Goal: Task Accomplishment & Management: Manage account settings

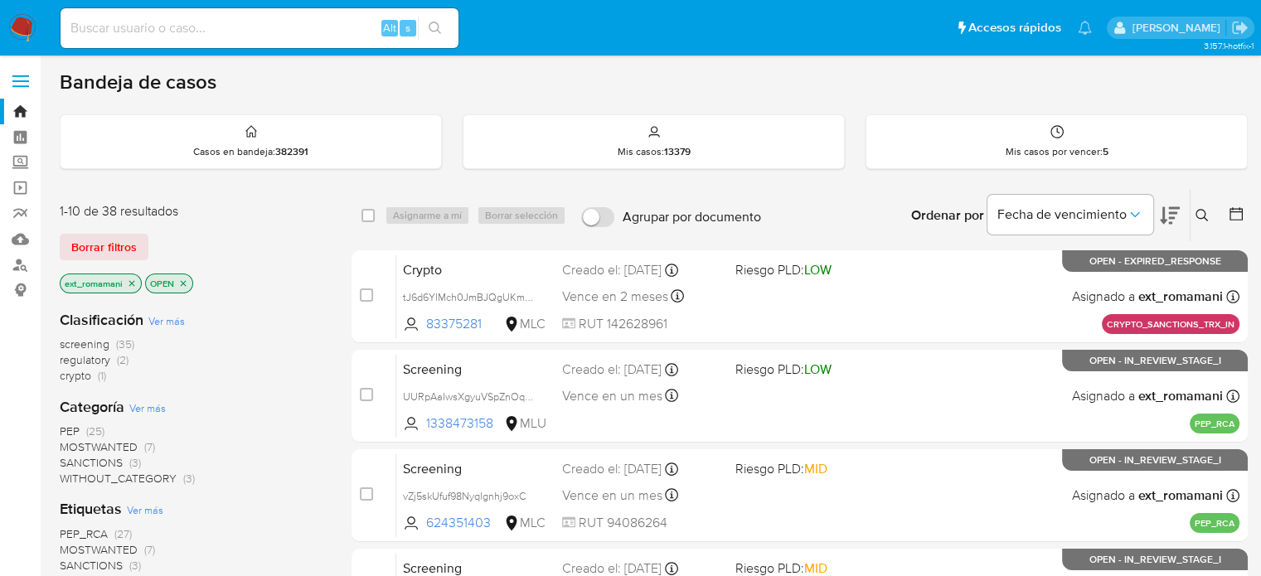
click at [130, 464] on span "(3)" at bounding box center [135, 463] width 12 height 17
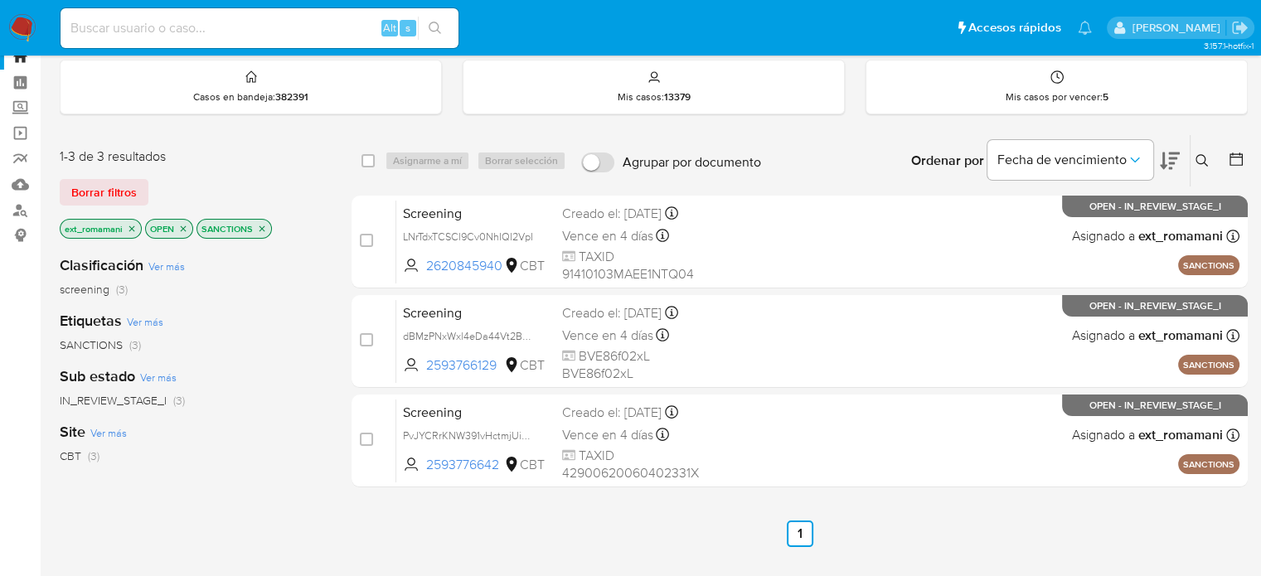
scroll to position [83, 0]
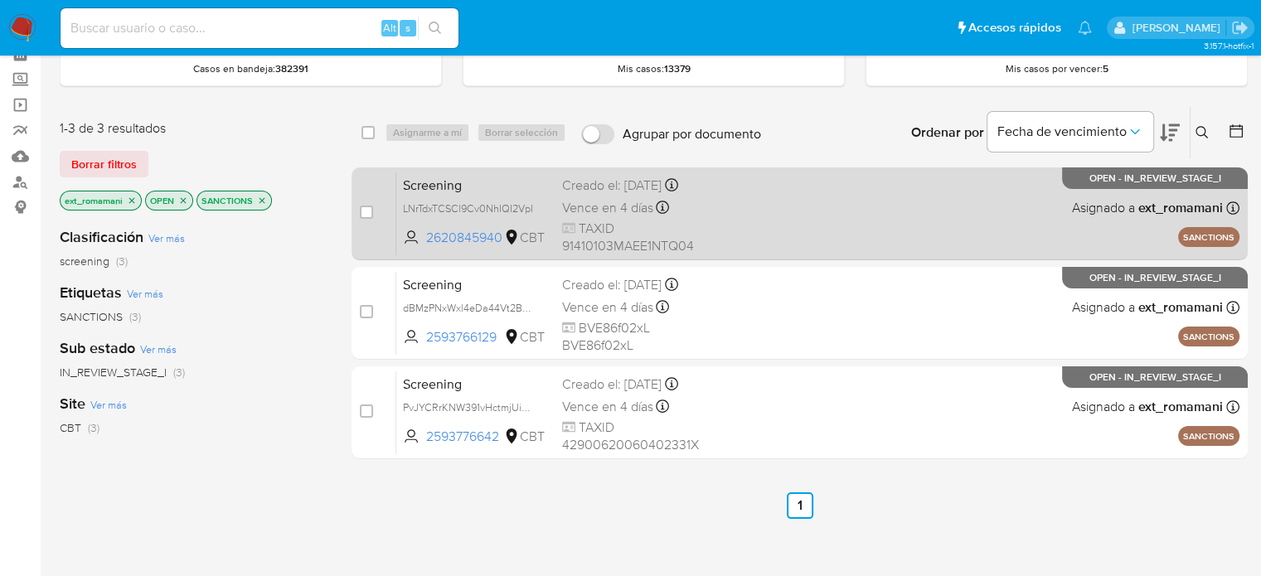
click at [786, 237] on div "Screening LNrTdxTCSCl9Cv0NhIQI2VpI 2620845940 CBT Creado el: 29/08/2025 Creado …" at bounding box center [817, 214] width 843 height 84
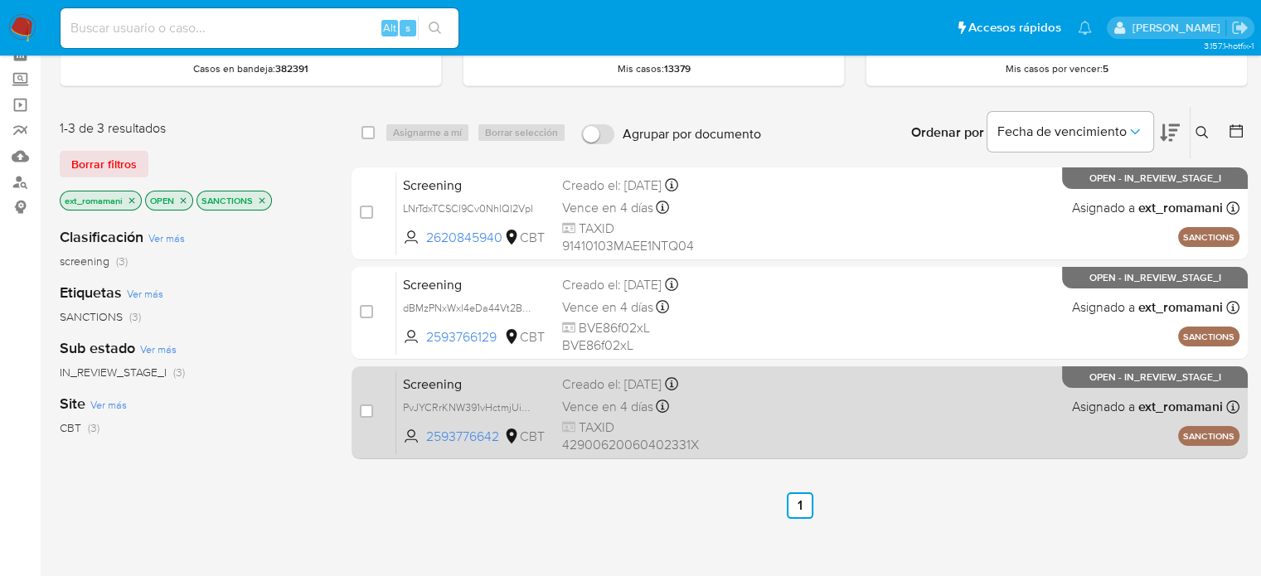
drag, startPoint x: 746, startPoint y: 321, endPoint x: 663, endPoint y: 385, distance: 104.7
click at [746, 321] on div "Screening dBMzPNxWxl4eDa44Vt2BTUz7 2593766129 CBT Creado el: 29/08/2025 Creado …" at bounding box center [817, 313] width 843 height 84
click at [648, 399] on span "Vence en 4 días" at bounding box center [607, 407] width 91 height 18
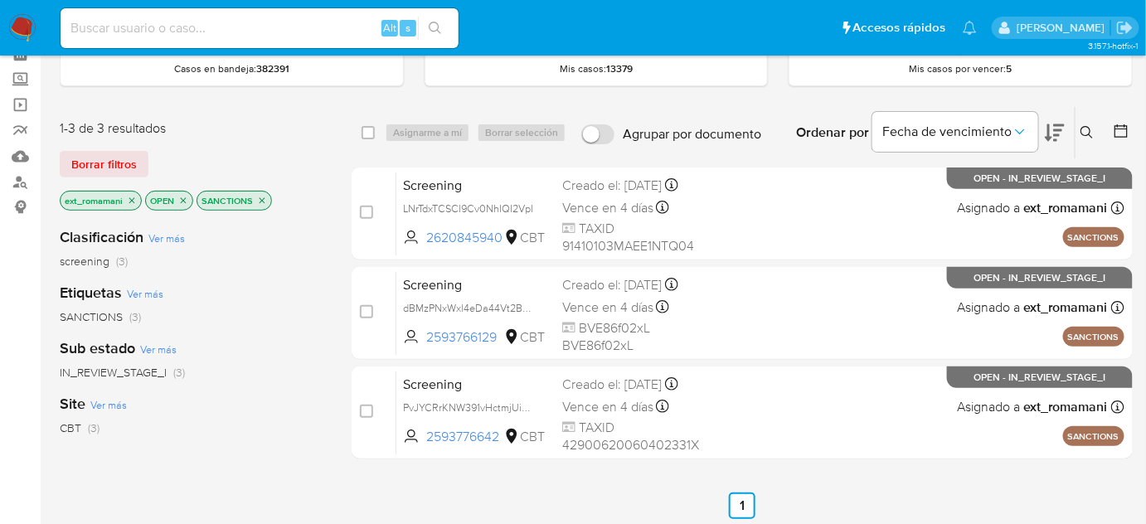
click at [20, 25] on img at bounding box center [22, 28] width 28 height 28
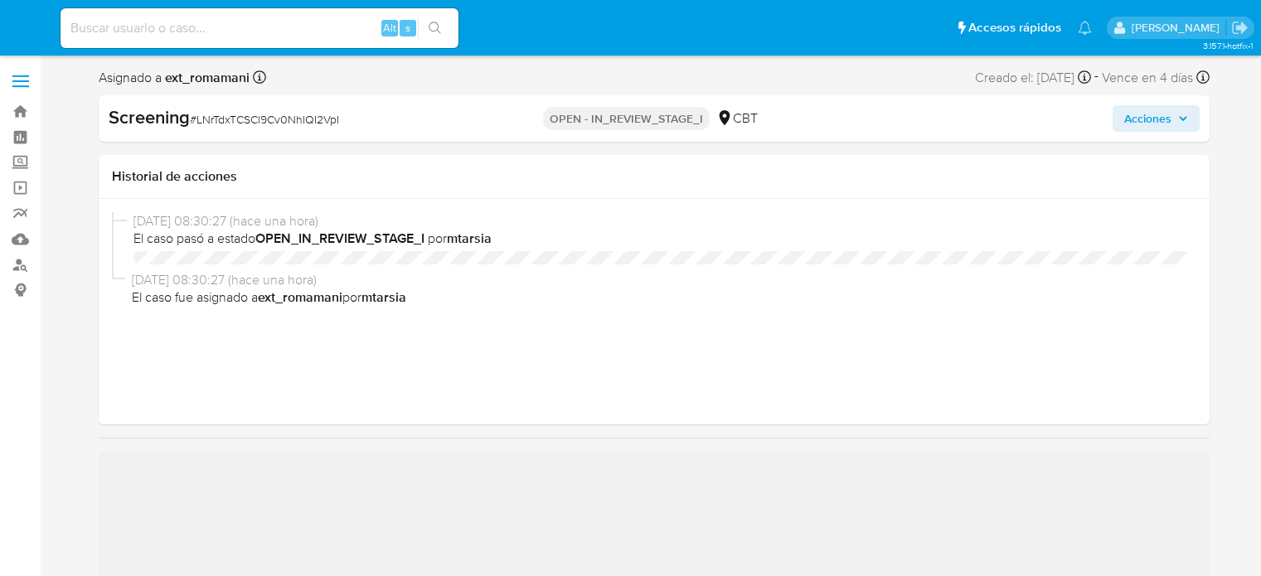
select select "10"
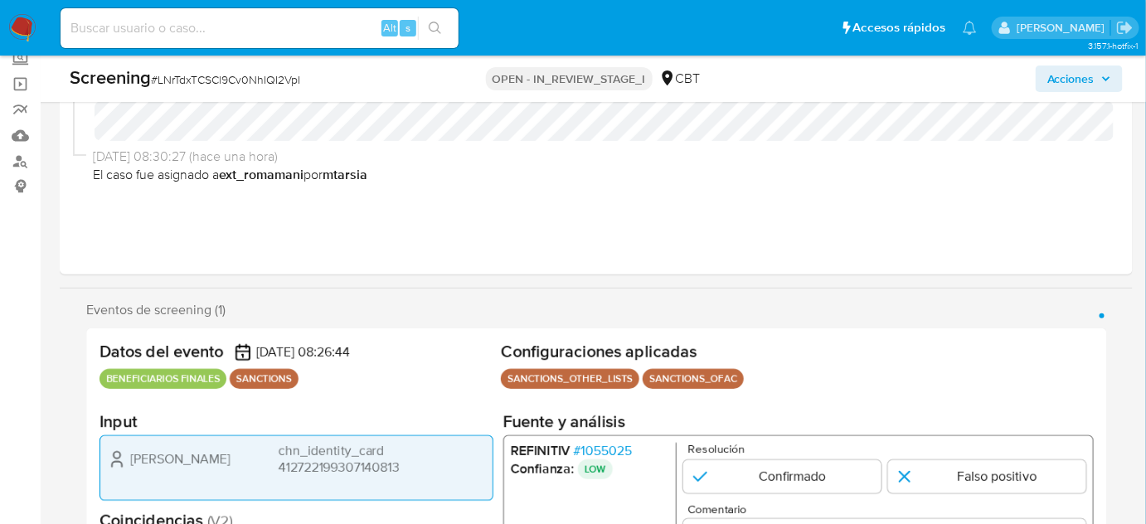
scroll to position [377, 0]
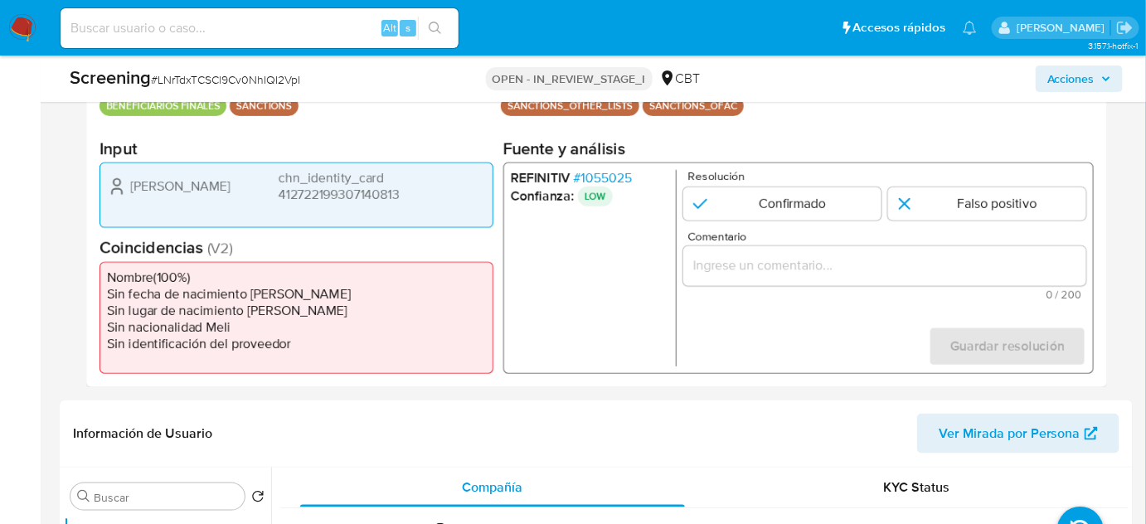
drag, startPoint x: 416, startPoint y: 193, endPoint x: 217, endPoint y: 194, distance: 199.1
click at [216, 191] on div "Wei Li chn_identity_card 412722199307140813" at bounding box center [296, 186] width 379 height 33
click at [723, 264] on input "Comentario" at bounding box center [884, 266] width 403 height 22
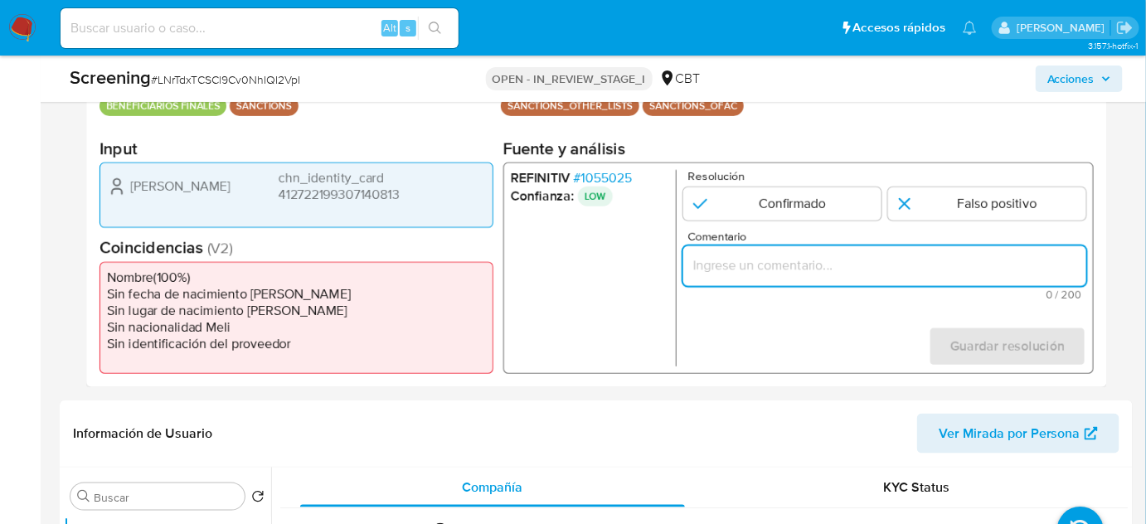
paste input "Compara al Rte Legal con el Sancionado , se desestima el match ya que difieren …"
click at [545, 304] on ul "REFINITIV # 1055025 Confianza: LOW" at bounding box center [594, 268] width 166 height 197
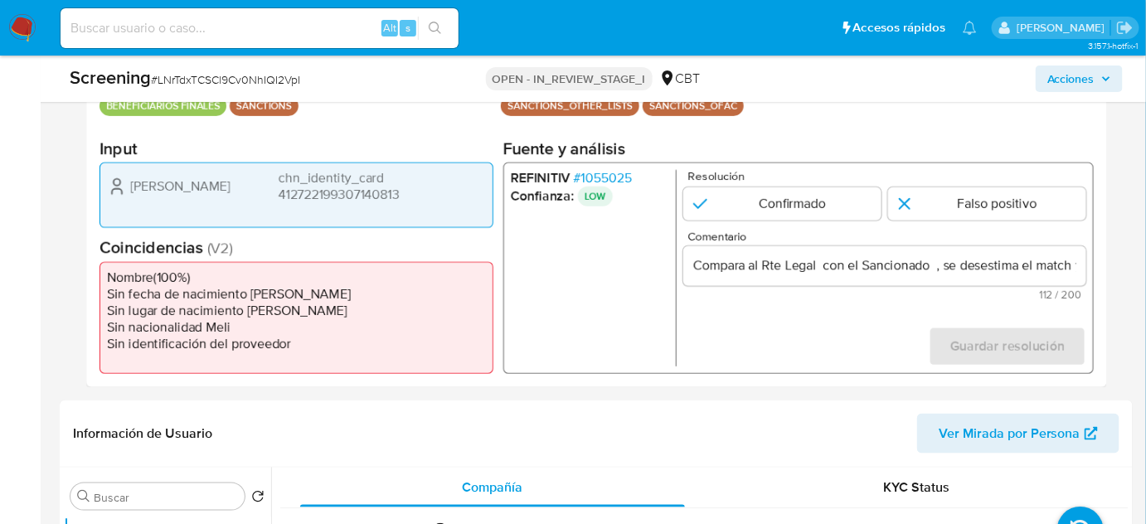
drag, startPoint x: 117, startPoint y: 187, endPoint x: 420, endPoint y: 196, distance: 303.7
click at [420, 196] on div "Wei Li chn_identity_card 412722199307140813" at bounding box center [296, 186] width 379 height 33
click at [624, 175] on span "# 1055025" at bounding box center [603, 178] width 58 height 17
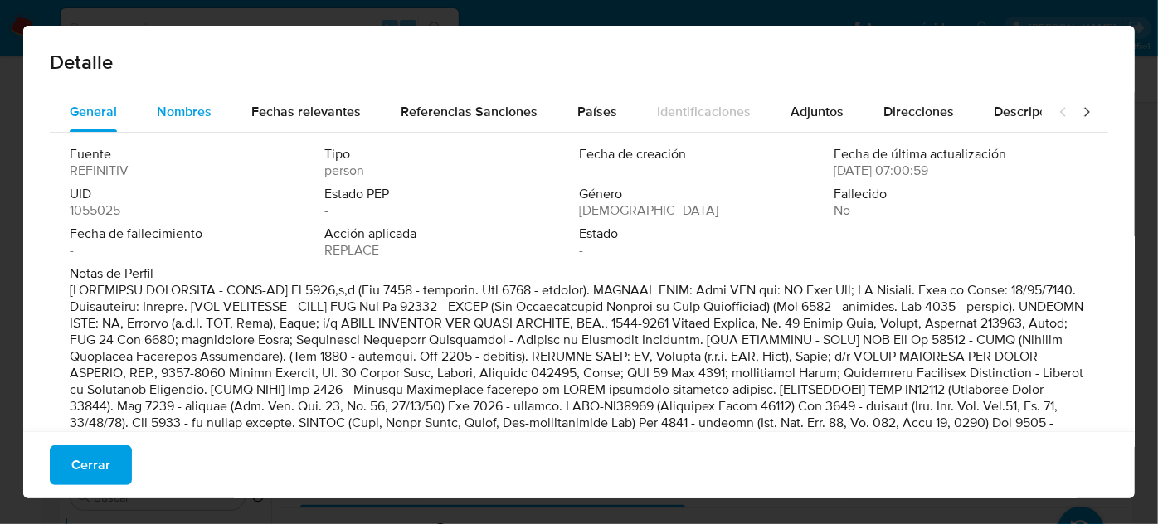
click at [198, 93] on div "Nombres" at bounding box center [184, 112] width 55 height 40
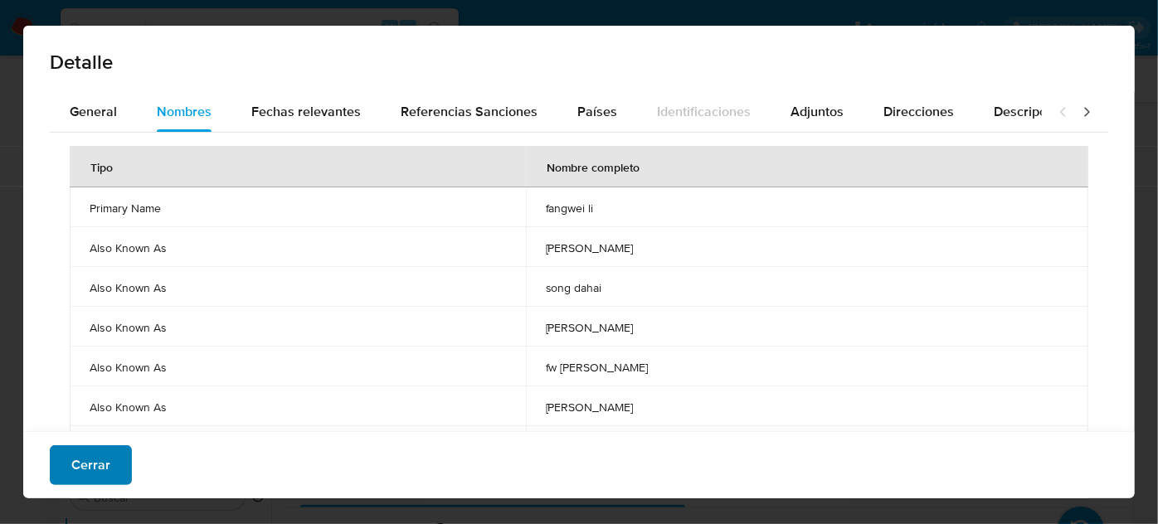
drag, startPoint x: 93, startPoint y: 466, endPoint x: 83, endPoint y: 467, distance: 10.0
click at [90, 467] on span "Cerrar" at bounding box center [90, 465] width 39 height 36
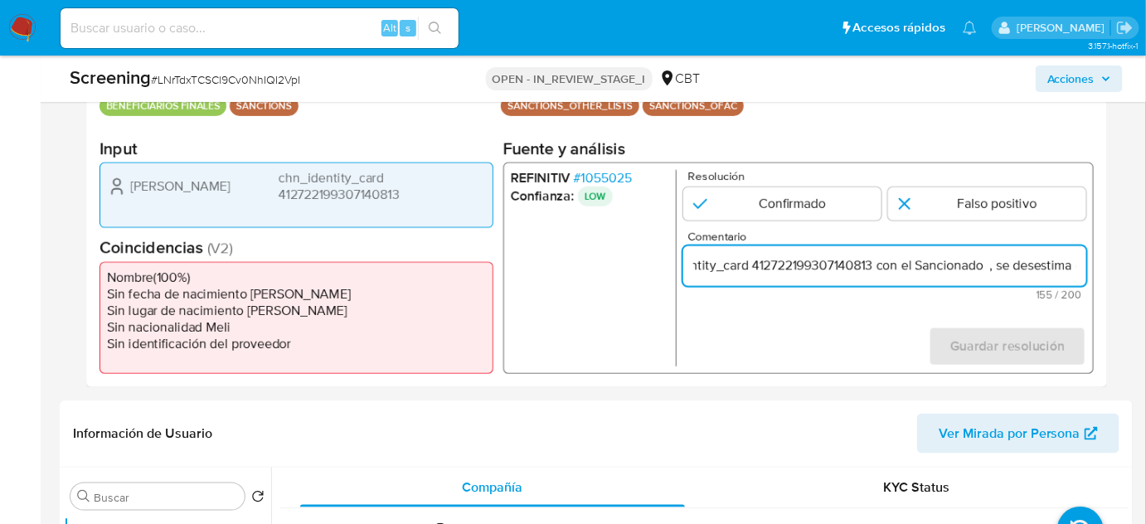
drag, startPoint x: 1041, startPoint y: 256, endPoint x: 1077, endPoint y: 260, distance: 36.7
click at [1077, 260] on input "Compara al Rte Legal Wei Li chn_identity_card 412722199307140813 con el Sancion…" at bounding box center [884, 266] width 403 height 22
click at [897, 267] on input "Compara al Rte Legal Wei Li chn_identity_card 412722199307140813 con el Sancion…" at bounding box center [884, 266] width 403 height 22
click at [911, 265] on input "Compara al Rte Legal Wei Li chn_identity_card 412722199307140813 con el Sancion…" at bounding box center [884, 266] width 403 height 22
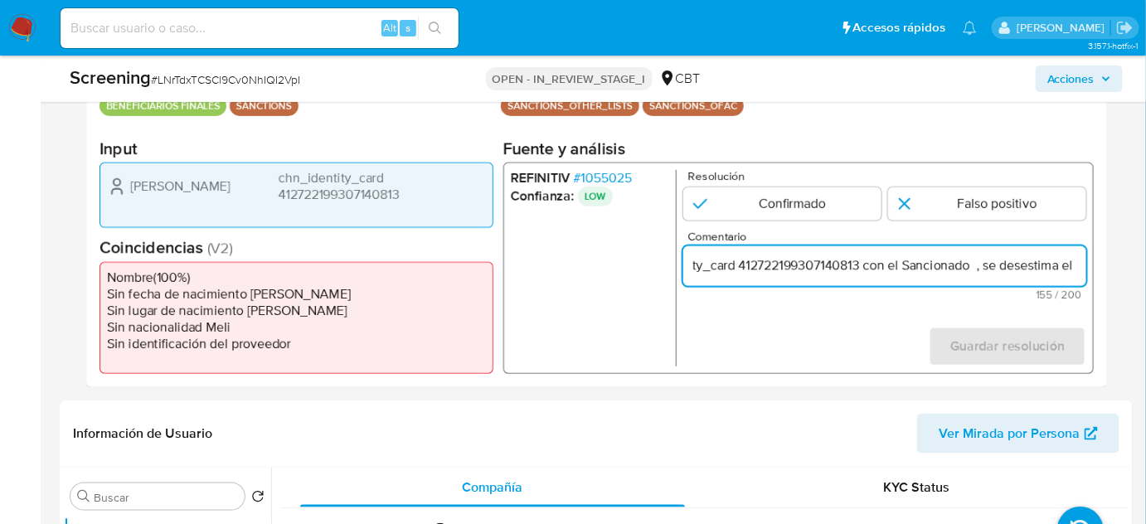
paste input "Fangwei Li alias Wei Li,"
type input "Compara al Rte Legal Wei Li chn_identity_card 412722199307140813 con el Sancion…"
drag, startPoint x: 973, startPoint y: 201, endPoint x: 990, endPoint y: 309, distance: 109.2
click at [973, 217] on input "1 de 1" at bounding box center [987, 203] width 198 height 33
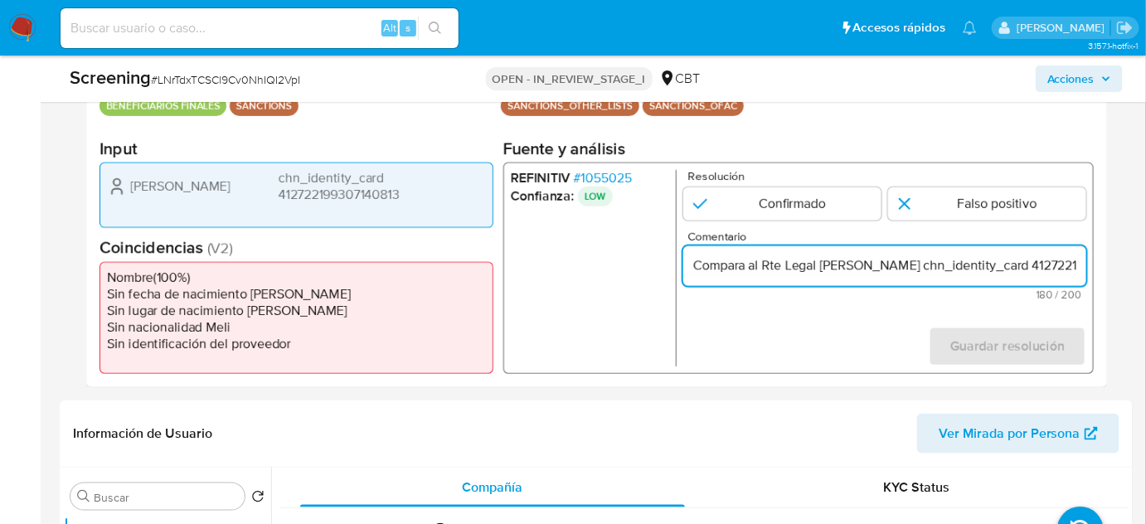
radio input "true"
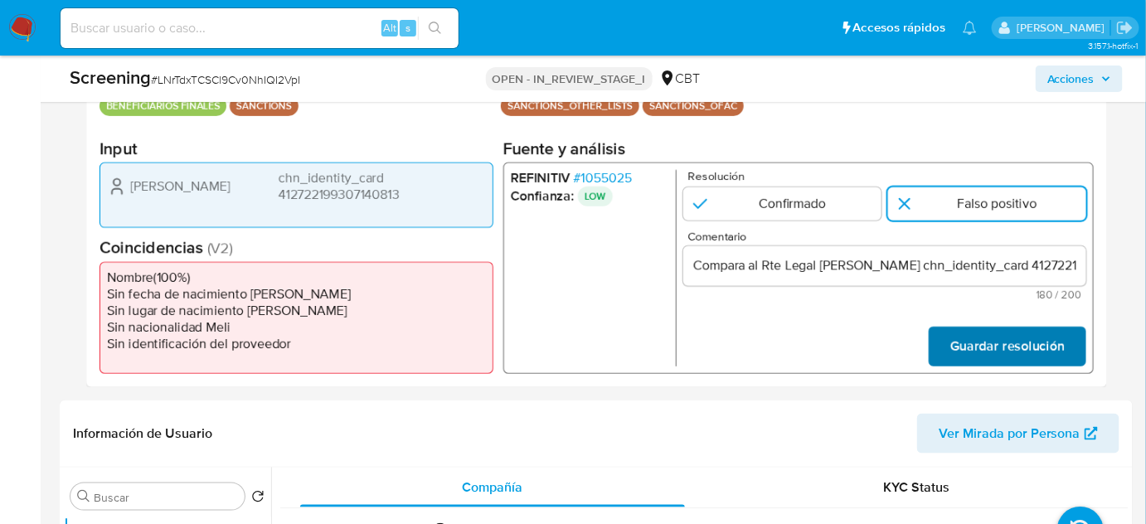
click at [990, 343] on span "Guardar resolución" at bounding box center [1007, 346] width 114 height 36
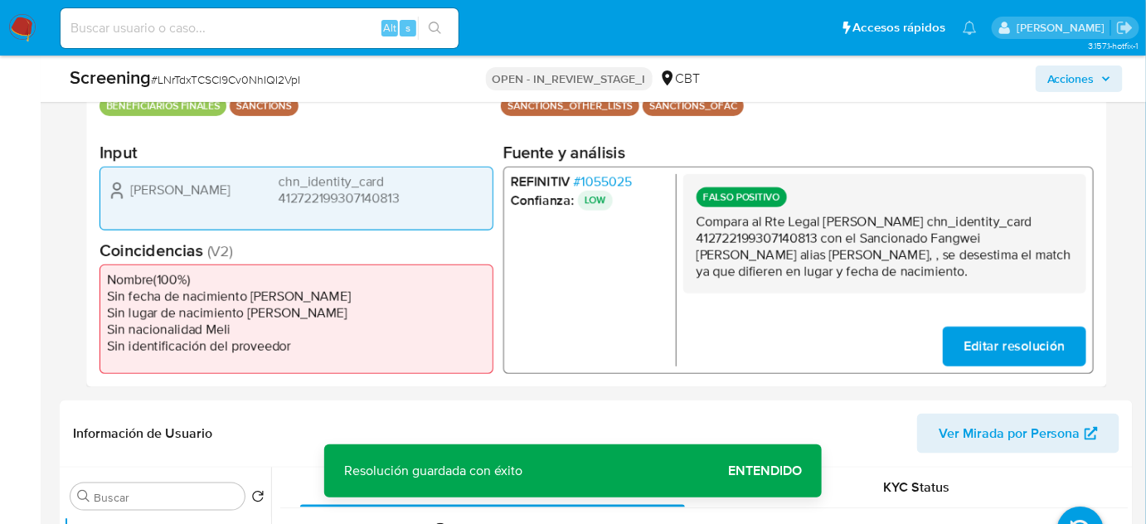
drag, startPoint x: 829, startPoint y: 221, endPoint x: 821, endPoint y: 236, distance: 16.7
click at [821, 236] on p "Compara al Rte Legal Wei Li chn_identity_card 412722199307140813 con el Sancion…" at bounding box center [885, 247] width 377 height 66
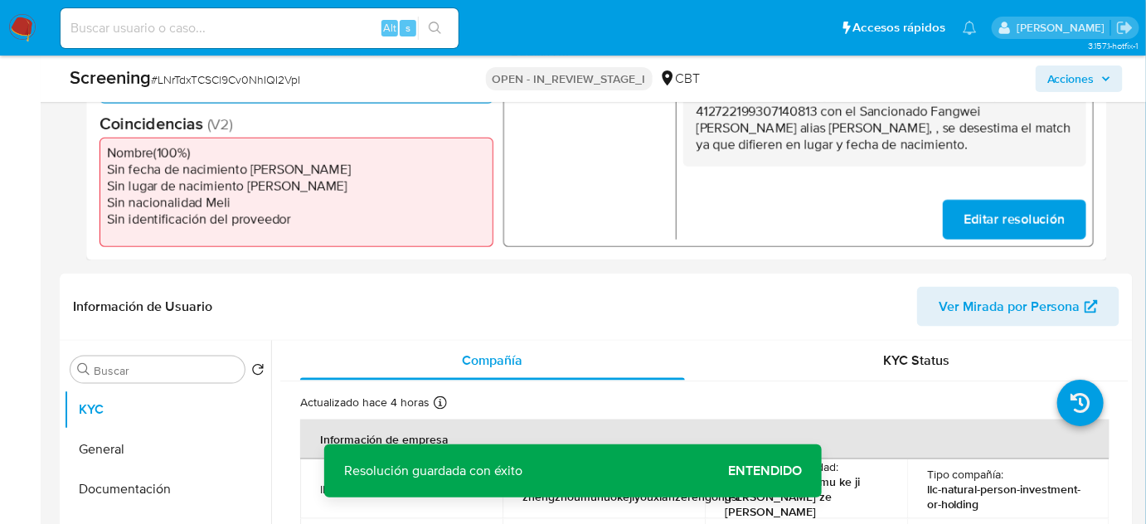
scroll to position [603, 0]
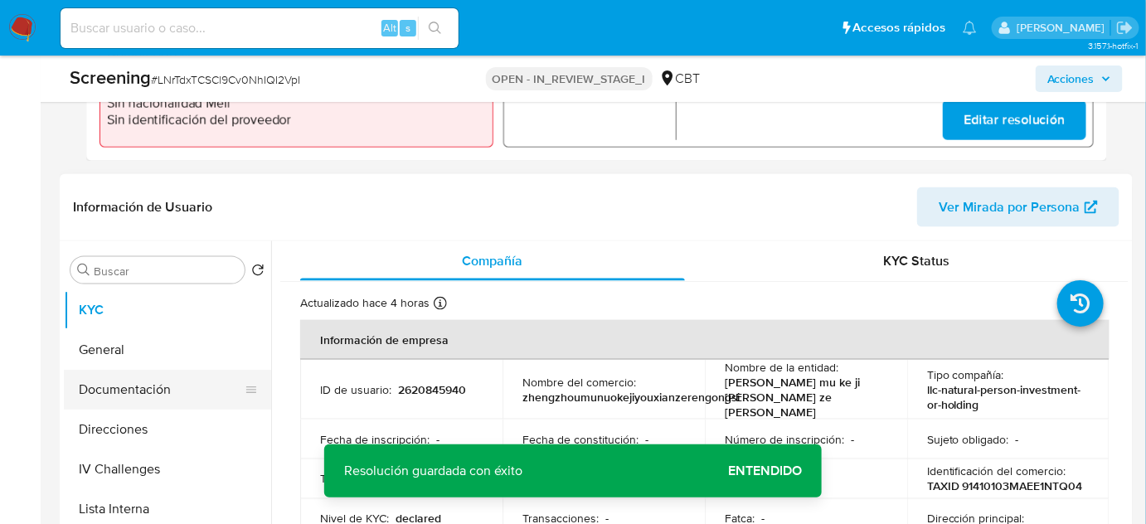
click at [146, 382] on button "Documentación" at bounding box center [161, 390] width 194 height 40
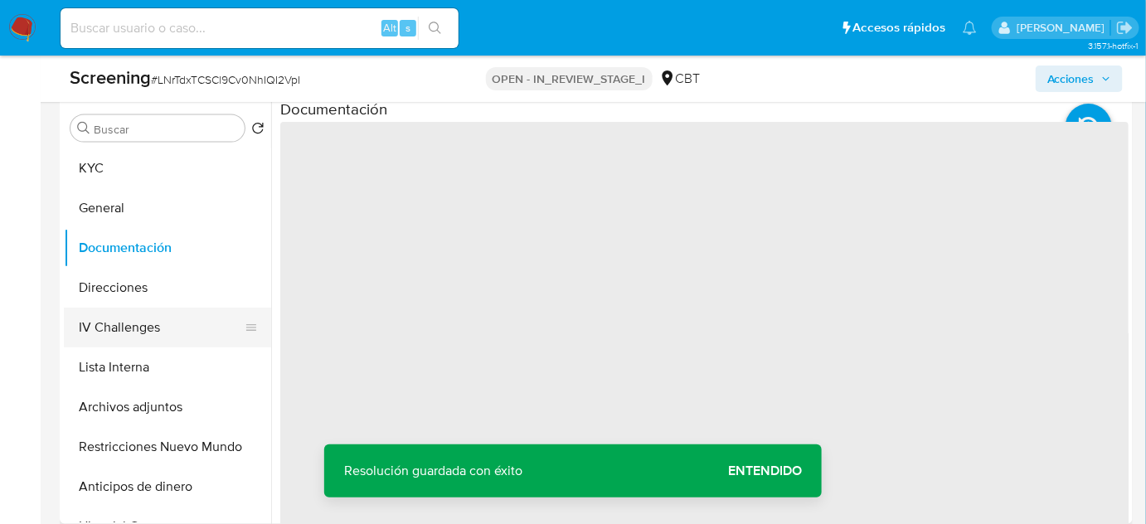
scroll to position [754, 0]
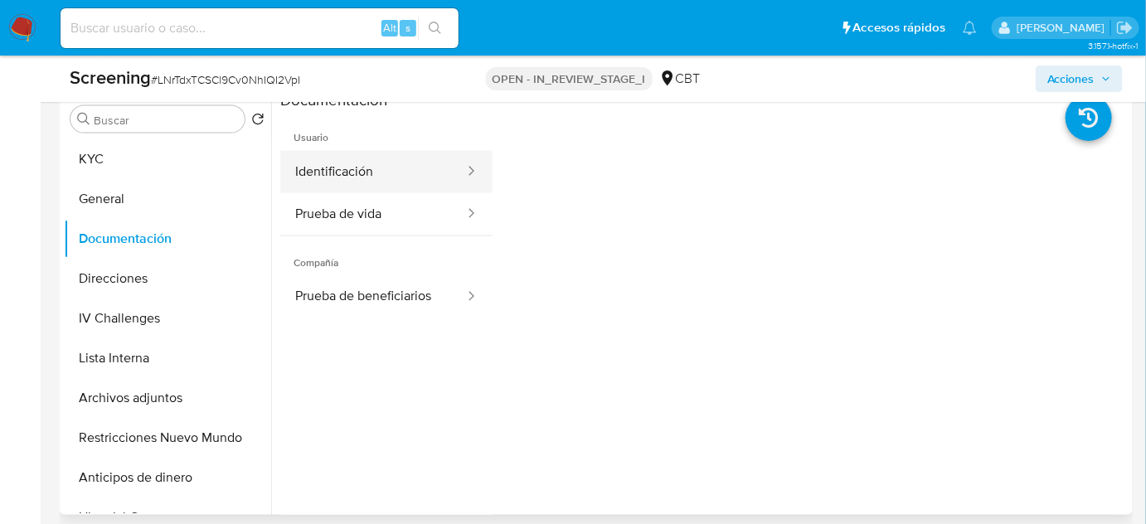
click at [405, 177] on button "Identificación" at bounding box center [373, 172] width 186 height 42
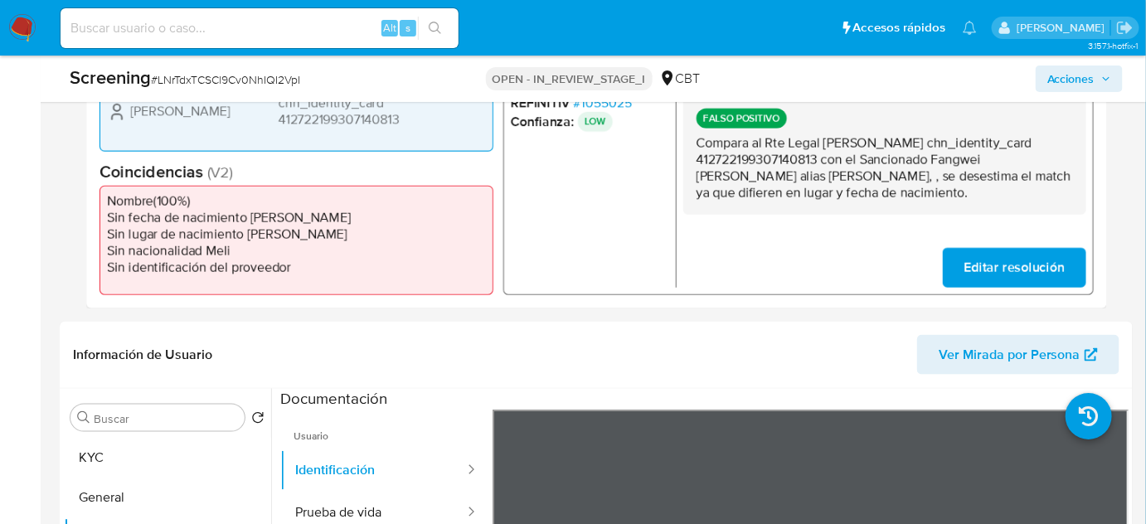
scroll to position [452, 0]
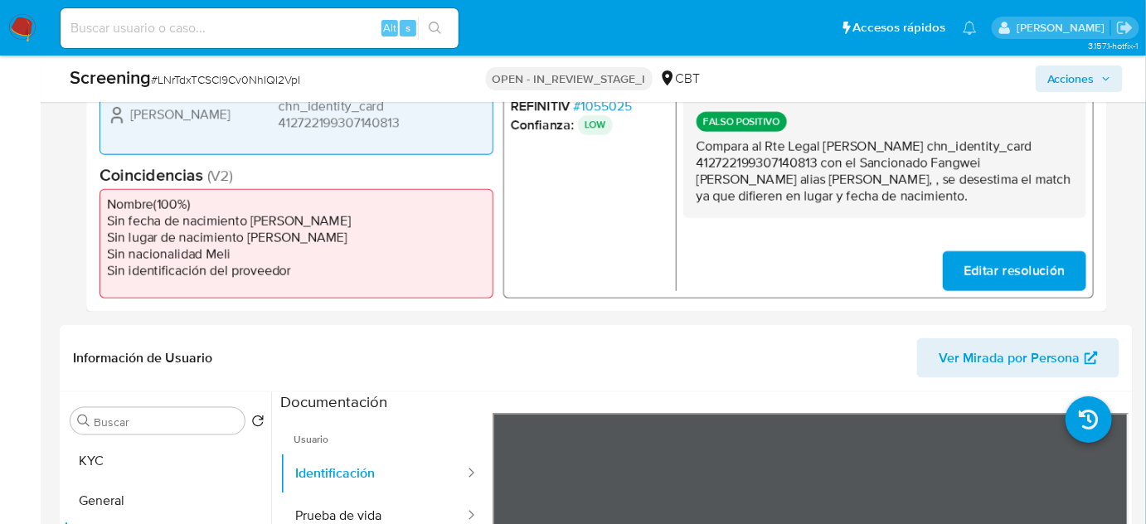
click at [610, 109] on span "# 1055025" at bounding box center [603, 107] width 58 height 17
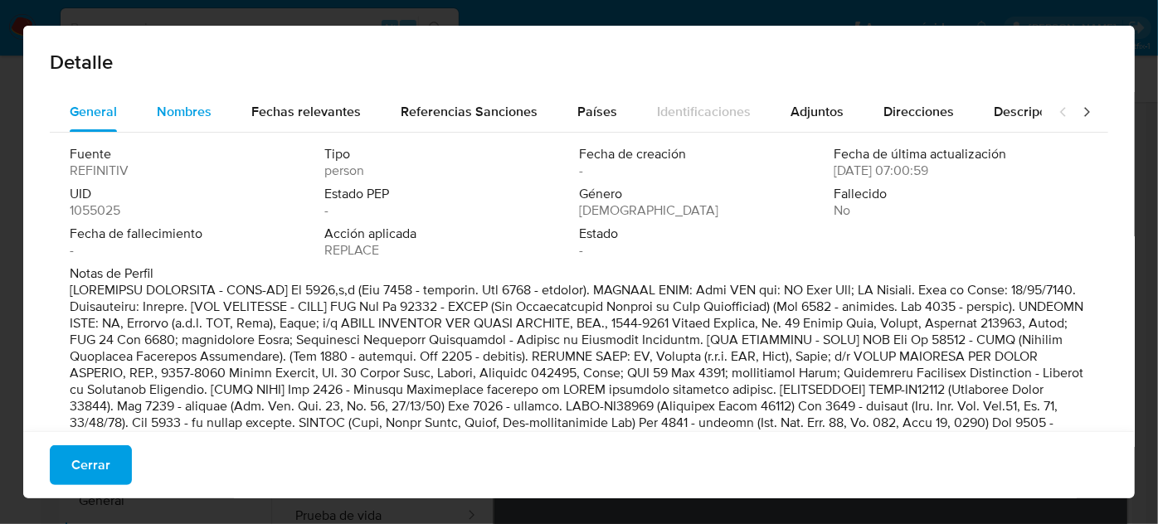
click at [207, 114] on span "Nombres" at bounding box center [184, 111] width 55 height 19
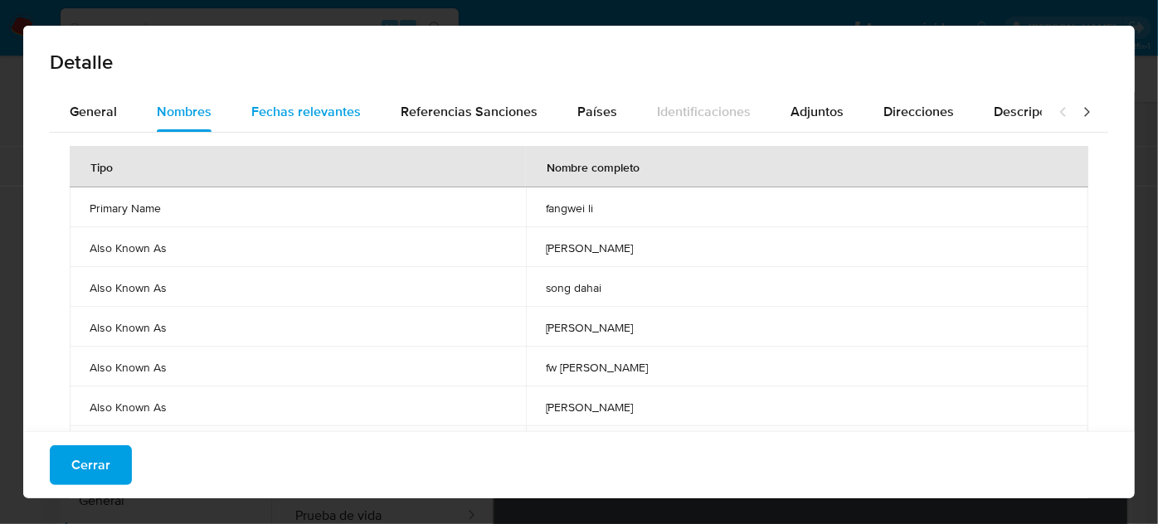
click at [281, 114] on span "Fechas relevantes" at bounding box center [305, 111] width 109 height 19
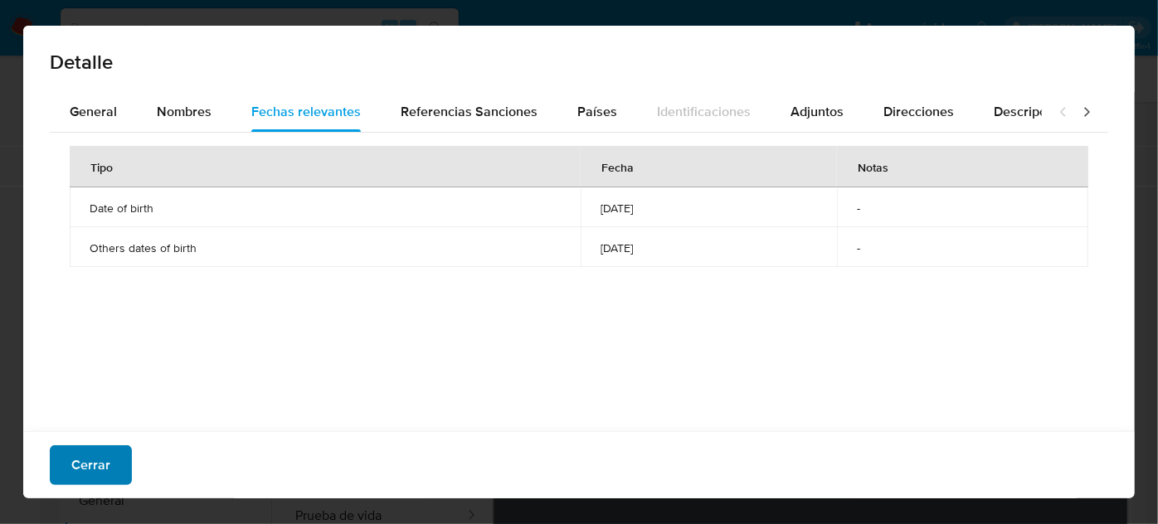
click at [92, 464] on span "Cerrar" at bounding box center [90, 465] width 39 height 36
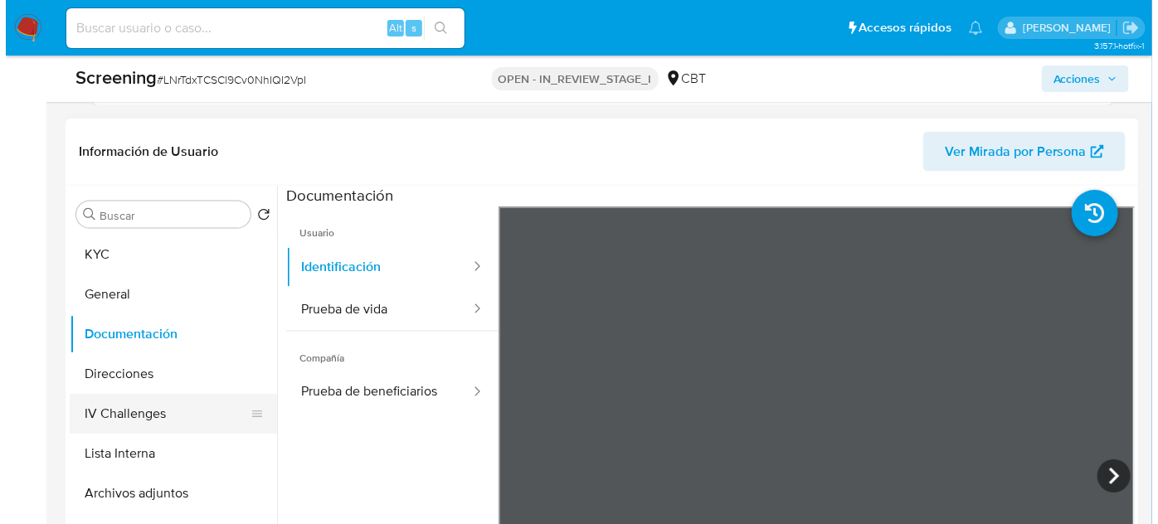
scroll to position [678, 0]
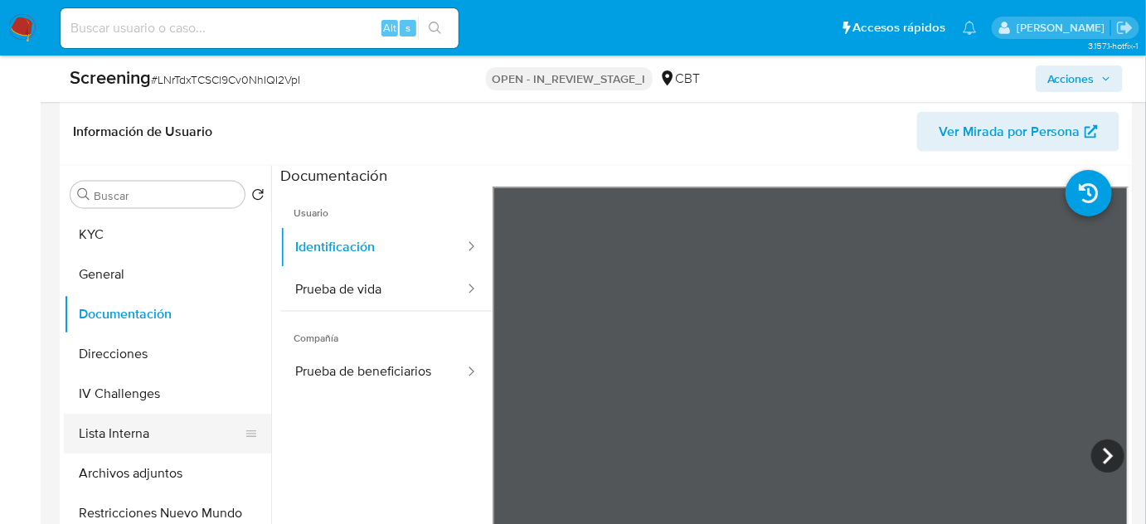
click at [110, 451] on button "Lista Interna" at bounding box center [161, 434] width 194 height 40
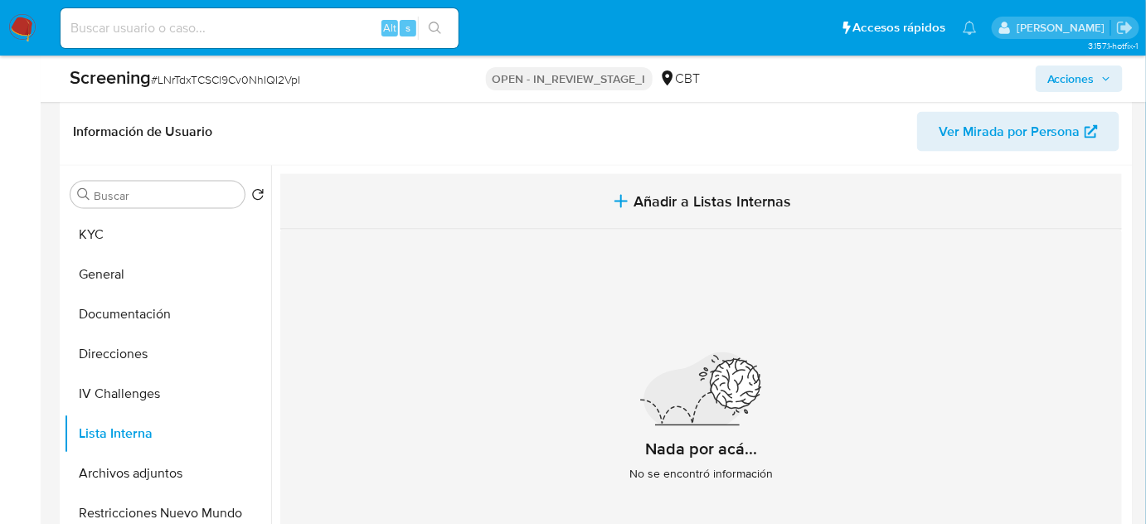
click at [581, 204] on button "Añadir a Listas Internas" at bounding box center [701, 202] width 842 height 56
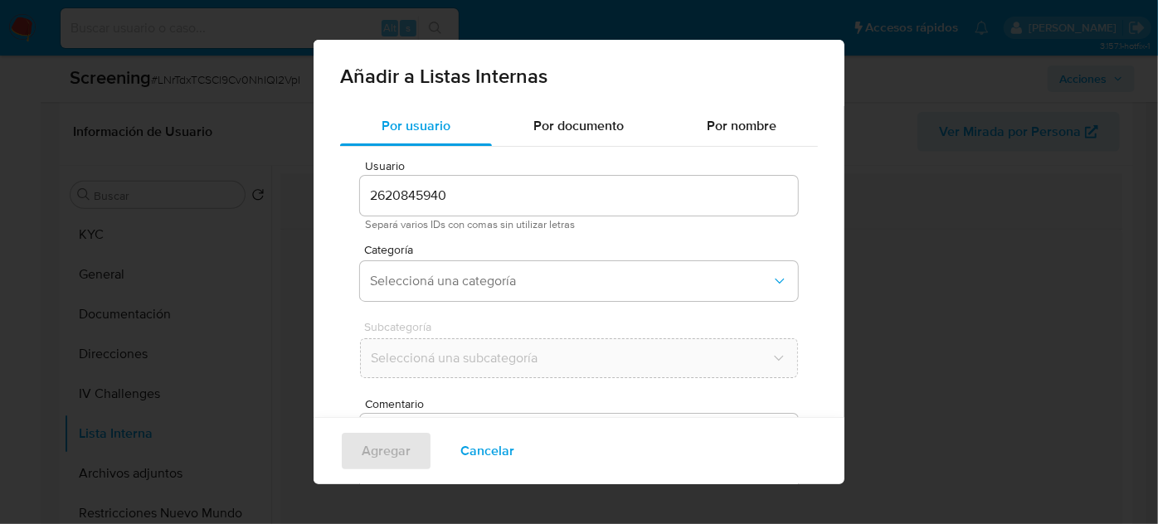
scroll to position [61, 0]
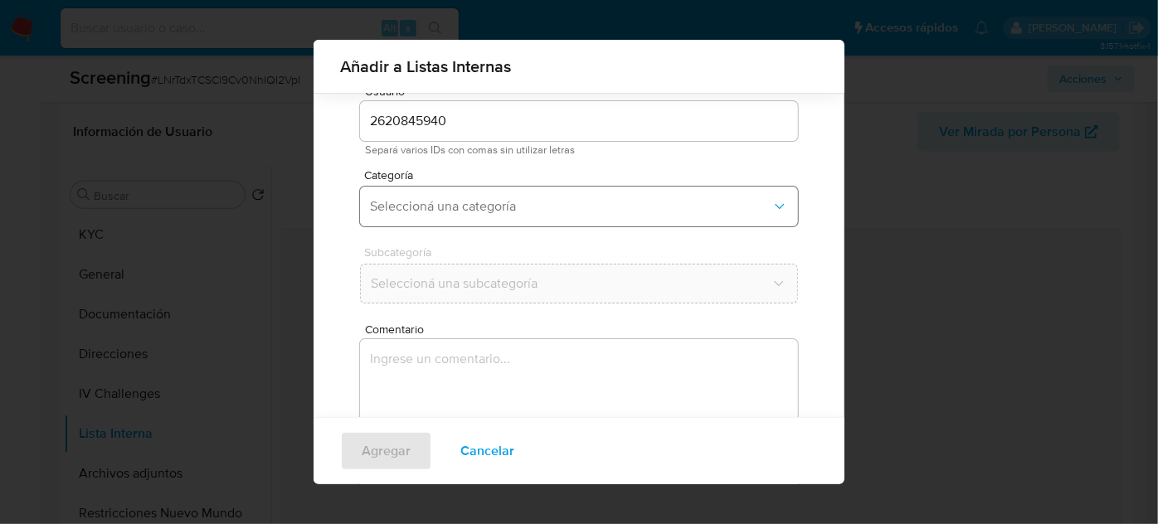
click at [572, 202] on span "Seleccioná una categoría" at bounding box center [570, 206] width 401 height 17
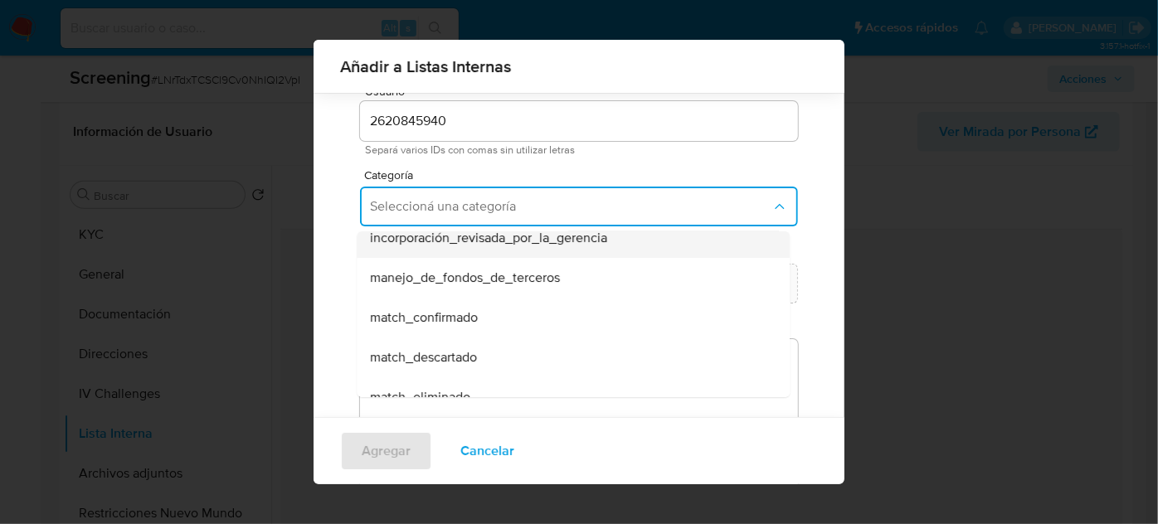
scroll to position [75, 0]
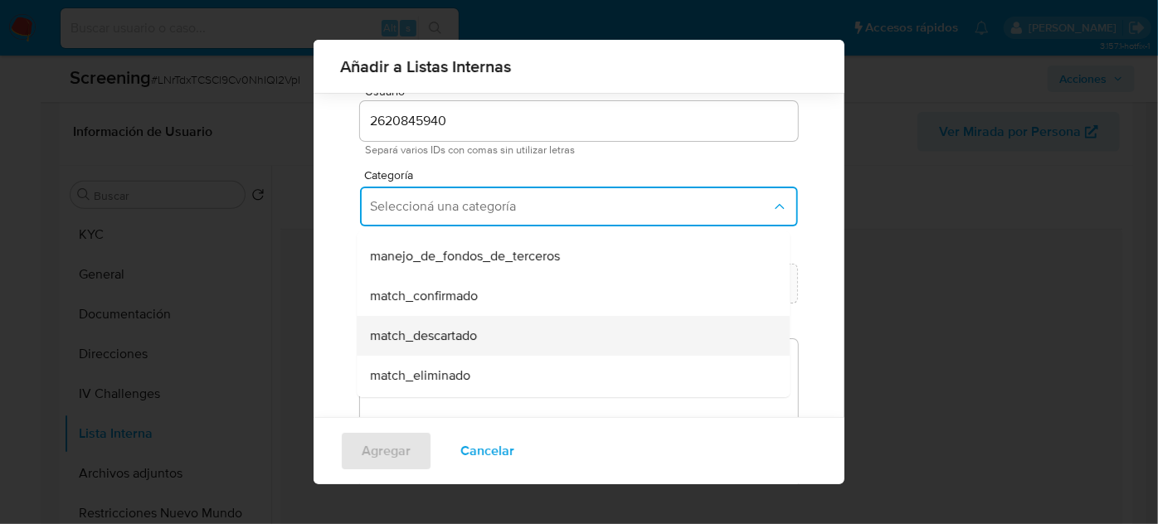
click at [455, 338] on span "match_descartado" at bounding box center [423, 336] width 107 height 17
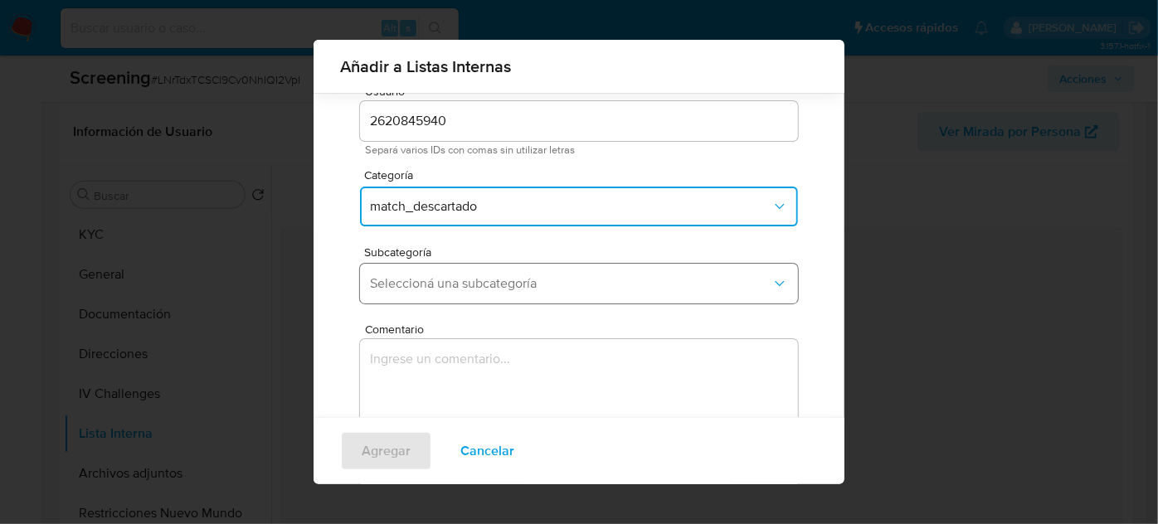
click at [473, 294] on button "Seleccioná una subcategoría" at bounding box center [579, 284] width 438 height 40
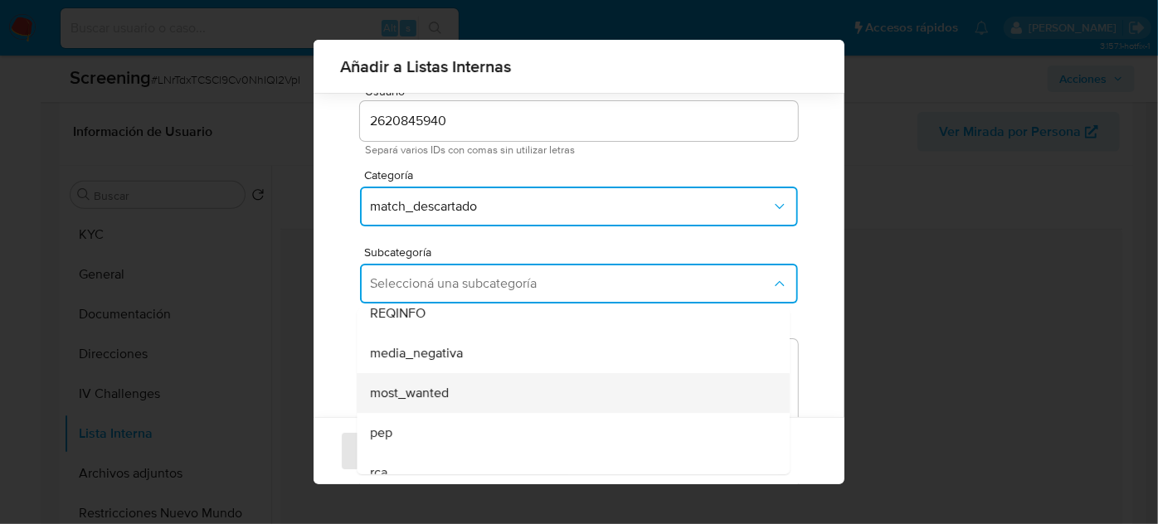
scroll to position [113, 0]
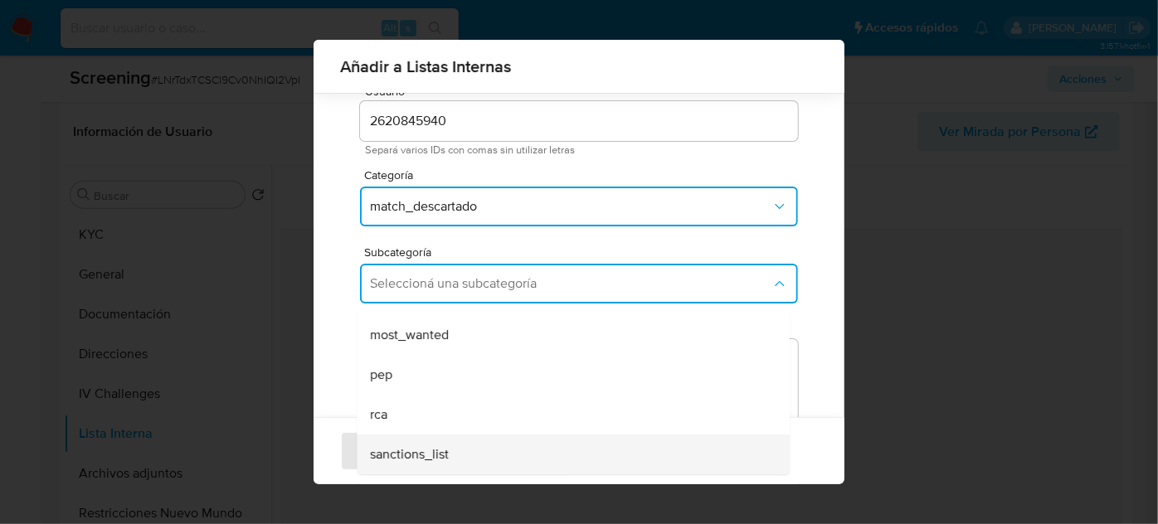
click at [455, 453] on div "sanctions_list" at bounding box center [568, 455] width 396 height 40
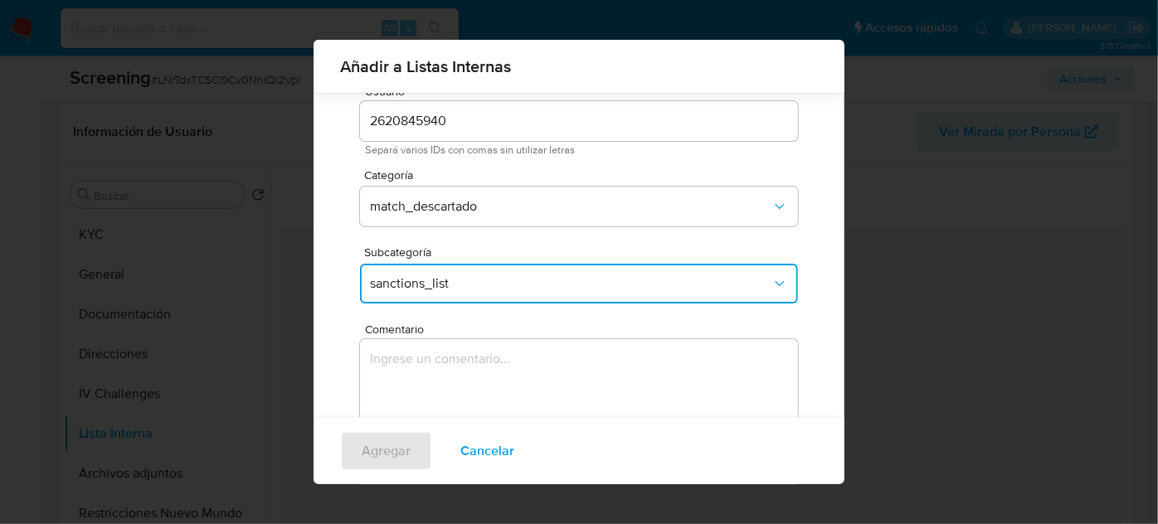
click at [465, 381] on textarea "Comentario" at bounding box center [579, 418] width 438 height 159
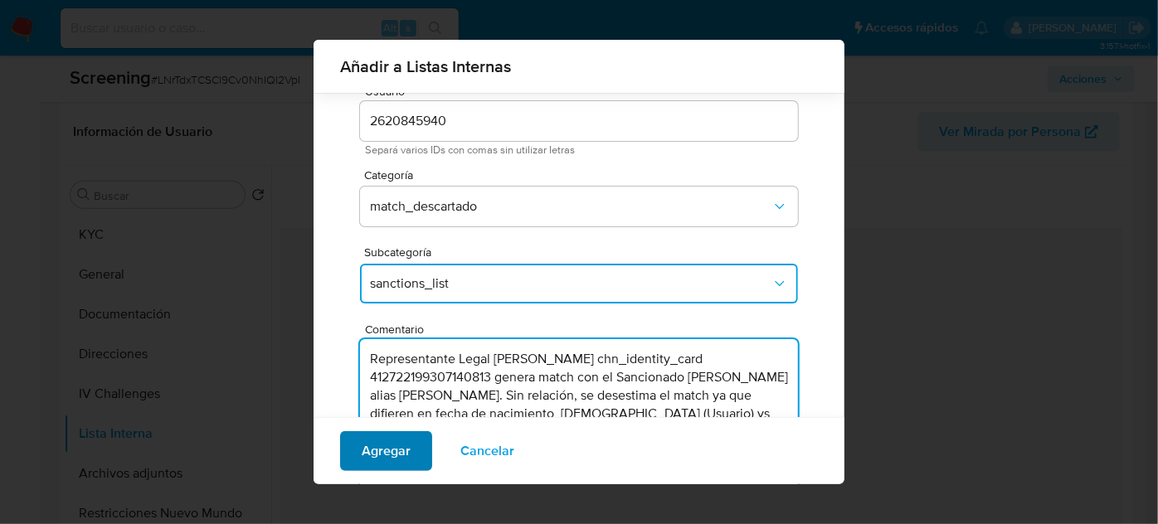
type textarea "Representante Legal Wei Li chn_identity_card 412722199307140813 genera match co…"
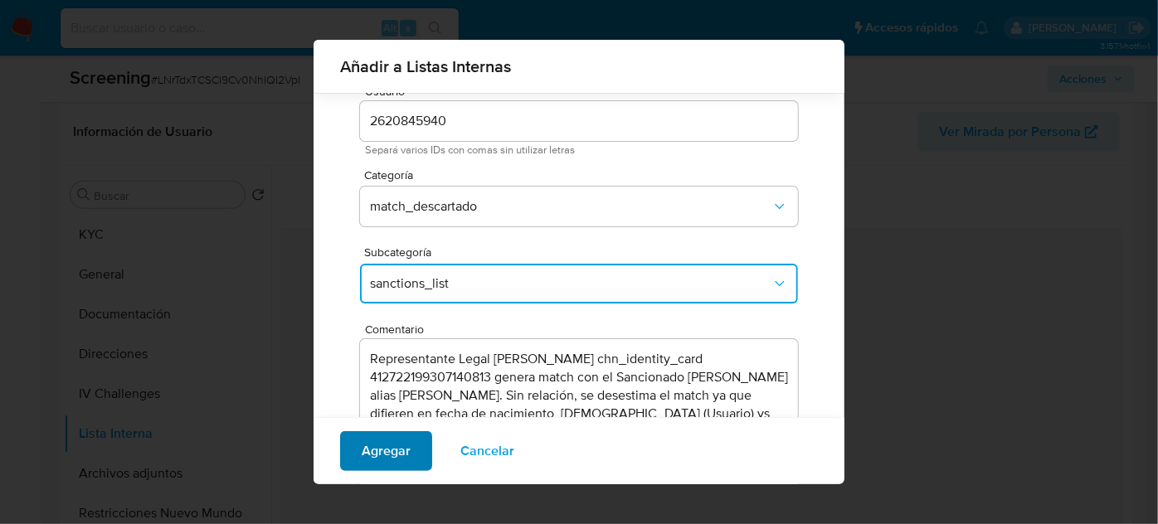
click at [393, 459] on span "Agregar" at bounding box center [386, 451] width 49 height 36
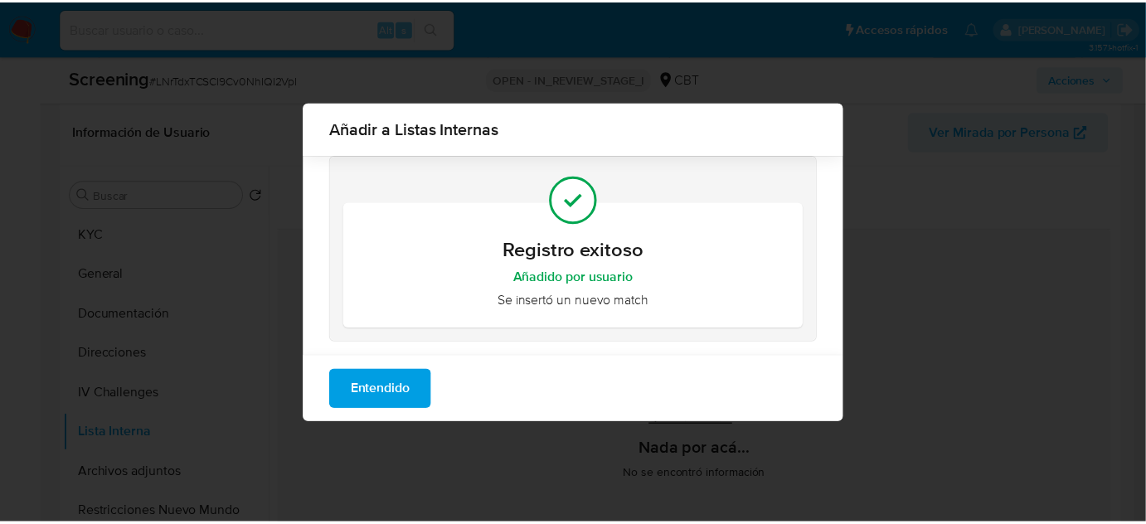
scroll to position [0, 0]
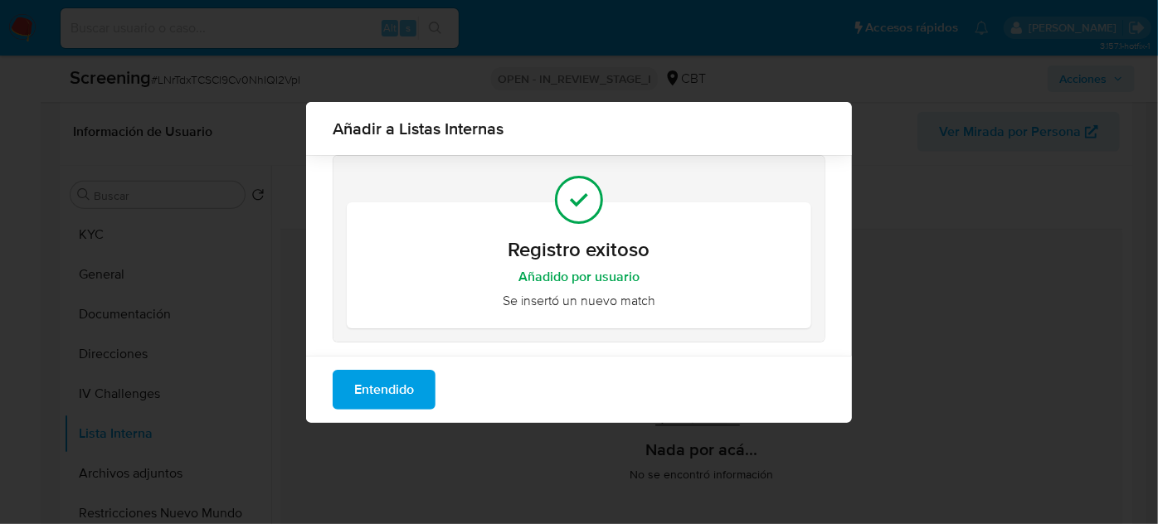
click at [402, 407] on span "Entendido" at bounding box center [384, 390] width 60 height 36
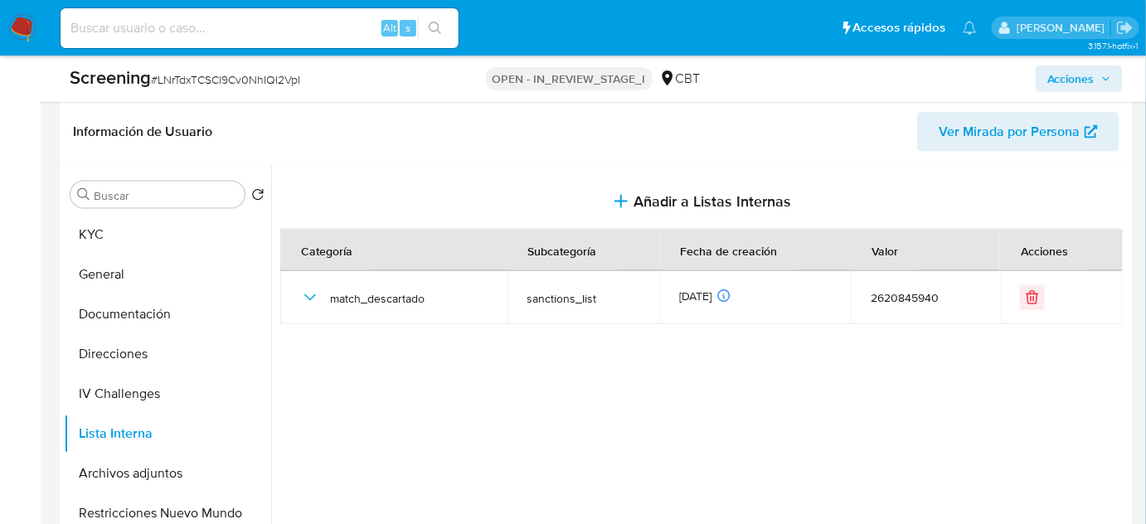
click at [1076, 76] on span "Acciones" at bounding box center [1071, 79] width 47 height 27
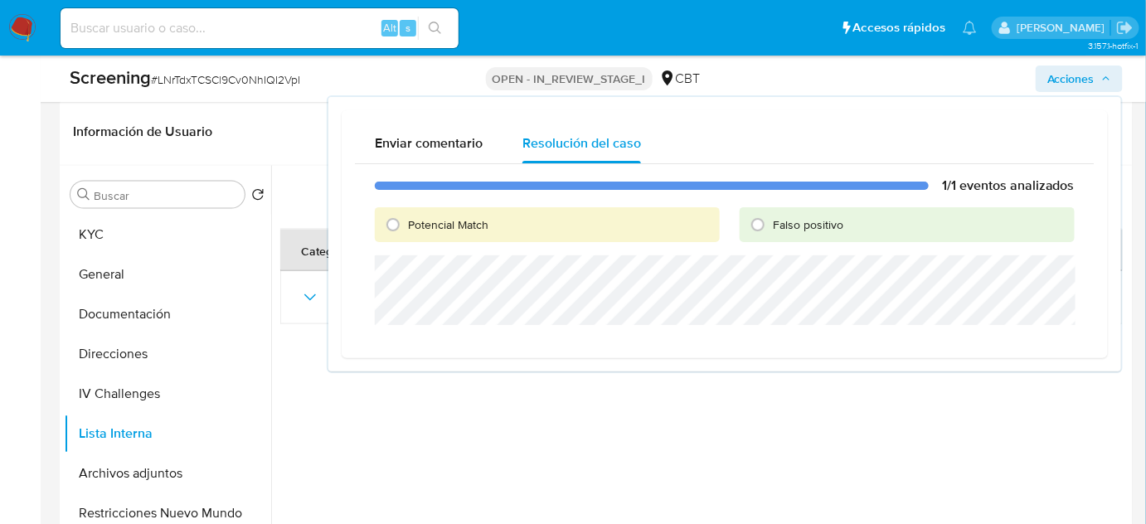
click at [795, 226] on span "Falso positivo" at bounding box center [808, 224] width 70 height 17
click at [771, 226] on input "Falso positivo" at bounding box center [758, 224] width 27 height 27
radio input "true"
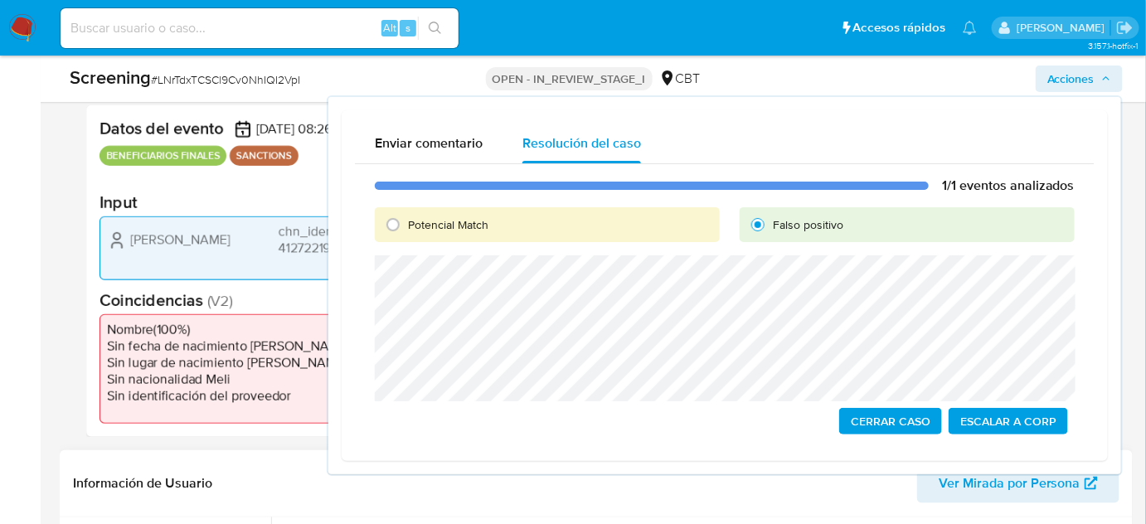
scroll to position [301, 0]
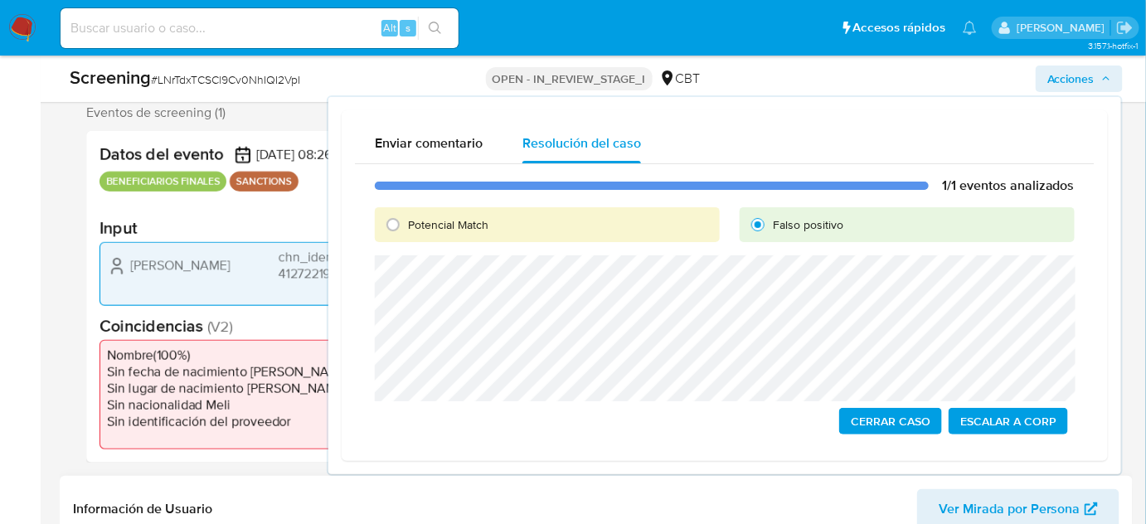
click at [873, 421] on span "Cerrar Caso" at bounding box center [891, 421] width 80 height 23
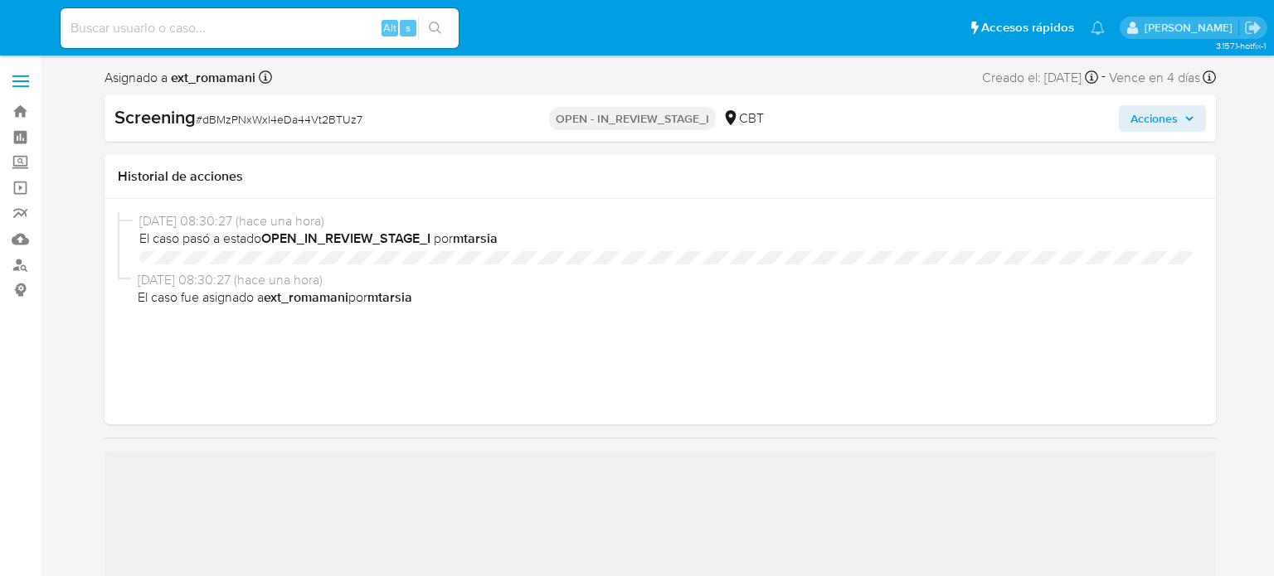
select select "10"
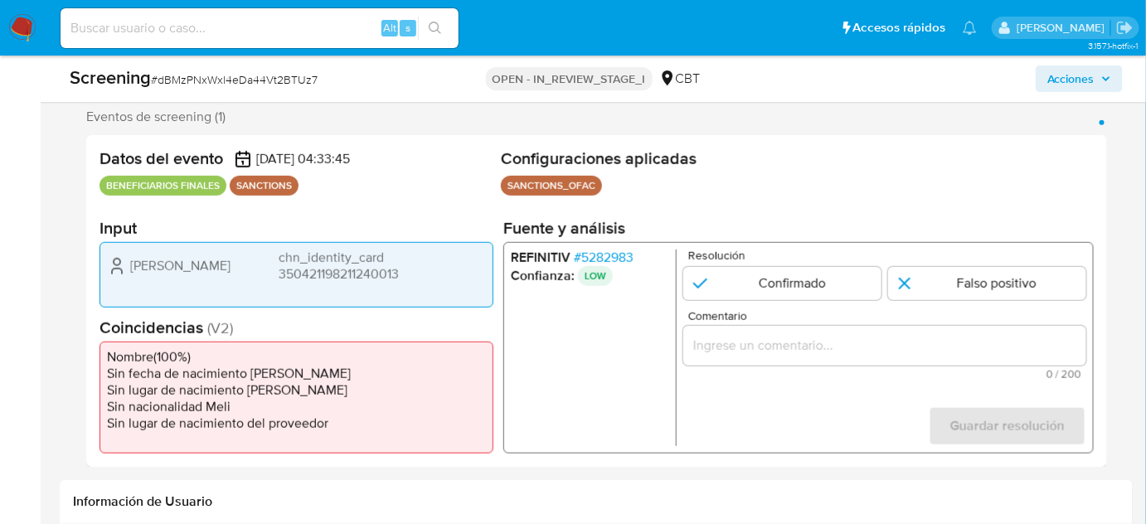
scroll to position [301, 0]
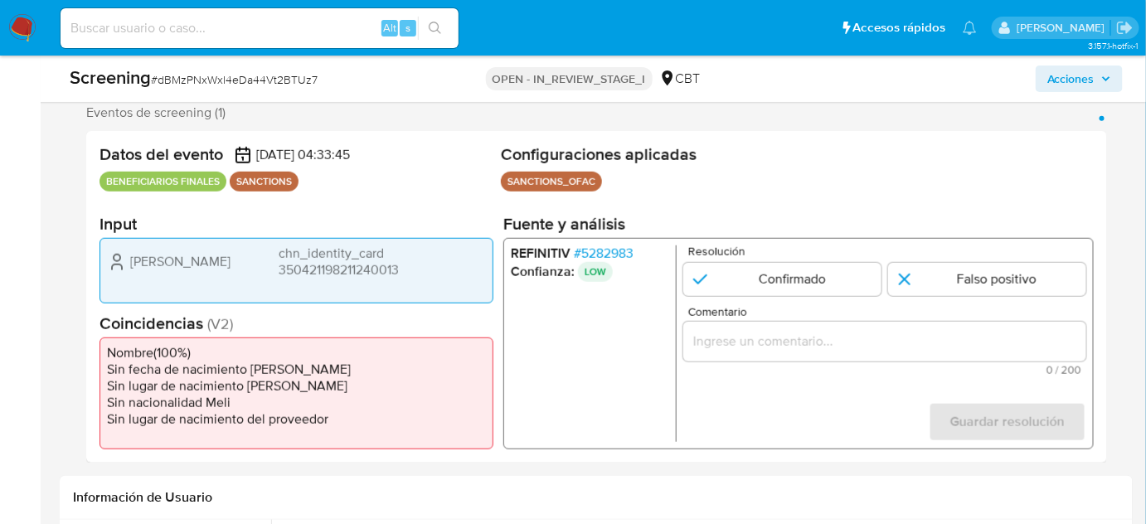
click at [617, 247] on span "# 5282983" at bounding box center [604, 253] width 60 height 17
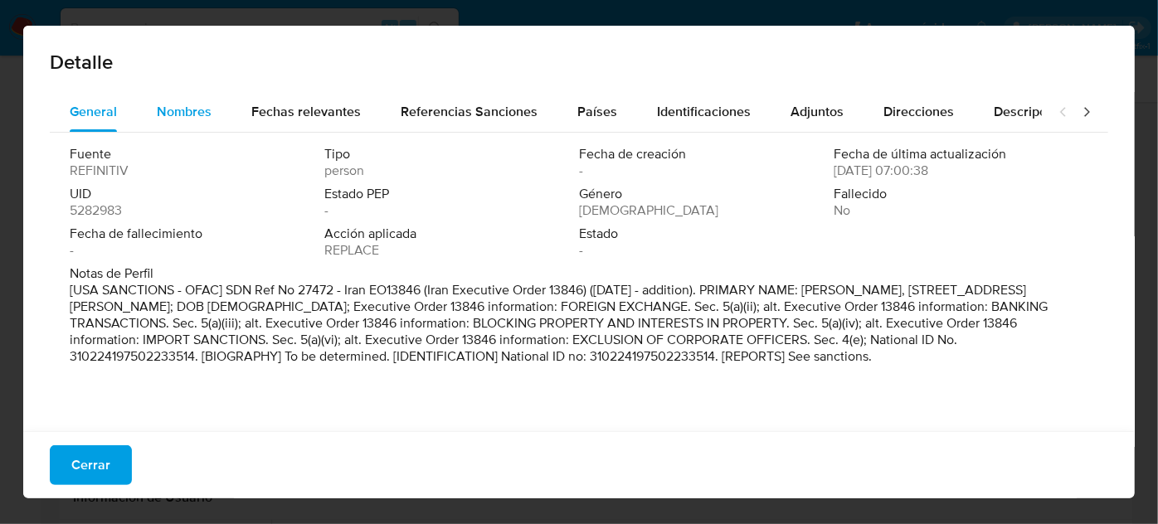
click at [192, 119] on span "Nombres" at bounding box center [184, 111] width 55 height 19
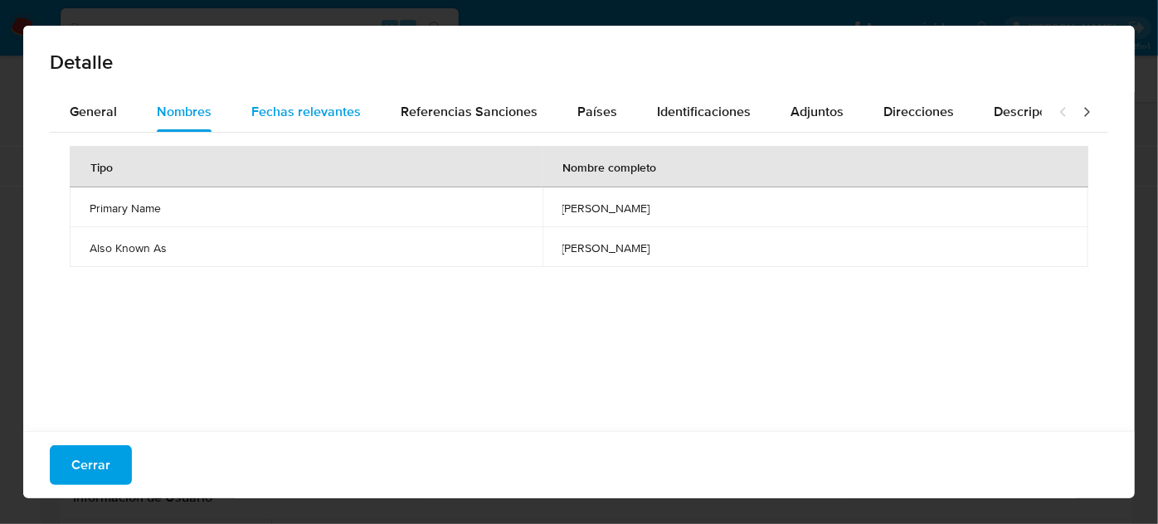
click at [262, 111] on span "Fechas relevantes" at bounding box center [305, 111] width 109 height 19
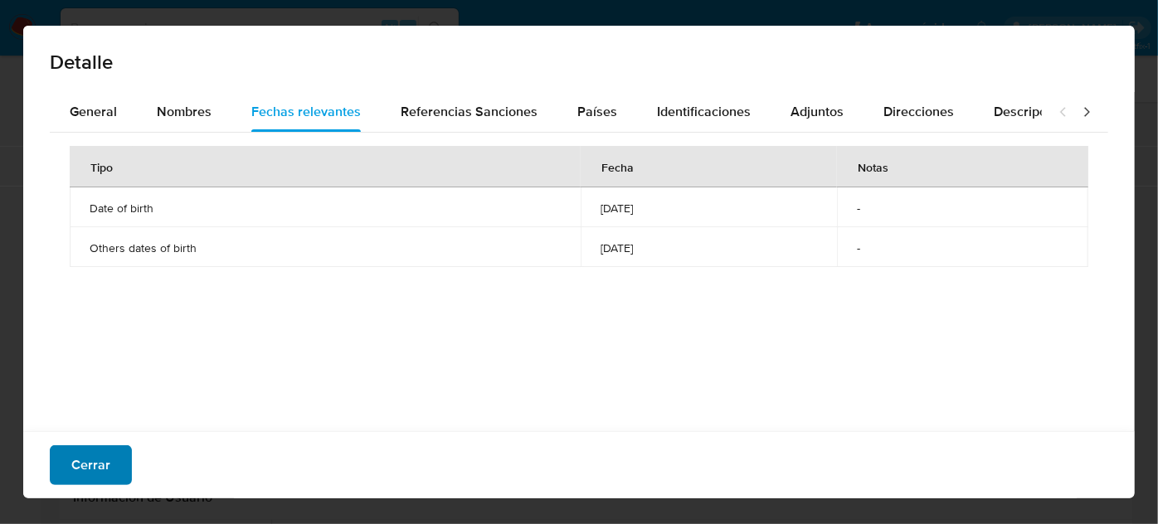
click at [106, 455] on span "Cerrar" at bounding box center [90, 465] width 39 height 36
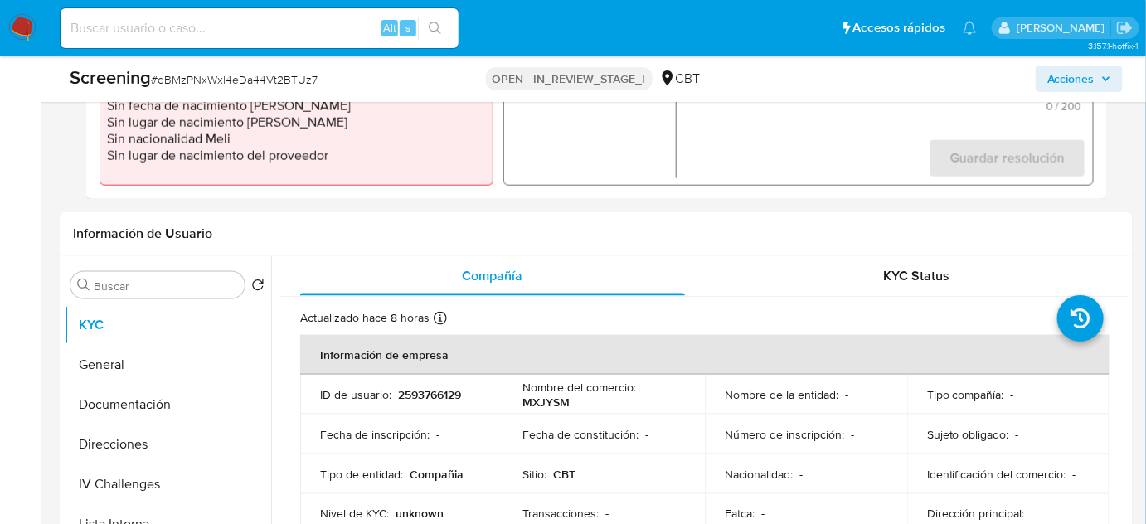
scroll to position [603, 0]
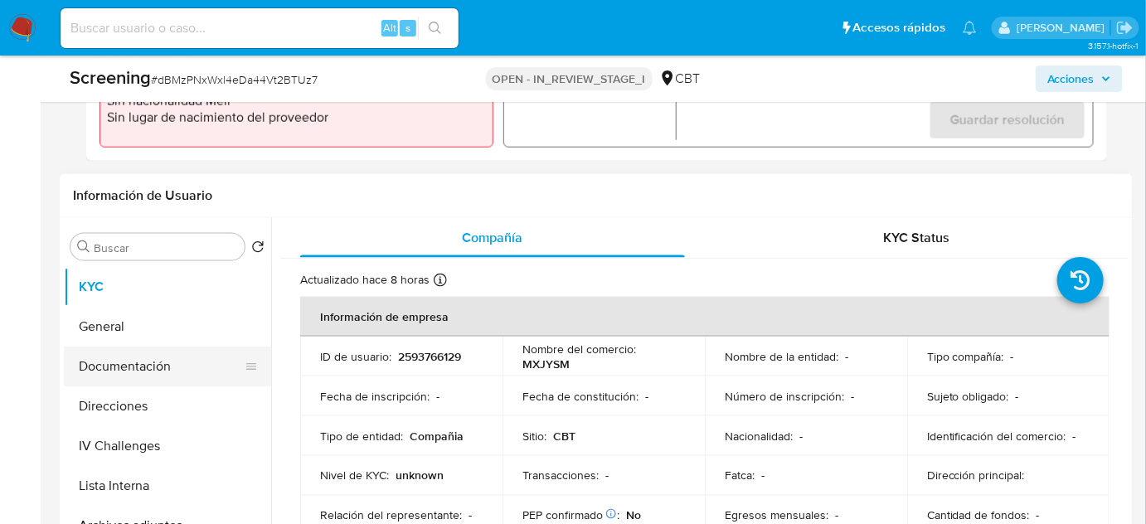
click at [103, 360] on button "Documentación" at bounding box center [161, 367] width 194 height 40
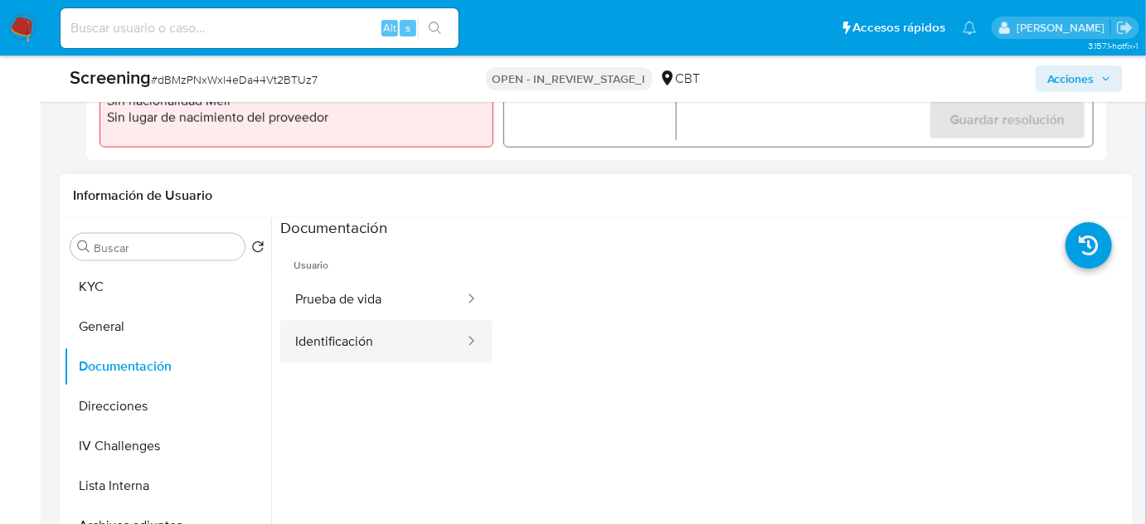
click at [338, 338] on button "Identificación" at bounding box center [373, 342] width 186 height 42
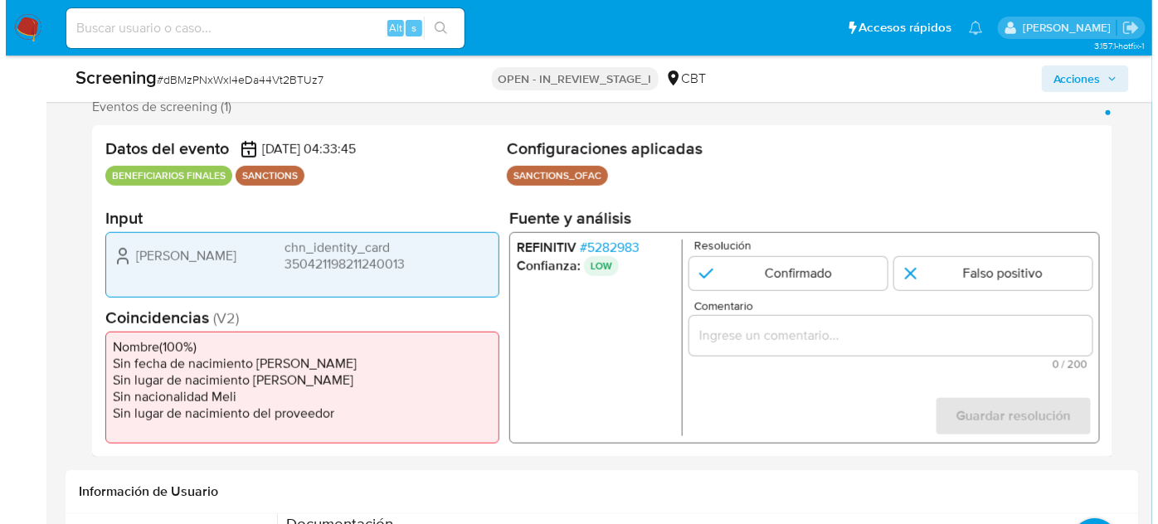
scroll to position [301, 0]
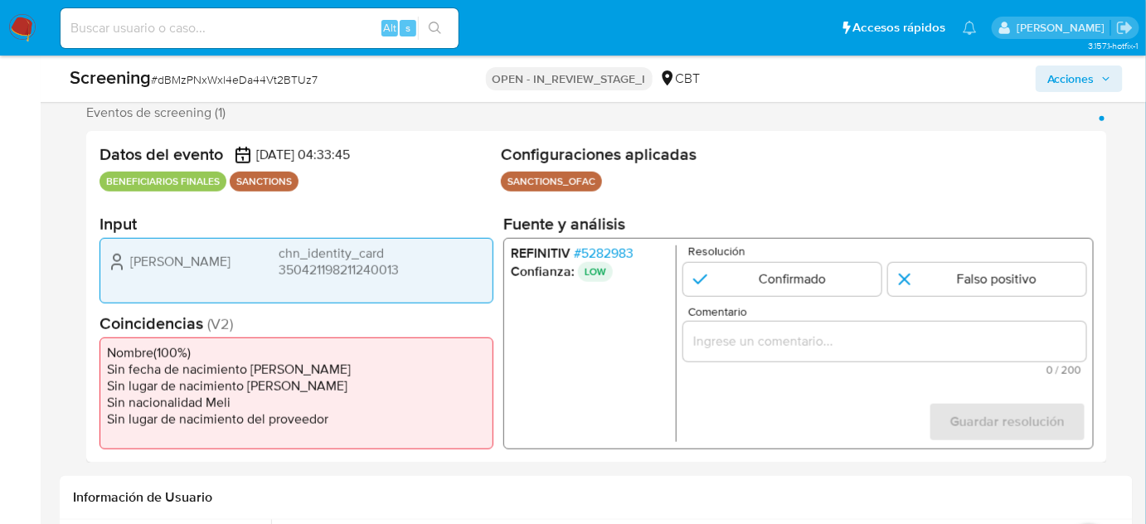
click at [611, 253] on span "# 5282983" at bounding box center [604, 253] width 60 height 17
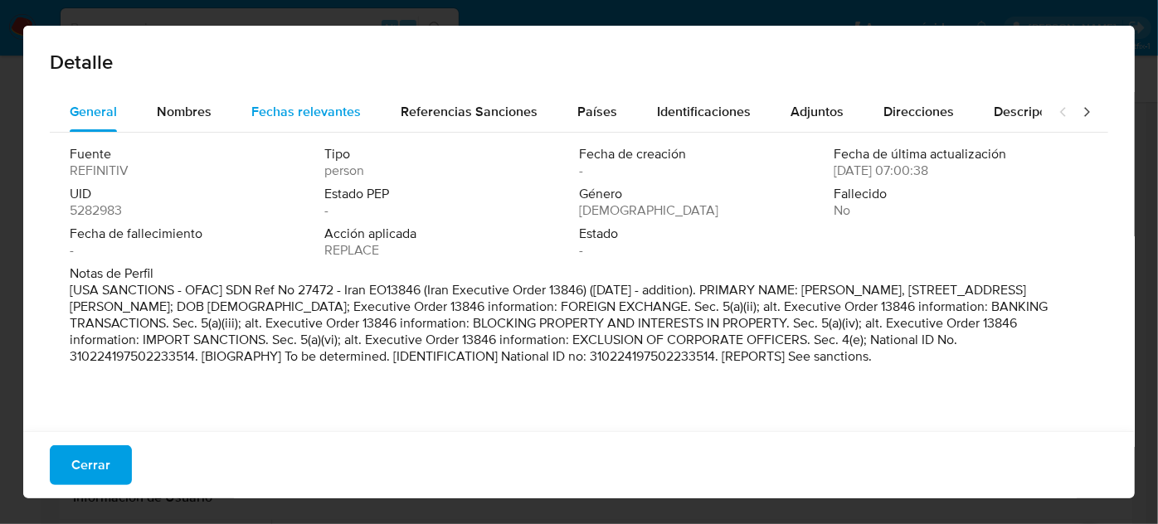
click at [262, 119] on span "Fechas relevantes" at bounding box center [305, 111] width 109 height 19
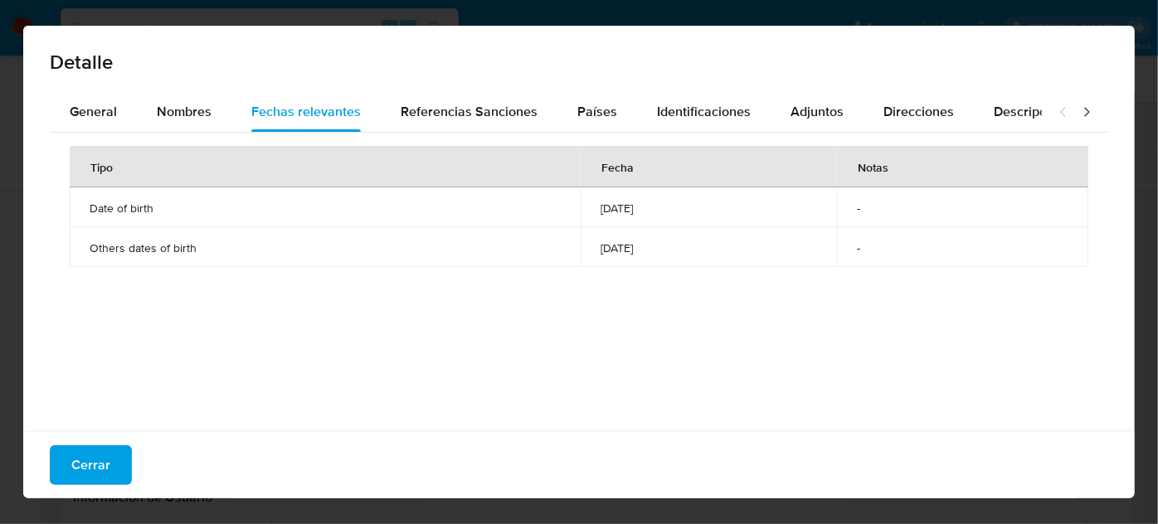
click at [1078, 119] on icon at bounding box center [1086, 112] width 17 height 17
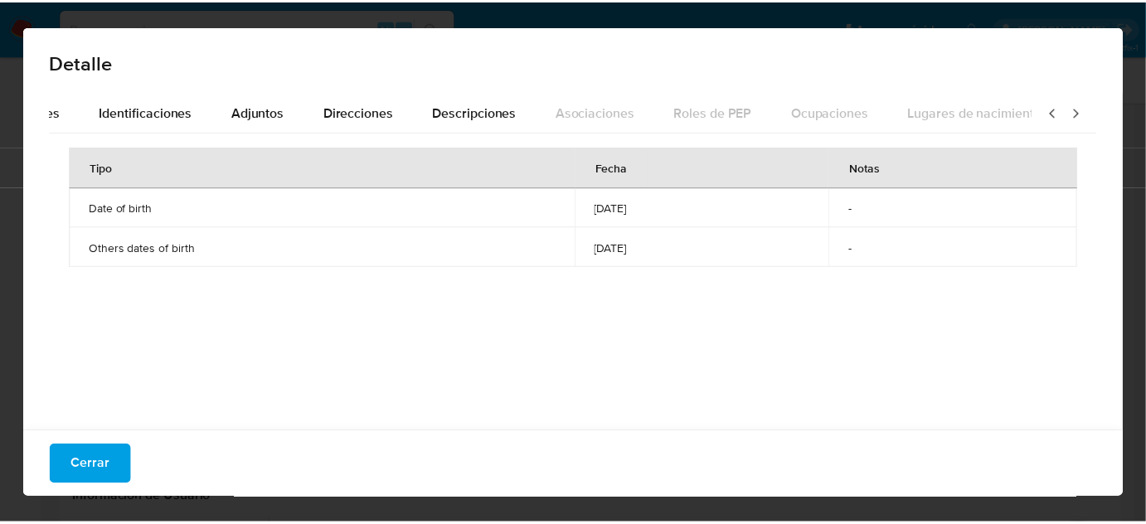
scroll to position [0, 586]
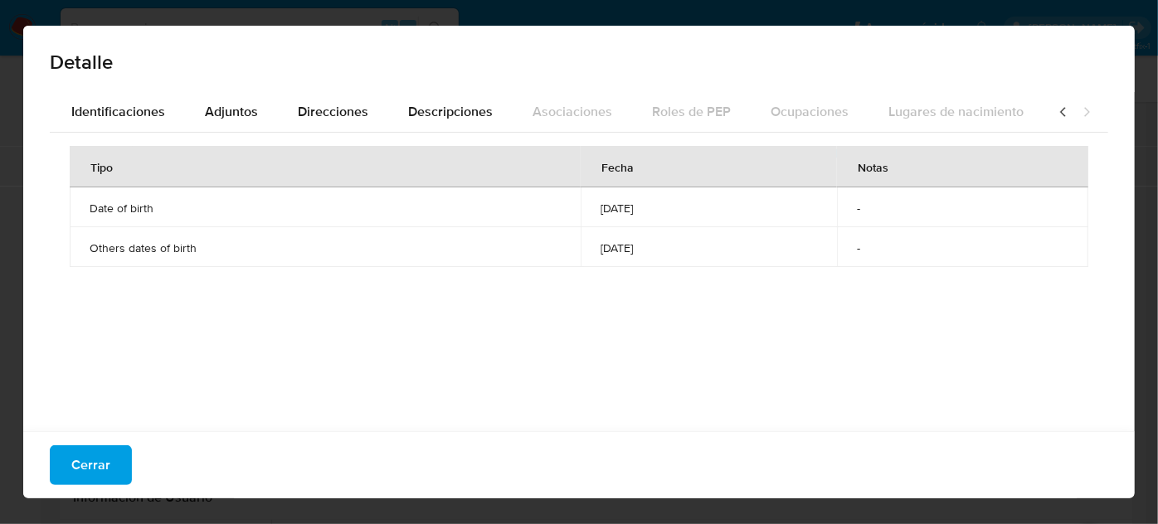
drag, startPoint x: 119, startPoint y: 477, endPoint x: 117, endPoint y: 440, distance: 36.6
click at [119, 477] on button "Cerrar" at bounding box center [91, 465] width 82 height 40
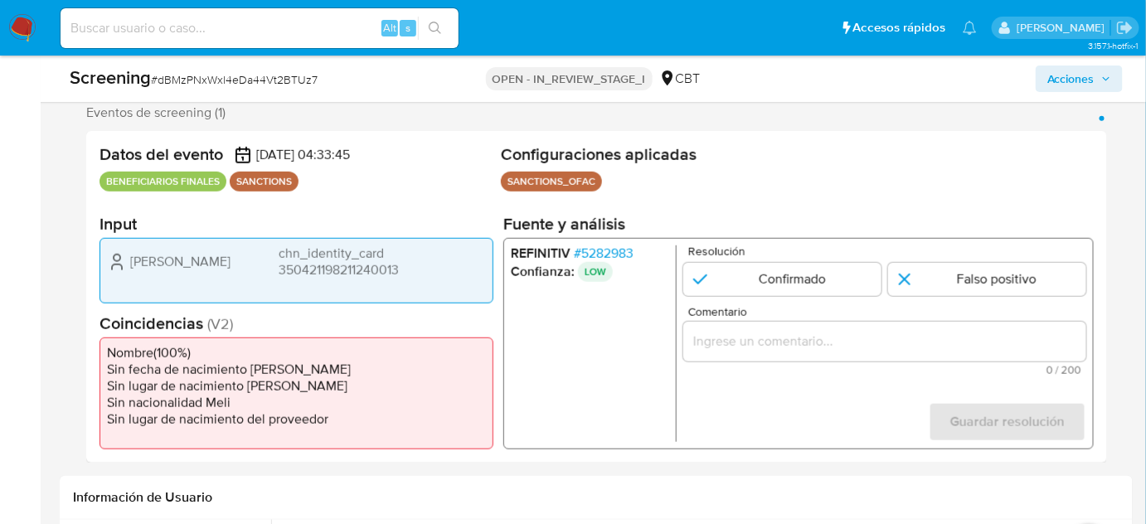
click at [620, 250] on span "# 5282983" at bounding box center [604, 253] width 60 height 17
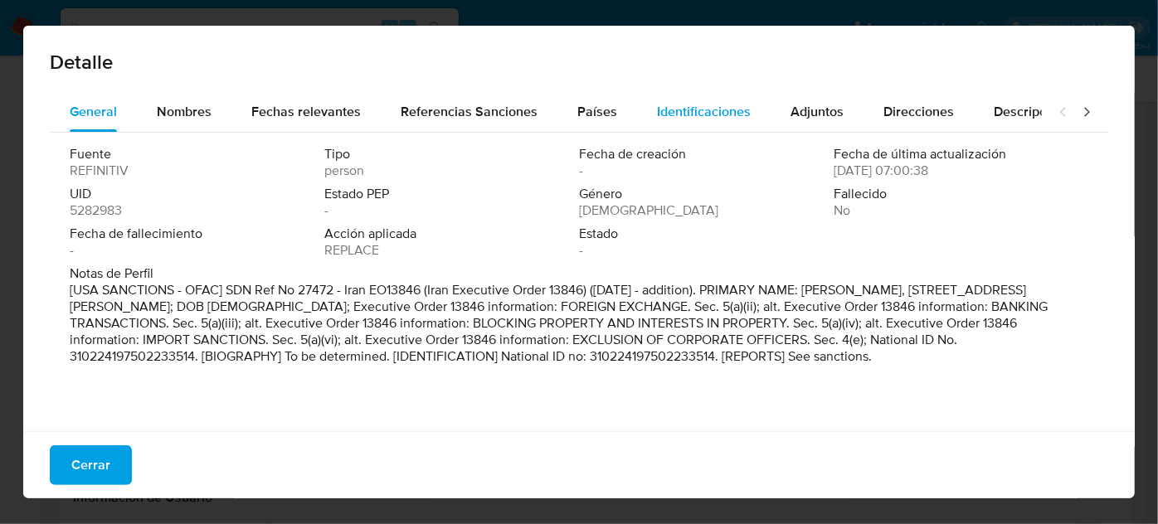
click at [681, 104] on span "Identificaciones" at bounding box center [704, 111] width 94 height 19
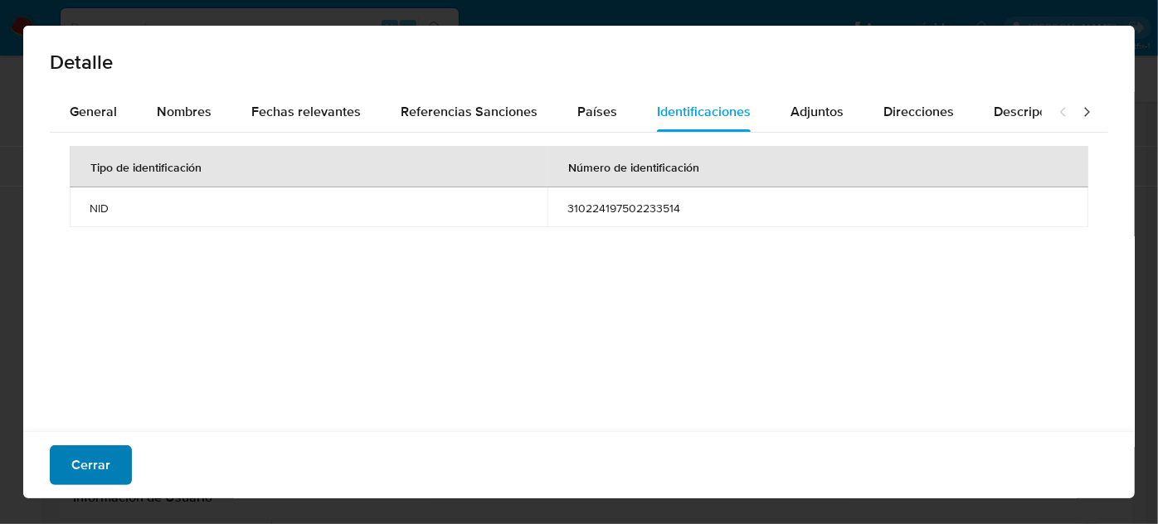
click at [121, 460] on button "Cerrar" at bounding box center [91, 465] width 82 height 40
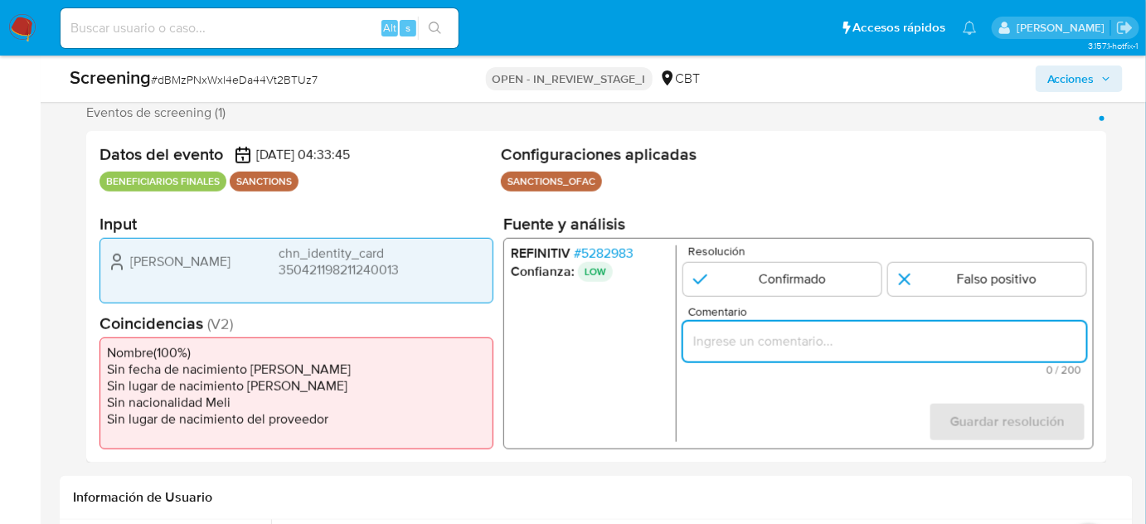
click at [736, 347] on input "Comentario" at bounding box center [884, 342] width 403 height 22
paste input "Compara al Rte Legal con el Sancionado , se desestima el match ya que difieren …"
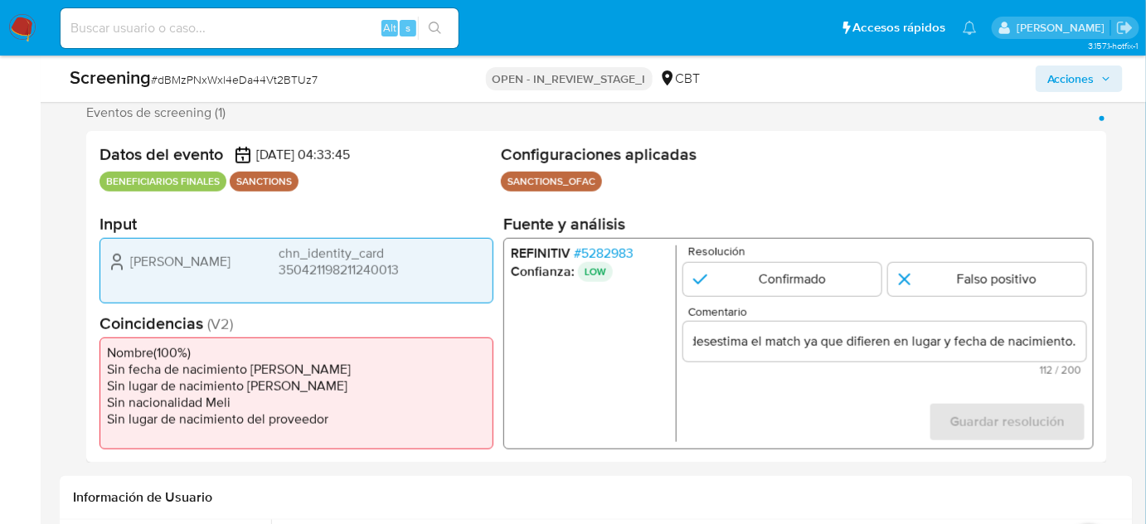
scroll to position [0, 0]
click at [566, 351] on ul "REFINITIV # 5282983 Confianza: LOW" at bounding box center [594, 343] width 166 height 197
drag, startPoint x: 127, startPoint y: 259, endPoint x: 426, endPoint y: 275, distance: 299.9
click at [426, 275] on div "Yi Li chn_identity_card 350421198211240013" at bounding box center [296, 261] width 379 height 33
drag, startPoint x: 219, startPoint y: 265, endPoint x: 126, endPoint y: 269, distance: 93.0
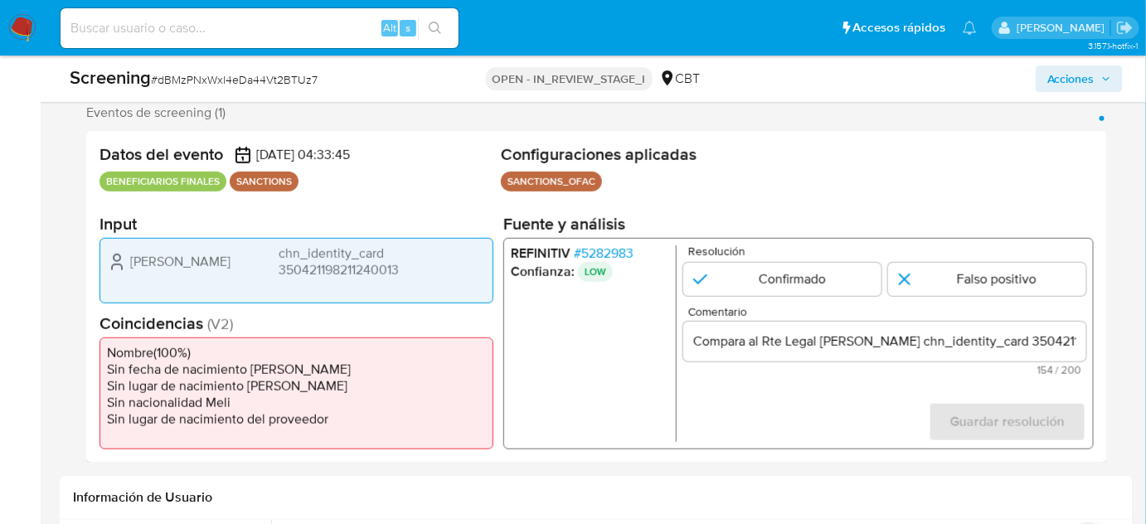
click at [126, 269] on div "Yi Li chn_identity_card 350421198211240013" at bounding box center [296, 261] width 379 height 33
click at [147, 270] on div "Yi Li chn_identity_card 350421198211240013" at bounding box center [296, 261] width 379 height 33
drag, startPoint x: 167, startPoint y: 265, endPoint x: 114, endPoint y: 250, distance: 54.9
click at [114, 250] on div "Yi Li chn_identity_card 350421198211240013" at bounding box center [296, 261] width 379 height 33
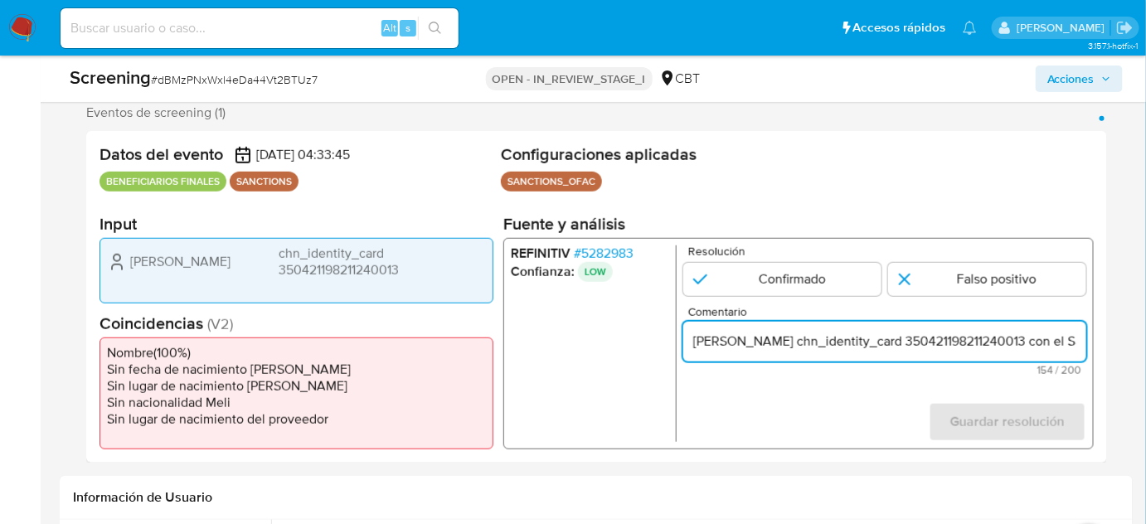
drag, startPoint x: 1009, startPoint y: 348, endPoint x: 1071, endPoint y: 348, distance: 62.2
click at [1071, 348] on input "Compara al Rte Legal Yi Li chn_identity_card 350421198211240013 con el Sanciona…" at bounding box center [884, 342] width 403 height 22
click at [1023, 338] on input "Compara al Rte Legal Yi Li chn_identity_card 350421198211240013 con el Sanciona…" at bounding box center [884, 342] width 403 height 22
paste input "Yi Li"
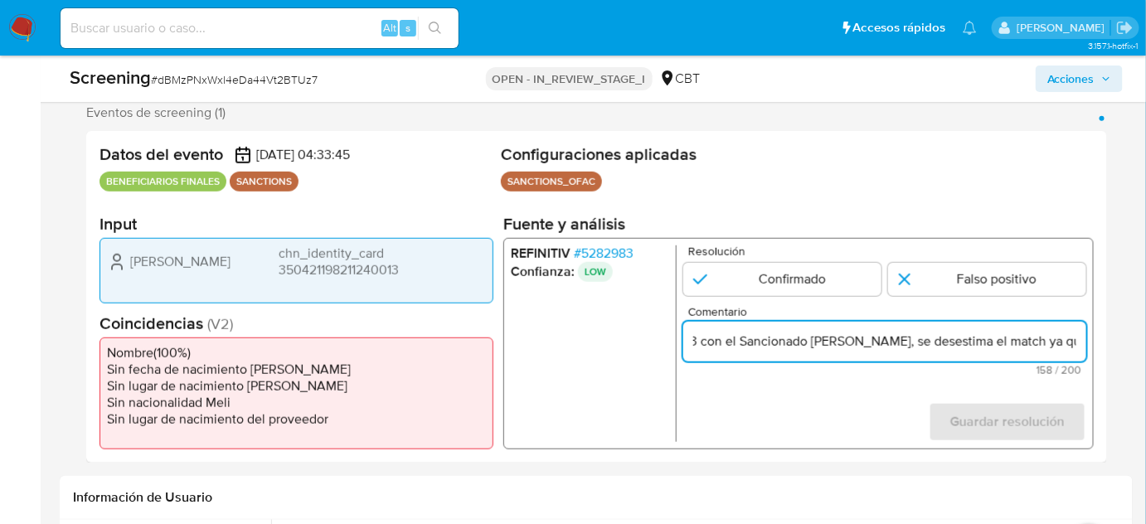
drag, startPoint x: 1061, startPoint y: 335, endPoint x: 1076, endPoint y: 335, distance: 14.9
click at [1076, 335] on input "Compara al Rte Legal Yi Li chn_identity_card 350421198211240013 con el Sanciona…" at bounding box center [884, 342] width 403 height 22
click at [990, 335] on input "Compara al Rte Legal Yi Li chn_identity_card 350421198211240013 con el Sanciona…" at bounding box center [884, 342] width 403 height 22
drag, startPoint x: 977, startPoint y: 343, endPoint x: 935, endPoint y: 346, distance: 42.4
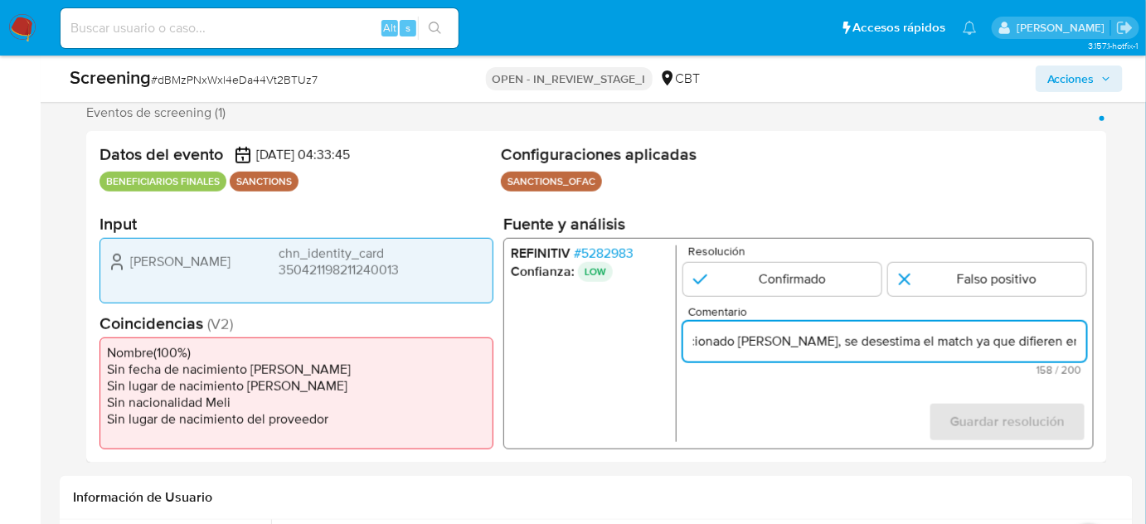
click at [935, 346] on input "Compara al Rte Legal Yi Li chn_identity_card 350421198211240013 con el Sanciona…" at bounding box center [884, 342] width 403 height 22
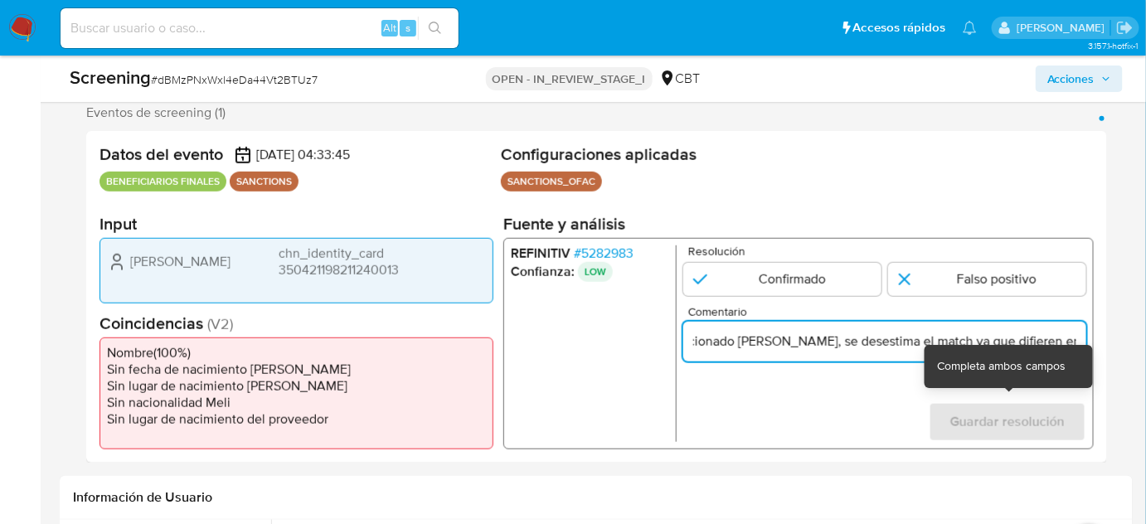
scroll to position [0, 511]
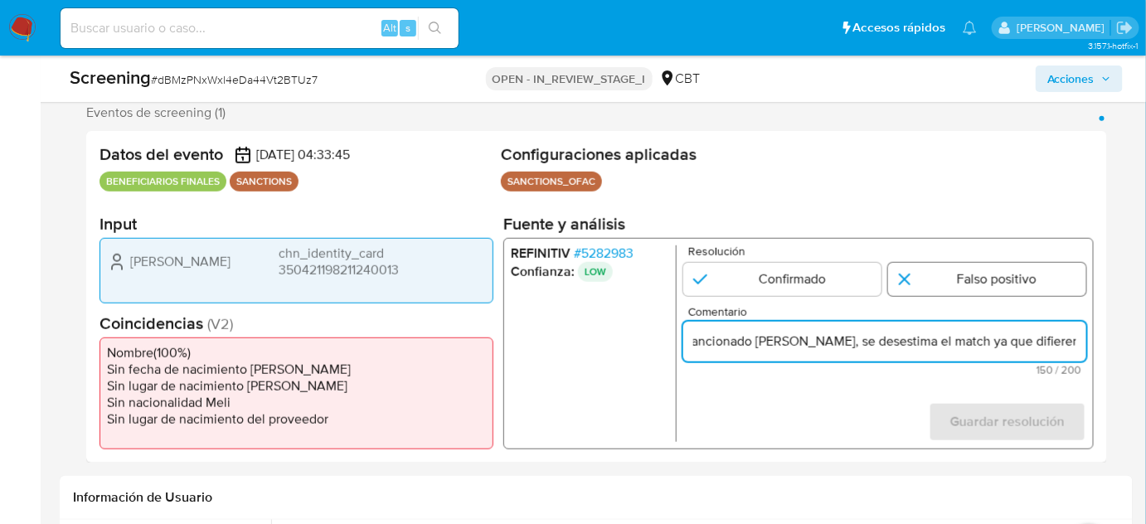
type input "Compara al Rte Legal Yi Li chn_identity_card 350421198211240013 con el Sanciona…"
click at [937, 285] on input "1 de 1" at bounding box center [987, 279] width 198 height 33
radio input "true"
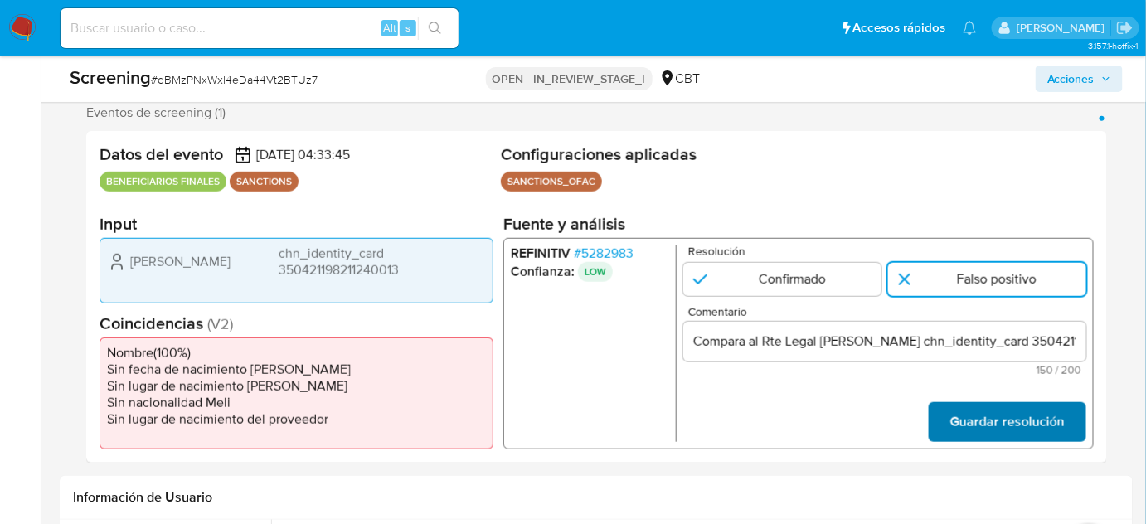
click at [962, 413] on span "Guardar resolución" at bounding box center [1007, 422] width 114 height 36
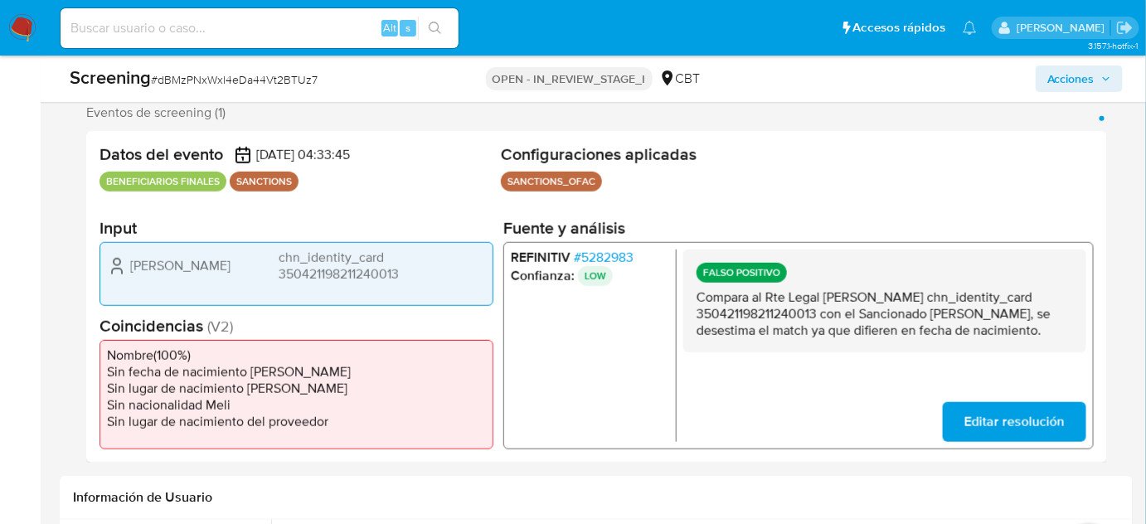
drag, startPoint x: 445, startPoint y: 280, endPoint x: 304, endPoint y: 297, distance: 142.1
click at [247, 286] on div "Yi Li chn_identity_card 350421198211240013" at bounding box center [297, 273] width 394 height 63
drag, startPoint x: 823, startPoint y: 296, endPoint x: 819, endPoint y: 310, distance: 14.5
click at [819, 310] on p "Compara al Rte Legal Yi Li chn_identity_card 350421198211240013 con el Sanciona…" at bounding box center [885, 314] width 377 height 50
click at [612, 259] on span "# 5282983" at bounding box center [604, 258] width 60 height 17
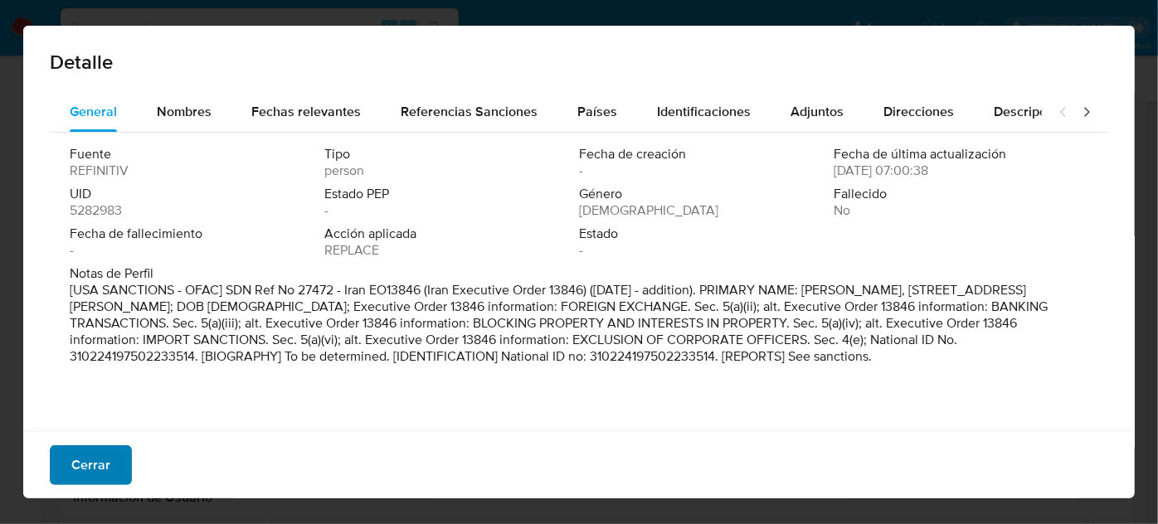
click at [78, 455] on span "Cerrar" at bounding box center [90, 465] width 39 height 36
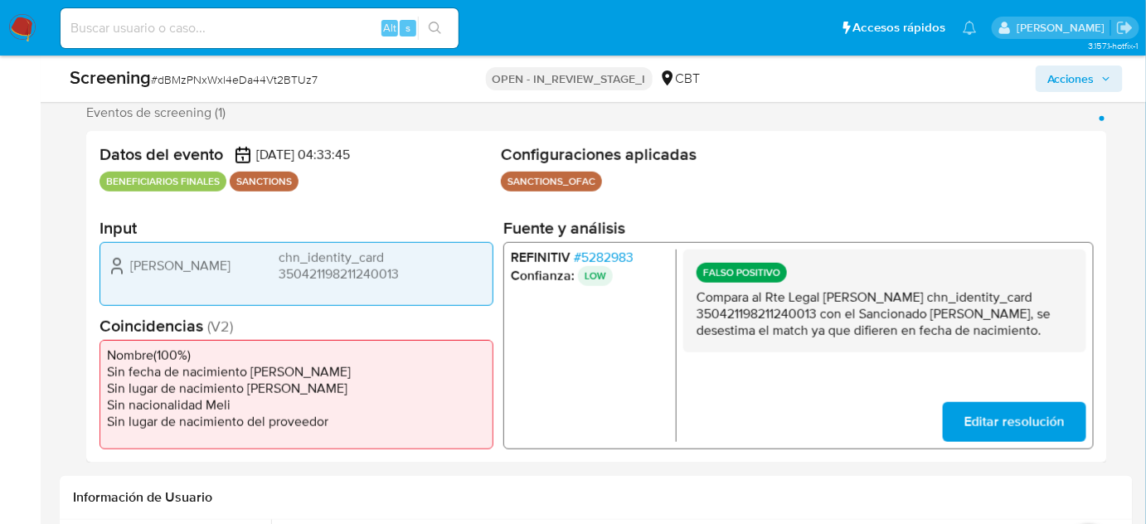
drag, startPoint x: 174, startPoint y: 260, endPoint x: 126, endPoint y: 267, distance: 48.7
click at [126, 267] on div "Yi Li chn_identity_card 350421198211240013" at bounding box center [296, 266] width 379 height 33
click at [606, 260] on span "# 5282983" at bounding box center [604, 258] width 60 height 17
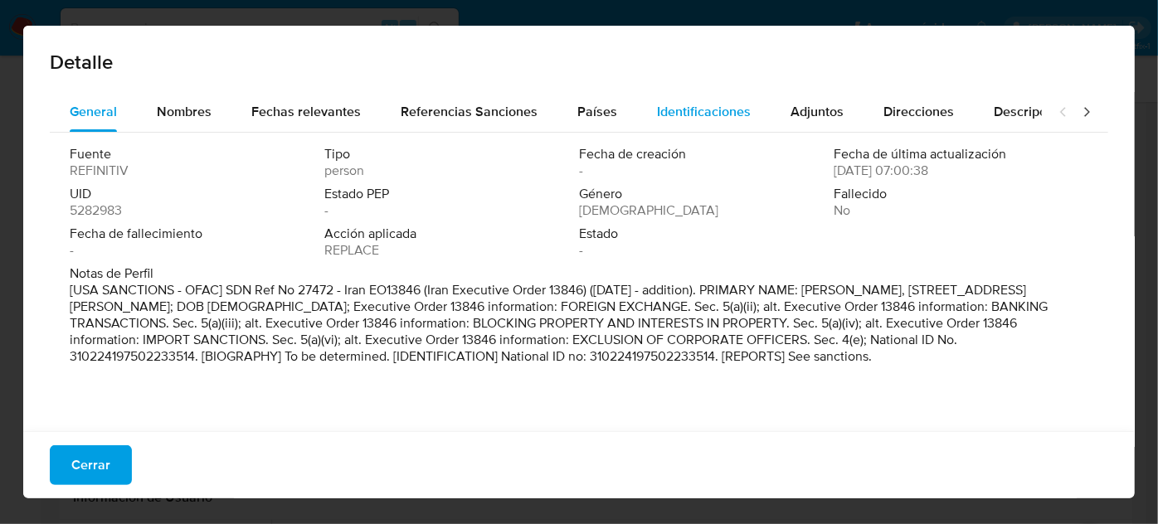
click at [657, 111] on span "Identificaciones" at bounding box center [704, 111] width 94 height 19
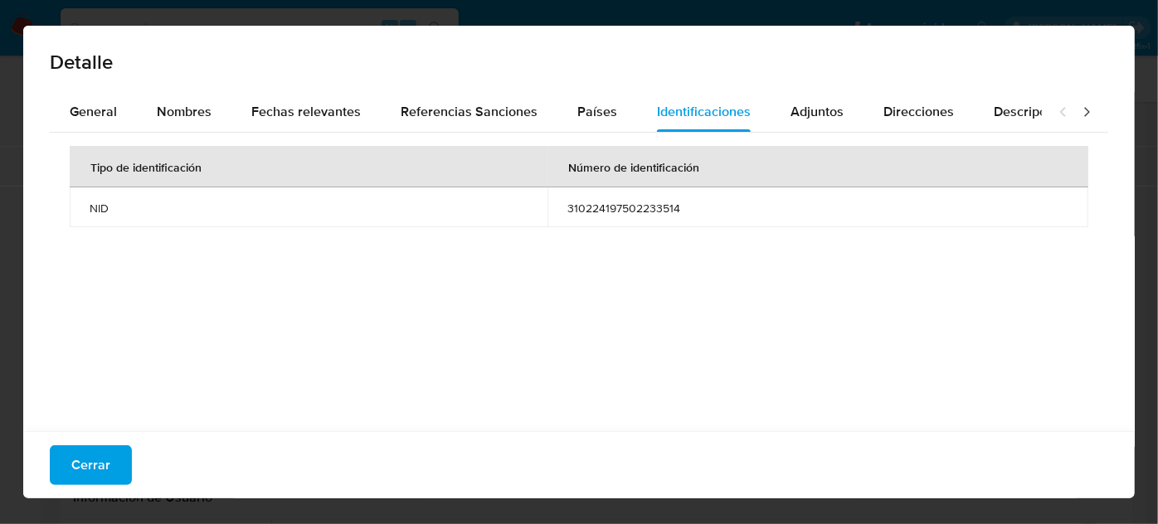
drag, startPoint x: 561, startPoint y: 208, endPoint x: 683, endPoint y: 211, distance: 121.9
click at [683, 211] on td "310224197502233514" at bounding box center [817, 207] width 541 height 40
click at [296, 112] on span "Fechas relevantes" at bounding box center [305, 111] width 109 height 19
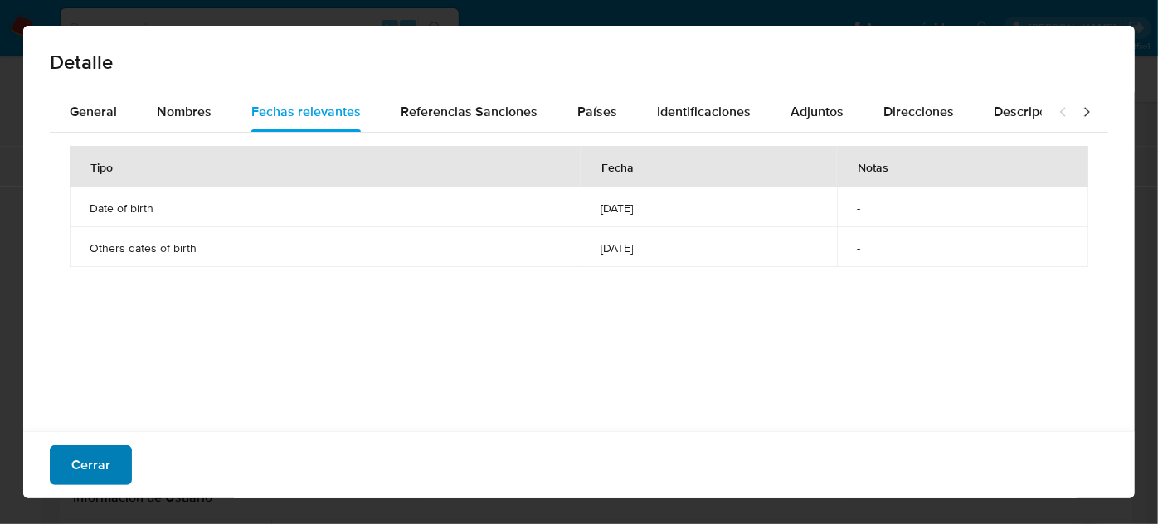
click at [100, 456] on span "Cerrar" at bounding box center [90, 465] width 39 height 36
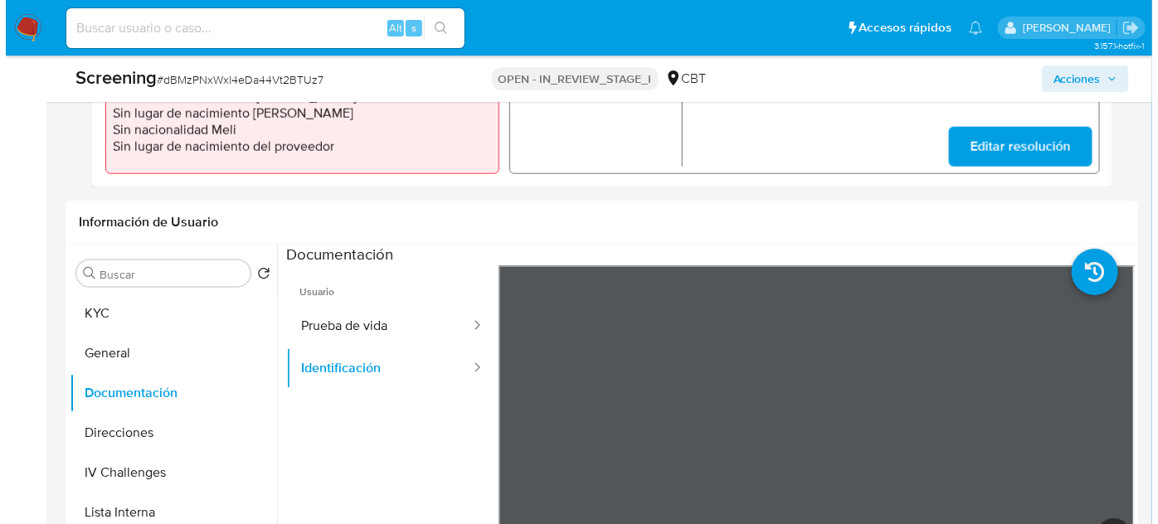
scroll to position [678, 0]
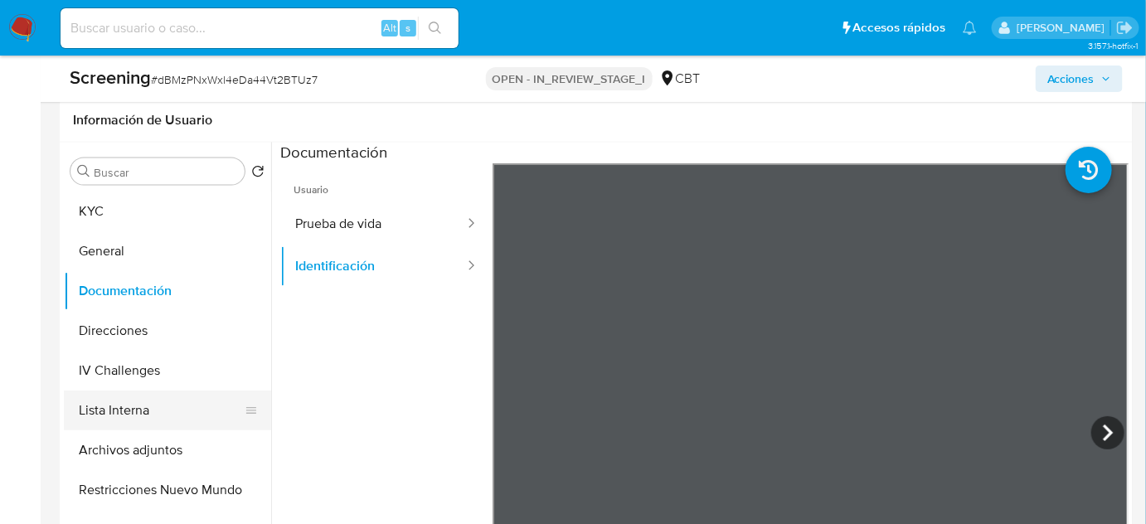
click at [87, 416] on button "Lista Interna" at bounding box center [161, 411] width 194 height 40
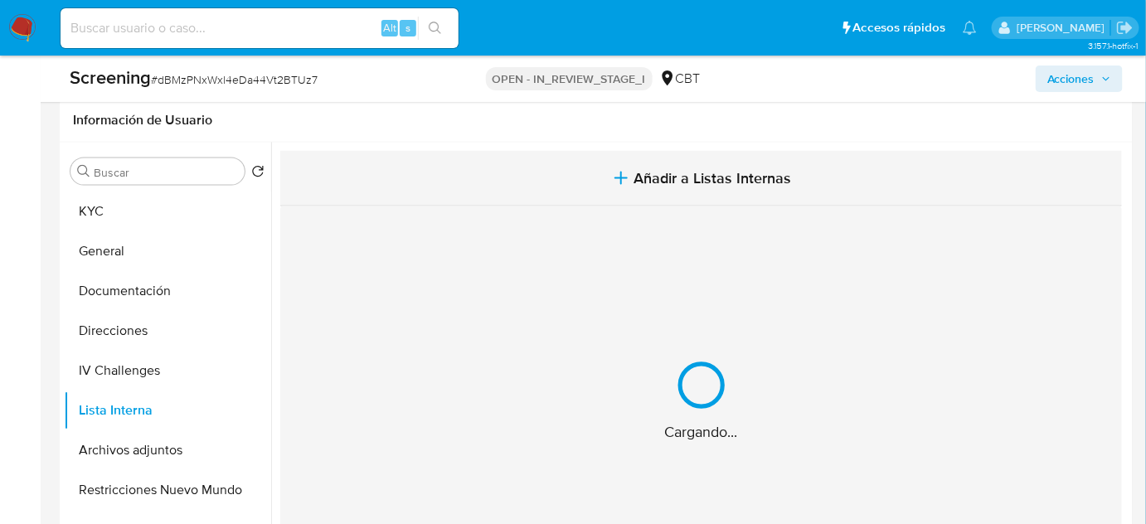
click at [708, 181] on span "Añadir a Listas Internas" at bounding box center [713, 178] width 158 height 18
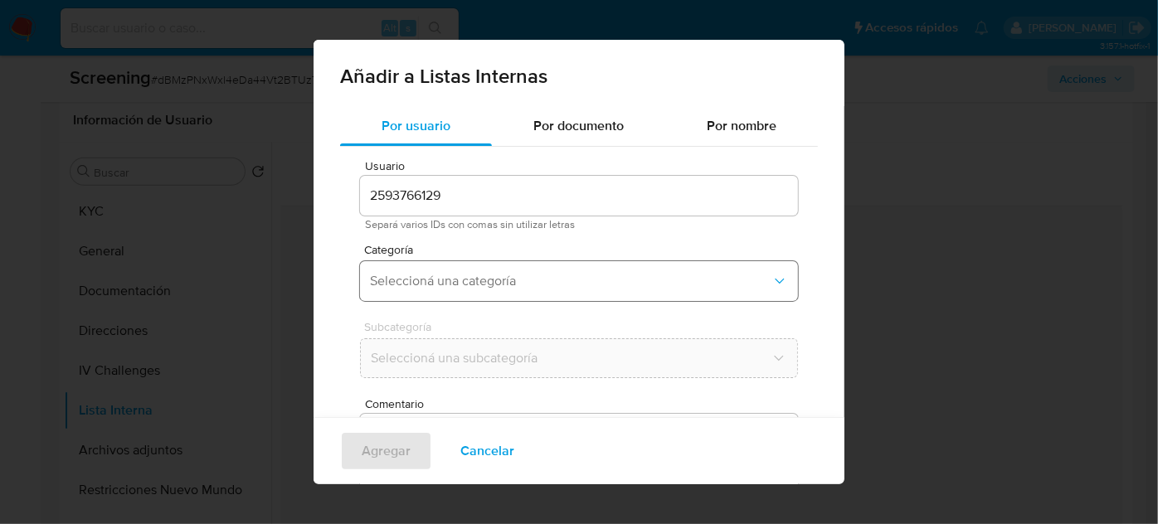
scroll to position [61, 0]
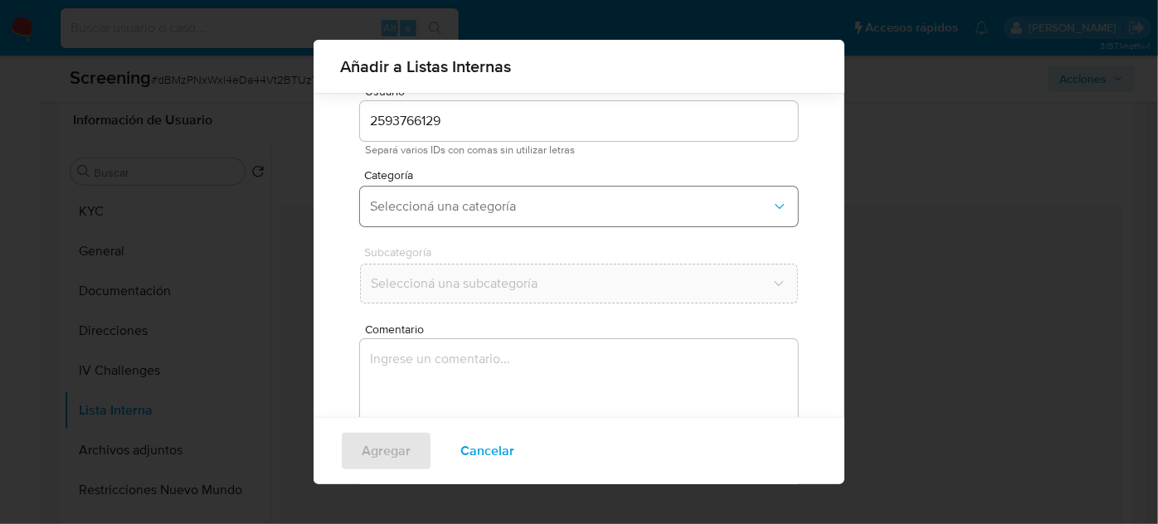
click at [528, 202] on span "Seleccioná una categoría" at bounding box center [570, 206] width 401 height 17
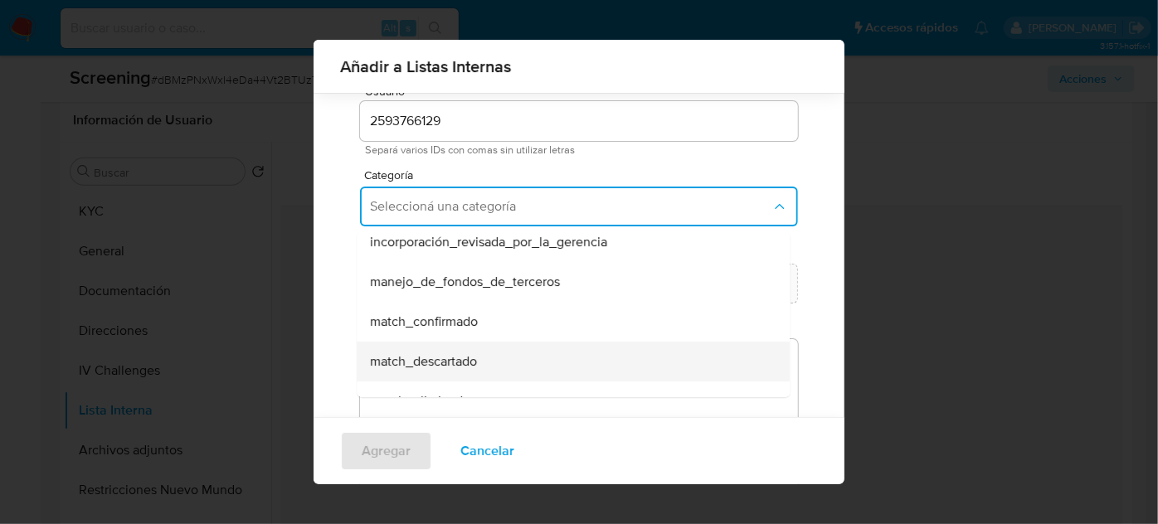
scroll to position [75, 0]
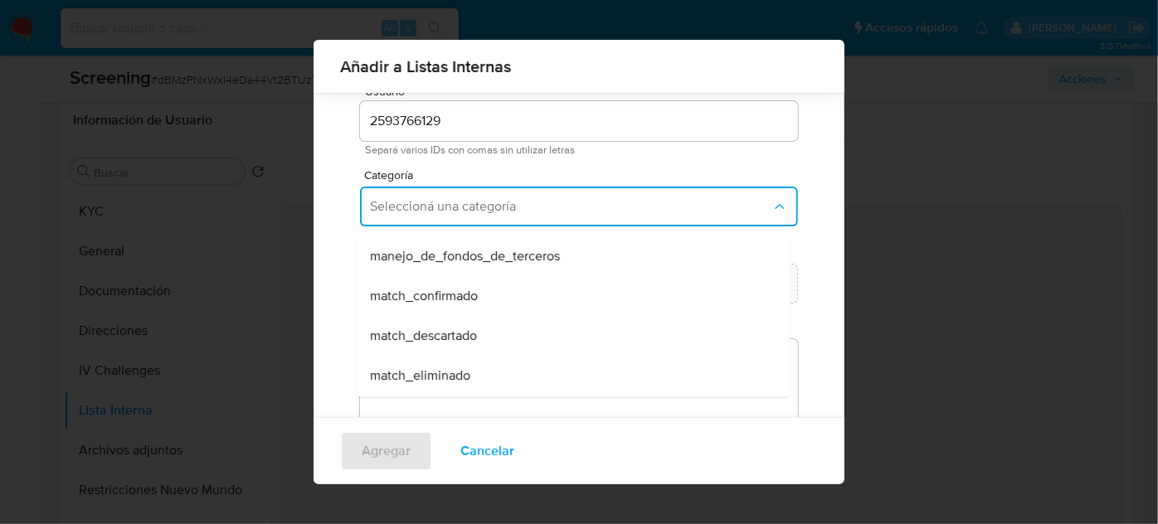
drag, startPoint x: 451, startPoint y: 338, endPoint x: 464, endPoint y: 308, distance: 32.7
click at [451, 331] on span "match_descartado" at bounding box center [423, 336] width 107 height 17
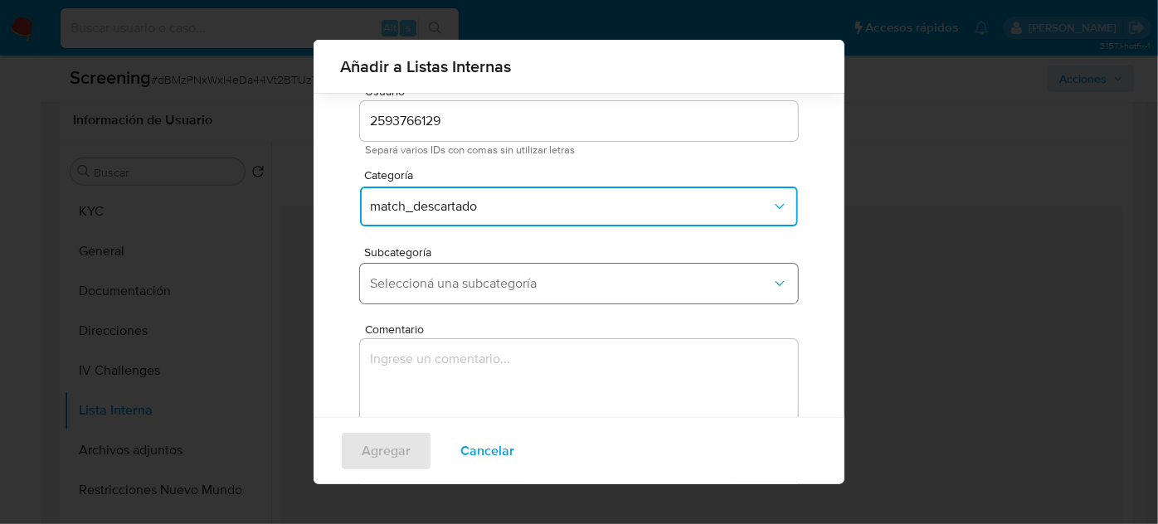
click at [478, 289] on span "Seleccioná una subcategoría" at bounding box center [570, 283] width 401 height 17
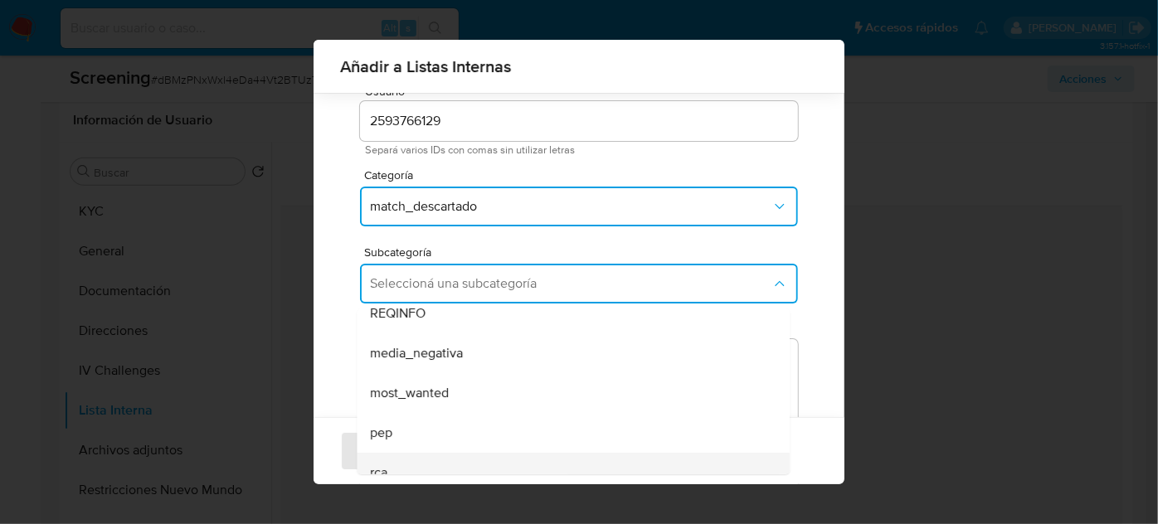
scroll to position [113, 0]
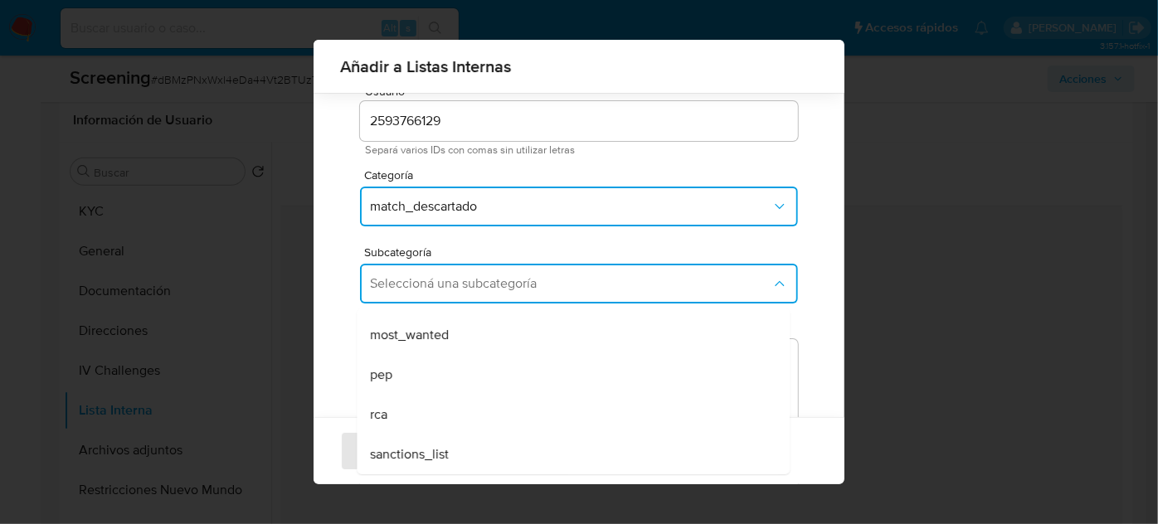
drag, startPoint x: 411, startPoint y: 452, endPoint x: 416, endPoint y: 402, distance: 50.0
click at [410, 446] on span "sanctions_list" at bounding box center [409, 454] width 79 height 17
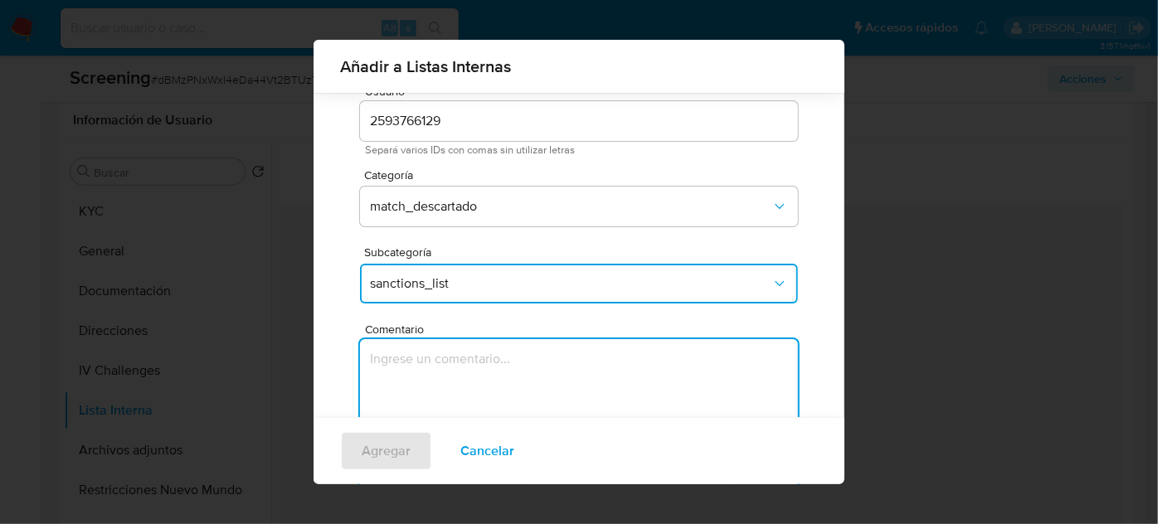
click at [418, 399] on textarea "Comentario" at bounding box center [579, 418] width 438 height 159
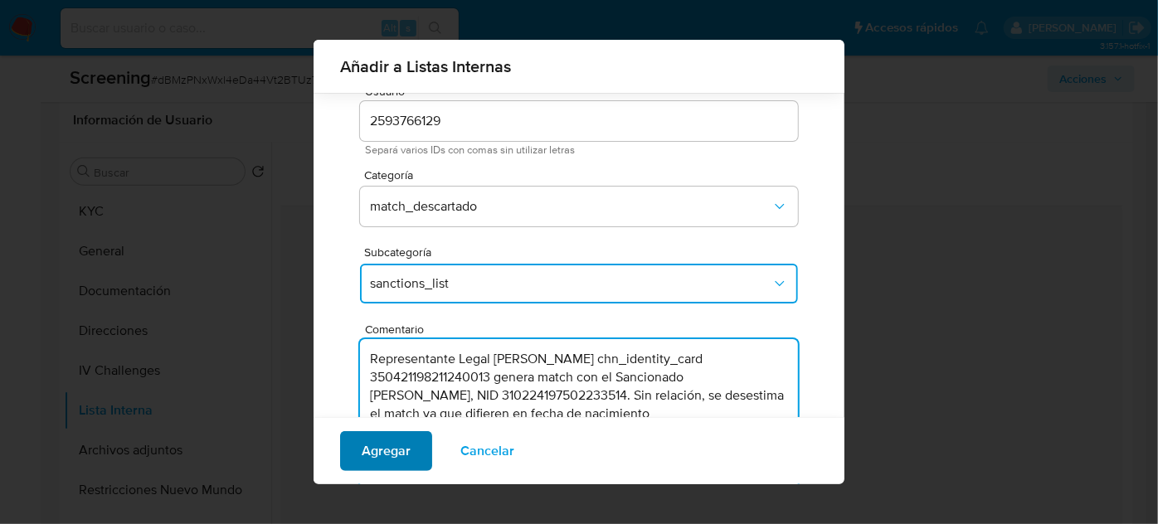
type textarea "Representante Legal Yi Li chn_identity_card 350421198211240013 genera match con…"
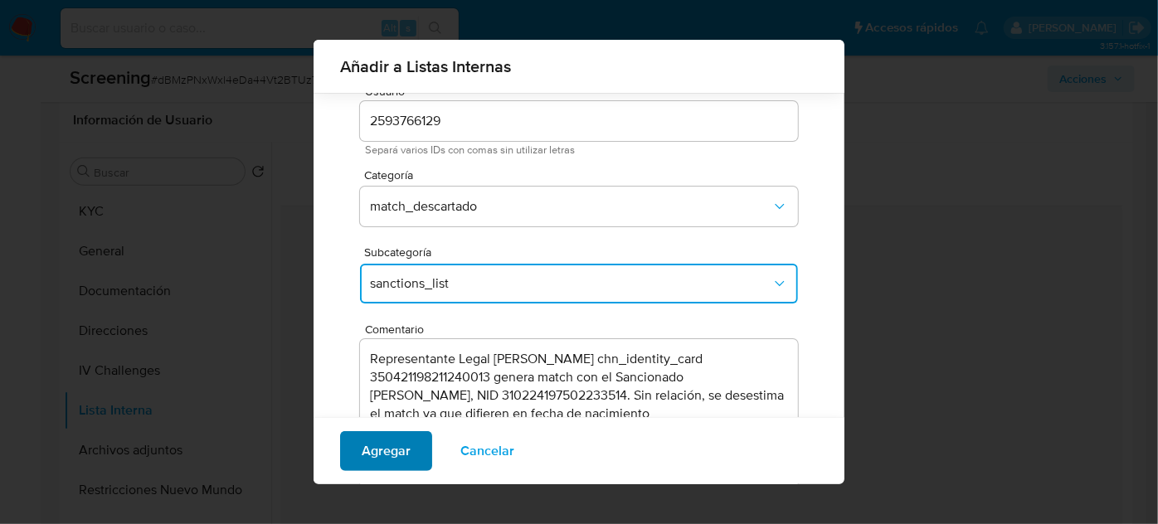
click at [400, 454] on span "Agregar" at bounding box center [386, 451] width 49 height 36
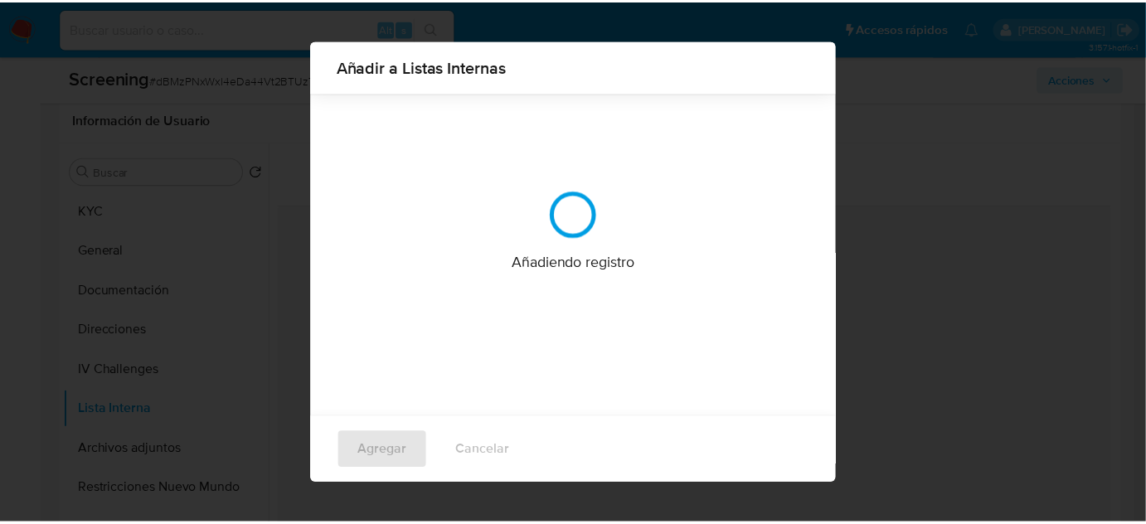
scroll to position [0, 0]
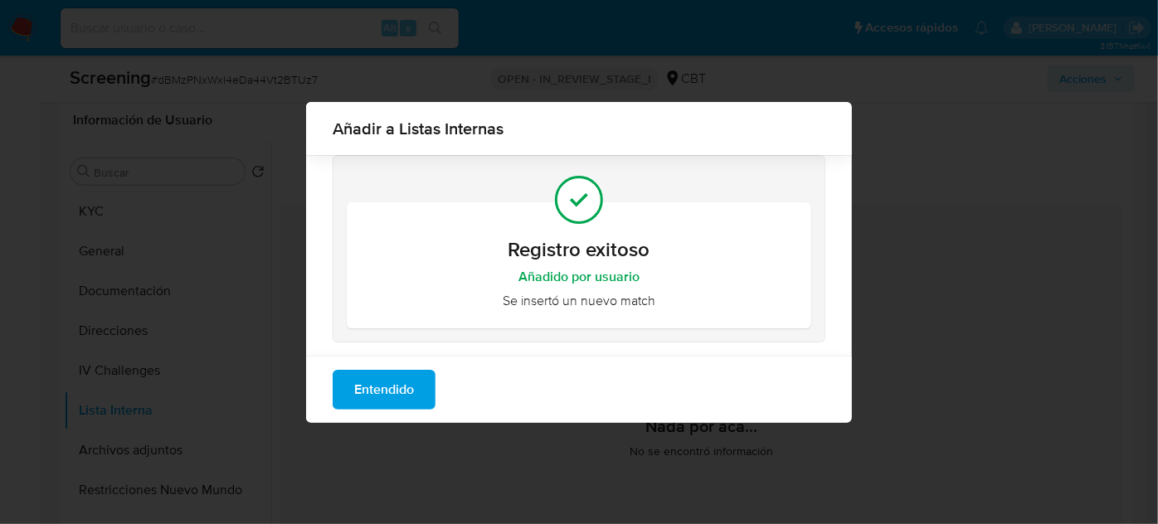
click at [400, 397] on span "Entendido" at bounding box center [384, 390] width 60 height 36
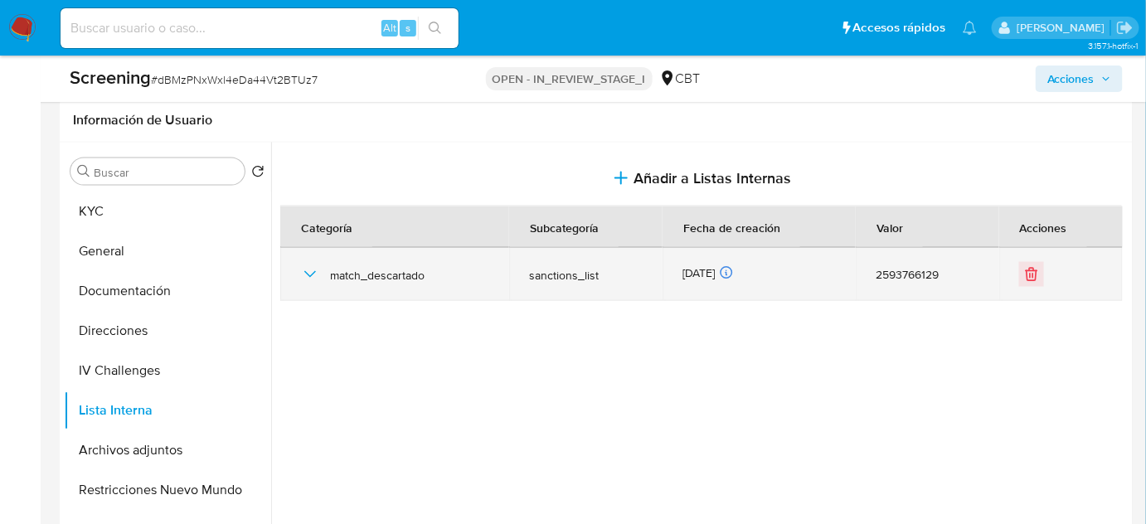
click at [307, 278] on icon "button" at bounding box center [310, 275] width 20 height 20
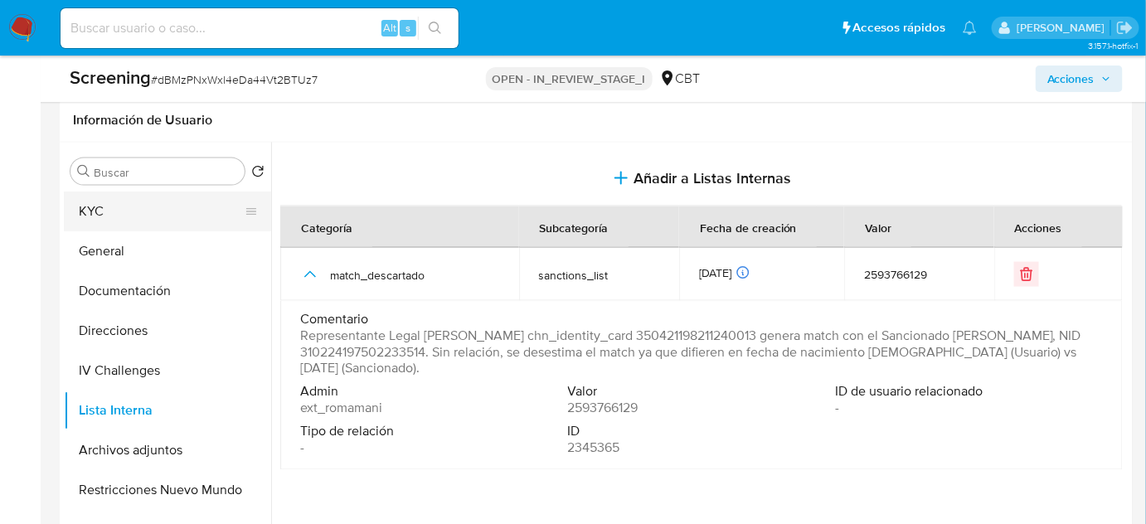
click at [137, 224] on button "KYC" at bounding box center [161, 212] width 194 height 40
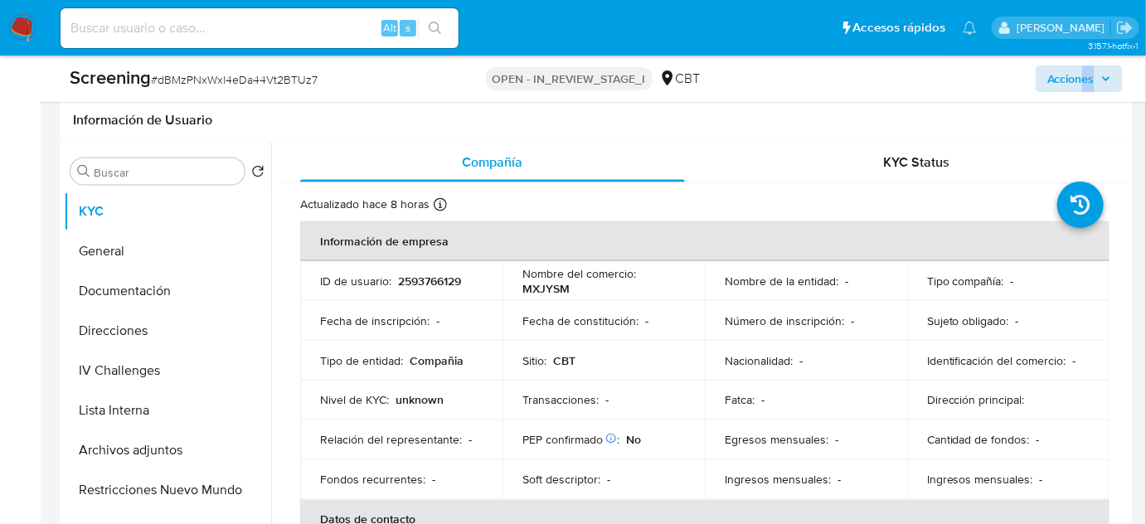
click at [1082, 91] on div "Screening # dBMzPNxWxl4eDa44Vt2BTUz7 OPEN - IN_REVIEW_STAGE_I CBT Acciones" at bounding box center [596, 79] width 1073 height 46
click at [1080, 90] on span "Acciones" at bounding box center [1071, 79] width 47 height 27
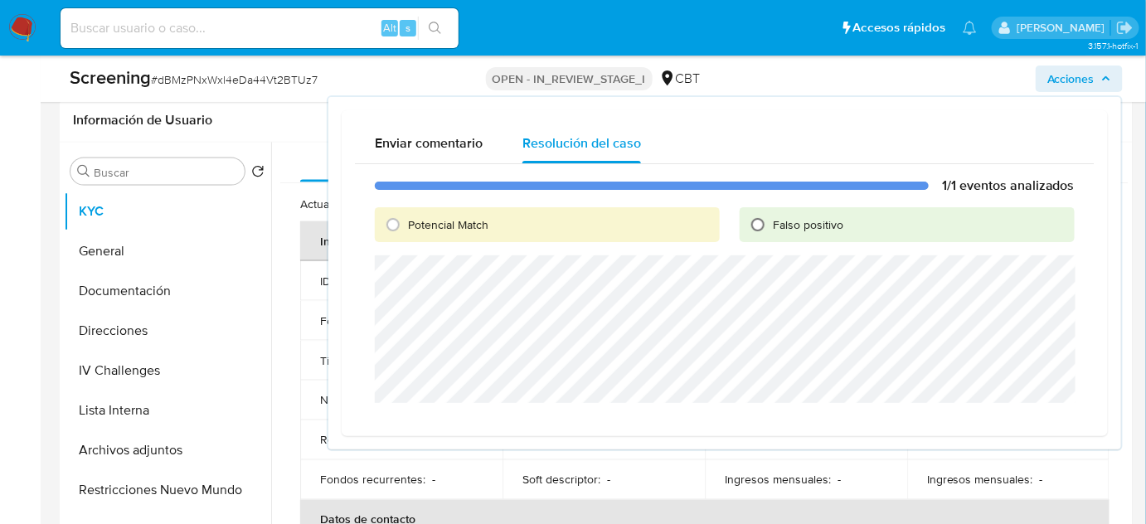
click at [751, 230] on input "Falso positivo" at bounding box center [758, 224] width 27 height 27
radio input "true"
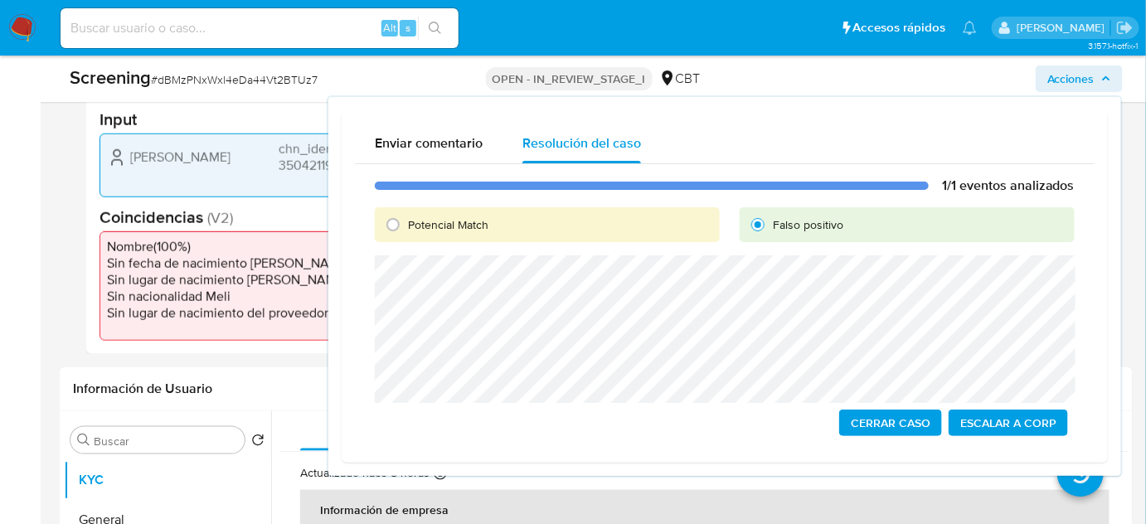
scroll to position [226, 0]
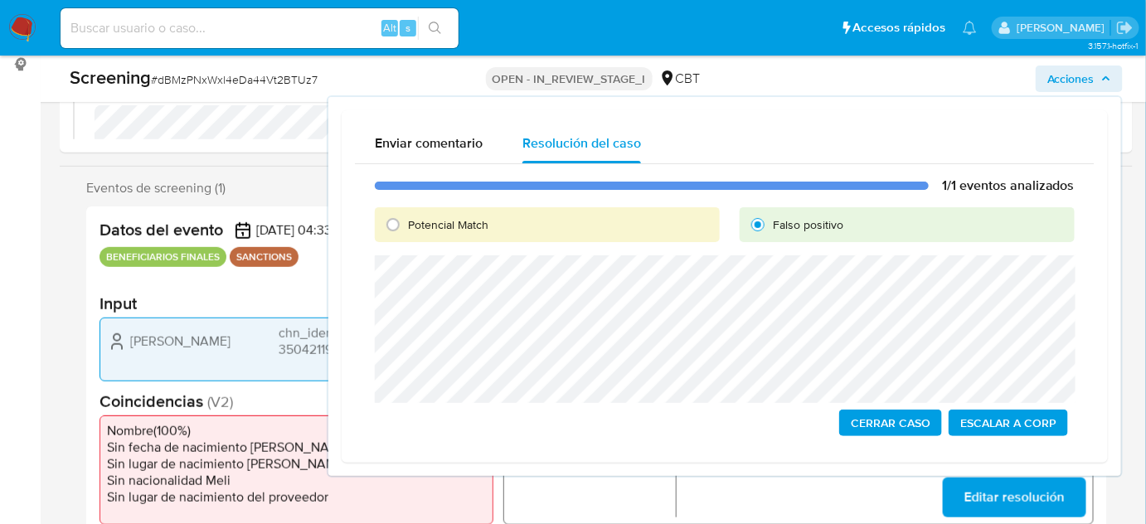
click at [897, 430] on span "Cerrar Caso" at bounding box center [891, 422] width 80 height 23
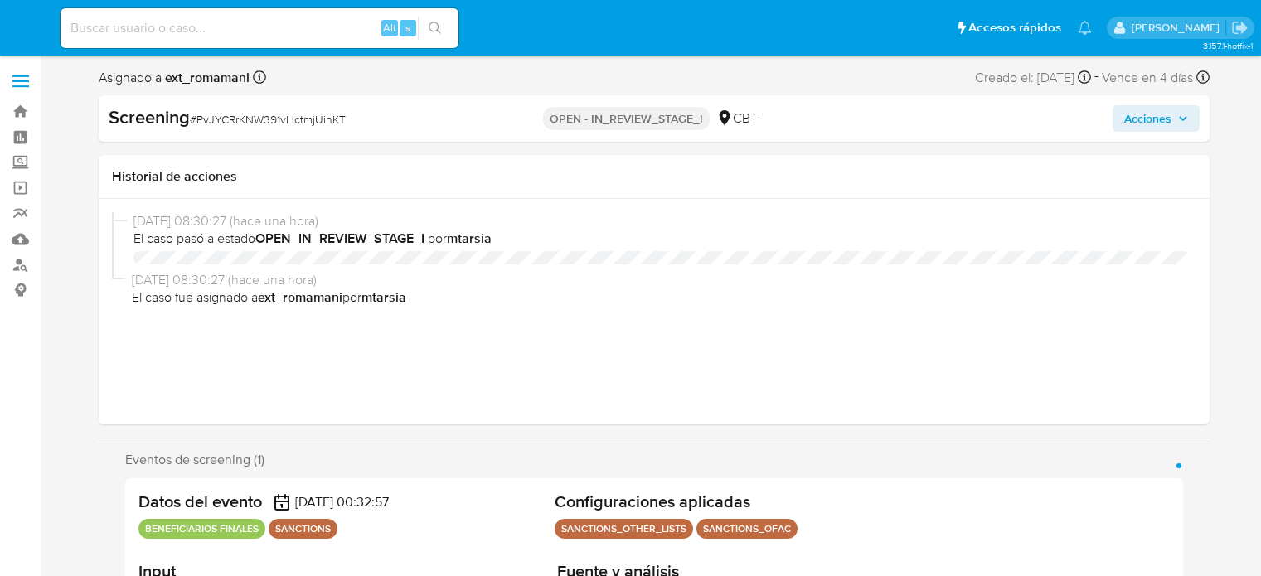
select select "10"
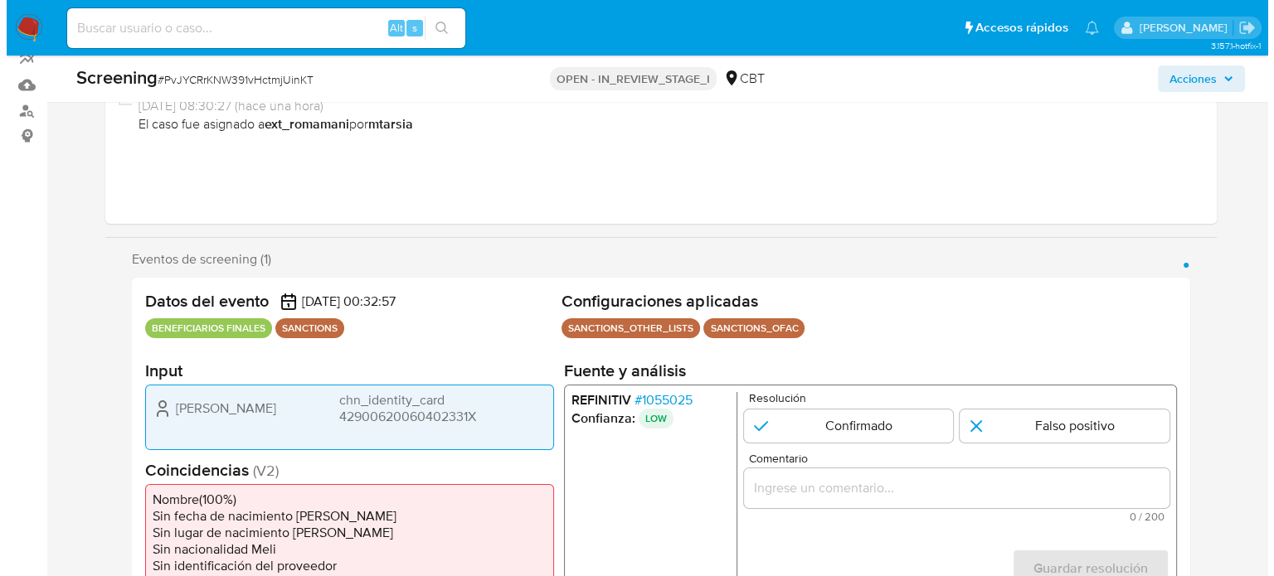
scroll to position [332, 0]
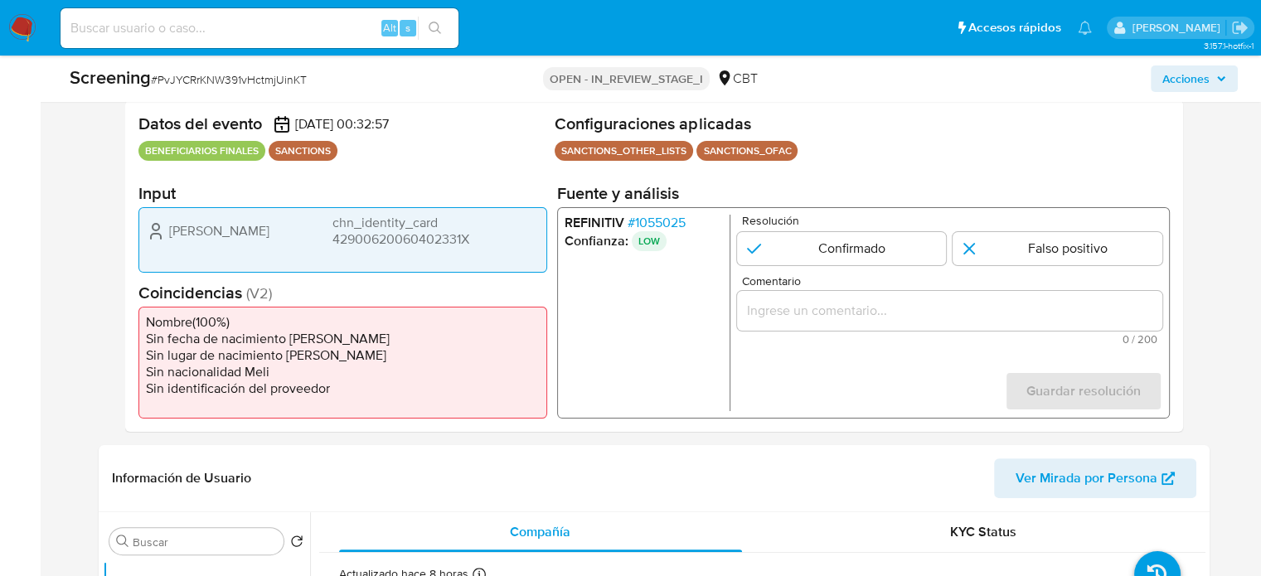
click at [668, 216] on span "# 1055025" at bounding box center [656, 223] width 58 height 17
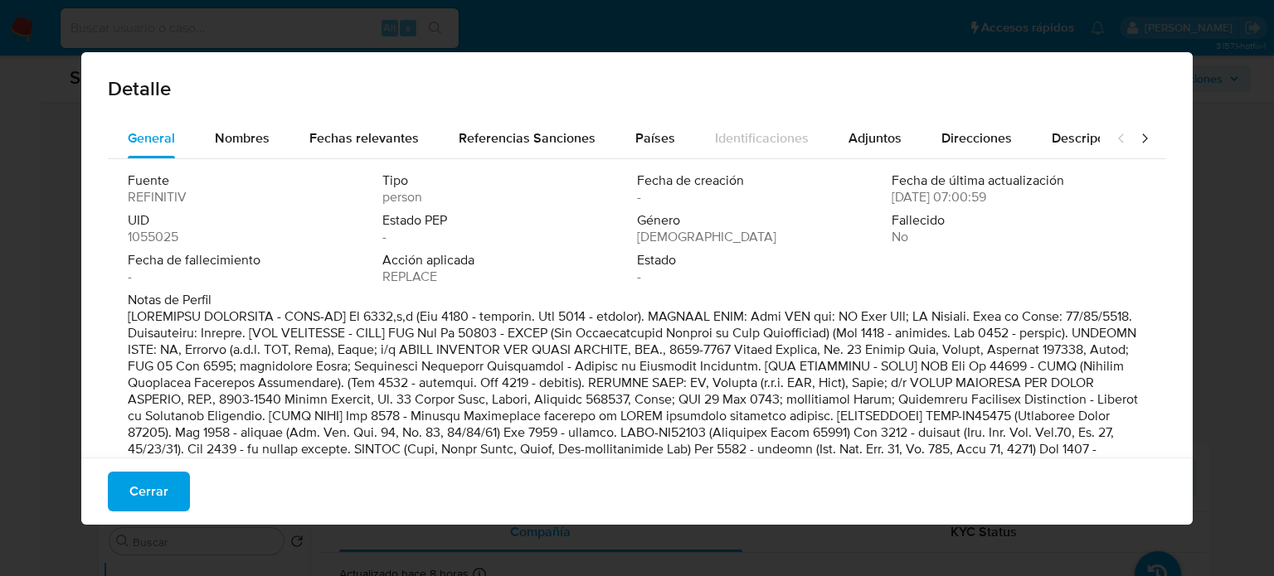
click at [260, 139] on span "Nombres" at bounding box center [242, 138] width 55 height 19
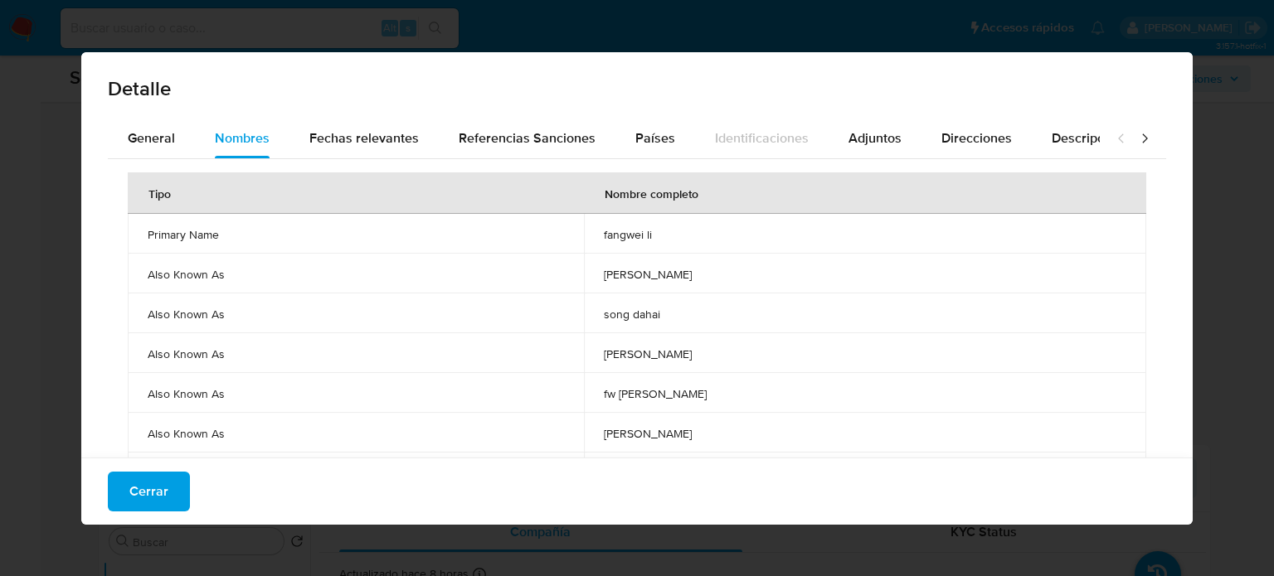
click at [1136, 139] on icon at bounding box center [1144, 138] width 17 height 17
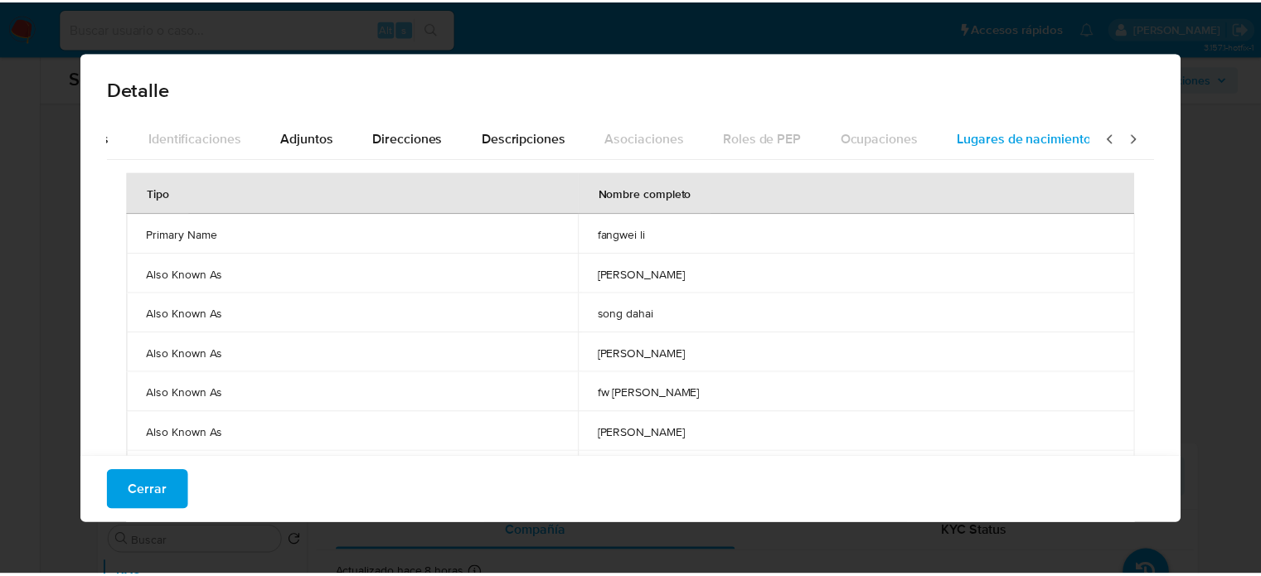
scroll to position [0, 586]
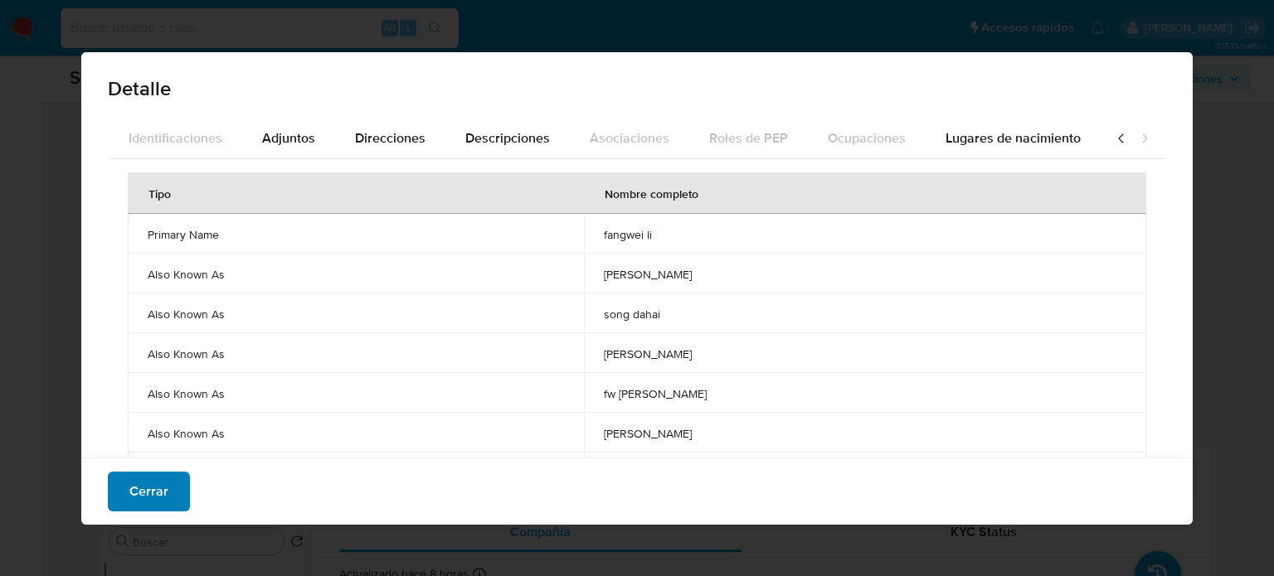
click at [163, 482] on span "Cerrar" at bounding box center [148, 492] width 39 height 36
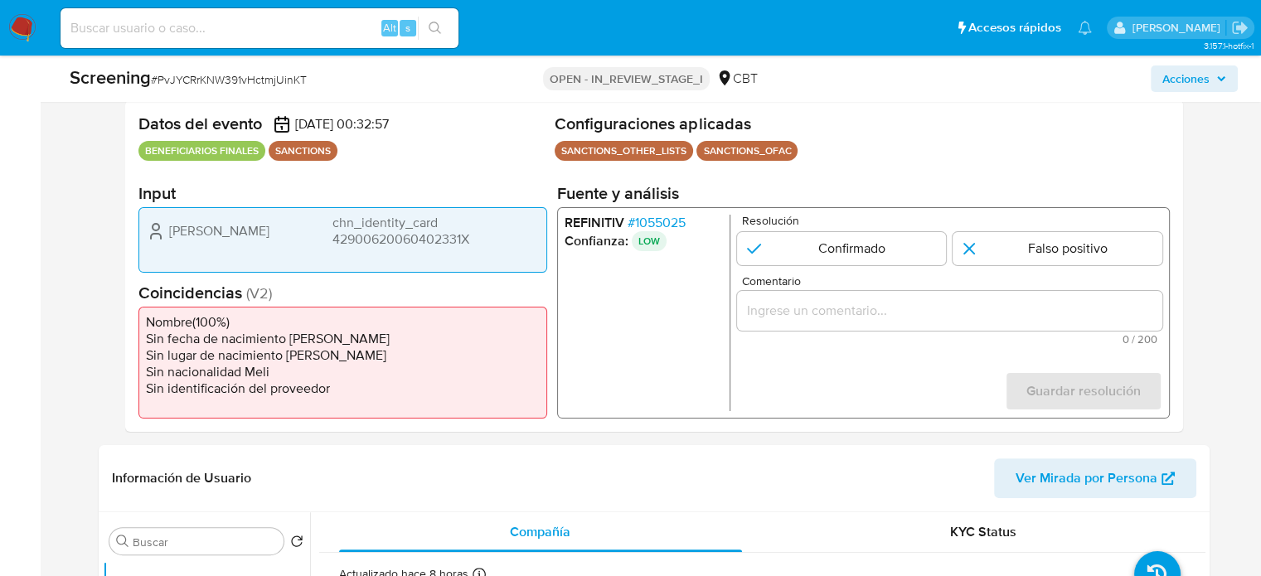
click at [815, 324] on div "1 de 1" at bounding box center [948, 311] width 425 height 40
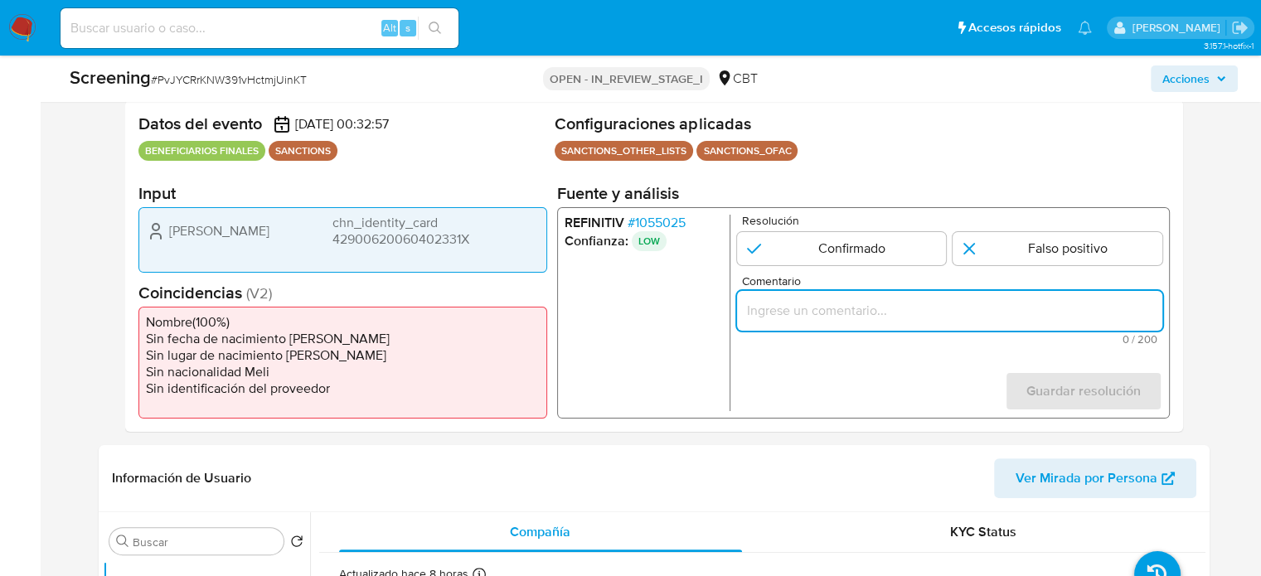
click at [817, 316] on input "Comentario" at bounding box center [948, 311] width 425 height 22
paste input "Compara al Rte Legal con el Sancionado , se desestima el match ya que difieren …"
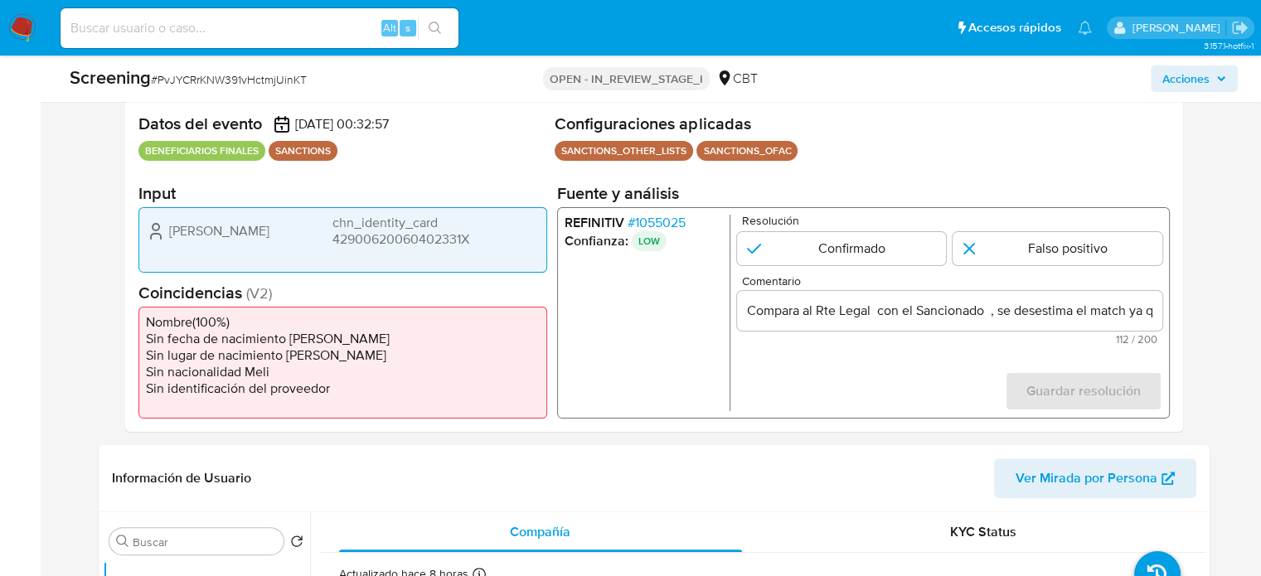
drag, startPoint x: 159, startPoint y: 231, endPoint x: 492, endPoint y: 241, distance: 332.8
click at [492, 241] on div "Wei Li chn_identity_card 42900620060402331X" at bounding box center [343, 231] width 394 height 33
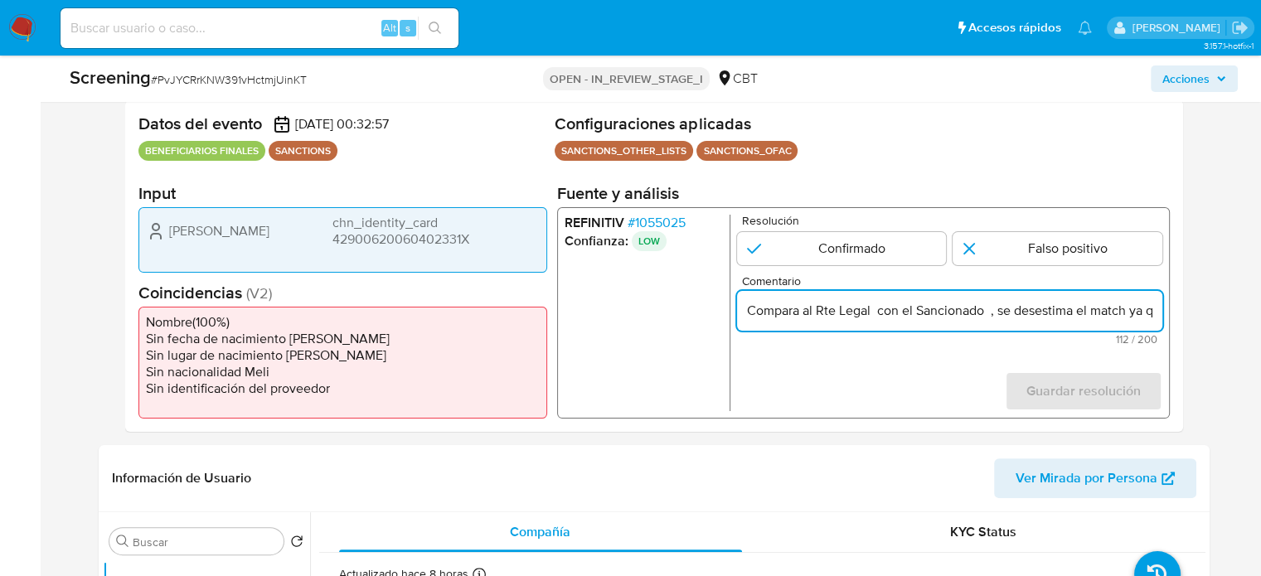
click at [874, 314] on input "Compara al Rte Legal con el Sancionado , se desestima el match ya que difieren …" at bounding box center [948, 311] width 425 height 22
paste input "Wei Li chn_identity_card 42900620060402331X"
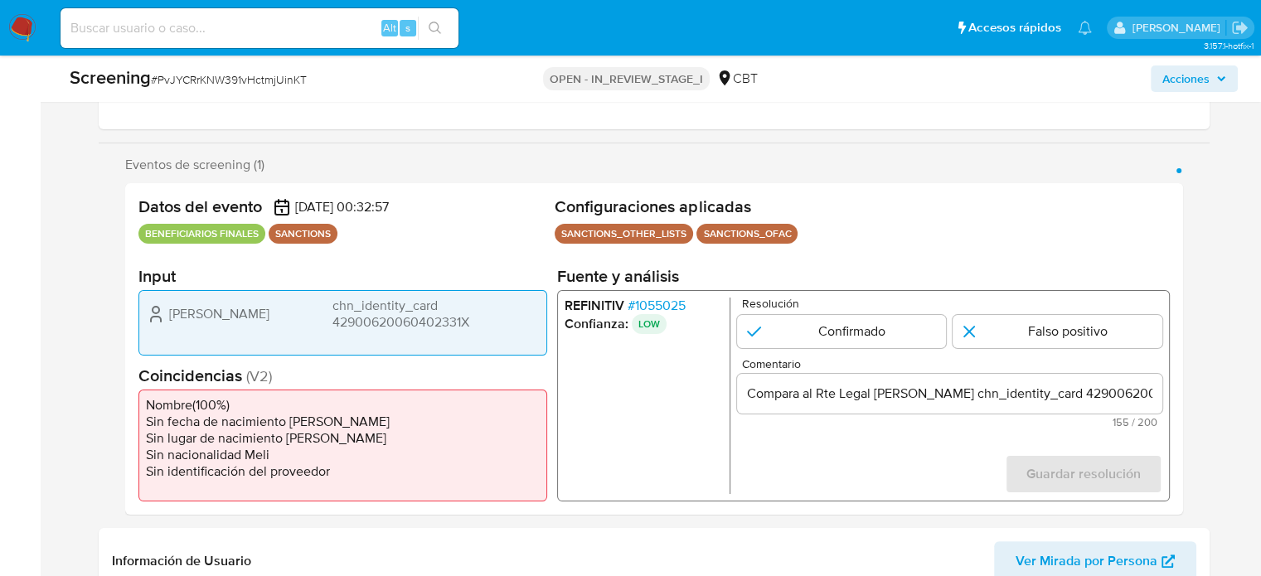
click at [664, 312] on span "# 1055025" at bounding box center [656, 306] width 58 height 17
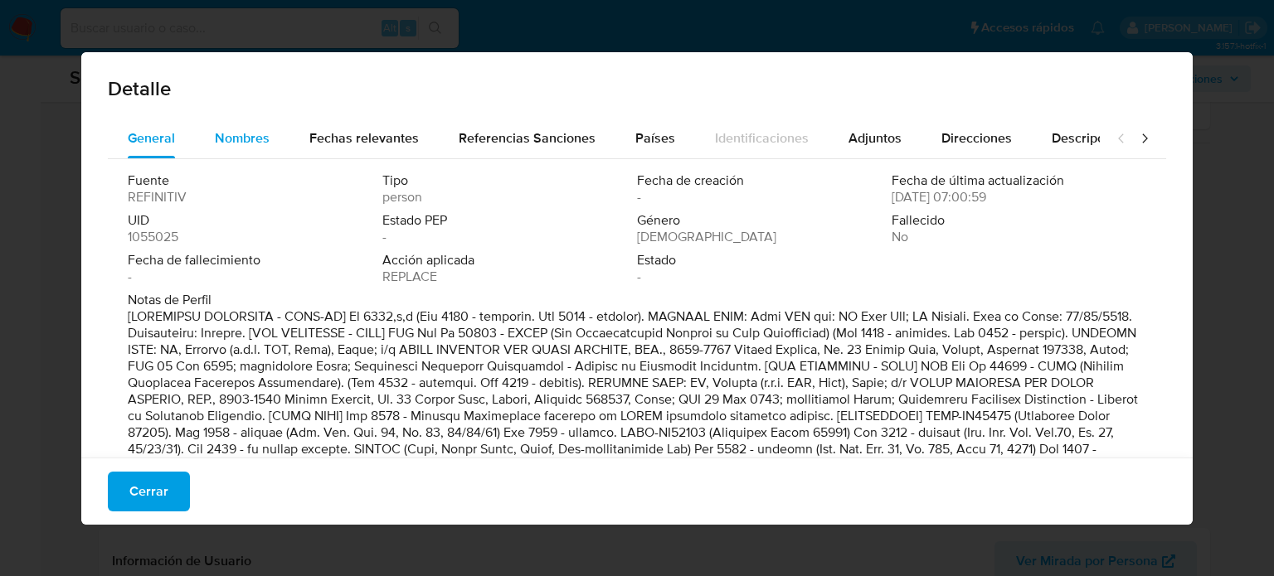
click at [231, 142] on span "Nombres" at bounding box center [242, 138] width 55 height 19
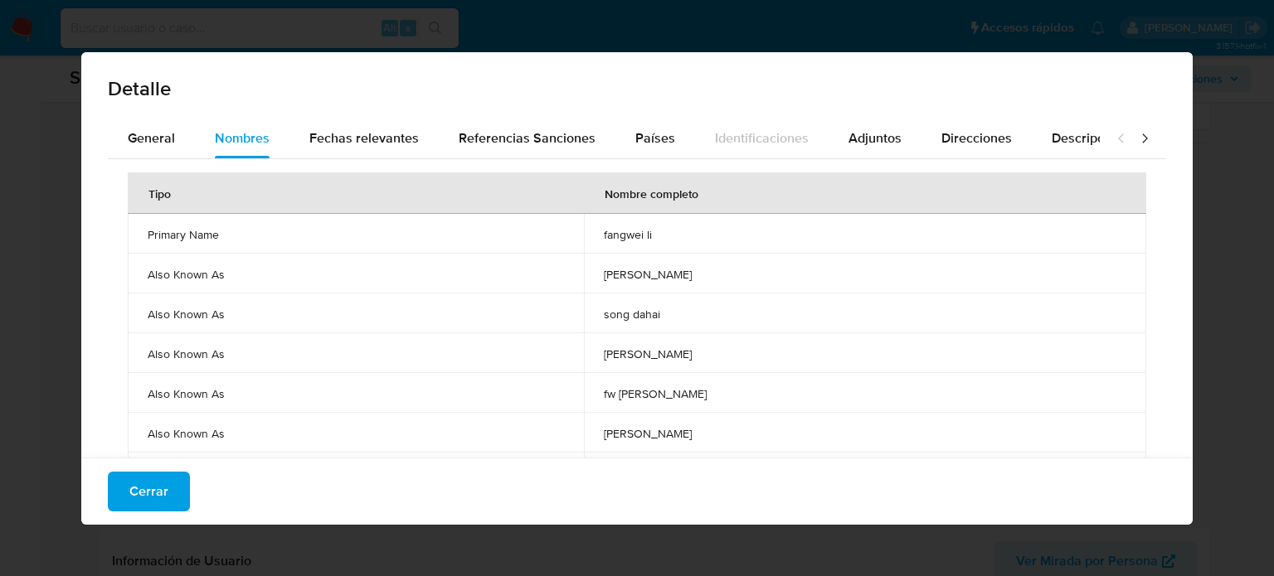
drag, startPoint x: 610, startPoint y: 238, endPoint x: 670, endPoint y: 245, distance: 61.0
click at [670, 245] on td "fangwei li" at bounding box center [865, 234] width 562 height 40
click at [146, 491] on span "Cerrar" at bounding box center [148, 492] width 39 height 36
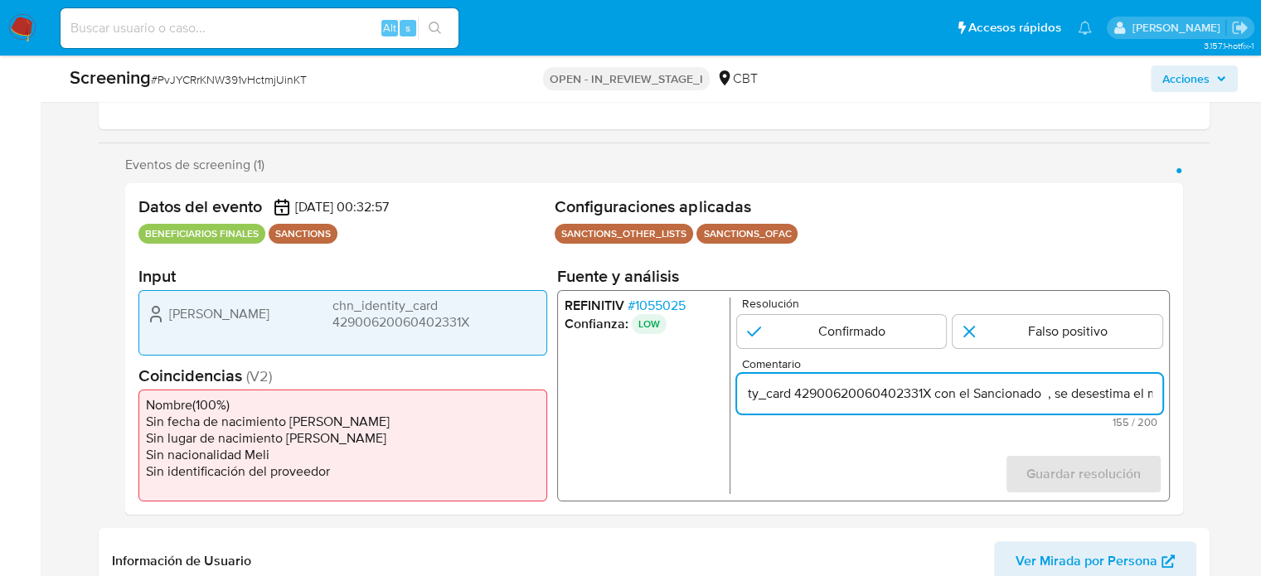
drag, startPoint x: 1134, startPoint y: 387, endPoint x: 1151, endPoint y: 391, distance: 17.7
click at [1151, 391] on input "Compara al Rte Legal Wei Li chn_identity_card 42900620060402331X con el Sancion…" at bounding box center [948, 394] width 425 height 22
click at [959, 400] on input "Compara al Rte Legal Wei Li chn_identity_card 42900620060402331X con el Sancion…" at bounding box center [948, 394] width 425 height 22
click at [956, 400] on input "Compara al Rte Legal Wei Li chn_identity_card 42900620060402331X con el Sancion…" at bounding box center [948, 394] width 425 height 22
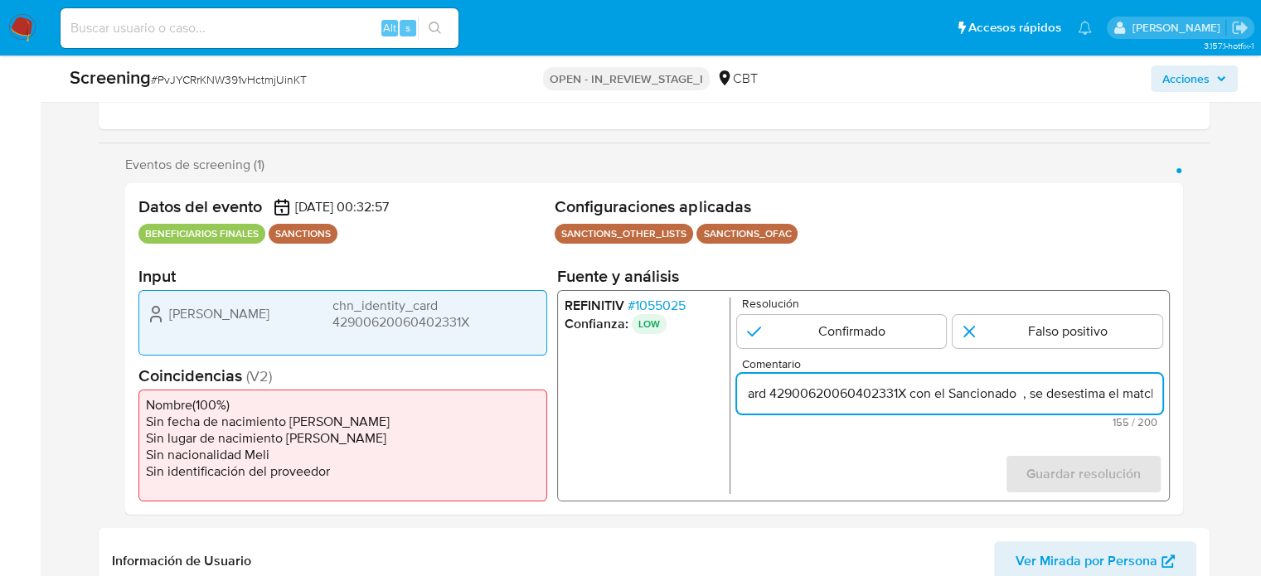
paste input "fangwei li"
click at [955, 397] on input "Compara al Rte Legal Wei Li chn_identity_card 42900620060402331X con el Sancion…" at bounding box center [948, 394] width 425 height 22
click at [1009, 401] on input "Compara al Rte Legal Wei Li chn_identity_card 42900620060402331X con el Sancion…" at bounding box center [948, 394] width 425 height 22
drag, startPoint x: 1130, startPoint y: 395, endPoint x: 1147, endPoint y: 395, distance: 17.4
click at [1147, 395] on input "Compara al Rte Legal Wei Li chn_identity_card 42900620060402331X con el Sancion…" at bounding box center [948, 394] width 425 height 22
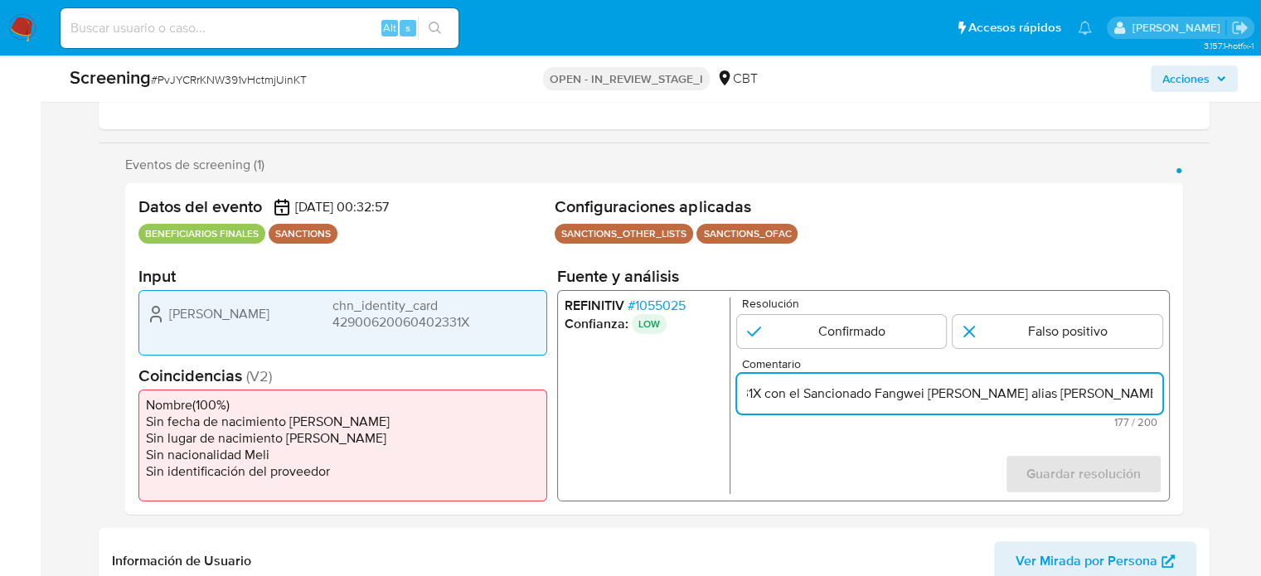
scroll to position [0, 505]
click at [1095, 395] on input "Compara al Rte Legal Wei Li chn_identity_card 42900620060402331X con el Sancion…" at bounding box center [948, 394] width 425 height 22
drag, startPoint x: 1106, startPoint y: 395, endPoint x: 1147, endPoint y: 395, distance: 40.6
click at [1147, 395] on input "Compara al Rte Legal Wei Li chn_identity_card 42900620060402331X con el Sancion…" at bounding box center [948, 394] width 425 height 22
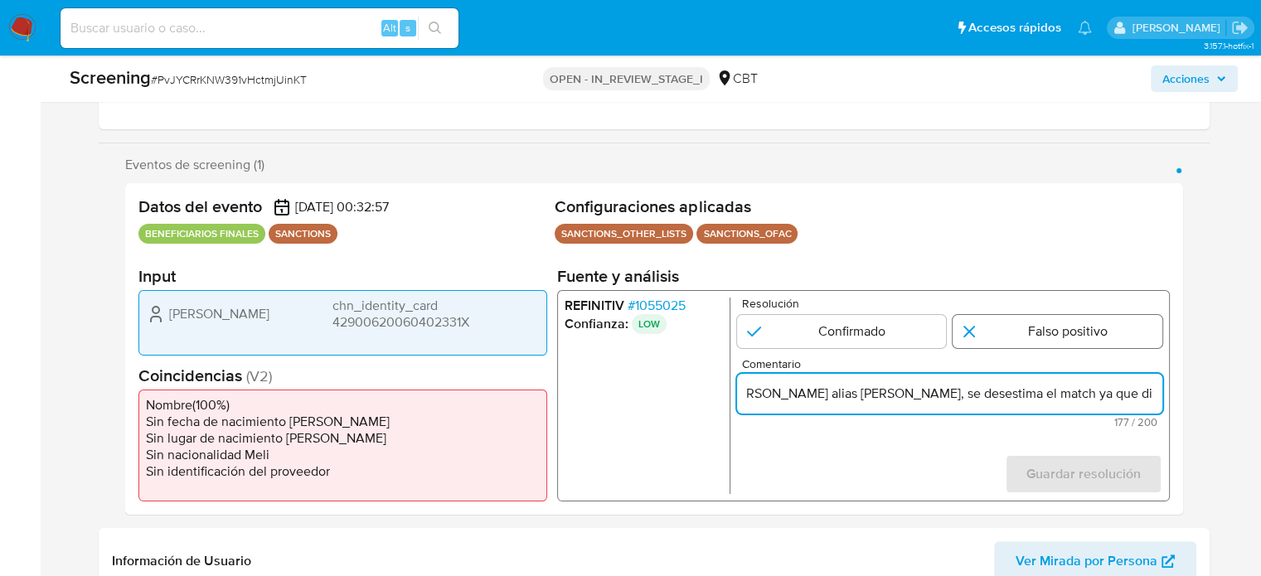
type input "Compara al Rte Legal Wei Li chn_identity_card 42900620060402331X con el Sancion…"
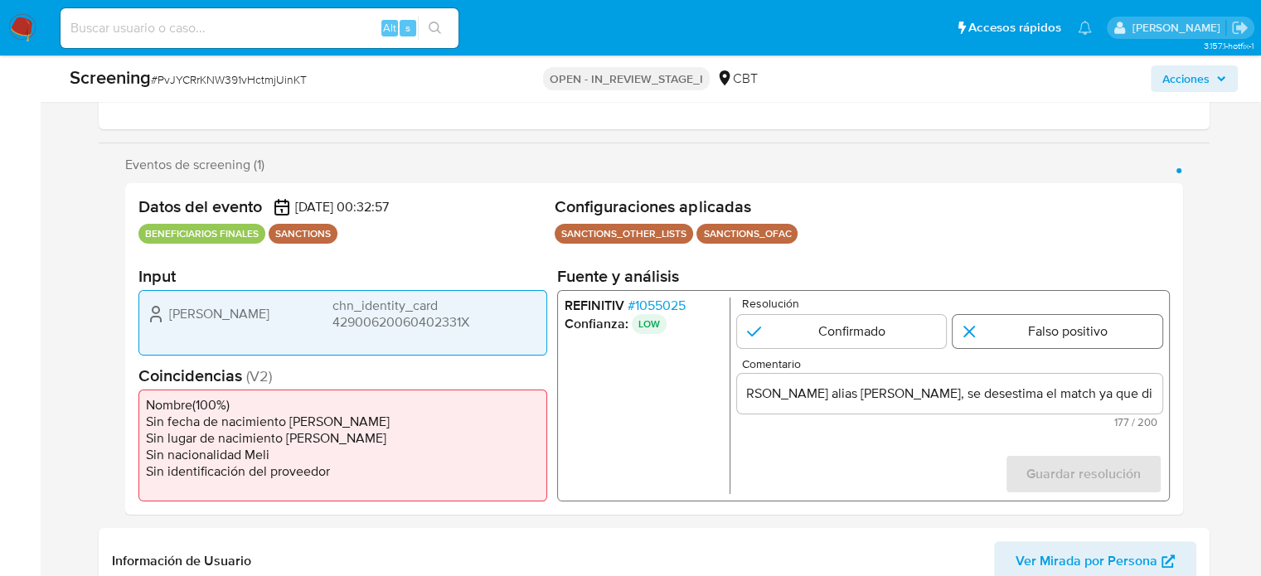
scroll to position [0, 0]
click at [1069, 334] on input "1 de 1" at bounding box center [1058, 331] width 210 height 33
radio input "true"
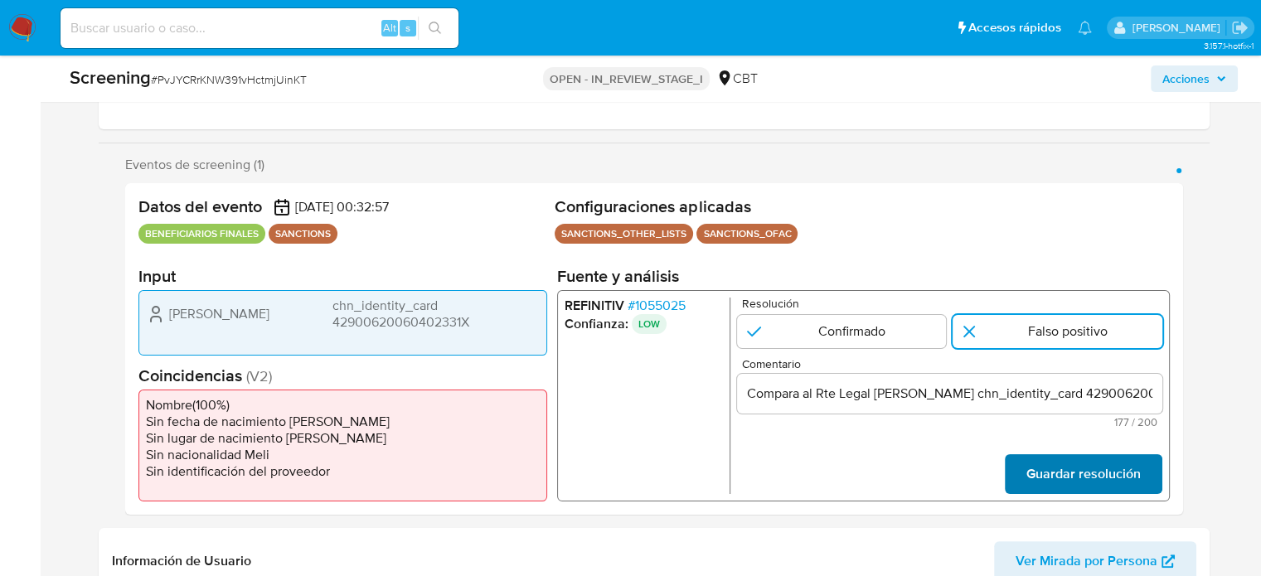
click at [1068, 472] on span "Guardar resolución" at bounding box center [1083, 474] width 114 height 36
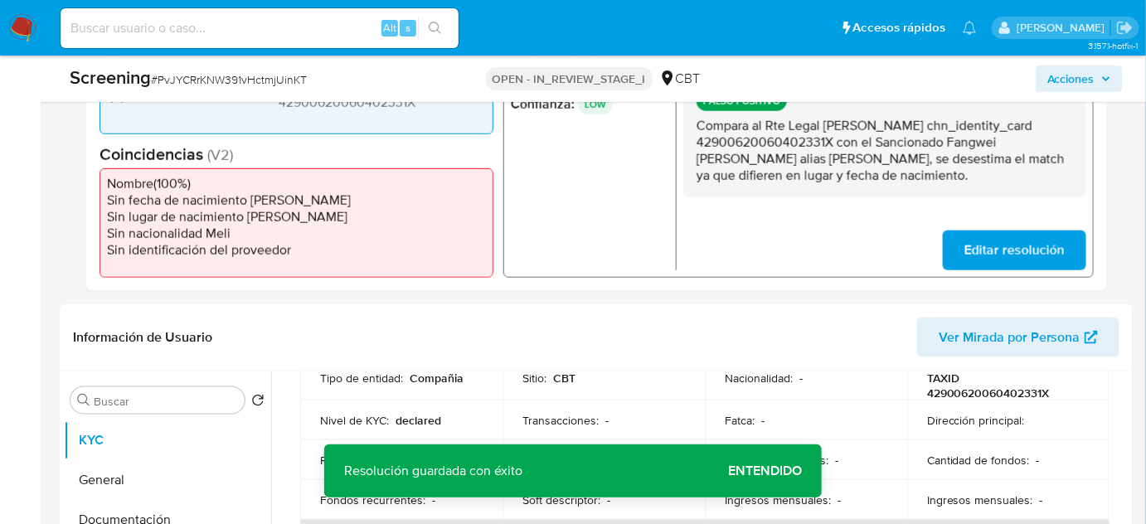
scroll to position [475, 0]
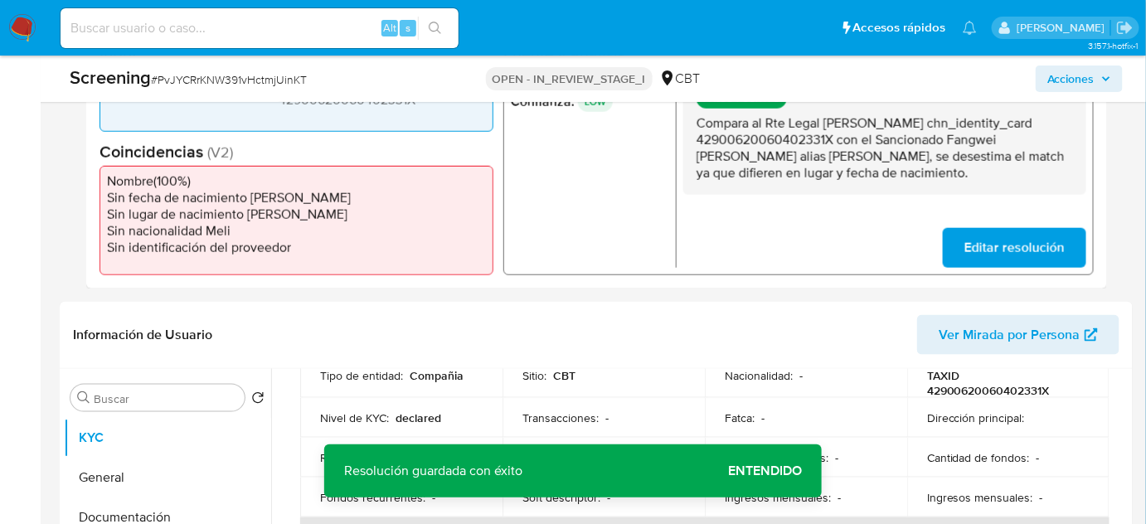
drag, startPoint x: 827, startPoint y: 119, endPoint x: 835, endPoint y: 134, distance: 17.1
click at [835, 134] on p "Compara al Rte Legal Wei Li chn_identity_card 42900620060402331X con el Sancion…" at bounding box center [885, 148] width 377 height 66
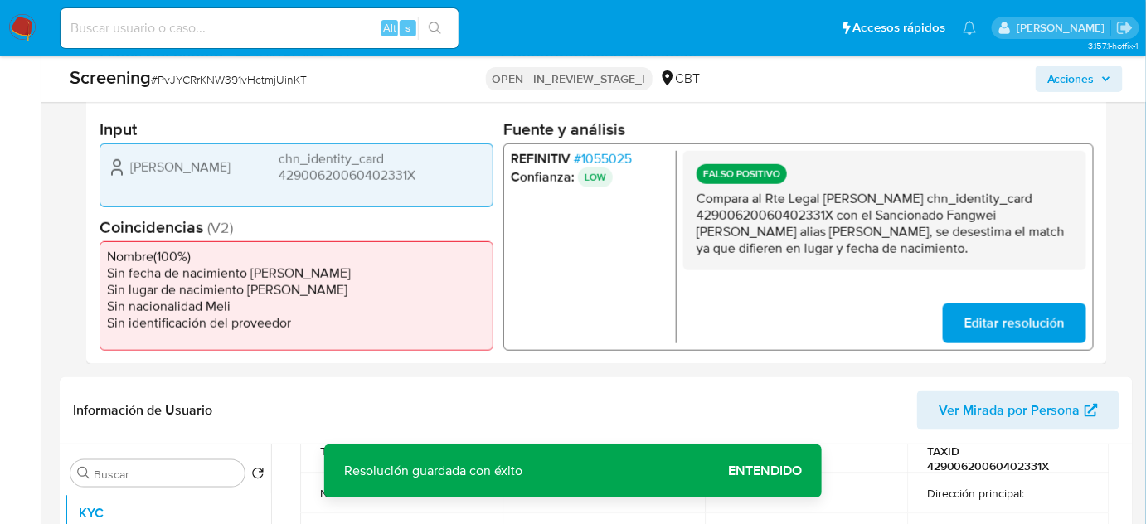
click at [653, 261] on ul "REFINITIV # 1055025 Confianza: LOW" at bounding box center [594, 247] width 166 height 192
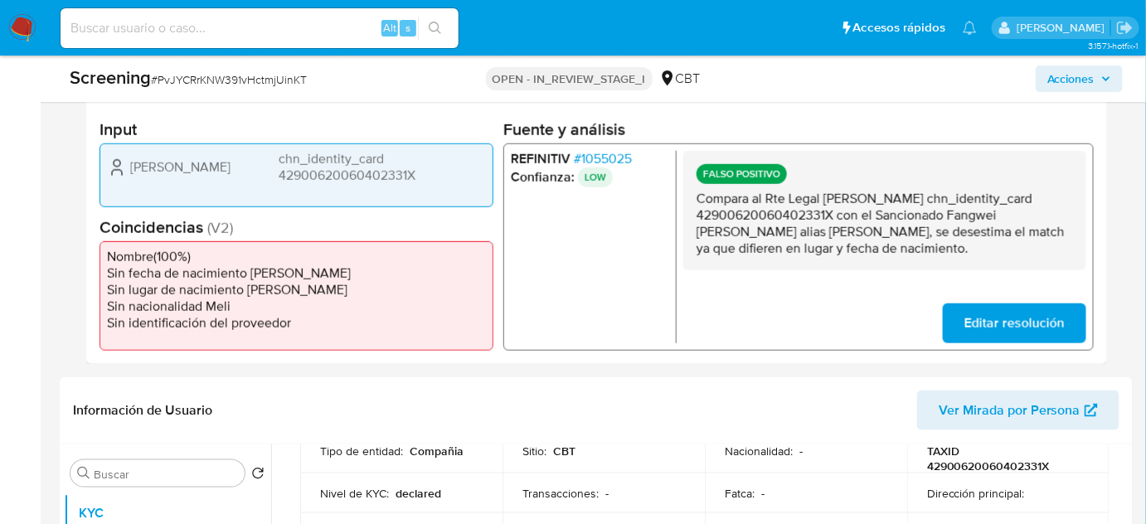
click at [621, 157] on span "# 1055025" at bounding box center [603, 159] width 58 height 17
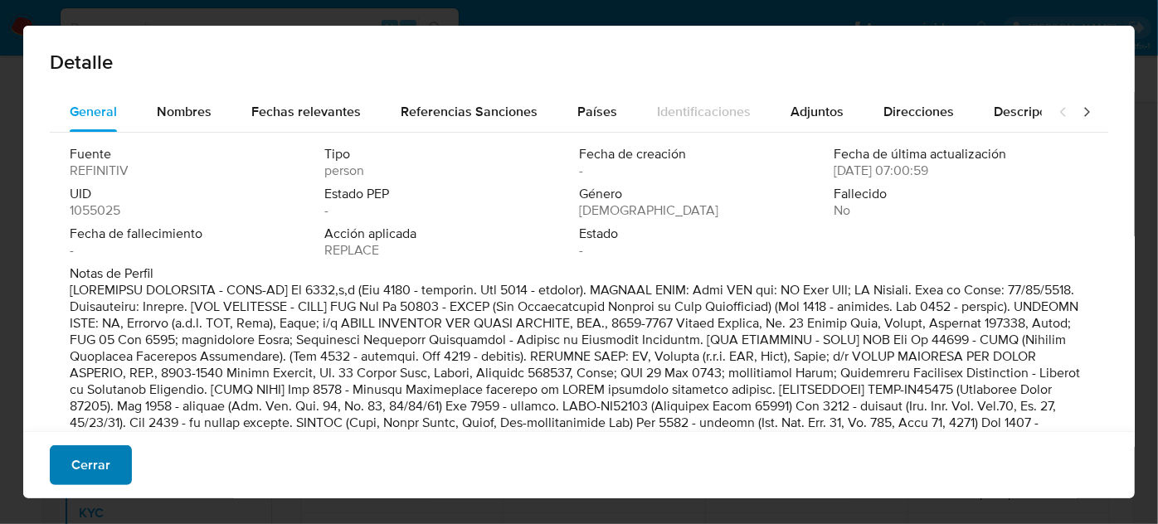
click at [88, 463] on span "Cerrar" at bounding box center [90, 465] width 39 height 36
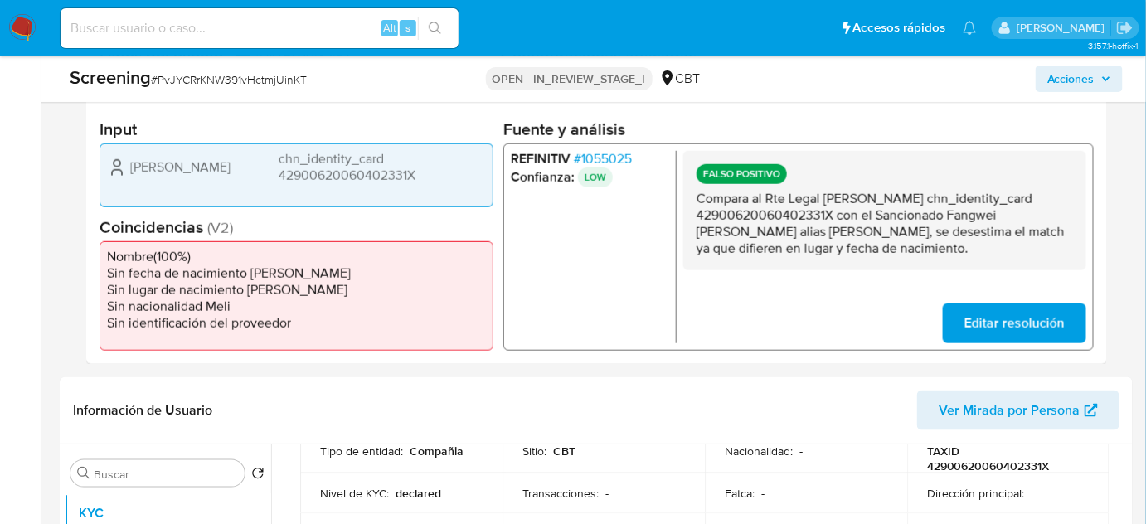
drag, startPoint x: 948, startPoint y: 216, endPoint x: 710, endPoint y: 238, distance: 239.1
click at [710, 238] on p "Compara al Rte Legal Wei Li chn_identity_card 42900620060402331X con el Sancion…" at bounding box center [885, 224] width 377 height 66
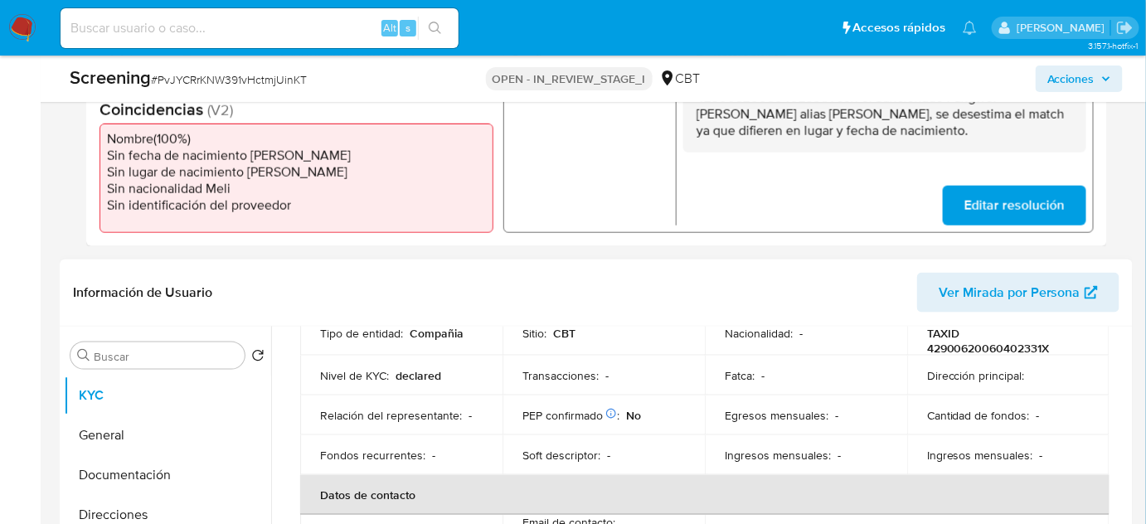
scroll to position [625, 0]
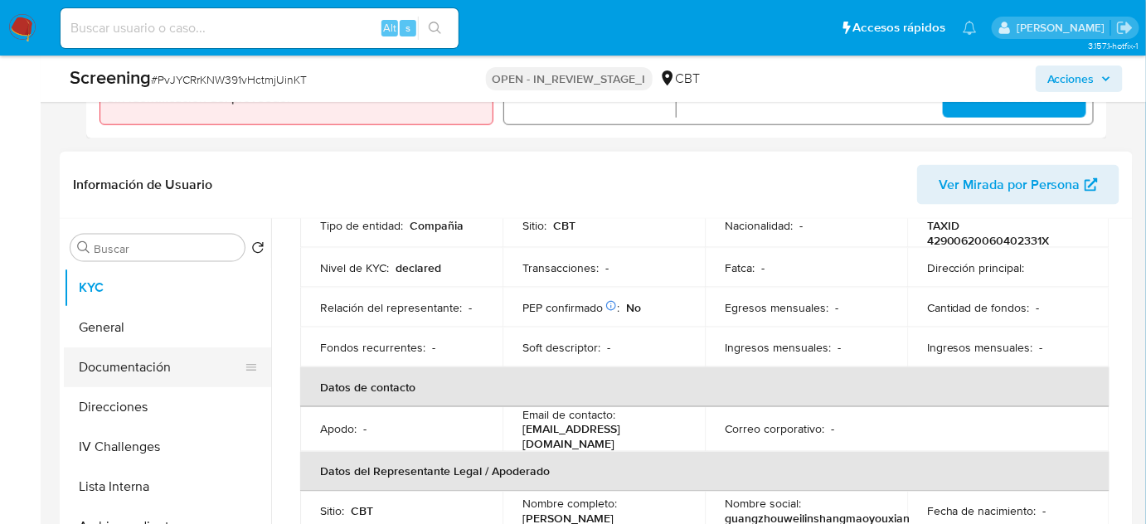
click at [146, 367] on button "Documentación" at bounding box center [161, 368] width 194 height 40
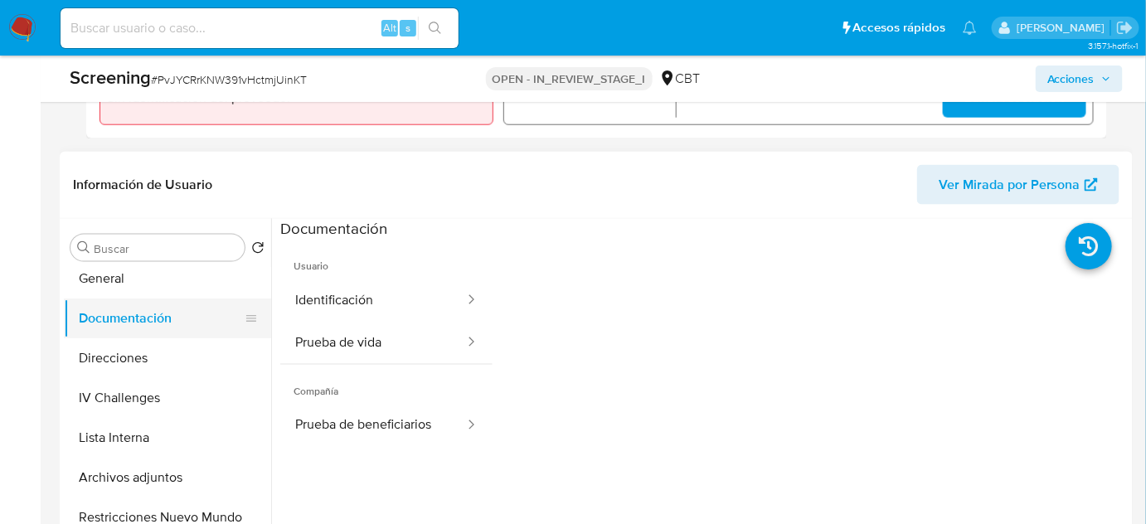
scroll to position [75, 0]
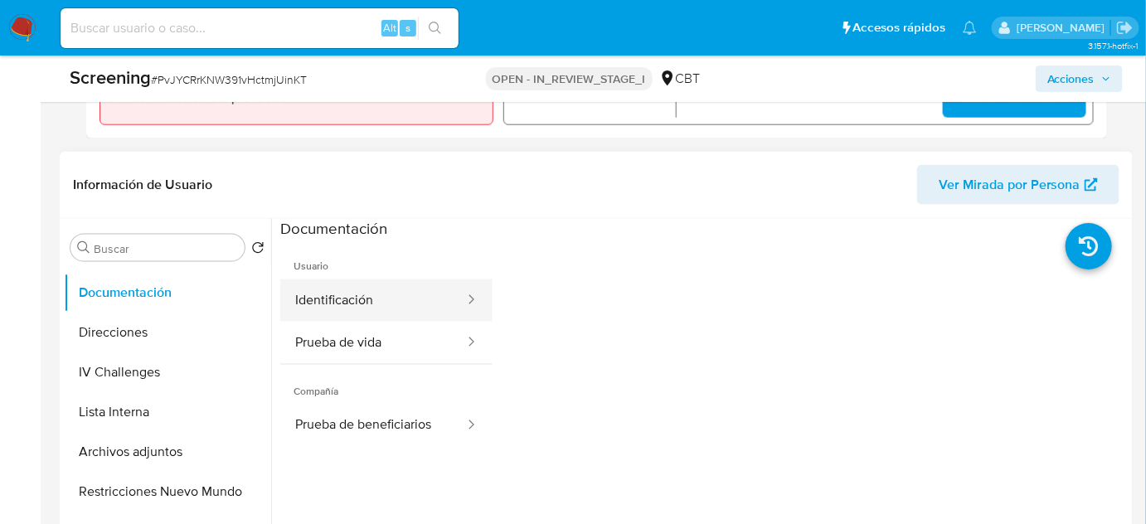
click at [348, 309] on button "Identificación" at bounding box center [373, 301] width 186 height 42
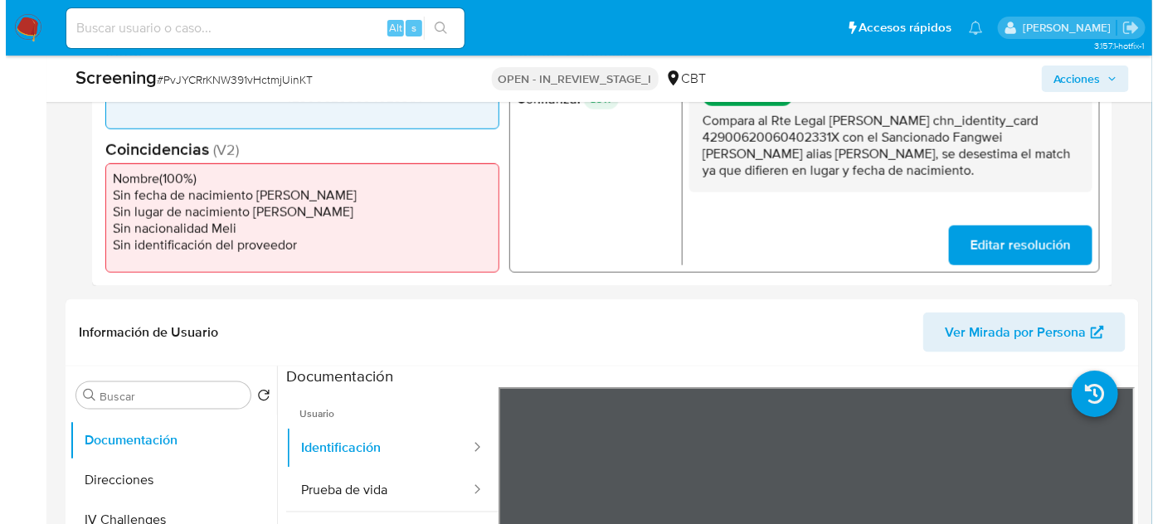
scroll to position [400, 0]
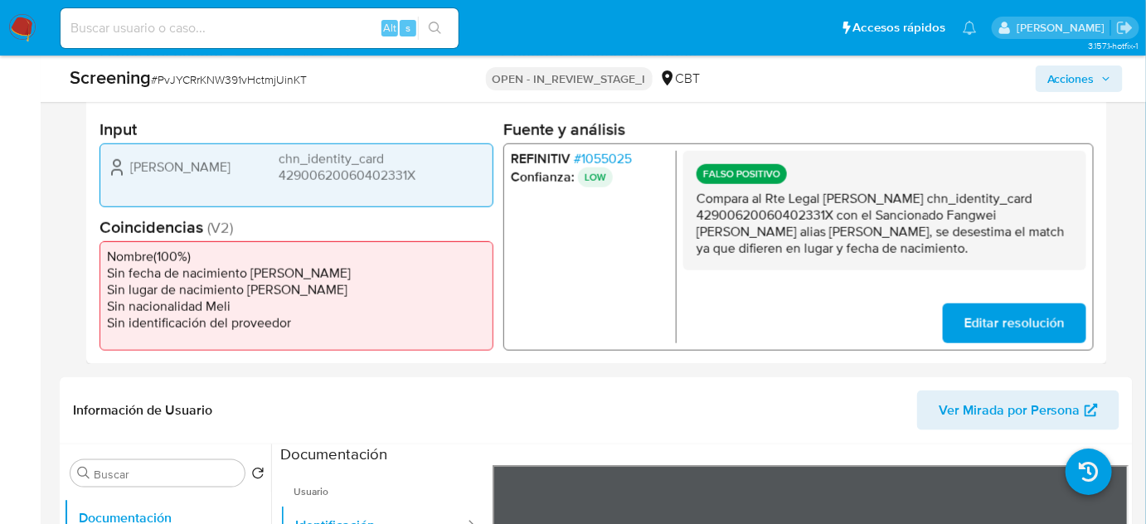
click at [603, 161] on span "# 1055025" at bounding box center [603, 159] width 58 height 17
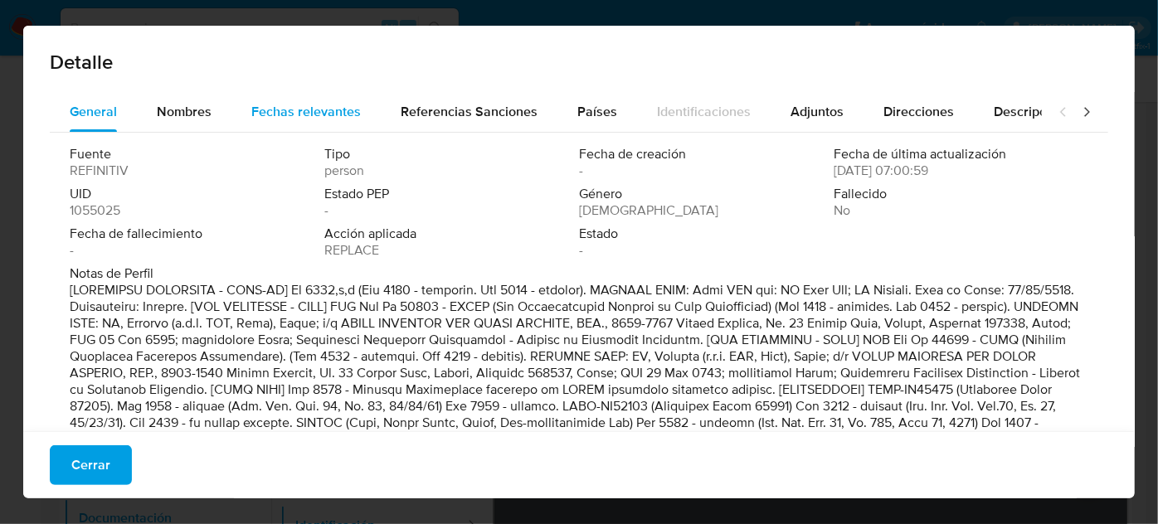
click at [282, 111] on span "Fechas relevantes" at bounding box center [305, 111] width 109 height 19
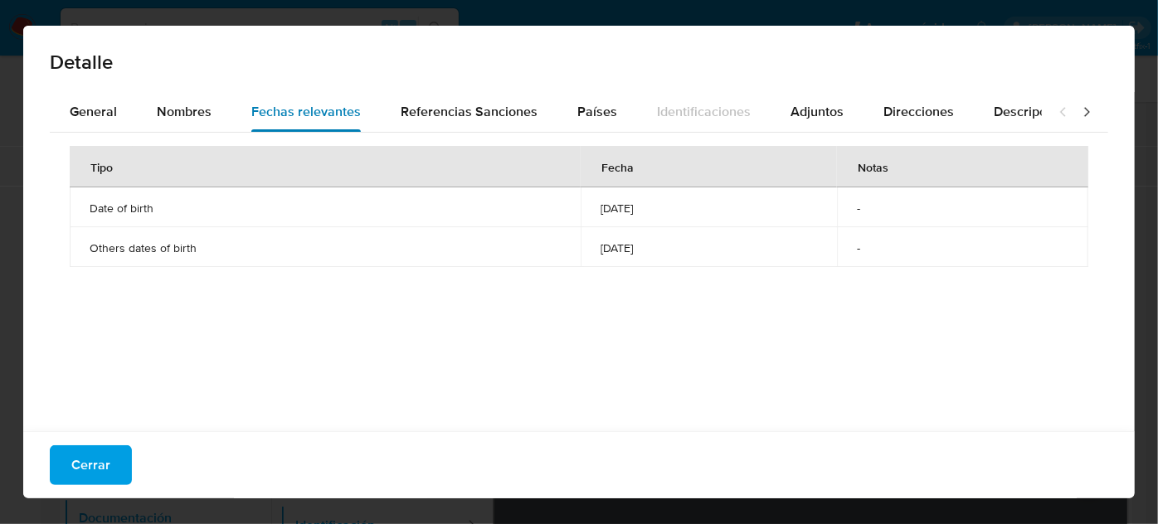
click at [291, 116] on span "Fechas relevantes" at bounding box center [305, 111] width 109 height 19
click at [1078, 114] on icon at bounding box center [1086, 112] width 17 height 17
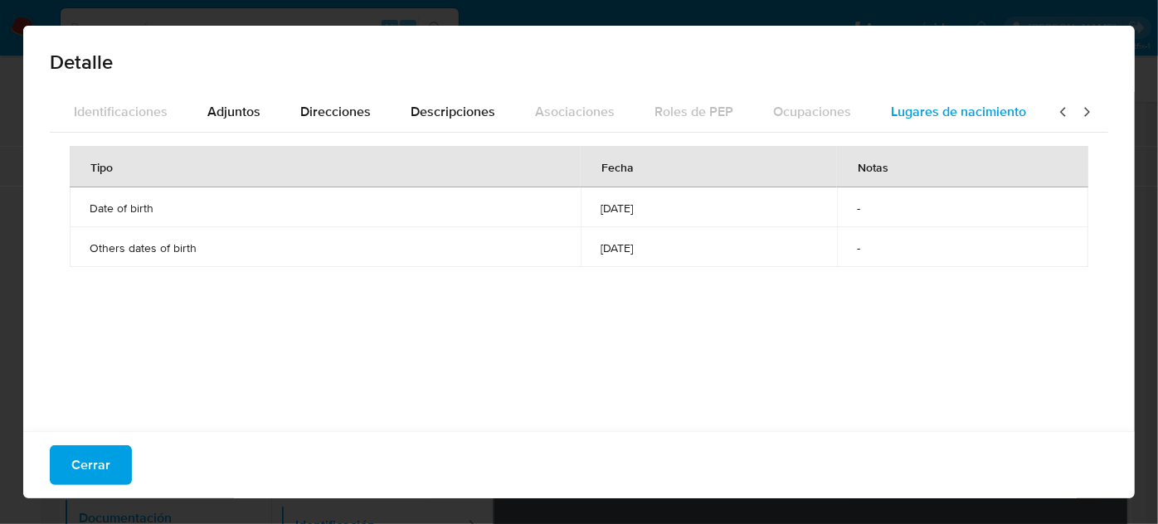
scroll to position [0, 586]
click at [1025, 105] on button "Lugares de nacimiento" at bounding box center [955, 112] width 175 height 40
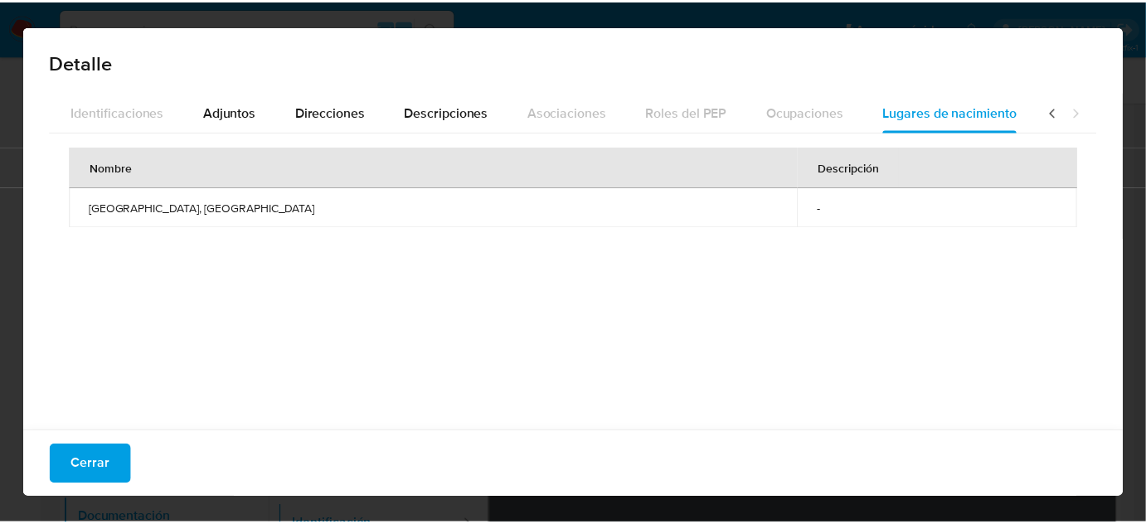
scroll to position [0, 588]
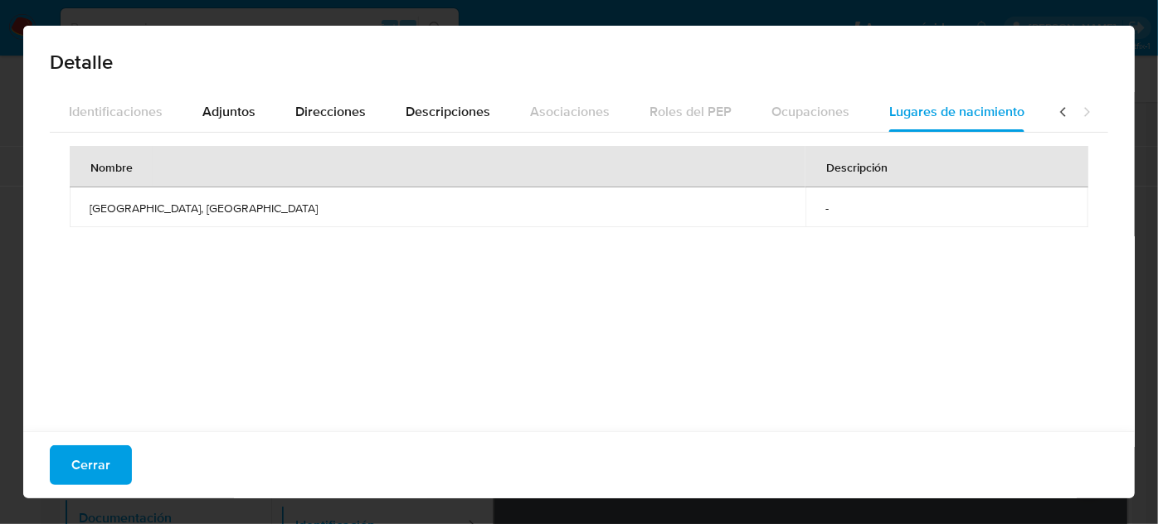
drag, startPoint x: 83, startPoint y: 210, endPoint x: 188, endPoint y: 212, distance: 105.4
click at [188, 212] on td "Heilongjiang, China" at bounding box center [438, 207] width 736 height 40
click at [124, 470] on button "Cerrar" at bounding box center [91, 465] width 82 height 40
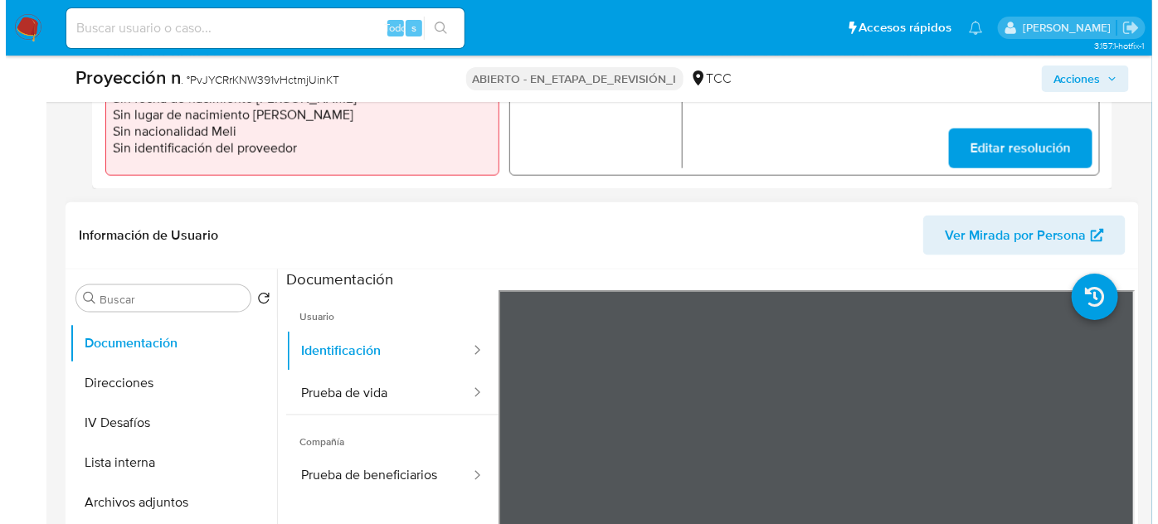
scroll to position [625, 0]
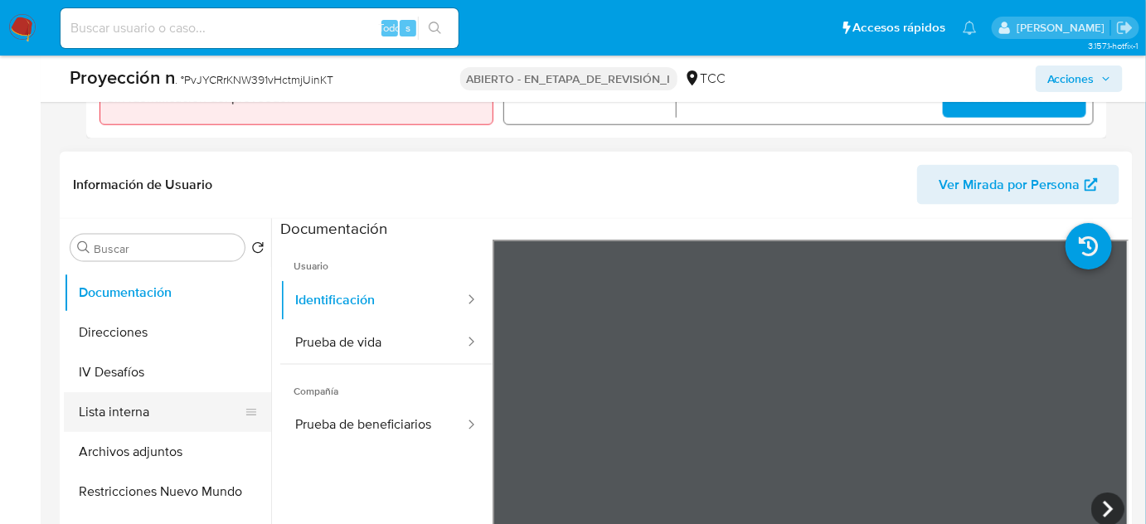
click at [88, 408] on button "Lista interna" at bounding box center [161, 412] width 194 height 40
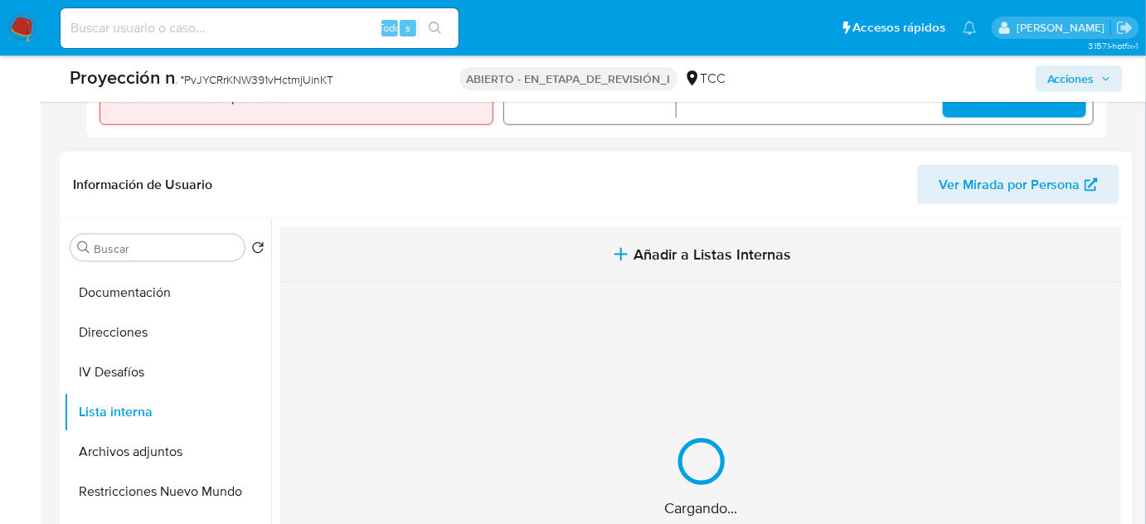
click at [649, 263] on span "Añadir a Listas Internas" at bounding box center [713, 254] width 158 height 18
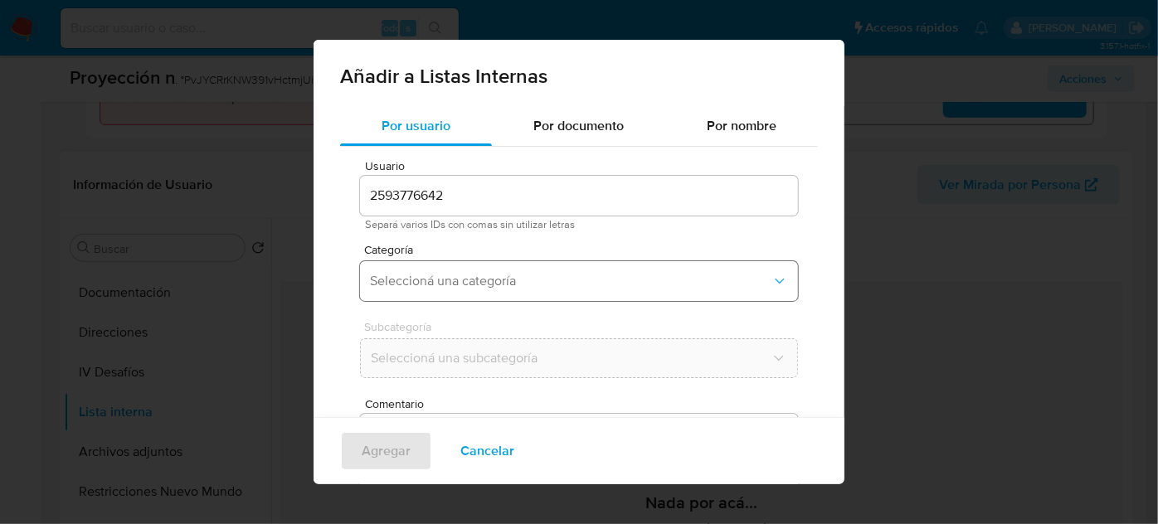
click at [499, 284] on span "Seleccioná una categoría" at bounding box center [570, 281] width 401 height 17
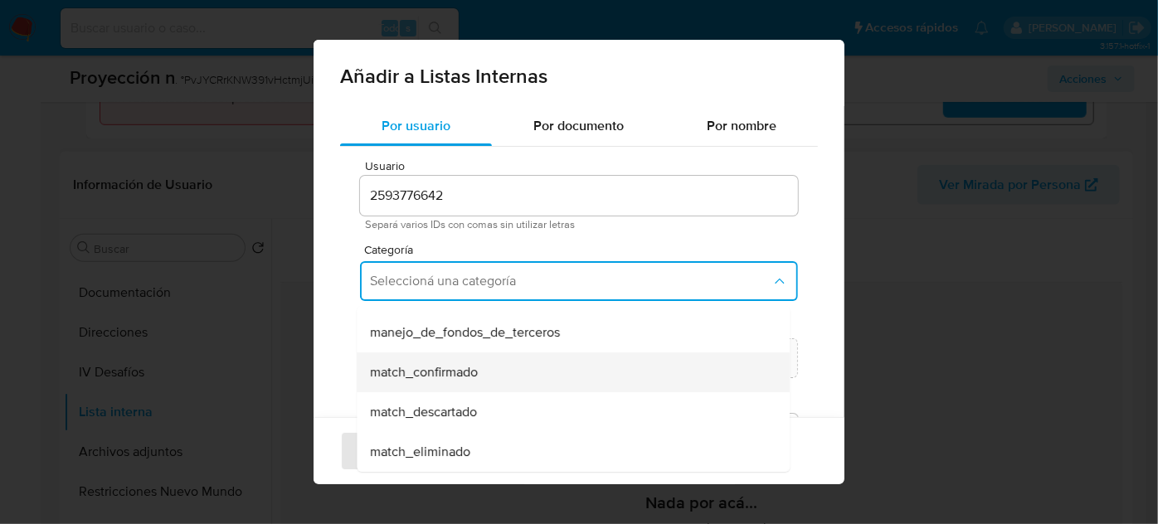
scroll to position [75, 0]
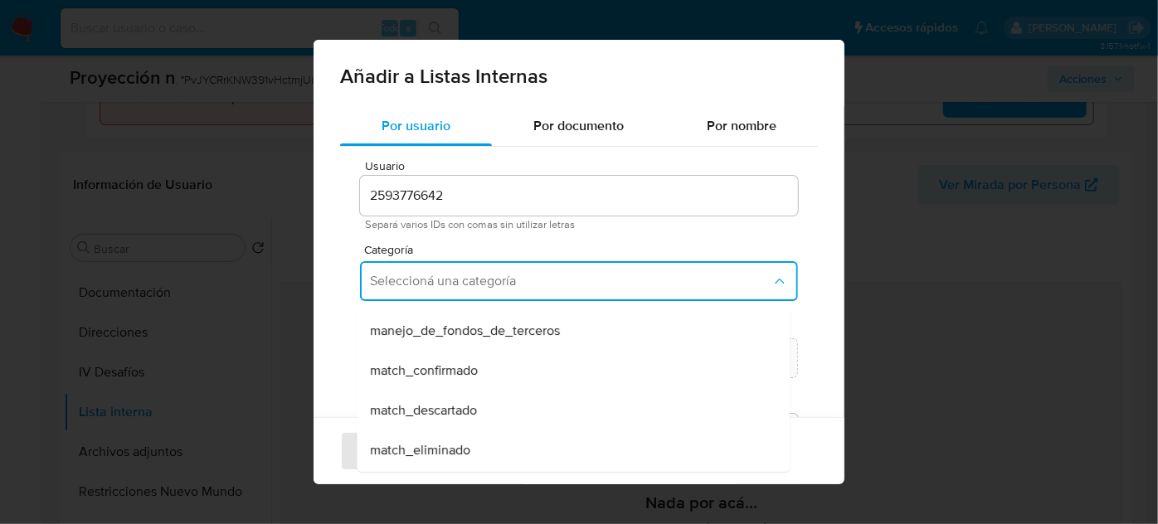
drag, startPoint x: 430, startPoint y: 403, endPoint x: 486, endPoint y: 192, distance: 218.1
click at [430, 398] on div "match_descartado" at bounding box center [568, 411] width 396 height 40
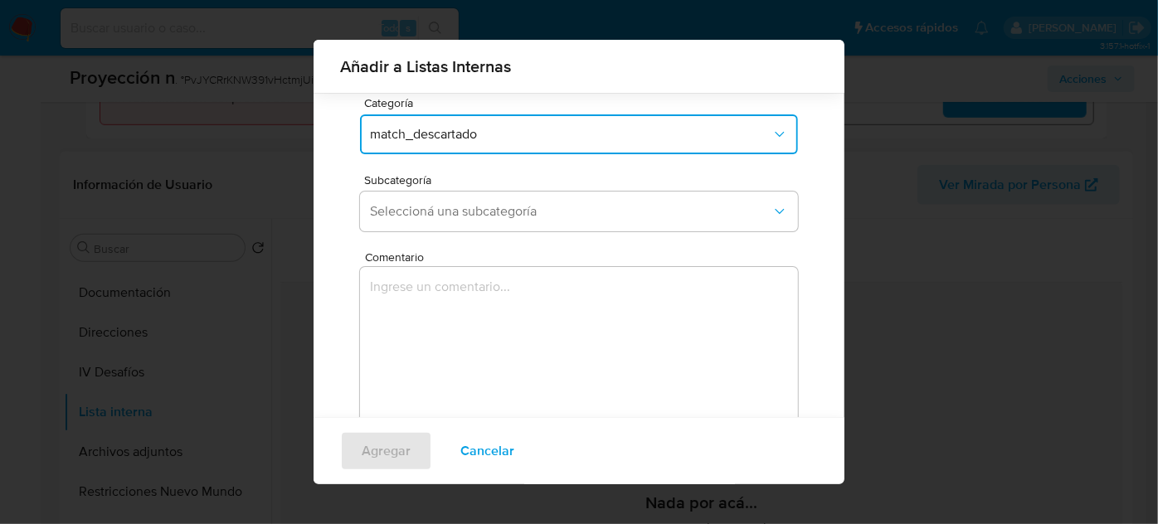
scroll to position [137, 0]
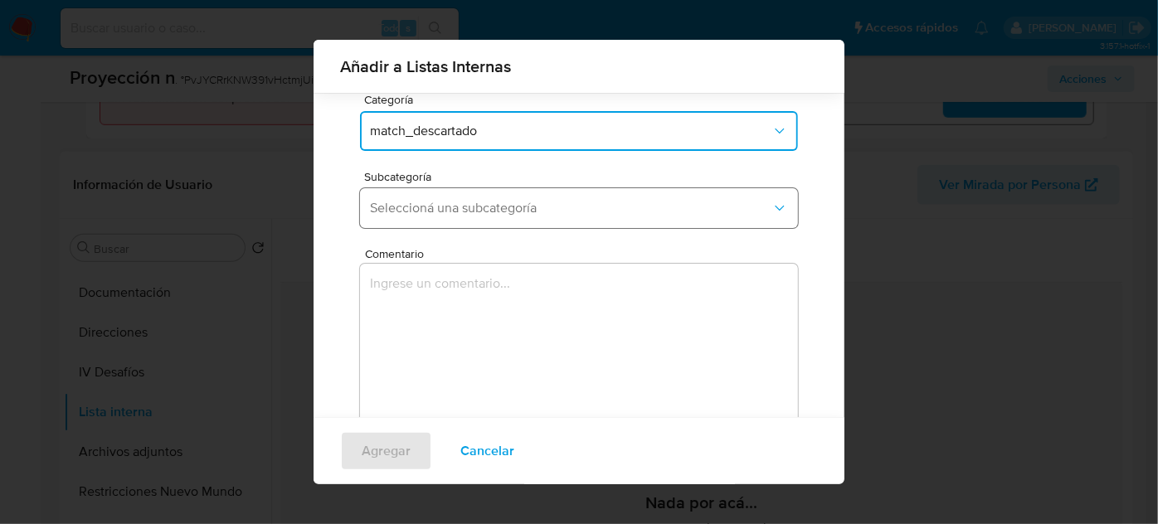
click at [498, 218] on button "Seleccioná una subcategoría" at bounding box center [579, 208] width 438 height 40
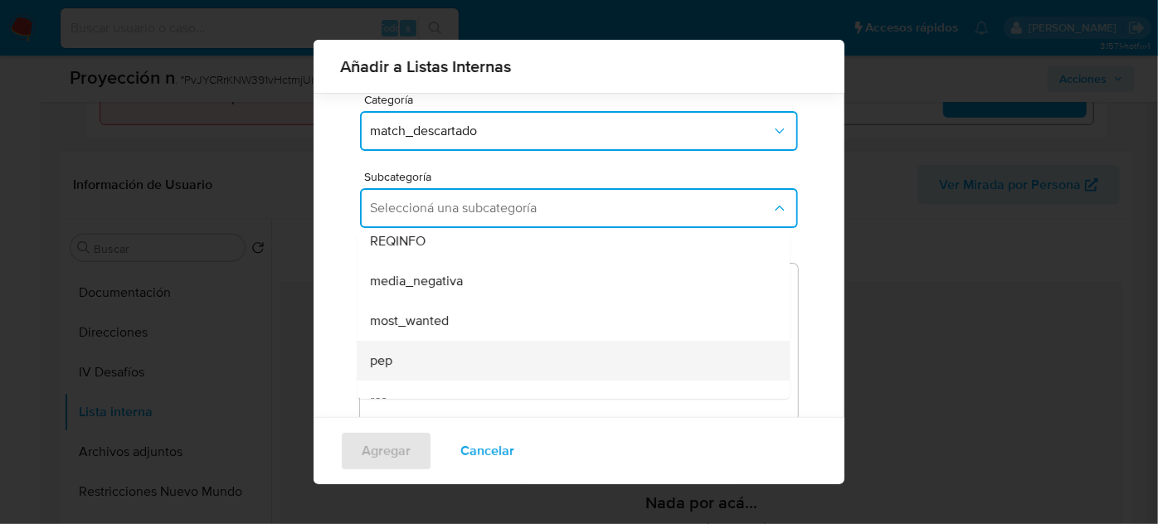
scroll to position [75, 0]
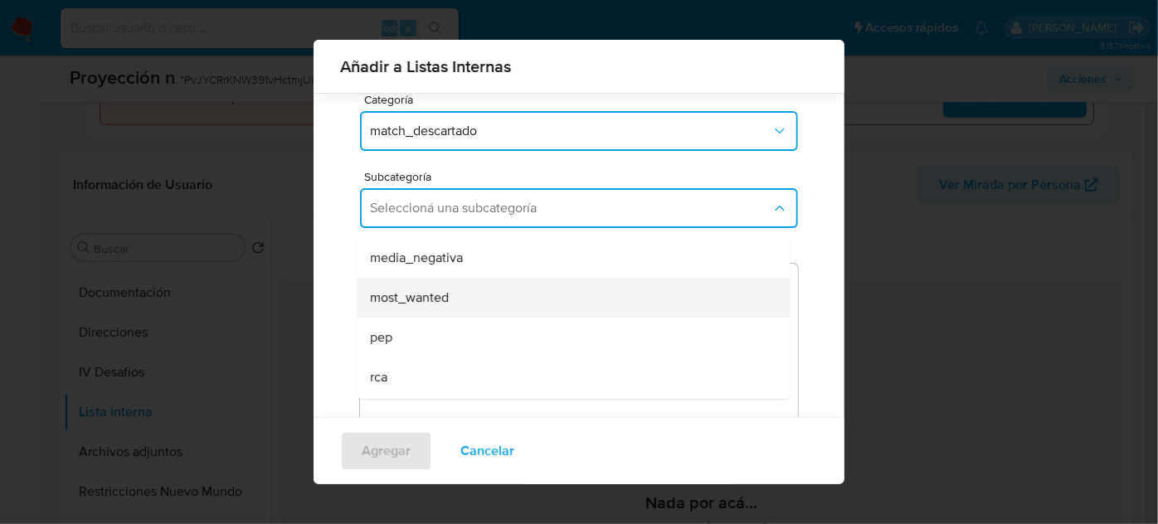
click at [423, 304] on span "most_wanted" at bounding box center [409, 297] width 79 height 17
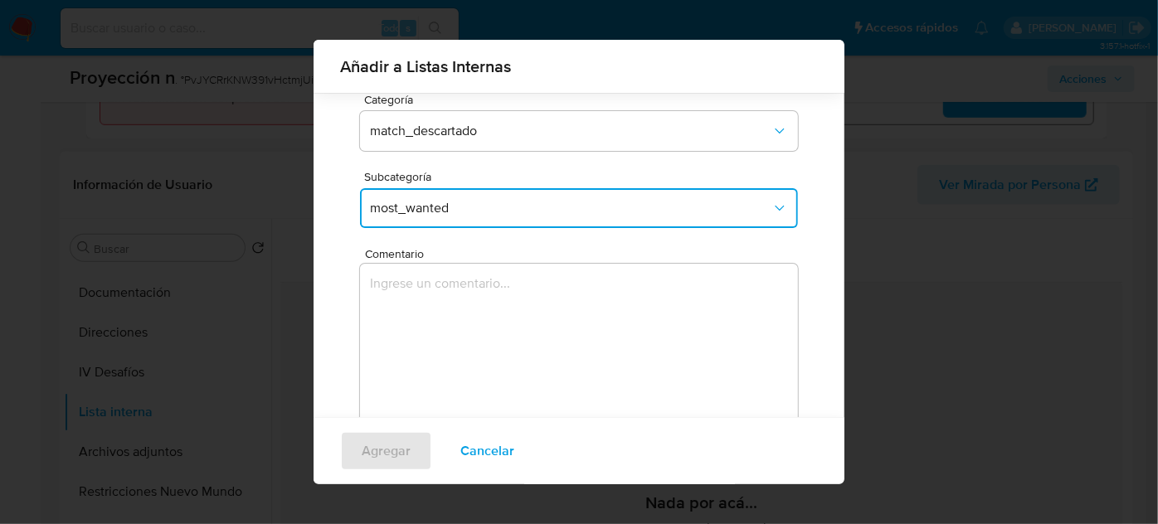
click at [445, 208] on span "most_wanted" at bounding box center [570, 208] width 401 height 17
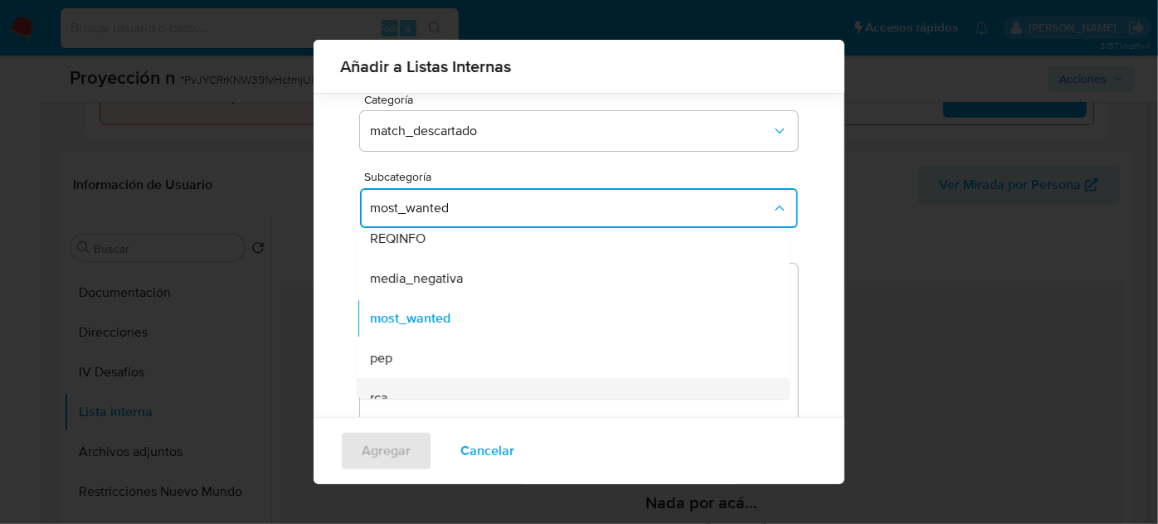
scroll to position [113, 0]
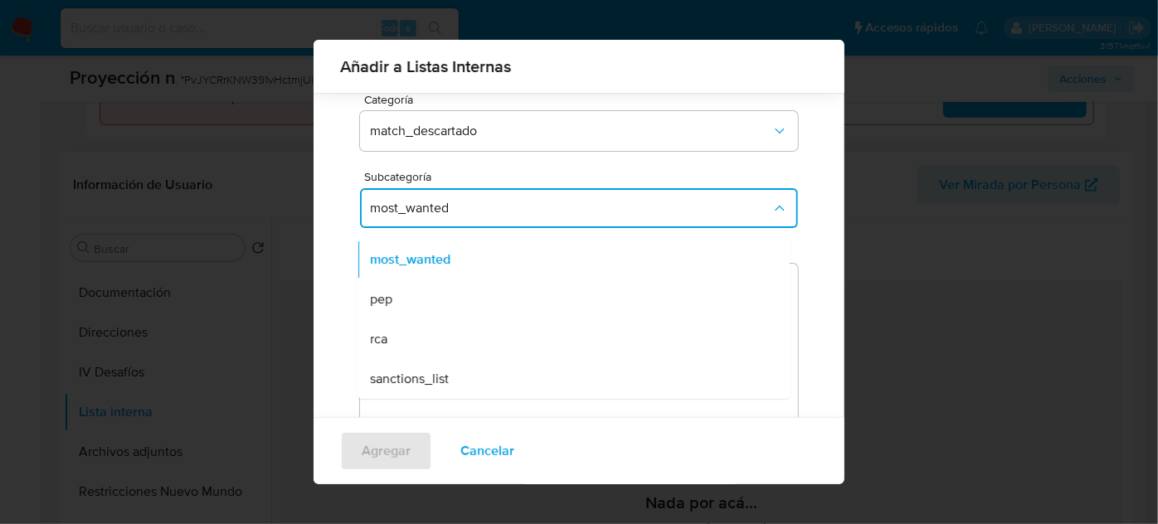
click at [429, 375] on span "sanctions_list" at bounding box center [409, 379] width 79 height 17
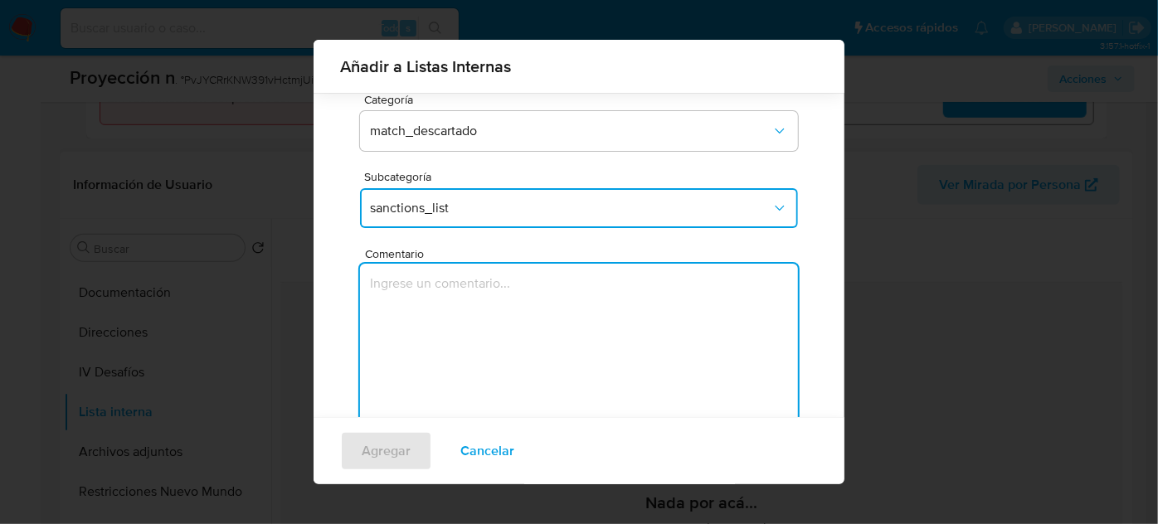
click at [425, 362] on textarea "Comentario" at bounding box center [579, 343] width 438 height 159
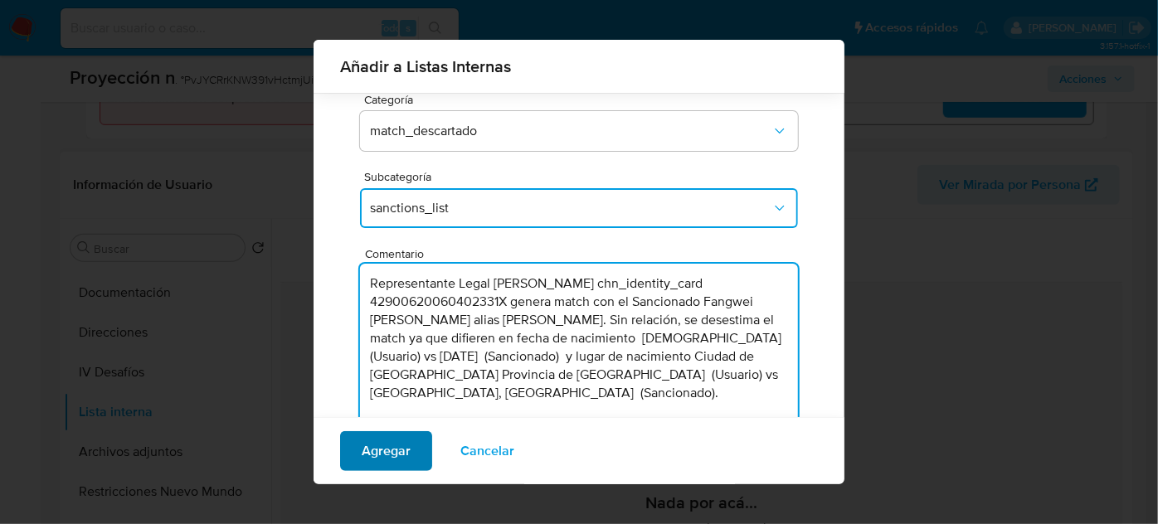
type textarea "Representante Legal Wei Li chn_identity_card 42900620060402331X genera match co…"
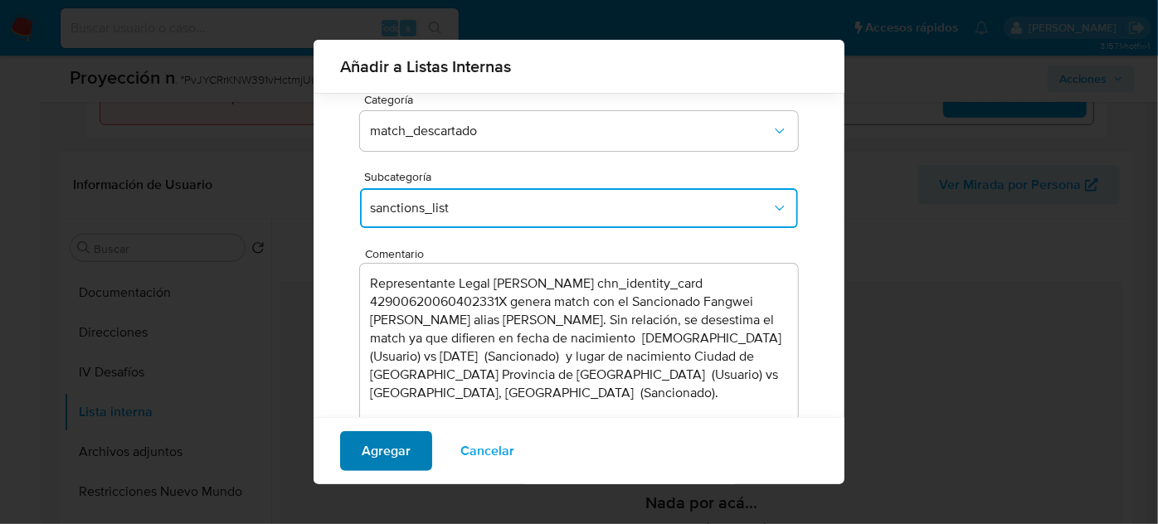
click at [393, 457] on span "Agregar" at bounding box center [386, 451] width 49 height 36
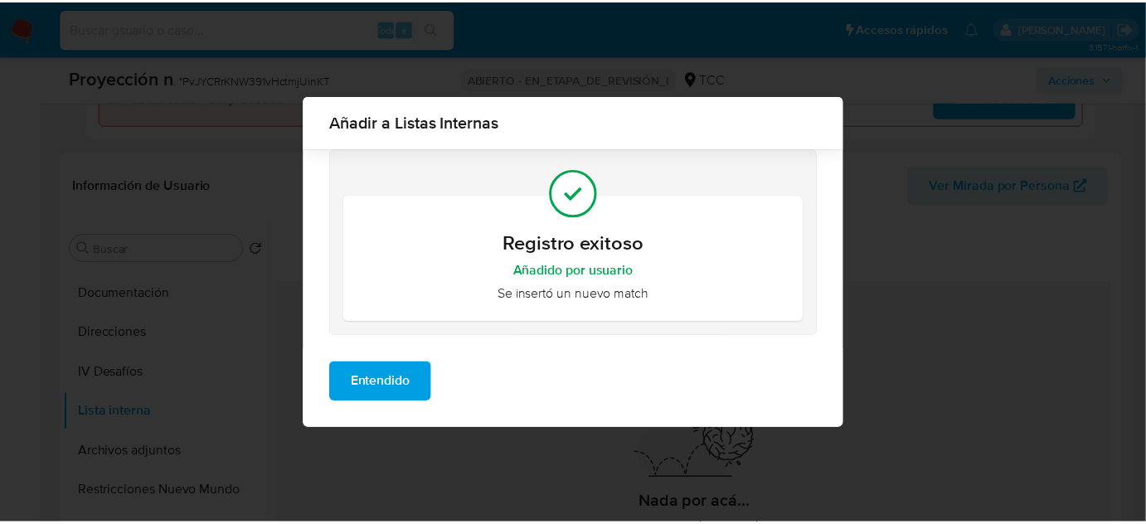
scroll to position [0, 0]
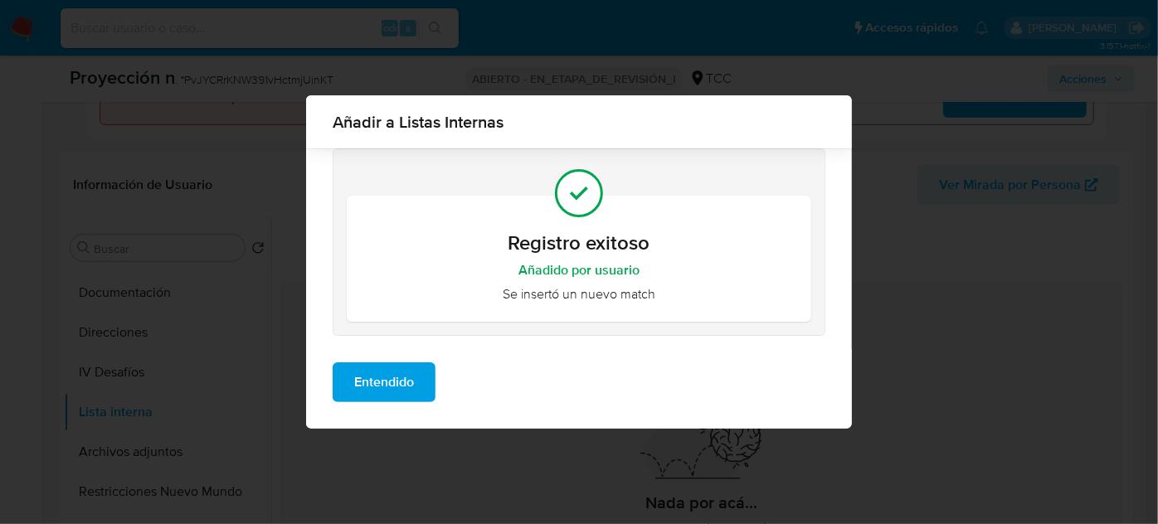
click at [427, 387] on button "Entendido" at bounding box center [384, 382] width 103 height 40
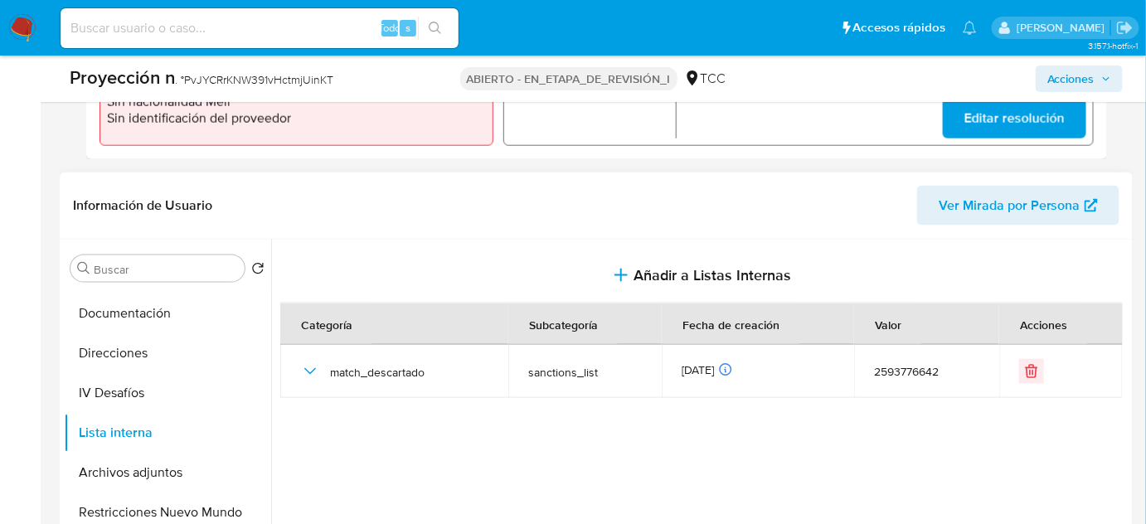
scroll to position [324, 0]
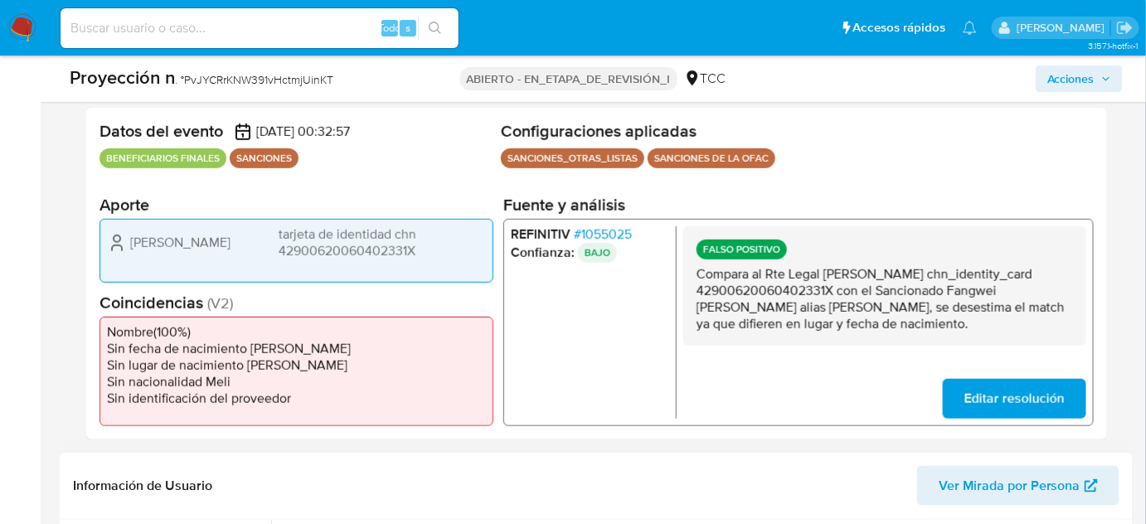
click at [1062, 81] on span "Acciones" at bounding box center [1071, 79] width 47 height 27
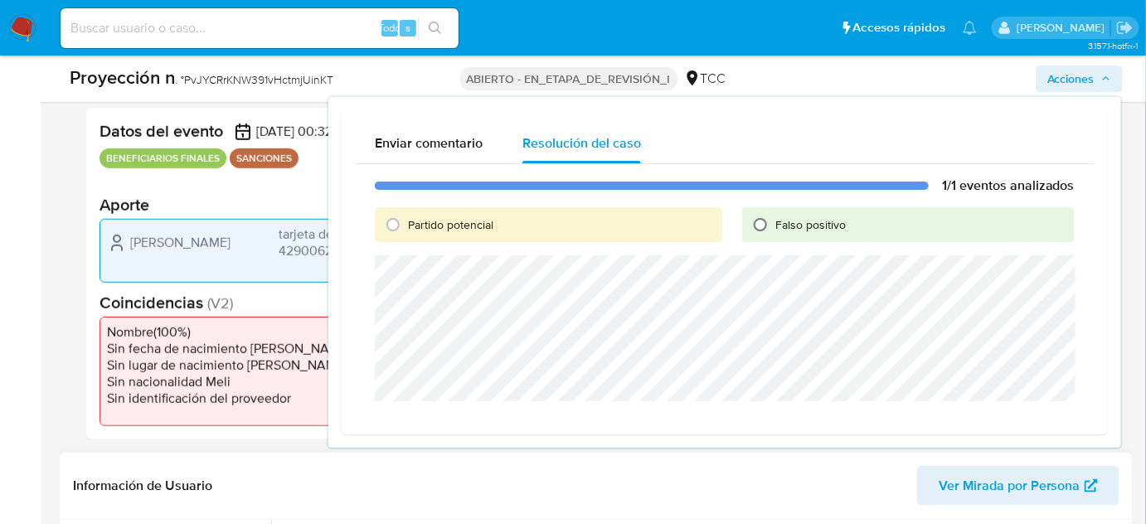
click at [771, 218] on input "Falso positivo" at bounding box center [760, 224] width 27 height 27
radio input "true"
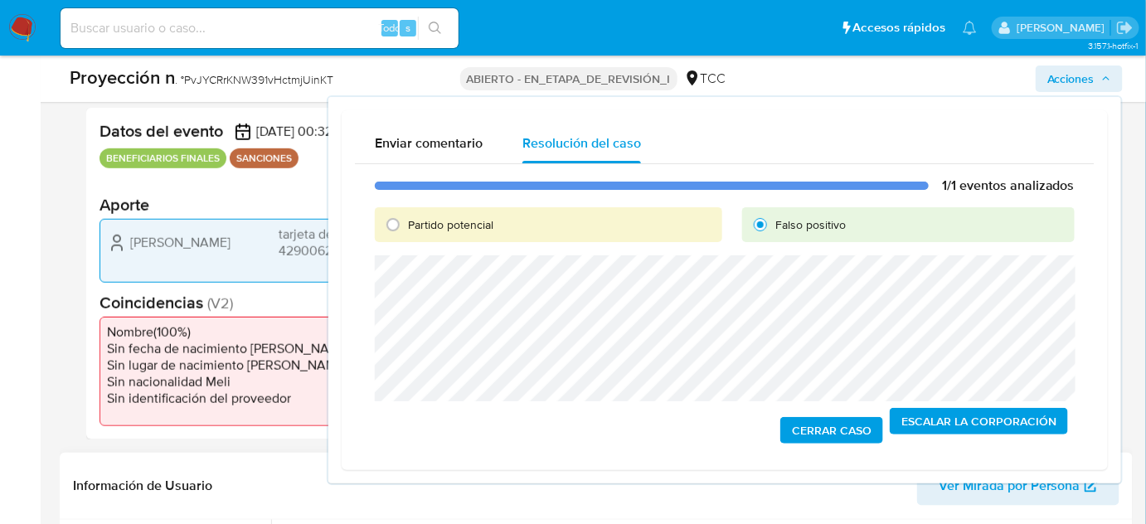
click at [812, 436] on span "Cerrar Caso" at bounding box center [832, 430] width 80 height 23
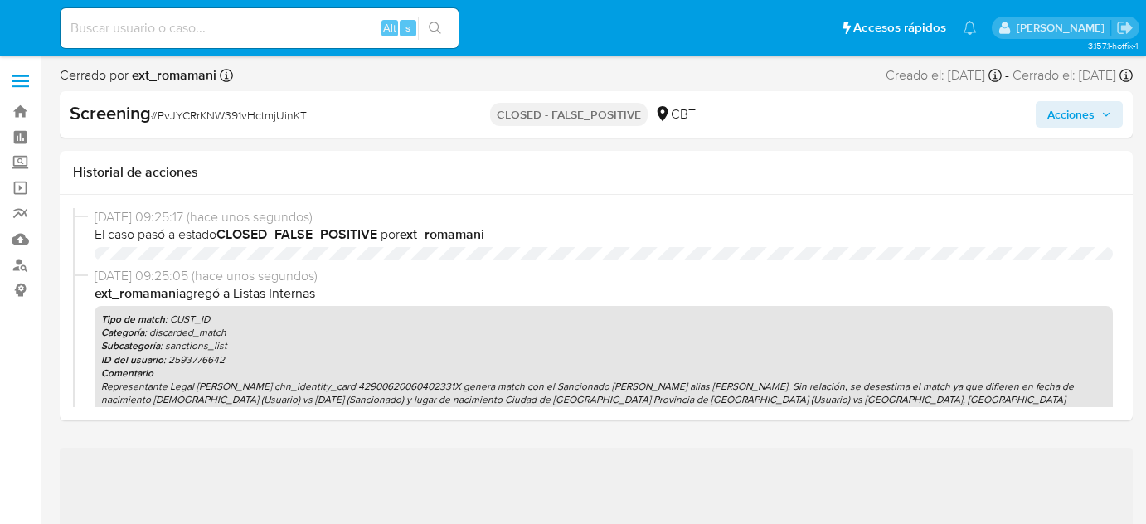
select select "10"
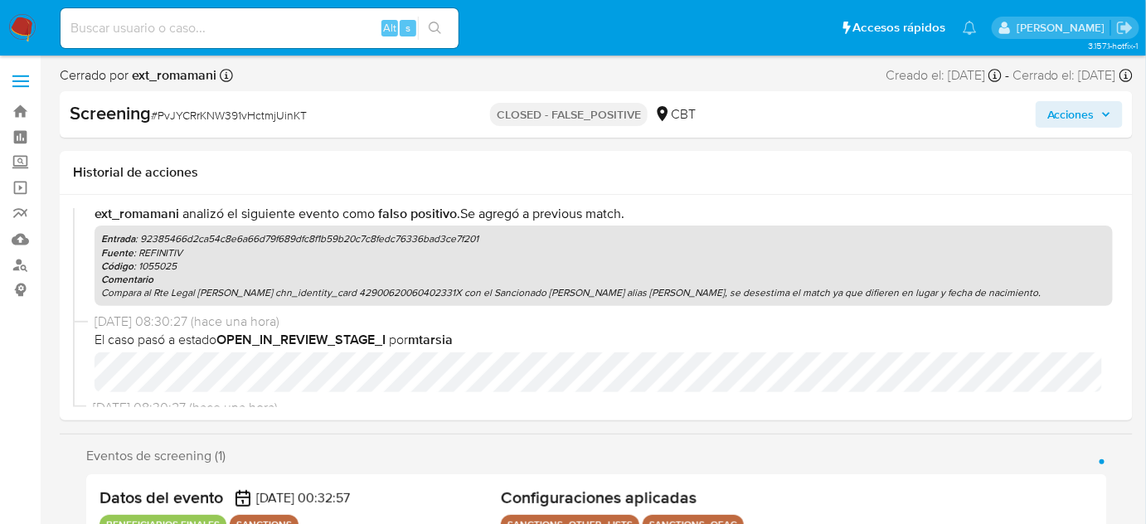
scroll to position [301, 0]
drag, startPoint x: 498, startPoint y: 279, endPoint x: 599, endPoint y: 282, distance: 101.2
click at [599, 285] on p "Compara al Rte Legal [PERSON_NAME] chn_identity_card 42900620060402331X con el …" at bounding box center [603, 291] width 1005 height 13
copy p "[PERSON_NAME] alias [PERSON_NAME],"
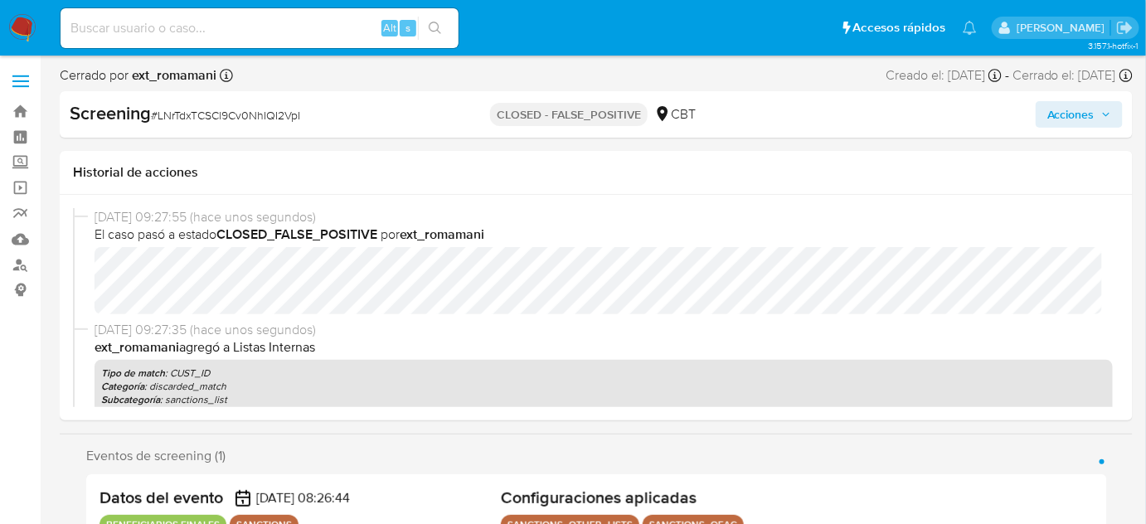
select select "10"
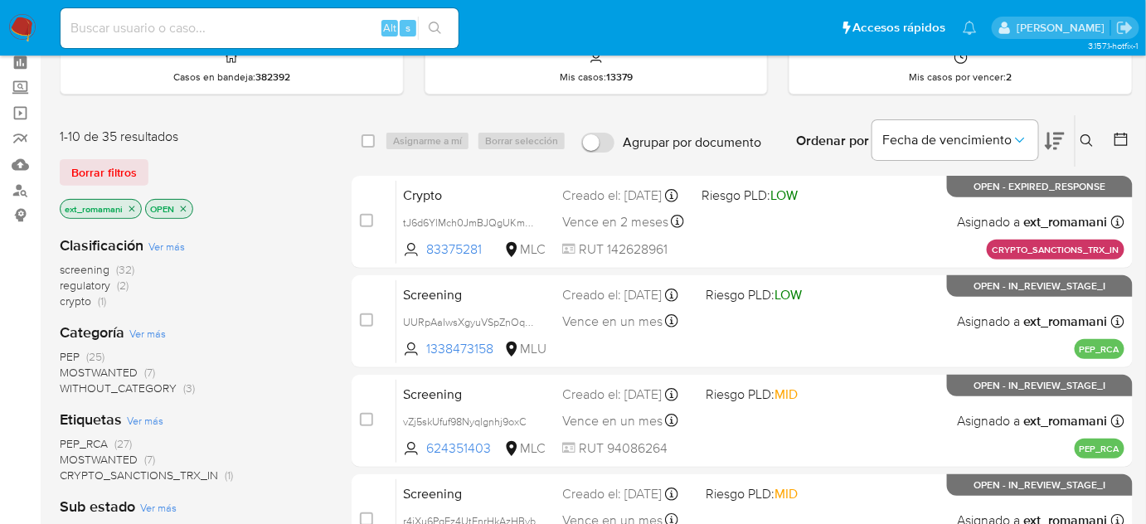
scroll to position [75, 0]
click at [116, 284] on span "regulatory (2)" at bounding box center [94, 286] width 69 height 16
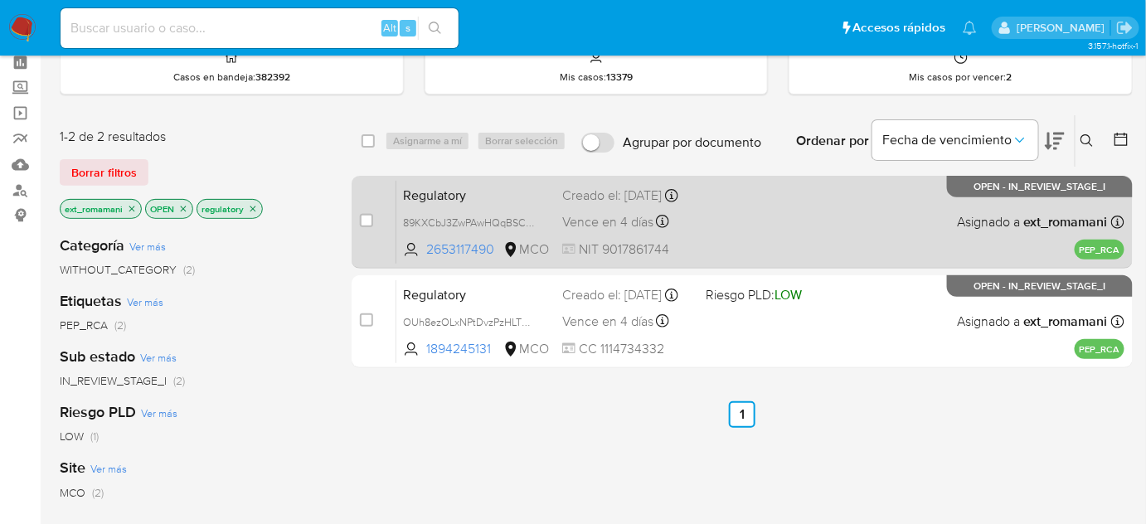
click at [645, 240] on div "Regulatory 89KXCbJ3ZwPAwHQqBSCSjm9z 2653117490 MCO Creado el: [DATE] Creado el:…" at bounding box center [760, 222] width 728 height 84
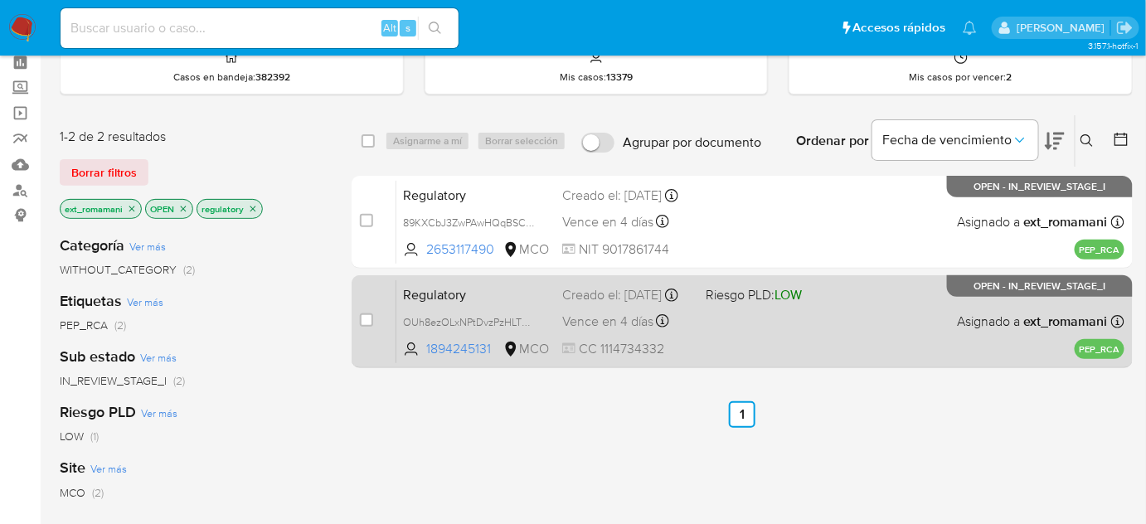
click at [647, 304] on div "Creado el: [DATE] Creado el: [DATE] 17:25:12" at bounding box center [627, 295] width 130 height 18
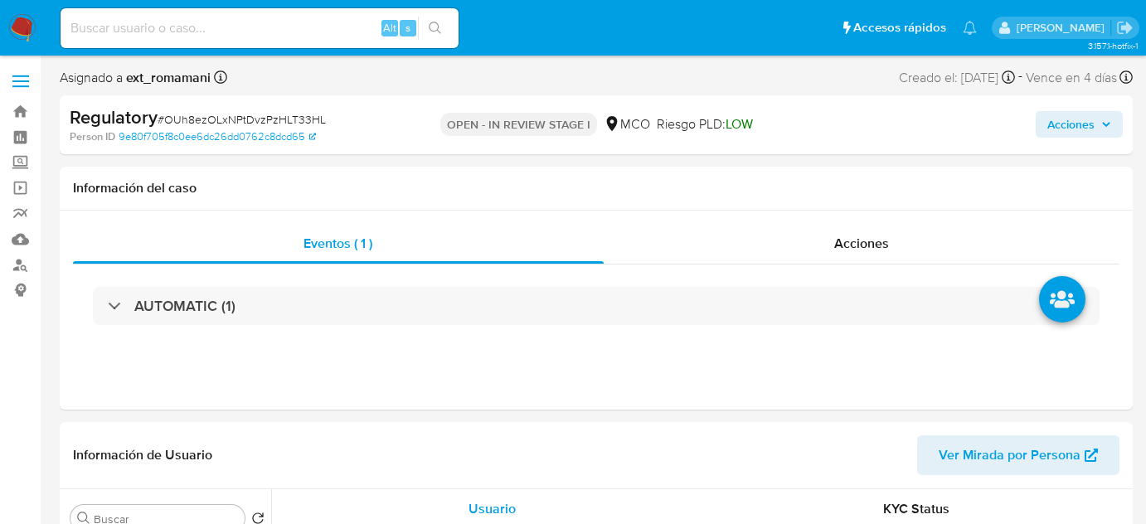
select select "10"
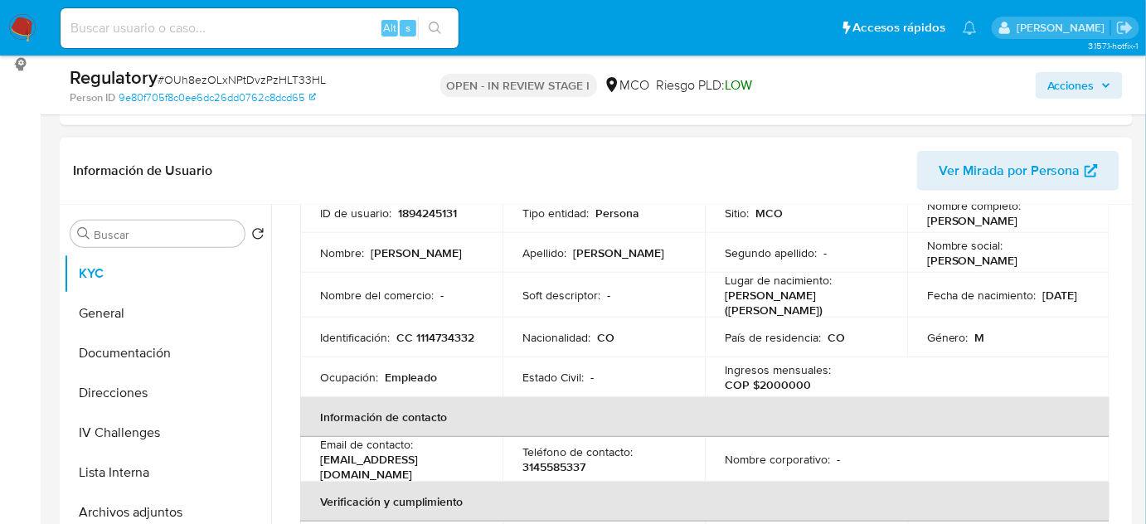
scroll to position [75, 0]
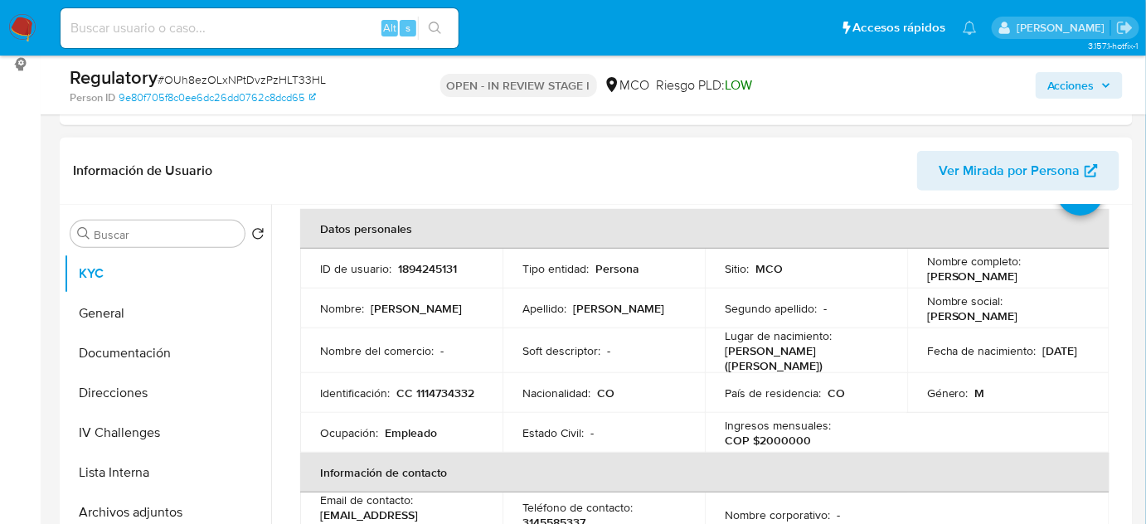
drag, startPoint x: 1088, startPoint y: 280, endPoint x: 919, endPoint y: 275, distance: 169.2
click at [919, 275] on td "Nombre completo : [PERSON_NAME]" at bounding box center [1008, 269] width 202 height 40
copy p "[PERSON_NAME]"
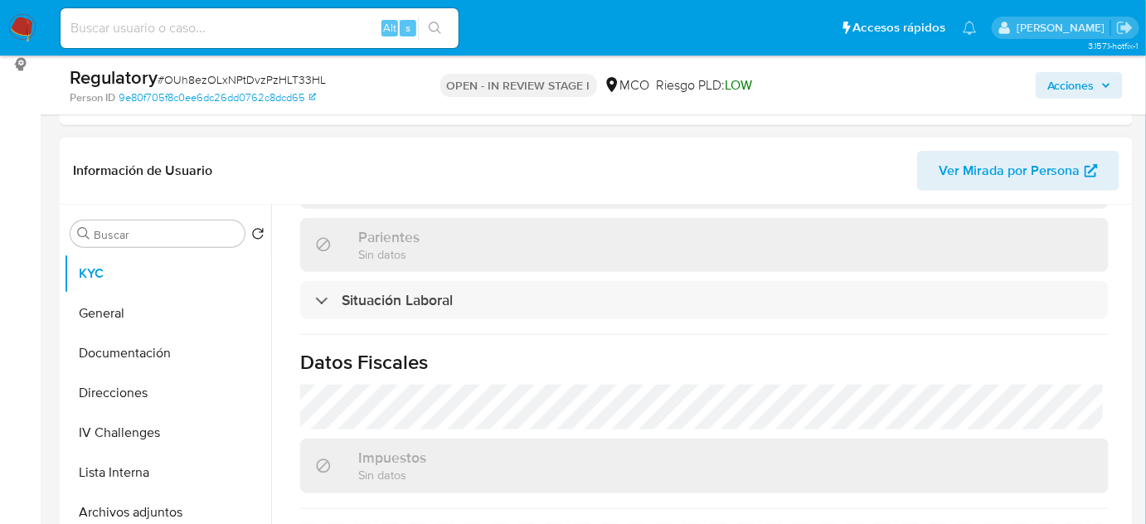
scroll to position [829, 0]
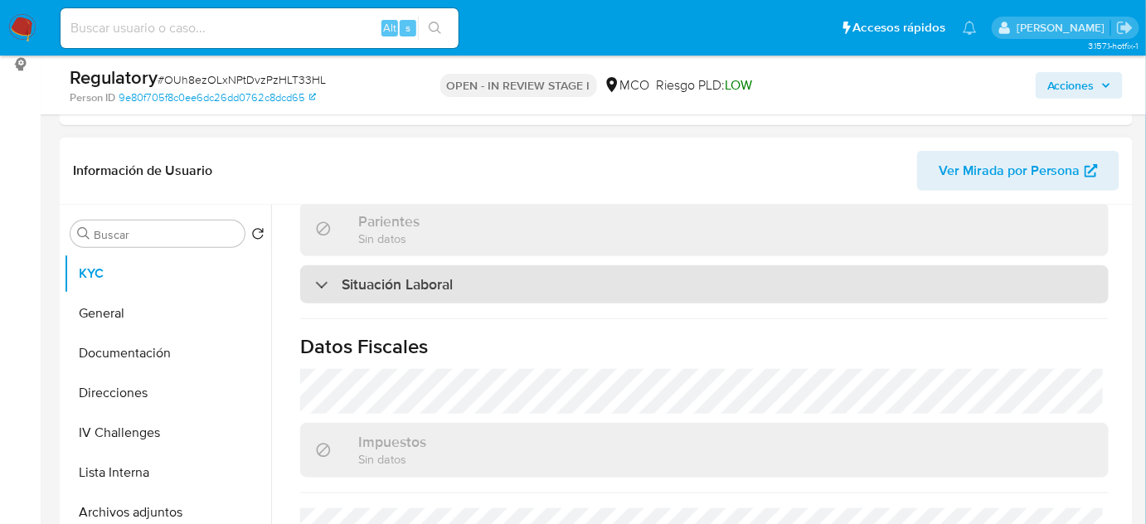
click at [529, 277] on div "Situación Laboral" at bounding box center [704, 284] width 809 height 38
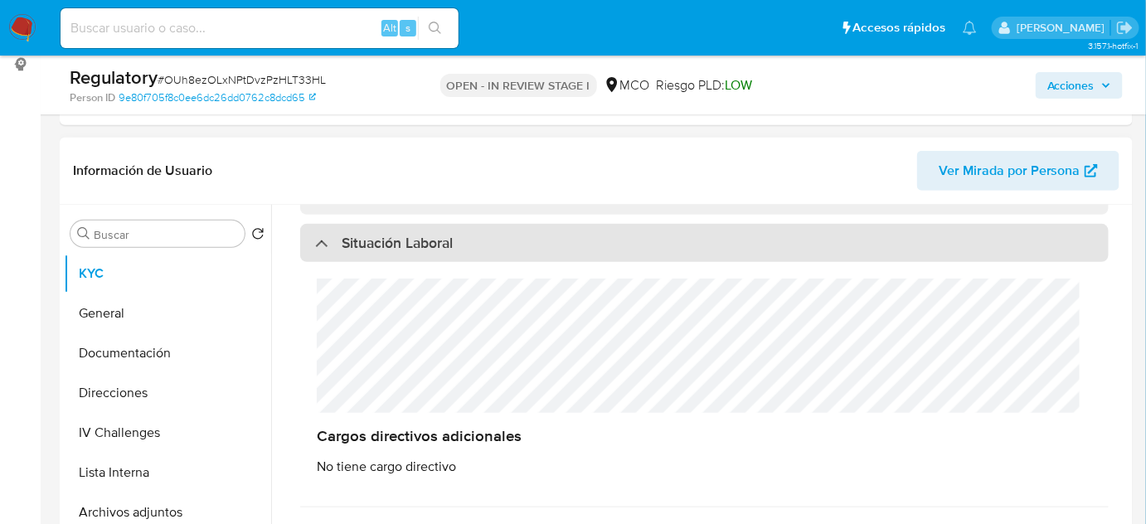
scroll to position [904, 0]
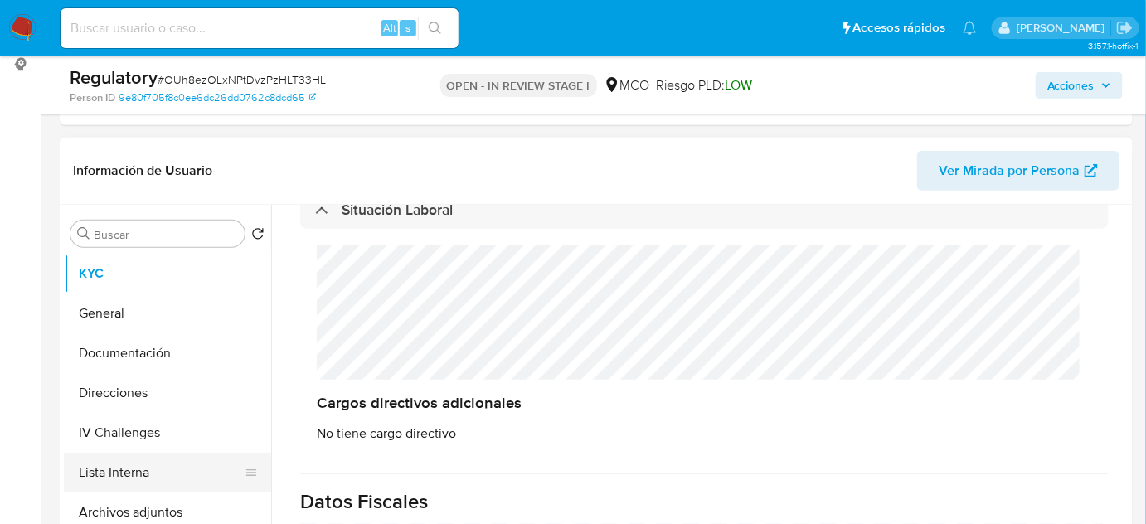
click at [153, 459] on button "Lista Interna" at bounding box center [161, 473] width 194 height 40
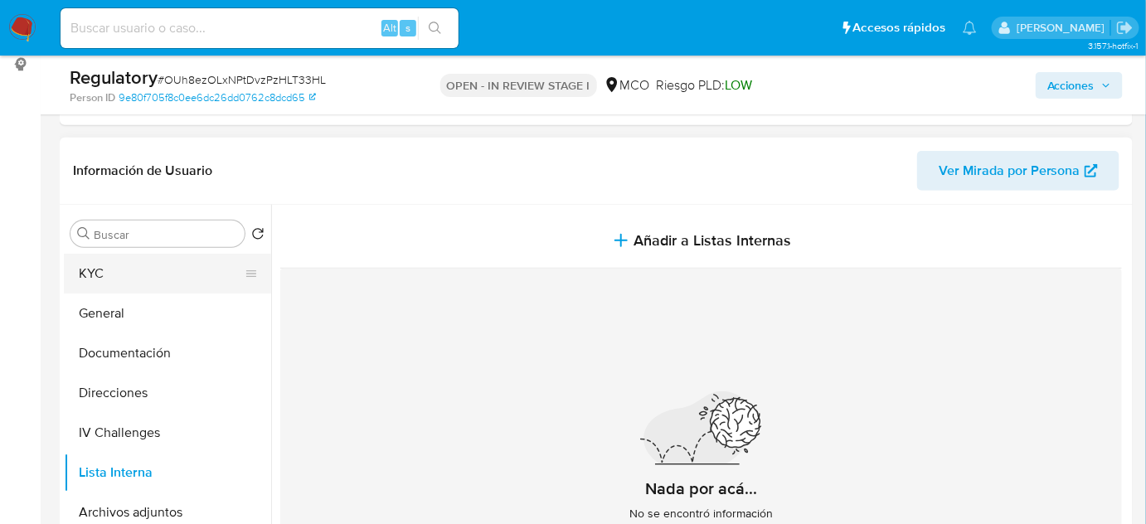
click at [146, 271] on button "KYC" at bounding box center [161, 274] width 194 height 40
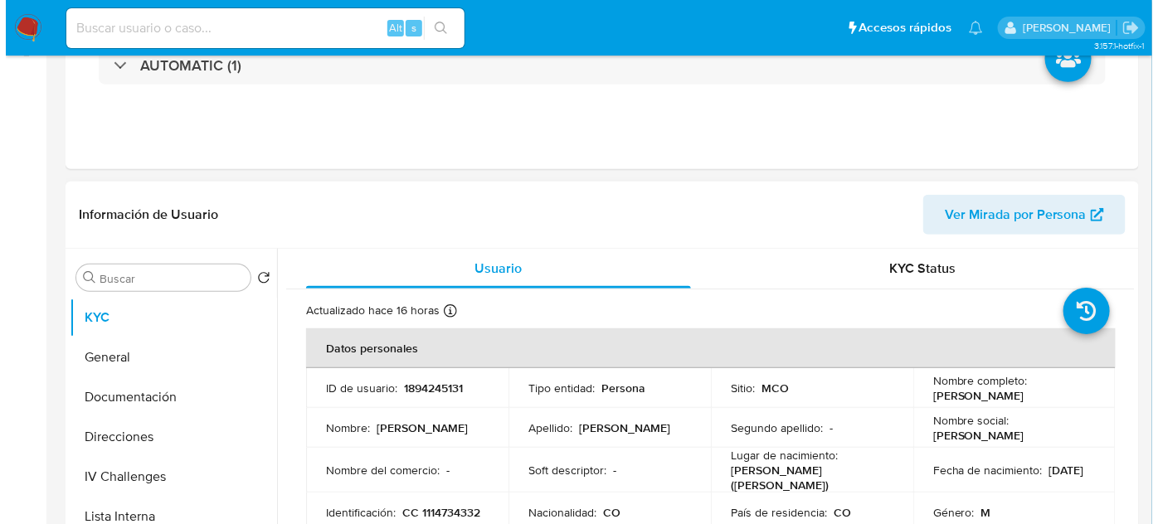
scroll to position [301, 0]
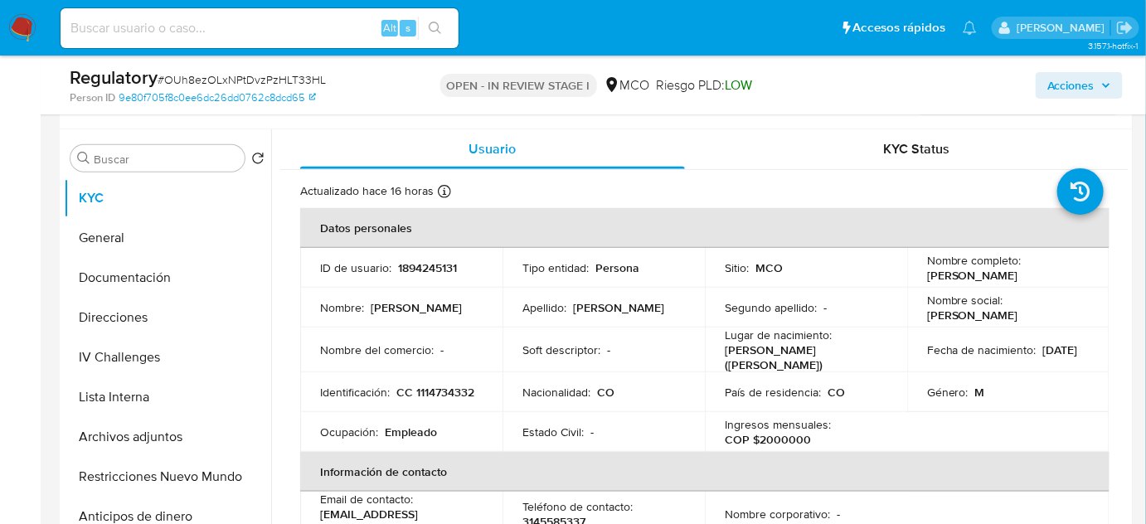
drag, startPoint x: 1092, startPoint y: 274, endPoint x: 919, endPoint y: 280, distance: 173.5
click at [919, 280] on td "Nombre completo : [PERSON_NAME]" at bounding box center [1008, 268] width 202 height 40
copy p "[PERSON_NAME]"
click at [158, 397] on button "Lista Interna" at bounding box center [161, 397] width 194 height 40
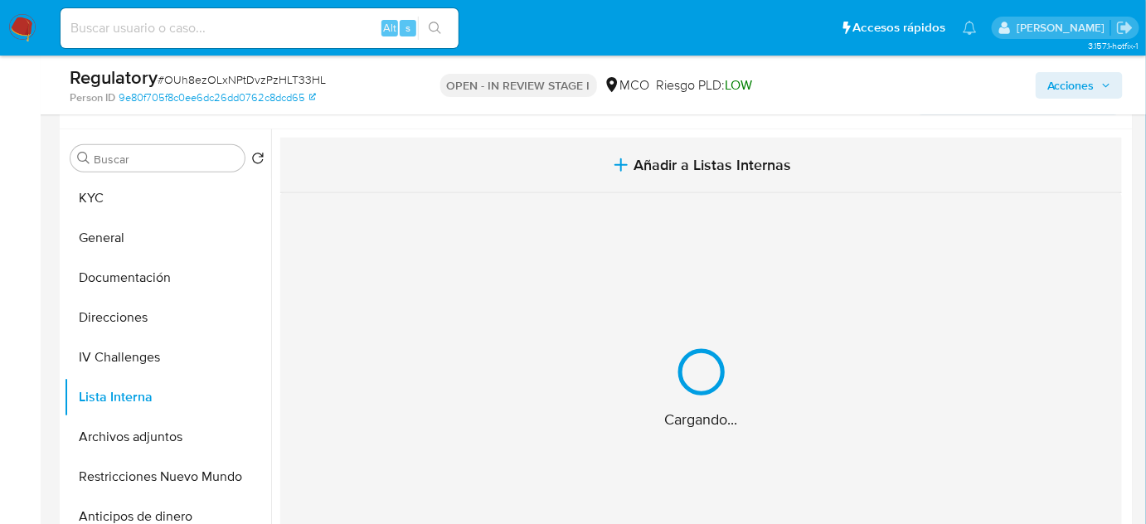
click at [644, 165] on span "Añadir a Listas Internas" at bounding box center [713, 165] width 158 height 18
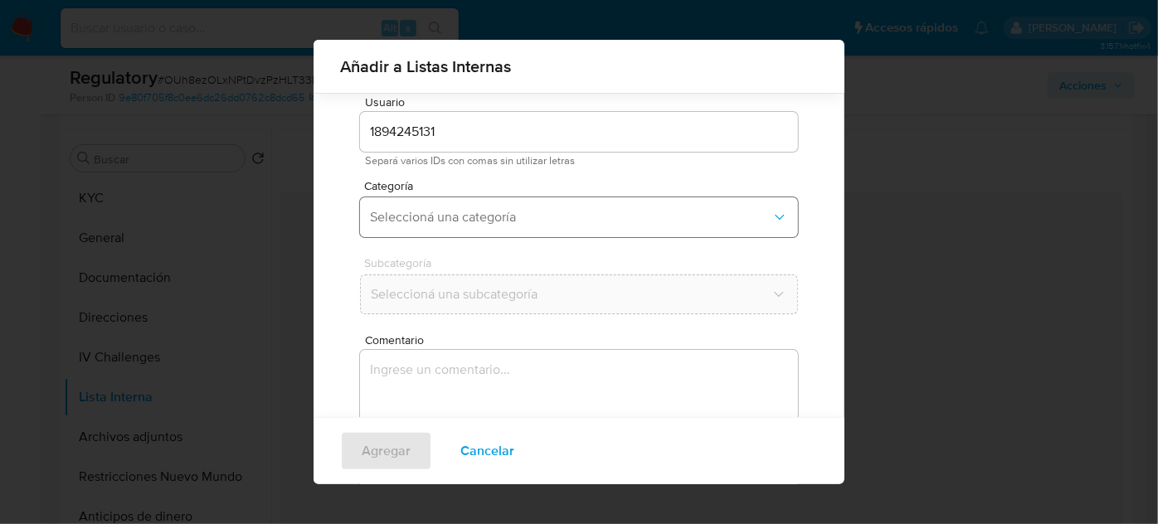
scroll to position [61, 0]
click at [584, 207] on span "Seleccioná una categoría" at bounding box center [570, 206] width 401 height 17
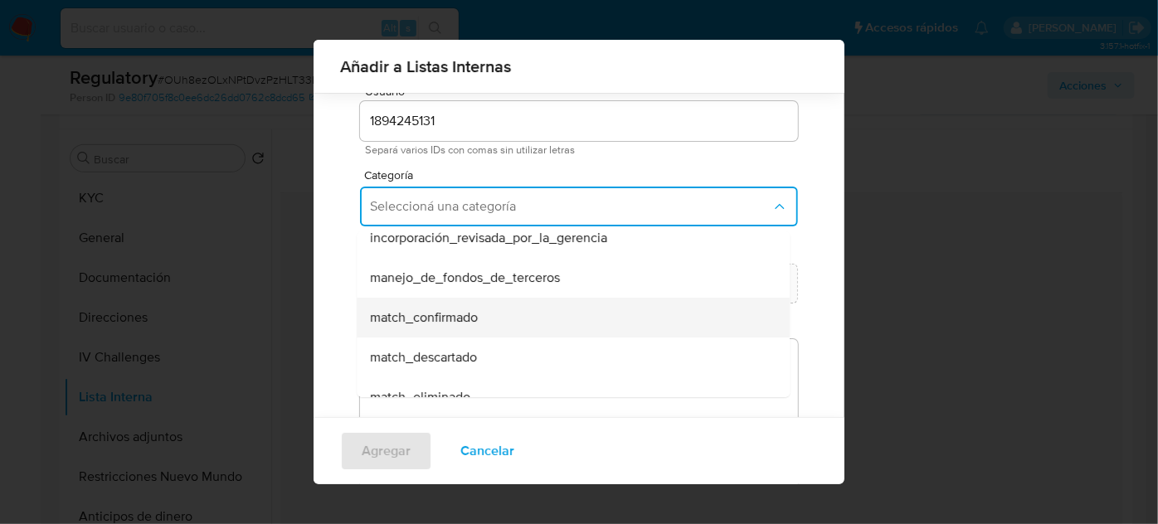
scroll to position [75, 0]
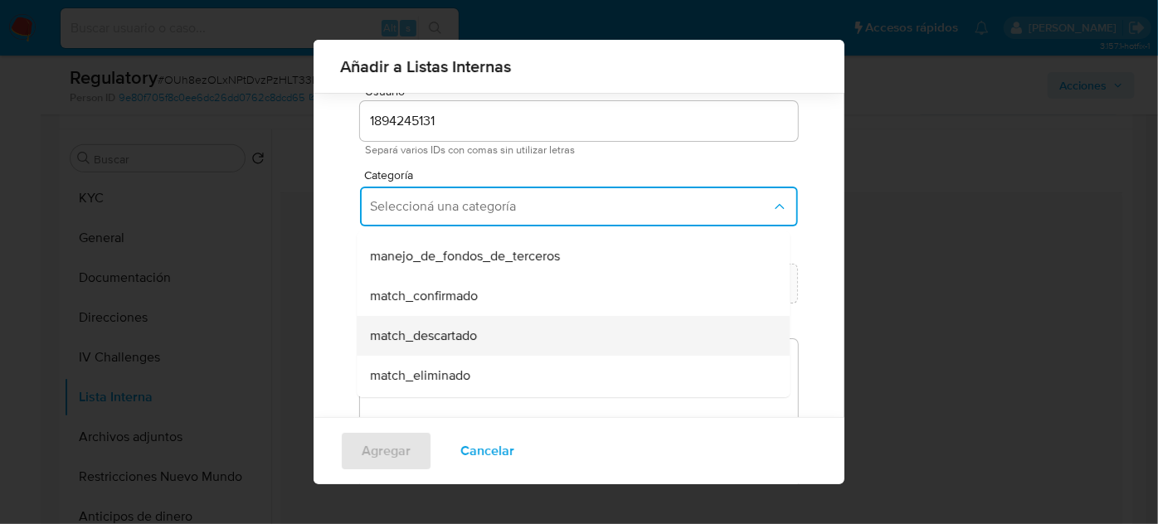
click at [433, 335] on span "match_descartado" at bounding box center [423, 336] width 107 height 17
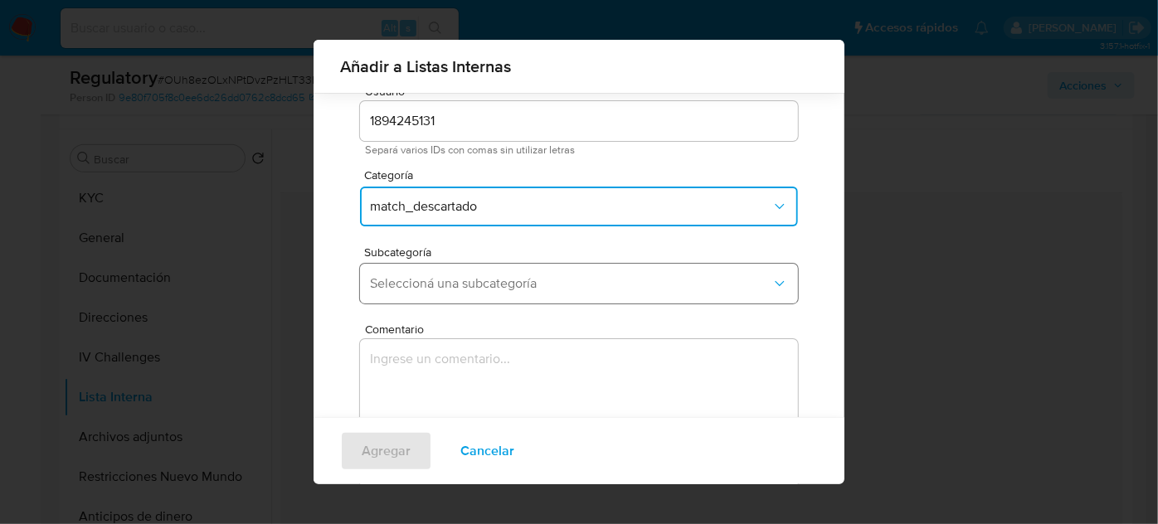
click at [464, 284] on span "Seleccioná una subcategoría" at bounding box center [570, 283] width 401 height 17
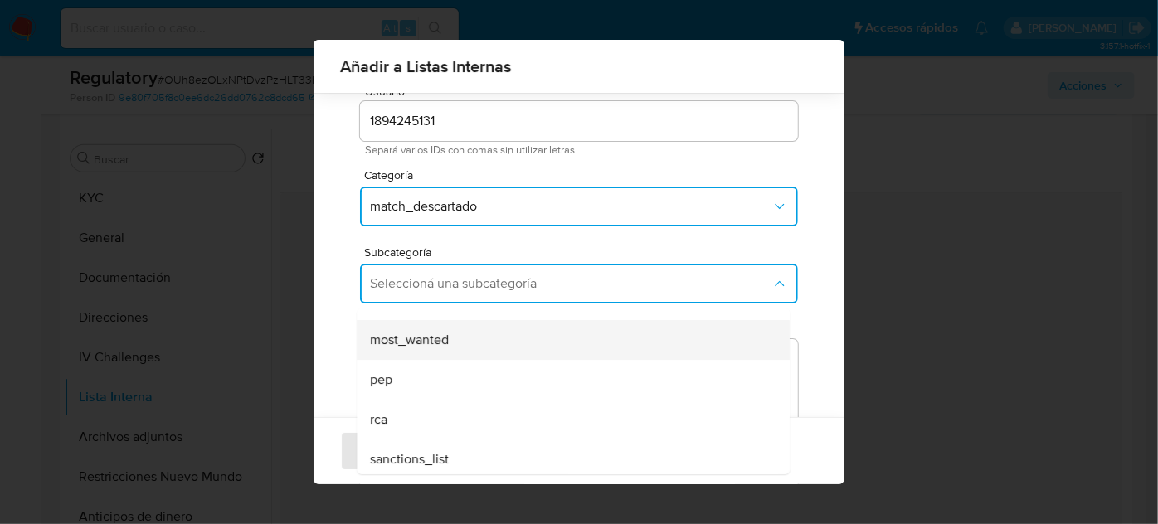
scroll to position [113, 0]
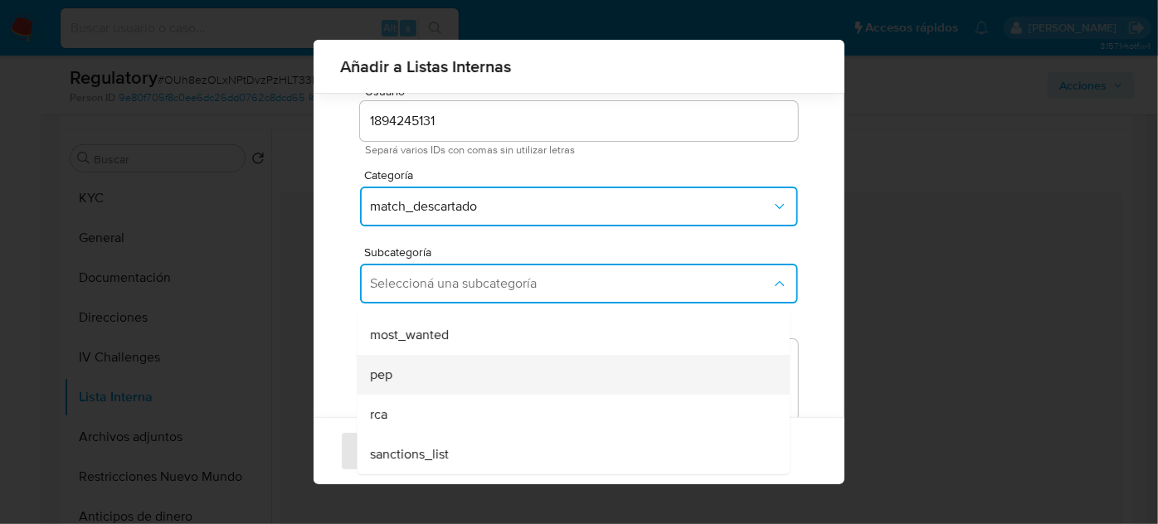
click at [396, 371] on div "pep" at bounding box center [568, 375] width 396 height 40
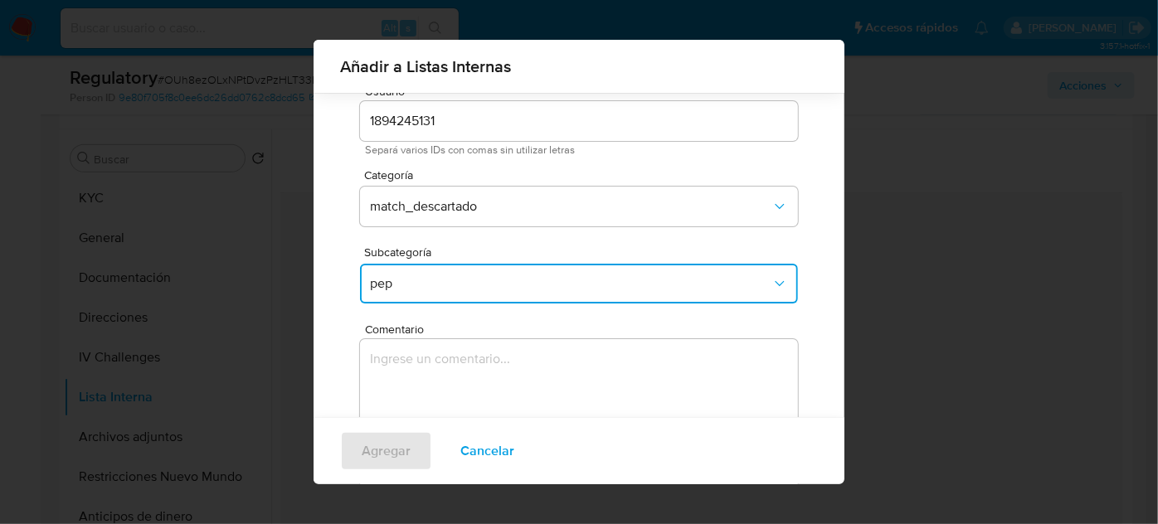
click at [396, 371] on textarea "Comentario" at bounding box center [579, 418] width 438 height 159
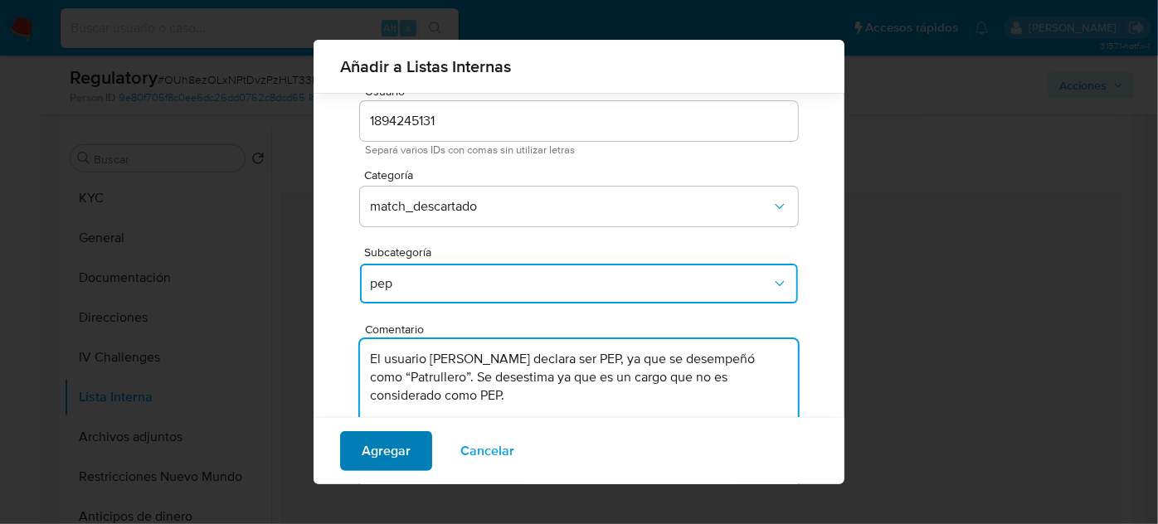
type textarea "El usuario [PERSON_NAME] declara ser PEP, ya que se desempeñó como “Patrullero”…"
click at [402, 446] on span "Agregar" at bounding box center [386, 451] width 49 height 36
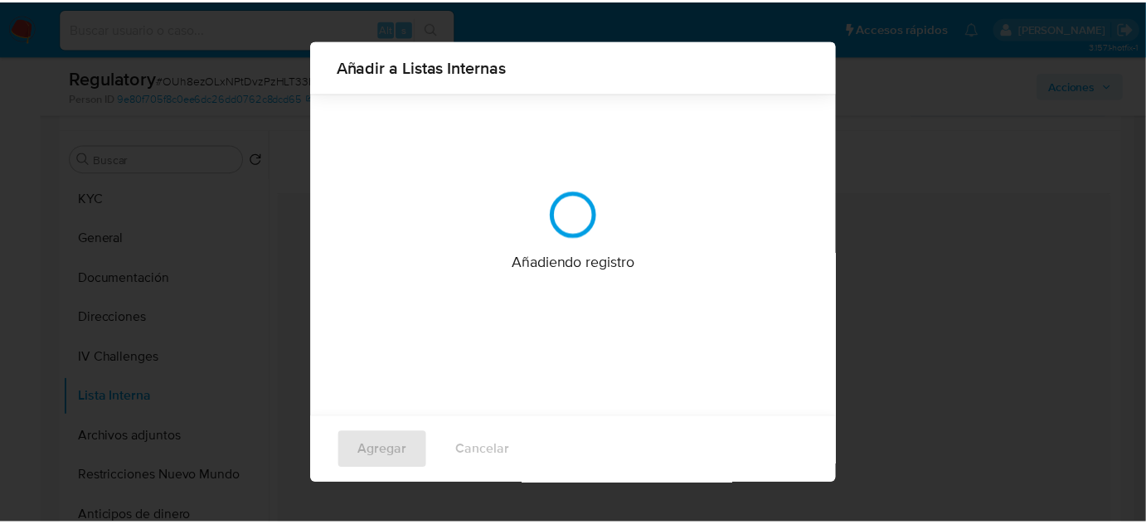
scroll to position [0, 0]
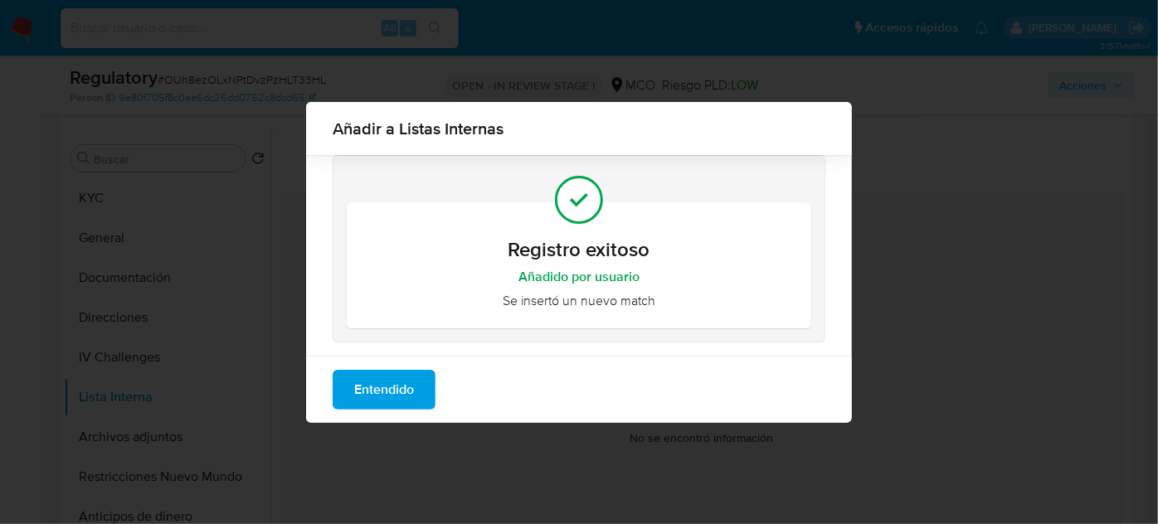
click at [391, 396] on span "Entendido" at bounding box center [384, 390] width 60 height 36
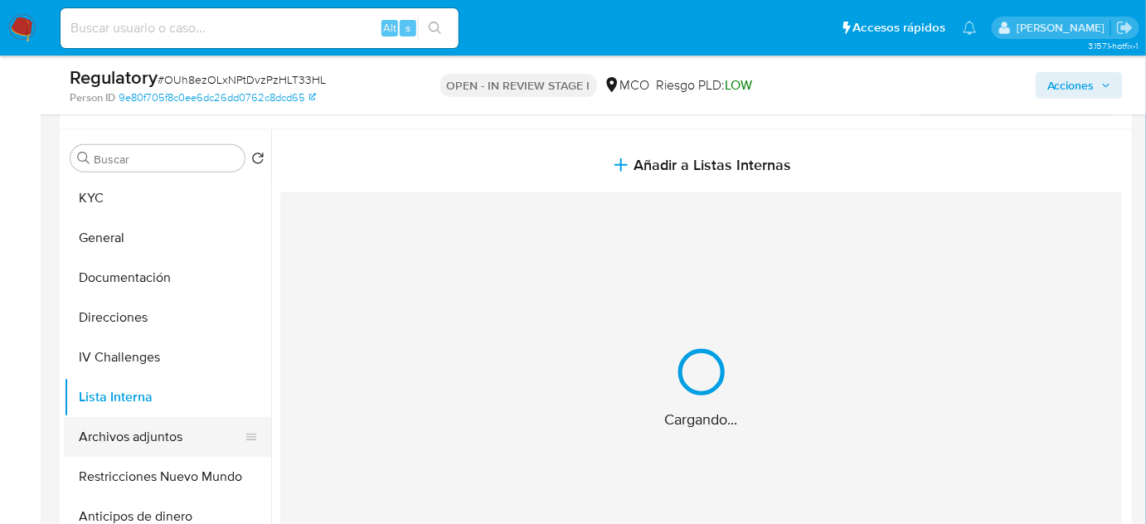
click at [186, 444] on button "Archivos adjuntos" at bounding box center [161, 437] width 194 height 40
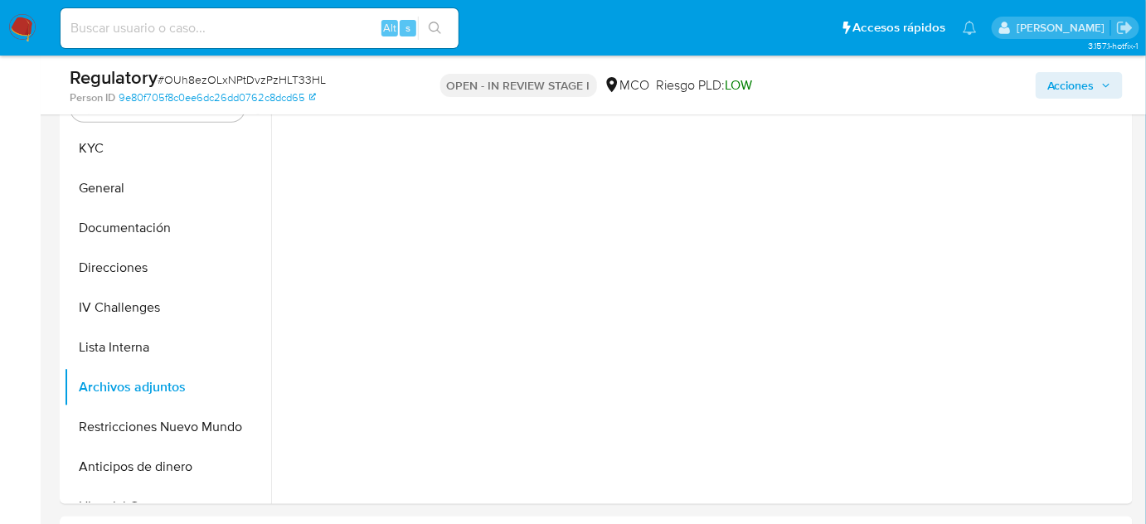
scroll to position [377, 0]
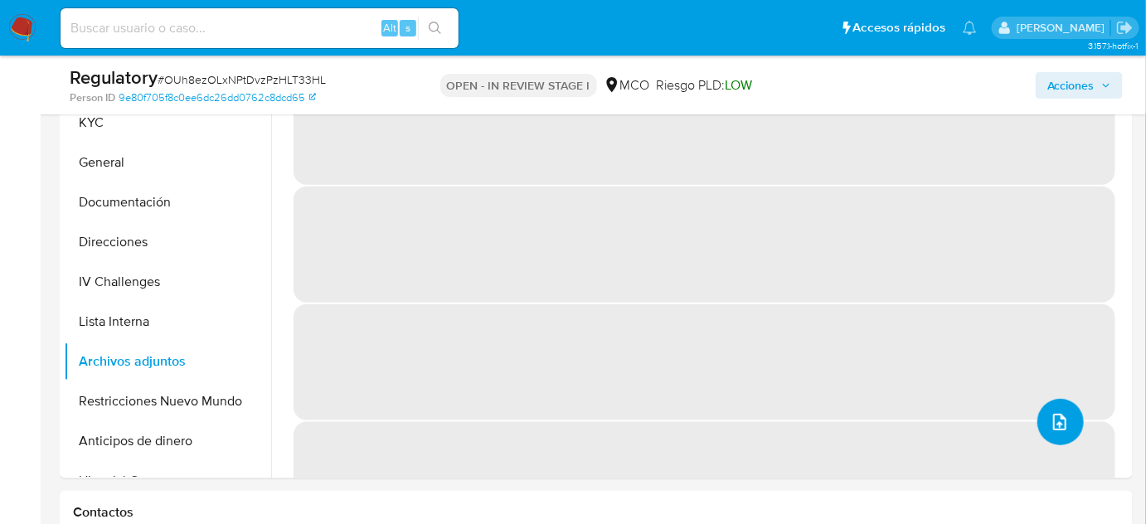
click at [1055, 422] on icon "upload-file" at bounding box center [1060, 422] width 20 height 20
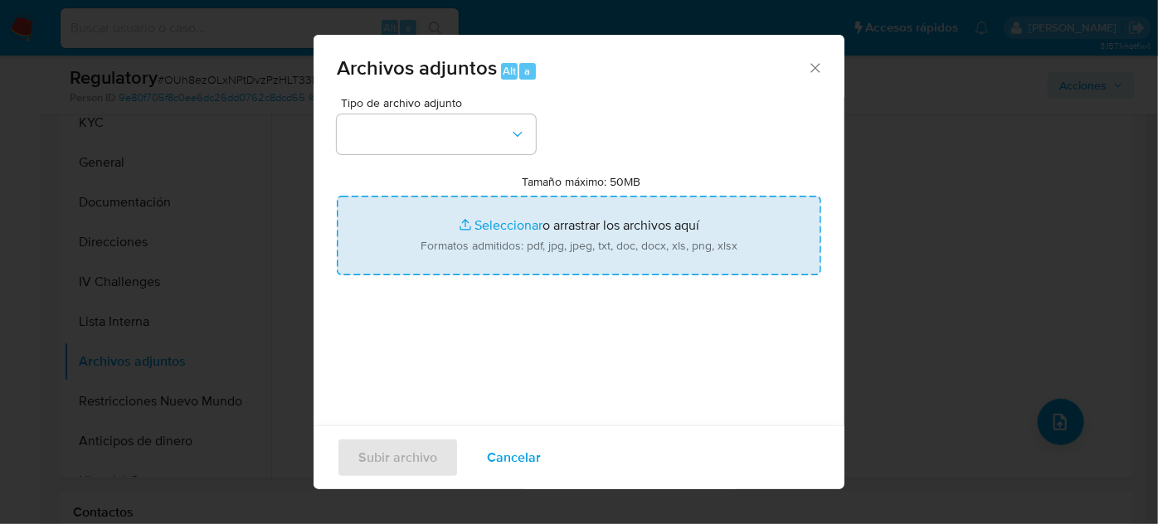
click at [591, 274] on input "Tamaño máximo: 50MB Seleccionar archivos" at bounding box center [579, 236] width 484 height 80
type input "C:\fakepath\CaseDossierReport_5jb7tdcacr4l1jz05gc9zjsht.pdf"
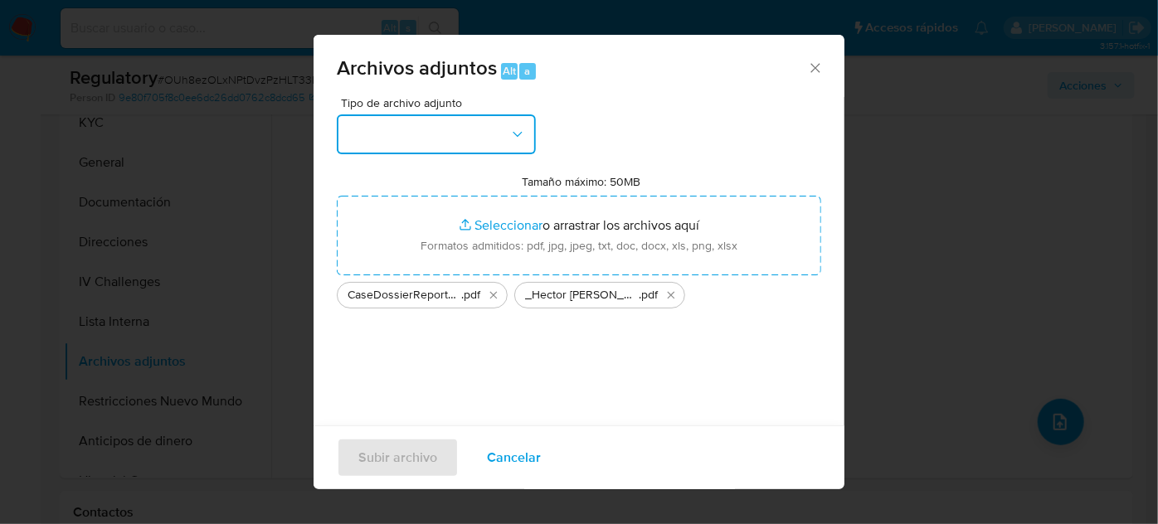
drag, startPoint x: 420, startPoint y: 133, endPoint x: 420, endPoint y: 148, distance: 14.9
click at [420, 148] on button "button" at bounding box center [436, 134] width 199 height 40
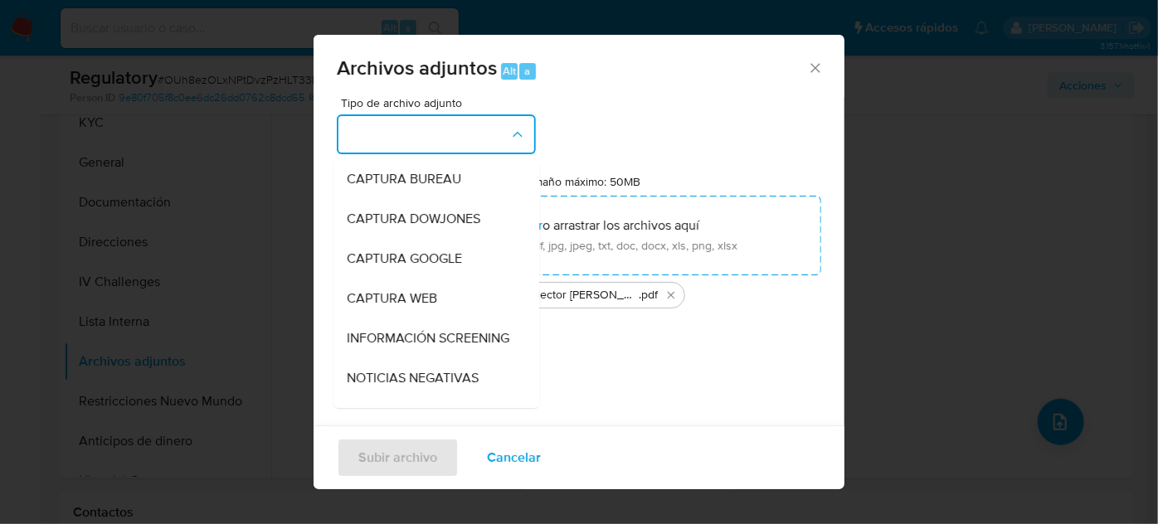
drag, startPoint x: 393, startPoint y: 338, endPoint x: 398, endPoint y: 352, distance: 15.7
click at [395, 347] on span "INFORMACIÓN SCREENING" at bounding box center [428, 338] width 163 height 17
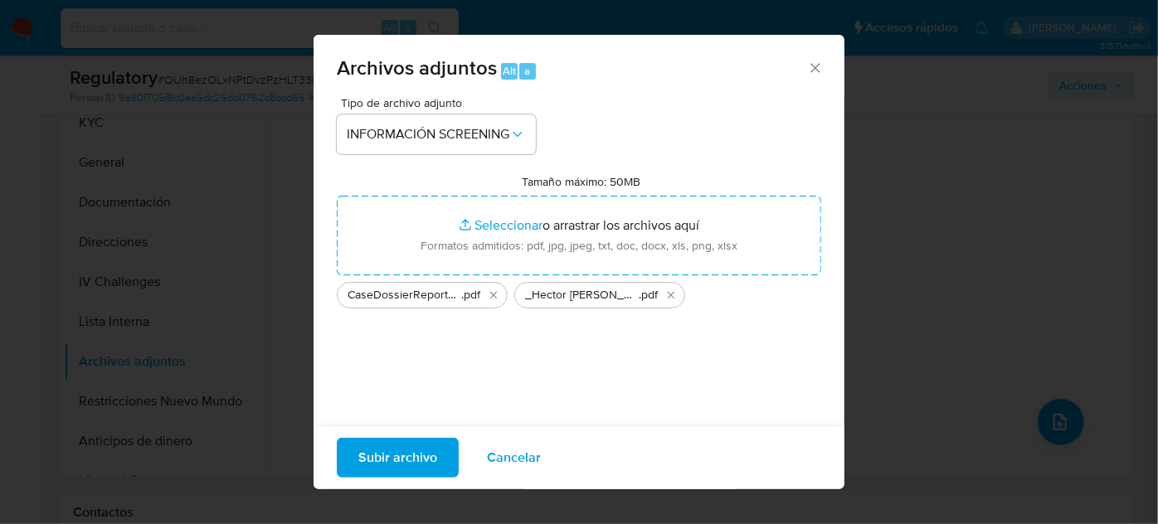
click at [422, 455] on span "Subir archivo" at bounding box center [397, 458] width 79 height 36
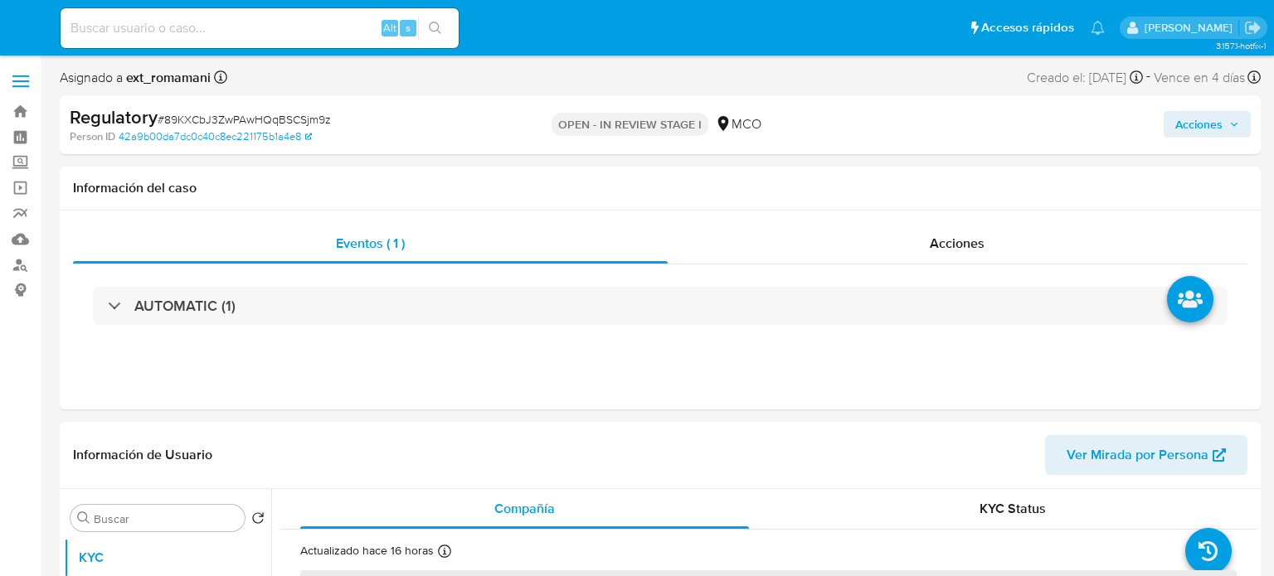
select select "10"
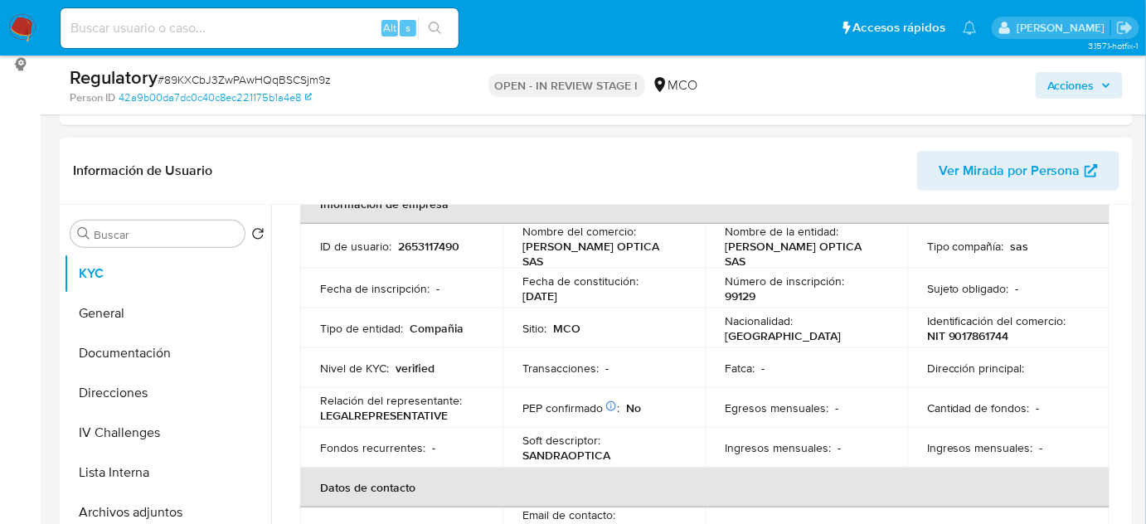
scroll to position [75, 0]
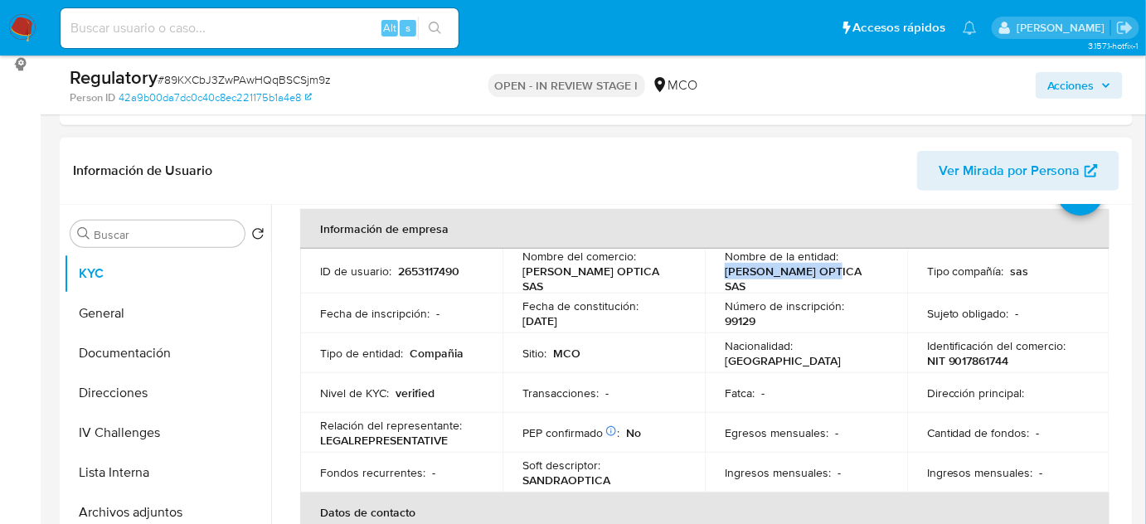
drag, startPoint x: 824, startPoint y: 276, endPoint x: 714, endPoint y: 277, distance: 110.3
click at [712, 277] on td "Nombre de la entidad : [PERSON_NAME] SAS" at bounding box center [806, 271] width 202 height 45
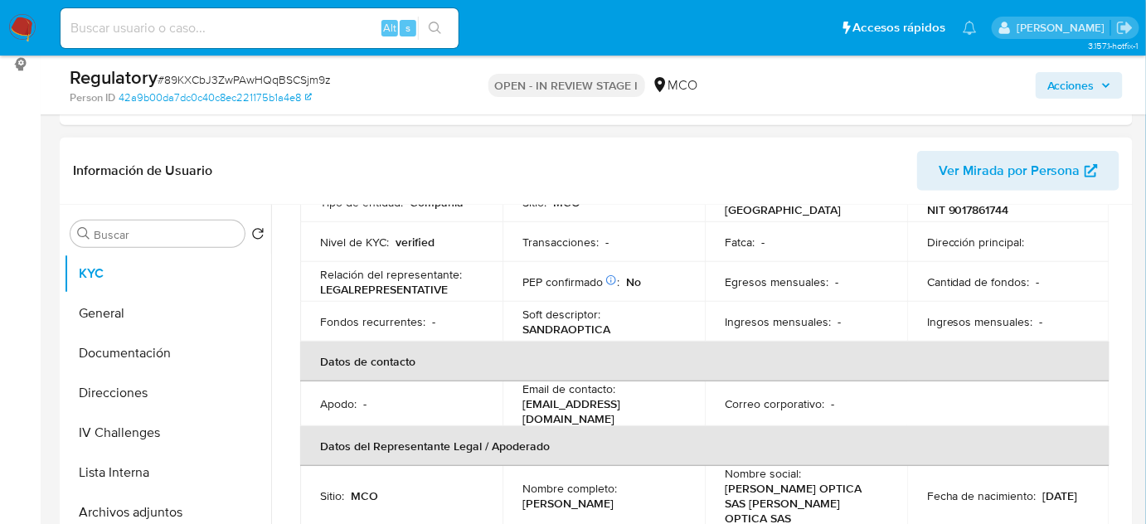
scroll to position [301, 0]
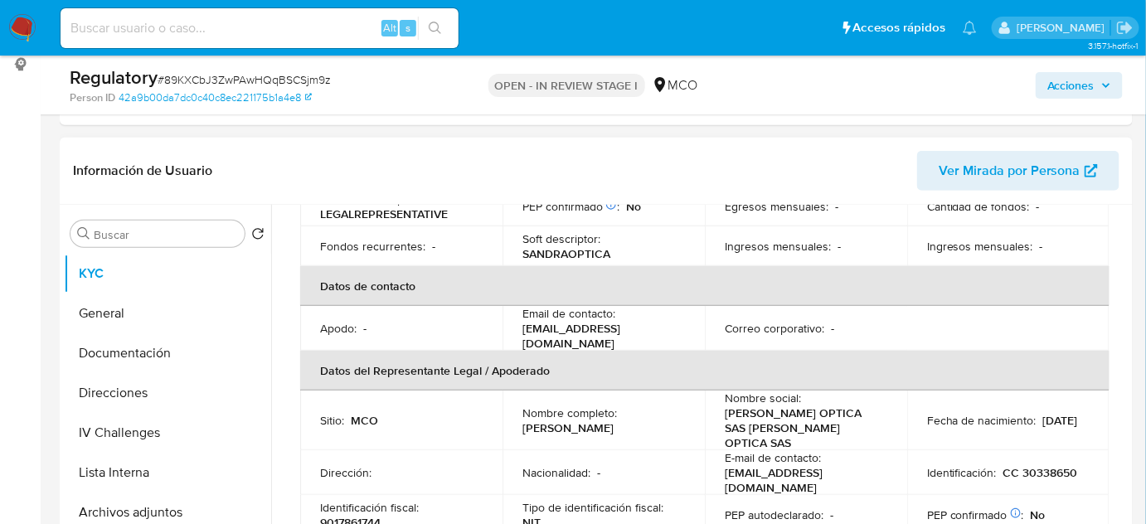
drag, startPoint x: 576, startPoint y: 418, endPoint x: 515, endPoint y: 404, distance: 62.2
click at [515, 404] on td "Nombre completo : Sandra Patricia Sanchez Bermudez" at bounding box center [604, 421] width 202 height 60
copy p "Sandra Patricia Sanchez Bermudez"
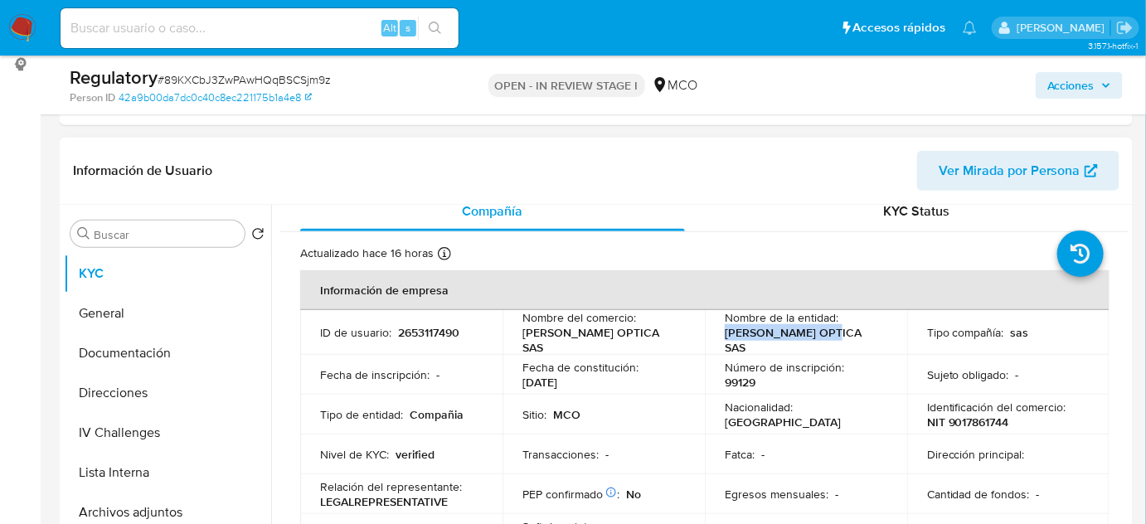
scroll to position [0, 0]
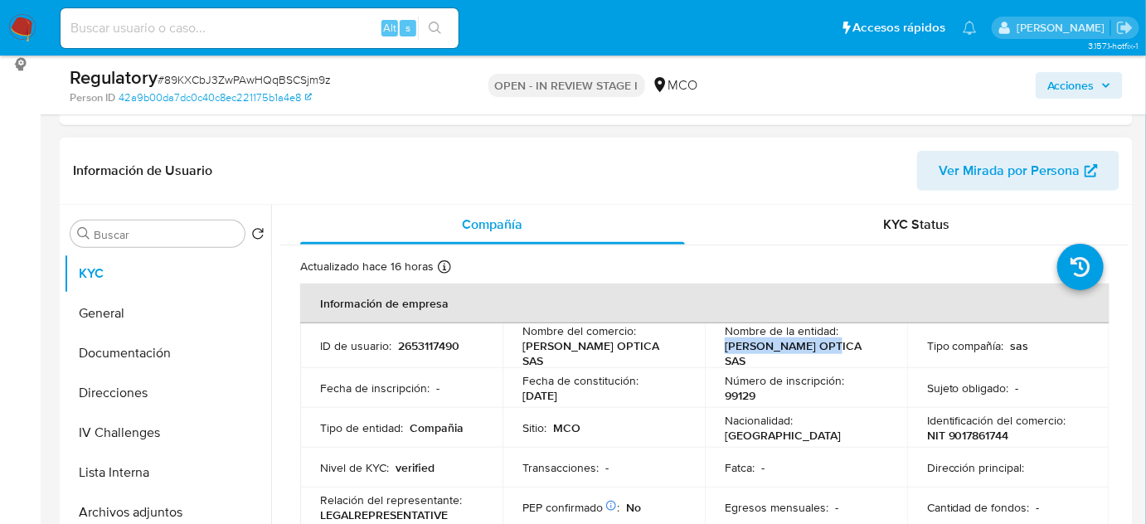
drag, startPoint x: 720, startPoint y: 352, endPoint x: 834, endPoint y: 353, distance: 114.5
click at [834, 353] on td "Nombre de la entidad : SANDRA OPTICA SAS" at bounding box center [806, 345] width 202 height 45
copy p "SANDRA OPTICA SAS"
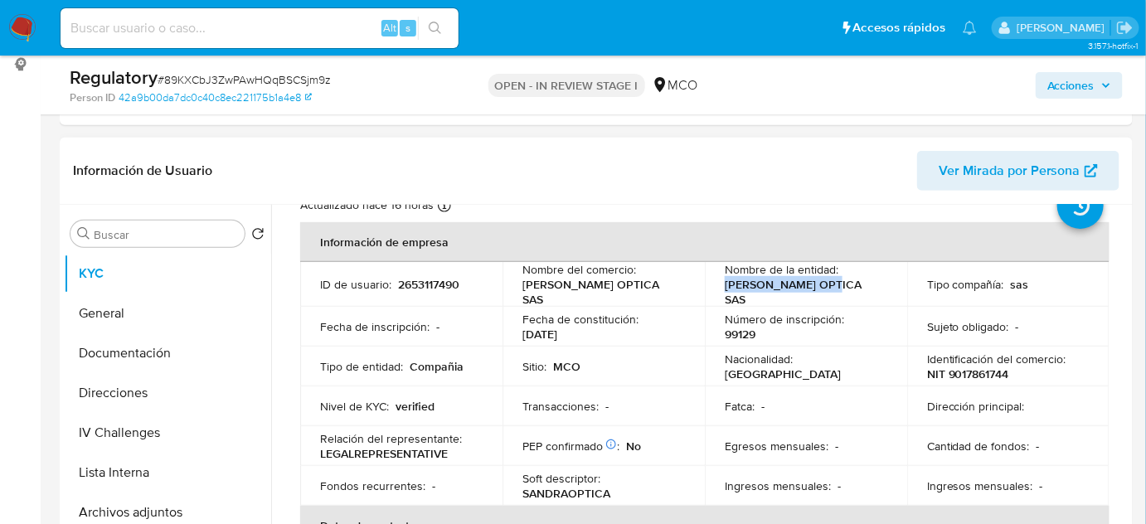
scroll to position [75, 0]
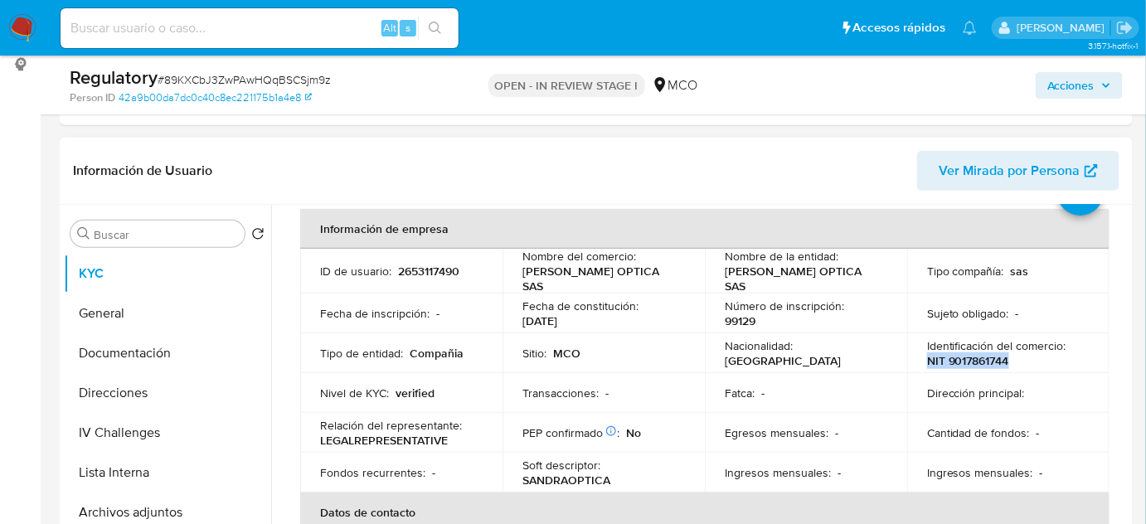
drag, startPoint x: 1013, startPoint y: 352, endPoint x: 923, endPoint y: 355, distance: 89.6
click at [927, 355] on div "Identificación del comercio : NIT 9017861744" at bounding box center [1008, 353] width 163 height 30
copy p "NIT 9017861744"
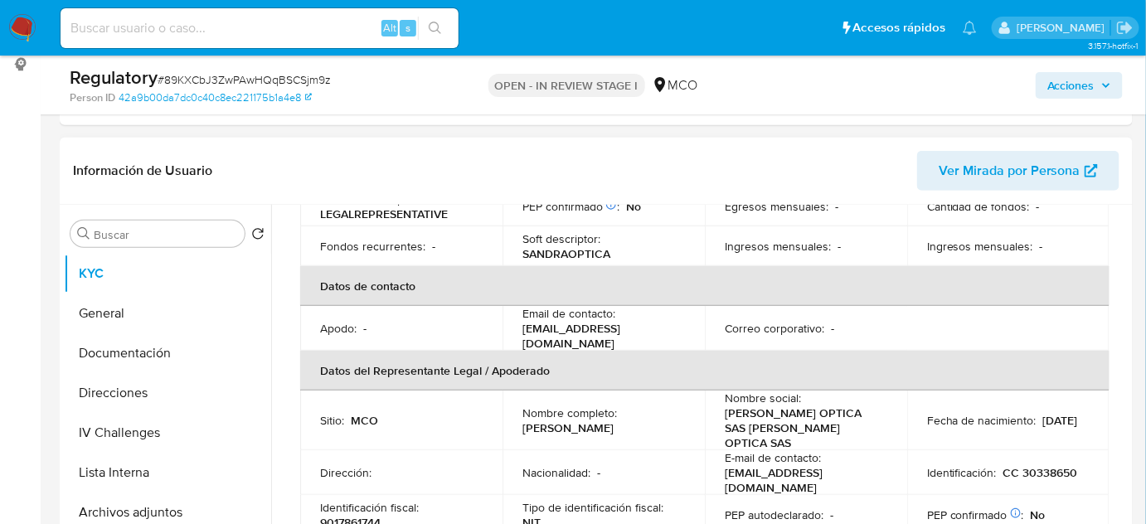
scroll to position [377, 0]
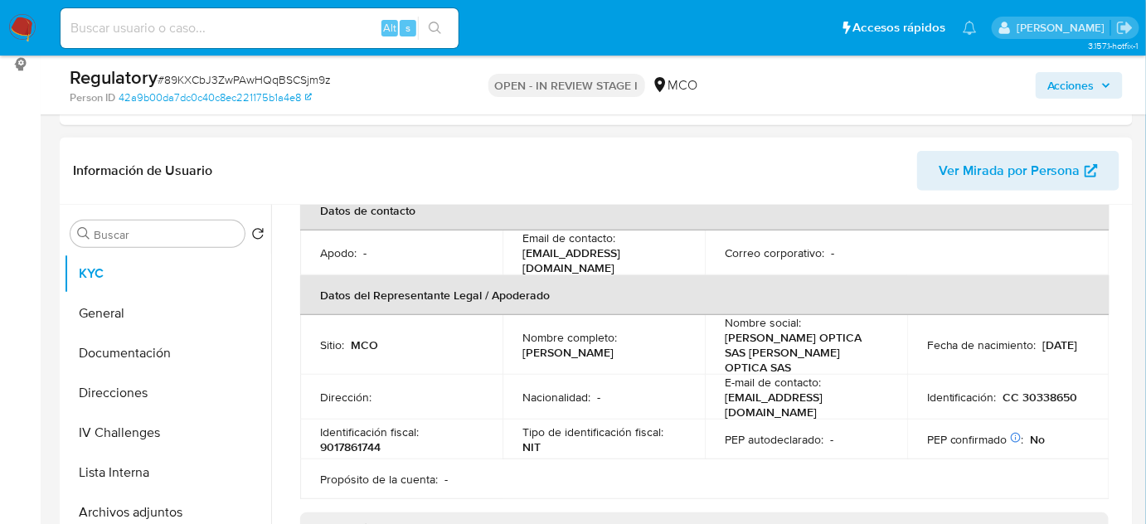
drag, startPoint x: 588, startPoint y: 338, endPoint x: 519, endPoint y: 329, distance: 69.3
click at [519, 329] on td "Nombre completo : Sandra Patricia Sanchez Bermudez" at bounding box center [604, 345] width 202 height 60
copy p "Sandra Patricia Sanchez Bermudez"
drag, startPoint x: 126, startPoint y: 471, endPoint x: 139, endPoint y: 462, distance: 16.1
click at [125, 472] on button "Lista Interna" at bounding box center [161, 473] width 194 height 40
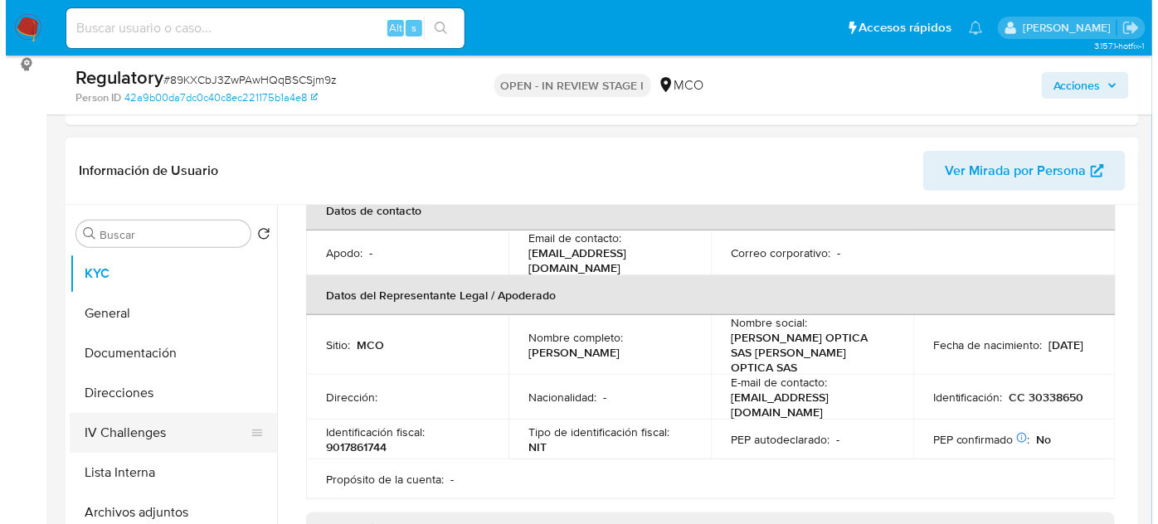
scroll to position [0, 0]
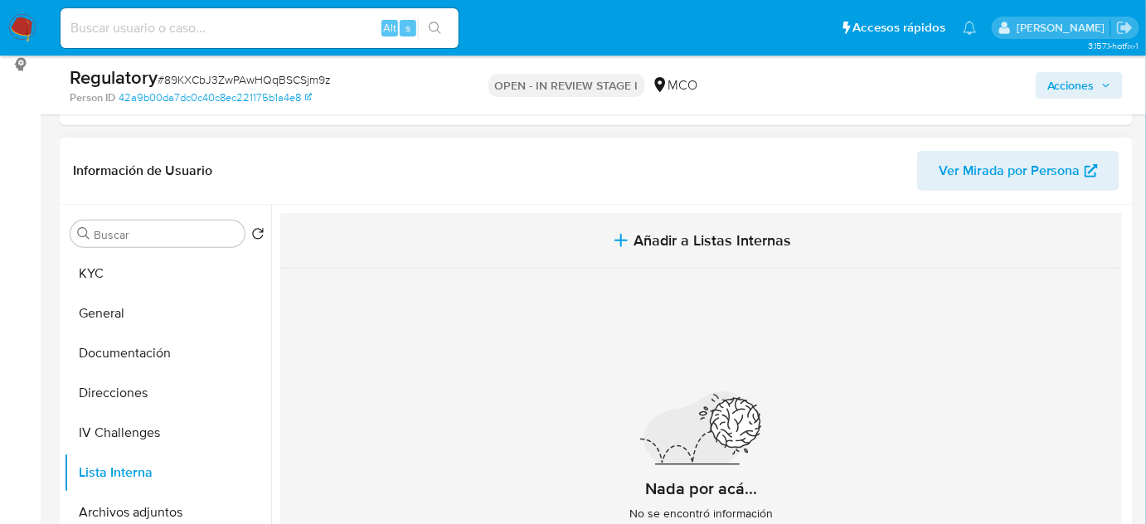
click at [620, 239] on icon "button" at bounding box center [621, 241] width 20 height 20
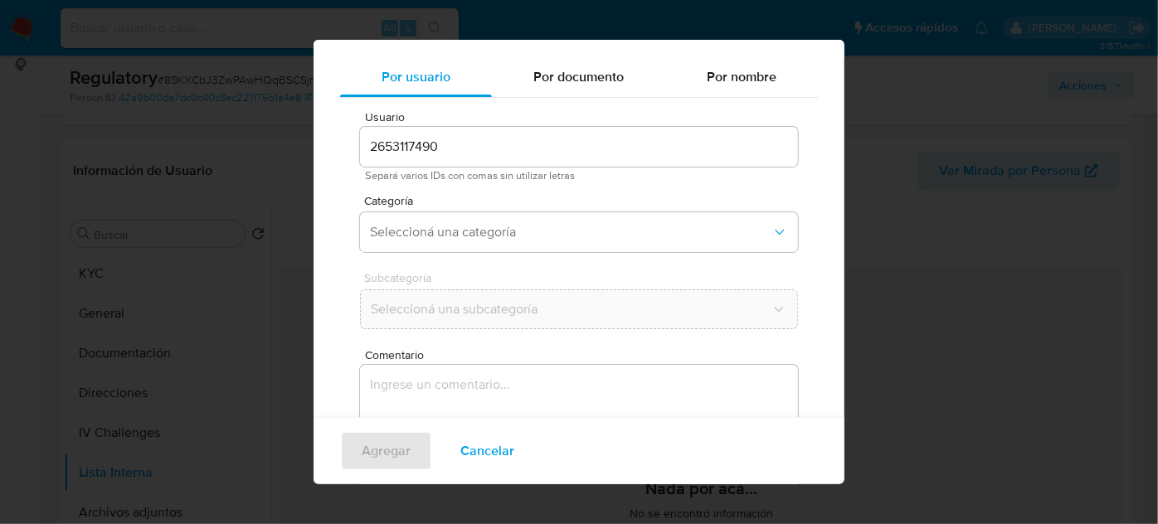
scroll to position [61, 0]
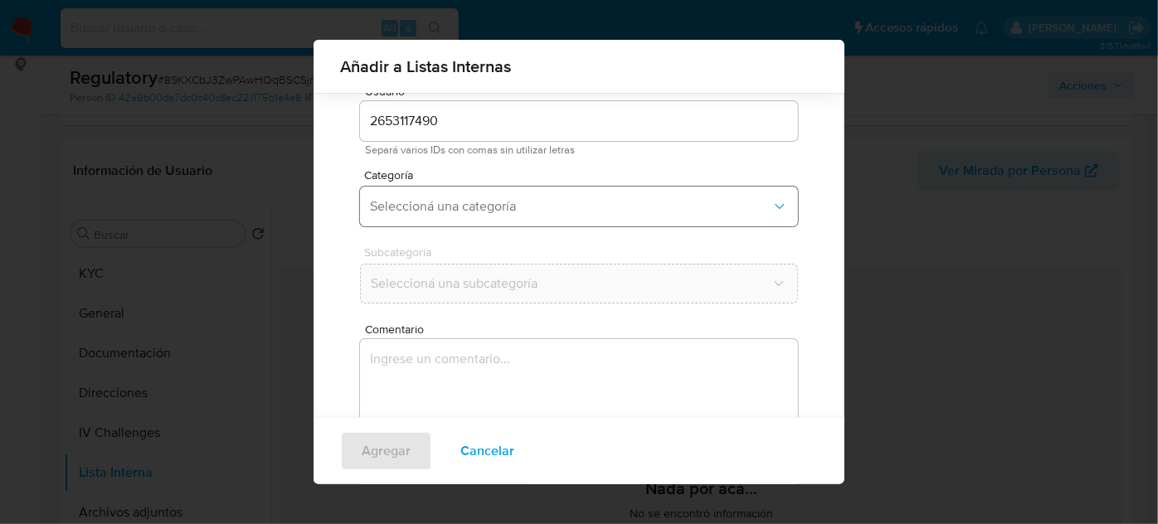
click at [556, 215] on button "Seleccioná una categoría" at bounding box center [579, 207] width 438 height 40
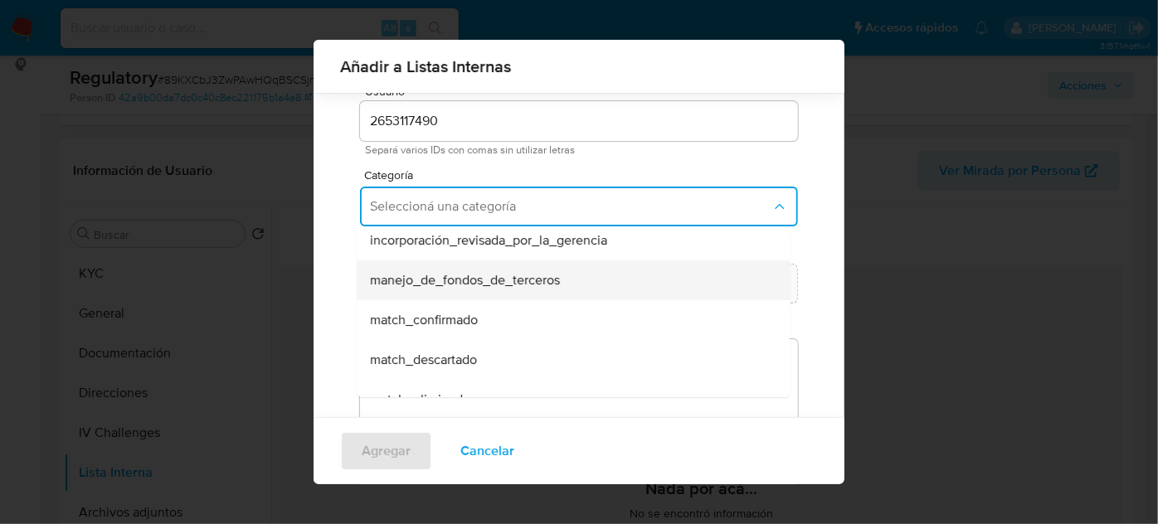
scroll to position [75, 0]
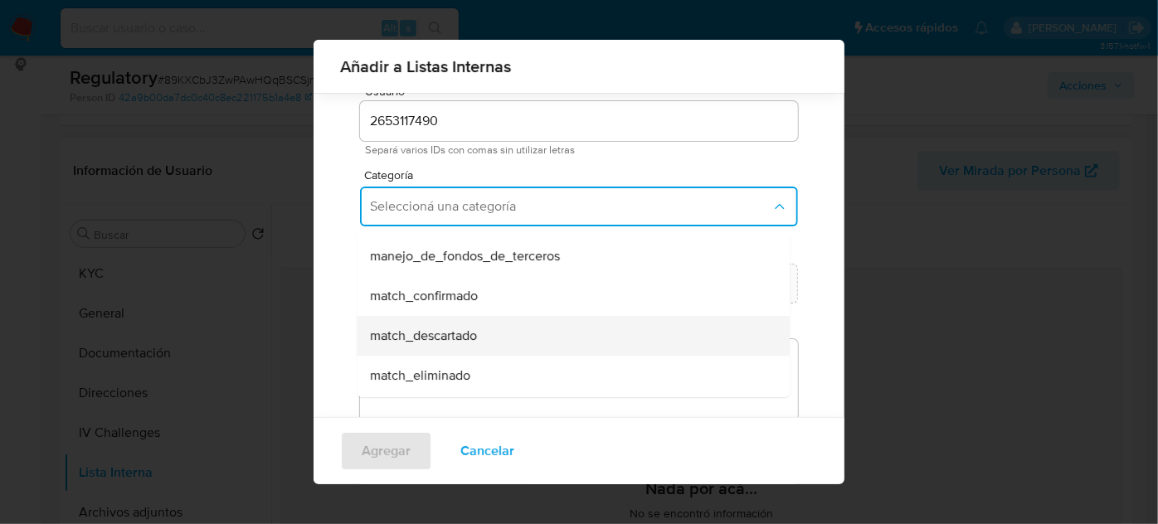
click at [464, 329] on span "match_descartado" at bounding box center [423, 336] width 107 height 17
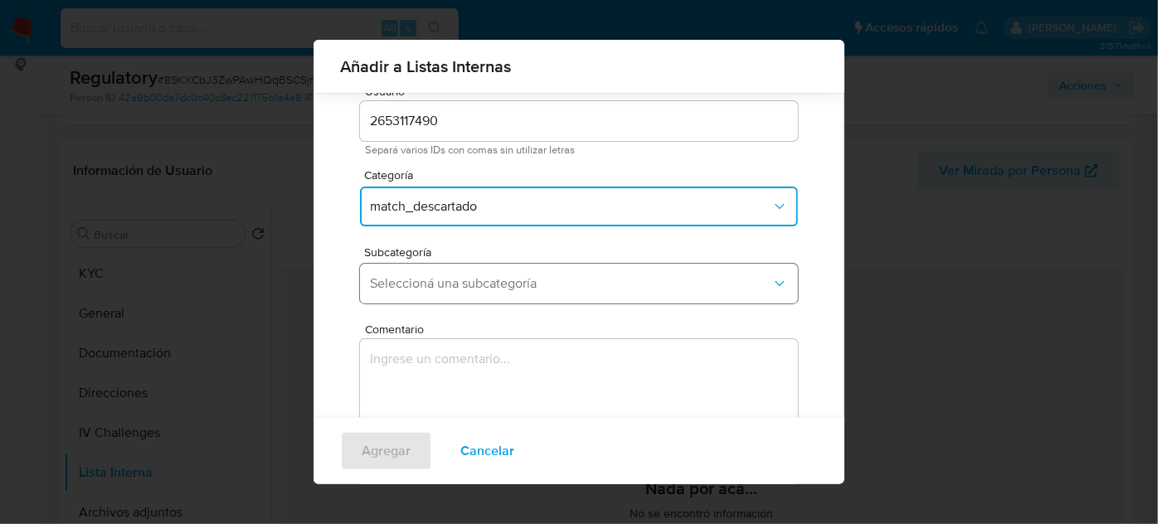
click at [489, 284] on span "Seleccioná una subcategoría" at bounding box center [570, 283] width 401 height 17
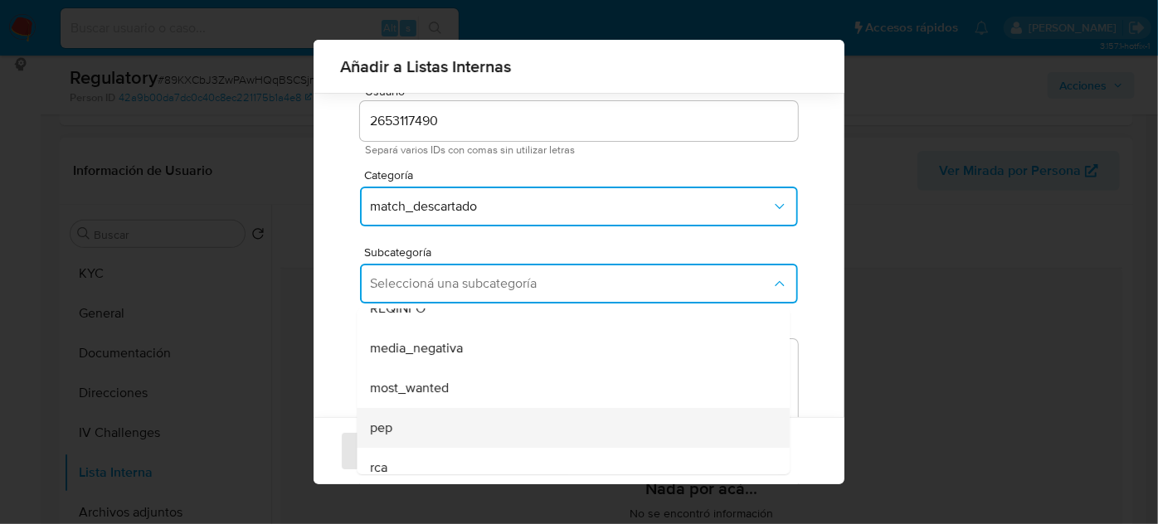
scroll to position [113, 0]
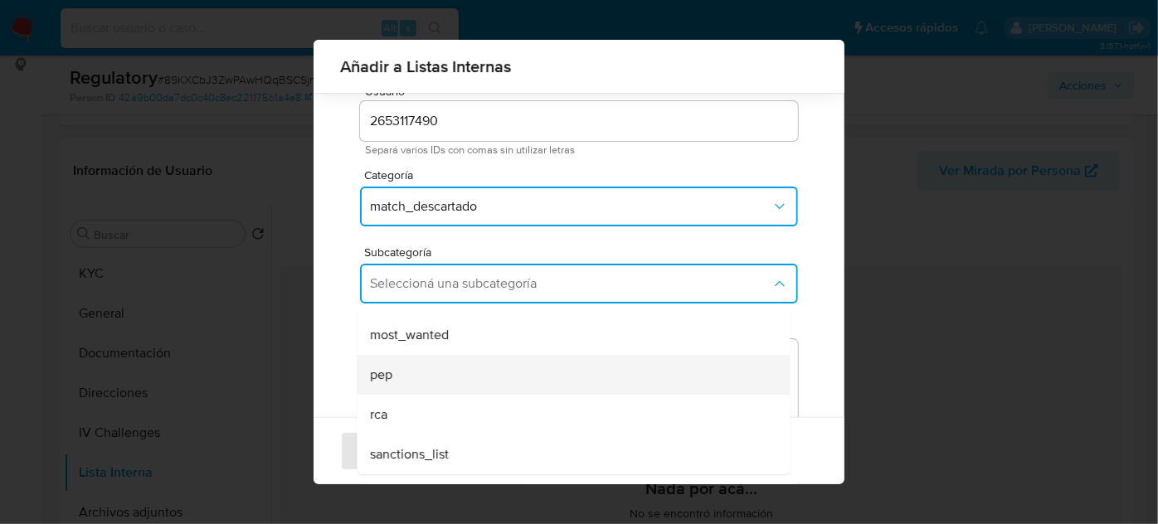
click at [469, 387] on div "pep" at bounding box center [568, 375] width 396 height 40
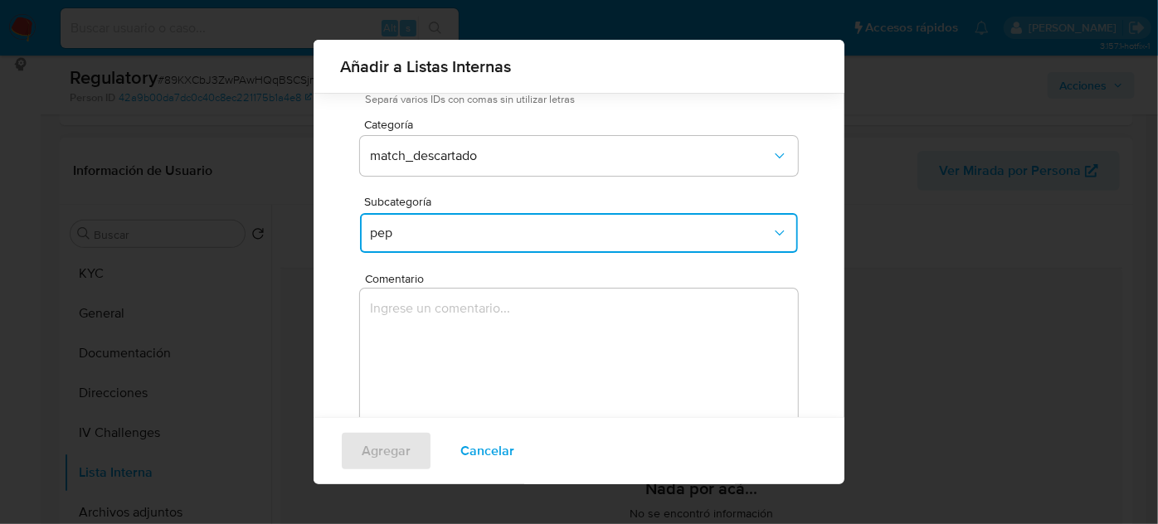
scroll to position [137, 0]
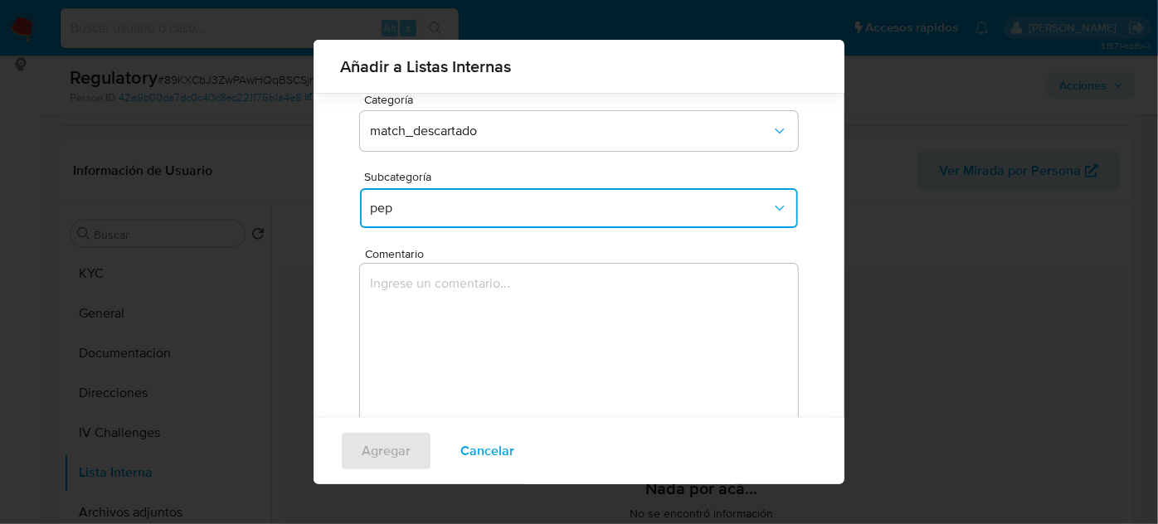
click at [485, 337] on textarea "Comentario" at bounding box center [579, 343] width 438 height 159
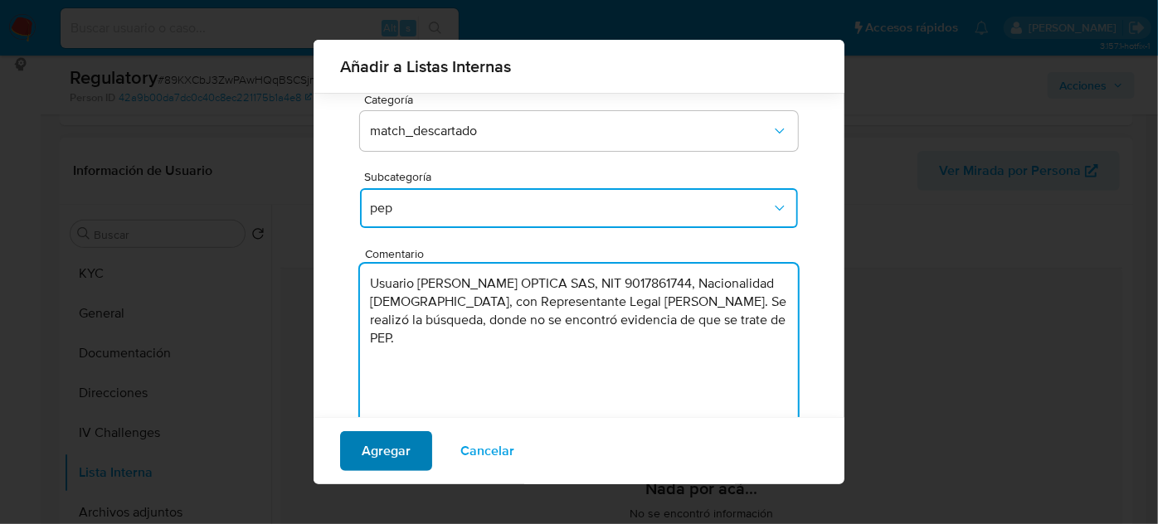
type textarea "Usuario [PERSON_NAME] OPTICA SAS, NIT 9017861744, Nacionalidad [DEMOGRAPHIC_DAT…"
click at [389, 448] on span "Agregar" at bounding box center [386, 451] width 49 height 36
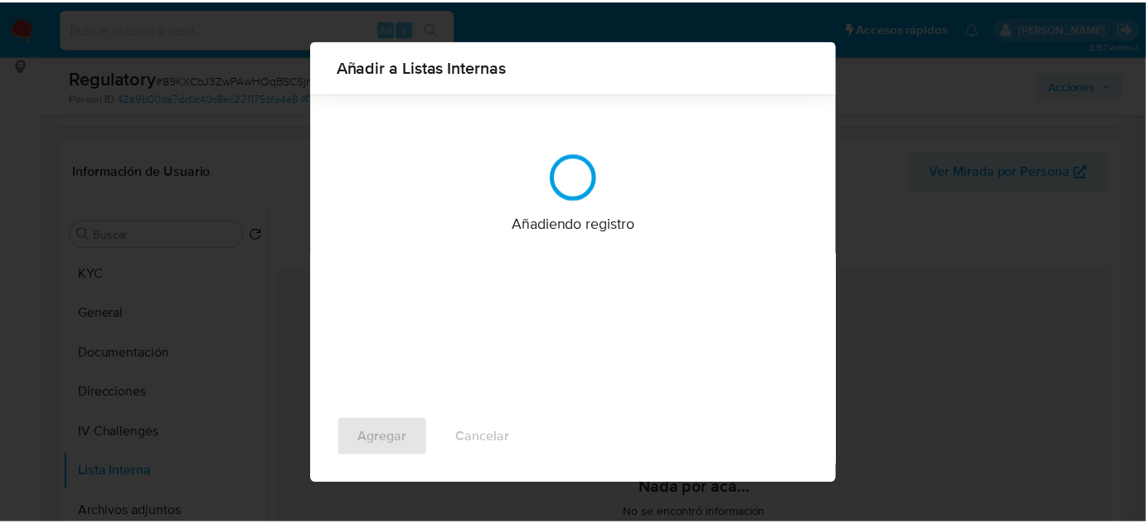
scroll to position [0, 0]
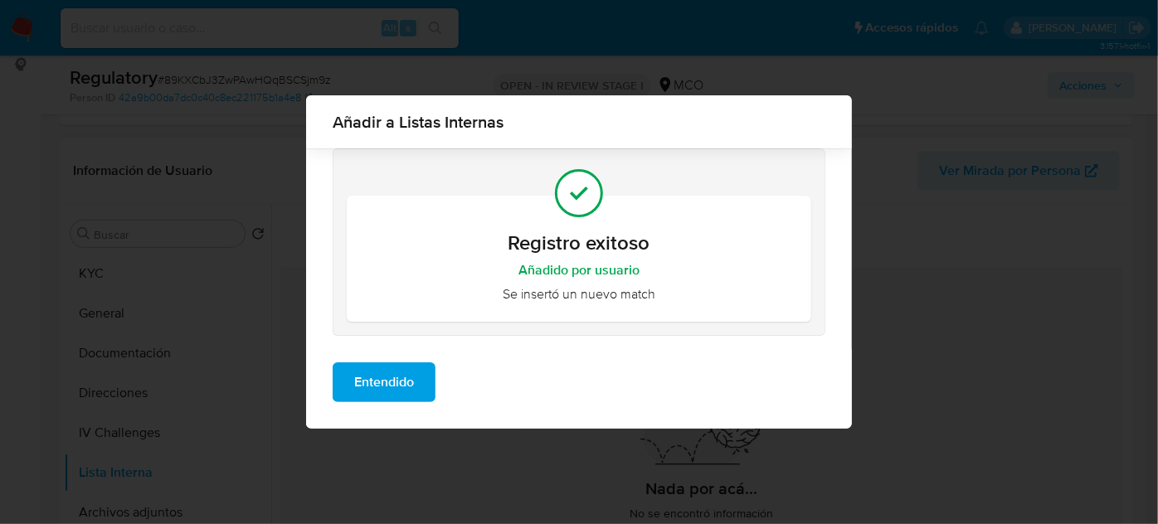
click at [391, 386] on span "Entendido" at bounding box center [384, 382] width 60 height 36
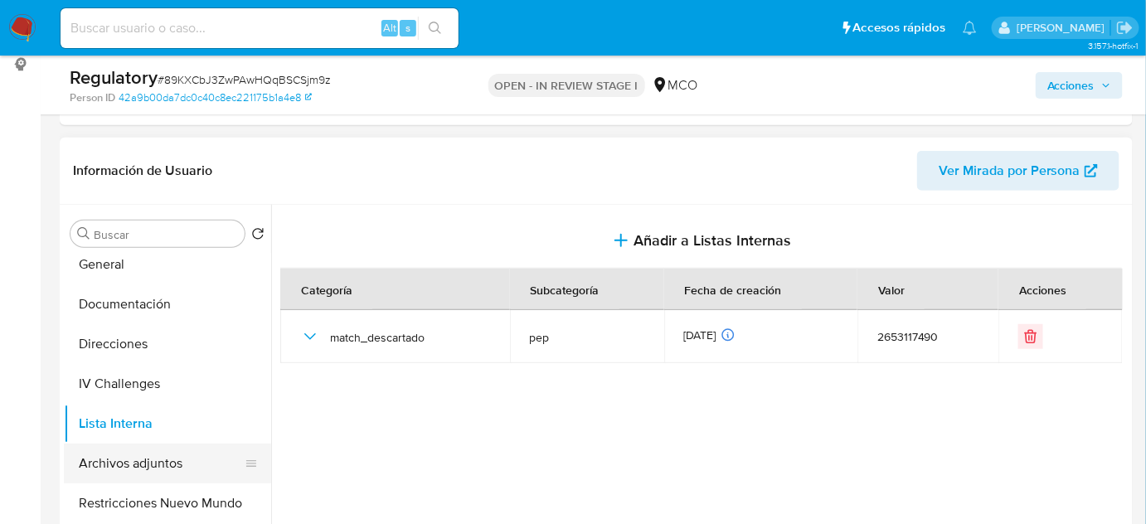
scroll to position [75, 0]
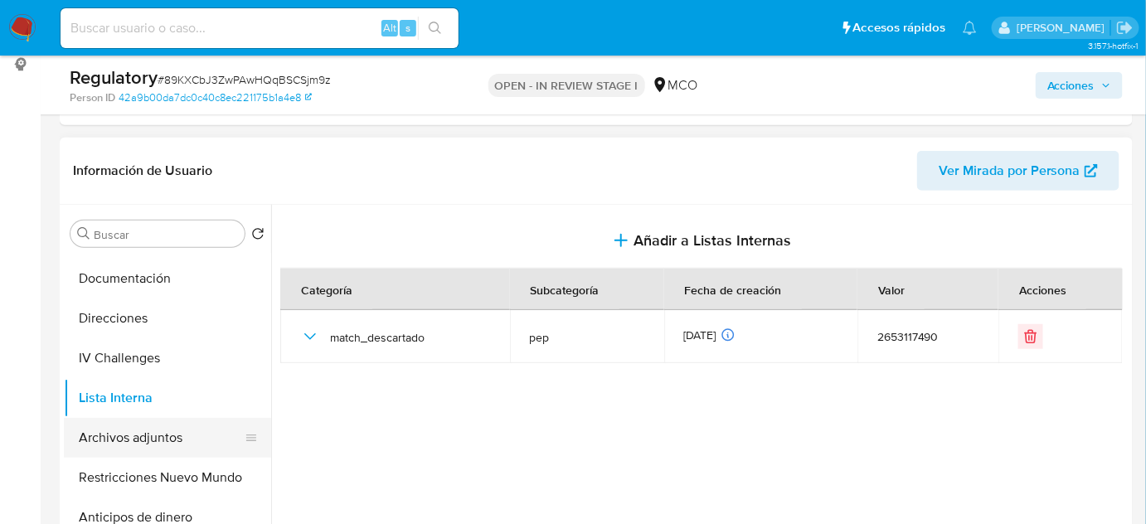
click at [174, 440] on button "Archivos adjuntos" at bounding box center [161, 438] width 194 height 40
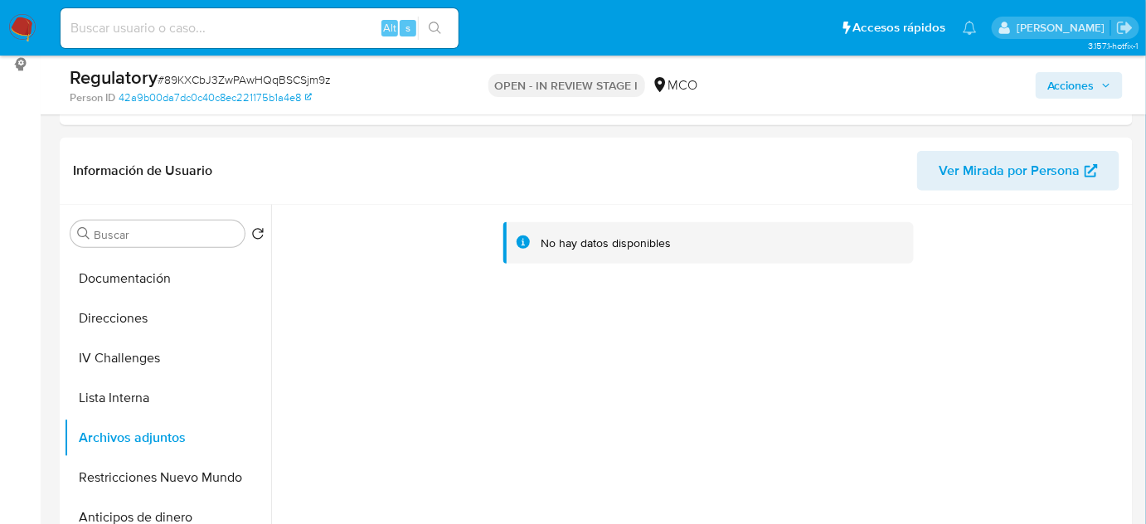
click at [903, 353] on div "No hay datos disponibles" at bounding box center [700, 417] width 858 height 425
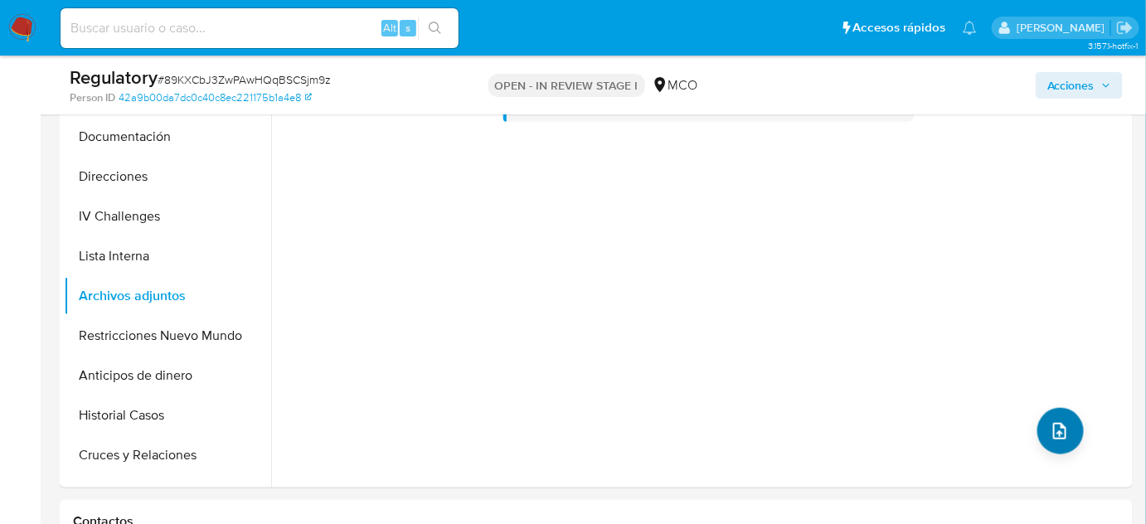
scroll to position [377, 0]
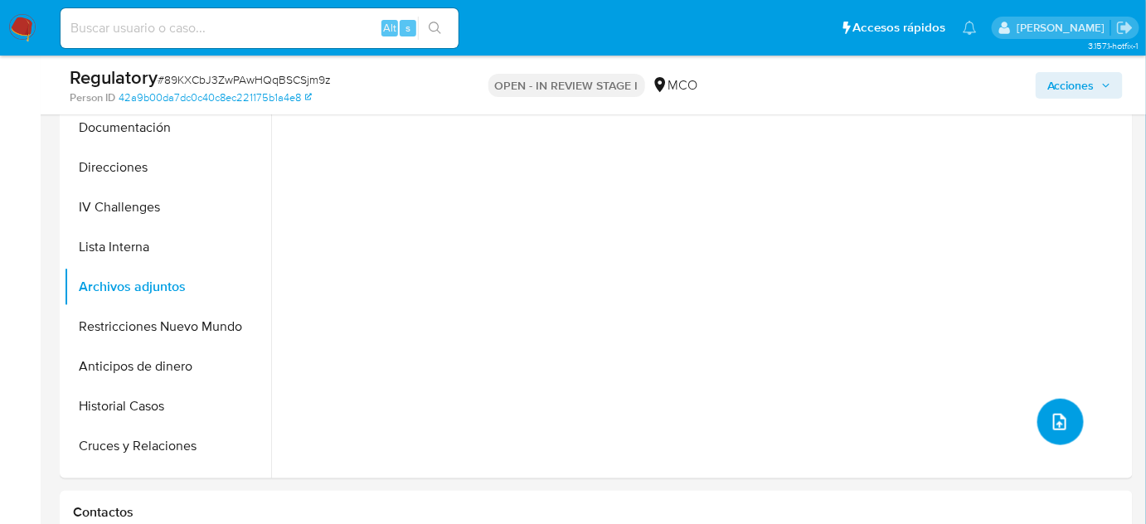
click at [1057, 421] on icon "upload-file" at bounding box center [1059, 422] width 13 height 17
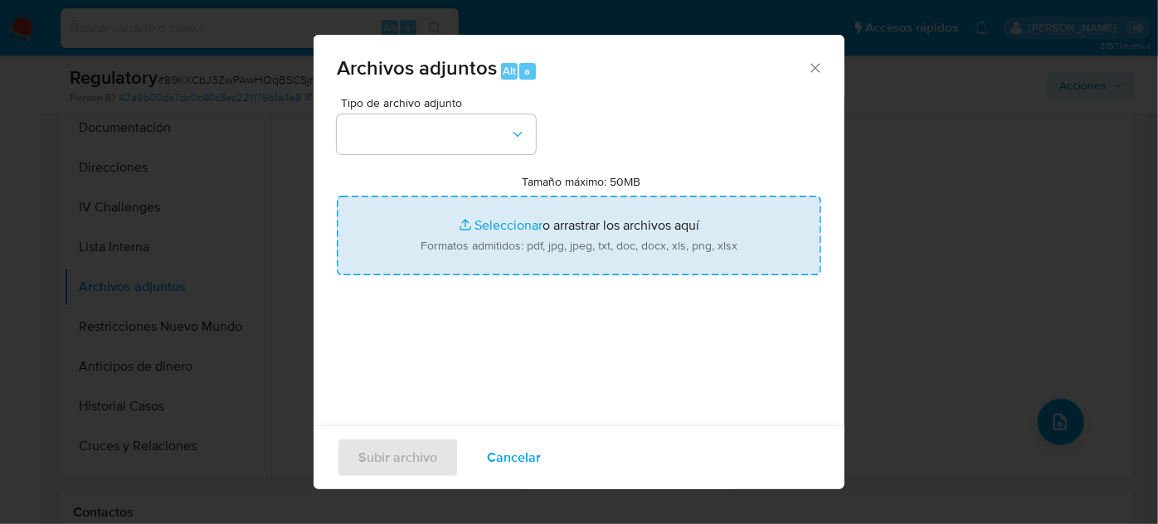
click at [539, 231] on input "Tamaño máximo: 50MB Seleccionar archivos" at bounding box center [579, 236] width 484 height 80
type input "C:\fakepath\_Sandra Patricia Sanchez Bermudez_ Lavado de dinero - Buscar con Go…"
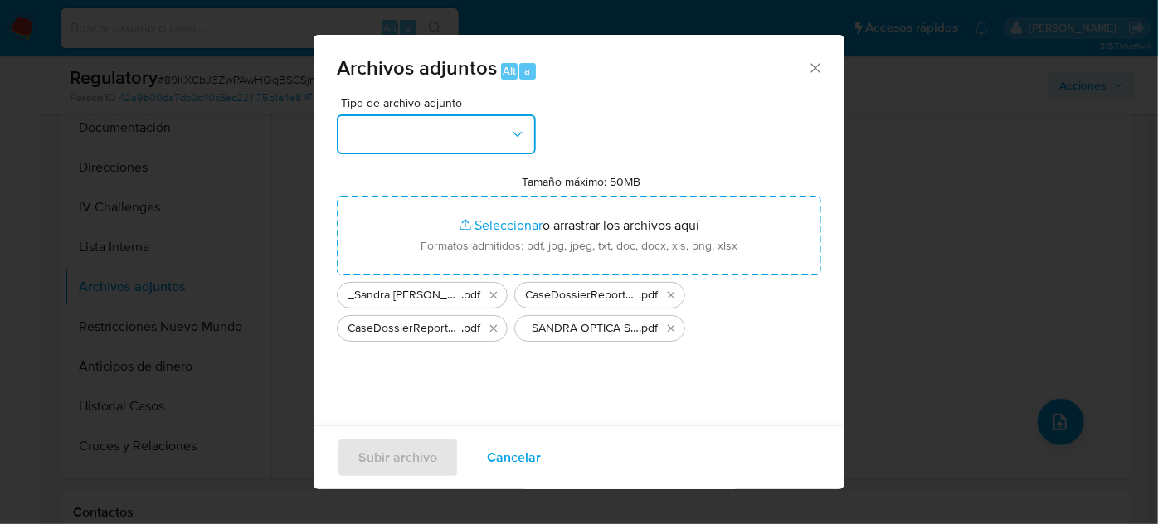
click at [462, 142] on button "button" at bounding box center [436, 134] width 199 height 40
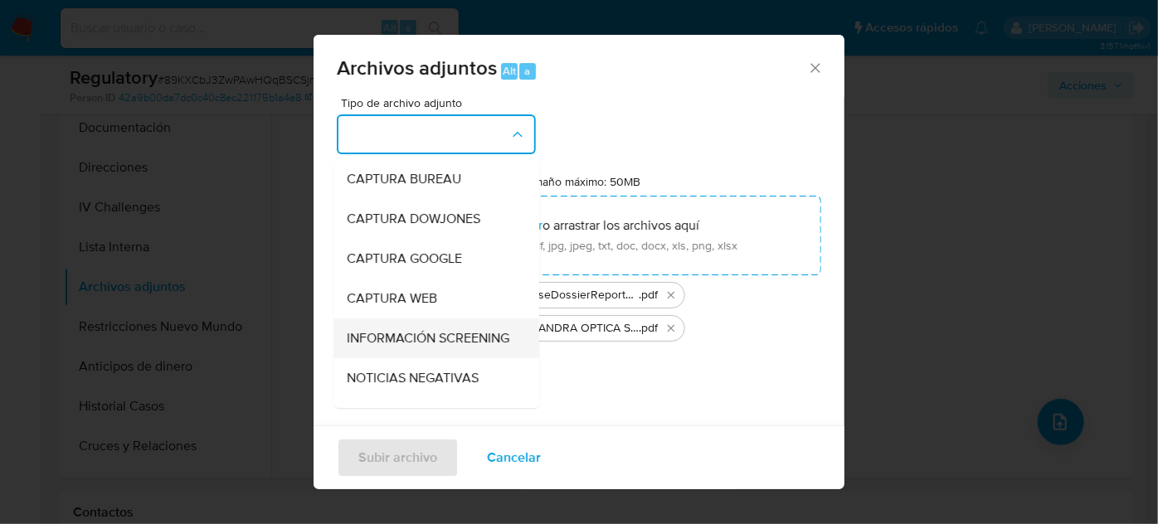
click at [396, 347] on span "INFORMACIÓN SCREENING" at bounding box center [428, 338] width 163 height 17
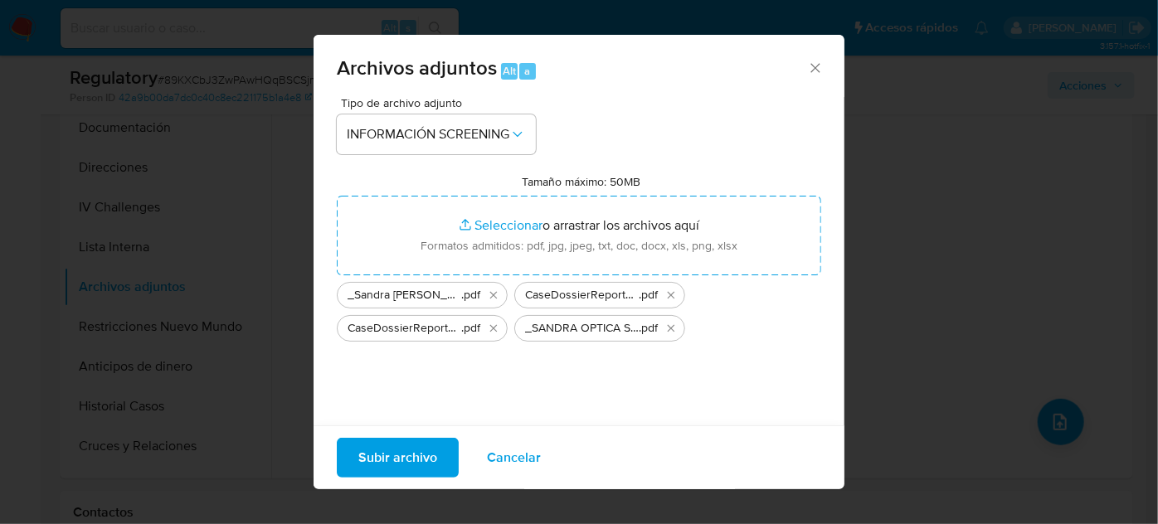
click at [405, 464] on span "Subir archivo" at bounding box center [397, 458] width 79 height 36
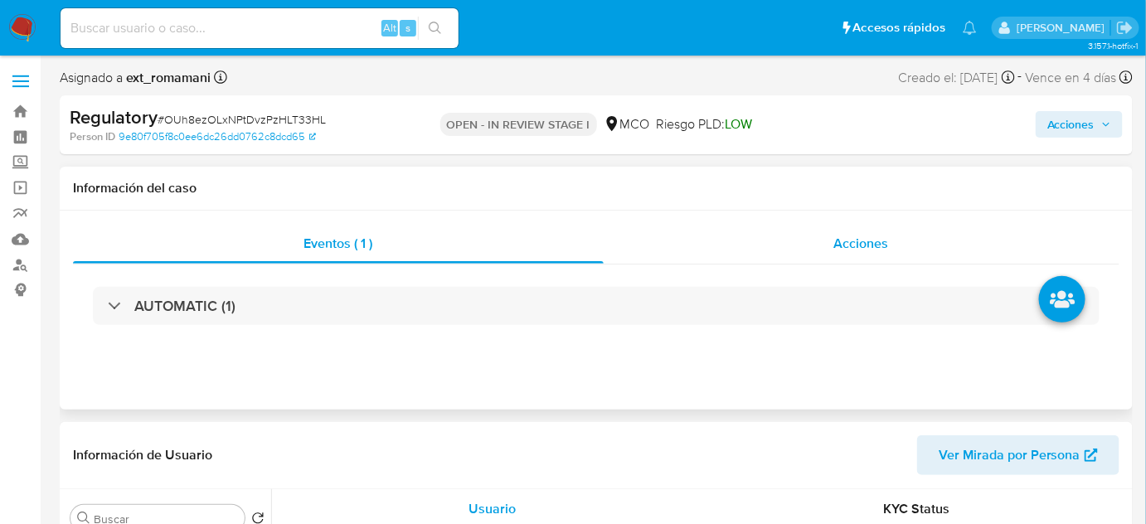
click at [830, 255] on div "Acciones" at bounding box center [862, 244] width 517 height 40
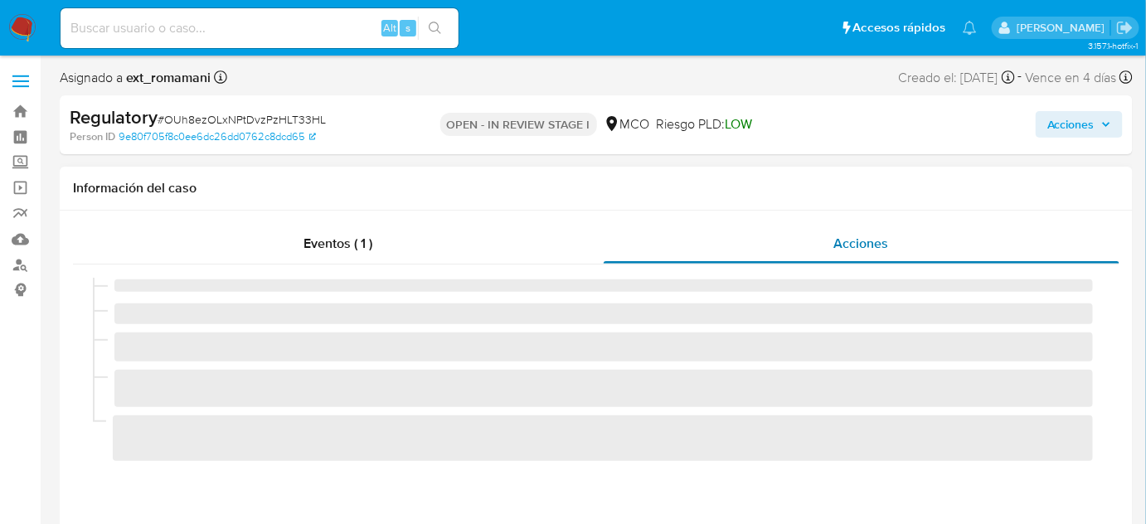
select select "10"
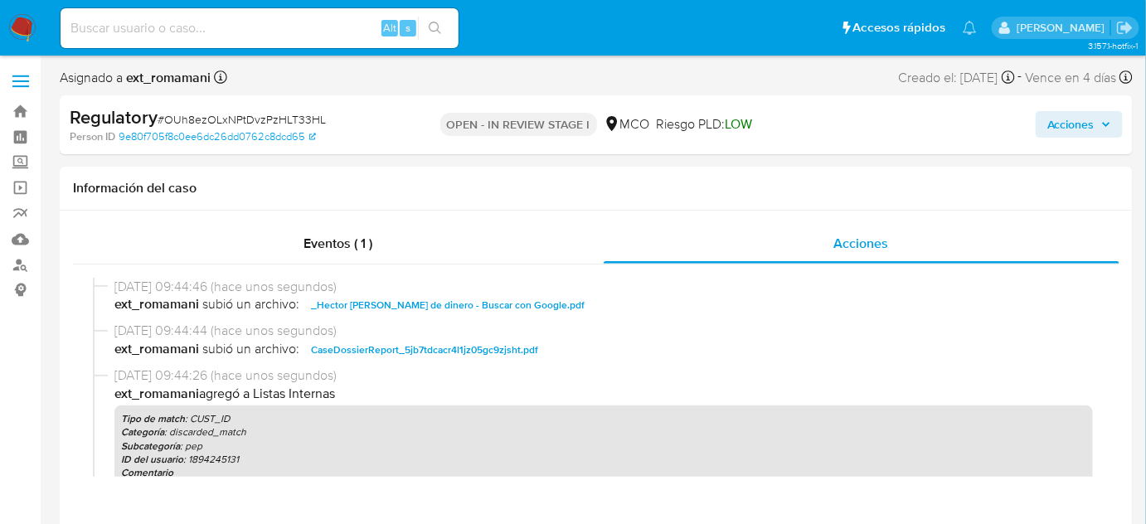
click at [1079, 125] on span "Acciones" at bounding box center [1071, 124] width 47 height 27
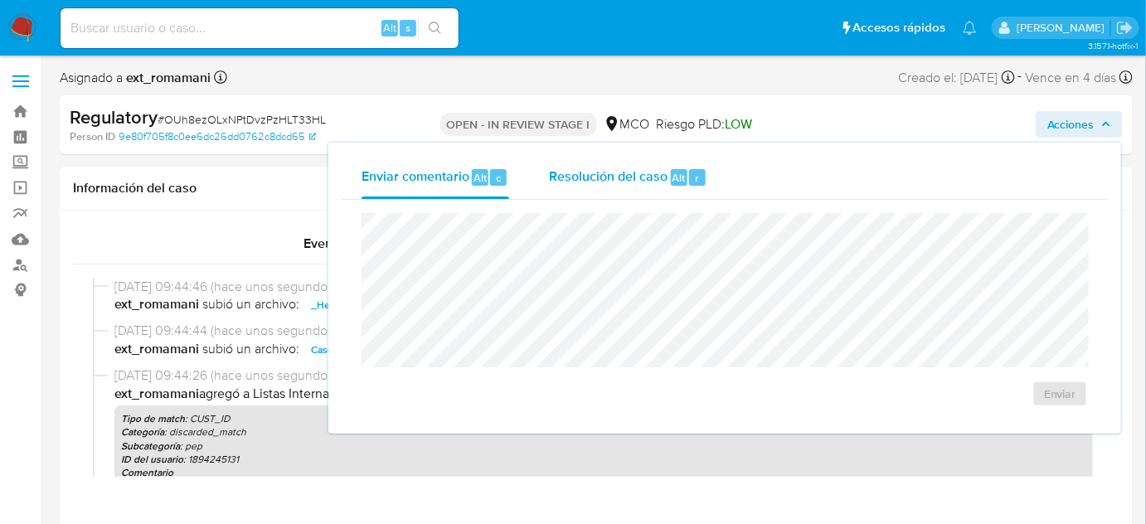
click at [591, 182] on span "Resolución del caso" at bounding box center [608, 177] width 119 height 19
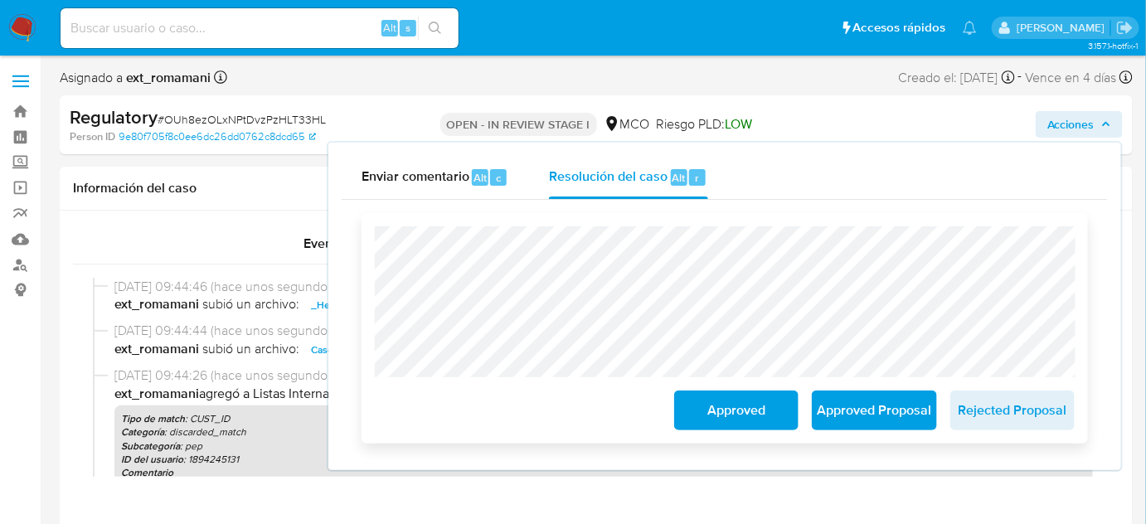
click at [712, 415] on span "Approved" at bounding box center [736, 410] width 81 height 36
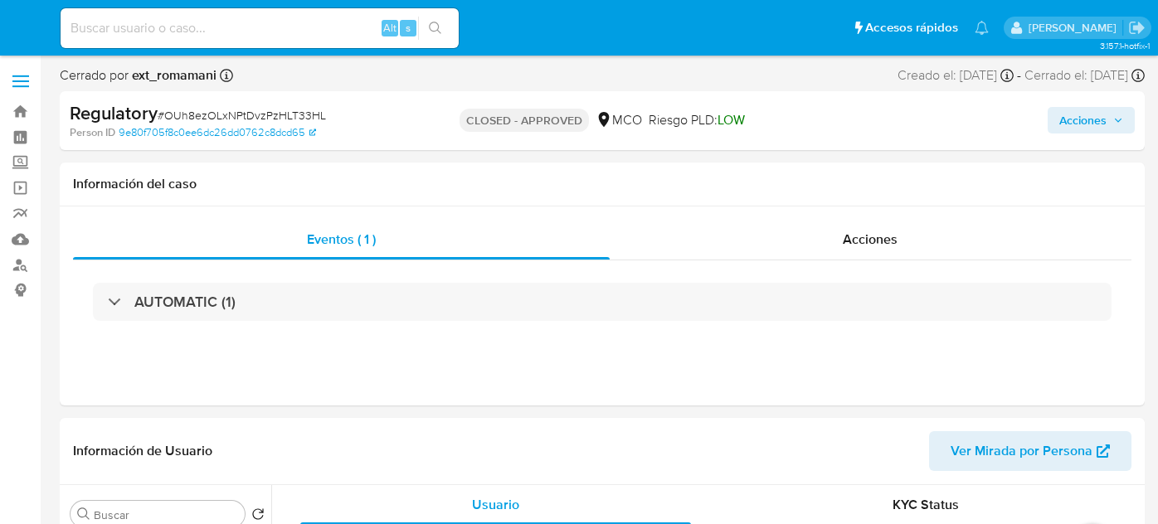
select select "10"
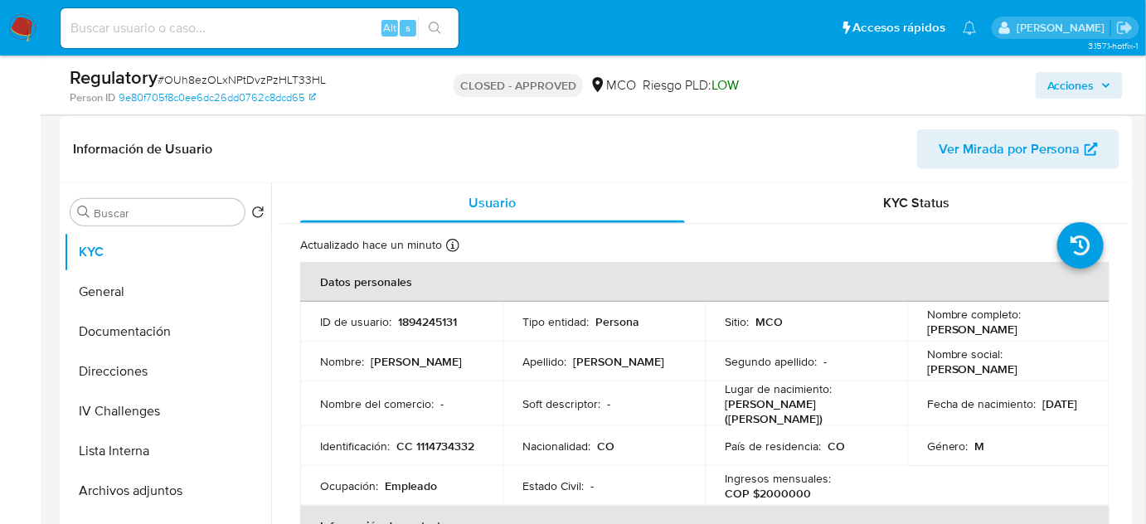
scroll to position [301, 0]
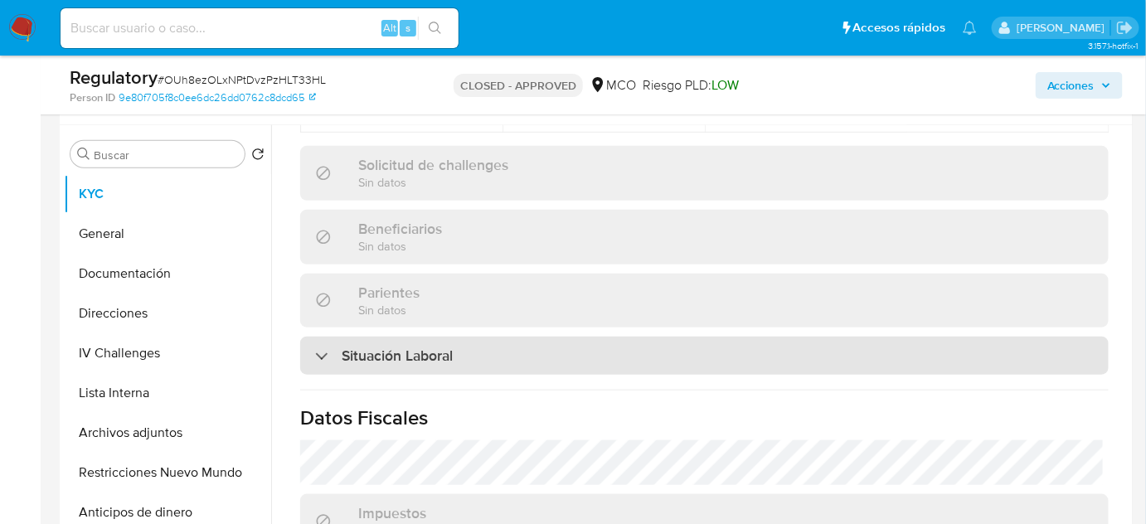
click at [506, 348] on div "Situación Laboral" at bounding box center [704, 356] width 809 height 38
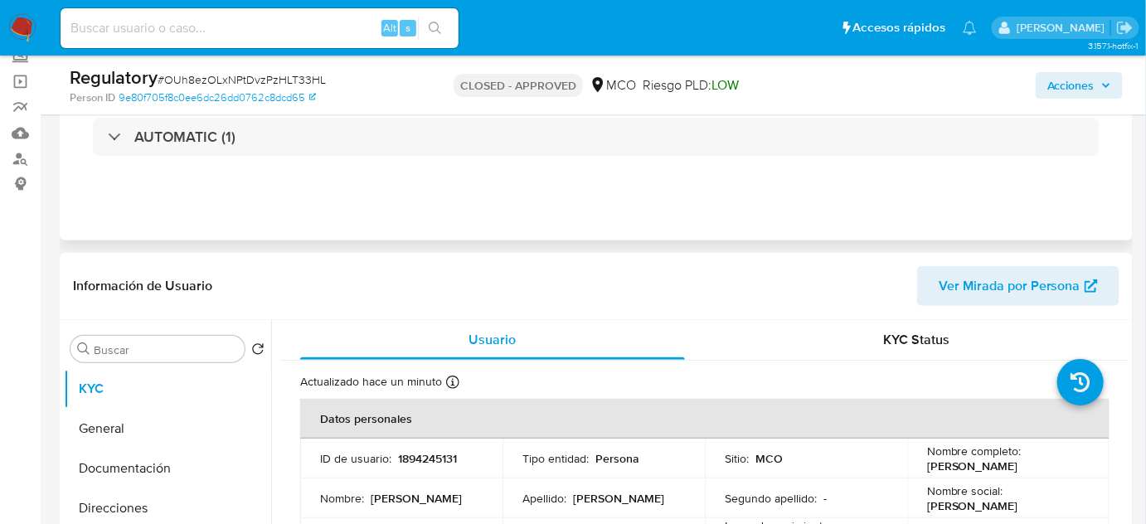
scroll to position [0, 0]
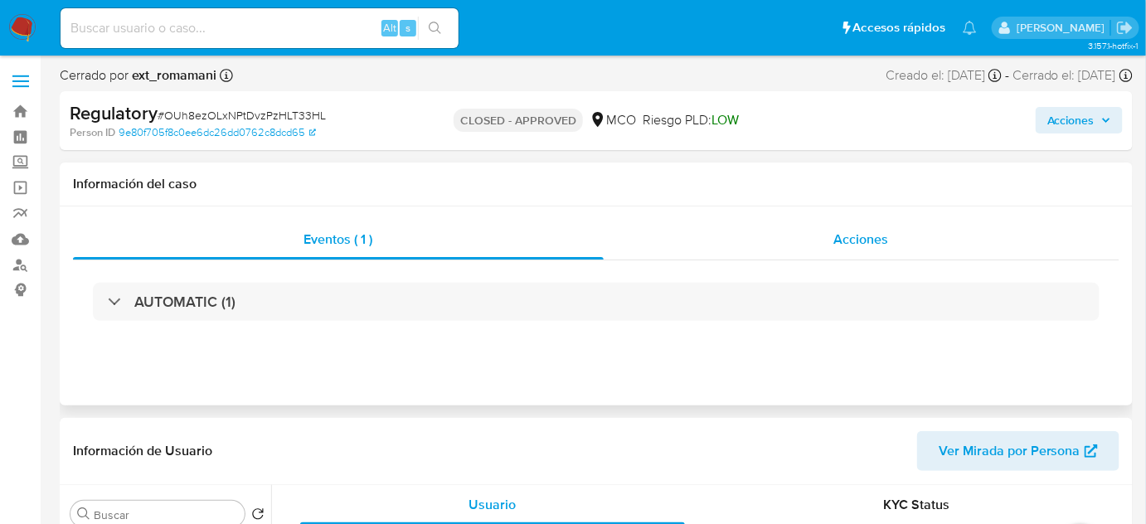
click at [842, 238] on span "Acciones" at bounding box center [861, 239] width 55 height 19
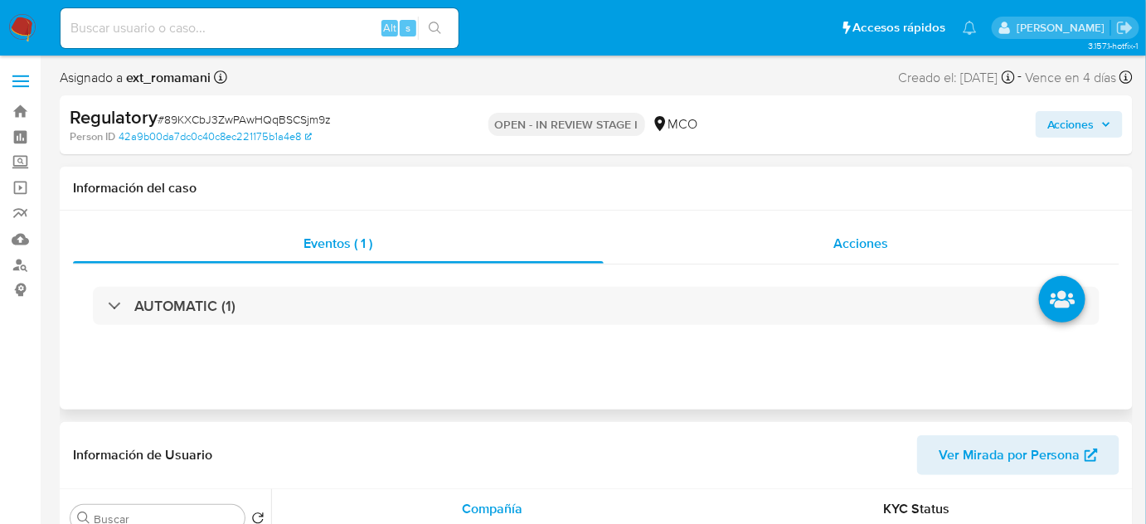
select select "10"
click at [732, 258] on div "Acciones" at bounding box center [862, 244] width 517 height 40
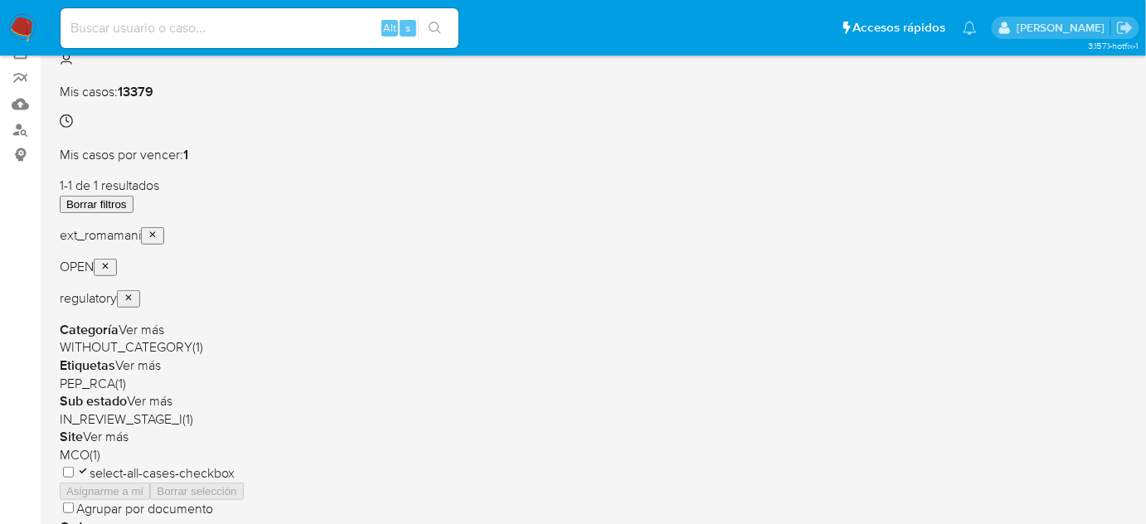
scroll to position [301, 0]
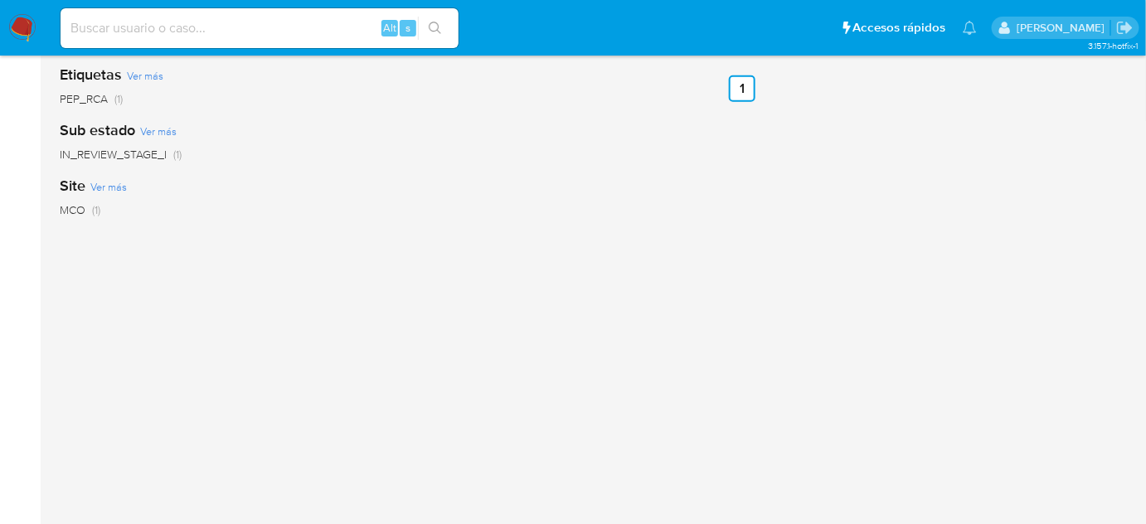
click at [22, 22] on img at bounding box center [22, 28] width 28 height 28
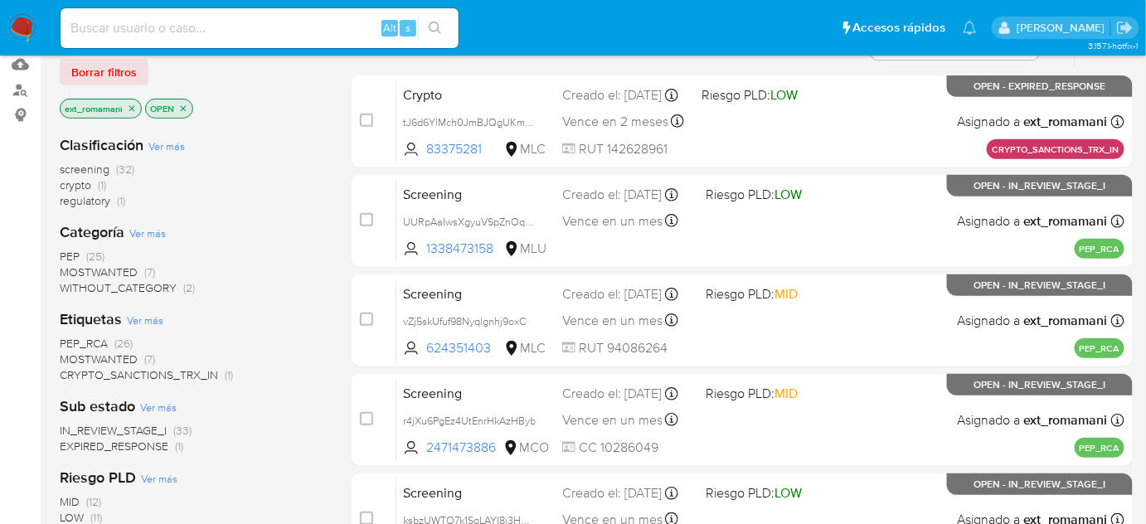
scroll to position [150, 0]
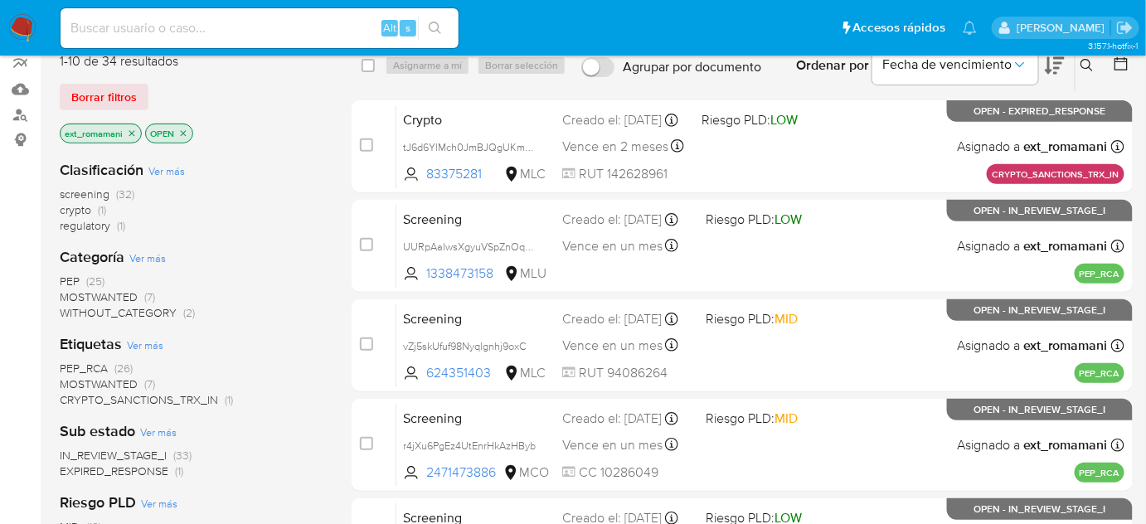
click at [116, 227] on span "regulatory (1)" at bounding box center [93, 226] width 66 height 16
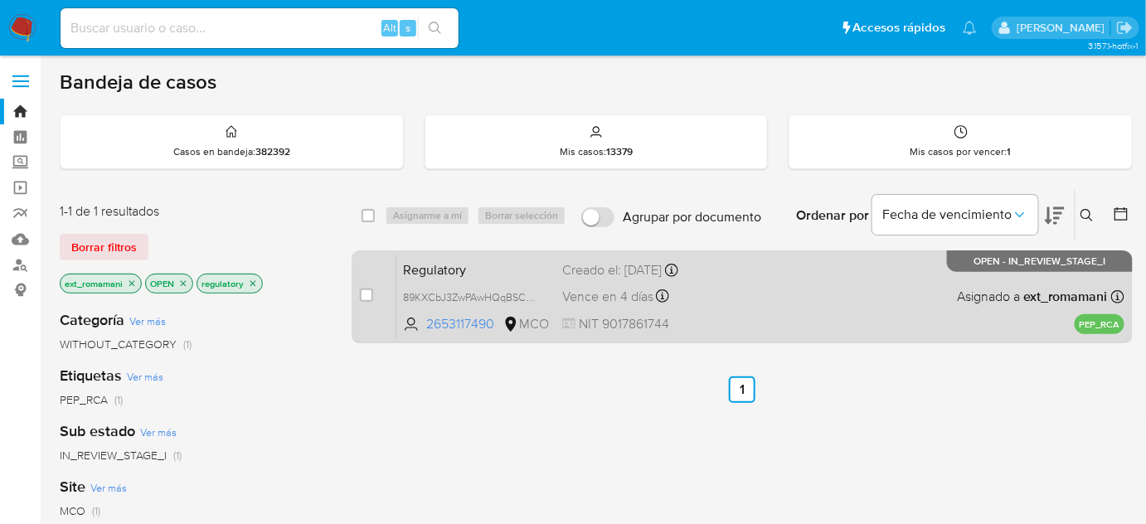
click at [737, 289] on div "Regulatory 89KXCbJ3ZwPAwHQqBSCSjm9z 2653117490 MCO Creado el: 28/08/2025 Creado…" at bounding box center [760, 297] width 728 height 84
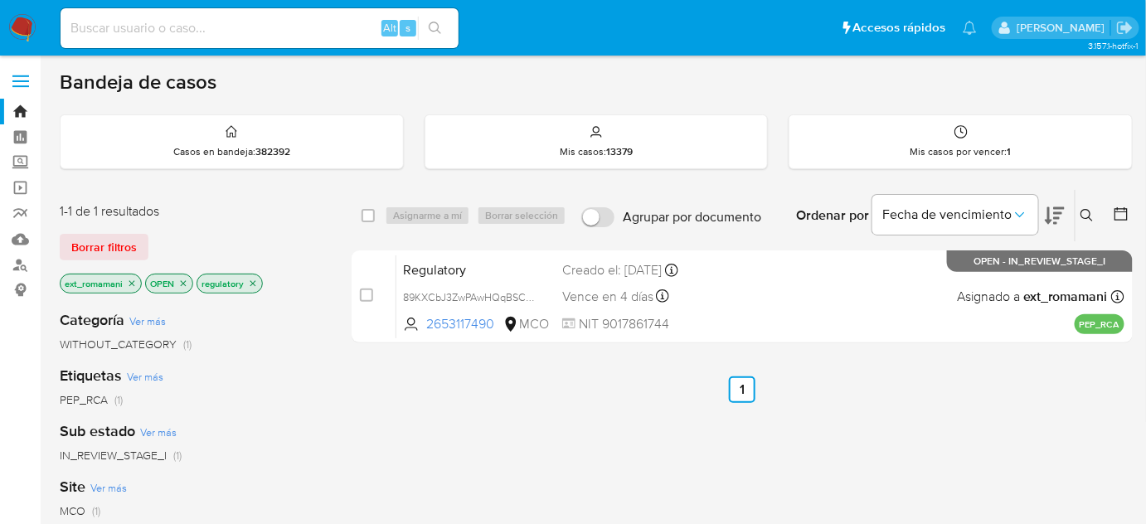
click at [254, 285] on icon "close-filter" at bounding box center [253, 284] width 10 height 10
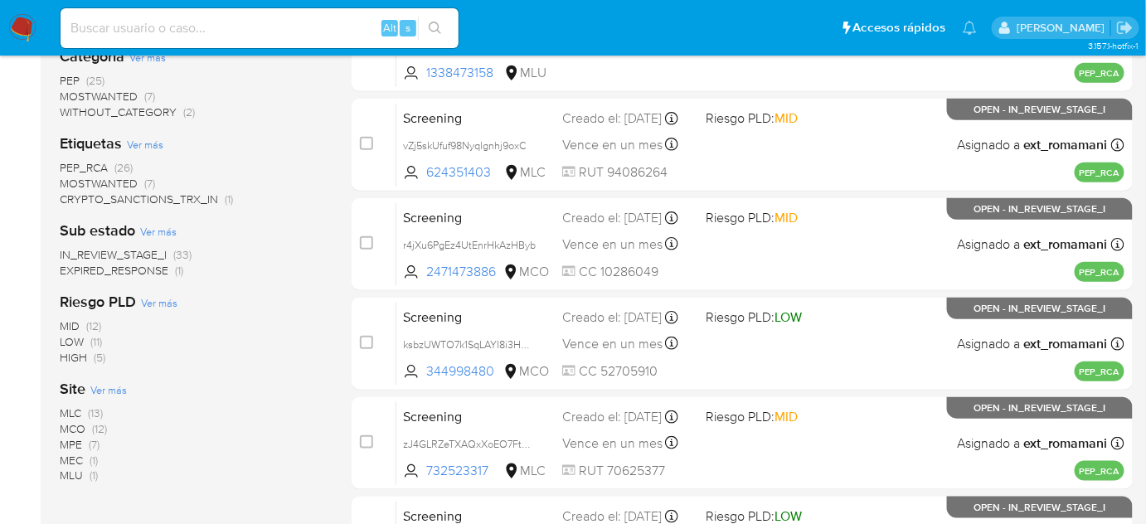
scroll to position [377, 0]
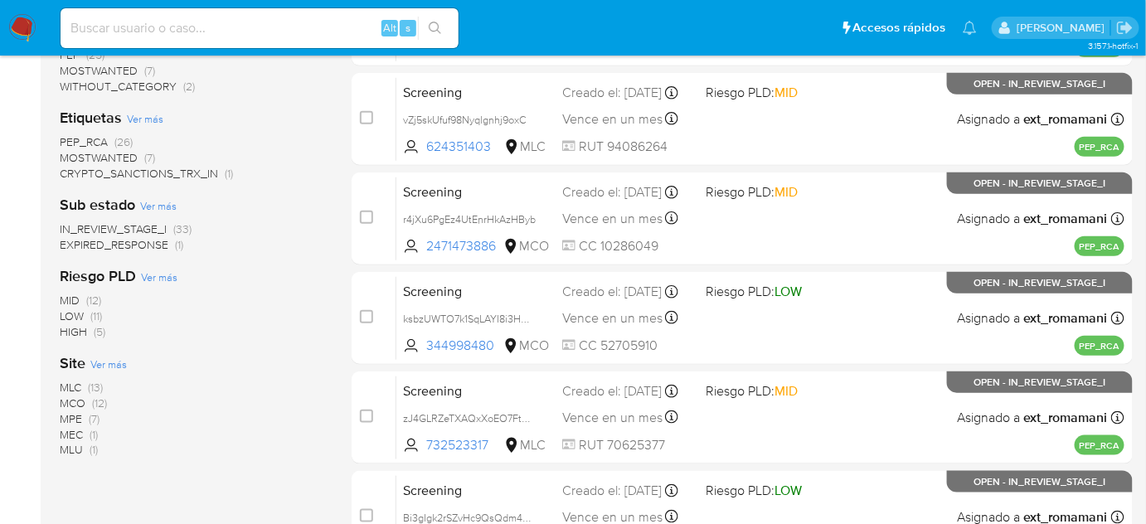
click at [126, 154] on span "MOSTWANTED" at bounding box center [99, 157] width 78 height 17
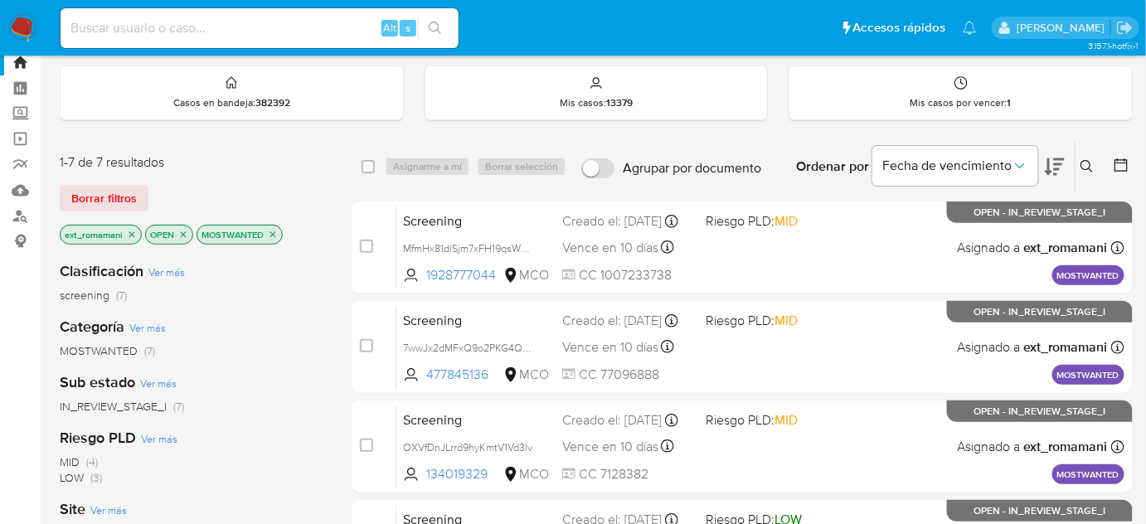
scroll to position [75, 0]
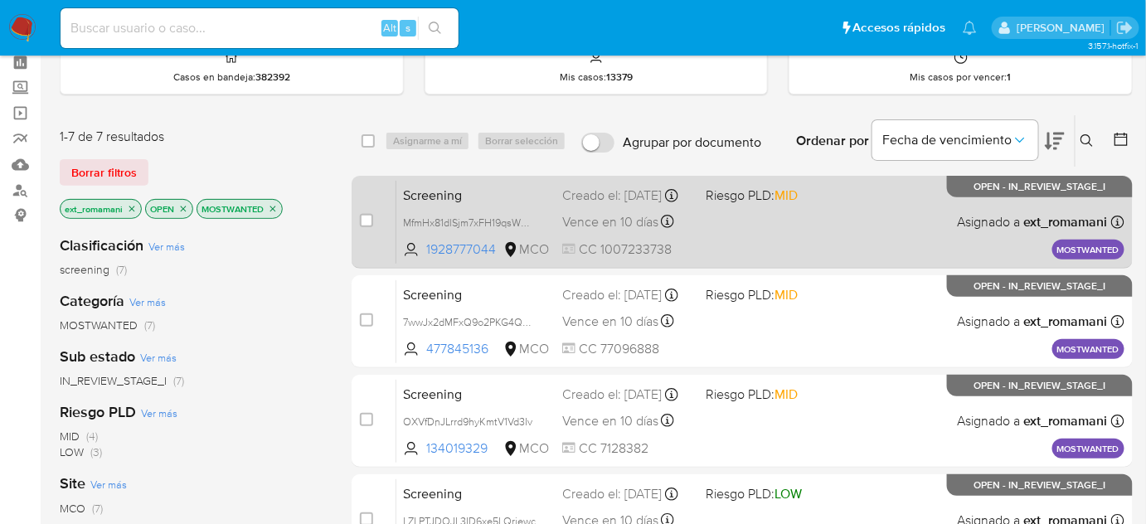
click at [723, 216] on div "Screening MfmHx81dlSjm7xFH19qsWGyr 1928777044 MCO Riesgo PLD: MID Creado el: 29…" at bounding box center [760, 222] width 728 height 84
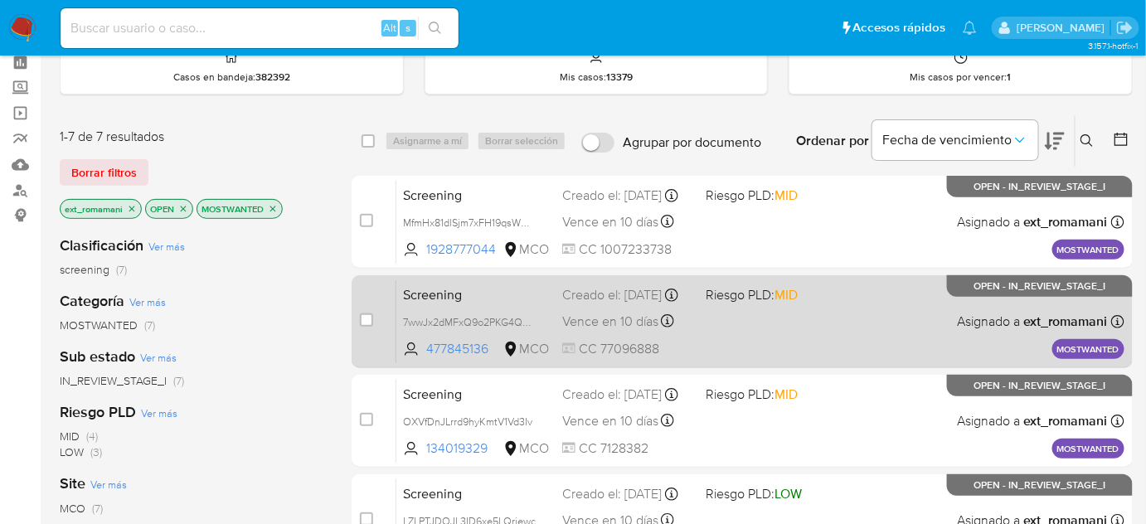
drag, startPoint x: 721, startPoint y: 309, endPoint x: 720, endPoint y: 391, distance: 82.9
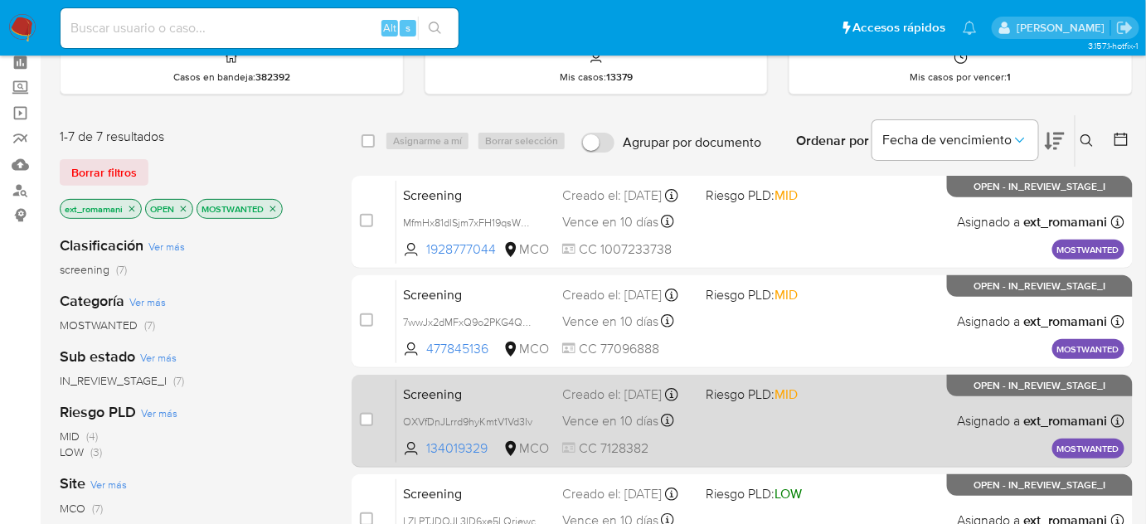
click at [721, 309] on div "Screening 7wwJx2dMFxQ9o2PKG4QQLoty 477845136 MCO Riesgo PLD: MID Creado el: 29/…" at bounding box center [760, 322] width 728 height 84
click at [718, 411] on div "Screening OXVfDnJLrrd9hyKmtV1Vd3Iv 134019329 MCO Riesgo PLD: MID Creado el: 29/…" at bounding box center [760, 421] width 728 height 84
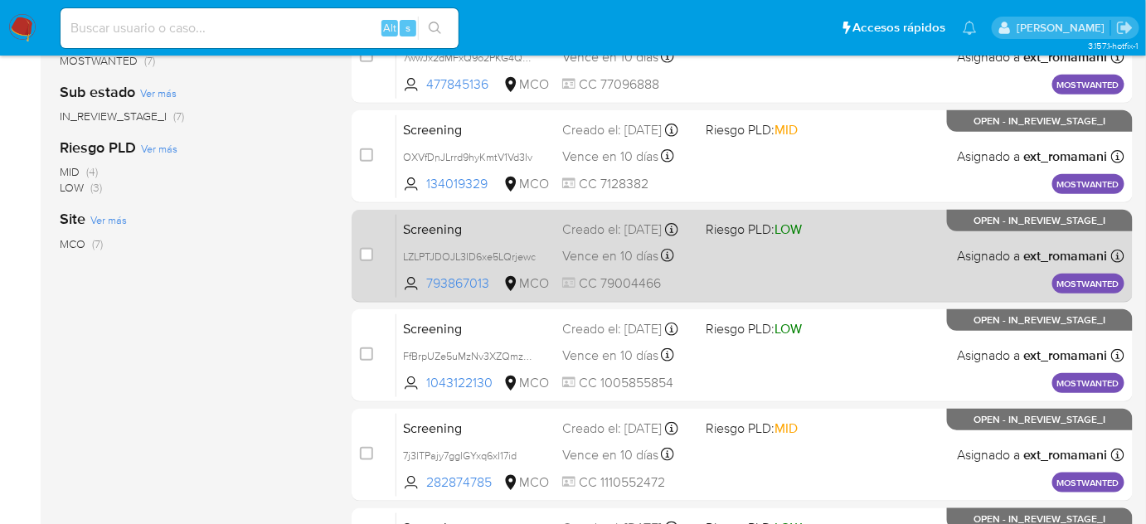
scroll to position [377, 0]
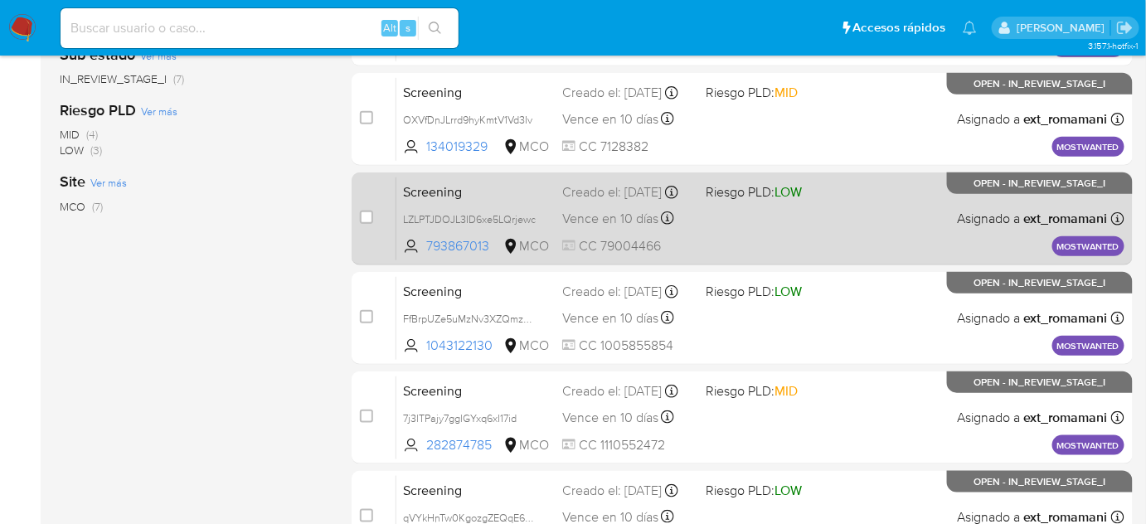
click at [702, 216] on div "Screening LZLPTJDOJL3ID6xe5LQrjewc 793867013 MCO Riesgo PLD: LOW Creado el: 29/…" at bounding box center [760, 219] width 728 height 84
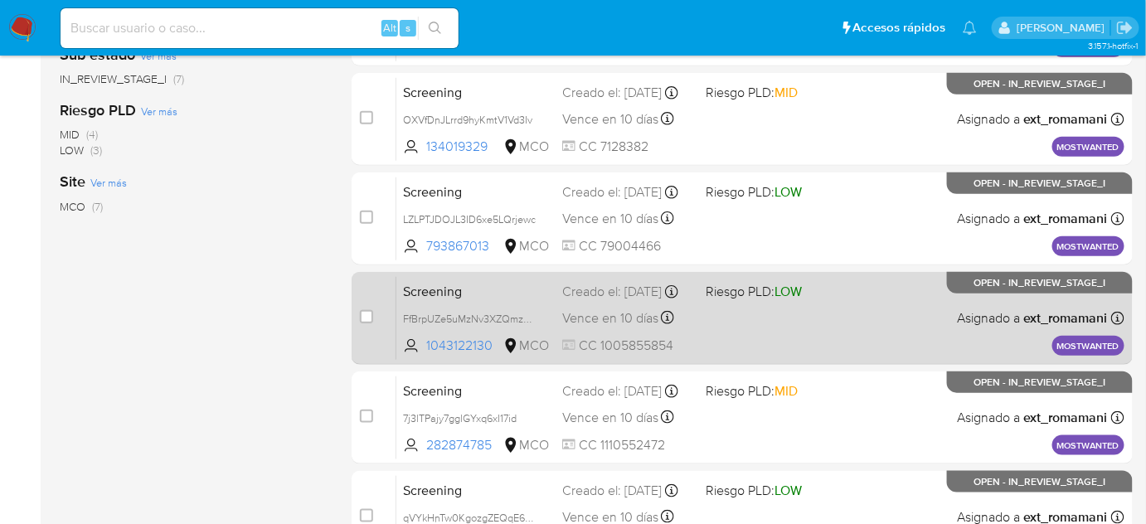
click at [703, 305] on div "Screening FfBrpUZe5uMzNv3XZQmzCsVk 1043122130 MCO Riesgo PLD: LOW Creado el: 29…" at bounding box center [760, 318] width 728 height 84
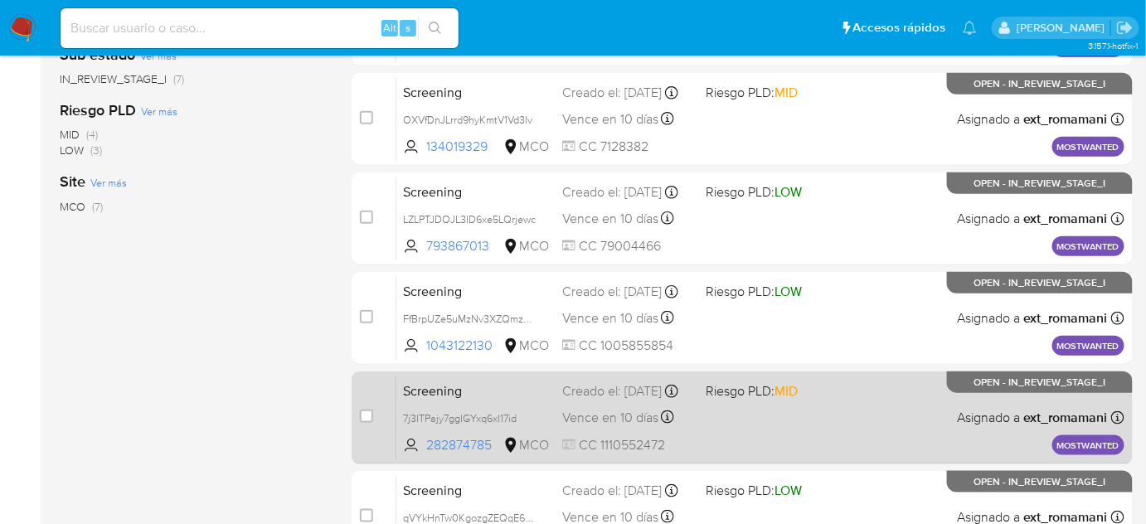
click at [696, 410] on div "Screening 7j3lTPajy7gglGYxq6xI17id 282874785 MCO Riesgo PLD: MID Creado el: 29/…" at bounding box center [760, 418] width 728 height 84
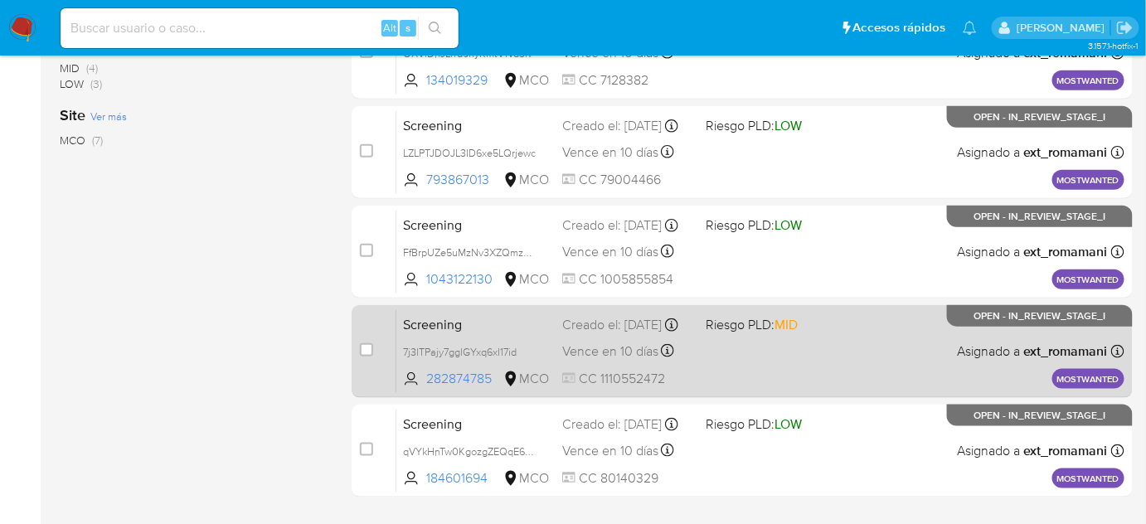
scroll to position [485, 0]
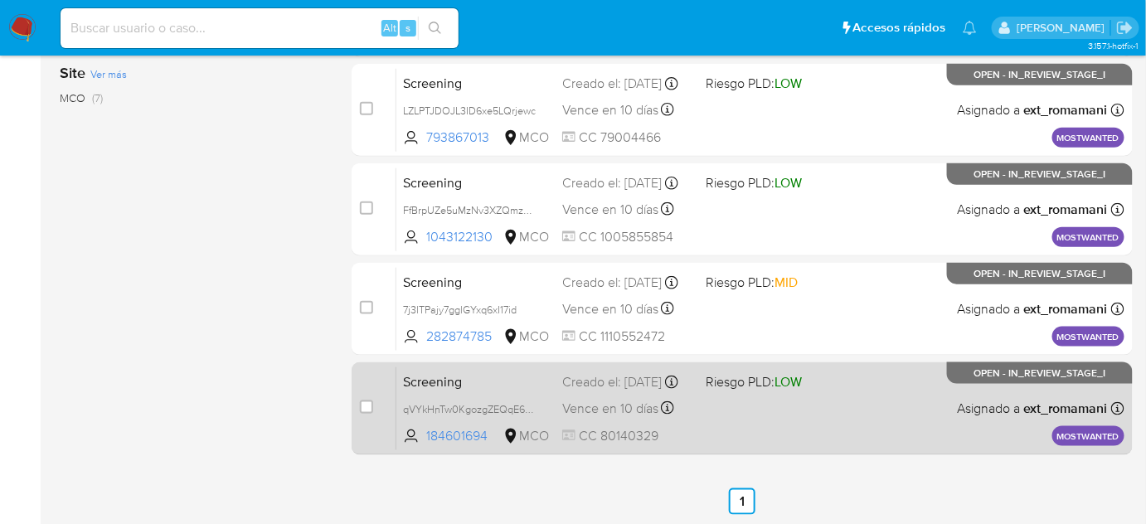
click at [701, 382] on div "Screening qVYkHnTw0KgozgZEQqE6EbwF 184601694 MCO Riesgo PLD: LOW Creado el: 29/…" at bounding box center [760, 409] width 728 height 84
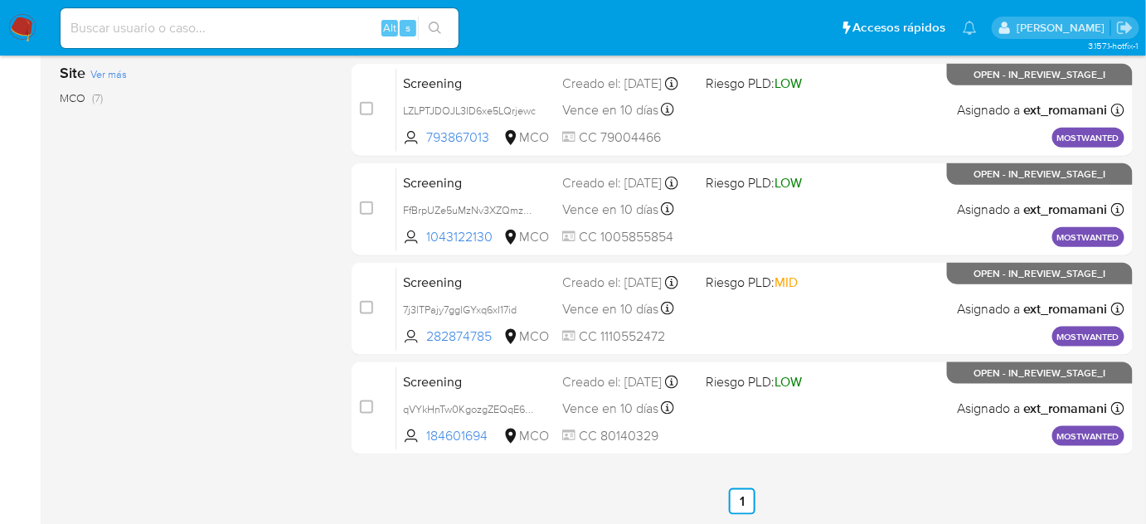
click at [21, 31] on img at bounding box center [22, 28] width 28 height 28
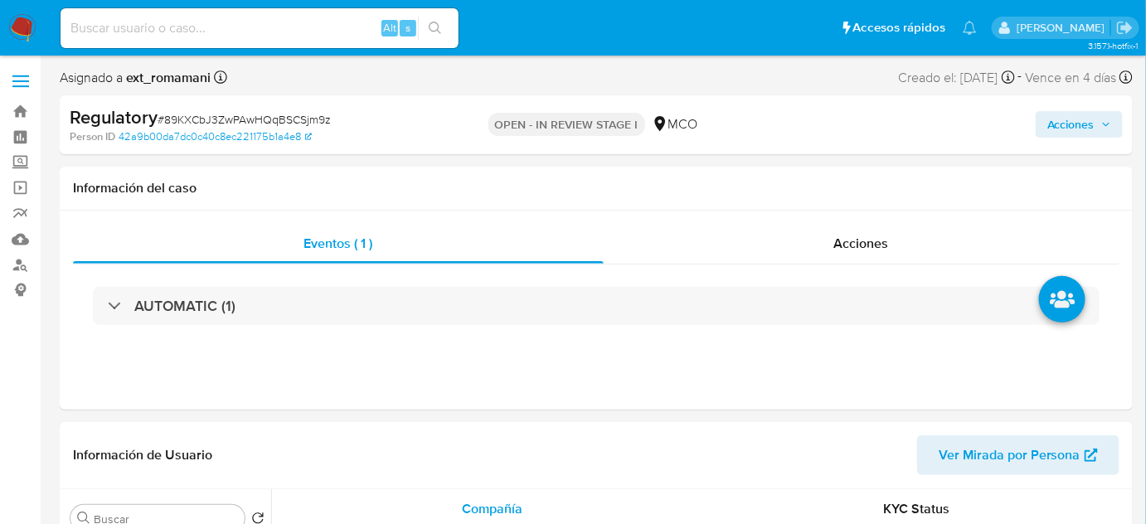
select select "10"
click at [847, 231] on div "Acciones" at bounding box center [862, 244] width 517 height 40
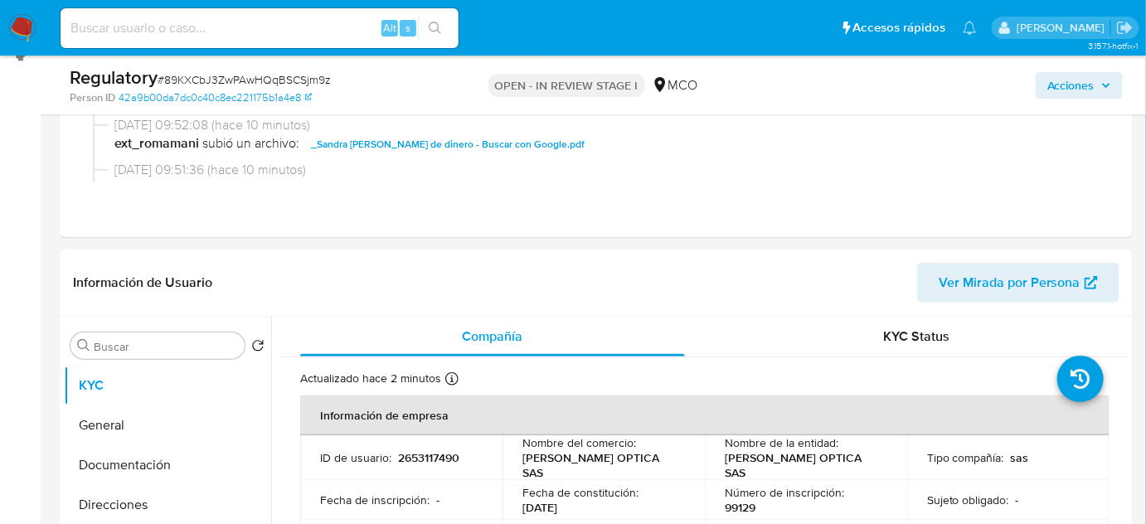
scroll to position [75, 0]
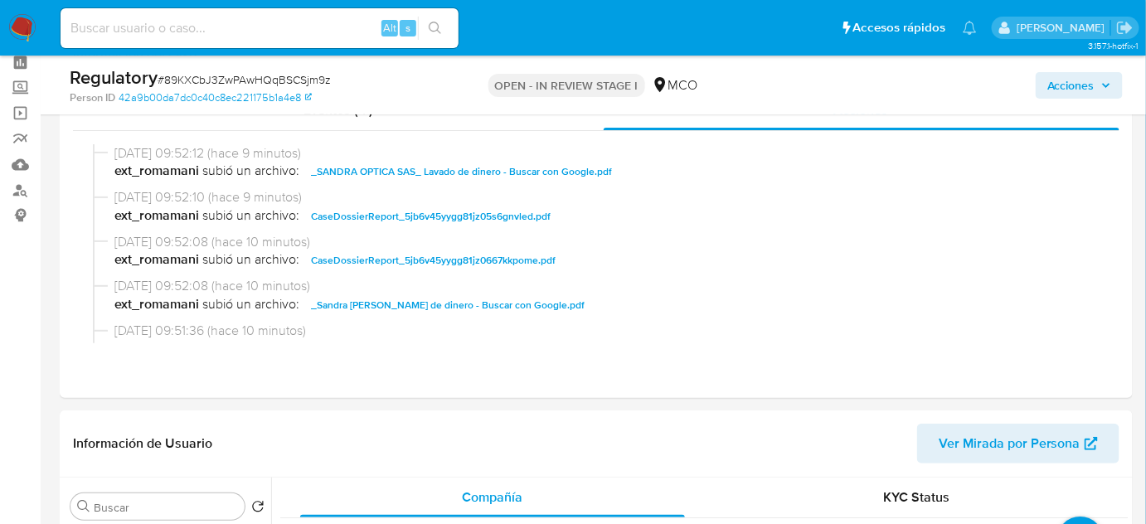
click at [1092, 79] on span "Acciones" at bounding box center [1071, 85] width 47 height 27
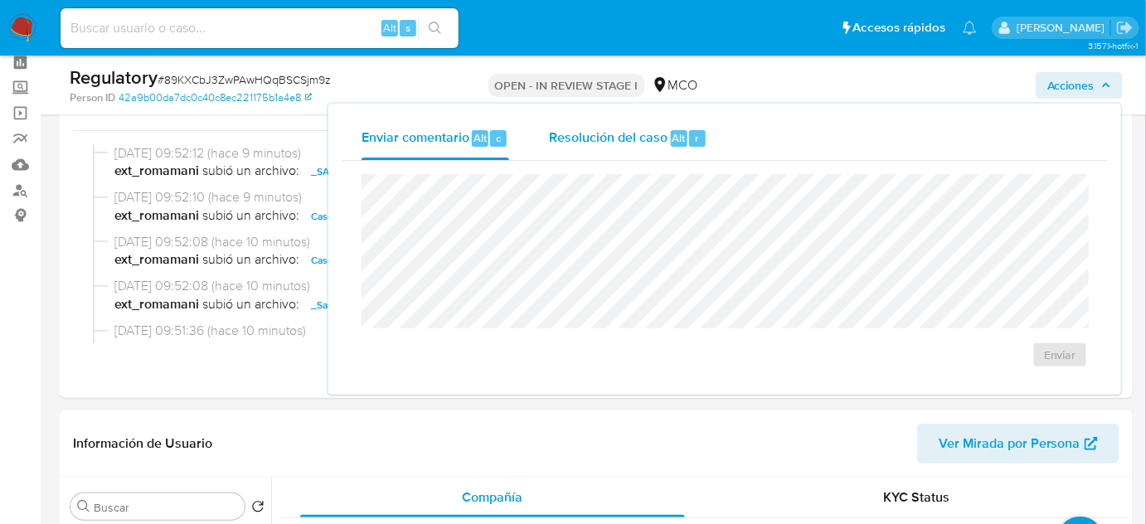
click at [664, 143] on span "Resolución del caso" at bounding box center [608, 137] width 119 height 19
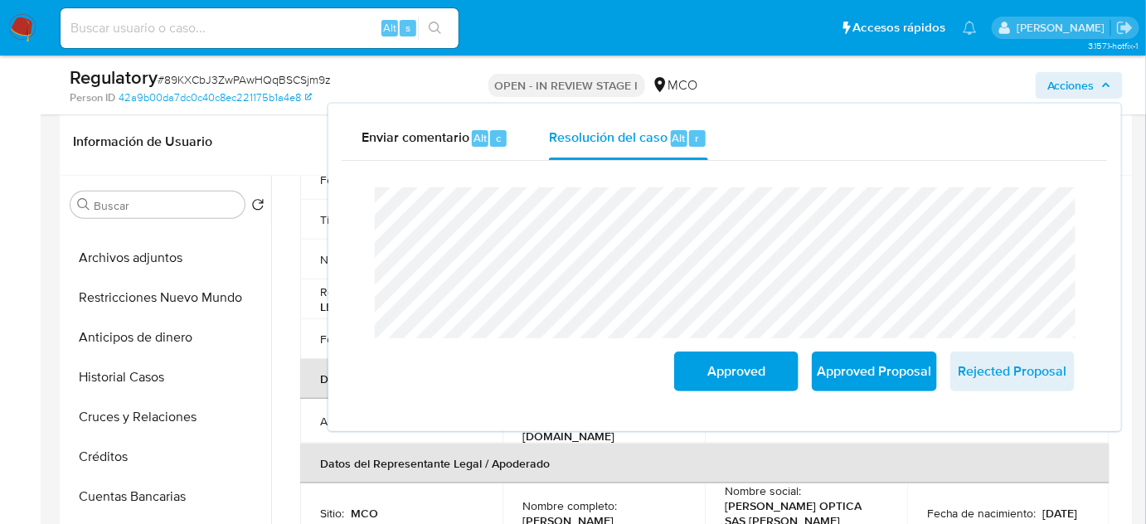
scroll to position [226, 0]
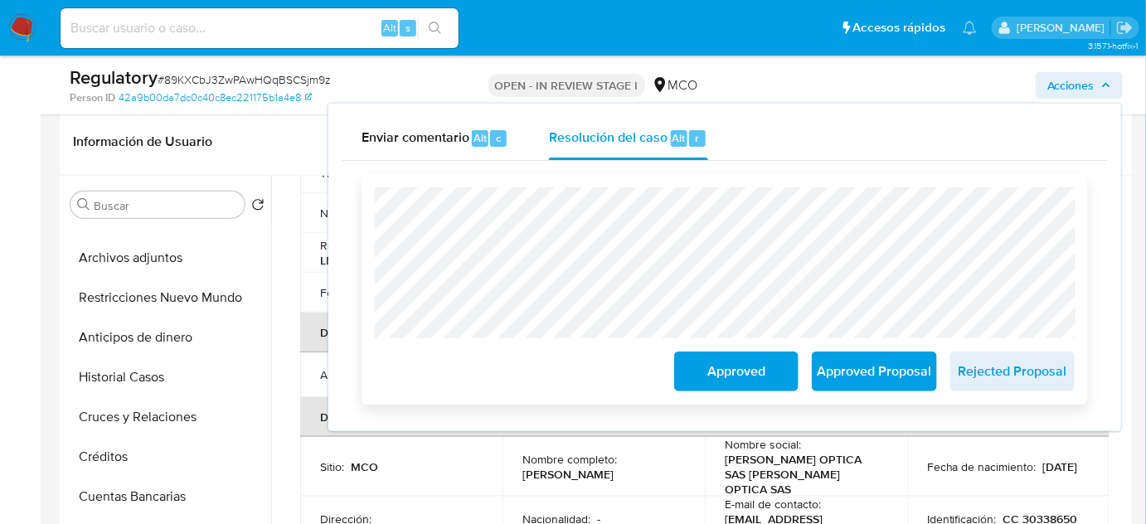
click at [736, 382] on span "Approved" at bounding box center [736, 371] width 81 height 36
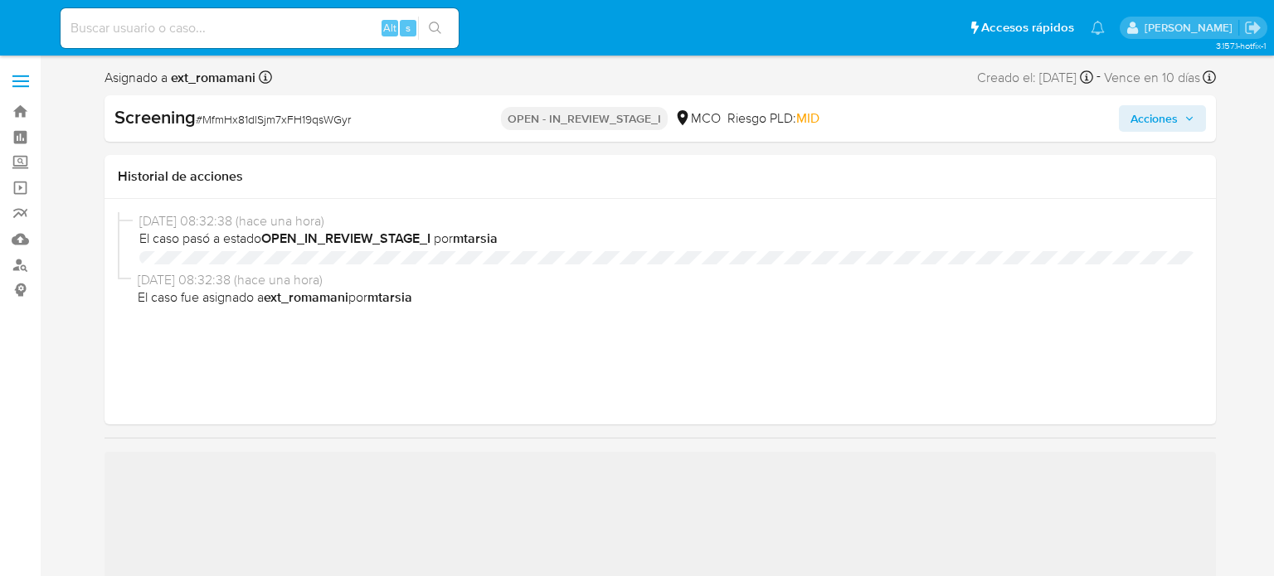
select select "10"
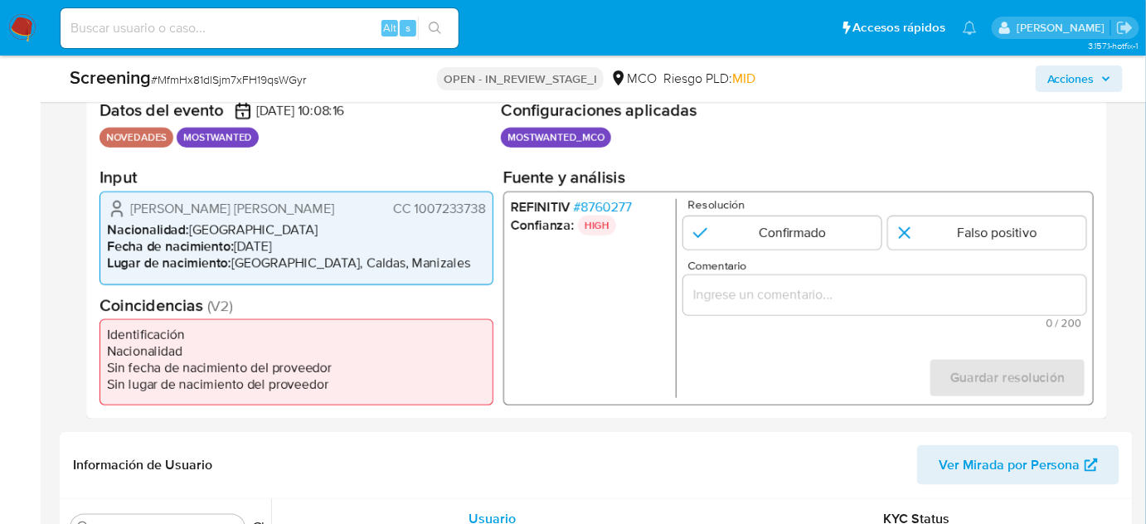
scroll to position [377, 0]
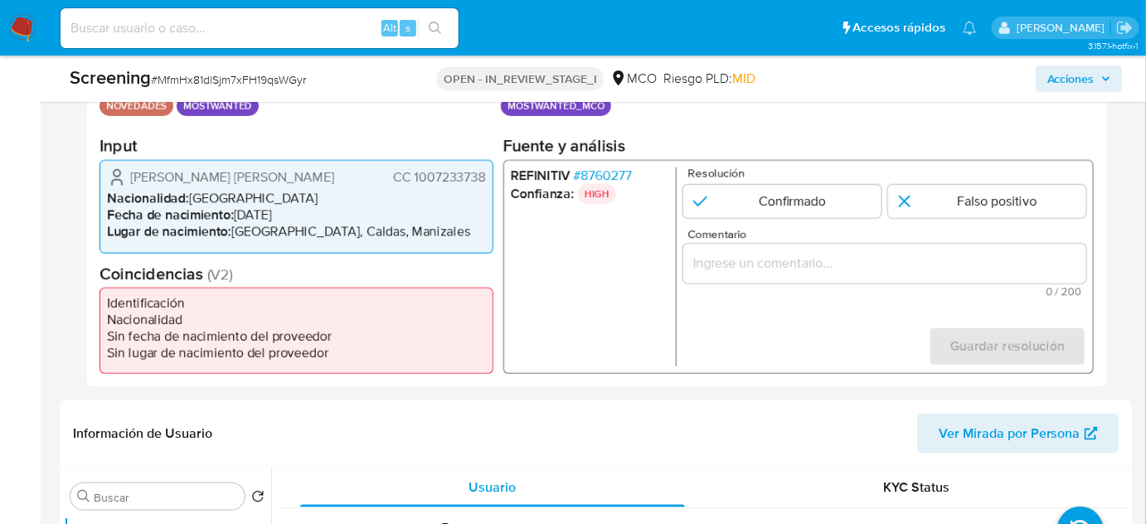
drag, startPoint x: 482, startPoint y: 175, endPoint x: 396, endPoint y: 182, distance: 85.8
click at [396, 182] on div "[PERSON_NAME] [PERSON_NAME] CC 1007233738 Nacionalidad : Colombia Fecha de naci…" at bounding box center [297, 206] width 394 height 93
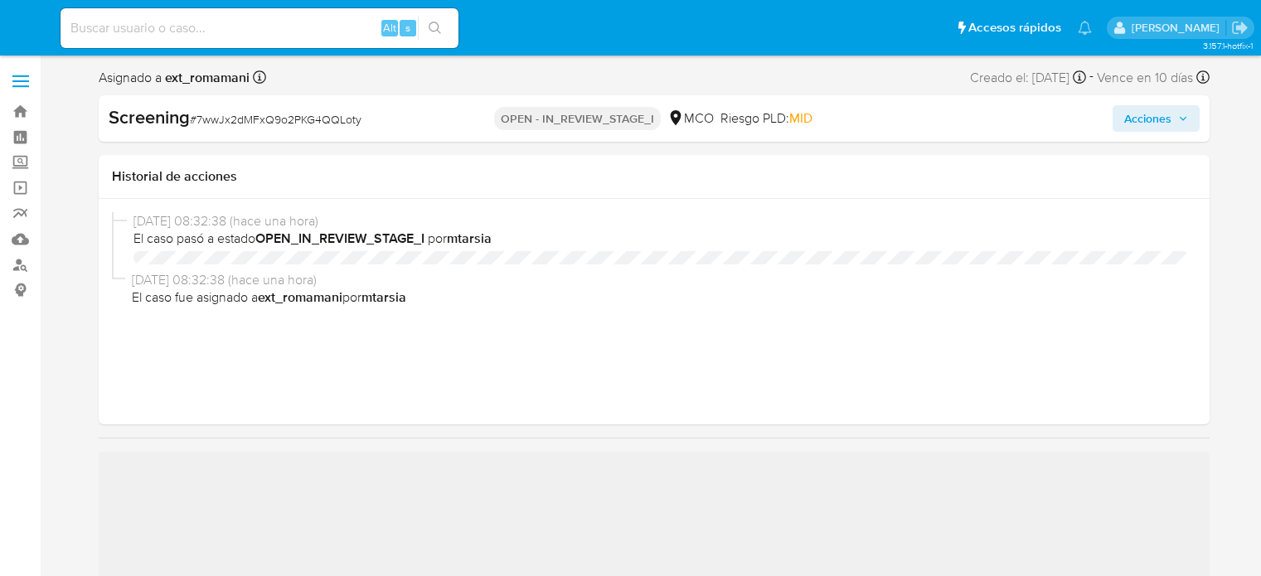
select select "10"
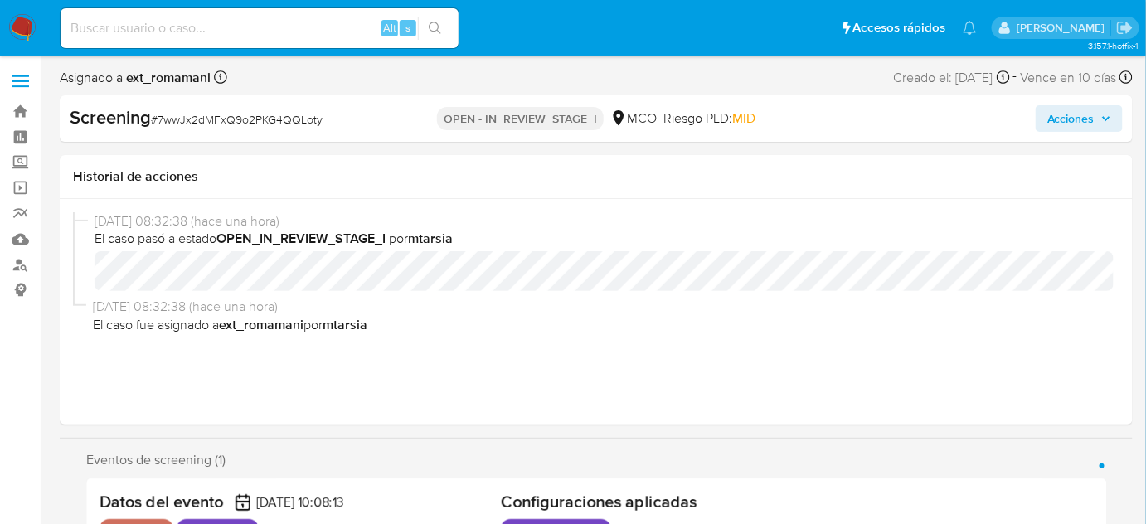
scroll to position [301, 0]
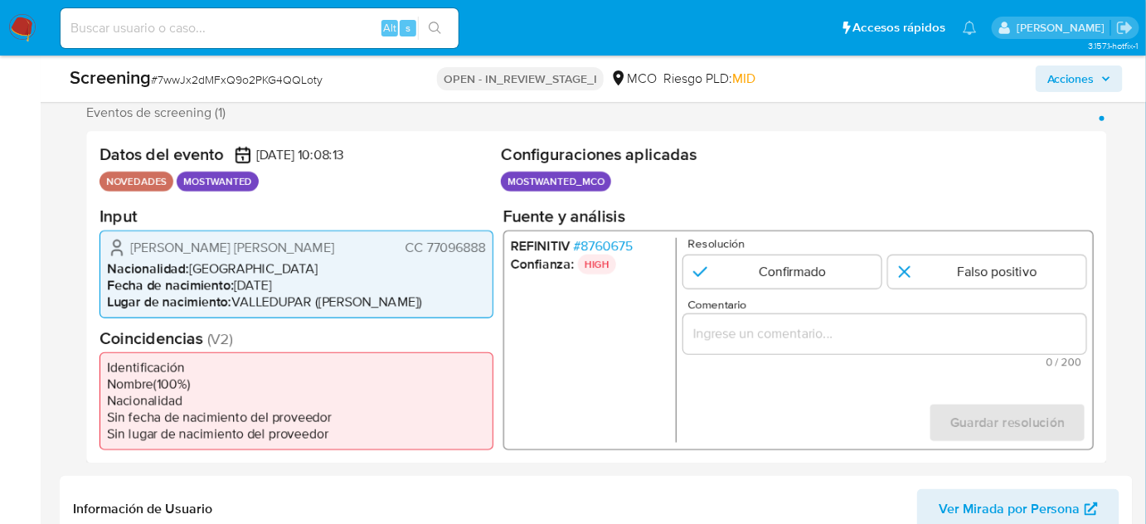
drag, startPoint x: 485, startPoint y: 245, endPoint x: 398, endPoint y: 243, distance: 87.1
click at [398, 243] on div "Carlos Eduardo Cuta Ramos CC 77096888" at bounding box center [296, 247] width 379 height 20
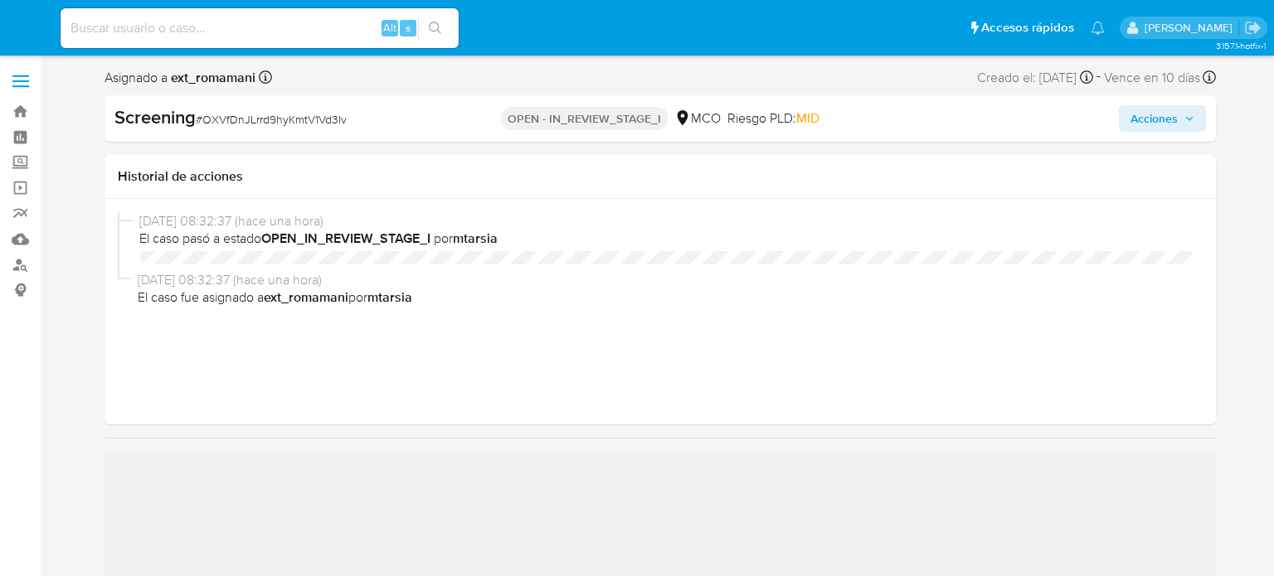
select select "10"
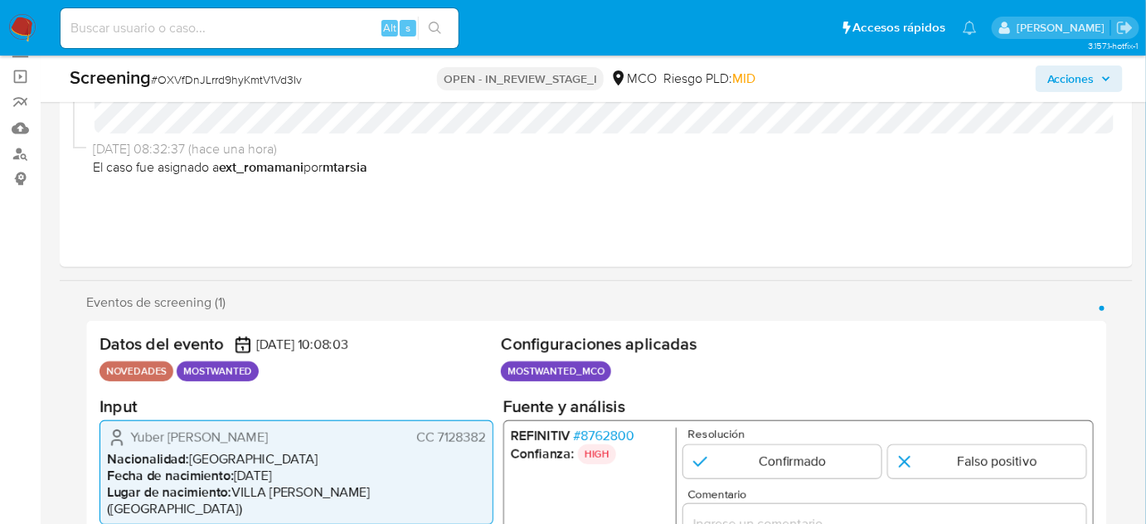
scroll to position [301, 0]
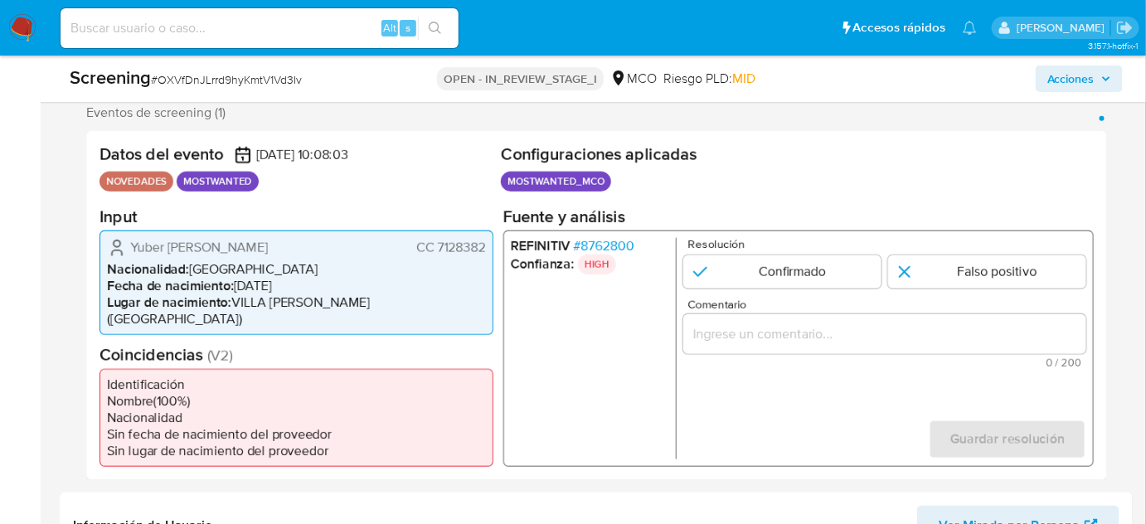
drag, startPoint x: 489, startPoint y: 243, endPoint x: 412, endPoint y: 247, distance: 77.2
click at [412, 247] on div "Yuber Fausto Casallas Rojas CC 7128382 Nacionalidad : Colombia Fecha de nacimie…" at bounding box center [297, 282] width 394 height 105
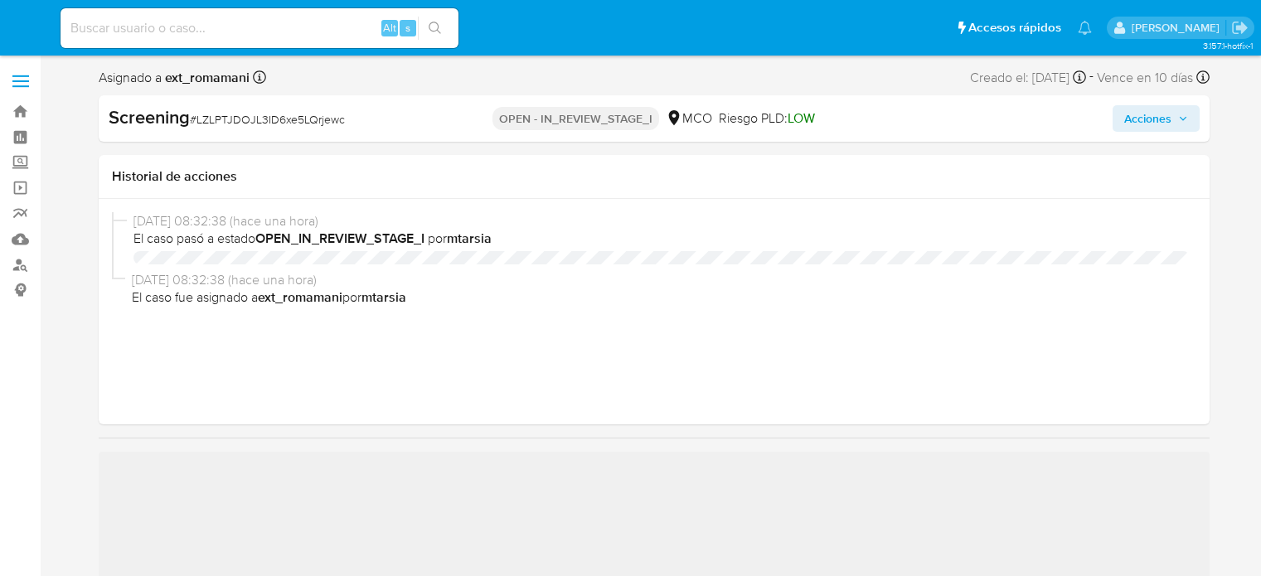
select select "10"
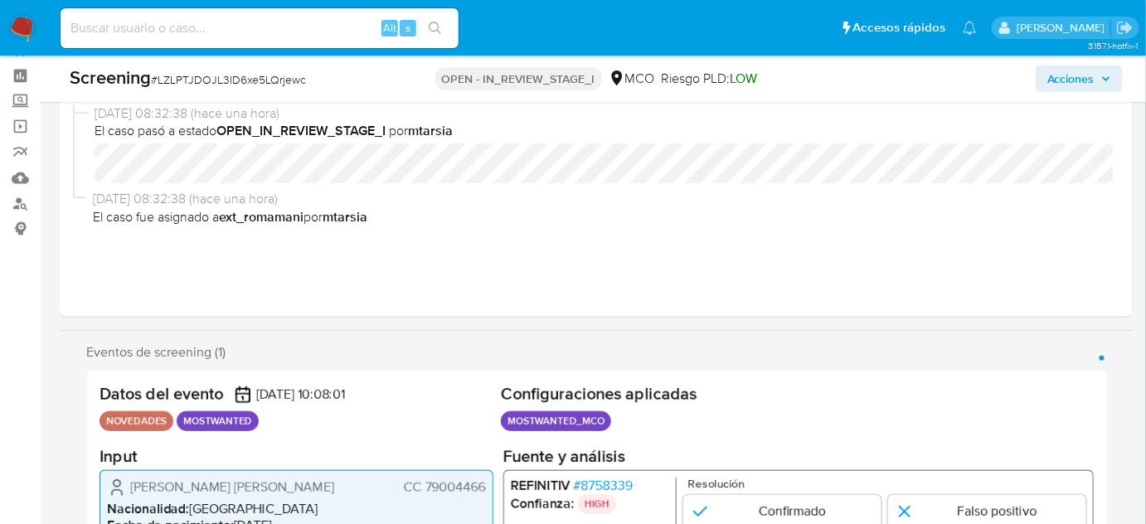
scroll to position [301, 0]
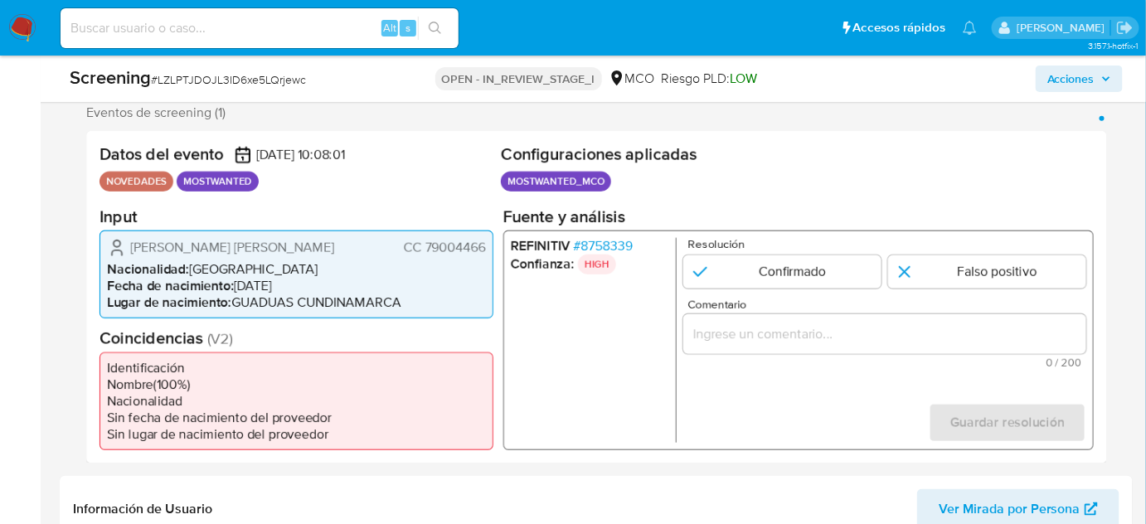
drag, startPoint x: 403, startPoint y: 245, endPoint x: 484, endPoint y: 251, distance: 81.6
click at [484, 251] on span "CC 79004466" at bounding box center [445, 247] width 82 height 17
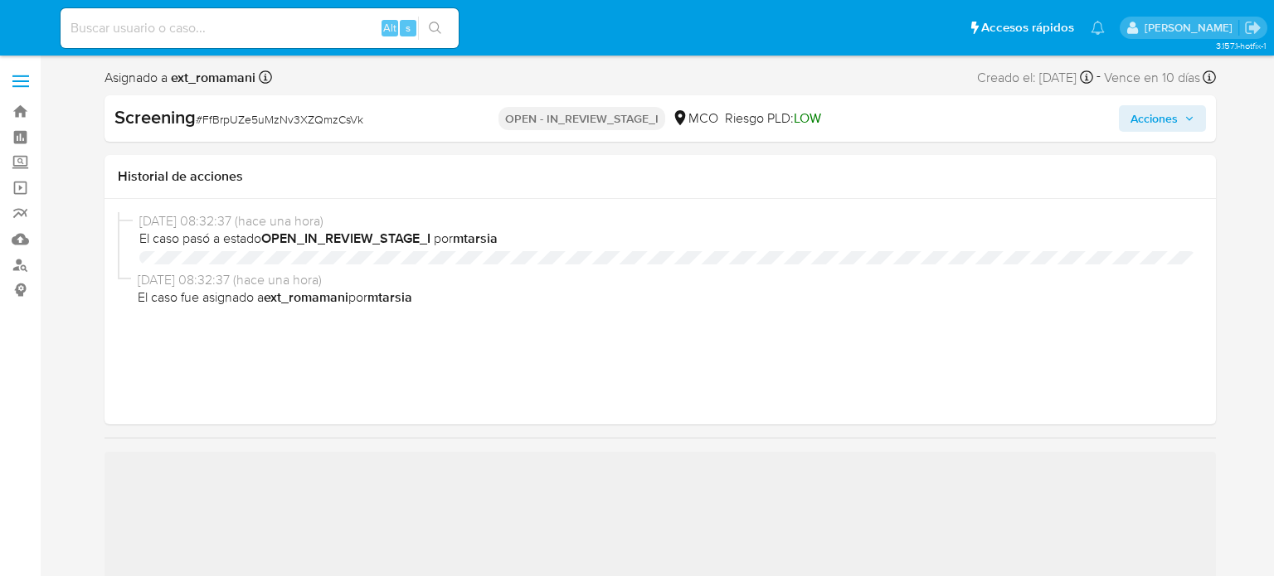
select select "10"
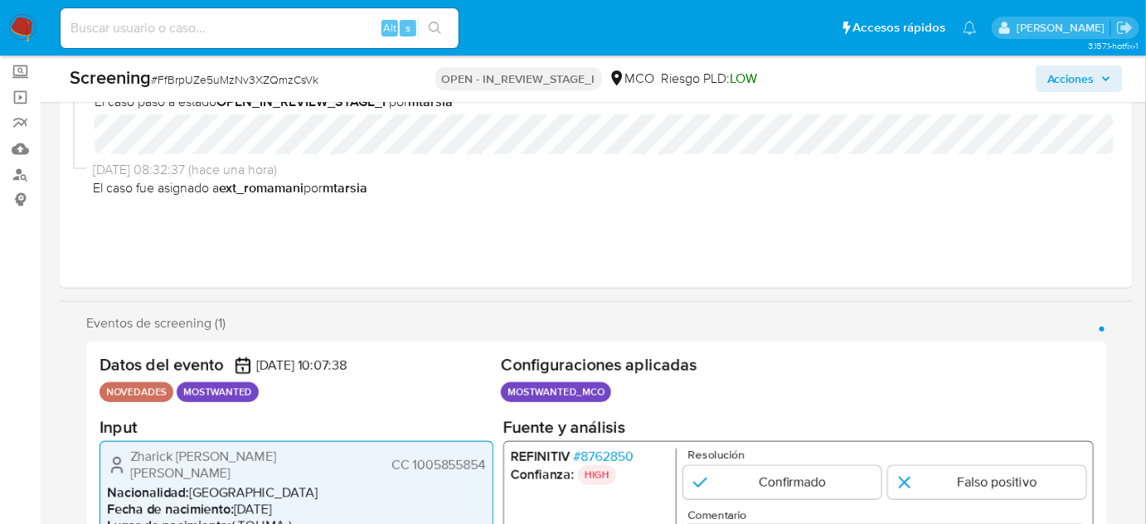
scroll to position [301, 0]
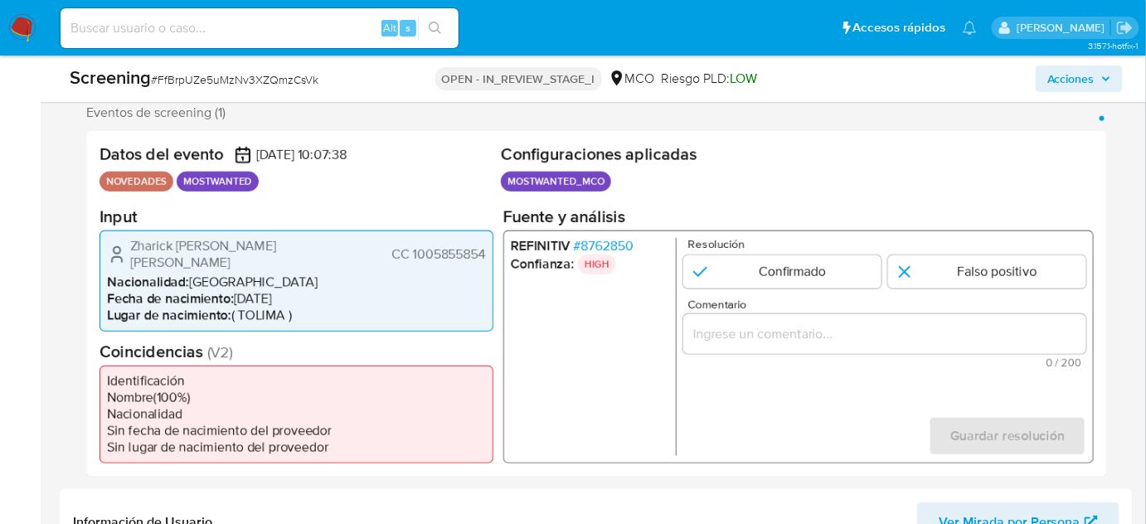
drag, startPoint x: 382, startPoint y: 249, endPoint x: 490, endPoint y: 251, distance: 107.8
click at [490, 251] on div "Zharick Leonor Macias Ariza CC 1005855854 Nacionalidad : Colombia Fecha de naci…" at bounding box center [297, 280] width 394 height 101
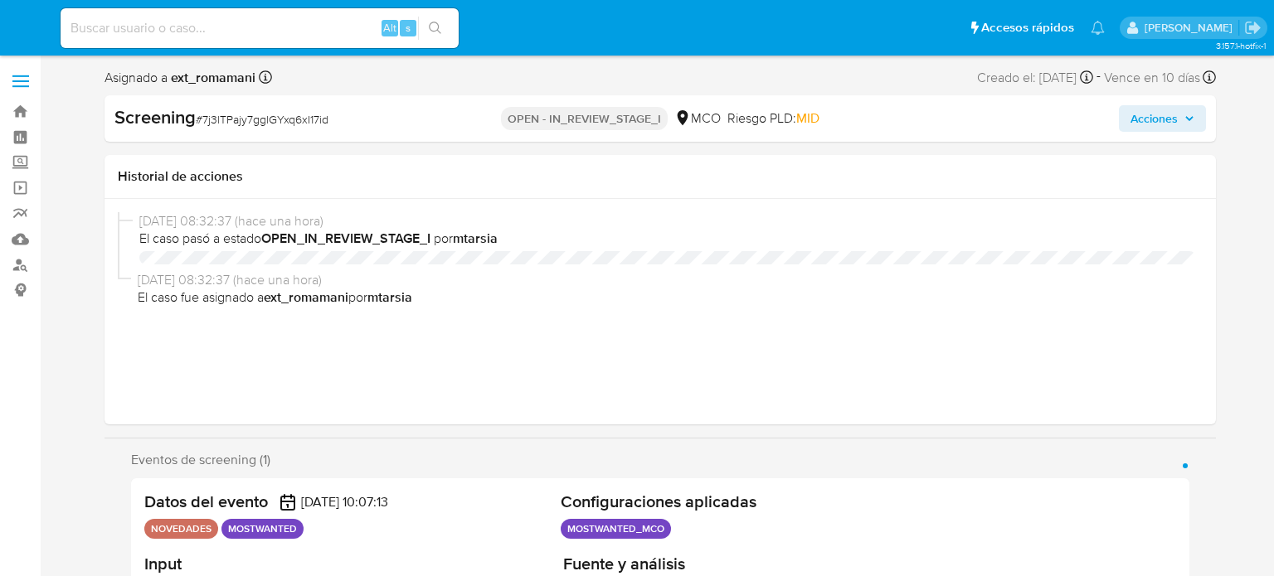
select select "10"
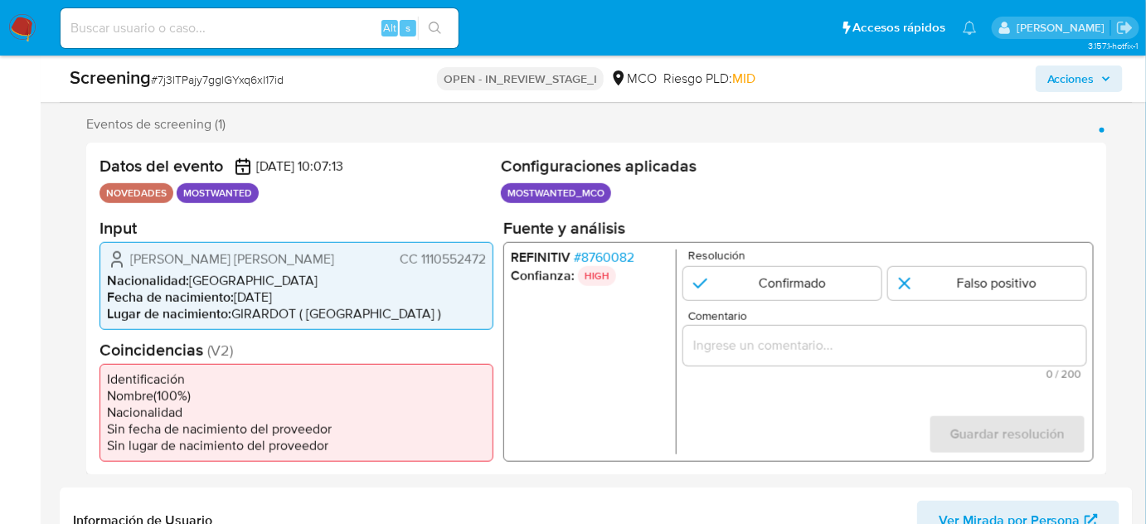
scroll to position [301, 0]
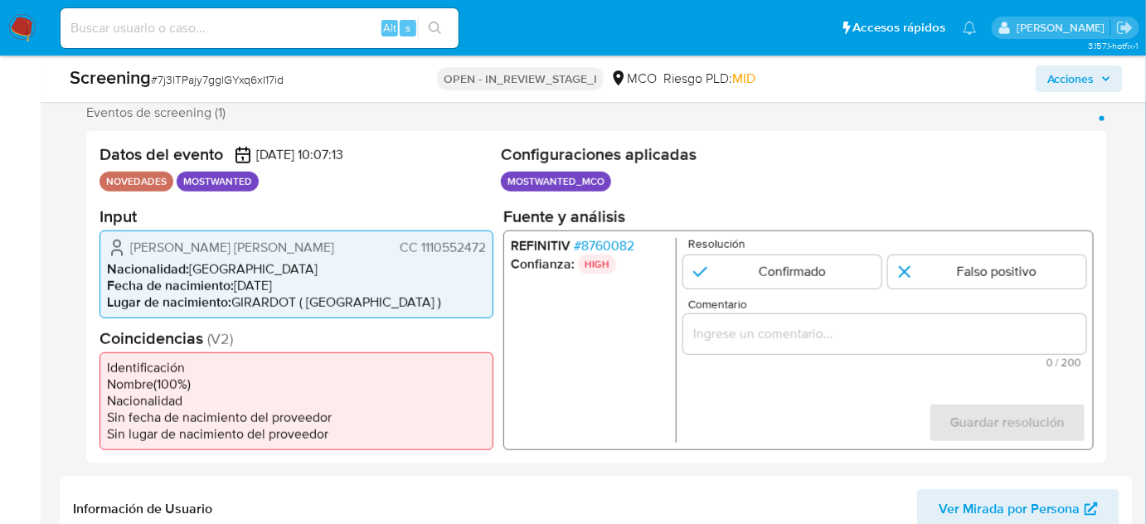
drag, startPoint x: 392, startPoint y: 244, endPoint x: 491, endPoint y: 251, distance: 99.0
click at [491, 251] on div "Daniel Alcantara Rada CC 1110552472 Nacionalidad : Colombia Fecha de nacimiento…" at bounding box center [297, 274] width 394 height 88
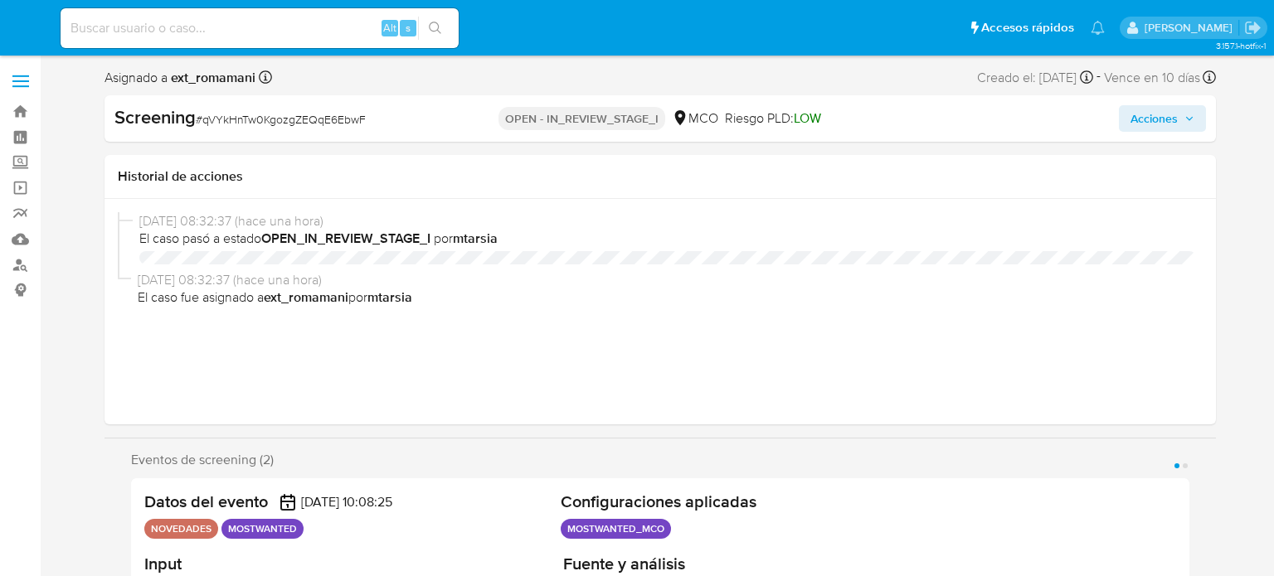
select select "10"
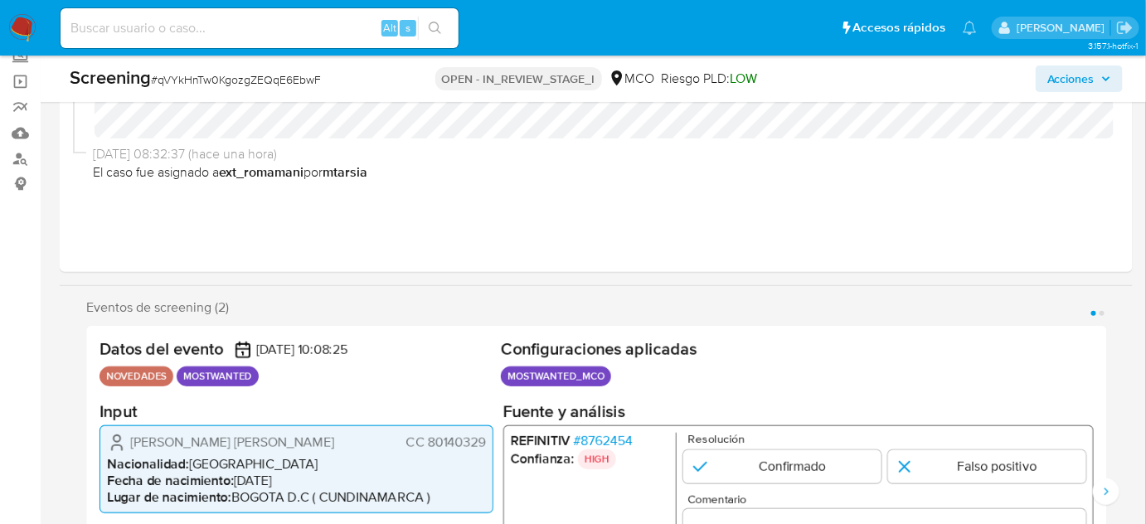
scroll to position [301, 0]
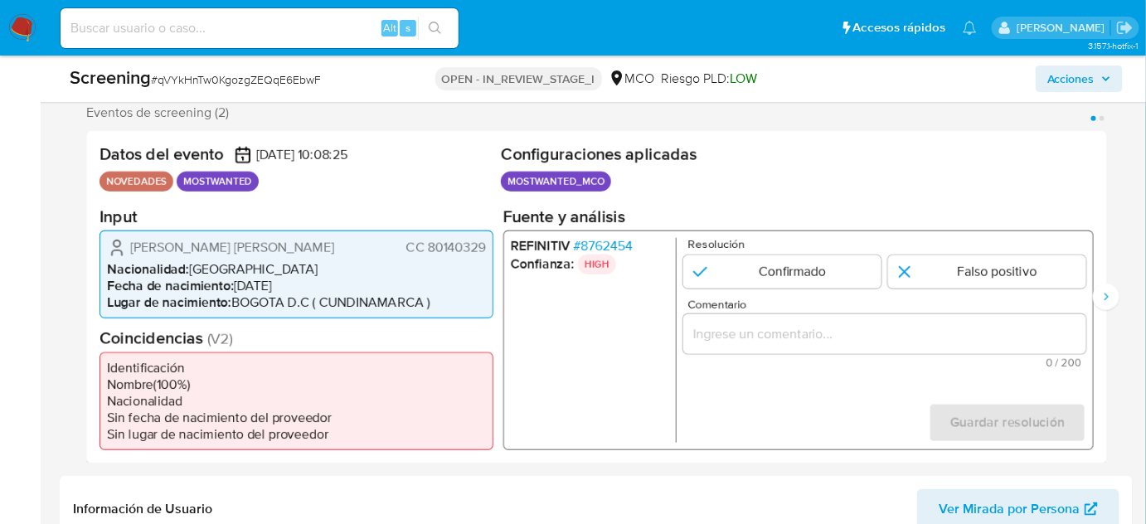
drag, startPoint x: 489, startPoint y: 243, endPoint x: 402, endPoint y: 249, distance: 87.3
click at [402, 249] on div "[PERSON_NAME] [PERSON_NAME] CC 80140329 Nacionalidad : Colombia Fecha de nacimi…" at bounding box center [297, 274] width 394 height 88
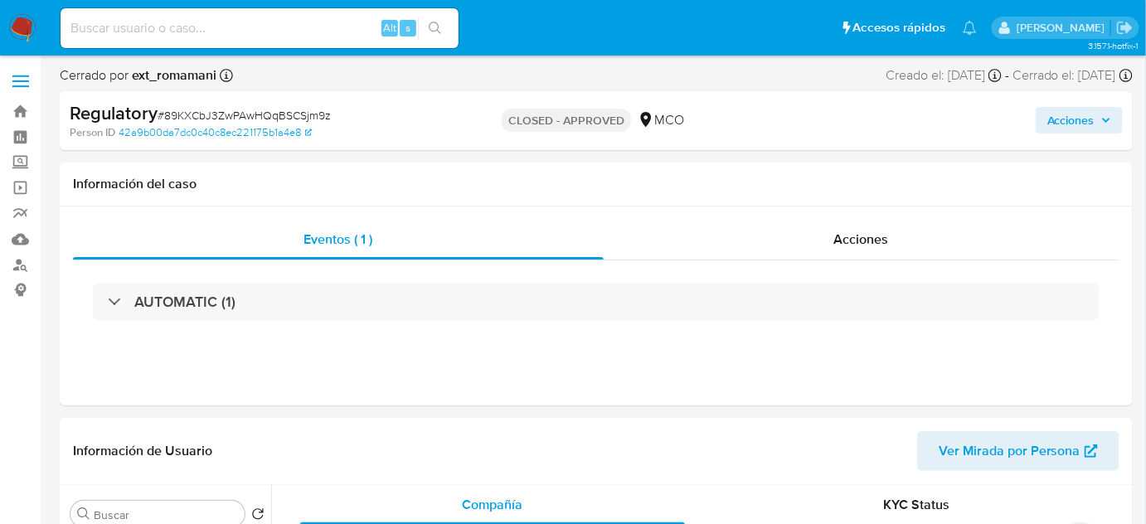
select select "10"
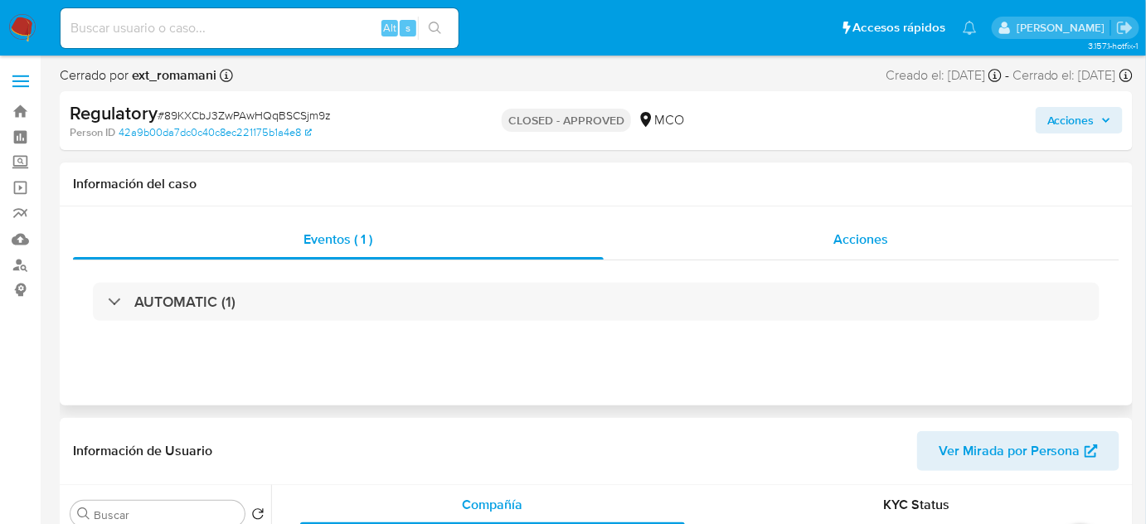
click at [849, 242] on span "Acciones" at bounding box center [861, 239] width 55 height 19
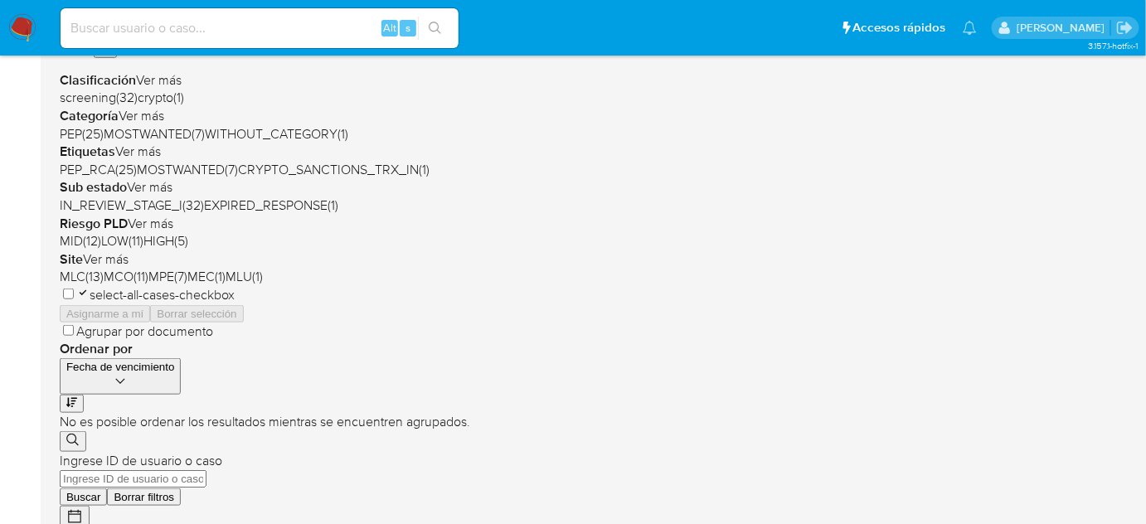
scroll to position [377, 0]
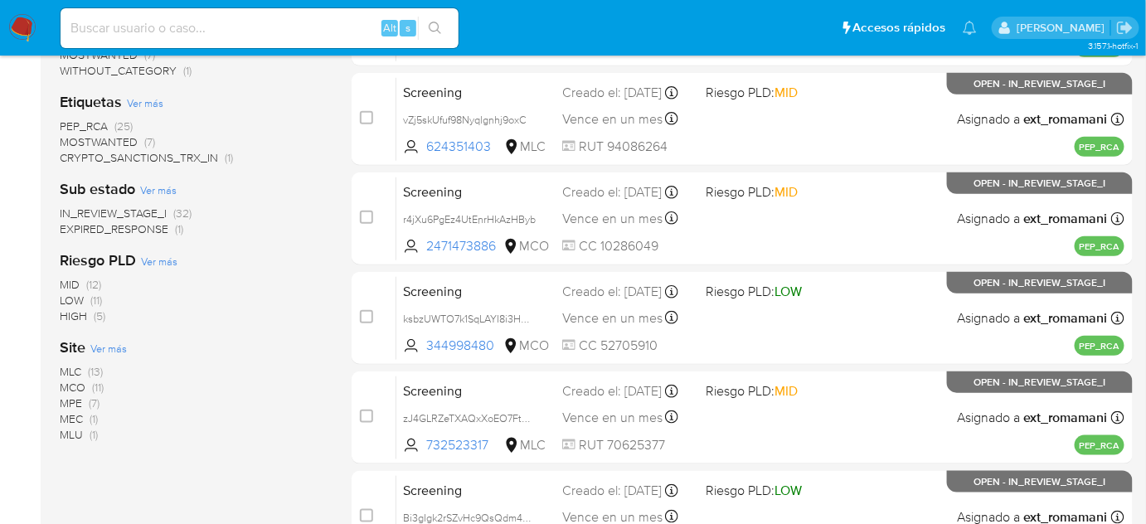
click at [90, 433] on span "(1)" at bounding box center [94, 434] width 8 height 17
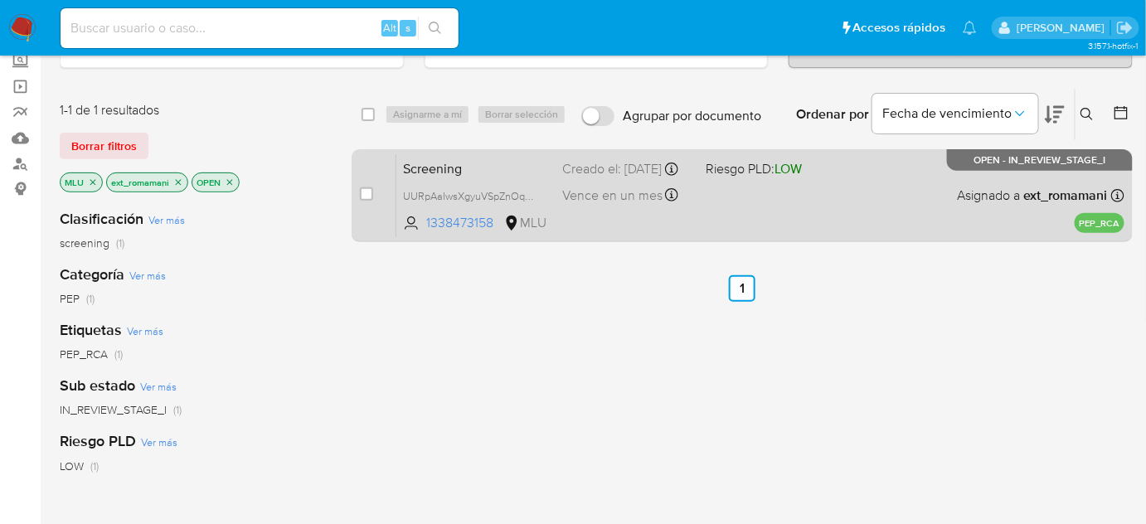
scroll to position [75, 0]
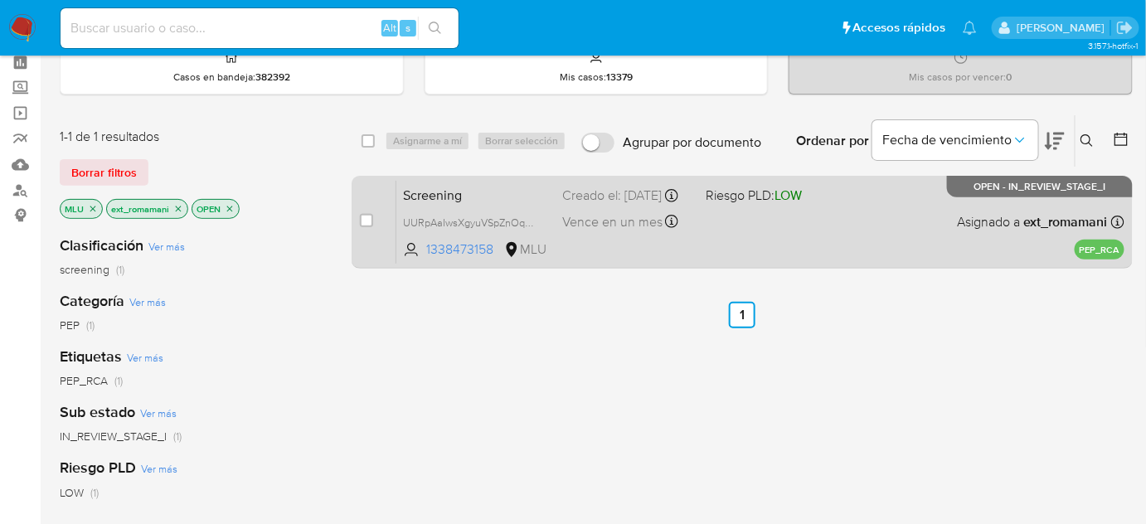
click at [654, 249] on div "Screening UURpAaIwsXgyuVSpZnOqhx8r 1338473158 MLU Riesgo PLD: LOW Creado el: 28…" at bounding box center [760, 222] width 728 height 84
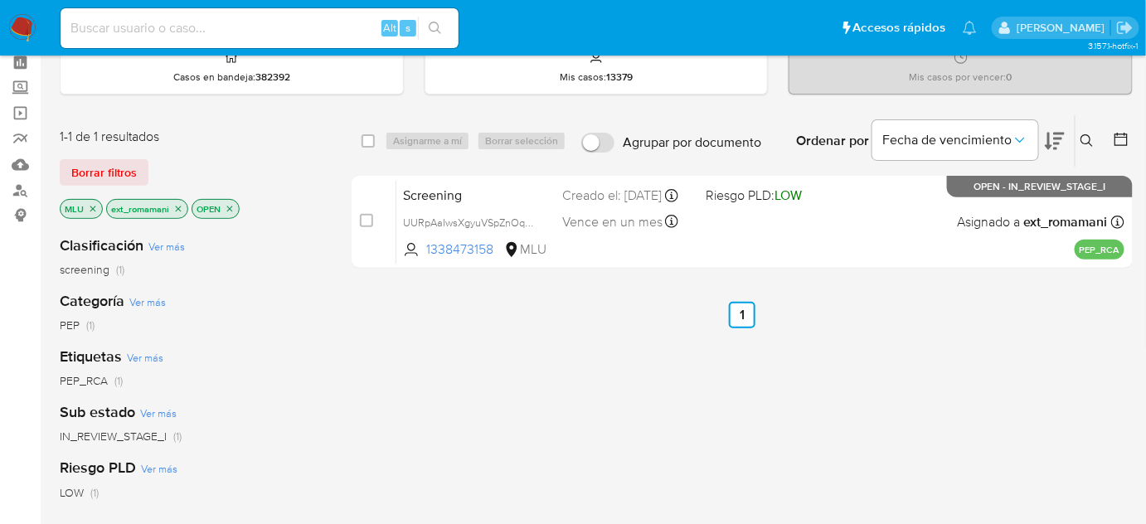
click at [89, 207] on icon "close-filter" at bounding box center [93, 209] width 10 height 10
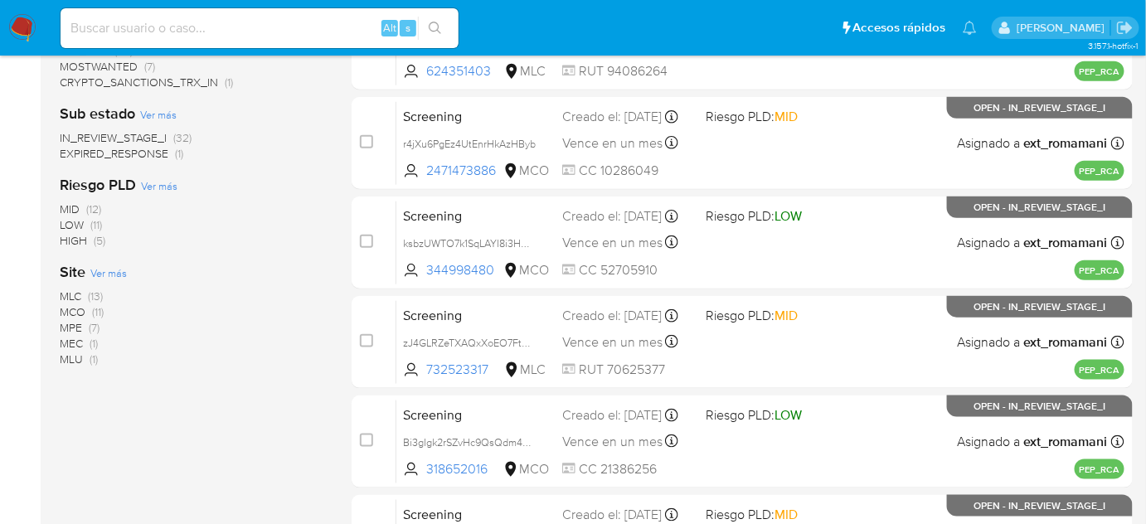
scroll to position [377, 0]
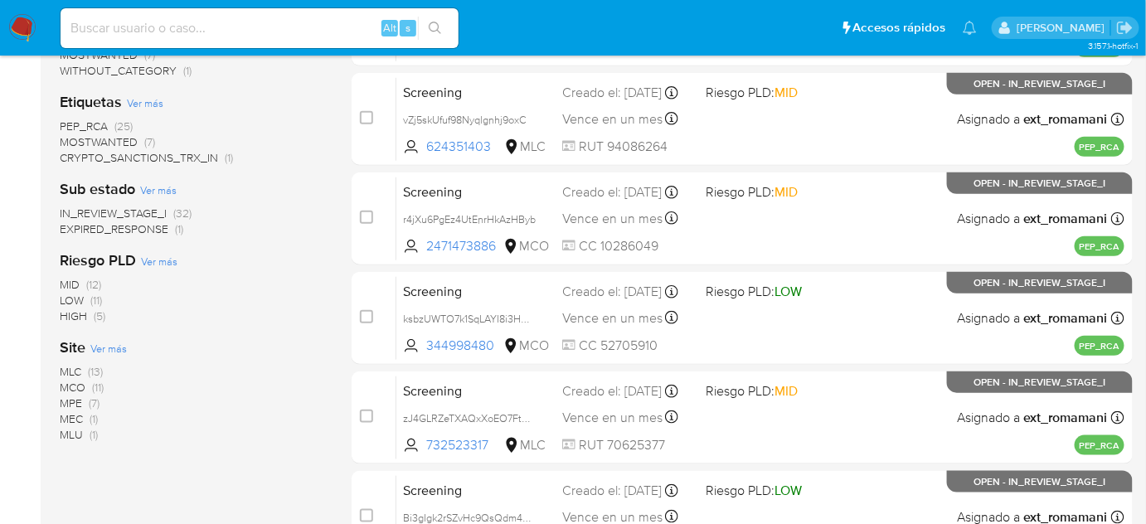
click at [93, 390] on span "(11)" at bounding box center [98, 387] width 12 height 17
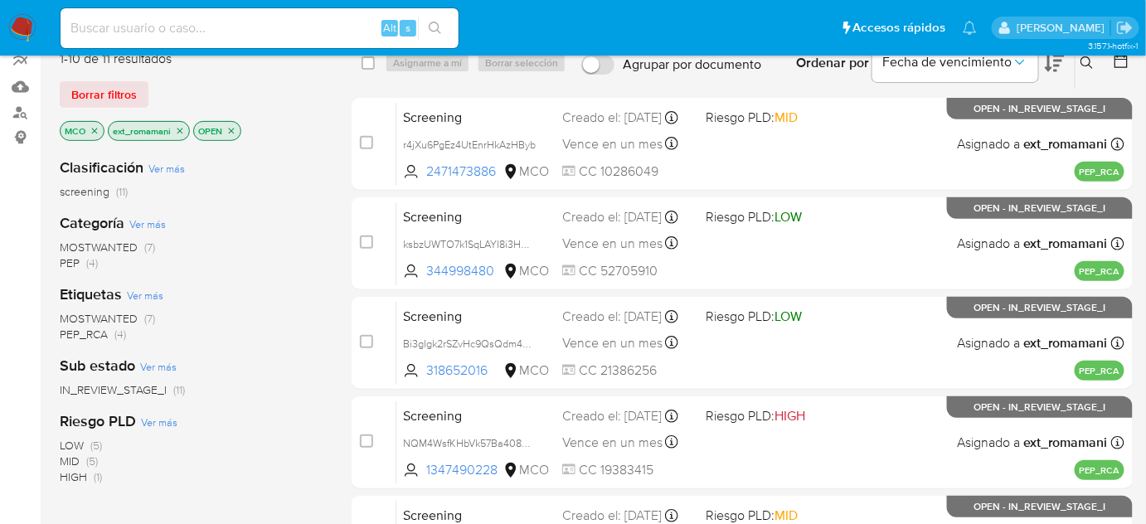
scroll to position [75, 0]
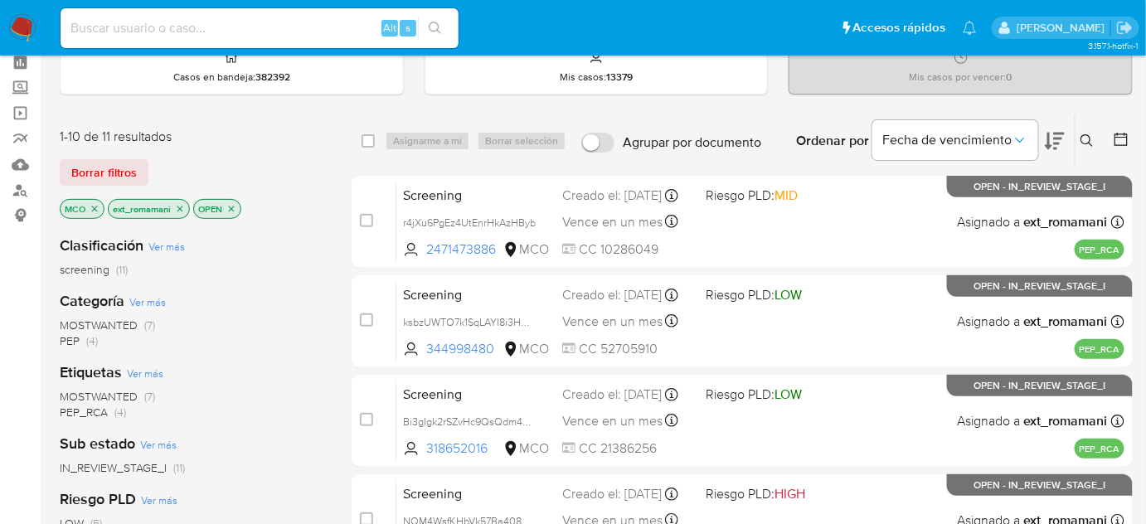
click at [92, 204] on icon "close-filter" at bounding box center [95, 209] width 10 height 10
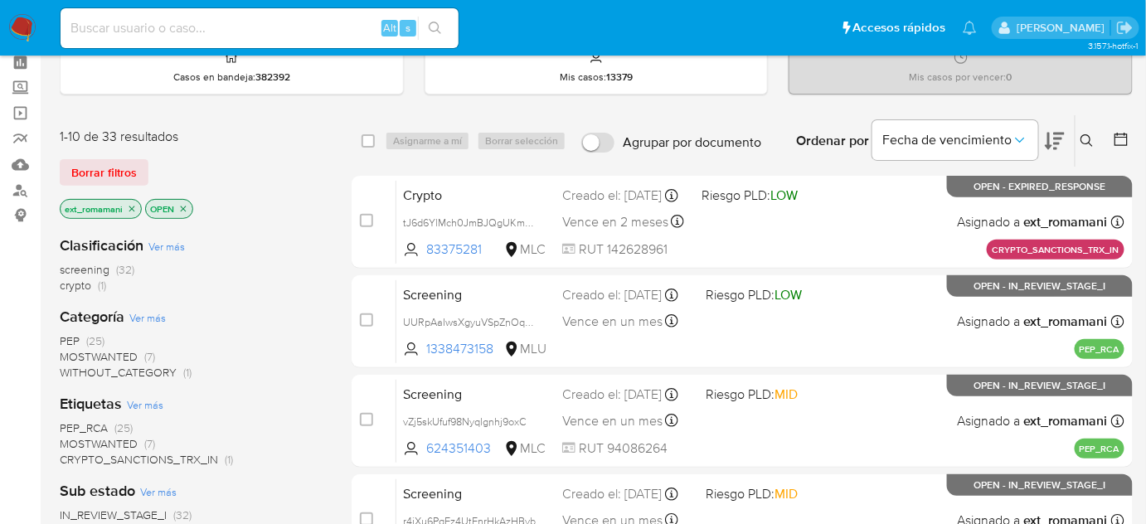
click at [1060, 135] on icon at bounding box center [1055, 141] width 20 height 17
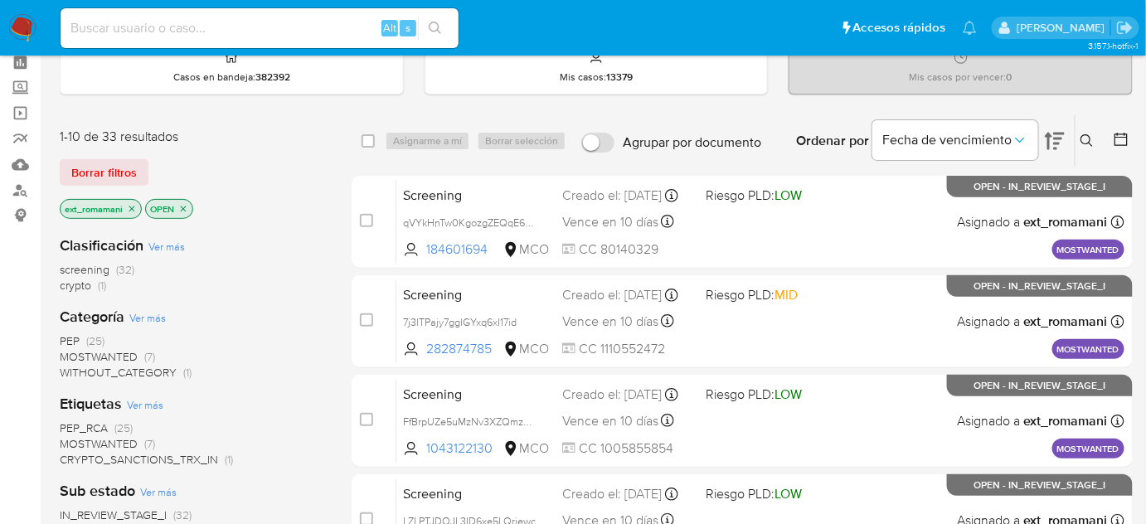
click at [1060, 135] on icon at bounding box center [1055, 141] width 20 height 17
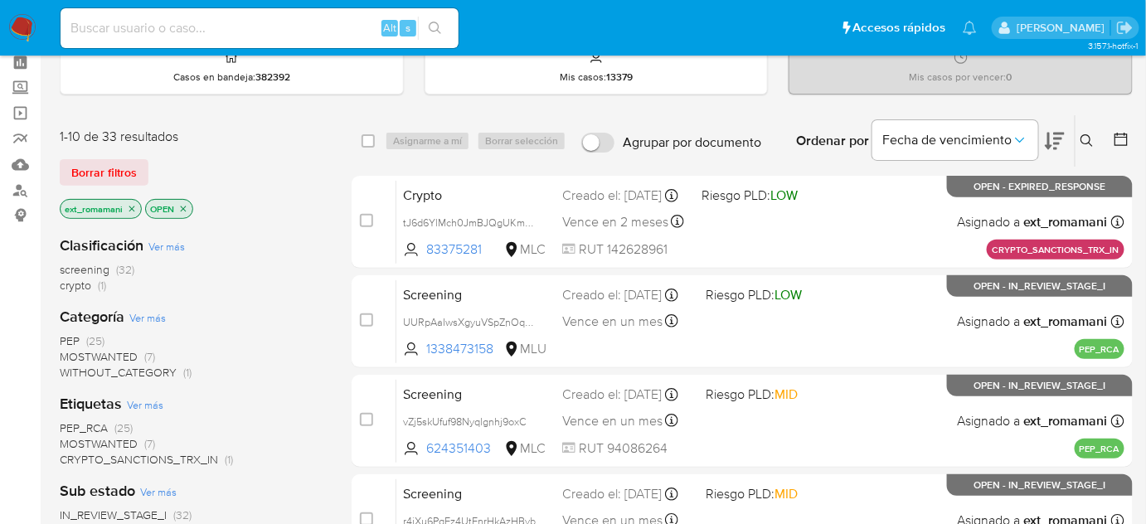
click at [1049, 136] on icon at bounding box center [1055, 141] width 20 height 17
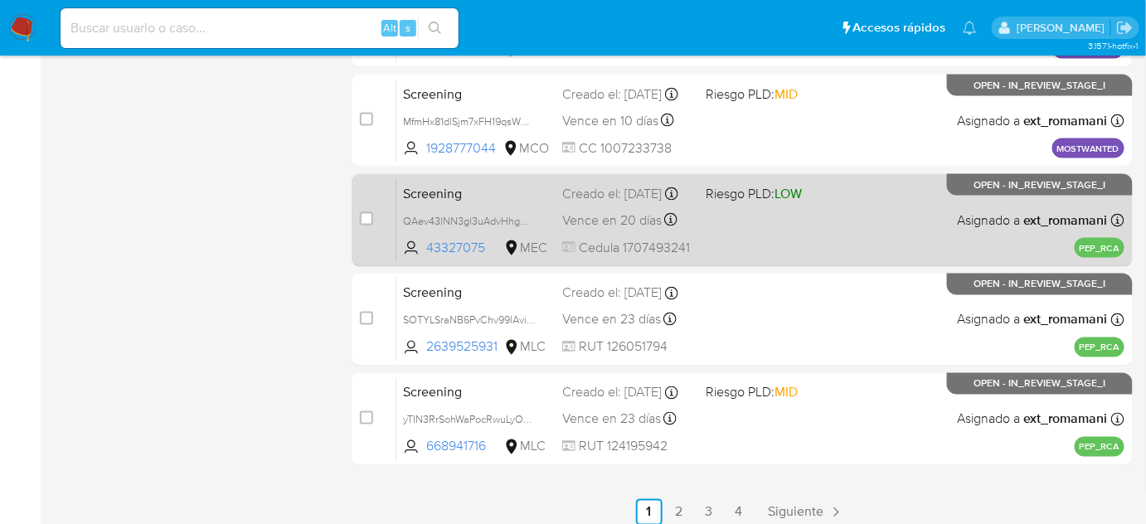
scroll to position [784, 0]
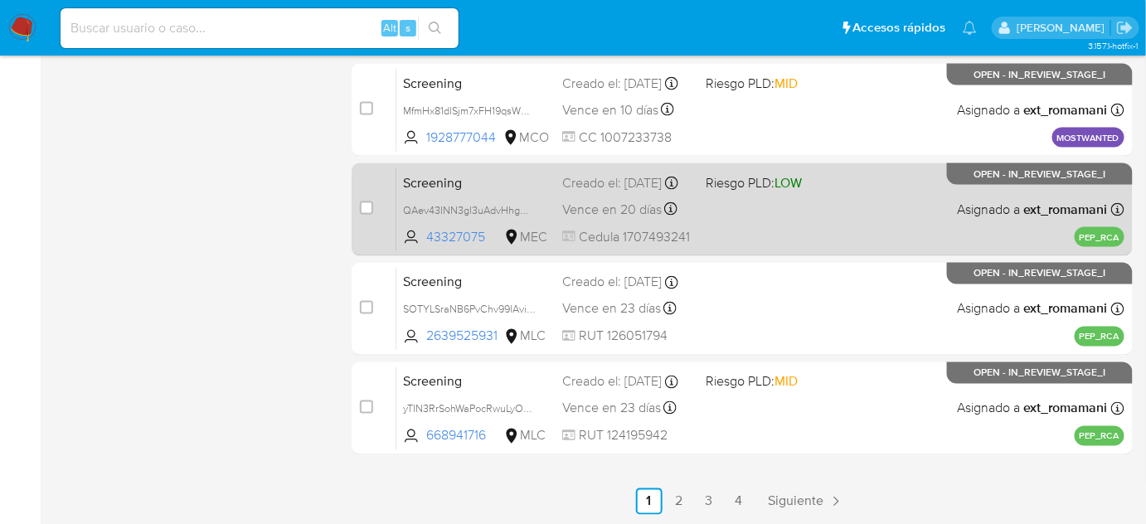
click at [799, 227] on div "Screening QAev43INN3gl3uAdvHhgNbiG 43327075 MEC Riesgo PLD: LOW Creado el: 18/0…" at bounding box center [760, 210] width 728 height 84
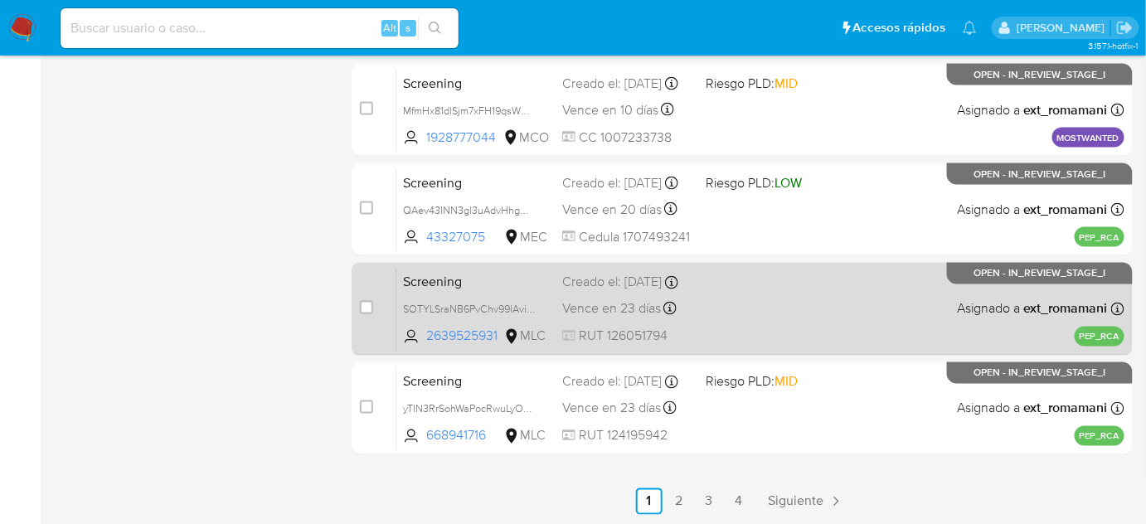
click at [751, 292] on div "Screening SOTYLSraNB6PvChv99lAvixV 2639525931 MLC Creado el: 22/08/2025 Creado …" at bounding box center [760, 309] width 728 height 84
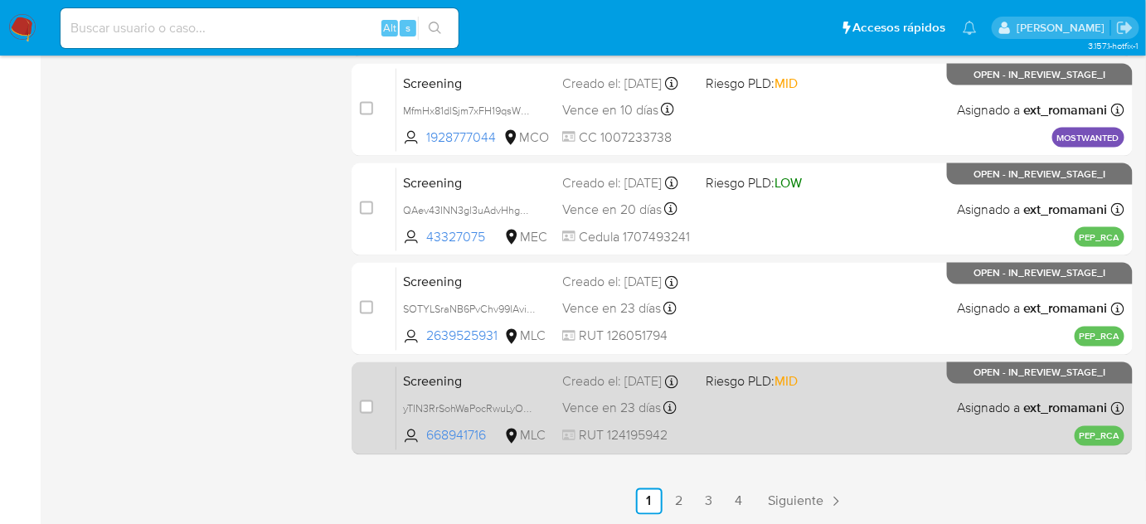
click at [750, 391] on span "Riesgo PLD: MID" at bounding box center [753, 381] width 92 height 18
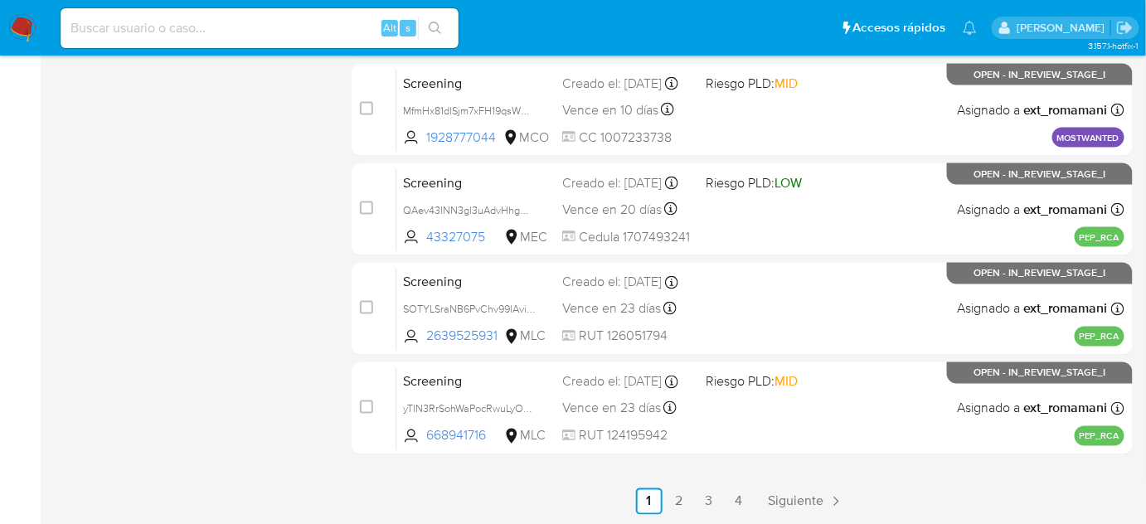
click at [674, 493] on link "2" at bounding box center [679, 502] width 27 height 27
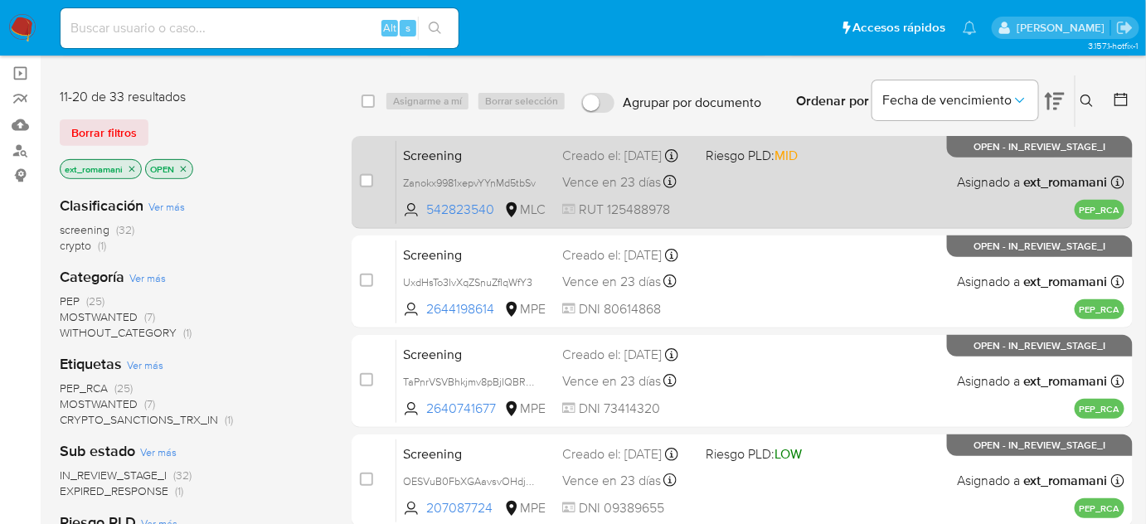
scroll to position [150, 0]
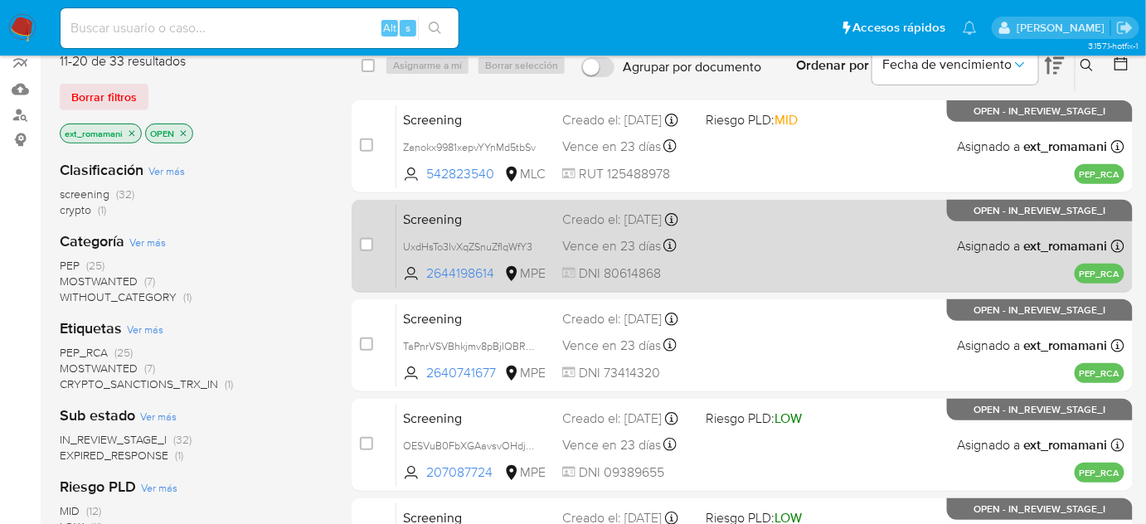
drag, startPoint x: 761, startPoint y: 148, endPoint x: 745, endPoint y: 234, distance: 87.8
click at [761, 149] on div "Screening Zanokx9981xepvYYnMd5tbSv 542823540 MLC Riesgo PLD: MID Creado el: 22/…" at bounding box center [760, 147] width 728 height 84
click at [745, 235] on div "Screening UxdHsTo3IvXqZSnuZfIqWfY3 2644198614 MPE Creado el: 22/08/2025 Creado …" at bounding box center [760, 246] width 728 height 84
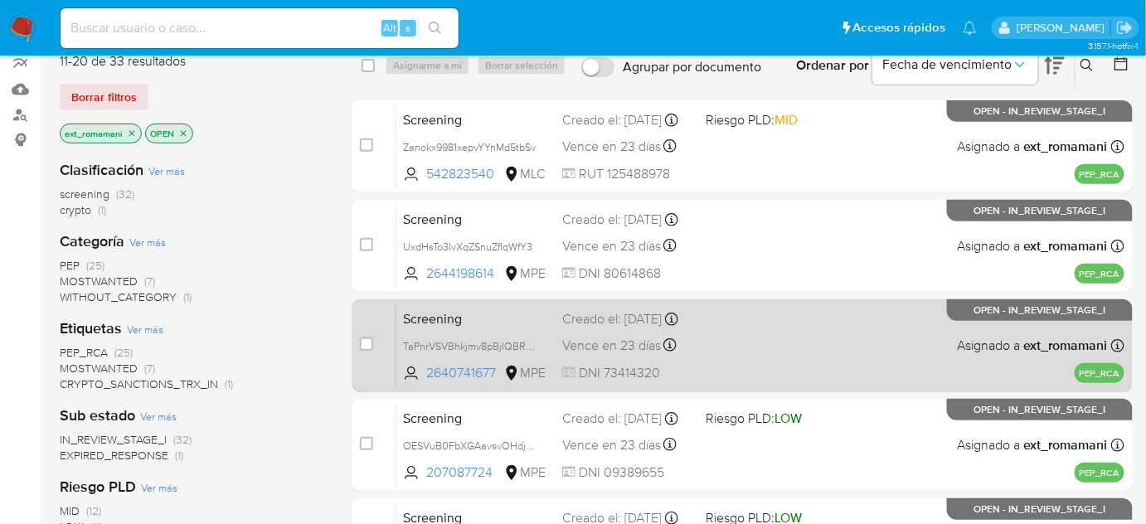
click at [731, 346] on div "Screening TaPnrVSVBhkjmv8pBjIQBRWL 2640741677 MPE Creado el: 22/08/2025 Creado …" at bounding box center [760, 346] width 728 height 84
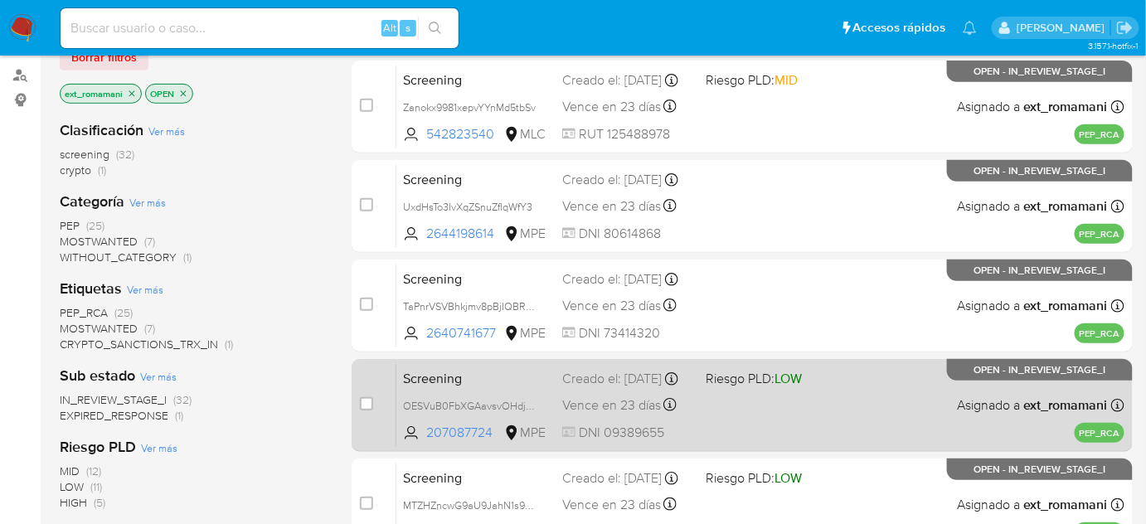
scroll to position [377, 0]
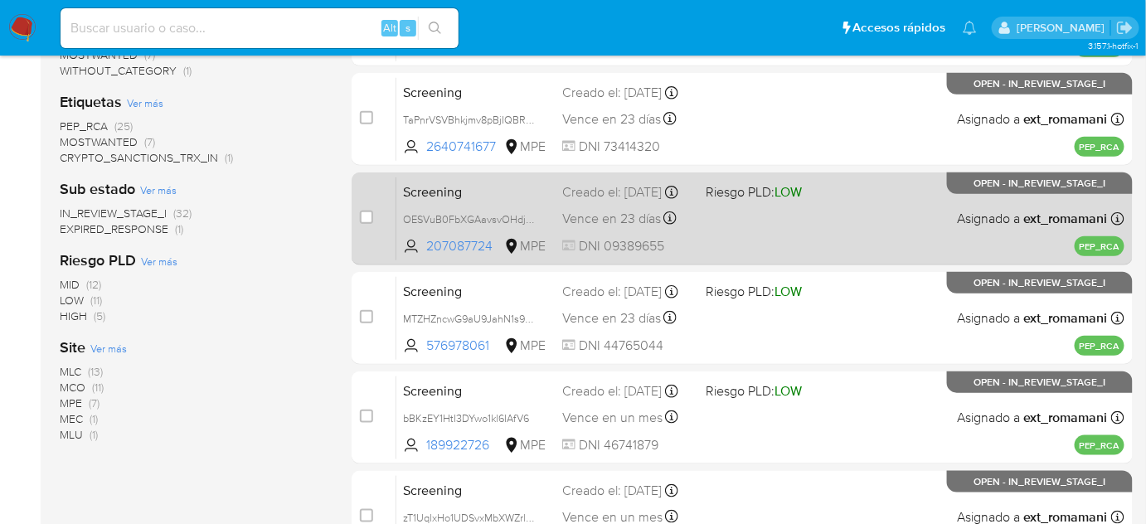
click at [754, 241] on div "Screening OESVuB0FbXGAavsvOHdjv826 207087724 MPE Riesgo PLD: LOW Creado el: 22/…" at bounding box center [760, 219] width 728 height 84
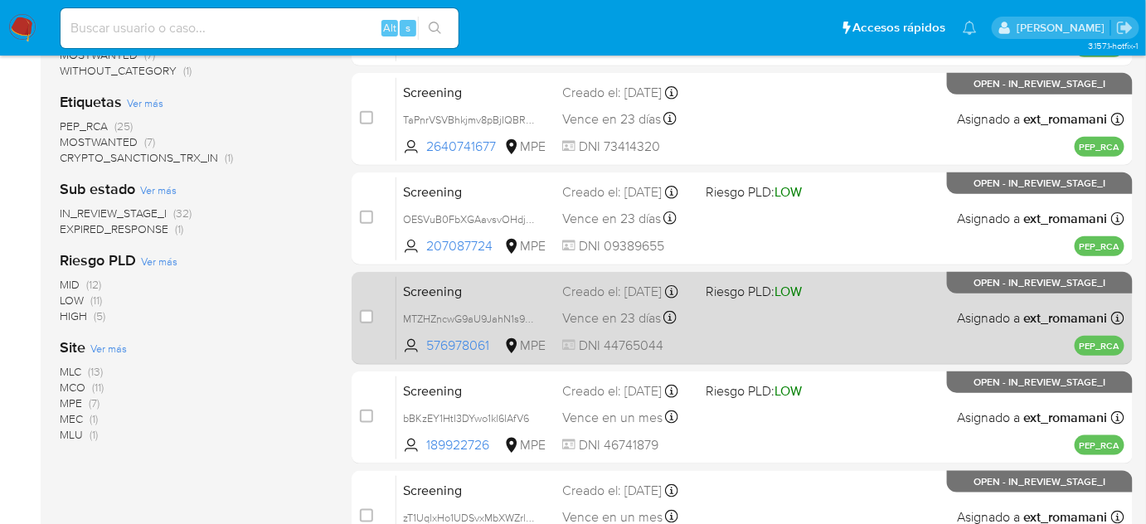
click at [728, 318] on div "Screening MTZHZncwG9aU9JahN1s9gIRM 576978061 MPE Riesgo PLD: LOW Creado el: 22/…" at bounding box center [760, 318] width 728 height 84
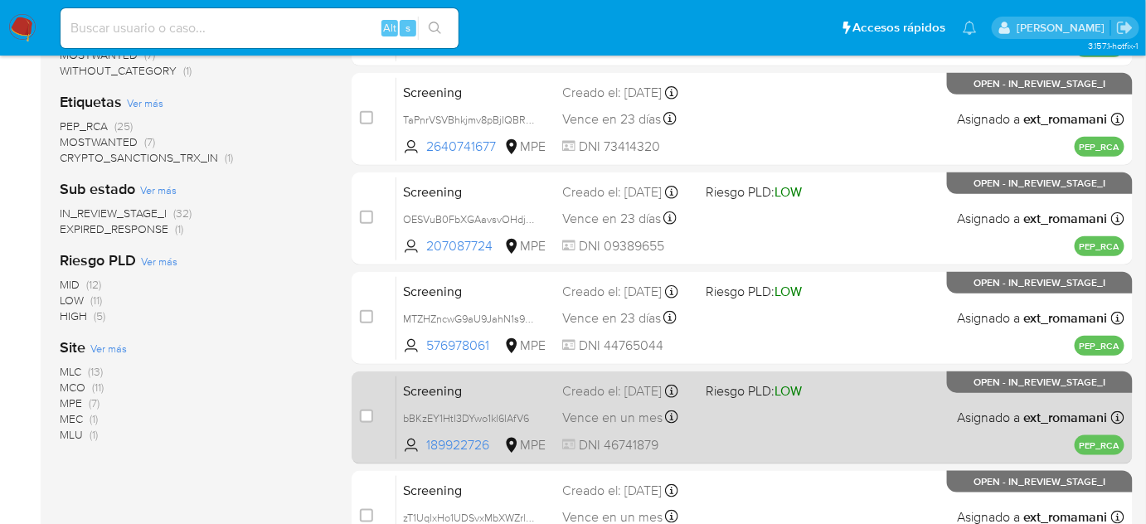
scroll to position [527, 0]
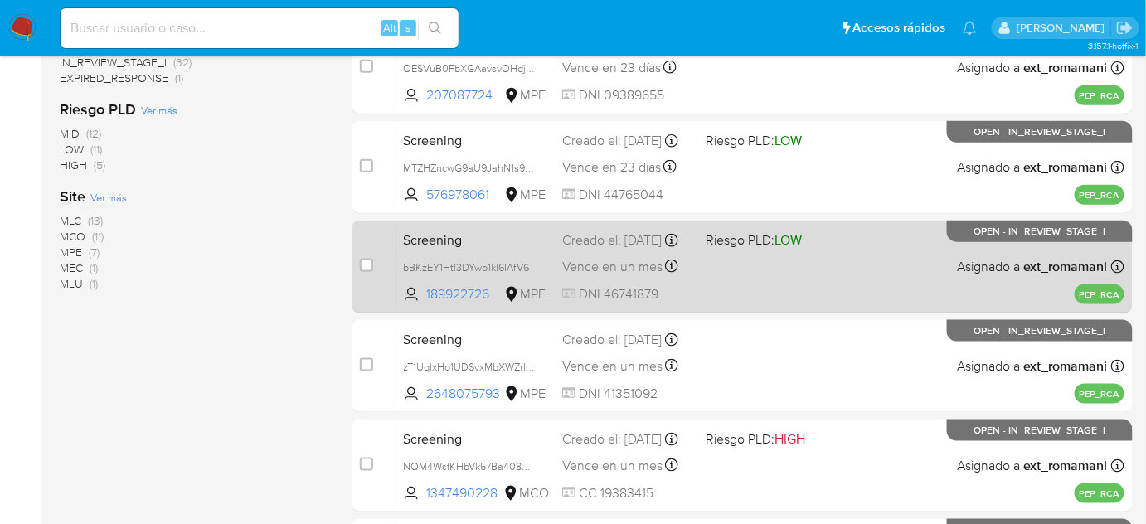
click at [751, 277] on div "Screening bBKzEY1HtI3DYwo1kl6IAfV6 189922726 MPE Riesgo PLD: LOW Creado el: 26/…" at bounding box center [760, 267] width 728 height 84
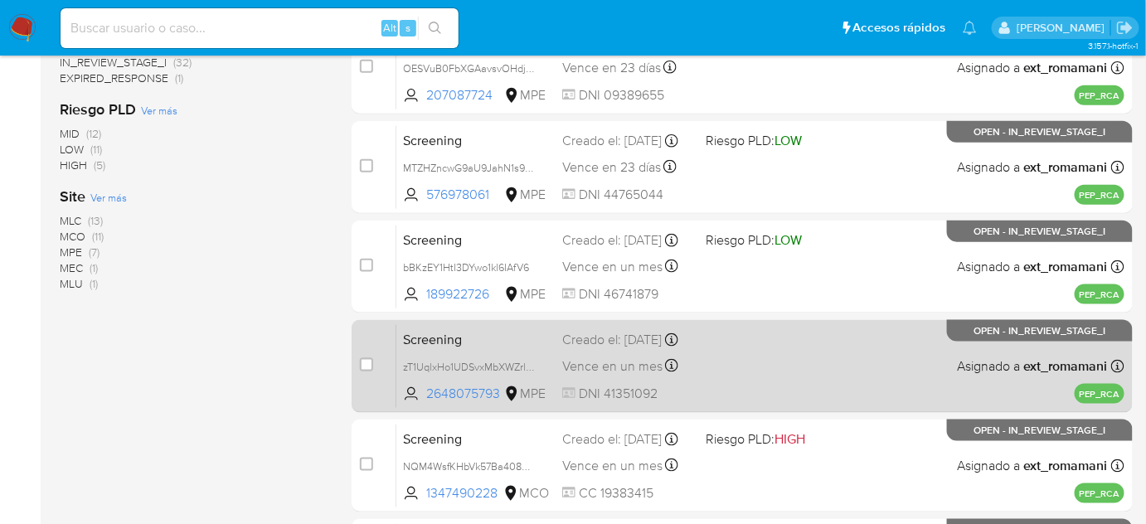
click at [726, 371] on div "Screening zT1UqlxHo1UDSvxMbXWZrlsm 2648075793 MPE Creado el: 26/08/2025 Creado …" at bounding box center [760, 366] width 728 height 84
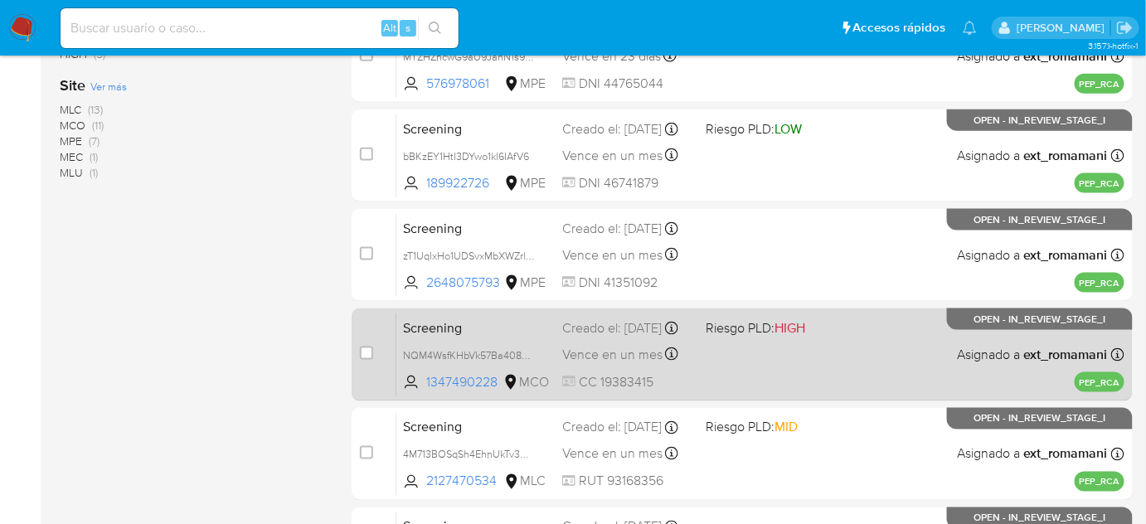
scroll to position [754, 0]
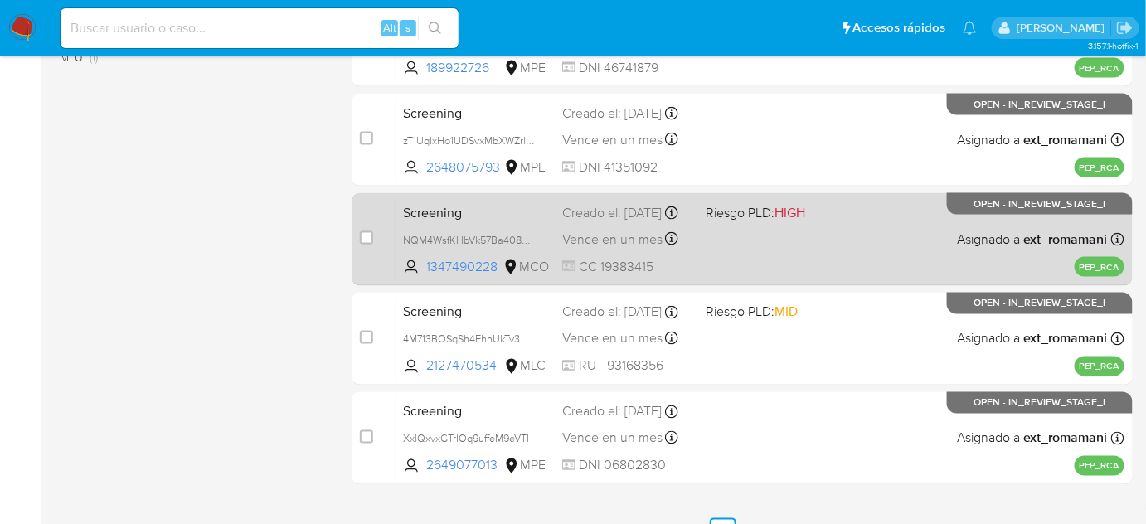
click at [749, 264] on div "Screening NQM4WsfKHbVk57Ba408giFdL 1347490228 MCO Riesgo PLD: HIGH Creado el: 2…" at bounding box center [760, 239] width 728 height 84
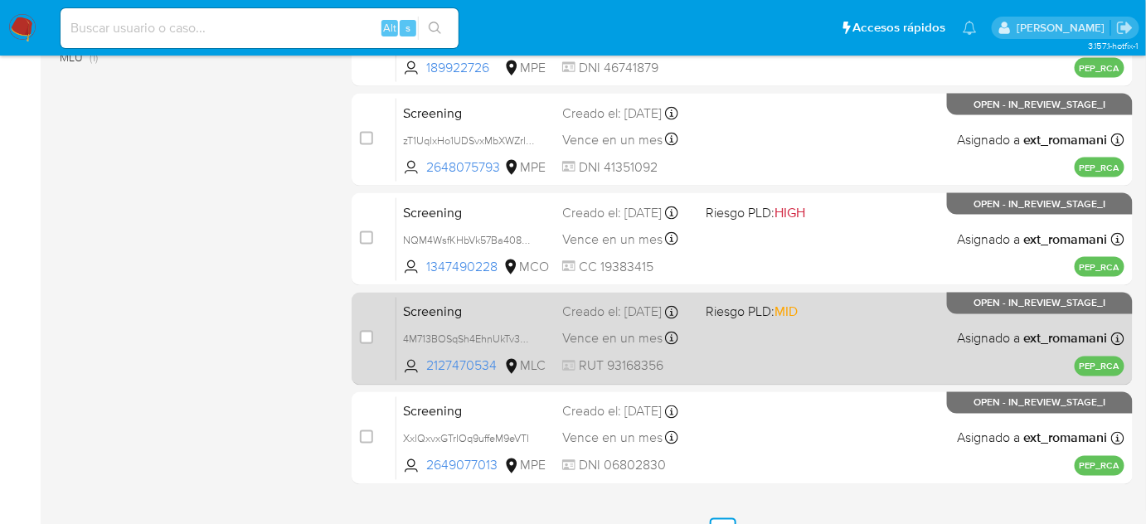
click at [733, 333] on div "Screening 4M713BOSqSh4EhnUkTv3Dbqs 2127470534 MLC Riesgo PLD: MID Creado el: 26…" at bounding box center [760, 339] width 728 height 84
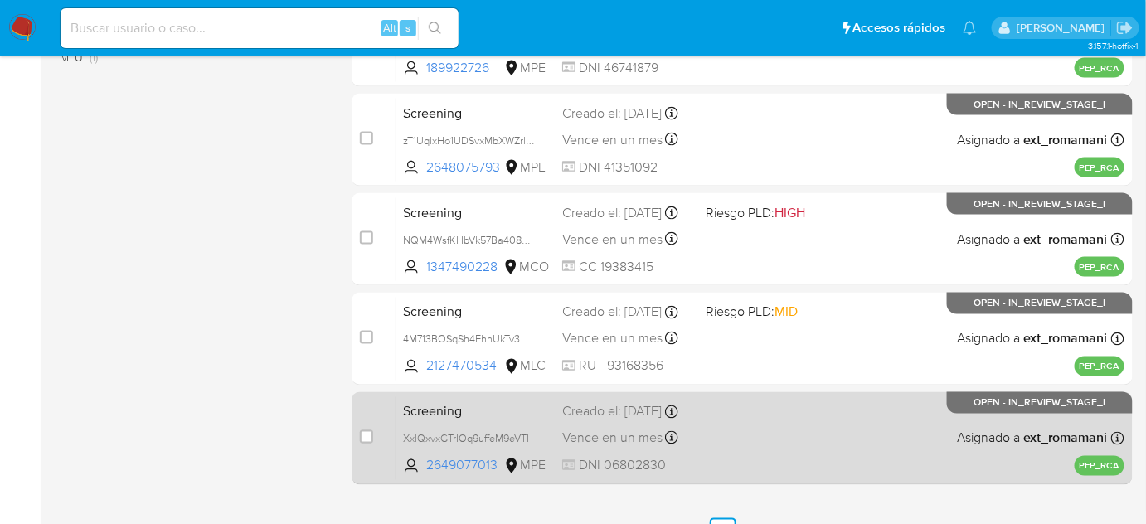
click at [730, 408] on div "Screening XxlQxvxGTrIOq9uffeM9eVTI 2649077013 MPE Creado el: 27/08/2025 Creado …" at bounding box center [760, 438] width 728 height 84
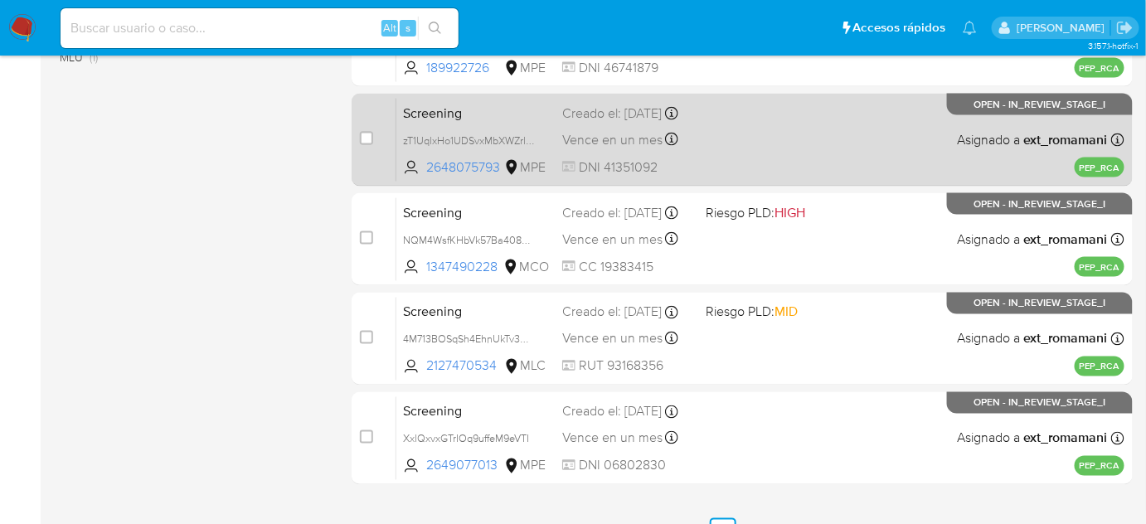
scroll to position [784, 0]
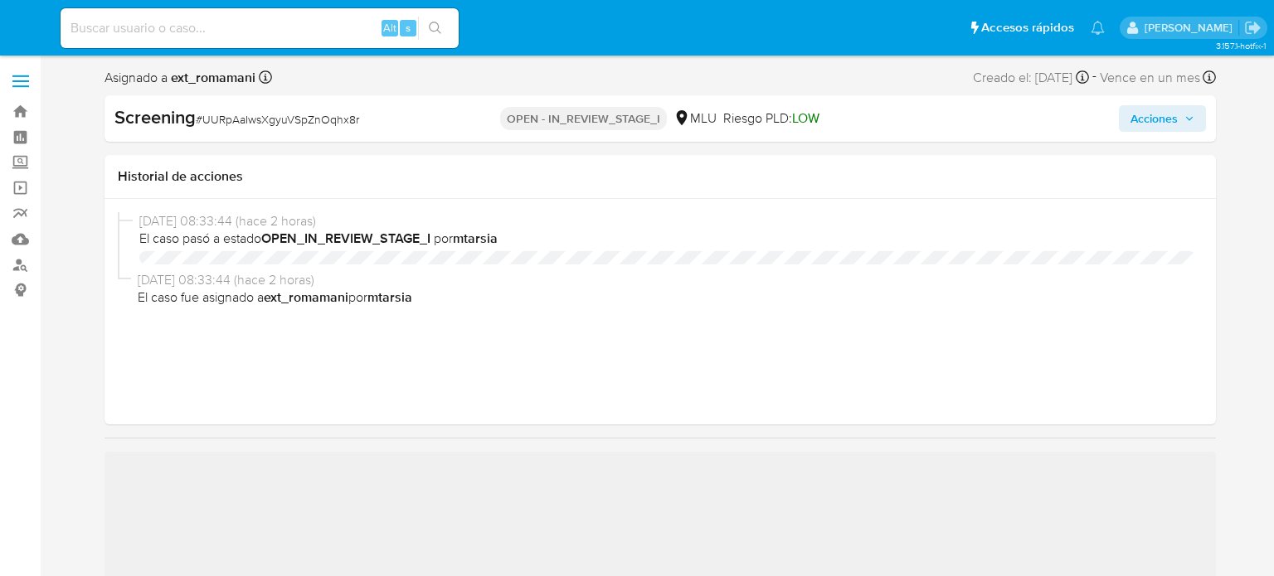
select select "10"
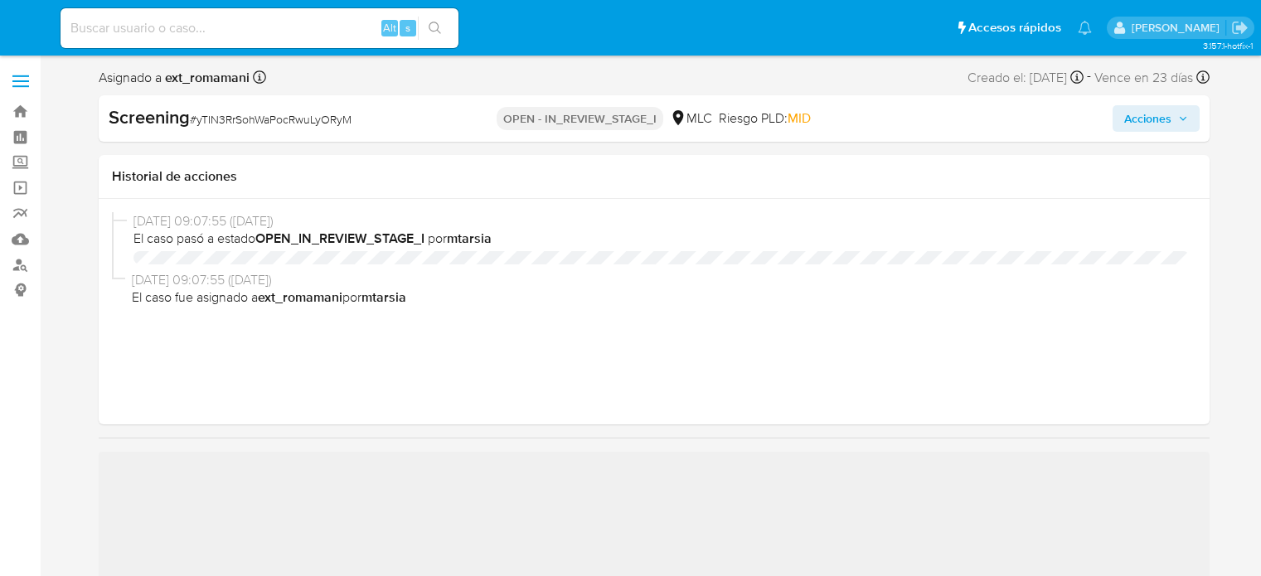
select select "10"
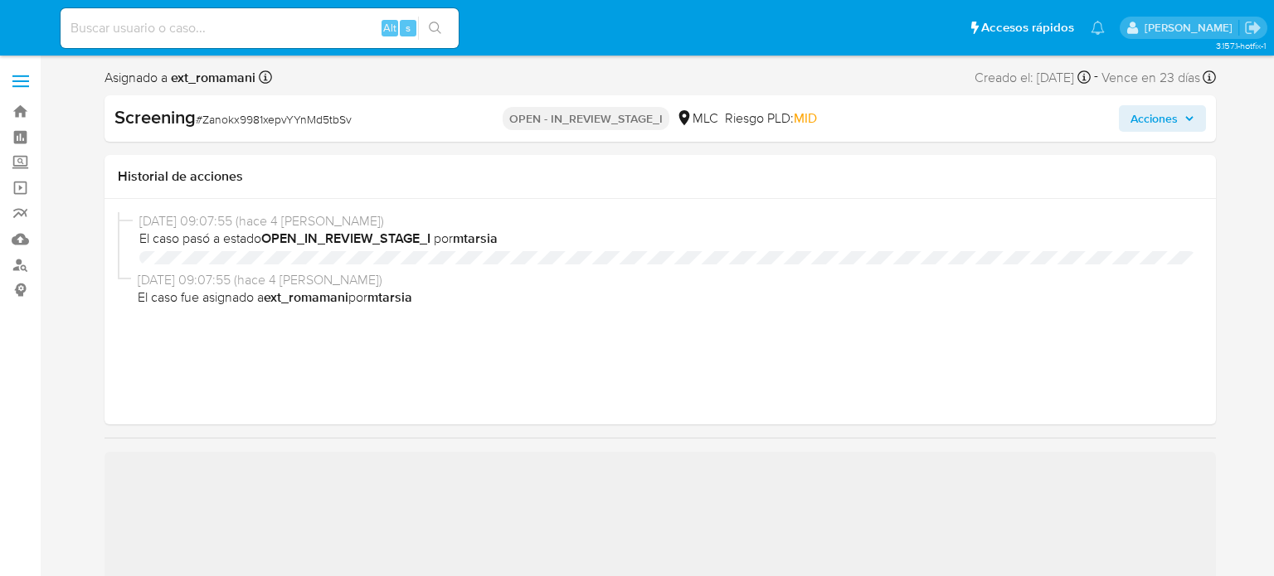
select select "10"
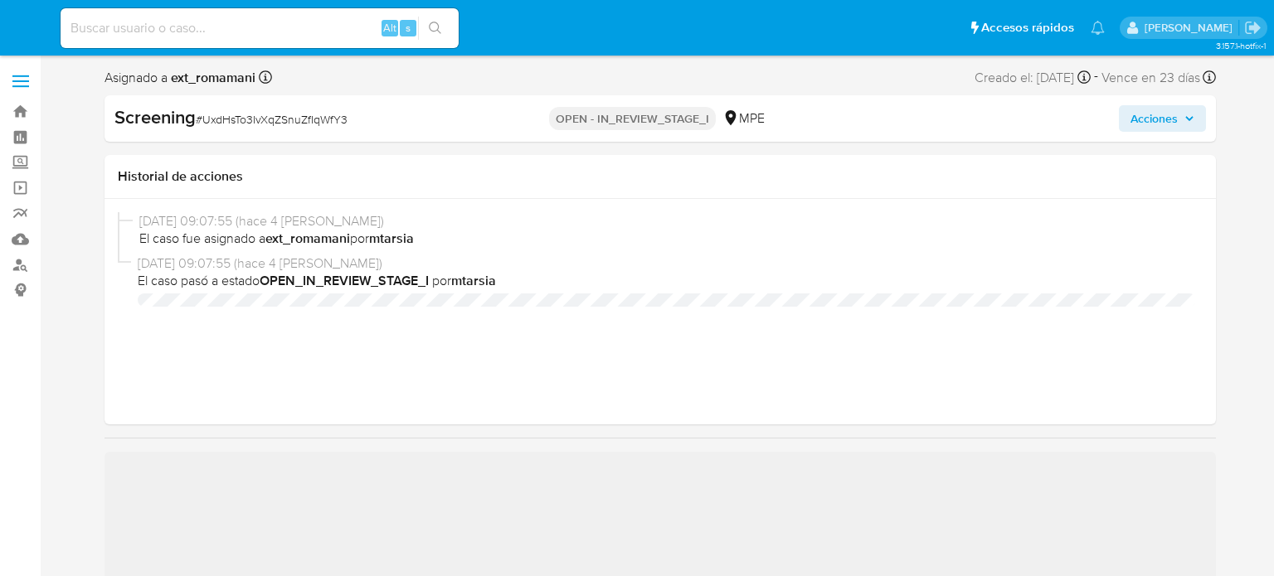
select select "10"
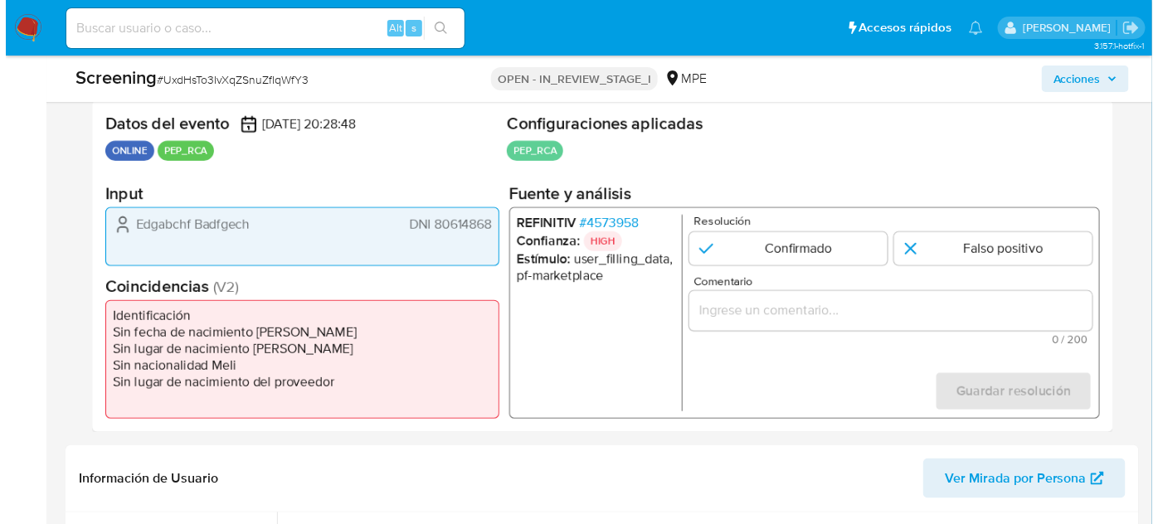
scroll to position [377, 0]
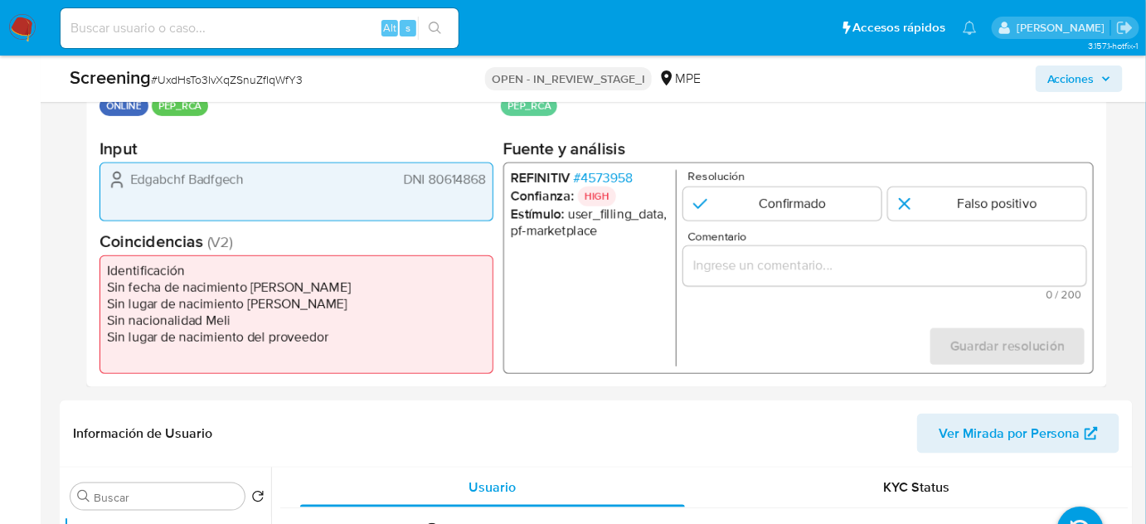
click at [610, 173] on span "# 4573958" at bounding box center [603, 178] width 59 height 17
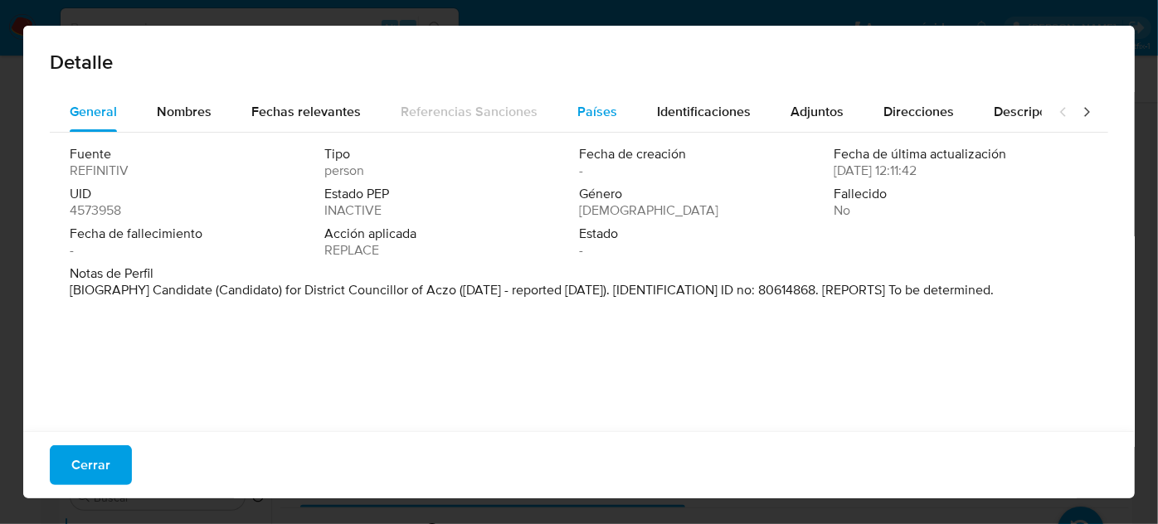
click at [579, 110] on span "Países" at bounding box center [597, 111] width 40 height 19
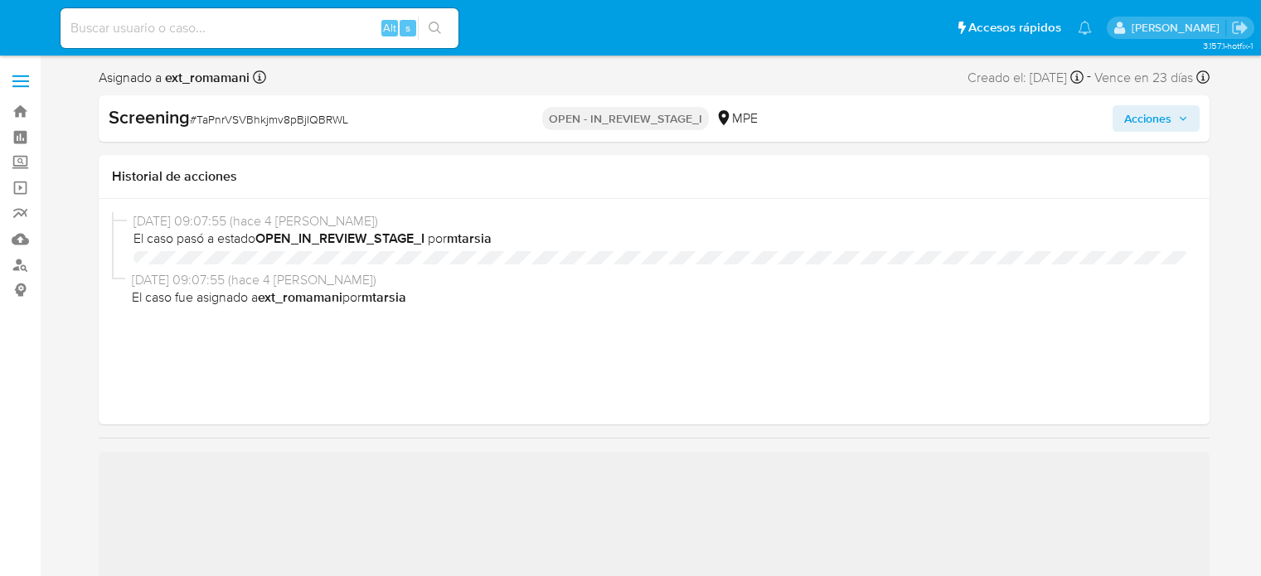
select select "10"
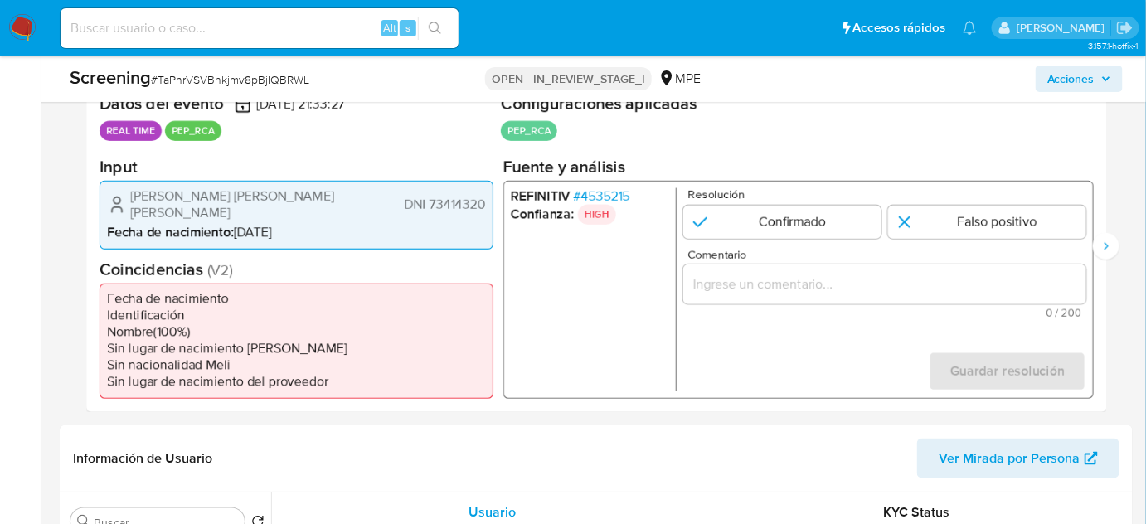
scroll to position [377, 0]
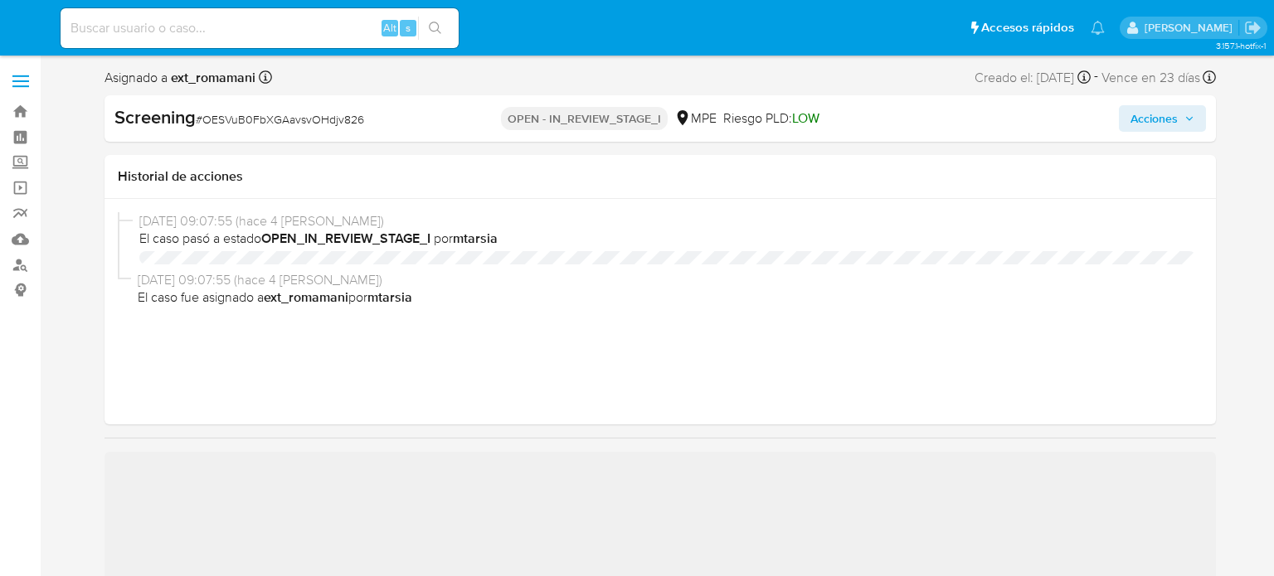
select select "10"
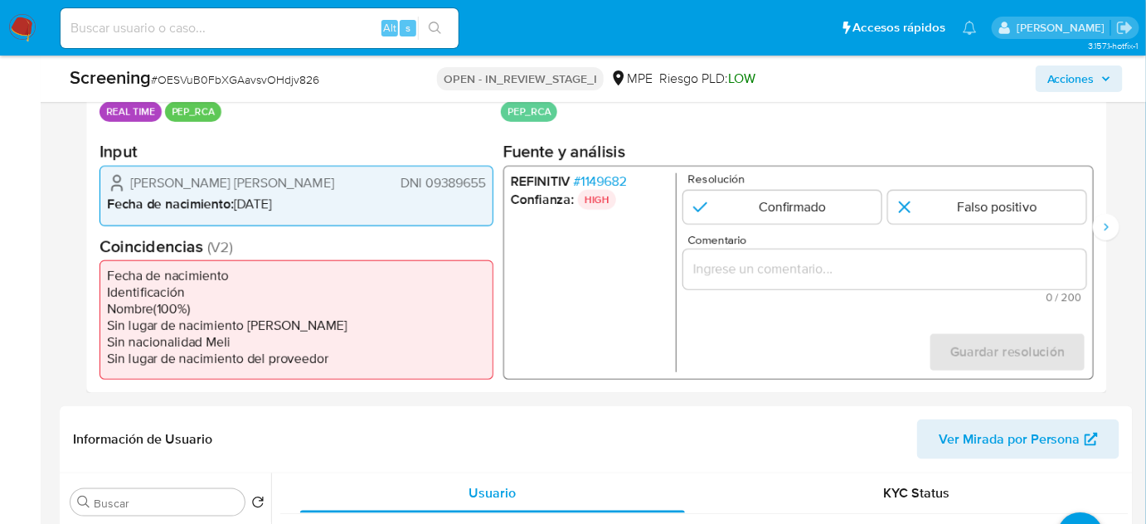
scroll to position [377, 0]
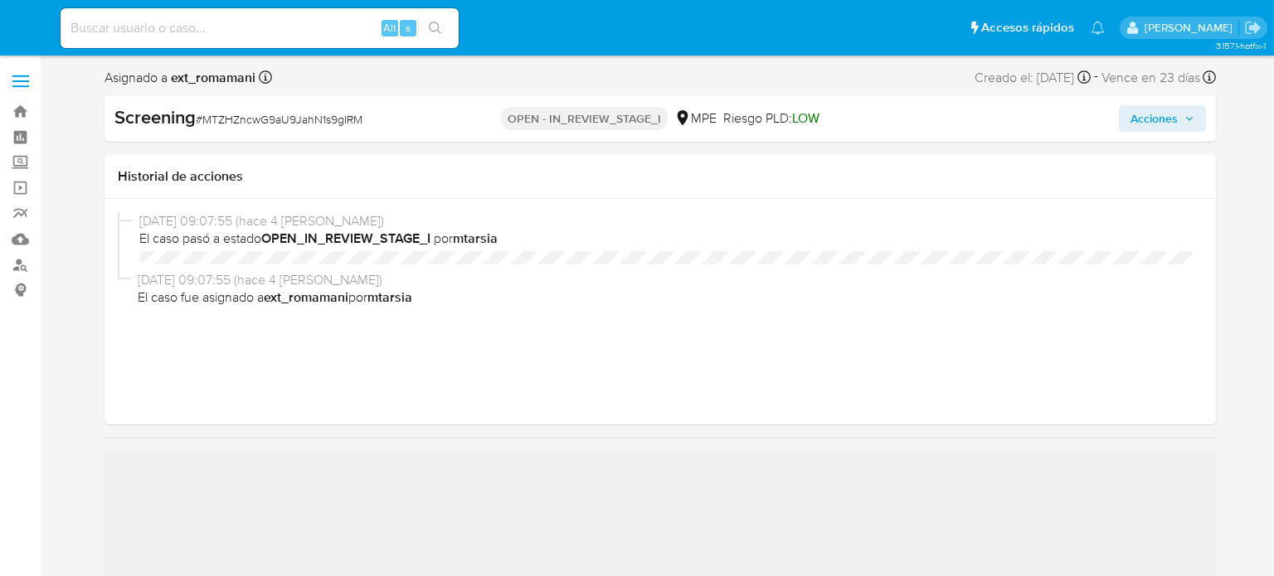
select select "10"
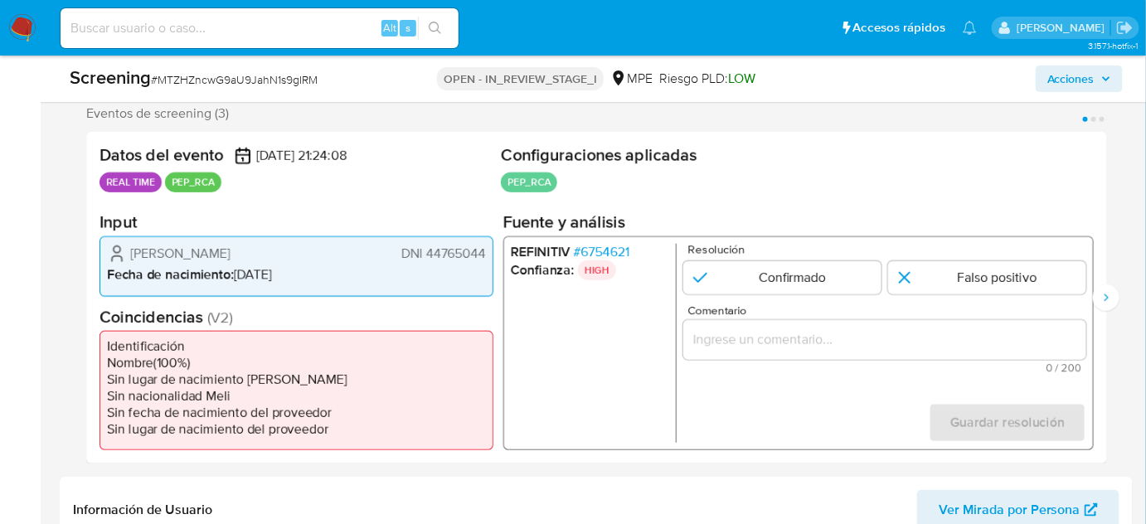
scroll to position [301, 0]
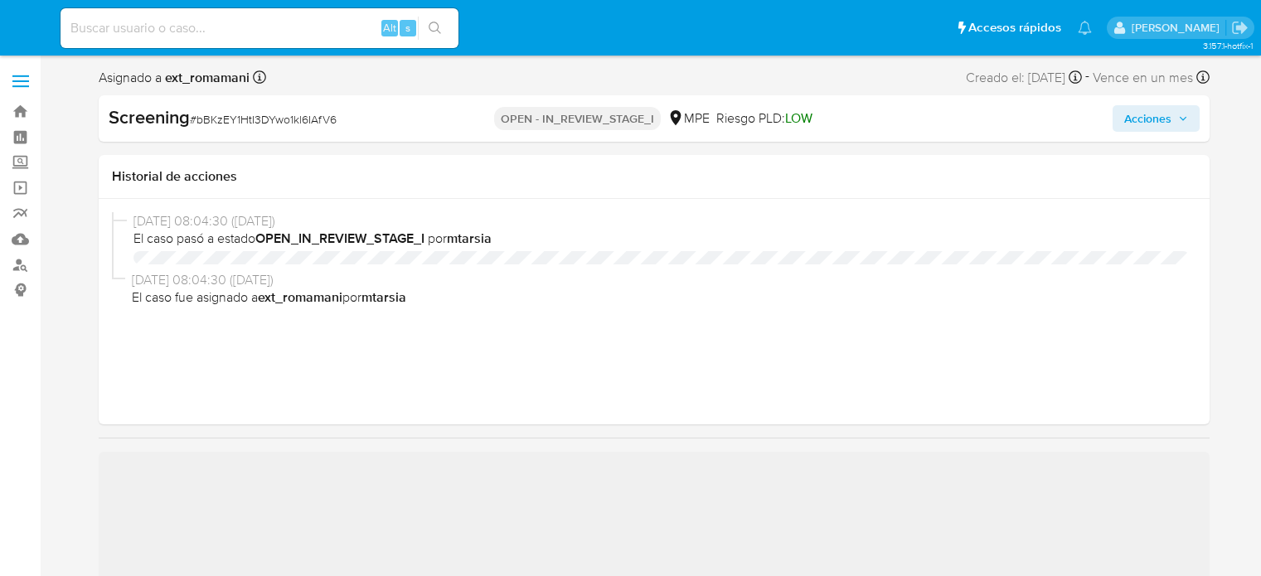
select select "10"
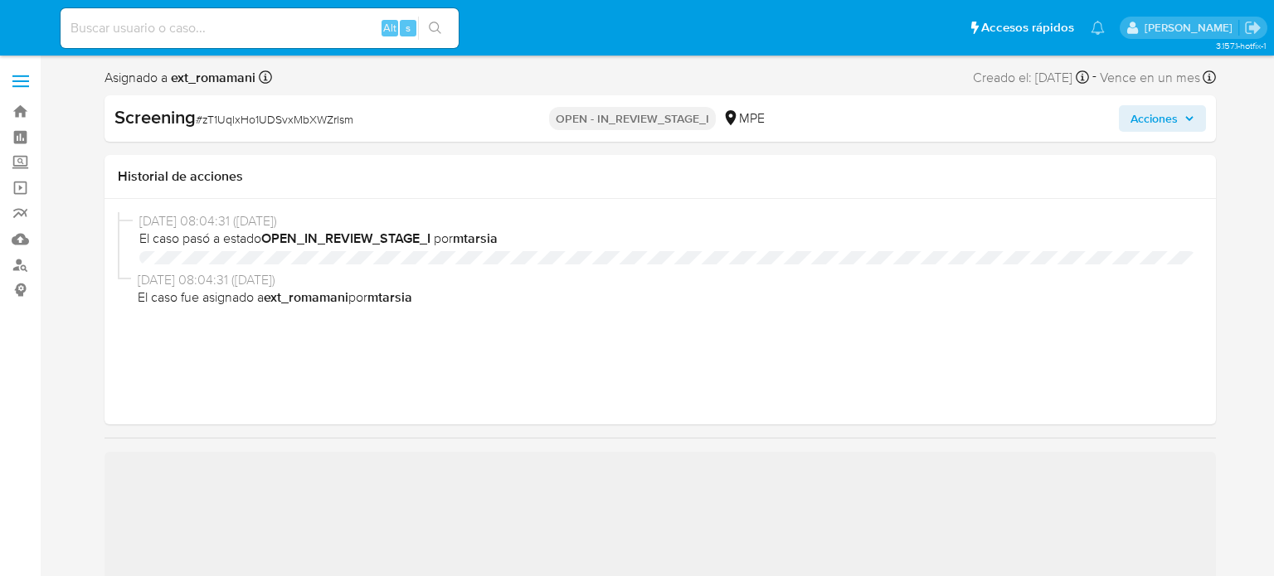
select select "10"
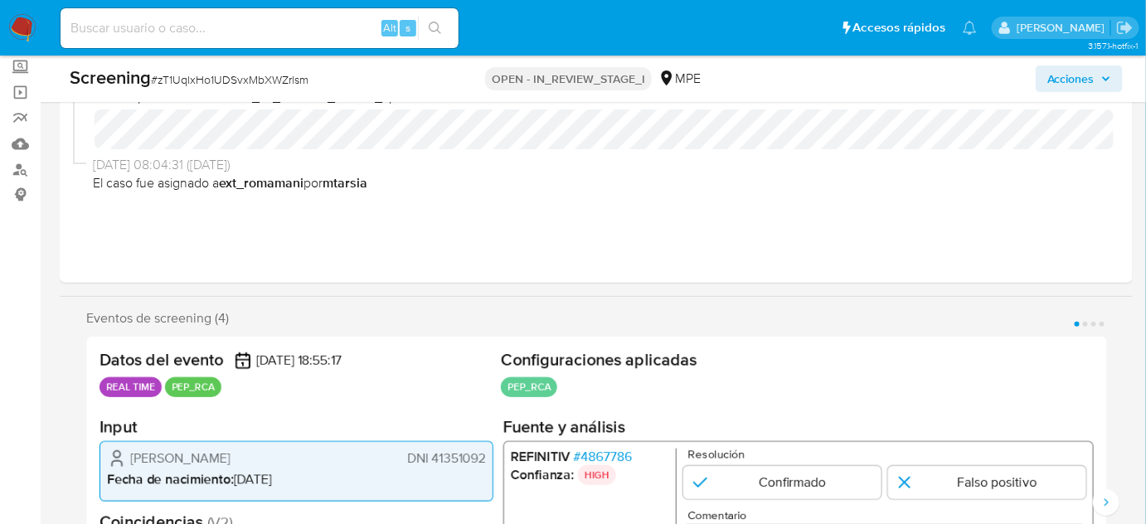
scroll to position [301, 0]
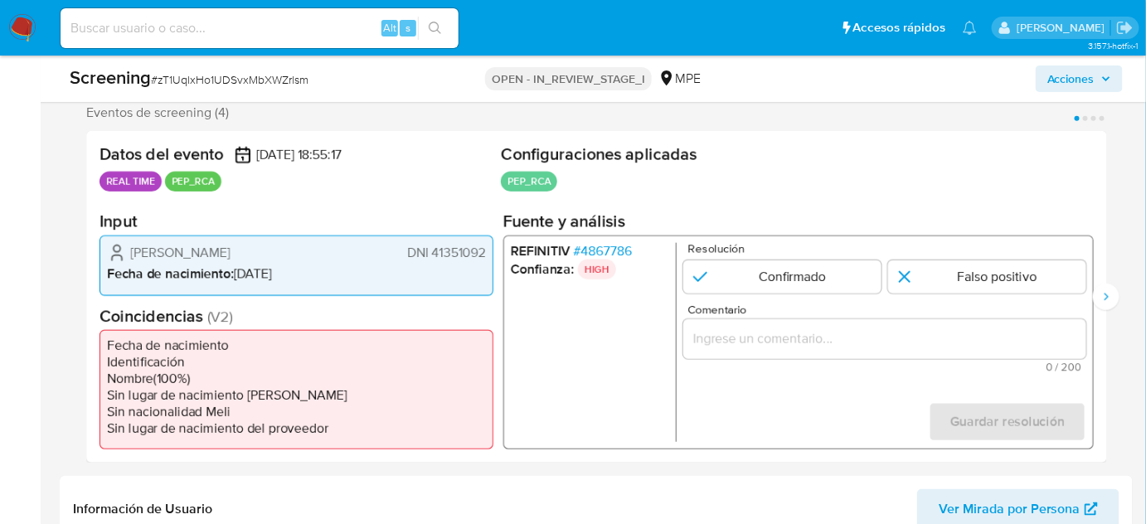
drag, startPoint x: 314, startPoint y: 250, endPoint x: 124, endPoint y: 249, distance: 190.8
click at [124, 249] on div "Gina Carhuallanqui Marin DNI 41351092" at bounding box center [296, 253] width 379 height 20
click at [615, 250] on span "# 4867786" at bounding box center [603, 251] width 58 height 17
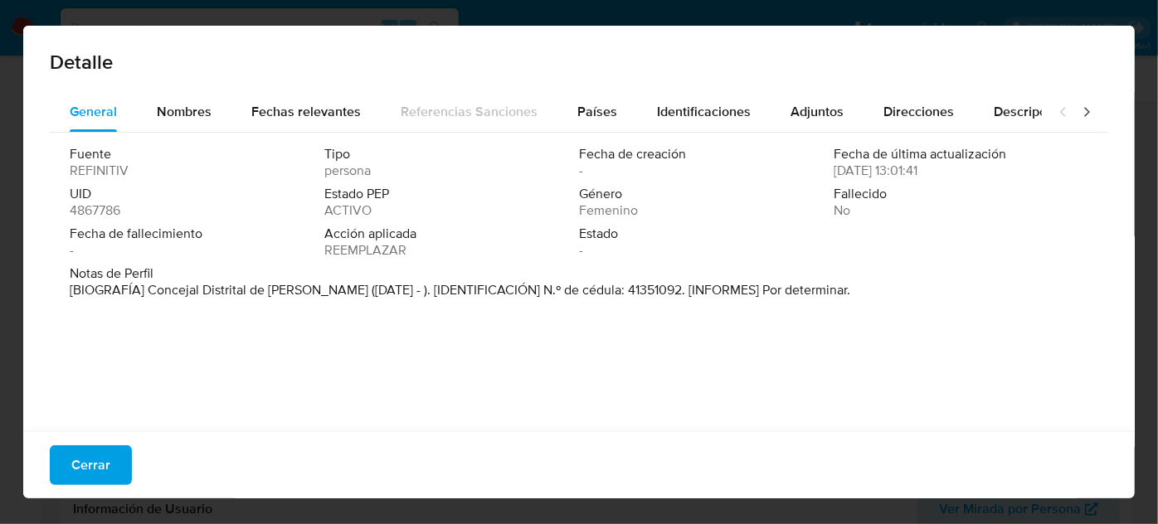
drag, startPoint x: 146, startPoint y: 289, endPoint x: 330, endPoint y: 295, distance: 184.2
click at [330, 295] on font "[BIOGRAFÍA] Concejal Distrital de El Agustino (Ene. 2019 - ). [IDENTIFICACIÓN] …" at bounding box center [460, 289] width 780 height 19
click at [261, 404] on div "Fuente REFINITIV Tipo persona Fecha de creación - Fecha de última actualización…" at bounding box center [579, 278] width 1058 height 290
click at [188, 121] on div "Nombres" at bounding box center [184, 112] width 55 height 40
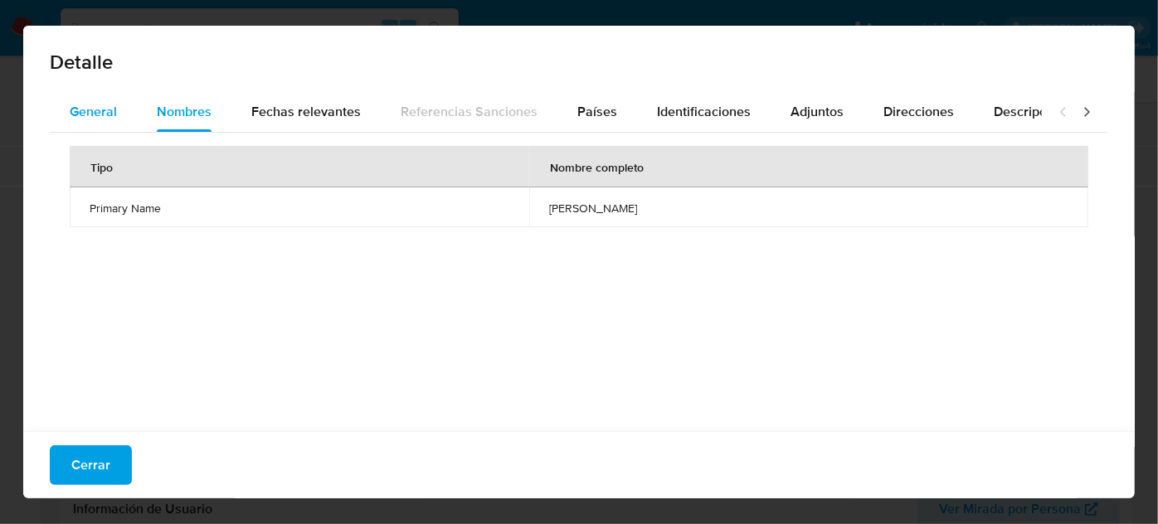
click at [100, 115] on font "General" at bounding box center [93, 111] width 47 height 19
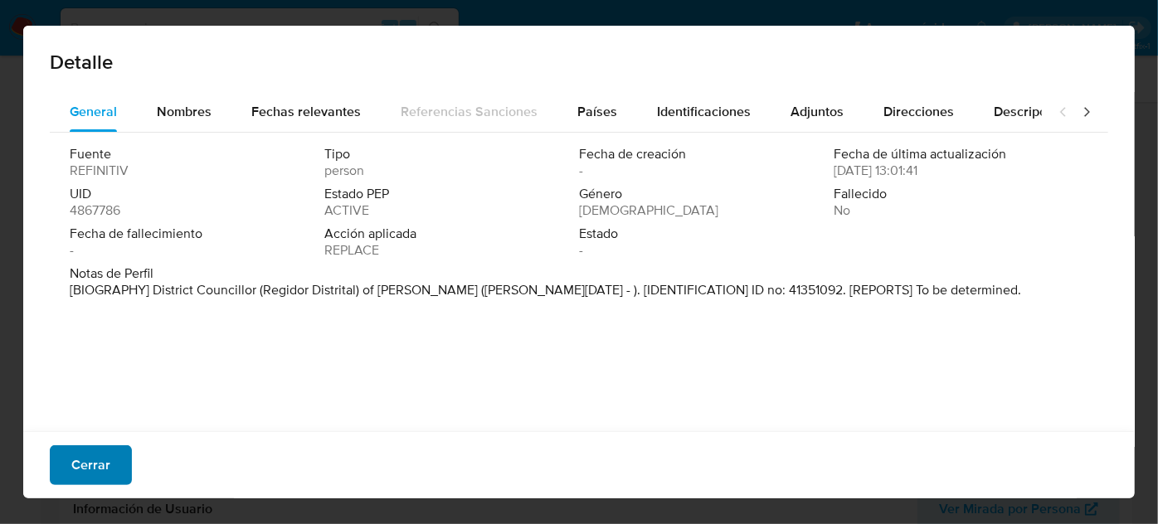
click at [97, 475] on span "Cerrar" at bounding box center [90, 465] width 39 height 36
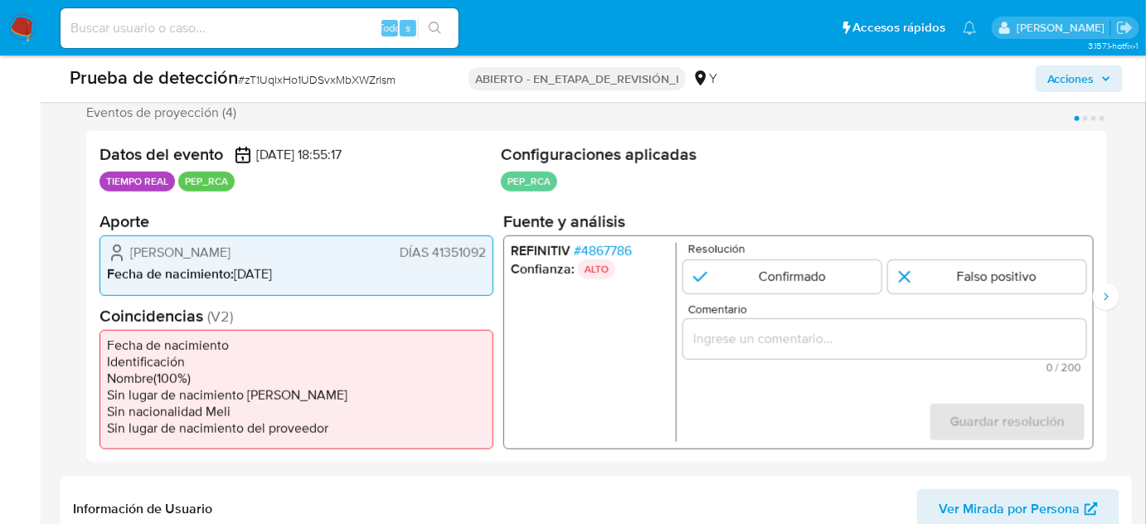
click at [722, 335] on input "Comentario" at bounding box center [884, 339] width 403 height 22
drag, startPoint x: 125, startPoint y: 247, endPoint x: 488, endPoint y: 251, distance: 362.5
click at [488, 251] on div "Gina Carhuallanqui Marín DÍAS 41351092 Fecha de nacimiento : 12/09/1981" at bounding box center [297, 266] width 394 height 60
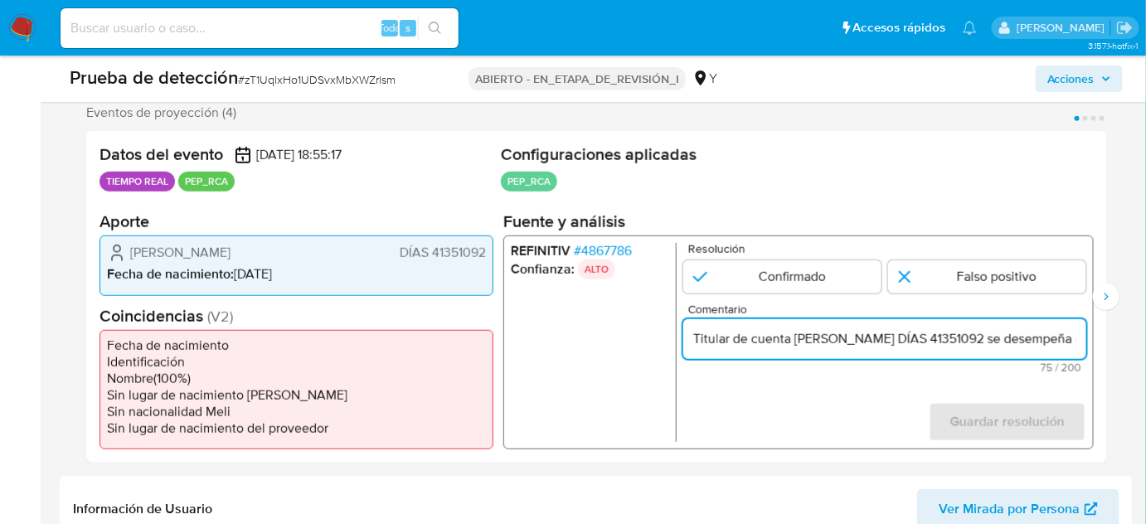
click at [980, 338] on input "Titular de cuenta Gina Carhuallanqui Marín DÍAS 41351092 se desempeña como" at bounding box center [884, 339] width 403 height 22
drag, startPoint x: 972, startPoint y: 338, endPoint x: 953, endPoint y: 347, distance: 21.1
click at [953, 347] on input "Titular de cuenta Gina Carhuallanqui Marín DÍAS 41351092 se desempeña como" at bounding box center [884, 339] width 403 height 22
click at [625, 311] on ul "REFINITIV # 4867786 Confianza: ALTO" at bounding box center [594, 342] width 166 height 199
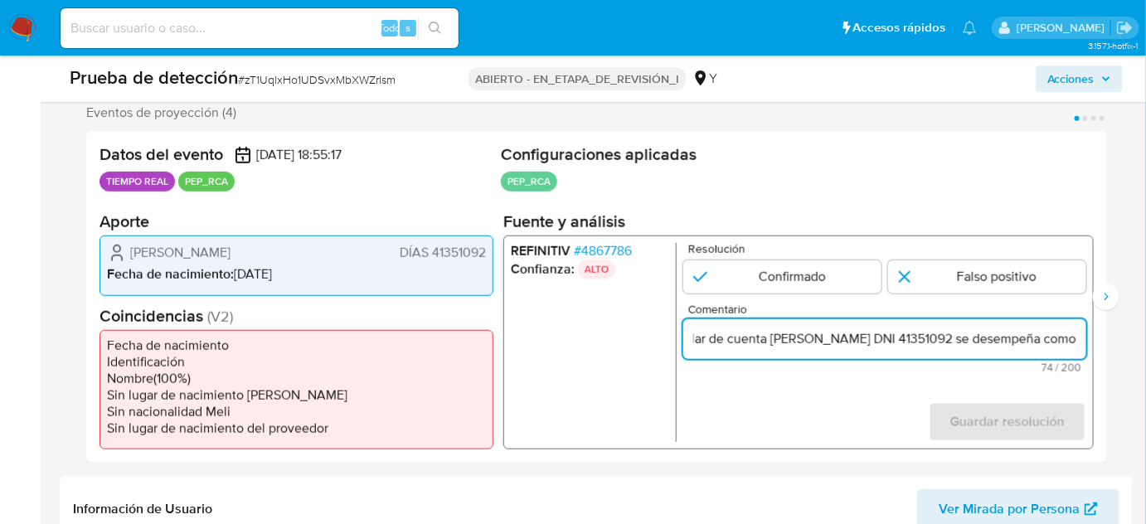
drag, startPoint x: 1043, startPoint y: 334, endPoint x: 1091, endPoint y: 344, distance: 49.1
click at [1091, 344] on div "REFINITIV # 4867786 Confianza: ALTO Resolución Confirmado Falso positivo Coment…" at bounding box center [798, 343] width 591 height 214
click at [1050, 335] on input "Titular de cuenta Gina Carhuallanqui Marín DNI 41351092 se desempeña como" at bounding box center [884, 339] width 403 height 22
click at [1036, 341] on input "Titular de cuenta Gina Carhuallanqui Marín DNI 41351092 se desempeña como" at bounding box center [884, 339] width 403 height 22
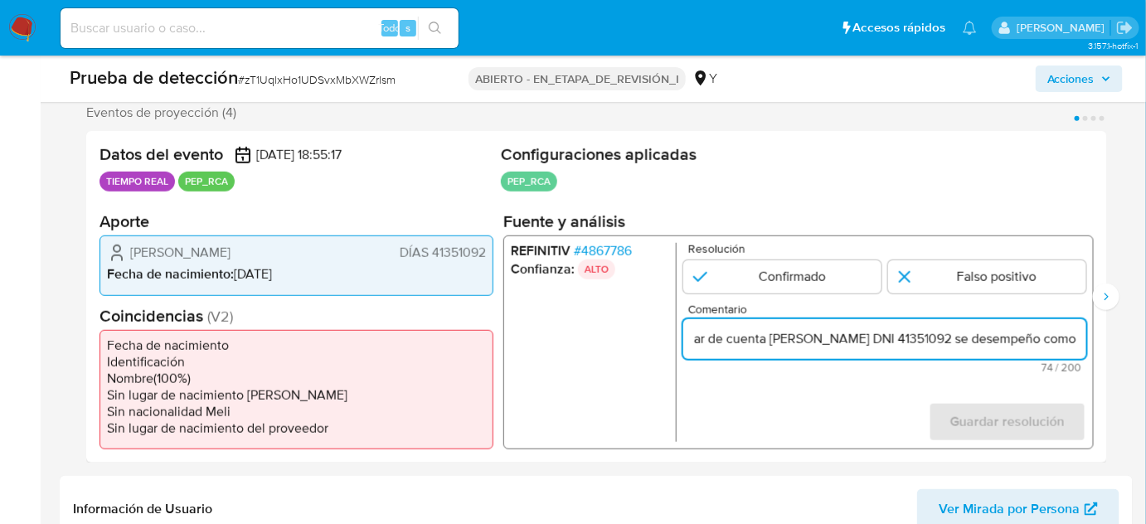
drag, startPoint x: 1062, startPoint y: 338, endPoint x: 1086, endPoint y: 344, distance: 25.6
click at [1086, 344] on div "REFINITIV # 4867786 Confianza: ALTO Resolución Confirmado Falso positivo Coment…" at bounding box center [798, 343] width 591 height 214
click at [1082, 342] on input "Titular de cuenta Gina Carhuallanqui Marín DNI 41351092 se desempeño como" at bounding box center [884, 339] width 403 height 22
paste input "Concejal Distrital de El Agustino desde Enero de 2019."
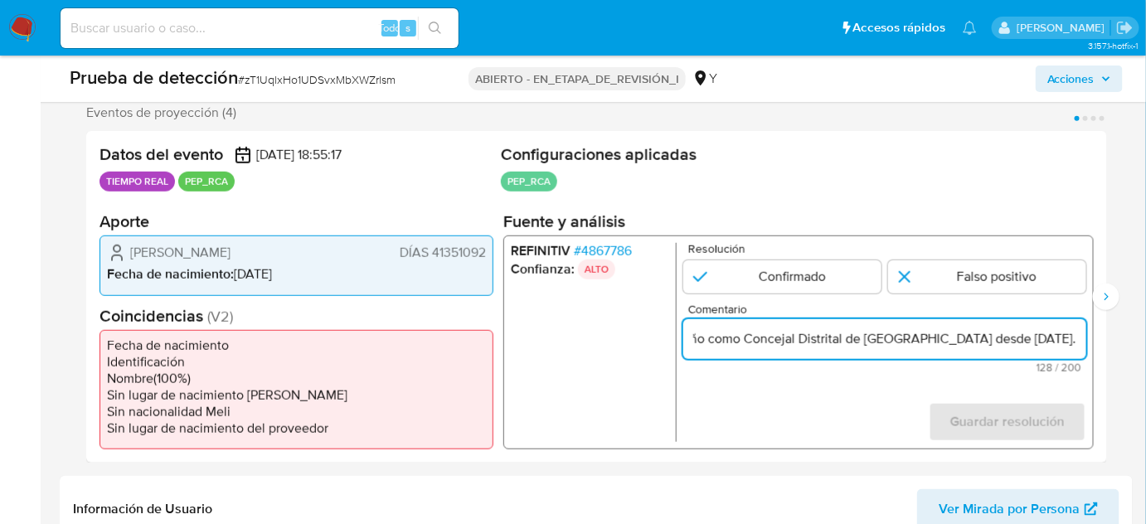
drag, startPoint x: 1085, startPoint y: 343, endPoint x: 949, endPoint y: 346, distance: 136.1
click at [949, 346] on input "Titular de cuenta Gina Carhuallanqui Marín DNI 41351092 se desempeño como Conce…" at bounding box center [884, 339] width 403 height 22
click at [986, 332] on input "Titular de cuenta Gina Carhuallanqui Marín DNI 41351092 se desempeño como Conce…" at bounding box center [884, 339] width 403 height 22
type input "Titular de cuenta [PERSON_NAME] DNI 41351092 se desempeño como Concejal Distrit…"
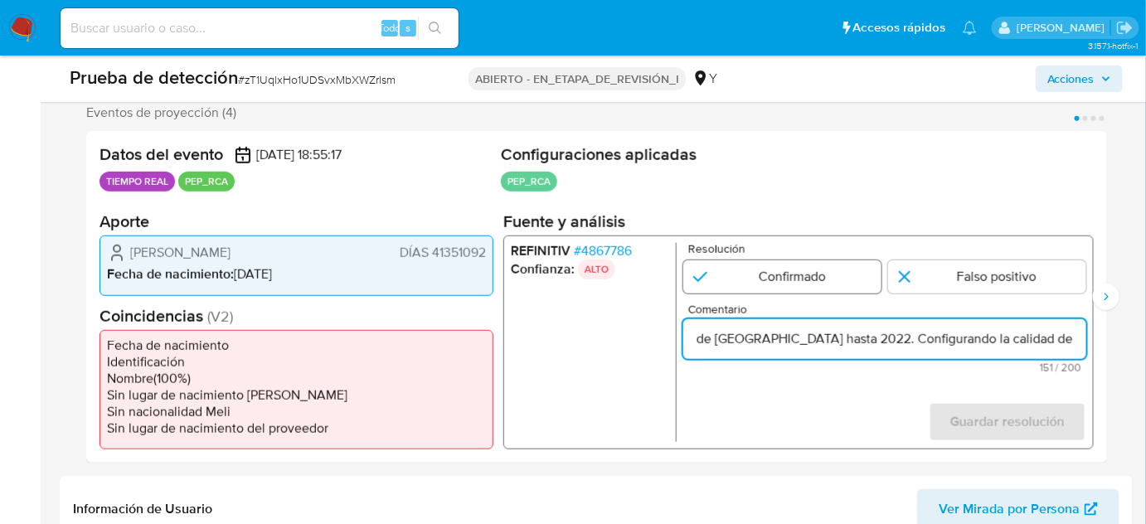
scroll to position [0, 0]
click at [804, 285] on input "1 de 4" at bounding box center [782, 276] width 198 height 33
radio input "true"
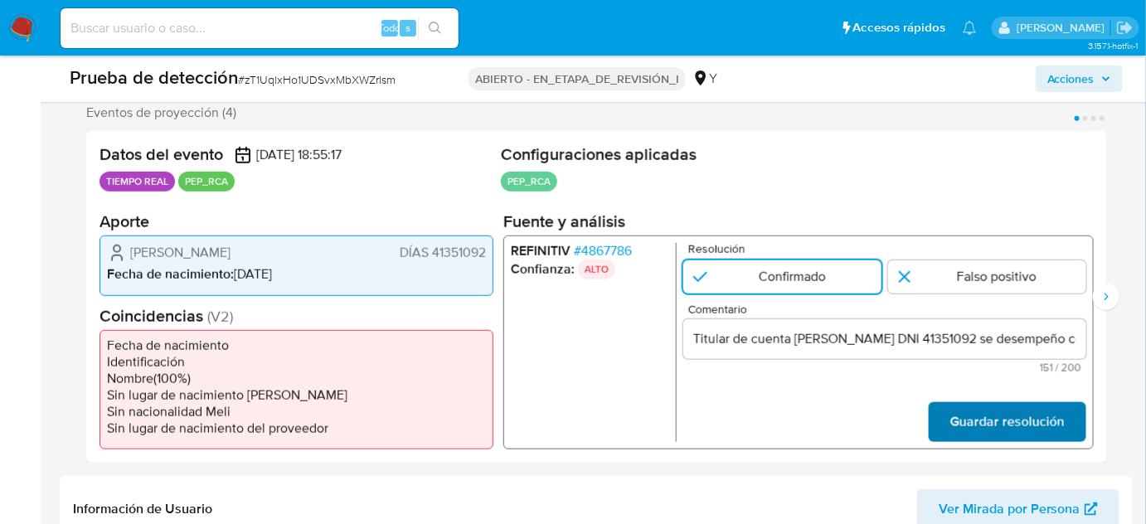
click at [971, 415] on span "Guardar resolución" at bounding box center [1007, 422] width 114 height 36
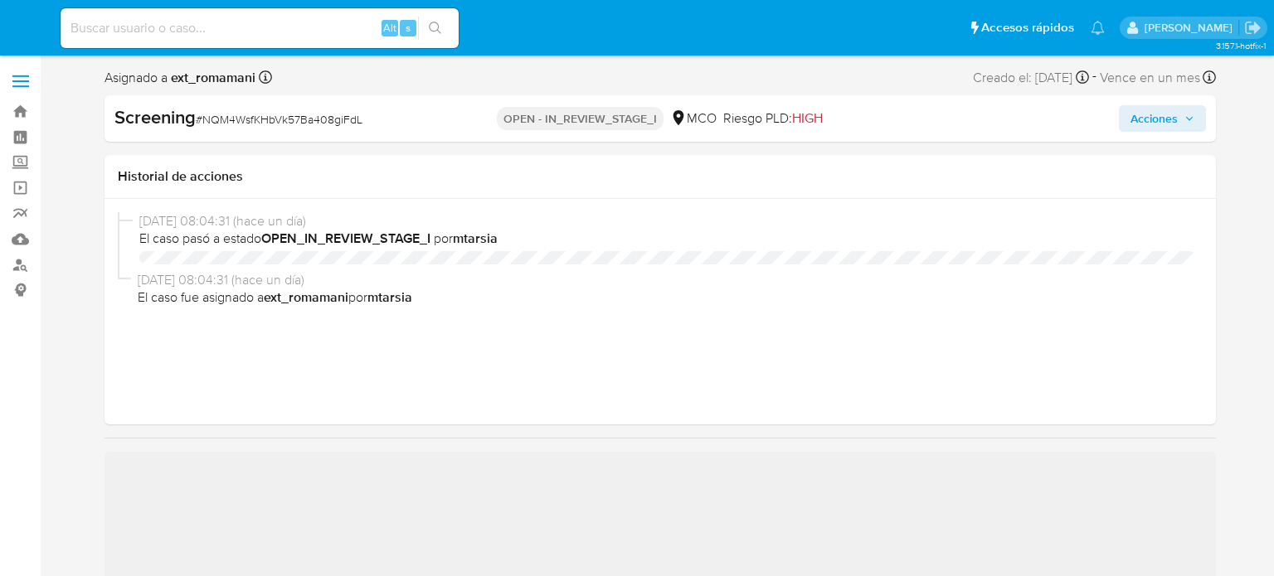
select select "10"
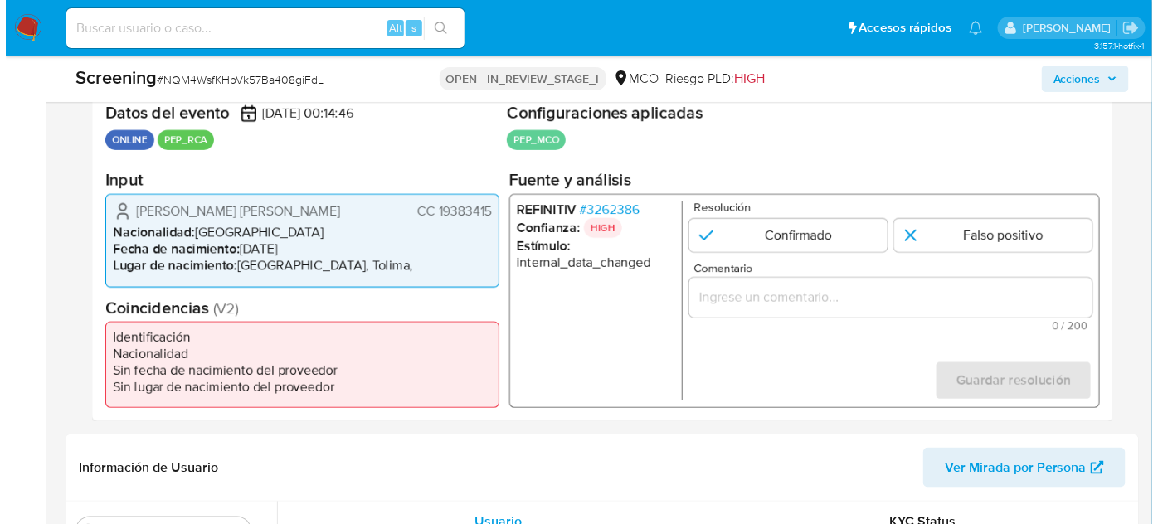
scroll to position [377, 0]
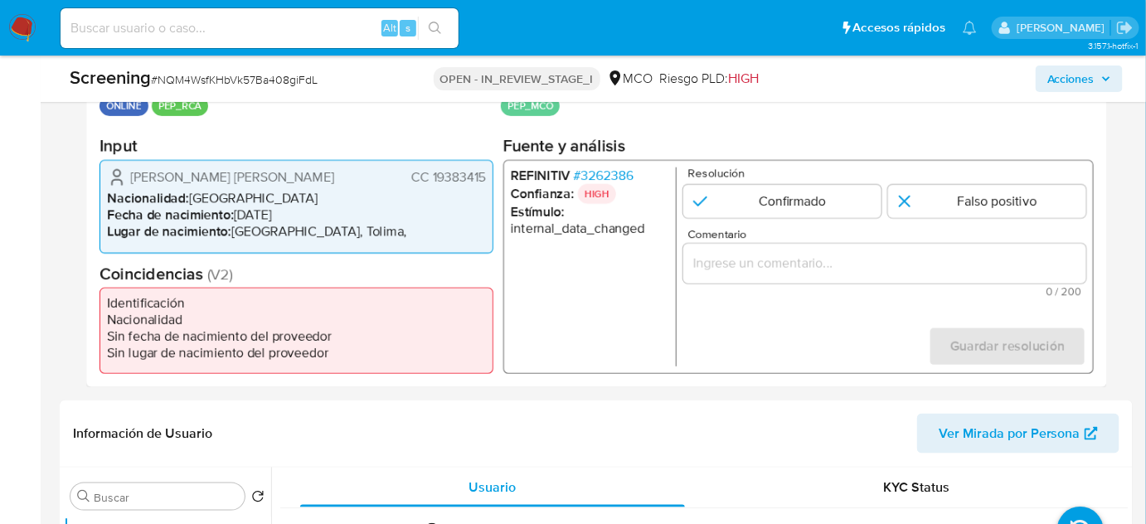
click at [592, 168] on span "# 3262386" at bounding box center [604, 176] width 60 height 17
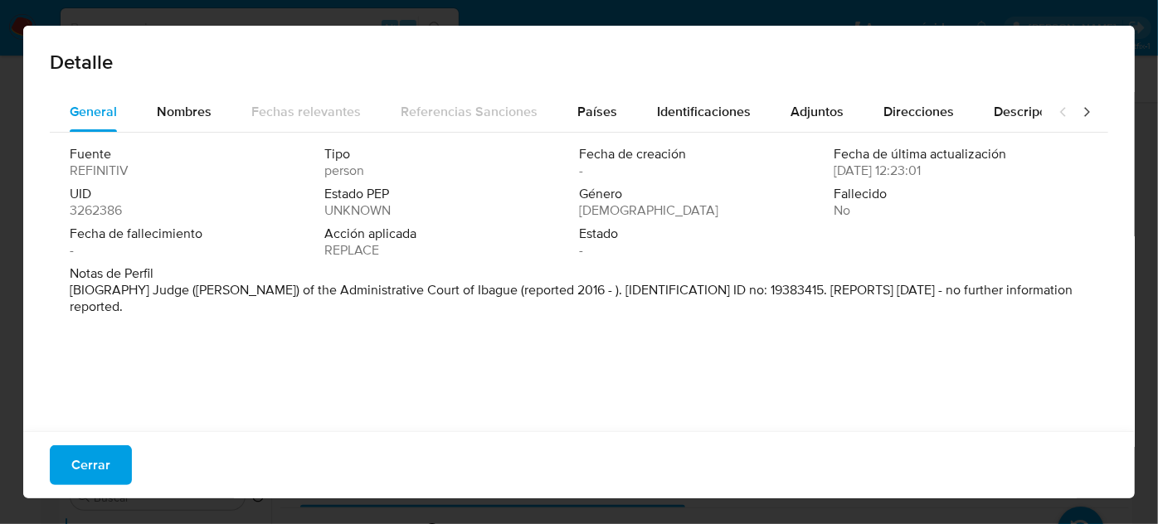
click at [187, 85] on div "Detalle" at bounding box center [578, 59] width 1111 height 66
click at [190, 94] on div "Nombres" at bounding box center [184, 112] width 55 height 40
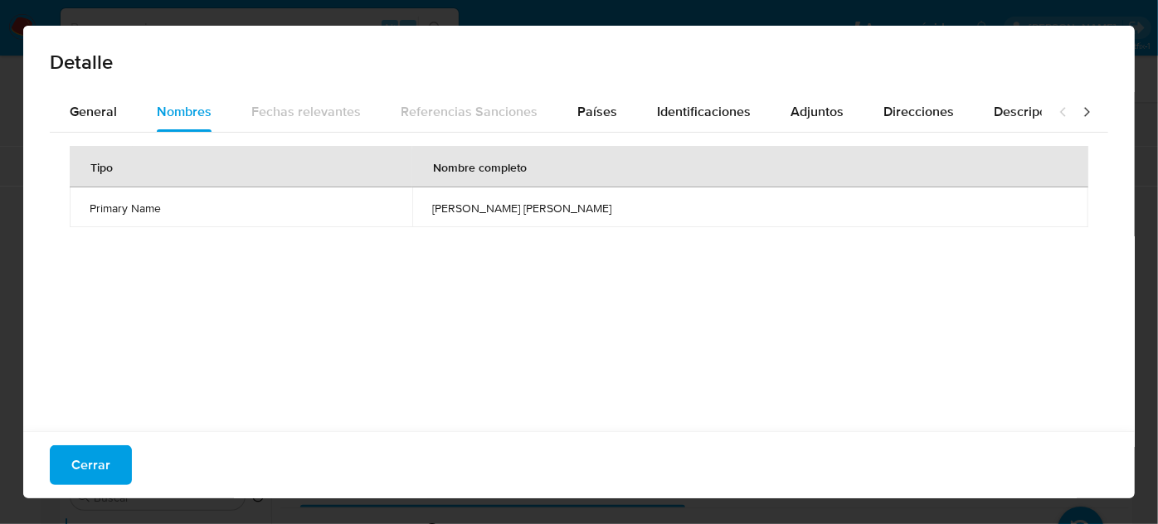
drag, startPoint x: 462, startPoint y: 209, endPoint x: 608, endPoint y: 214, distance: 146.1
click at [608, 214] on span "cesar augusto delgado ramos" at bounding box center [750, 208] width 636 height 15
drag, startPoint x: 613, startPoint y: 214, endPoint x: 451, endPoint y: 214, distance: 161.7
click at [451, 214] on td "cesar augusto delgado ramos" at bounding box center [750, 207] width 676 height 40
click at [118, 112] on button "General" at bounding box center [93, 112] width 87 height 40
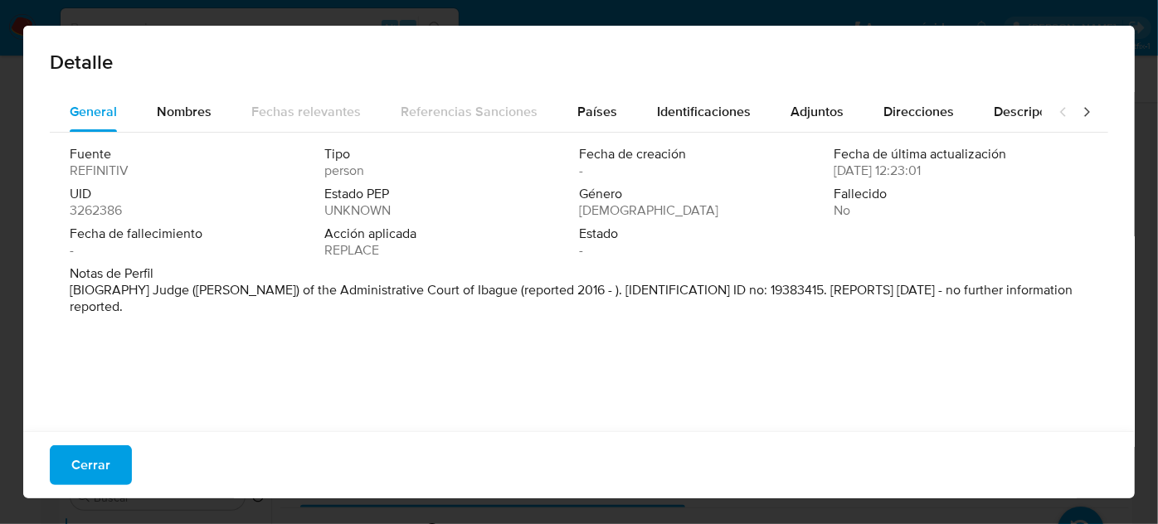
drag, startPoint x: 106, startPoint y: 468, endPoint x: 0, endPoint y: 399, distance: 126.5
click at [104, 468] on span "Cerrar" at bounding box center [90, 465] width 39 height 36
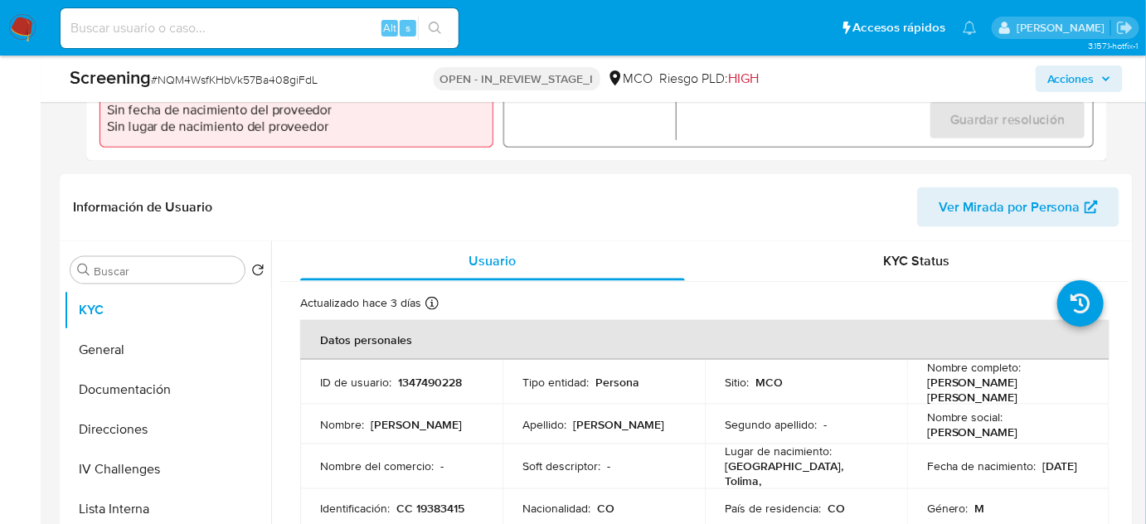
scroll to position [754, 0]
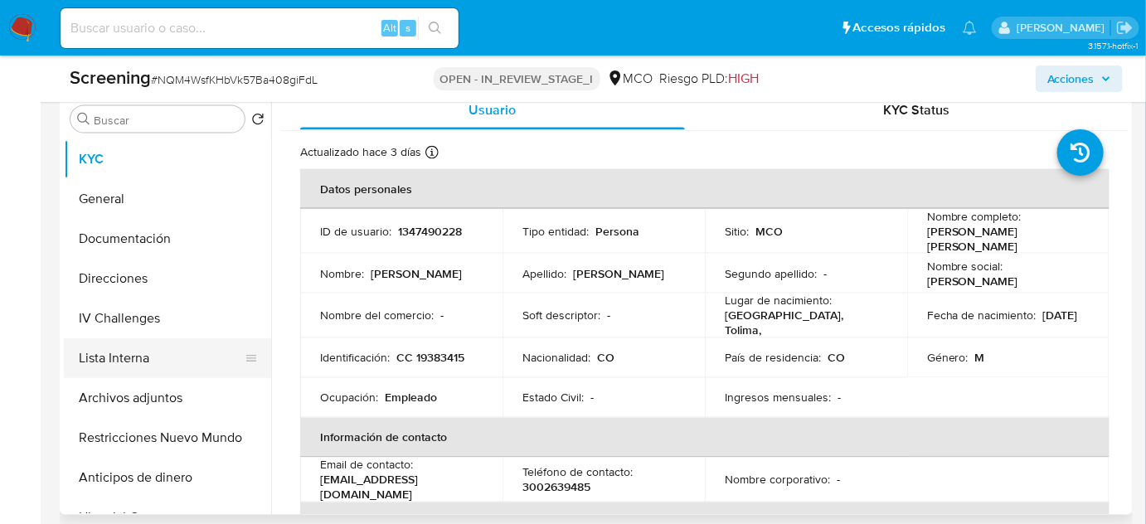
click at [150, 351] on button "Lista Interna" at bounding box center [161, 358] width 194 height 40
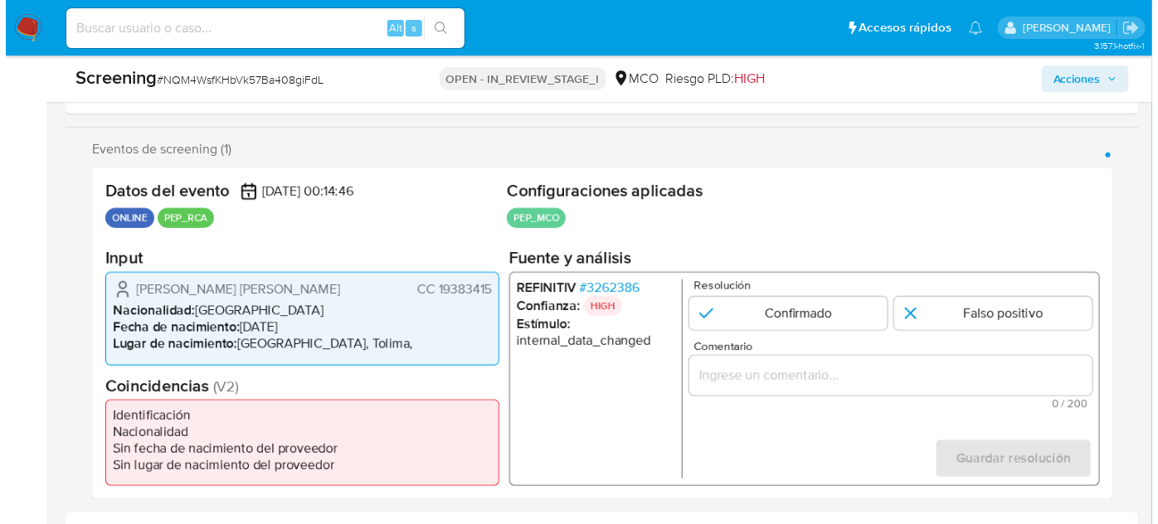
scroll to position [226, 0]
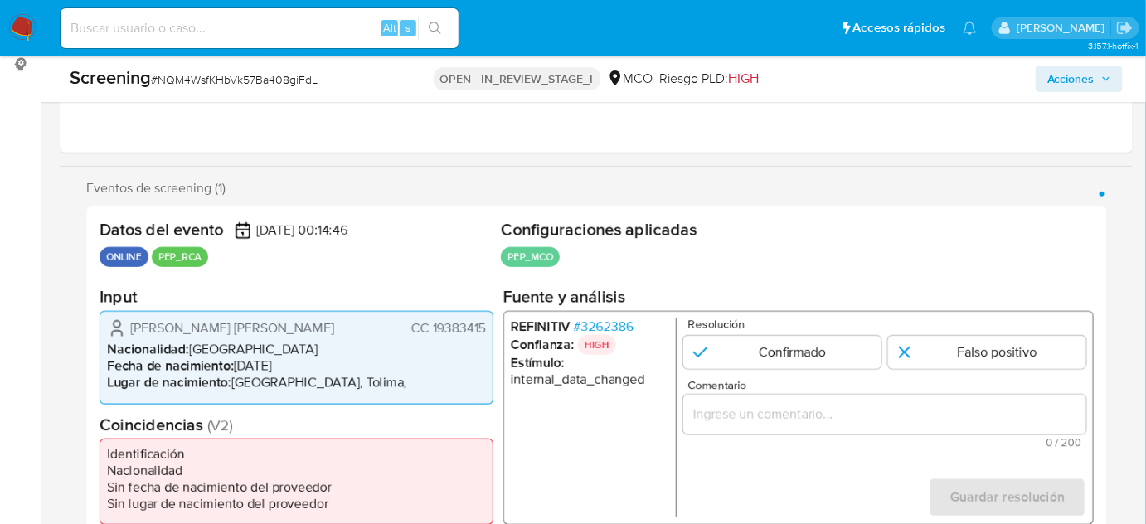
click at [622, 322] on span "# 3262386" at bounding box center [604, 326] width 60 height 17
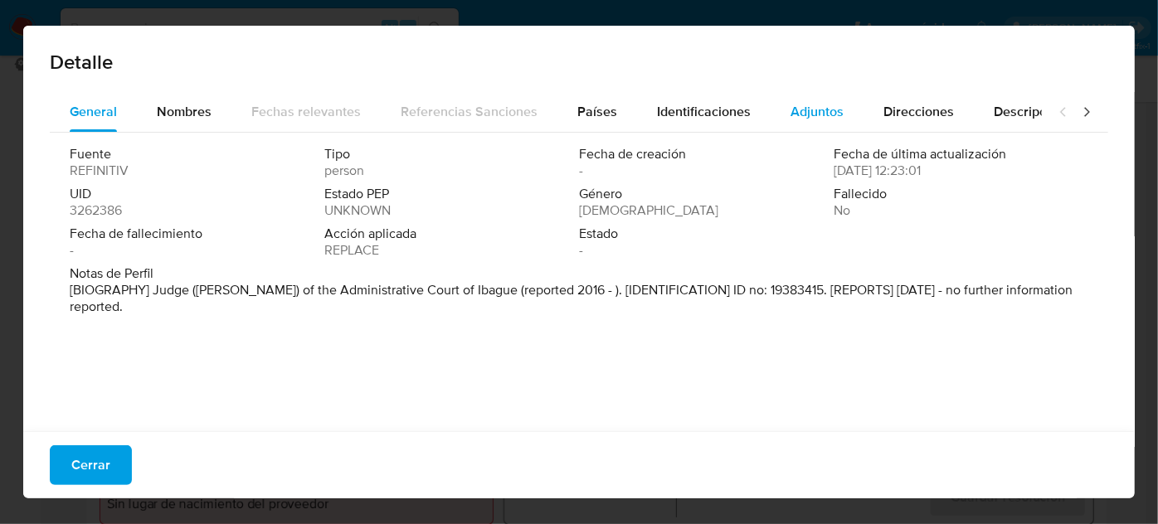
click at [827, 118] on span "Adjuntos" at bounding box center [816, 111] width 53 height 19
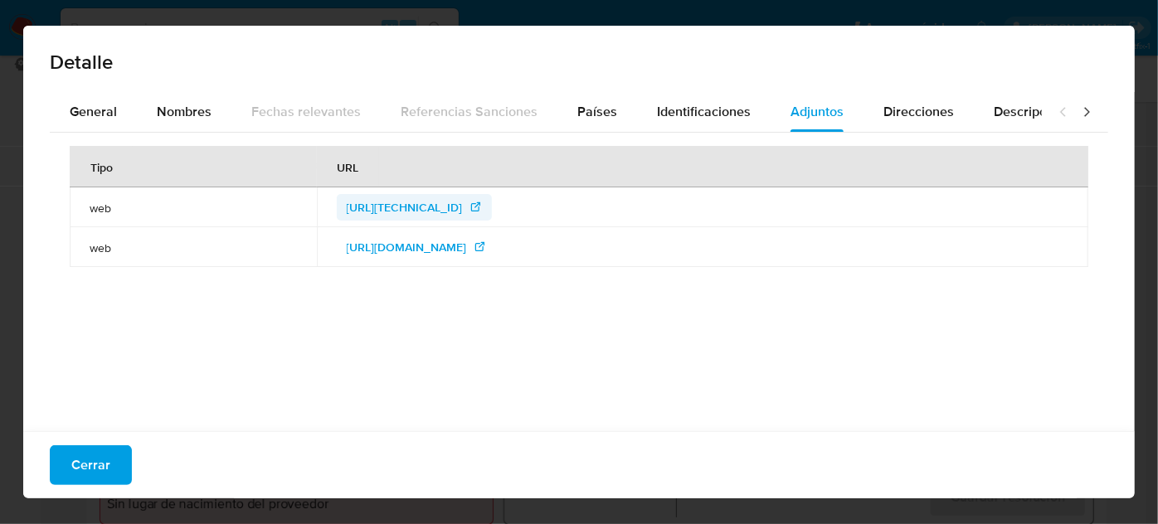
click at [463, 211] on span "http://190.24.134.90/Sierju-Web/app/consultaExternaDespachos-flow;jsessionid=cM…" at bounding box center [405, 207] width 116 height 27
click at [421, 248] on span "https://sirna.ramajudicial.gov.co/Paginas/Inscritos.aspx" at bounding box center [407, 247] width 120 height 27
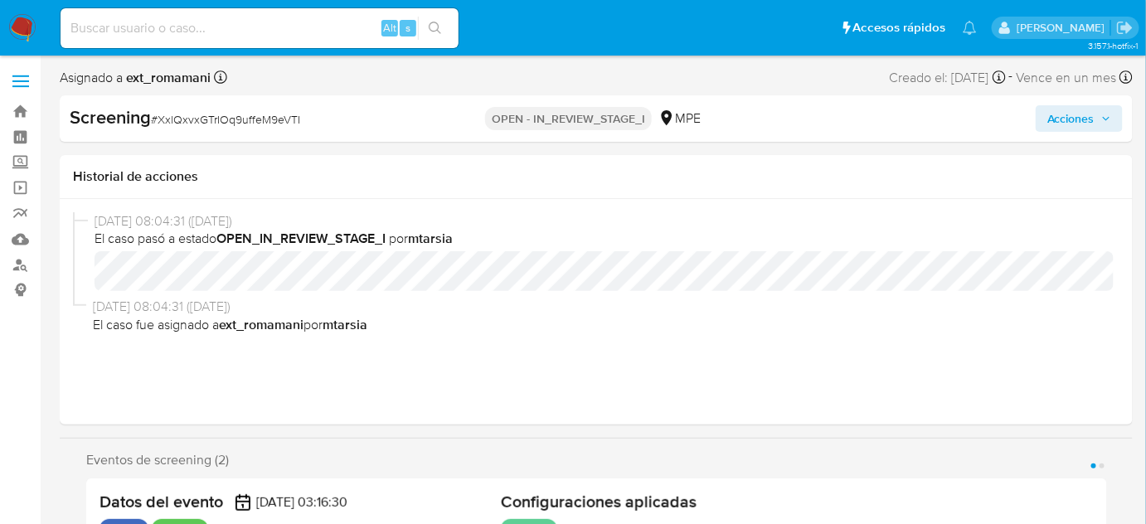
select select "10"
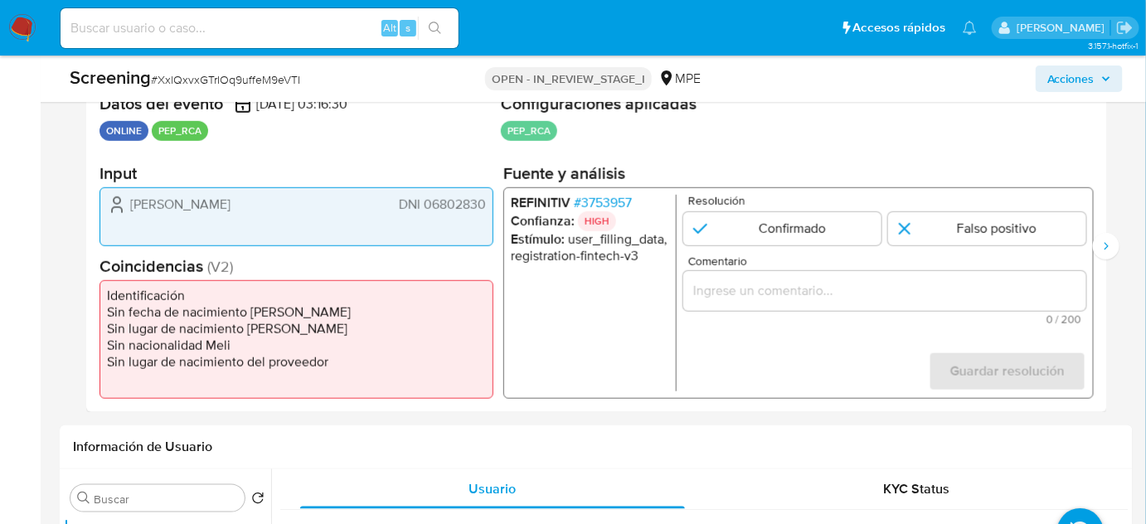
scroll to position [377, 0]
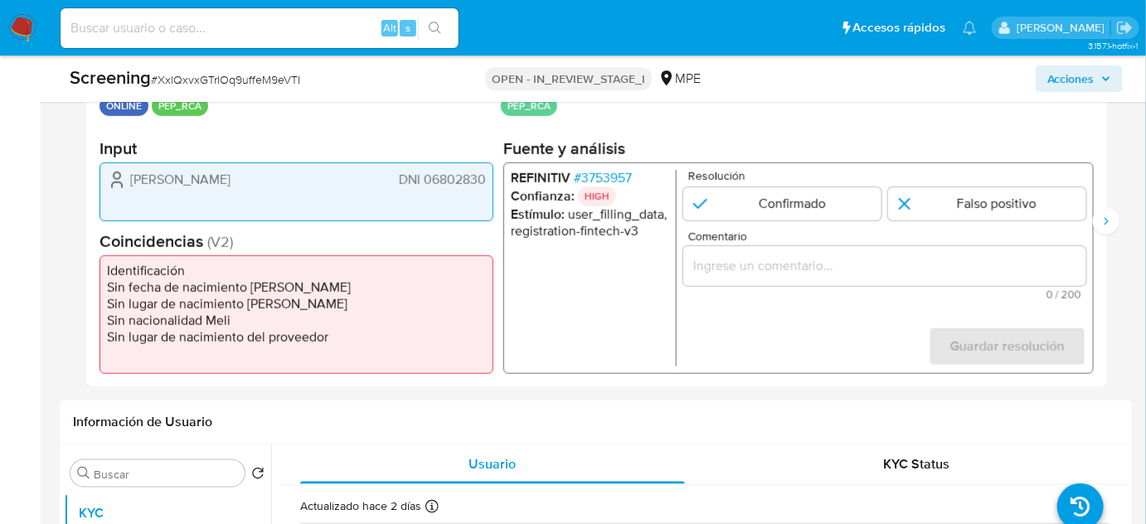
click at [598, 176] on span "# 3753957" at bounding box center [603, 178] width 58 height 17
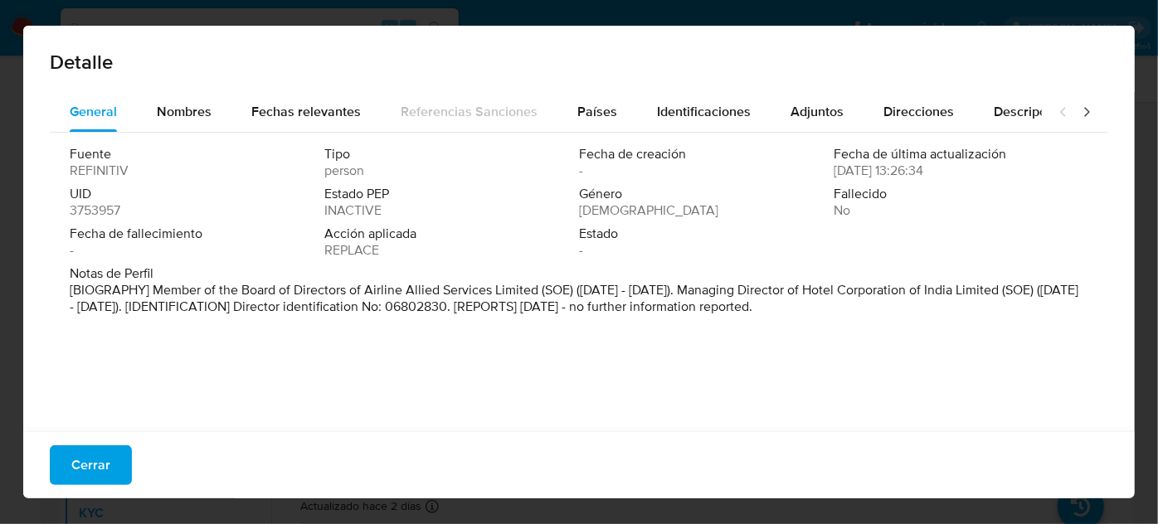
click at [592, 105] on span "Países" at bounding box center [597, 111] width 40 height 19
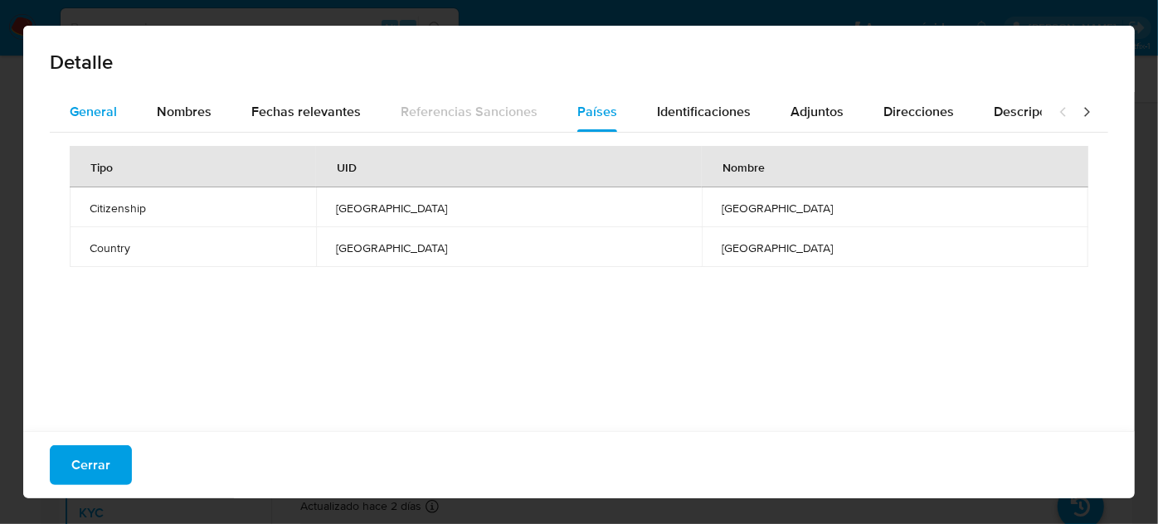
click at [82, 112] on span "General" at bounding box center [93, 111] width 47 height 19
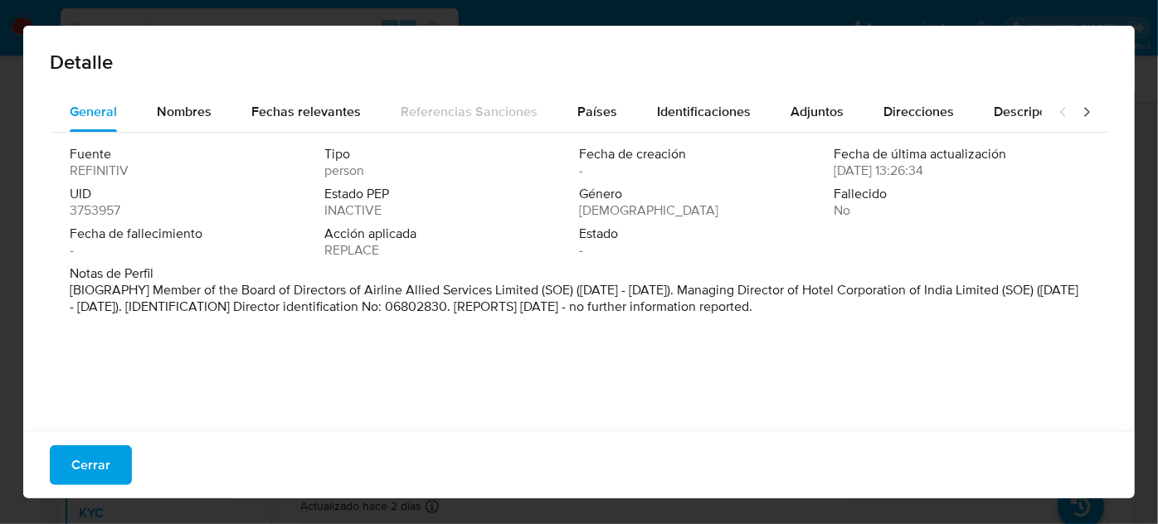
drag, startPoint x: 91, startPoint y: 460, endPoint x: 206, endPoint y: 437, distance: 116.8
click at [92, 458] on span "Cerrar" at bounding box center [90, 465] width 39 height 36
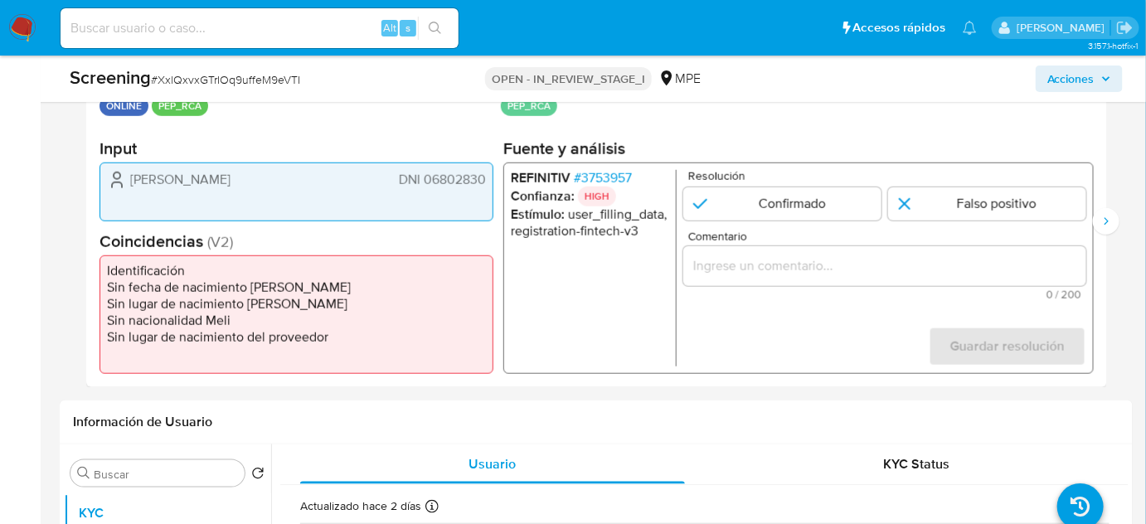
click at [766, 276] on div "1 de 2" at bounding box center [884, 266] width 403 height 40
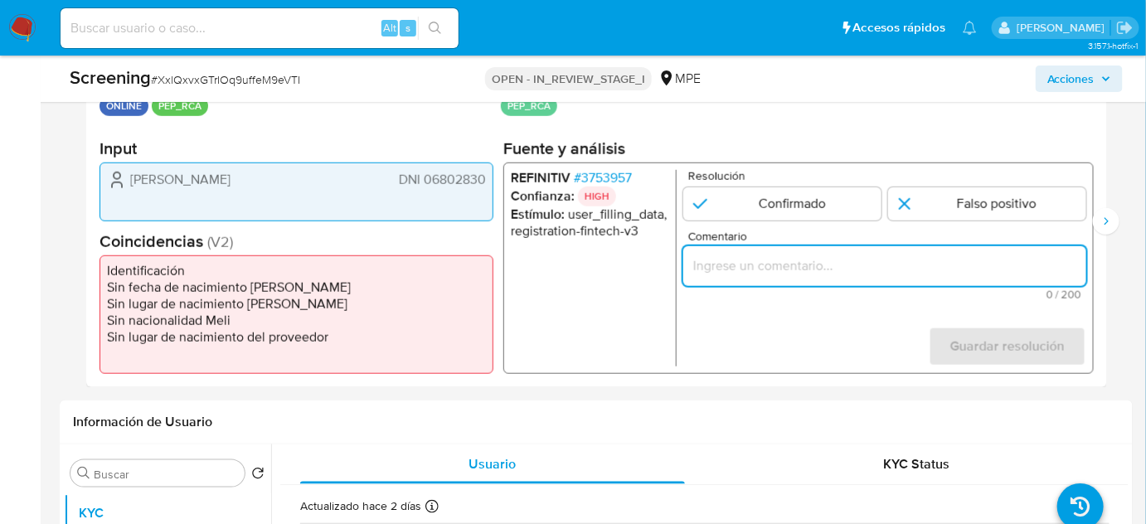
paste input "Titular de cuenta sin coincidencias en listas activas."
click at [773, 267] on input "Comentario" at bounding box center [884, 266] width 403 height 22
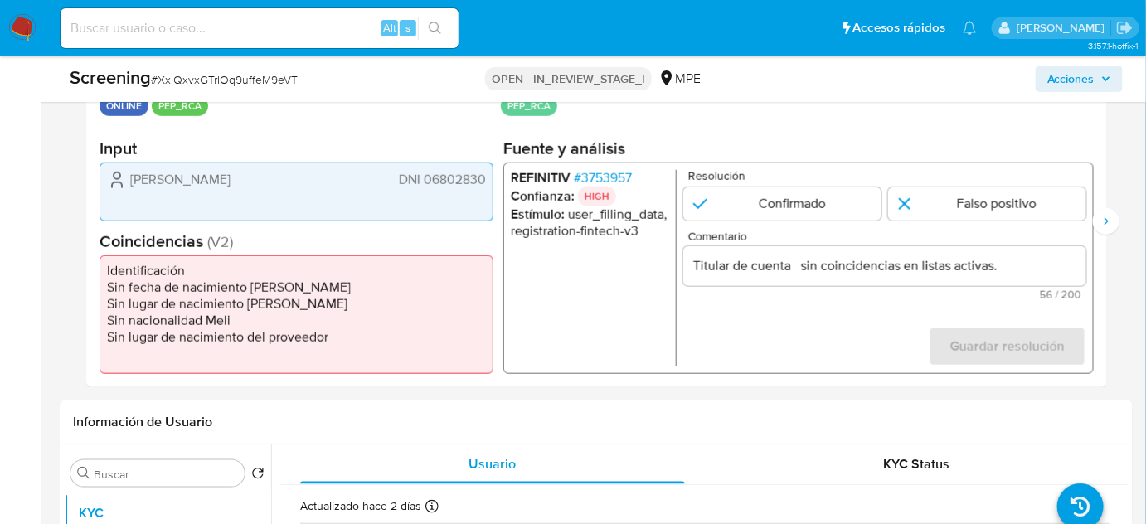
drag, startPoint x: 129, startPoint y: 177, endPoint x: 489, endPoint y: 189, distance: 361.0
click at [489, 189] on div "[PERSON_NAME] DNI 06802830" at bounding box center [297, 192] width 394 height 59
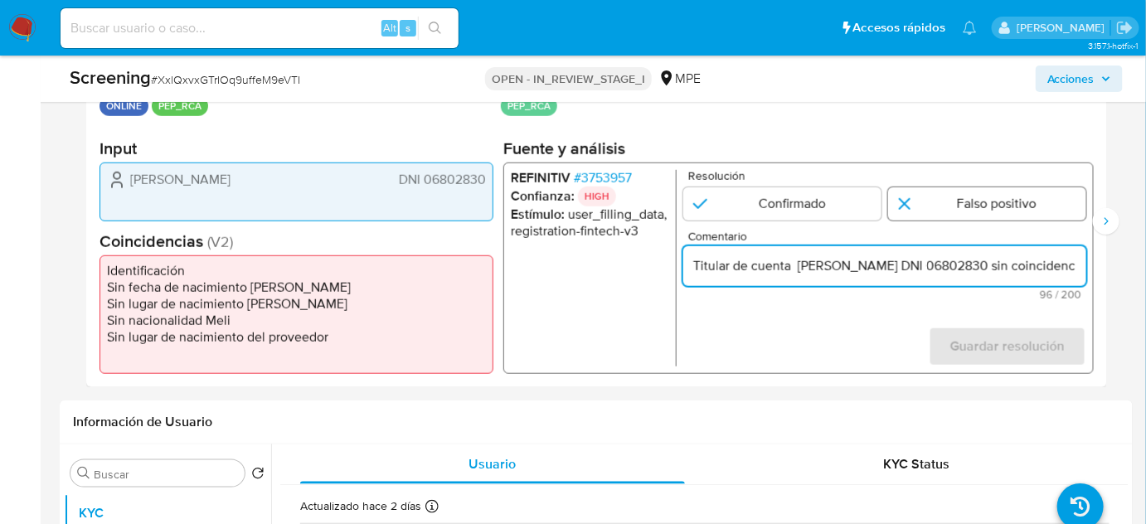
type input "Titular de cuenta [PERSON_NAME] DNI 06802830 sin coincidencias en listas activa…"
click at [916, 211] on input "1 de 2" at bounding box center [987, 203] width 198 height 33
radio input "true"
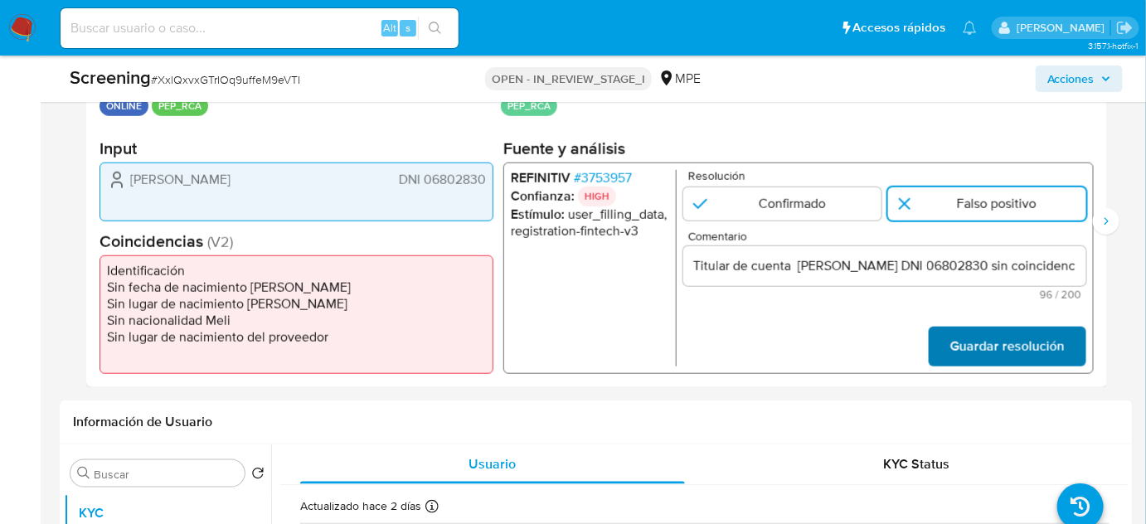
click at [977, 336] on span "Guardar resolución" at bounding box center [1007, 346] width 114 height 36
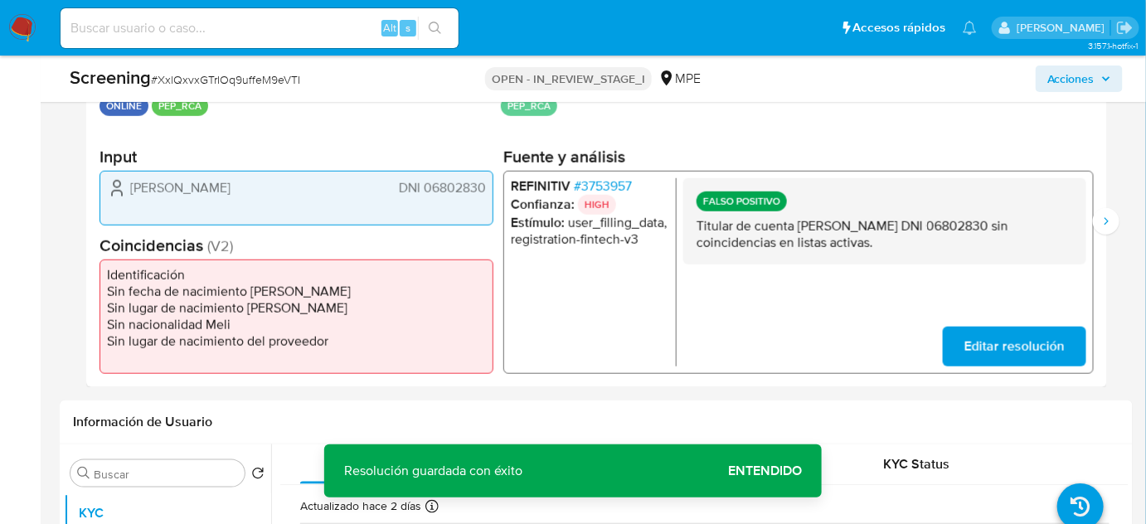
drag, startPoint x: 884, startPoint y: 241, endPoint x: 695, endPoint y: 231, distance: 189.4
click at [695, 231] on div "FALSO POSITIVO Titular de cuenta [PERSON_NAME] DNI 06802830 sin coincidencias e…" at bounding box center [884, 221] width 403 height 86
click at [1106, 222] on icon "Siguiente" at bounding box center [1107, 220] width 4 height 7
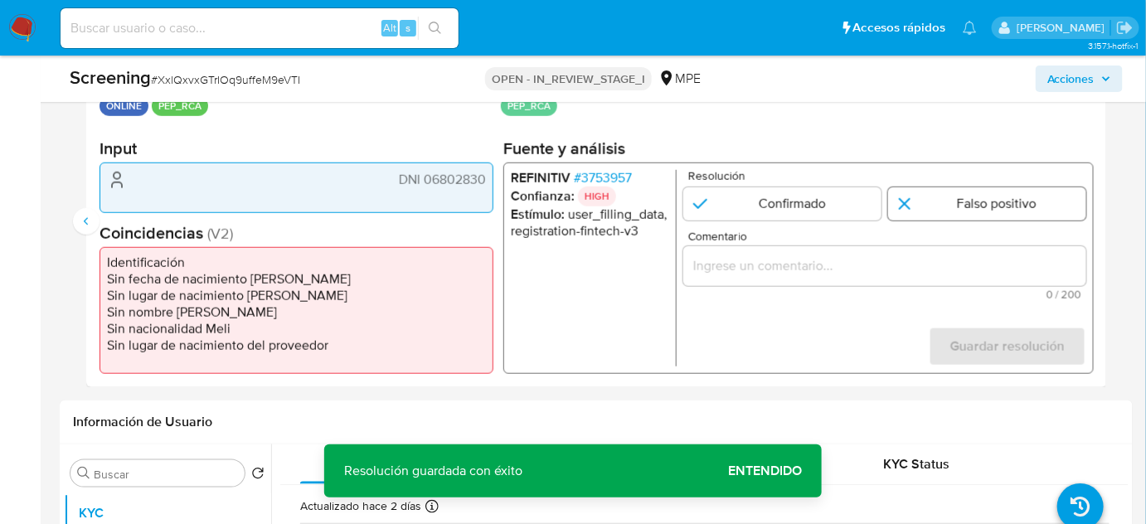
click at [954, 211] on input "2 de 2" at bounding box center [987, 203] width 198 height 33
radio input "true"
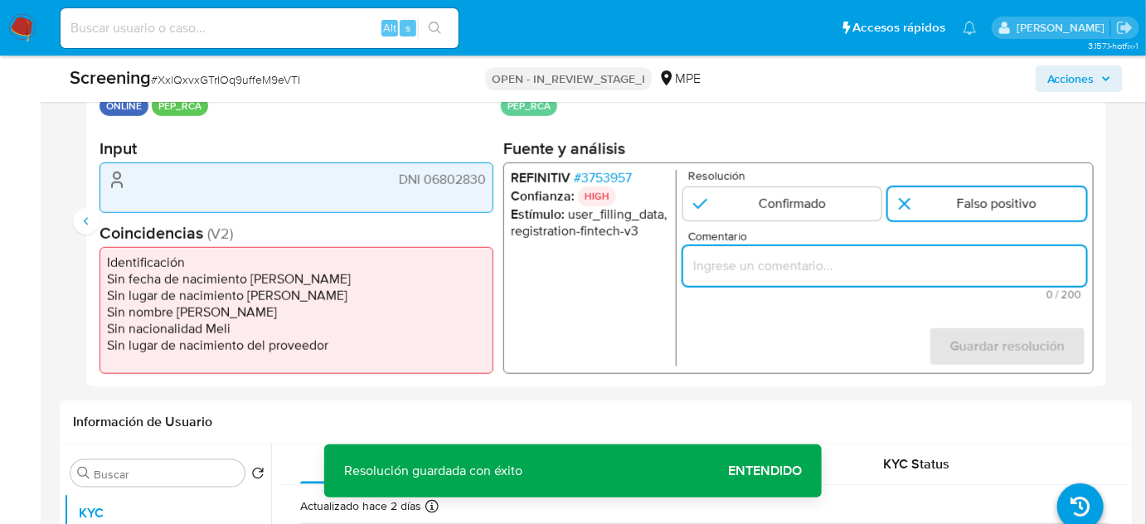
click at [903, 265] on input "Comentario" at bounding box center [884, 266] width 403 height 22
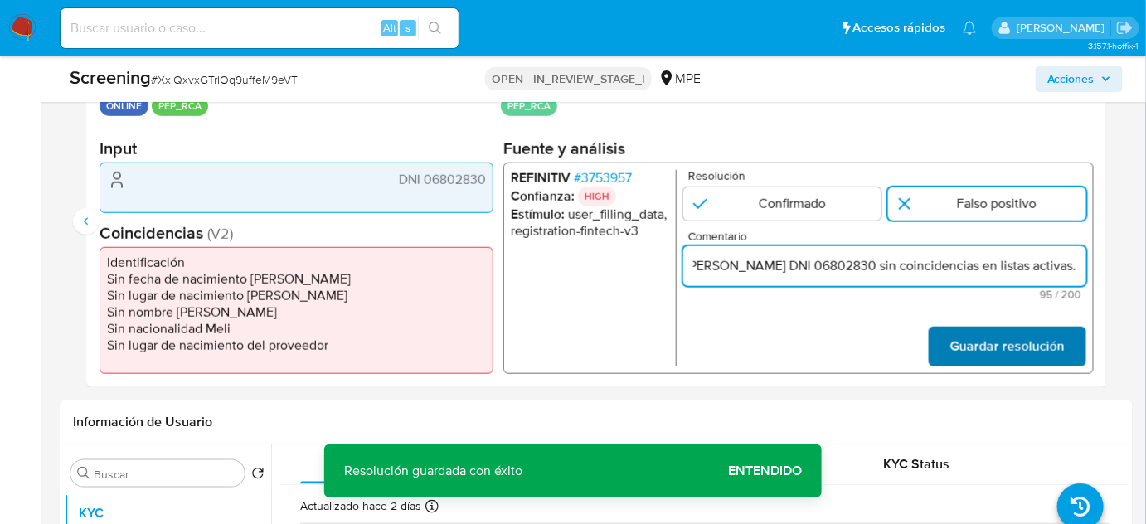
type input "Titular de cuenta [PERSON_NAME] DNI 06802830 sin coincidencias en listas activa…"
click at [961, 346] on span "Guardar resolución" at bounding box center [1007, 346] width 114 height 36
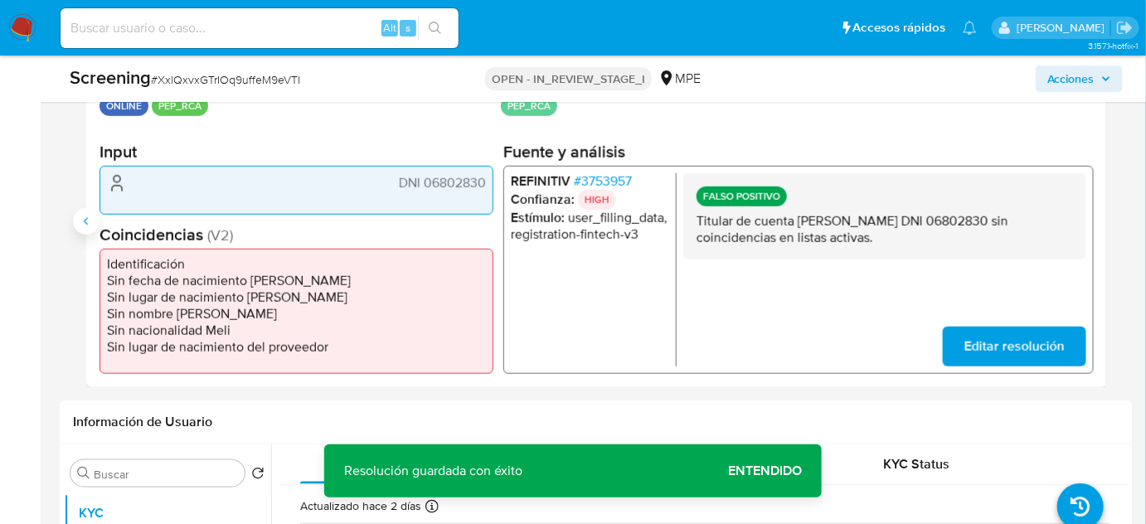
click at [84, 230] on button "Anterior" at bounding box center [86, 221] width 27 height 27
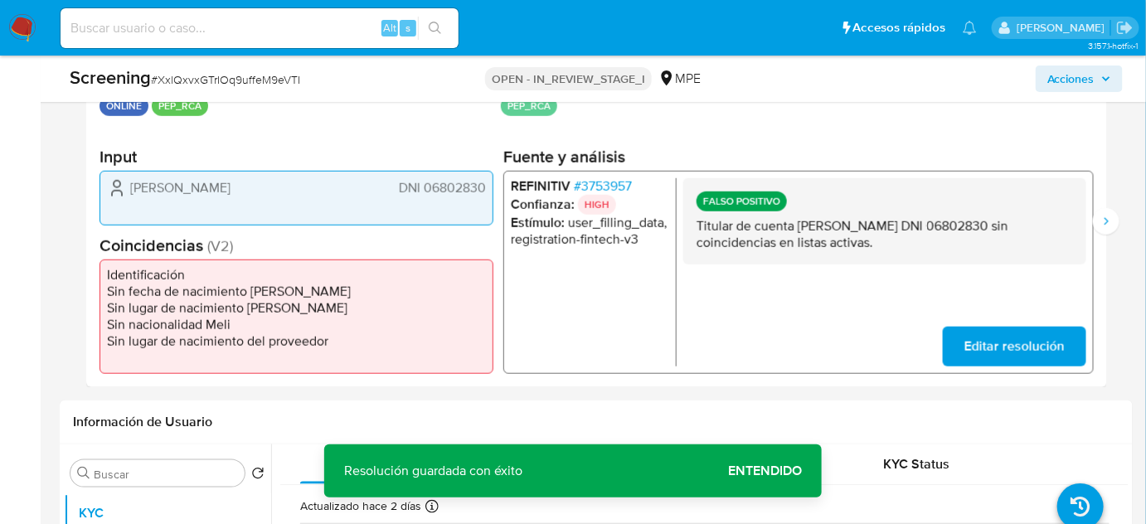
drag, startPoint x: 305, startPoint y: 185, endPoint x: 123, endPoint y: 191, distance: 182.6
click at [123, 191] on div "Carlos Alfredo Alfaro Panta DNI 06802830" at bounding box center [296, 188] width 379 height 20
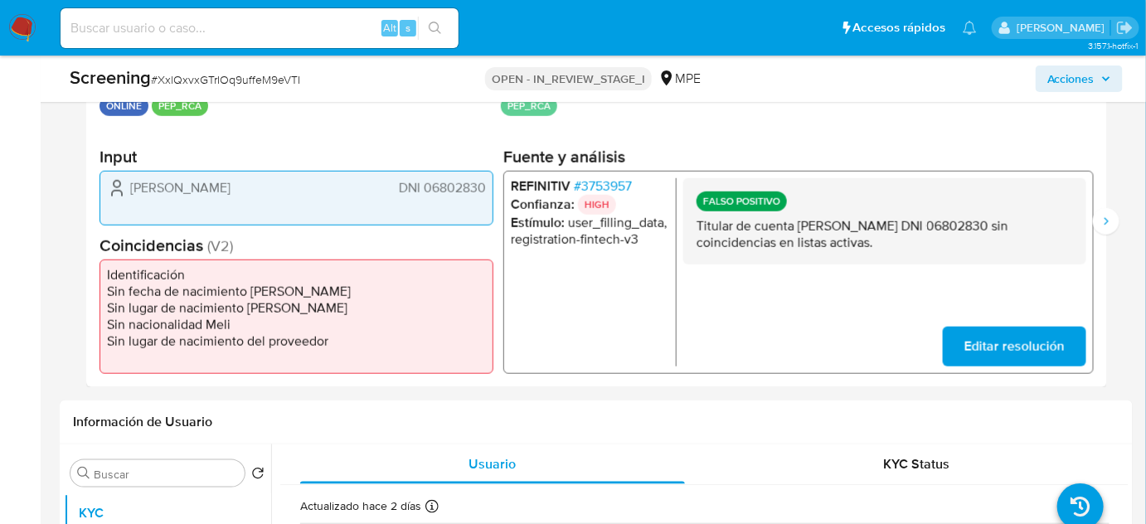
click at [628, 187] on span "# 3753957" at bounding box center [603, 186] width 58 height 17
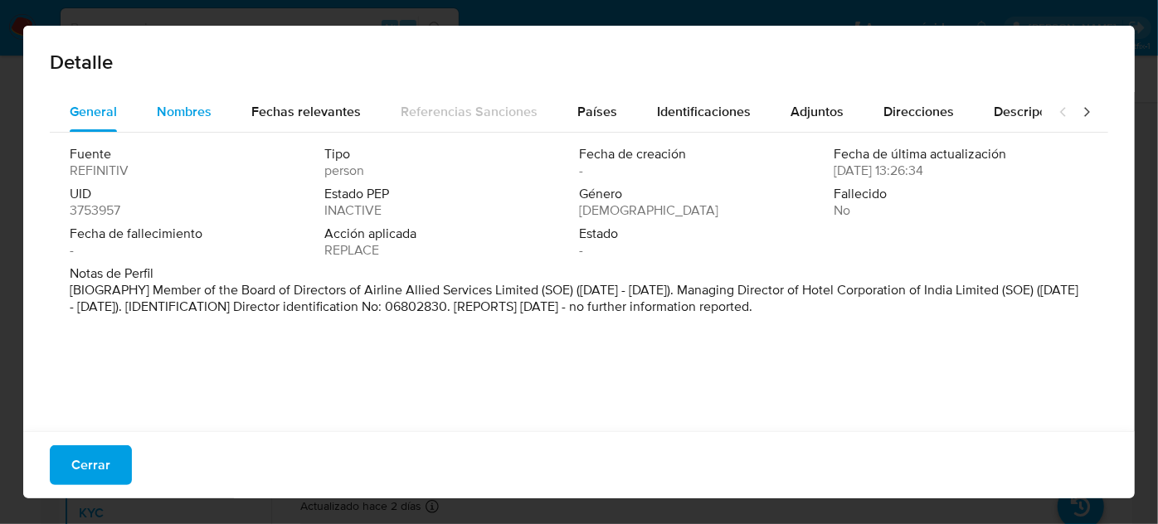
click at [193, 112] on span "Nombres" at bounding box center [184, 111] width 55 height 19
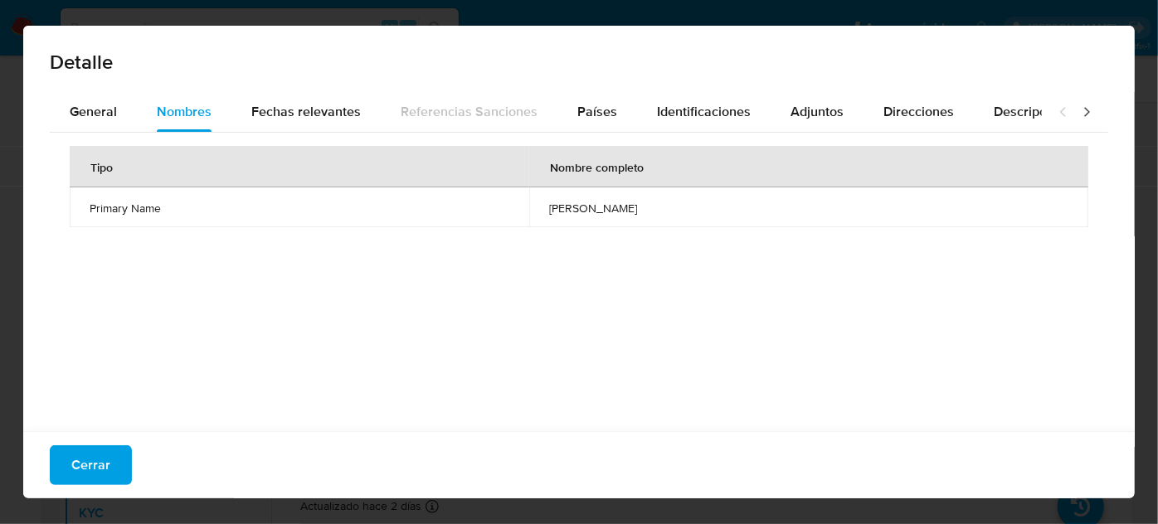
drag, startPoint x: 541, startPoint y: 213, endPoint x: 617, endPoint y: 216, distance: 76.3
click at [617, 216] on td "pankaj kumar" at bounding box center [808, 207] width 559 height 40
click at [584, 113] on span "Países" at bounding box center [597, 111] width 40 height 19
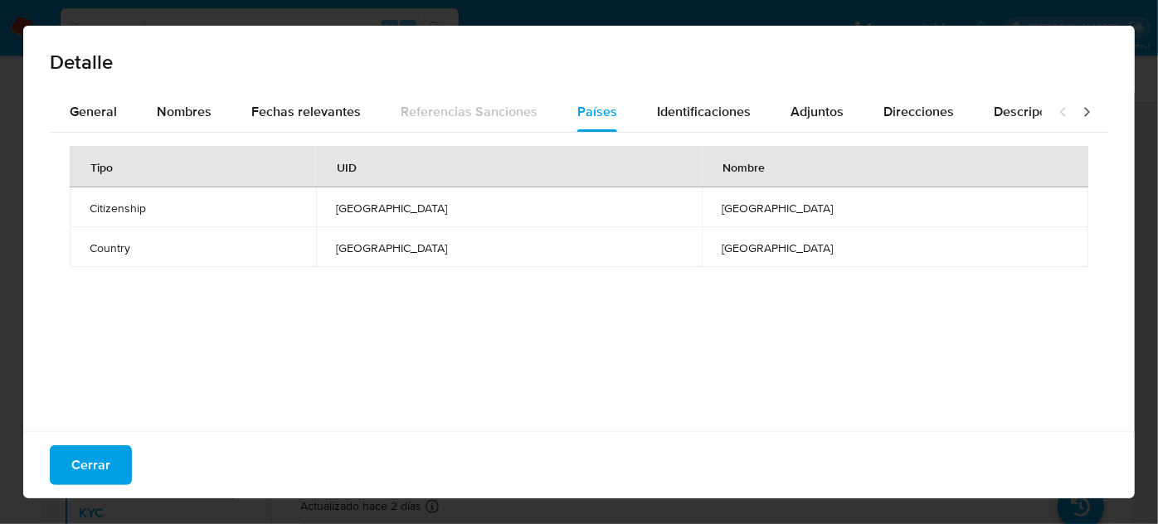
click at [97, 470] on span "Cerrar" at bounding box center [90, 465] width 39 height 36
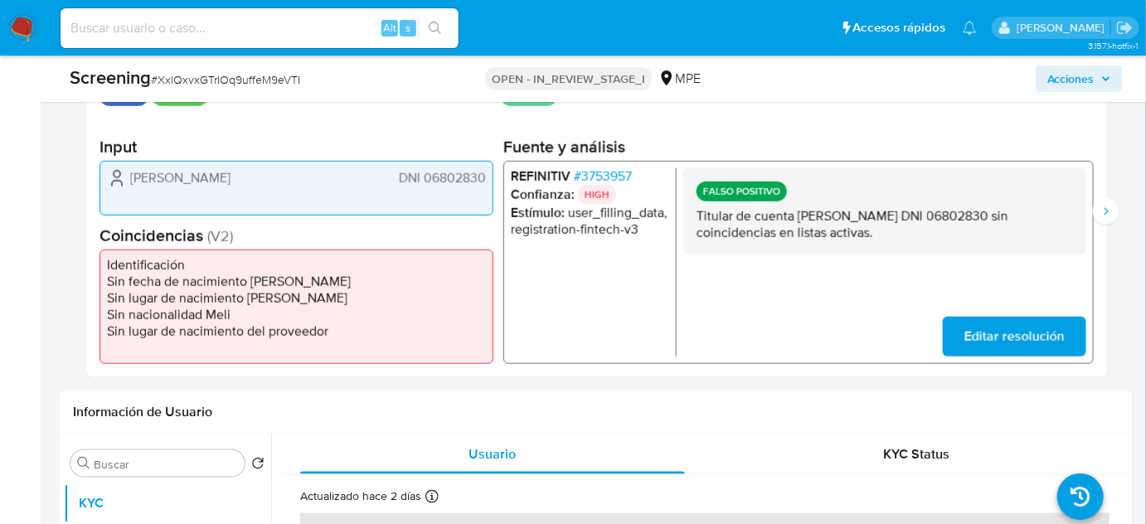
scroll to position [603, 0]
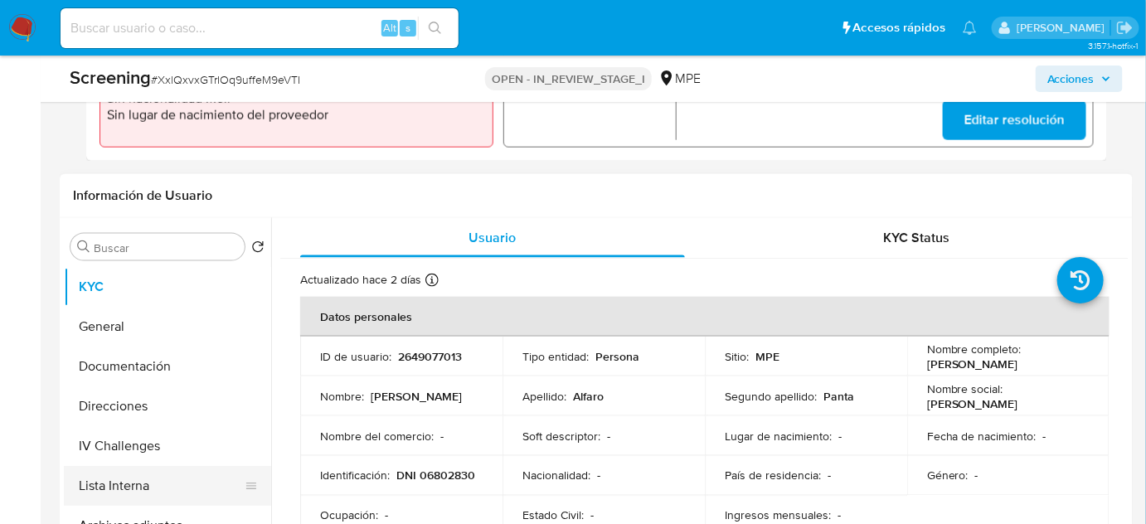
click at [132, 494] on button "Lista Interna" at bounding box center [161, 486] width 194 height 40
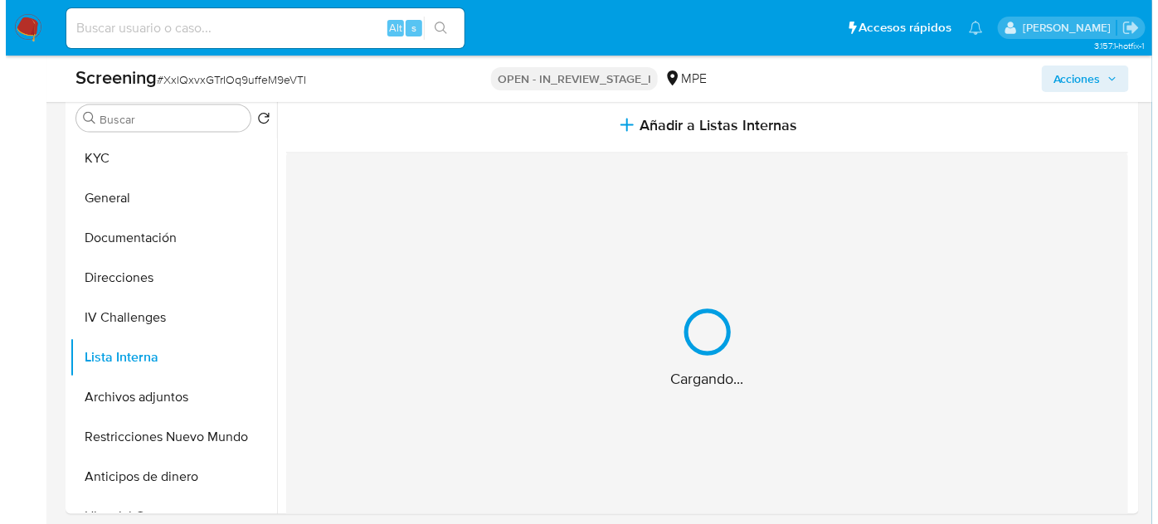
scroll to position [754, 0]
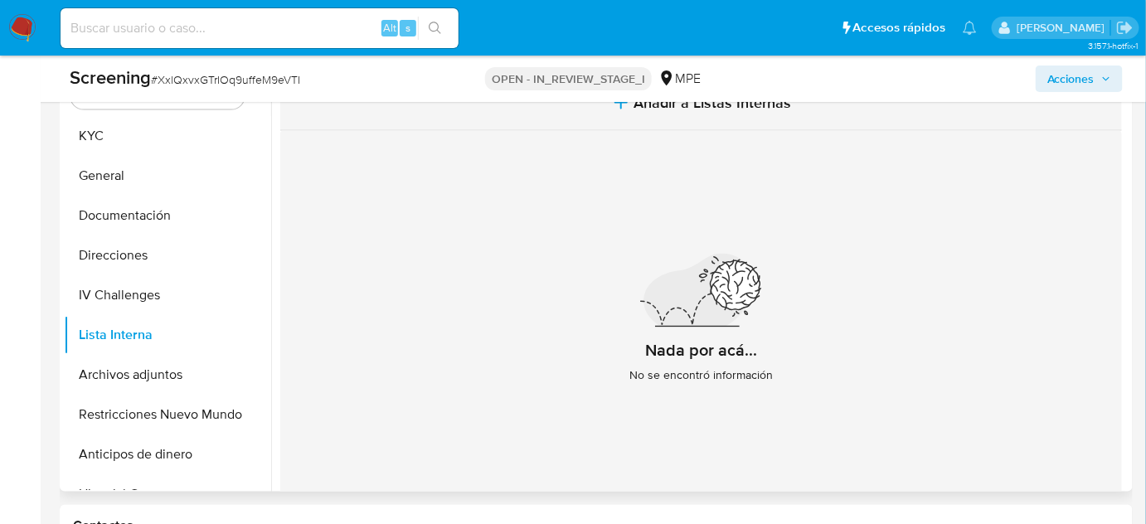
click at [633, 116] on button "Añadir a Listas Internas" at bounding box center [701, 103] width 842 height 56
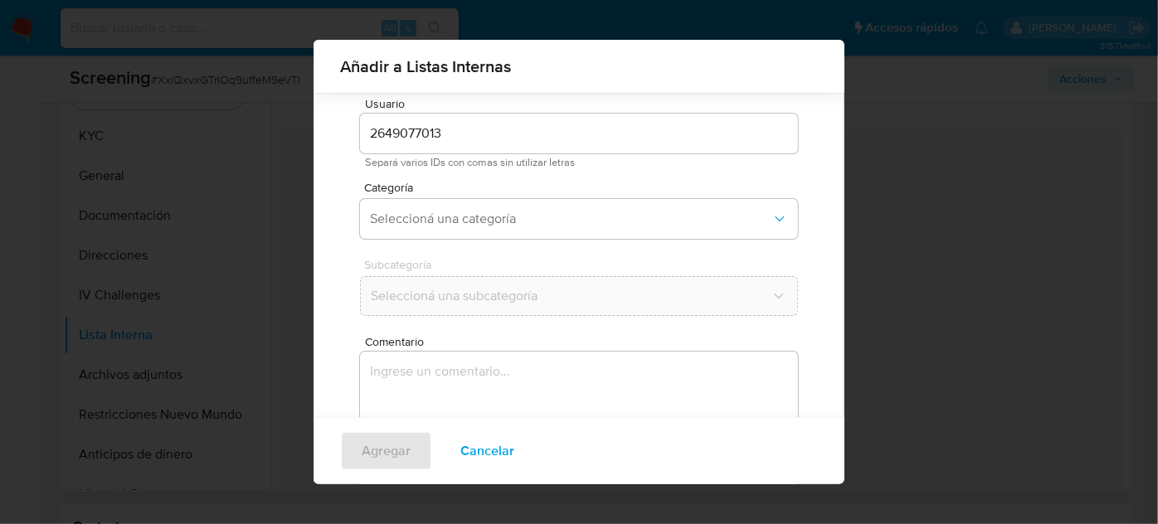
scroll to position [61, 0]
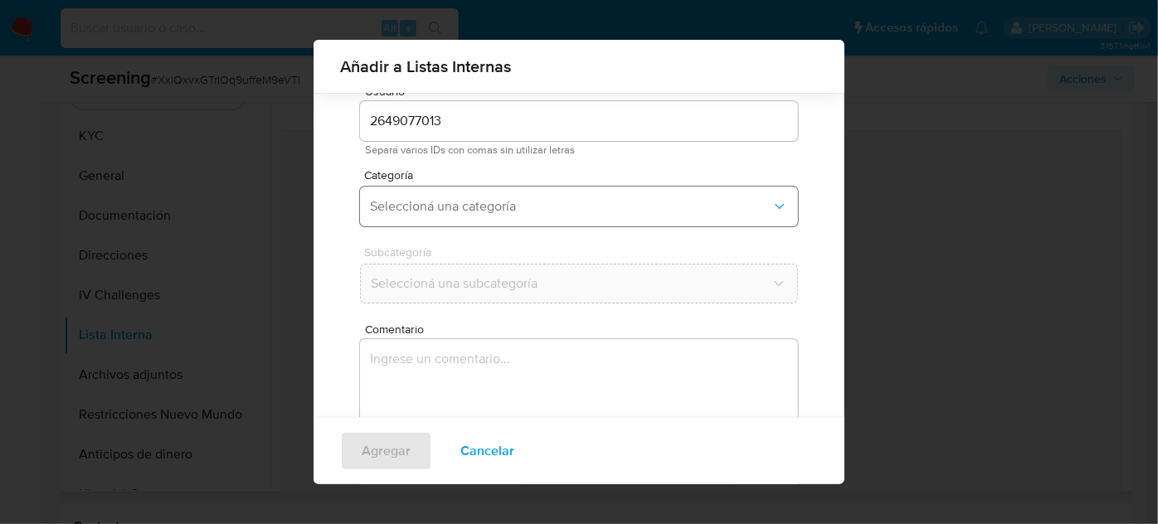
click at [477, 226] on div "Categoría Seleccioná una categoría" at bounding box center [579, 201] width 438 height 64
click at [479, 214] on button "Seleccioná una categoría" at bounding box center [579, 207] width 438 height 40
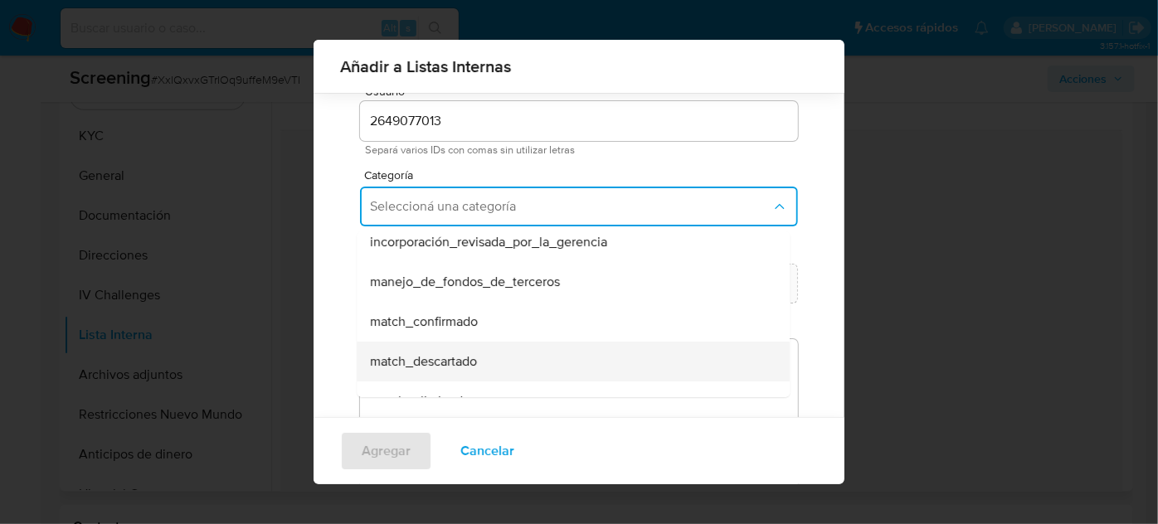
scroll to position [75, 0]
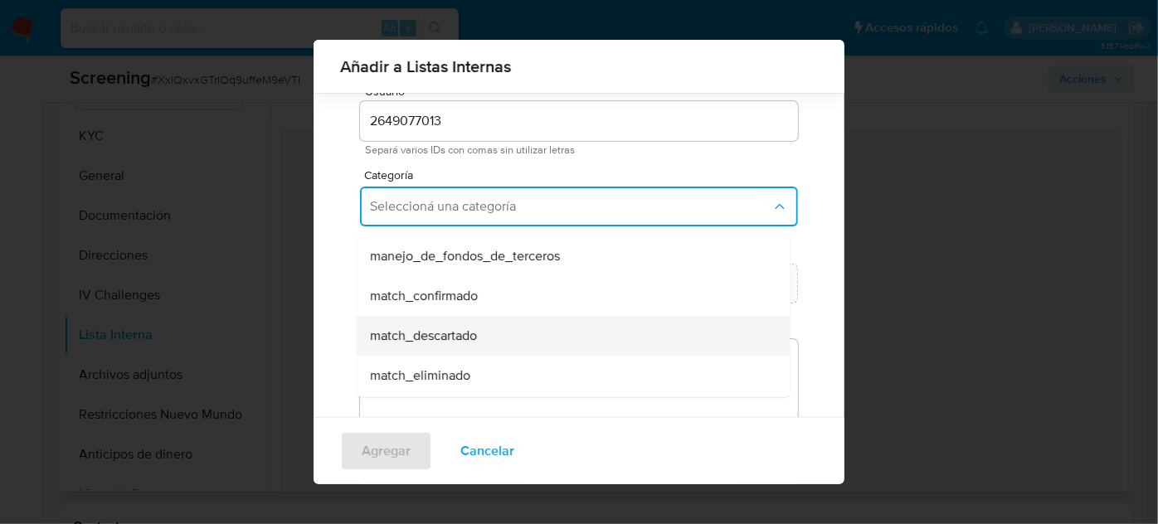
click at [455, 330] on span "match_descartado" at bounding box center [423, 336] width 107 height 17
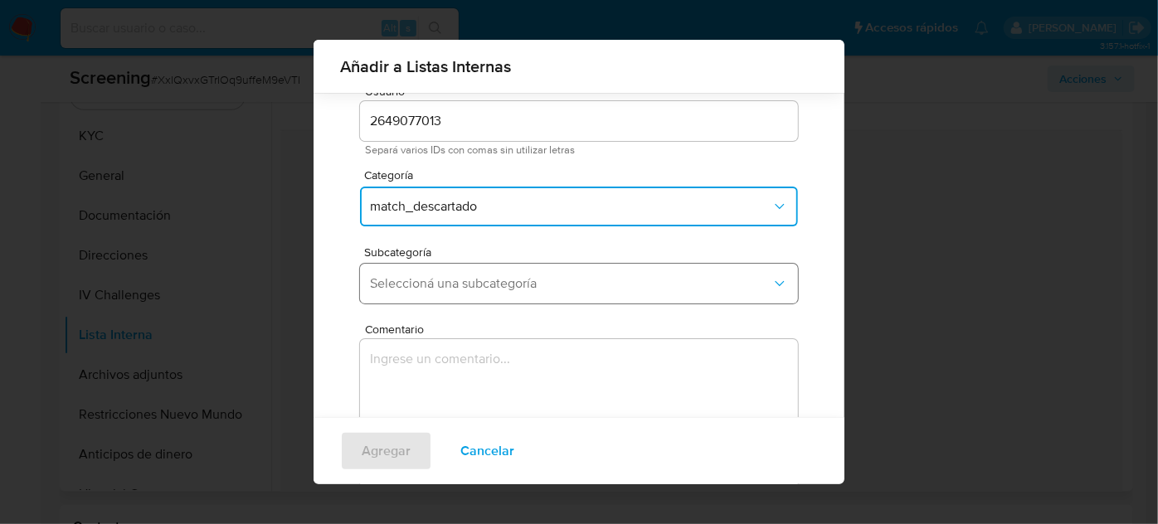
click at [522, 284] on span "Seleccioná una subcategoría" at bounding box center [570, 283] width 401 height 17
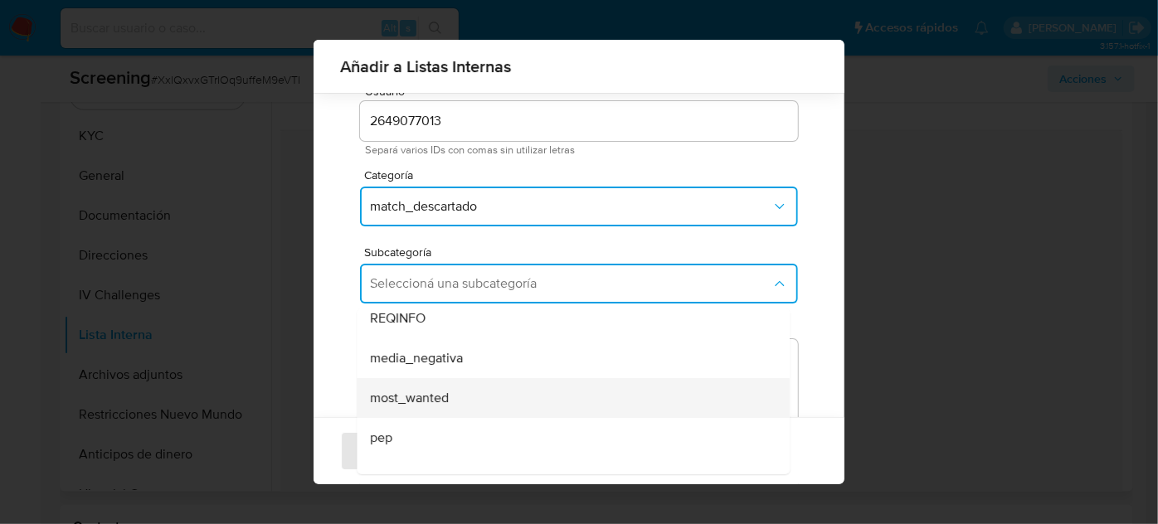
scroll to position [113, 0]
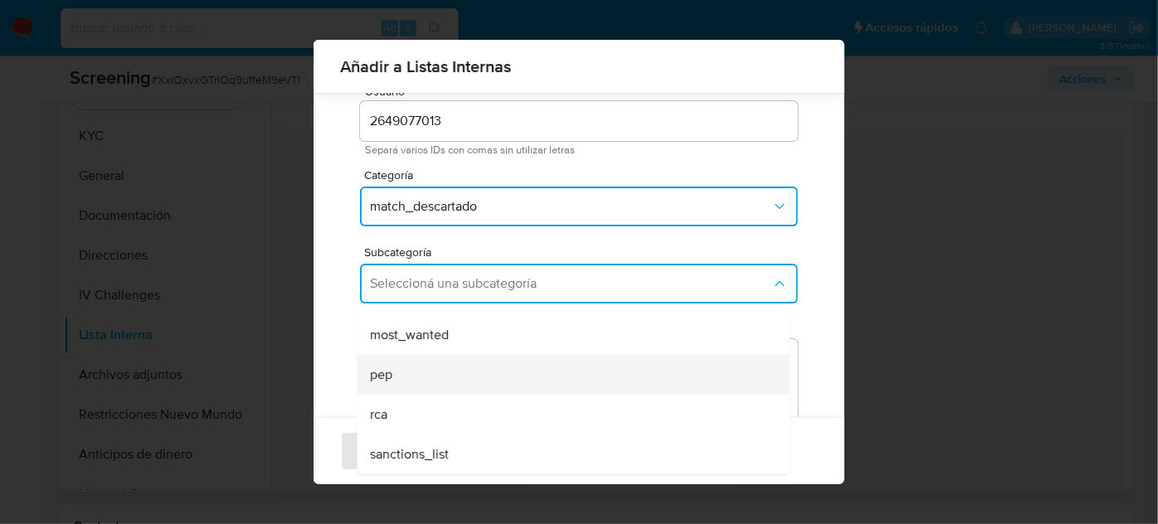
click at [446, 371] on div "pep" at bounding box center [568, 375] width 396 height 40
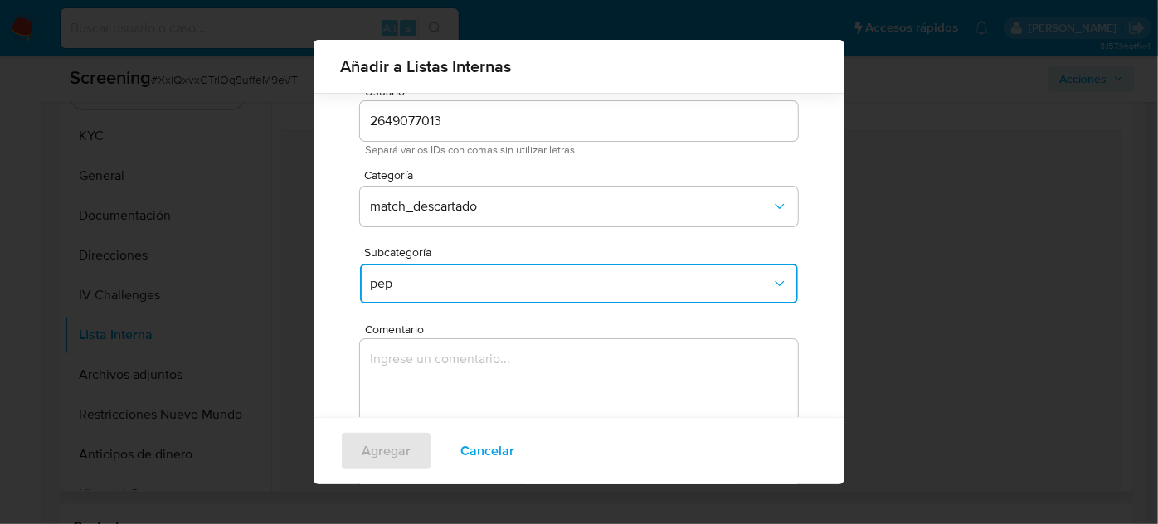
click at [446, 371] on textarea "Comentario" at bounding box center [579, 418] width 438 height 159
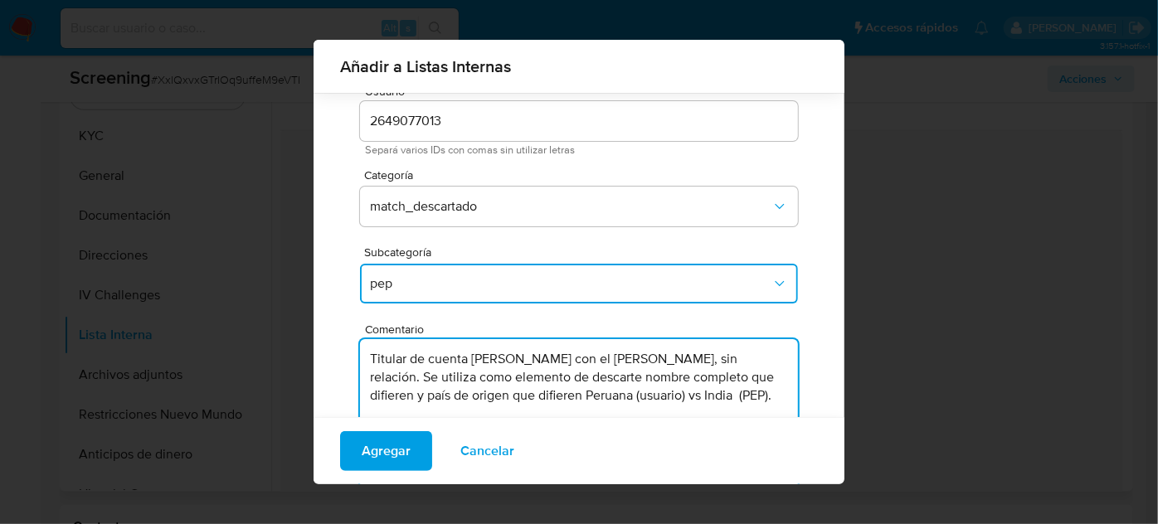
click at [634, 361] on textarea "Titular de cuenta Carlos Alfredo Alfaro Panta con el PEP Pankaj Kumar, sin rela…" at bounding box center [579, 418] width 438 height 159
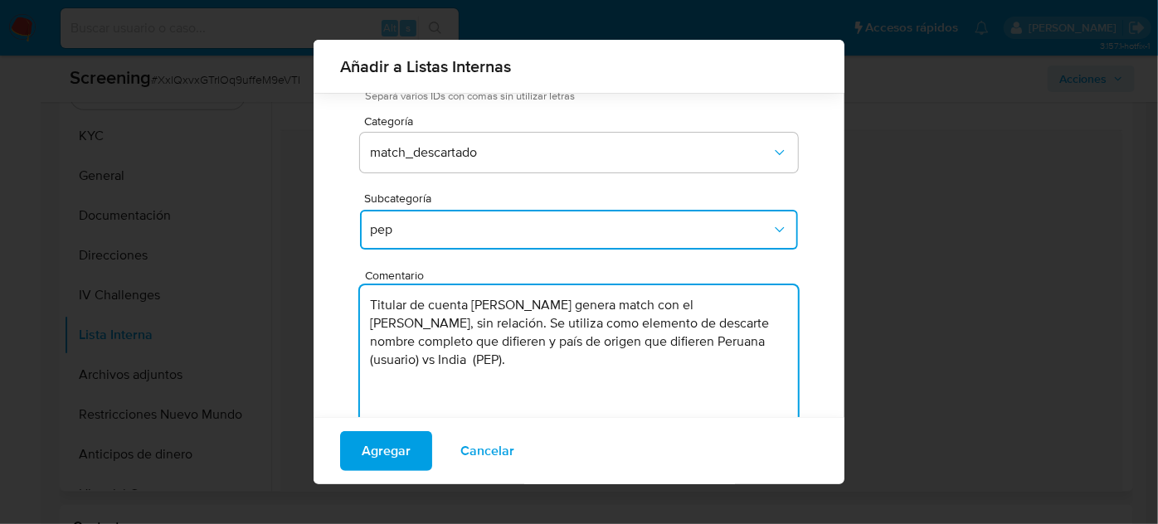
scroll to position [137, 0]
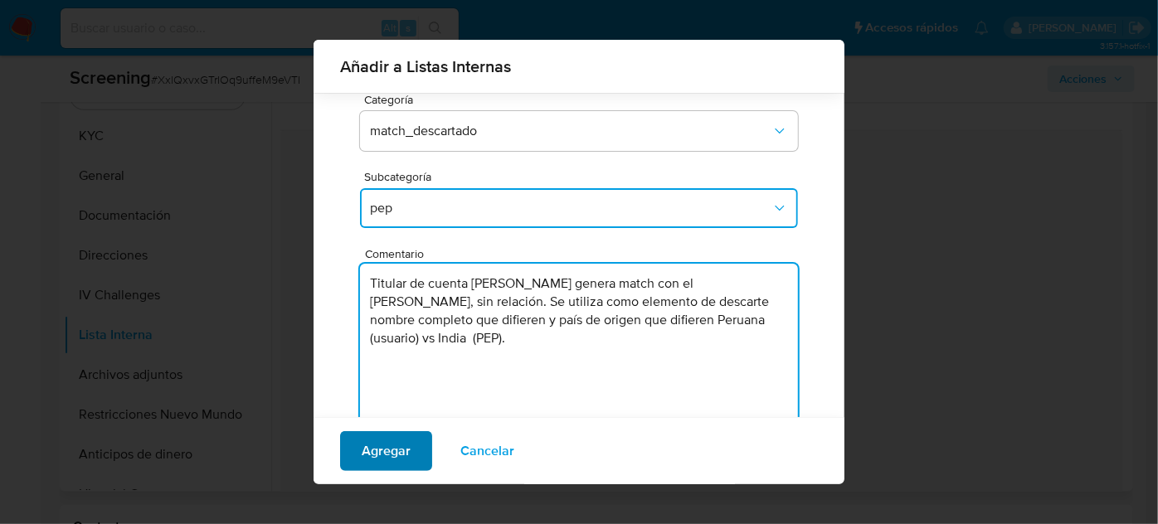
type textarea "Titular de cuenta Carlos Alfredo Alfaro Panta genera match con el PEP Pankaj Ku…"
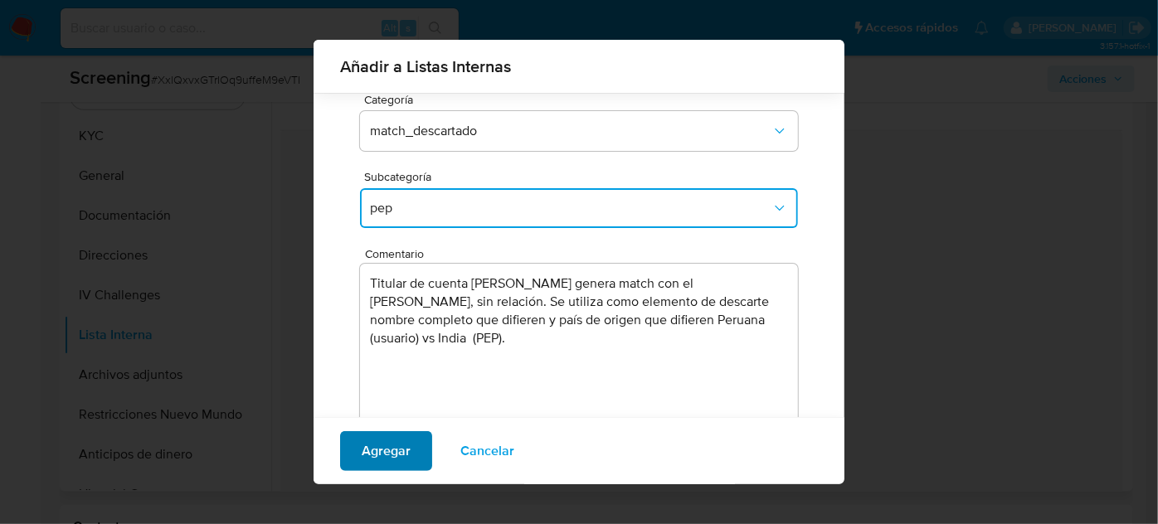
click at [391, 456] on span "Agregar" at bounding box center [386, 451] width 49 height 36
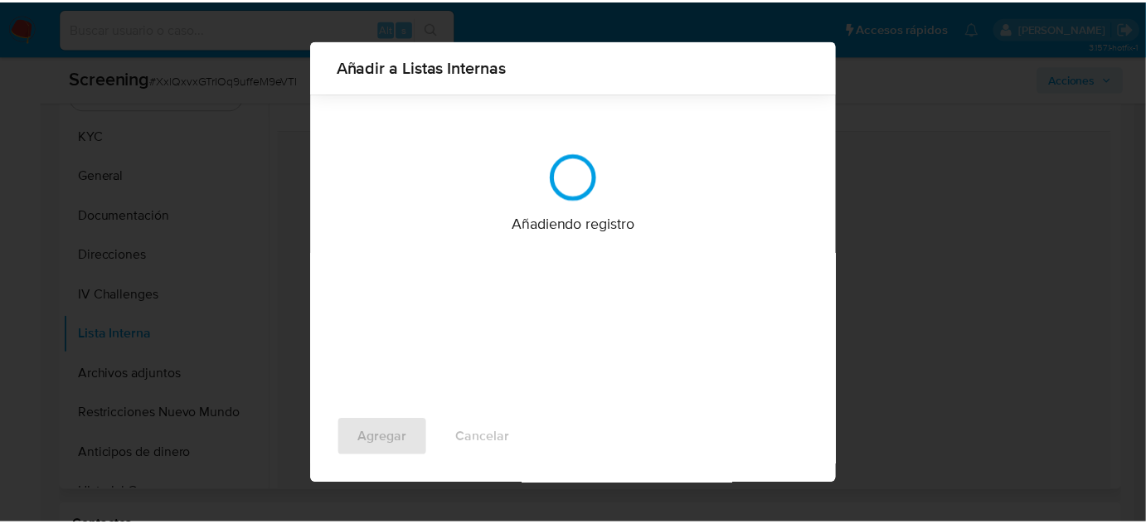
scroll to position [0, 0]
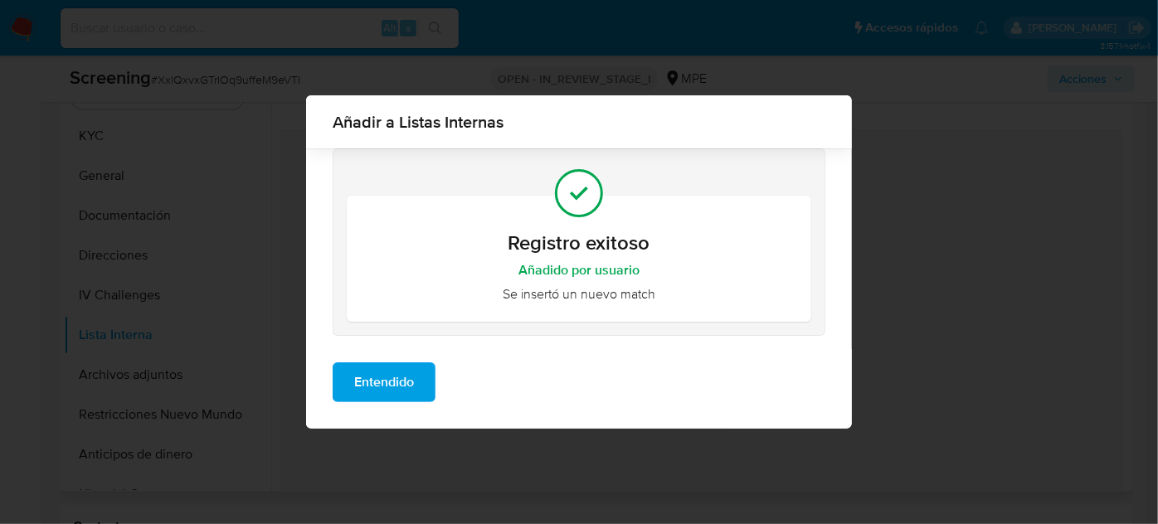
click at [377, 391] on span "Entendido" at bounding box center [384, 382] width 60 height 36
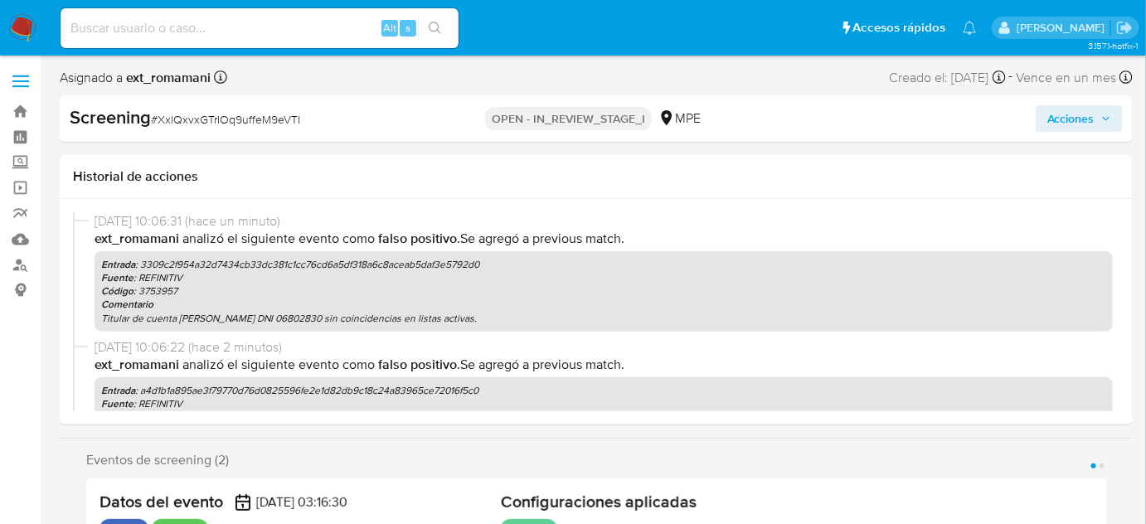
drag, startPoint x: 1052, startPoint y: 116, endPoint x: 1046, endPoint y: 129, distance: 14.8
click at [1052, 119] on span "Acciones" at bounding box center [1071, 118] width 47 height 27
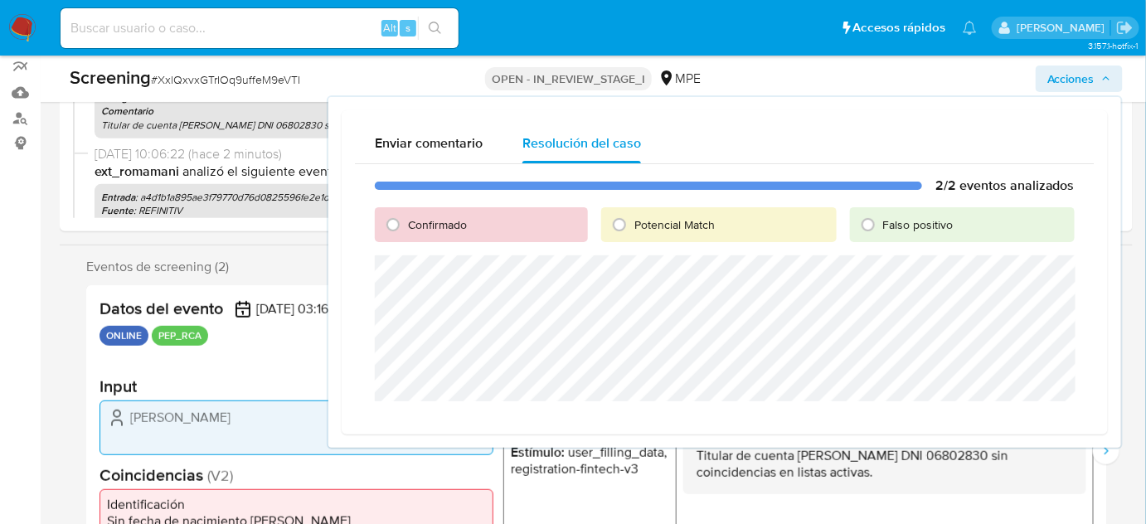
scroll to position [150, 0]
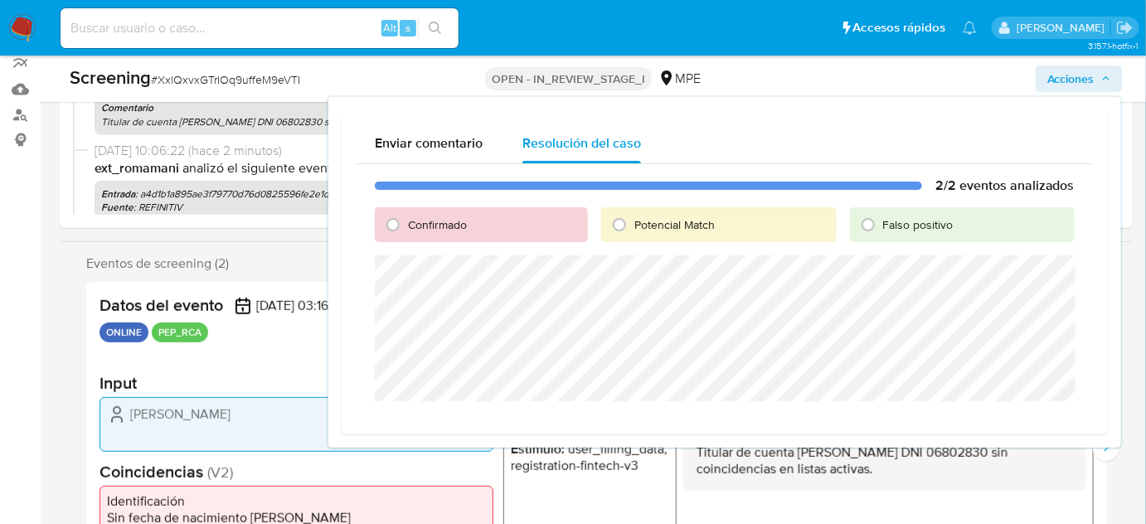
click at [899, 226] on span "Falso positivo" at bounding box center [918, 224] width 70 height 17
click at [882, 226] on input "Falso positivo" at bounding box center [868, 224] width 27 height 27
radio input "true"
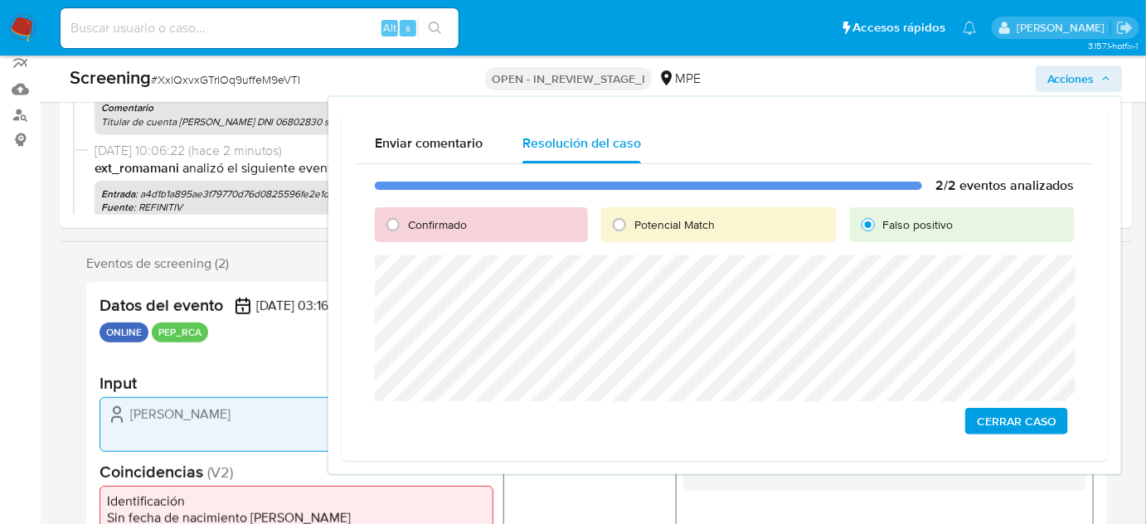
click at [1013, 428] on span "Cerrar Caso" at bounding box center [1017, 421] width 80 height 23
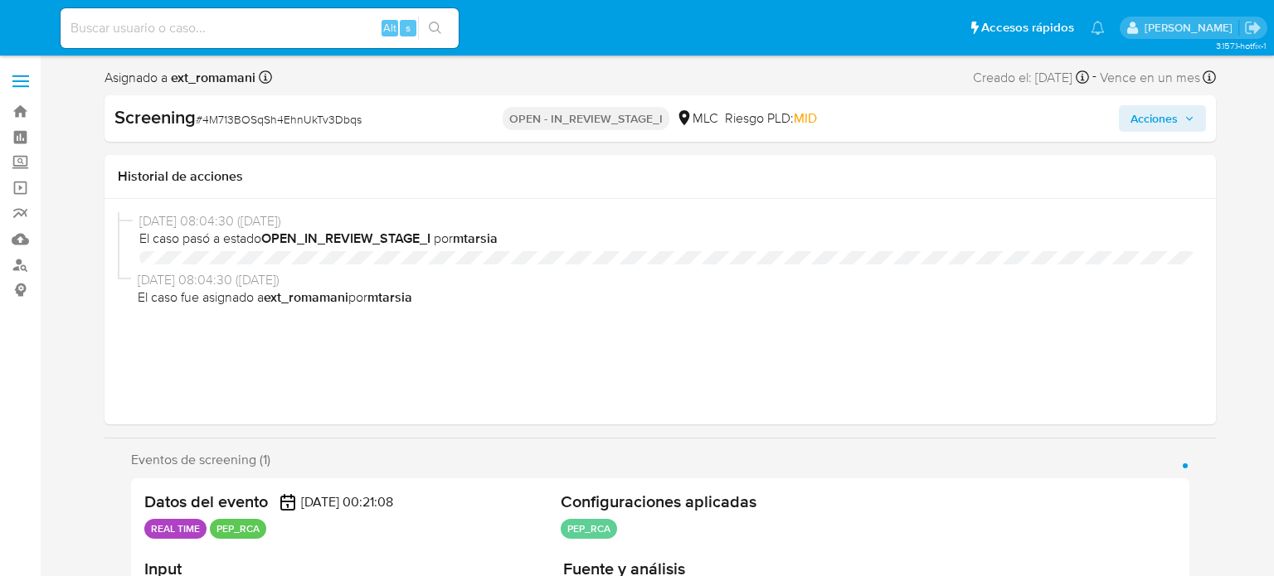
select select "10"
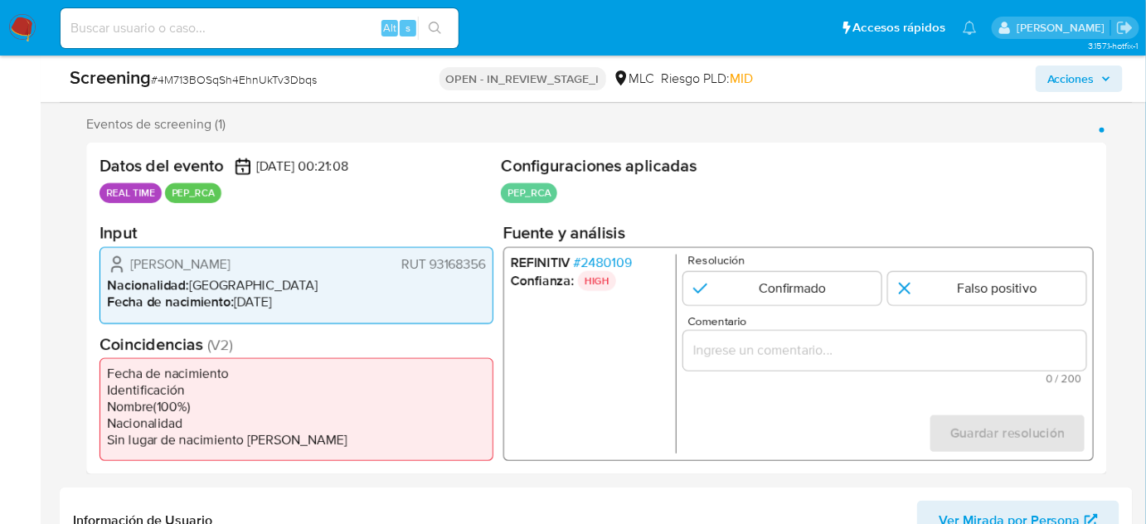
scroll to position [301, 0]
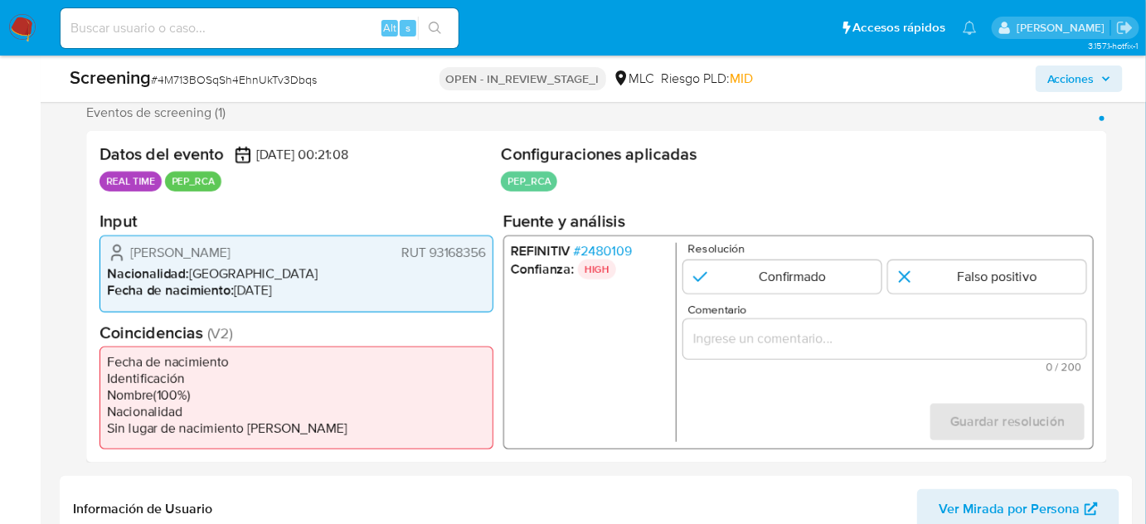
drag, startPoint x: 349, startPoint y: 248, endPoint x: 131, endPoint y: 256, distance: 218.3
click at [131, 256] on div "Max Esteban Fernández Gago RUT 93168356" at bounding box center [296, 253] width 379 height 20
click at [604, 246] on span "# 2480109" at bounding box center [603, 251] width 58 height 17
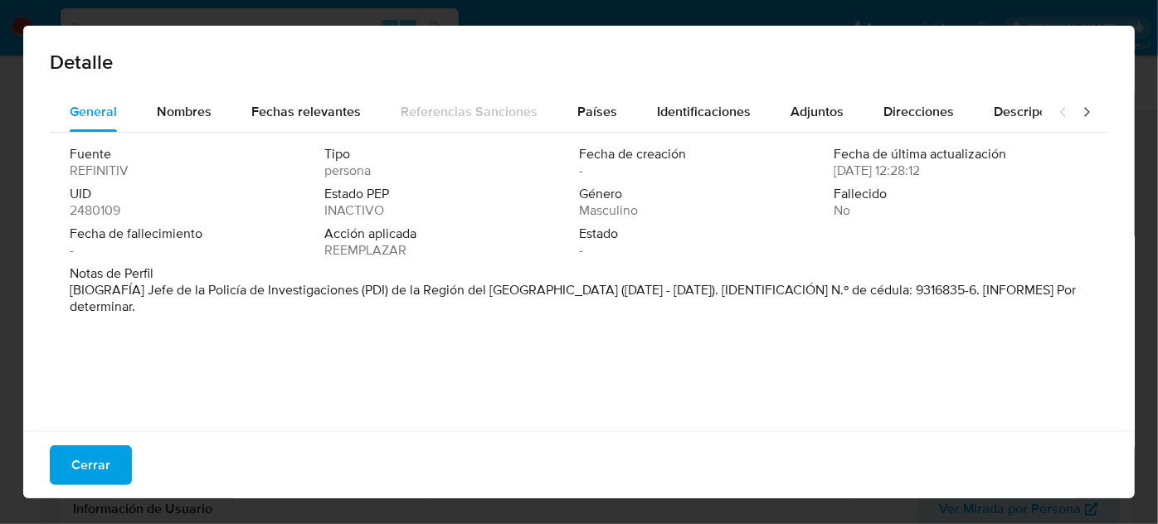
drag, startPoint x: 147, startPoint y: 290, endPoint x: 528, endPoint y: 294, distance: 381.5
click at [528, 294] on font "[BIOGRAFÍA] Jefe de la Policía de Investigaciones (PDI) de la Región del Bío Bí…" at bounding box center [573, 298] width 1006 height 36
click at [89, 466] on span "Cerrar" at bounding box center [90, 465] width 39 height 36
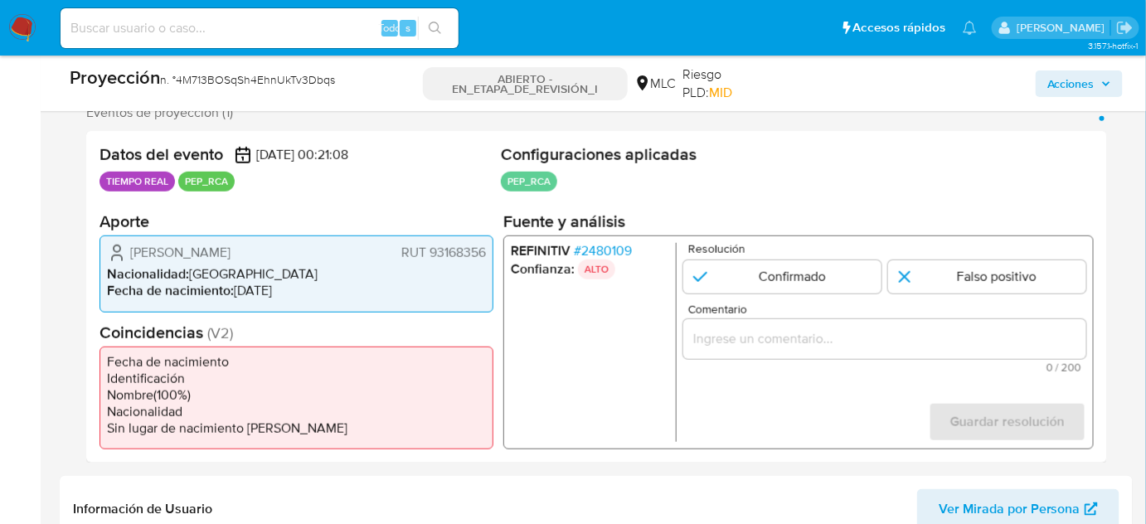
click at [716, 333] on input "Comentario" at bounding box center [884, 339] width 403 height 22
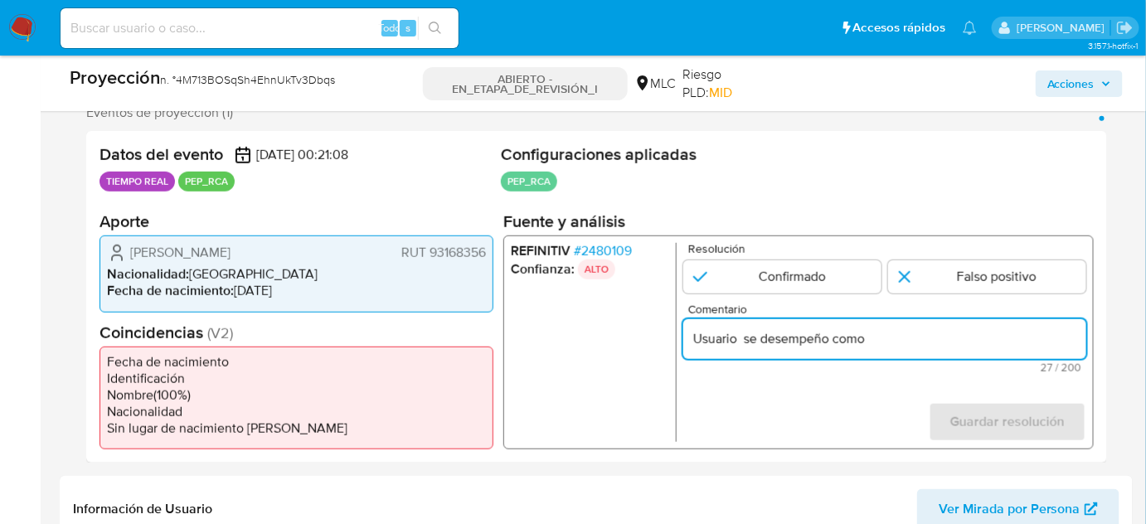
paste input "Jefe de la Policía de Investigaciones de la Región del Bío Bío hasta Diciembre …"
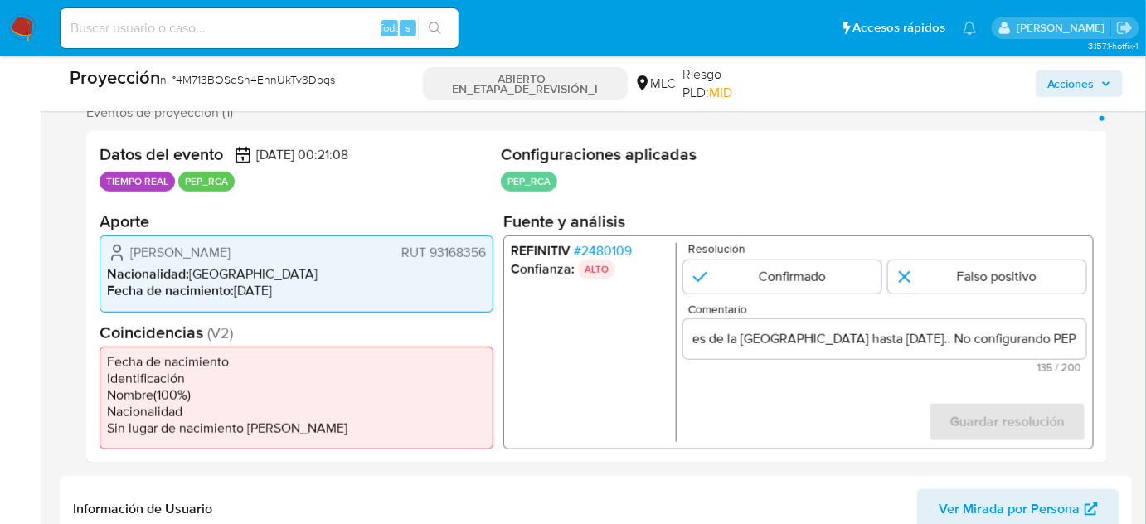
scroll to position [0, 0]
click at [782, 421] on form "Resolución Confirmado Falso positivo Comentario Usuario se desempeño como Jefe …" at bounding box center [884, 342] width 403 height 199
drag, startPoint x: 122, startPoint y: 251, endPoint x: 489, endPoint y: 253, distance: 367.4
click at [489, 253] on div "Max Esteban Fernández Gago RUT 93168356 Nacionalidad : Chile Fecha de nacimient…" at bounding box center [297, 274] width 394 height 76
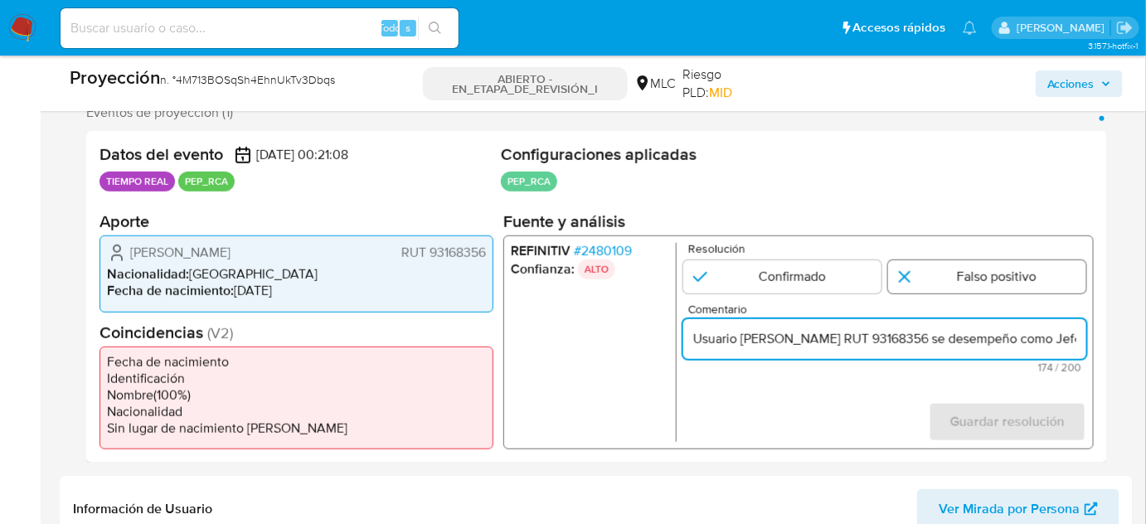
type input "Usuario Max Esteban Fernández Gago RUT 93168356 se desempeño como Jefe de la Po…"
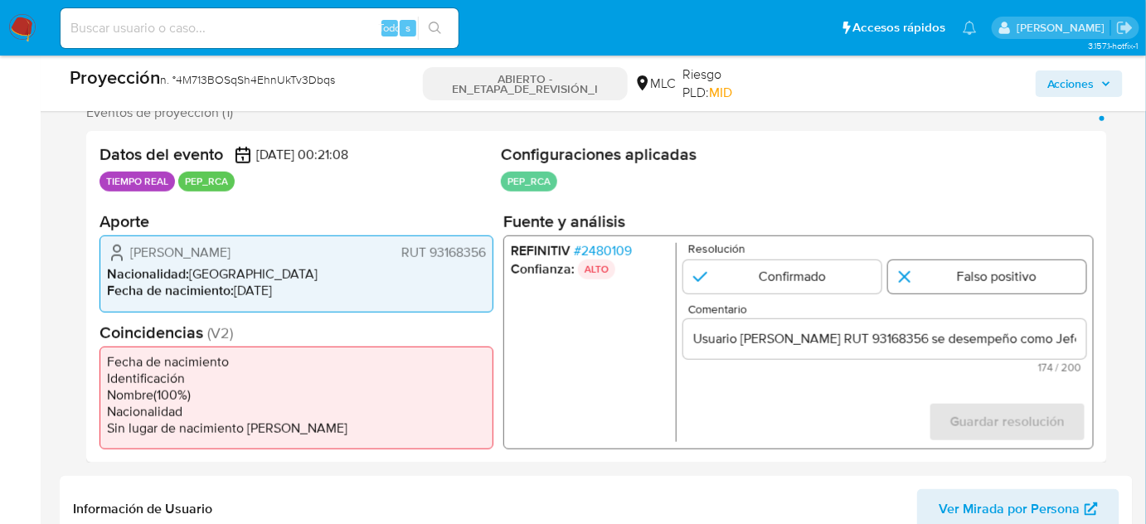
click at [975, 280] on input "1 de 1" at bounding box center [987, 276] width 198 height 33
radio input "true"
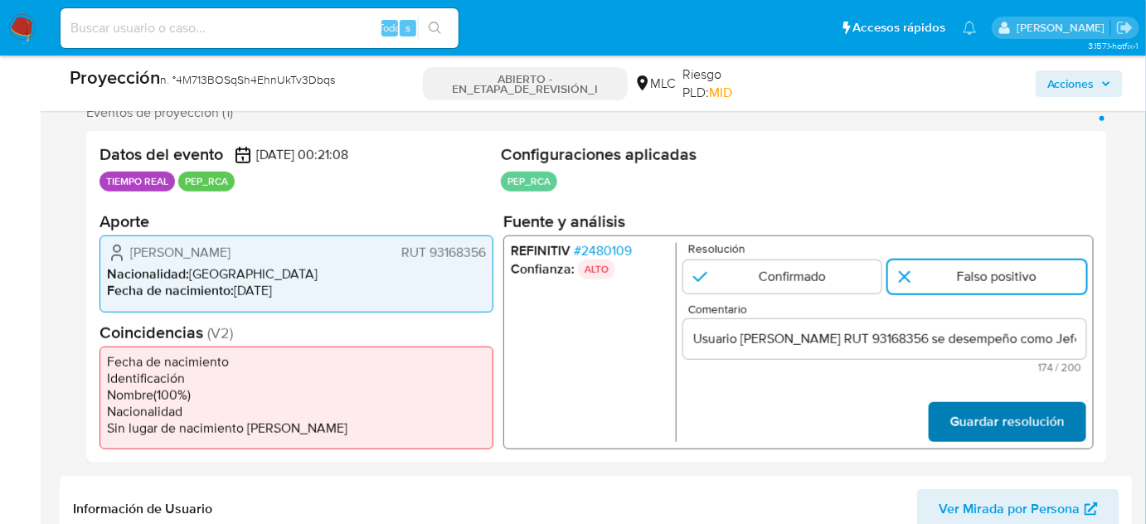
drag, startPoint x: 985, startPoint y: 397, endPoint x: 982, endPoint y: 416, distance: 19.4
click at [984, 406] on form "Resolución Confirmado Falso positivo Comentario Usuario Max Esteban Fernández G…" at bounding box center [884, 342] width 403 height 199
click at [981, 417] on span "Guardar resolución" at bounding box center [1007, 422] width 114 height 36
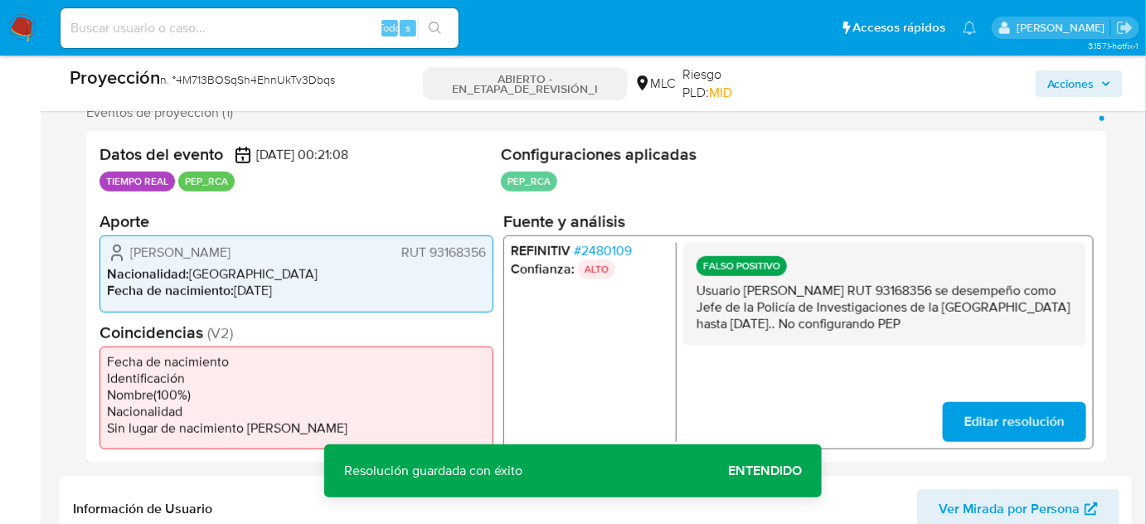
drag, startPoint x: 765, startPoint y: 344, endPoint x: 692, endPoint y: 297, distance: 87.0
click at [692, 297] on div "FALSO POSITIVO Usuario Max Esteban Fernández Gago RUT 93168356 se desempeño com…" at bounding box center [884, 294] width 403 height 103
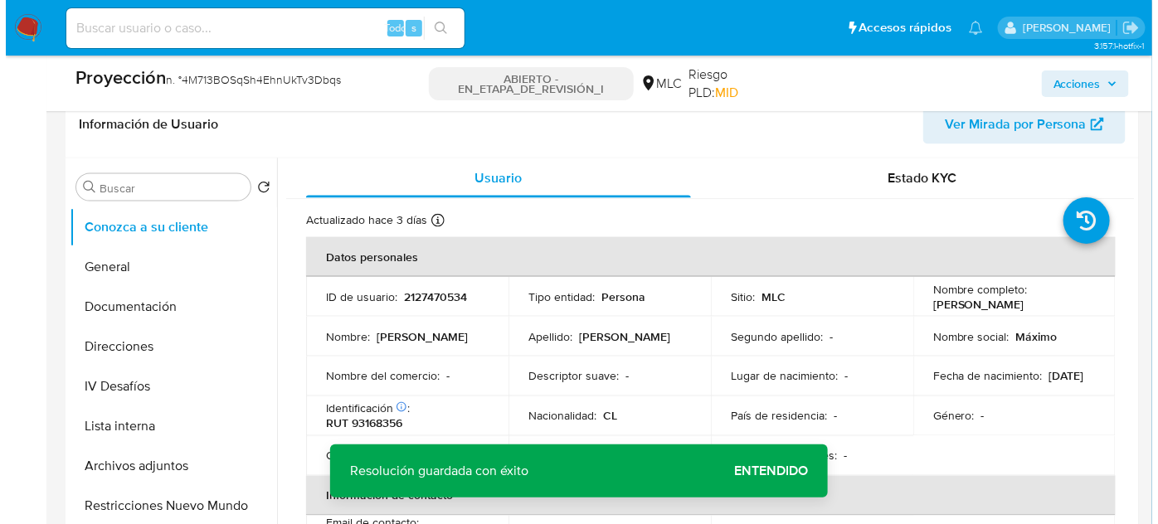
scroll to position [754, 0]
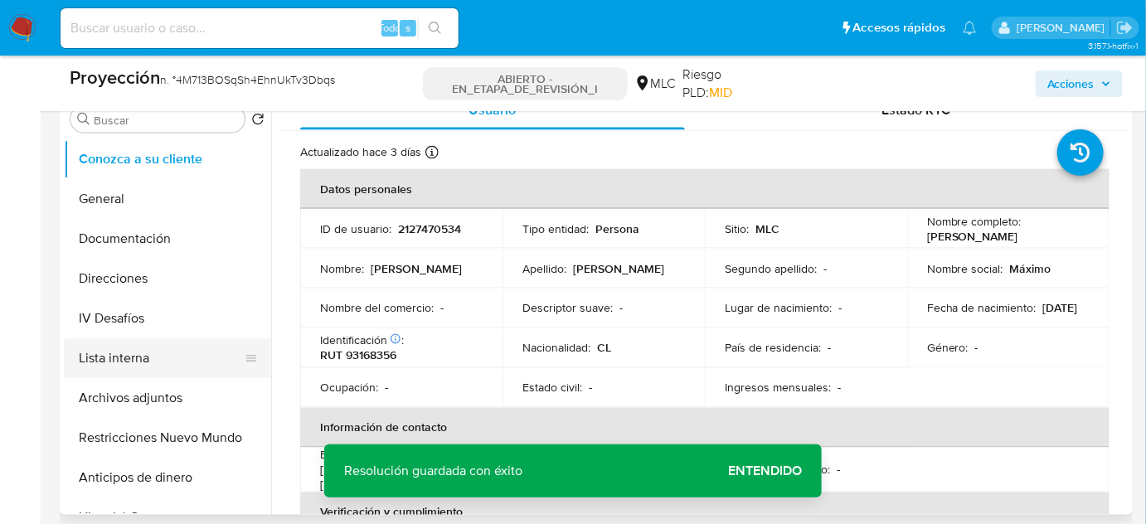
click at [142, 360] on button "Lista interna" at bounding box center [161, 358] width 194 height 40
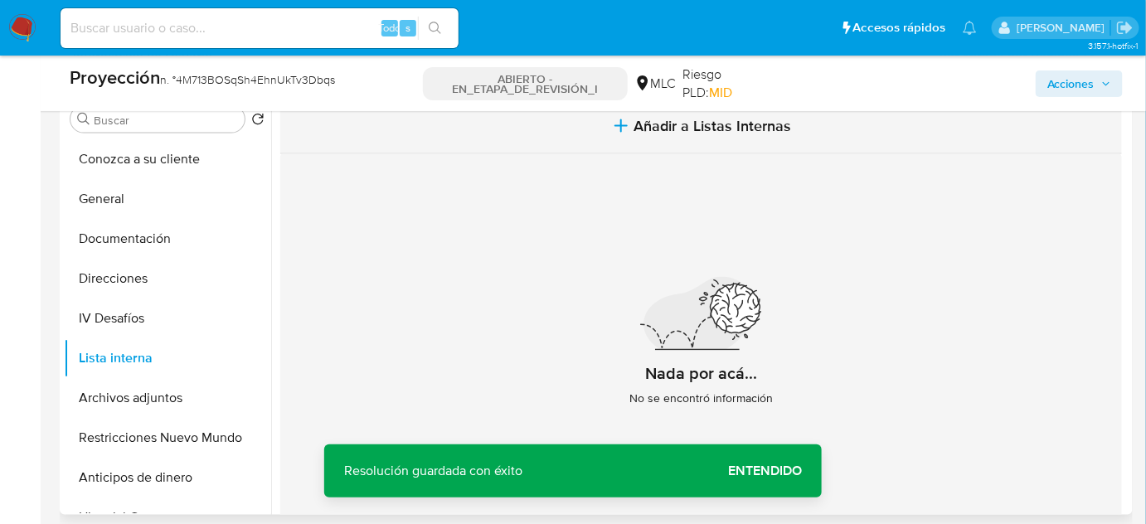
click at [644, 143] on button "Añadir a Listas Internas" at bounding box center [701, 127] width 842 height 56
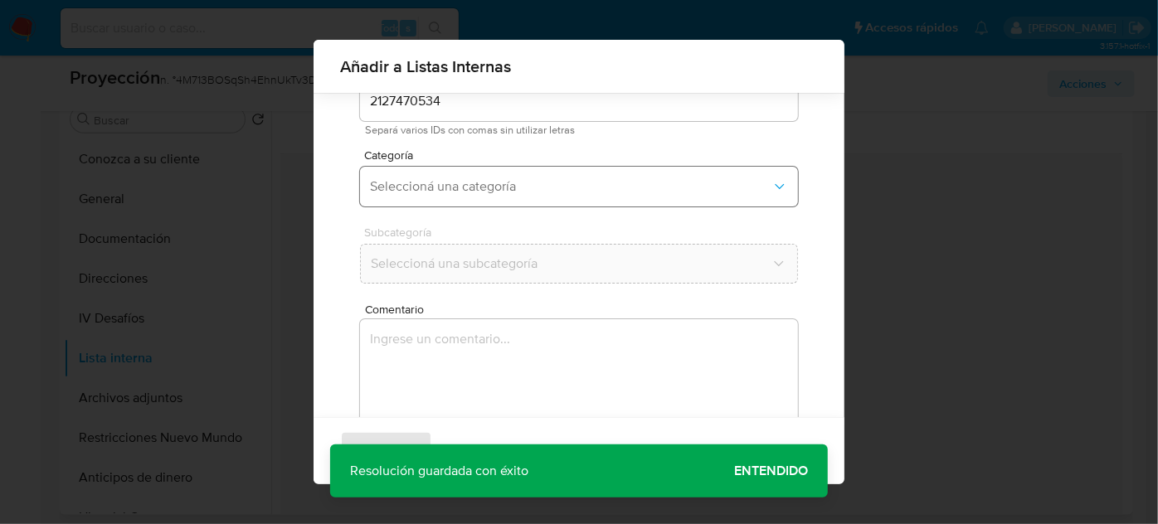
scroll to position [137, 0]
click at [560, 135] on span "Seleccioná una categoría" at bounding box center [570, 131] width 401 height 17
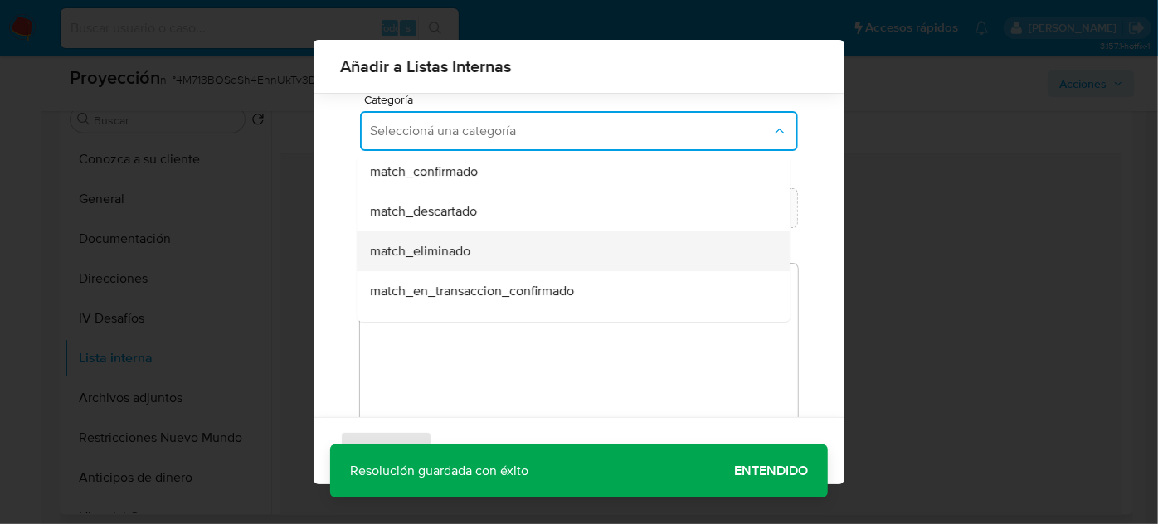
scroll to position [150, 0]
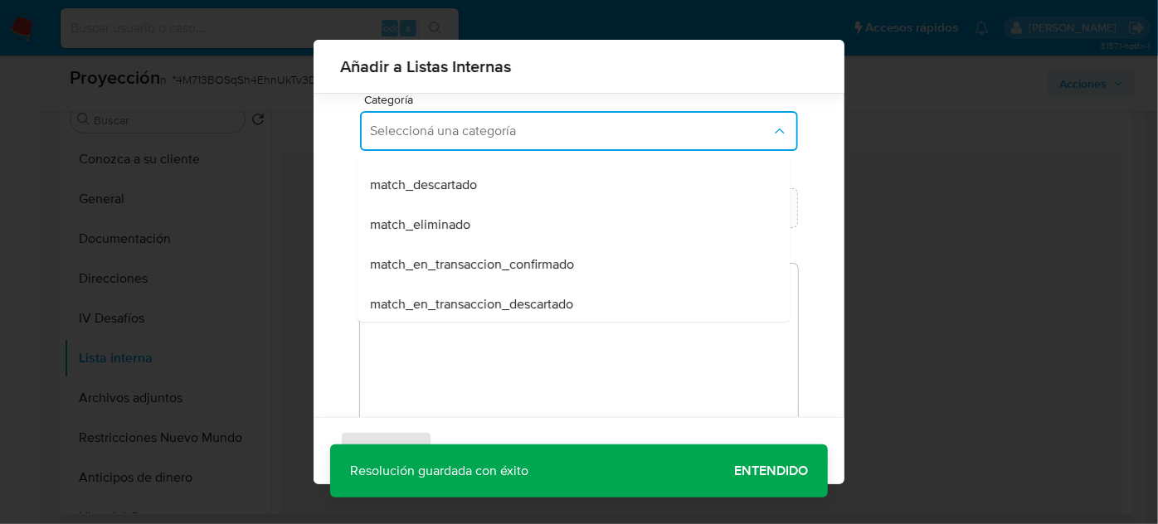
click at [464, 194] on div "match_descartado" at bounding box center [568, 185] width 396 height 40
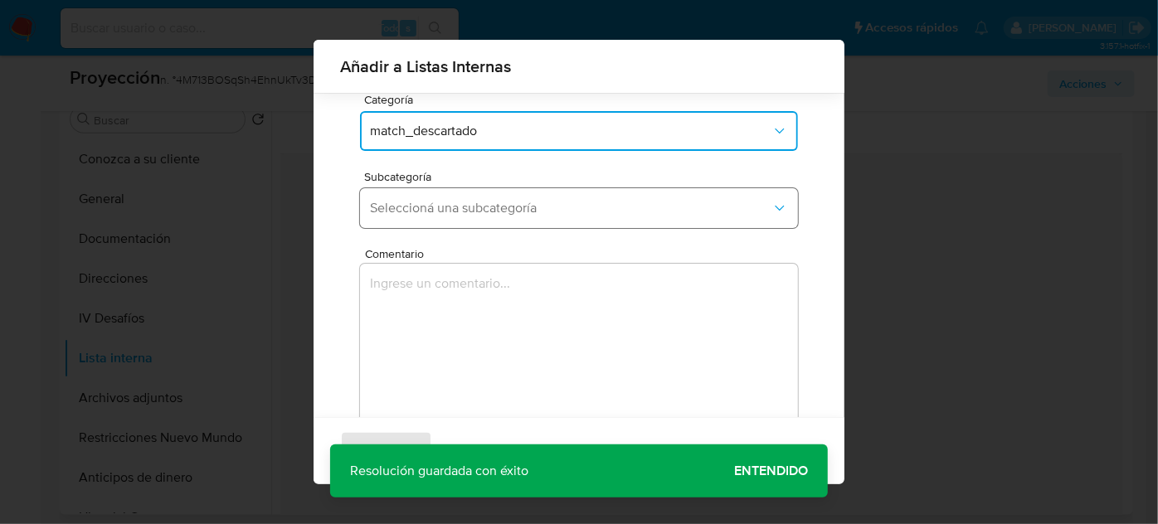
click at [467, 207] on span "Seleccioná una subcategoría" at bounding box center [570, 208] width 401 height 17
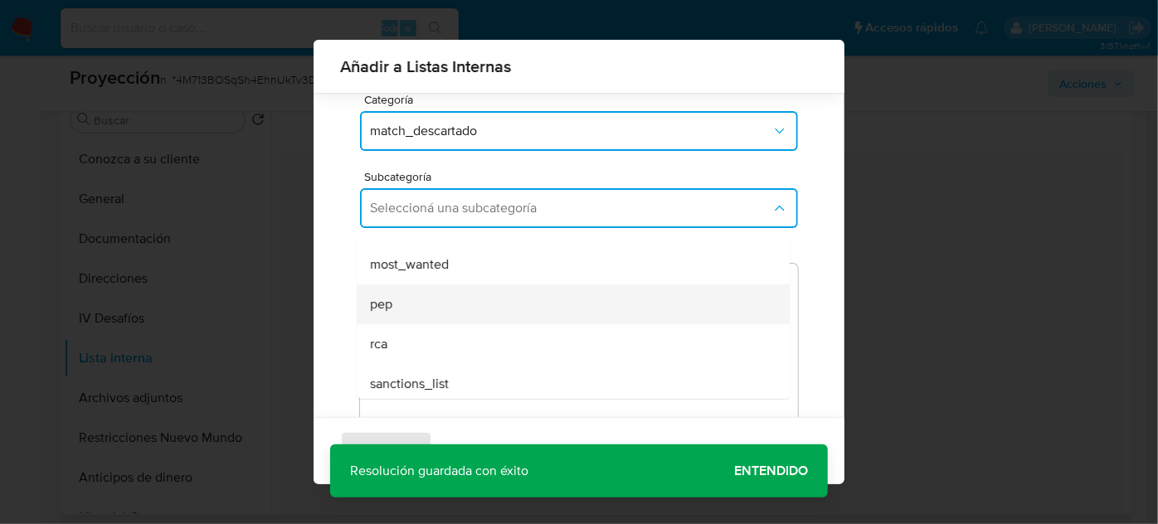
scroll to position [113, 0]
click at [451, 315] on div "pep" at bounding box center [568, 300] width 396 height 40
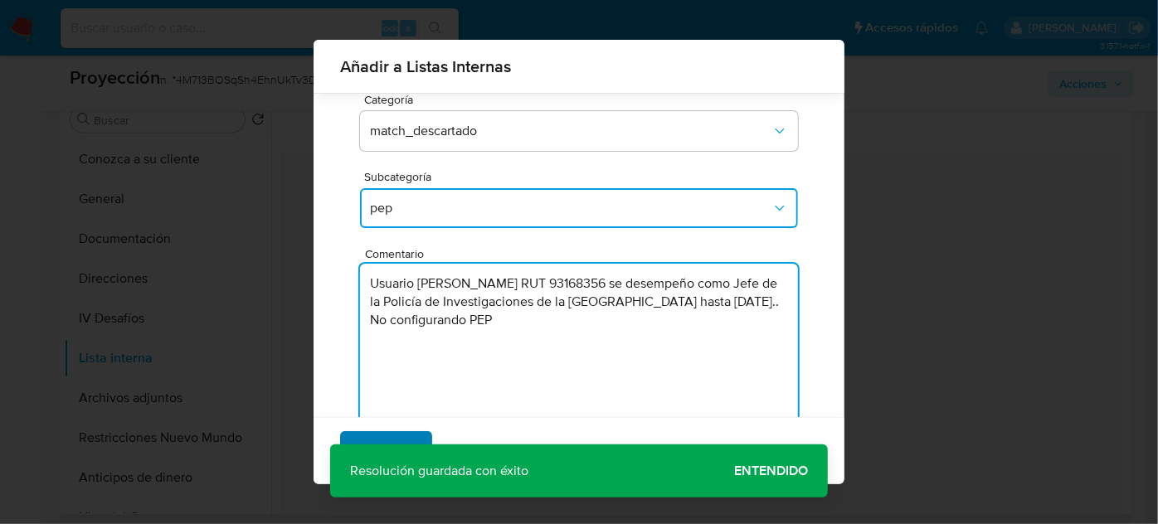
type textarea "Usuario Max Esteban Fernández Gago RUT 93168356 se desempeño como Jefe de la Po…"
click at [386, 444] on span "Agregar" at bounding box center [386, 451] width 49 height 36
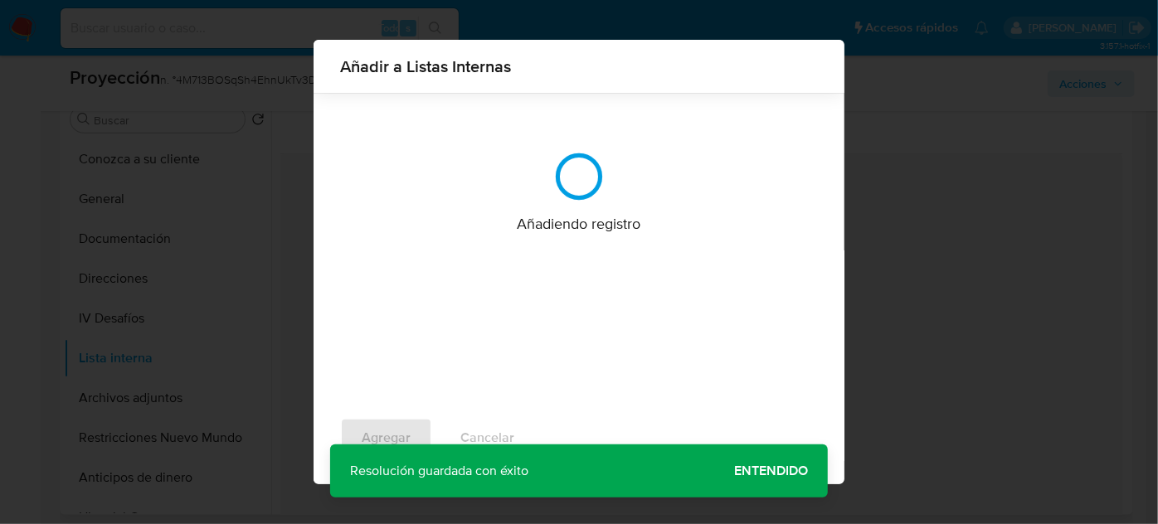
scroll to position [100, 0]
click at [790, 473] on div "Añadir a Listas Internas Añadiendo registro Agregar Cancelar" at bounding box center [579, 262] width 1158 height 524
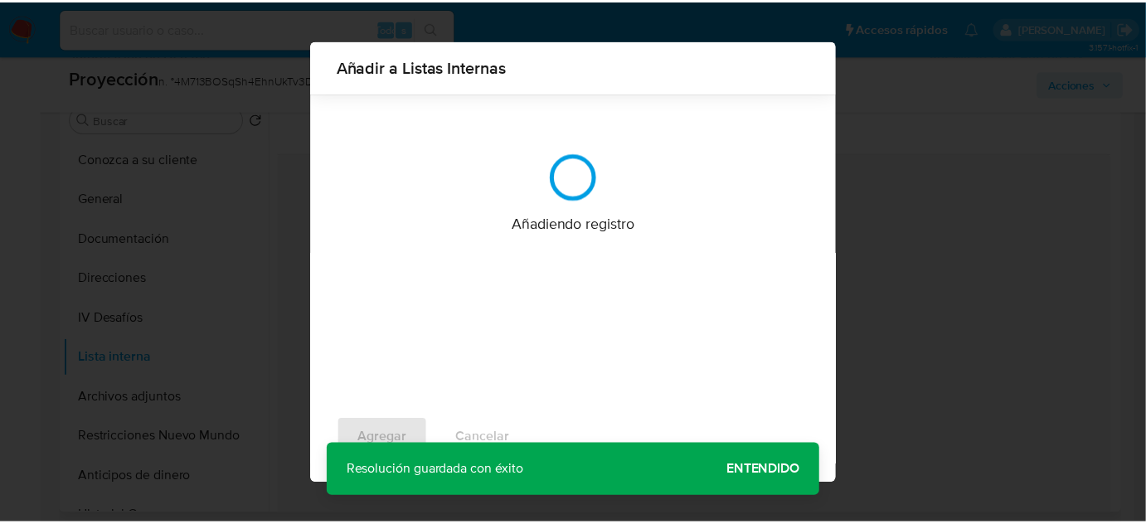
scroll to position [0, 0]
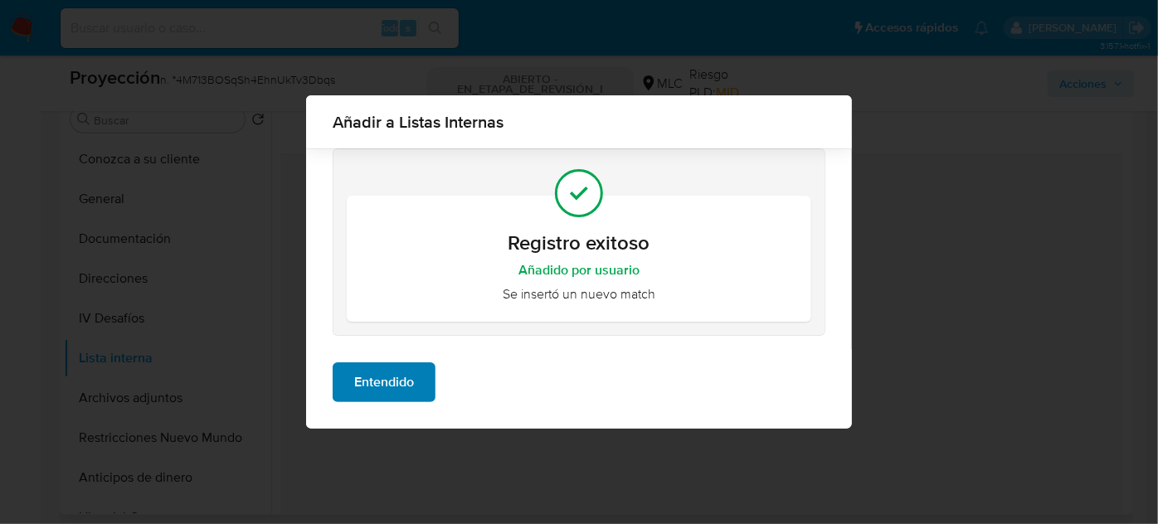
click at [379, 379] on span "Entendido" at bounding box center [384, 382] width 60 height 36
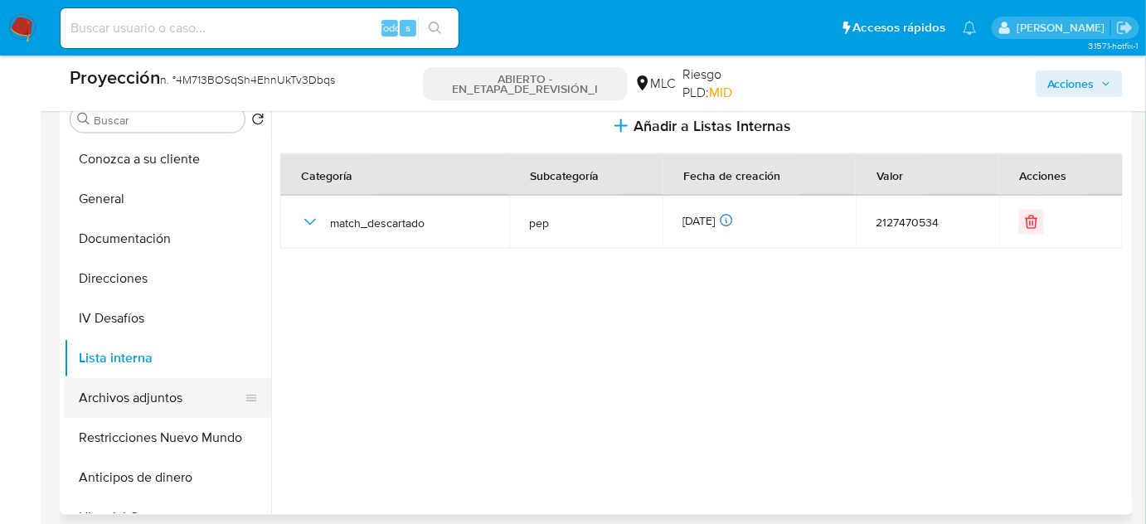
click at [148, 397] on button "Archivos adjuntos" at bounding box center [161, 398] width 194 height 40
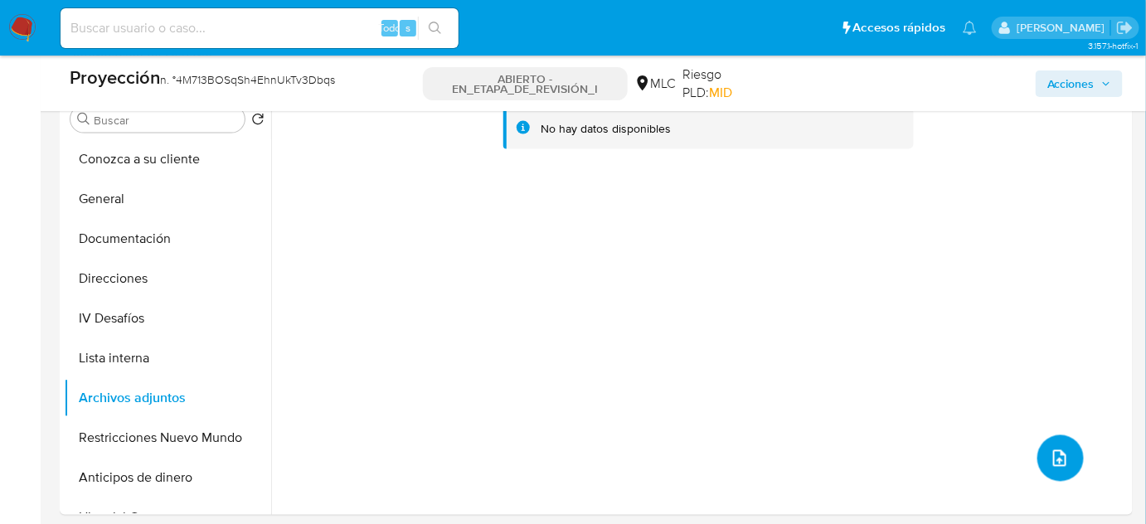
click at [1056, 461] on icon "subir archivo" at bounding box center [1060, 459] width 20 height 20
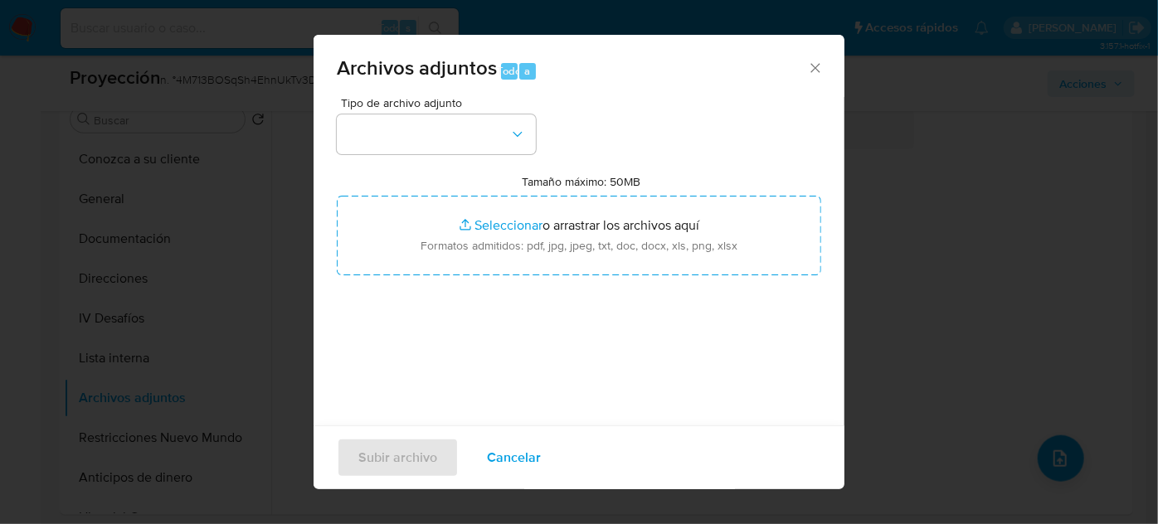
click at [474, 225] on input "Tamaño máximo: 50MB Seleccionar archivos" at bounding box center [579, 236] width 484 height 80
type input "C:\fakepath\_Max Esteban Fernández Gago_ Lavado de dinero - Buscar con Google.p…"
click at [472, 123] on button "button" at bounding box center [436, 134] width 199 height 40
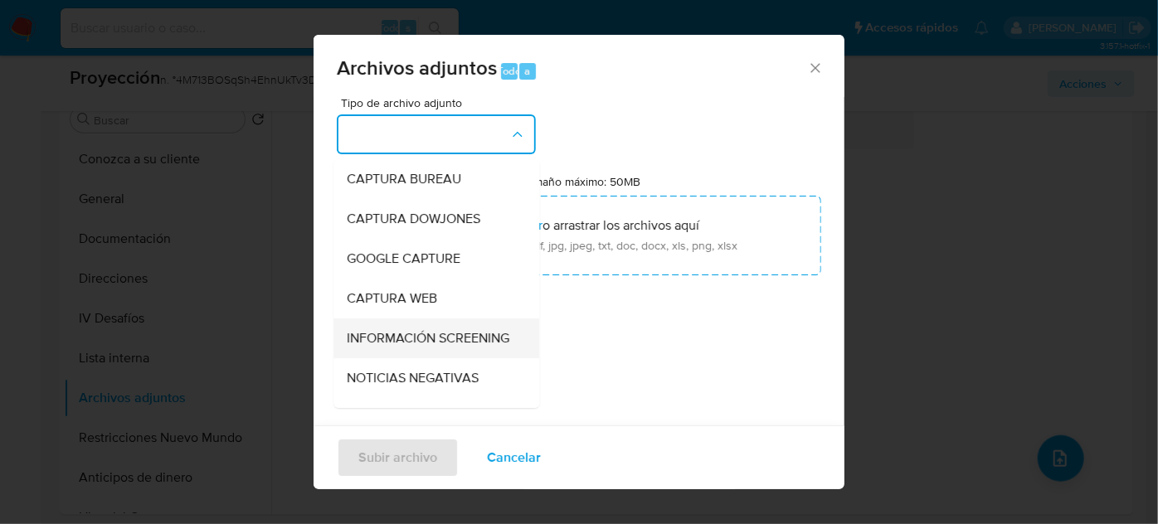
click at [414, 342] on span "INFORMACIÓN SCREENING" at bounding box center [428, 338] width 163 height 17
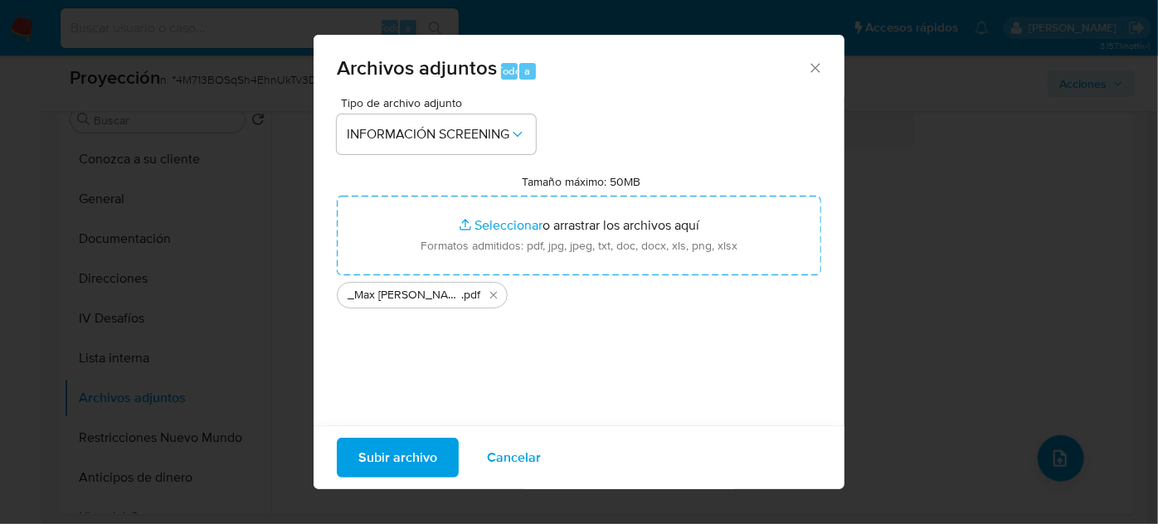
click at [395, 457] on span "Subir archivo" at bounding box center [397, 458] width 79 height 36
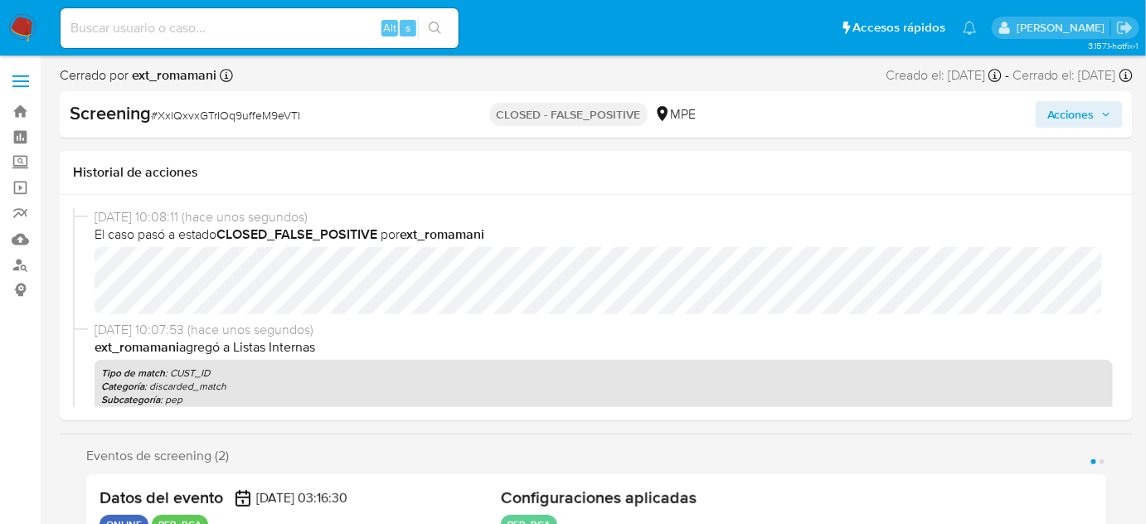
select select "10"
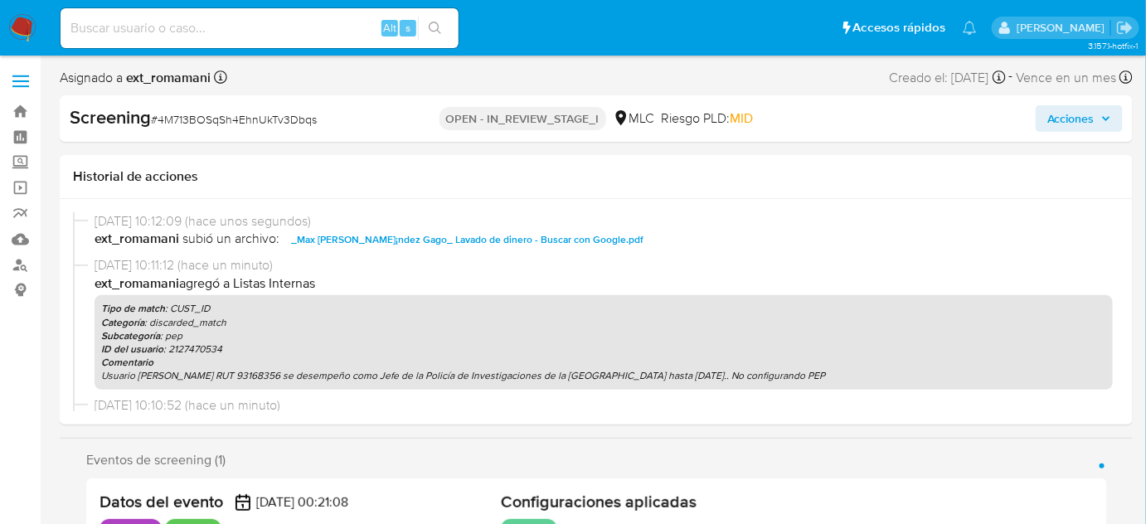
select select "10"
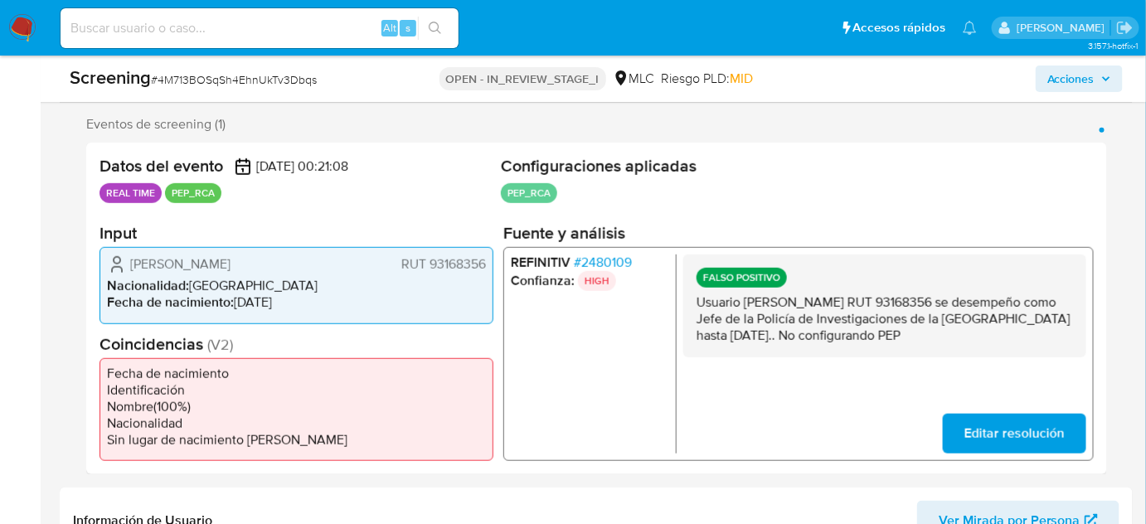
scroll to position [301, 0]
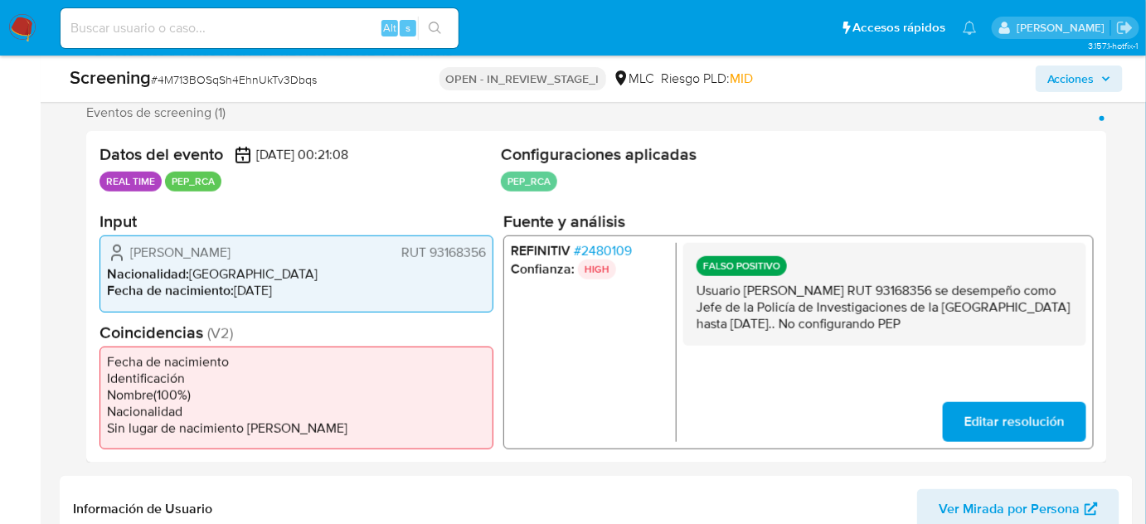
drag, startPoint x: 731, startPoint y: 344, endPoint x: 694, endPoint y: 295, distance: 61.0
click at [694, 295] on div "FALSO POSITIVO Usuario [PERSON_NAME] RUT 93168356 se desempeño como Jefe de la …" at bounding box center [884, 294] width 403 height 103
click at [1063, 77] on span "Acciones" at bounding box center [1071, 79] width 47 height 27
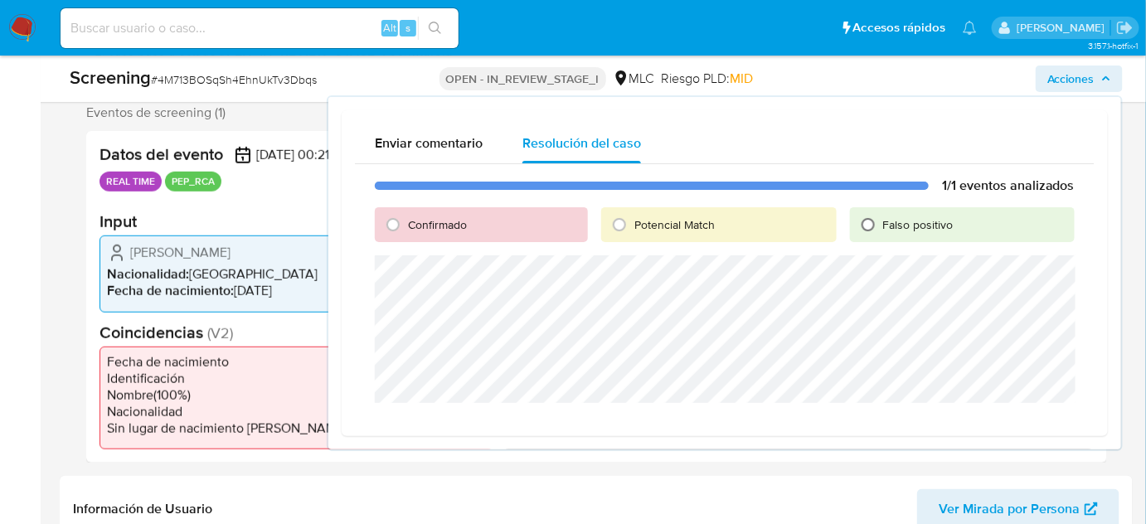
click at [882, 227] on input "Falso positivo" at bounding box center [868, 224] width 27 height 27
radio input "true"
click at [989, 420] on span "Cerrar Caso" at bounding box center [1017, 422] width 80 height 23
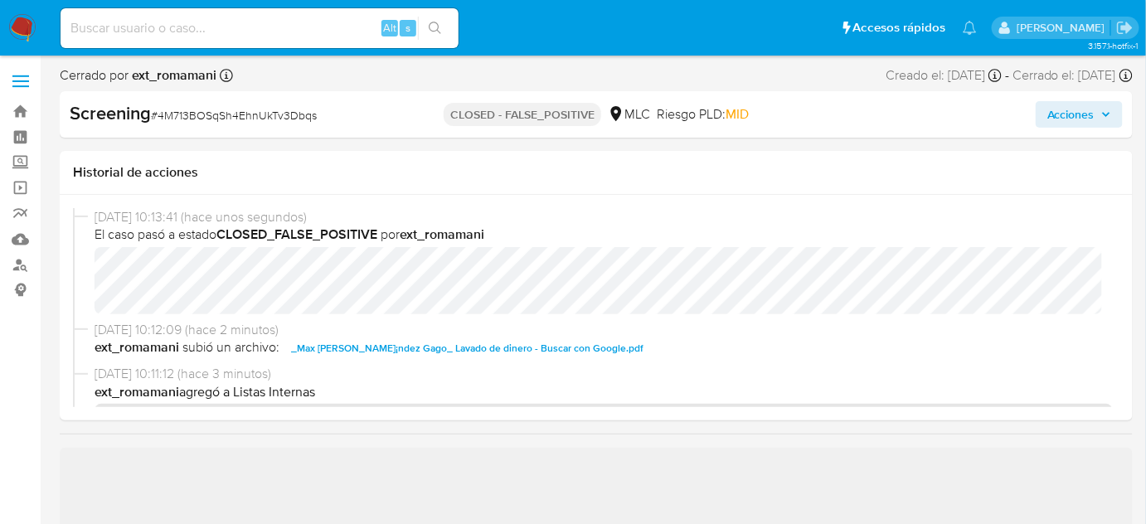
select select "10"
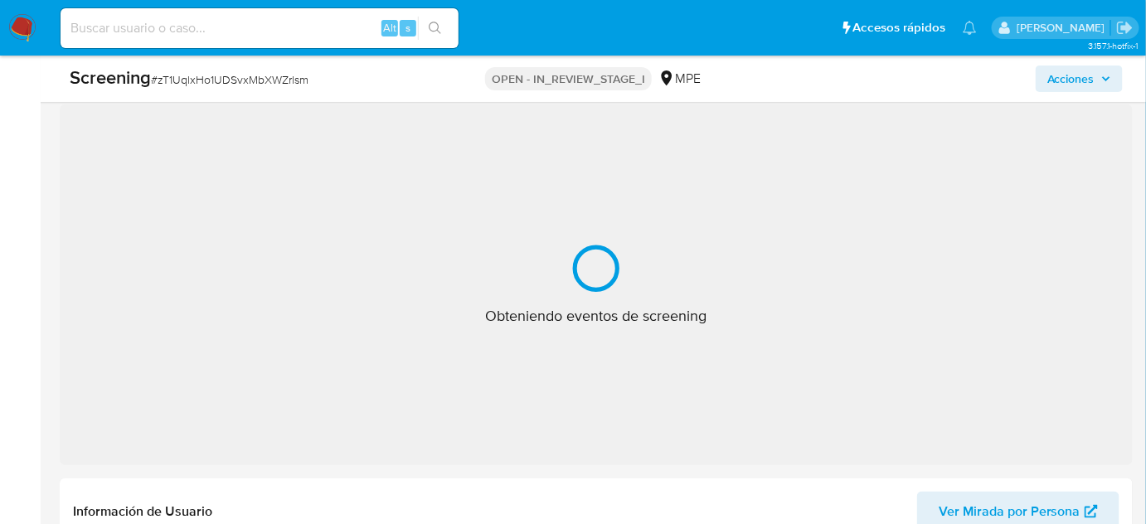
select select "10"
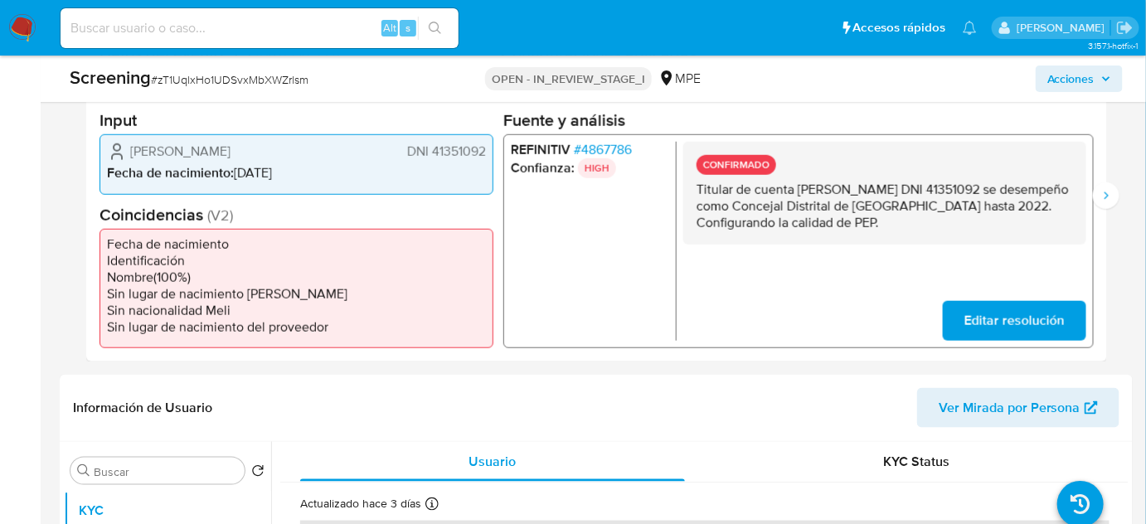
scroll to position [377, 0]
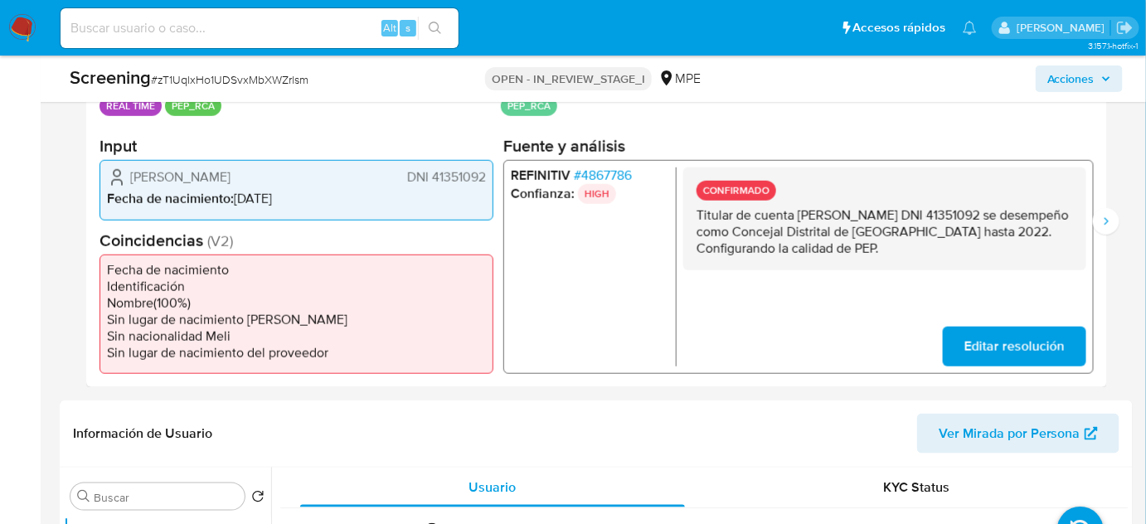
drag, startPoint x: 897, startPoint y: 249, endPoint x: 698, endPoint y: 216, distance: 202.6
click at [698, 216] on p "Titular de cuenta [PERSON_NAME] DNI 41351092 se desempeño como Concejal Distrit…" at bounding box center [885, 232] width 377 height 50
click at [1107, 222] on icon "Siguiente" at bounding box center [1106, 221] width 13 height 13
click at [1105, 219] on icon "Siguiente" at bounding box center [1106, 221] width 13 height 13
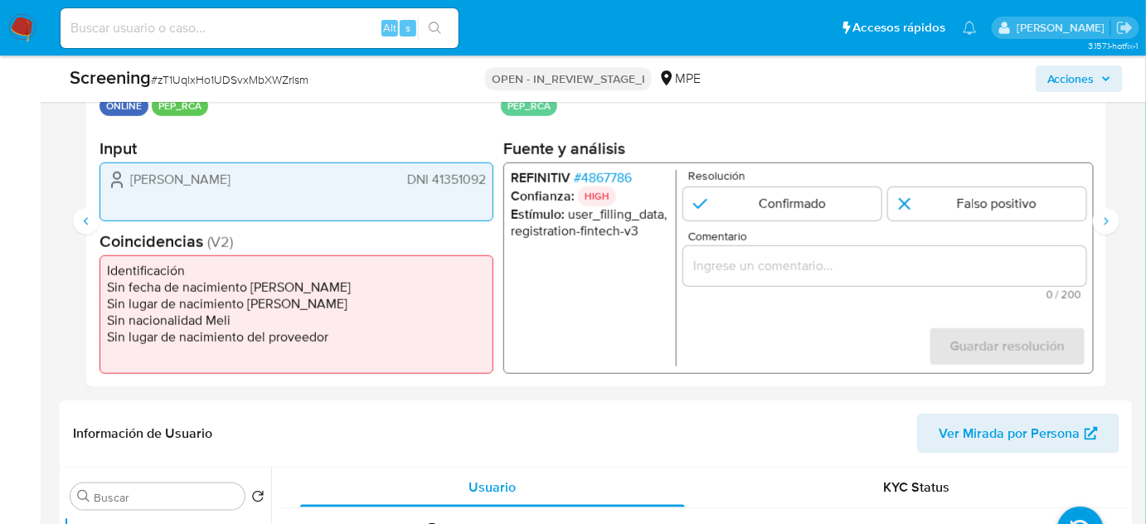
click at [826, 267] on input "Comentario" at bounding box center [884, 266] width 403 height 22
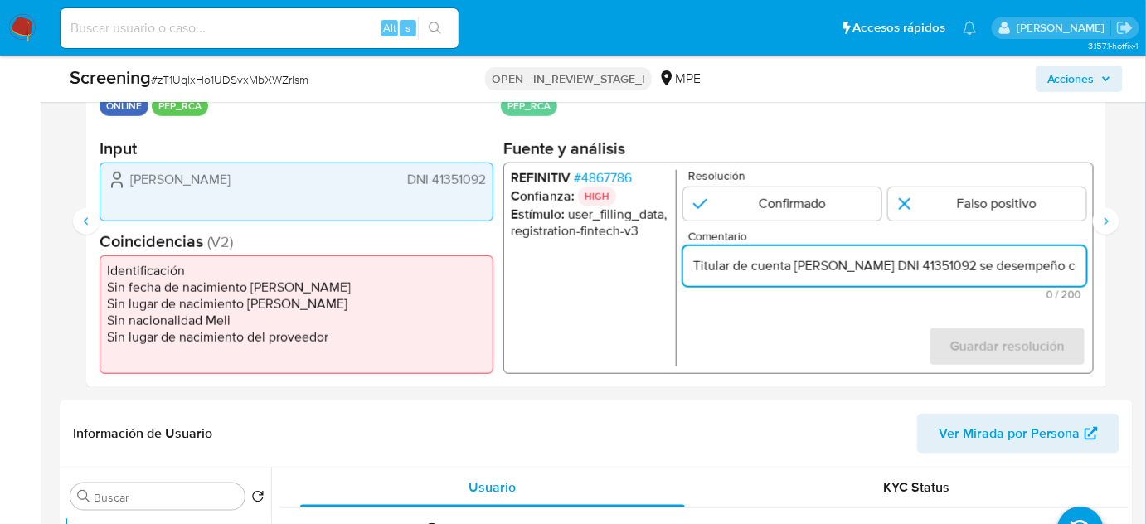
scroll to position [0, 523]
type input "Titular de cuenta [PERSON_NAME] DNI 41351092 se desempeño como Concejal Distrit…"
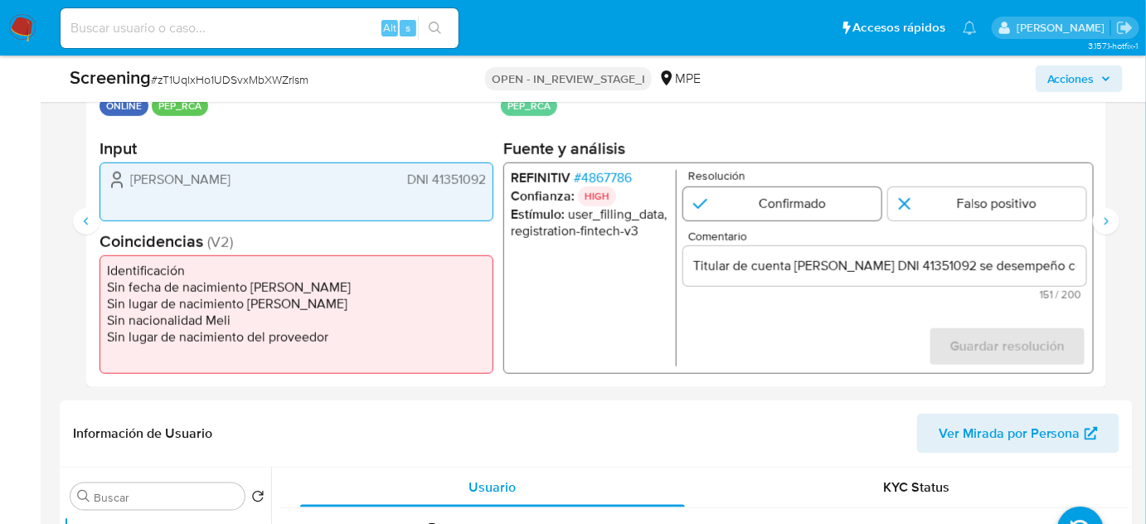
click at [809, 209] on input "3 de 4" at bounding box center [782, 203] width 198 height 33
radio input "true"
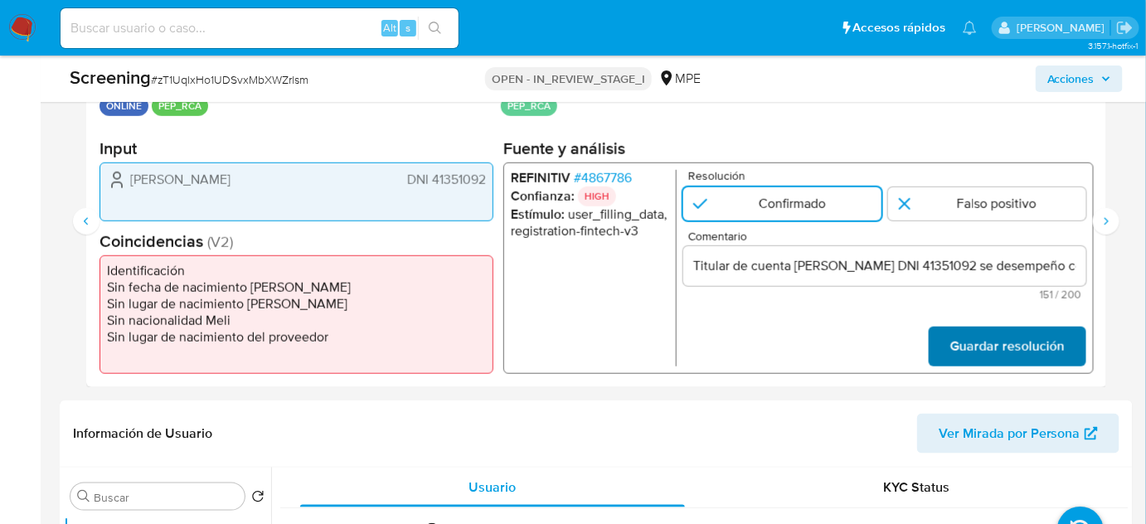
drag, startPoint x: 962, startPoint y: 320, endPoint x: 960, endPoint y: 333, distance: 13.5
click at [962, 321] on form "Resolución Confirmado Falso positivo Comentario Titular de cuenta [PERSON_NAME]…" at bounding box center [884, 268] width 403 height 197
click at [960, 335] on span "Guardar resolución" at bounding box center [1007, 346] width 114 height 36
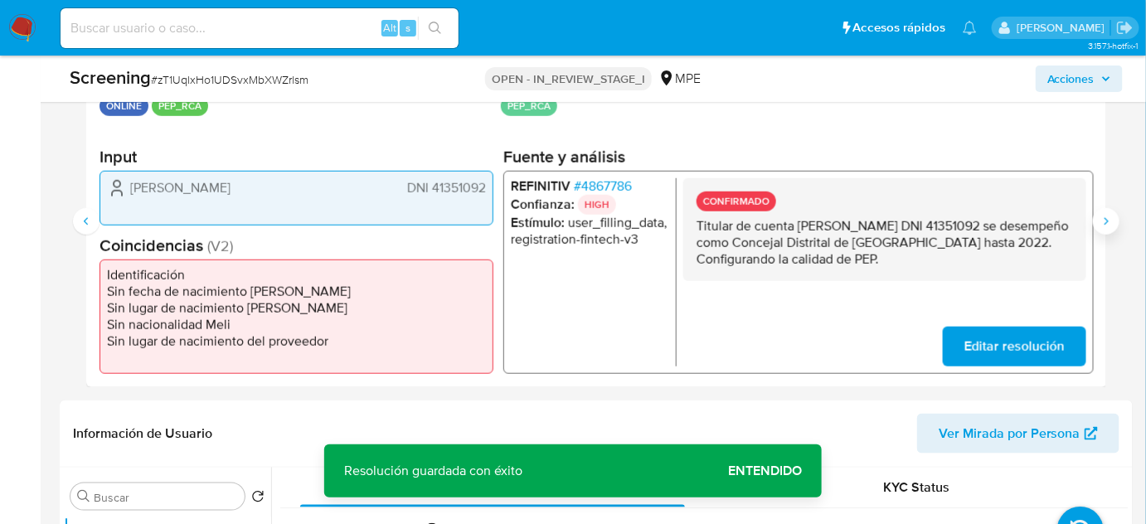
click at [1113, 225] on button "Siguiente" at bounding box center [1106, 221] width 27 height 27
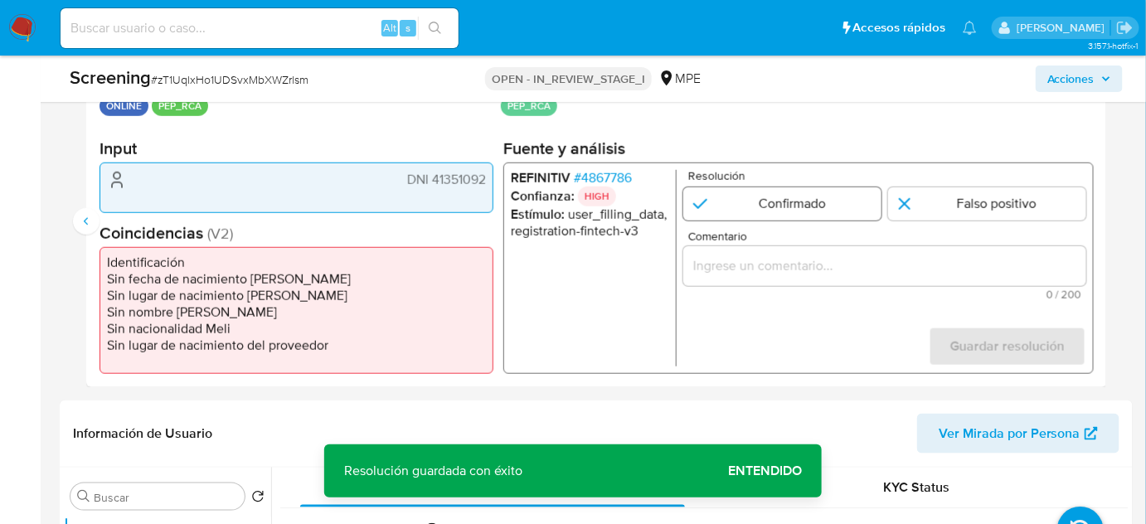
click at [792, 207] on input "4 de 4" at bounding box center [782, 203] width 198 height 33
radio input "true"
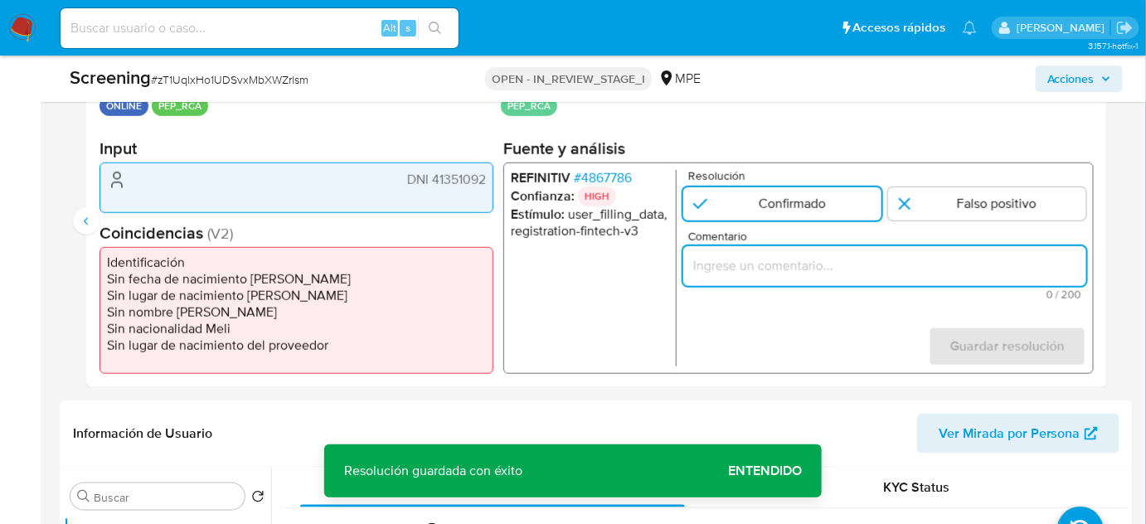
click at [771, 261] on input "Comentario" at bounding box center [884, 266] width 403 height 22
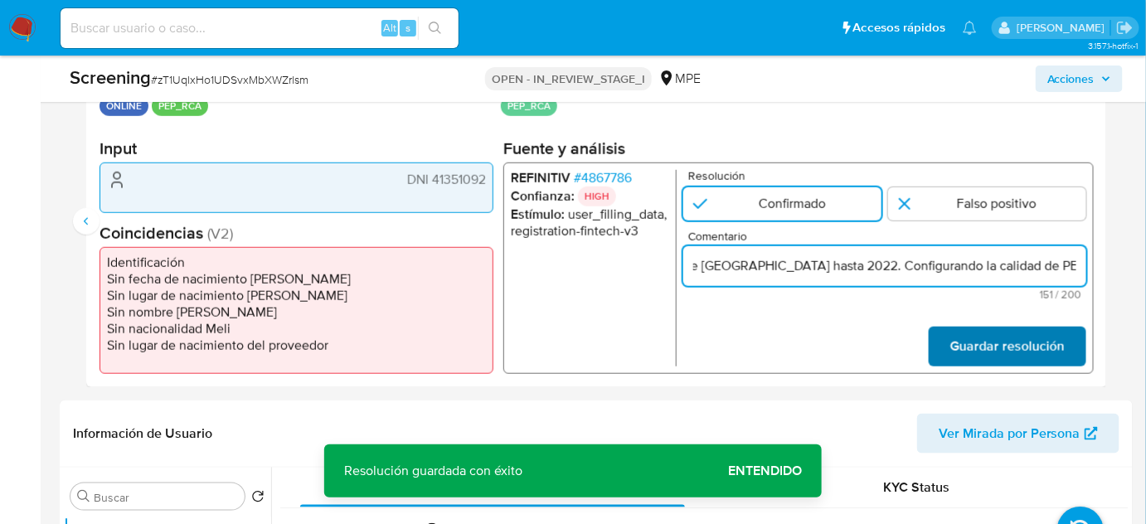
type input "Titular de cuenta [PERSON_NAME] Carhuallanqui [PERSON_NAME] DNI 41351092 se des…"
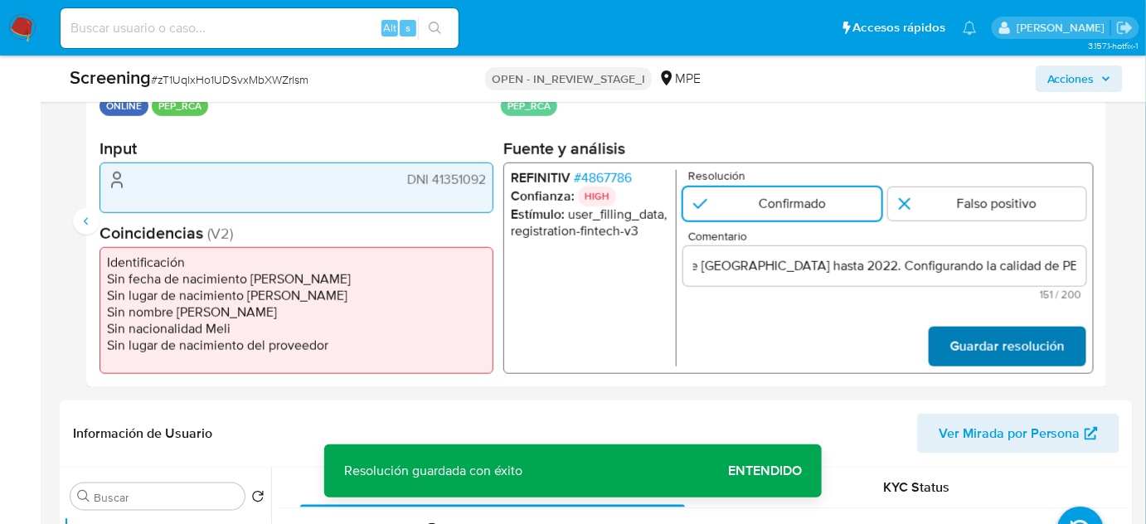
scroll to position [0, 0]
click at [1012, 342] on span "Guardar resolución" at bounding box center [1007, 346] width 114 height 36
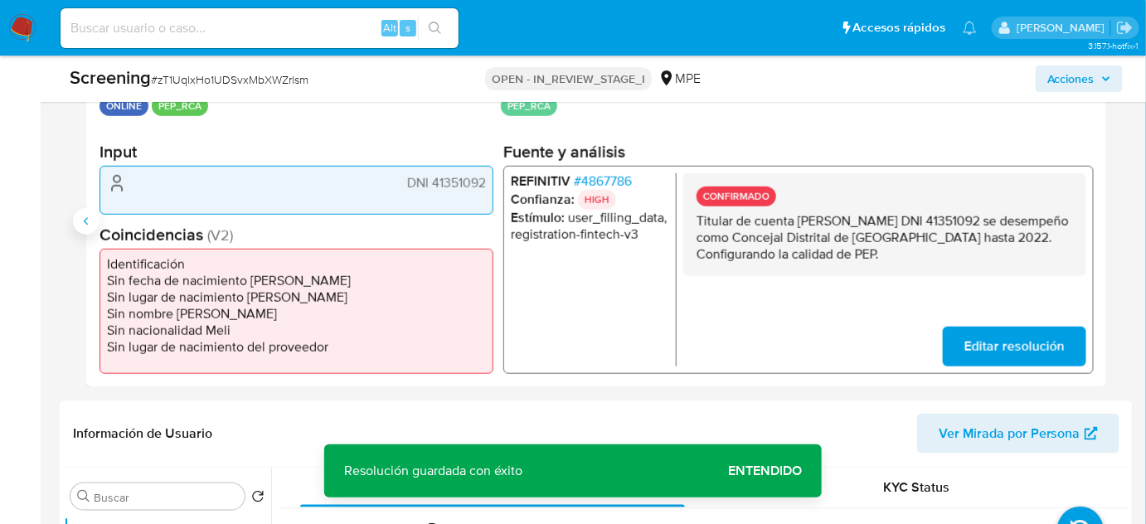
click at [91, 222] on icon "Anterior" at bounding box center [86, 221] width 13 height 13
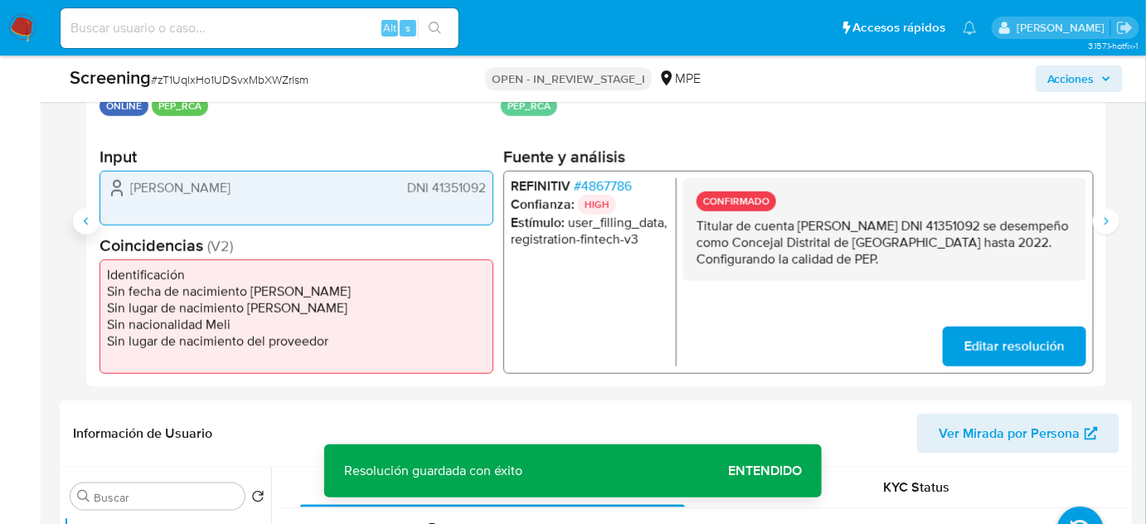
click at [91, 222] on icon "Anterior" at bounding box center [86, 221] width 13 height 13
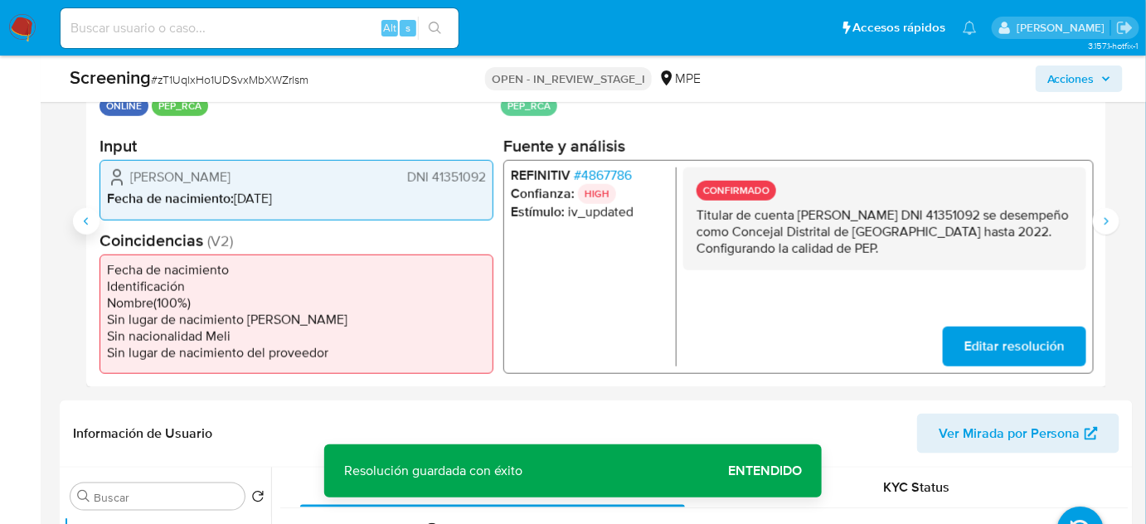
click at [91, 222] on icon "Anterior" at bounding box center [86, 221] width 13 height 13
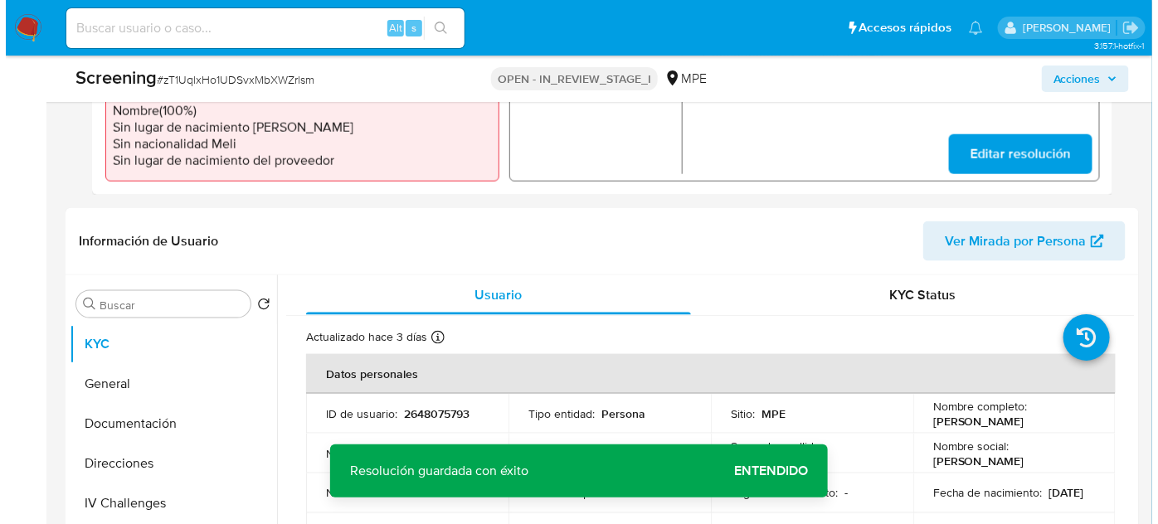
scroll to position [678, 0]
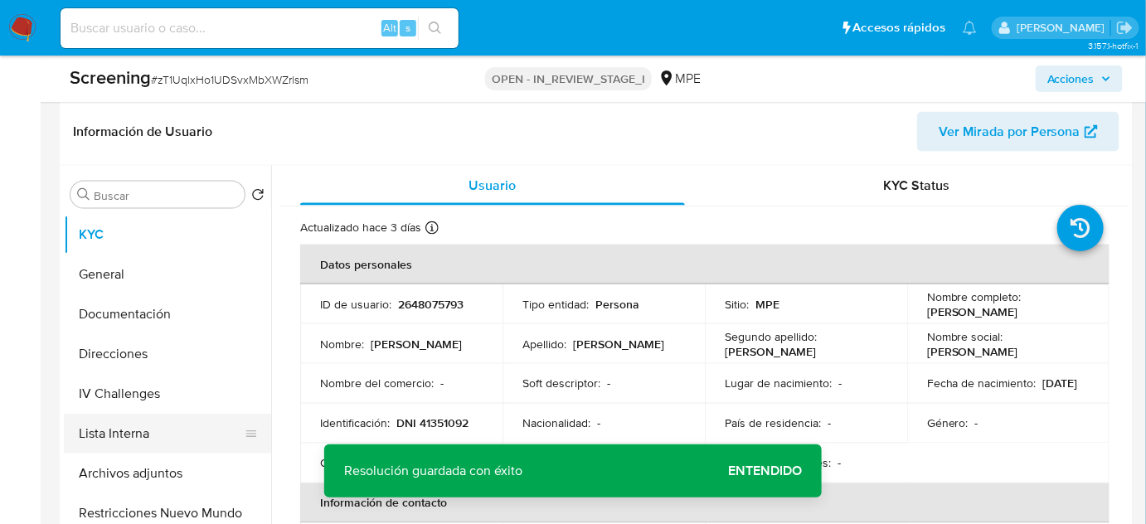
click at [129, 429] on button "Lista Interna" at bounding box center [161, 434] width 194 height 40
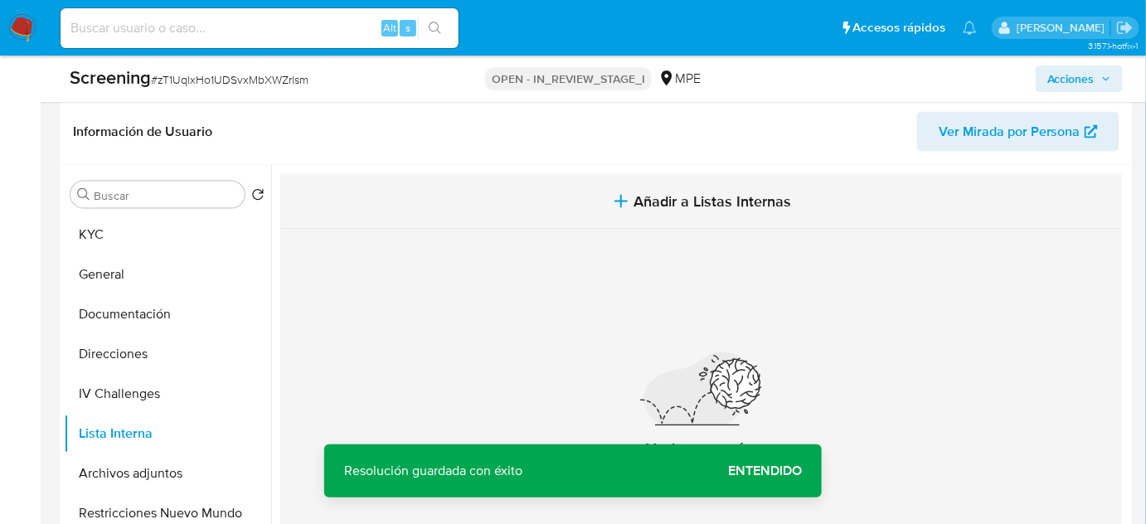
click at [628, 197] on icon "button" at bounding box center [621, 202] width 20 height 20
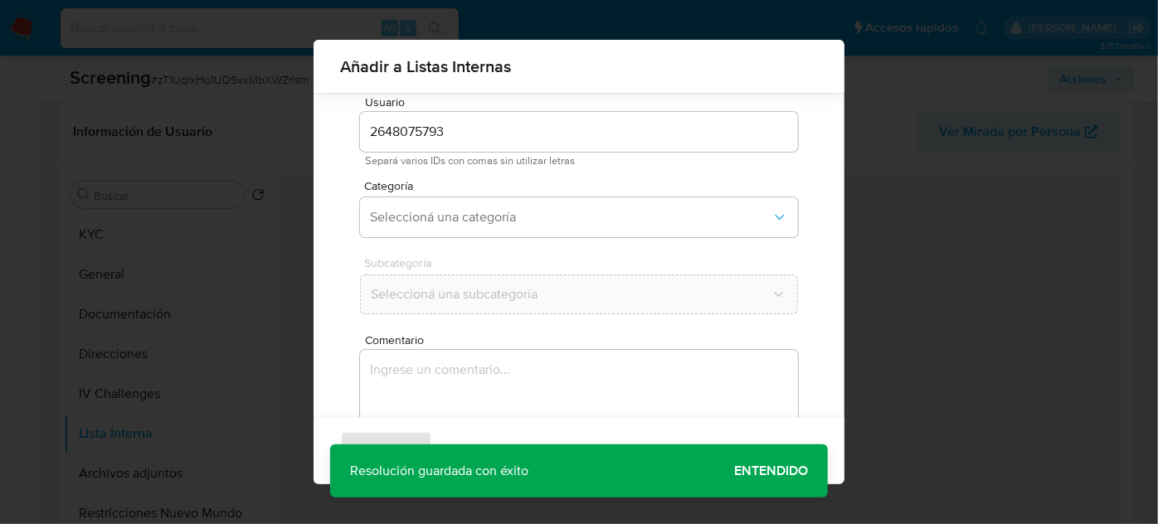
scroll to position [61, 0]
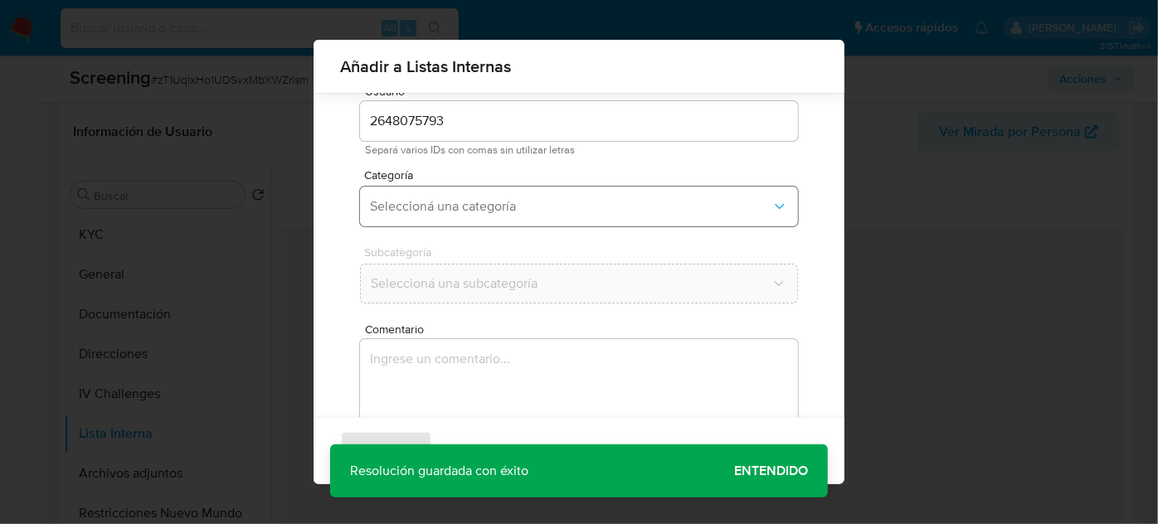
click at [597, 202] on span "Seleccioná una categoría" at bounding box center [570, 206] width 401 height 17
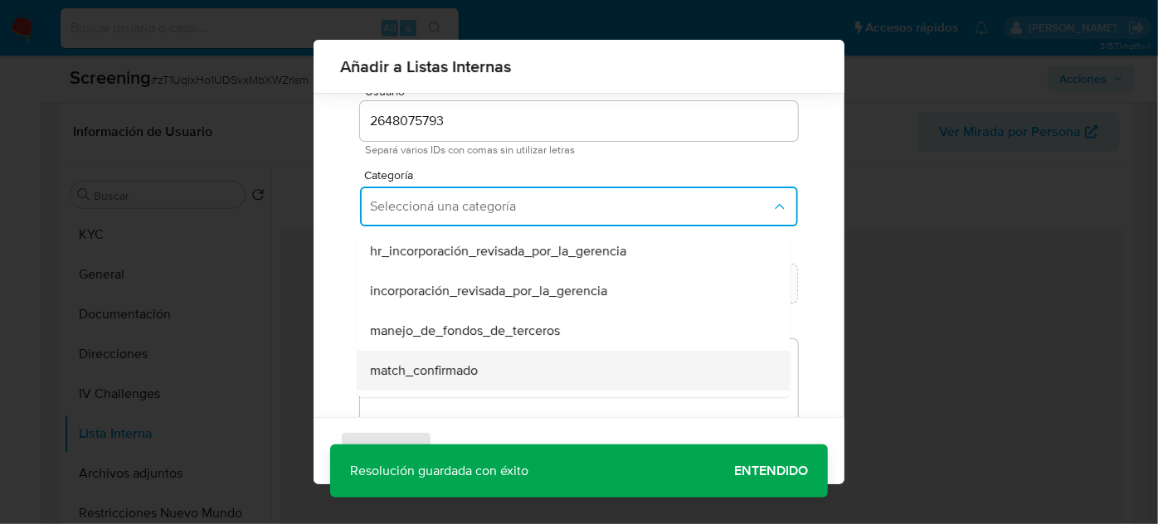
click at [452, 362] on span "match_confirmado" at bounding box center [424, 370] width 108 height 17
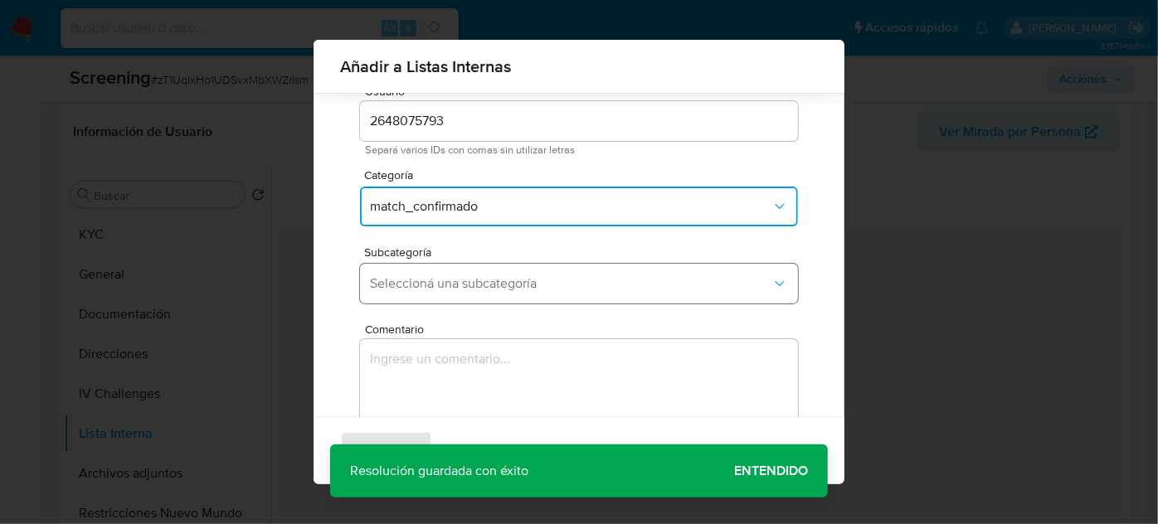
click at [470, 277] on span "Seleccioná una subcategoría" at bounding box center [570, 283] width 401 height 17
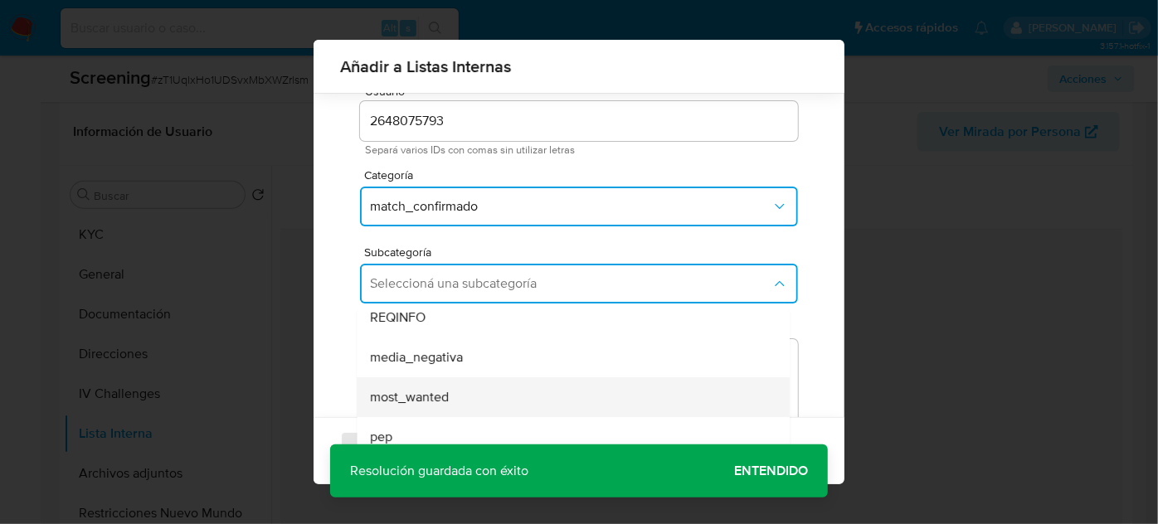
scroll to position [75, 0]
click at [435, 401] on div "pep" at bounding box center [568, 413] width 396 height 40
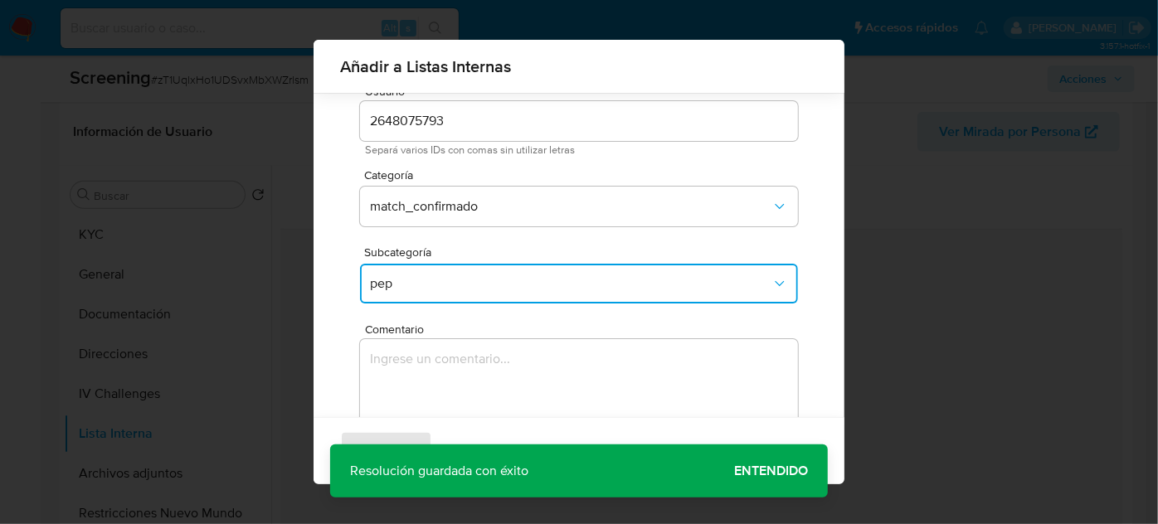
click at [439, 387] on textarea "Comentario" at bounding box center [579, 418] width 438 height 159
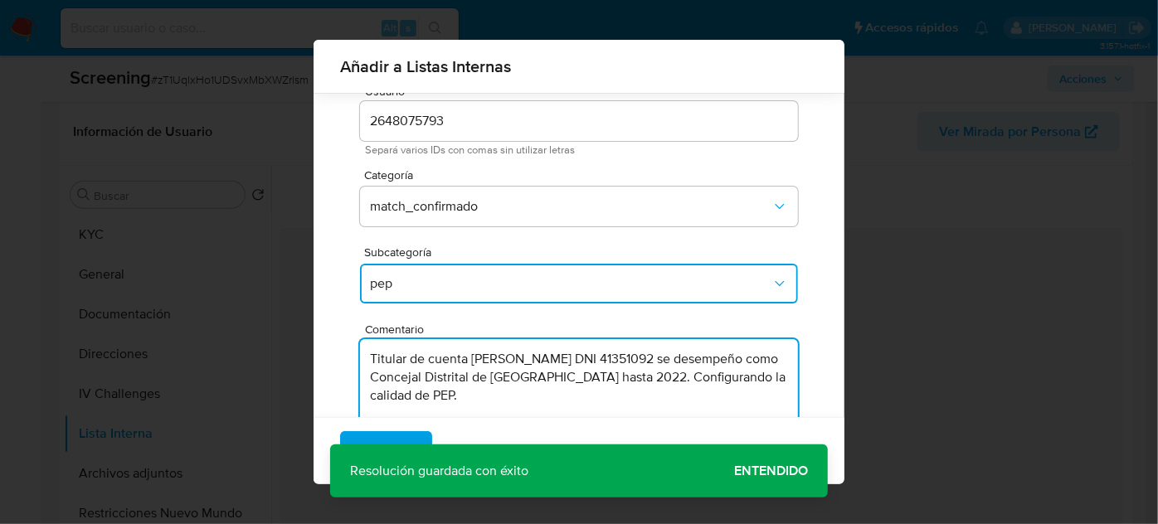
type textarea "Titular de cuenta Gina Carhuallanqui Marín DNI 41351092 se desempeño como Conce…"
click at [756, 464] on div "Agregar Cancelar" at bounding box center [579, 450] width 531 height 67
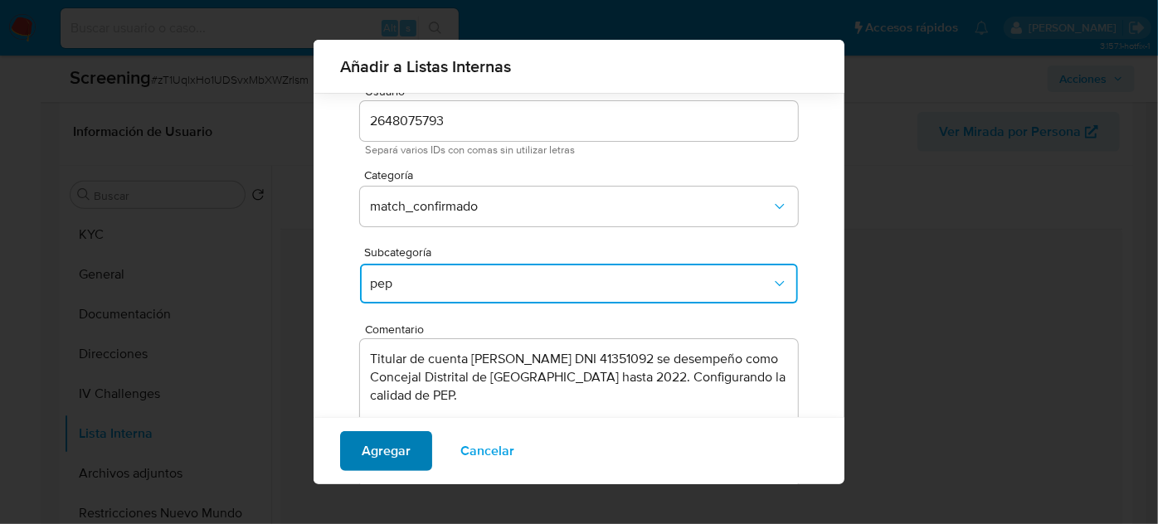
click at [386, 452] on span "Agregar" at bounding box center [386, 451] width 49 height 36
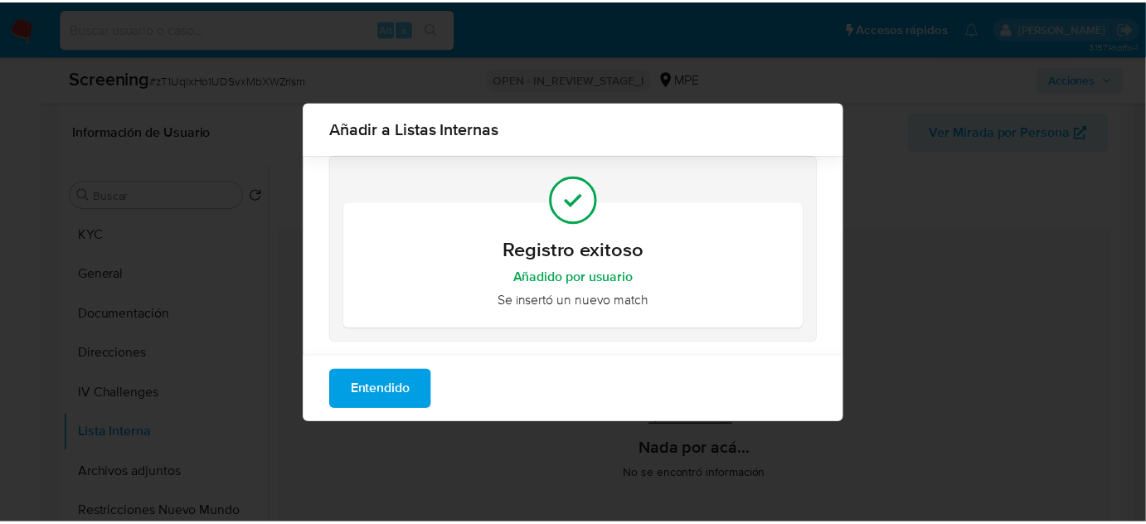
scroll to position [0, 0]
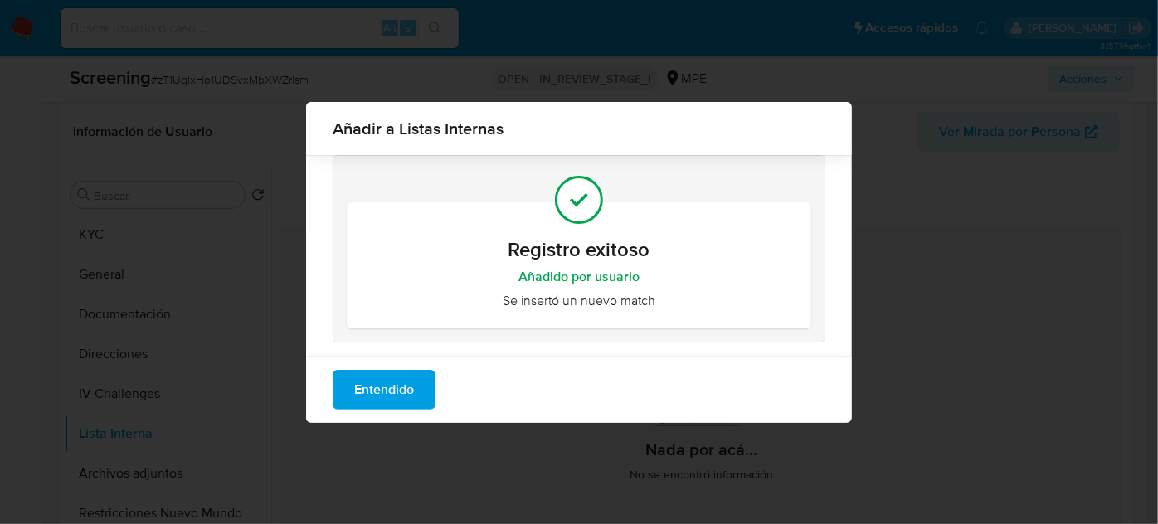
click at [389, 396] on span "Entendido" at bounding box center [384, 390] width 60 height 36
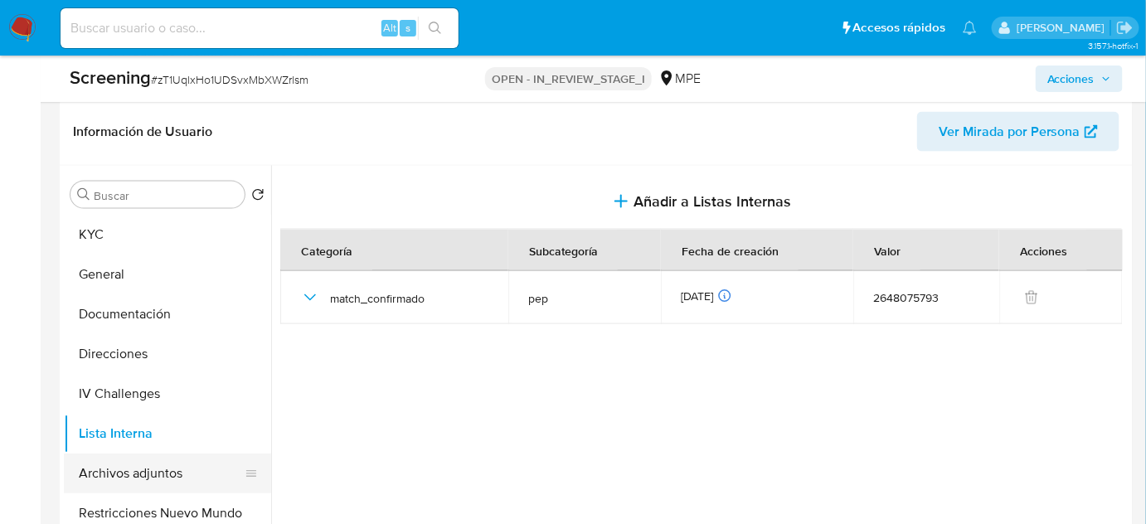
click at [176, 466] on button "Archivos adjuntos" at bounding box center [161, 474] width 194 height 40
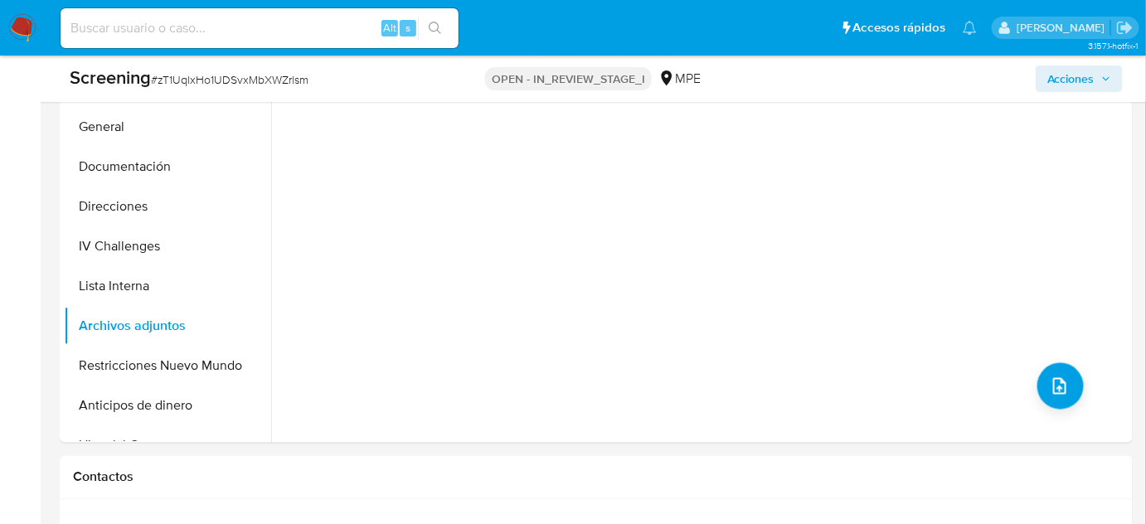
scroll to position [829, 0]
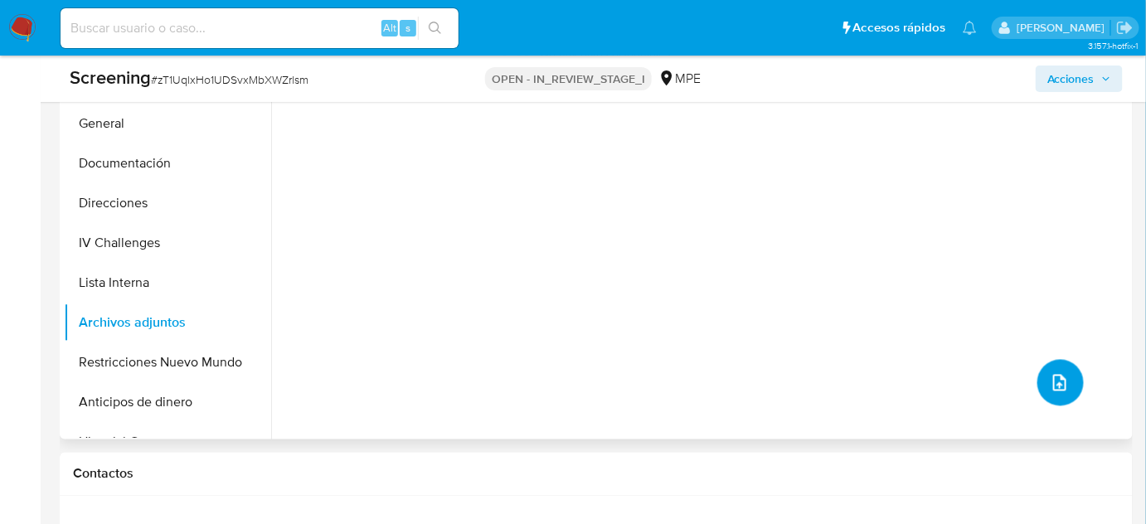
click at [1051, 392] on span "upload-file" at bounding box center [1060, 383] width 18 height 20
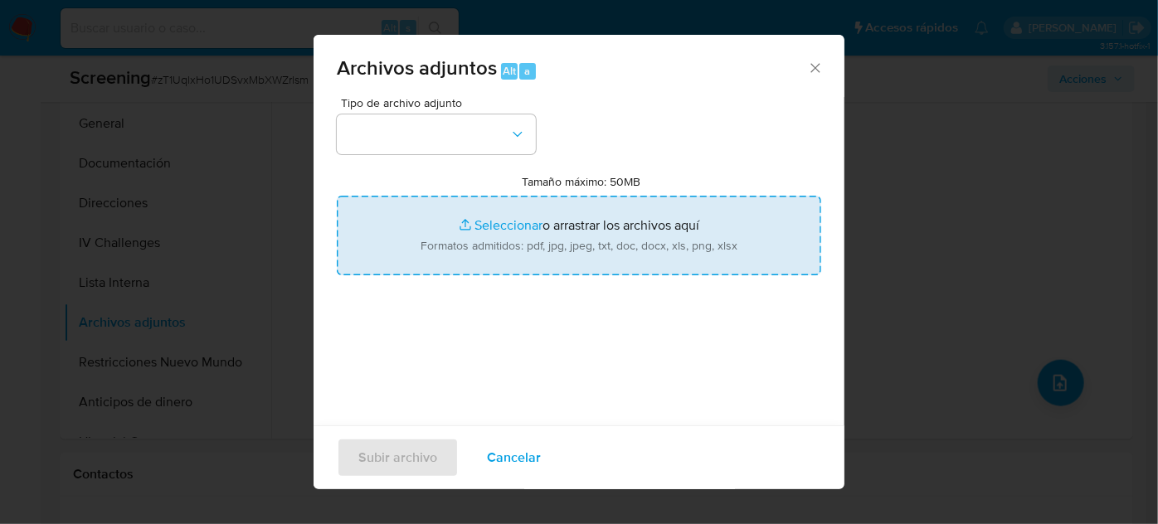
click at [518, 218] on input "Tamaño máximo: 50MB Seleccionar archivos" at bounding box center [579, 236] width 484 height 80
type input "C:\fakepath\Acuerdo de Concejo N° .002-2022-MDEA_ Actualidad Civil.pdf"
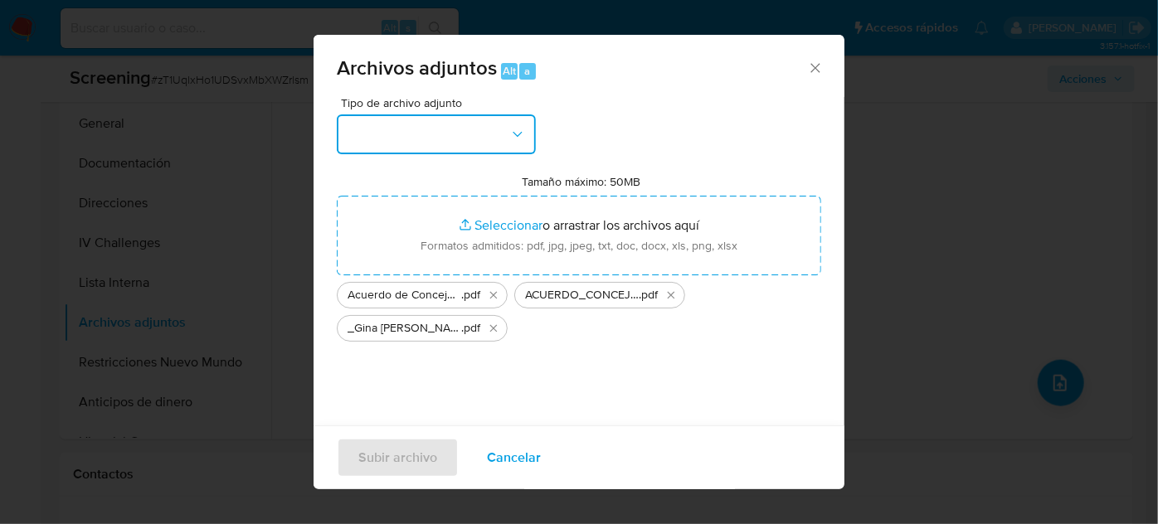
click at [449, 150] on button "button" at bounding box center [436, 134] width 199 height 40
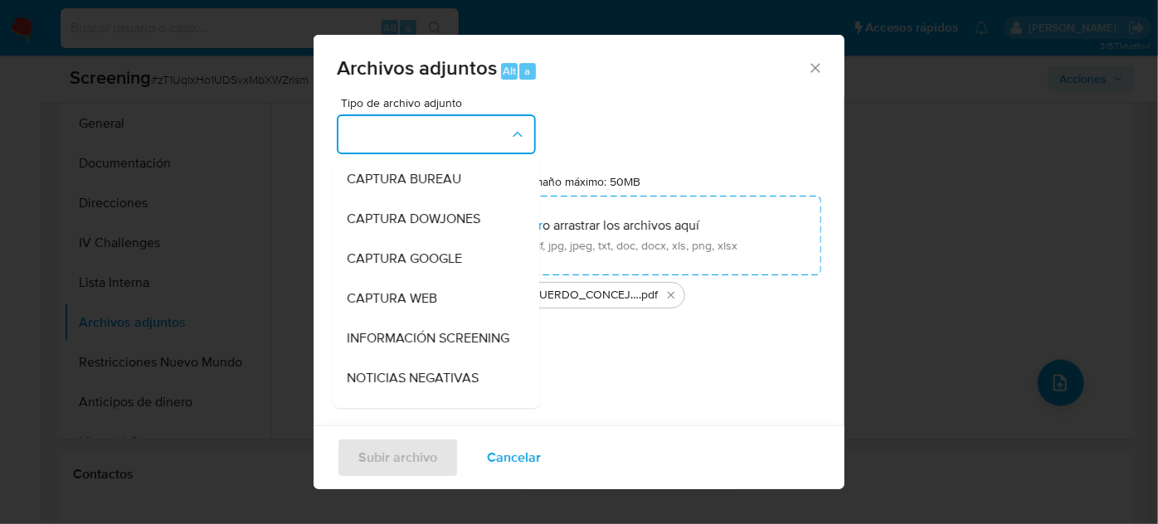
drag, startPoint x: 405, startPoint y: 333, endPoint x: 396, endPoint y: 333, distance: 9.1
click at [402, 336] on span "INFORMACIÓN SCREENING" at bounding box center [428, 338] width 163 height 17
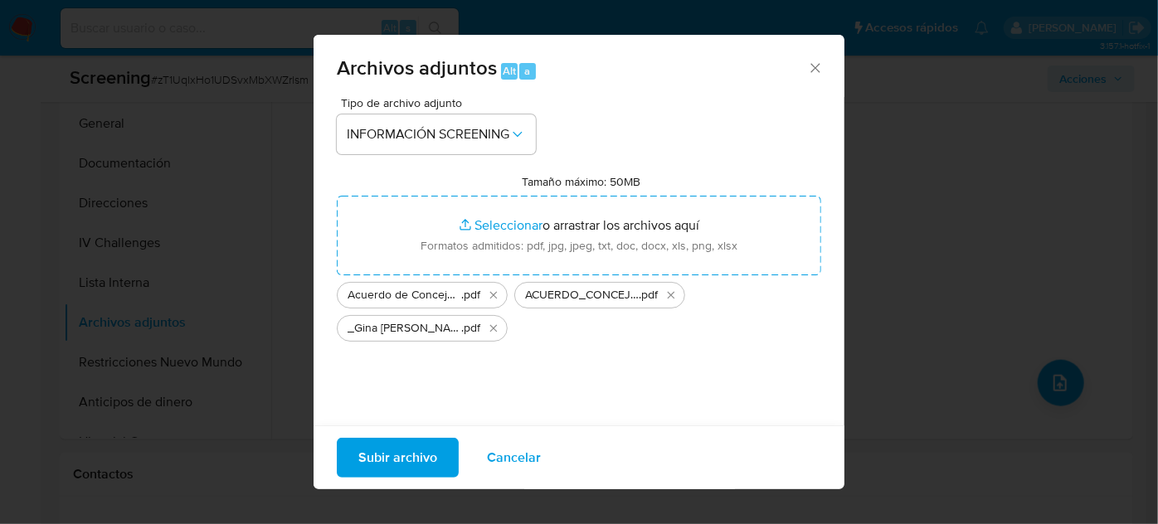
click at [403, 467] on span "Subir archivo" at bounding box center [397, 458] width 79 height 36
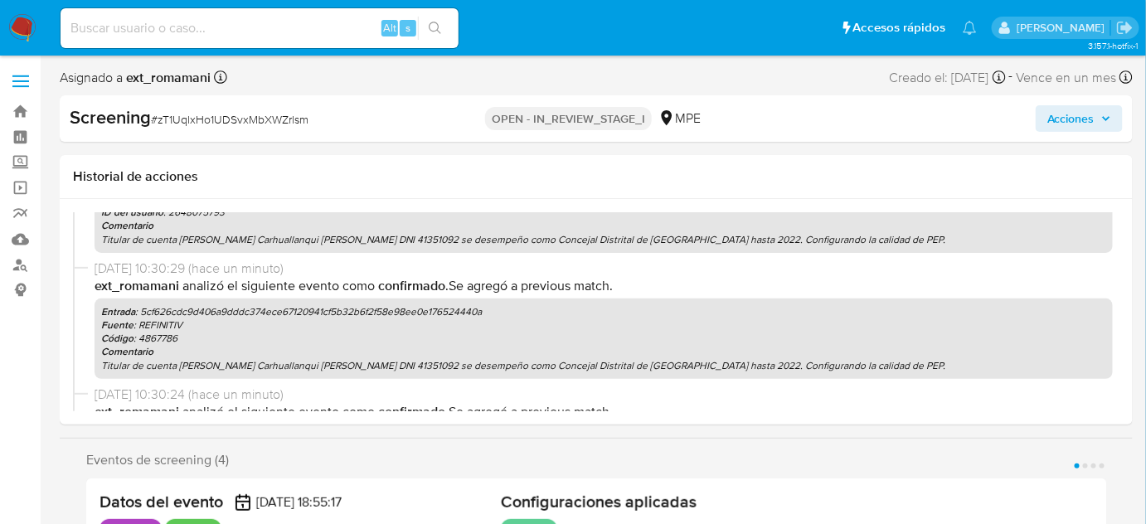
select select "10"
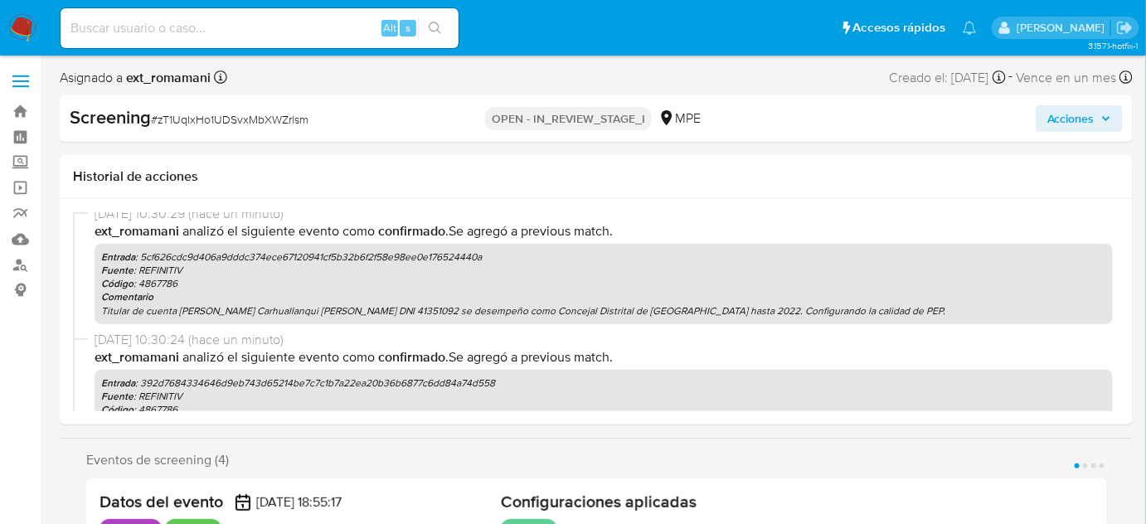
scroll to position [301, 0]
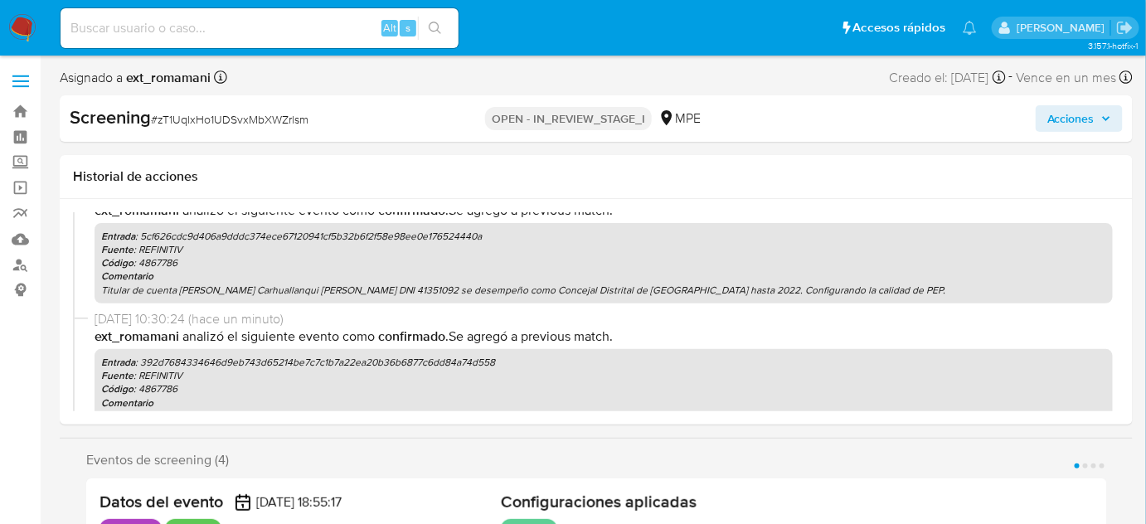
click at [1102, 118] on icon "button" at bounding box center [1106, 119] width 10 height 10
click at [1101, 116] on span "Acciones" at bounding box center [1080, 118] width 64 height 23
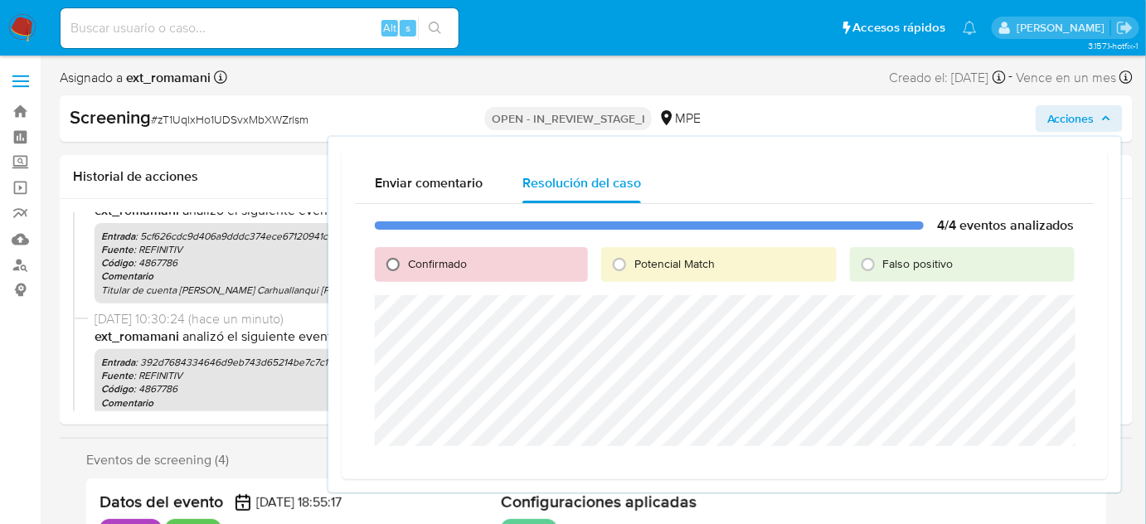
click at [387, 262] on input "Confirmado" at bounding box center [393, 264] width 27 height 27
radio input "true"
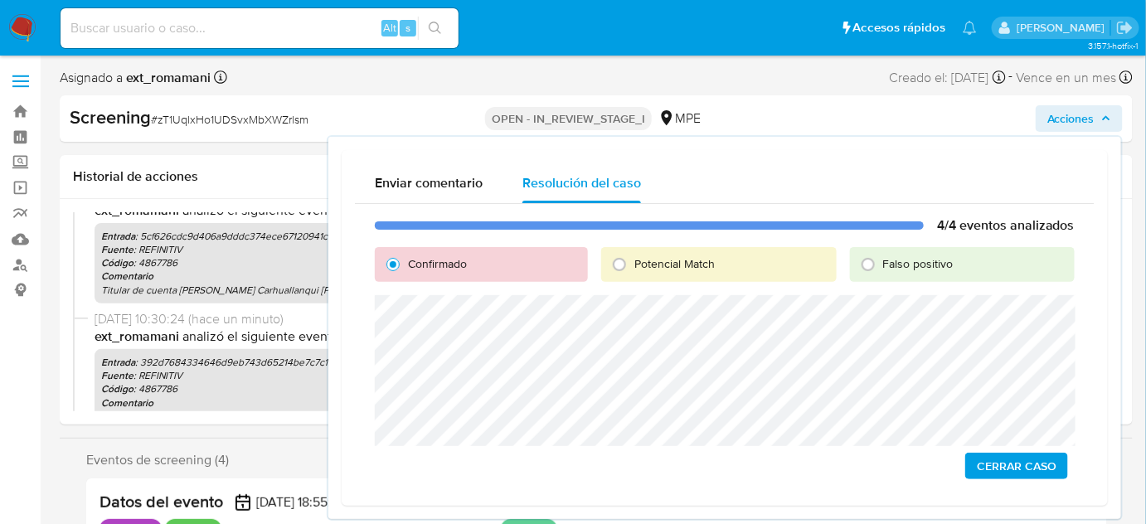
click at [1006, 462] on span "Cerrar Caso" at bounding box center [1017, 466] width 80 height 23
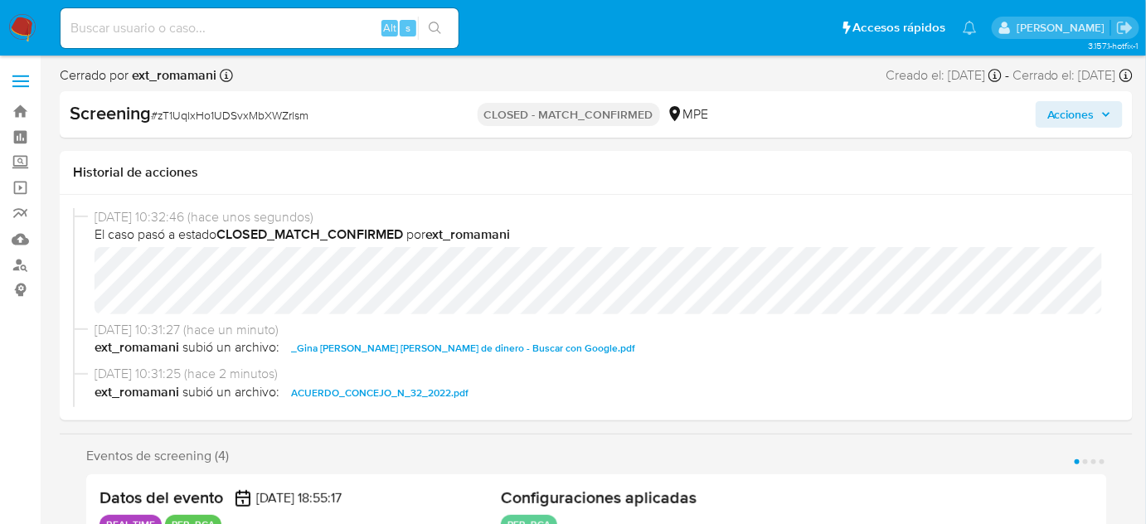
select select "10"
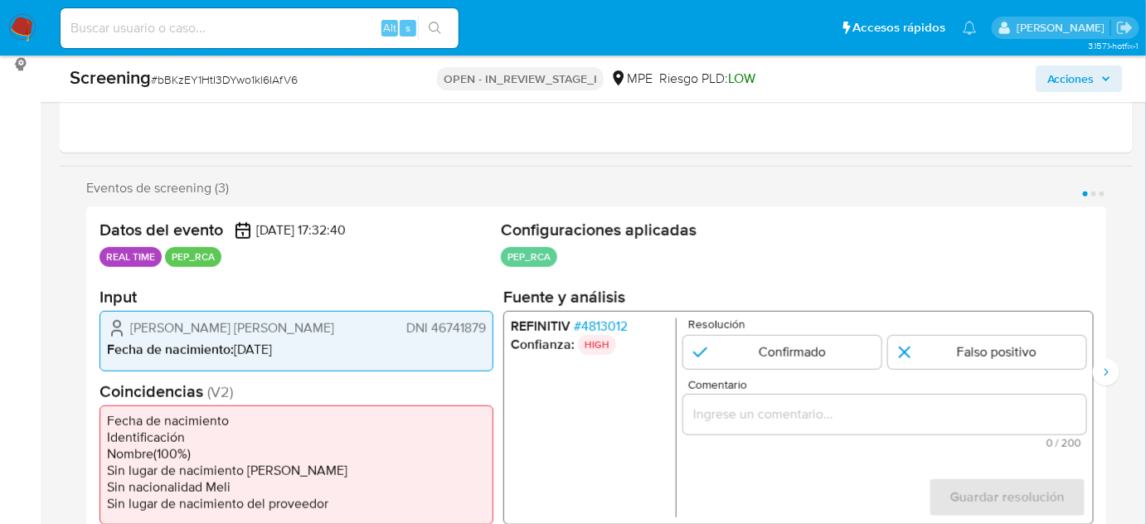
select select "10"
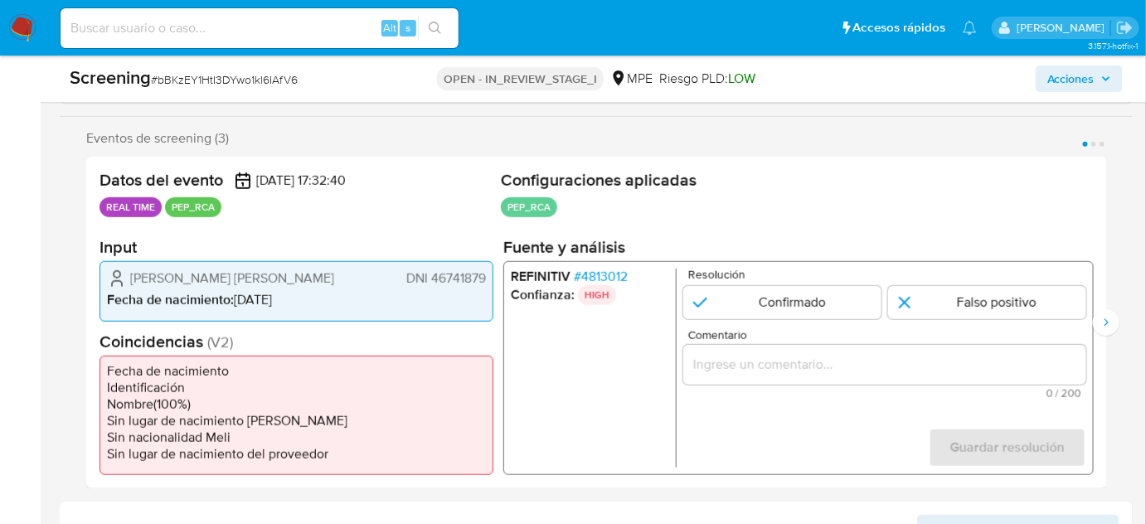
scroll to position [301, 0]
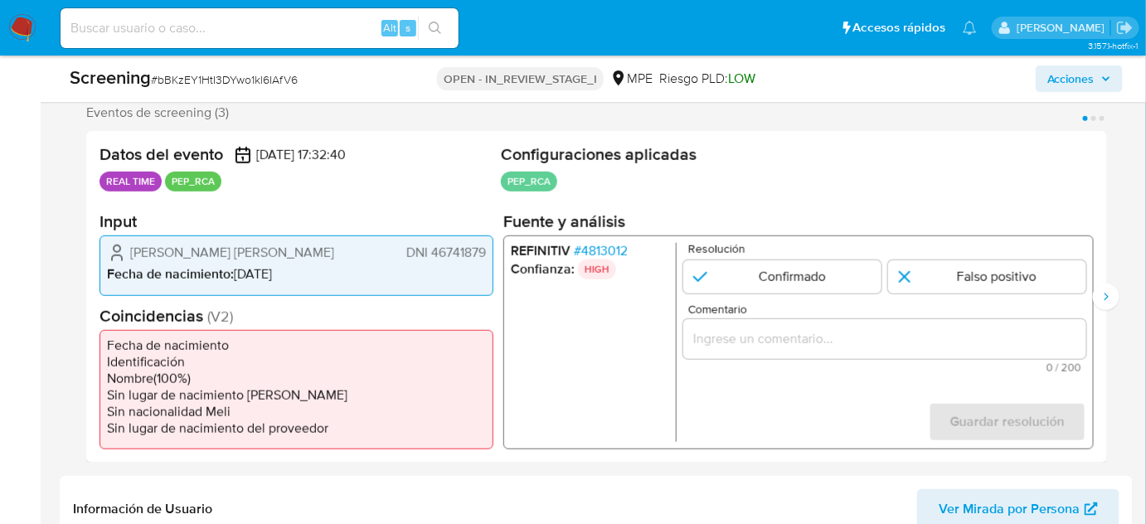
drag, startPoint x: 177, startPoint y: 261, endPoint x: 132, endPoint y: 247, distance: 47.0
click at [132, 247] on span "[PERSON_NAME] [PERSON_NAME]" at bounding box center [232, 253] width 204 height 17
click at [621, 243] on span "# 4813012" at bounding box center [601, 251] width 54 height 17
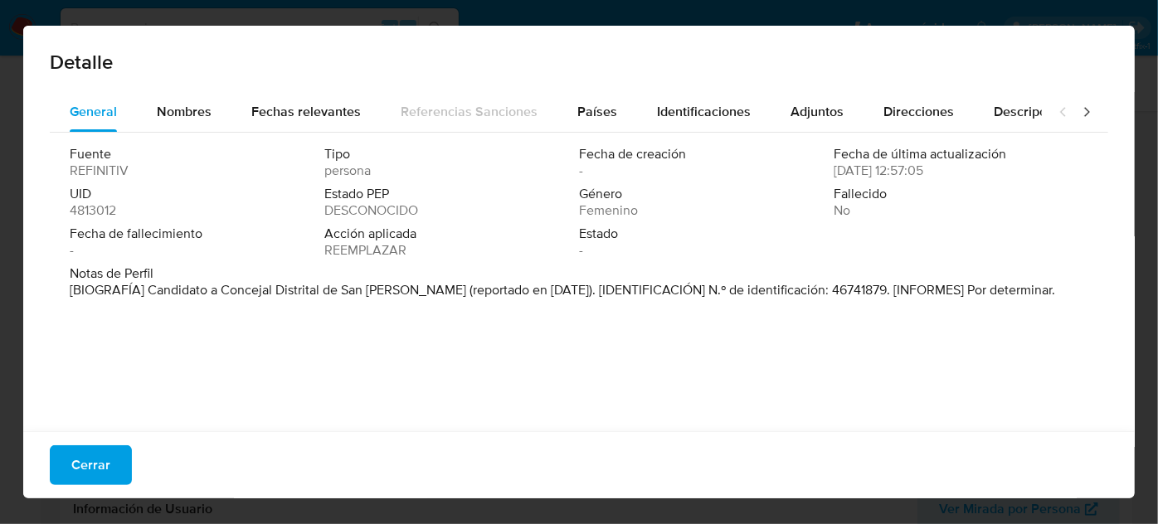
drag, startPoint x: 149, startPoint y: 293, endPoint x: 405, endPoint y: 297, distance: 255.5
click at [405, 297] on font "[BIOGRAFÍA] Candidato a Concejal Distrital de San Ramón (reportado en septiembr…" at bounding box center [562, 289] width 985 height 19
click at [75, 468] on span "Cerrar" at bounding box center [90, 465] width 39 height 36
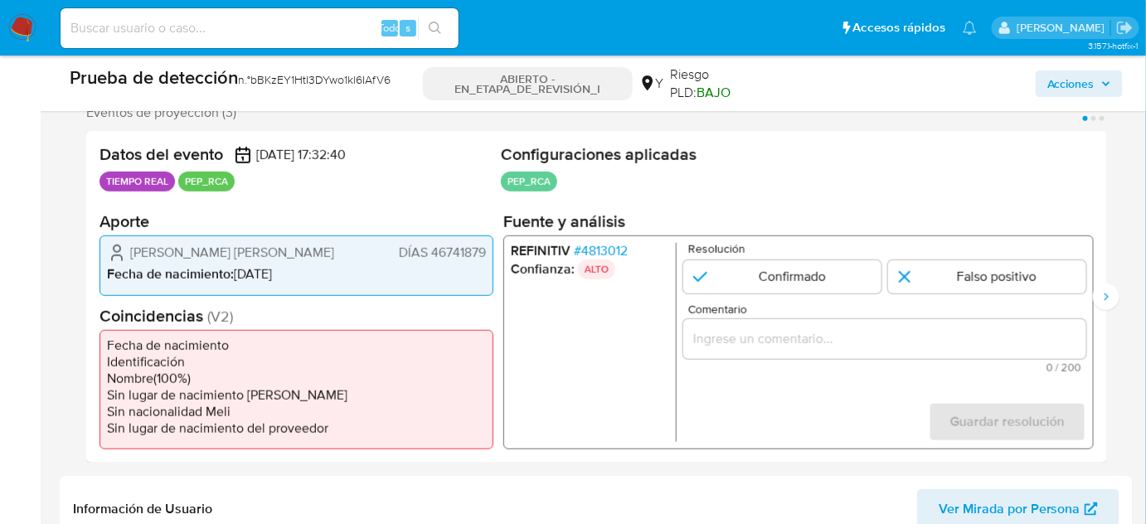
click at [811, 343] on input "Comentario" at bounding box center [884, 339] width 403 height 22
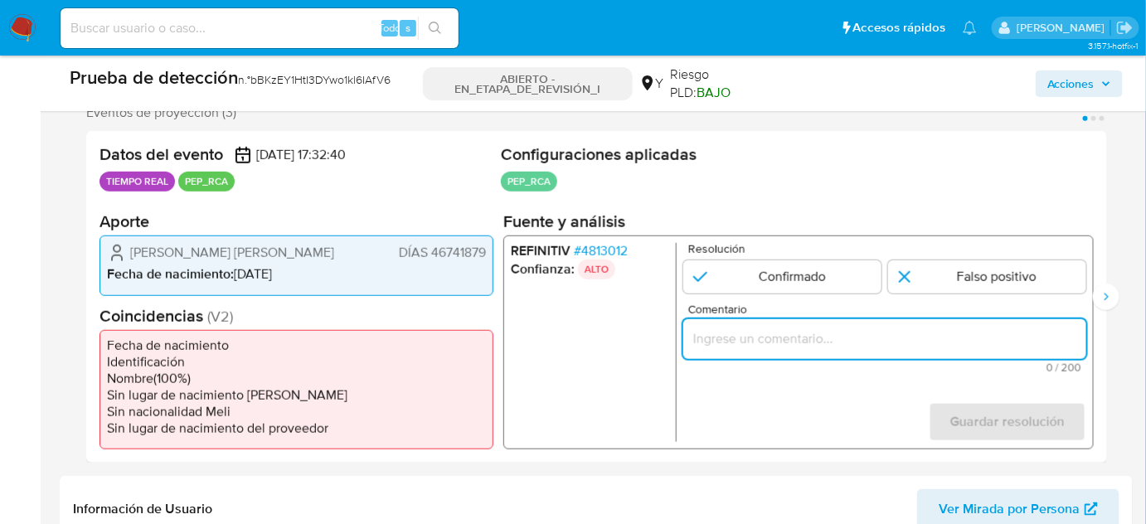
paste input "Titular de cuenta se desempeño como No configurando PEP."
click at [551, 379] on ul "REFINITIV # 4813012 Confianza: ALTO" at bounding box center [594, 342] width 166 height 199
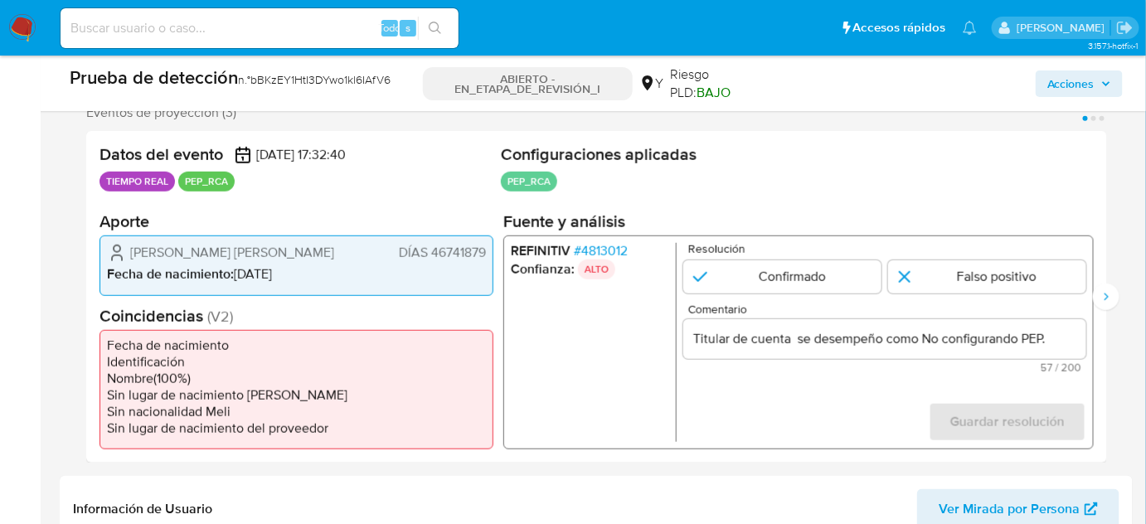
drag, startPoint x: 124, startPoint y: 241, endPoint x: 484, endPoint y: 251, distance: 360.1
click at [484, 251] on div "Maria Jose Alejandra Traverso Patiño DÍAS 46741879" at bounding box center [296, 253] width 379 height 20
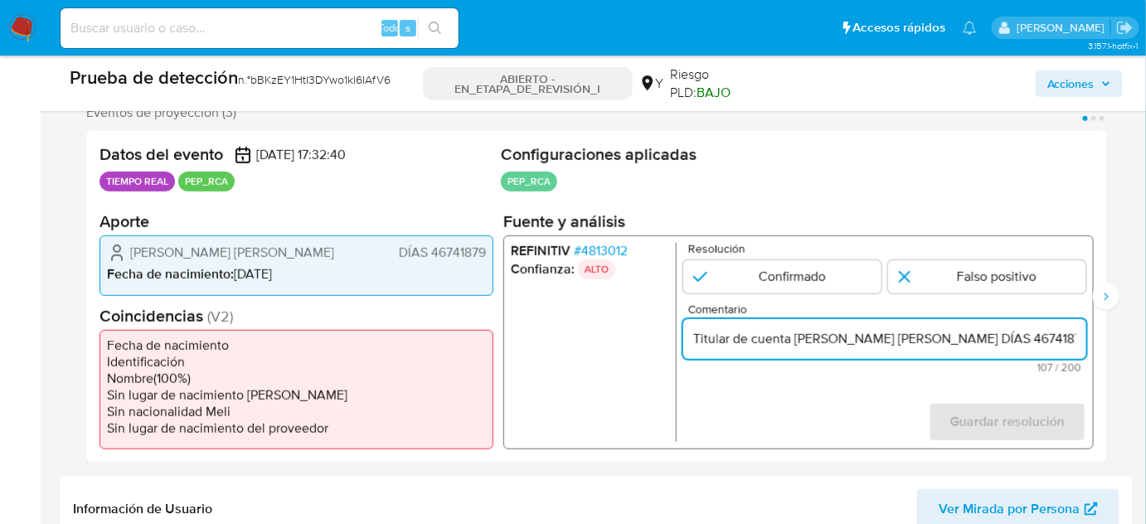
click at [1030, 331] on input "Titular de cuenta Maria Jose Alejandra Traverso Patiño DÍAS 46741879 se desempe…" at bounding box center [884, 339] width 403 height 22
drag, startPoint x: 1072, startPoint y: 335, endPoint x: 1083, endPoint y: 337, distance: 10.9
click at [1083, 337] on input "Titular de cuenta Maria Jose Alejandra Traverso Patiño, DNI 46741879 se desempe…" at bounding box center [884, 339] width 403 height 22
click at [820, 334] on input "Titular de cuenta Maria Jose Alejandra Traverso Patiño, DNI 46741879 se desempe…" at bounding box center [884, 339] width 403 height 22
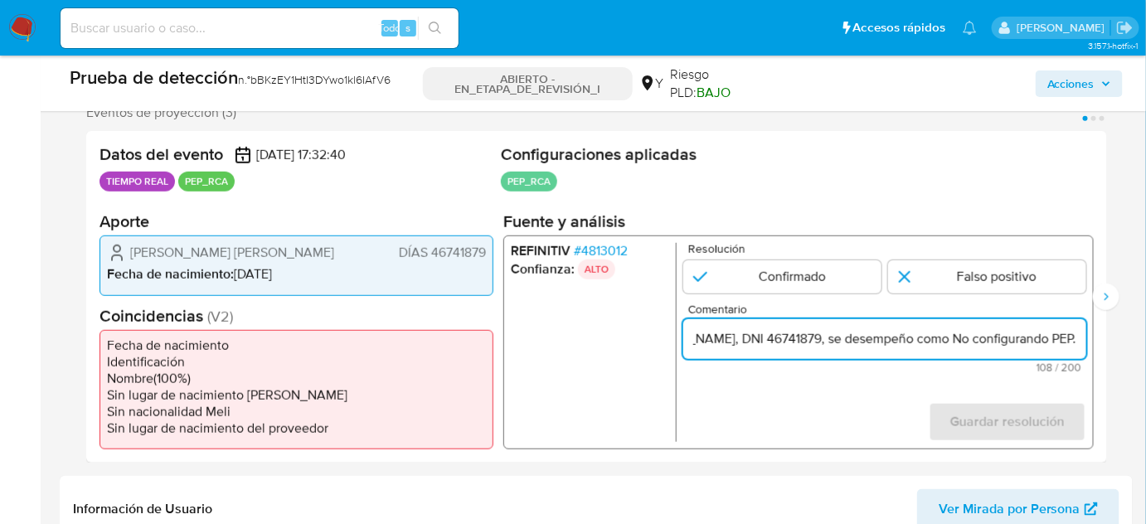
scroll to position [0, 0]
click at [866, 411] on form "Resolución Confirmado Falso positivo Comentario Titular de cuenta Maria Jose Al…" at bounding box center [884, 342] width 403 height 199
drag, startPoint x: 1035, startPoint y: 335, endPoint x: 1072, endPoint y: 338, distance: 37.5
click at [1072, 338] on input "Titular de cuenta Maria Jose Alejandra Traverso Patiño, DNI 46741879, se desemp…" at bounding box center [884, 339] width 403 height 22
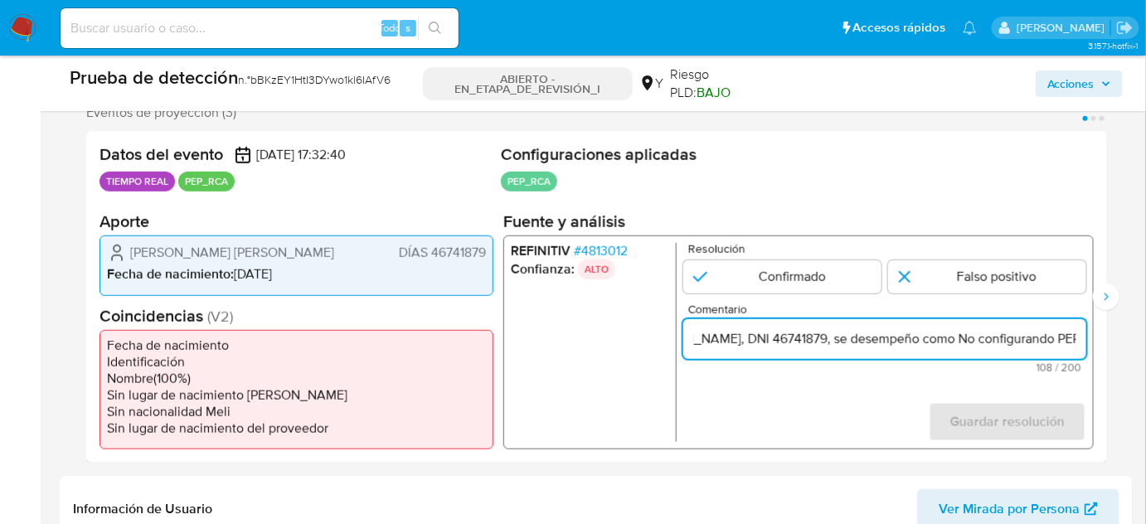
click at [974, 338] on input "Titular de cuenta Maria Jose Alejandra Traverso Patiño, DNI 46741879, se desemp…" at bounding box center [884, 339] width 403 height 22
paste input "Candidato a Concejal Distrital de San Ramón hasta Septiembre de 2018."
type input "Titular de cuenta Maria Jose Alejandra Traverso Patiño, DNI 46741879, se desemp…"
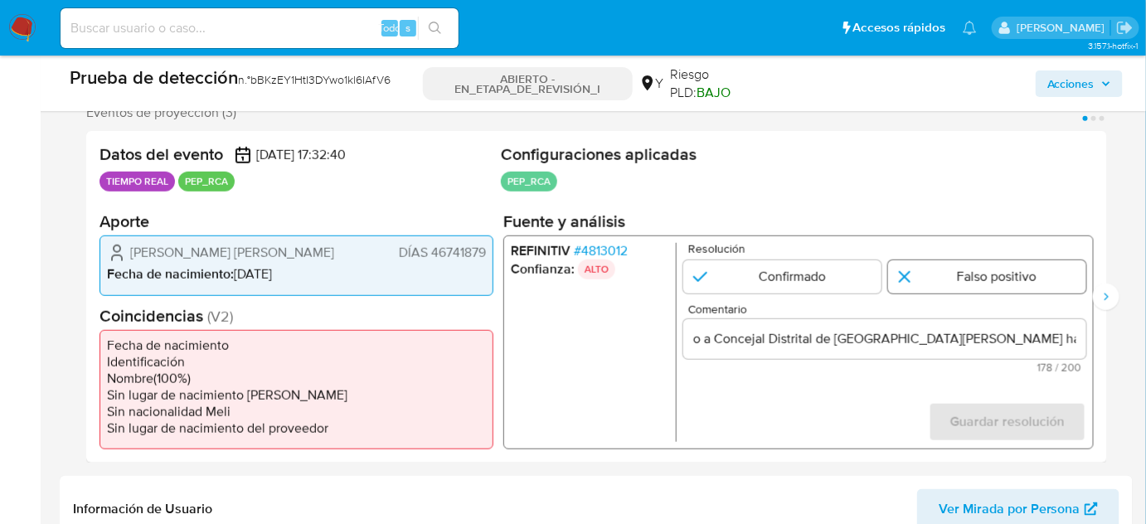
scroll to position [0, 0]
click at [965, 284] on input "1 de 3" at bounding box center [987, 276] width 198 height 33
radio input "true"
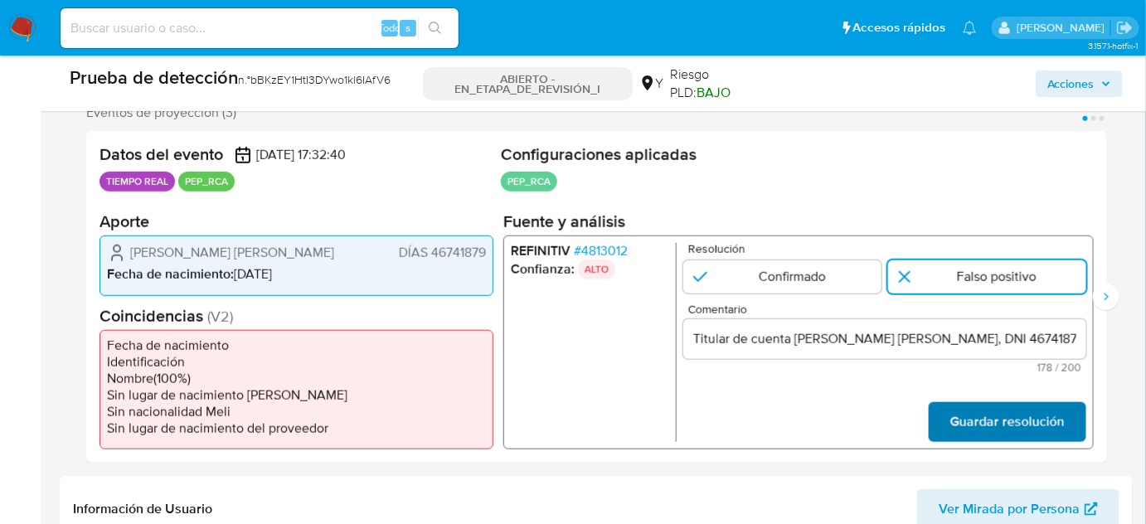
click at [983, 420] on span "Guardar resolución" at bounding box center [1007, 422] width 114 height 36
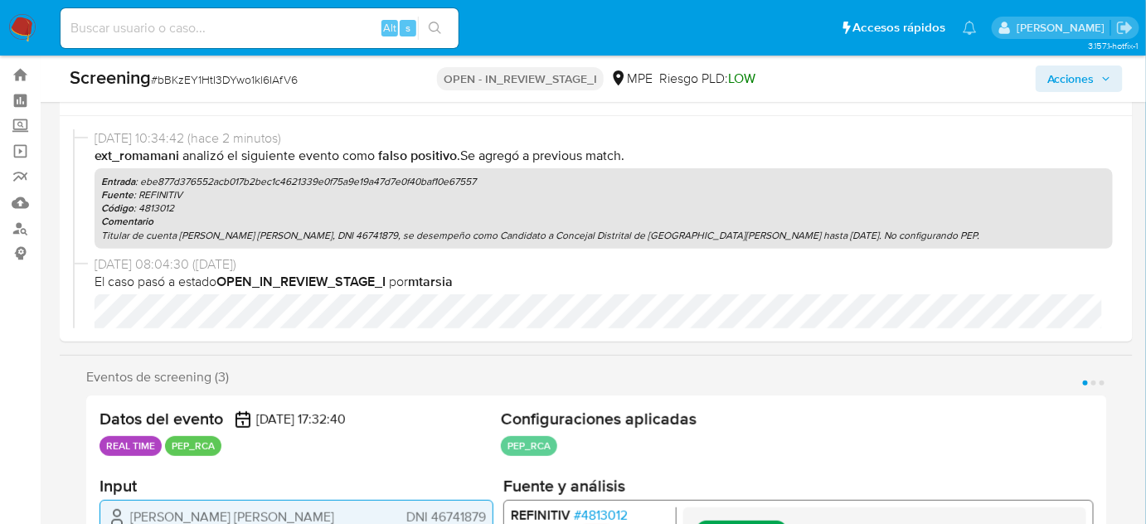
scroll to position [301, 0]
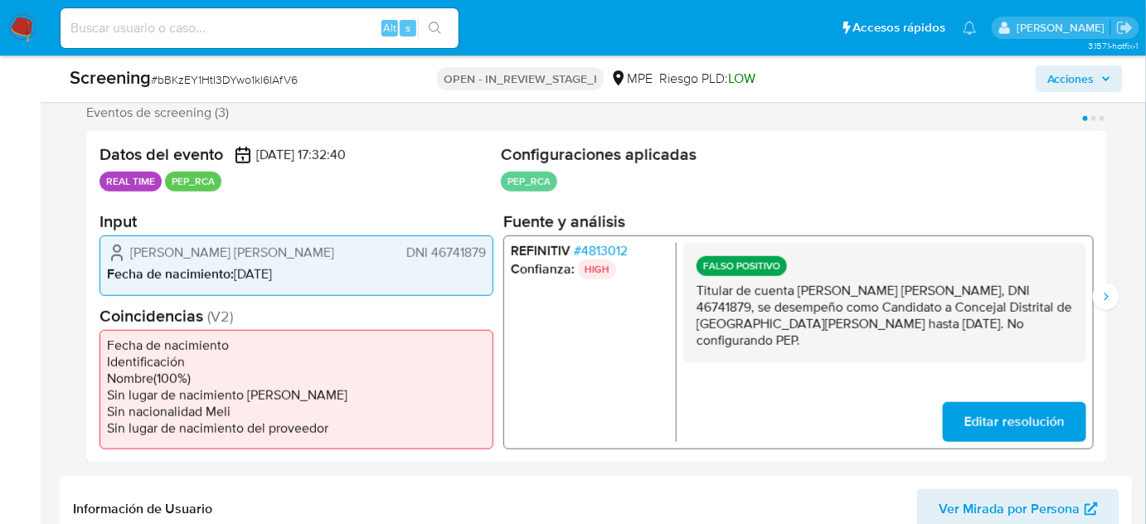
select select "10"
drag, startPoint x: 1075, startPoint y: 320, endPoint x: 685, endPoint y: 284, distance: 391.5
click at [685, 283] on div "FALSO POSITIVO Titular de cuenta [PERSON_NAME] [PERSON_NAME], DNI 46741879, se …" at bounding box center [884, 302] width 403 height 119
click at [1110, 300] on icon "Siguiente" at bounding box center [1106, 296] width 13 height 13
click at [1101, 302] on button "Siguiente" at bounding box center [1106, 297] width 27 height 27
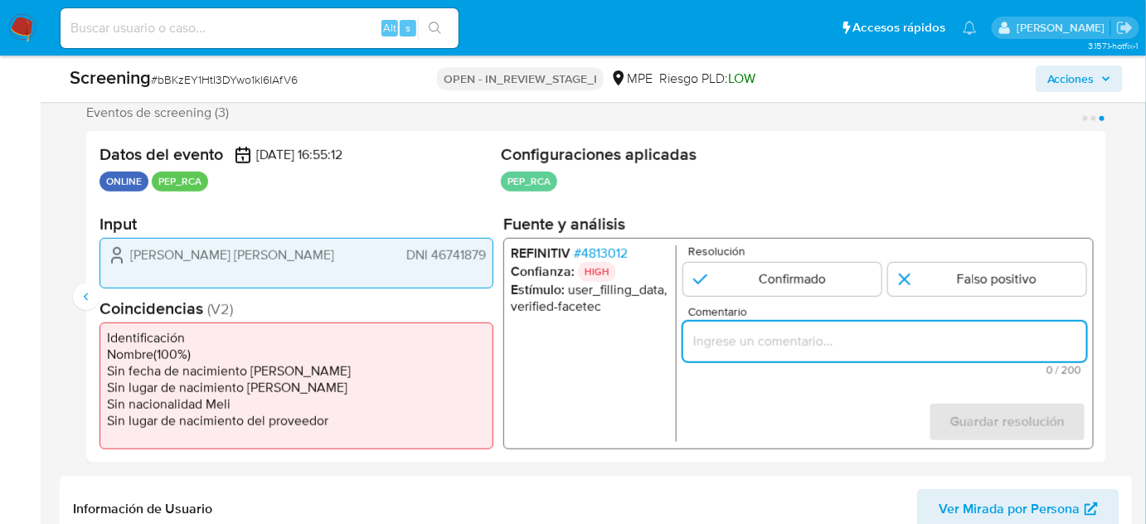
click at [743, 338] on input "Comentario" at bounding box center [884, 342] width 403 height 22
paste input "Titular de cuenta [PERSON_NAME] [PERSON_NAME], DNI 46741879, se desempeño como …"
type input "Titular de cuenta [PERSON_NAME] [PERSON_NAME], DNI 46741879, se desempeño como …"
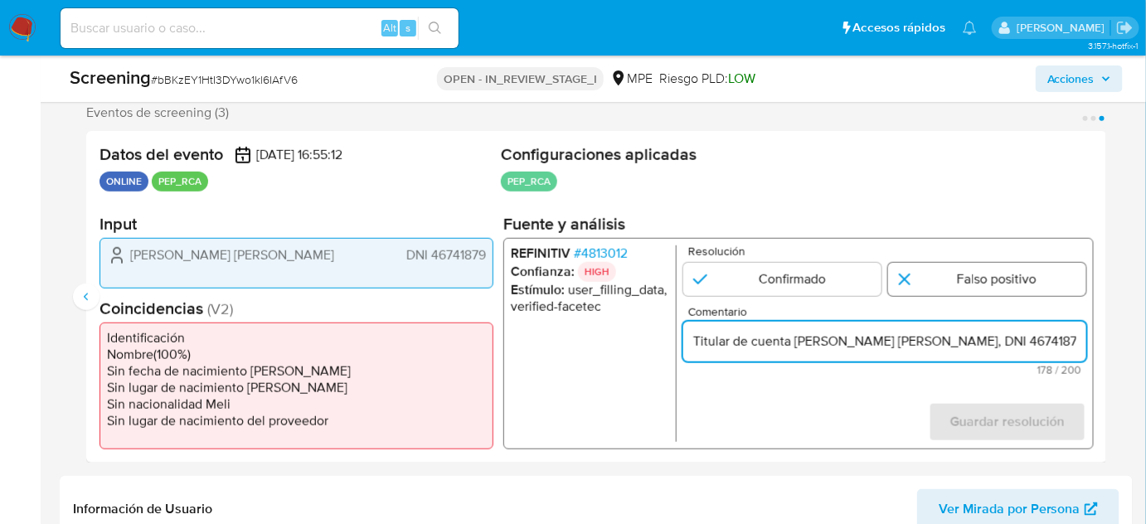
click at [1004, 275] on input "3 de 3" at bounding box center [987, 279] width 198 height 33
radio input "true"
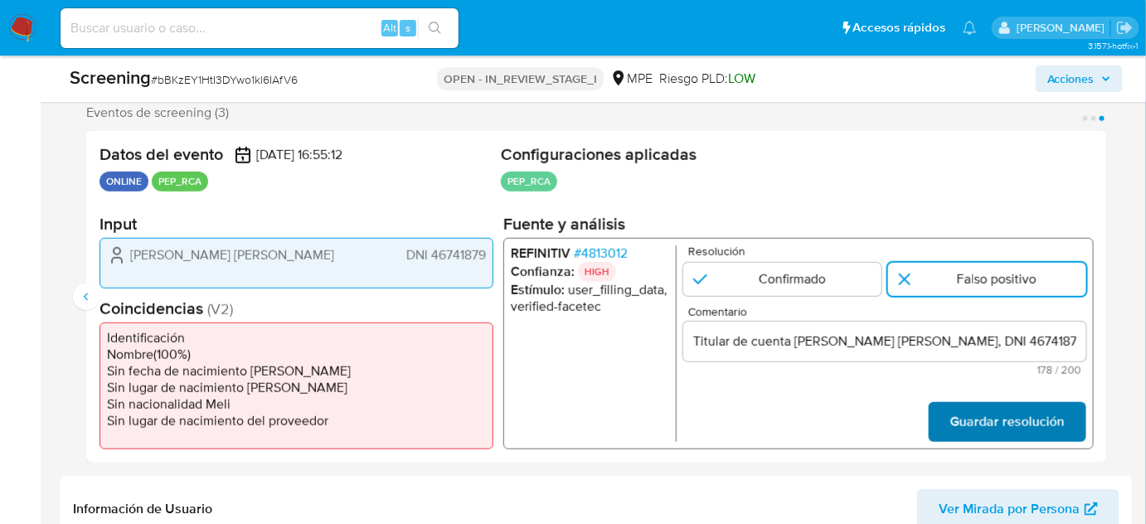
click at [973, 423] on span "Guardar resolución" at bounding box center [1007, 422] width 114 height 36
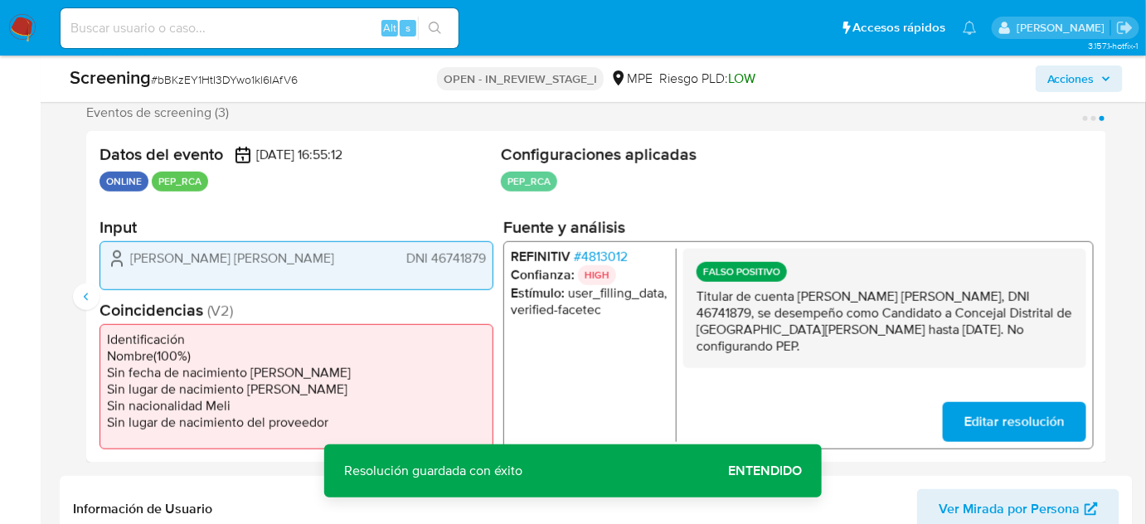
click at [611, 251] on span "# 4813012" at bounding box center [601, 256] width 54 height 17
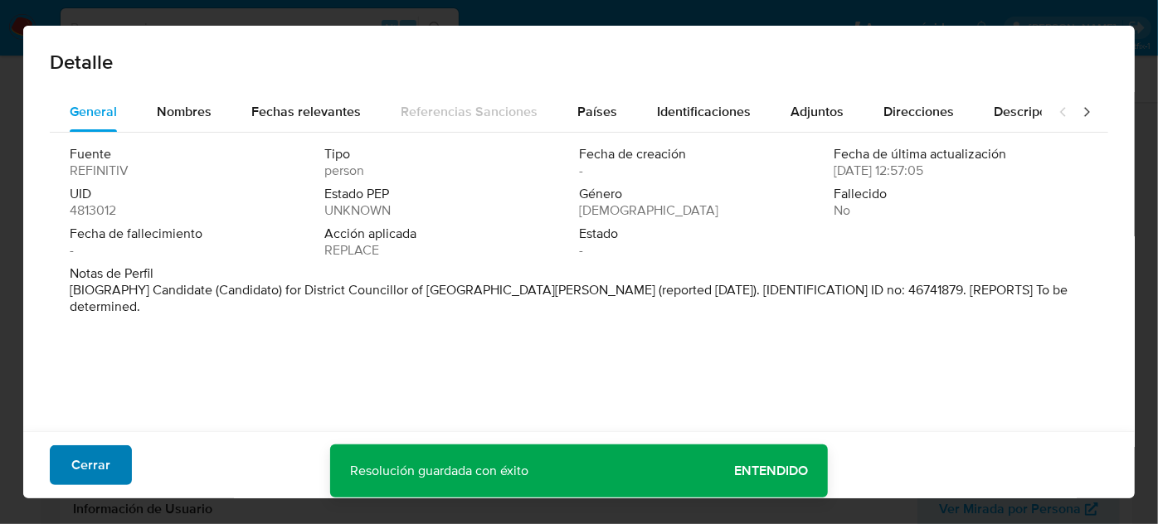
click at [105, 456] on span "Cerrar" at bounding box center [90, 465] width 39 height 36
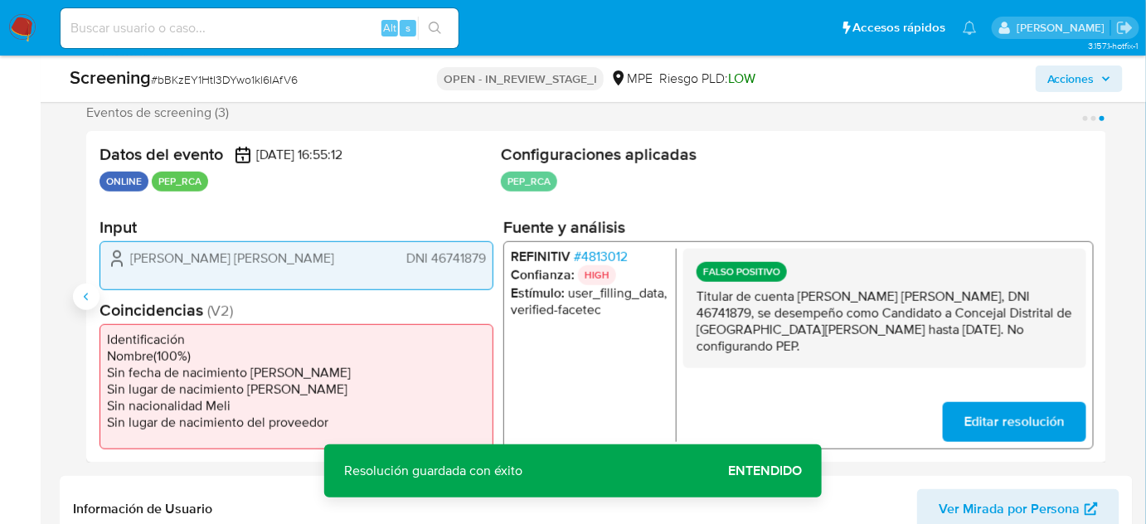
click at [75, 302] on button "Anterior" at bounding box center [86, 297] width 27 height 27
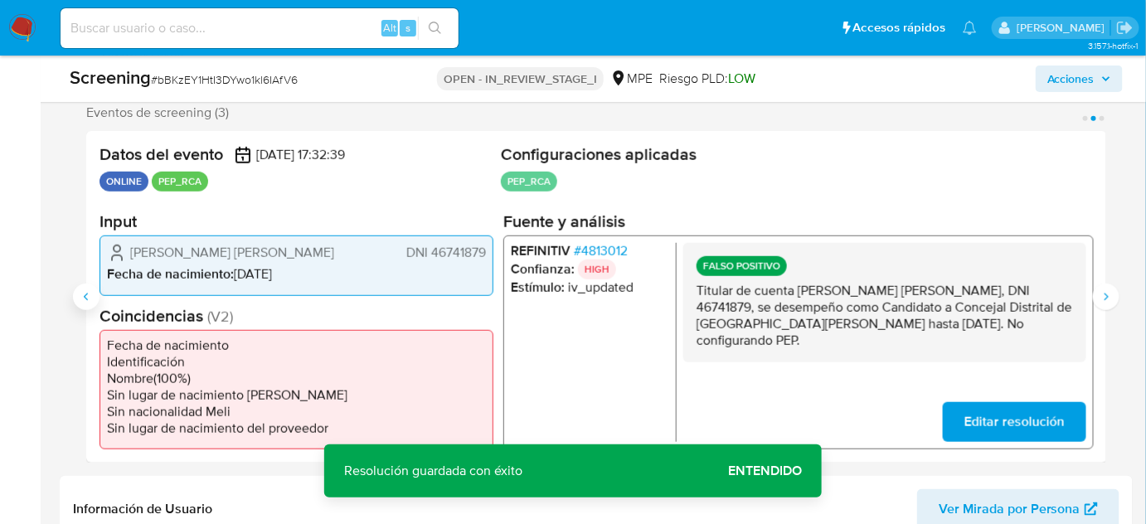
click at [75, 302] on button "Anterior" at bounding box center [86, 297] width 27 height 27
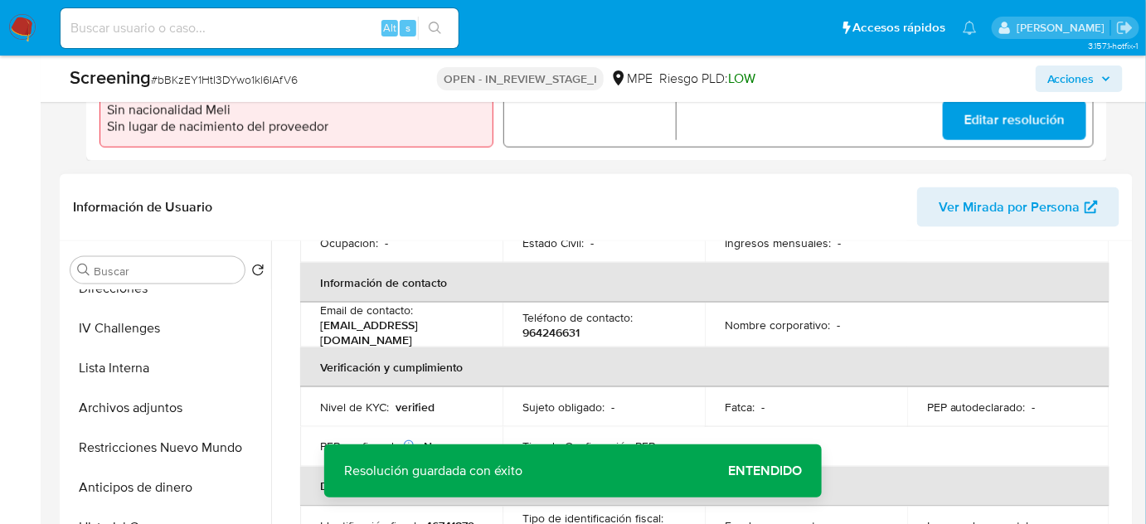
scroll to position [150, 0]
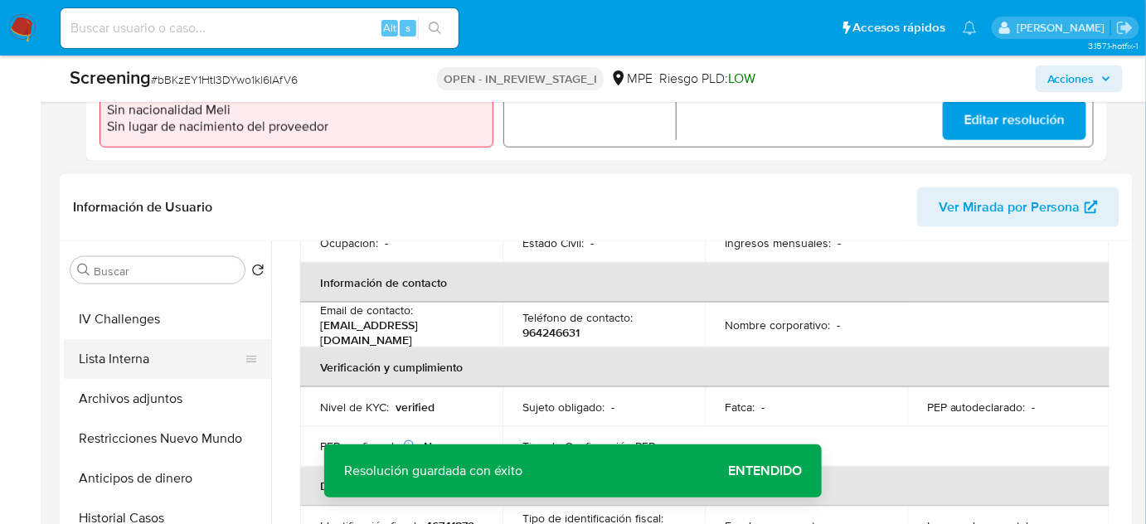
click at [166, 366] on button "Lista Interna" at bounding box center [161, 359] width 194 height 40
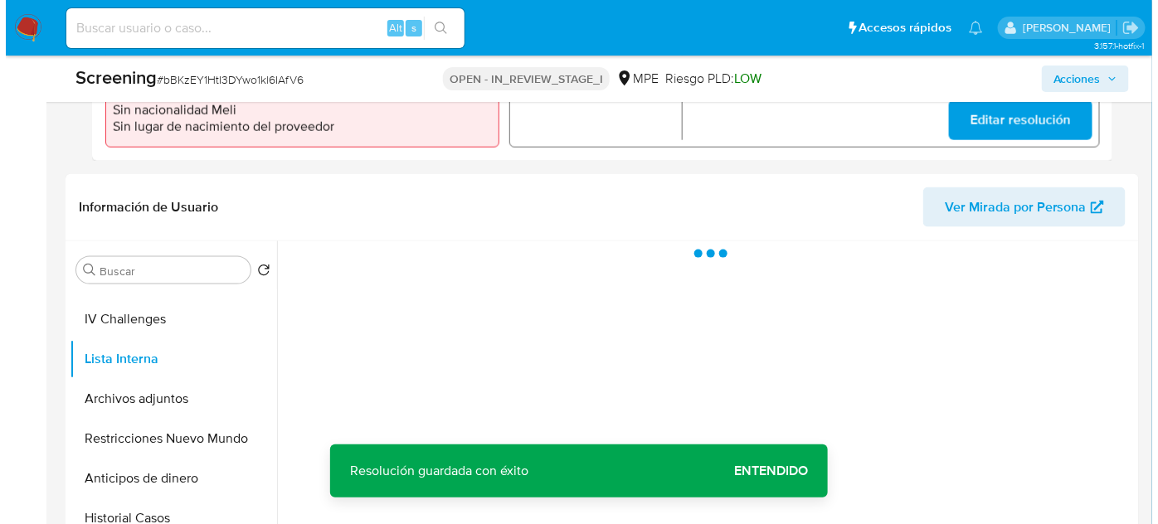
scroll to position [0, 0]
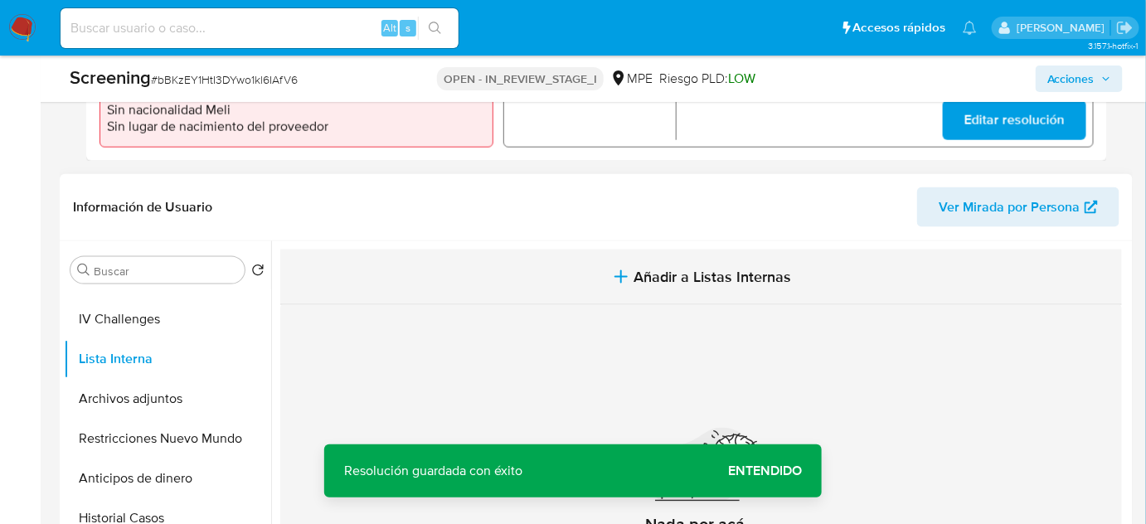
click at [799, 284] on button "Añadir a Listas Internas" at bounding box center [701, 278] width 842 height 56
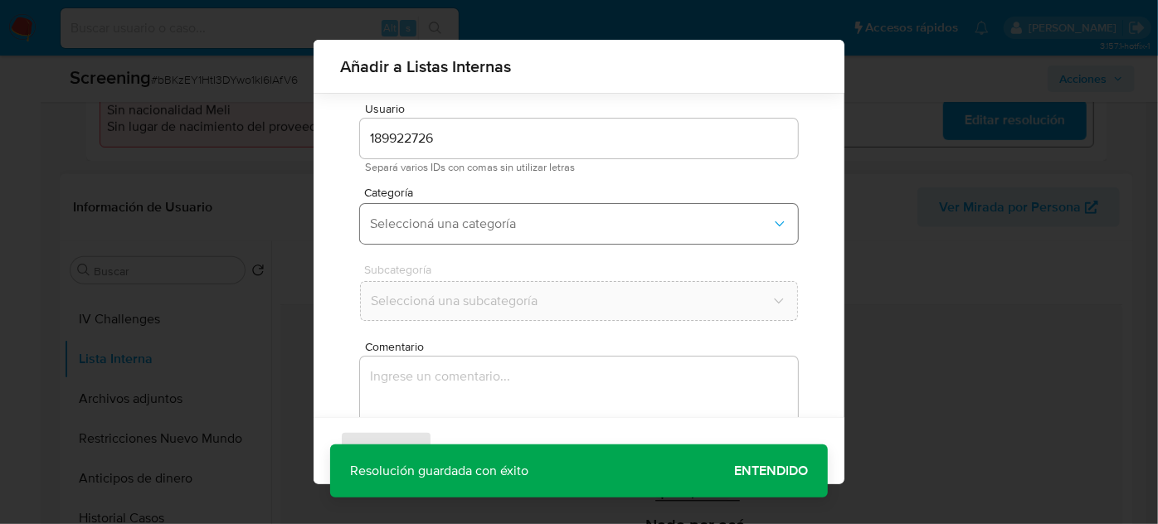
scroll to position [61, 0]
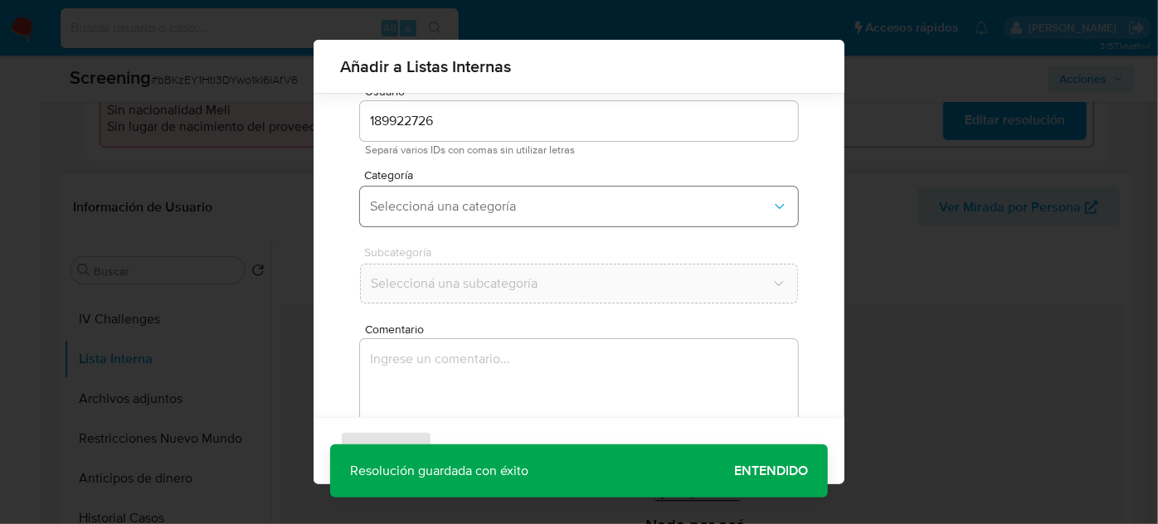
click at [515, 215] on button "Seleccioná una categoría" at bounding box center [579, 207] width 438 height 40
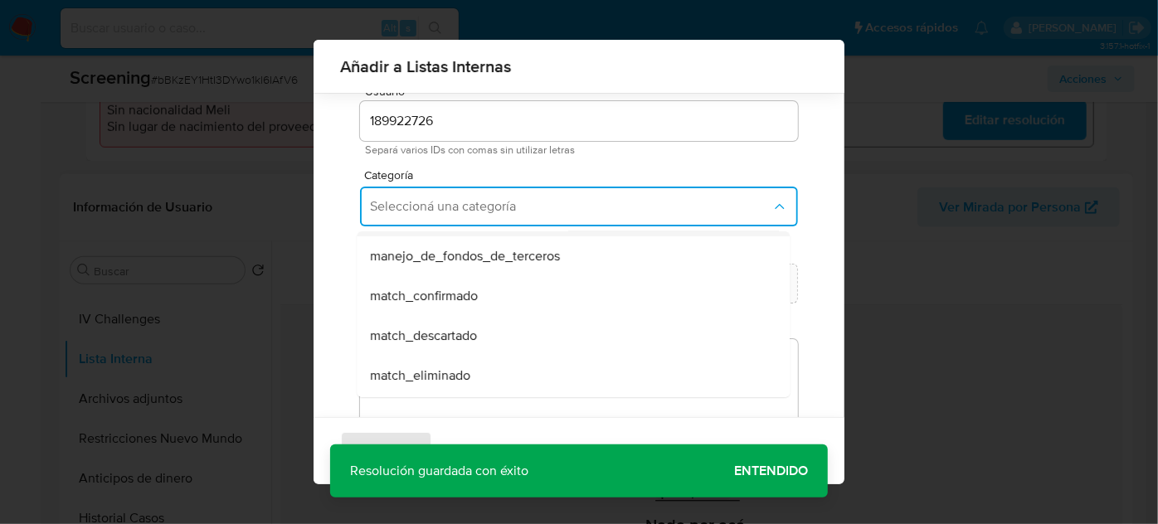
scroll to position [75, 0]
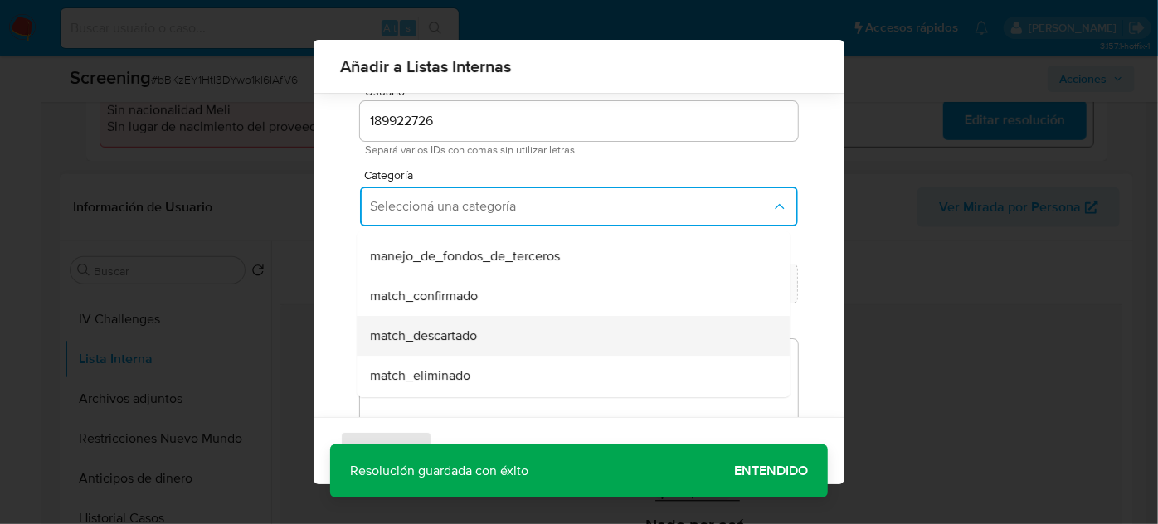
click at [459, 344] on div "match_descartado" at bounding box center [568, 336] width 396 height 40
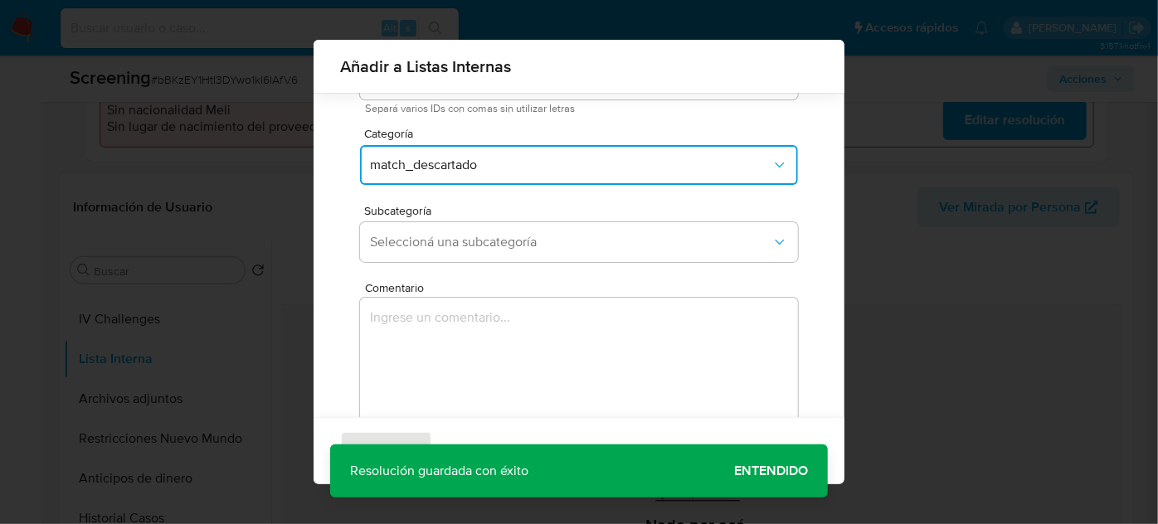
scroll to position [137, 0]
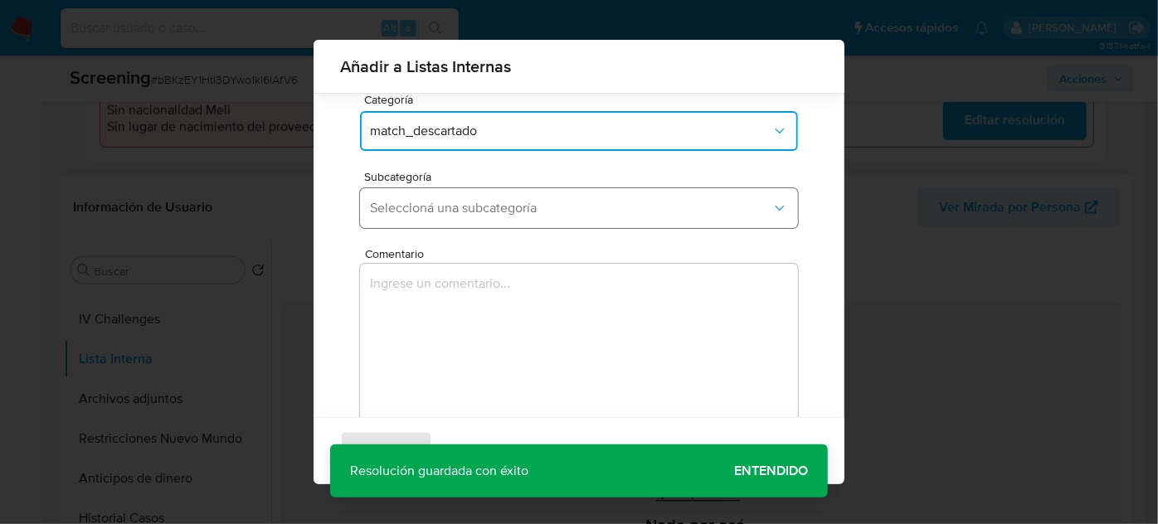
click at [481, 200] on span "Seleccioná una subcategoría" at bounding box center [570, 208] width 401 height 17
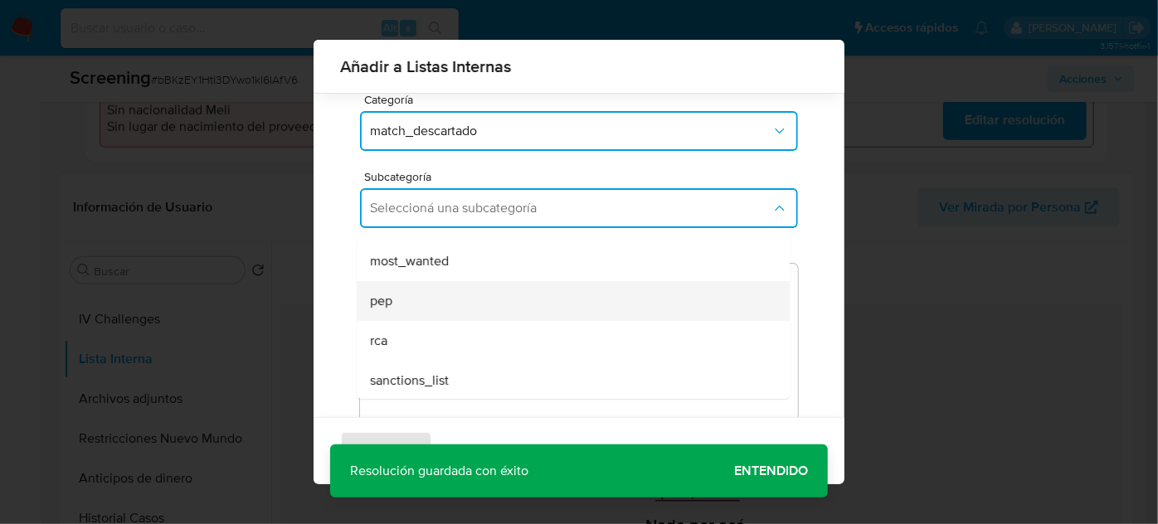
scroll to position [113, 0]
click at [426, 298] on div "pep" at bounding box center [568, 300] width 396 height 40
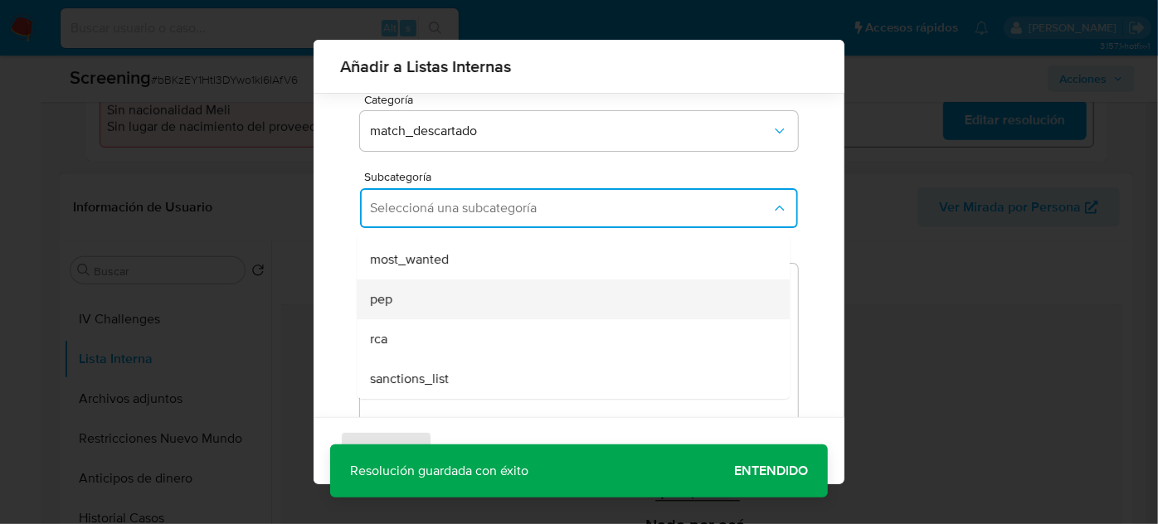
click at [426, 298] on textarea "Comentario" at bounding box center [579, 343] width 438 height 159
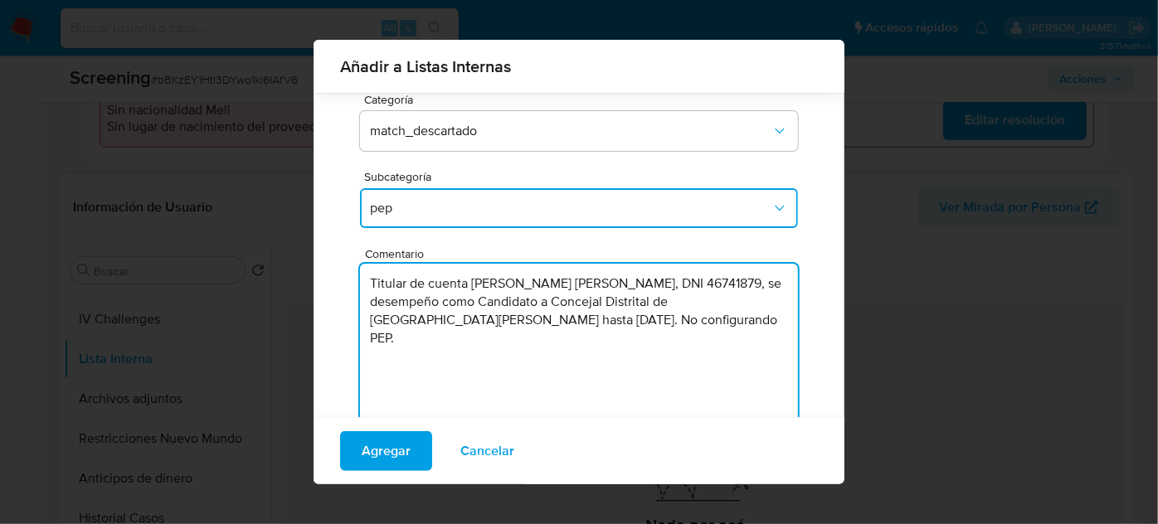
click at [677, 317] on textarea "Titular de cuenta Maria Jose Alejandra Traverso Patiño, DNI 46741879, se desemp…" at bounding box center [579, 343] width 438 height 159
type textarea "Titular de cuenta Maria Jose Alejandra Traverso Patiño, DNI 46741879, se desemp…"
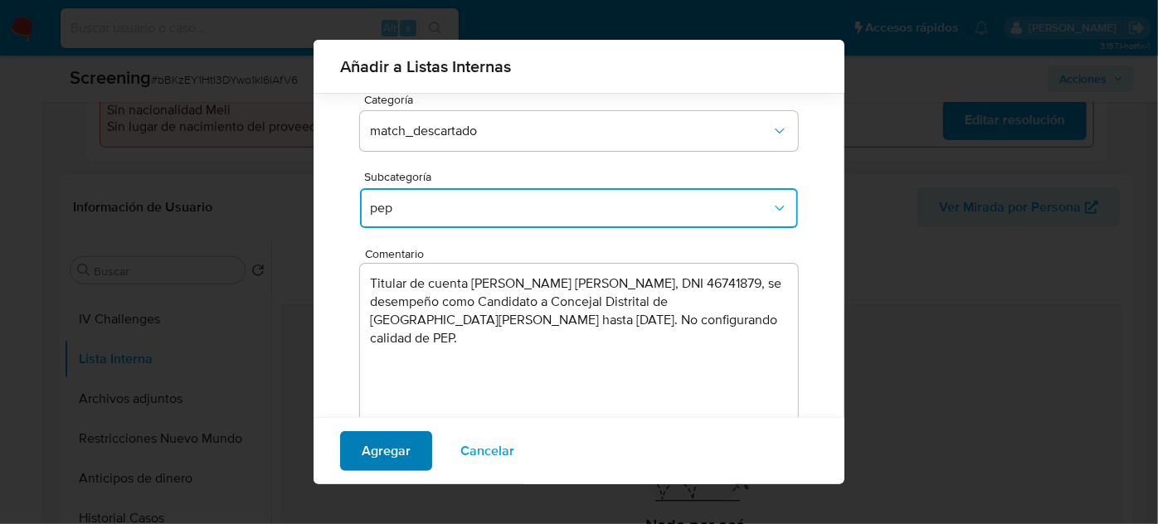
click at [382, 448] on span "Agregar" at bounding box center [386, 451] width 49 height 36
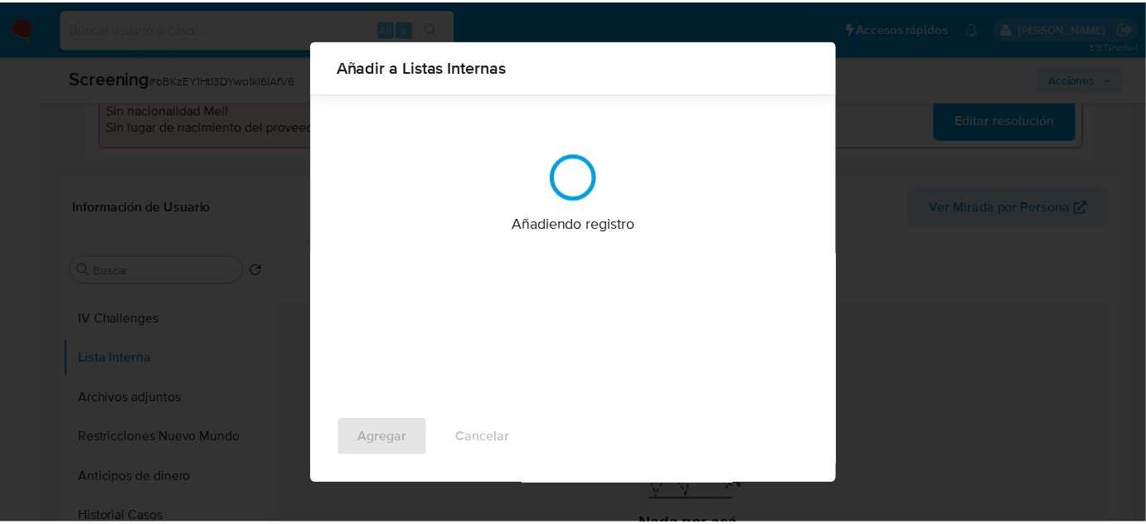
scroll to position [0, 0]
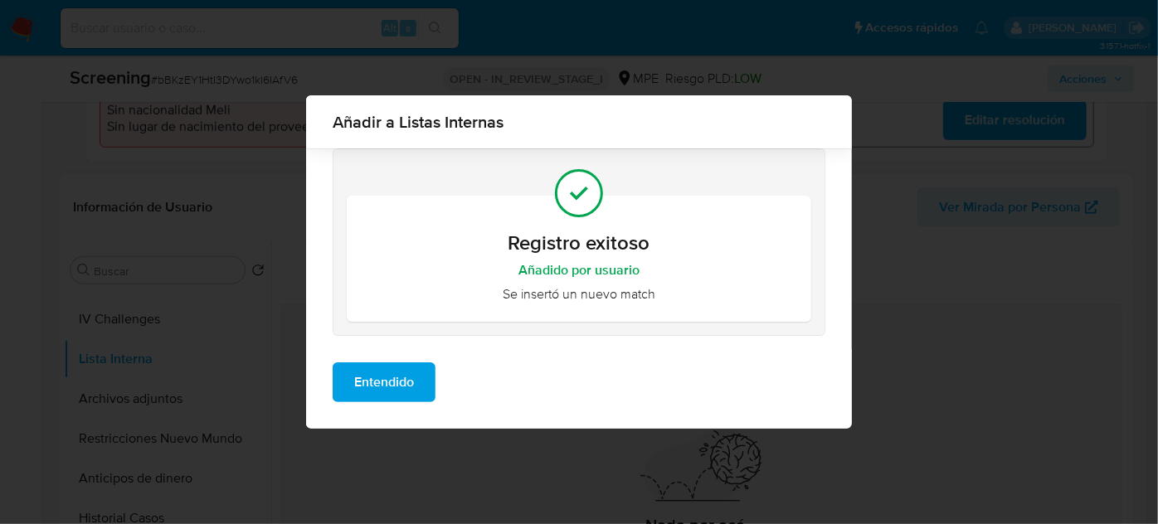
click at [418, 382] on button "Entendido" at bounding box center [384, 382] width 103 height 40
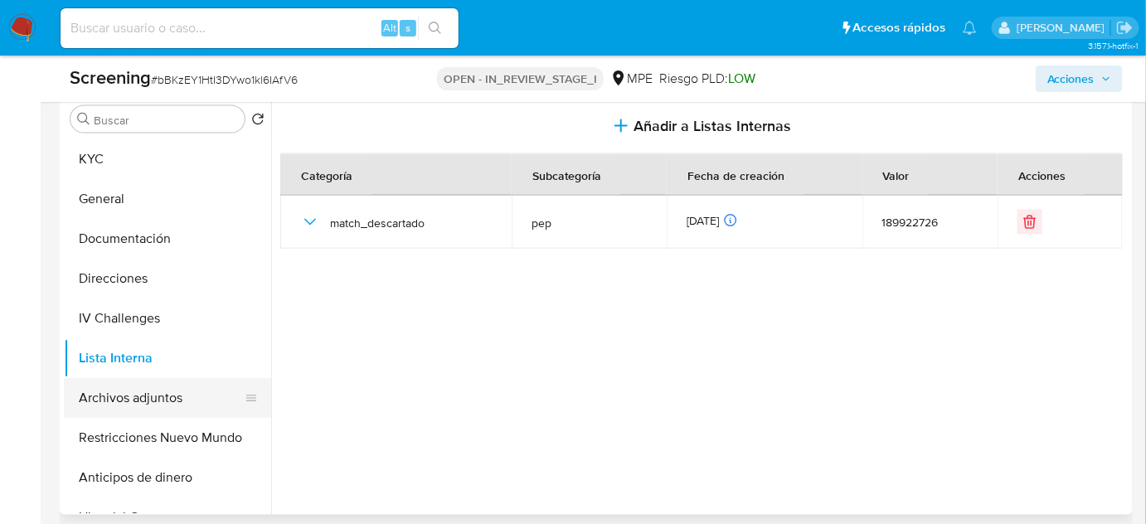
click at [128, 396] on button "Archivos adjuntos" at bounding box center [161, 398] width 194 height 40
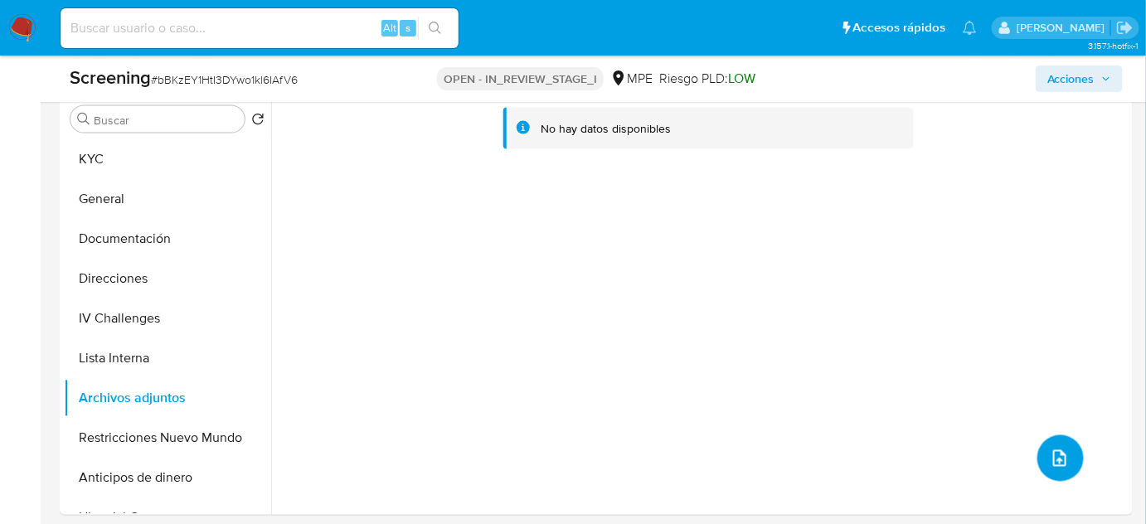
click at [1060, 457] on icon "upload-file" at bounding box center [1060, 459] width 20 height 20
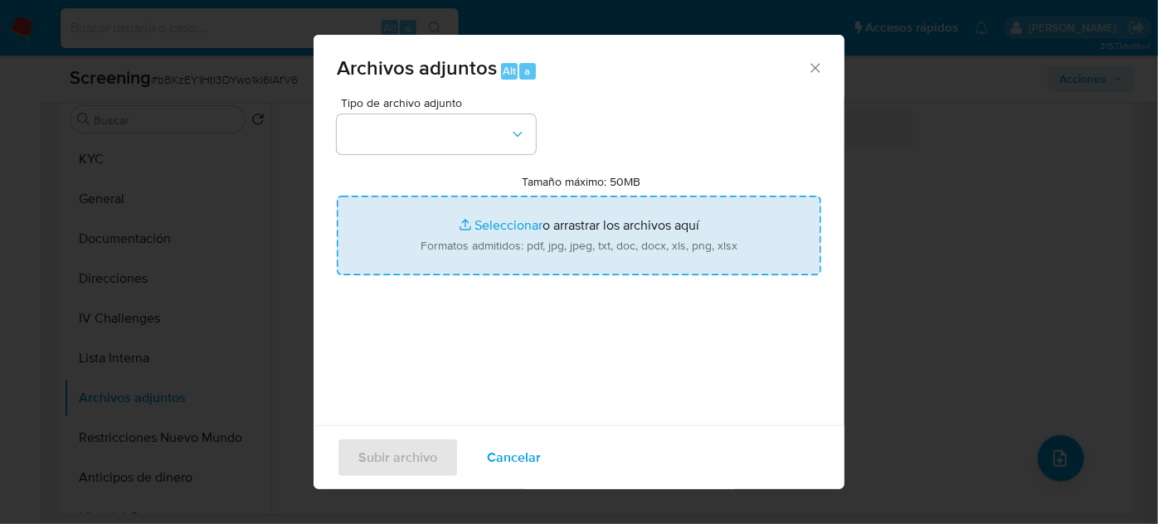
click at [656, 231] on input "Tamaño máximo: 50MB Seleccionar archivos" at bounding box center [579, 236] width 484 height 80
type input "C:\fakepath\_Maria Jose Alejandra Traverso Patiño_ - Buscar con Google.pdf"
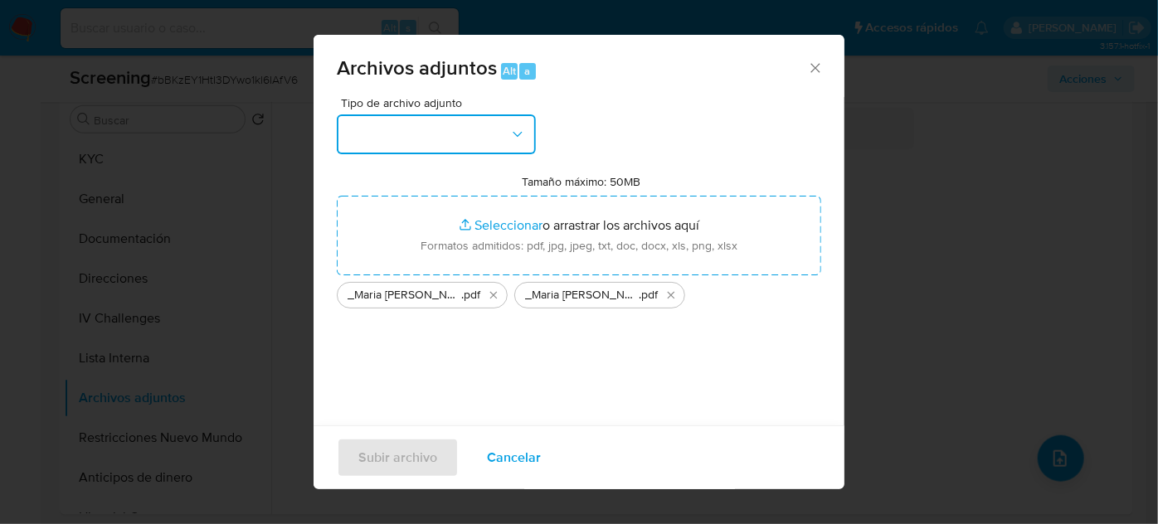
click at [464, 141] on button "button" at bounding box center [436, 134] width 199 height 40
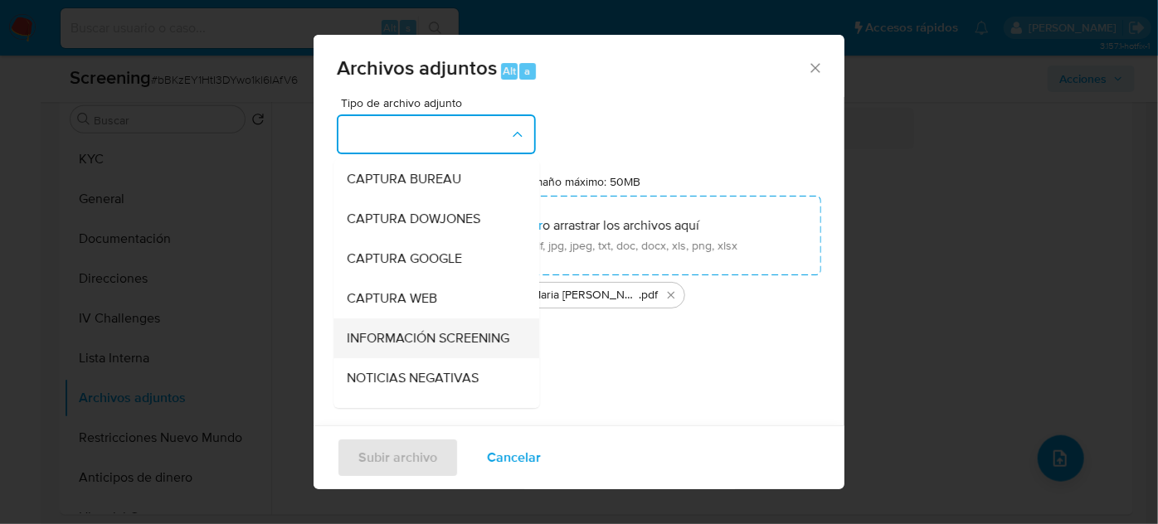
click at [378, 347] on span "INFORMACIÓN SCREENING" at bounding box center [428, 338] width 163 height 17
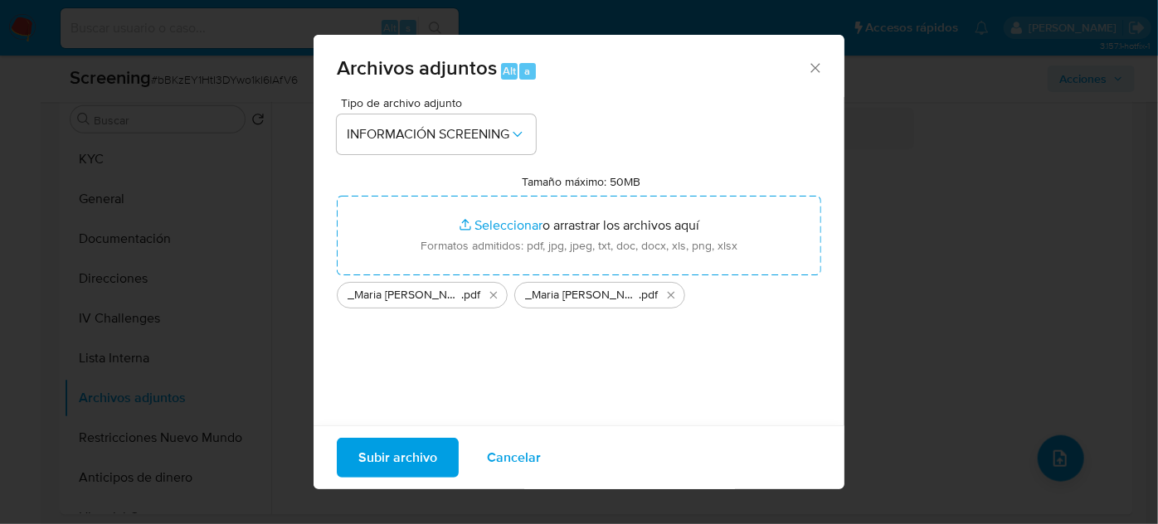
click at [400, 469] on span "Subir archivo" at bounding box center [397, 458] width 79 height 36
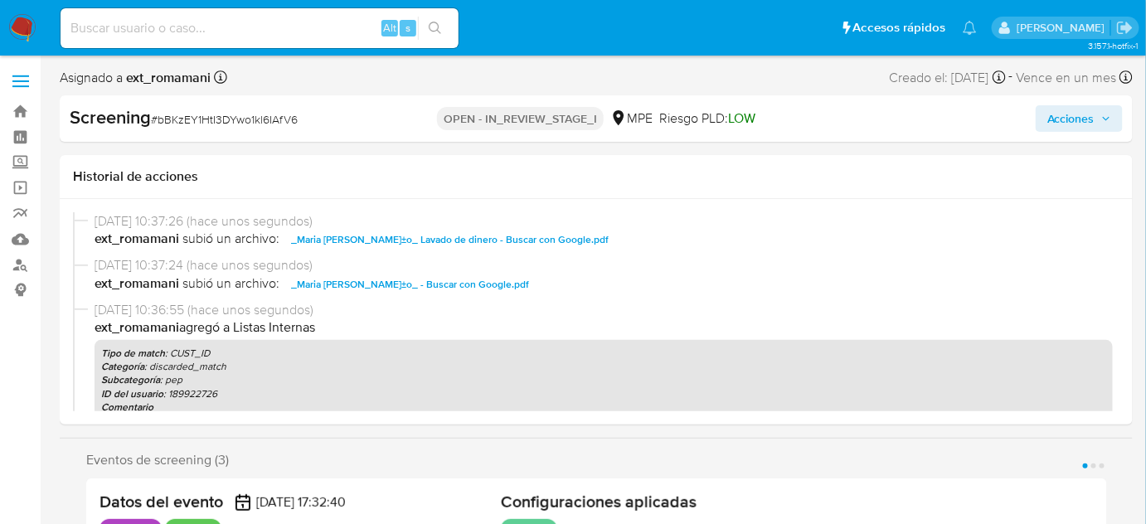
select select "10"
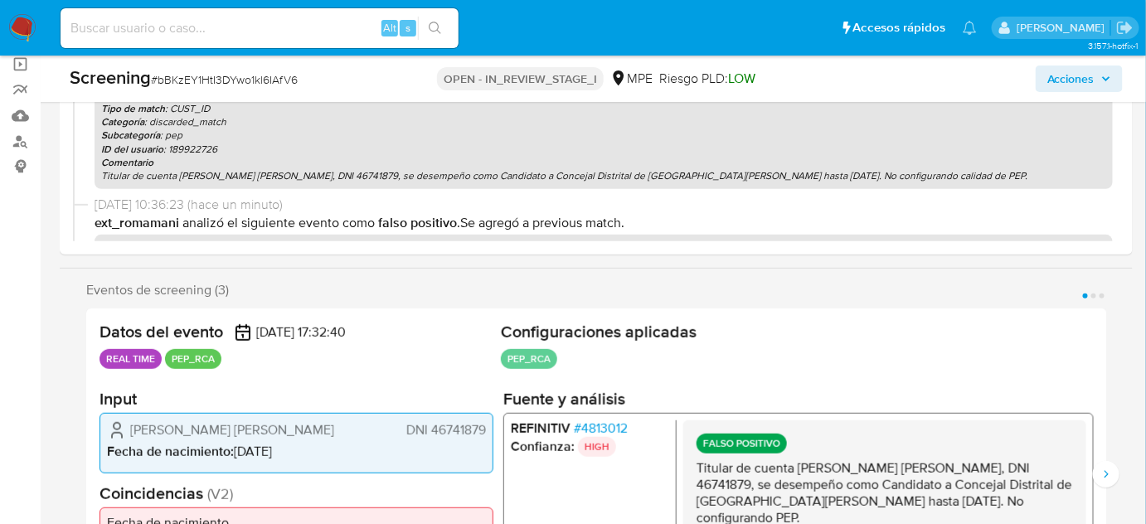
scroll to position [150, 0]
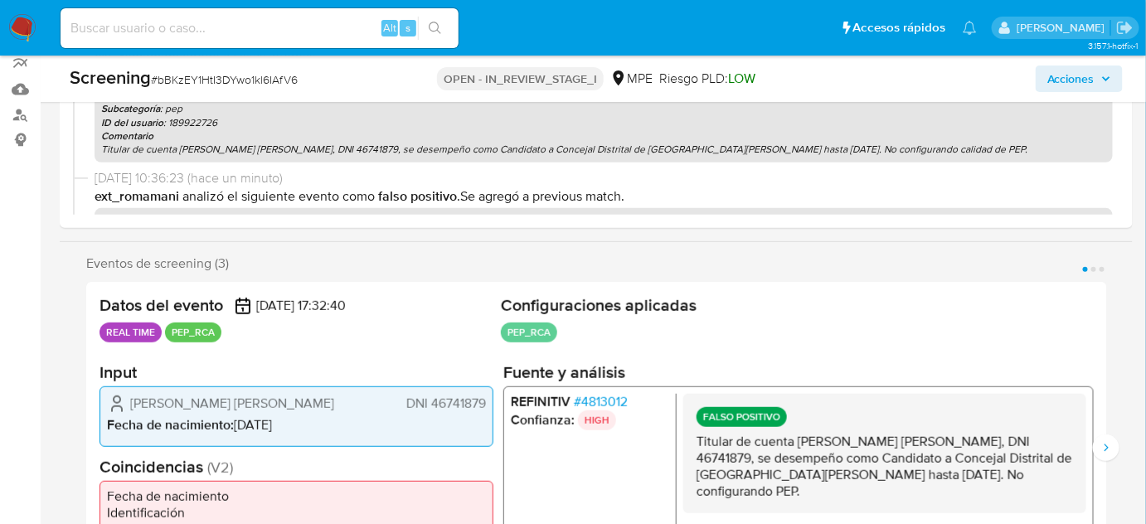
click at [1064, 80] on span "Acciones" at bounding box center [1071, 79] width 47 height 27
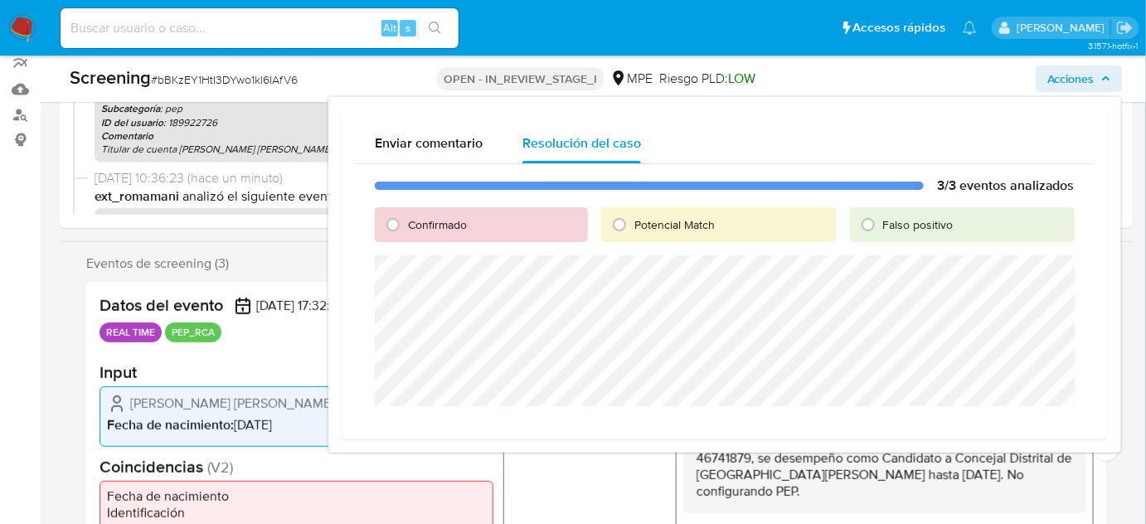
click at [892, 225] on span "Falso positivo" at bounding box center [918, 224] width 70 height 17
click at [882, 225] on input "Falso positivo" at bounding box center [868, 224] width 27 height 27
radio input "true"
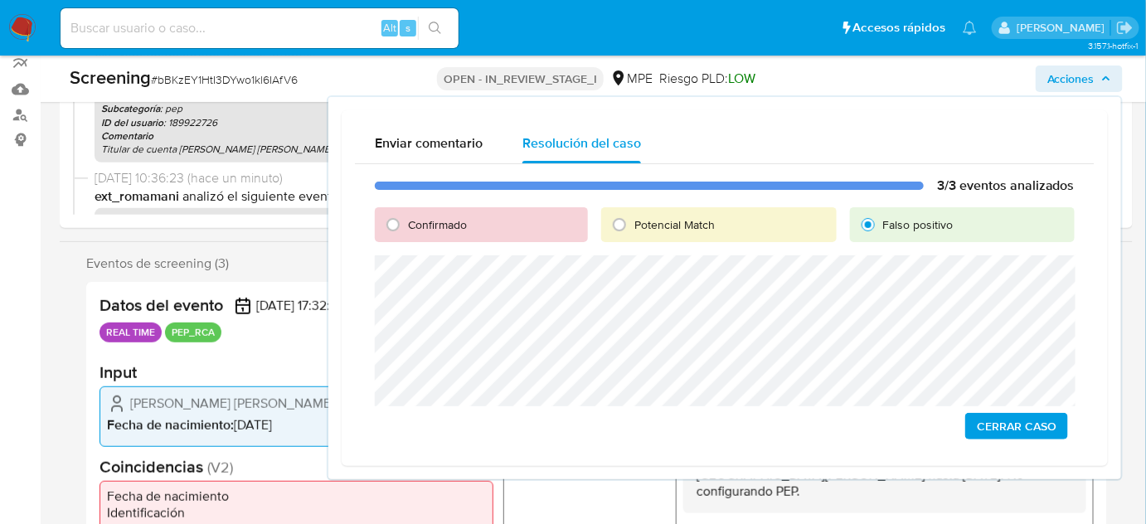
click at [1005, 433] on span "Cerrar Caso" at bounding box center [1017, 426] width 80 height 23
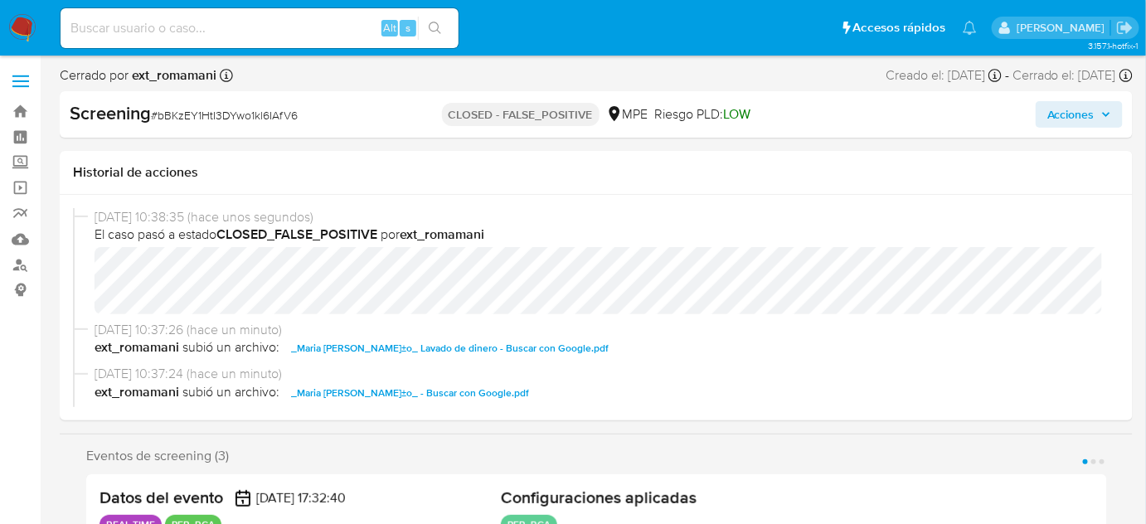
select select "10"
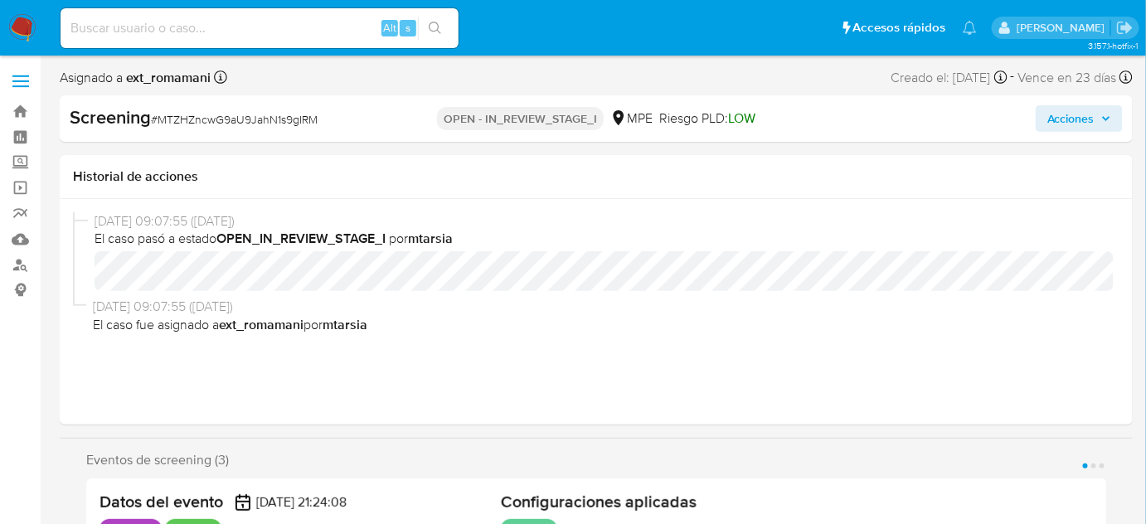
select select "10"
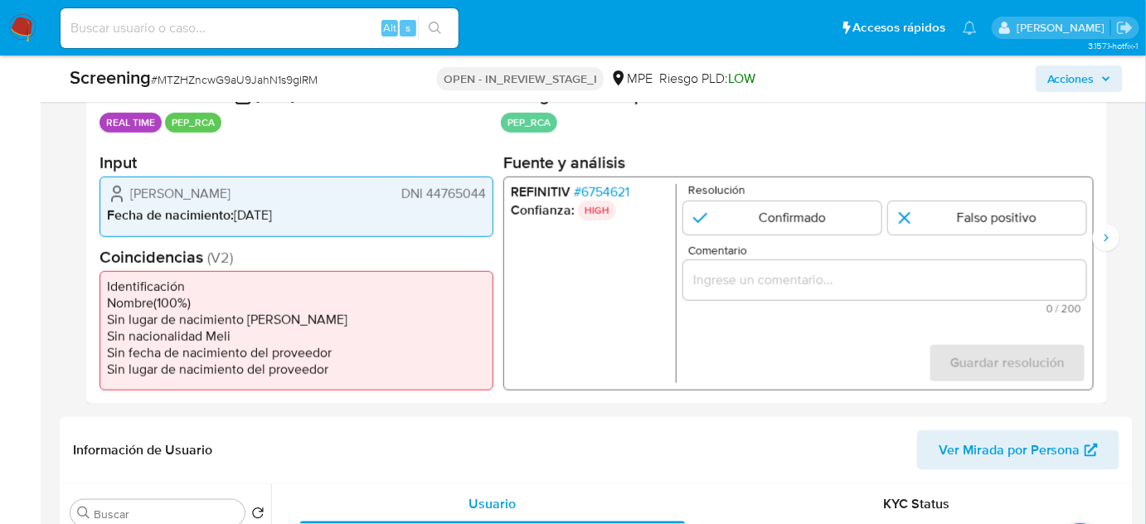
scroll to position [377, 0]
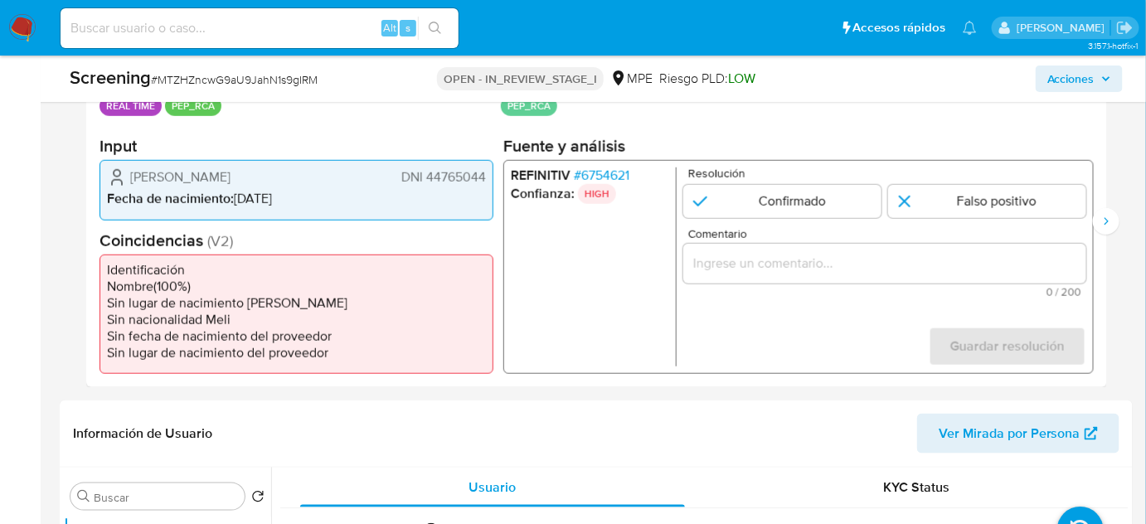
drag, startPoint x: 343, startPoint y: 181, endPoint x: 124, endPoint y: 183, distance: 219.0
click at [124, 183] on div "Jorge Michel Silva Maslucan DNI 44765044" at bounding box center [296, 178] width 379 height 20
click at [619, 168] on span "# 6754621" at bounding box center [602, 176] width 56 height 17
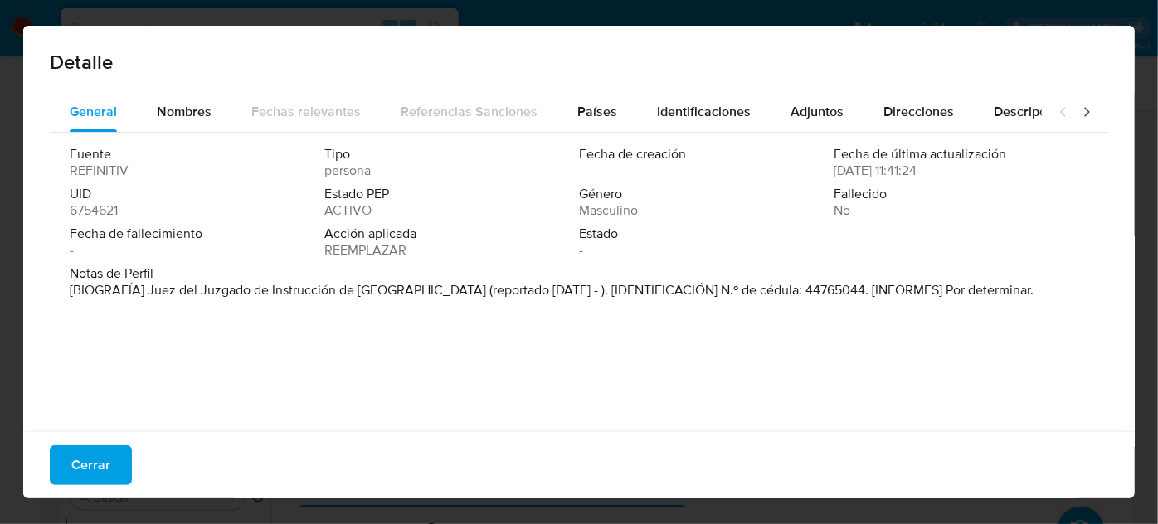
drag, startPoint x: 147, startPoint y: 291, endPoint x: 438, endPoint y: 294, distance: 291.1
click at [438, 294] on font "[BIOGRAFÍA] Juez del Juzgado de Instrucción de Puente Piedra (reportado agosto …" at bounding box center [552, 289] width 964 height 19
click at [93, 464] on span "Cerrar" at bounding box center [90, 465] width 39 height 36
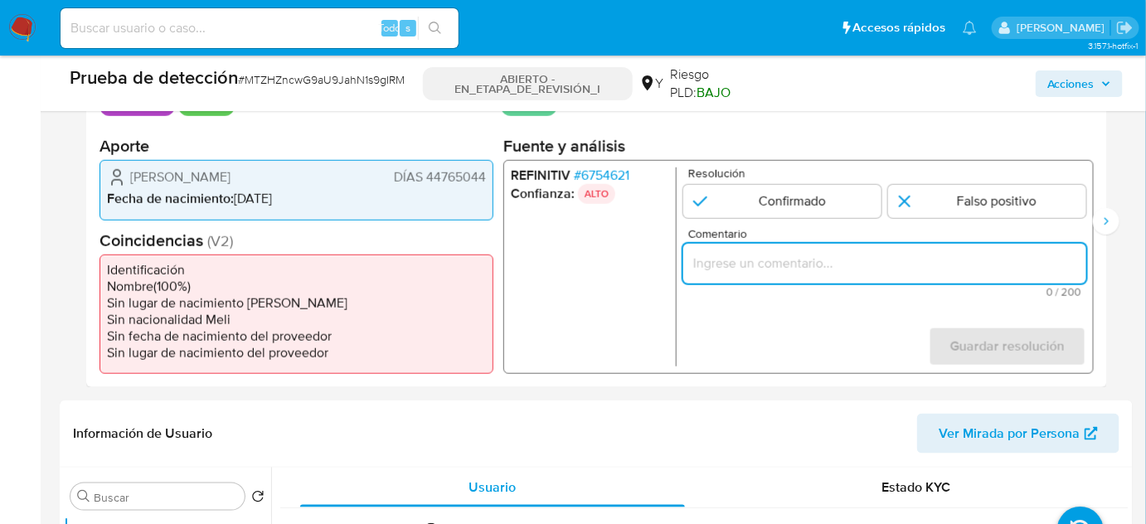
click at [728, 271] on input "Comentario" at bounding box center [884, 264] width 403 height 22
paste input "Titular de cuenta se desempeña como Configurando calidad PEP."
click at [581, 342] on ul "REFINITIV # 6754621 Confianza: ALTO" at bounding box center [594, 267] width 166 height 199
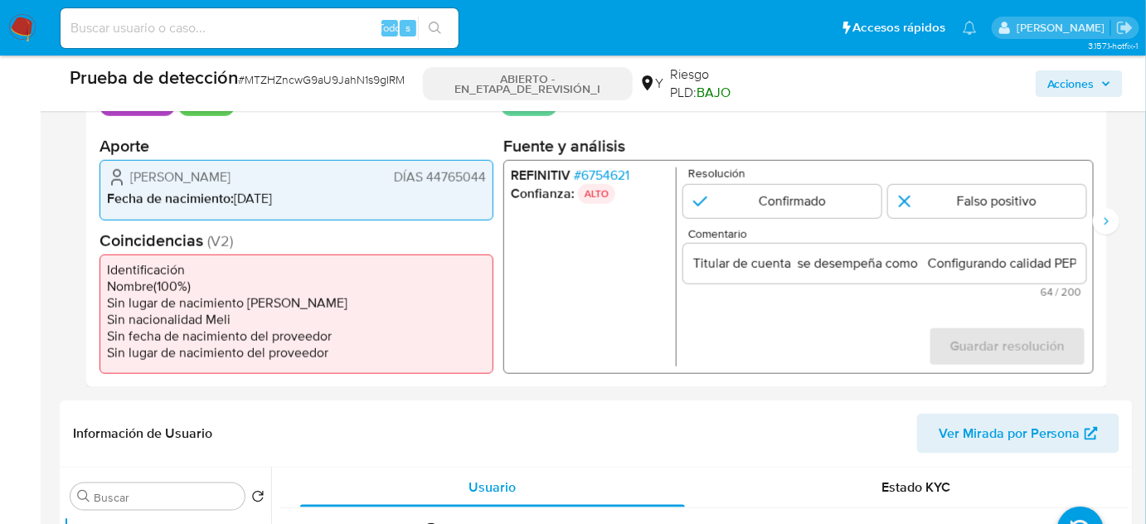
drag, startPoint x: 125, startPoint y: 173, endPoint x: 495, endPoint y: 176, distance: 369.9
click at [495, 176] on div "Datos del evento 22/08/2025 21:24:08 TIEMPO REAL PEP_RCA Configuraciones aplica…" at bounding box center [596, 222] width 1021 height 332
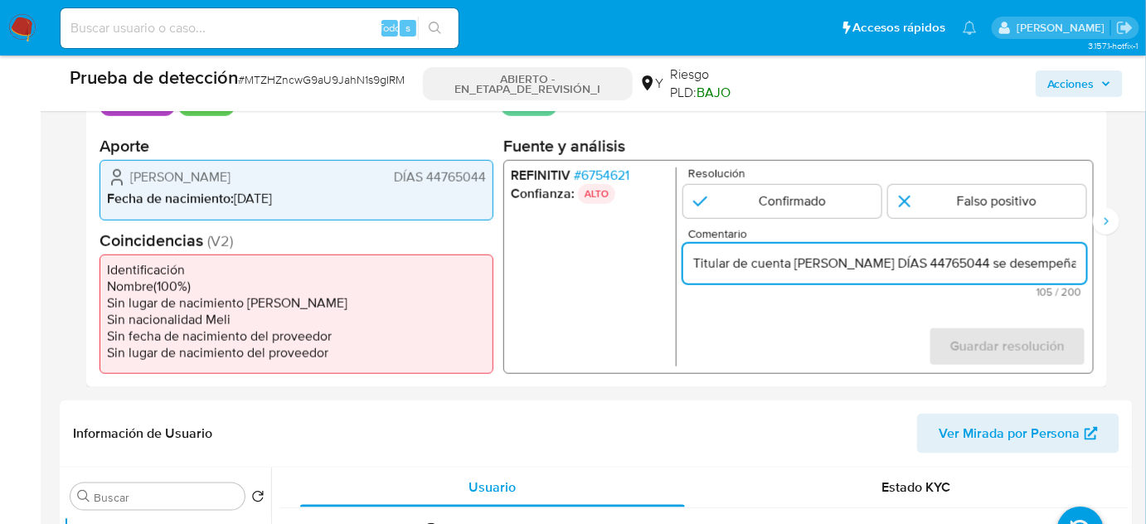
click at [988, 267] on input "Titular de cuenta Jorge Michel Silva Maslucan DÍAS 44765044 se desempeña como C…" at bounding box center [884, 264] width 403 height 22
drag, startPoint x: 987, startPoint y: 265, endPoint x: 970, endPoint y: 263, distance: 16.7
click at [970, 263] on input "Titular de cuenta Jorge Michel Silva Maslucan DÍAS 44765044 se desempeña como C…" at bounding box center [884, 264] width 403 height 22
click at [1050, 265] on input "Titular de cuenta Jorge Michel Silva Maslucan, DNI 44765044 se desempeña como C…" at bounding box center [884, 264] width 403 height 22
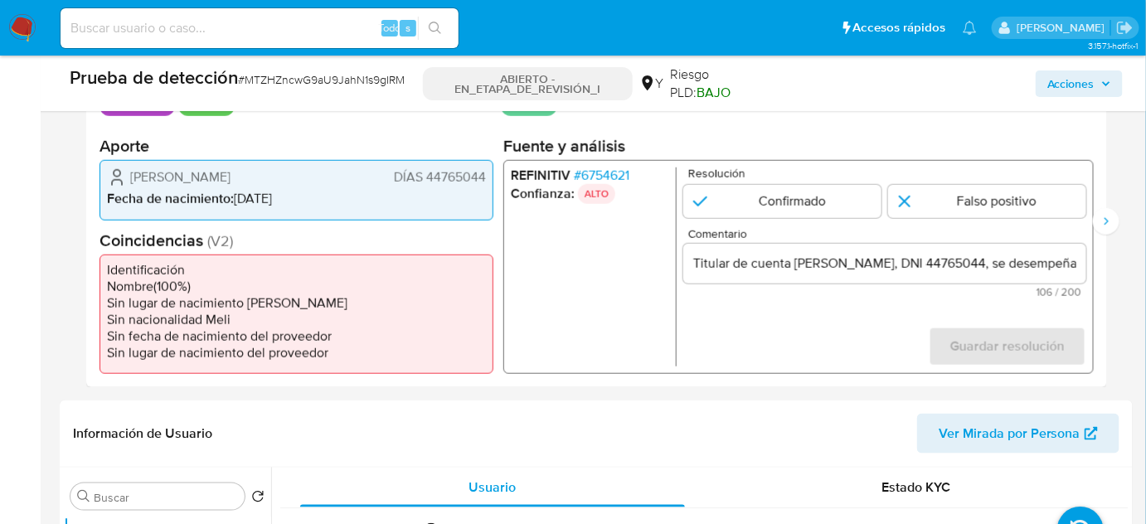
click at [634, 299] on ul "REFINITIV # 6754621 Confianza: ALTO" at bounding box center [594, 267] width 166 height 199
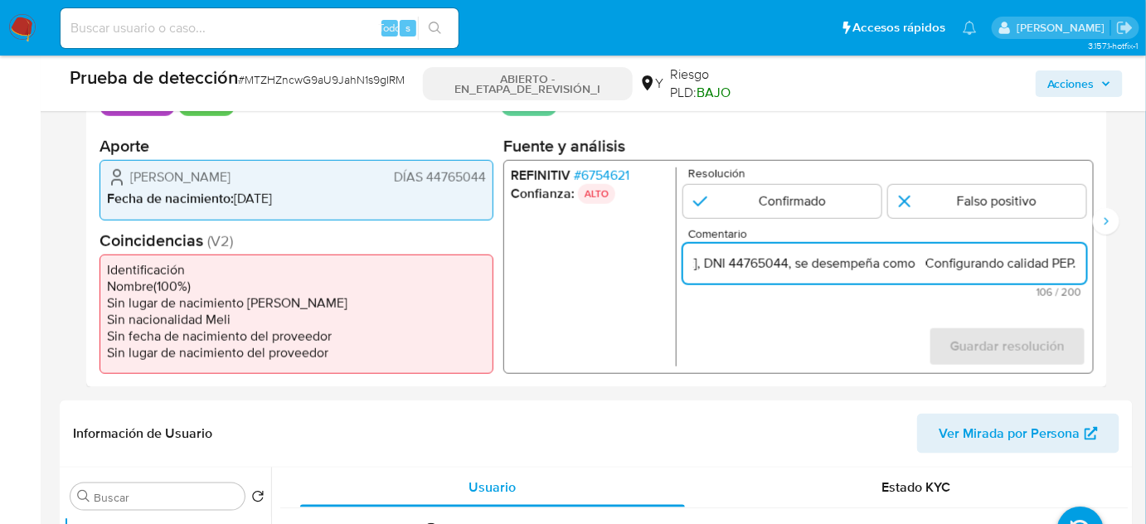
scroll to position [0, 265]
drag, startPoint x: 1018, startPoint y: 265, endPoint x: 1072, endPoint y: 265, distance: 53.9
click at [1072, 265] on input "Titular de cuenta Jorge Michel Silva Maslucan, DNI 44765044, se desempeña como …" at bounding box center [884, 264] width 403 height 22
click at [629, 177] on font "6754621" at bounding box center [605, 175] width 48 height 19
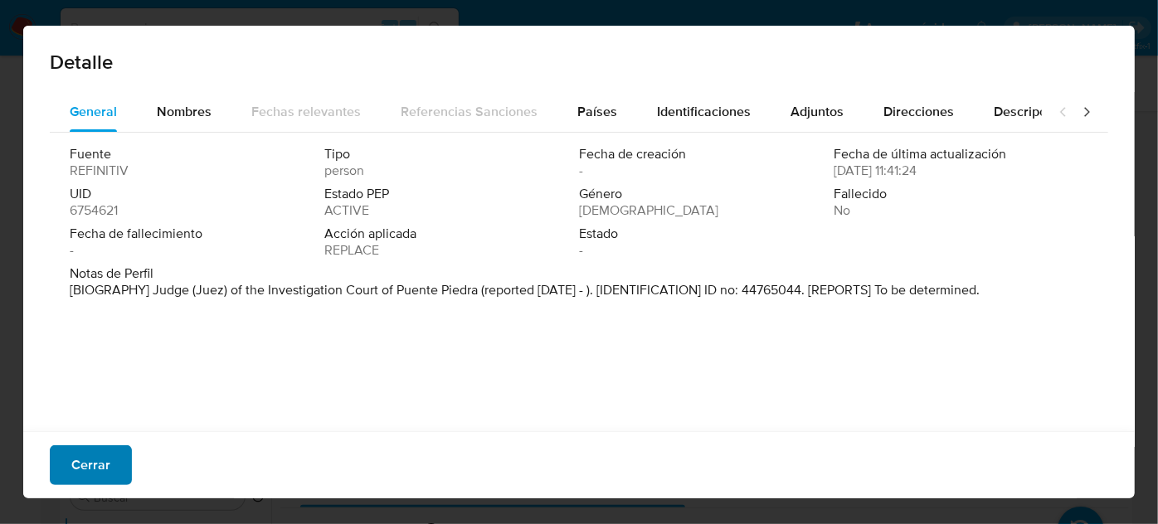
click at [92, 474] on font "Cerrar" at bounding box center [90, 465] width 39 height 40
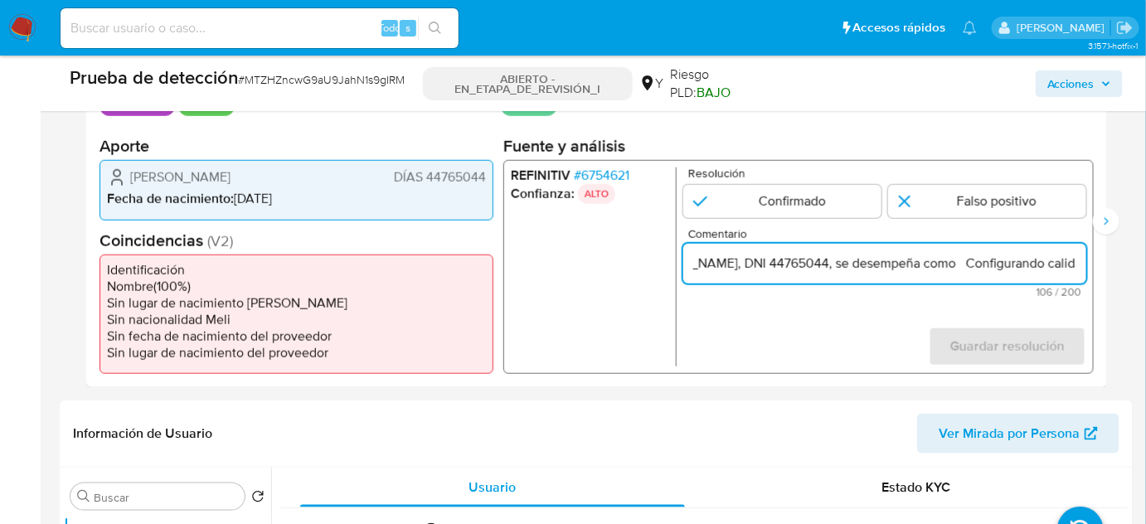
scroll to position [0, 265]
drag, startPoint x: 991, startPoint y: 254, endPoint x: 1075, endPoint y: 254, distance: 83.8
click at [1075, 254] on input "Titular de cuenta Jorge Michel Silva Maslucan, DNI 44765044, se desempeña como …" at bounding box center [884, 264] width 403 height 22
click at [917, 265] on input "Titular de cuenta Jorge Michel Silva Maslucan, DNI 44765044, se desempeña como …" at bounding box center [884, 264] width 403 height 22
paste input "Juez del Juzgado de Instrucción de Puente Piedra desde Agosto de 2021."
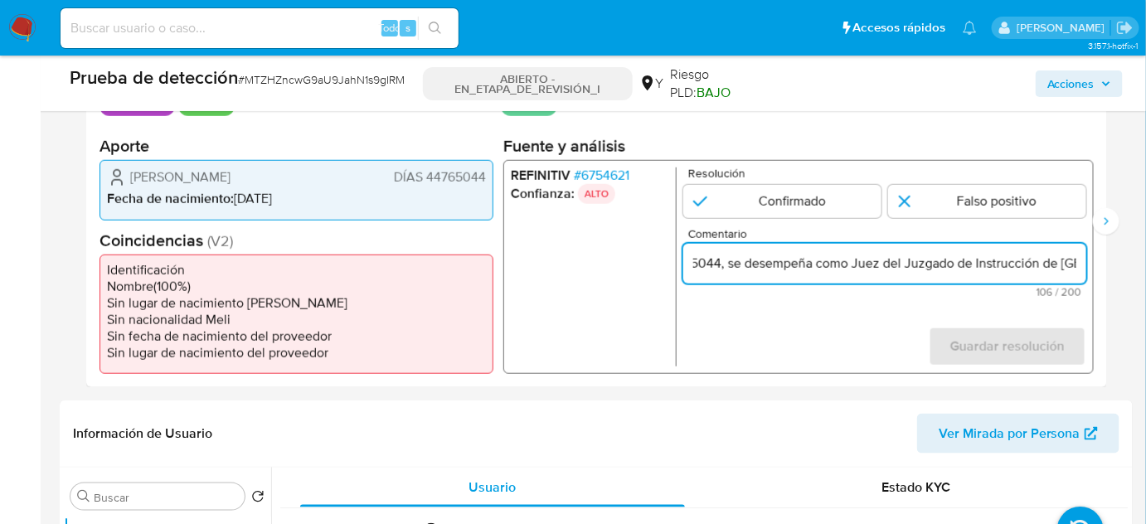
scroll to position [0, 535]
type input "Titular de cuenta Jorge Michel Silva Maslucan, DNI 44765044, se desempeña como …"
click at [804, 196] on input "1 de 3" at bounding box center [782, 201] width 198 height 33
radio input "true"
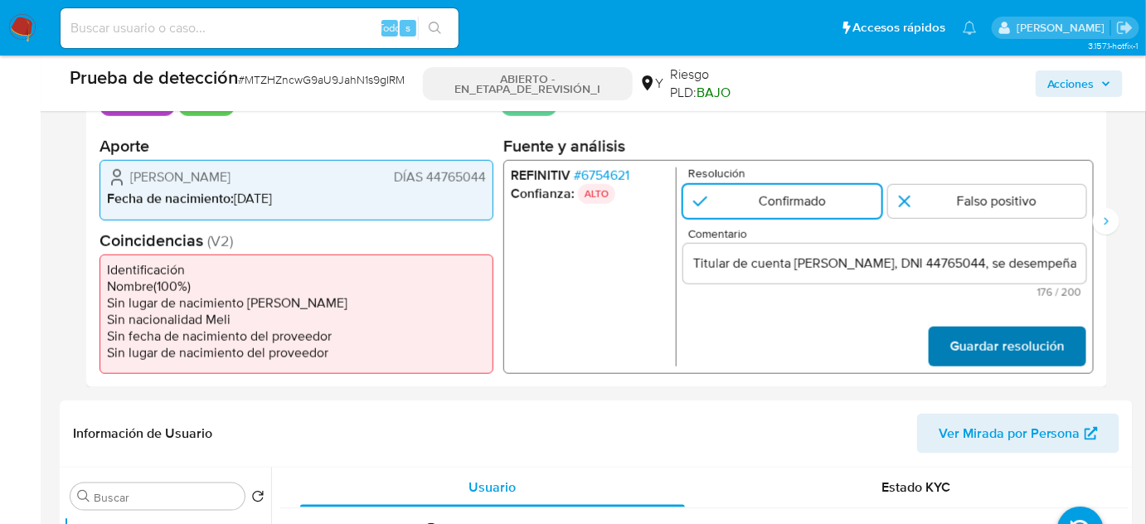
click at [985, 352] on span "Guardar resolución" at bounding box center [1007, 346] width 114 height 36
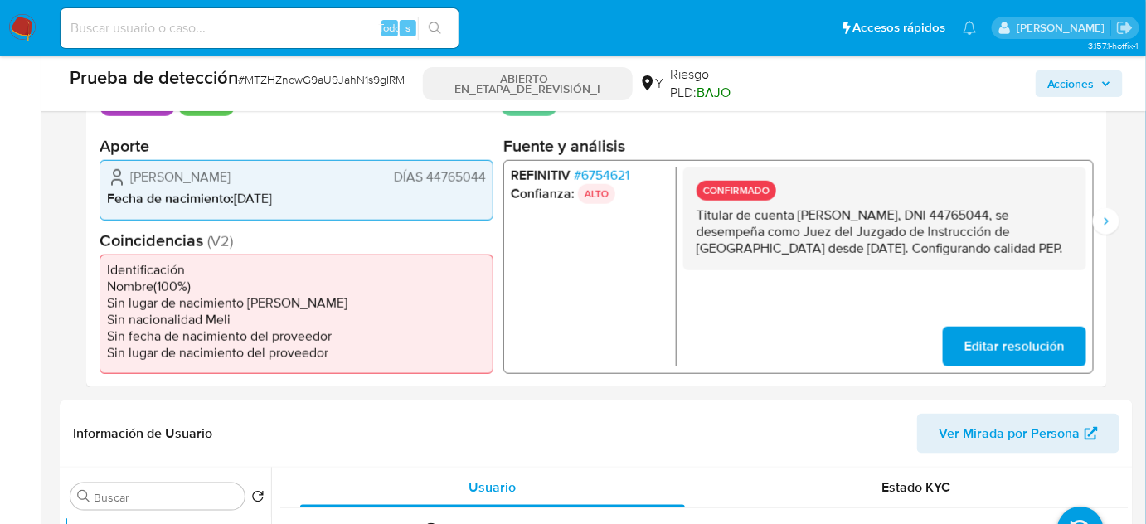
drag, startPoint x: 1040, startPoint y: 246, endPoint x: 671, endPoint y: 209, distance: 371.0
click at [671, 209] on div "REFINITIV # 6754621 Confianza: ALTO CONFIRMADO Titular de cuenta Jorge Michel S…" at bounding box center [798, 267] width 591 height 214
click at [734, 227] on p "Titular de cuenta Jorge Michel Silva Maslucan, DNI 44765044, se desempeña como …" at bounding box center [885, 232] width 377 height 50
drag, startPoint x: 694, startPoint y: 214, endPoint x: 1033, endPoint y: 251, distance: 340.4
click at [1033, 251] on div "CONFIRMADO Titular de cuenta Jorge Michel Silva Maslucan, DNI 44765044, se dese…" at bounding box center [884, 219] width 403 height 103
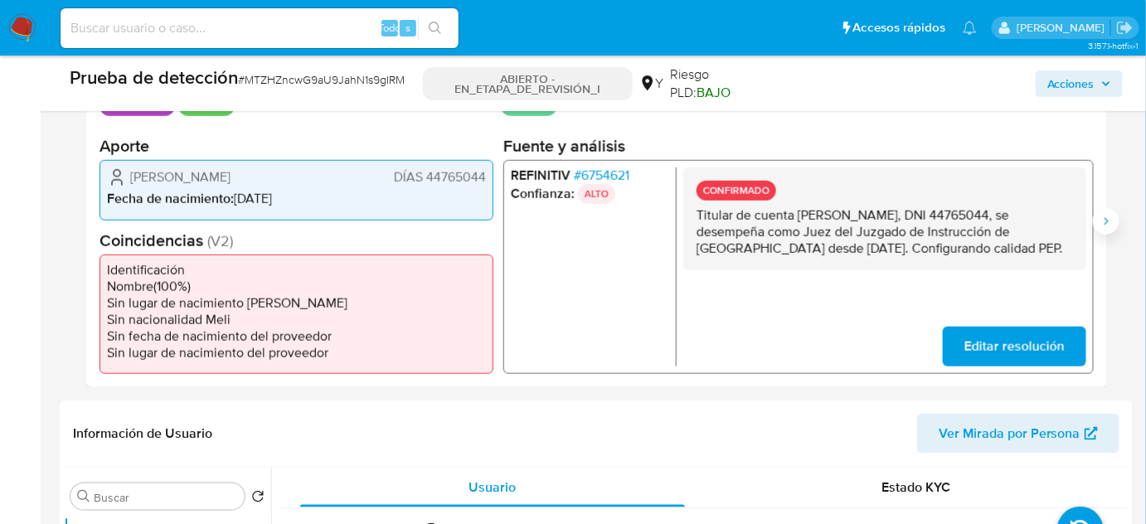
click at [1108, 217] on icon "Siguiente" at bounding box center [1106, 221] width 13 height 13
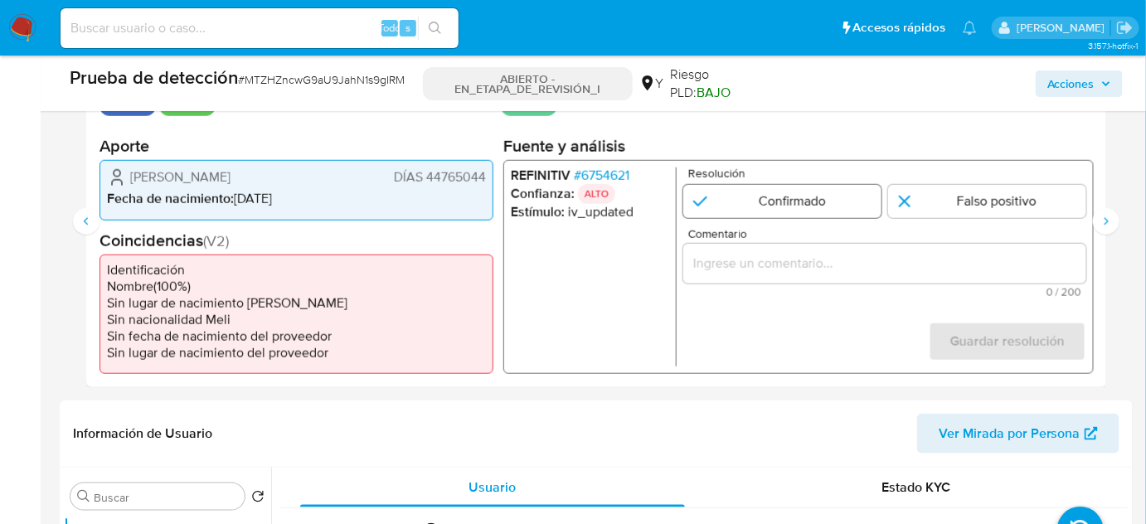
click at [800, 207] on input "2 de 3" at bounding box center [782, 201] width 198 height 33
radio input "true"
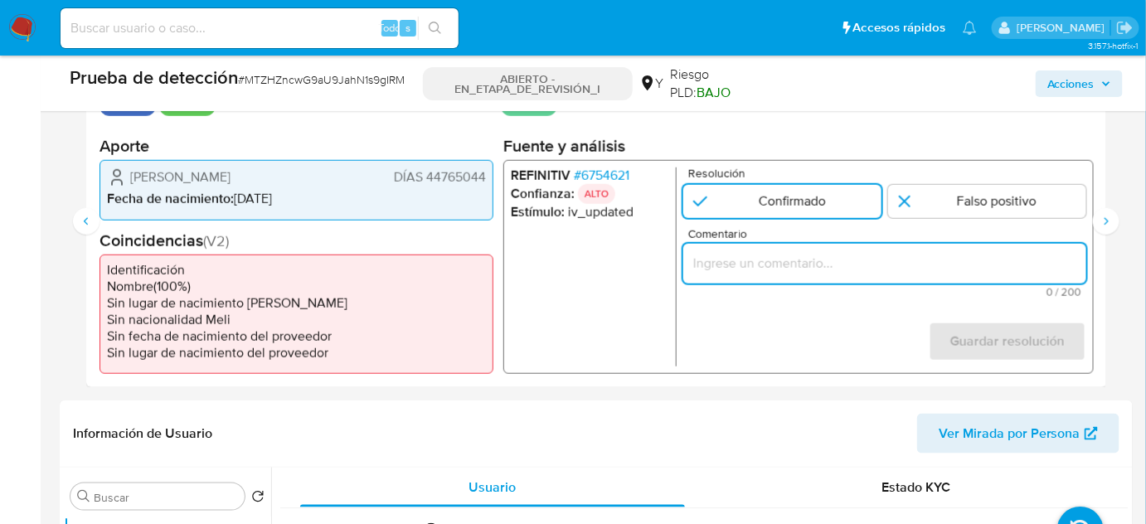
click at [837, 271] on input "Comentario" at bounding box center [884, 264] width 403 height 22
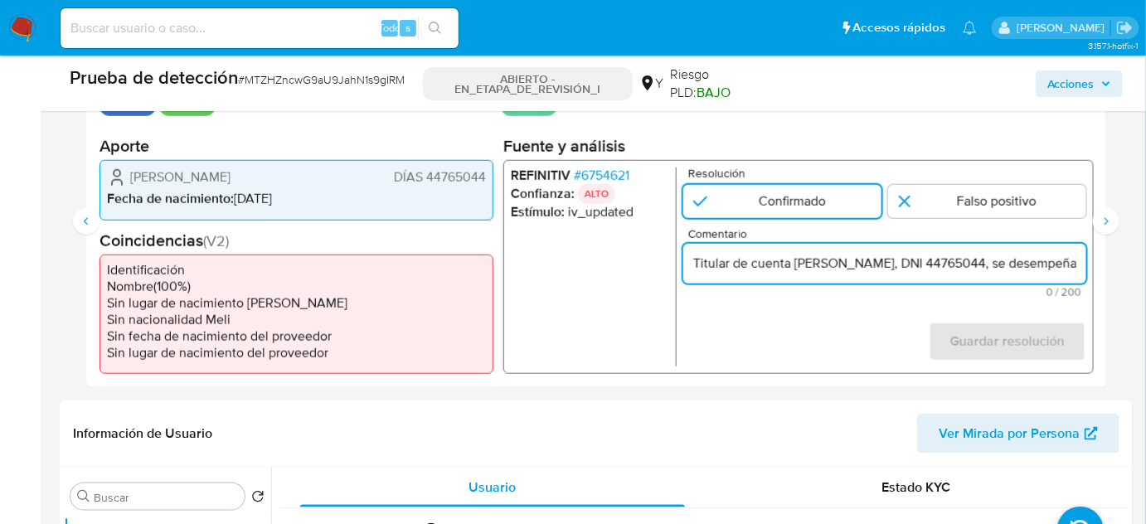
scroll to position [0, 690]
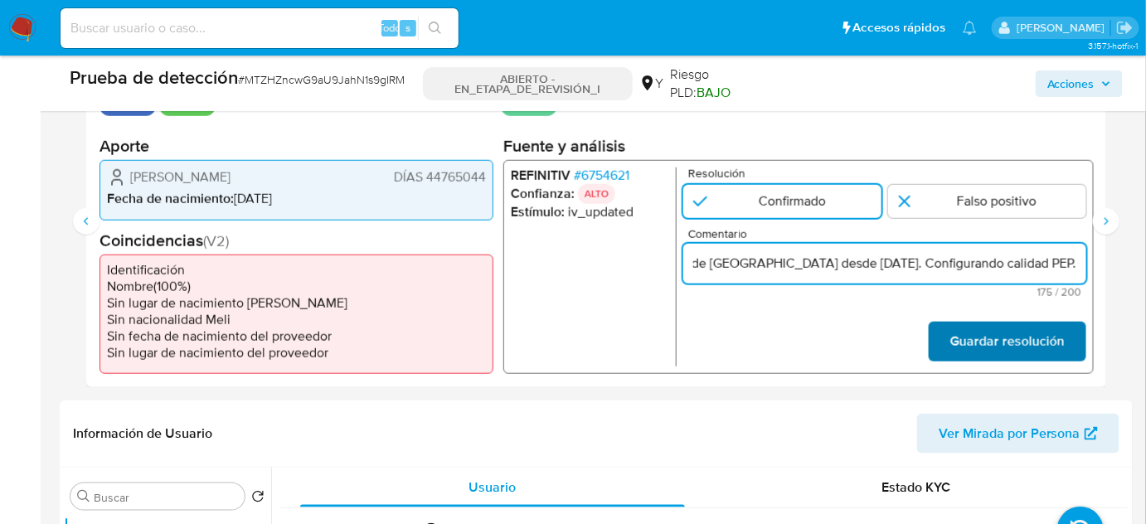
type input "Titular de cuenta Jorge Michel Silva Maslucan, DNI 44765044, se desempeña como …"
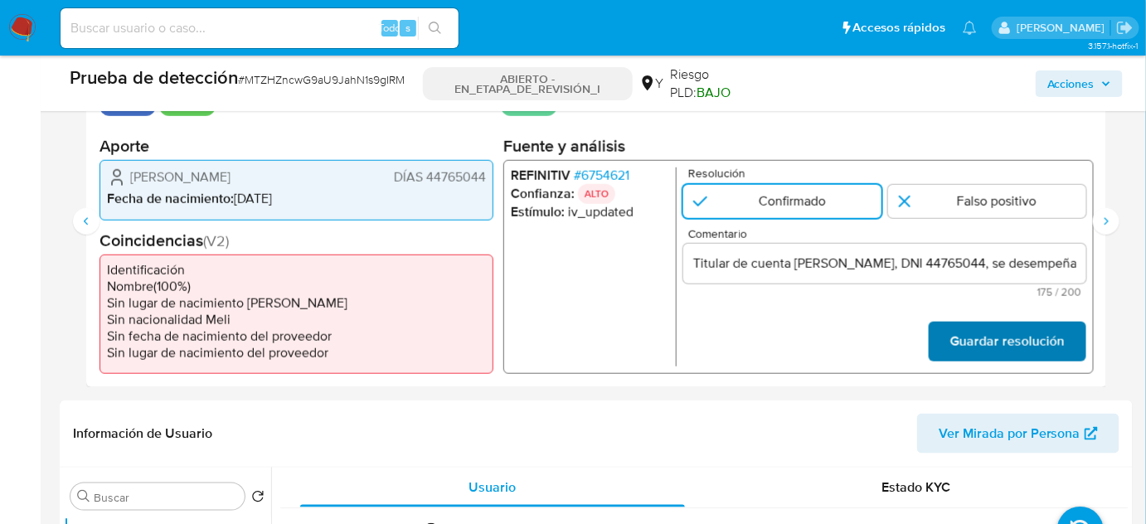
click at [1017, 336] on font "Guardar resolución" at bounding box center [1007, 342] width 114 height 40
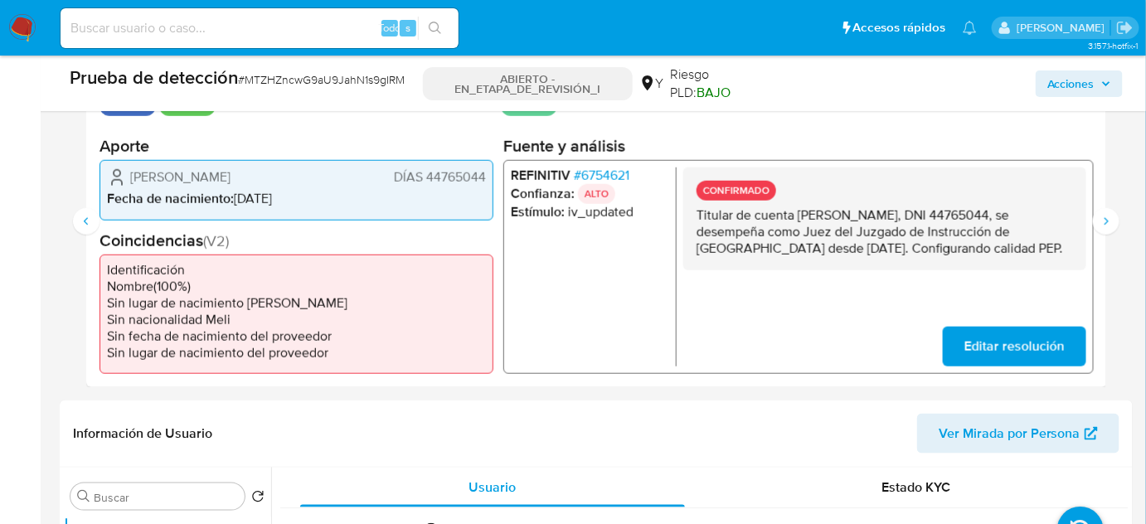
drag, startPoint x: 1033, startPoint y: 245, endPoint x: 694, endPoint y: 221, distance: 340.1
click at [694, 221] on div "CONFIRMADO Titular de cuenta Jorge Michel Silva Maslucan, DNI 44765044, se dese…" at bounding box center [884, 219] width 403 height 103
click at [1108, 222] on icon "Siguiente" at bounding box center [1106, 221] width 13 height 13
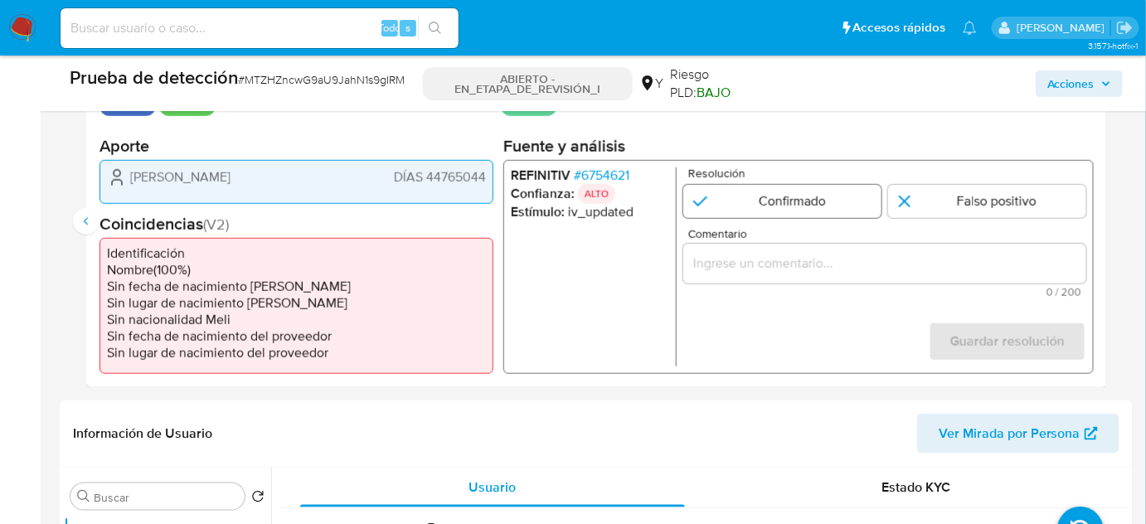
click at [814, 202] on input "3 de 3" at bounding box center [782, 201] width 198 height 33
radio input "true"
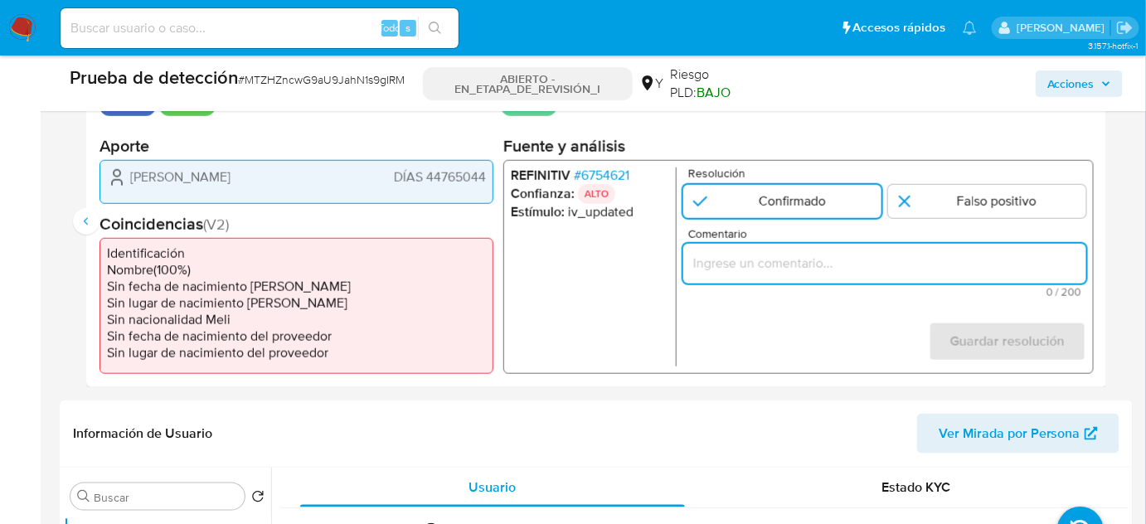
click at [805, 267] on input "Comentario" at bounding box center [884, 264] width 403 height 22
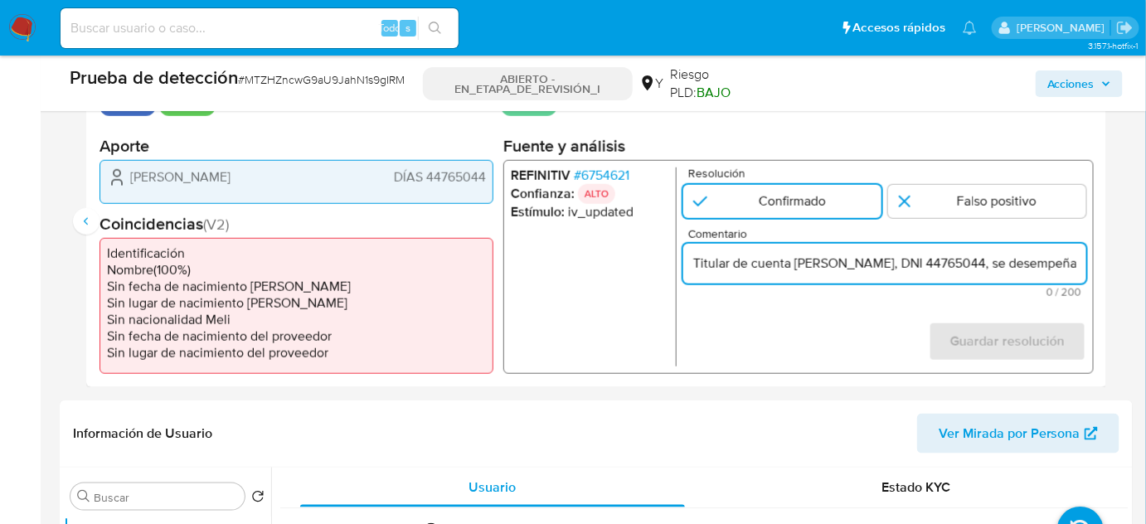
scroll to position [0, 690]
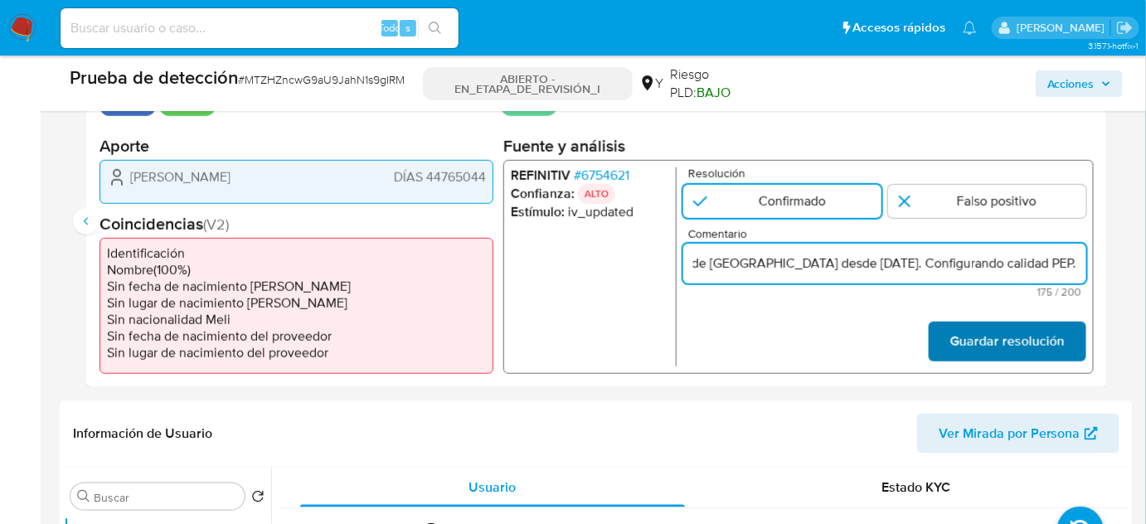
type input "Titular de cuenta Jorge Michel Silva Maslucan, DNI 44765044, se desempeña como …"
click at [1021, 333] on font "Guardar resolución" at bounding box center [1007, 342] width 114 height 40
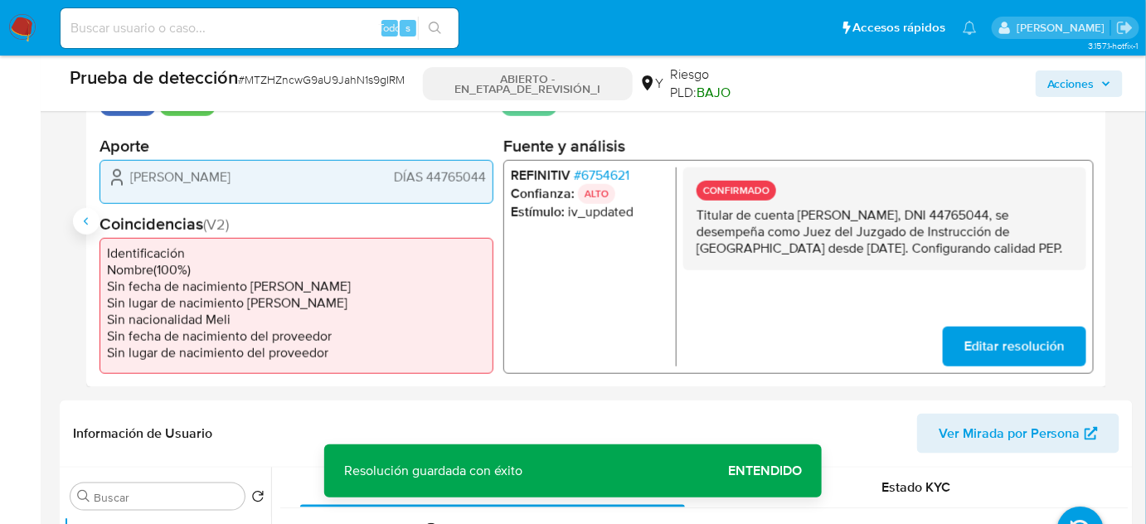
click at [78, 225] on button "Anterior" at bounding box center [86, 221] width 27 height 27
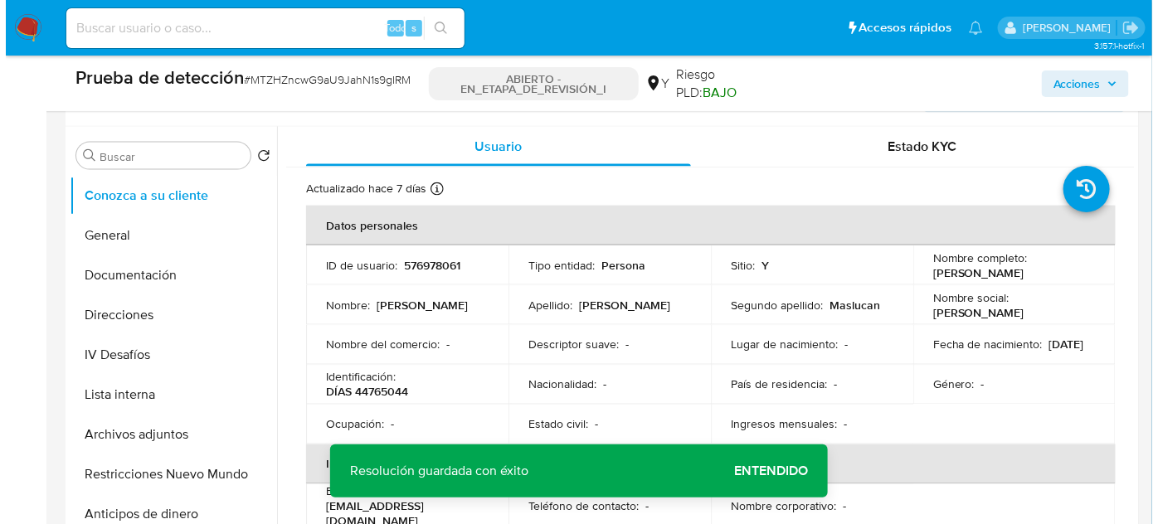
scroll to position [754, 0]
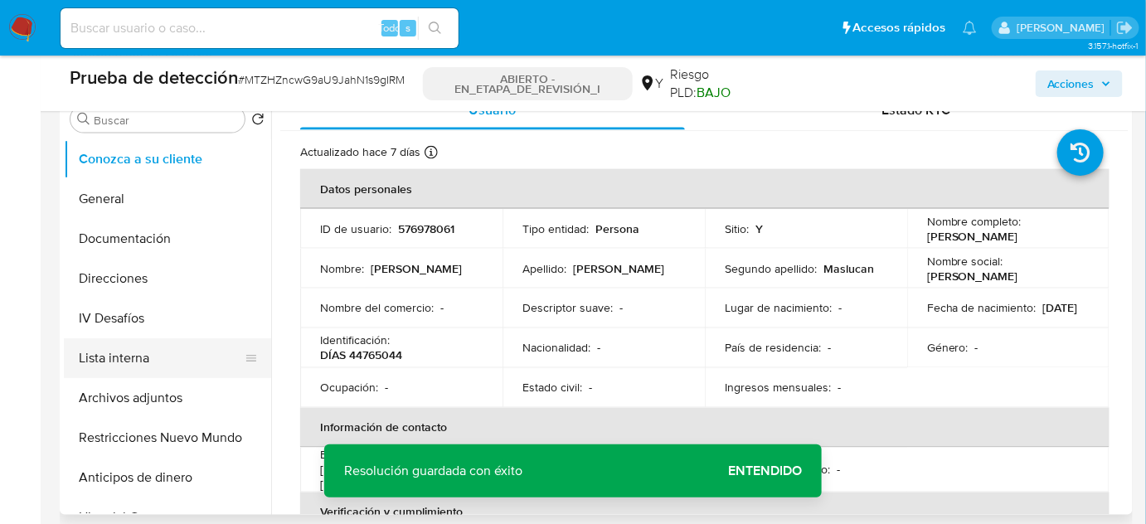
click at [123, 366] on button "Lista interna" at bounding box center [161, 358] width 194 height 40
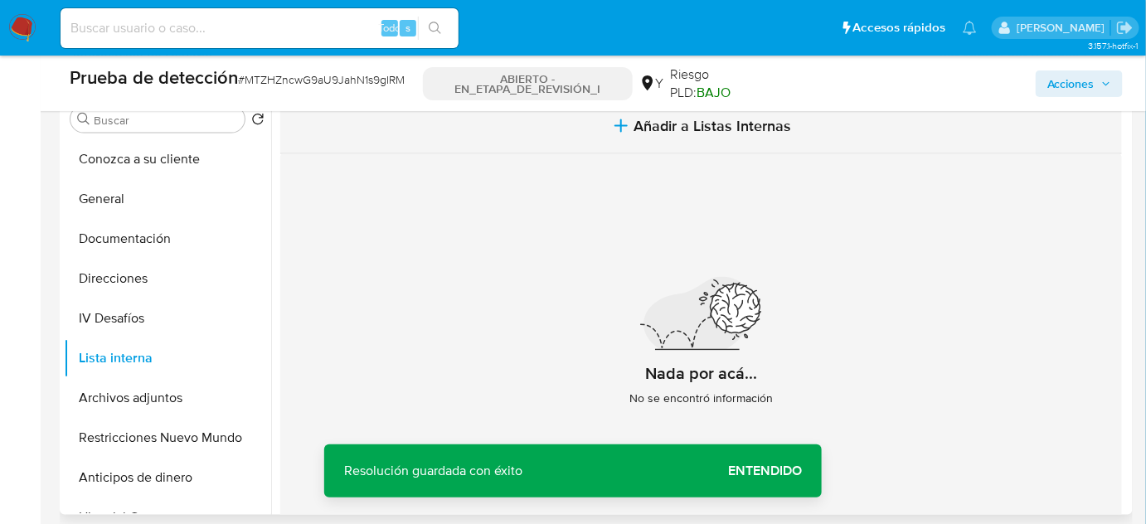
click at [756, 127] on span "Añadir a Listas Internas" at bounding box center [713, 126] width 158 height 18
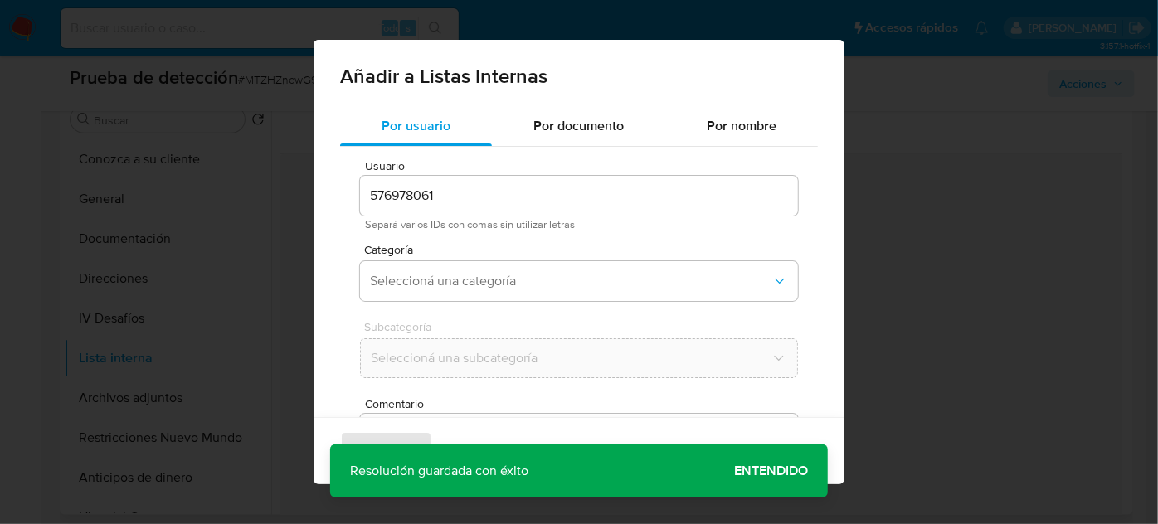
scroll to position [61, 0]
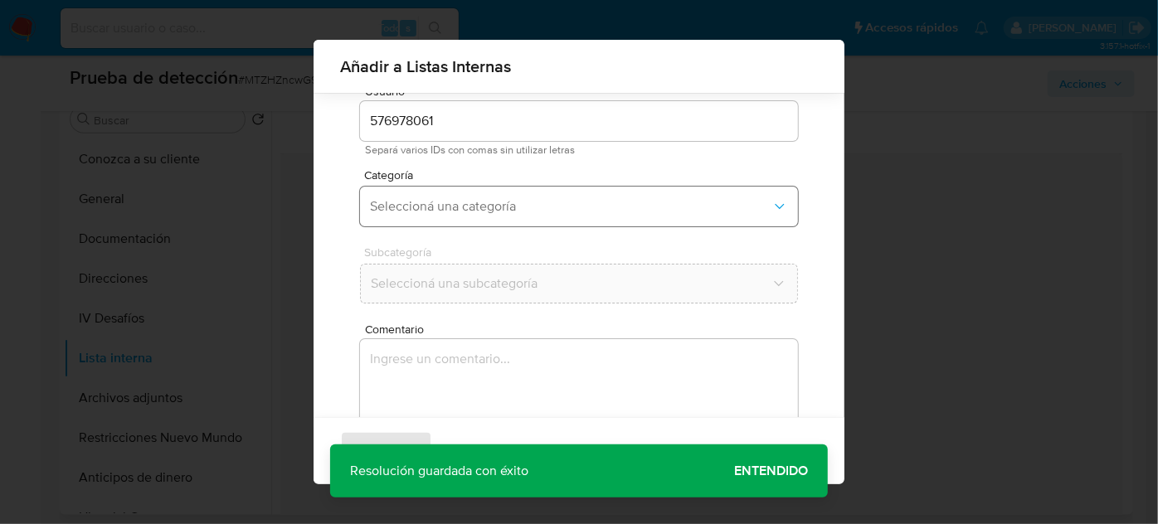
click at [539, 198] on span "Seleccioná una categoría" at bounding box center [570, 206] width 401 height 17
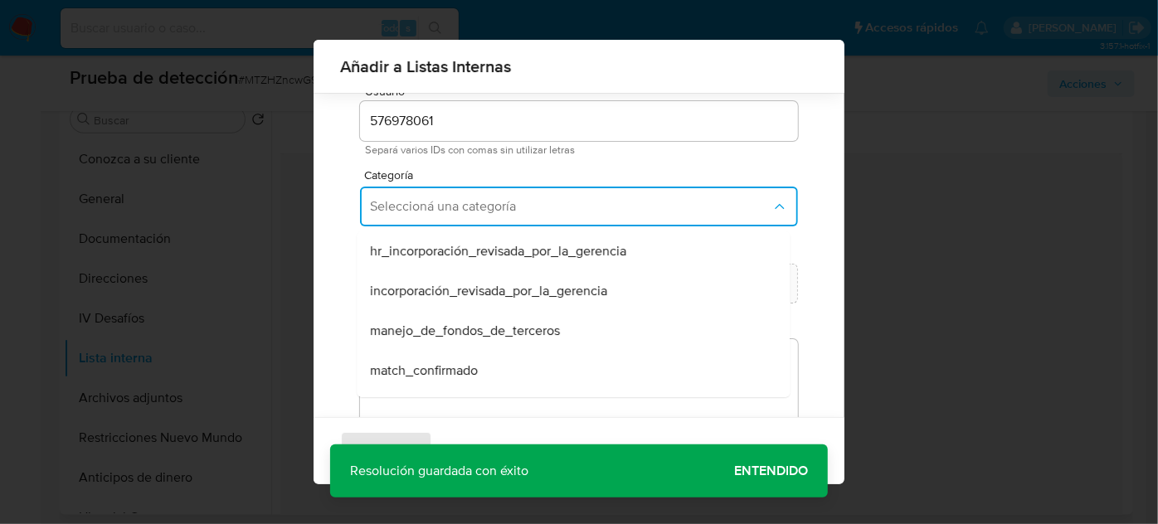
drag, startPoint x: 489, startPoint y: 371, endPoint x: 493, endPoint y: 334, distance: 36.6
click at [489, 371] on div "match_confirmado" at bounding box center [568, 371] width 396 height 40
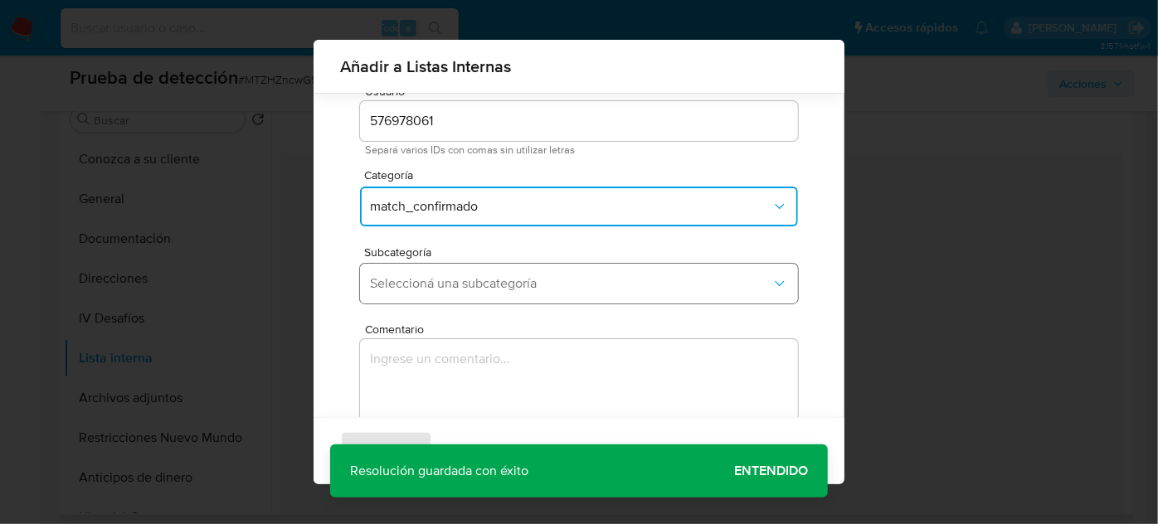
click at [516, 277] on span "Seleccioná una subcategoría" at bounding box center [570, 283] width 401 height 17
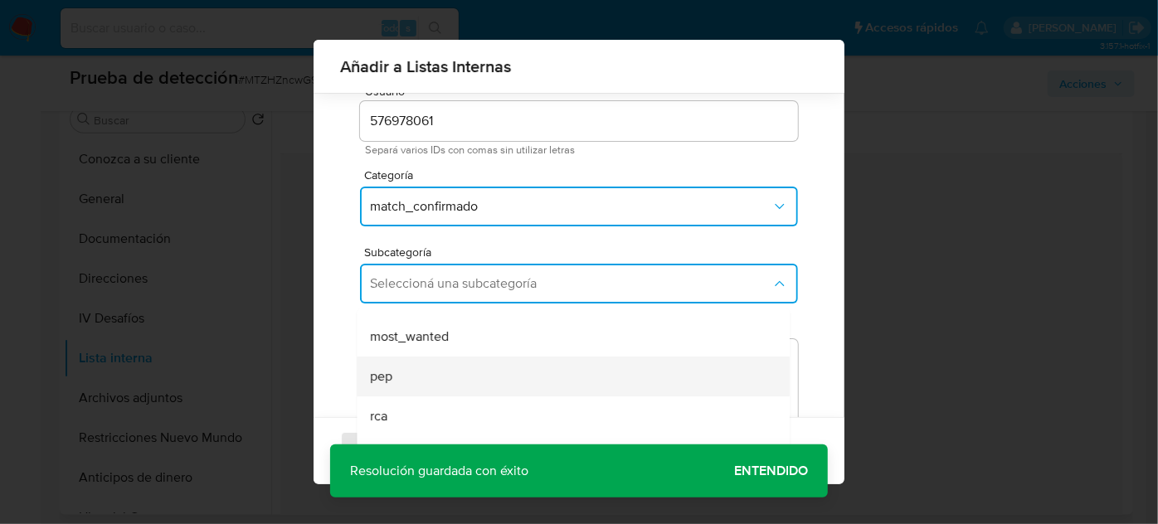
scroll to position [113, 0]
click at [429, 372] on div "pep" at bounding box center [568, 375] width 396 height 40
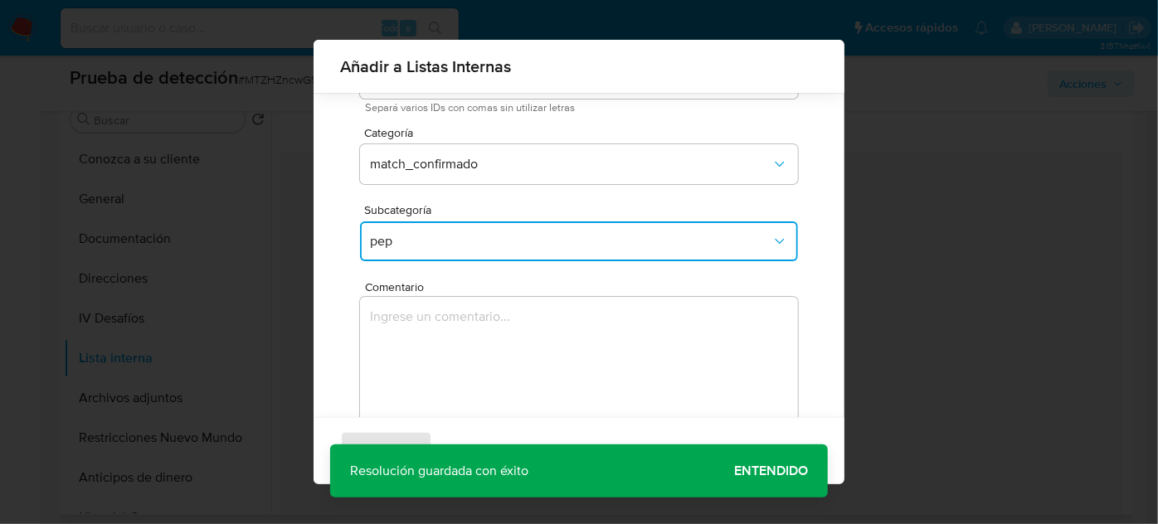
scroll to position [183, 0]
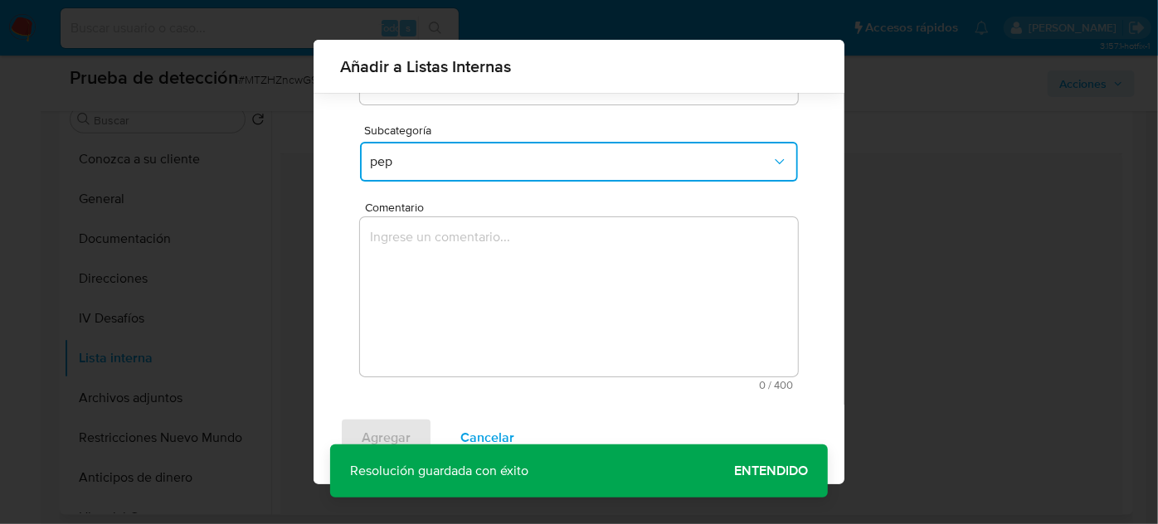
click at [474, 295] on textarea "Comentario" at bounding box center [579, 296] width 438 height 159
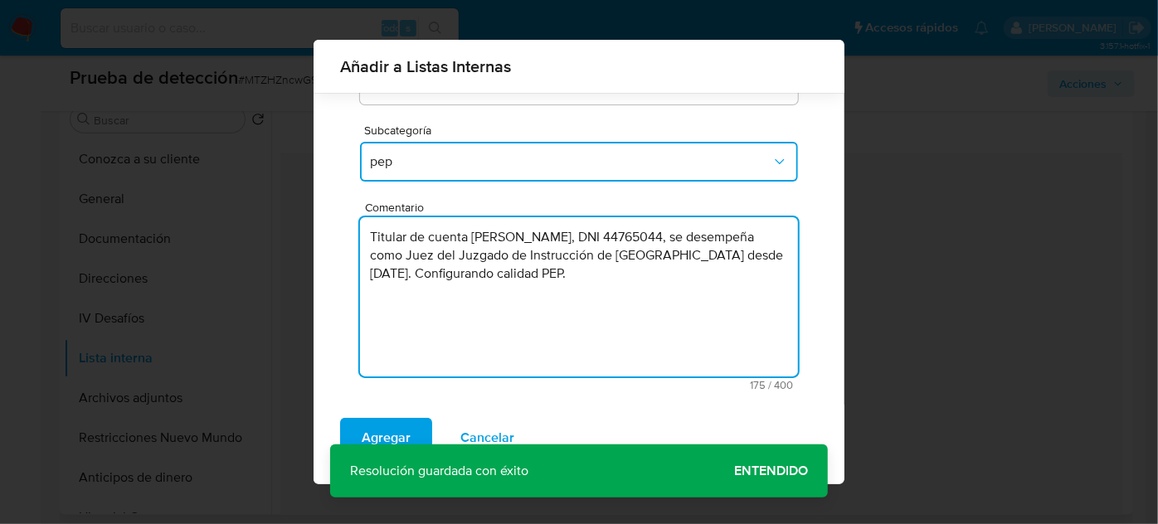
click at [589, 275] on textarea "Titular de cuenta Jorge Michel Silva Maslucan, DNI 44765044, se desempeña como …" at bounding box center [579, 296] width 438 height 159
type textarea "Titular de cuenta Jorge Michel Silva Maslucan, DNI 44765044, se desempeña como …"
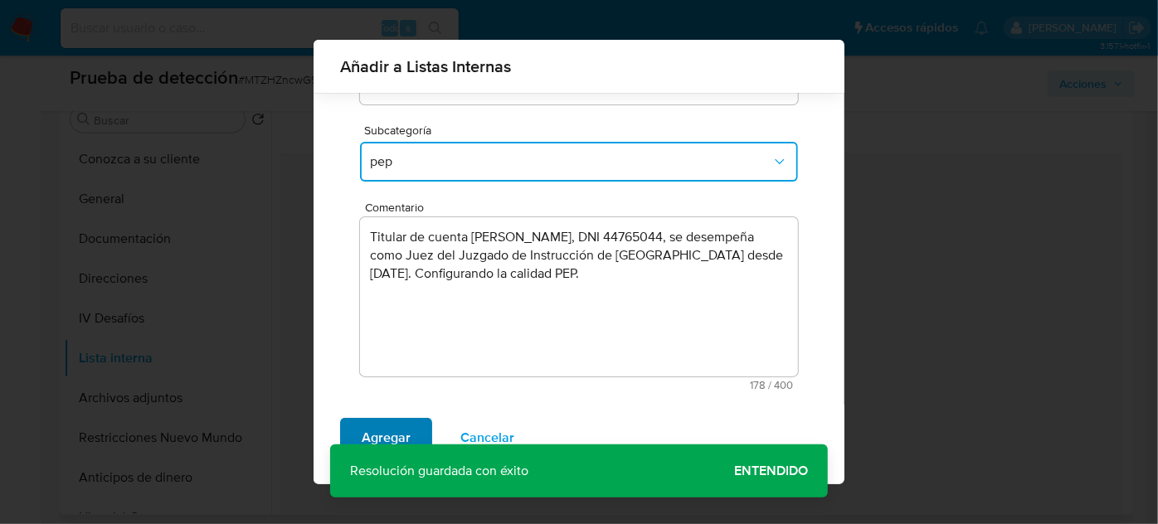
click at [395, 435] on span "Agregar" at bounding box center [386, 438] width 49 height 36
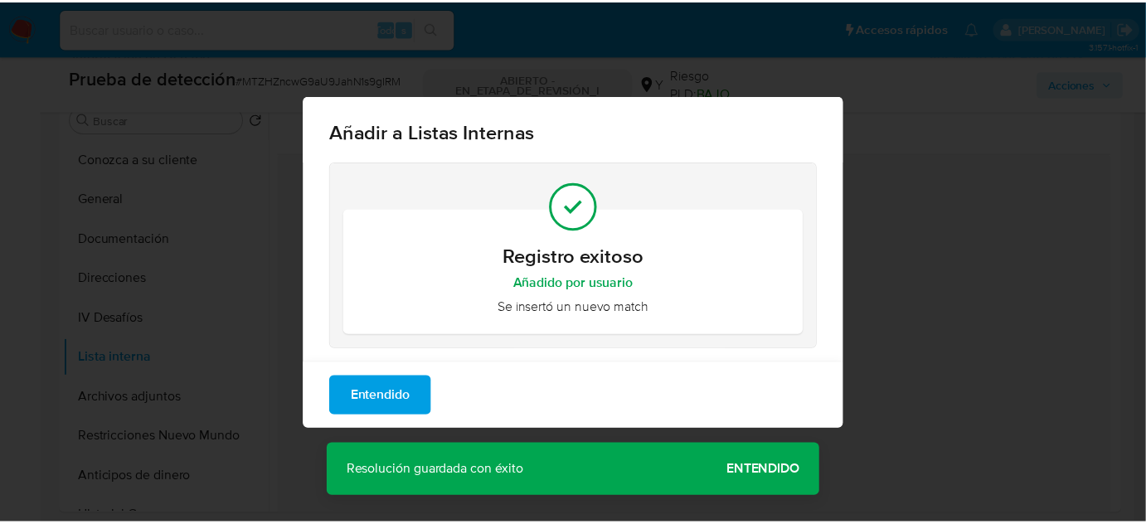
scroll to position [0, 0]
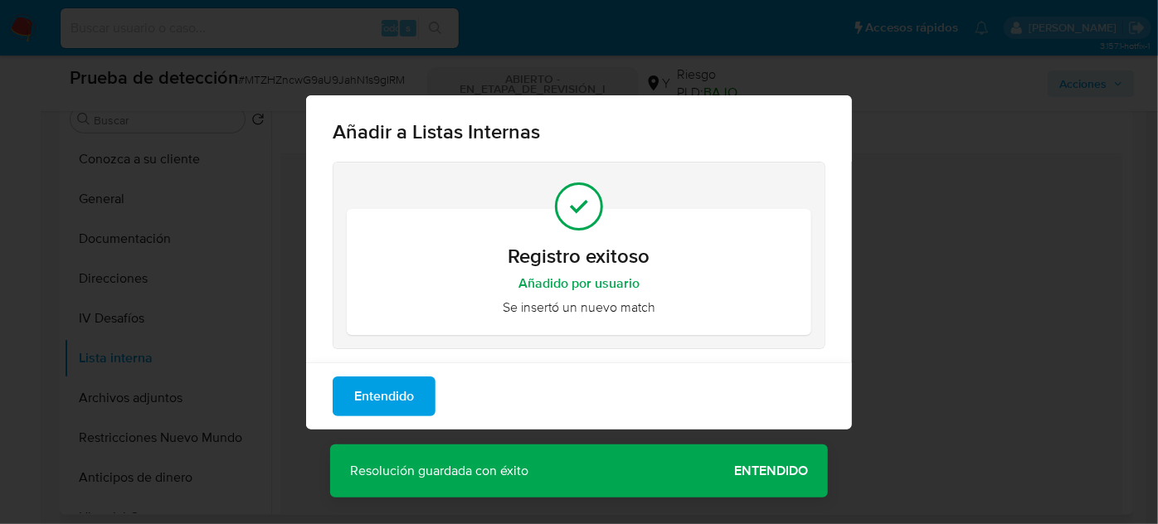
click at [411, 395] on span "Entendido" at bounding box center [384, 396] width 60 height 36
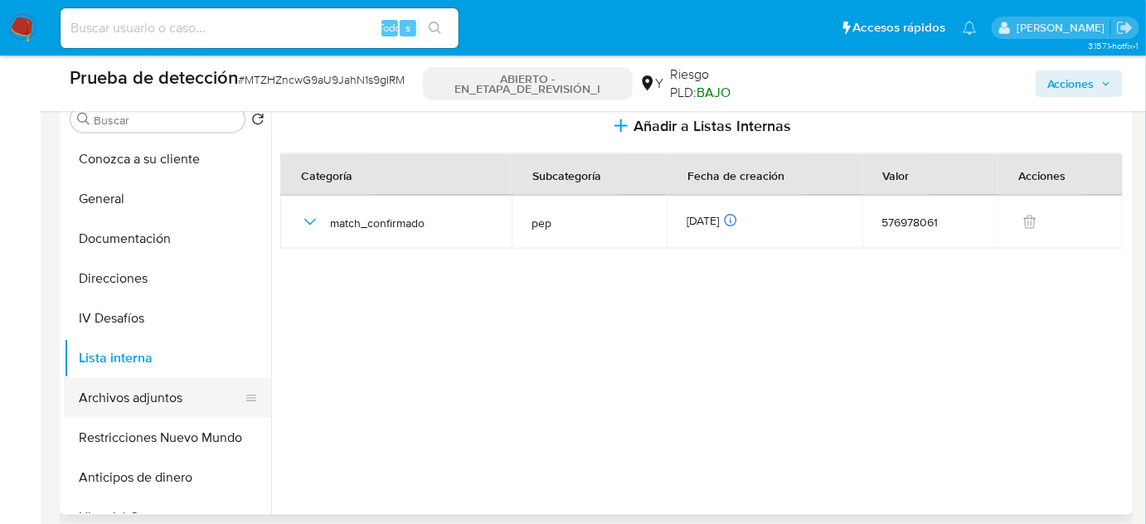
click at [157, 393] on button "Archivos adjuntos" at bounding box center [161, 398] width 194 height 40
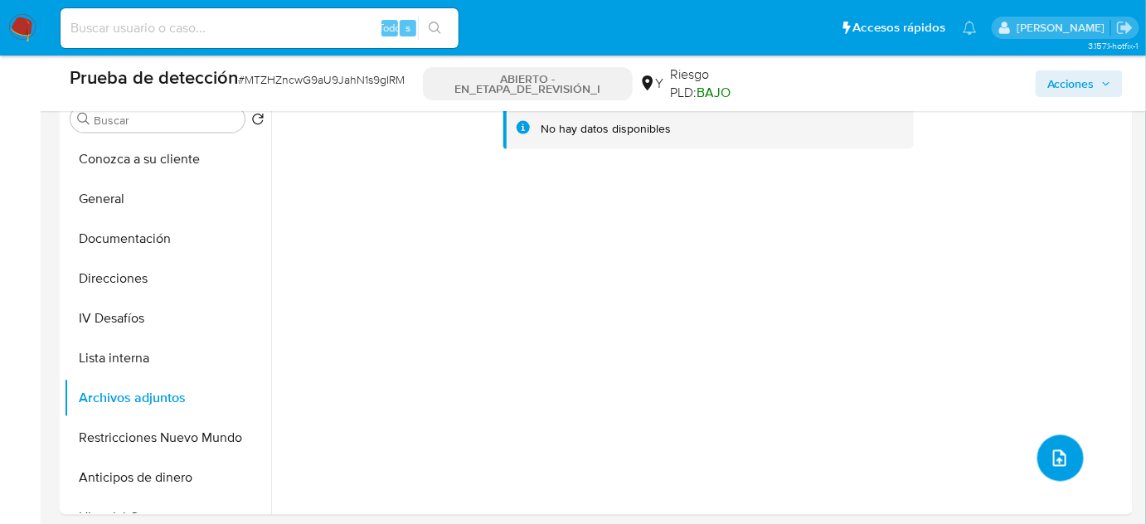
click at [1057, 459] on icon "subir archivo" at bounding box center [1060, 459] width 20 height 20
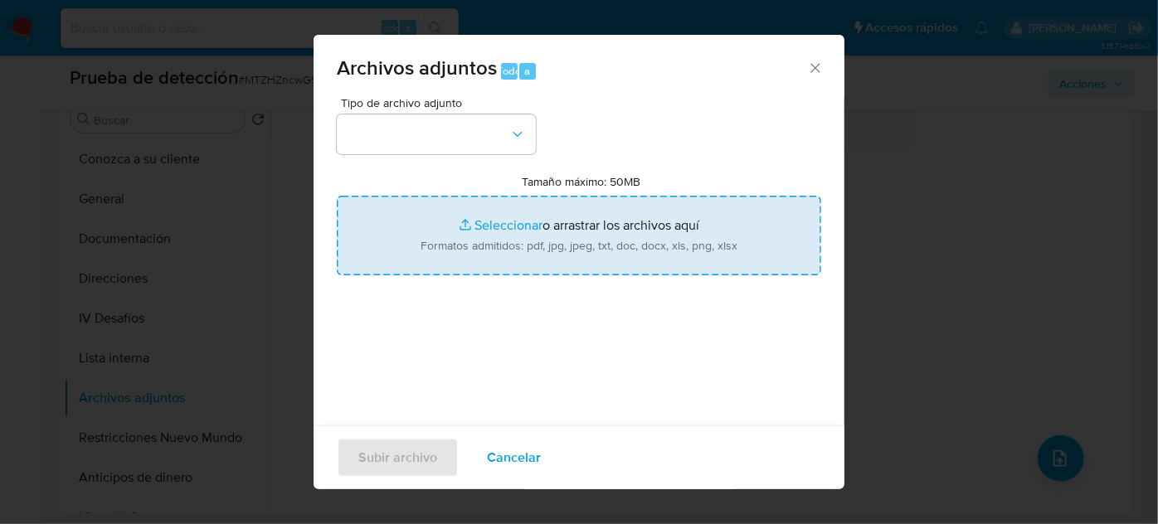
click at [576, 255] on input "Tamaño máximo: 50MB Seleccionar archivos" at bounding box center [579, 236] width 484 height 80
type input "C:\fakepath\RESOLUCION ADMINISTRATIVA 000014 2025 P CSJPPV.pdf"
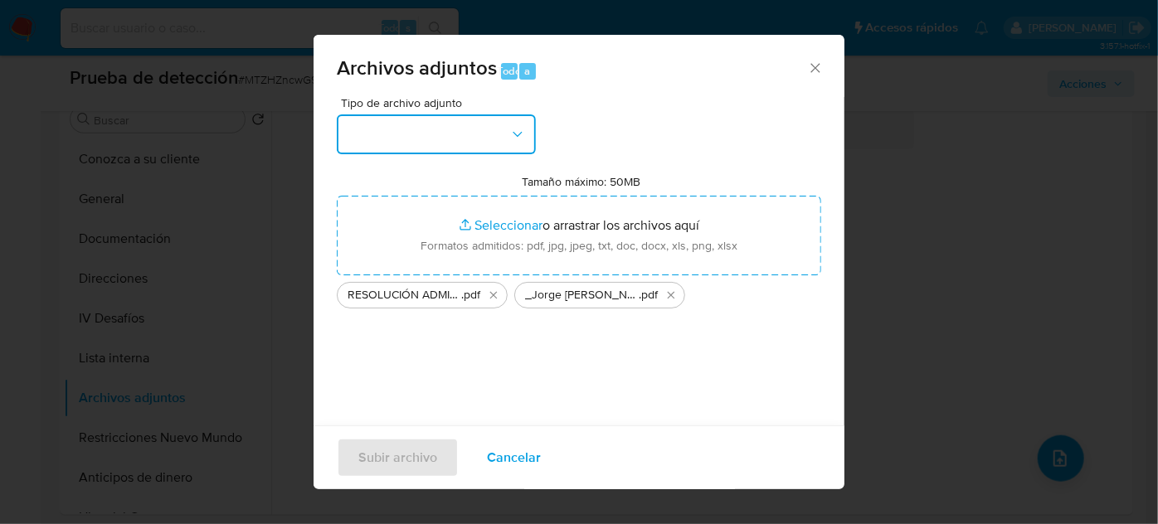
click at [445, 147] on button "button" at bounding box center [436, 134] width 199 height 40
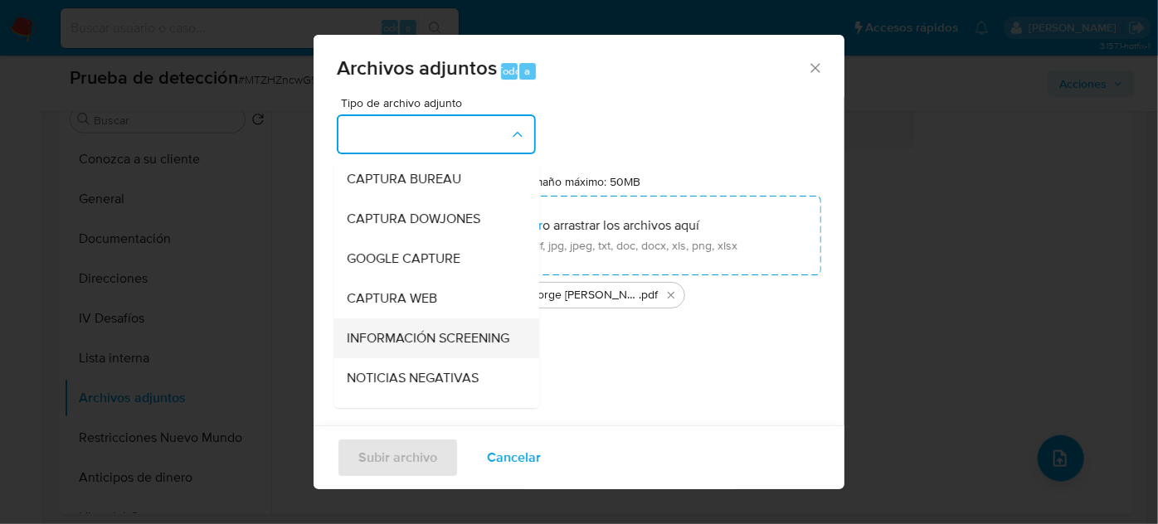
click at [407, 347] on span "INFORMACIÓN SCREENING" at bounding box center [428, 338] width 163 height 17
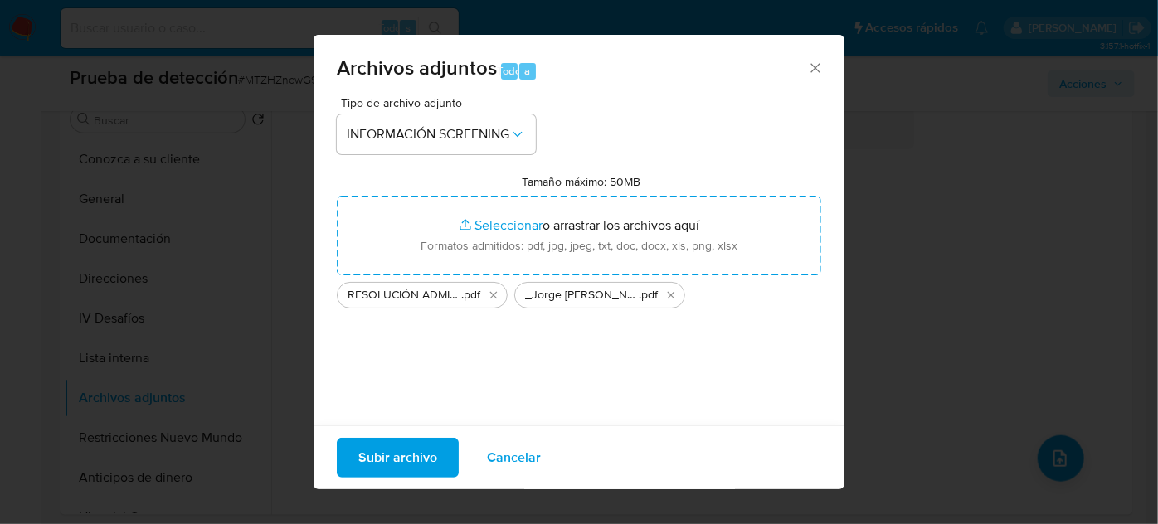
click at [432, 464] on span "Subir archivo" at bounding box center [397, 458] width 79 height 36
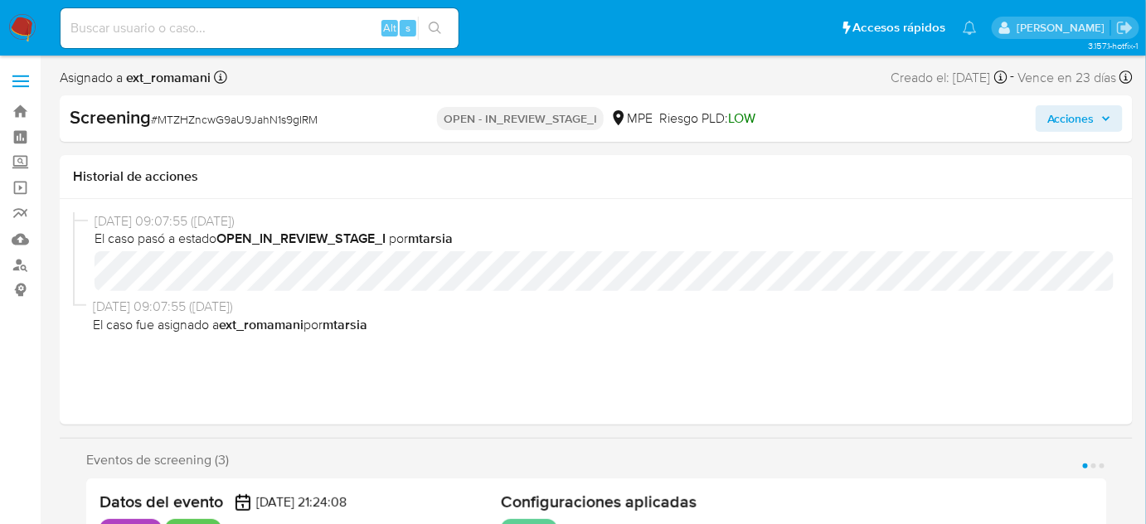
select select "10"
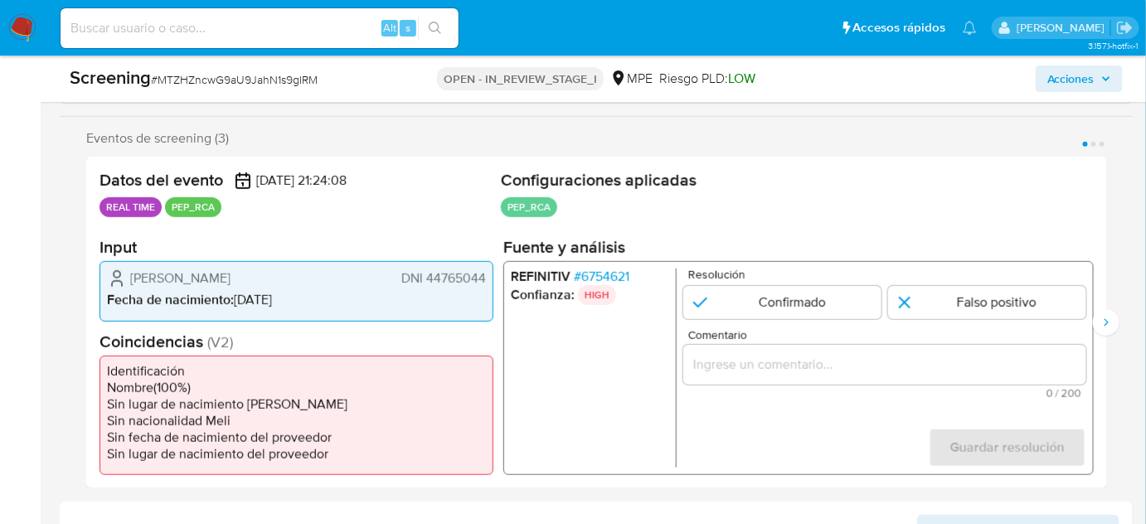
scroll to position [301, 0]
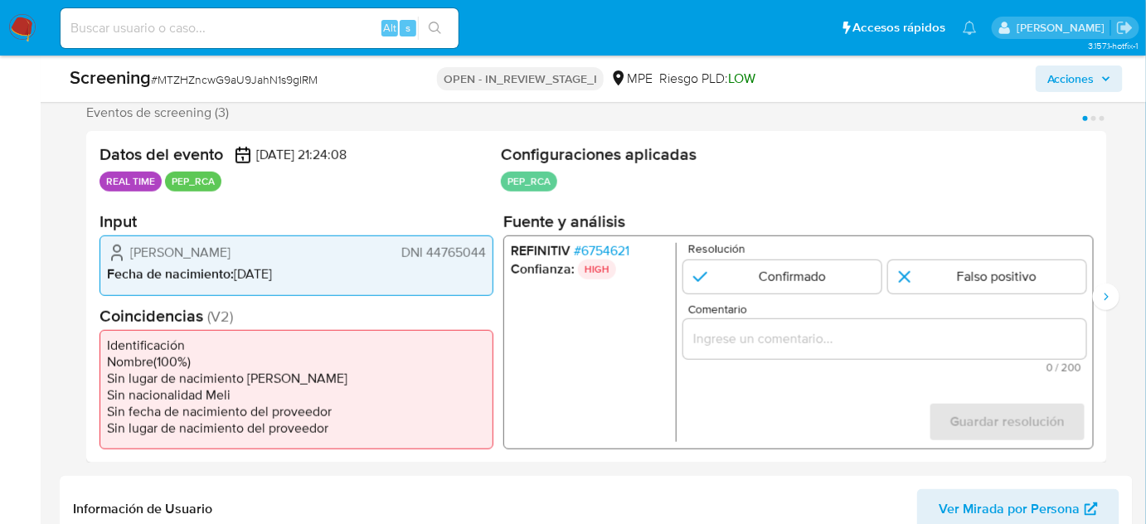
click at [730, 340] on input "Comentario" at bounding box center [884, 339] width 403 height 22
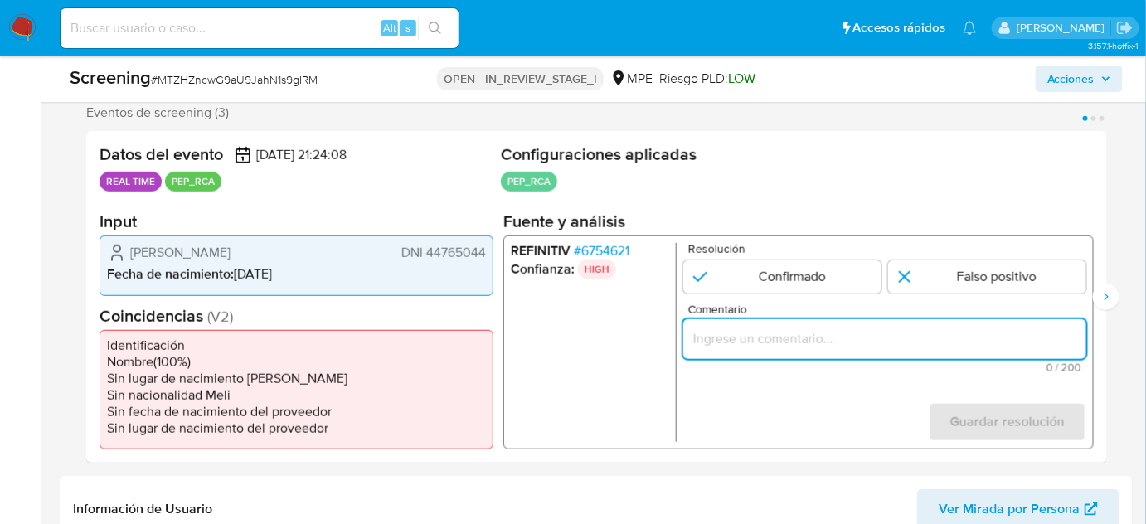
paste input "Confirmado. Caso generado sobre el Titular de cuenta [PERSON_NAME], DNI 4476504…"
type input "Confirmado. Caso generado sobre el Titular de cuenta [PERSON_NAME], DNI 4476504…"
click at [746, 416] on form "Resolución Confirmado Falso positivo Comentario Confirmado. Caso generado sobre…" at bounding box center [884, 342] width 403 height 199
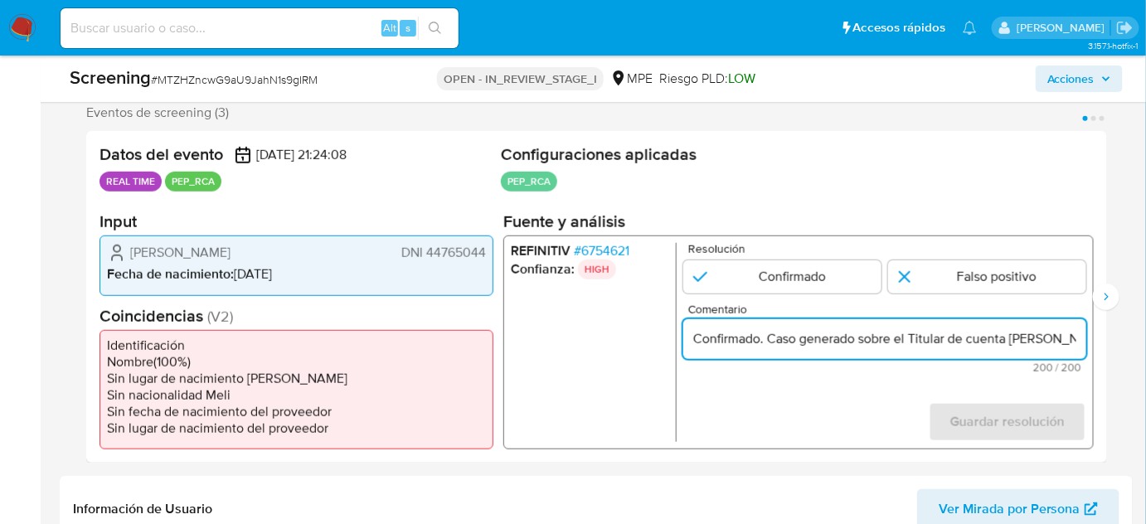
click at [763, 337] on input "Confirmado. Caso generado sobre el Titular de cuenta [PERSON_NAME], DNI 4476504…" at bounding box center [884, 339] width 403 height 22
click at [763, 337] on input "Confirmado. Caso generado sobre el Titular de cuenta Jorge Michel Silva Masluca…" at bounding box center [884, 339] width 403 height 22
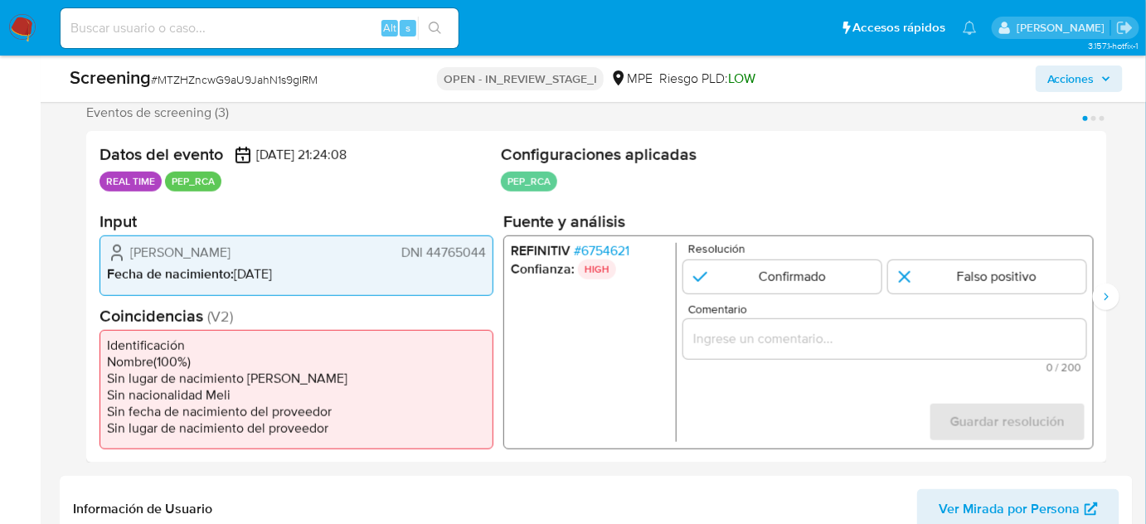
drag, startPoint x: 790, startPoint y: 278, endPoint x: 775, endPoint y: 340, distance: 63.8
click at [790, 280] on input "1 de 3" at bounding box center [782, 276] width 198 height 33
radio input "true"
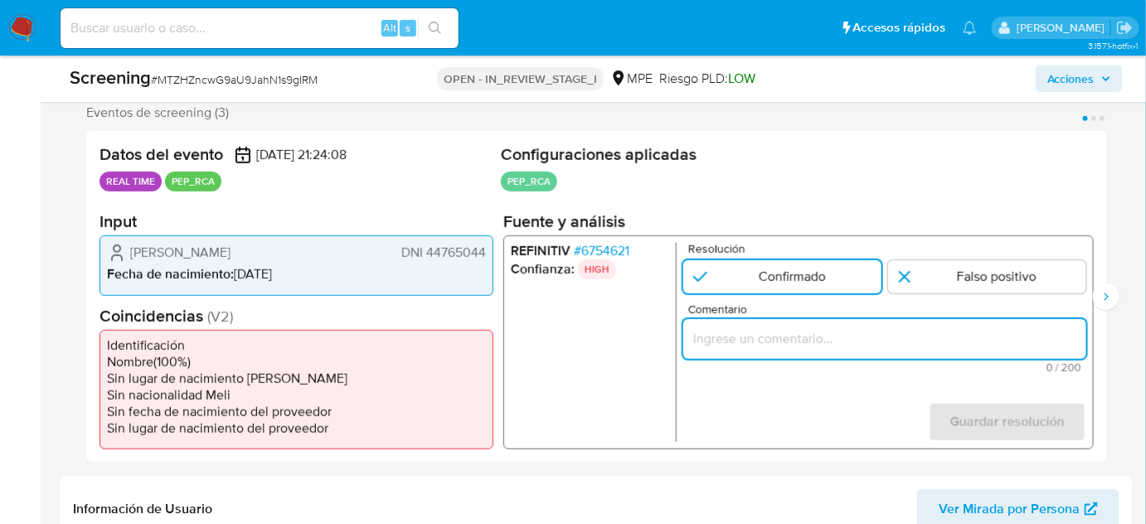
click at [775, 341] on input "Comentario" at bounding box center [884, 339] width 403 height 22
paste input "Titular de cuenta Jorge Michel Silva Maslucan, DNI 44765044, se desempeña como …"
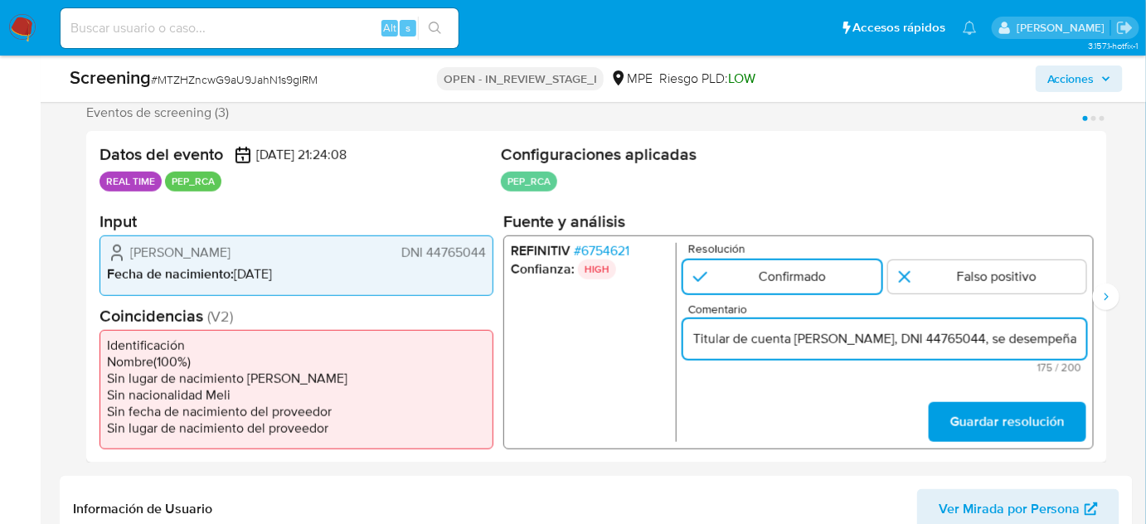
scroll to position [0, 690]
type input "Titular de cuenta Jorge Michel Silva Maslucan, DNI 44765044, se desempeña como …"
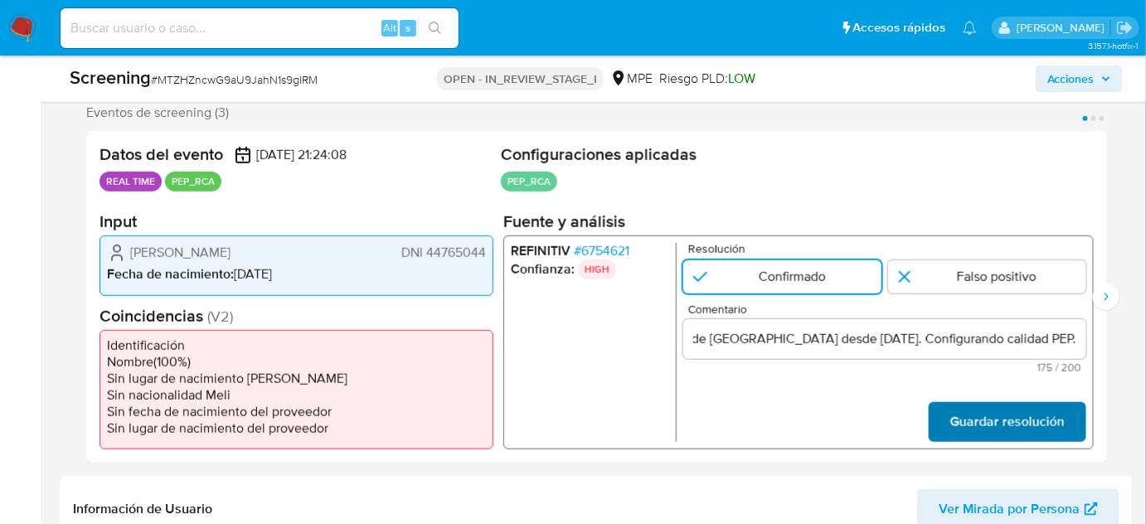
scroll to position [0, 0]
click at [966, 416] on span "Guardar resolución" at bounding box center [1007, 422] width 114 height 36
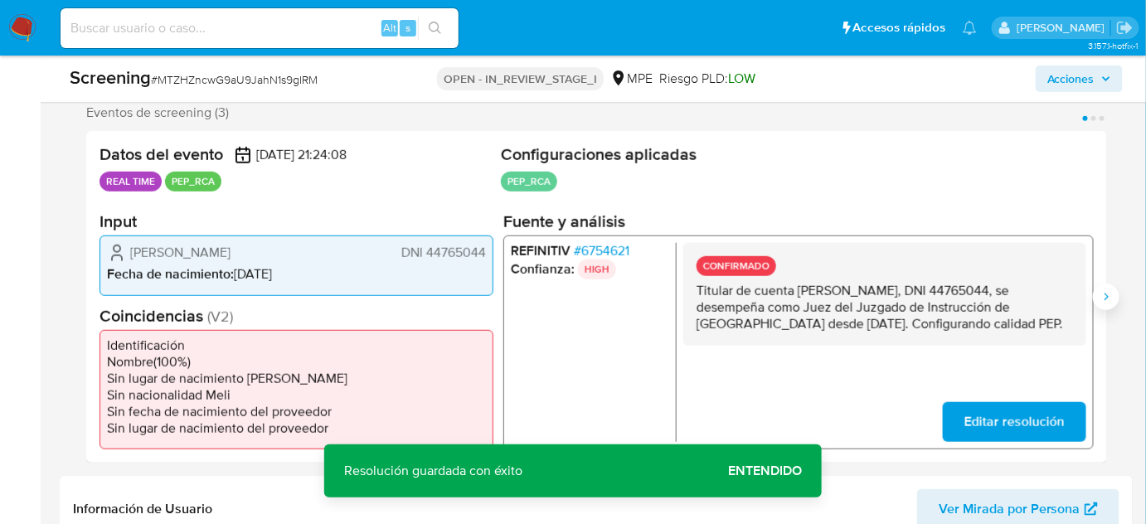
click at [1108, 309] on button "Siguiente" at bounding box center [1106, 297] width 27 height 27
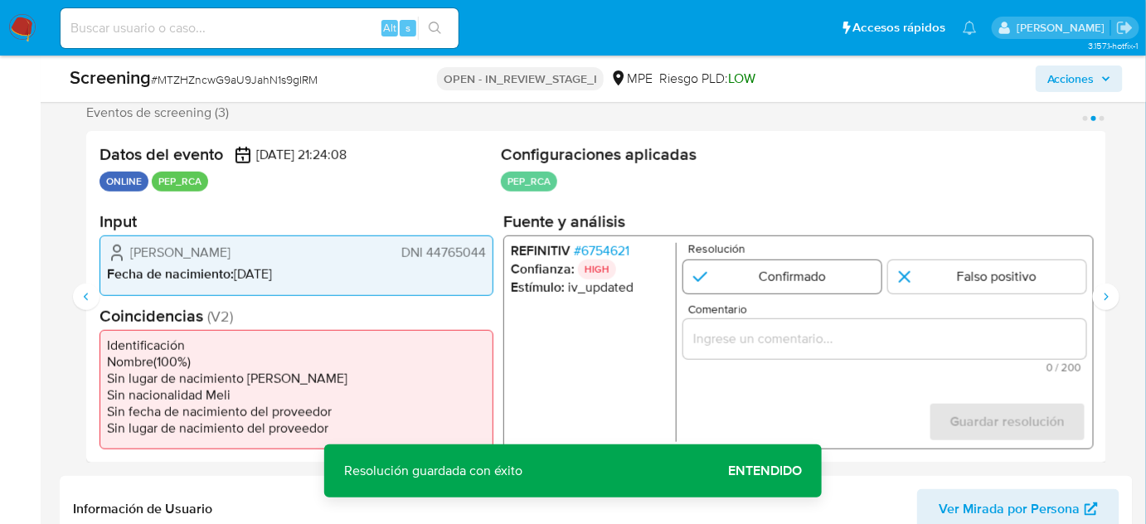
click at [752, 285] on input "2 de 3" at bounding box center [782, 276] width 198 height 33
radio input "true"
click at [763, 337] on input "Comentario" at bounding box center [884, 339] width 403 height 22
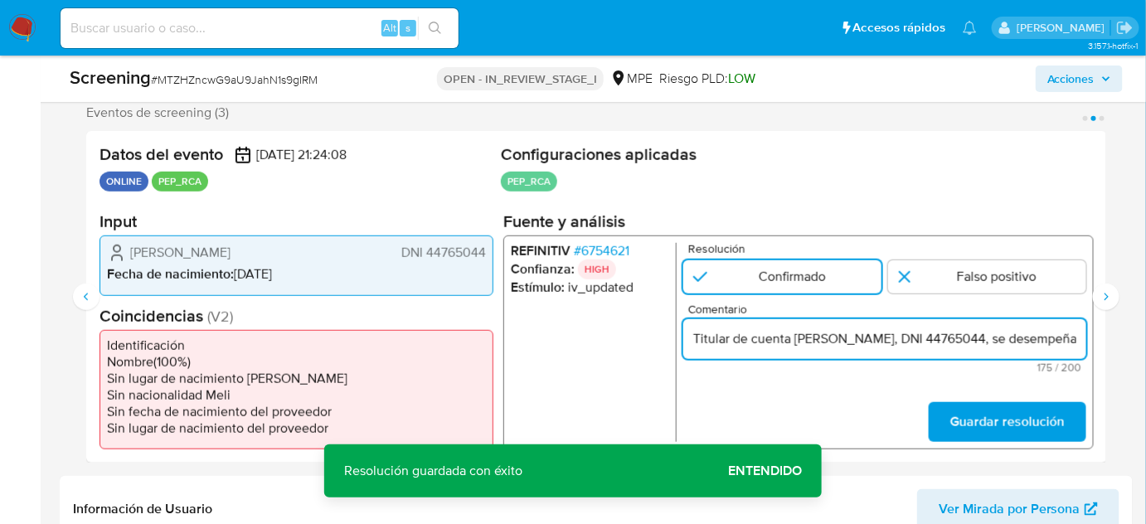
scroll to position [0, 690]
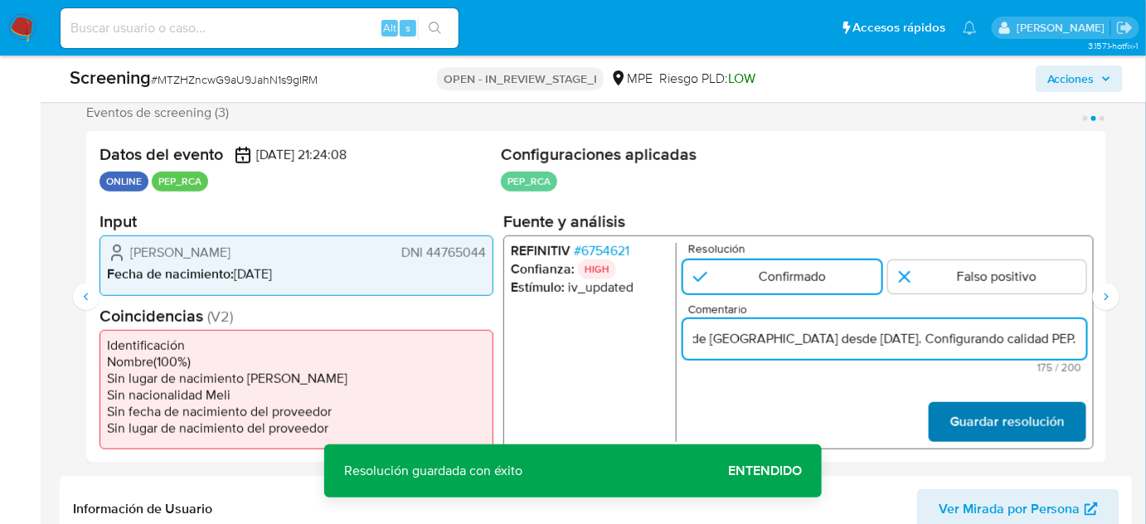
type input "Titular de cuenta Jorge Michel Silva Maslucan, DNI 44765044, se desempeña como …"
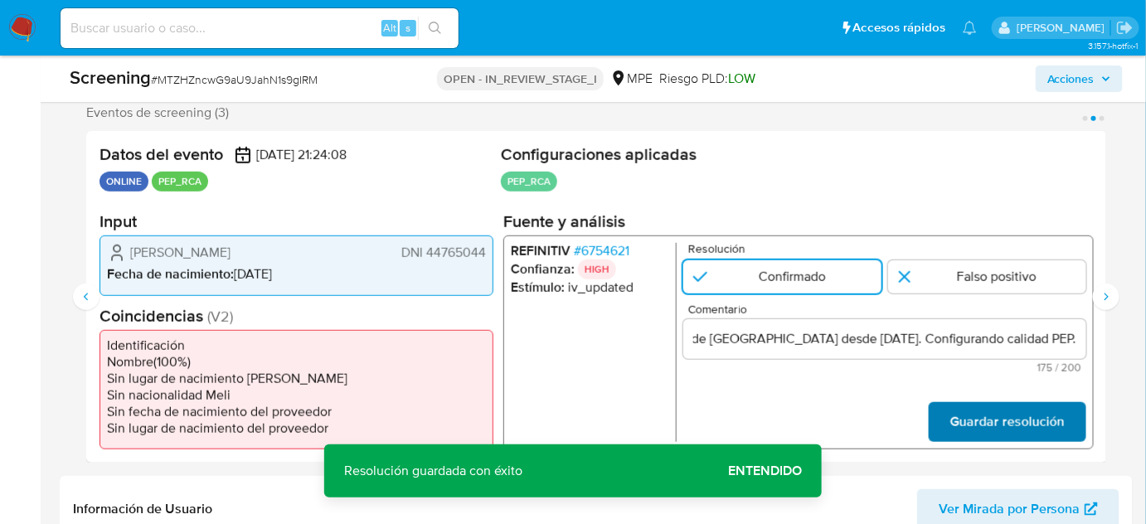
scroll to position [0, 0]
click at [1033, 425] on span "Guardar resolución" at bounding box center [1007, 422] width 114 height 36
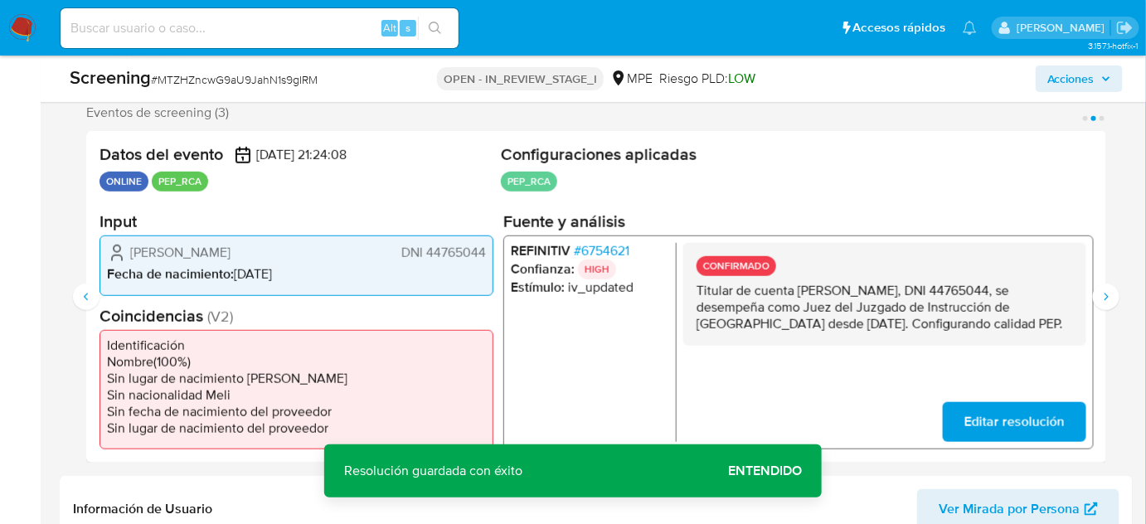
click at [1090, 294] on div "REFINITIV # 6754621 Confianza: HIGH Estímulo : iv_updated CONFIRMADO Titular de…" at bounding box center [798, 343] width 591 height 214
click at [1112, 293] on icon "Siguiente" at bounding box center [1106, 296] width 13 height 13
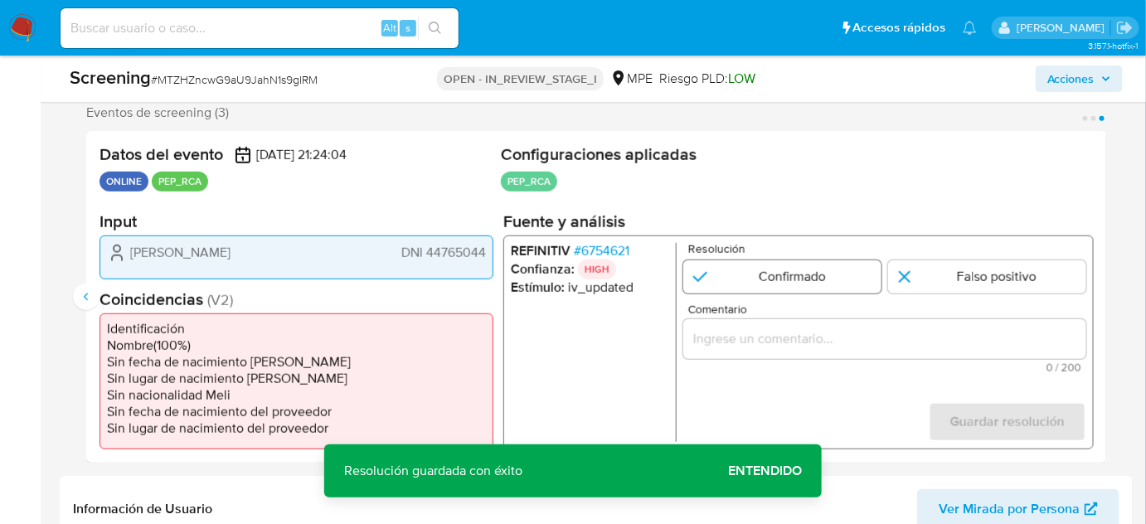
click at [839, 277] on input "3 de 3" at bounding box center [782, 276] width 198 height 33
radio input "true"
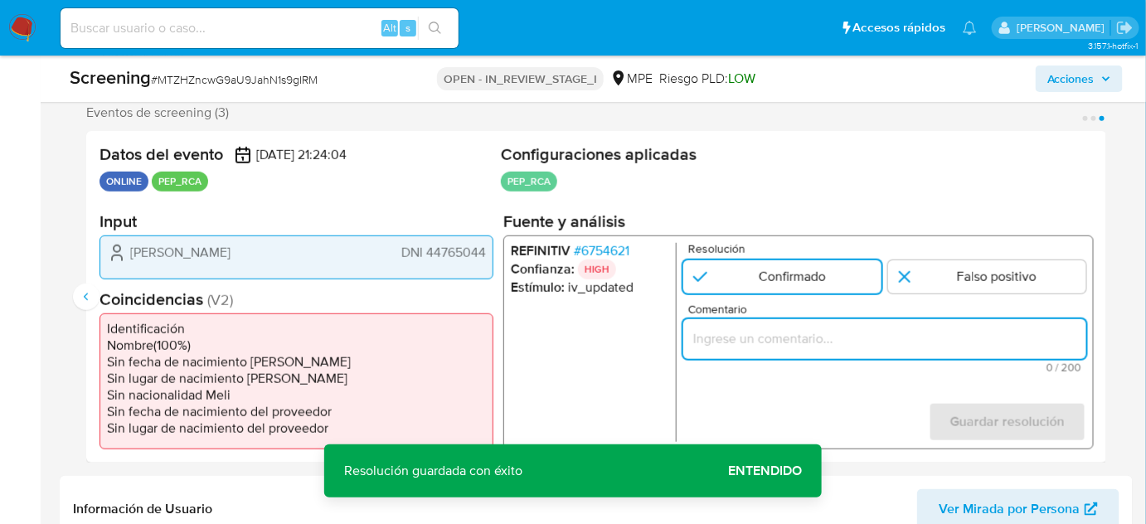
click at [833, 338] on input "Comentario" at bounding box center [884, 339] width 403 height 22
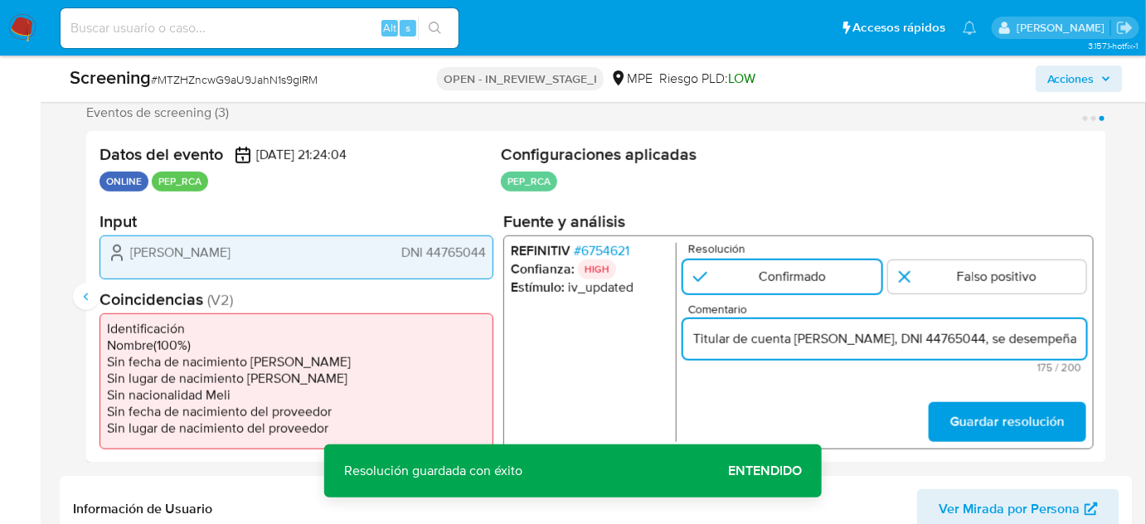
scroll to position [0, 690]
type input "Titular de cuenta Jorge Michel Silva Maslucan, DNI 44765044, se desempeña como …"
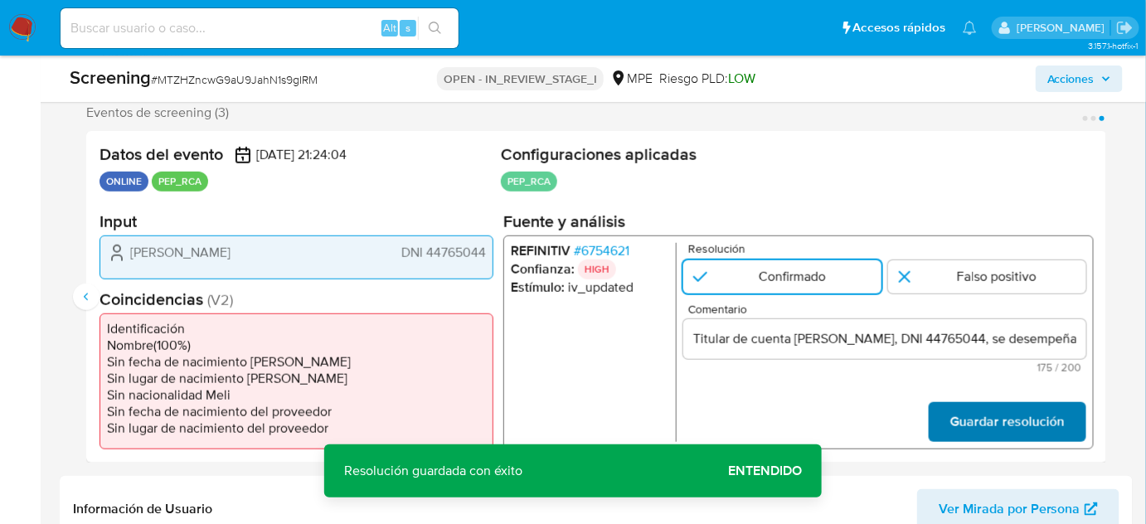
click at [1028, 406] on span "Guardar resolución" at bounding box center [1007, 422] width 114 height 36
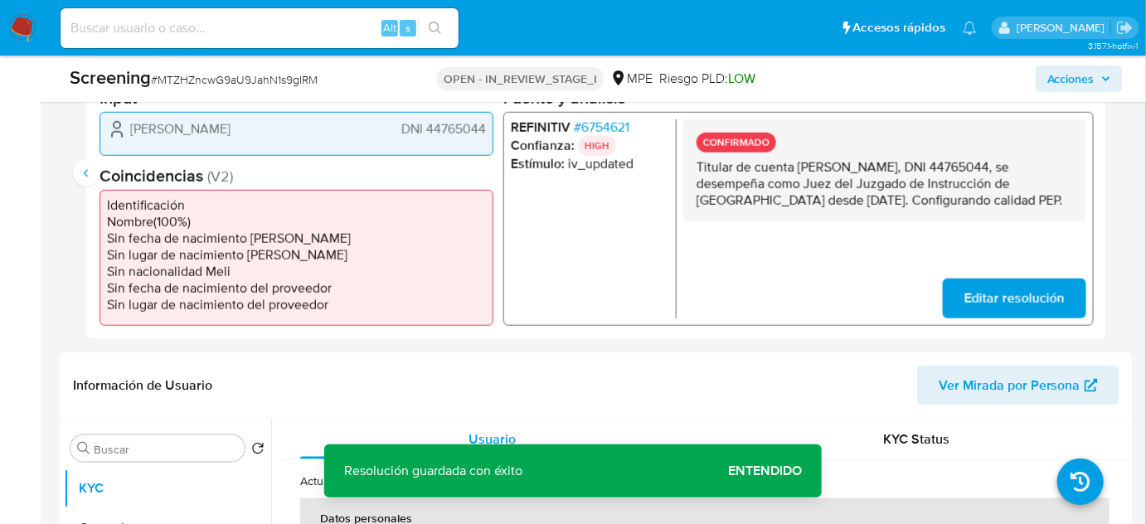
scroll to position [603, 0]
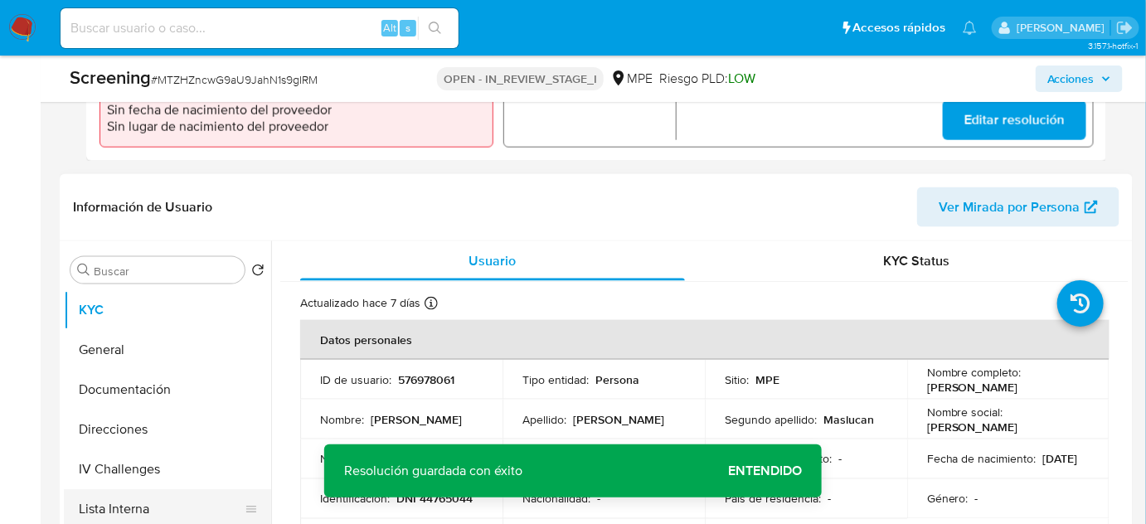
click at [113, 506] on button "Lista Interna" at bounding box center [161, 509] width 194 height 40
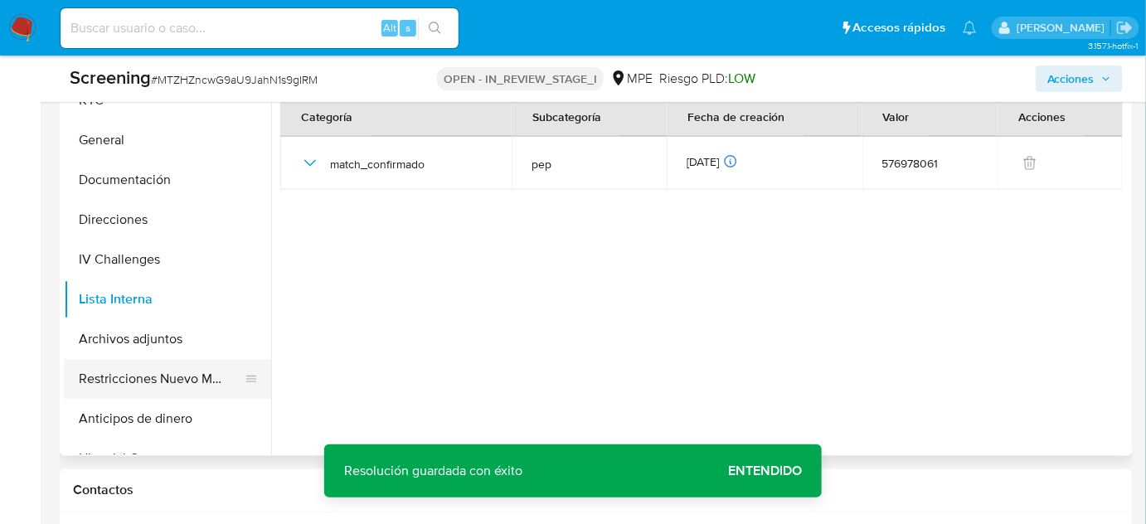
scroll to position [829, 0]
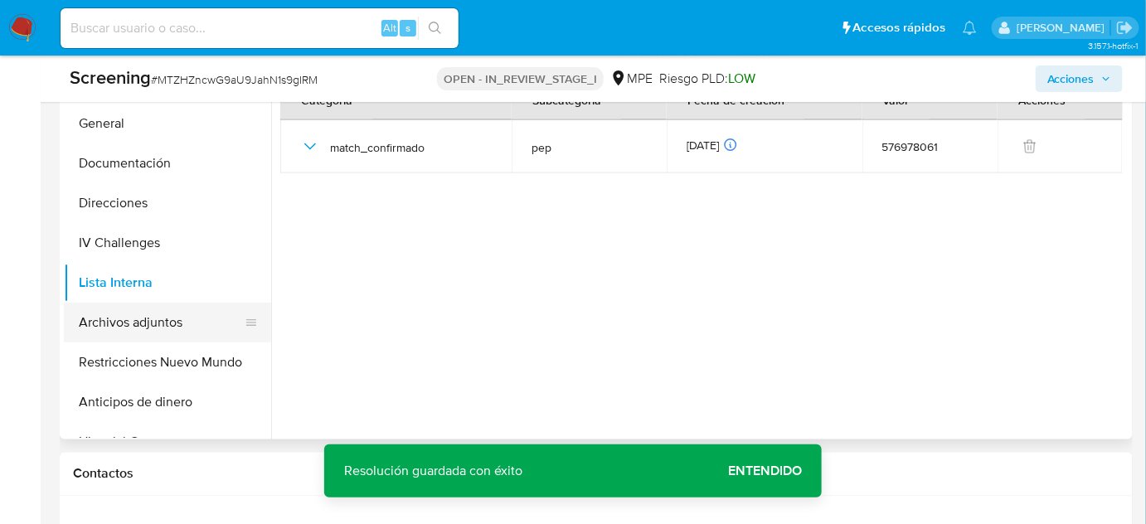
click at [177, 329] on button "Archivos adjuntos" at bounding box center [161, 323] width 194 height 40
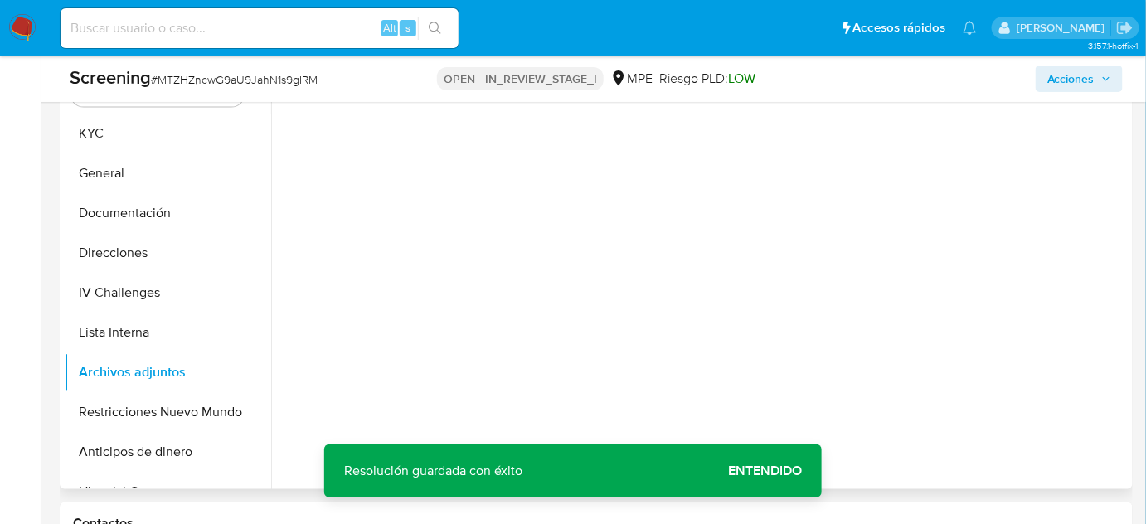
scroll to position [754, 0]
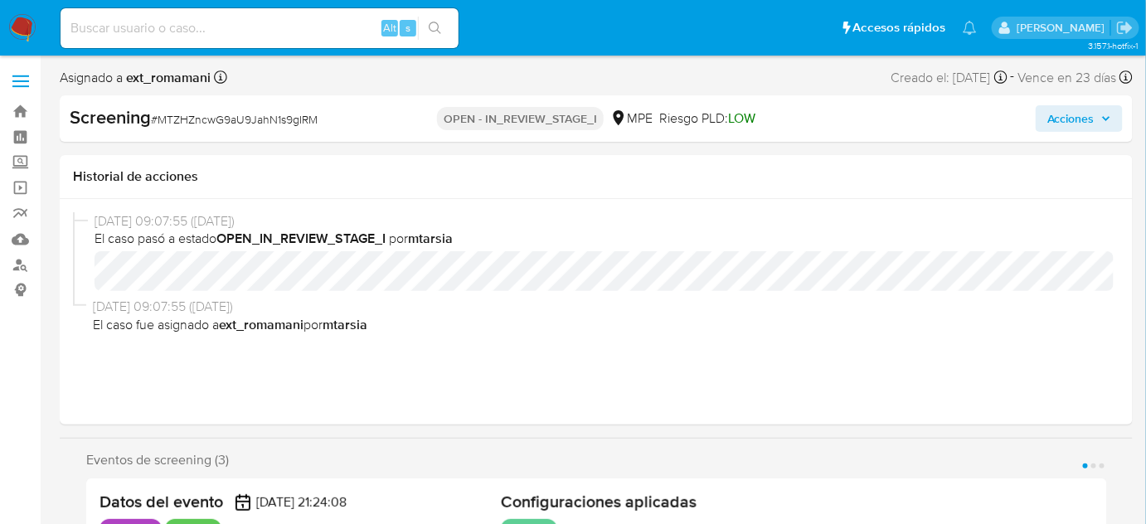
select select "10"
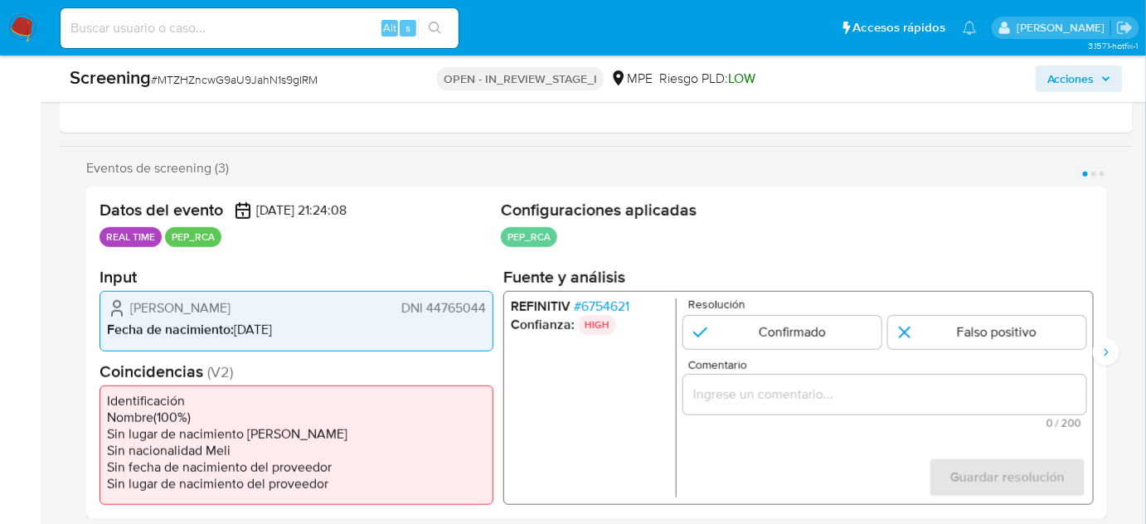
scroll to position [301, 0]
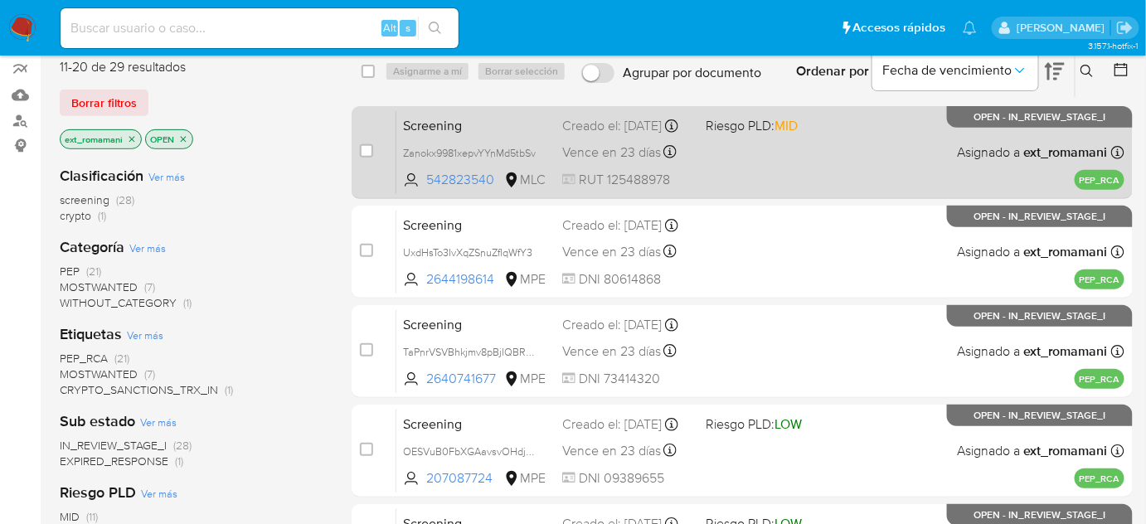
scroll to position [150, 0]
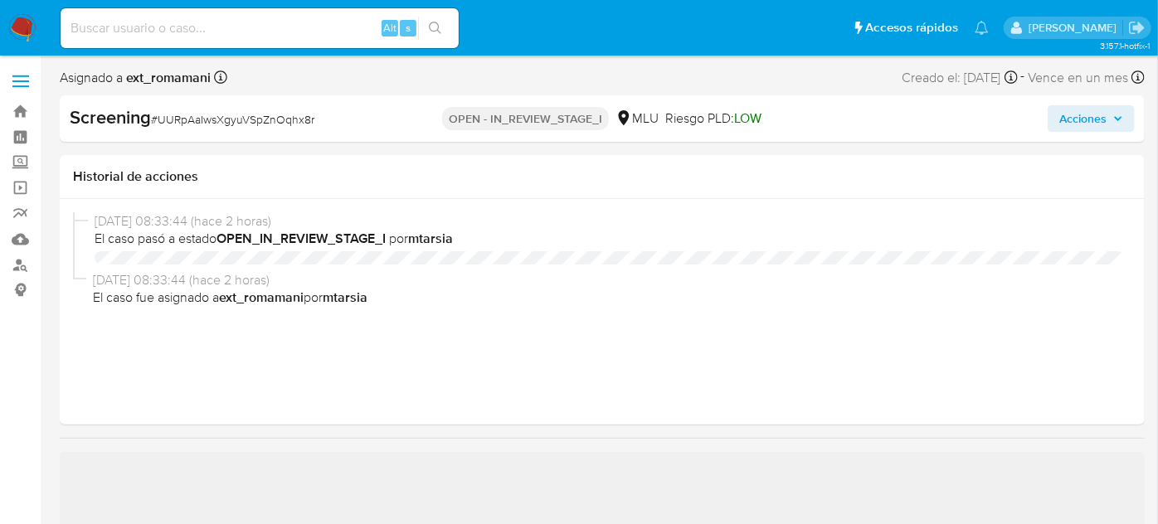
select select "10"
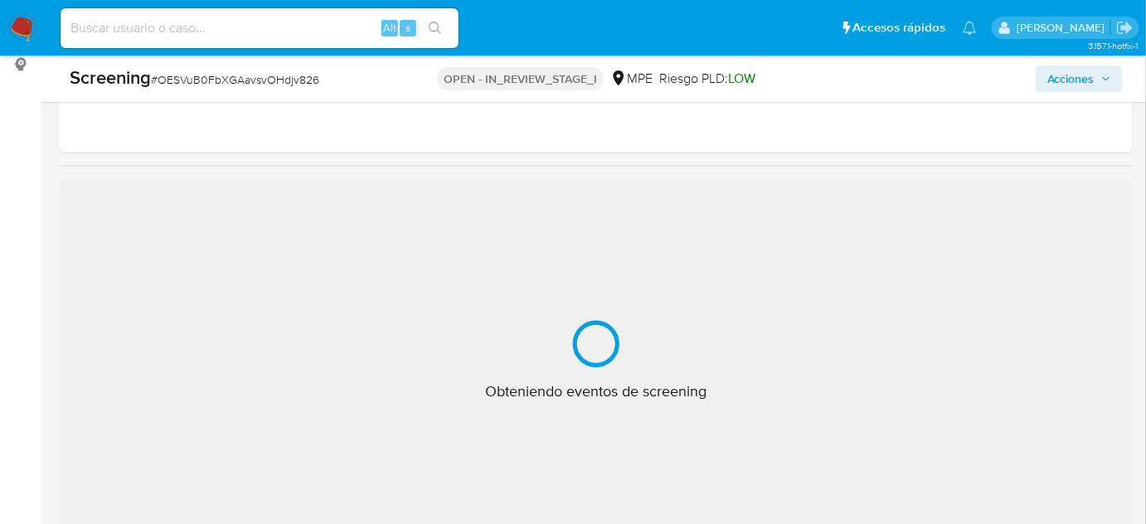
scroll to position [301, 0]
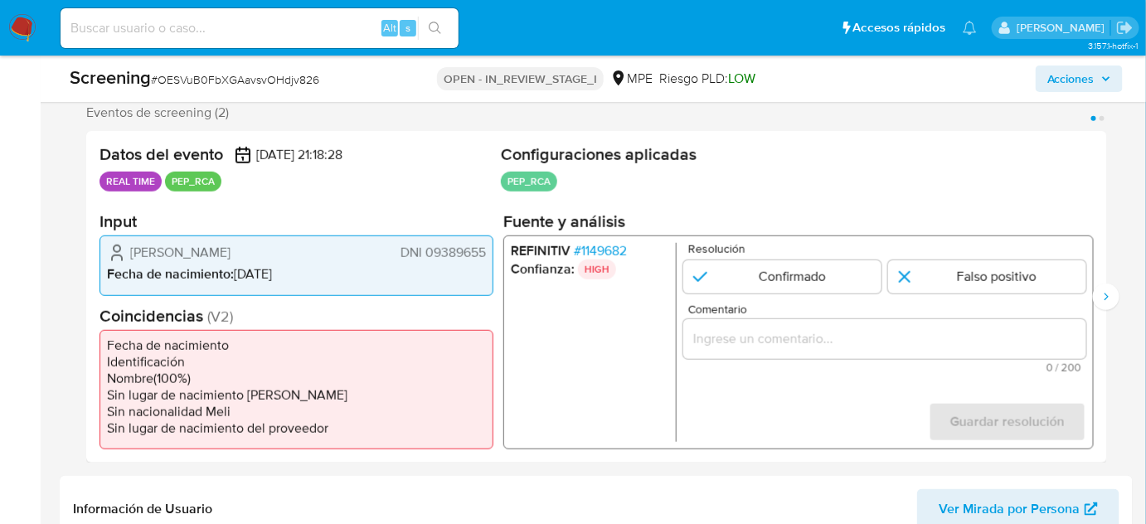
select select "10"
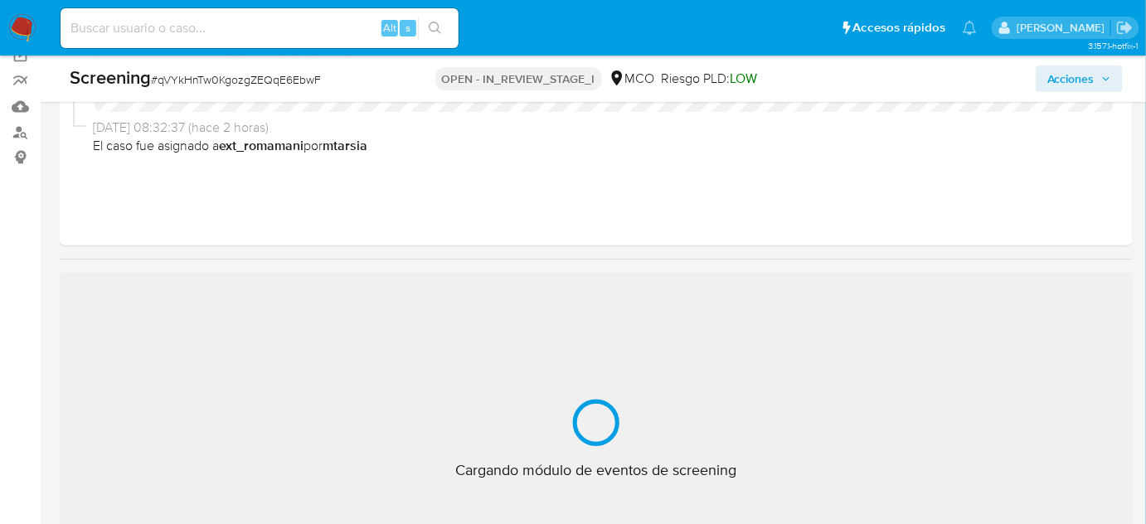
scroll to position [150, 0]
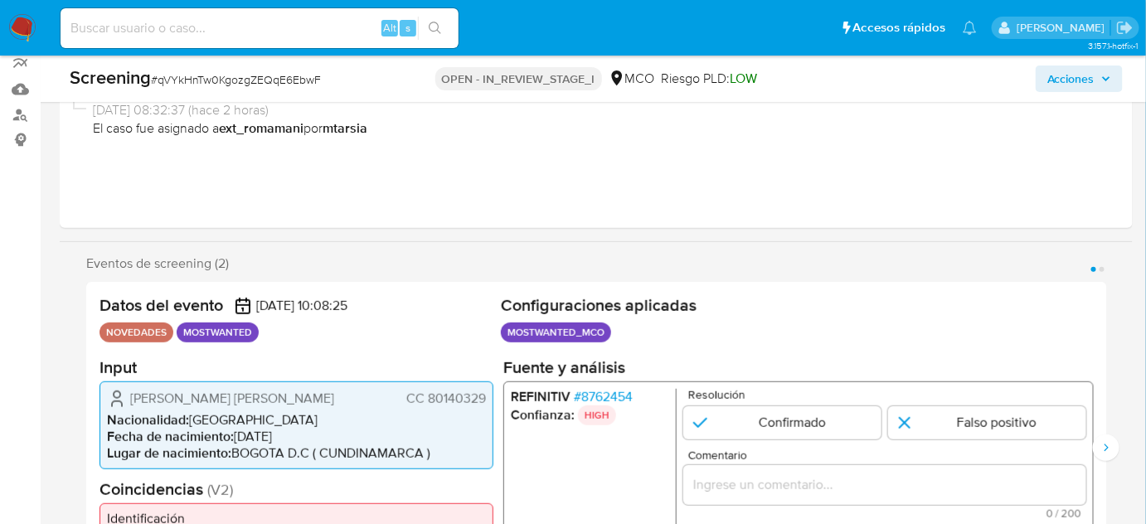
select select "10"
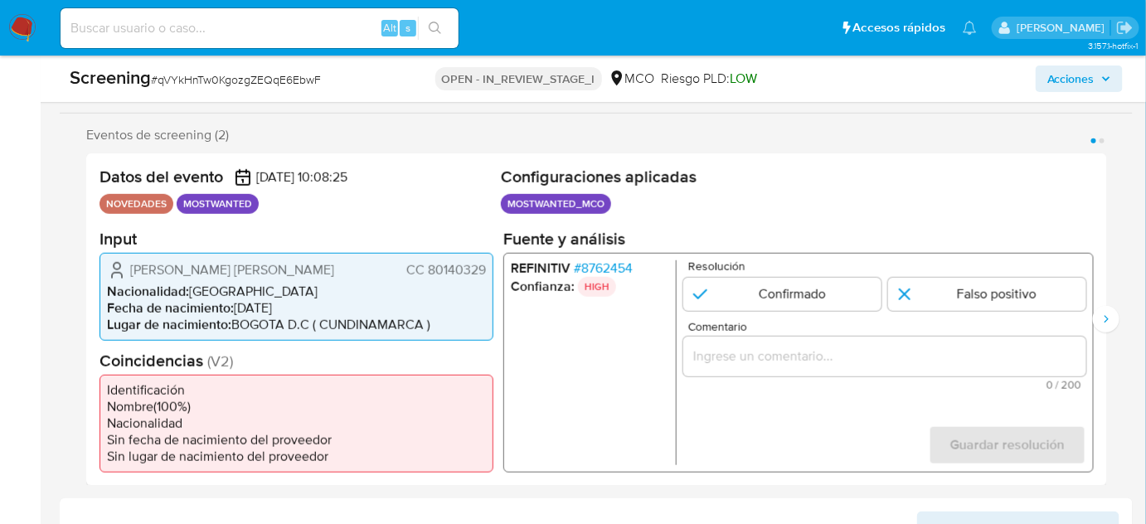
scroll to position [301, 0]
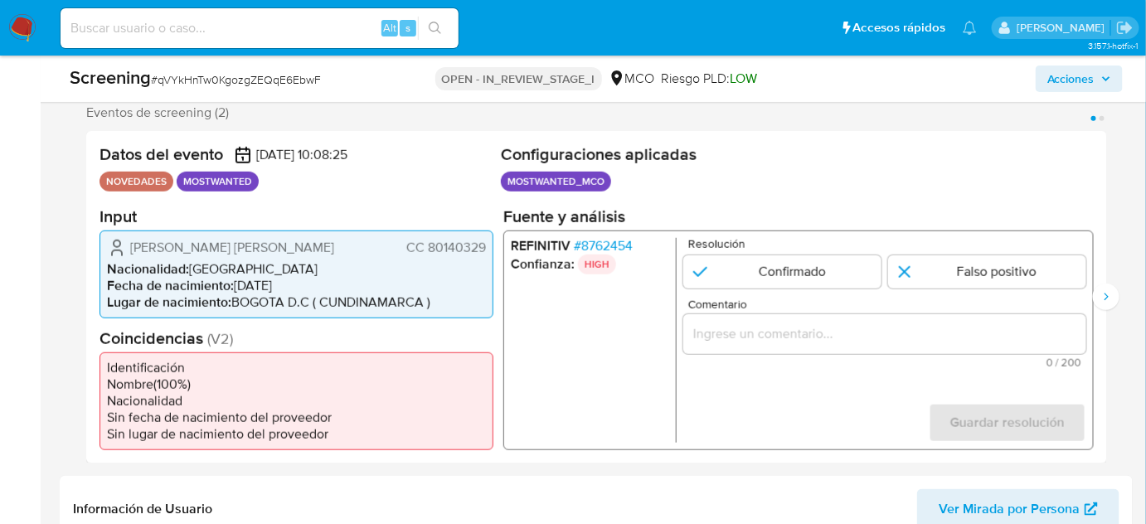
drag, startPoint x: 486, startPoint y: 249, endPoint x: 426, endPoint y: 255, distance: 60.0
click at [426, 255] on div "Dilver Alexander Leon Azuero CC 80140329 Nacionalidad : Colombia Fecha de nacim…" at bounding box center [297, 274] width 394 height 88
drag, startPoint x: 317, startPoint y: 246, endPoint x: 128, endPoint y: 246, distance: 189.1
click at [128, 246] on div "Dilver Alexander Leon Azuero CC 80140329" at bounding box center [296, 247] width 379 height 20
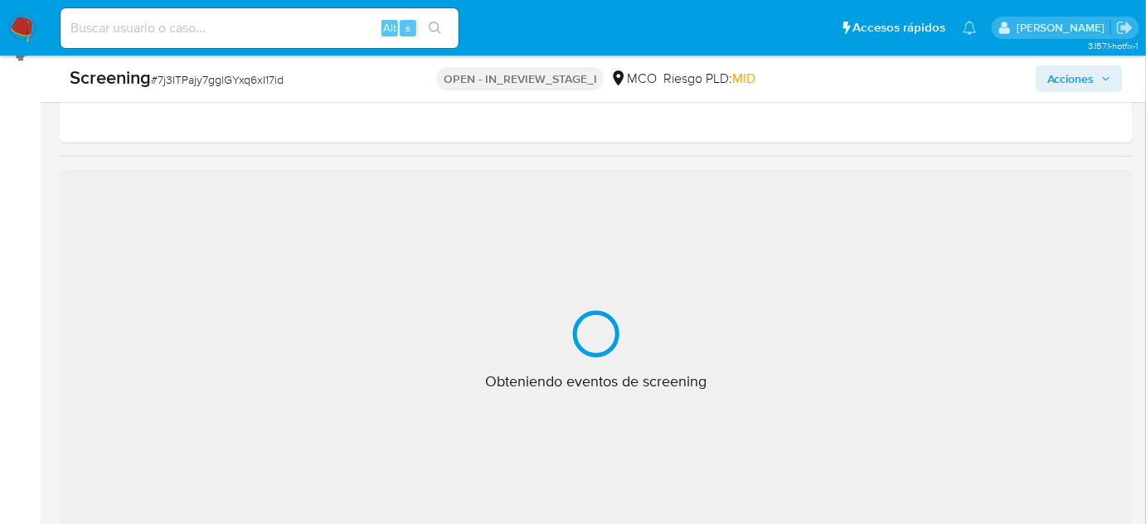
scroll to position [301, 0]
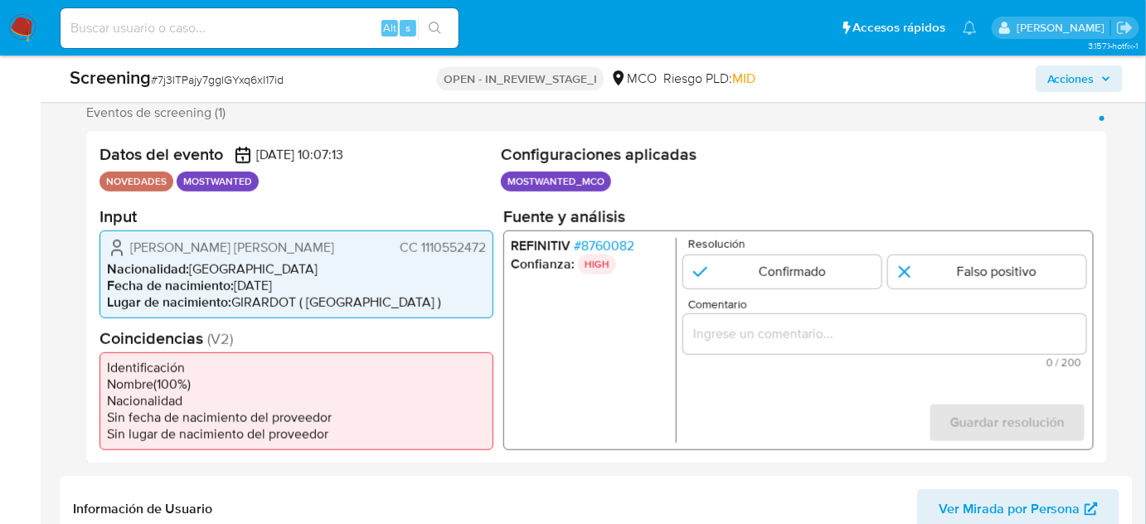
select select "10"
drag, startPoint x: 488, startPoint y: 247, endPoint x: 417, endPoint y: 249, distance: 70.5
click at [417, 249] on div "[PERSON_NAME] [PERSON_NAME] 1110552472 Nacionalidad : Colombia Fecha de nacimie…" at bounding box center [297, 274] width 394 height 88
drag, startPoint x: 315, startPoint y: 245, endPoint x: 118, endPoint y: 248, distance: 197.4
click at [118, 248] on div "[PERSON_NAME] [PERSON_NAME] 1110552472" at bounding box center [296, 247] width 379 height 20
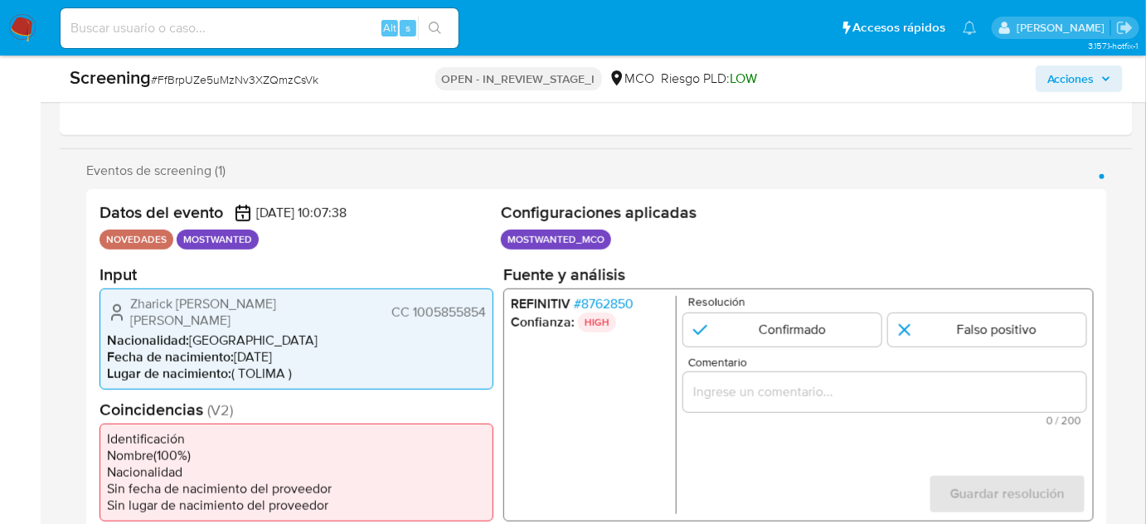
scroll to position [301, 0]
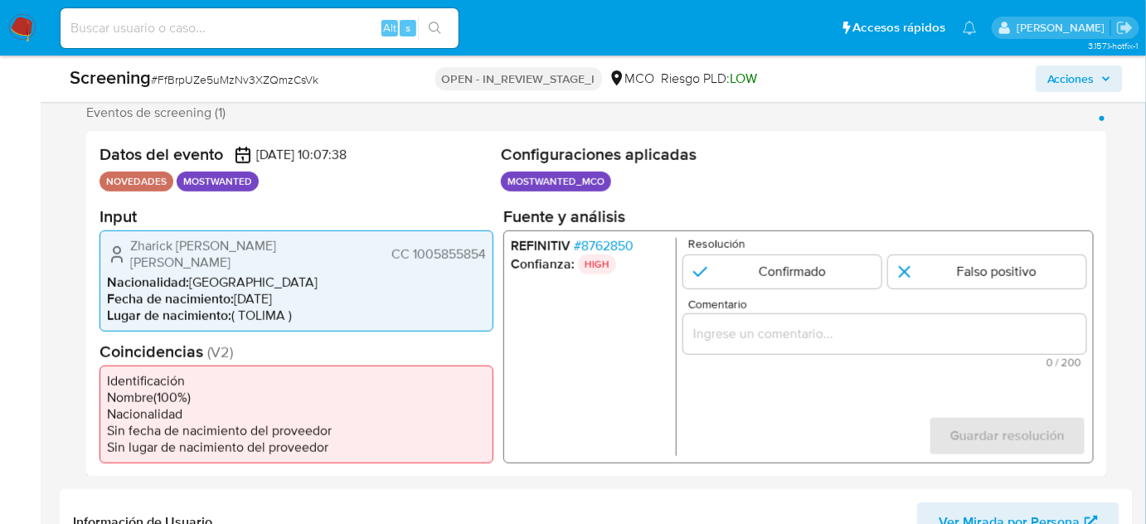
select select "10"
drag, startPoint x: 485, startPoint y: 247, endPoint x: 412, endPoint y: 250, distance: 73.1
click at [412, 250] on div "Zharick Leonor Macias Ariza CC 1005855854 Nacionalidad : Colombia Fecha de naci…" at bounding box center [297, 280] width 394 height 101
drag, startPoint x: 325, startPoint y: 245, endPoint x: 128, endPoint y: 251, distance: 197.5
click at [128, 251] on div "Zharick Leonor Macias Ariza CC 1005855854" at bounding box center [296, 253] width 379 height 33
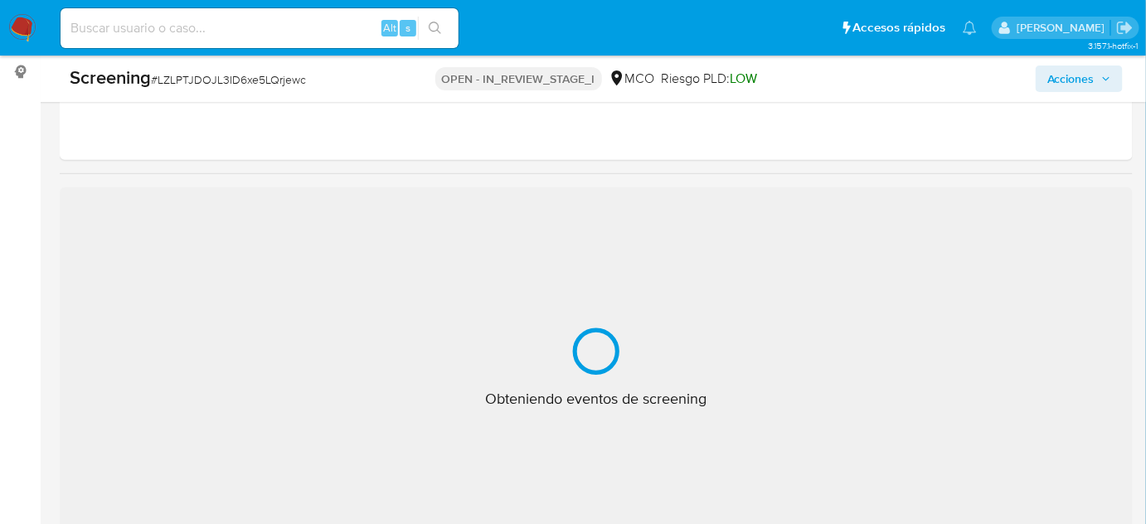
scroll to position [226, 0]
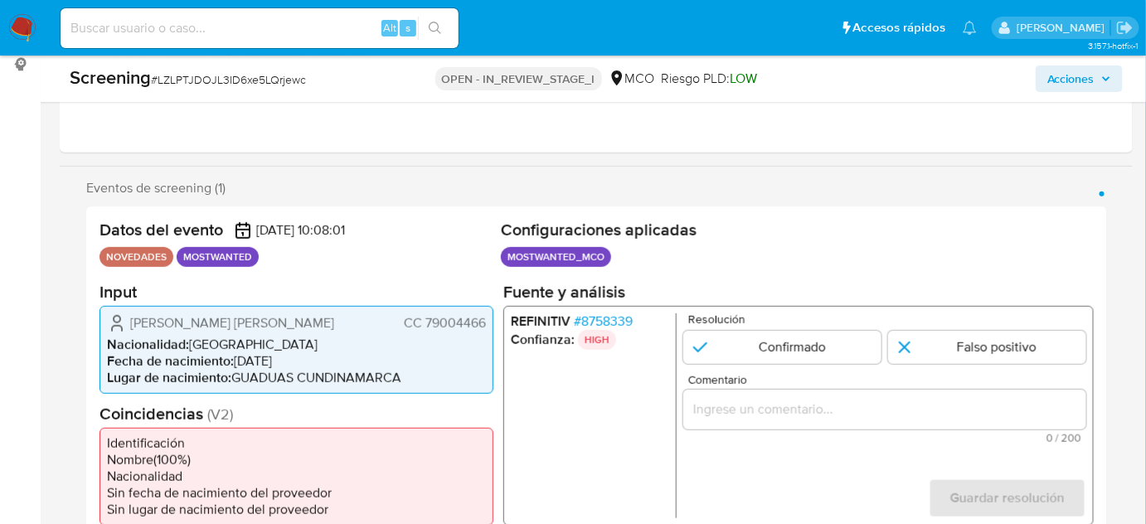
select select "10"
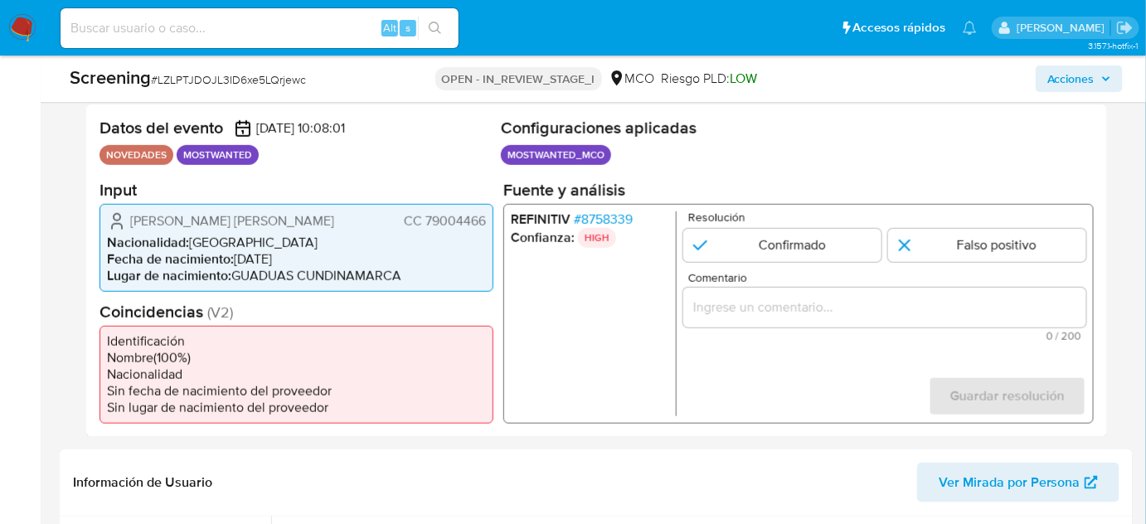
scroll to position [301, 0]
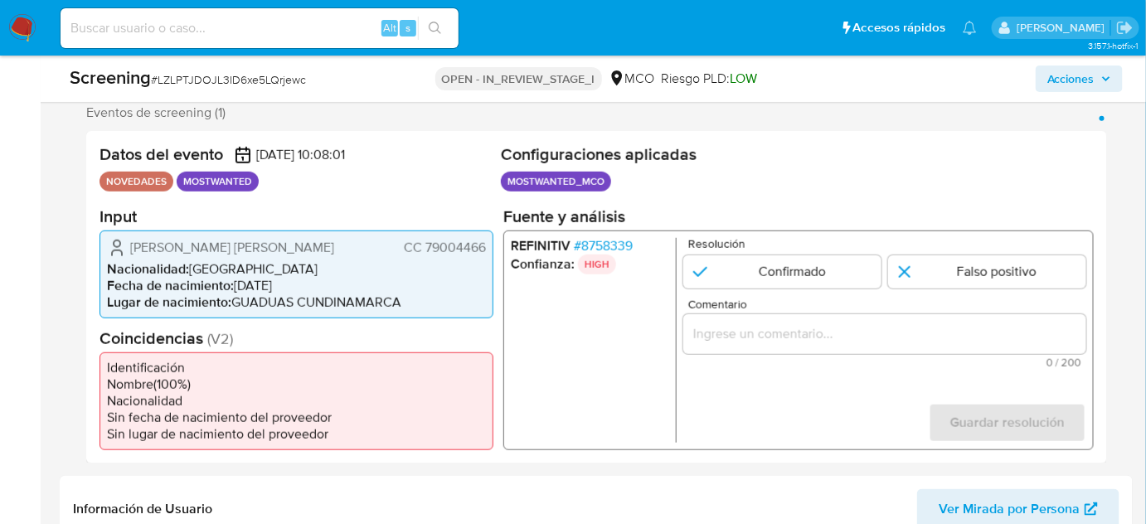
drag, startPoint x: 486, startPoint y: 245, endPoint x: 426, endPoint y: 250, distance: 60.0
click at [426, 250] on div "[PERSON_NAME] [PERSON_NAME] 79004466 Nacionalidad : Colombia Fecha de nacimient…" at bounding box center [297, 274] width 394 height 88
drag, startPoint x: 327, startPoint y: 249, endPoint x: 131, endPoint y: 253, distance: 195.8
click at [131, 253] on div "[PERSON_NAME] [PERSON_NAME] 79004466" at bounding box center [296, 247] width 379 height 20
click at [323, 274] on li "Nacionalidad : Colombia" at bounding box center [296, 268] width 379 height 17
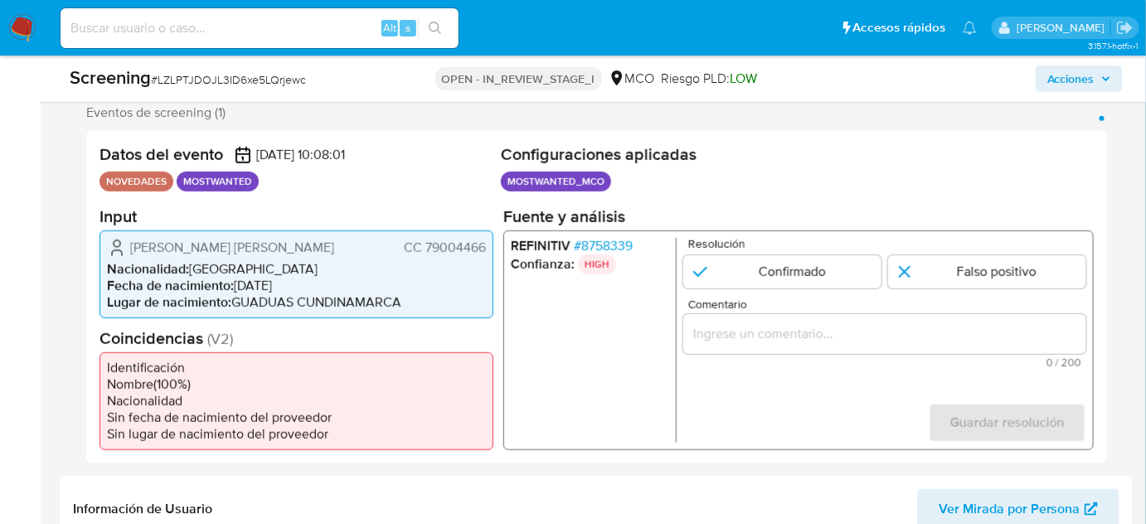
drag, startPoint x: 325, startPoint y: 242, endPoint x: 130, endPoint y: 249, distance: 195.0
click at [130, 249] on div "Pedro Hernan Abreo Ramirez CC 79004466" at bounding box center [296, 247] width 379 height 20
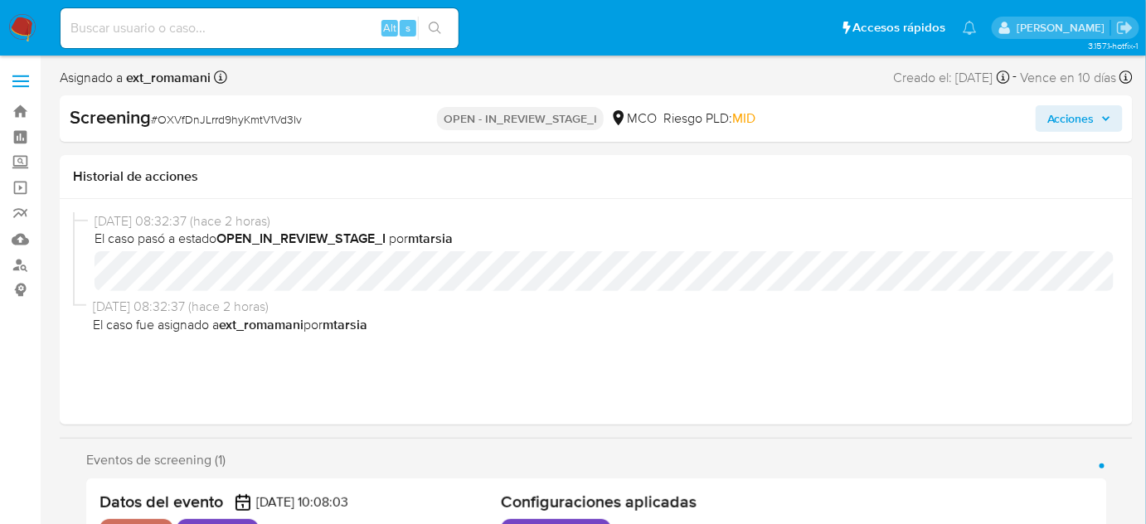
select select "10"
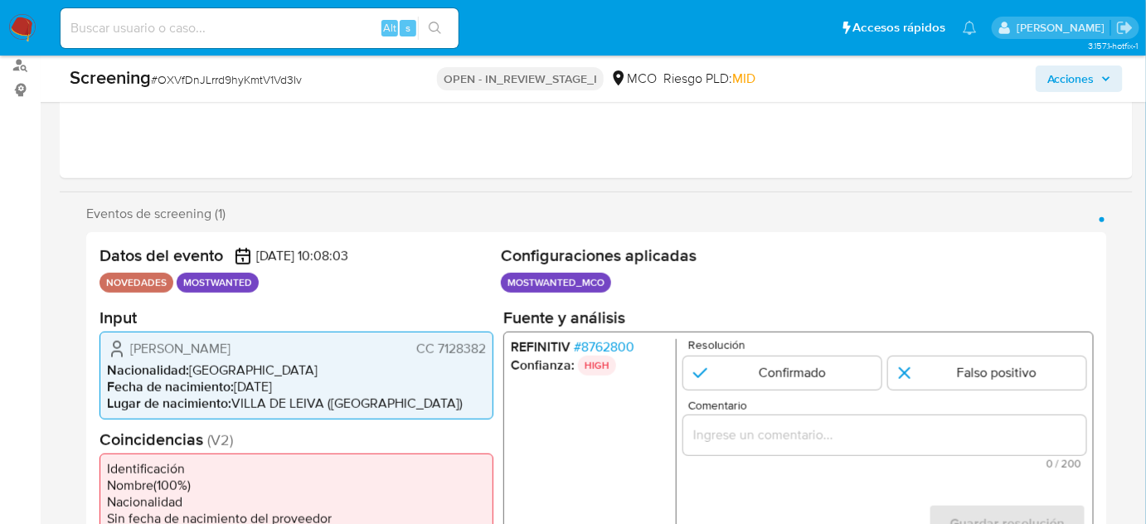
scroll to position [301, 0]
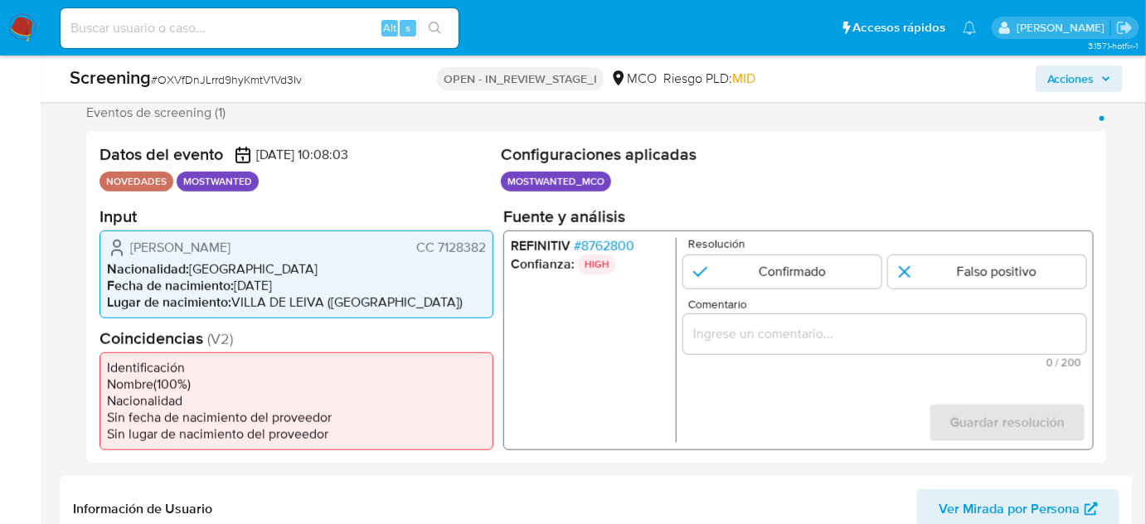
drag, startPoint x: 484, startPoint y: 247, endPoint x: 439, endPoint y: 247, distance: 44.8
click at [439, 247] on span "CC 7128382" at bounding box center [451, 247] width 70 height 17
drag, startPoint x: 316, startPoint y: 249, endPoint x: 129, endPoint y: 249, distance: 187.4
click at [129, 249] on div "Yuber Fausto Casallas Rojas CC 7128382" at bounding box center [296, 247] width 379 height 20
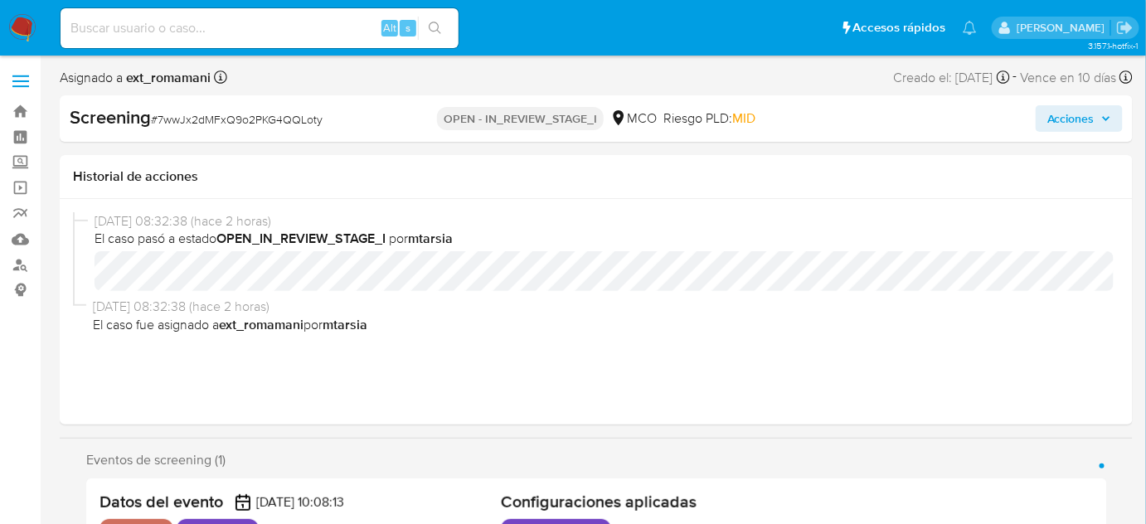
select select "10"
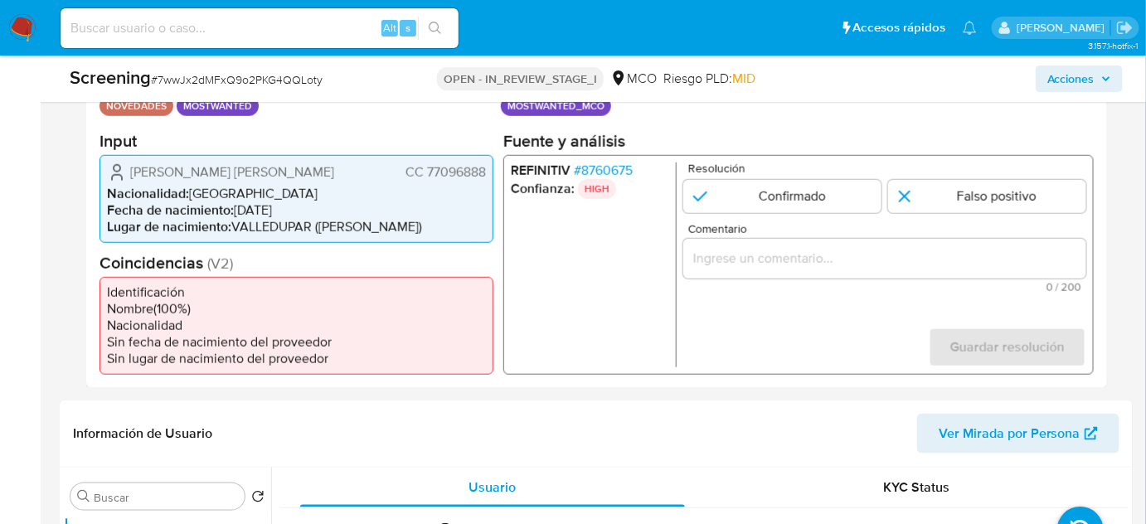
scroll to position [301, 0]
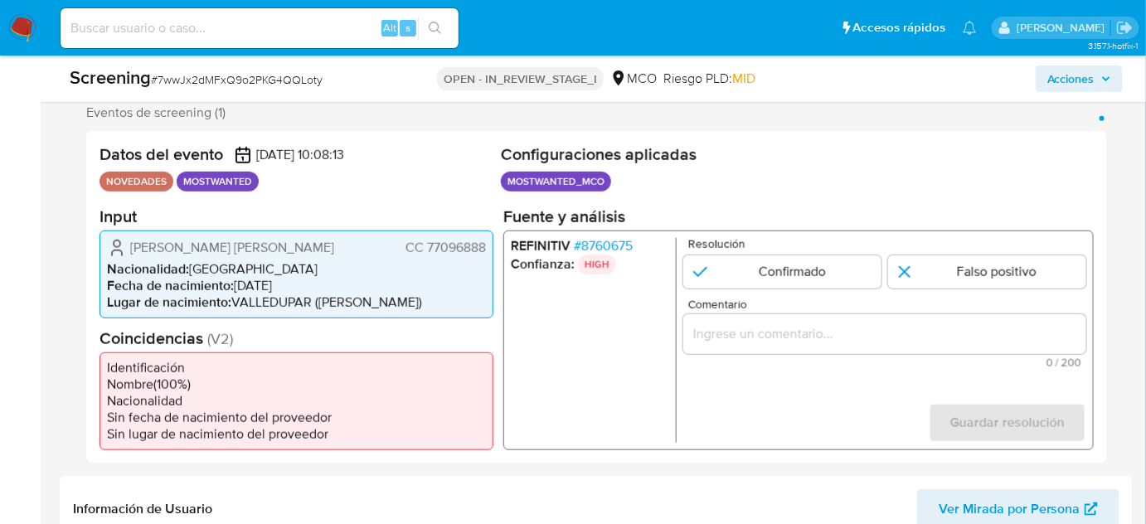
drag, startPoint x: 488, startPoint y: 245, endPoint x: 426, endPoint y: 251, distance: 61.7
click at [426, 251] on div "[PERSON_NAME] [PERSON_NAME] 77096888 Nacionalidad : Colombia Fecha de nacimient…" at bounding box center [297, 274] width 394 height 88
drag, startPoint x: 322, startPoint y: 241, endPoint x: 128, endPoint y: 251, distance: 194.3
click at [128, 251] on div "Carlos Eduardo Cuta Ramos CC 77096888" at bounding box center [296, 247] width 379 height 20
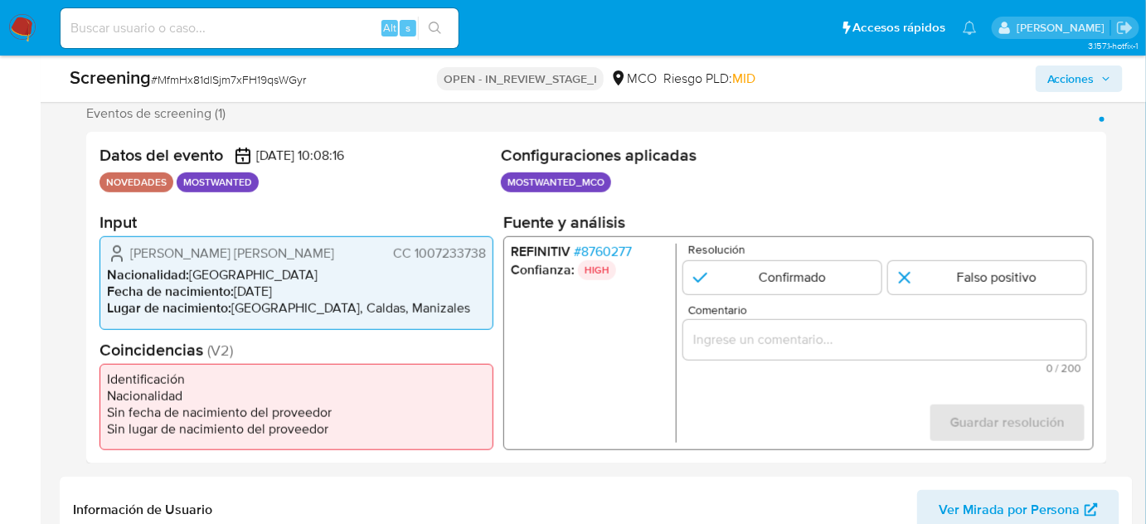
scroll to position [301, 0]
select select "10"
click at [625, 247] on span "# 8760277" at bounding box center [603, 251] width 58 height 17
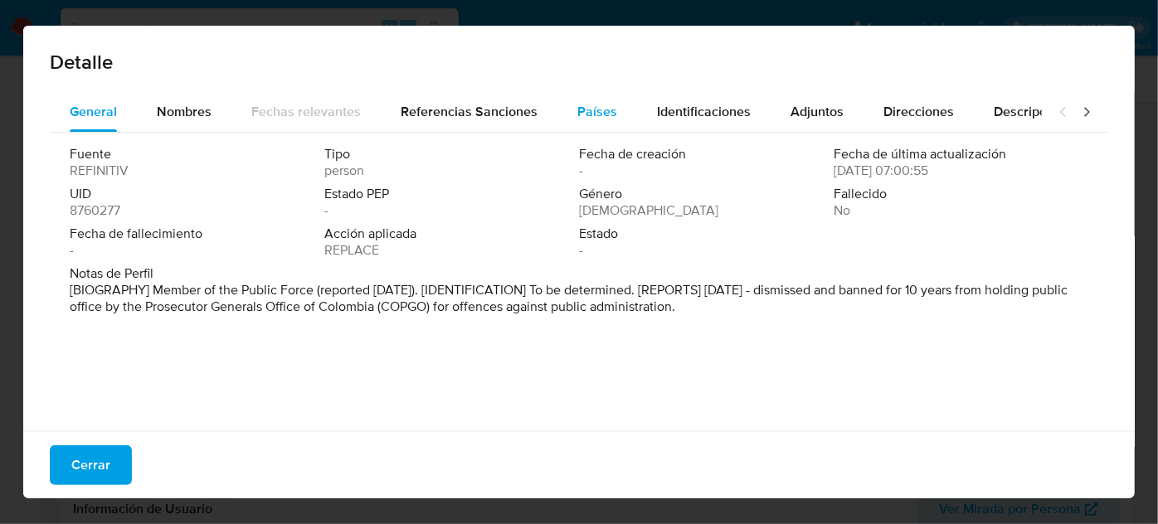
click at [570, 117] on button "Países" at bounding box center [597, 112] width 80 height 40
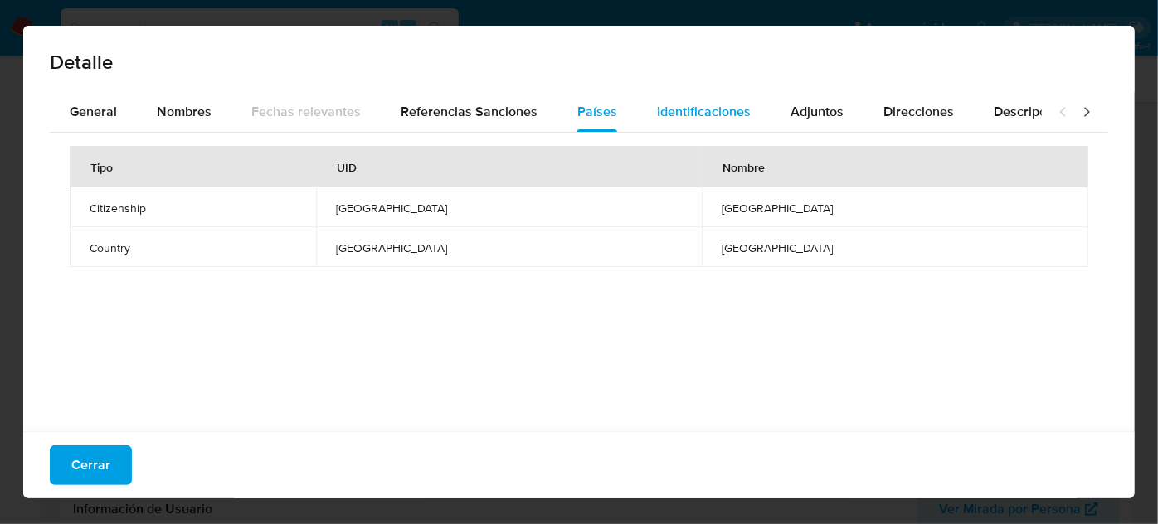
click at [683, 118] on span "Identificaciones" at bounding box center [704, 111] width 94 height 19
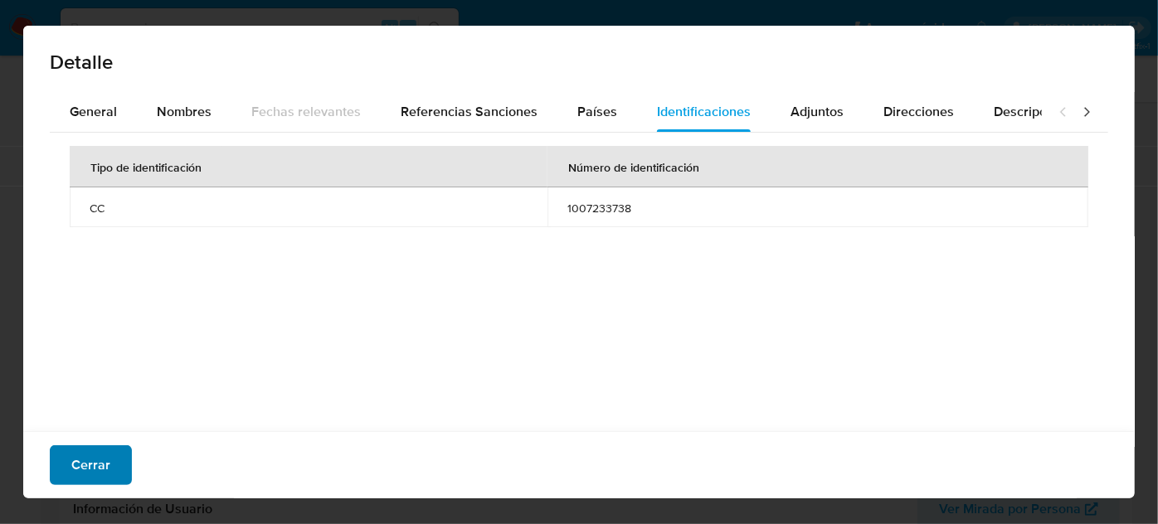
click at [59, 467] on button "Cerrar" at bounding box center [91, 465] width 82 height 40
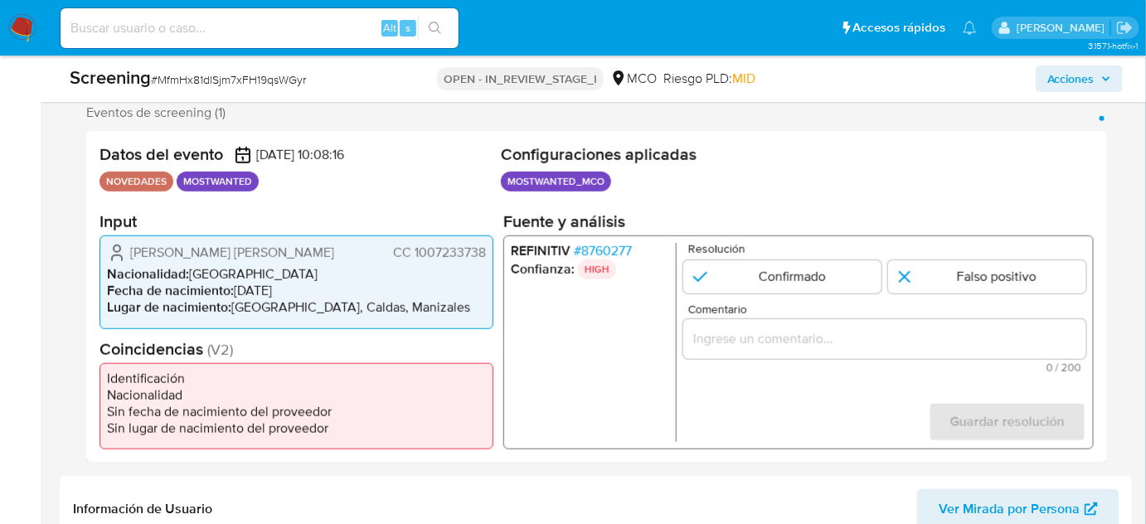
drag, startPoint x: 488, startPoint y: 255, endPoint x: 415, endPoint y: 261, distance: 73.3
click at [415, 261] on div "Giraldo Franco Luis Anderson CC 1007233738 Nacionalidad : Colombia Fecha de nac…" at bounding box center [297, 282] width 394 height 93
drag, startPoint x: 318, startPoint y: 254, endPoint x: 130, endPoint y: 260, distance: 187.5
click at [130, 260] on div "Giraldo Franco Luis Anderson CC 1007233738" at bounding box center [296, 253] width 379 height 20
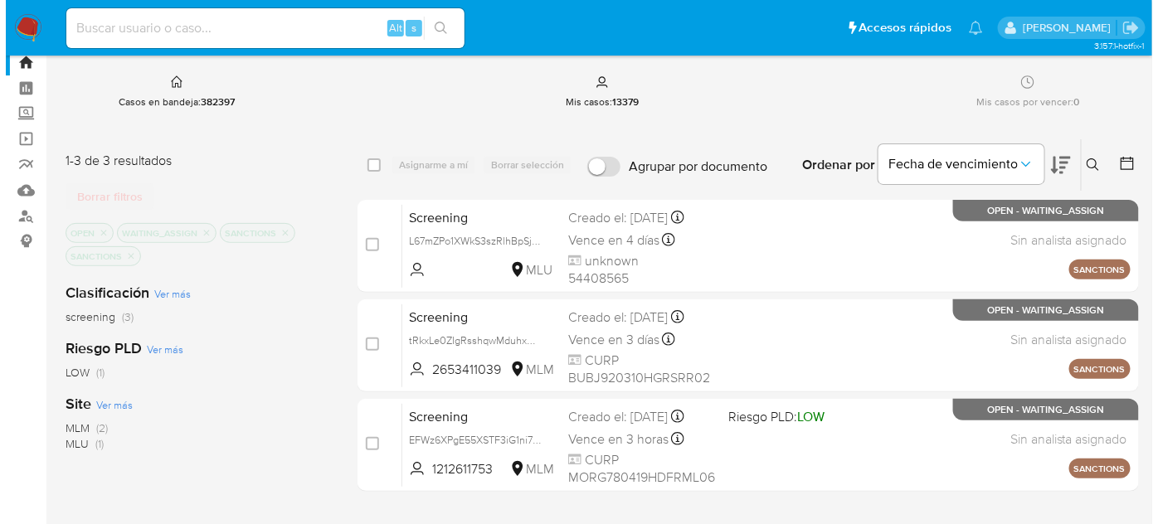
scroll to position [75, 0]
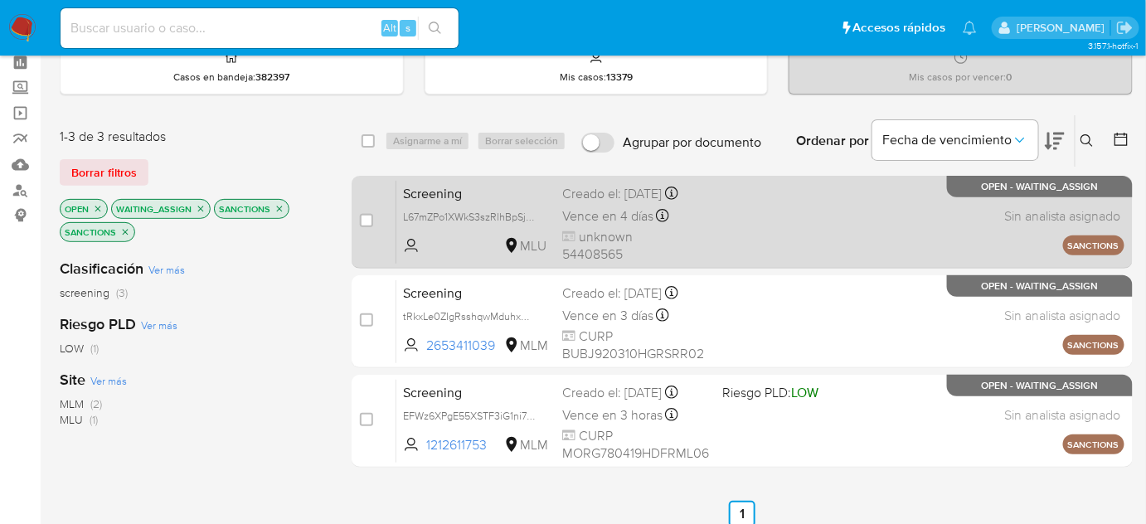
click at [363, 225] on div "case-item-checkbox" at bounding box center [366, 220] width 13 height 17
click at [364, 222] on input "checkbox" at bounding box center [366, 220] width 13 height 13
checkbox input "true"
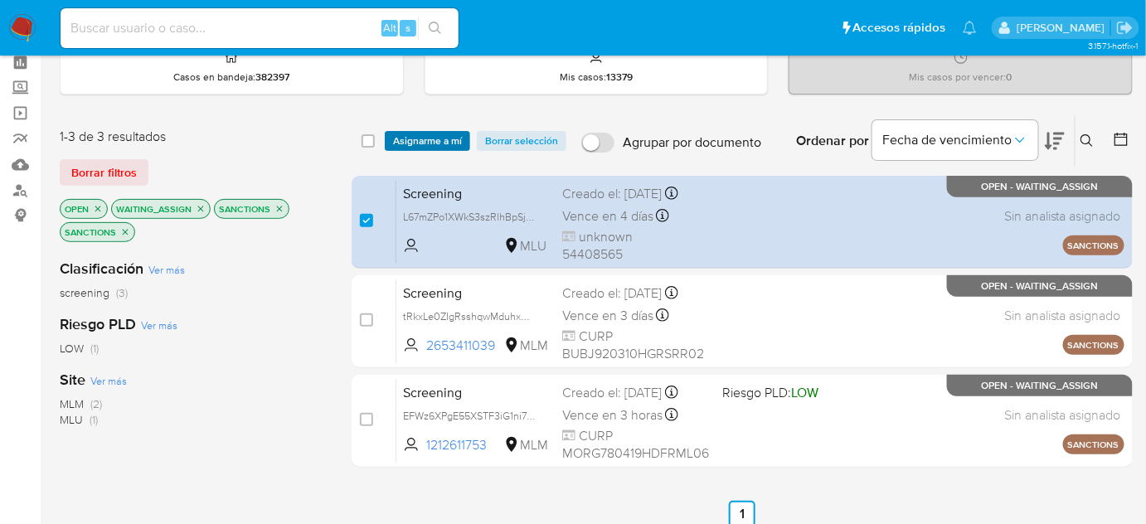
click at [411, 146] on span "Asignarme a mí" at bounding box center [427, 141] width 69 height 17
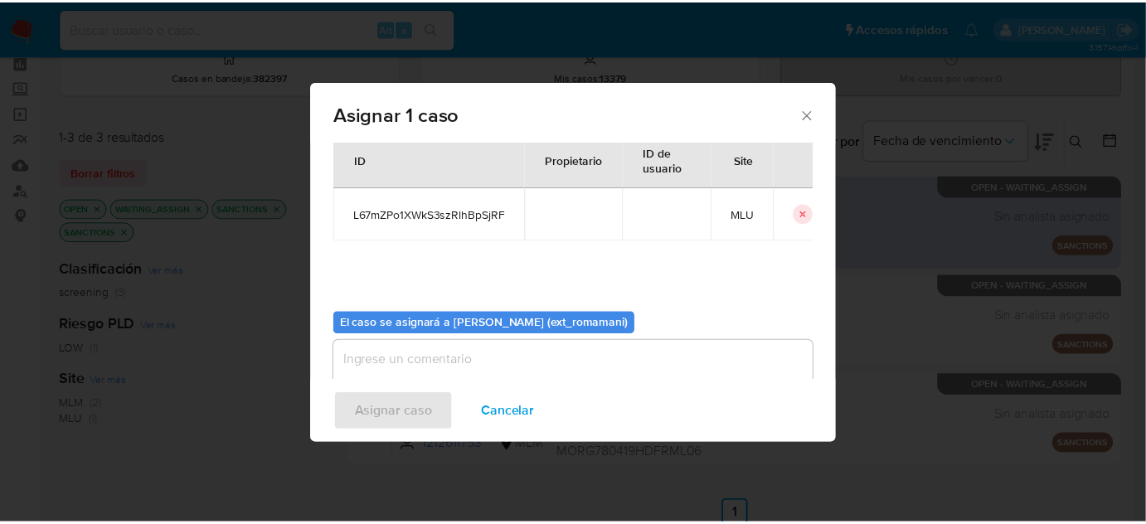
scroll to position [85, 0]
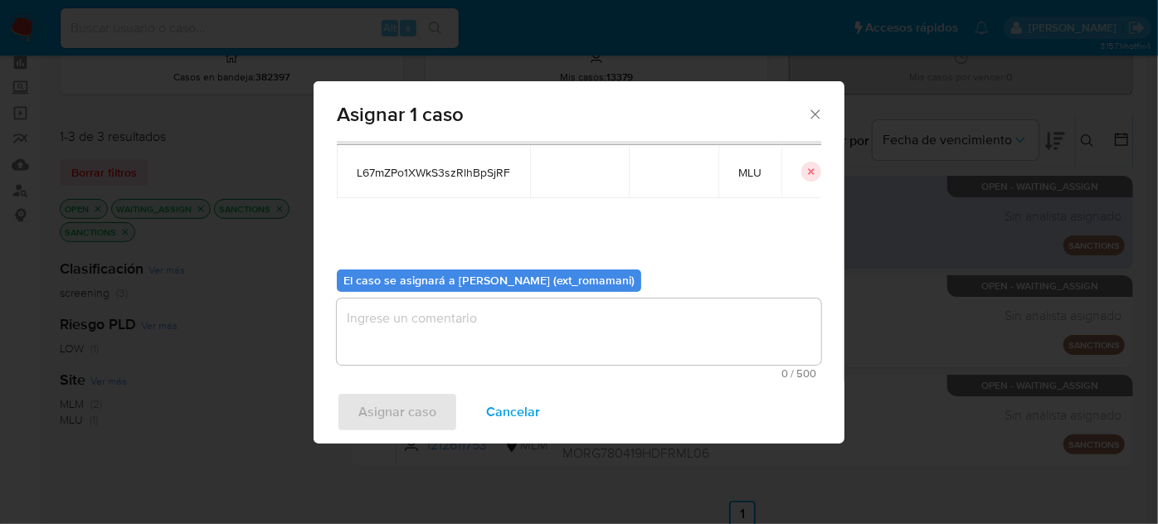
click at [522, 327] on textarea "assign-modal" at bounding box center [579, 332] width 484 height 66
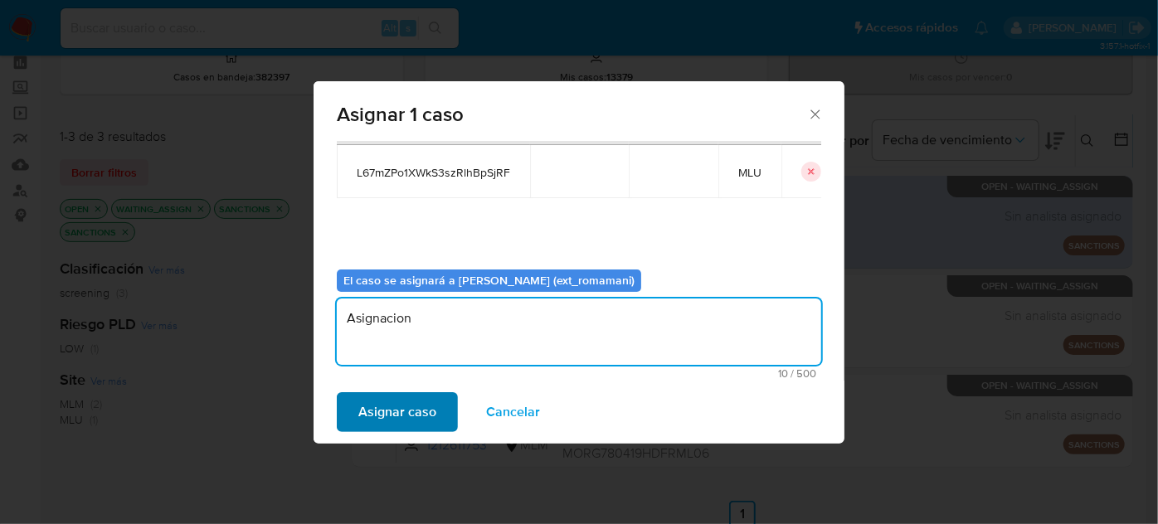
type textarea "Asignacion"
click at [402, 411] on span "Asignar caso" at bounding box center [397, 412] width 78 height 36
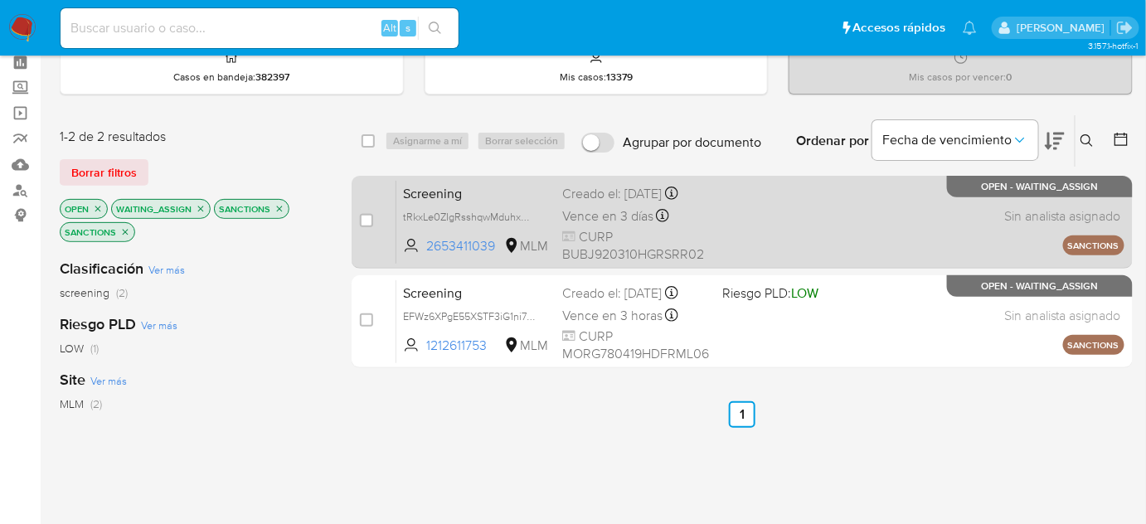
click at [800, 231] on div "Screening tRkxLe0ZIgRsshqwMduhxGCy 2653411039 MLM Creado el: 29/08/2025 Creado …" at bounding box center [760, 222] width 728 height 84
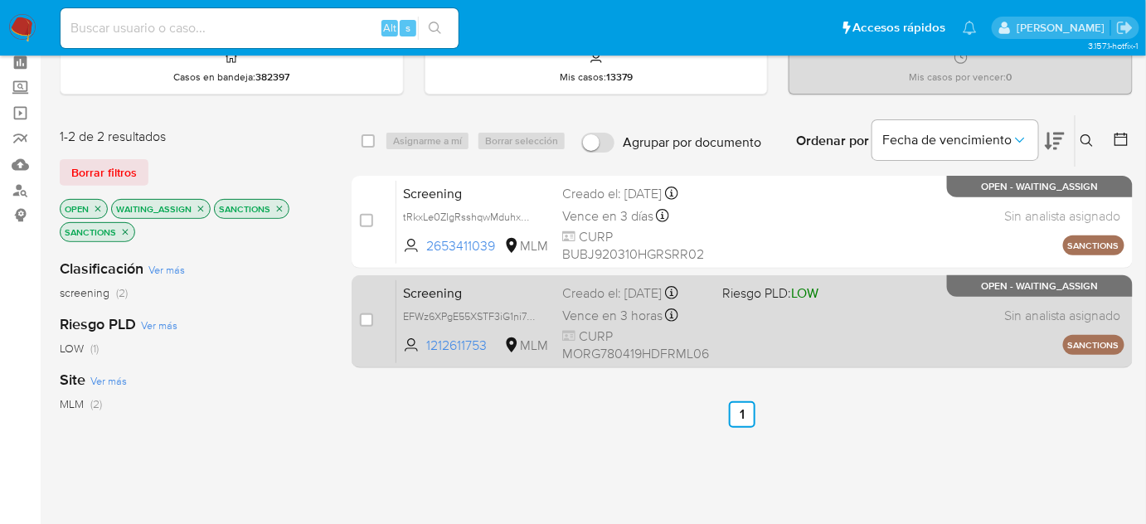
click at [692, 303] on div "Creado el: 28/08/2025 Creado el: 28/08/2025 14:09:17" at bounding box center [635, 293] width 147 height 18
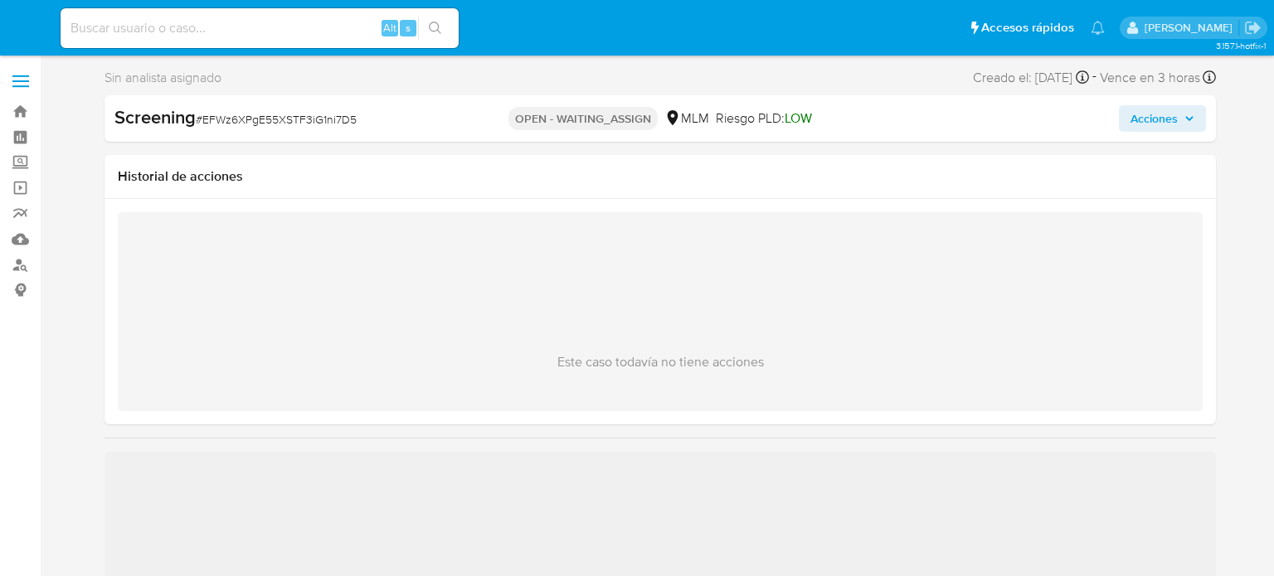
select select "10"
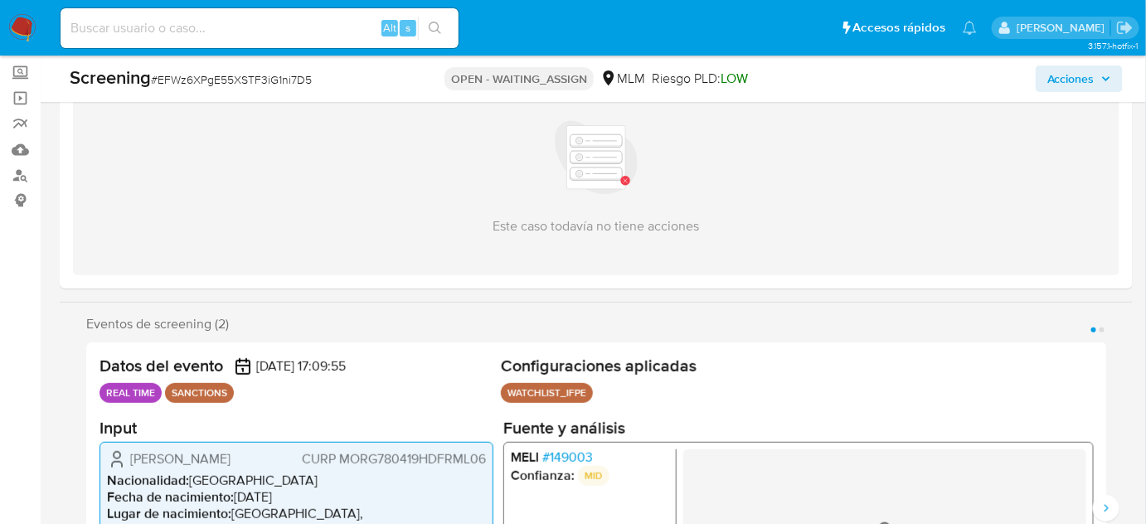
scroll to position [226, 0]
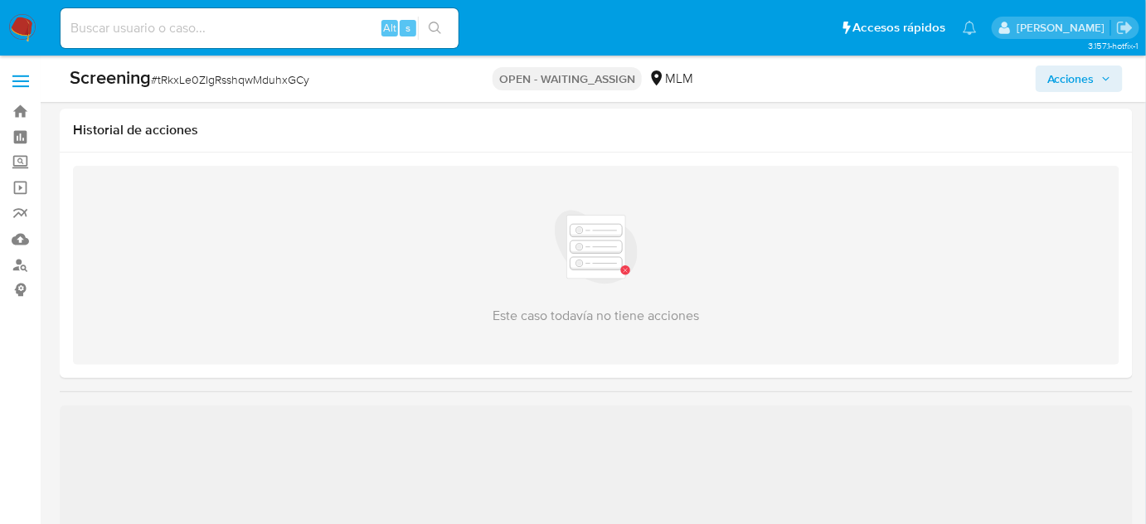
scroll to position [301, 0]
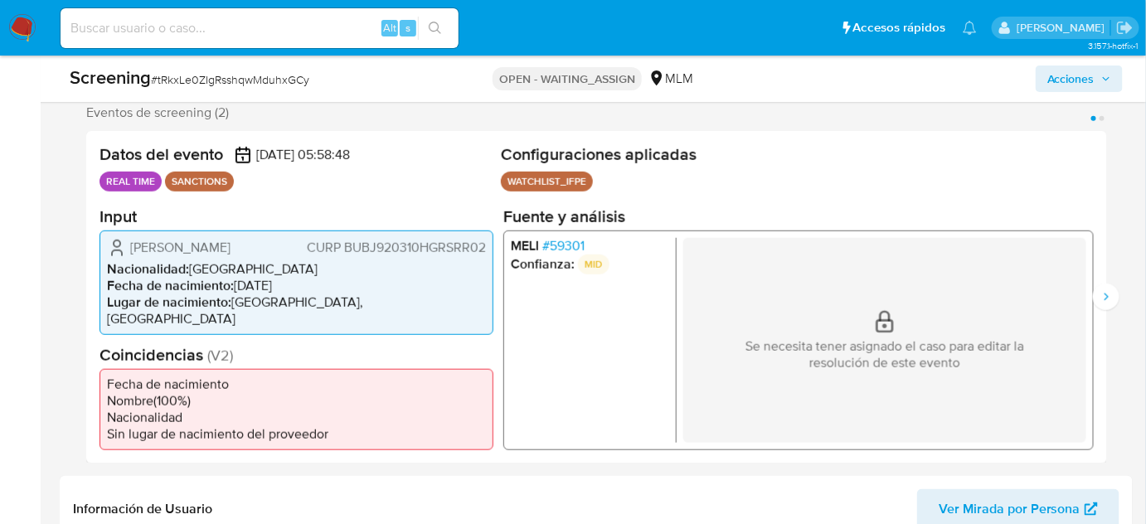
select select "10"
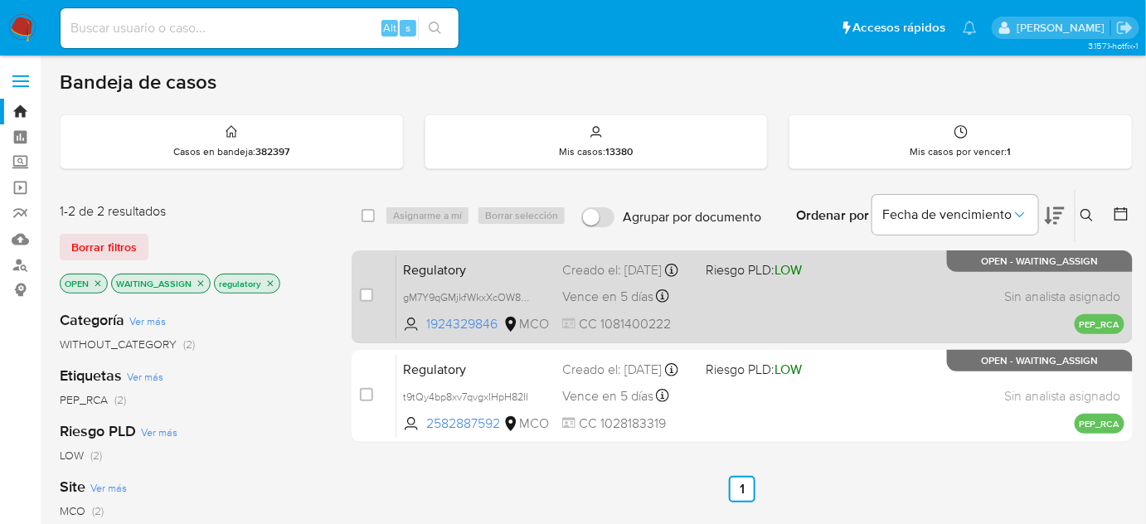
click at [758, 302] on div "Regulatory gM7Y9qGMjkfWkxXcOW8mMWxO 1924329846 MCO Riesgo PLD: LOW Creado el: […" at bounding box center [760, 297] width 728 height 84
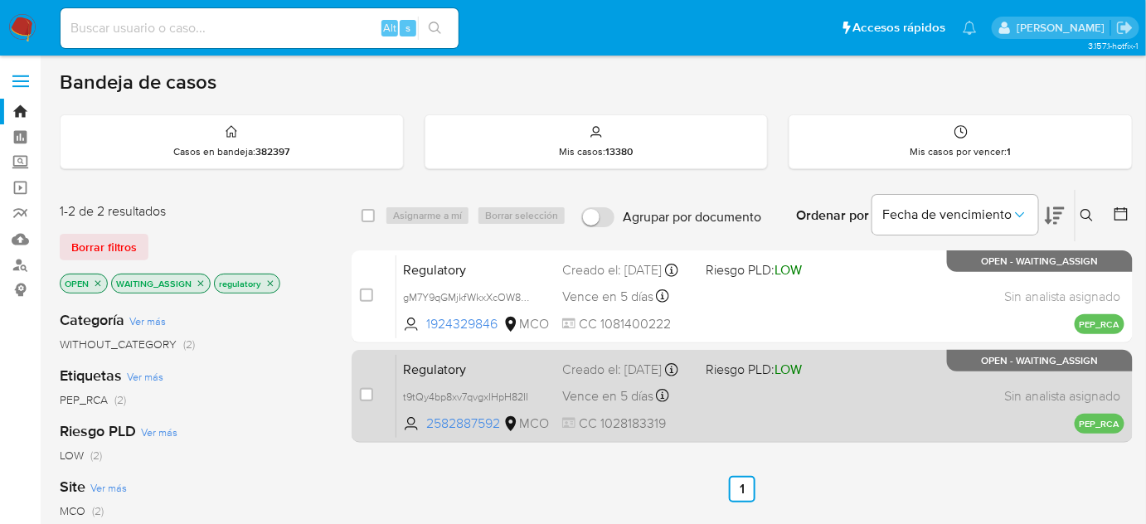
click at [761, 378] on span "Riesgo PLD: LOW" at bounding box center [755, 369] width 96 height 18
click at [367, 393] on input "checkbox" at bounding box center [366, 394] width 13 height 13
checkbox input "true"
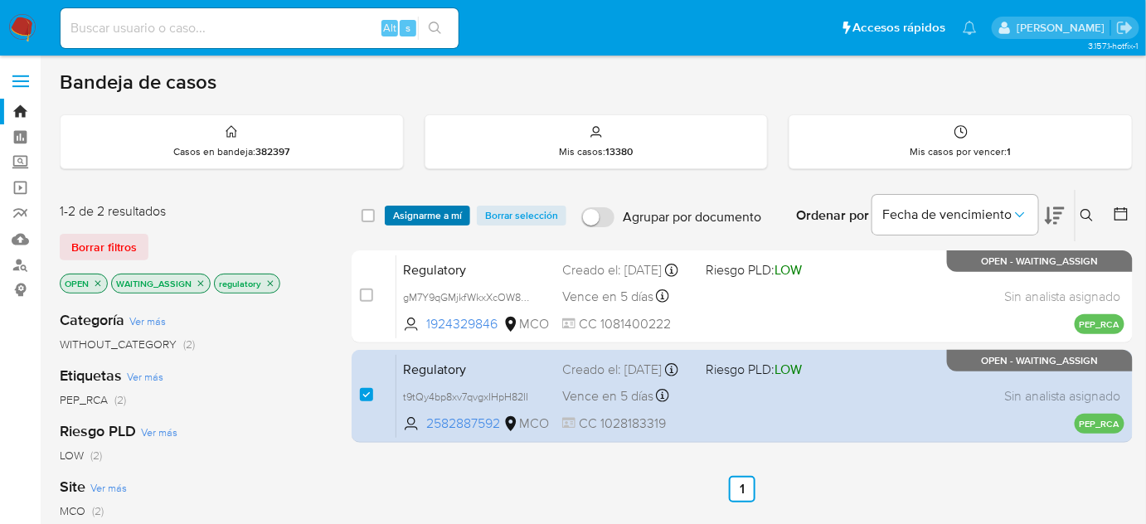
click at [425, 219] on span "Asignarme a mí" at bounding box center [427, 215] width 69 height 17
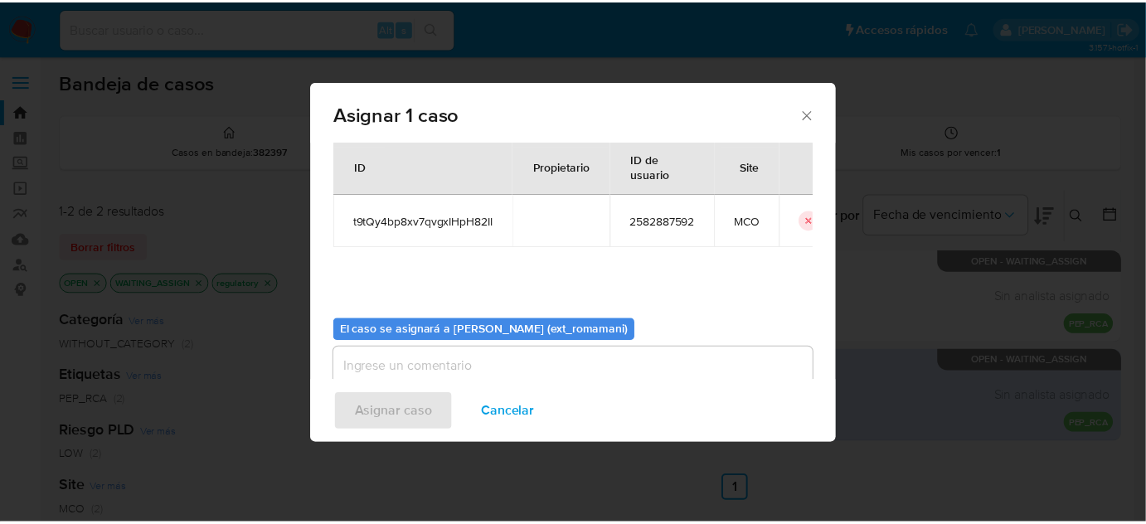
scroll to position [85, 0]
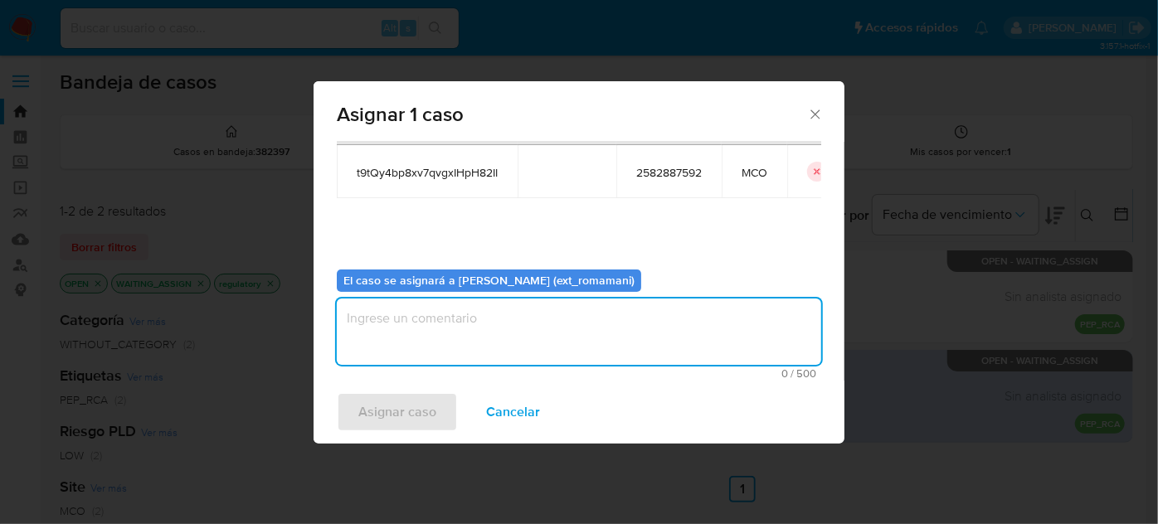
click at [498, 331] on textarea "assign-modal" at bounding box center [579, 332] width 484 height 66
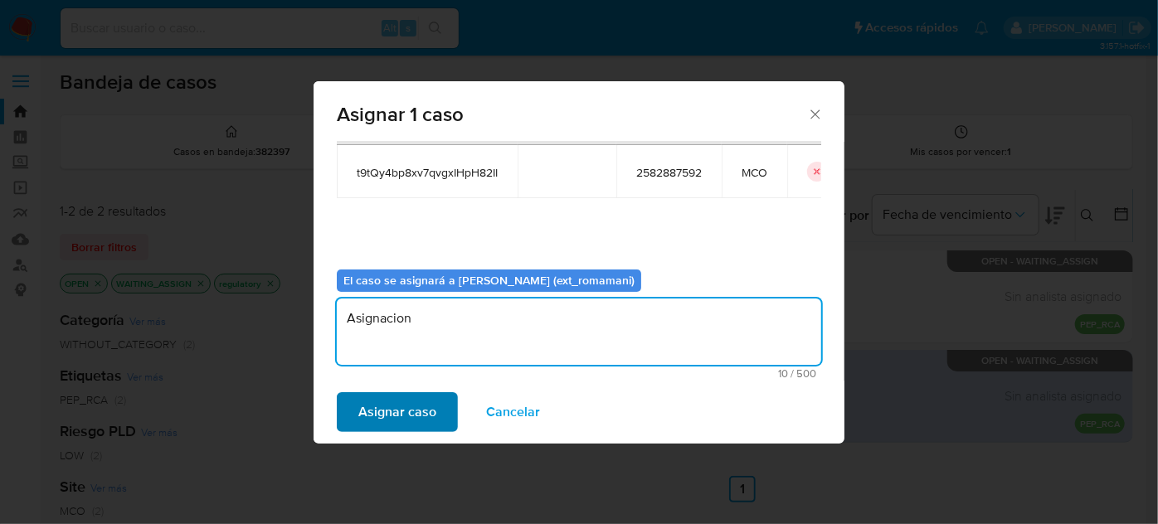
type textarea "Asignacion"
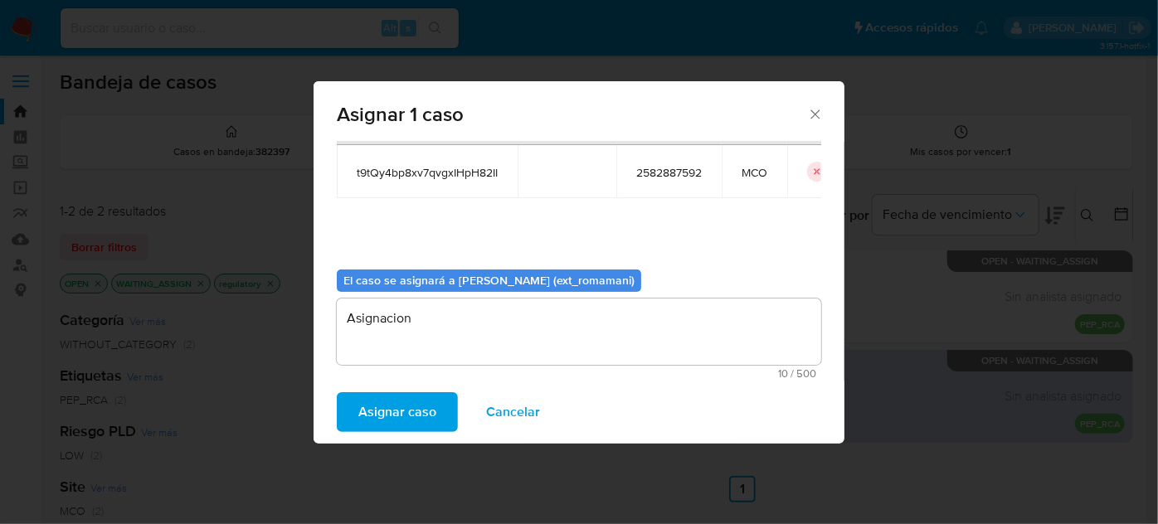
click at [384, 406] on span "Asignar caso" at bounding box center [397, 412] width 78 height 36
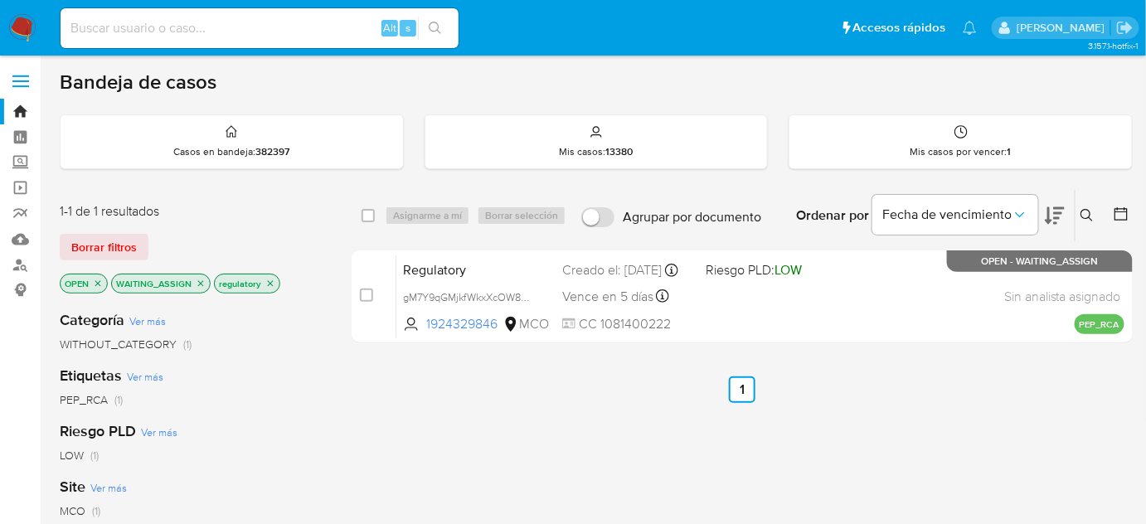
click at [20, 28] on img at bounding box center [22, 28] width 28 height 28
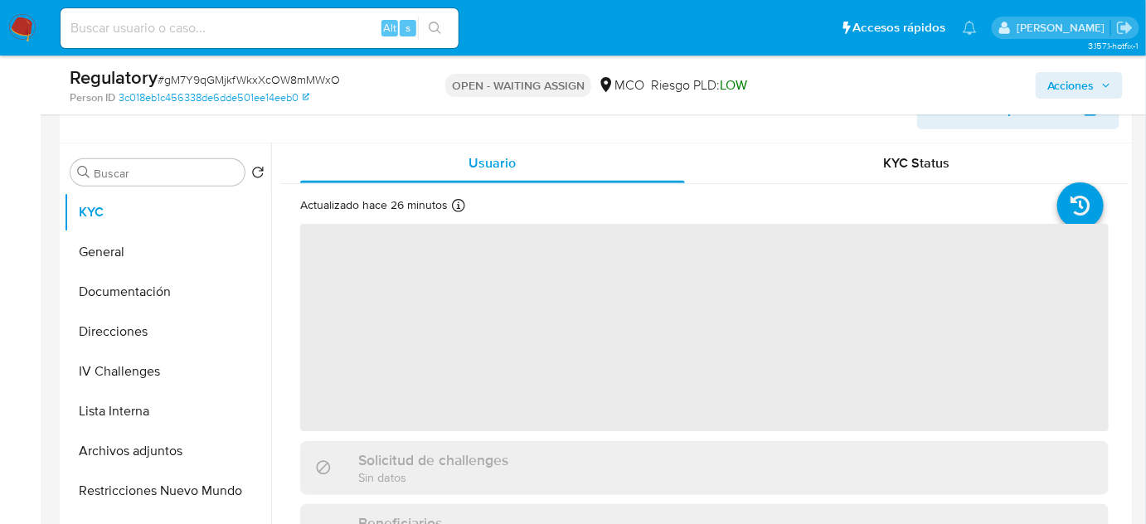
scroll to position [301, 0]
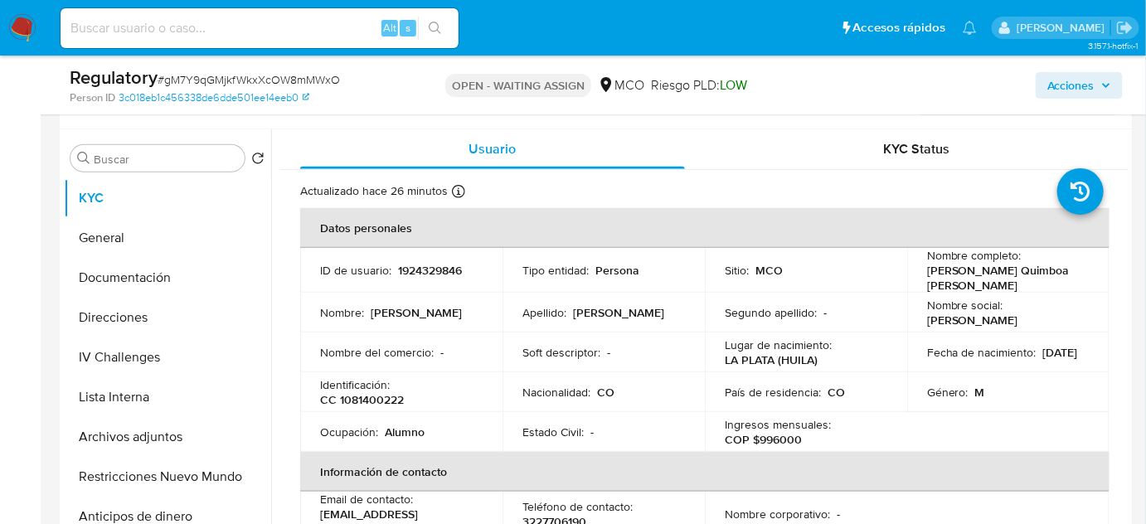
select select "10"
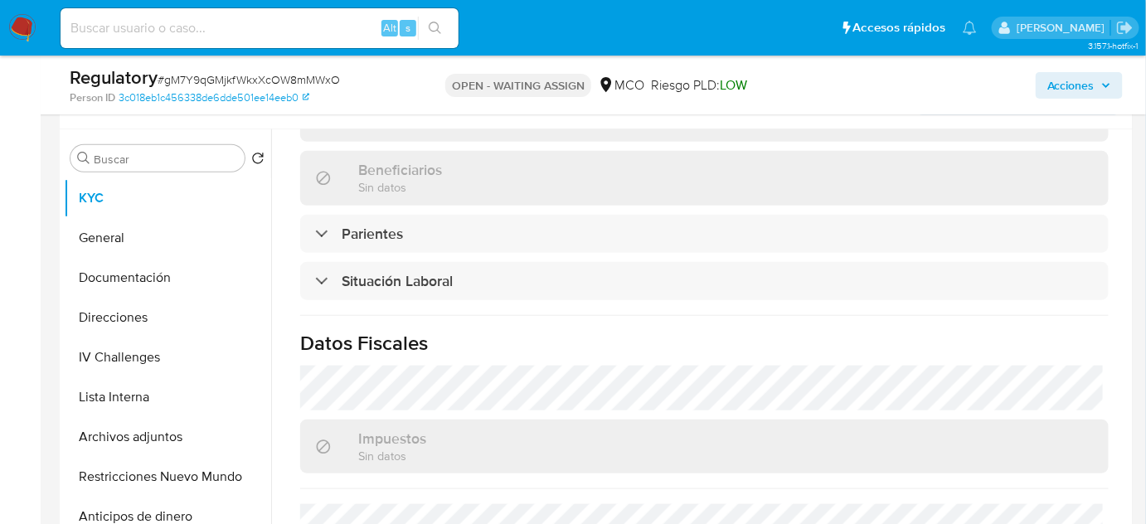
scroll to position [754, 0]
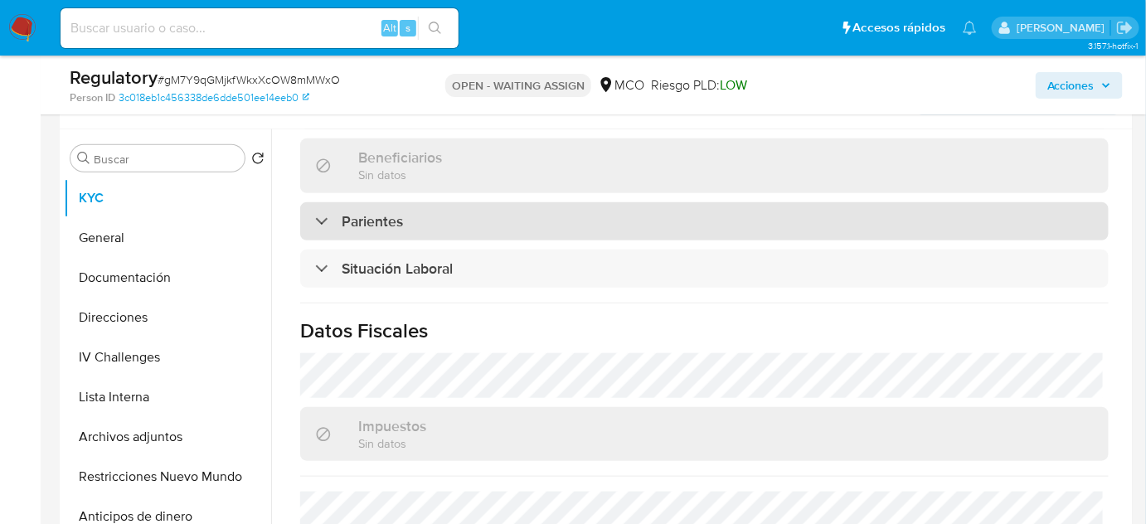
click at [360, 228] on div "Parientes" at bounding box center [704, 221] width 809 height 38
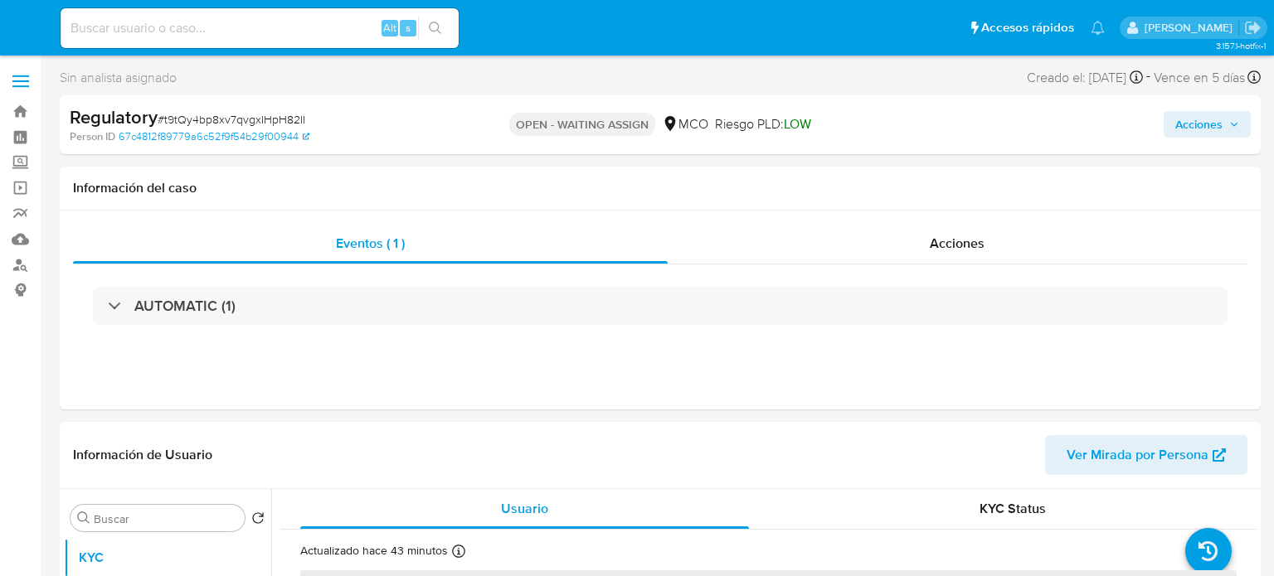
select select "10"
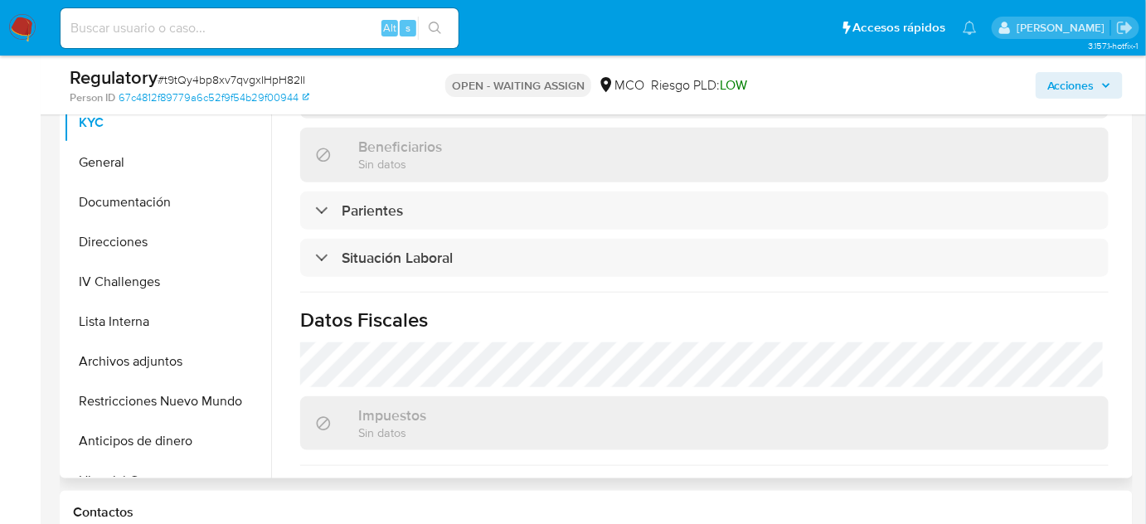
scroll to position [754, 0]
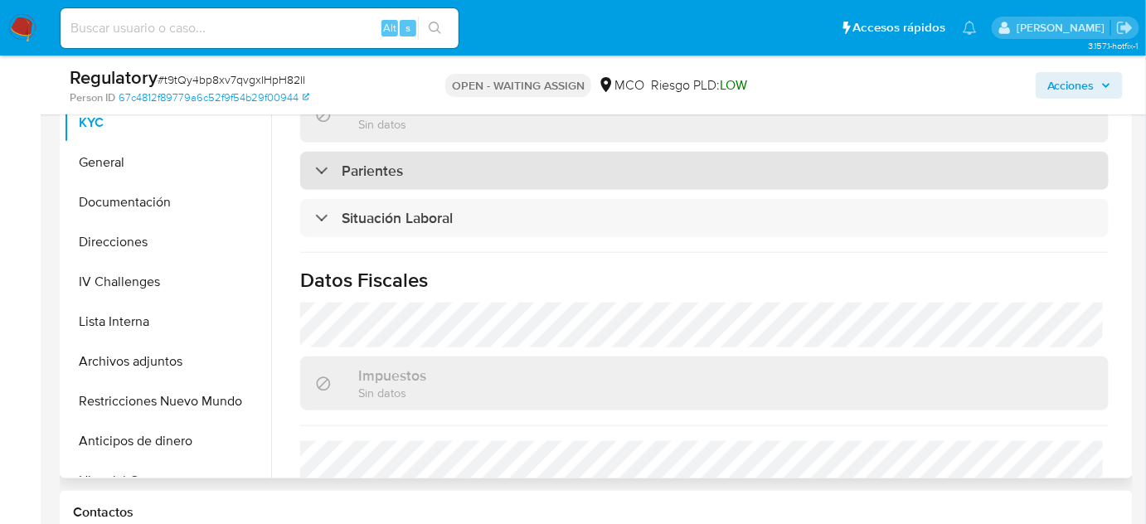
click at [386, 162] on h3 "Parientes" at bounding box center [372, 171] width 61 height 18
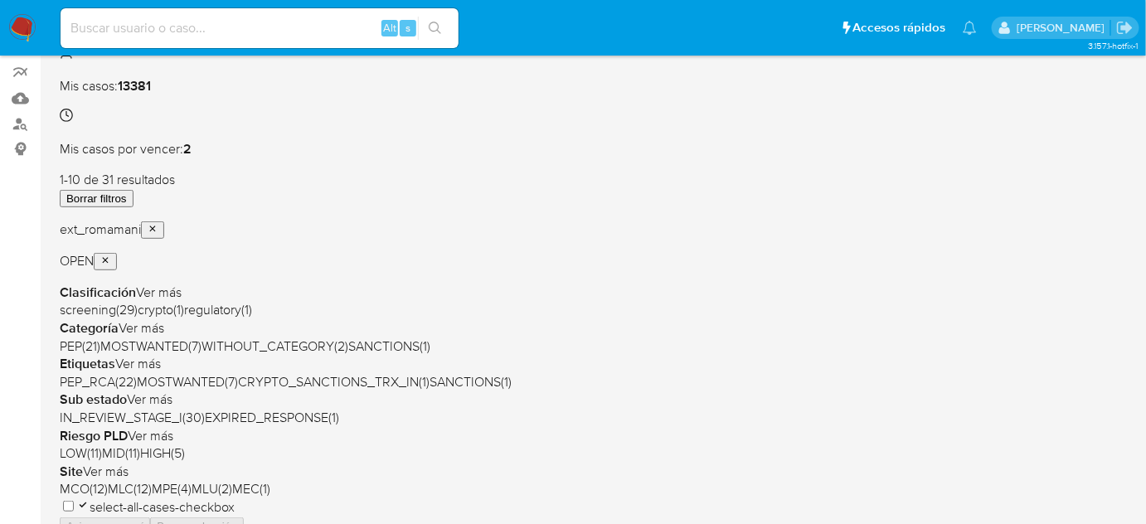
scroll to position [150, 0]
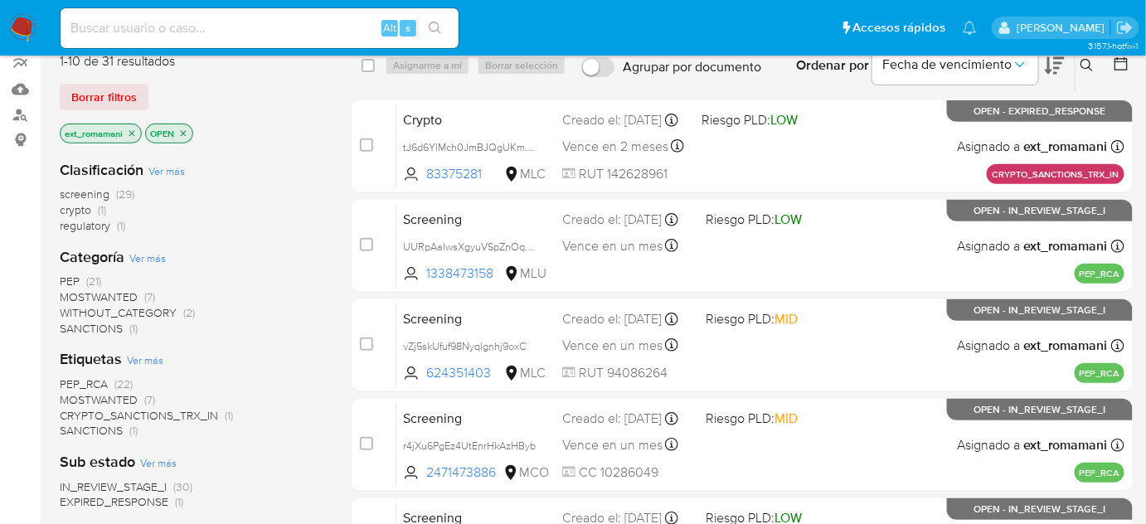
click at [71, 332] on span "SANCTIONS" at bounding box center [91, 328] width 63 height 17
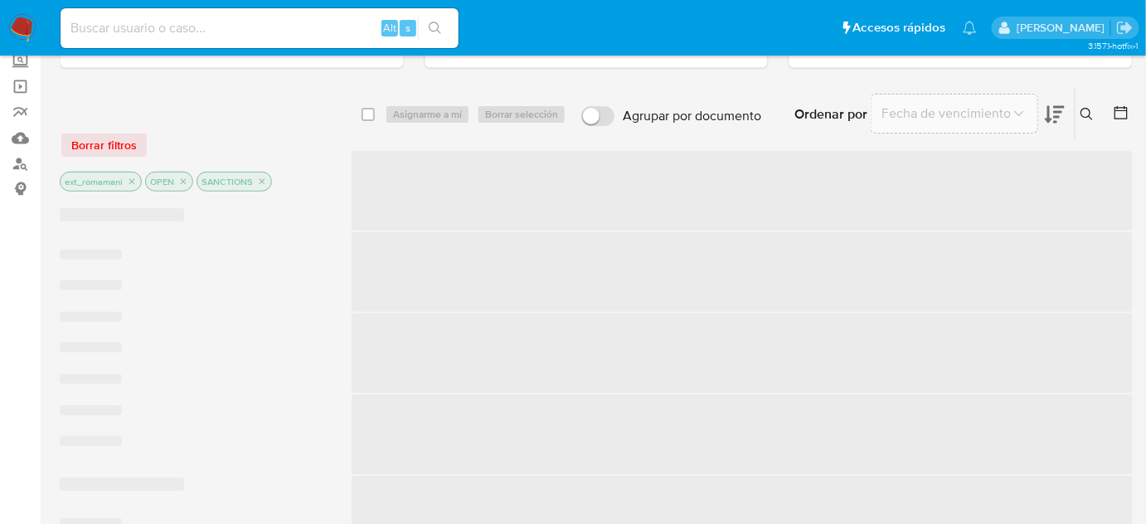
scroll to position [75, 0]
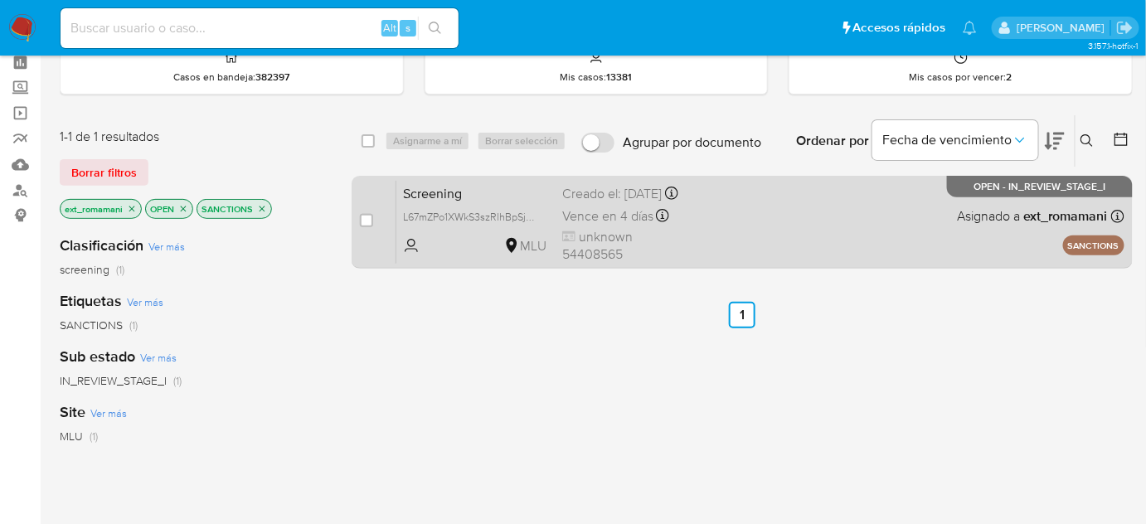
click at [727, 232] on div "Screening L67mZPo1XWkS3szRlhBpSjRF MLU Creado el: 29/08/2025 Creado el: 29/08/2…" at bounding box center [760, 222] width 728 height 84
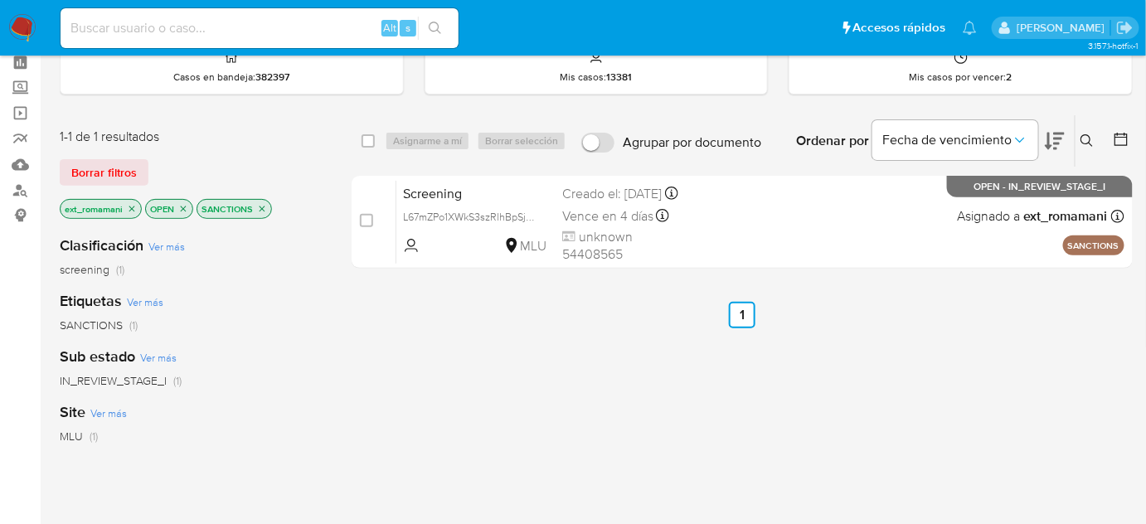
click at [15, 26] on img at bounding box center [22, 28] width 28 height 28
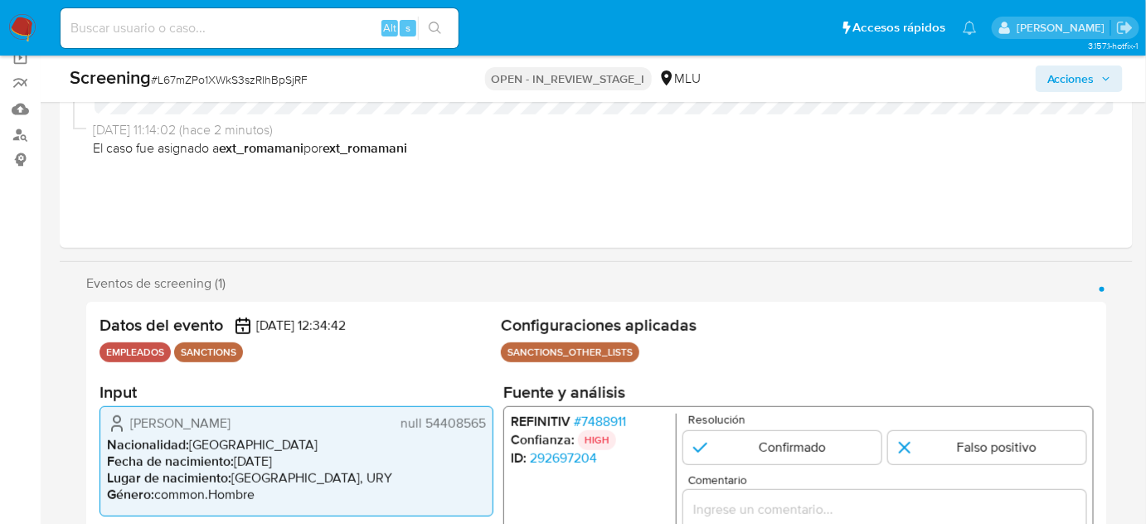
scroll to position [301, 0]
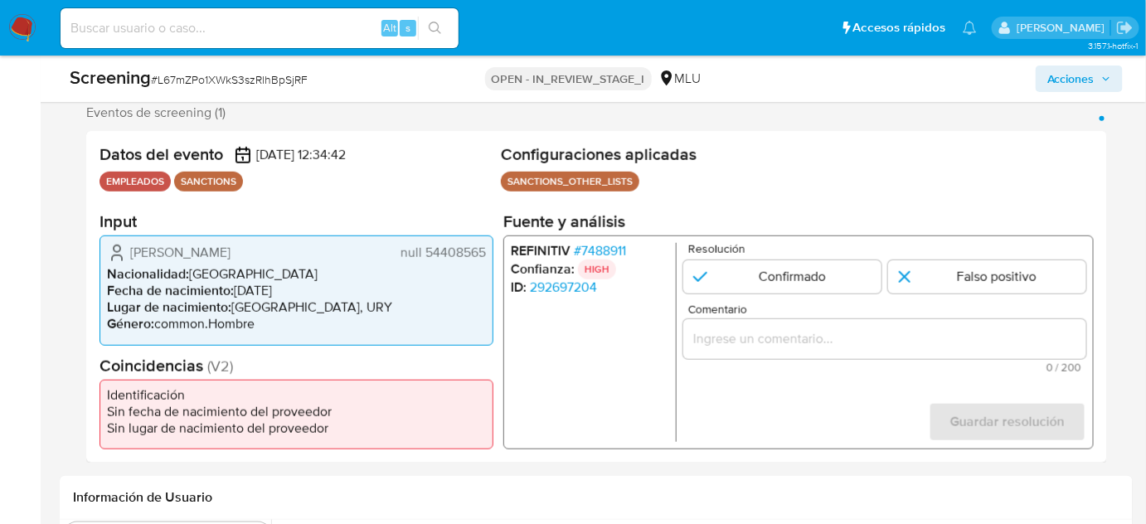
click at [610, 251] on span "# 7488911" at bounding box center [600, 251] width 52 height 17
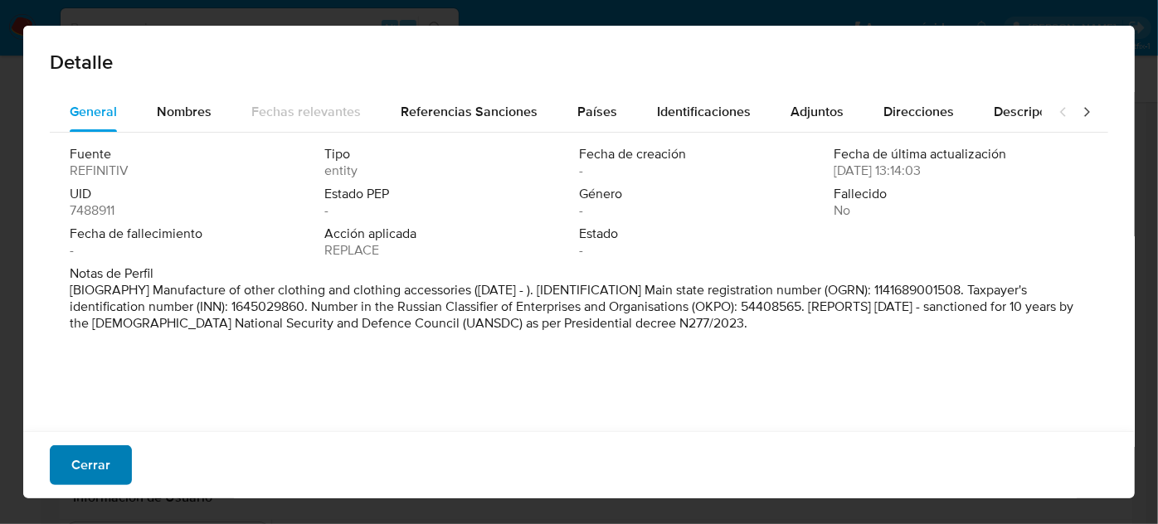
click at [105, 459] on span "Cerrar" at bounding box center [90, 465] width 39 height 36
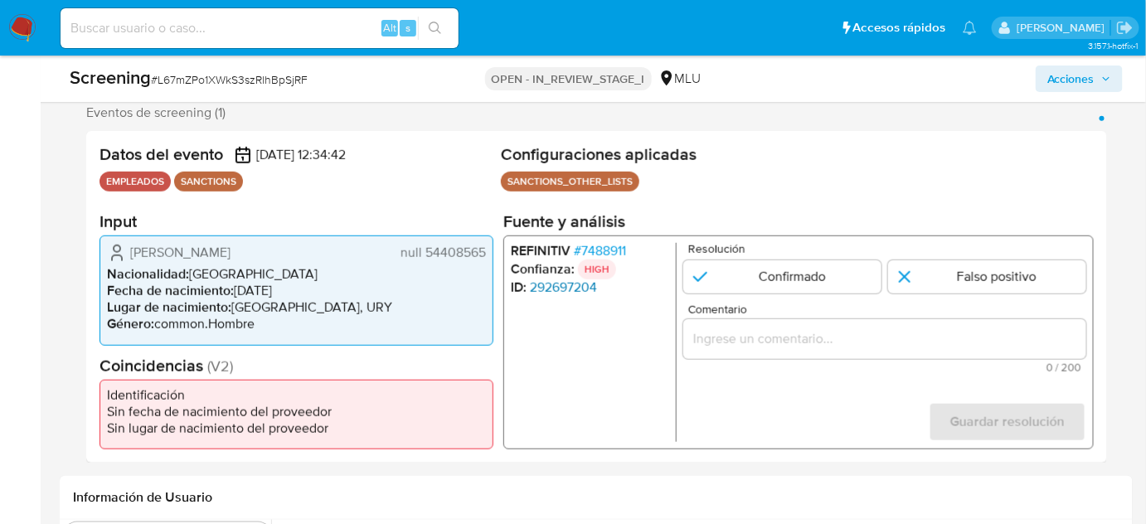
click at [563, 284] on link "292697204" at bounding box center [563, 288] width 67 height 17
click at [748, 326] on div "1 de 1" at bounding box center [884, 339] width 403 height 40
paste input "Titular de cuenta sin coincidencias en listas activas."
click at [756, 338] on input "Comentario" at bounding box center [884, 339] width 403 height 22
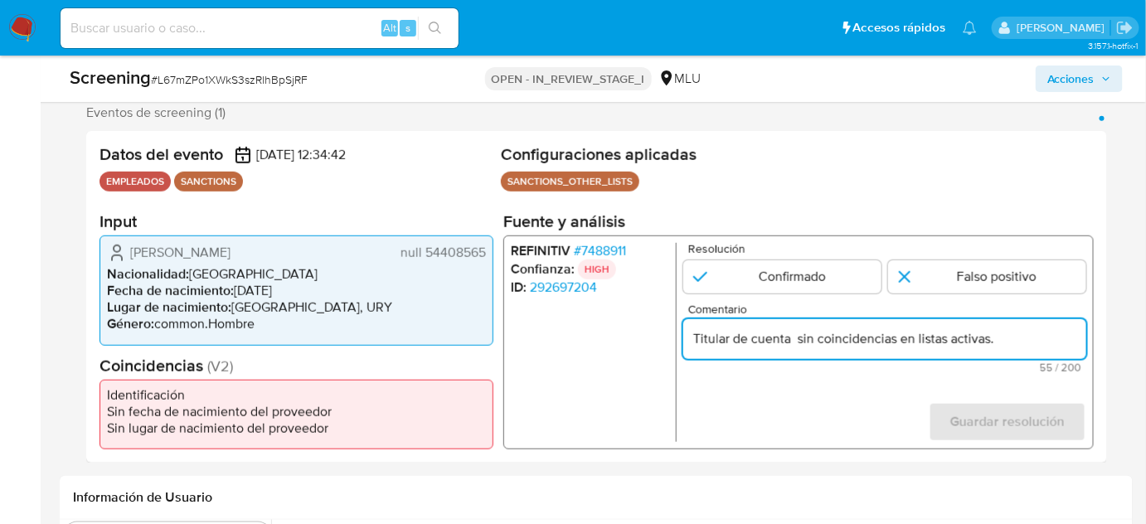
click at [794, 342] on input "Titular de cuenta sin coincidencias en listas activas." at bounding box center [884, 339] width 403 height 22
paste input "[PERSON_NAME]"
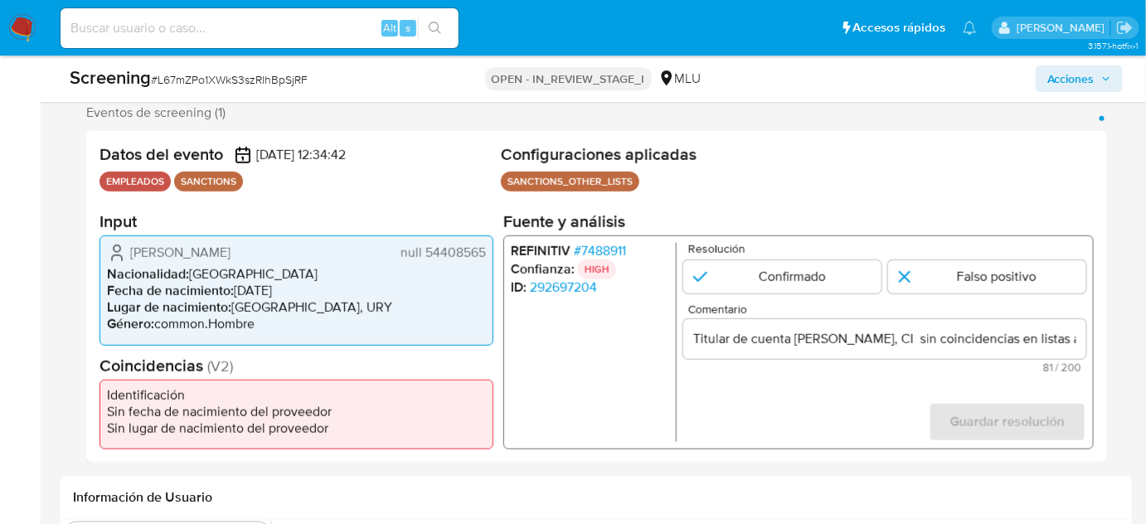
drag, startPoint x: 486, startPoint y: 255, endPoint x: 424, endPoint y: 260, distance: 62.4
click at [424, 260] on div "SANTIAGO MINTEGUI null 54408565 Nacionalidad : Uruguay Fecha de nacimiento : 08…" at bounding box center [297, 290] width 394 height 109
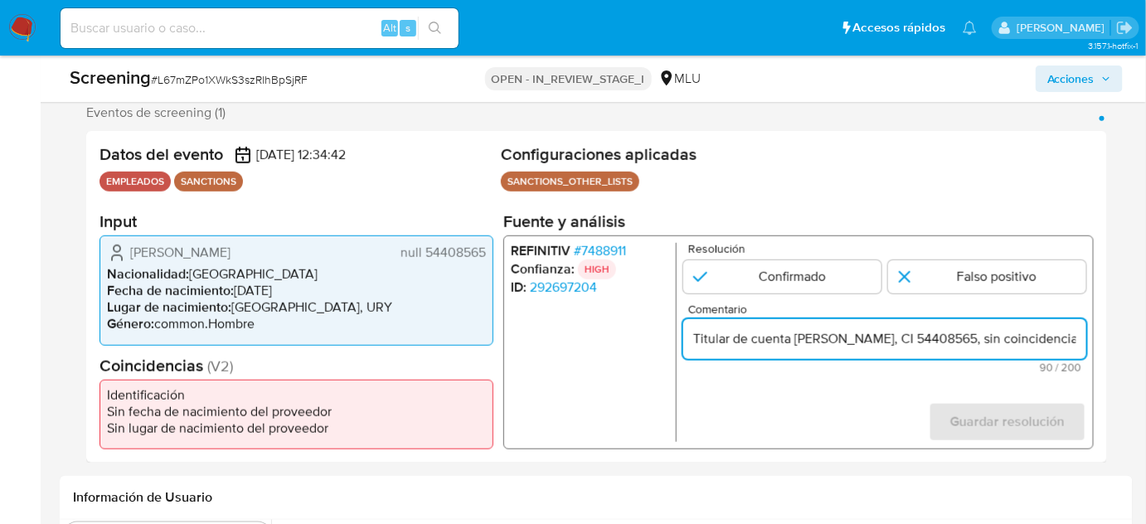
type input "Titular de cuenta [PERSON_NAME], CI 54408565, sin coincidencias en listas activ…"
drag, startPoint x: 999, startPoint y: 340, endPoint x: 1077, endPoint y: 344, distance: 77.2
click at [1077, 344] on input "Titular de cuenta [PERSON_NAME], CI 54408565, sin coincidencias en listas activ…" at bounding box center [884, 339] width 403 height 22
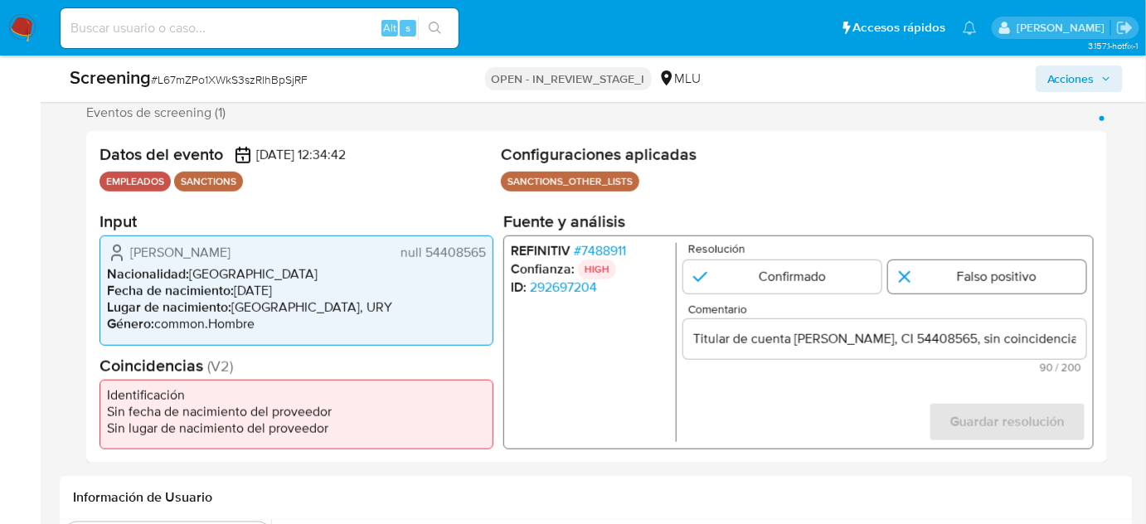
click at [944, 276] on input "1 de 1" at bounding box center [987, 276] width 198 height 33
radio input "true"
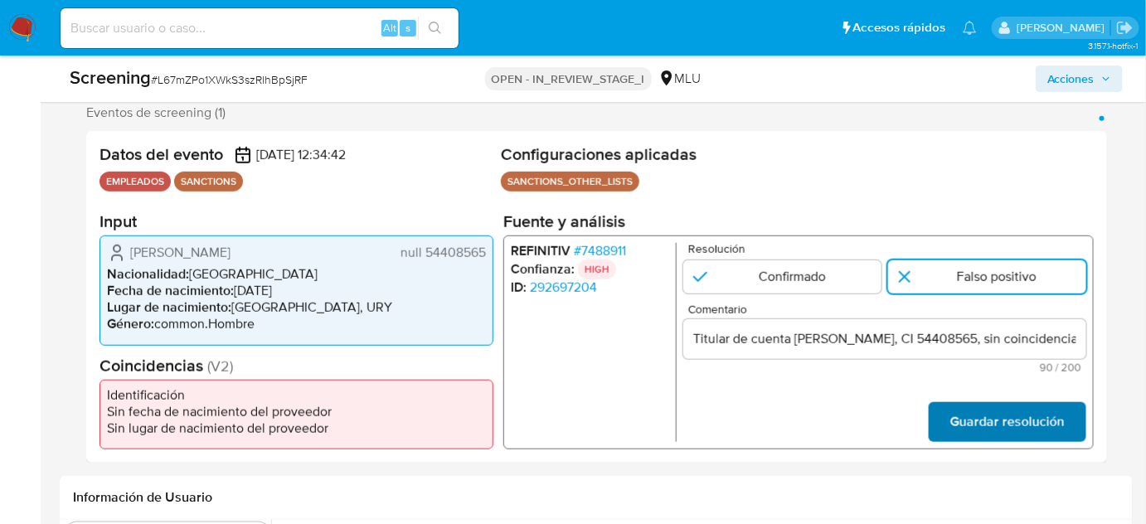
click at [973, 417] on span "Guardar resolución" at bounding box center [1007, 422] width 114 height 36
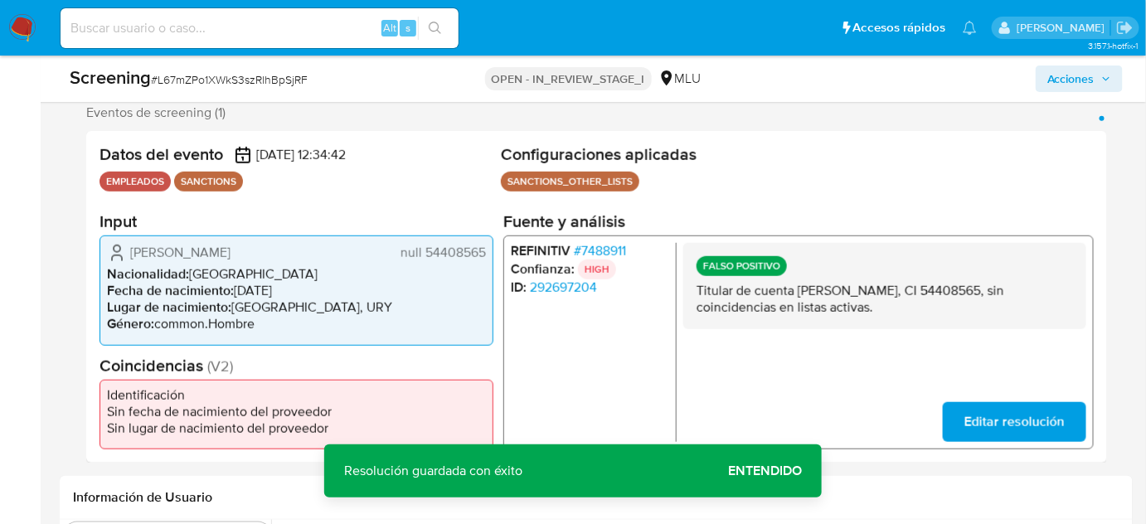
drag, startPoint x: 797, startPoint y: 289, endPoint x: 923, endPoint y: 294, distance: 126.2
click at [923, 294] on p "Titular de cuenta [PERSON_NAME], CI 54408565, sin coincidencias en listas activ…" at bounding box center [885, 299] width 377 height 33
click at [600, 245] on span "# 7488911" at bounding box center [600, 251] width 52 height 17
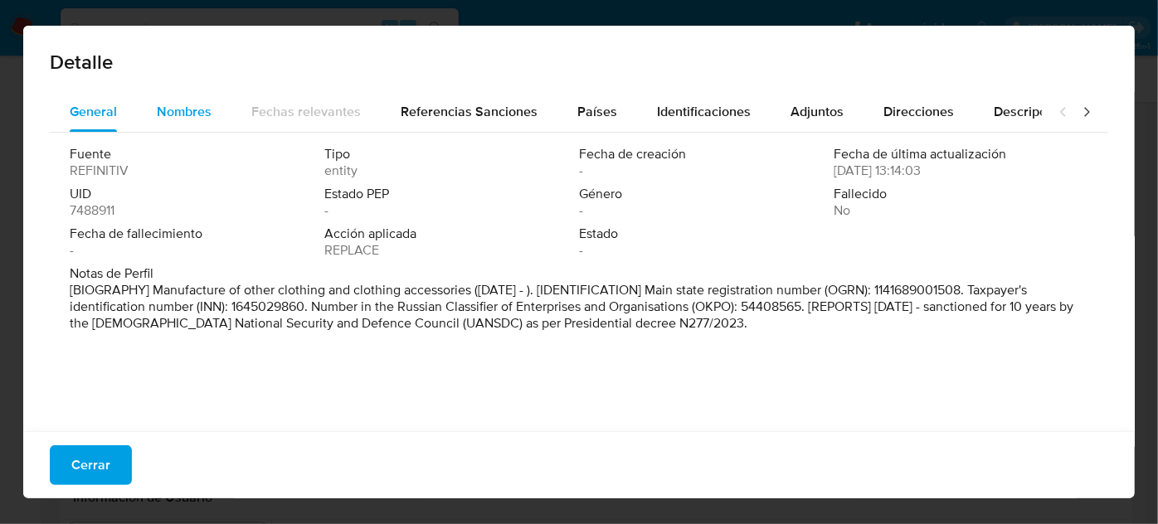
click at [181, 118] on span "Nombres" at bounding box center [184, 111] width 55 height 19
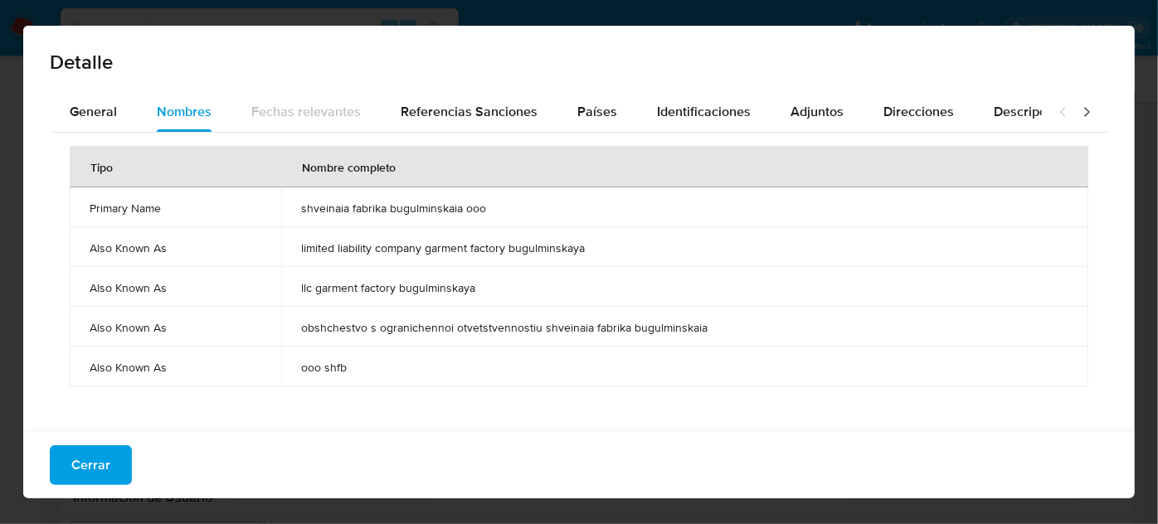
drag, startPoint x: 296, startPoint y: 207, endPoint x: 490, endPoint y: 210, distance: 194.1
click at [490, 210] on td "shveinaia fabrika bugulminskaia ooo" at bounding box center [684, 207] width 807 height 40
click at [592, 117] on span "Países" at bounding box center [597, 111] width 40 height 19
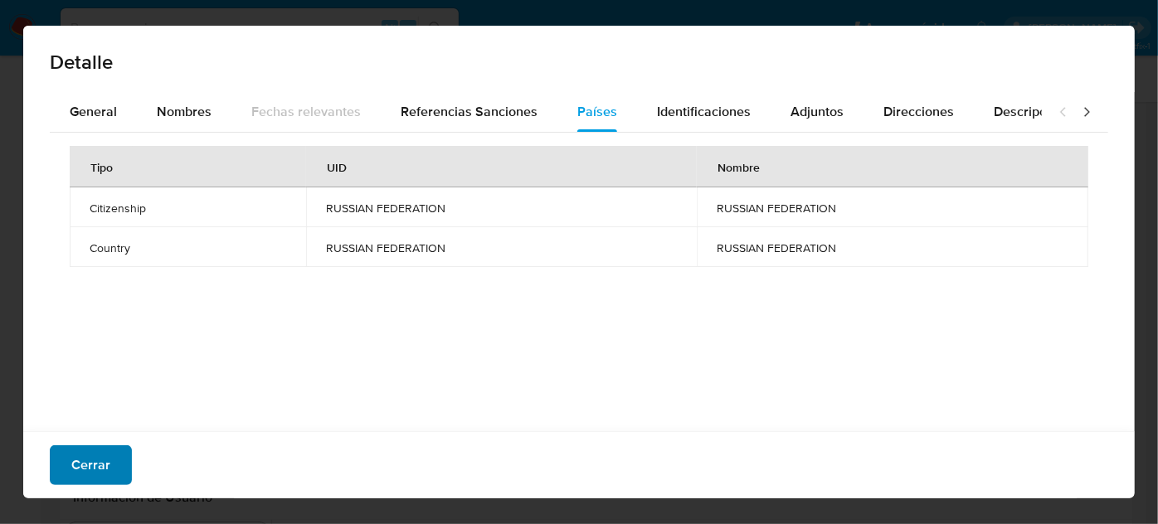
click at [109, 458] on button "Cerrar" at bounding box center [91, 465] width 82 height 40
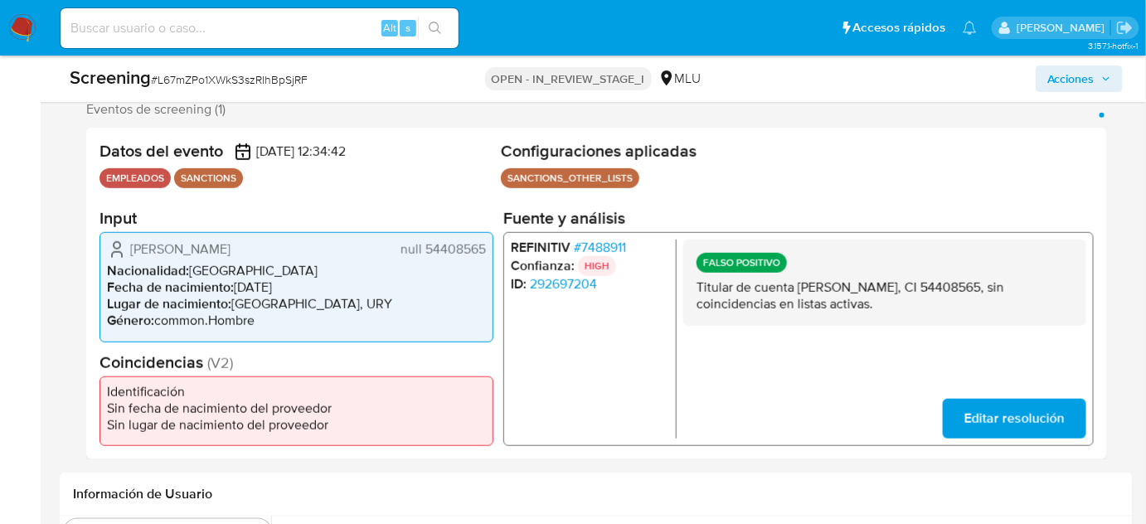
scroll to position [301, 0]
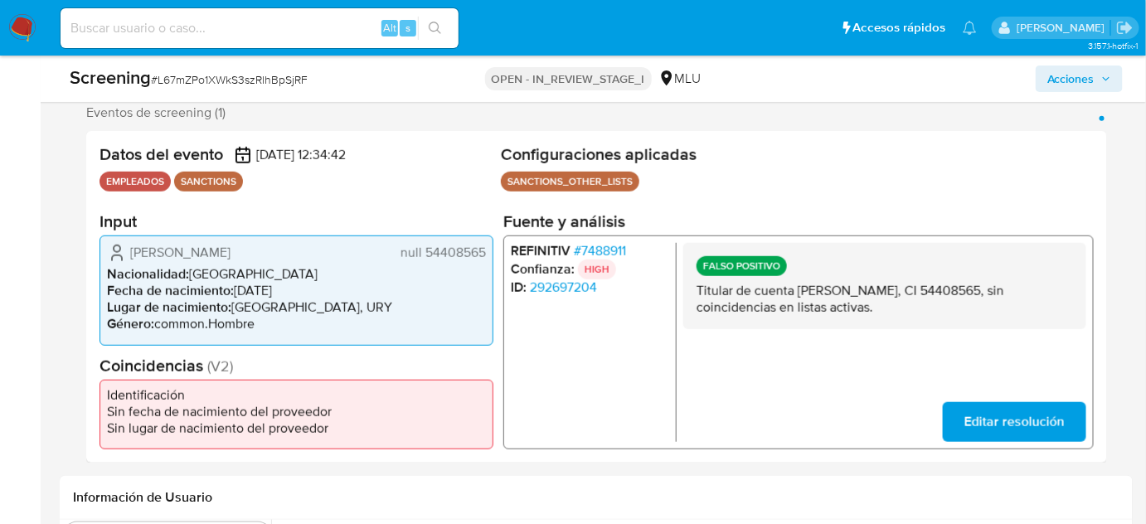
click at [1015, 428] on span "Editar resolución" at bounding box center [1015, 422] width 100 height 36
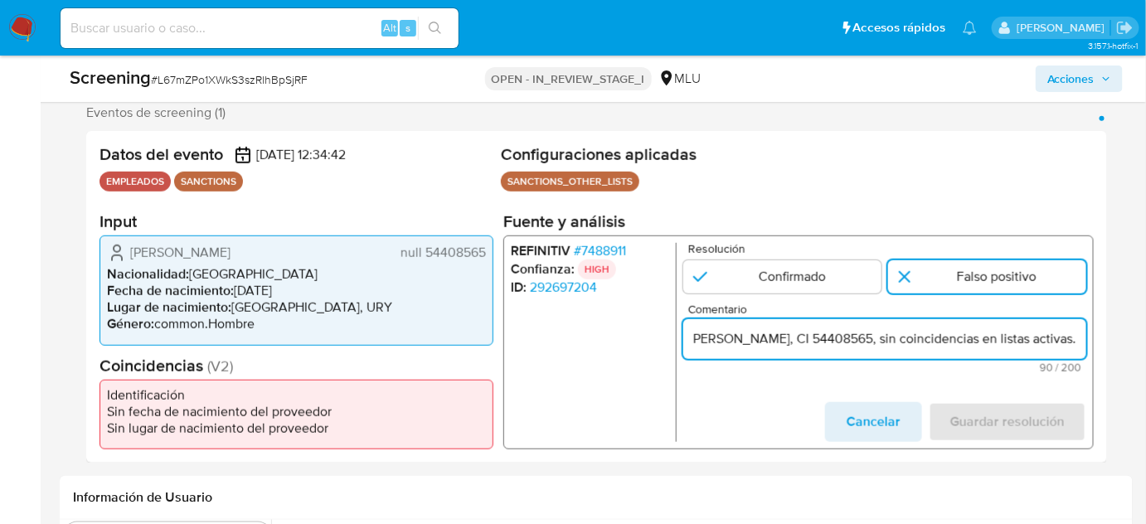
drag, startPoint x: 689, startPoint y: 338, endPoint x: 1090, endPoint y: 338, distance: 400.6
click at [1090, 338] on div "REFINITIV # 7488911 Confianza: HIGH ID: 292697204 Resolución Confirmado Falso p…" at bounding box center [798, 343] width 591 height 214
paste input "con el Sancionado Shveinaia Fabrika Bugulminskaia Ooo. Sin relación, se utiliza…"
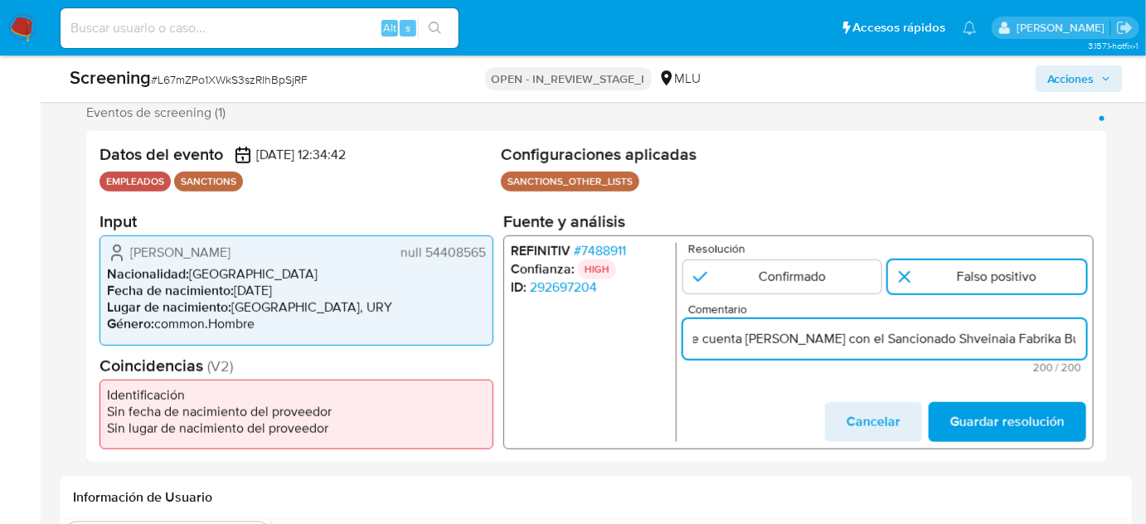
scroll to position [0, 0]
click at [681, 338] on div "REFINITIV # 7488911 Confianza: HIGH ID: 292697204 Resolución Confirmado Falso p…" at bounding box center [798, 343] width 591 height 214
click at [747, 340] on input "Titular de cuenta Santiago Mintegui Paz con el Sancionado Shveinaia Fabrika Bug…" at bounding box center [884, 339] width 403 height 22
drag, startPoint x: 790, startPoint y: 341, endPoint x: 641, endPoint y: 326, distance: 149.2
click at [641, 326] on div "REFINITIV # 7488911 Confianza: HIGH ID: 292697204 Resolución Confirmado Falso p…" at bounding box center [798, 343] width 591 height 214
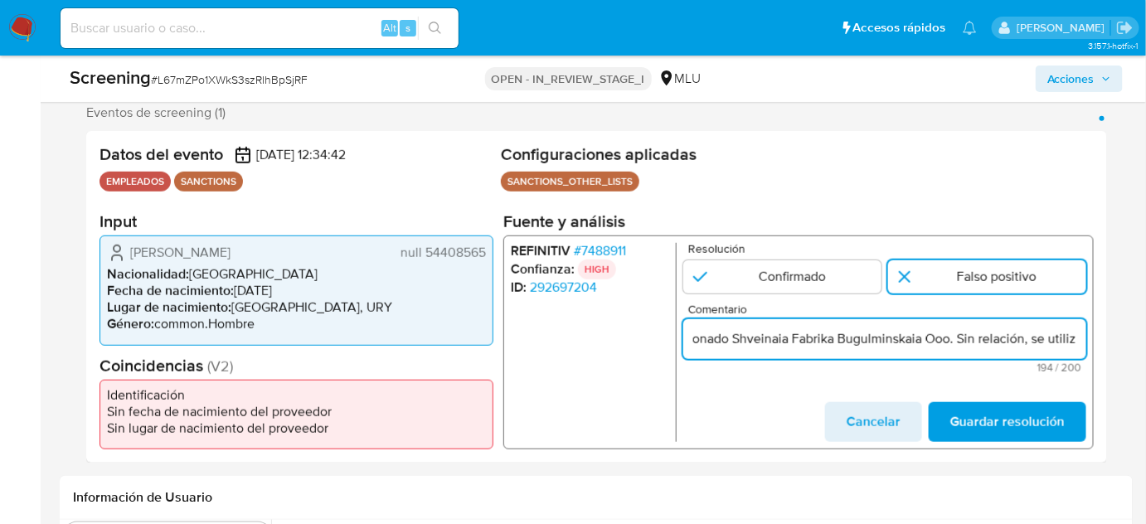
drag, startPoint x: 974, startPoint y: 340, endPoint x: 1077, endPoint y: 344, distance: 102.9
click at [1077, 344] on input "El empleado Santiago Mintegui Paz con el Sancionado Shveinaia Fabrika Bugulmins…" at bounding box center [884, 339] width 403 height 22
click at [1017, 340] on input "El empleado Santiago Mintegui Paz con el Sancionado Shveinaia Fabrika Bugulmins…" at bounding box center [884, 339] width 403 height 22
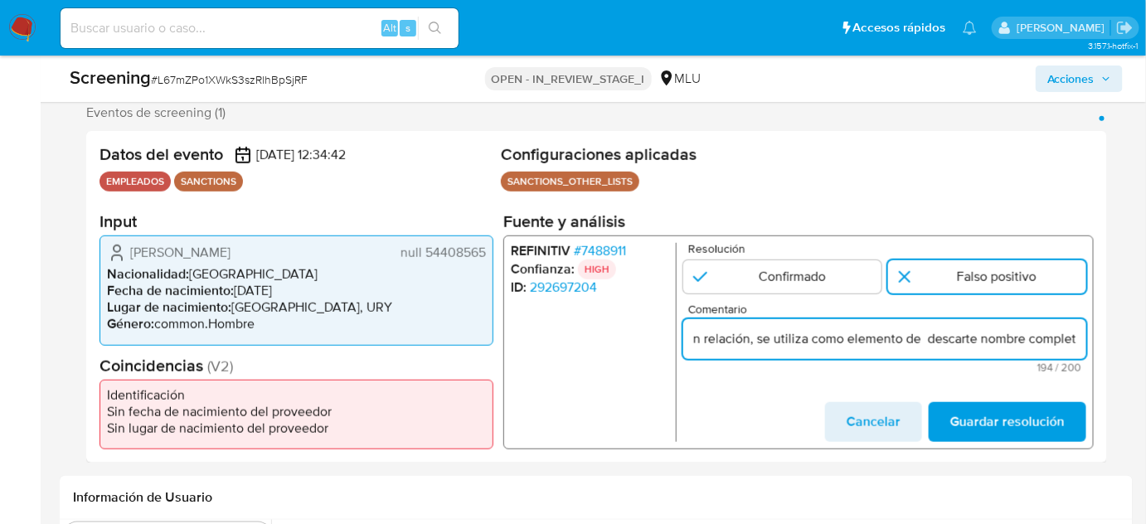
drag, startPoint x: 946, startPoint y: 340, endPoint x: 1008, endPoint y: 341, distance: 62.2
click at [1008, 341] on input "El empleado Santiago Mintegui Paz con el Sancionado Shveinaia Fabrika Bugulmins…" at bounding box center [884, 339] width 403 height 22
click at [736, 334] on input "El empleado Santiago Mintegui Paz con el Sancionado Shveinaia Fabrika Bugulmins…" at bounding box center [884, 339] width 403 height 22
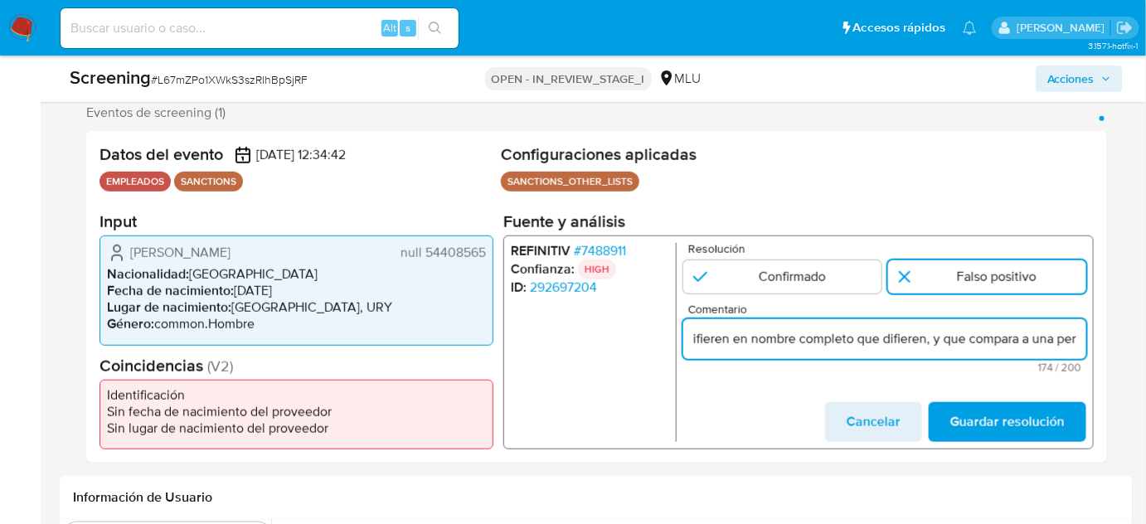
drag, startPoint x: 1026, startPoint y: 339, endPoint x: 1071, endPoint y: 345, distance: 45.2
click at [1071, 345] on input "El empleado Santiago Mintegui Paz con el Sancionado Shveinaia Fabrika Bugulmins…" at bounding box center [884, 339] width 403 height 22
click at [1028, 342] on input "El empleado Santiago Mintegui Paz con el Sancionado Shveinaia Fabrika Bugulmins…" at bounding box center [884, 339] width 403 height 22
drag, startPoint x: 855, startPoint y: 340, endPoint x: 1083, endPoint y: 340, distance: 228.1
click at [1083, 340] on input "El empleado Santiago Mintegui Paz con el Sancionado Shveinaia Fabrika Bugulmins…" at bounding box center [884, 339] width 403 height 22
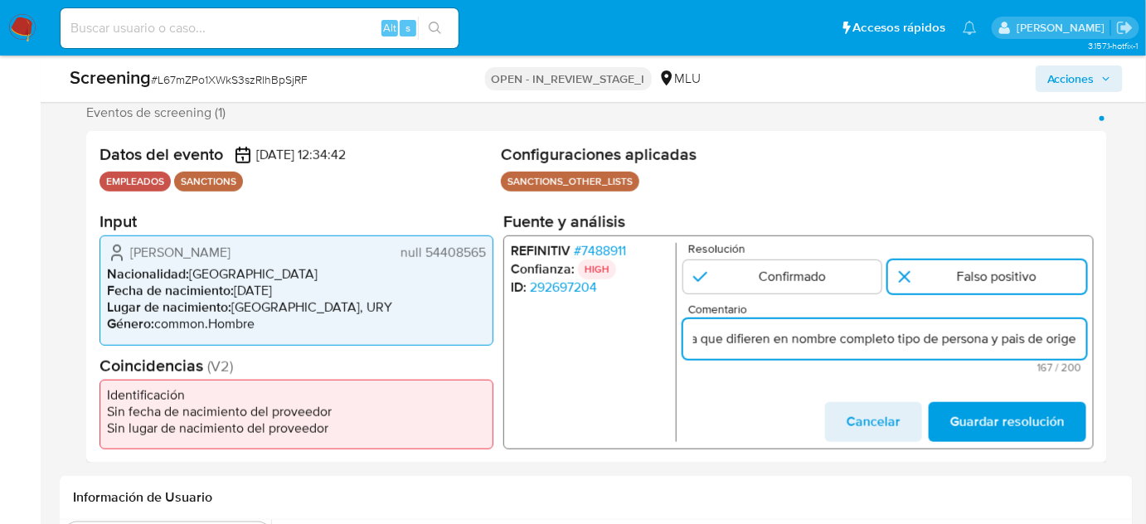
scroll to position [0, 645]
click at [887, 342] on input "El empleado Santiago Mintegui Paz con el Sancionado Shveinaia Fabrika Bugulmins…" at bounding box center [884, 339] width 403 height 22
click at [790, 378] on form "Resolución Confirmado Falso positivo Comentario El empleado Santiago Mintegui P…" at bounding box center [884, 342] width 403 height 199
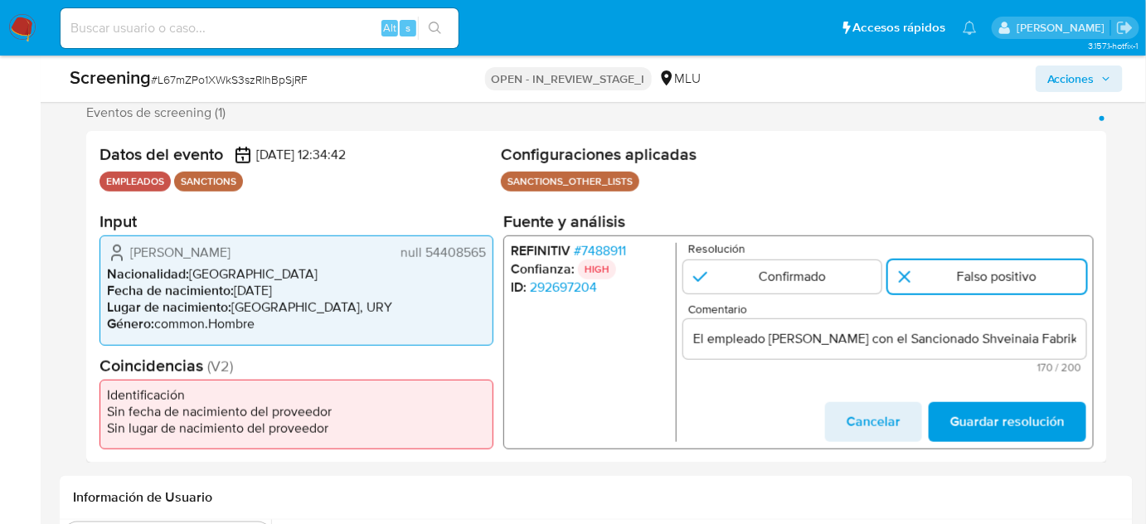
click at [897, 343] on input "El empleado Santiago Mintegui Paz con el Sancionado Shveinaia Fabrika Bugulmins…" at bounding box center [884, 339] width 403 height 22
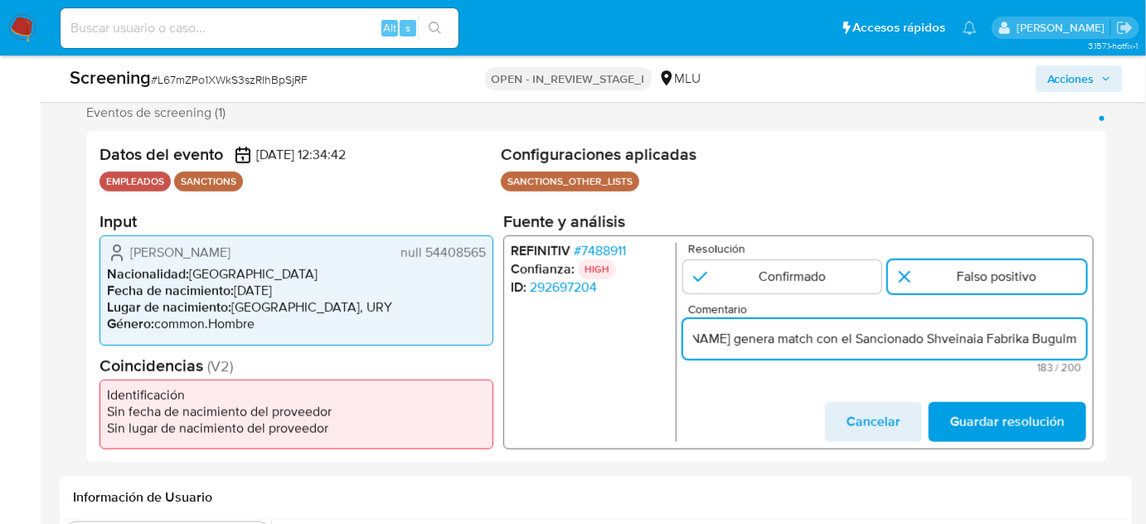
scroll to position [0, 185]
drag, startPoint x: 1021, startPoint y: 338, endPoint x: 1070, endPoint y: 344, distance: 49.4
click at [1070, 344] on input "El empleado Santiago Mintegui Paz genera match con el Sancionado Shveinaia Fabr…" at bounding box center [884, 339] width 403 height 22
click at [964, 338] on input "El empleado Santiago Mintegui Paz genera match con el Sancionado Shveinaia Fabr…" at bounding box center [884, 339] width 403 height 22
drag, startPoint x: 1044, startPoint y: 338, endPoint x: 1068, endPoint y: 340, distance: 24.2
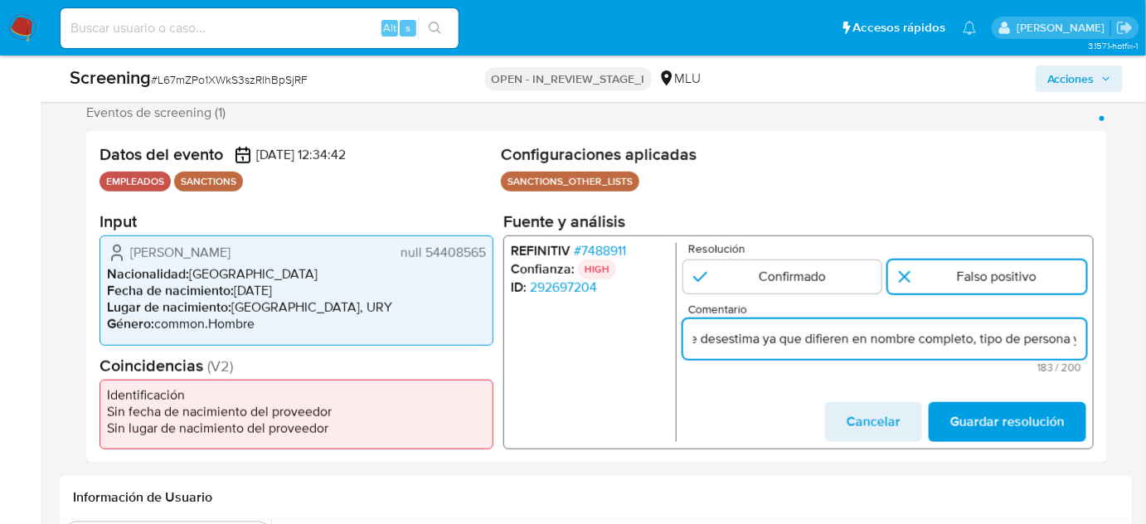
click at [1068, 340] on input "El empleado Santiago Mintegui Paz genera match con el Sancionado Shveinaia Fabr…" at bounding box center [884, 339] width 403 height 22
click at [792, 340] on input "El empleado Santiago Mintegui Paz genera match con el Sancionado Shveinaia Fabr…" at bounding box center [884, 339] width 403 height 22
drag, startPoint x: 1038, startPoint y: 333, endPoint x: 1082, endPoint y: 336, distance: 44.0
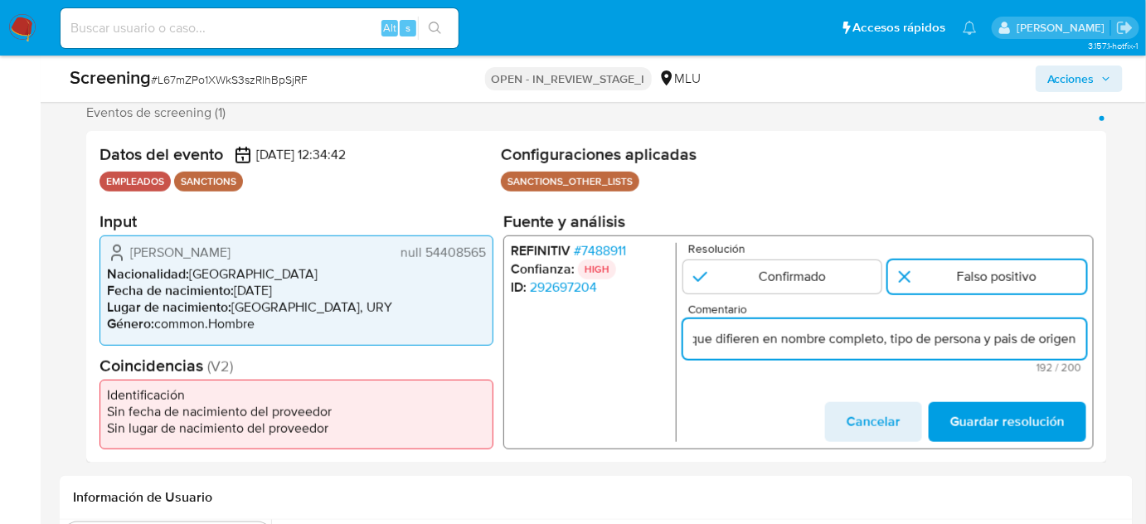
click at [1082, 336] on input "El empleado Santiago Mintegui Paz genera match con el Sancionado Shveinaia Fabr…" at bounding box center [884, 339] width 403 height 22
type input "El empleado Santiago Mintegui Paz genera match con el Sancionado Shveinaia Fabr…"
click at [1005, 420] on span "Guardar resolución" at bounding box center [1007, 422] width 114 height 36
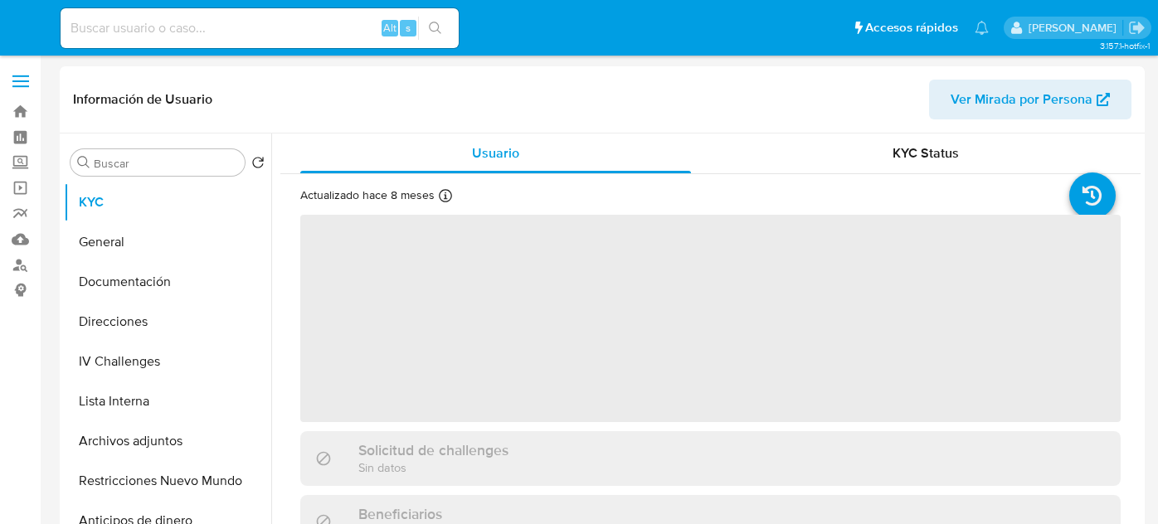
select select "10"
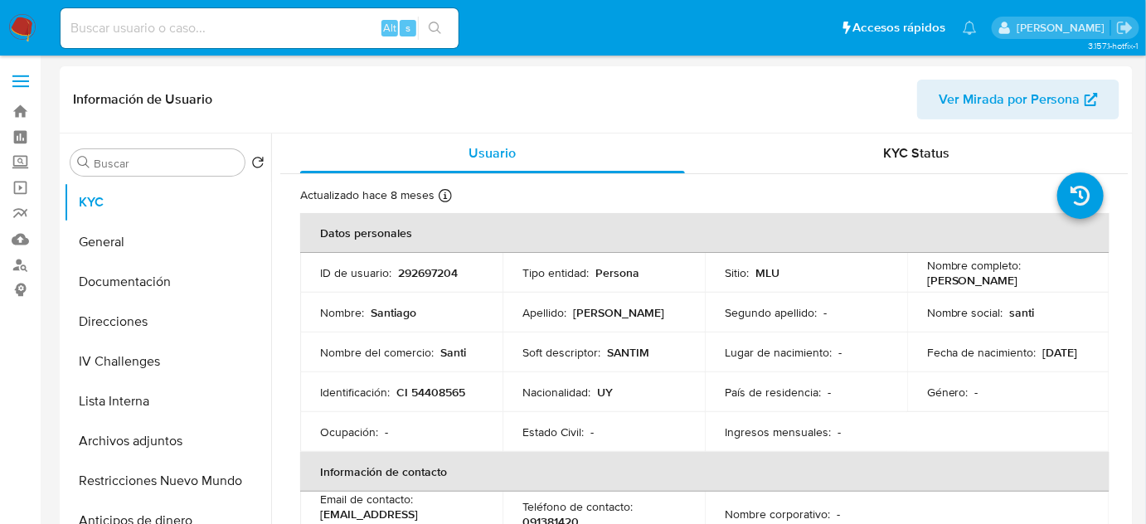
drag, startPoint x: 1046, startPoint y: 280, endPoint x: 921, endPoint y: 284, distance: 125.3
click at [921, 284] on td "Nombre completo : [PERSON_NAME]" at bounding box center [1008, 273] width 202 height 40
copy p "[PERSON_NAME]"
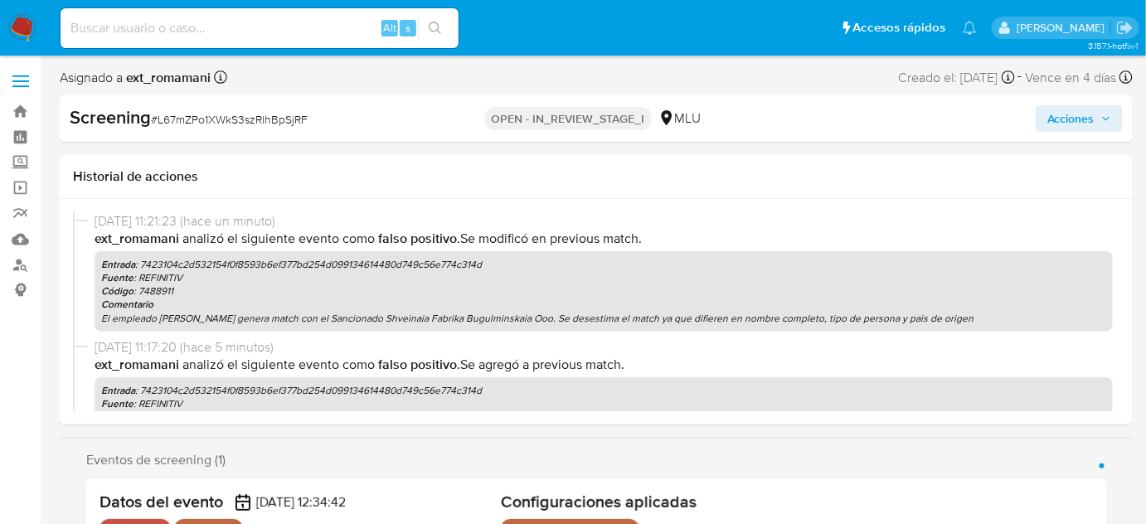
click at [1057, 126] on span "Acciones" at bounding box center [1071, 118] width 47 height 27
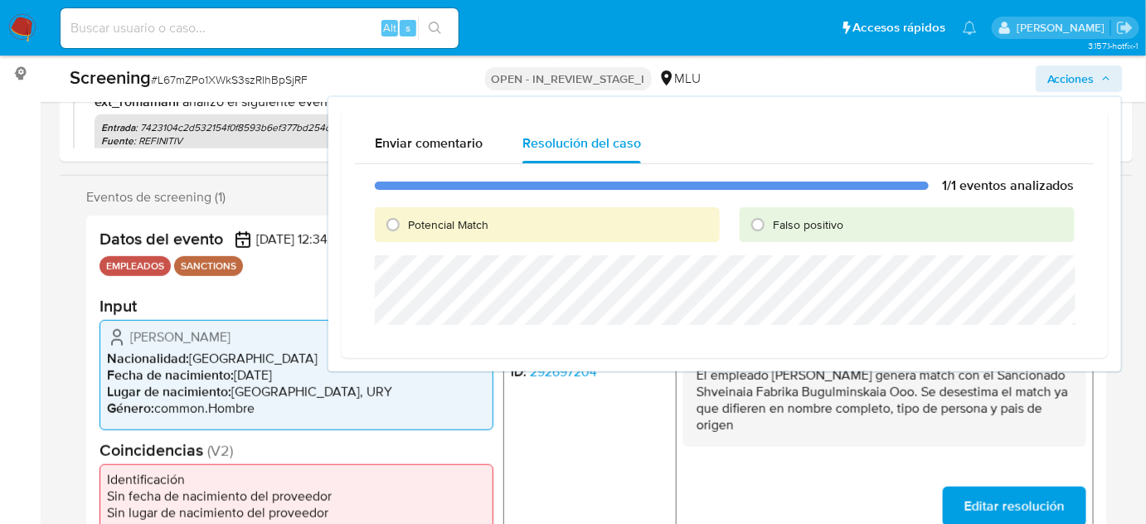
scroll to position [226, 0]
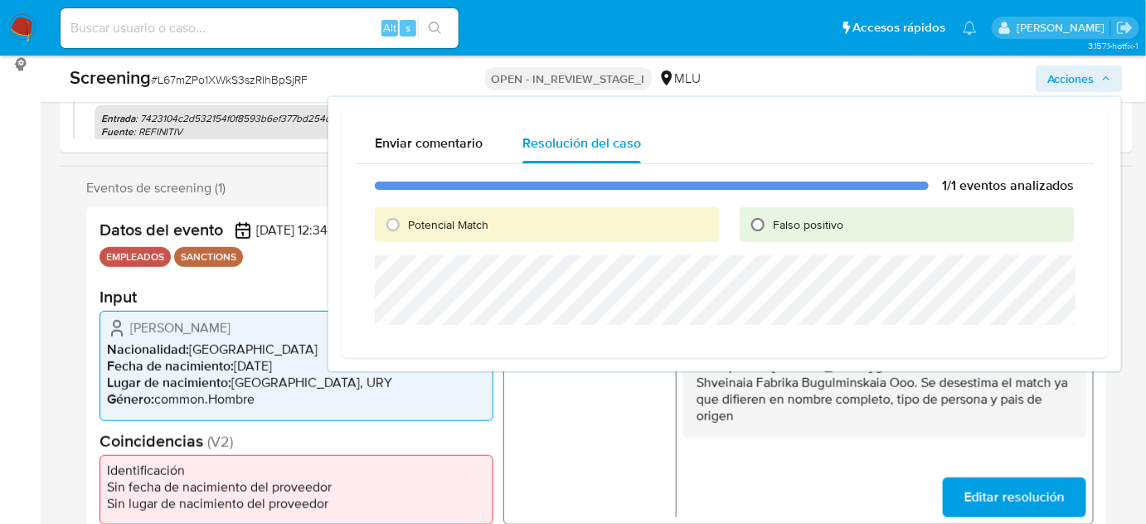
click at [766, 230] on input "Falso positivo" at bounding box center [758, 224] width 27 height 27
radio input "true"
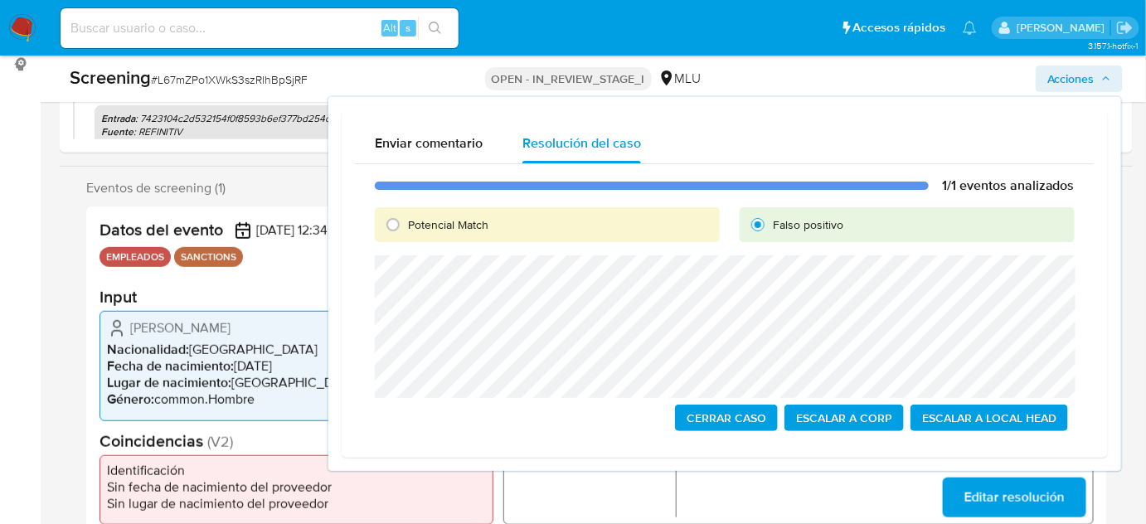
click at [706, 413] on span "Cerrar Caso" at bounding box center [727, 417] width 80 height 23
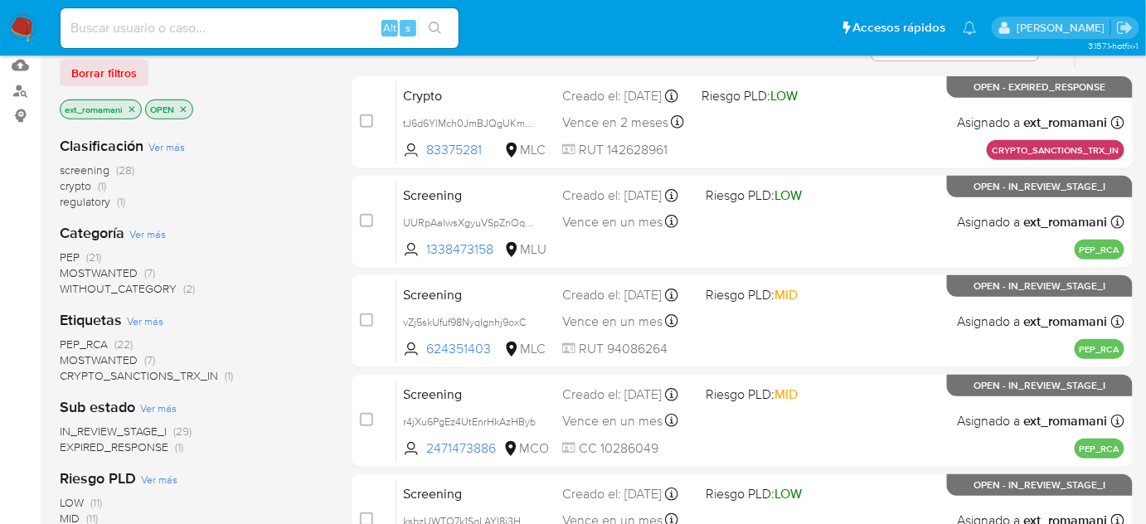
scroll to position [226, 0]
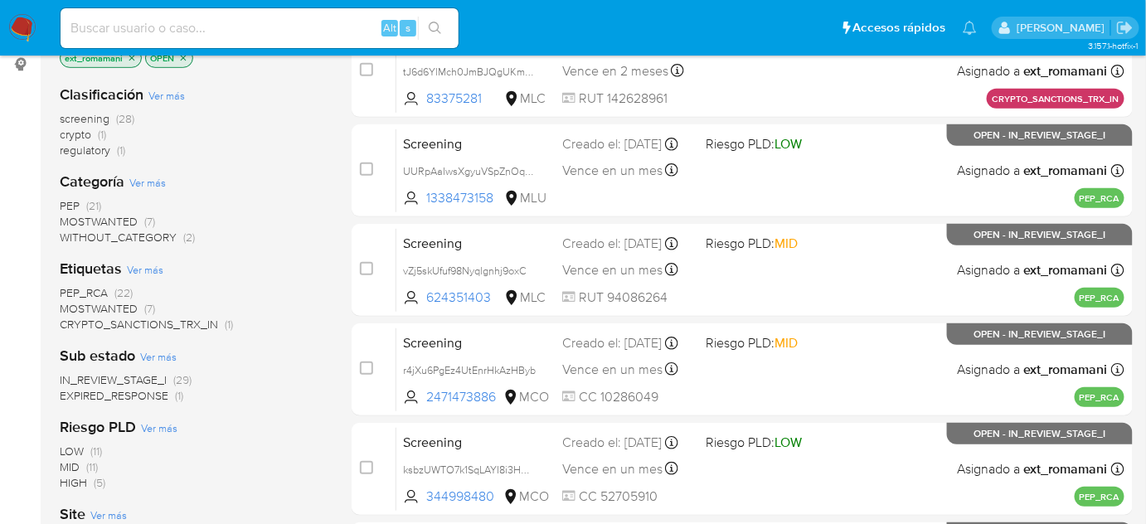
click at [124, 150] on span "(1)" at bounding box center [121, 150] width 8 height 17
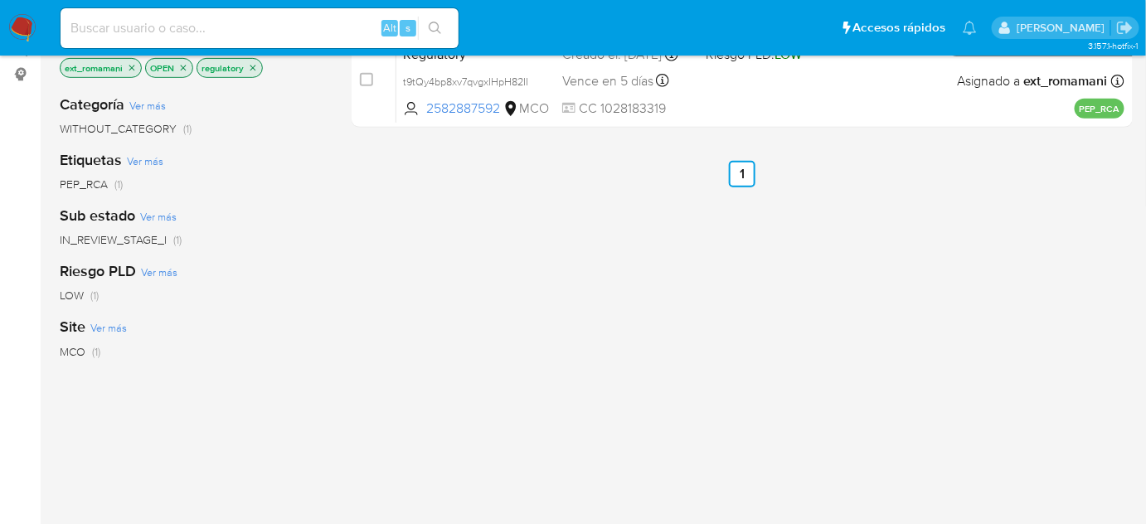
scroll to position [75, 0]
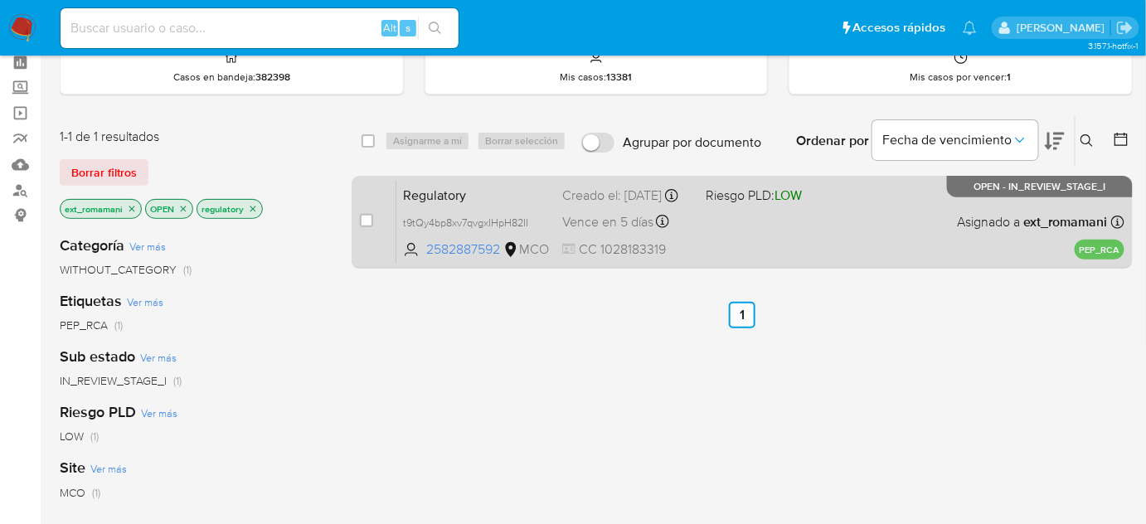
click at [743, 229] on div "Regulatory t9tQy4bp8xv7qvgxIHpH82II 2582887592 MCO Riesgo PLD: LOW Creado el: 2…" at bounding box center [760, 222] width 728 height 84
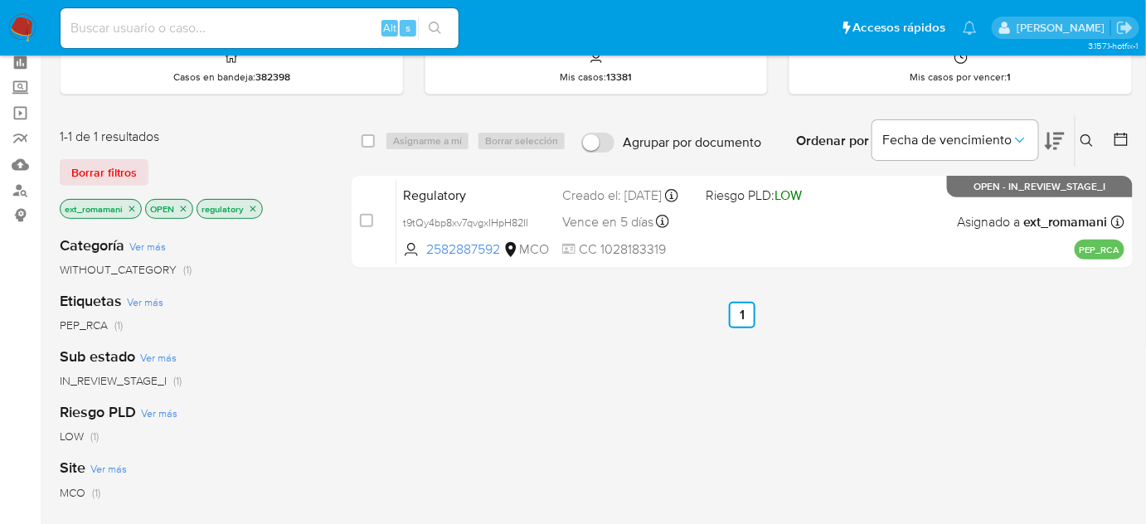
click at [26, 27] on img at bounding box center [22, 28] width 28 height 28
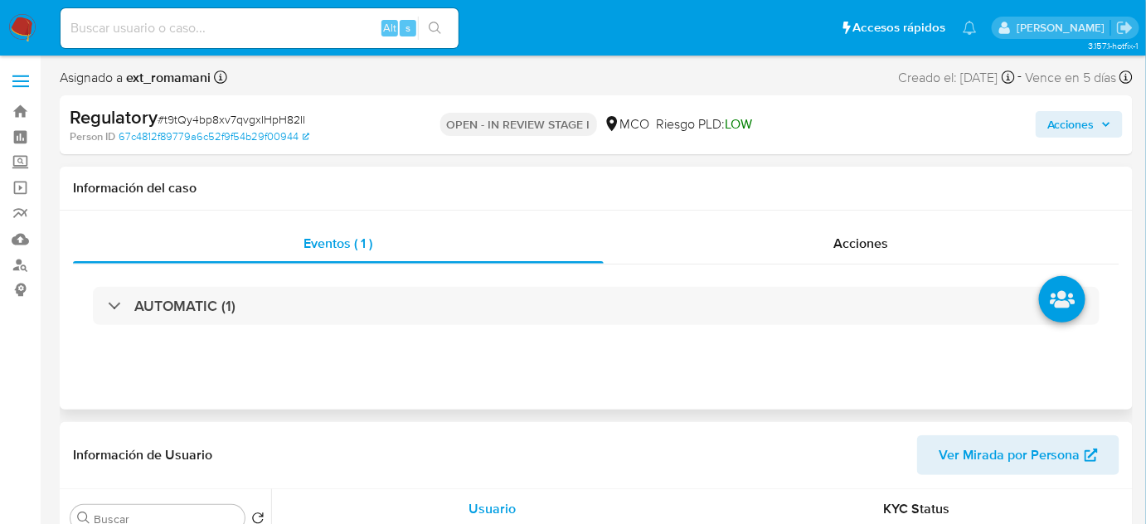
select select "10"
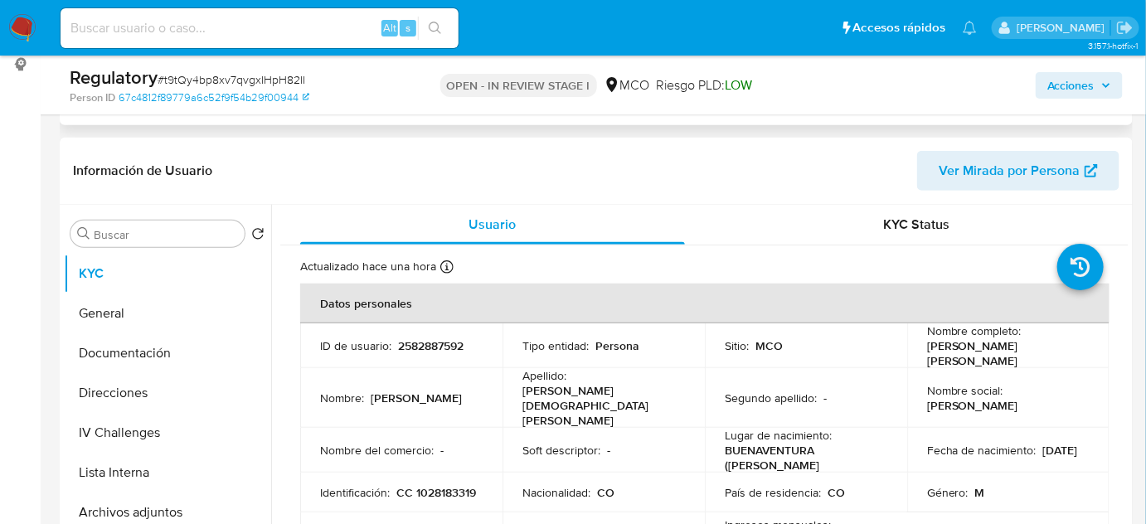
scroll to position [75, 0]
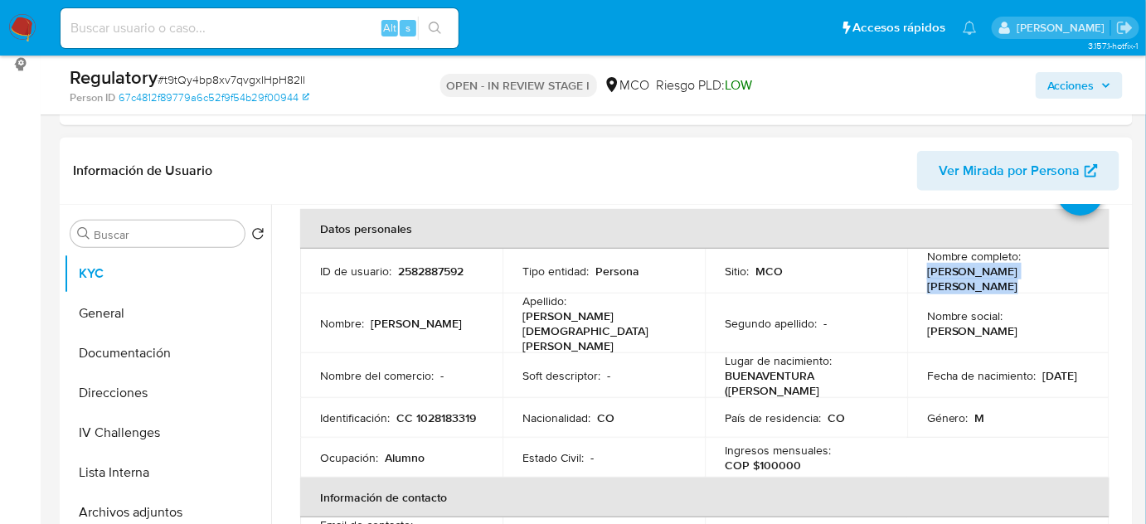
drag, startPoint x: 973, startPoint y: 284, endPoint x: 920, endPoint y: 274, distance: 54.2
click at [920, 274] on td "Nombre completo : [PERSON_NAME] [PERSON_NAME]" at bounding box center [1008, 271] width 202 height 45
copy p "[PERSON_NAME] [PERSON_NAME]"
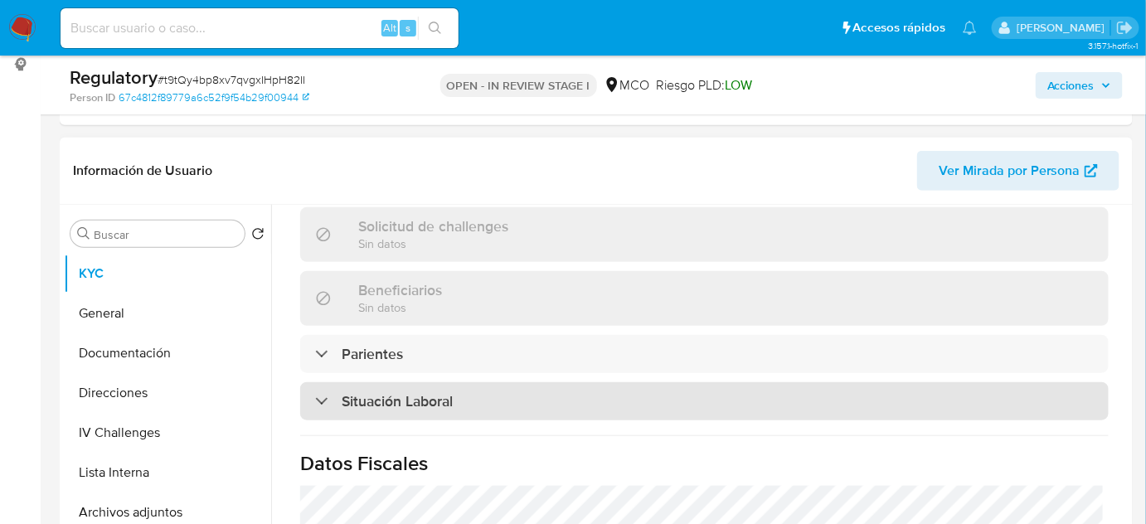
scroll to position [754, 0]
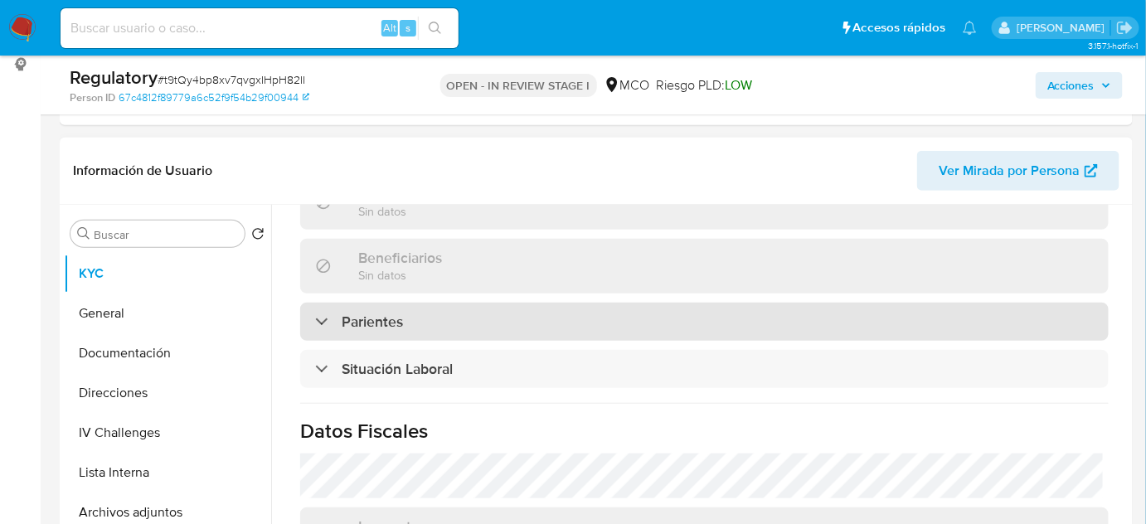
click at [369, 313] on h3 "Parientes" at bounding box center [372, 322] width 61 height 18
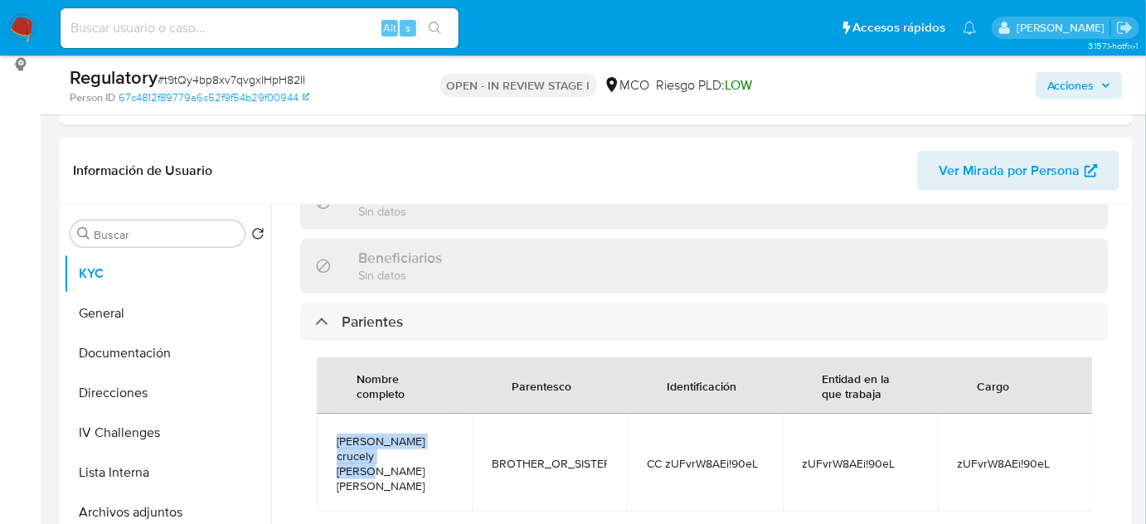
drag, startPoint x: 386, startPoint y: 431, endPoint x: 334, endPoint y: 417, distance: 53.3
click at [334, 417] on td "Ana crucely Caicedo mosquera" at bounding box center [394, 463] width 155 height 98
copy span "Ana crucely Caicedo mosquera"
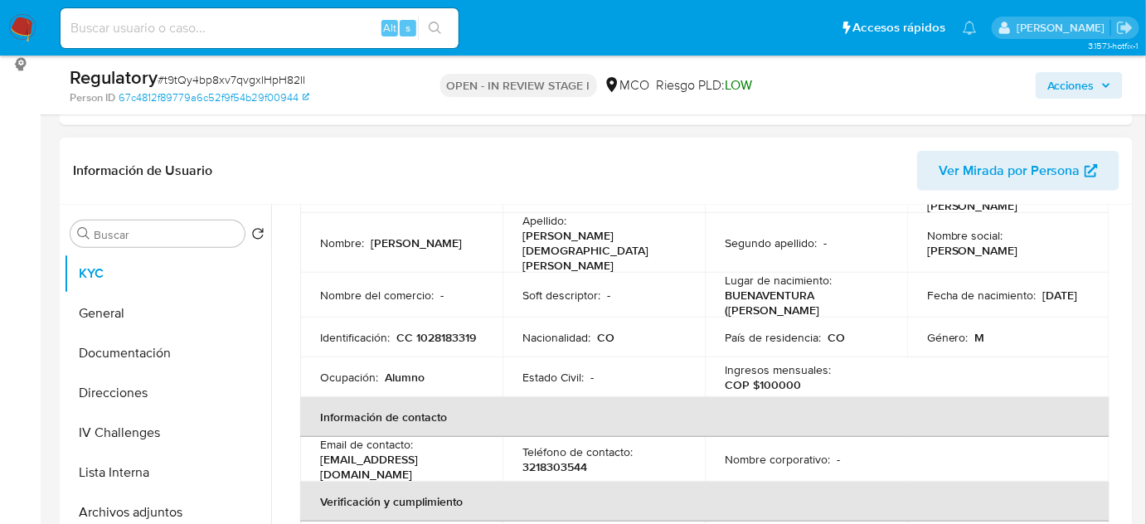
scroll to position [75, 0]
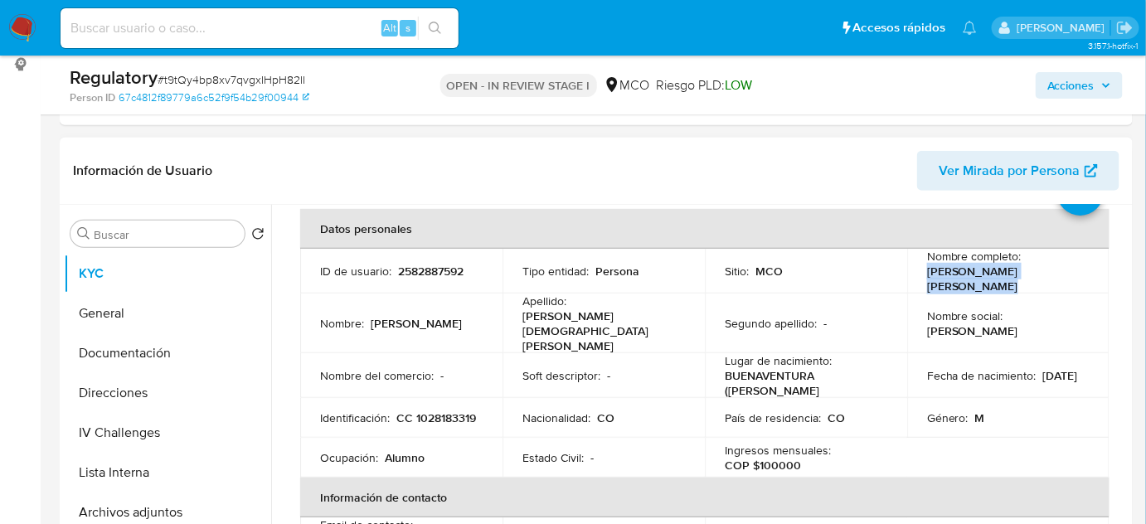
drag, startPoint x: 921, startPoint y: 287, endPoint x: 922, endPoint y: 274, distance: 13.4
click at [927, 274] on p "[PERSON_NAME] [PERSON_NAME]" at bounding box center [1005, 279] width 156 height 30
copy p "[PERSON_NAME] [PERSON_NAME]"
click at [982, 279] on p "[PERSON_NAME] [PERSON_NAME]" at bounding box center [1005, 279] width 156 height 30
drag, startPoint x: 973, startPoint y: 287, endPoint x: 920, endPoint y: 278, distance: 53.9
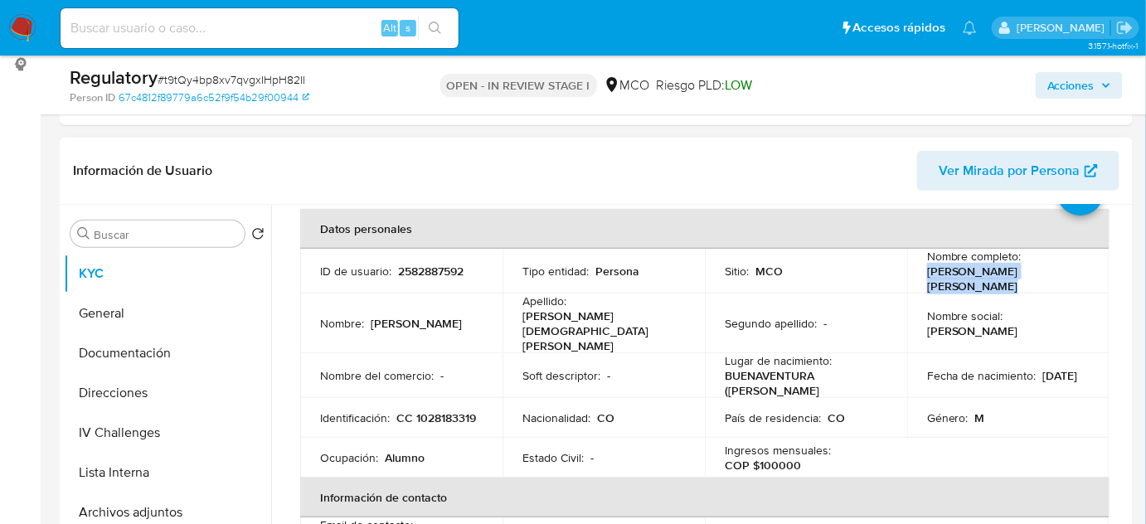
click at [920, 278] on td "Nombre completo : Juan David Mosquera Caicedo" at bounding box center [1008, 271] width 202 height 45
copy p "[PERSON_NAME] [PERSON_NAME]"
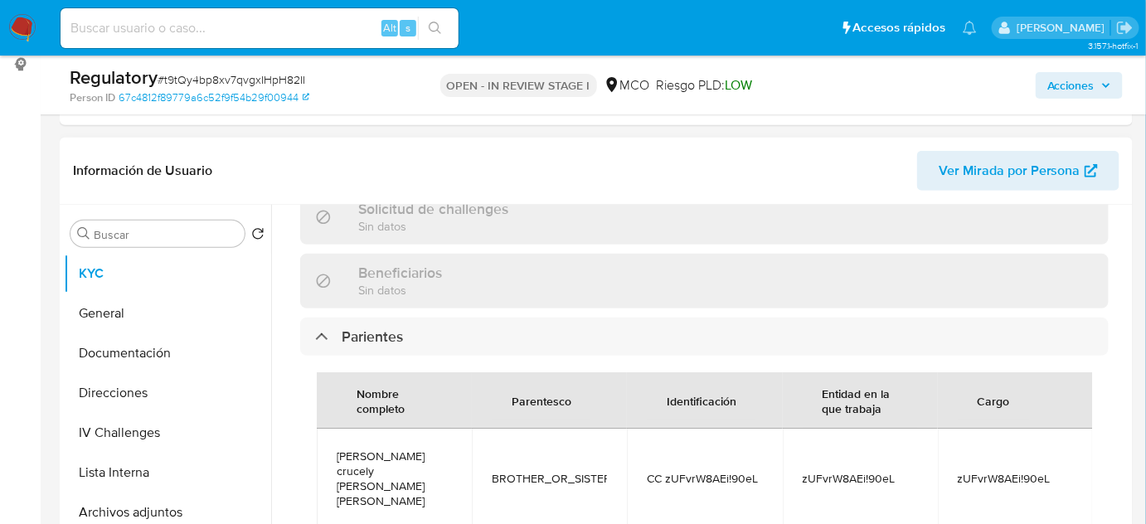
scroll to position [829, 0]
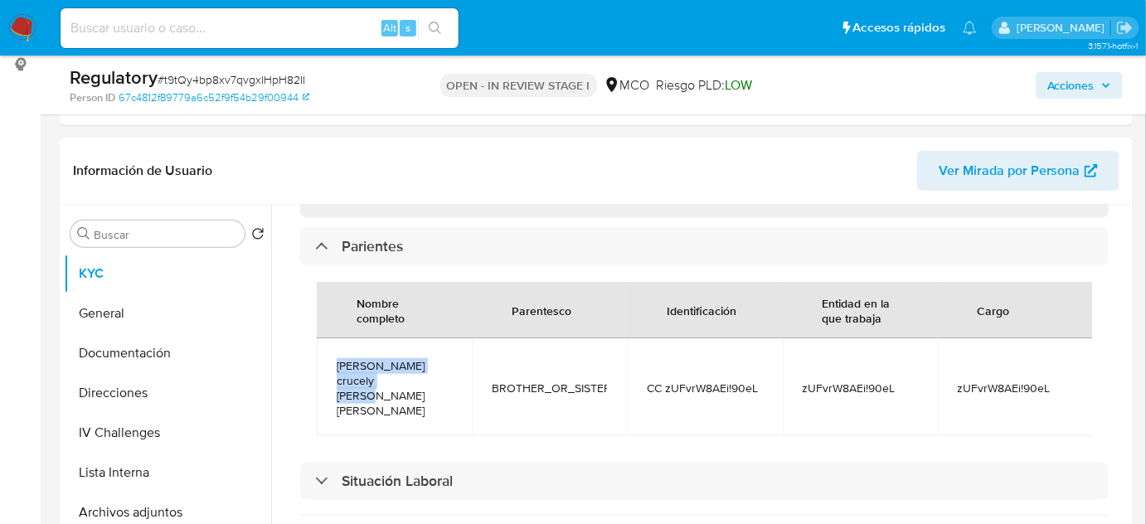
drag, startPoint x: 416, startPoint y: 353, endPoint x: 334, endPoint y: 333, distance: 84.7
click at [334, 338] on td "Ana crucely Caicedo mosquera" at bounding box center [394, 387] width 155 height 98
copy span "Ana crucely Caicedo mosquera"
drag, startPoint x: 1036, startPoint y: 342, endPoint x: 945, endPoint y: 342, distance: 91.2
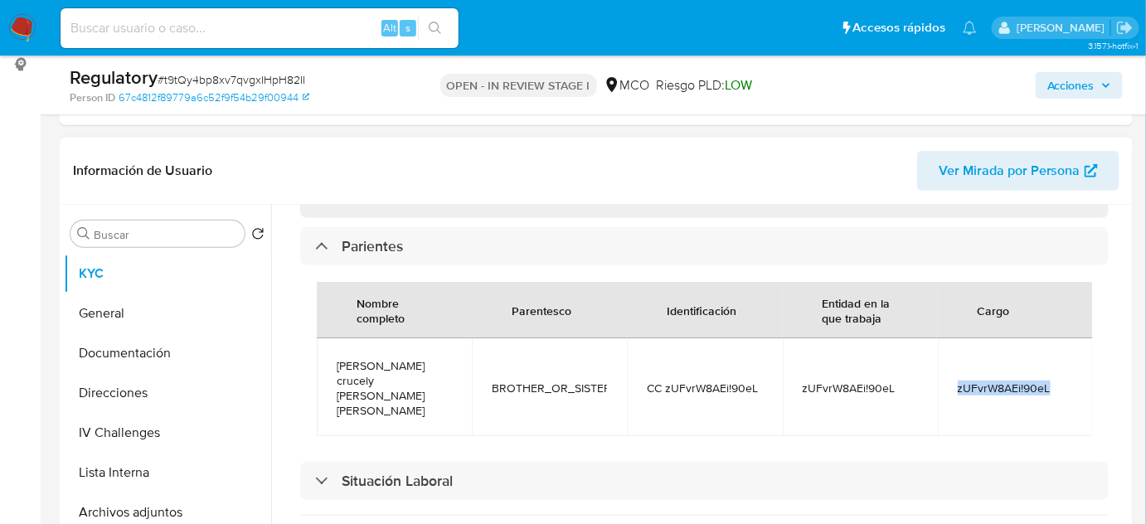
click at [945, 342] on td "zUFvrW8AEi!90eL" at bounding box center [1015, 387] width 155 height 98
copy span "zUFvrW8AEi!90eL"
click at [991, 349] on td "zUFvrW8AEi!90eL" at bounding box center [1015, 387] width 155 height 98
drag, startPoint x: 1046, startPoint y: 342, endPoint x: 950, endPoint y: 344, distance: 95.4
click at [950, 344] on td "zUFvrW8AEi!90eL" at bounding box center [1015, 387] width 155 height 98
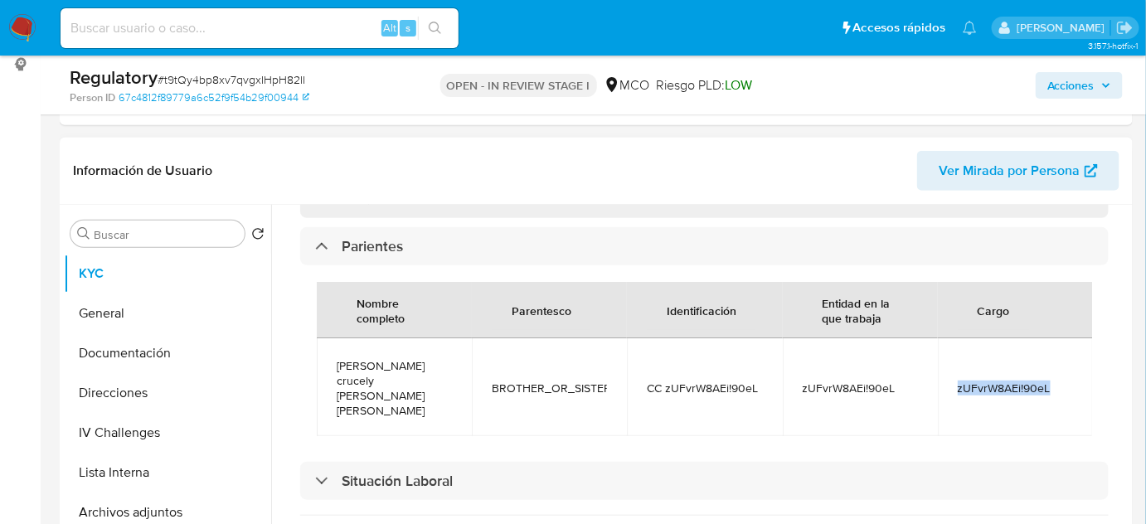
copy span "zUFvrW8AEi!90eL"
click at [122, 478] on button "Lista Interna" at bounding box center [161, 473] width 194 height 40
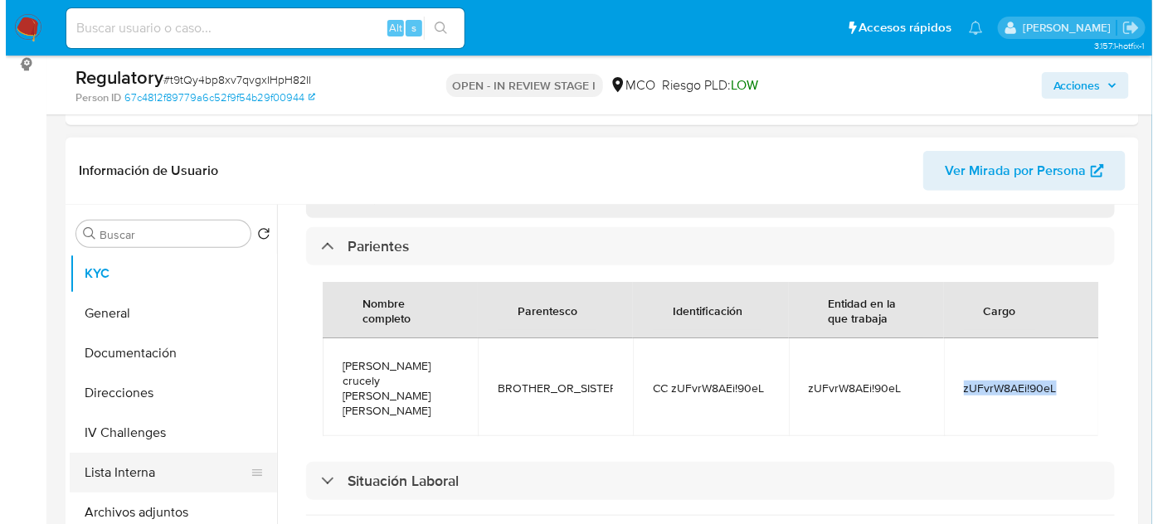
scroll to position [0, 0]
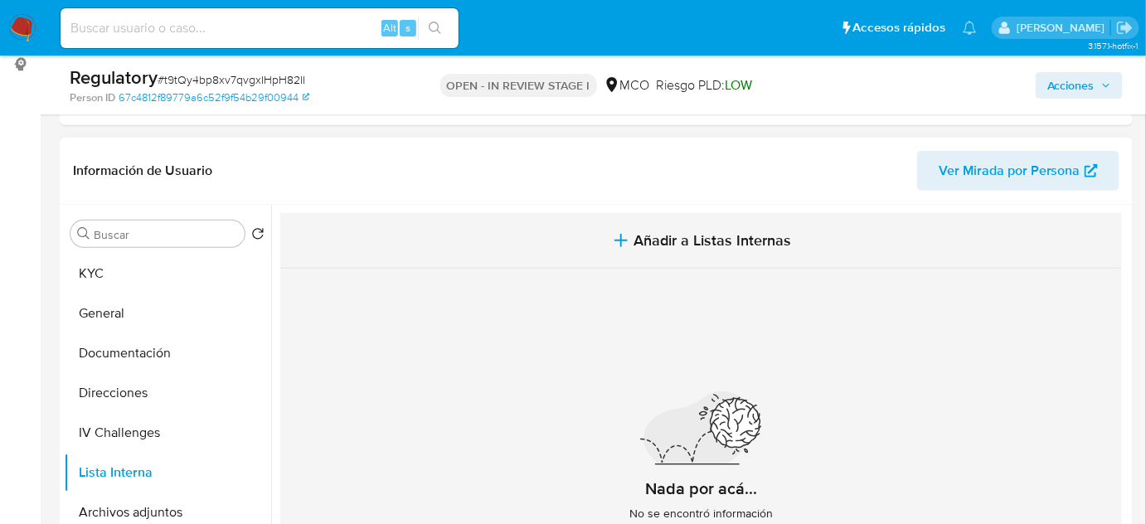
click at [622, 242] on icon "button" at bounding box center [621, 241] width 20 height 20
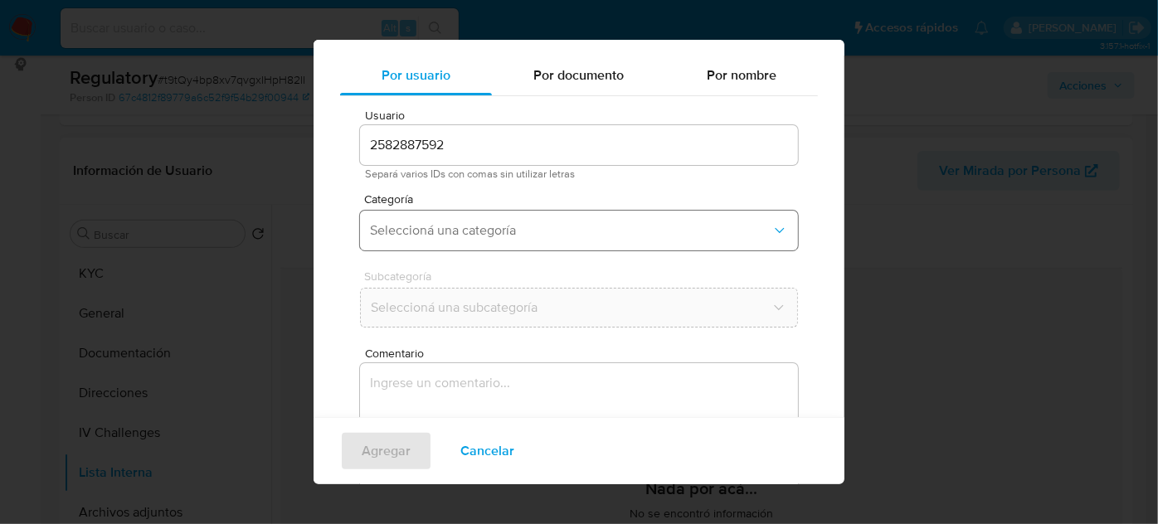
scroll to position [61, 0]
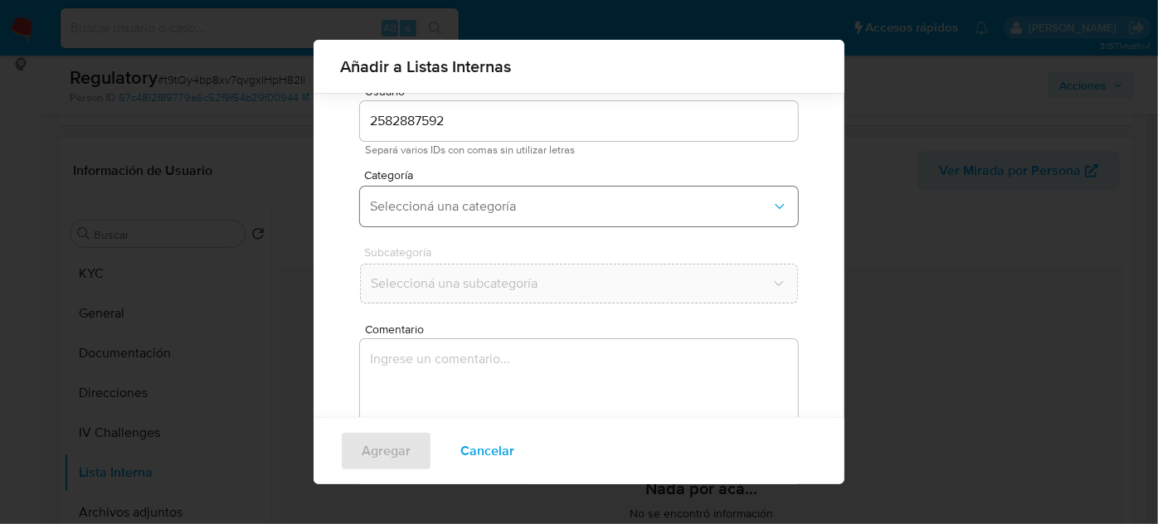
click at [557, 216] on button "Seleccioná una categoría" at bounding box center [579, 207] width 438 height 40
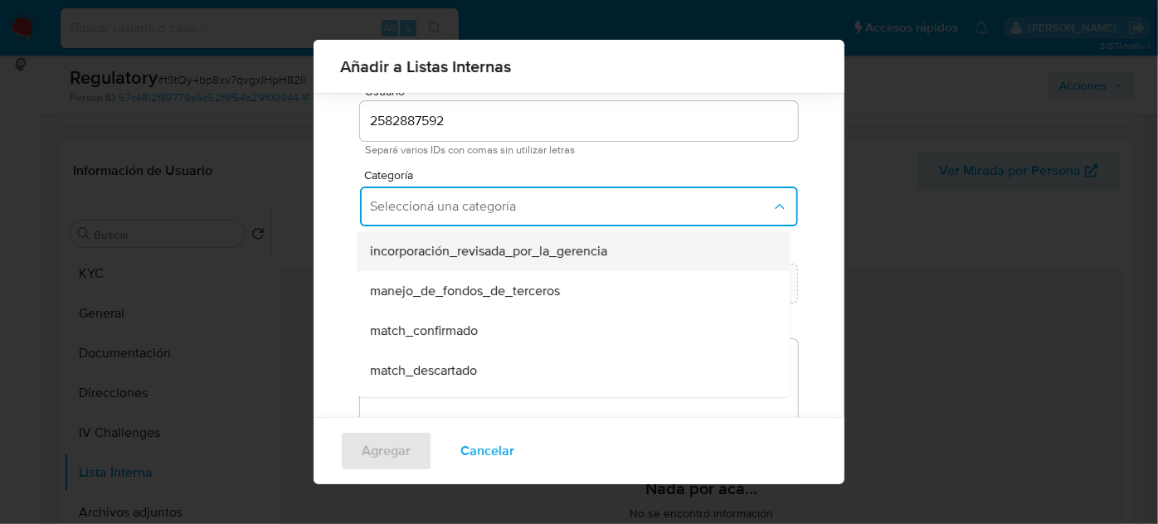
scroll to position [75, 0]
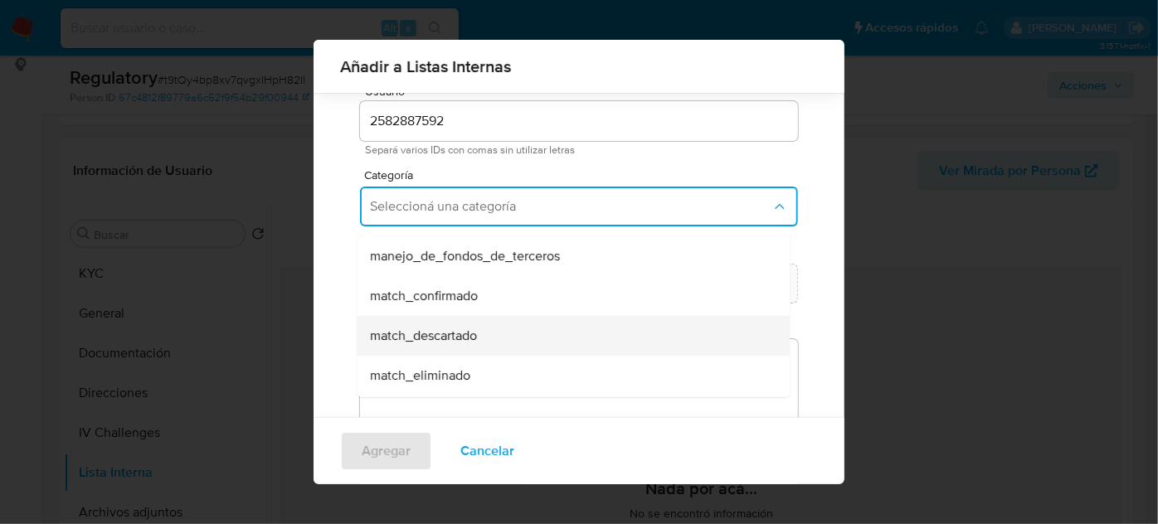
click at [479, 339] on div "match_descartado" at bounding box center [568, 336] width 396 height 40
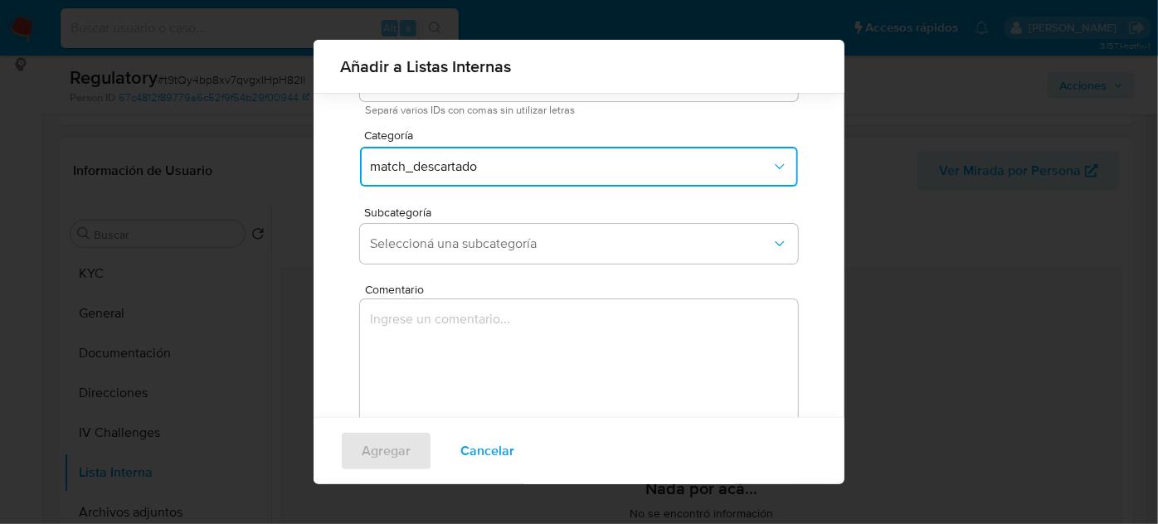
scroll to position [137, 0]
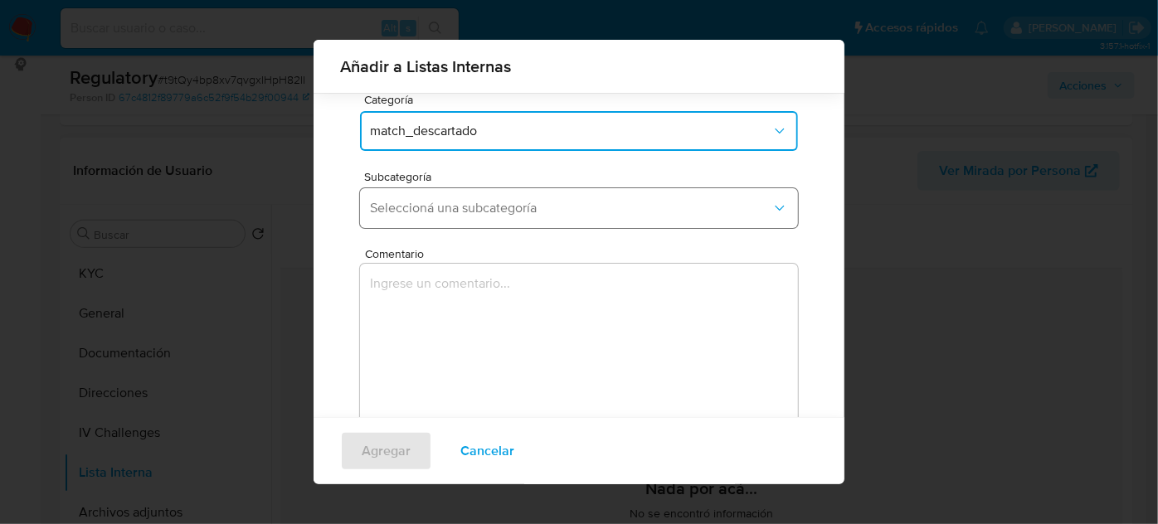
click at [501, 211] on span "Seleccioná una subcategoría" at bounding box center [570, 208] width 401 height 17
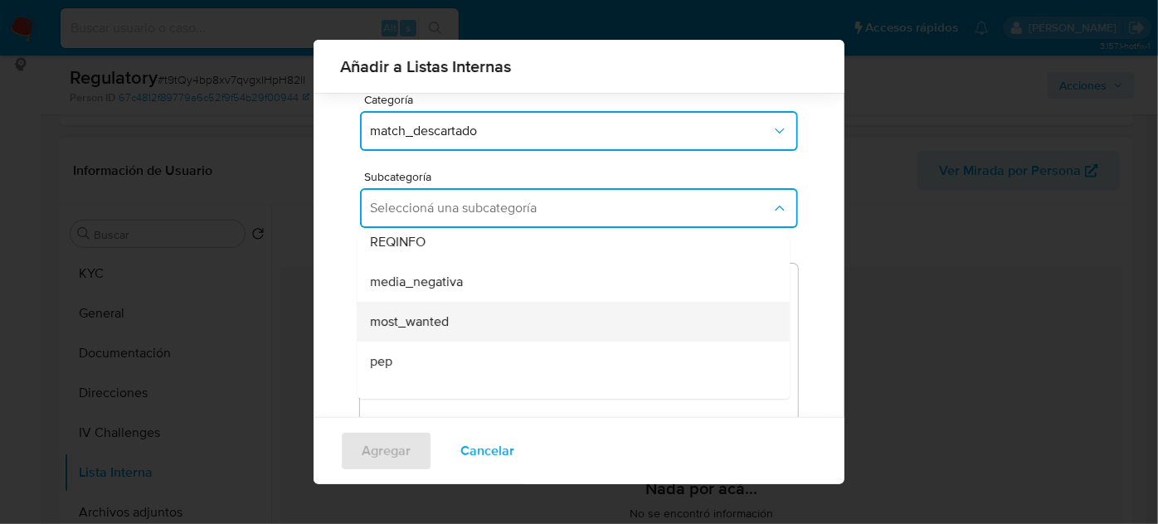
scroll to position [75, 0]
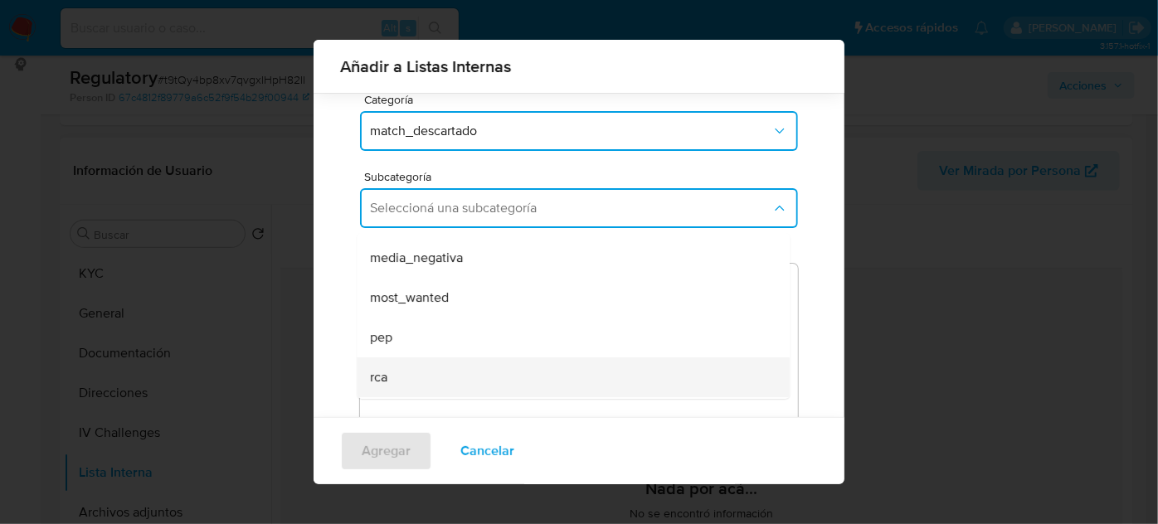
click at [395, 363] on div "rca" at bounding box center [568, 377] width 396 height 40
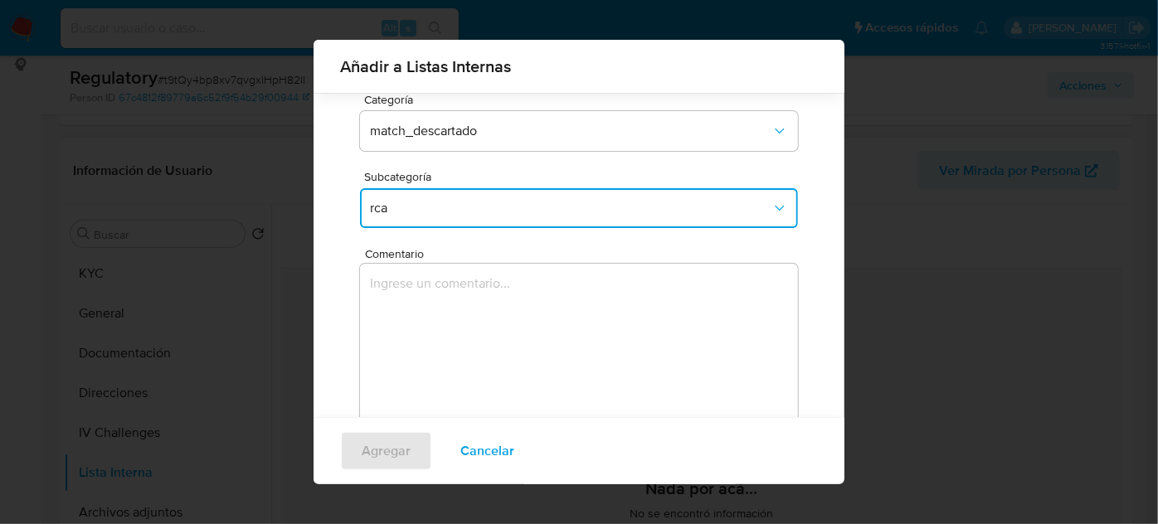
click at [400, 323] on textarea "Comentario" at bounding box center [579, 343] width 438 height 159
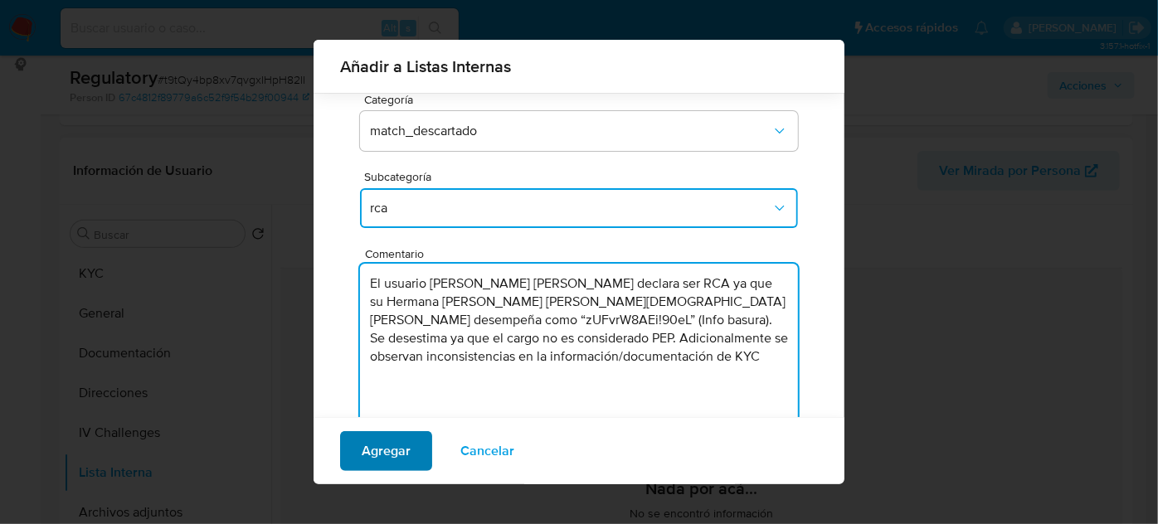
type textarea "El usuario Juan David Mosquera Caicedo declara ser RCA ya que su Hermana Ana Cr…"
click at [385, 445] on span "Agregar" at bounding box center [386, 451] width 49 height 36
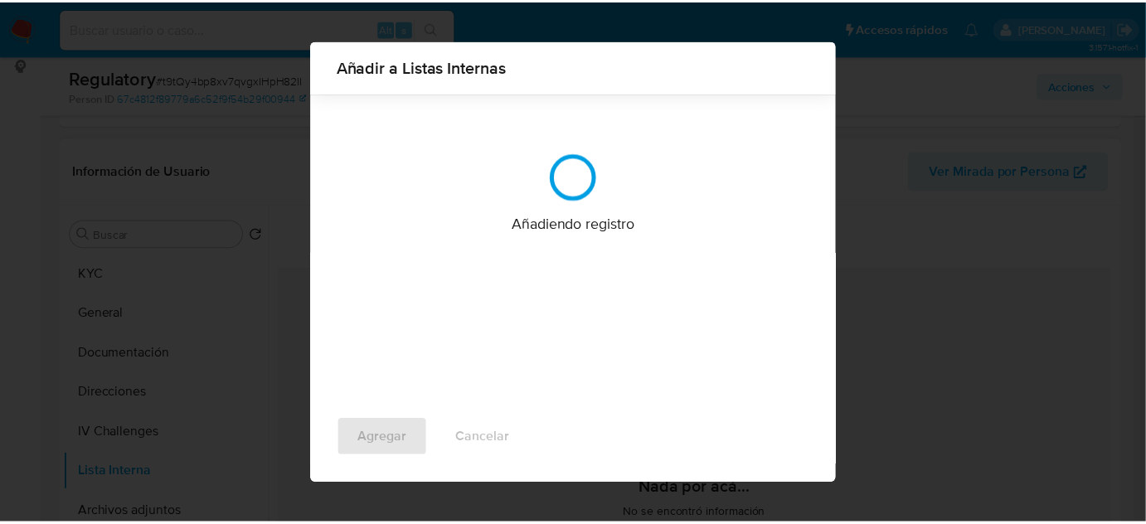
scroll to position [0, 0]
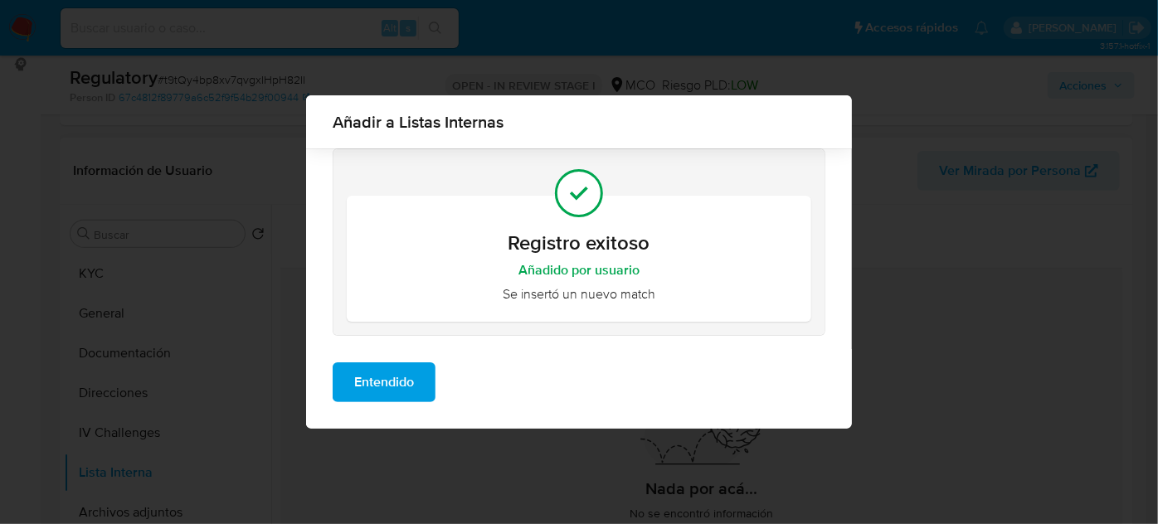
click at [386, 382] on span "Entendido" at bounding box center [384, 382] width 60 height 36
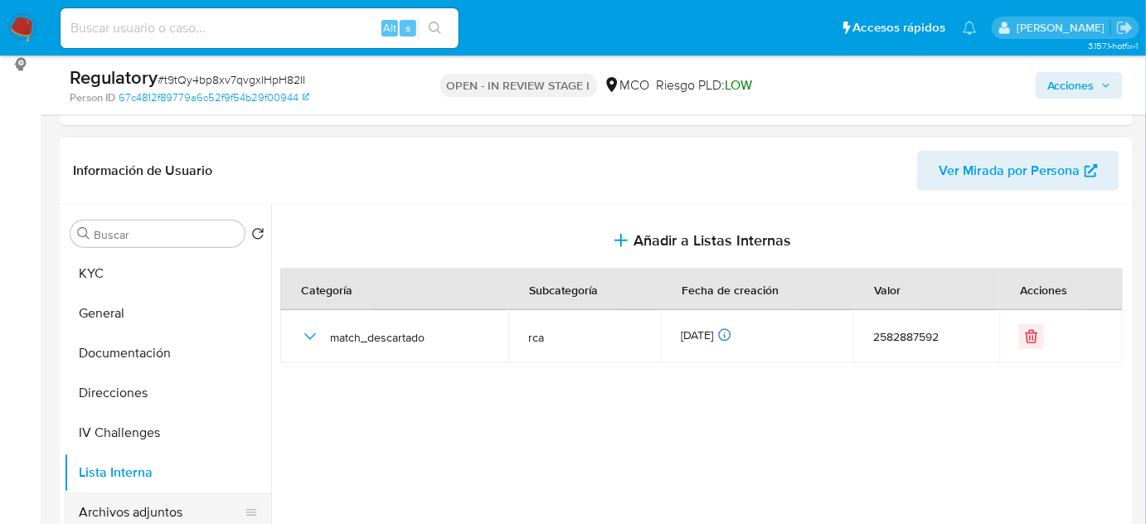
click at [147, 504] on button "Archivos adjuntos" at bounding box center [161, 513] width 194 height 40
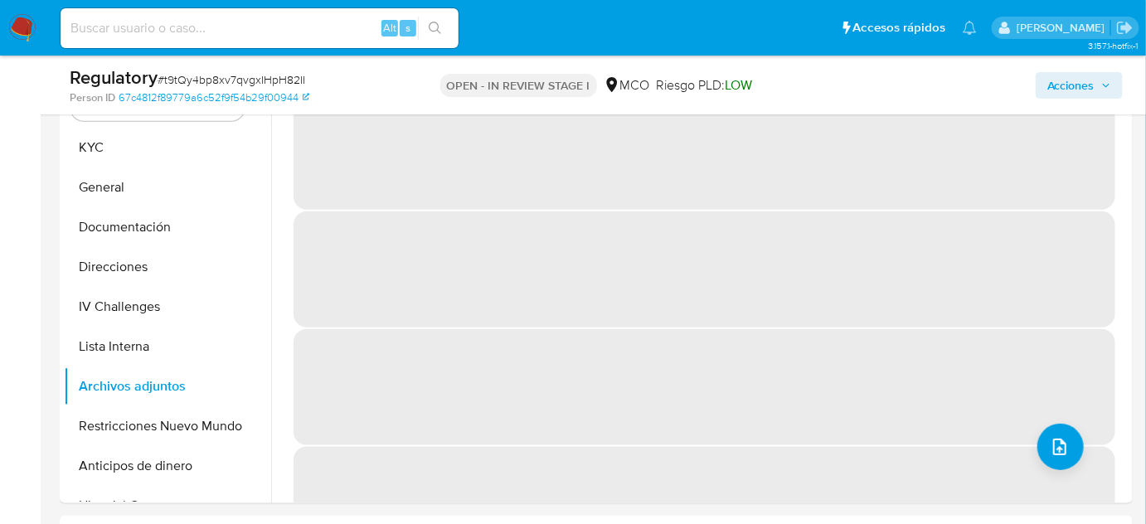
scroll to position [377, 0]
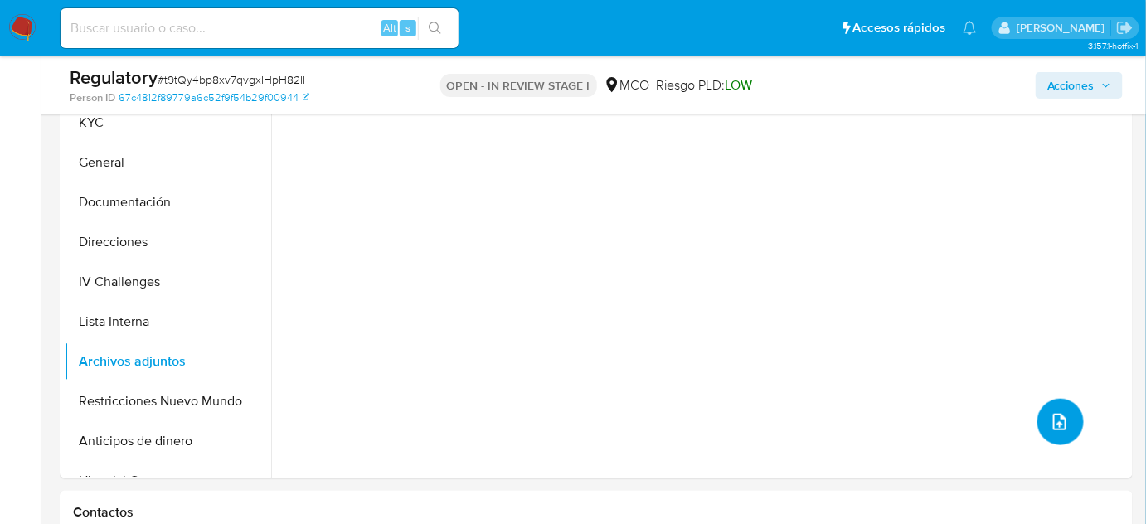
click at [1050, 423] on icon "upload-file" at bounding box center [1060, 422] width 20 height 20
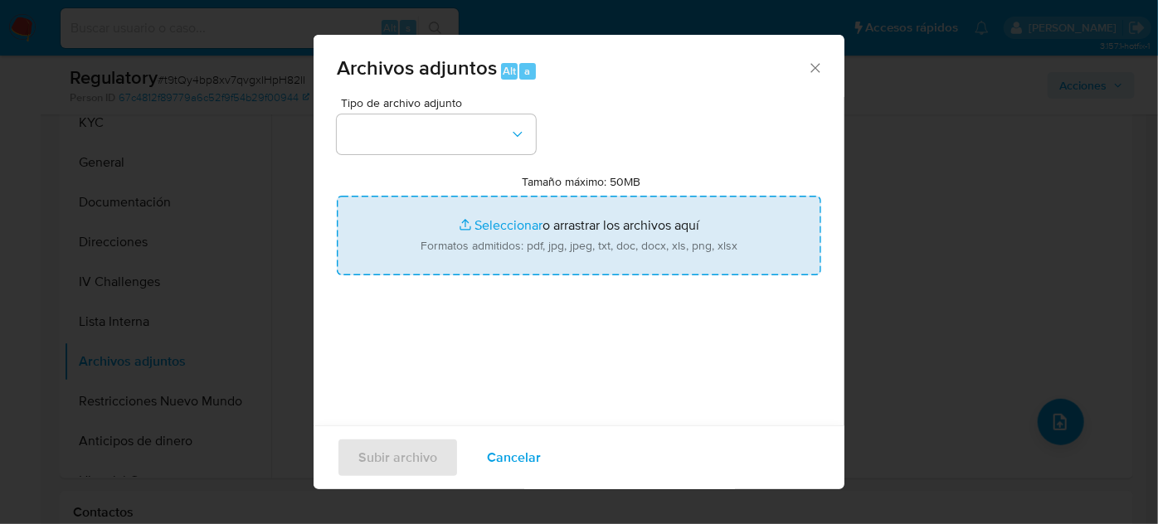
click at [584, 245] on input "Tamaño máximo: 50MB Seleccionar archivos" at bounding box center [579, 236] width 484 height 80
type input "C:\fakepath\CaseDossierReport_5jb7fo2k71ap1jz0fqigqb9go.pdf"
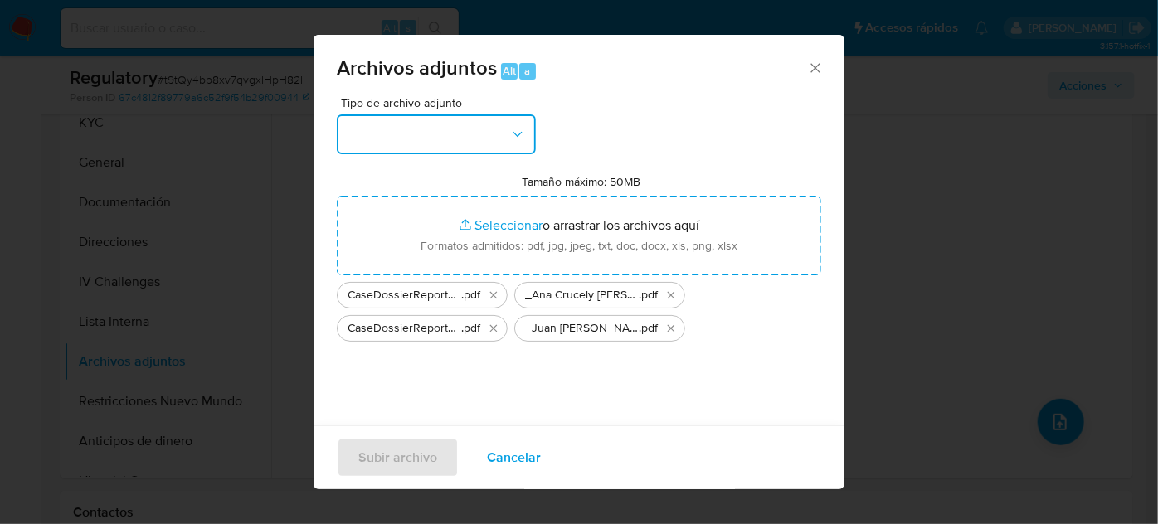
click at [450, 134] on button "button" at bounding box center [436, 134] width 199 height 40
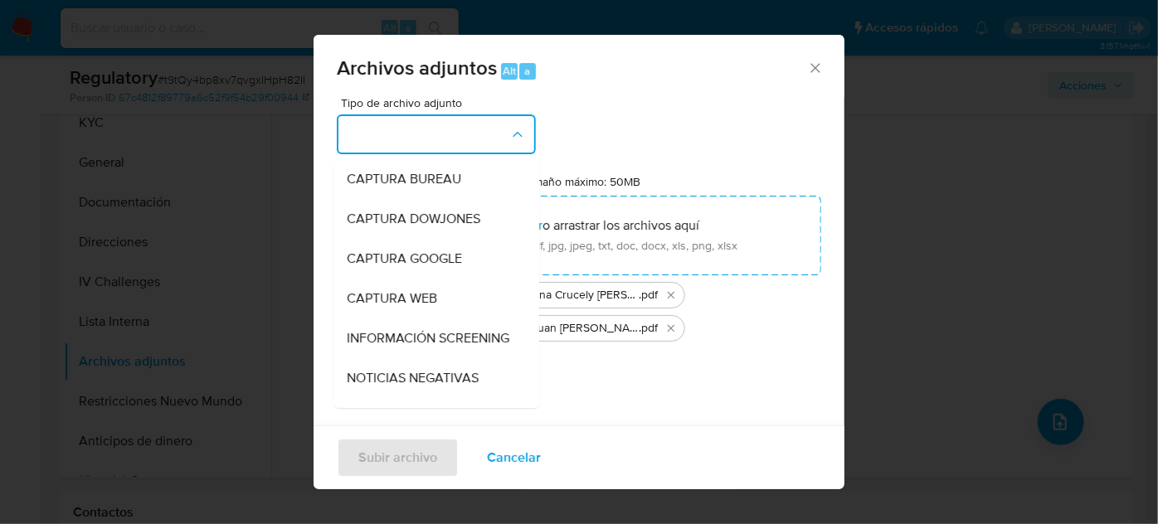
drag, startPoint x: 373, startPoint y: 341, endPoint x: 367, endPoint y: 348, distance: 10.0
click at [372, 342] on span "INFORMACIÓN SCREENING" at bounding box center [428, 338] width 163 height 17
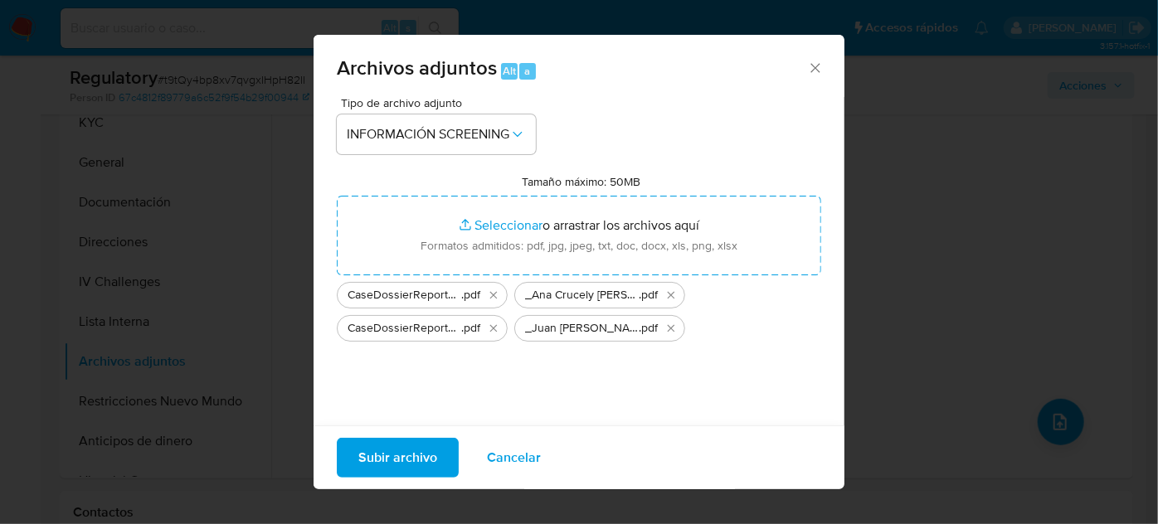
click at [411, 458] on span "Subir archivo" at bounding box center [397, 458] width 79 height 36
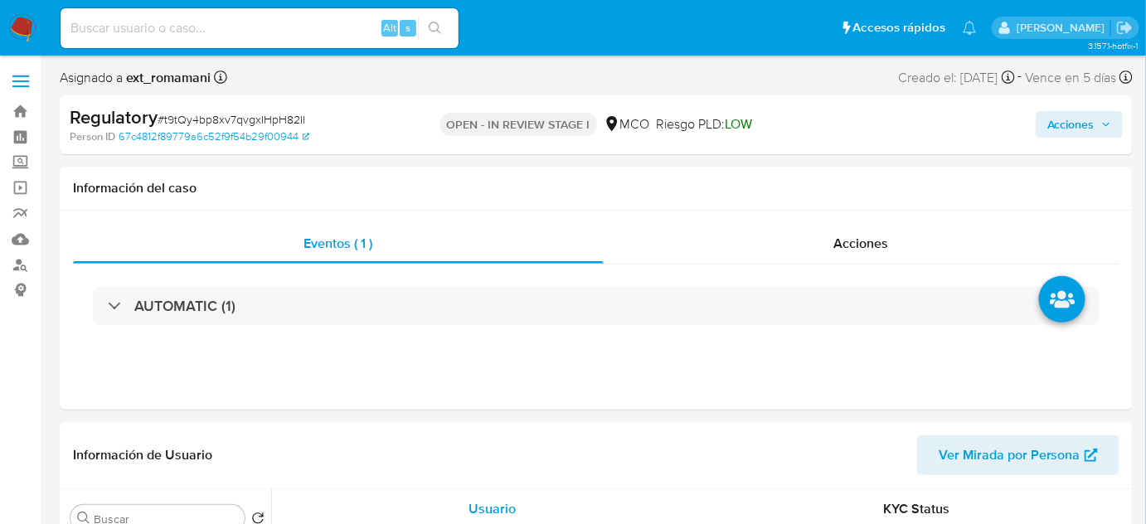
select select "10"
click at [802, 250] on div "Acciones" at bounding box center [862, 244] width 517 height 40
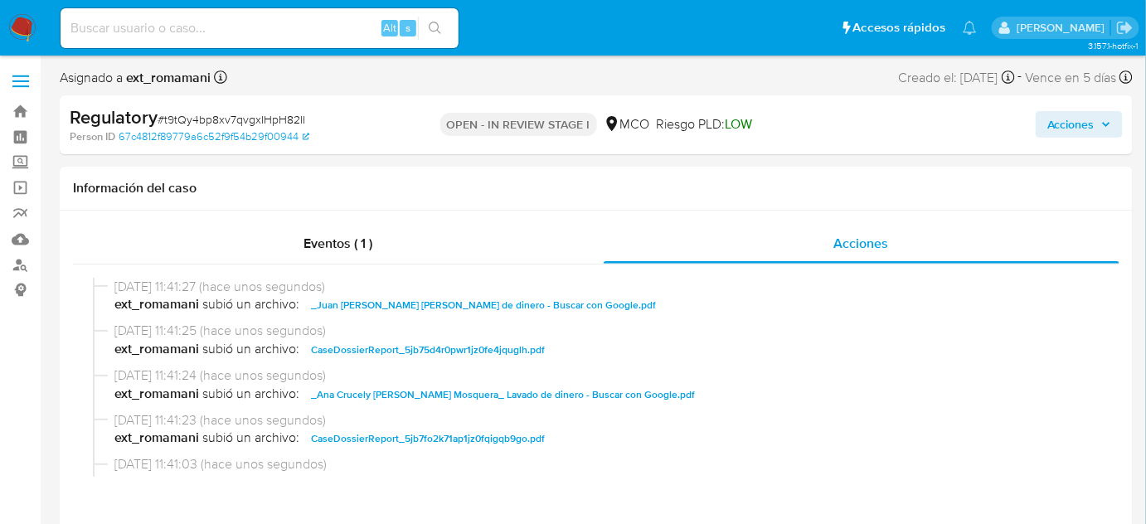
click at [1069, 132] on span "Acciones" at bounding box center [1071, 124] width 47 height 27
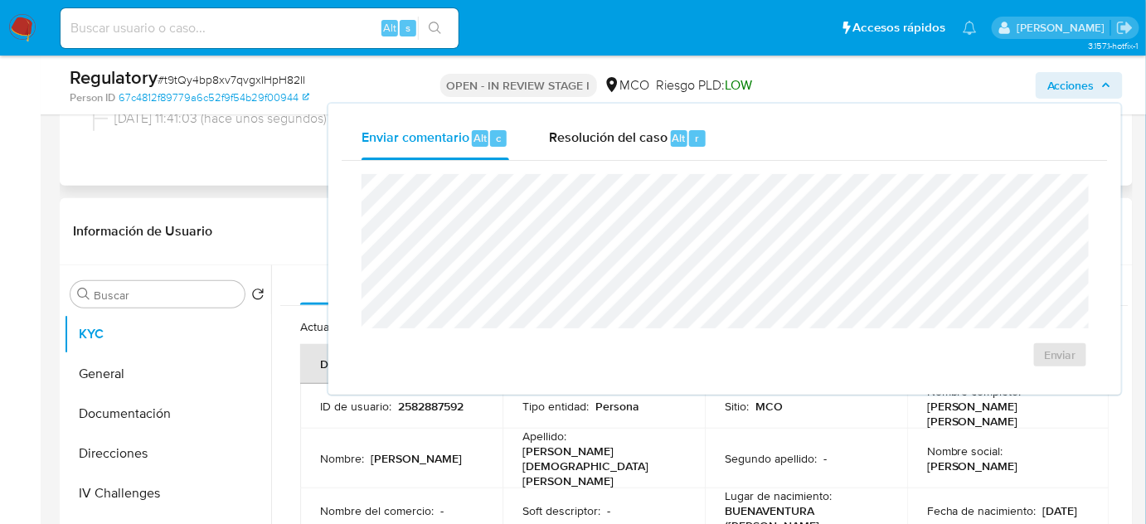
scroll to position [301, 0]
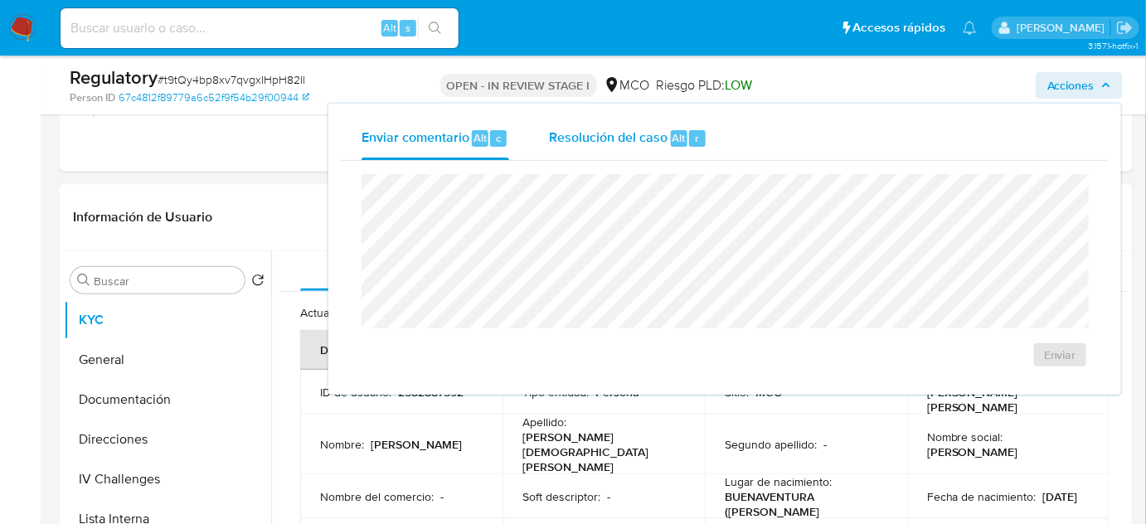
click at [615, 137] on span "Resolución del caso" at bounding box center [608, 137] width 119 height 19
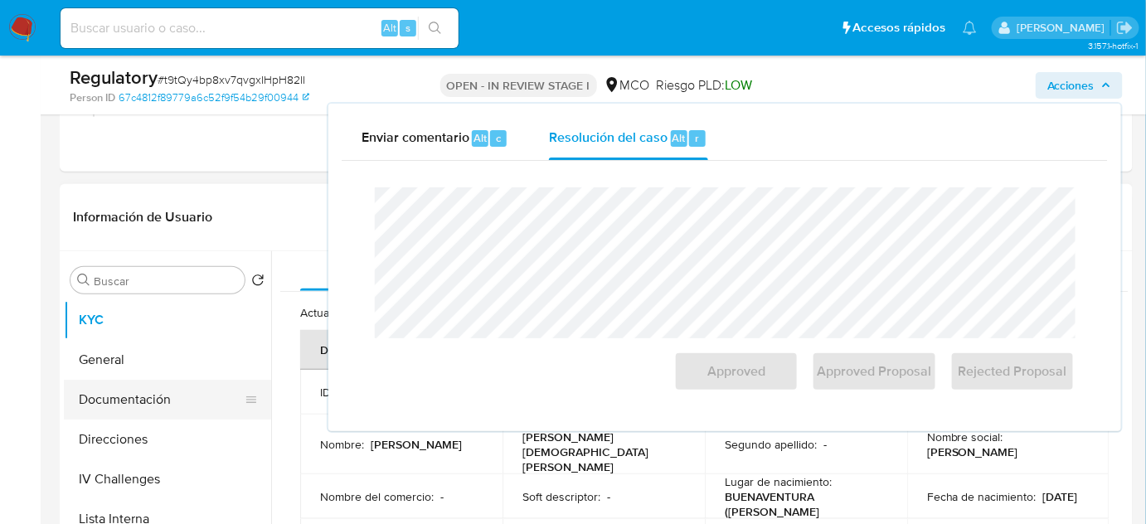
click at [149, 393] on button "Documentación" at bounding box center [161, 400] width 194 height 40
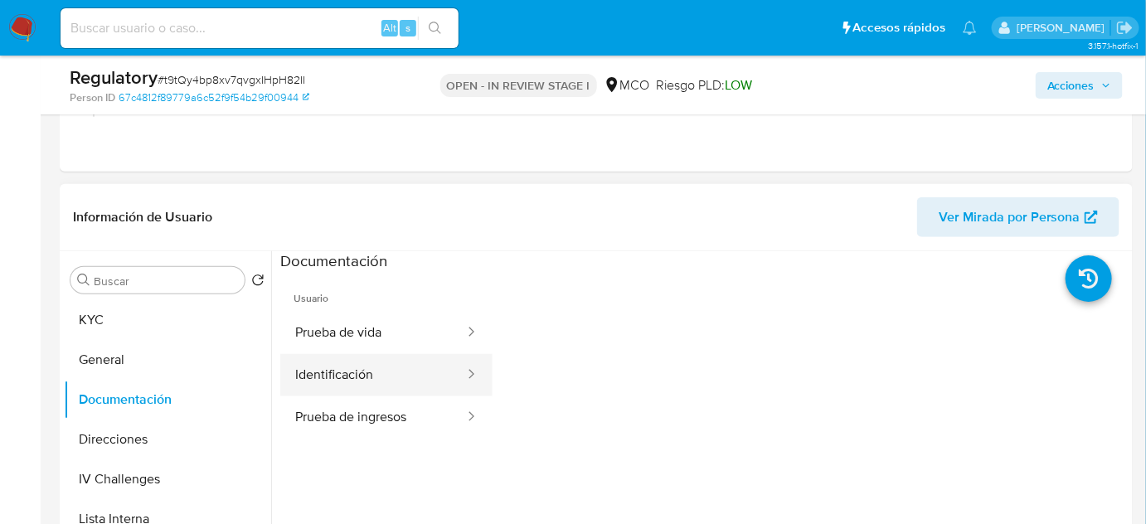
click at [349, 372] on button "Identificación" at bounding box center [373, 375] width 186 height 42
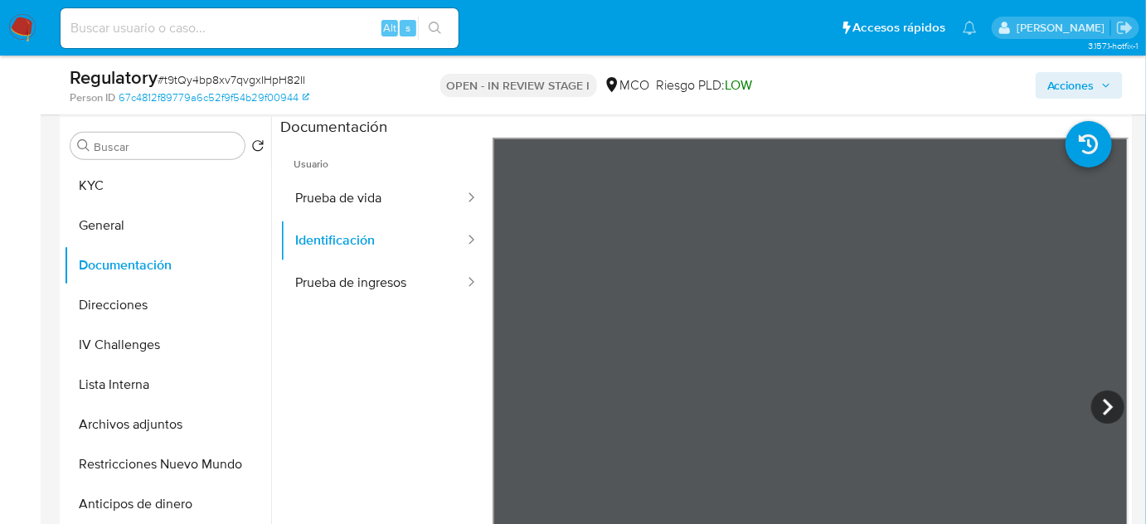
scroll to position [452, 0]
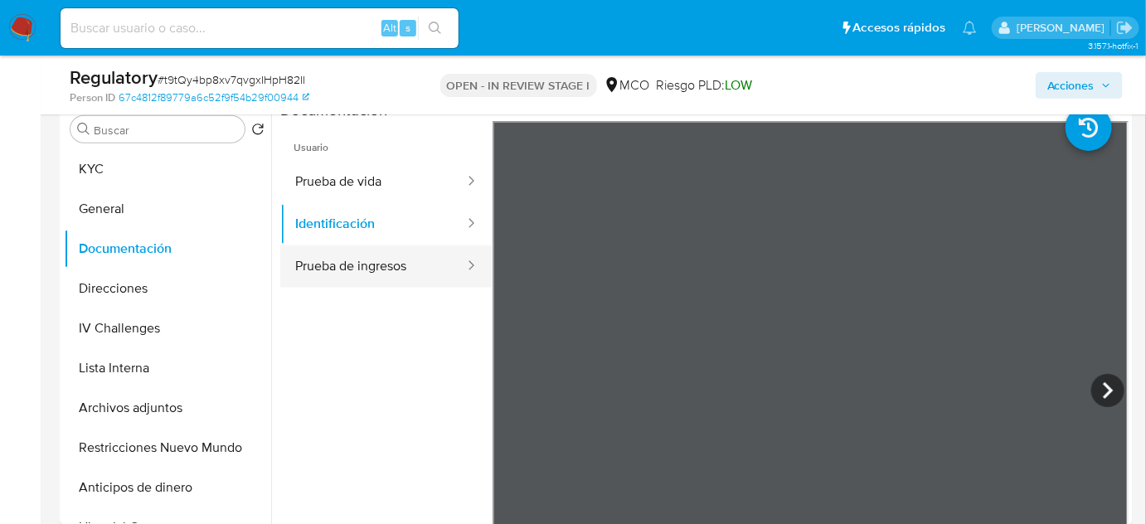
click at [361, 260] on button "Prueba de ingresos" at bounding box center [373, 266] width 186 height 42
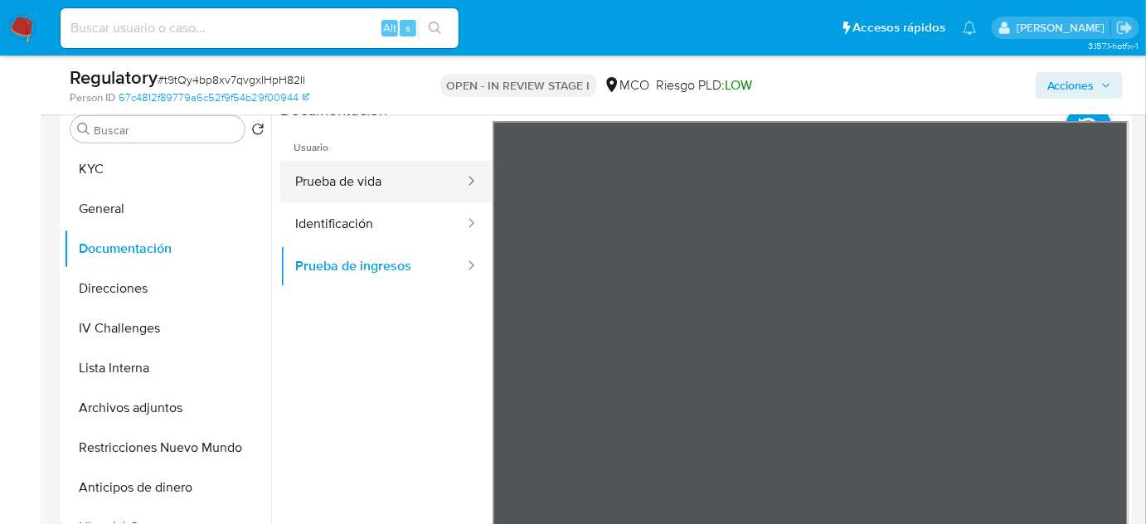
click at [386, 187] on button "Prueba de vida" at bounding box center [373, 182] width 186 height 42
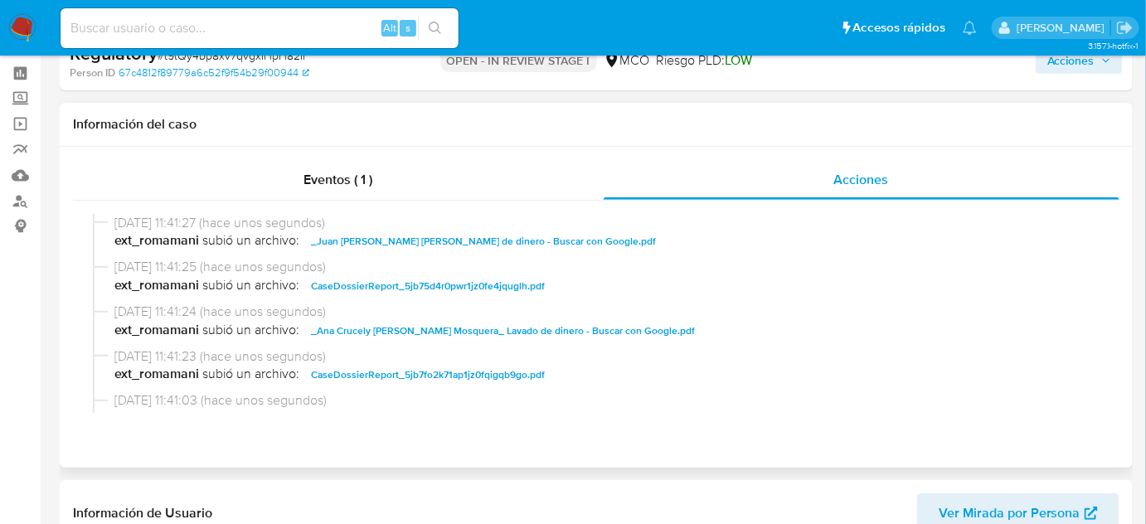
scroll to position [0, 0]
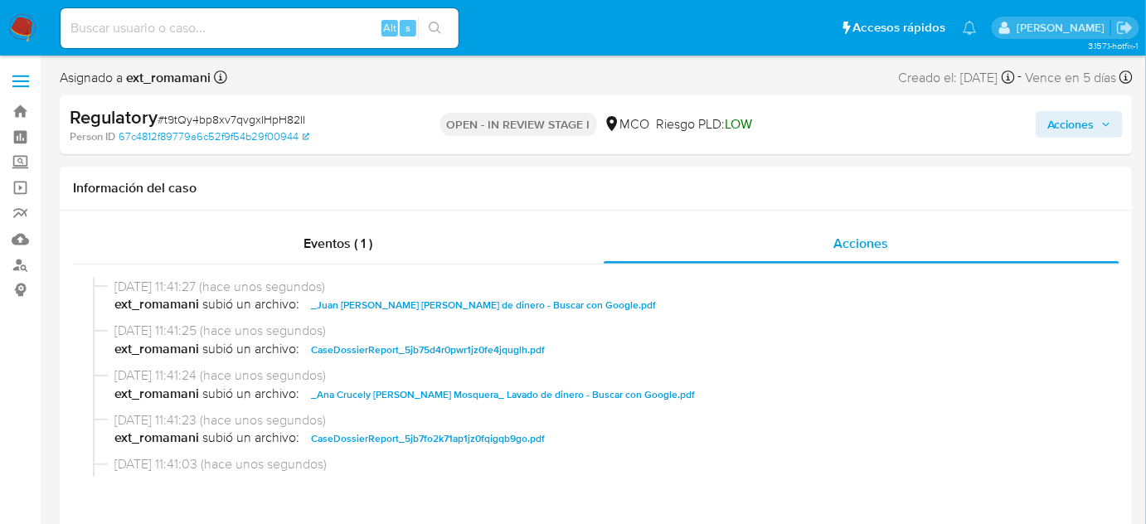
click at [1059, 128] on span "Acciones" at bounding box center [1071, 124] width 47 height 27
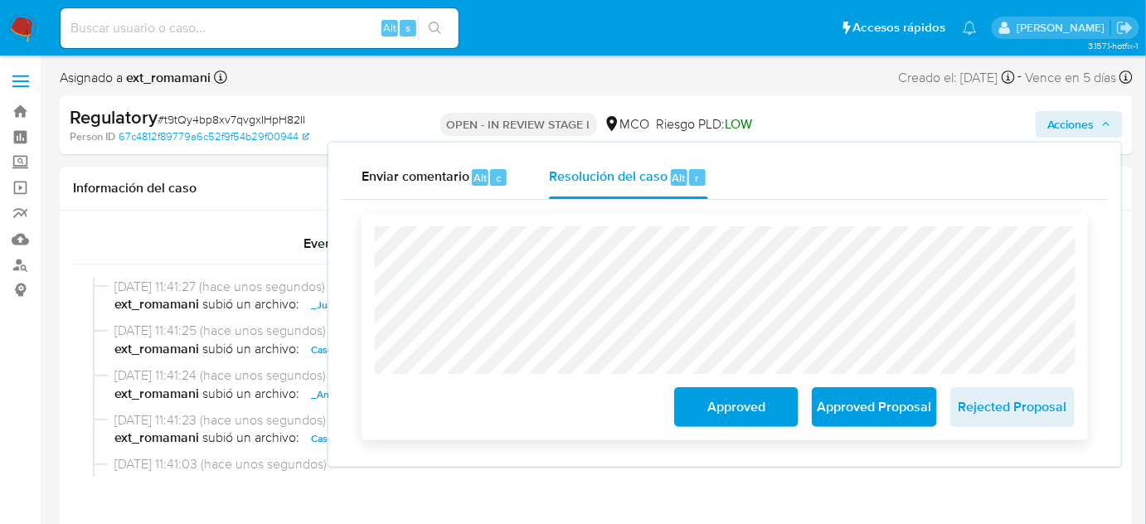
click at [698, 404] on span "Approved" at bounding box center [736, 407] width 81 height 36
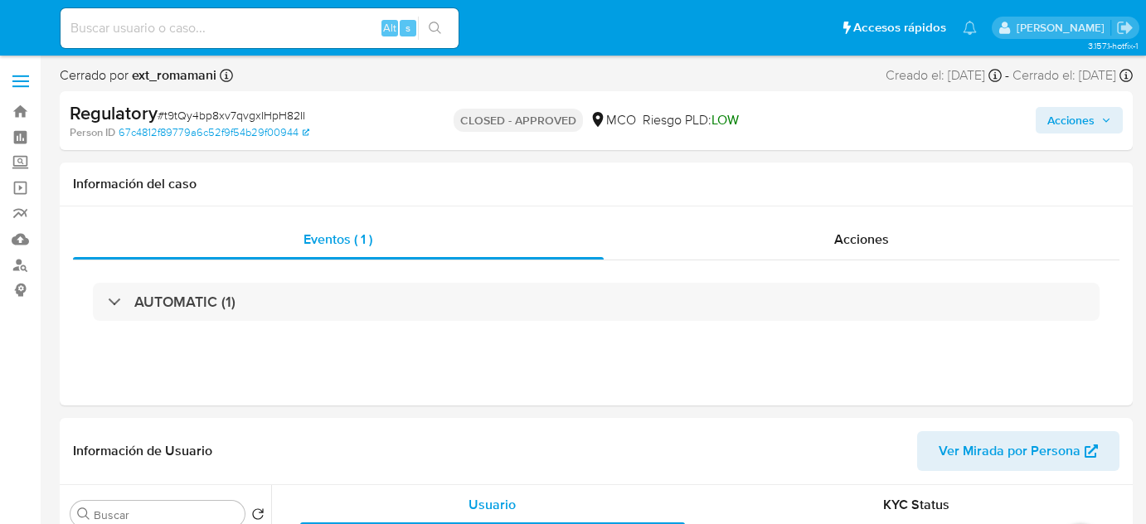
select select "10"
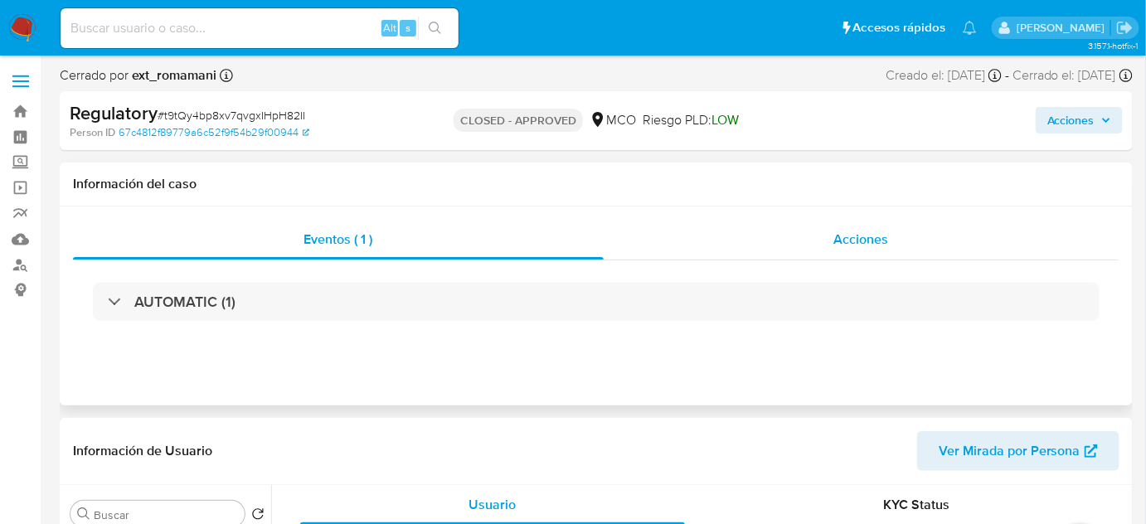
click at [811, 227] on div "Acciones" at bounding box center [862, 240] width 517 height 40
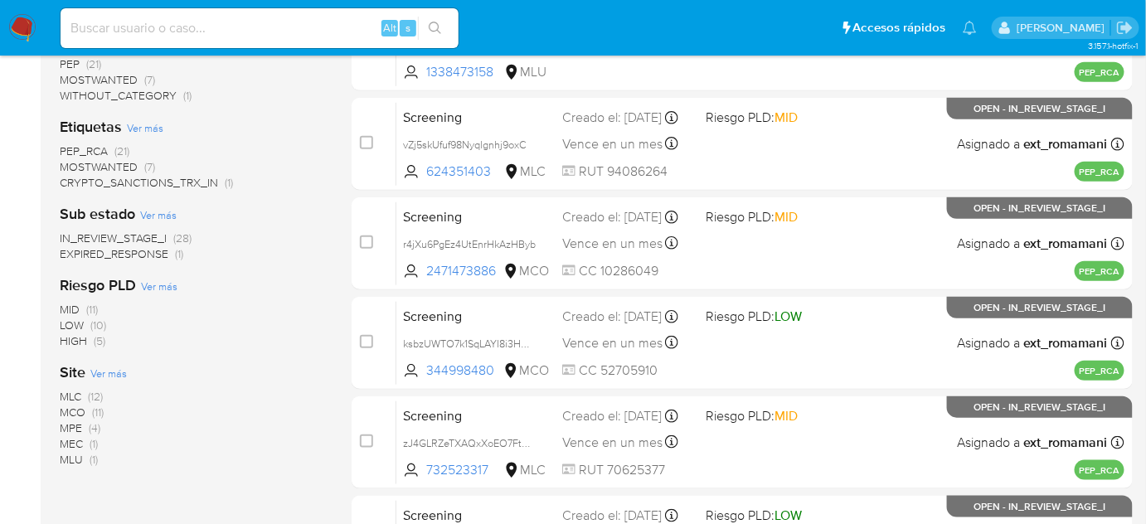
scroll to position [452, 0]
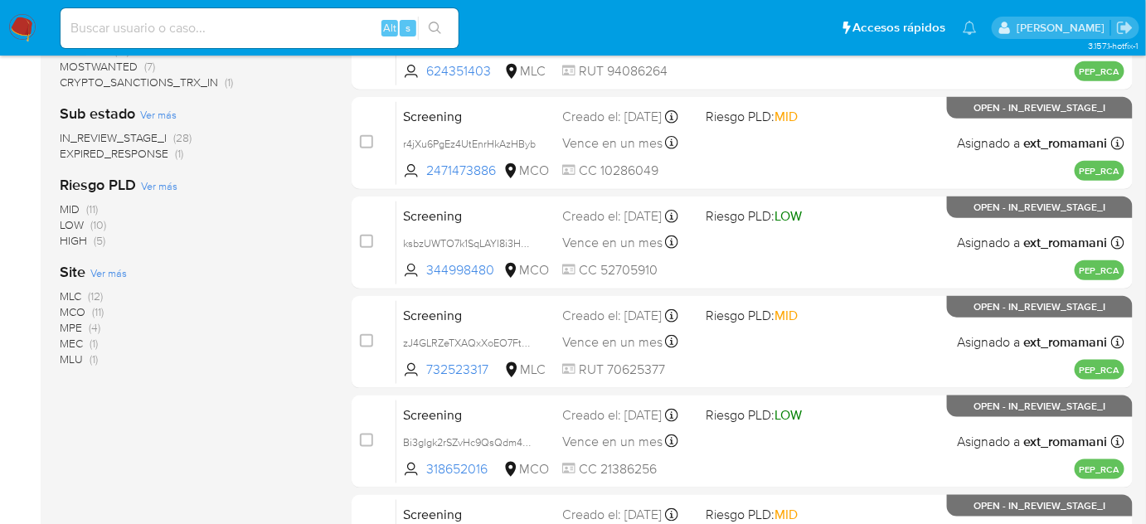
click at [17, 30] on img at bounding box center [22, 28] width 28 height 28
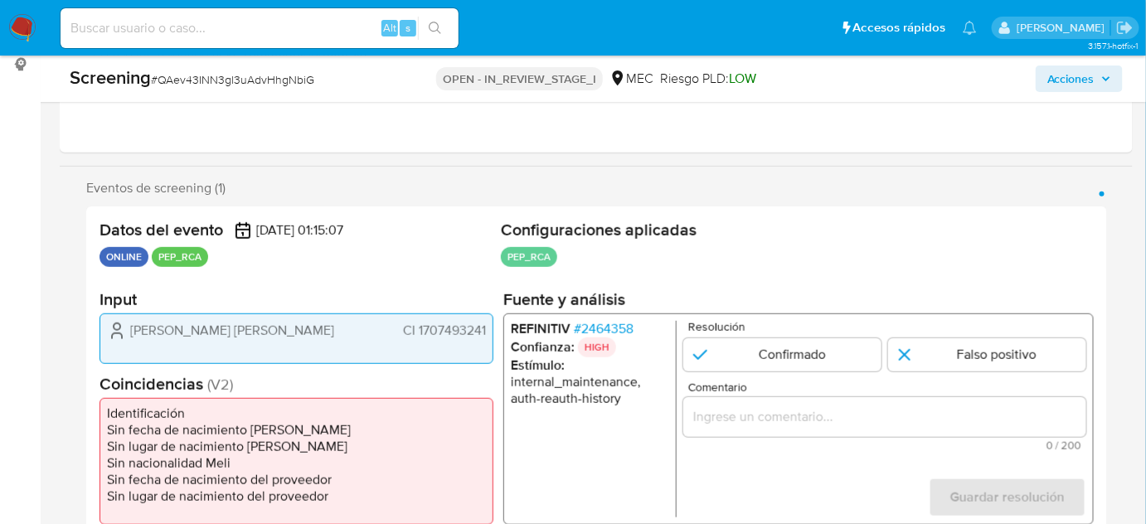
select select "10"
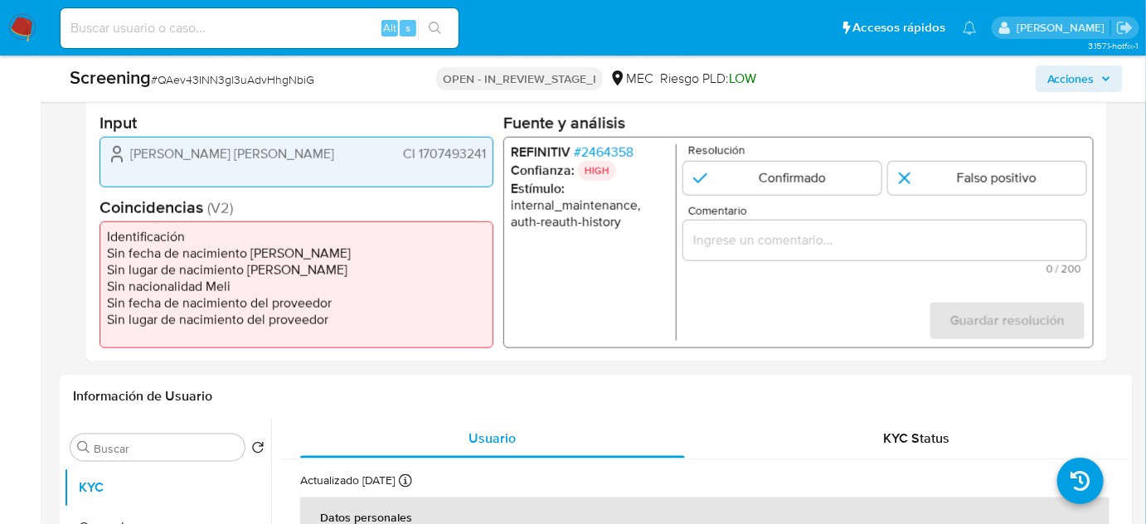
scroll to position [377, 0]
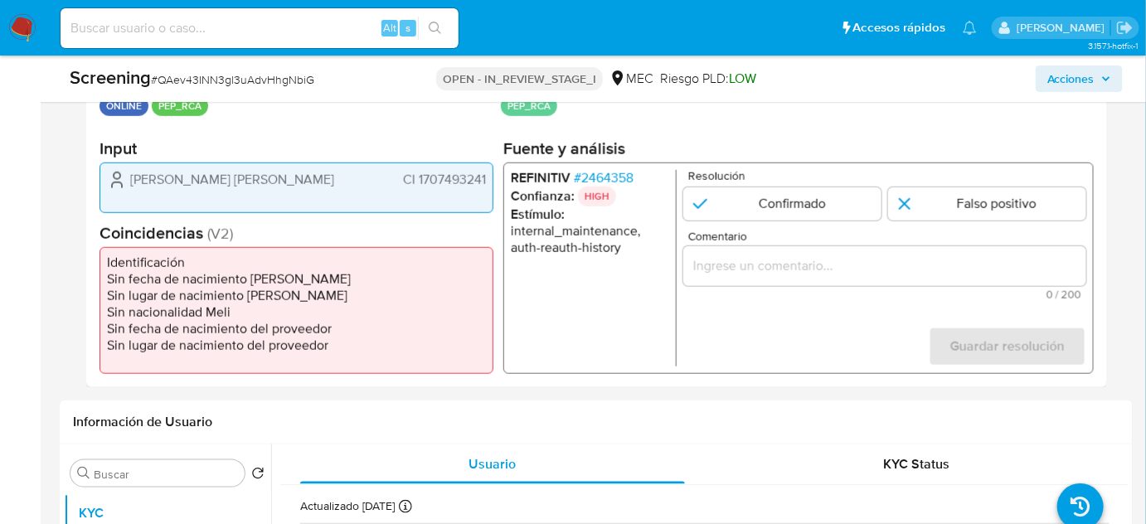
drag, startPoint x: 349, startPoint y: 174, endPoint x: 130, endPoint y: 177, distance: 219.0
click at [130, 177] on div "Salazar Saeteros Diego Javier CI 1707493241" at bounding box center [296, 180] width 379 height 20
click at [607, 176] on span "# 2464358" at bounding box center [604, 178] width 60 height 17
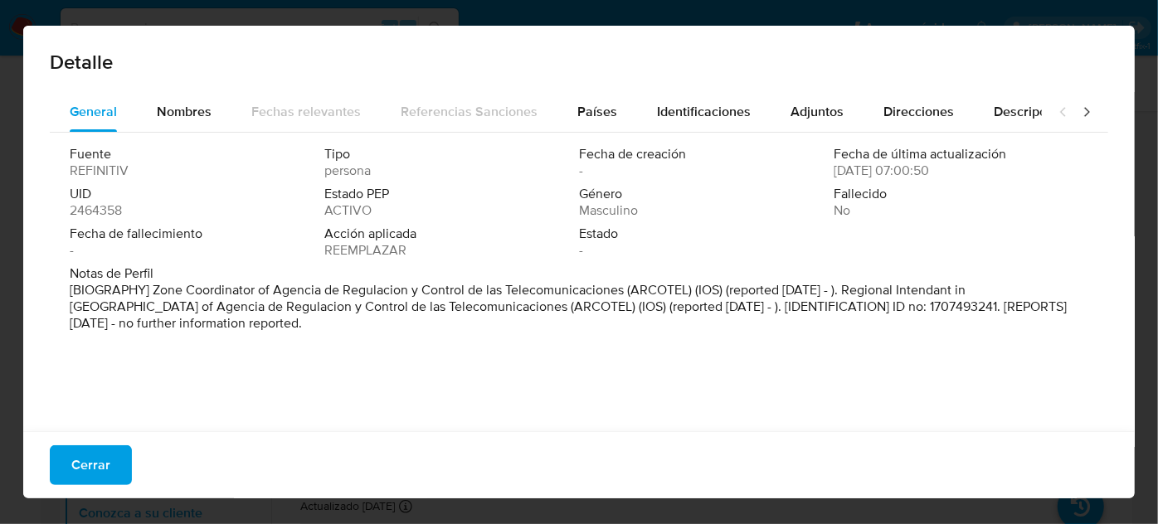
click at [191, 293] on p "[BIOGRAPHY] Zone Coordinator of Agencia de Regulacion y Control de las Telecomu…" at bounding box center [577, 307] width 1015 height 50
drag, startPoint x: 634, startPoint y: 290, endPoint x: 687, endPoint y: 289, distance: 52.3
click at [687, 289] on p "[BIOGRAPHY] Zone Coordinator of Agencia de Regulacion y Control de las Telecomu…" at bounding box center [577, 307] width 1015 height 50
click at [166, 338] on div "Fuente REFINITIV Tipo persona Fecha de creación - Fecha de última actualización…" at bounding box center [579, 278] width 1058 height 290
click at [54, 19] on div "Detalle General Nombres Fechas relevantes Referencias Sanciones Países Identifi…" at bounding box center [579, 262] width 1158 height 524
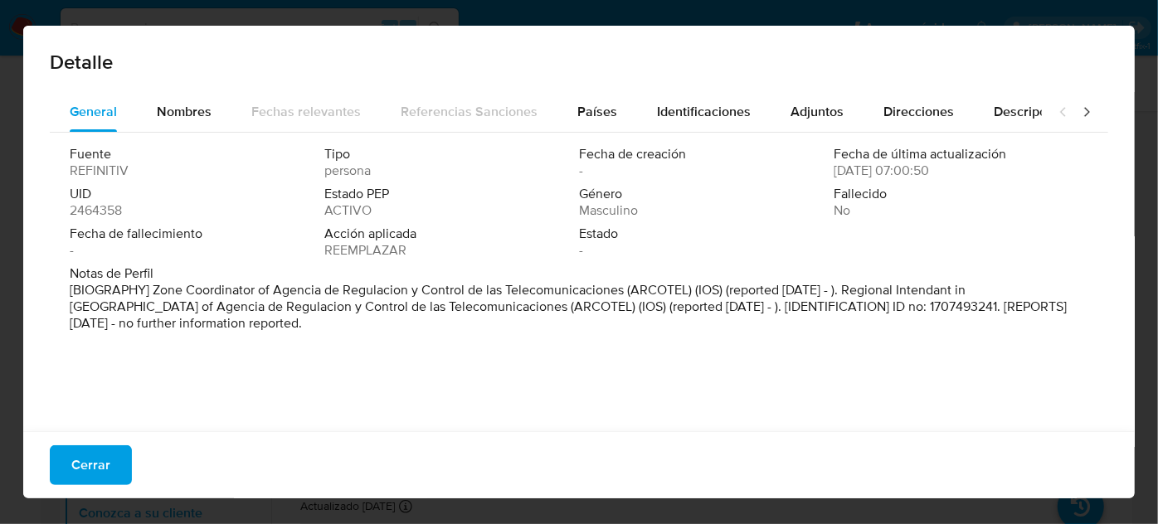
click at [85, 461] on font "Cerrar" at bounding box center [90, 465] width 39 height 40
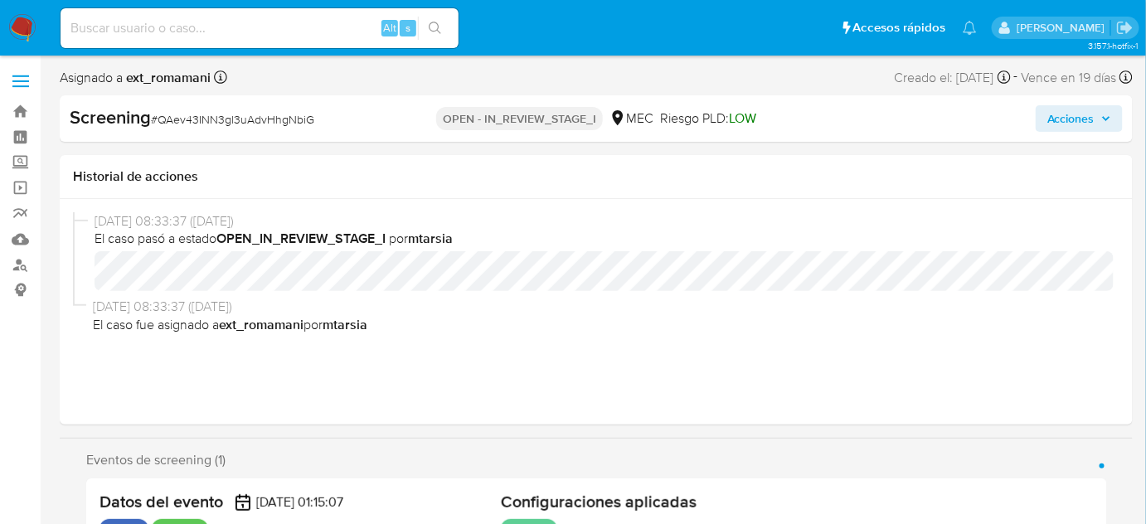
select select "10"
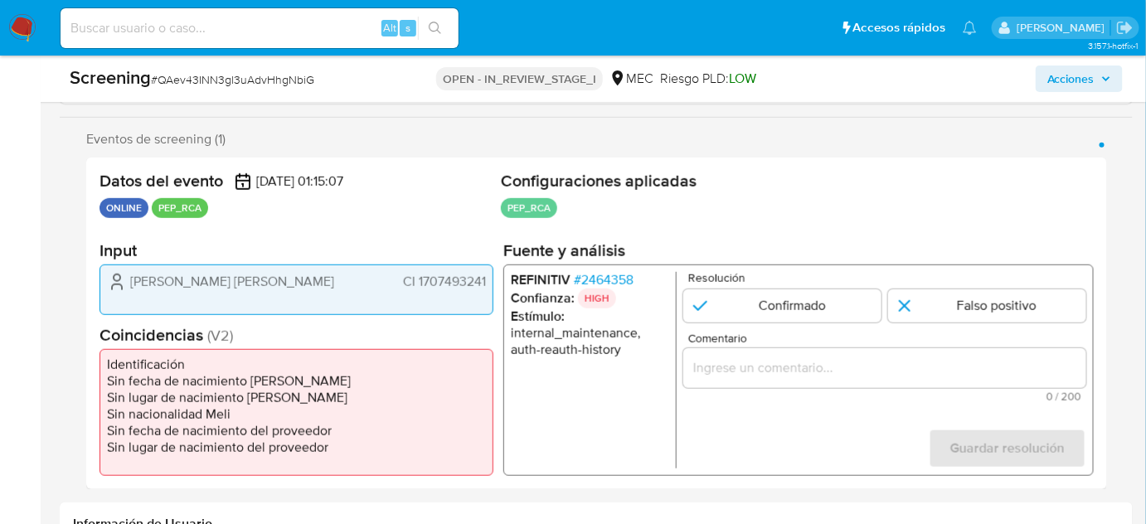
scroll to position [301, 0]
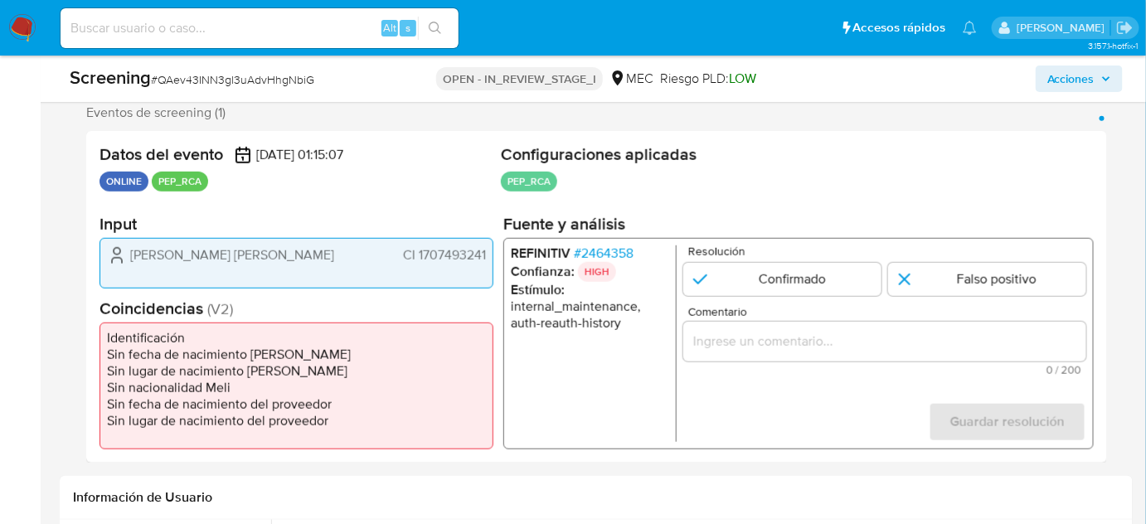
click at [596, 254] on span "# 2464358" at bounding box center [604, 253] width 60 height 17
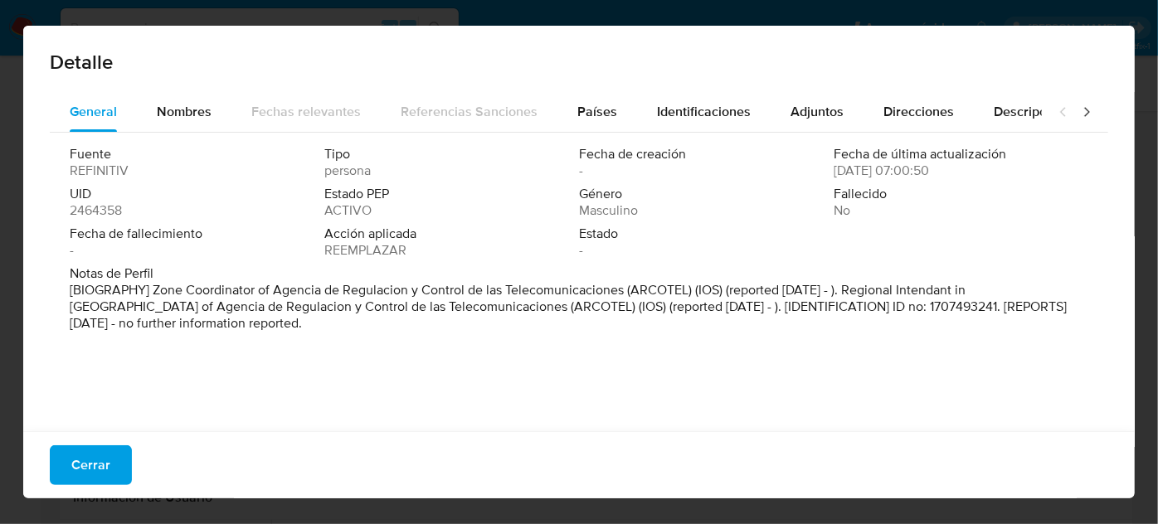
drag, startPoint x: 152, startPoint y: 291, endPoint x: 725, endPoint y: 294, distance: 573.1
click at [725, 294] on font "[BIOGRAPHY] Zone Coordinator of Agencia de Regulacion y Control de las Telecomu…" at bounding box center [568, 306] width 997 height 52
click at [119, 464] on button "Cerrar" at bounding box center [91, 465] width 82 height 40
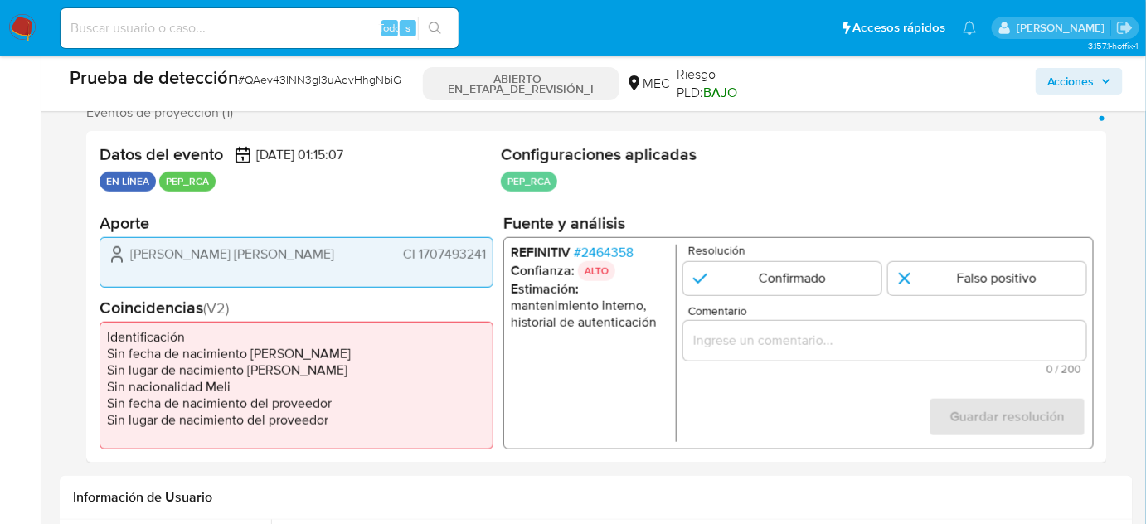
click at [726, 335] on input "Comentario" at bounding box center [884, 340] width 403 height 22
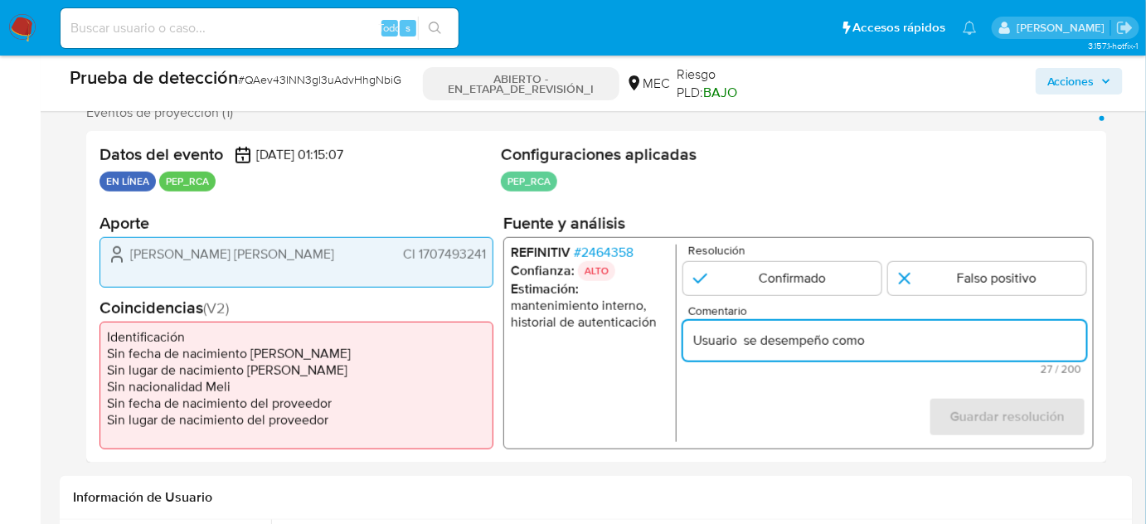
paste input "Coordinador de Zona de la Agencia de Regulación y Control de las Telecomunicaci…"
click at [578, 372] on ul "REFINITIV # 2464358 Confianza: ALTO Estimación : mantenimiento interno, histori…" at bounding box center [594, 342] width 166 height 197
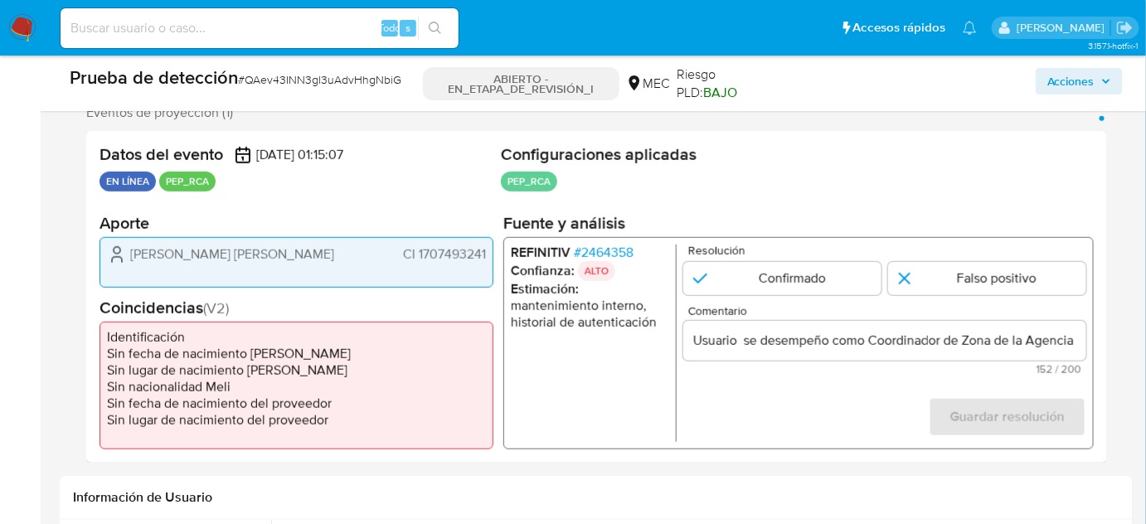
drag, startPoint x: 127, startPoint y: 255, endPoint x: 489, endPoint y: 259, distance: 362.5
click at [489, 259] on div "Salazar Saeteros Diego Javier CI 1707493241" at bounding box center [297, 261] width 394 height 51
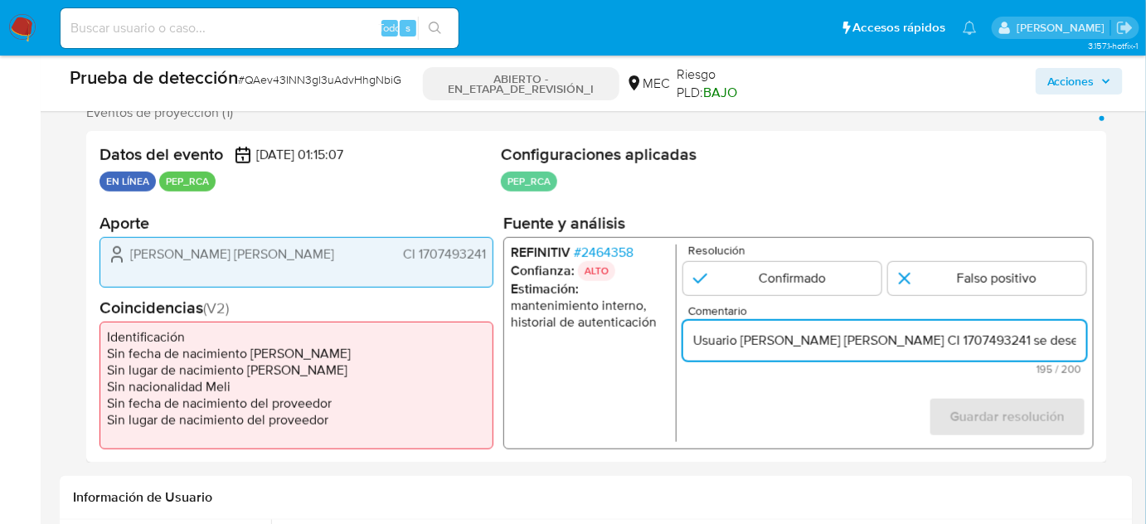
click at [917, 338] on input "Usuario Salazar Saeteros Diego Javier CI 1707493241 se desempeño como Coordinad…" at bounding box center [884, 340] width 403 height 22
click at [1005, 343] on input "Usuario Salazar Saeteros Diego Javier, CI 1707493241 se desempeño como Coordina…" at bounding box center [884, 340] width 403 height 22
drag, startPoint x: 1039, startPoint y: 347, endPoint x: 1101, endPoint y: 346, distance: 61.4
click at [1101, 346] on div "Datos del evento 19/08/2025 01:15:07 EN LÍNEA PEP_RCA Configuraciones aplicadas…" at bounding box center [596, 297] width 1021 height 332
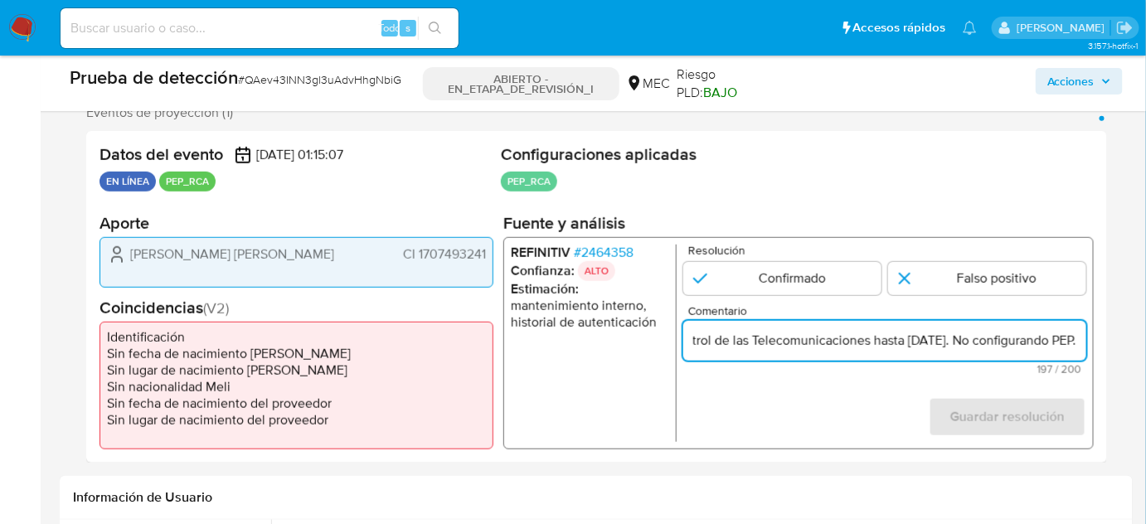
click at [1052, 338] on input "Usuario Salazar Saeteros Diego Javier, CI 1707493241, se desempeño como Coordin…" at bounding box center [884, 340] width 403 height 22
type input "Usuario Salazar Saeteros Diego Javier, CI 1707493241, se desempeño como Coordin…"
click at [964, 275] on input "1 de 1" at bounding box center [987, 277] width 198 height 33
radio input "true"
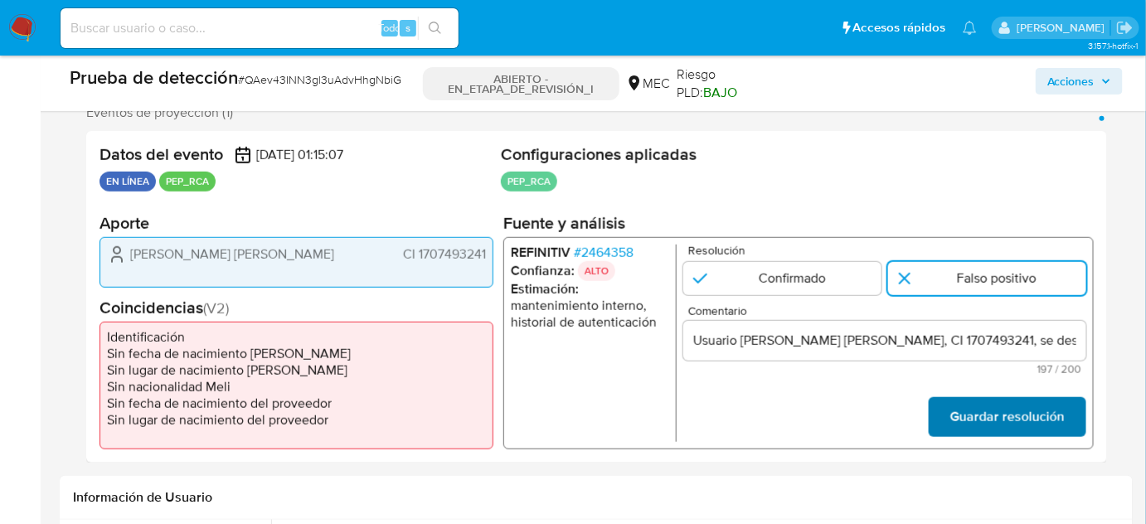
click at [980, 411] on font "Guardar resolución" at bounding box center [1007, 417] width 114 height 40
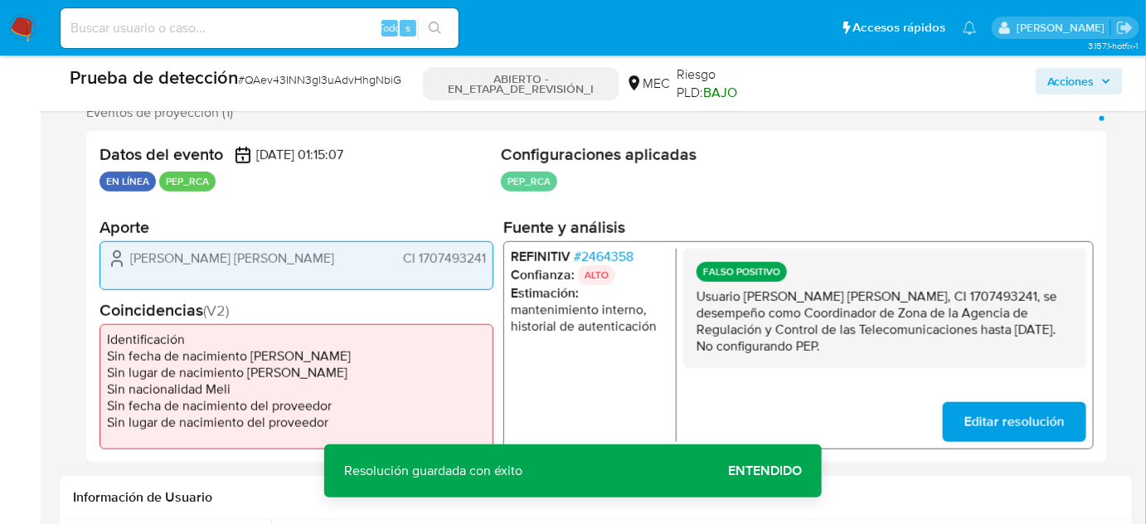
drag, startPoint x: 863, startPoint y: 347, endPoint x: 697, endPoint y: 295, distance: 173.7
click at [697, 295] on p "Usuario Salazar Saeteros Diego Javier, CI 1707493241, se desempeño como Coordin…" at bounding box center [885, 321] width 377 height 66
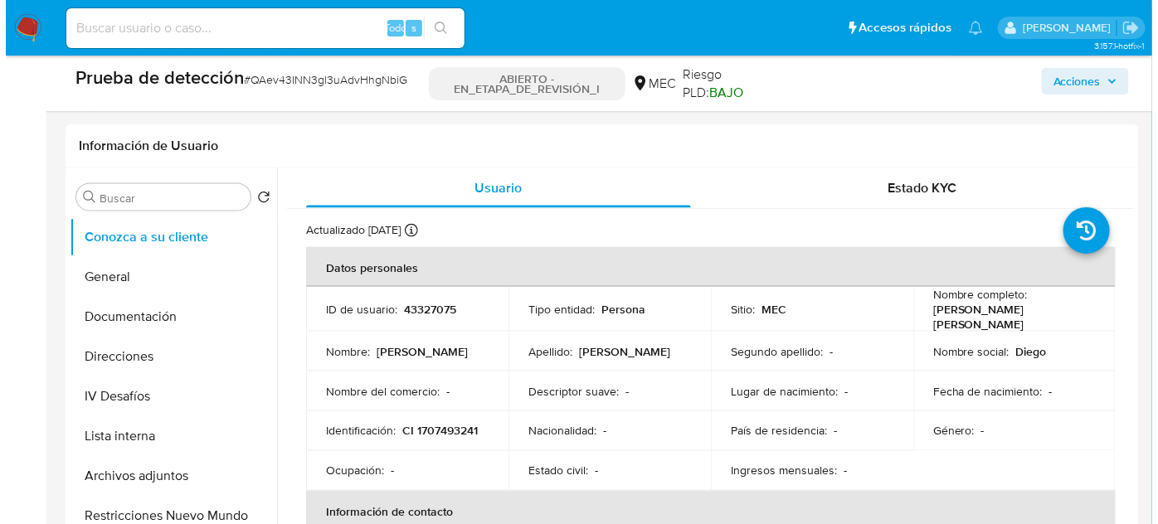
scroll to position [678, 0]
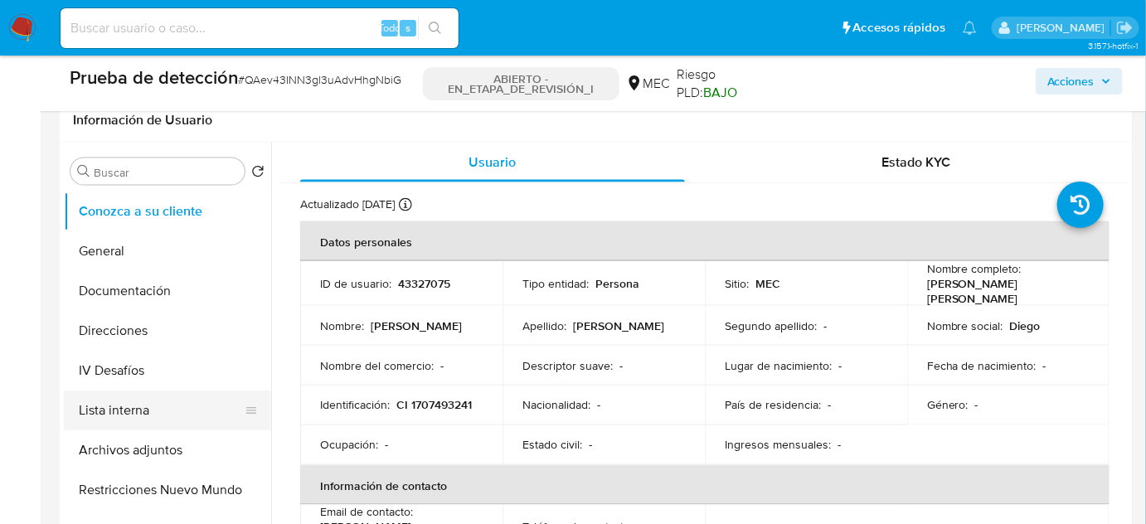
click at [111, 411] on button "Lista interna" at bounding box center [161, 411] width 194 height 40
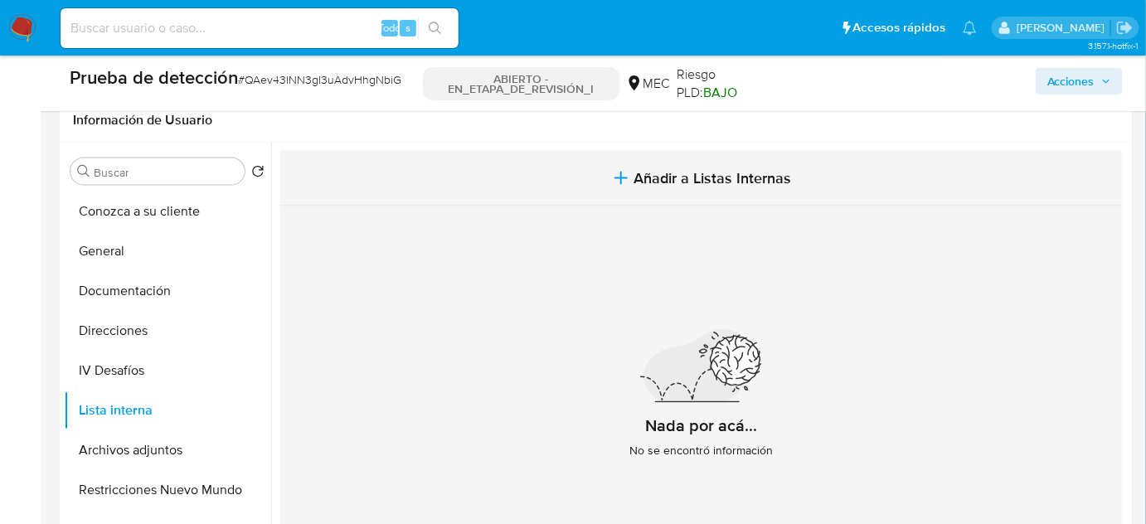
click at [651, 187] on span "Añadir a Listas Internas" at bounding box center [713, 178] width 158 height 18
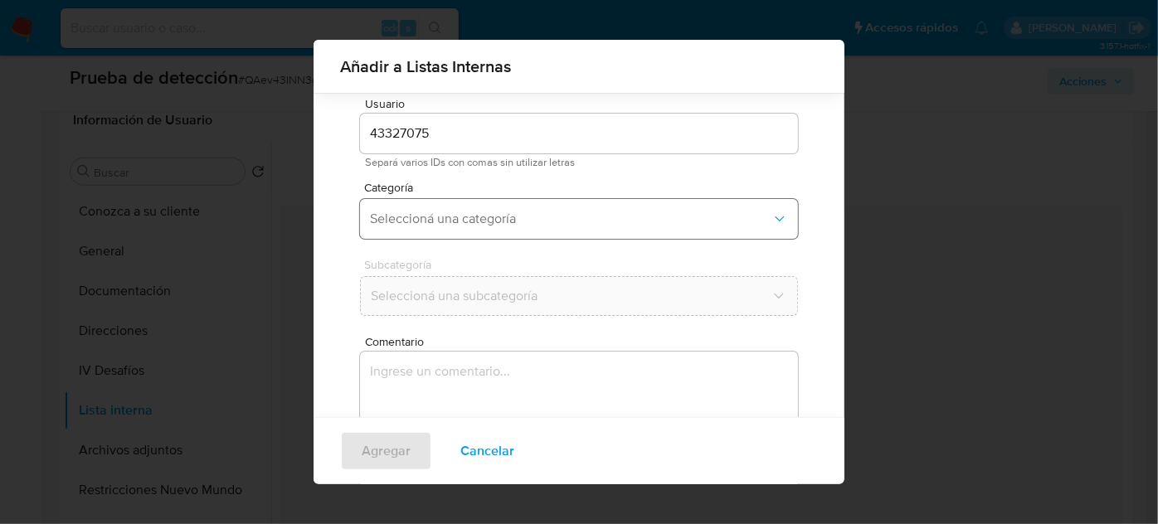
scroll to position [61, 0]
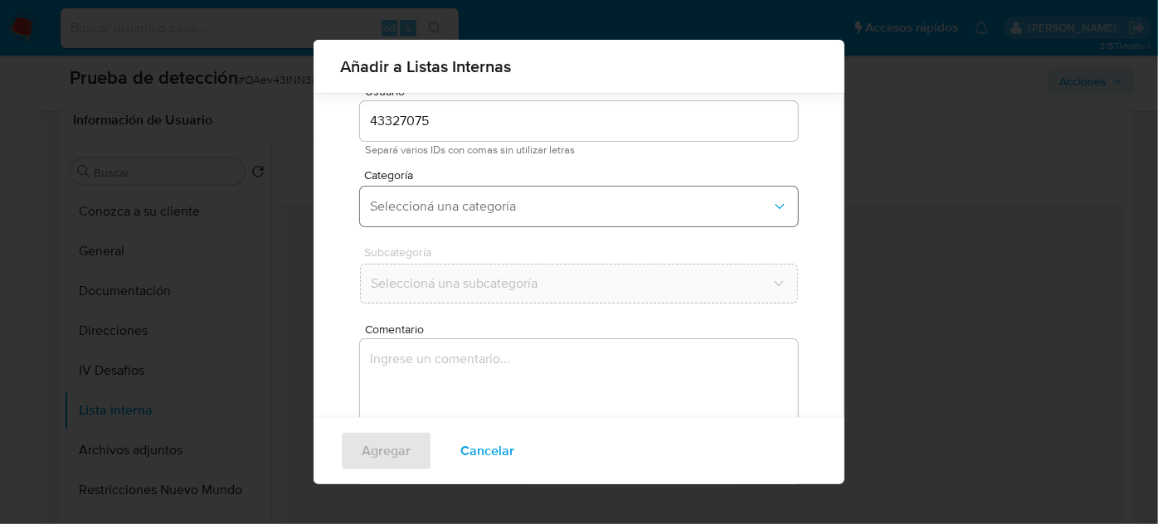
click at [581, 208] on span "Seleccioná una categoría" at bounding box center [570, 206] width 401 height 17
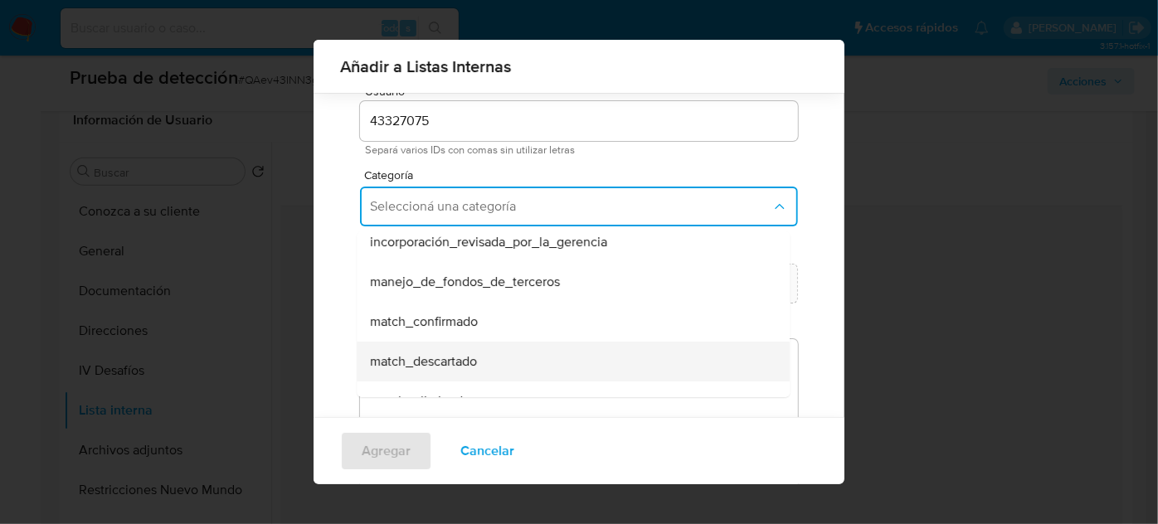
scroll to position [75, 0]
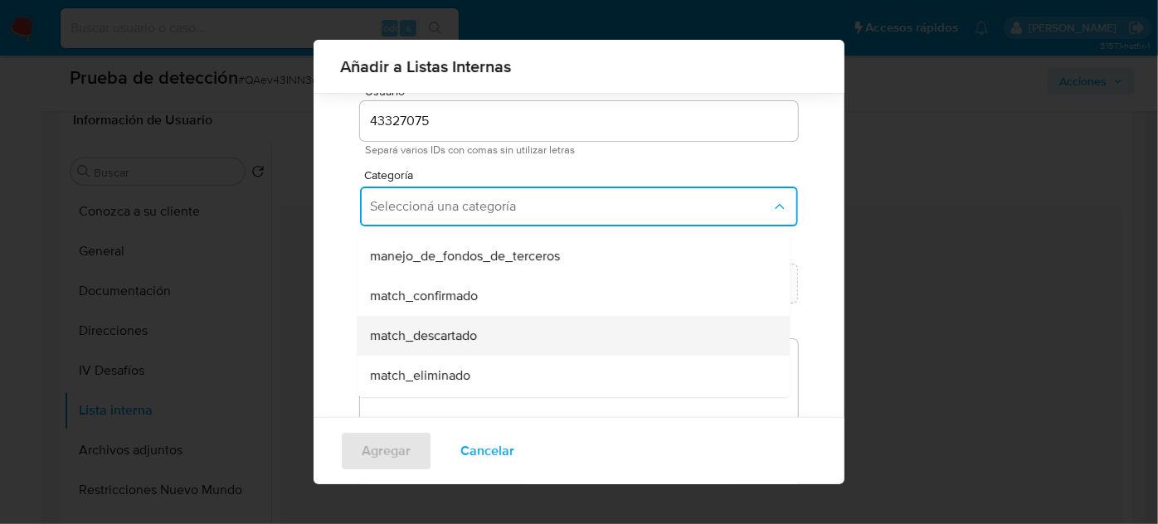
click at [476, 334] on span "match_descartado" at bounding box center [423, 336] width 107 height 17
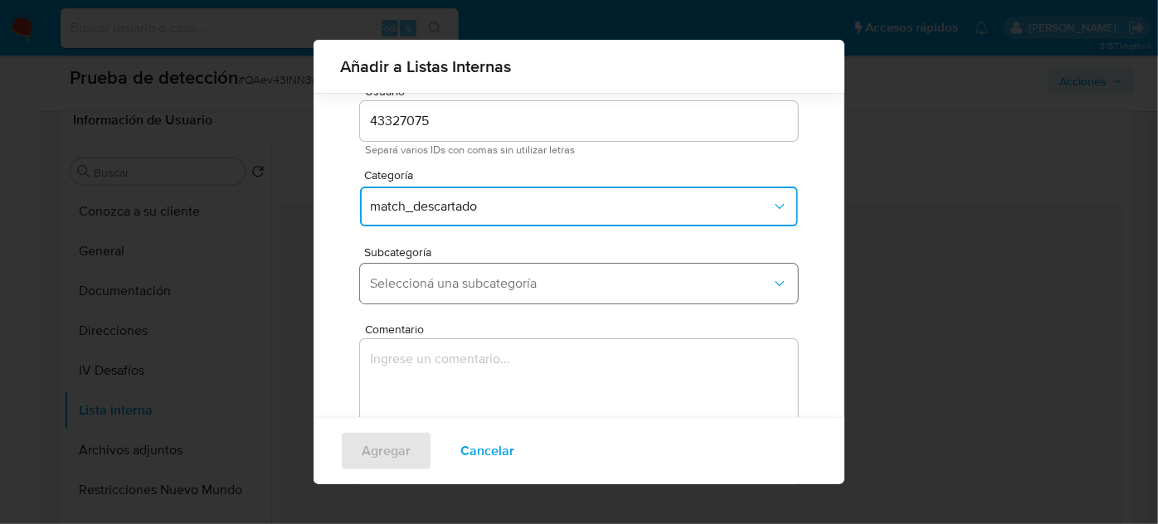
click at [489, 285] on span "Seleccioná una subcategoría" at bounding box center [570, 283] width 401 height 17
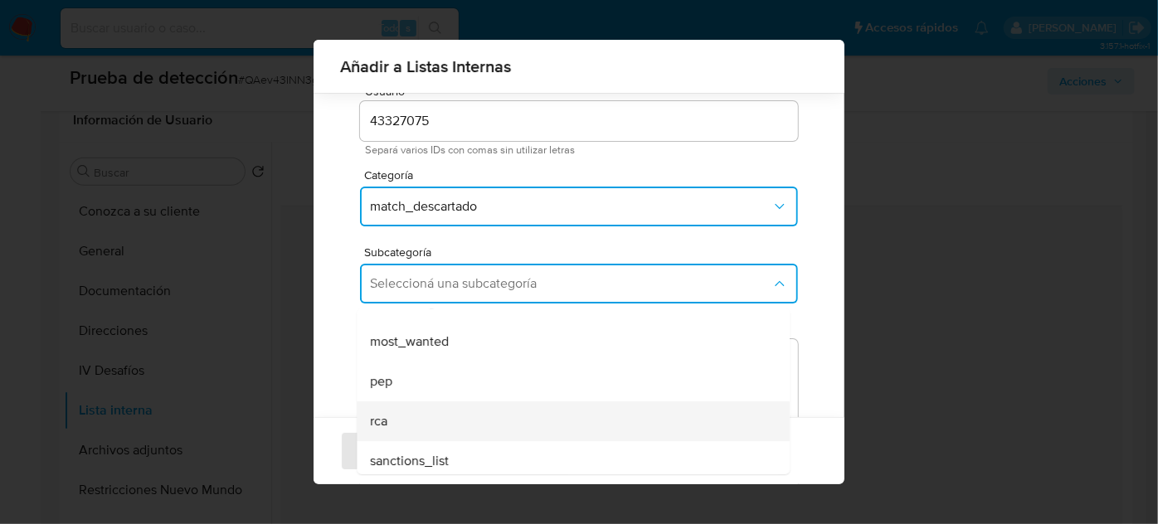
scroll to position [113, 0]
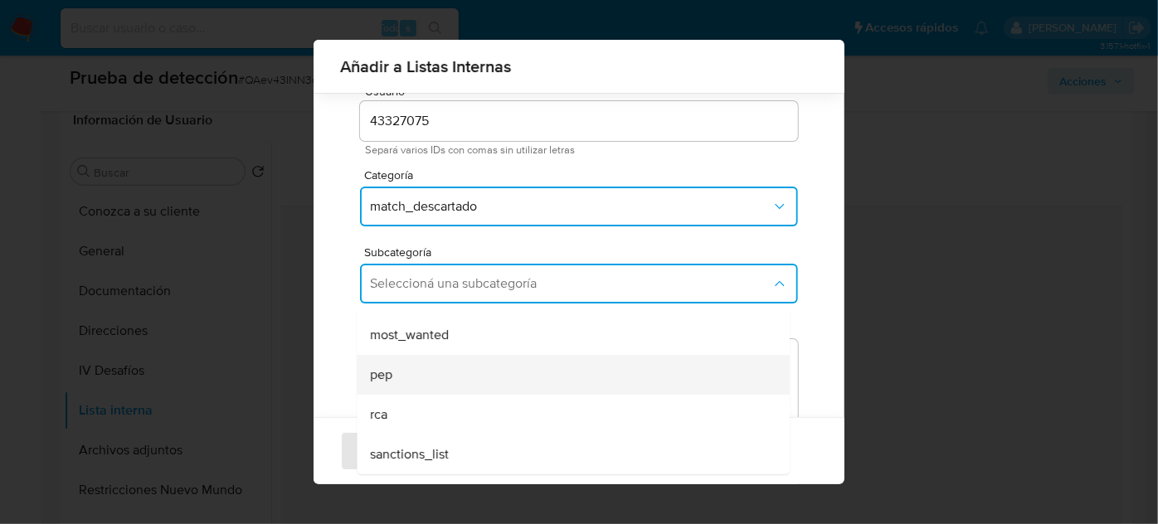
click at [429, 384] on div "pep" at bounding box center [568, 375] width 396 height 40
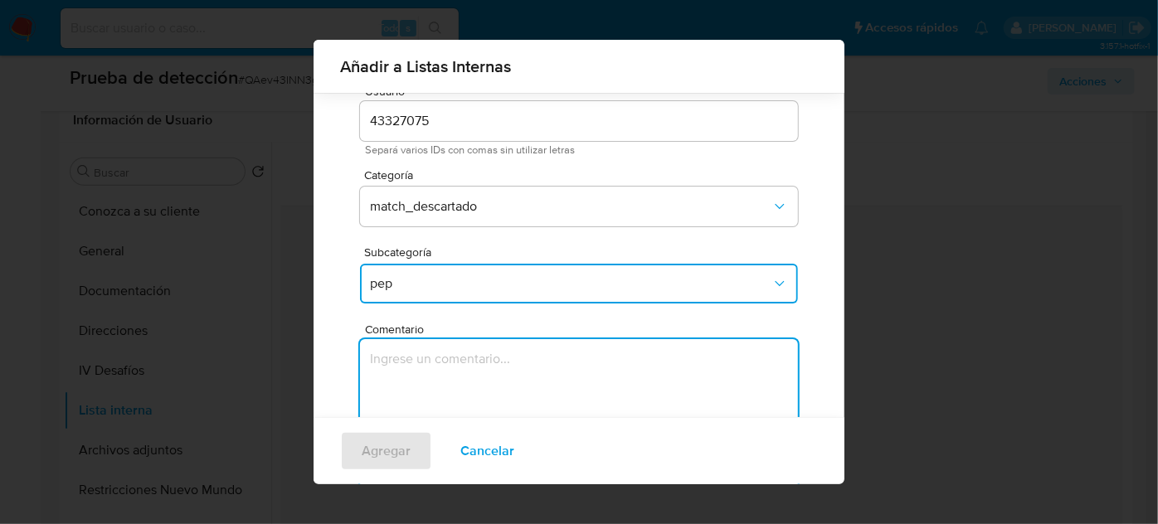
click at [429, 384] on textarea "Comentario" at bounding box center [579, 418] width 438 height 159
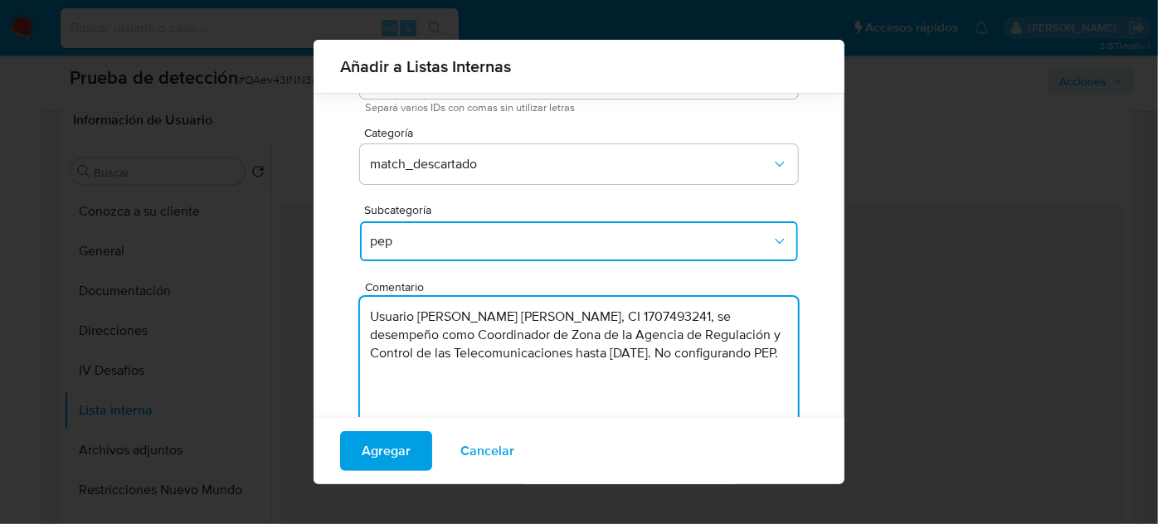
scroll to position [137, 0]
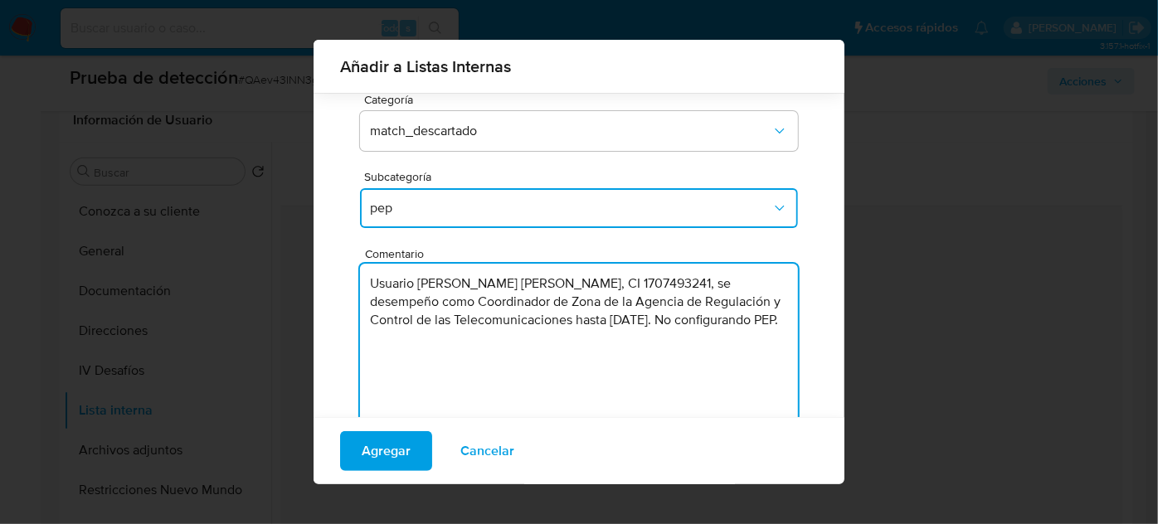
click at [630, 324] on textarea "Usuario Salazar Saeteros Diego Javier, CI 1707493241, se desempeño como Coordin…" at bounding box center [579, 343] width 438 height 159
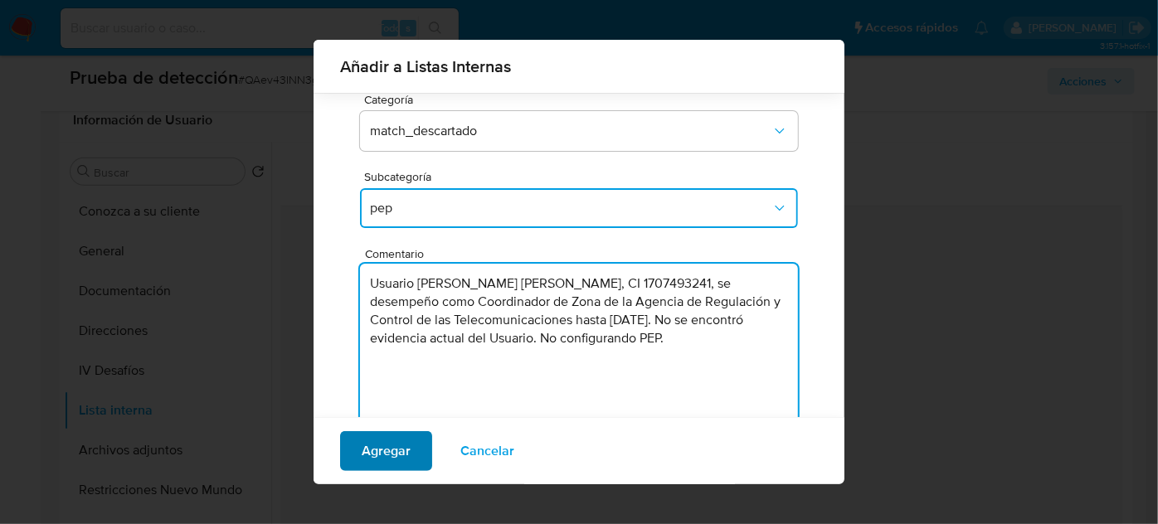
type textarea "Usuario Salazar Saeteros Diego Javier, CI 1707493241, se desempeño como Coordin…"
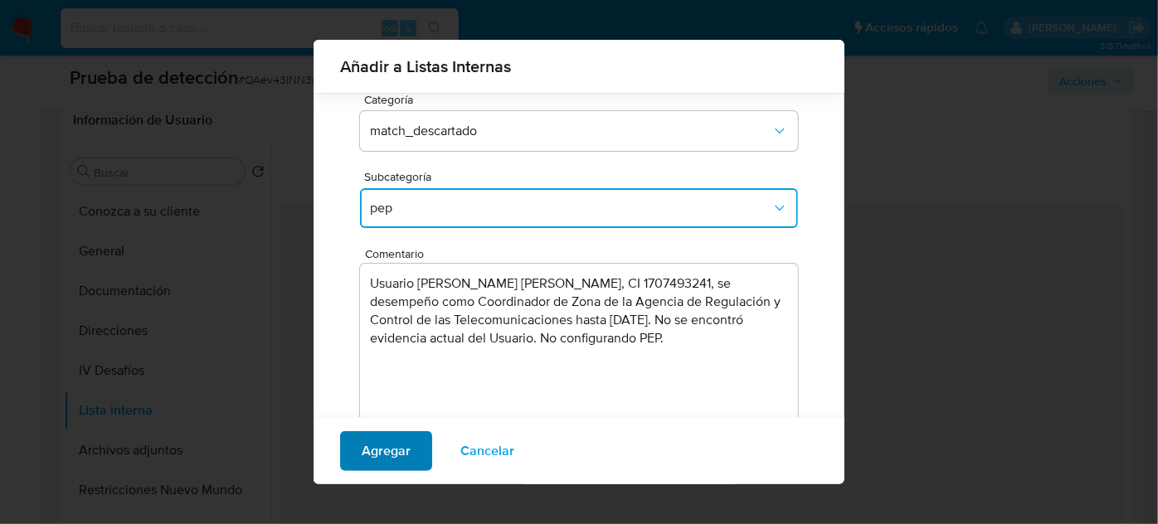
click at [381, 455] on span "Agregar" at bounding box center [386, 451] width 49 height 36
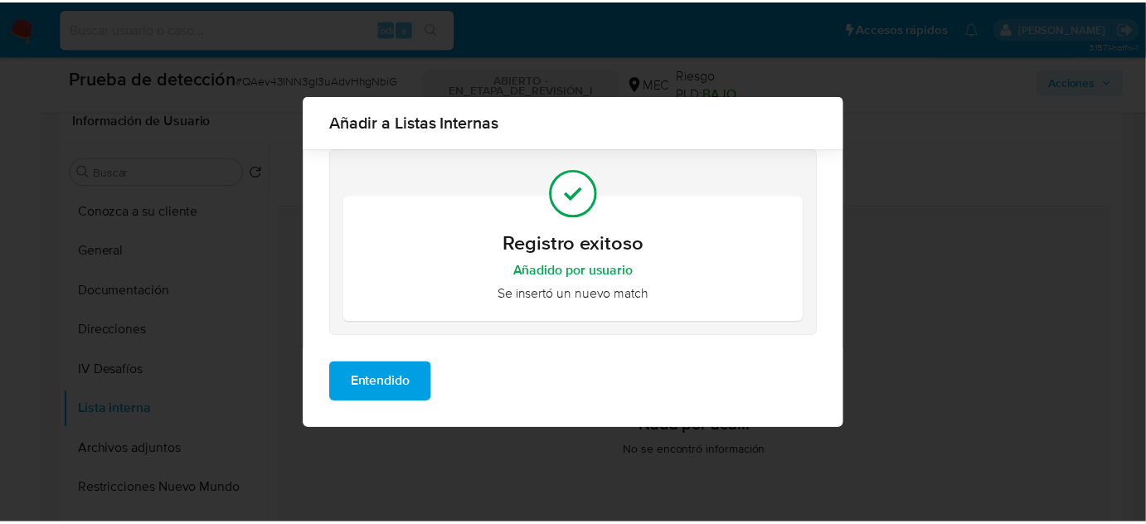
scroll to position [0, 0]
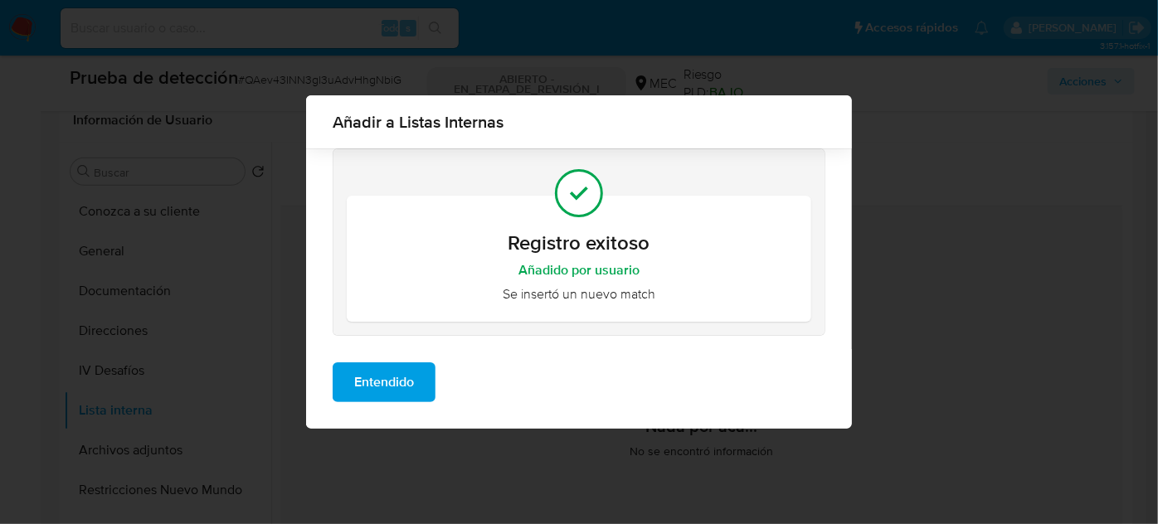
click at [389, 391] on span "Entendido" at bounding box center [384, 382] width 60 height 36
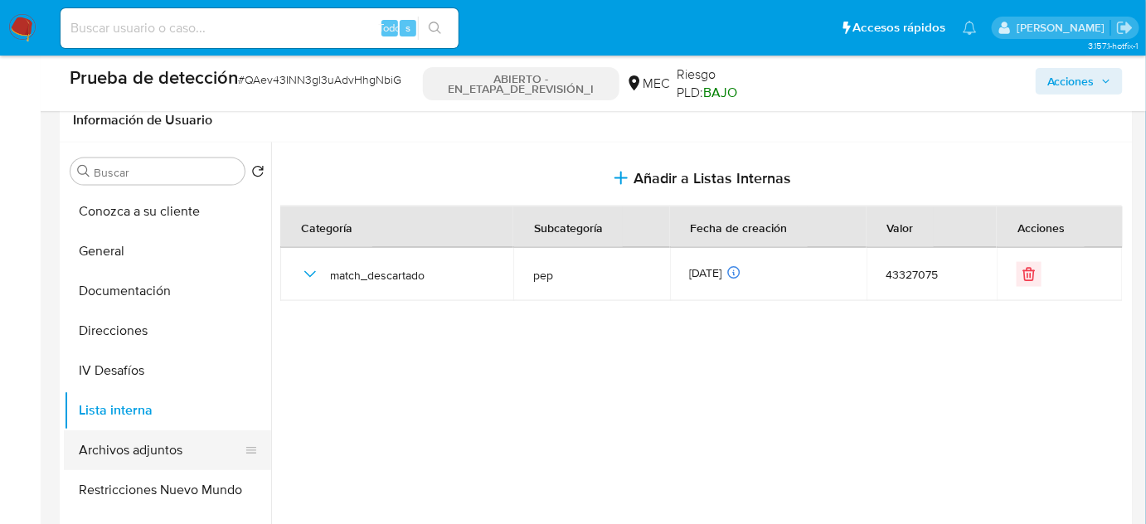
click at [153, 441] on button "Archivos adjuntos" at bounding box center [161, 450] width 194 height 40
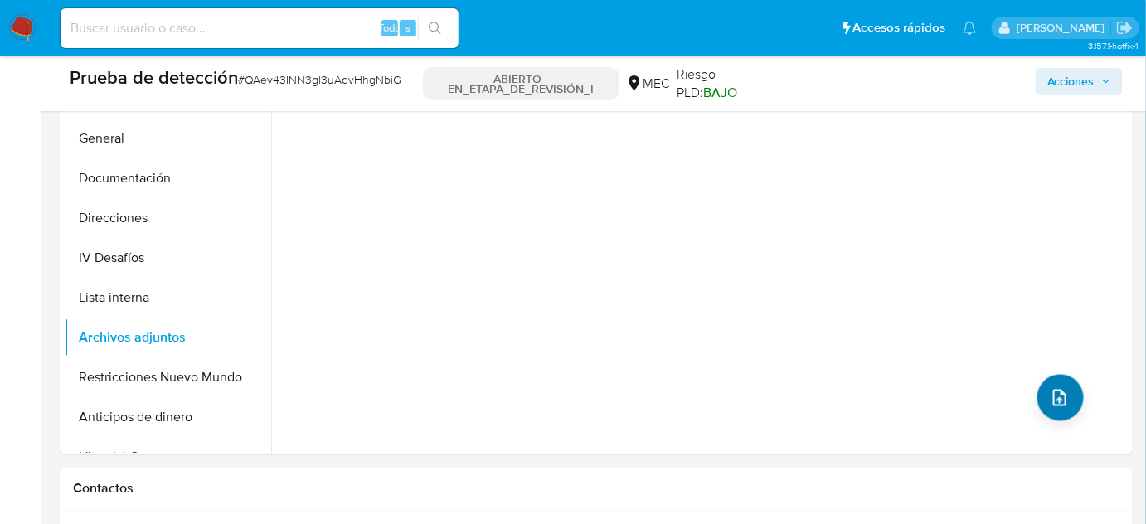
scroll to position [829, 0]
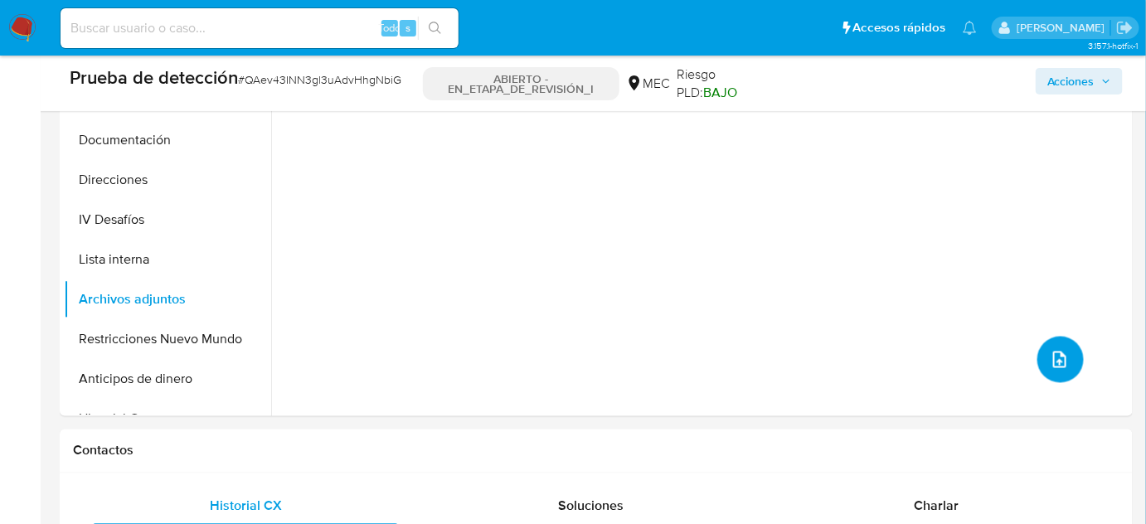
click at [1058, 371] on button "subir archivo" at bounding box center [1061, 360] width 46 height 46
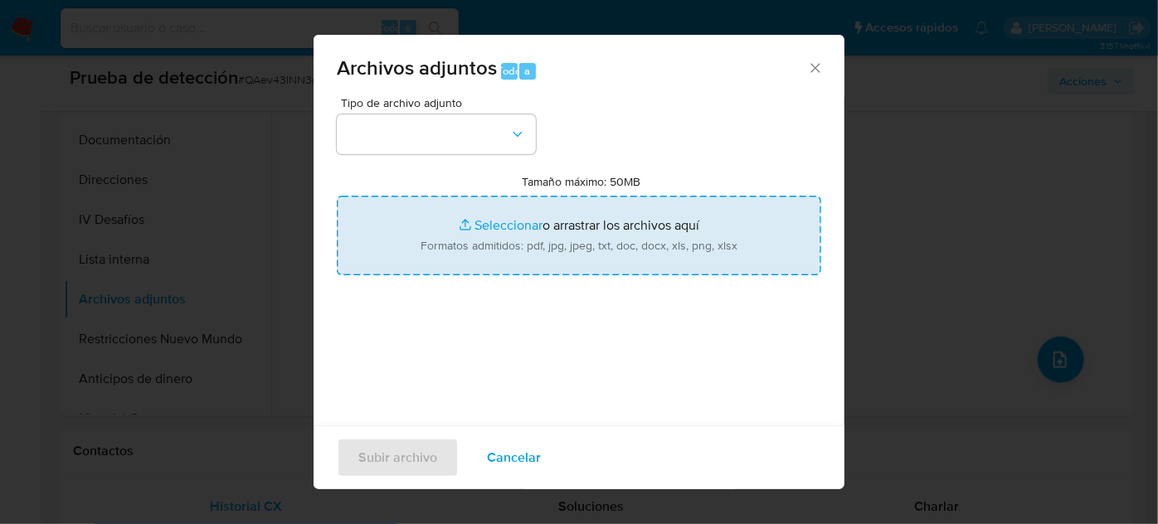
click at [545, 236] on input "Tamaño máximo: 50MB Seleccionar archivos" at bounding box center [579, 236] width 484 height 80
type input "C:\fakepath\diego-salazar-09-03.pdf"
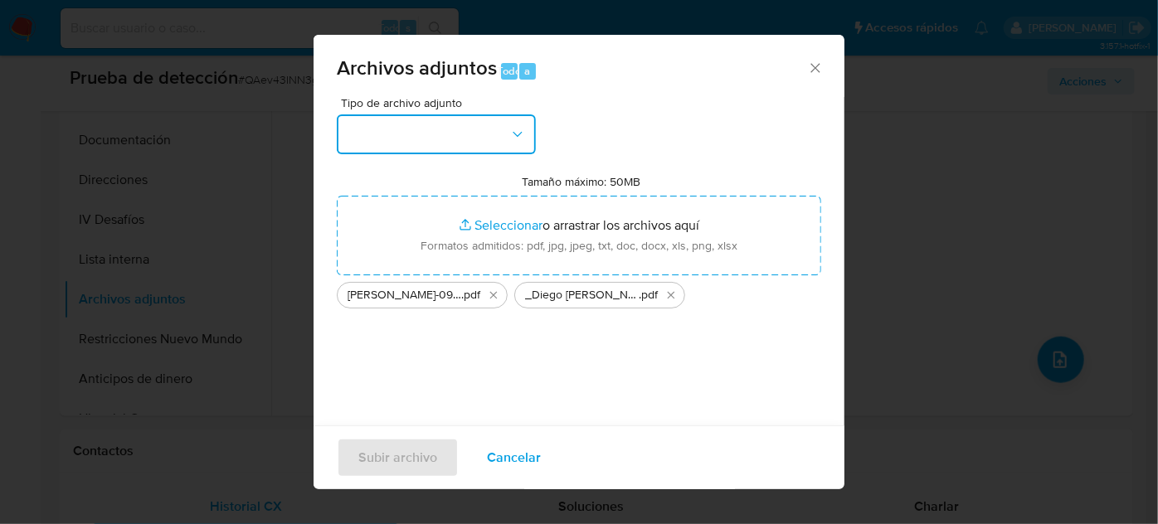
click at [422, 139] on button "button" at bounding box center [436, 134] width 199 height 40
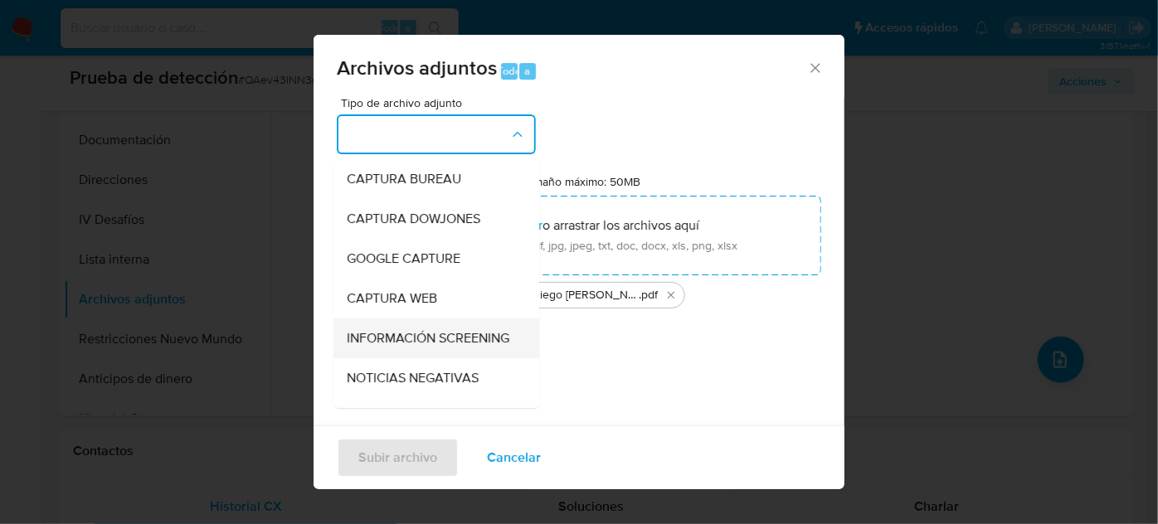
click at [421, 339] on span "INFORMACIÓN SCREENING" at bounding box center [428, 338] width 163 height 17
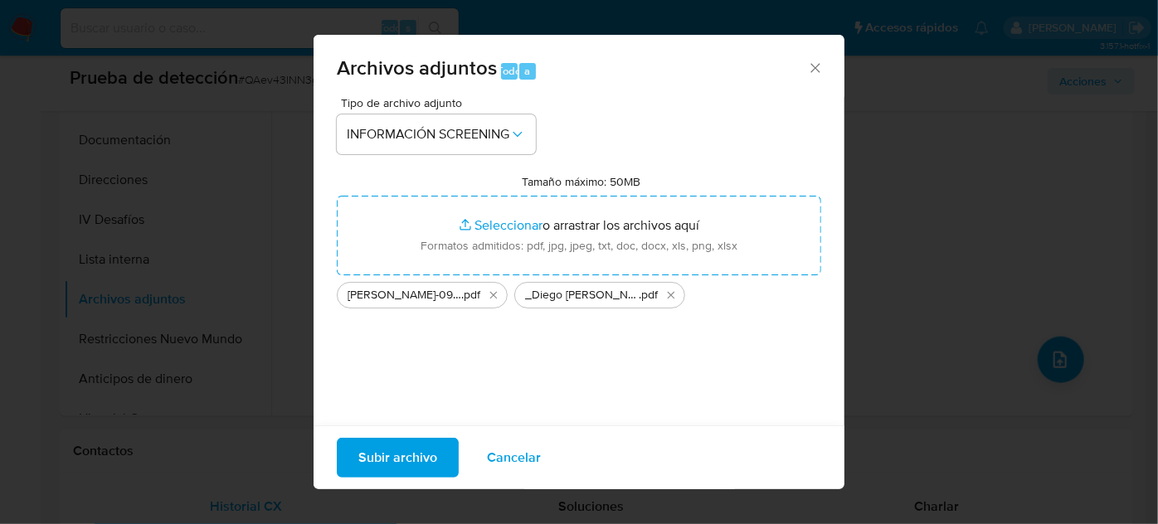
click at [397, 455] on span "Subir archivo" at bounding box center [397, 458] width 79 height 36
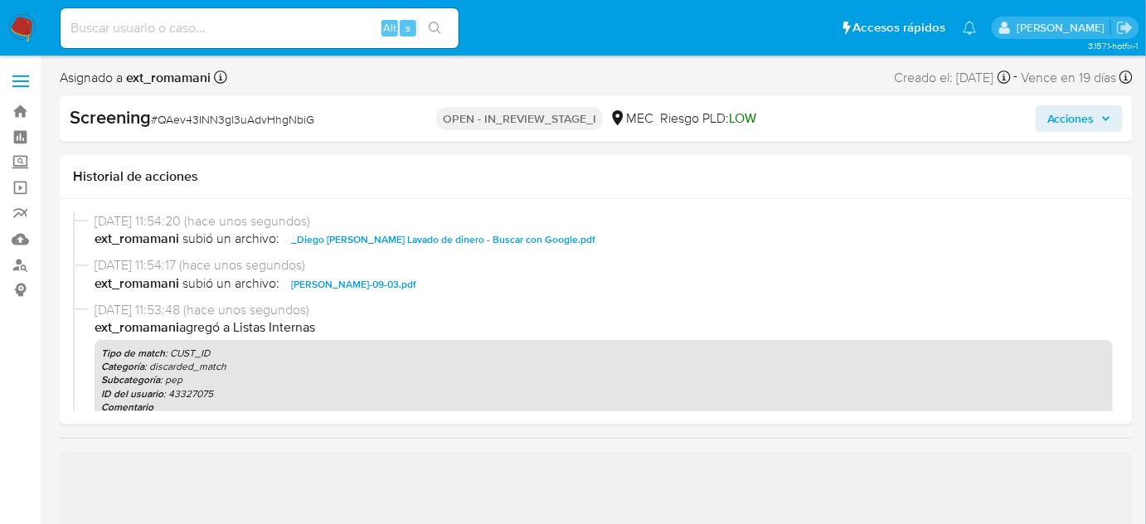
select select "10"
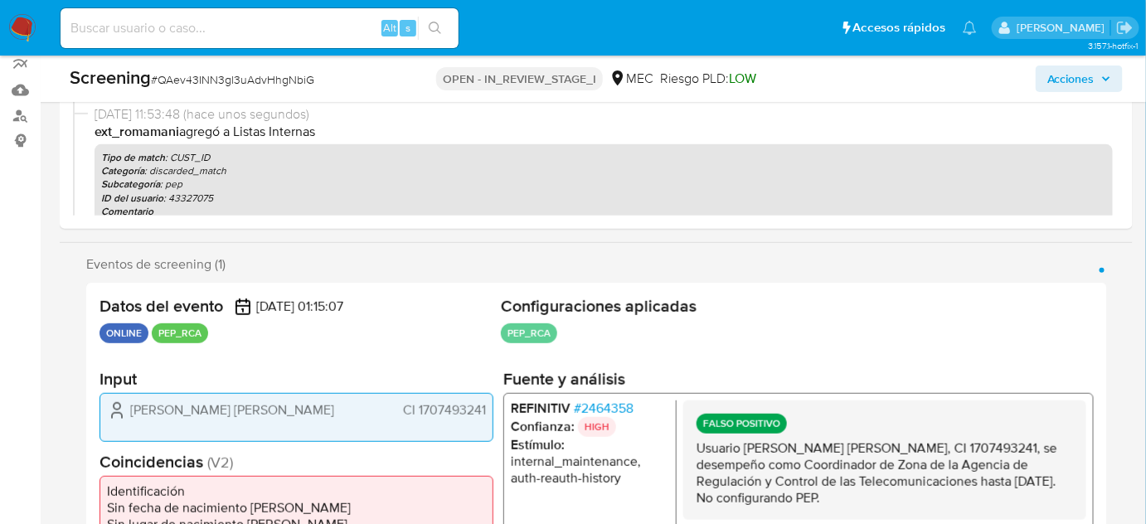
scroll to position [301, 0]
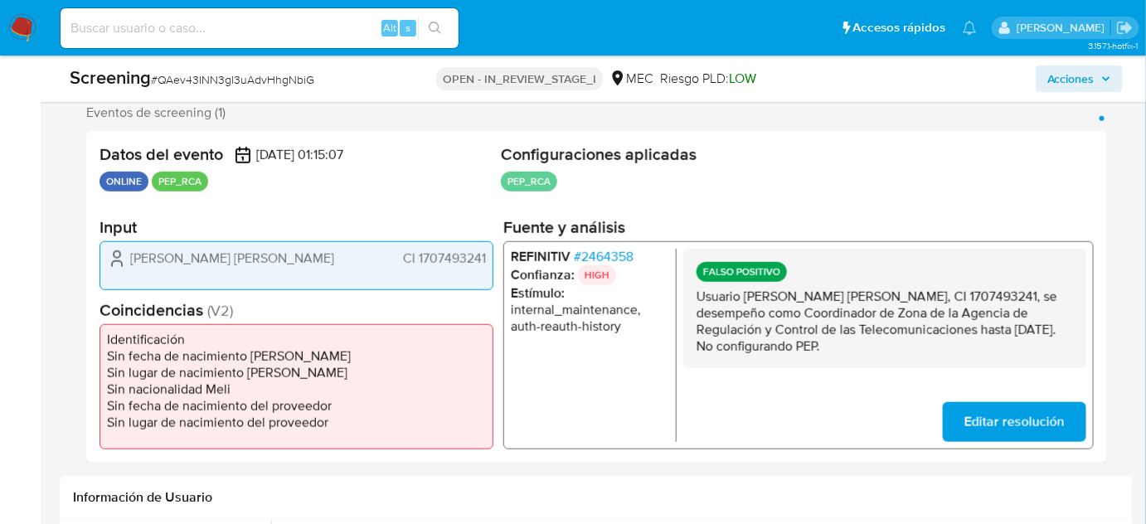
drag, startPoint x: 858, startPoint y: 348, endPoint x: 702, endPoint y: 303, distance: 162.5
click at [702, 303] on p "Usuario [PERSON_NAME] [PERSON_NAME], CI 1707493241, se desempeño como Coordinad…" at bounding box center [885, 321] width 377 height 66
drag, startPoint x: 698, startPoint y: 298, endPoint x: 859, endPoint y: 353, distance: 170.2
click at [859, 353] on p "Usuario [PERSON_NAME] [PERSON_NAME], CI 1707493241, se desempeño como Coordinad…" at bounding box center [885, 321] width 377 height 66
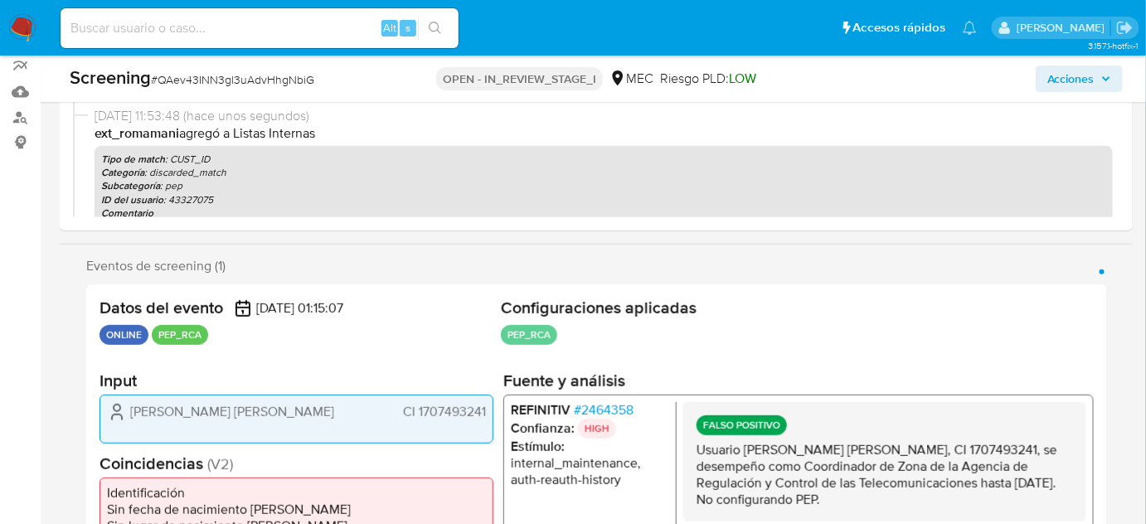
scroll to position [0, 0]
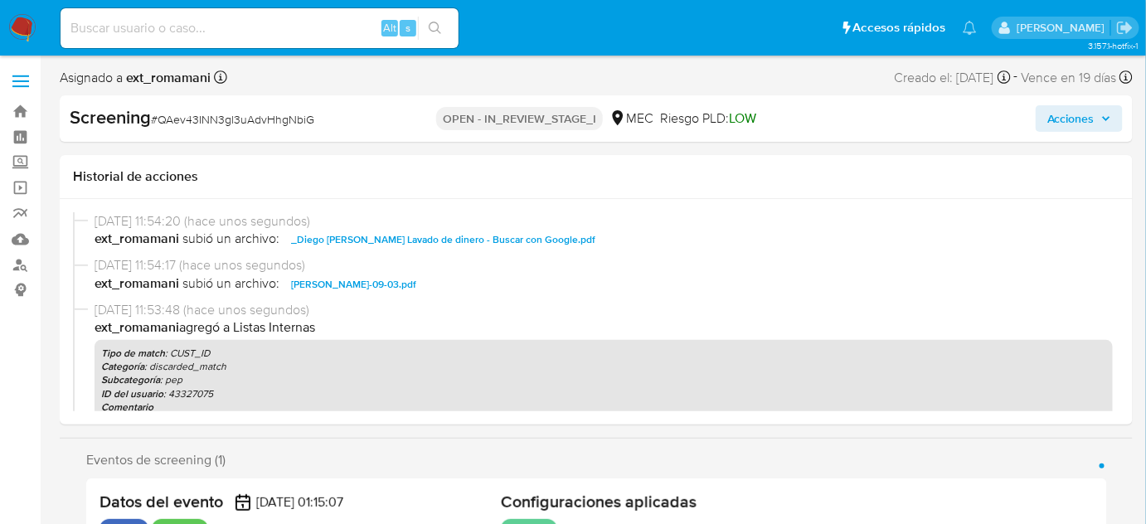
click at [1048, 114] on span "Acciones" at bounding box center [1071, 118] width 47 height 27
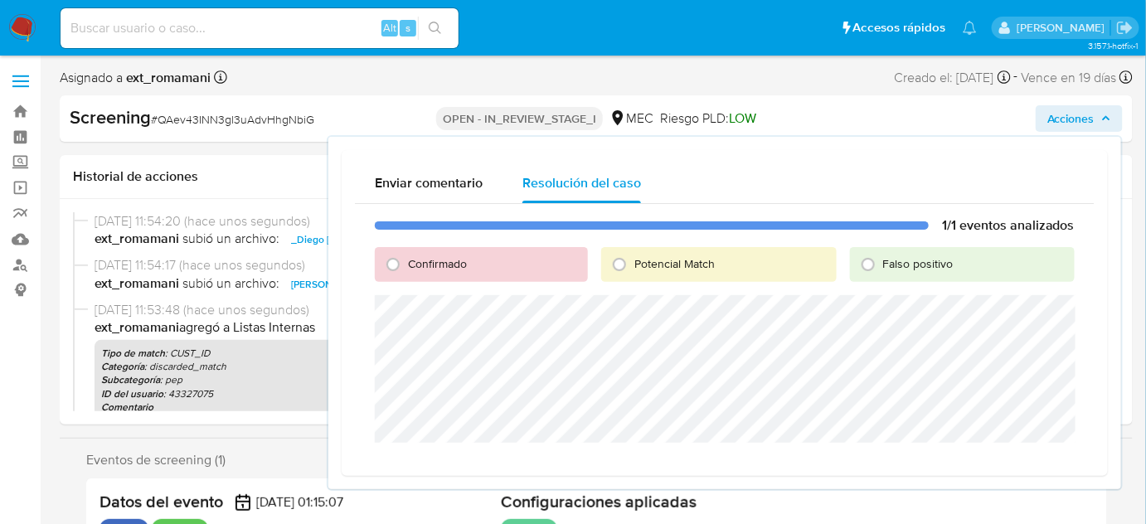
click at [913, 264] on span "Falso positivo" at bounding box center [918, 263] width 70 height 17
click at [882, 264] on input "Falso positivo" at bounding box center [868, 264] width 27 height 27
radio input "true"
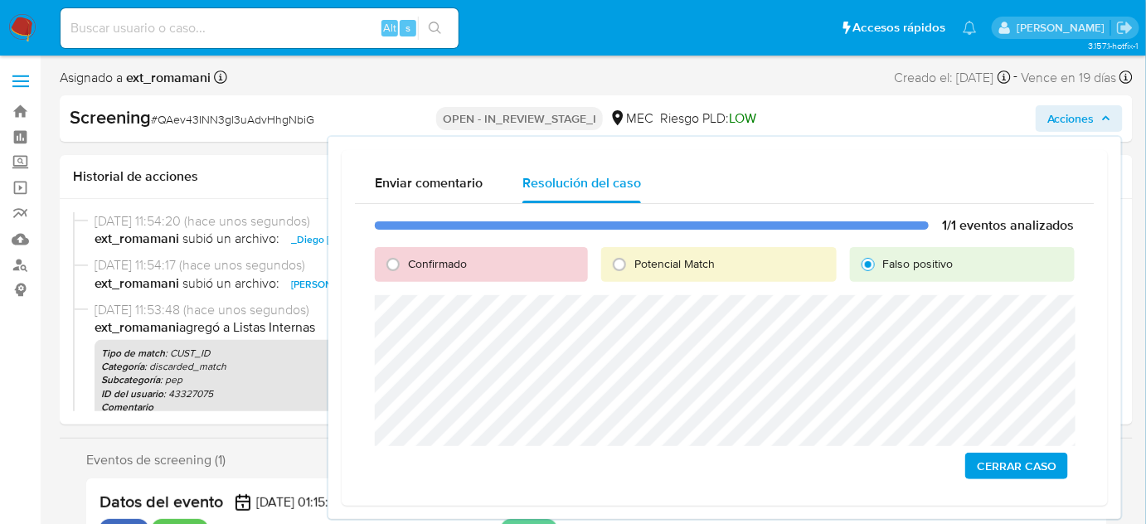
click at [997, 464] on span "Cerrar Caso" at bounding box center [1017, 466] width 80 height 23
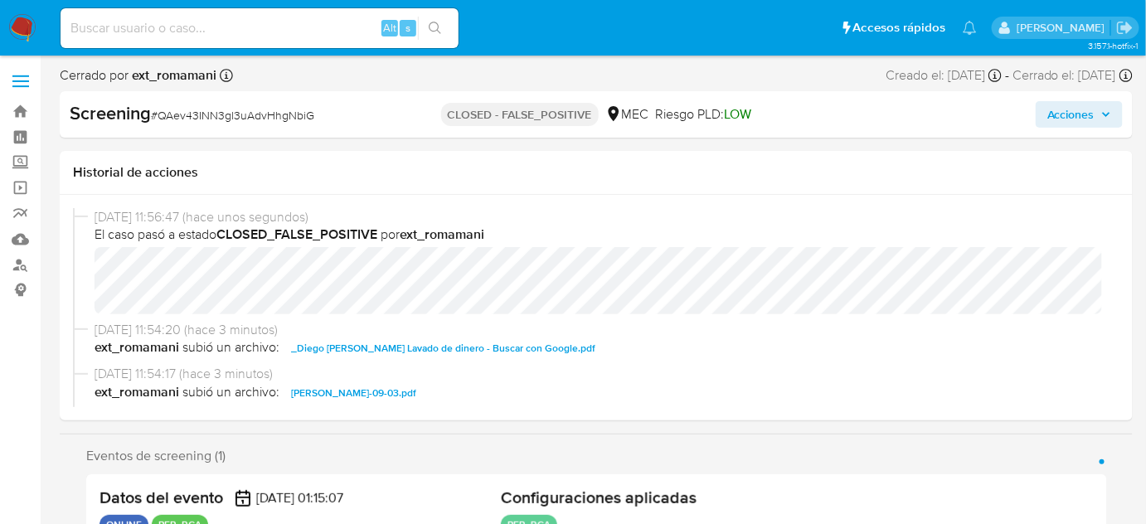
select select "10"
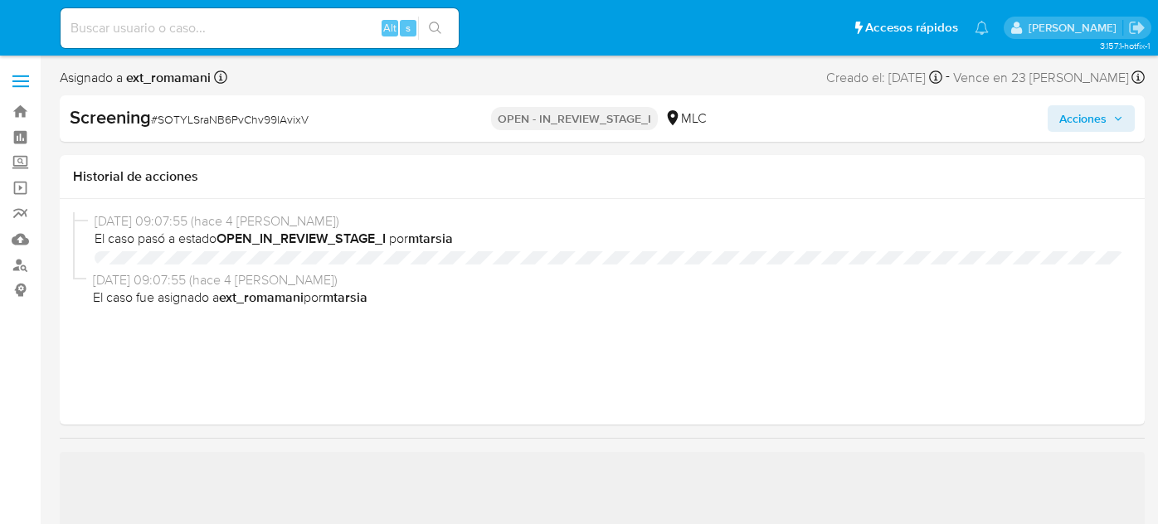
select select "10"
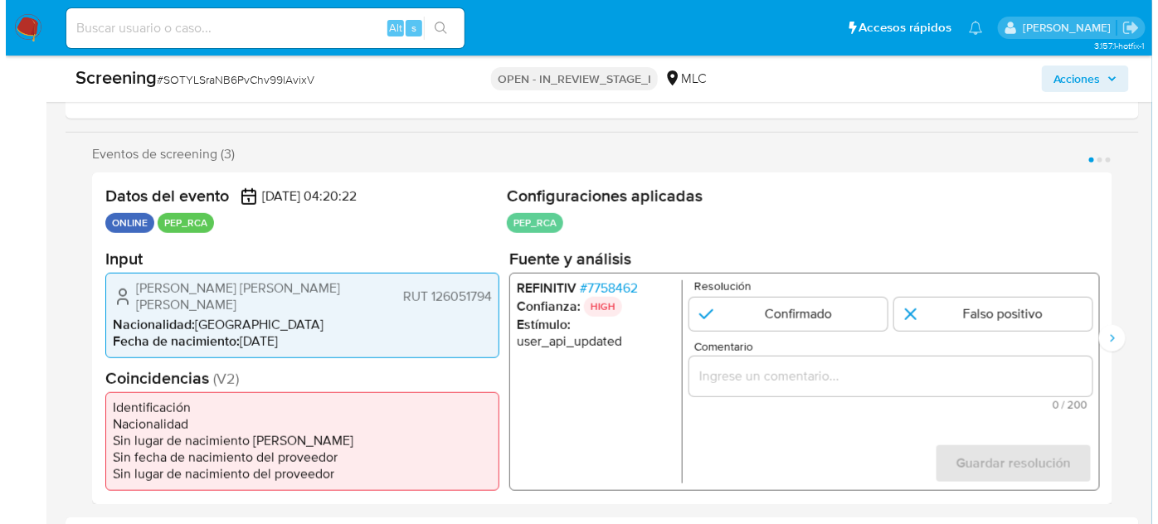
scroll to position [301, 0]
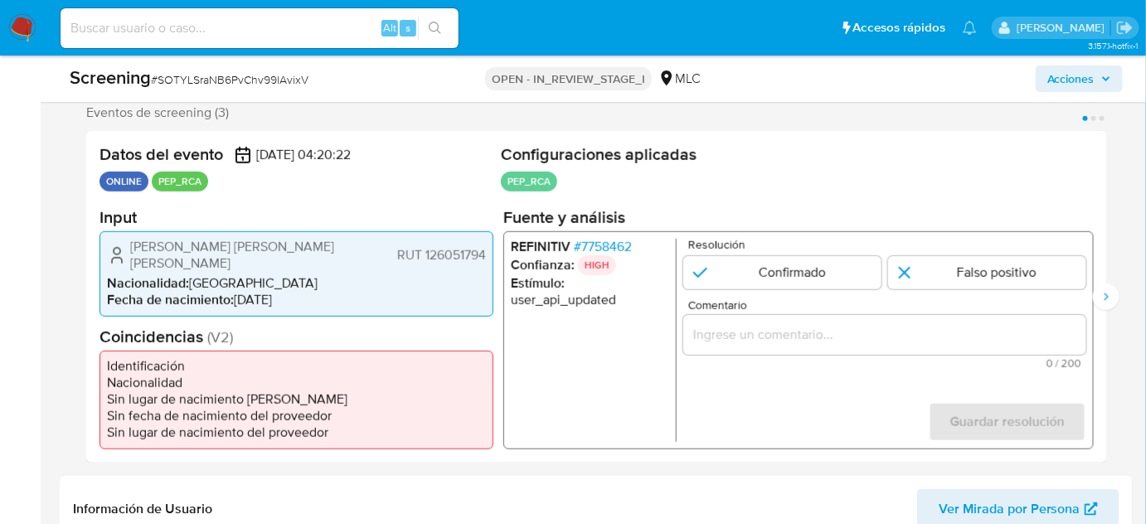
click at [596, 246] on span "# 7758462" at bounding box center [603, 246] width 58 height 17
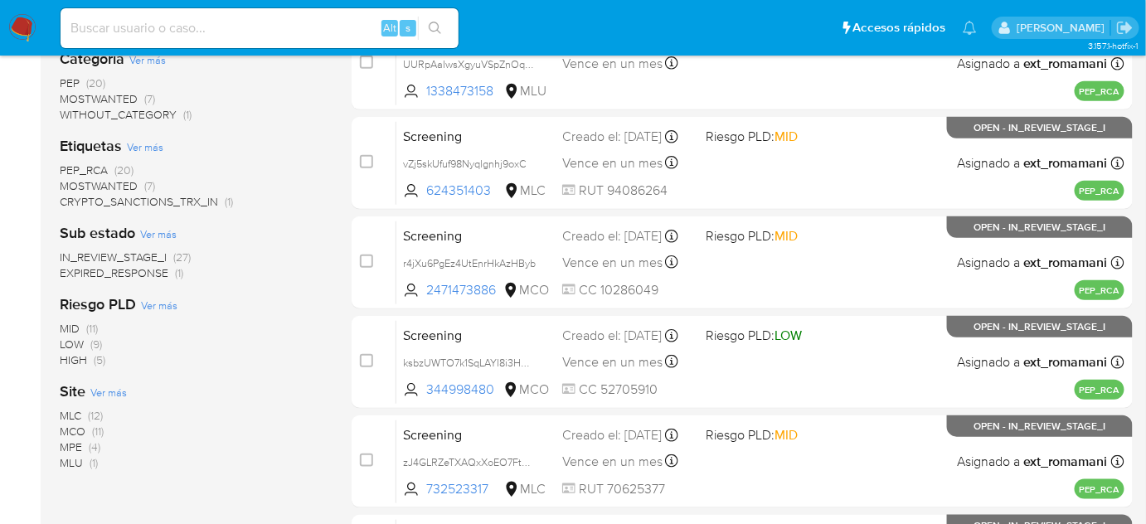
scroll to position [377, 0]
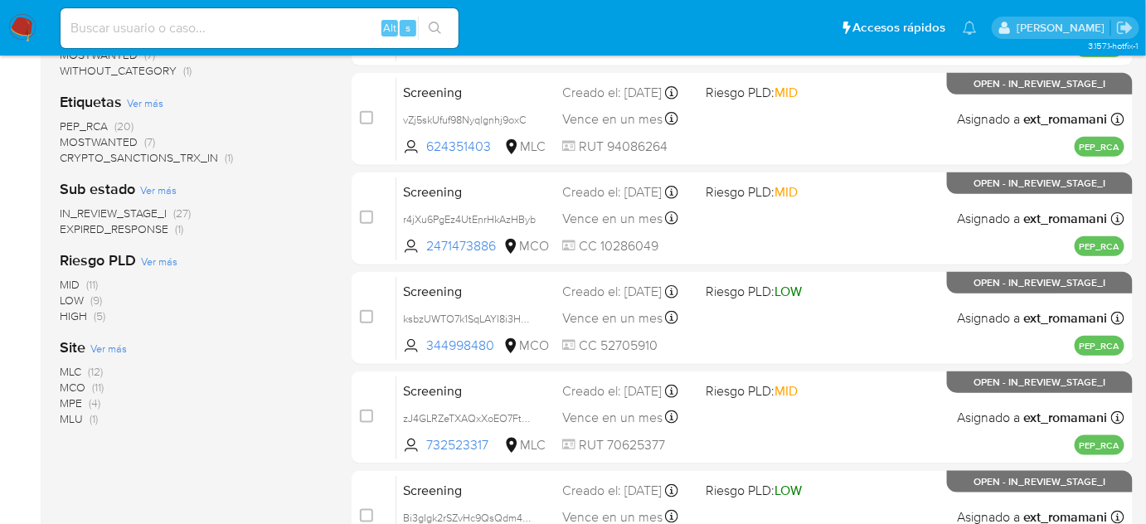
click at [87, 420] on span "MLU (1)" at bounding box center [79, 419] width 38 height 16
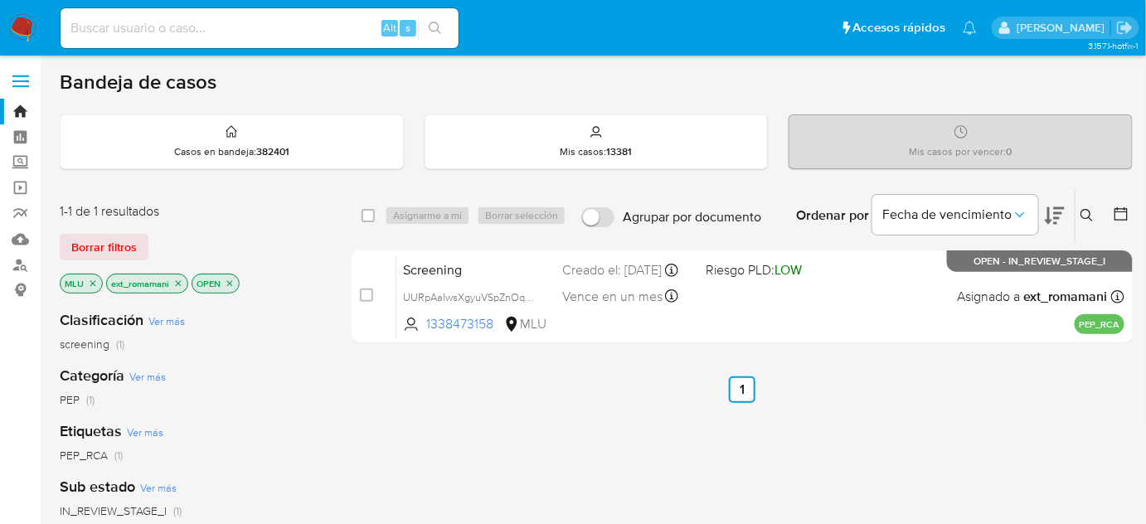
click at [93, 283] on icon "close-filter" at bounding box center [93, 283] width 6 height 6
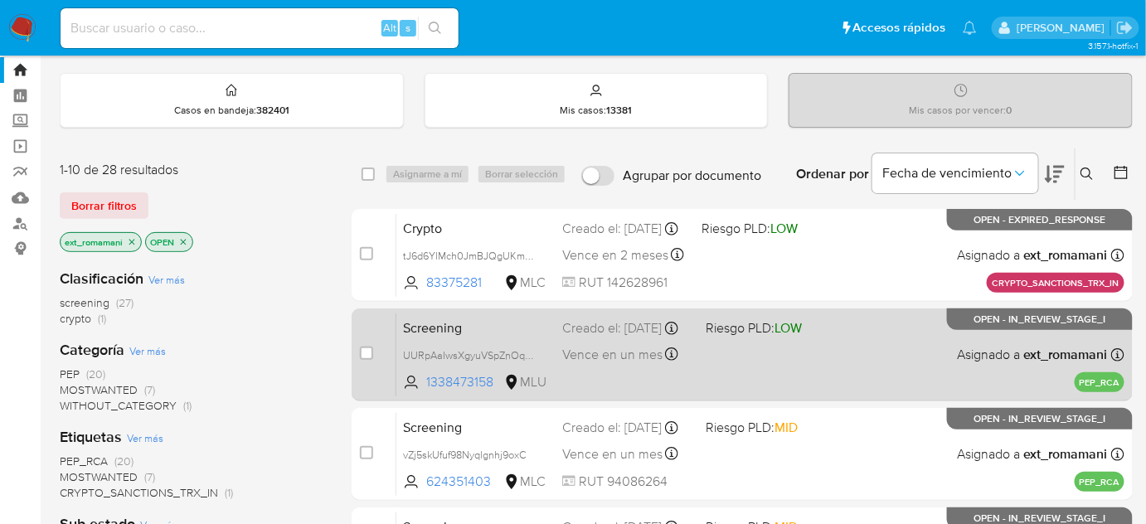
scroll to position [75, 0]
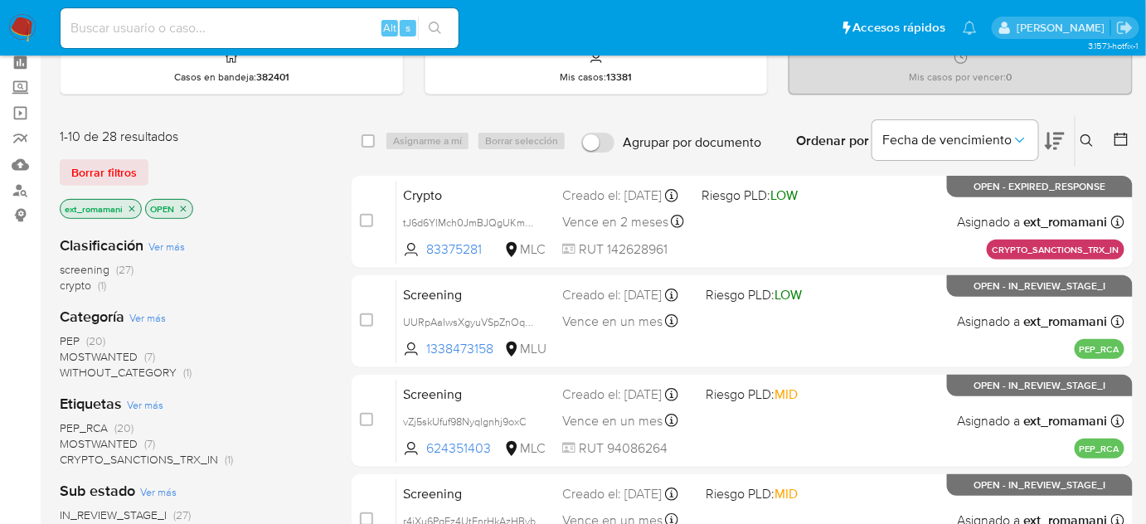
click at [1062, 135] on icon at bounding box center [1055, 141] width 20 height 17
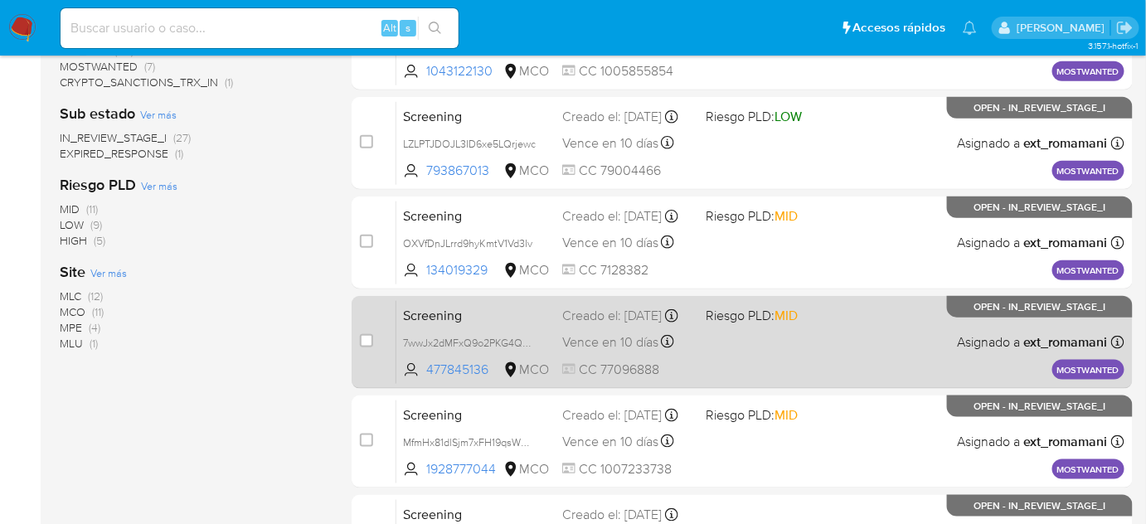
scroll to position [784, 0]
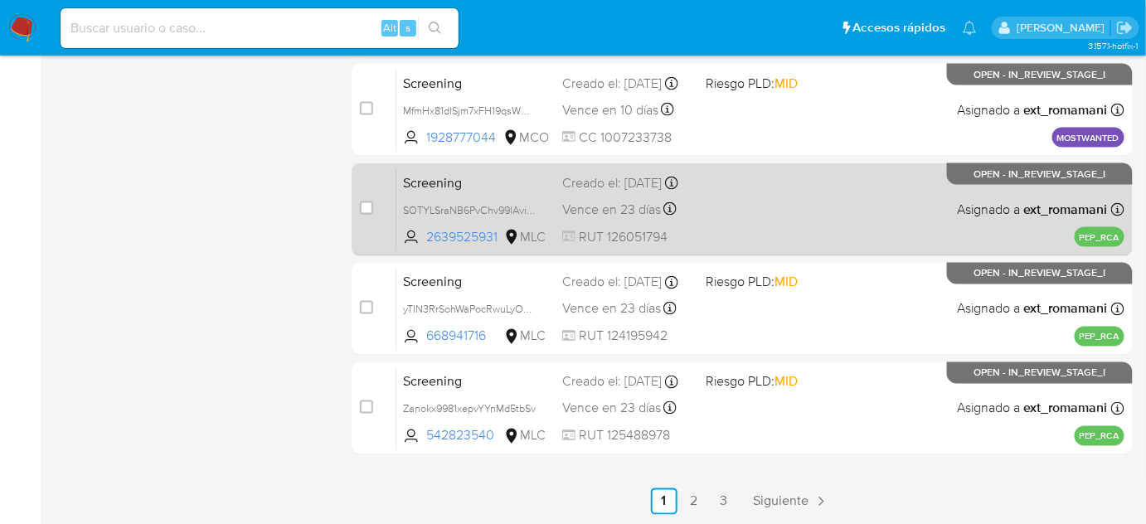
click at [741, 226] on div "Screening SOTYLSraNB6PvChv99lAvixV 2639525931 MLC Creado el: 22/08/2025 Creado …" at bounding box center [760, 210] width 728 height 84
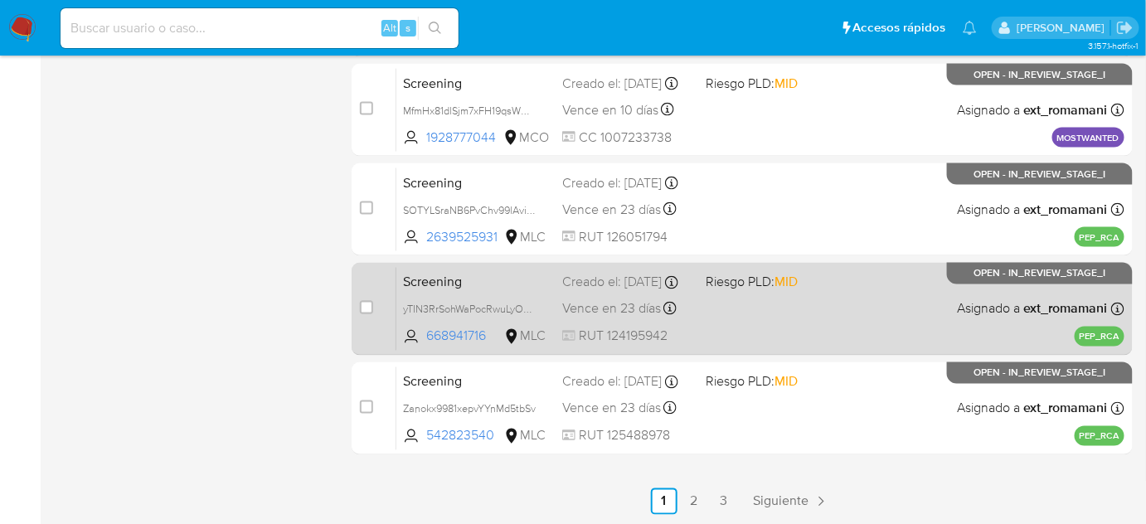
click at [758, 305] on div "Screening yTIN3RrSohWaPocRwuLyORyM 668941716 MLC Riesgo PLD: MID Creado el: 22/…" at bounding box center [760, 309] width 728 height 84
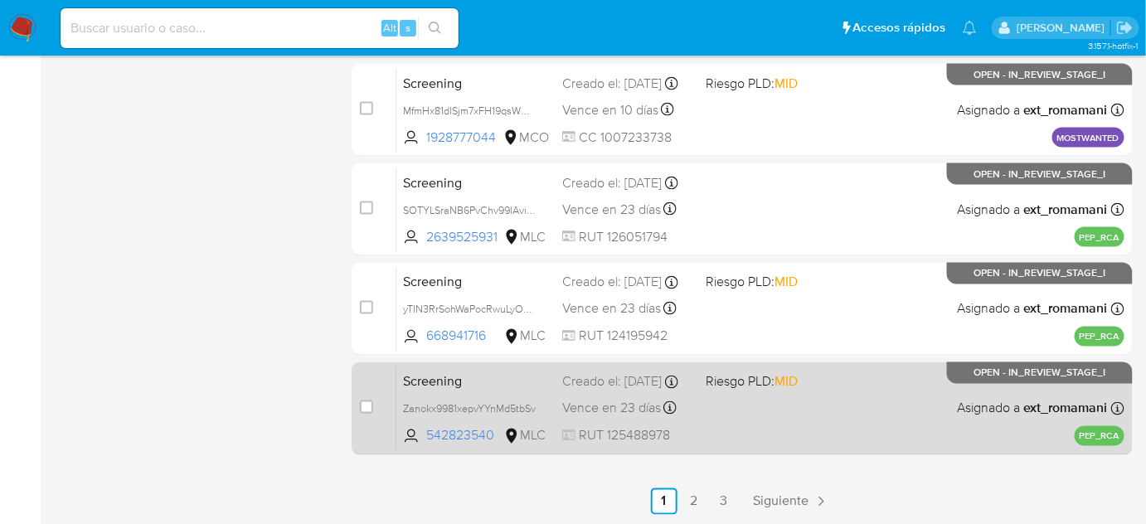
click at [720, 411] on div "Screening Zanokx9981xepvYYnMd5tbSv 542823540 MLC Riesgo PLD: MID Creado el: 22/…" at bounding box center [760, 409] width 728 height 84
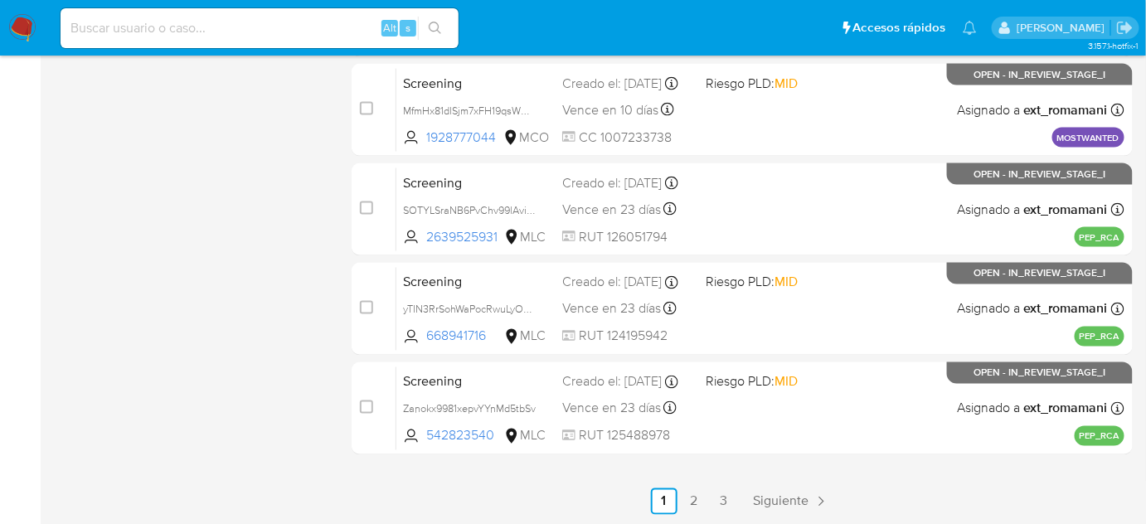
click at [24, 27] on img at bounding box center [22, 28] width 28 height 28
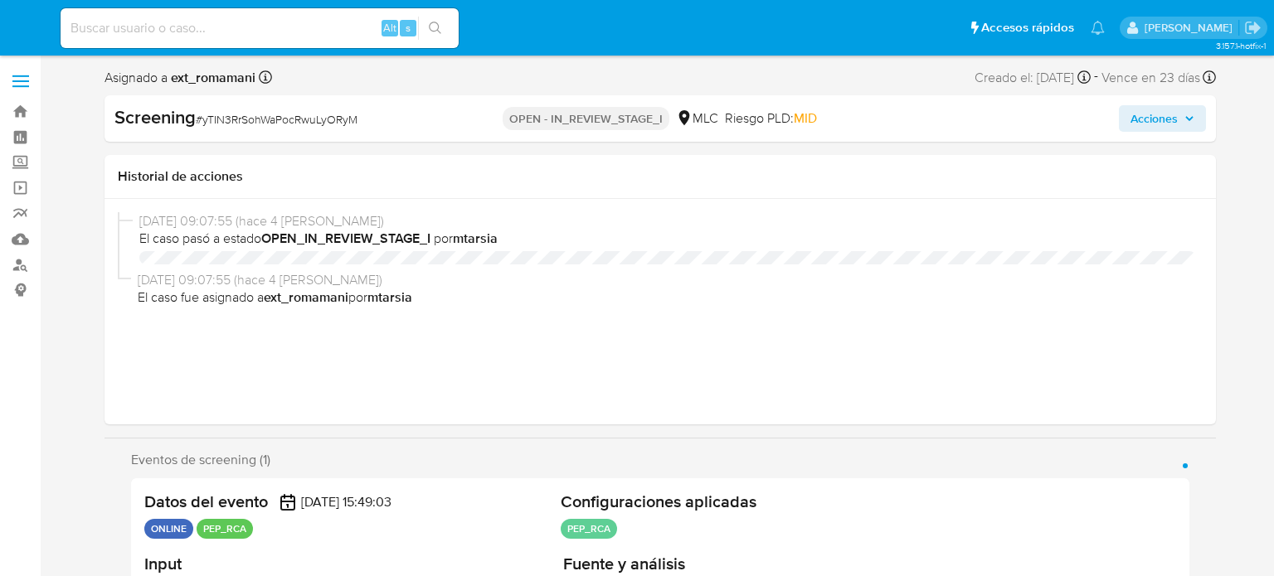
select select "10"
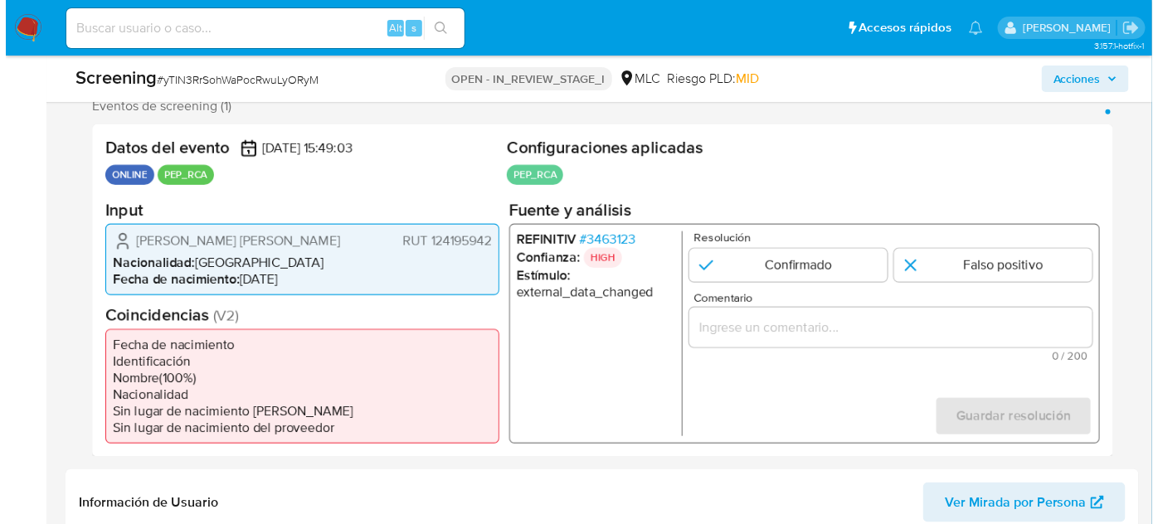
scroll to position [377, 0]
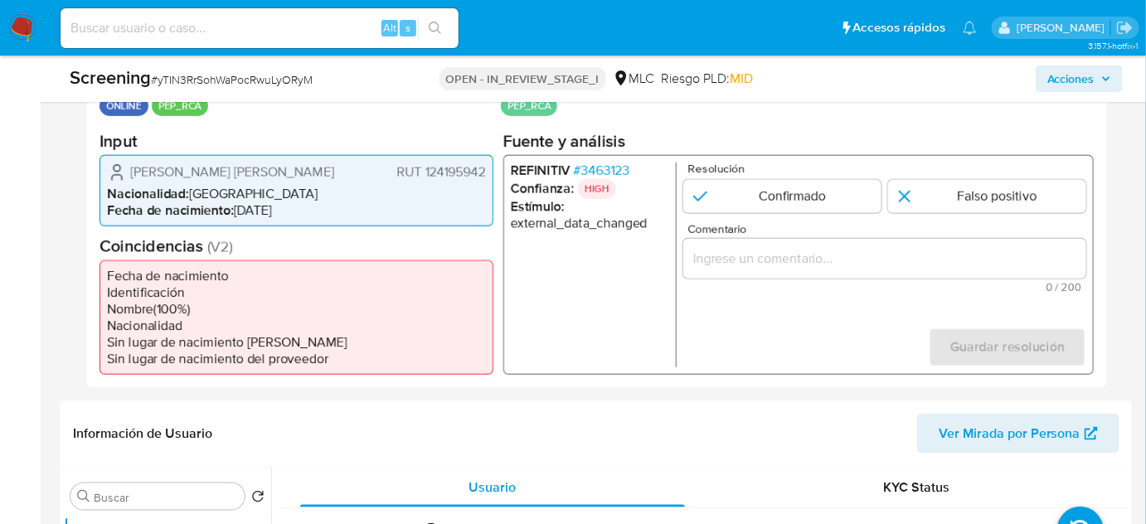
drag, startPoint x: 120, startPoint y: 165, endPoint x: 248, endPoint y: 189, distance: 130.0
click at [248, 182] on div "[PERSON_NAME] [PERSON_NAME] 124195942" at bounding box center [296, 172] width 379 height 20
click at [592, 166] on span "# 3463123" at bounding box center [602, 170] width 56 height 17
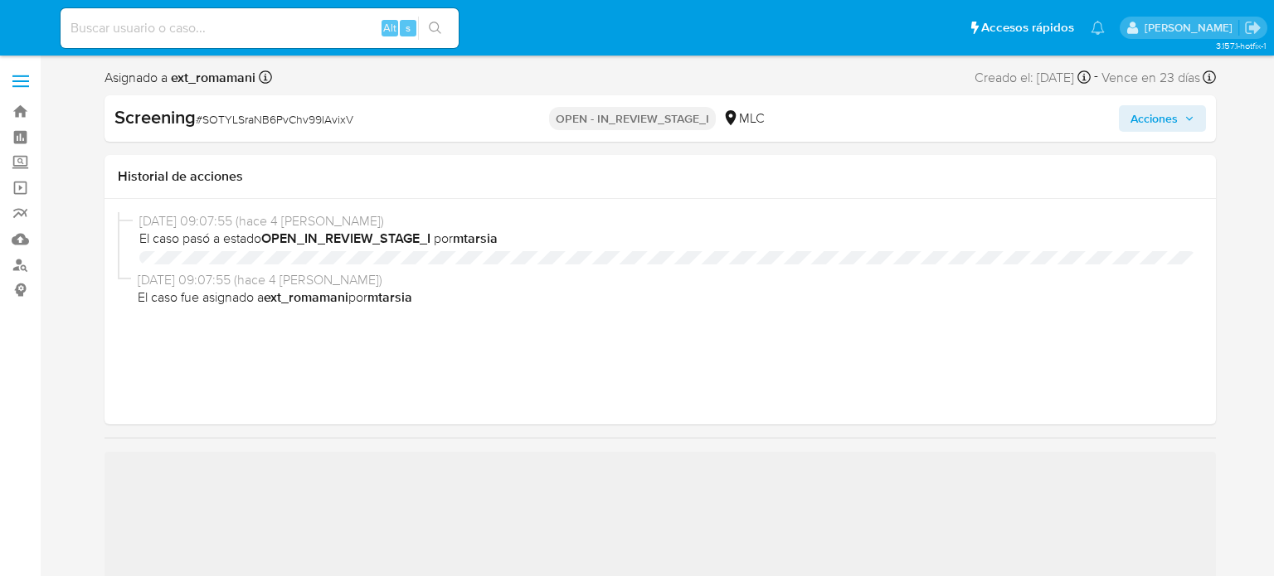
select select "10"
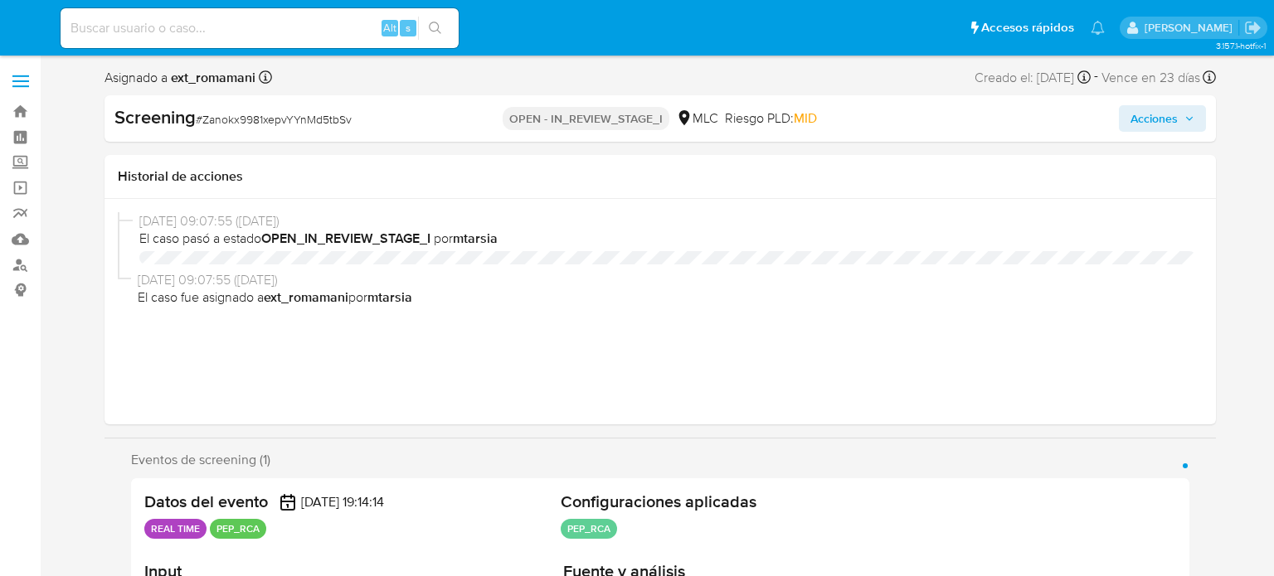
select select "10"
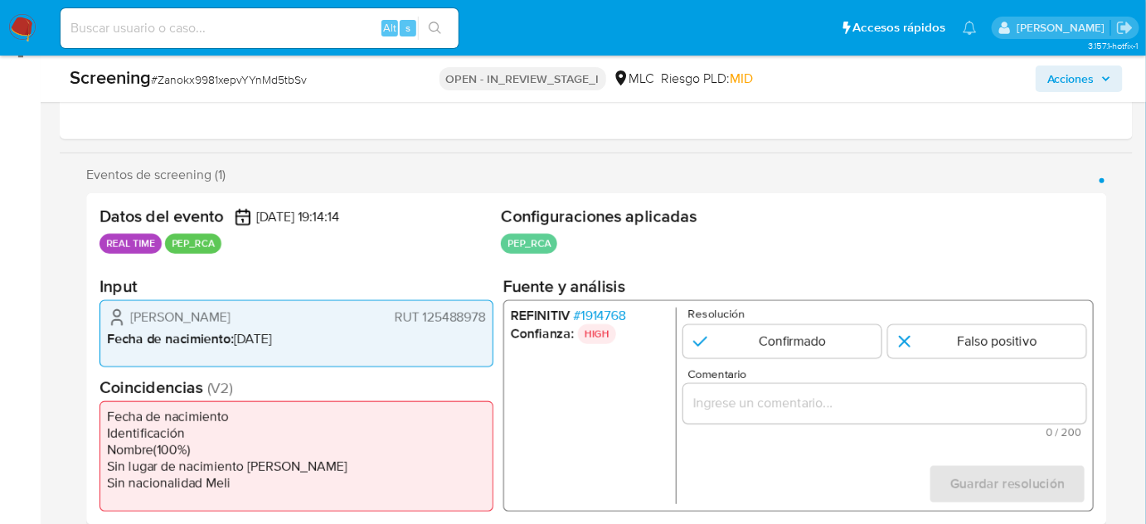
scroll to position [301, 0]
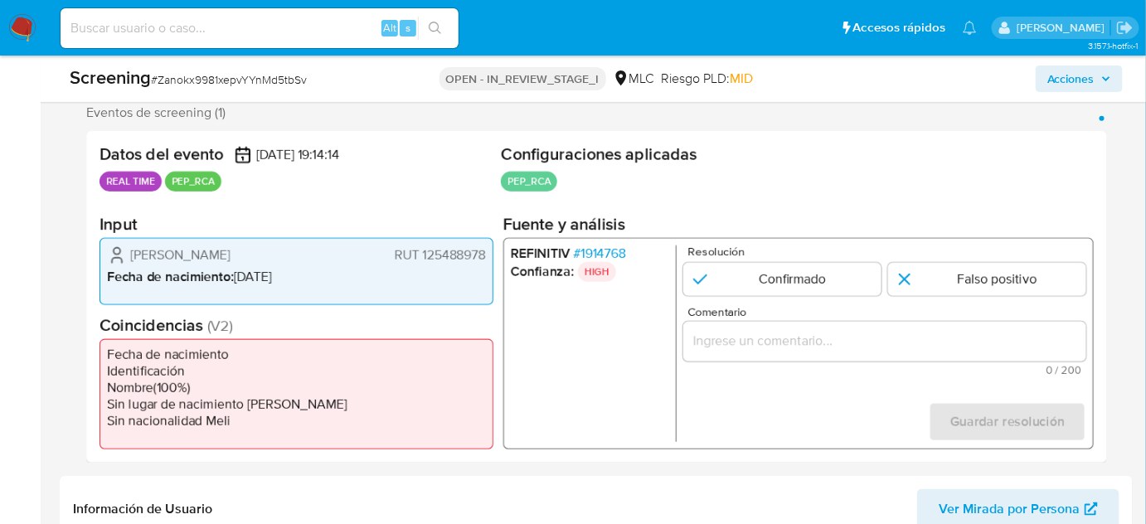
click at [620, 252] on span "# 1914768" at bounding box center [600, 253] width 52 height 17
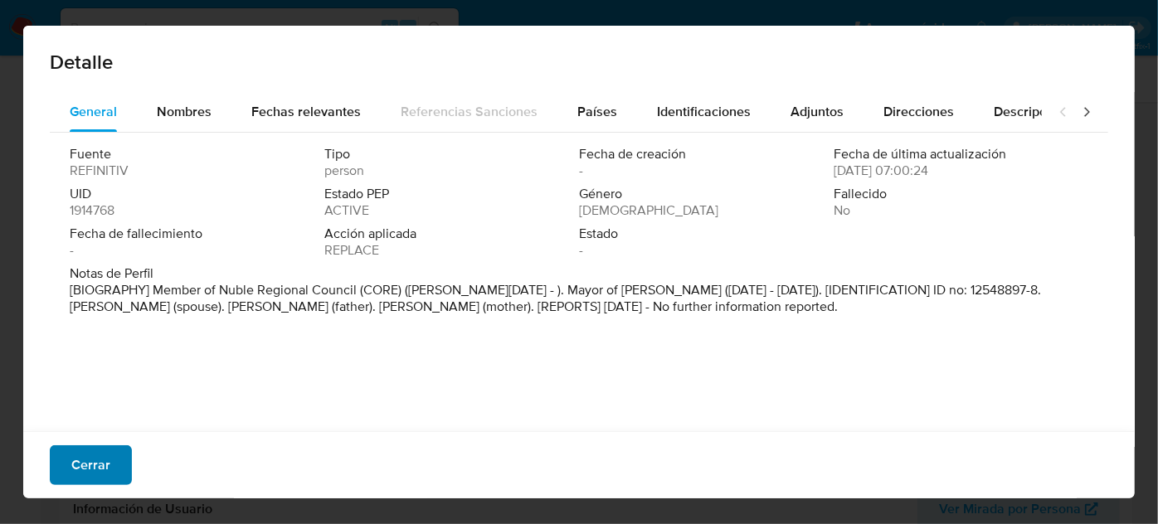
click at [113, 455] on button "Cerrar" at bounding box center [91, 465] width 82 height 40
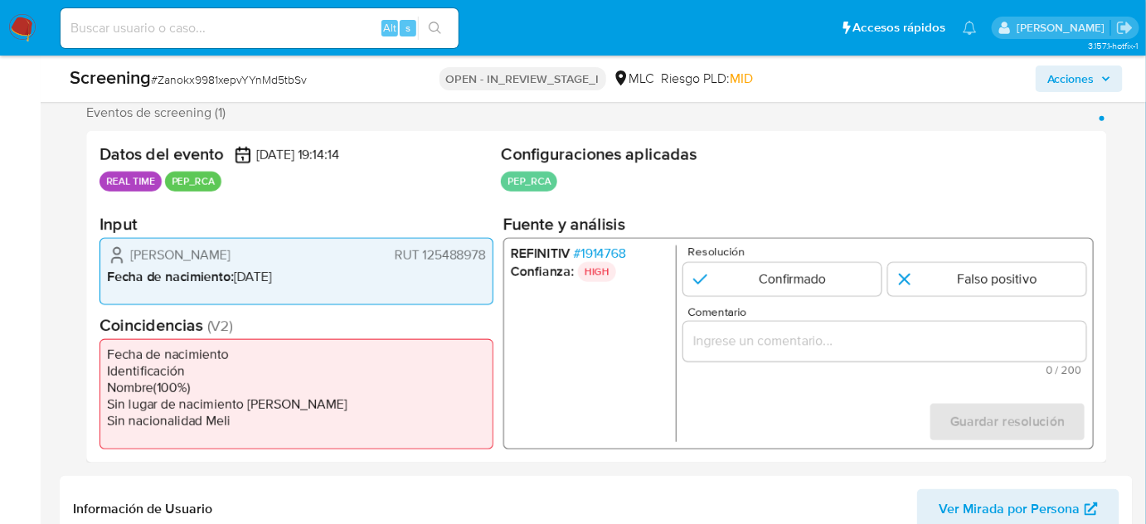
drag, startPoint x: 352, startPoint y: 255, endPoint x: 128, endPoint y: 260, distance: 224.0
click at [128, 260] on div "Lorena Alejandra Jardua Campos RUT 125488978" at bounding box center [296, 255] width 379 height 20
click at [615, 252] on span "# 1914768" at bounding box center [600, 253] width 52 height 17
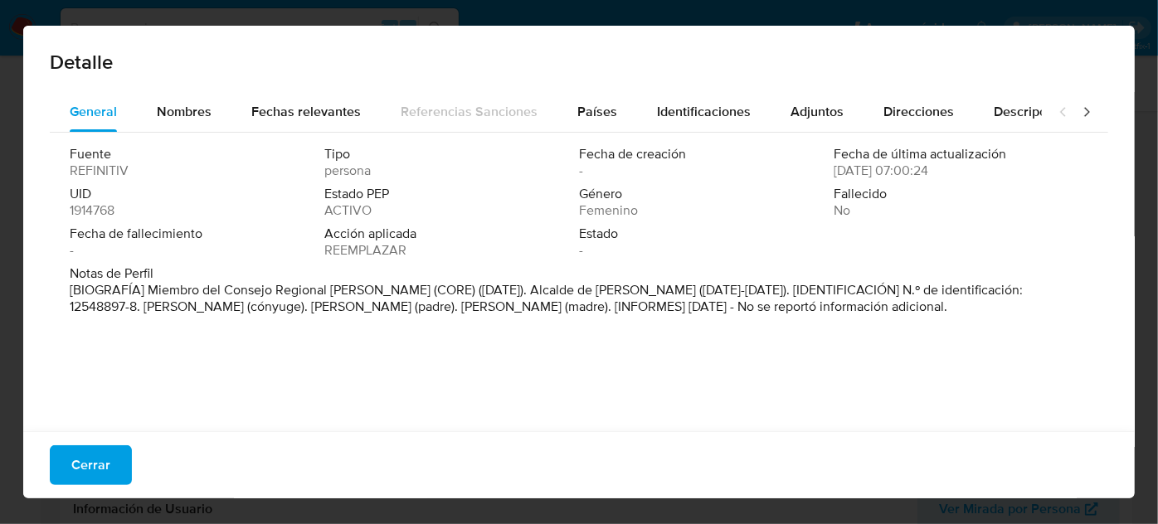
drag, startPoint x: 148, startPoint y: 289, endPoint x: 381, endPoint y: 292, distance: 233.1
click at [381, 292] on font "[BIOGRAFÍA] Miembro del Consejo Regional de Ñuble (CORE) (enero de 2025). Alcal…" at bounding box center [546, 298] width 953 height 36
click at [186, 112] on span "Nombres" at bounding box center [184, 111] width 55 height 19
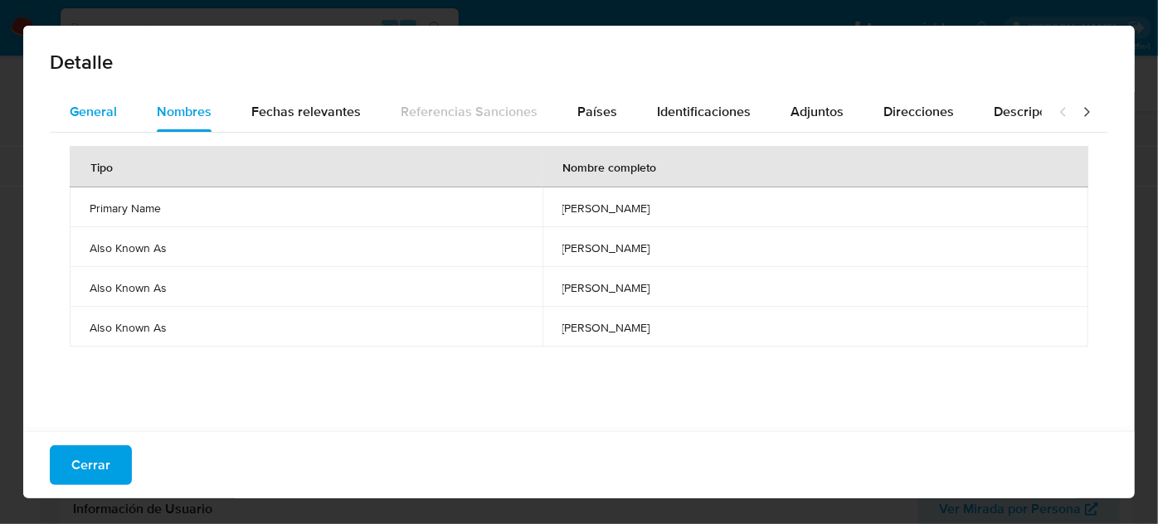
click at [109, 119] on font "General" at bounding box center [93, 111] width 47 height 19
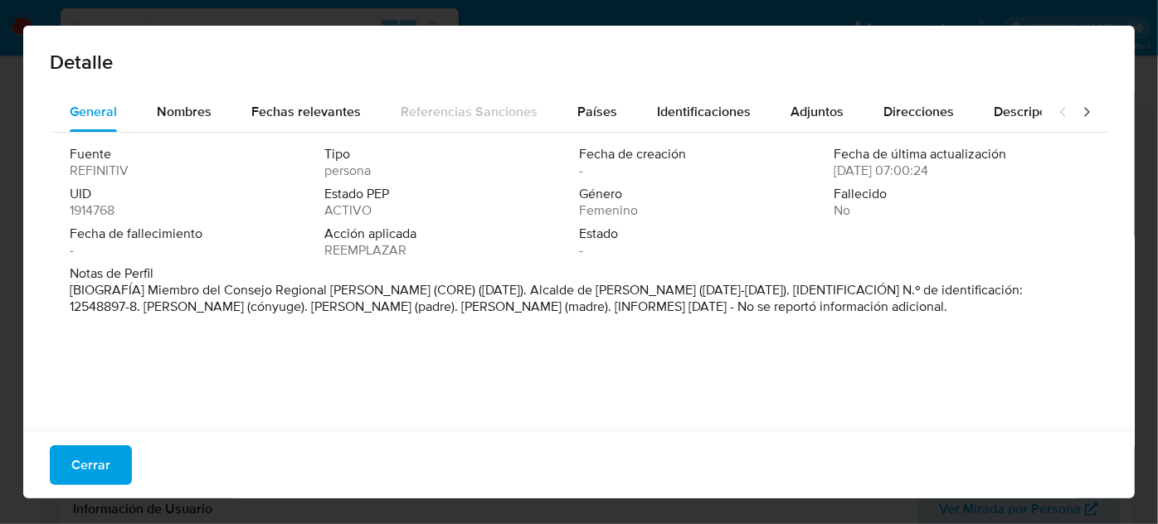
drag, startPoint x: 178, startPoint y: 288, endPoint x: 384, endPoint y: 289, distance: 205.7
click at [385, 289] on font "[BIOGRAFÍA] Miembro del Consejo Regional de Ñuble (CORE) (enero de 2025). Alcal…" at bounding box center [546, 298] width 953 height 36
click at [85, 453] on font "Cerrar" at bounding box center [90, 465] width 39 height 40
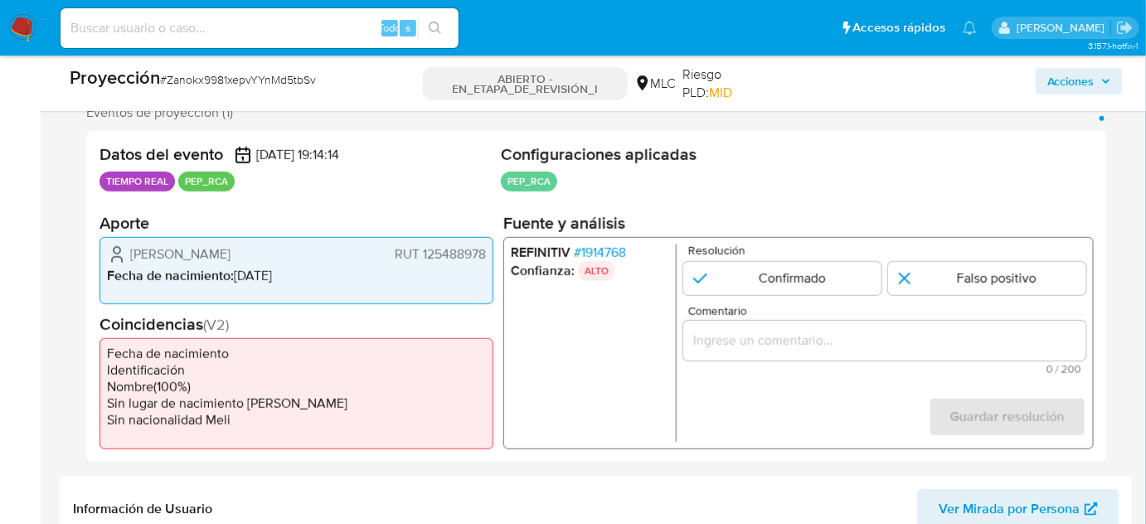
click at [725, 343] on input "Comentario" at bounding box center [884, 340] width 403 height 22
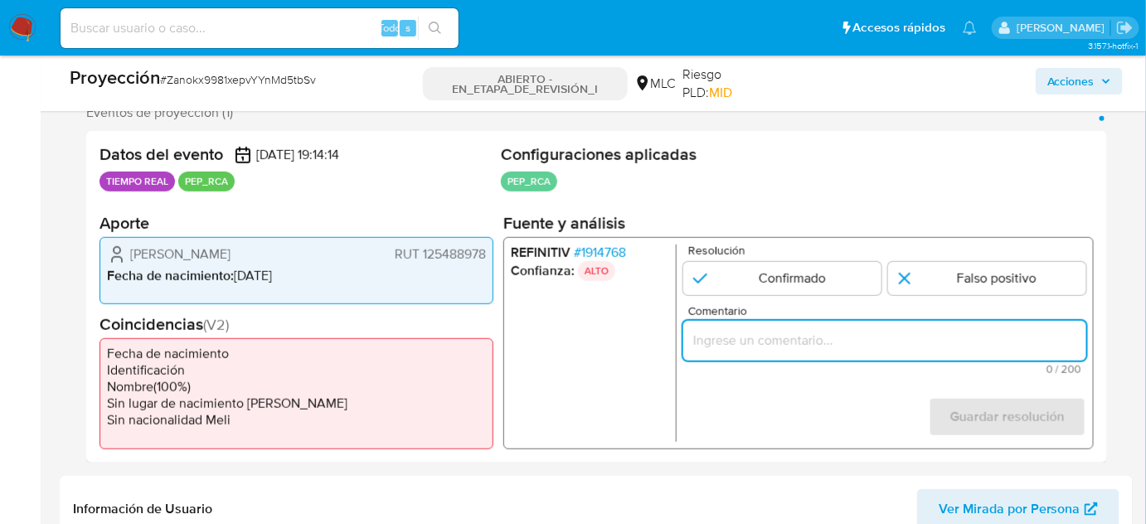
paste input "Titular de cuenta se desempeña como Configurando calidad PEP."
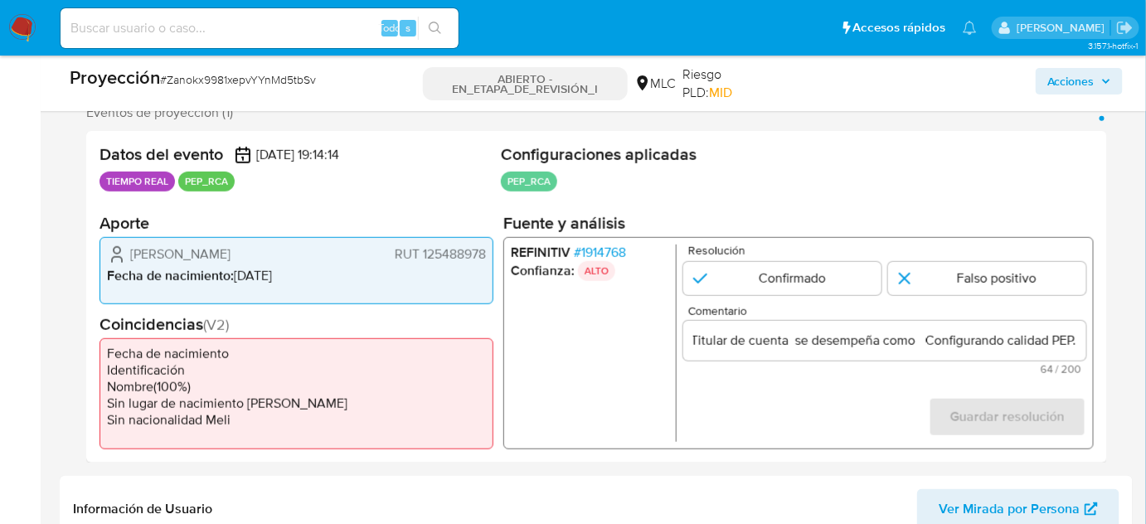
scroll to position [0, 0]
click at [924, 343] on input "Titular de cuenta se desempeña como Configurando calidad PEP." at bounding box center [884, 340] width 403 height 22
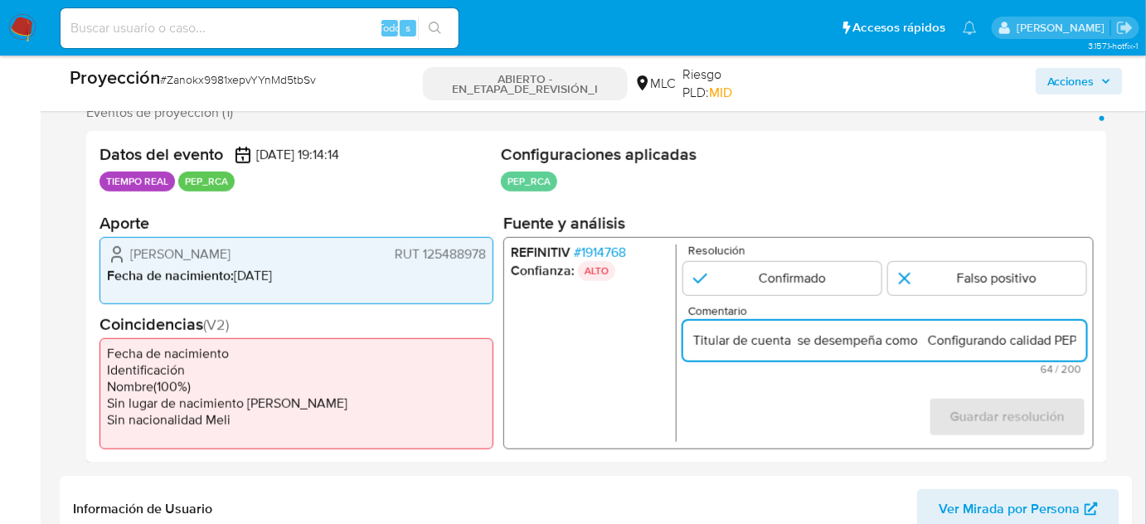
paste input "Miembro del Consejo Regional de Ñuble desde Enero de 2025."
click at [780, 405] on form "Resolución Confirmado Falso positivo Comentario Titular de cuenta se desempeña …" at bounding box center [884, 342] width 403 height 197
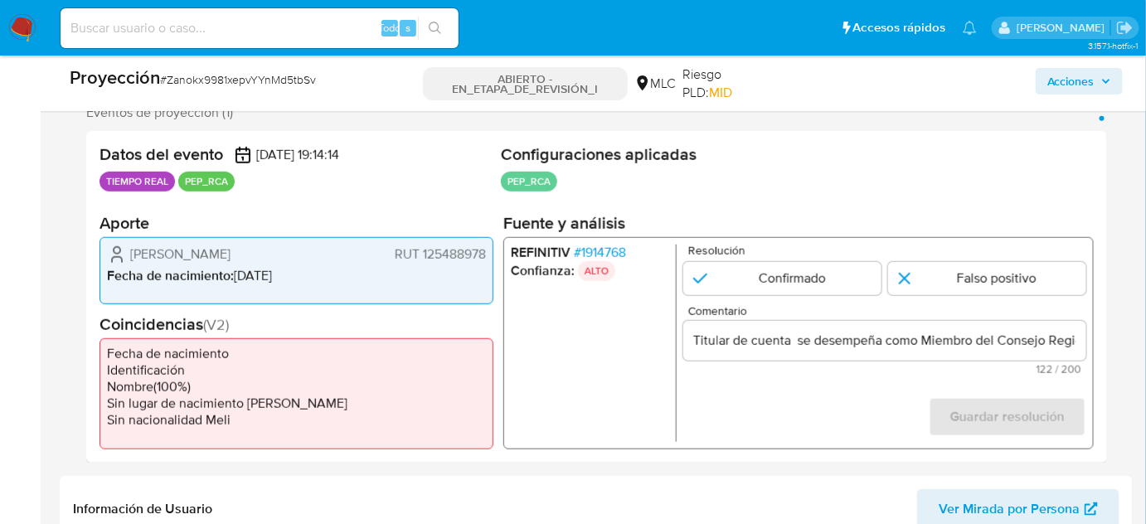
drag, startPoint x: 128, startPoint y: 256, endPoint x: 476, endPoint y: 250, distance: 348.4
click at [486, 258] on div "Lorena Alejandra Jardua Campos RUT 125488978 Fecha de nacimiento : 14/07/1974" at bounding box center [297, 270] width 394 height 68
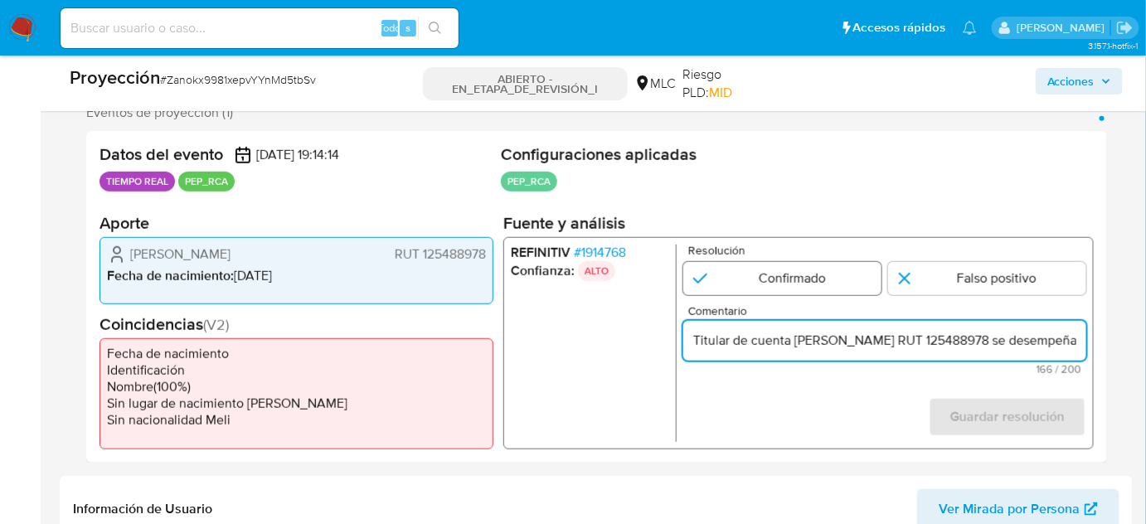
type input "Titular de cuenta Lorena Alejandra Jardua Campos RUT 125488978 se desempeña com…"
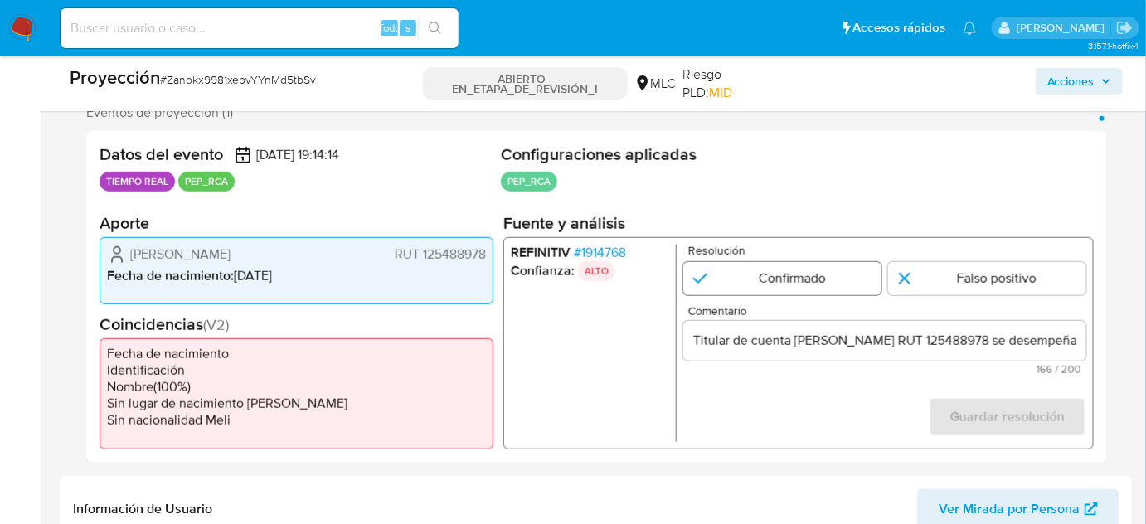
click at [766, 275] on input "1 de 1" at bounding box center [782, 277] width 198 height 33
radio input "true"
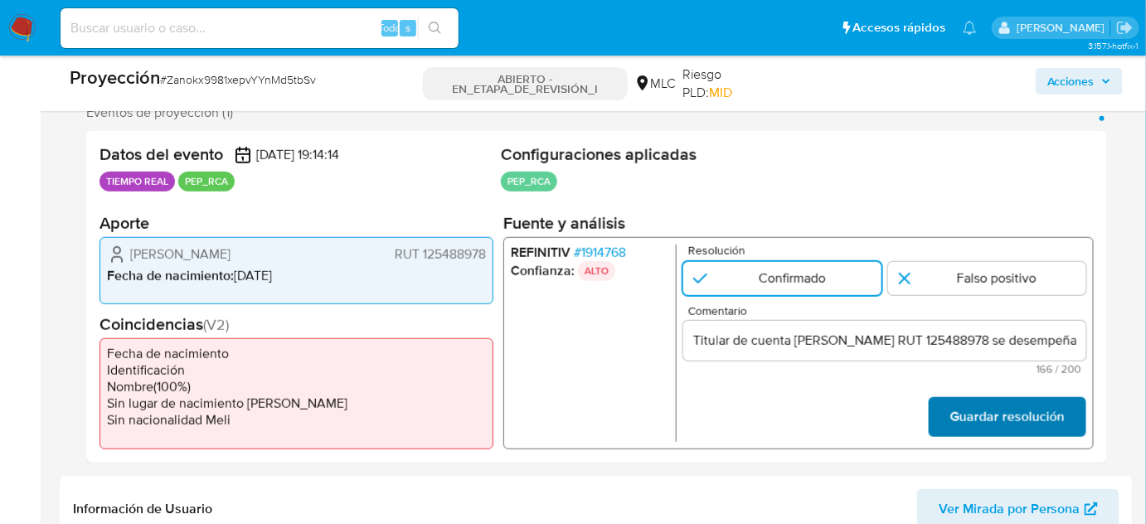
click at [966, 421] on font "Guardar resolución" at bounding box center [1007, 417] width 114 height 40
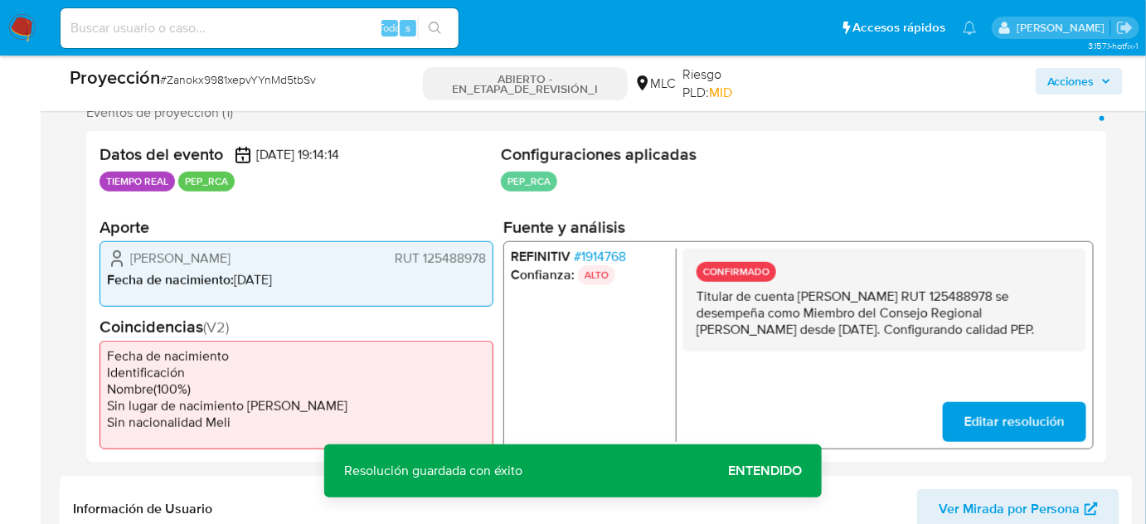
drag, startPoint x: 1052, startPoint y: 326, endPoint x: 693, endPoint y: 298, distance: 361.1
click at [693, 298] on div "CONFIRMADO Titular de cuenta Lorena Alejandra Jardua Campos RUT 125488978 se de…" at bounding box center [884, 299] width 403 height 103
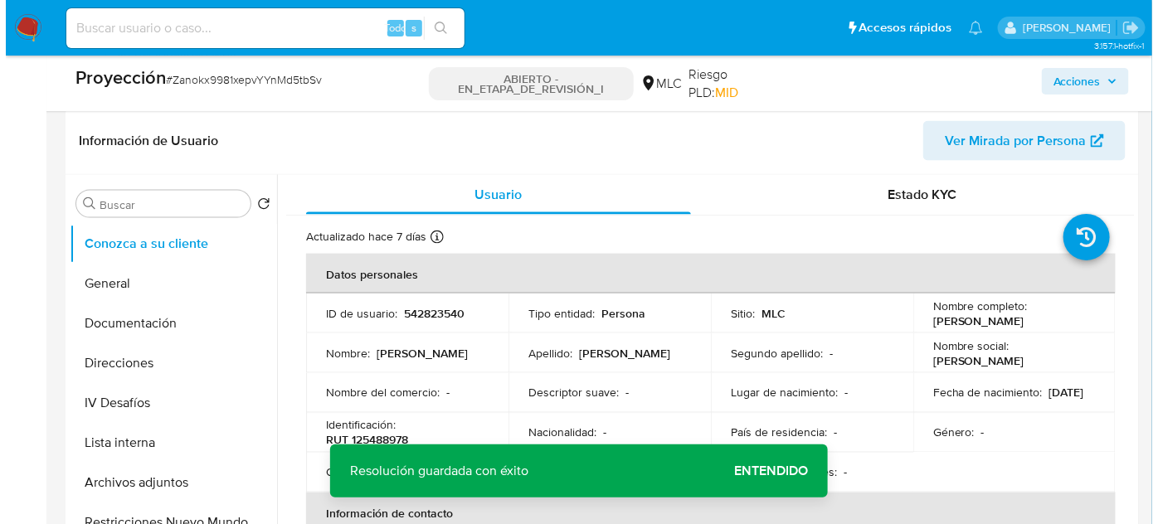
scroll to position [754, 0]
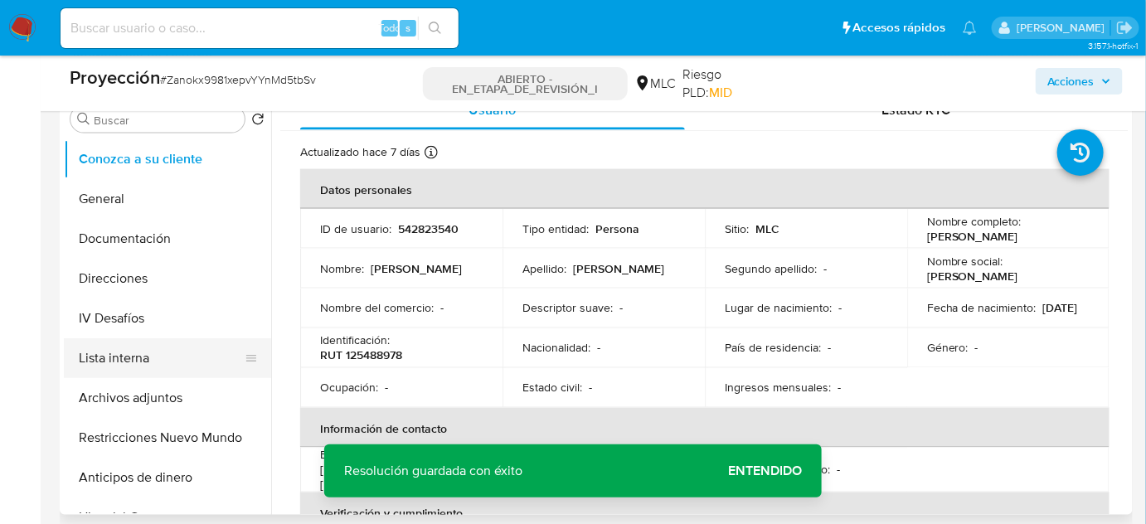
click at [132, 367] on button "Lista interna" at bounding box center [161, 358] width 194 height 40
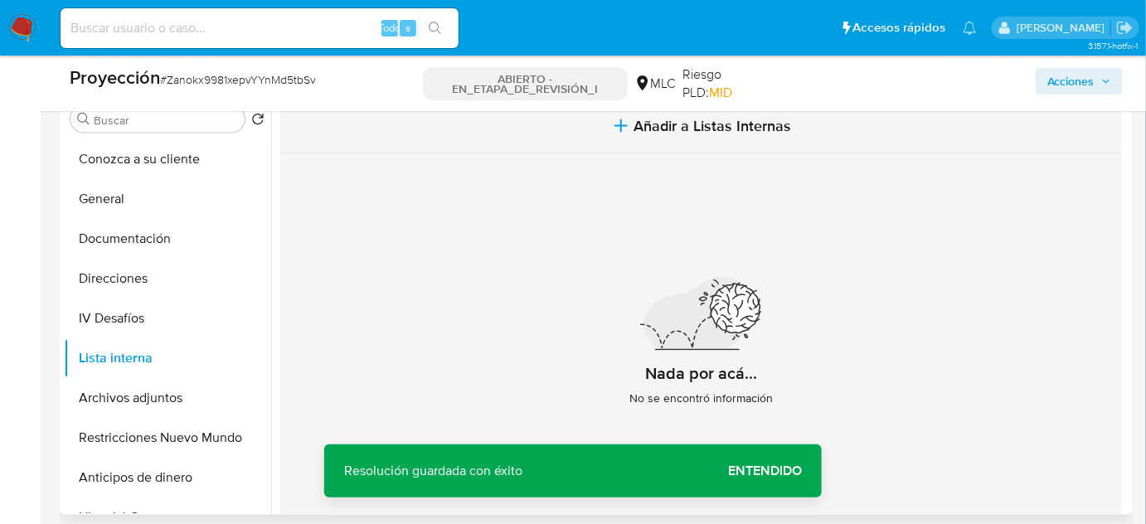
click at [683, 139] on button "Añadir a Listas Internas" at bounding box center [701, 127] width 842 height 56
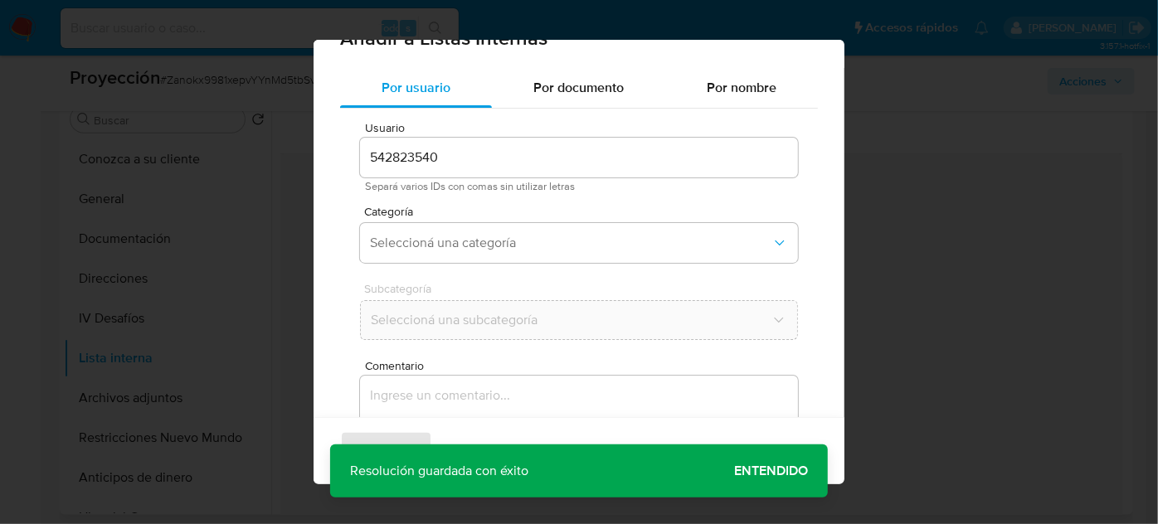
scroll to position [61, 0]
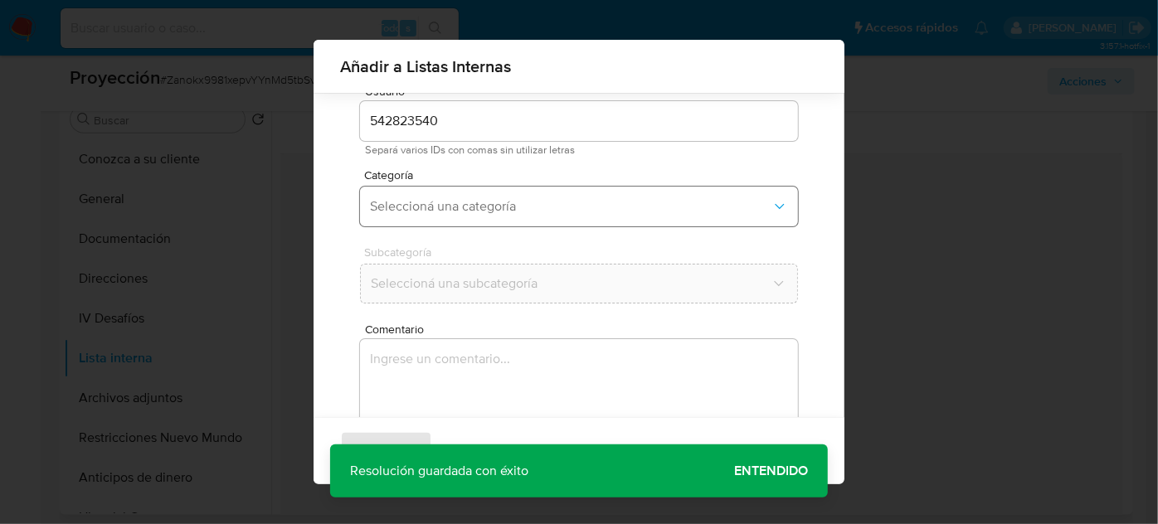
click at [531, 204] on span "Seleccioná una categoría" at bounding box center [570, 206] width 401 height 17
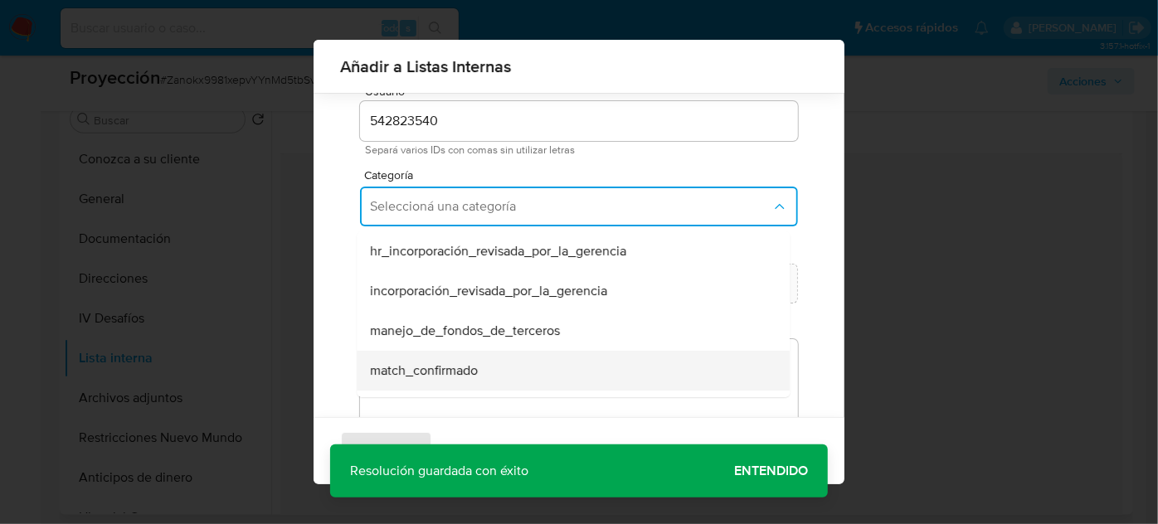
scroll to position [75, 0]
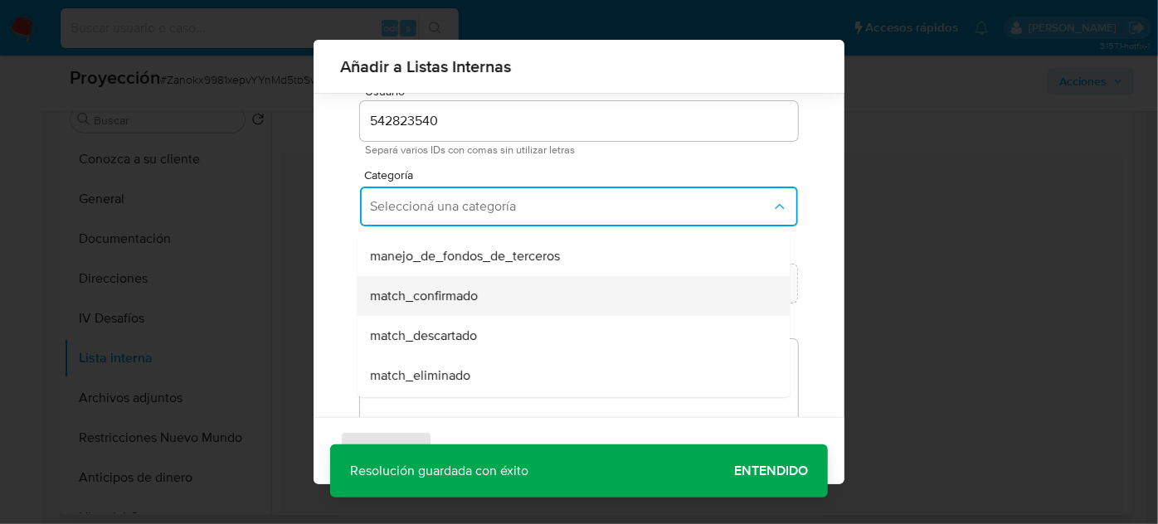
click at [490, 289] on div "match_confirmado" at bounding box center [568, 296] width 396 height 40
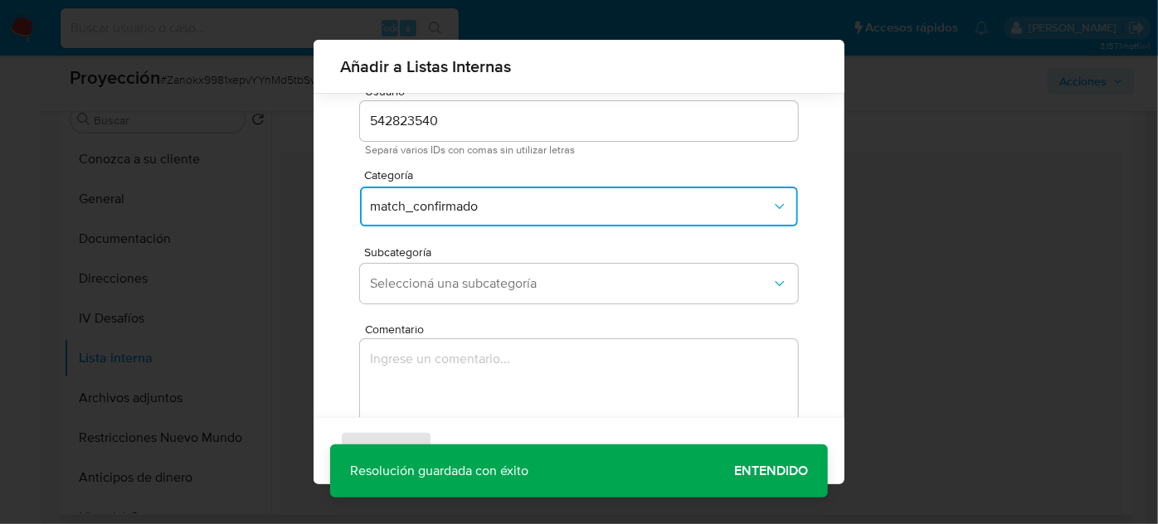
click at [490, 289] on span "Seleccioná una subcategoría" at bounding box center [570, 283] width 401 height 17
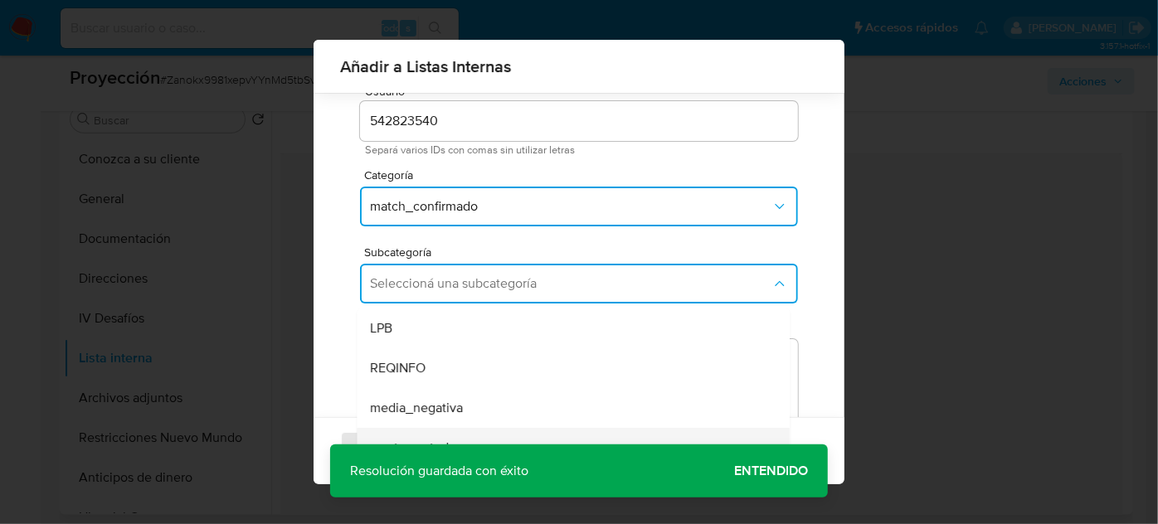
scroll to position [113, 0]
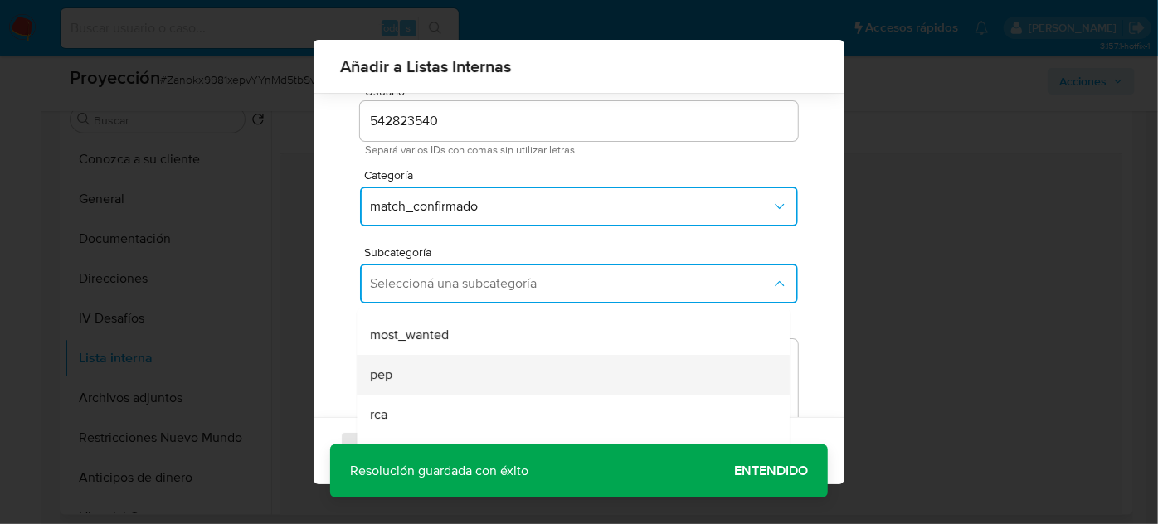
click at [458, 380] on div "pep" at bounding box center [568, 375] width 396 height 40
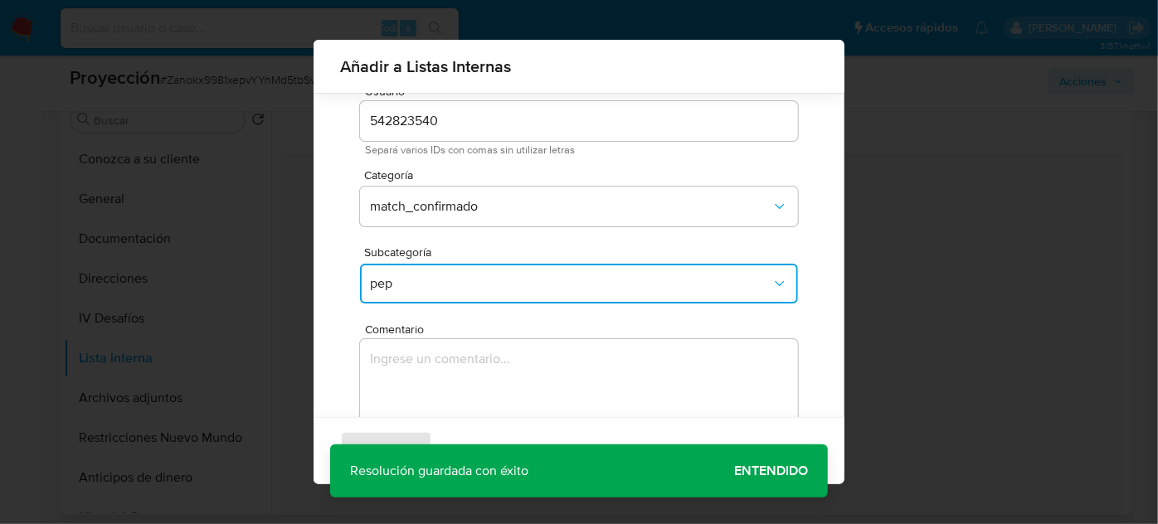
scroll to position [137, 0]
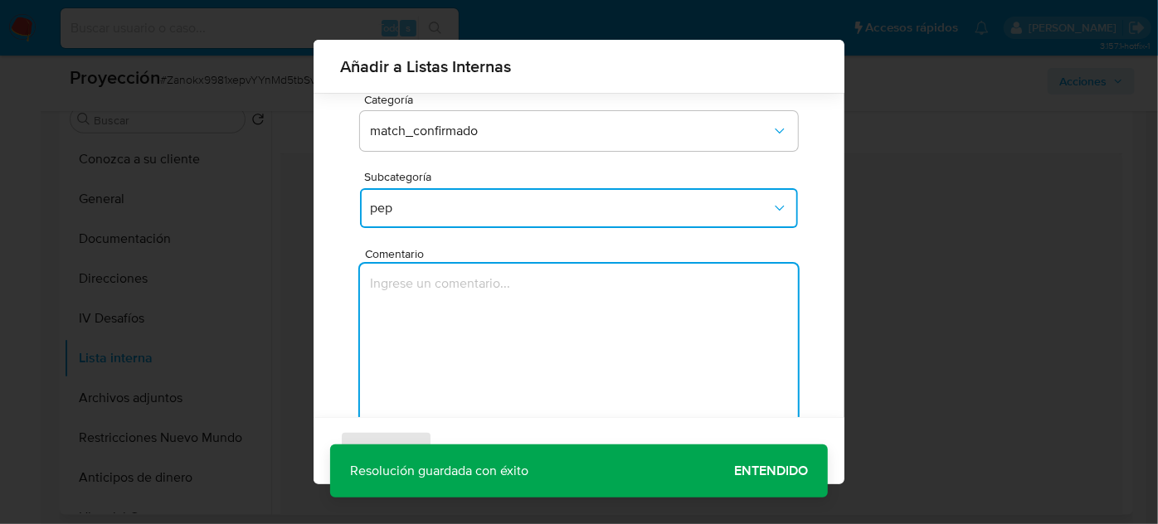
click at [528, 287] on textarea "Comentario" at bounding box center [579, 343] width 438 height 159
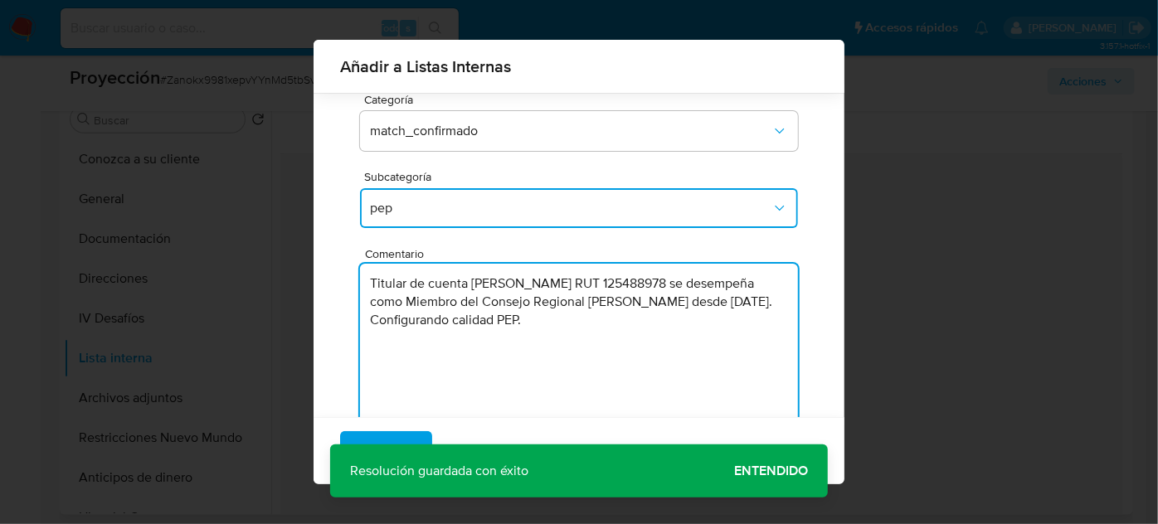
click at [777, 469] on div "Agregar Cancelar" at bounding box center [579, 450] width 531 height 67
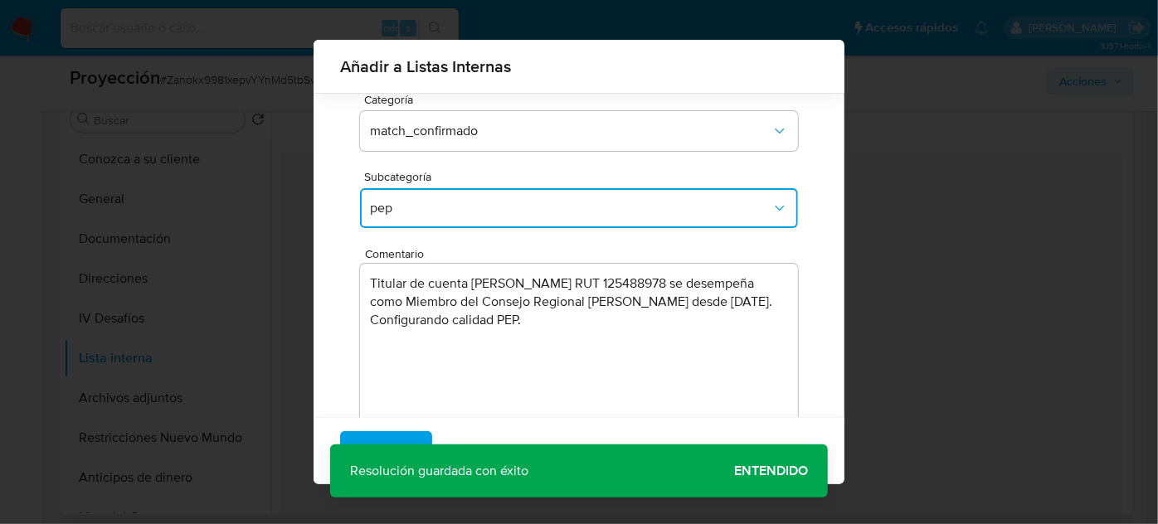
click at [547, 323] on textarea "Titular de cuenta Lorena Alejandra Jardua Campos RUT 125488978 se desempeña com…" at bounding box center [579, 343] width 438 height 159
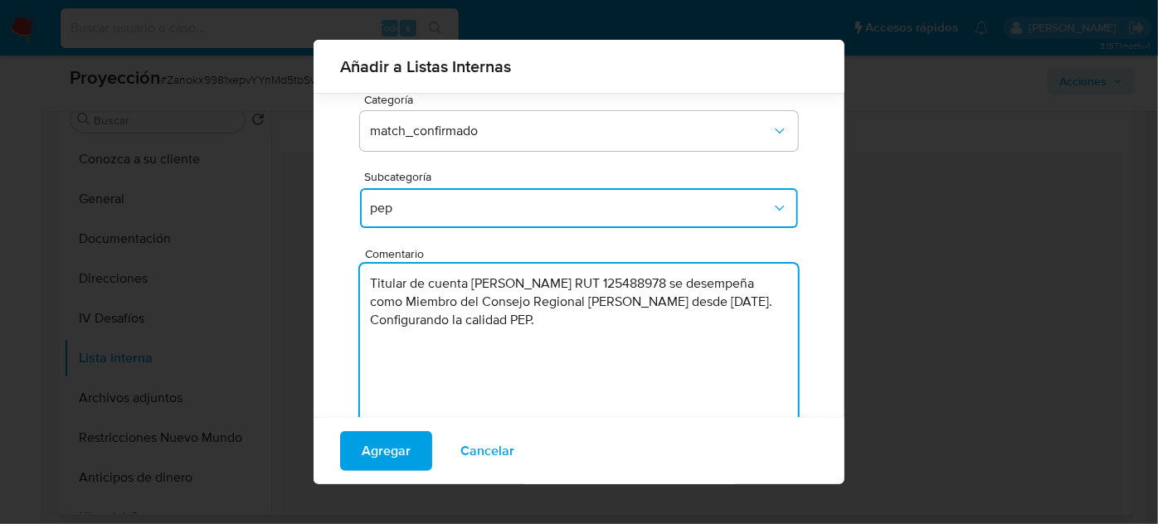
click at [610, 318] on textarea "Titular de cuenta Lorena Alejandra Jardua Campos RUT 125488978 se desempeña com…" at bounding box center [579, 343] width 438 height 159
click at [662, 280] on textarea "Titular de cuenta Lorena Alejandra Jardua Campos RUT 125488978 se desempeña com…" at bounding box center [579, 343] width 438 height 159
type textarea "Titular de cuenta Lorena Alejandra Jardua Campos, RUT 125488978 se desempeña co…"
click at [383, 446] on span "Agregar" at bounding box center [386, 451] width 49 height 36
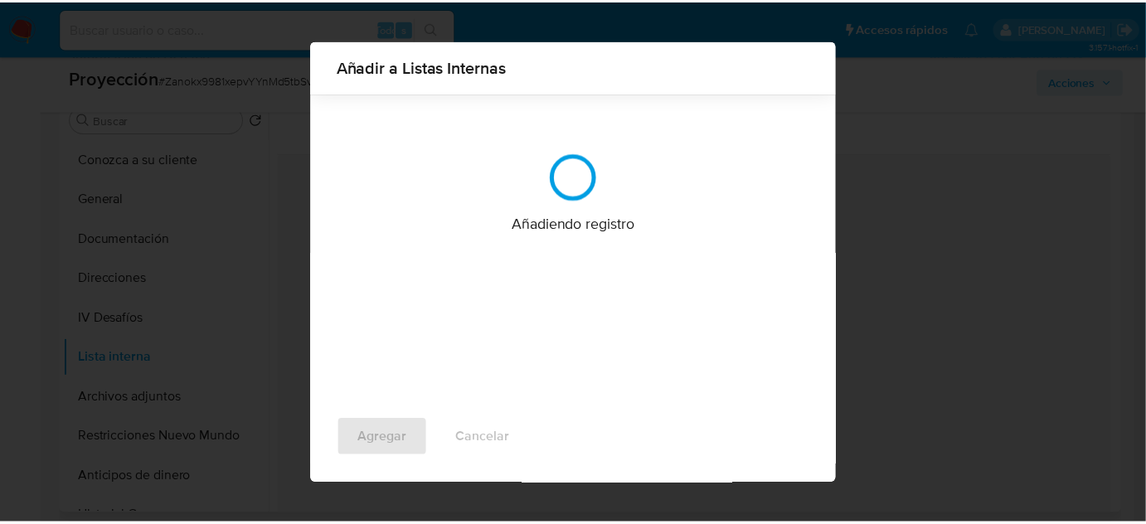
scroll to position [0, 0]
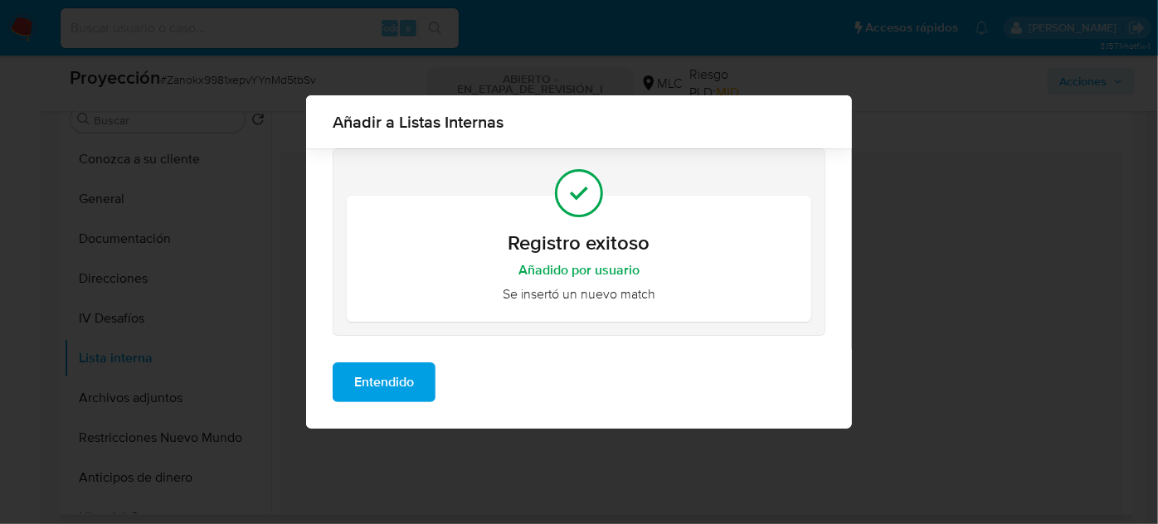
drag, startPoint x: 418, startPoint y: 379, endPoint x: 400, endPoint y: 391, distance: 21.6
click at [416, 380] on button "Entendido" at bounding box center [384, 382] width 103 height 40
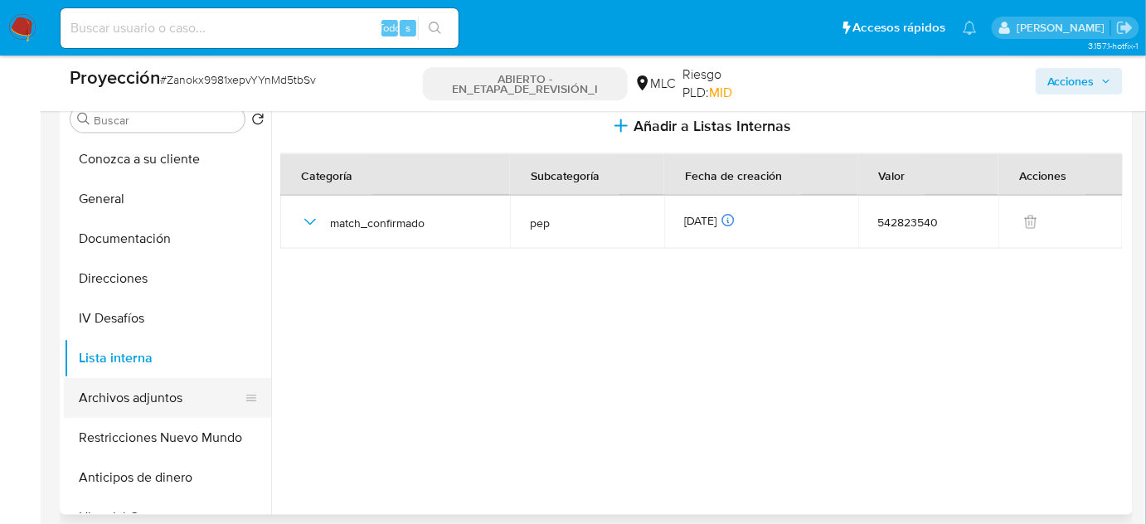
click at [109, 401] on button "Archivos adjuntos" at bounding box center [161, 398] width 194 height 40
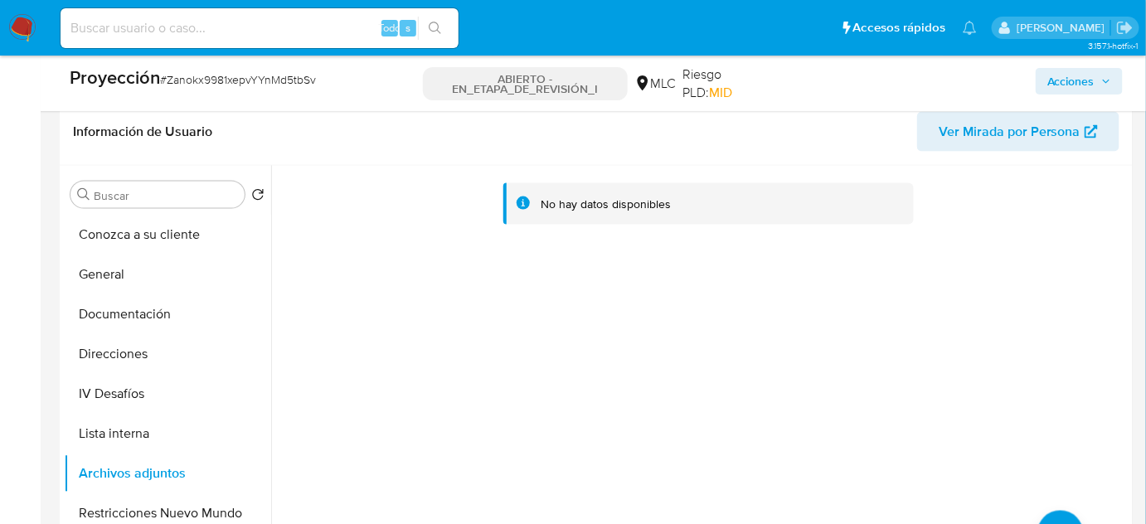
scroll to position [904, 0]
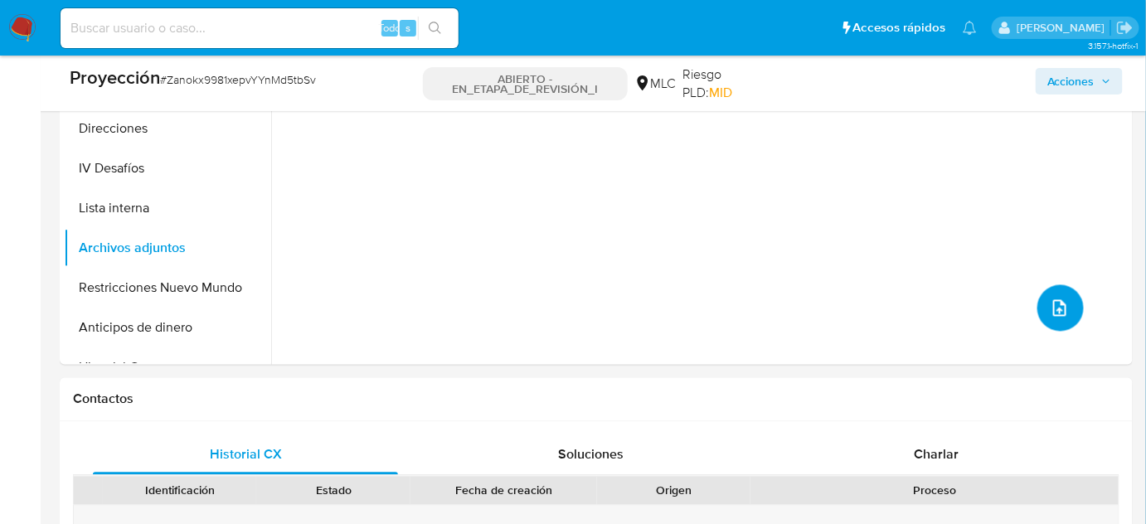
click at [1052, 317] on span "subir archivo" at bounding box center [1060, 309] width 18 height 20
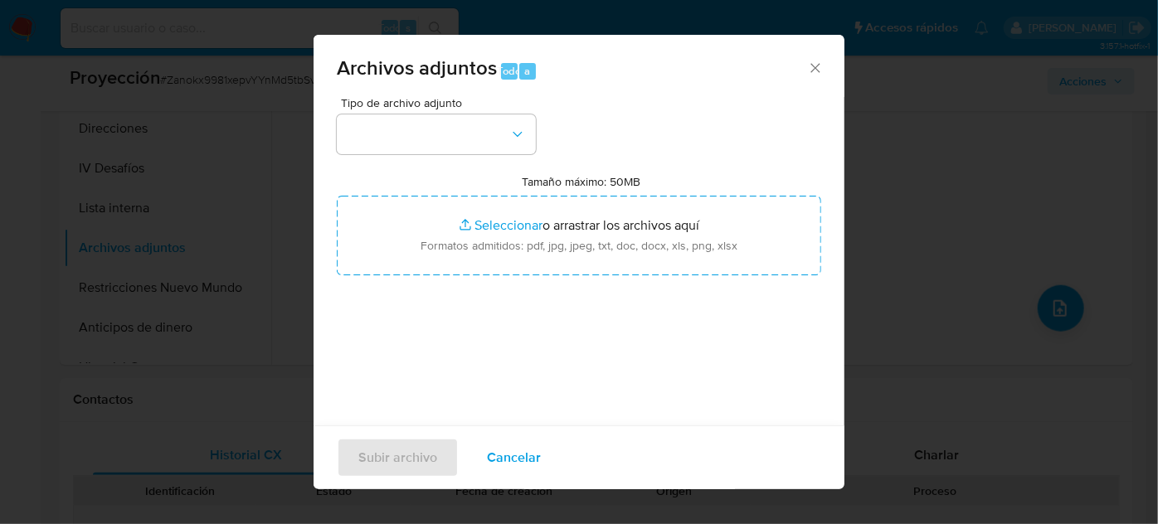
click at [486, 238] on input "Tamaño máximo: 50MB Seleccionar archivos" at bounding box center [579, 236] width 484 height 80
type input "C:\fakepath\El viaje a Bariloche que complica a la ...de la UDI Lorena Jardua –…"
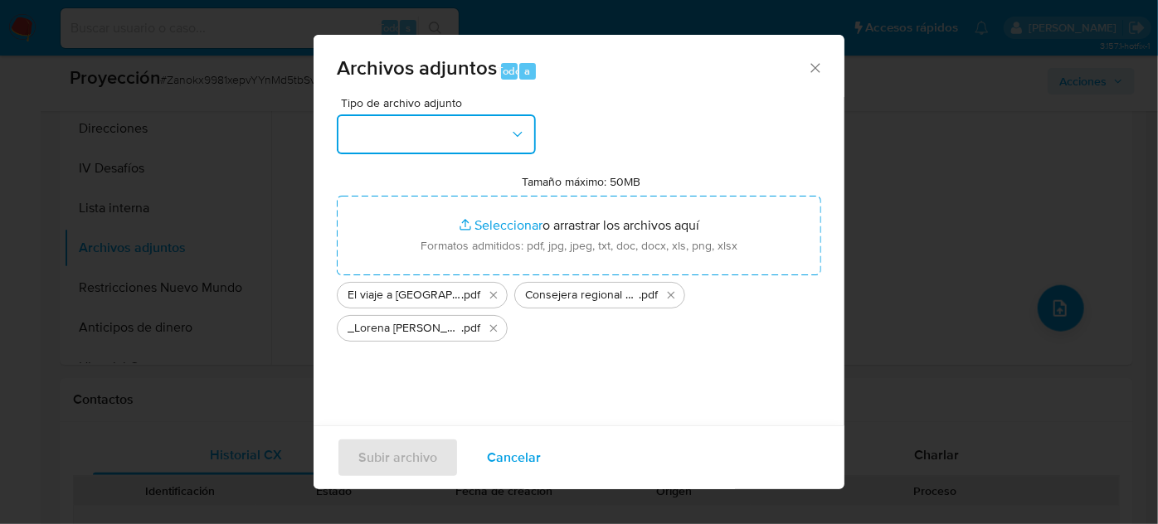
click at [455, 147] on button "button" at bounding box center [436, 134] width 199 height 40
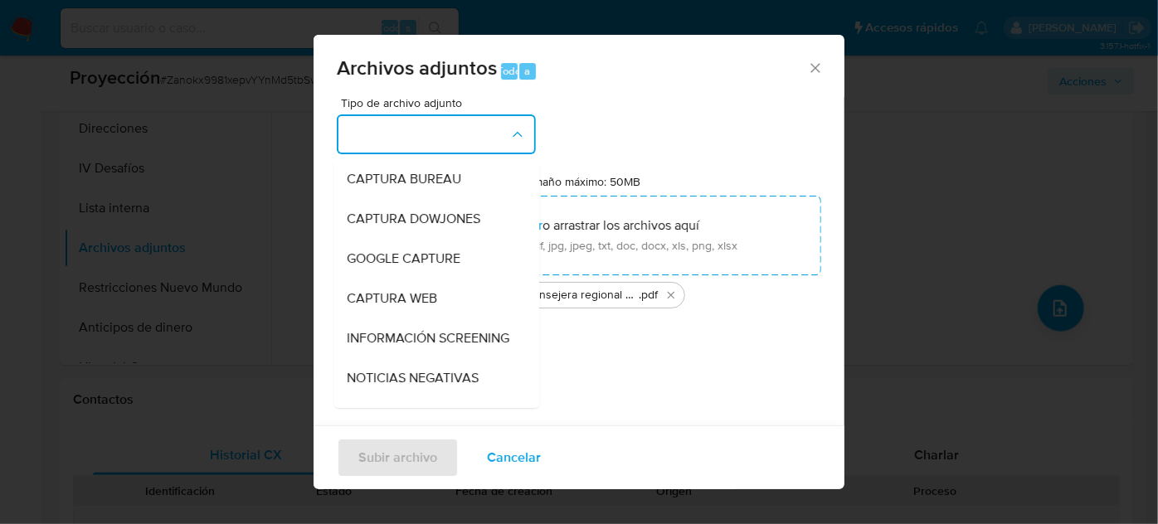
drag, startPoint x: 391, startPoint y: 341, endPoint x: 382, endPoint y: 333, distance: 12.4
click at [391, 342] on span "INFORMACIÓN SCREENING" at bounding box center [428, 338] width 163 height 17
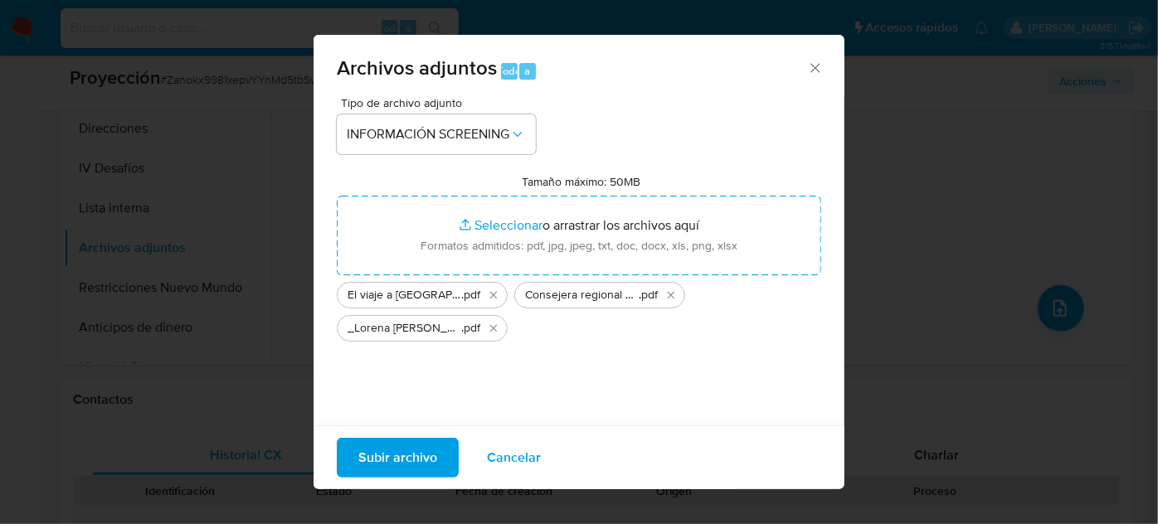
click at [393, 457] on span "Subir archivo" at bounding box center [397, 458] width 79 height 36
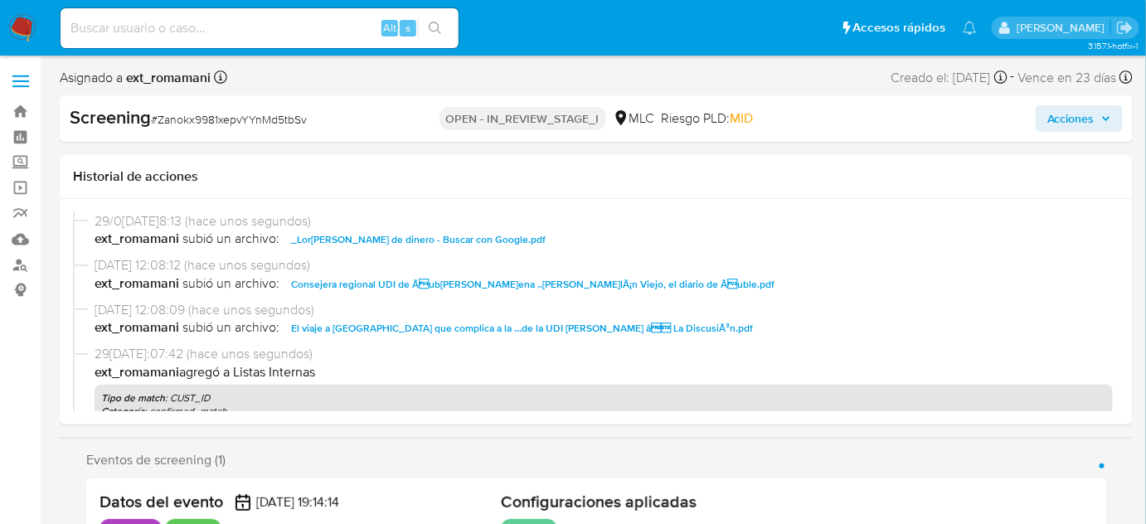
select select "10"
click at [1075, 130] on span "Acciones" at bounding box center [1071, 118] width 47 height 27
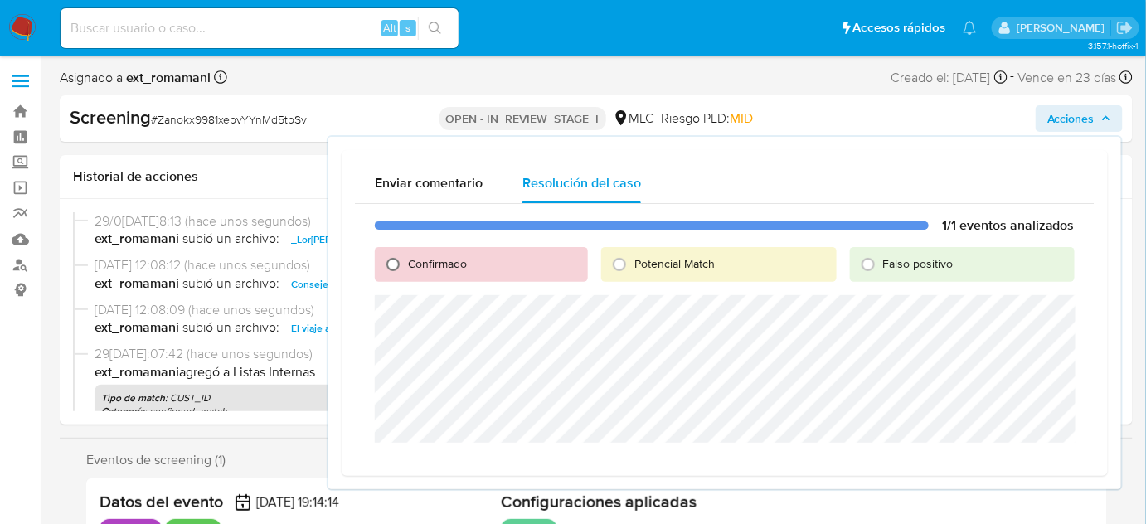
click at [393, 268] on input "Confirmado" at bounding box center [393, 264] width 27 height 27
radio input "true"
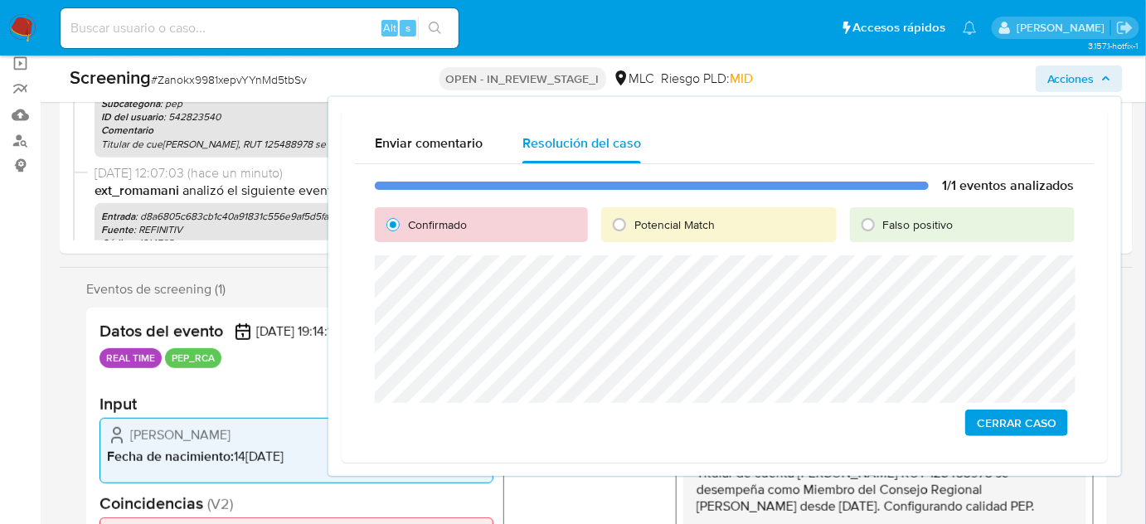
scroll to position [150, 0]
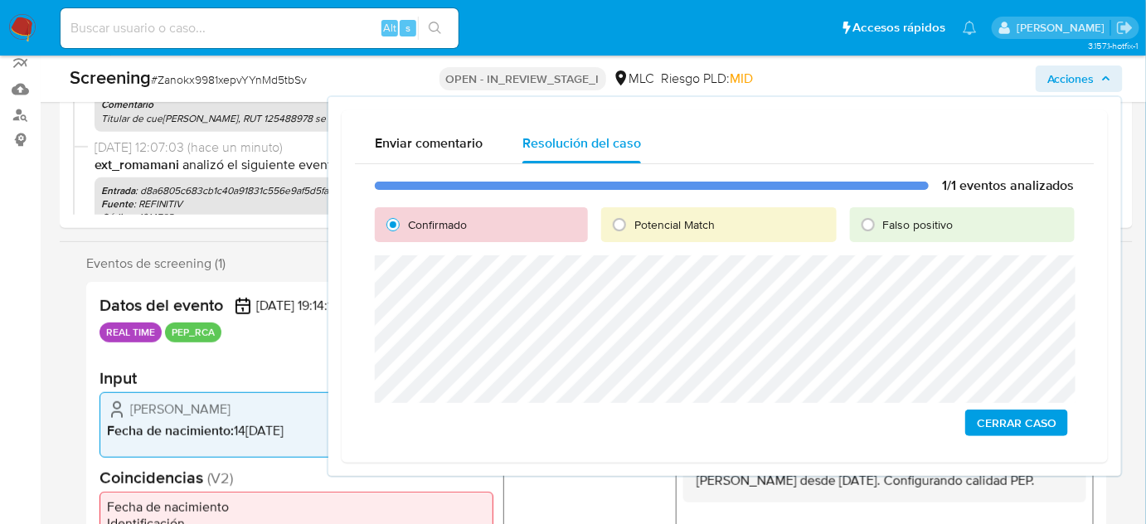
click at [1002, 420] on span "Cerrar Caso" at bounding box center [1017, 422] width 80 height 23
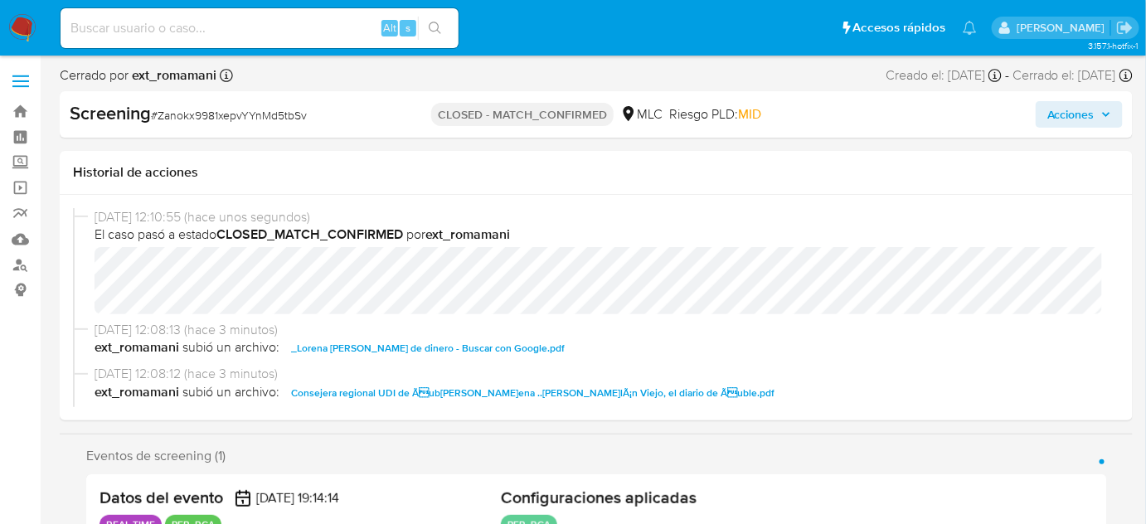
select select "10"
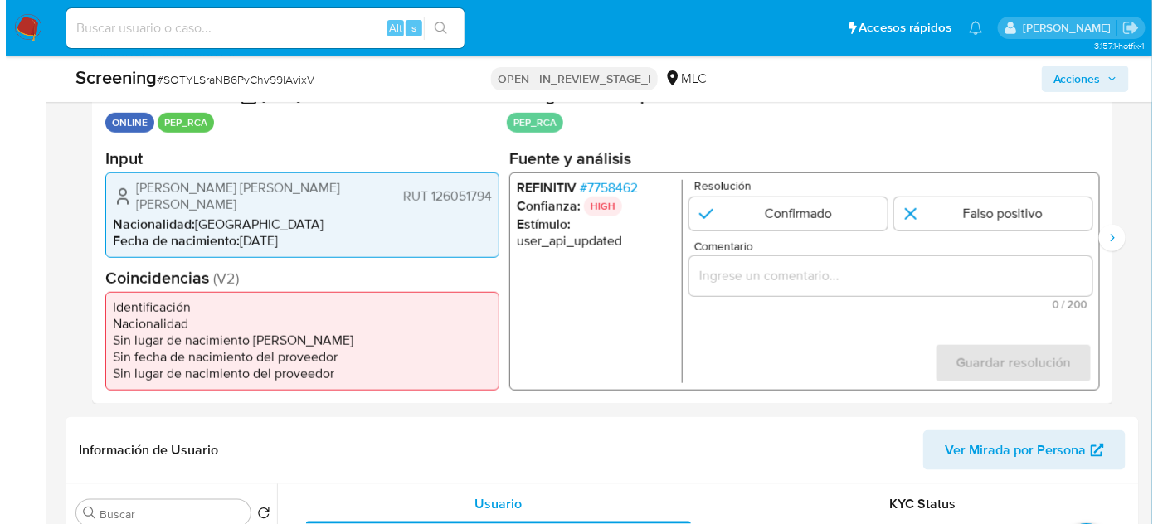
scroll to position [377, 0]
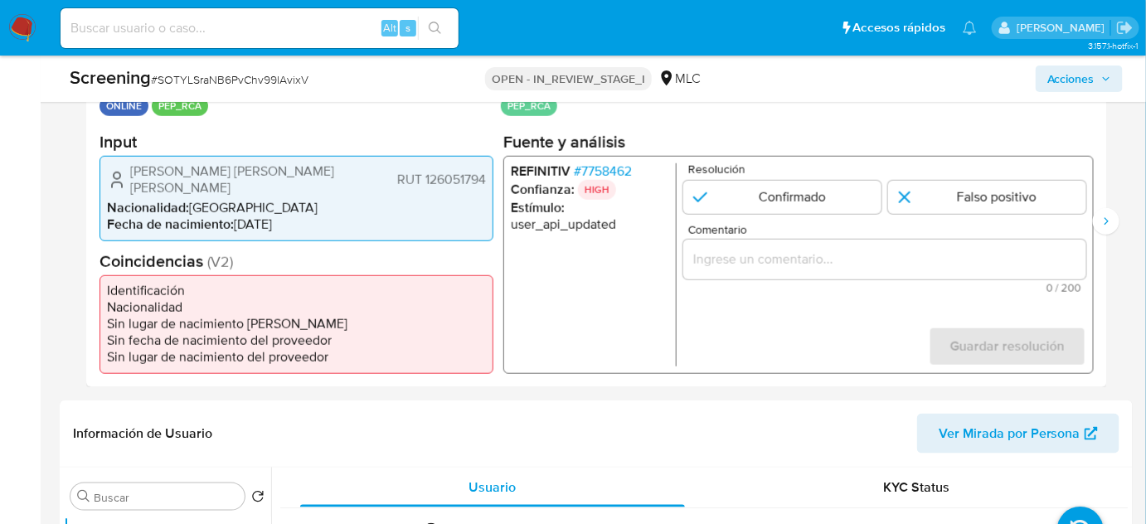
select select "10"
drag, startPoint x: 389, startPoint y: 182, endPoint x: 489, endPoint y: 182, distance: 99.5
click at [489, 182] on div "Renato Antonio Silva Becerra RUT 126051794 Nacionalidad : Chile Fecha de nacimi…" at bounding box center [297, 197] width 394 height 85
click at [768, 270] on input "Comentario" at bounding box center [884, 259] width 403 height 22
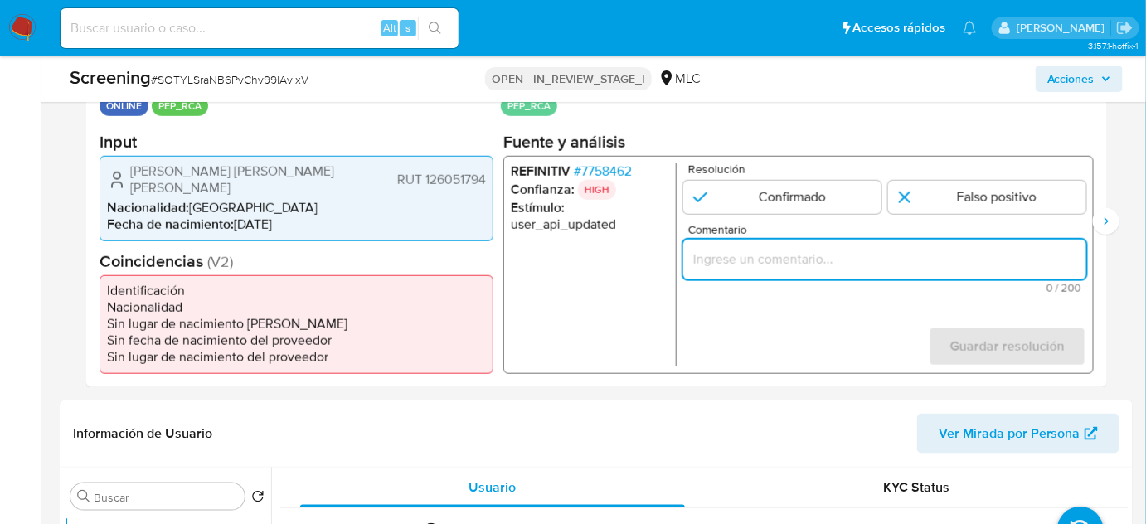
paste input "RUT 126051794"
type input "RUT 126051794"
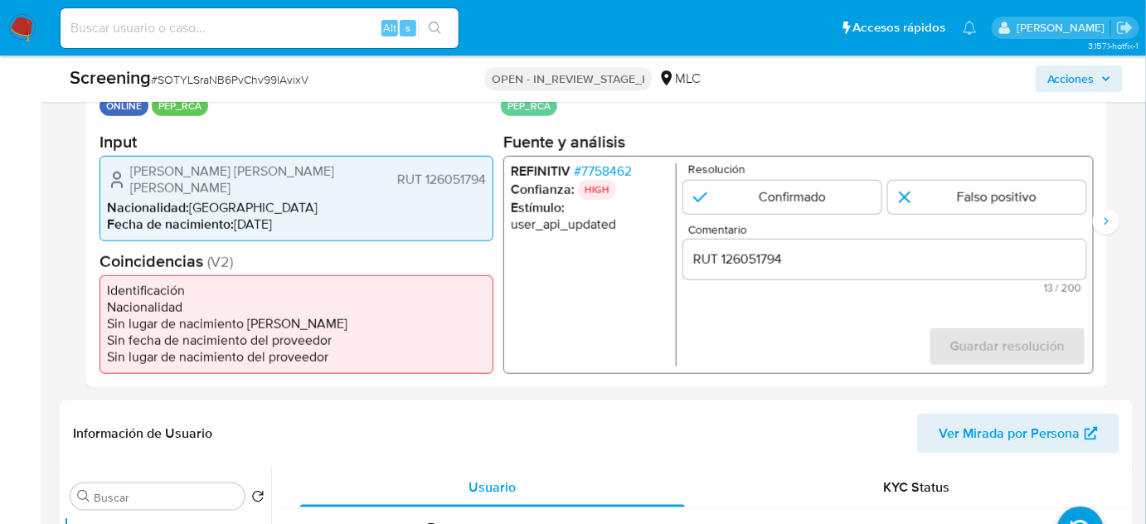
click at [618, 169] on span "# 7758462" at bounding box center [603, 171] width 58 height 17
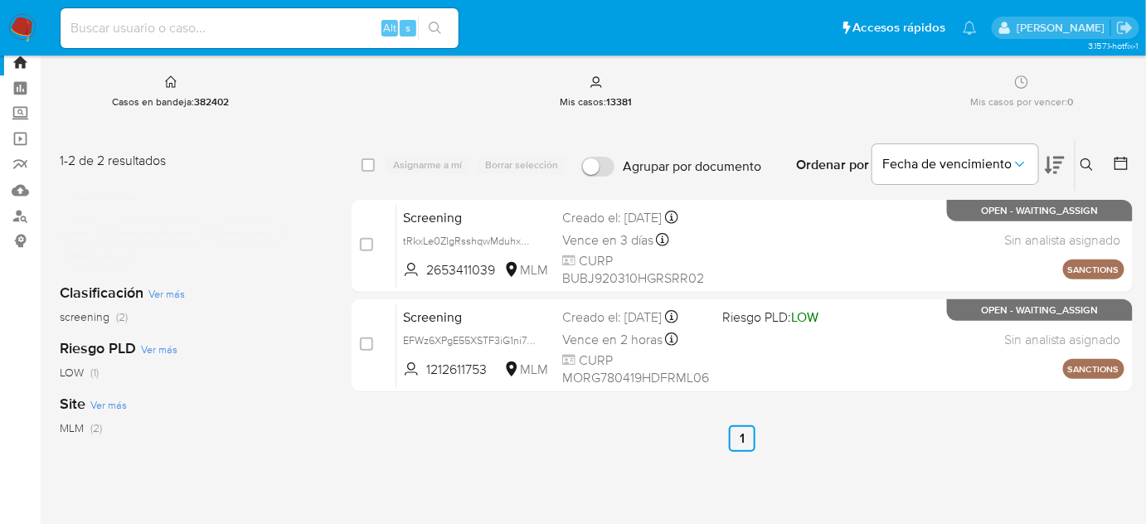
scroll to position [75, 0]
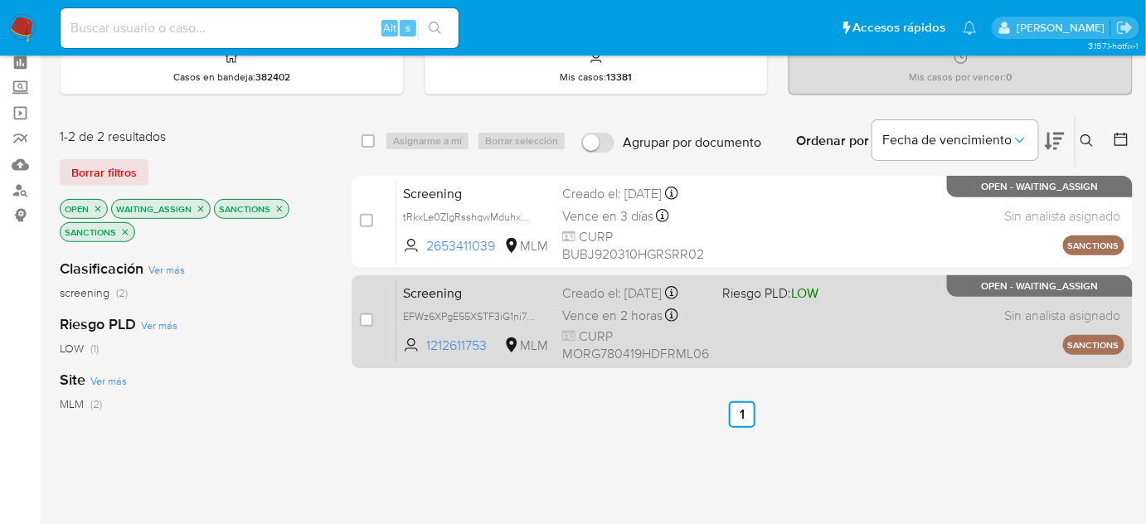
click at [774, 309] on div "Screening EFWz6XPgE55XSTF3iG1ni7D5 1212611753 MLM Riesgo PLD: LOW Creado el: [D…" at bounding box center [760, 322] width 728 height 84
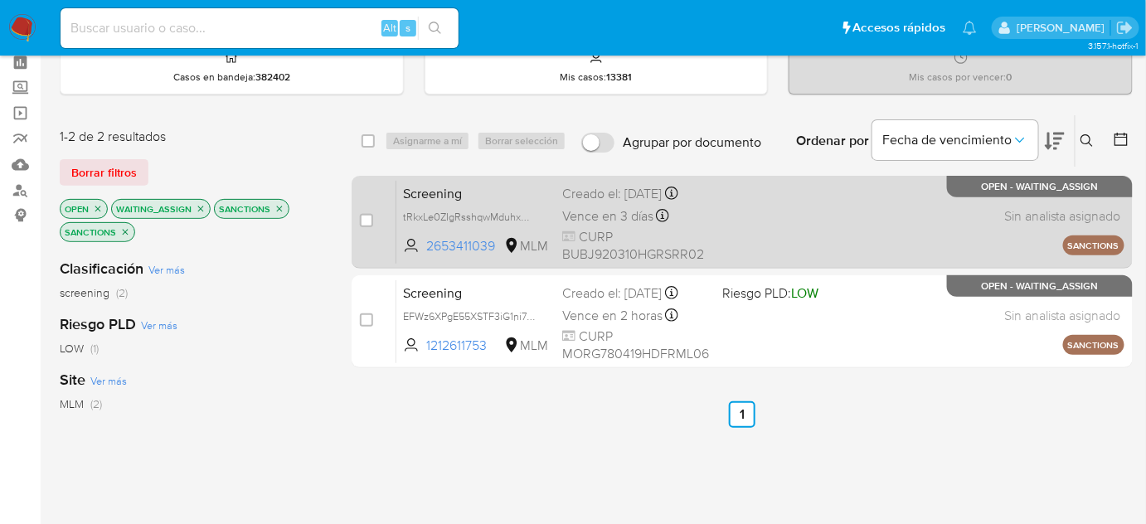
click at [730, 223] on div "Screening tRkxLe0ZIgRsshqwMduhxGCy 2653411039 MLM Creado el: [DATE] Creado el: …" at bounding box center [760, 222] width 728 height 84
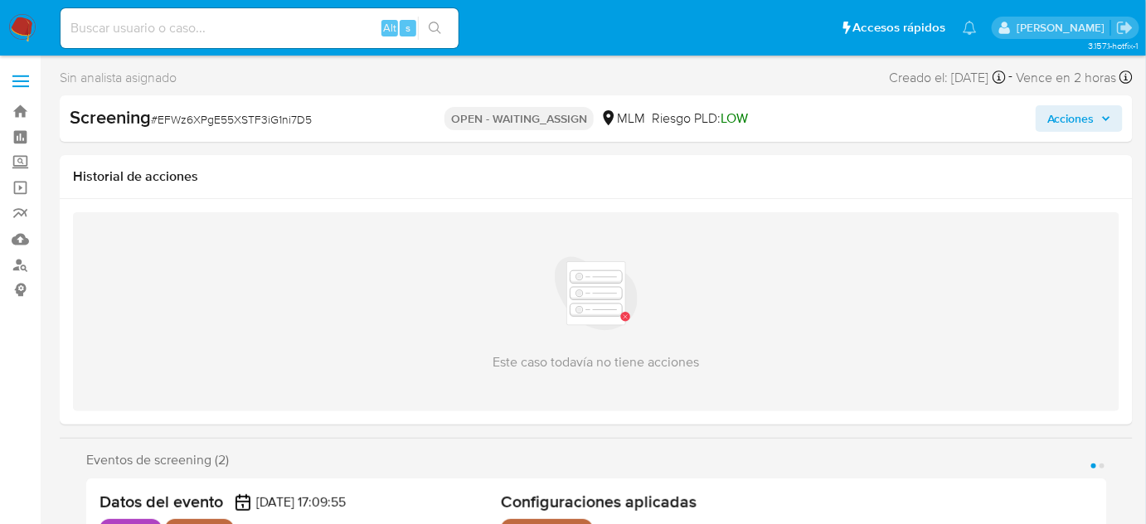
select select "10"
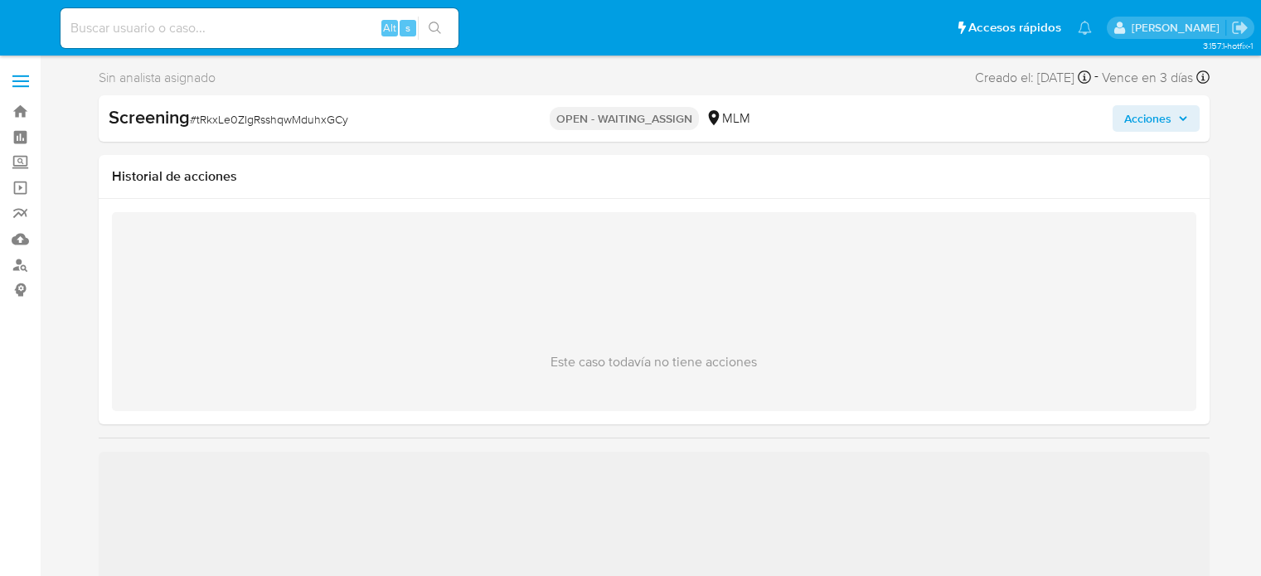
select select "10"
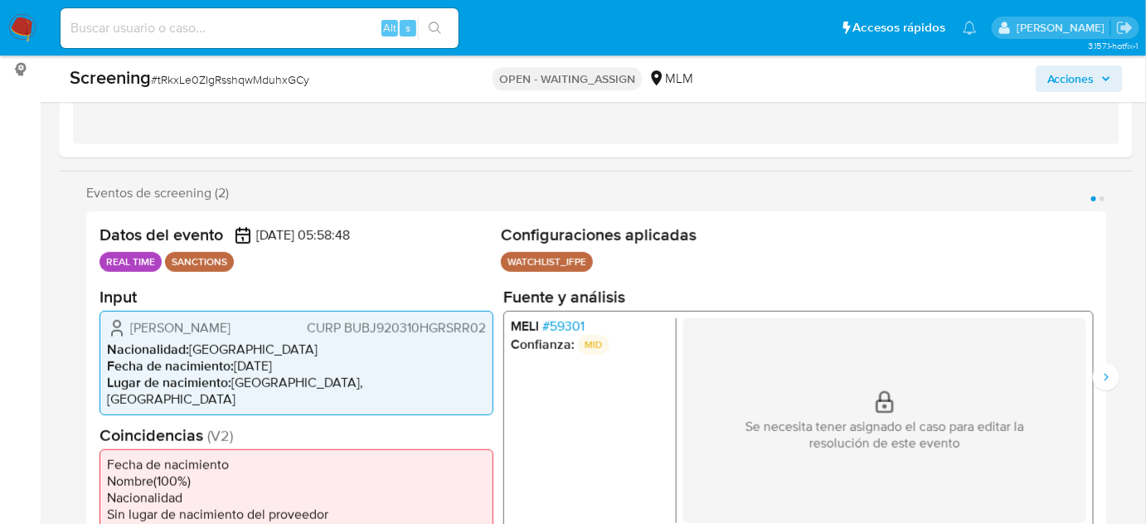
scroll to position [226, 0]
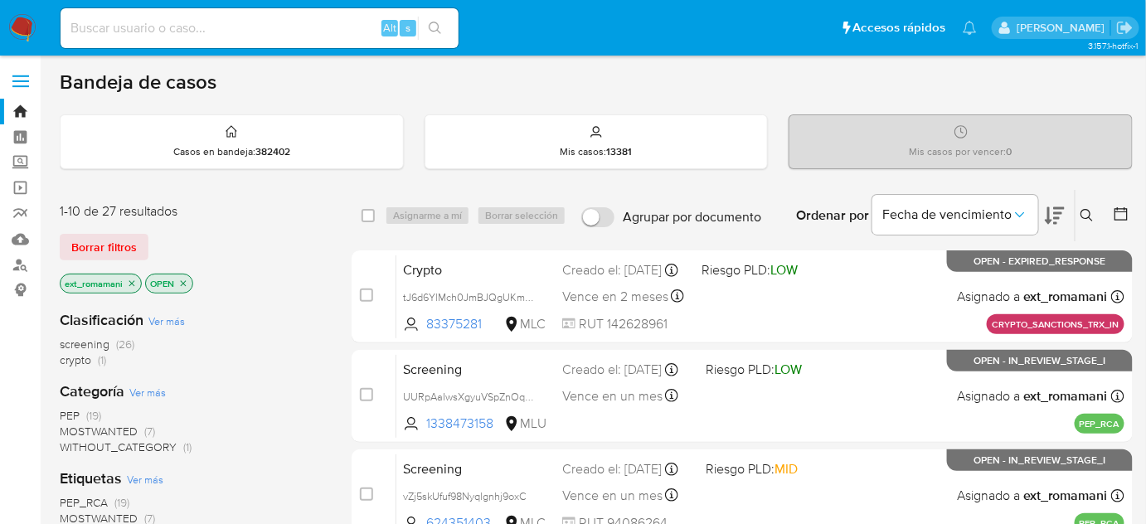
click at [22, 26] on img at bounding box center [22, 28] width 28 height 28
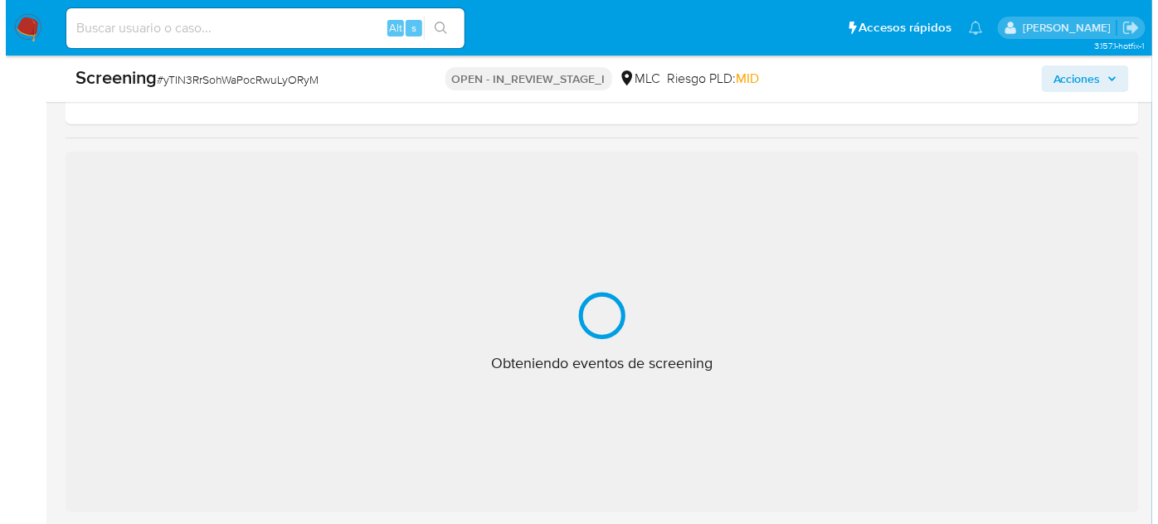
scroll to position [301, 0]
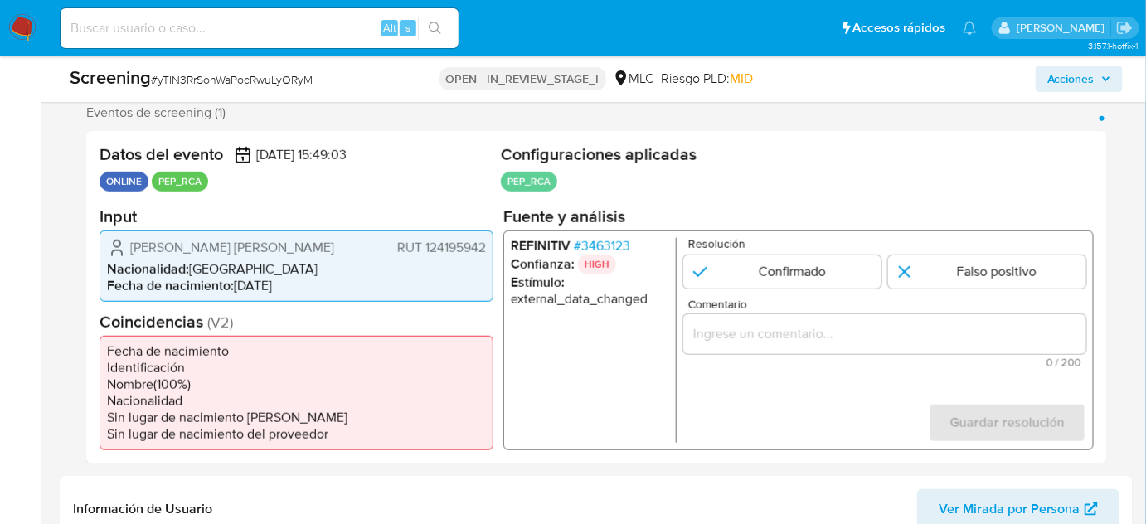
select select "10"
click at [605, 237] on span "# 3463123" at bounding box center [602, 245] width 56 height 17
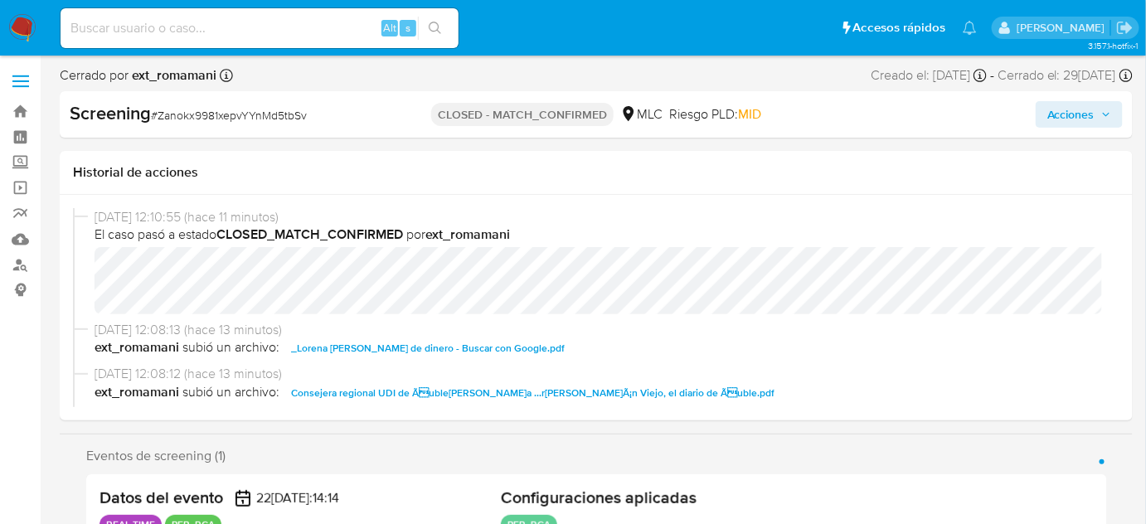
select select "10"
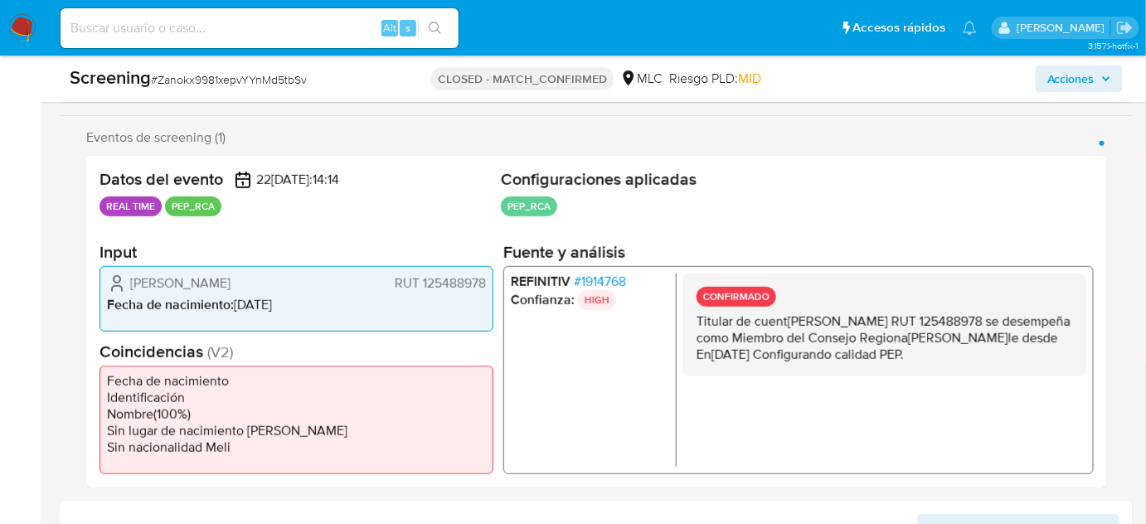
scroll to position [301, 0]
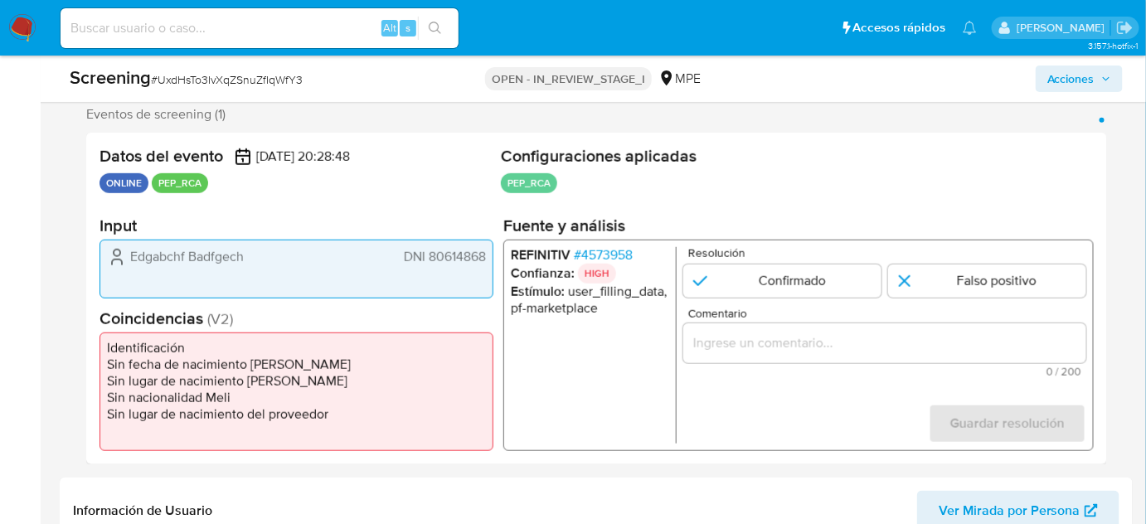
scroll to position [301, 0]
select select "10"
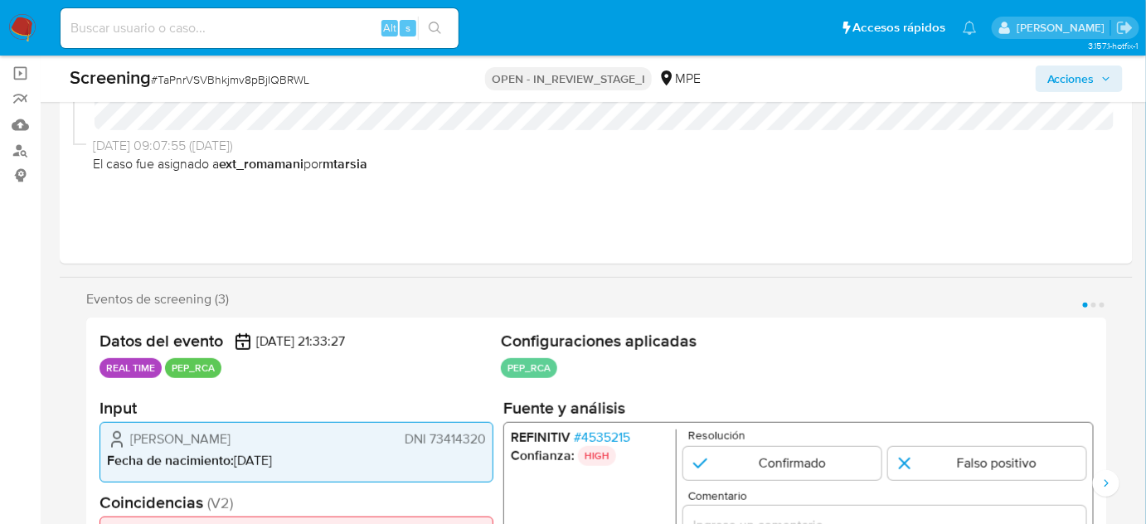
scroll to position [226, 0]
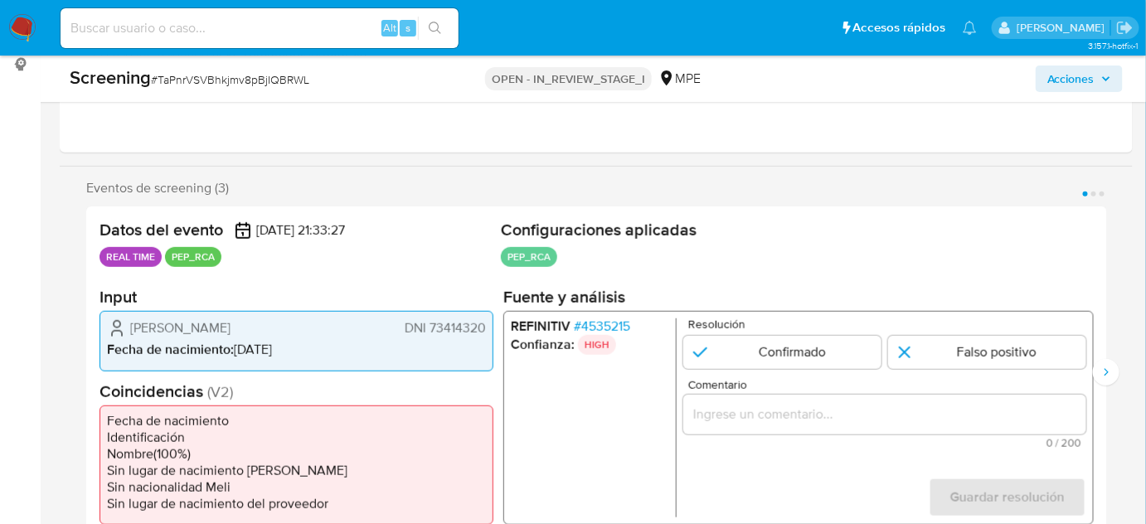
select select "10"
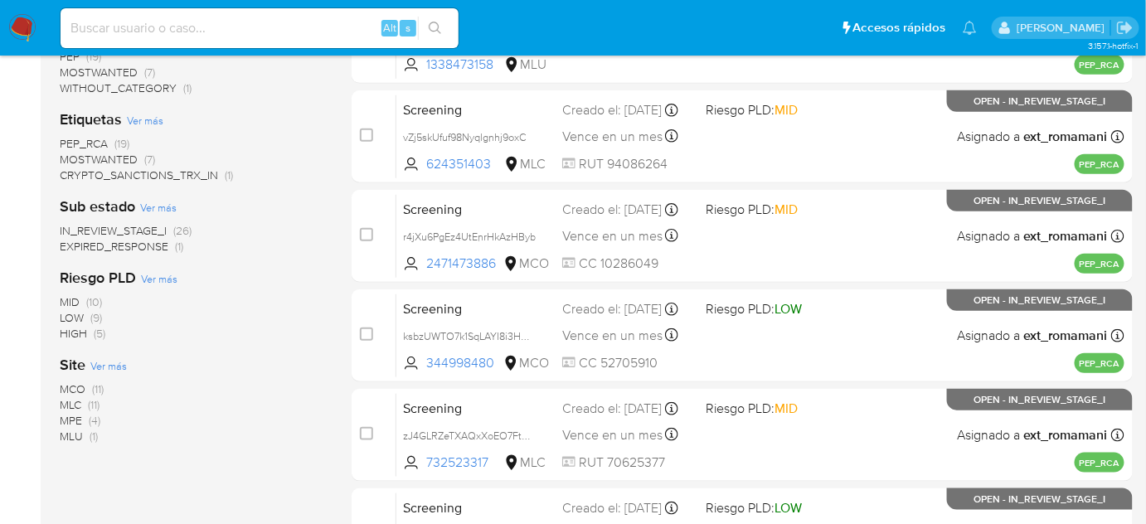
scroll to position [527, 0]
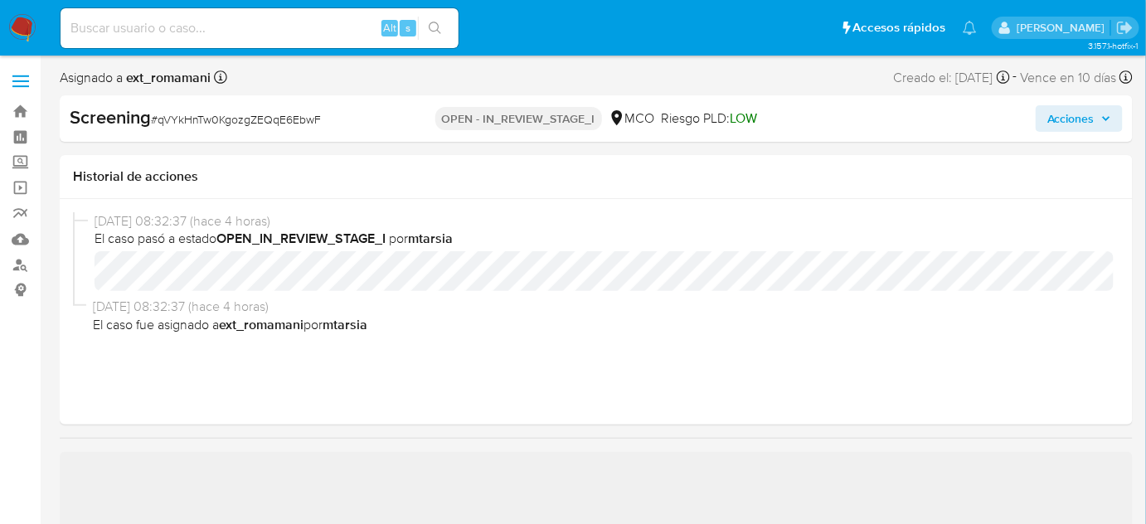
select select "10"
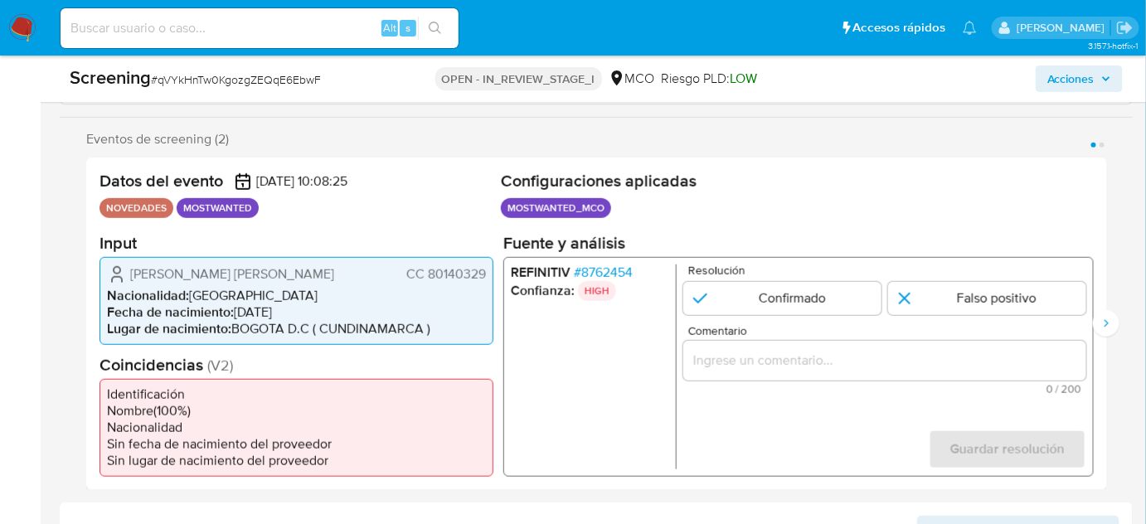
scroll to position [301, 0]
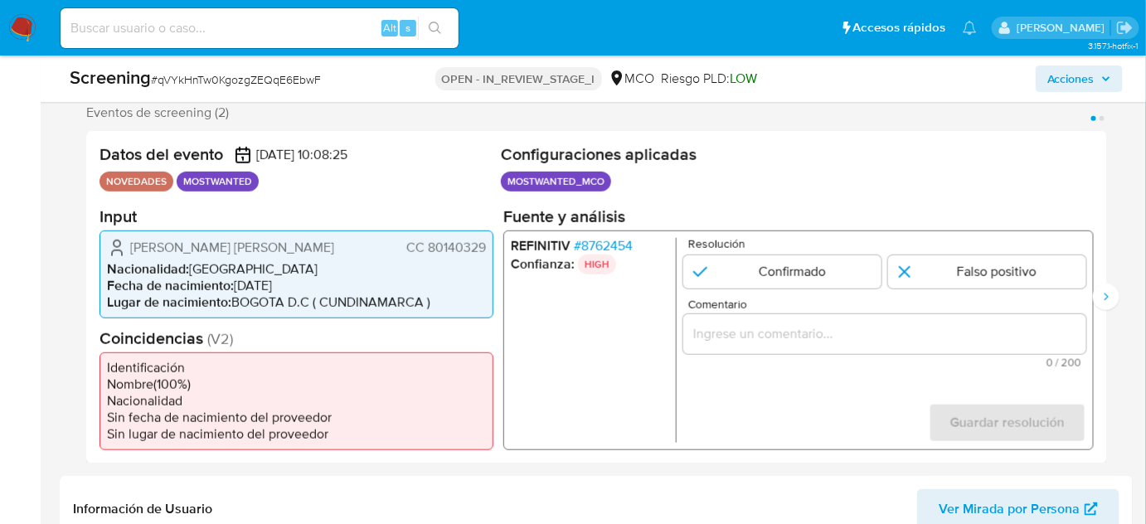
drag, startPoint x: 484, startPoint y: 250, endPoint x: 428, endPoint y: 255, distance: 56.7
click at [428, 255] on div "Dilver Alexander Leon Azuero CC 80140329" at bounding box center [296, 247] width 379 height 20
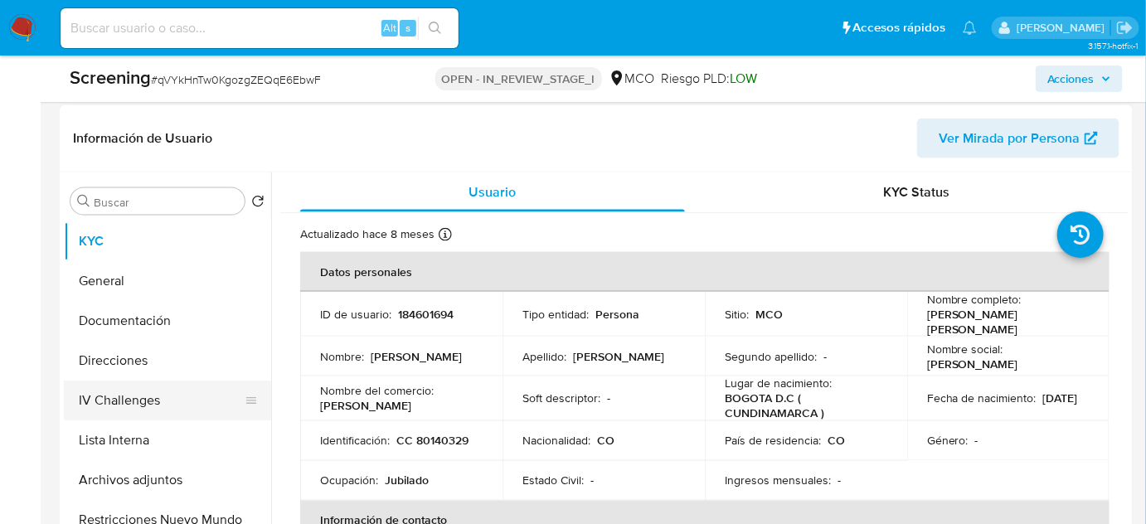
scroll to position [678, 0]
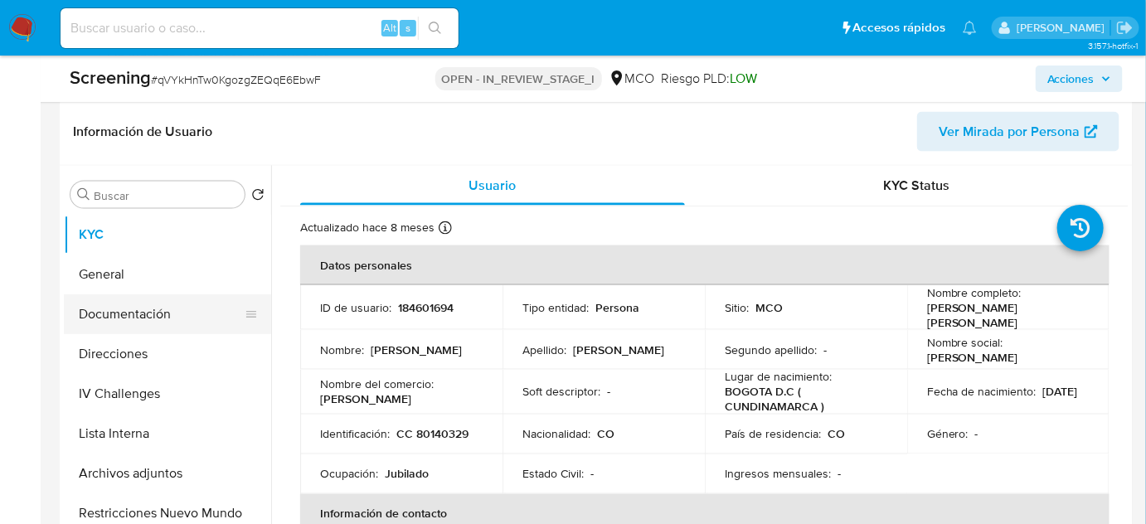
click at [148, 314] on button "Documentación" at bounding box center [161, 314] width 194 height 40
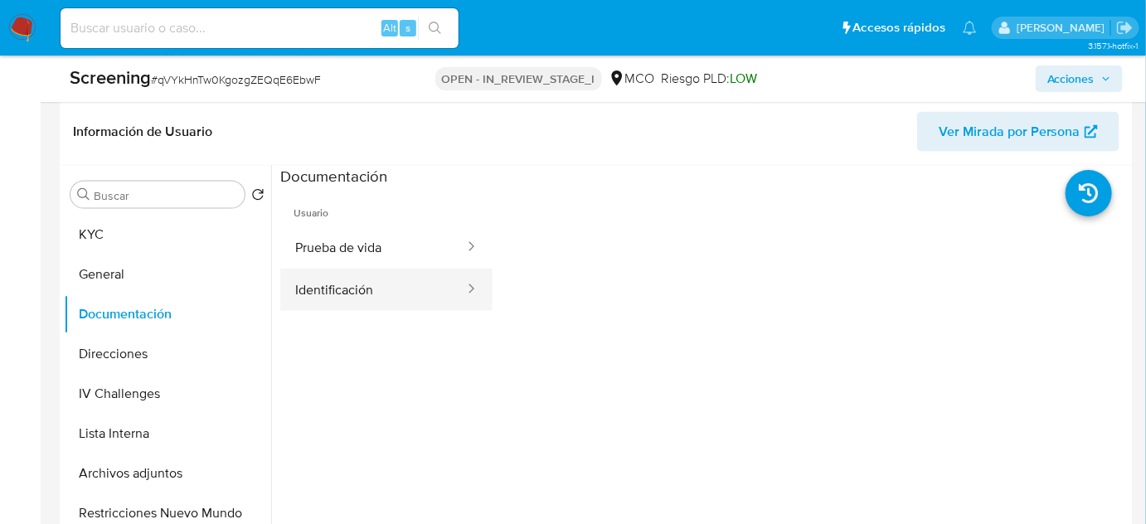
click at [384, 289] on button "Identificación" at bounding box center [373, 290] width 186 height 42
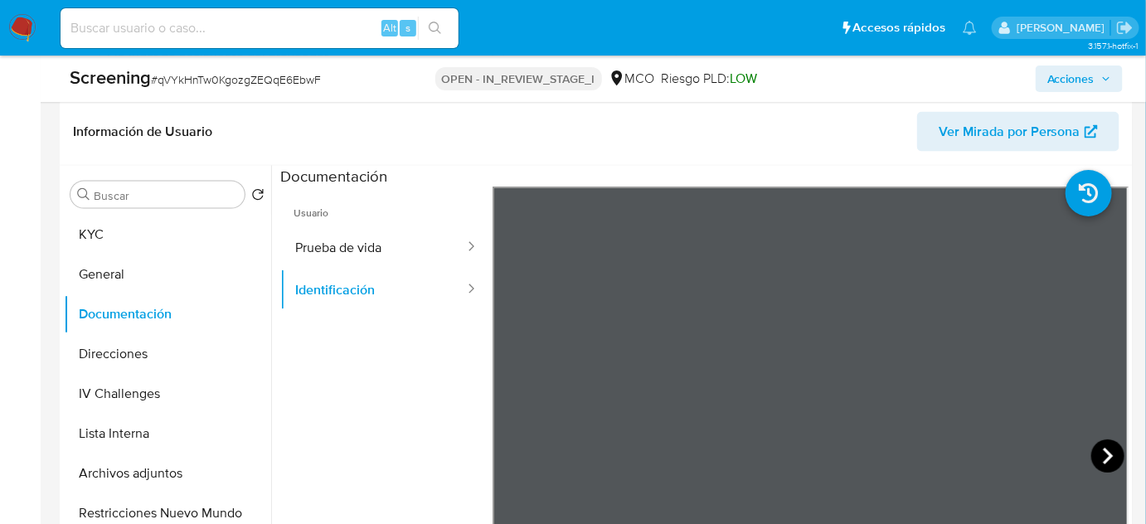
click at [1091, 459] on icon at bounding box center [1107, 456] width 33 height 33
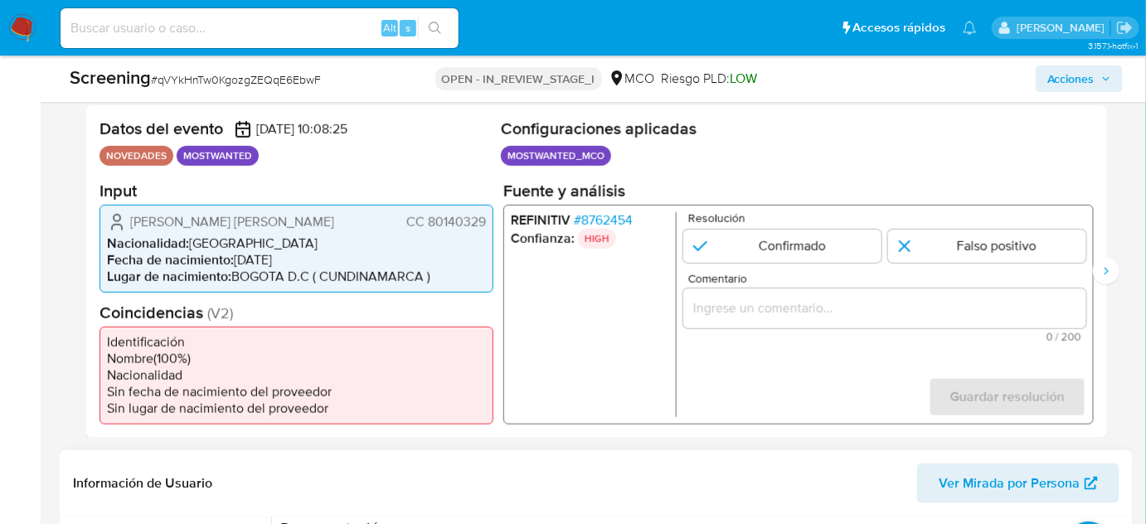
scroll to position [301, 0]
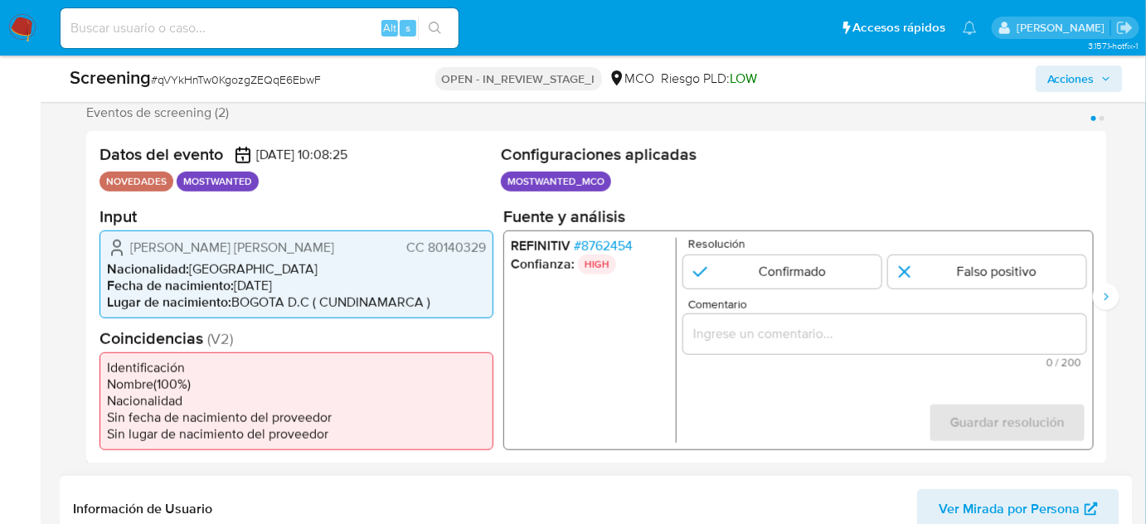
drag, startPoint x: 484, startPoint y: 248, endPoint x: 430, endPoint y: 248, distance: 53.9
click at [430, 248] on span "CC 80140329" at bounding box center [446, 247] width 80 height 17
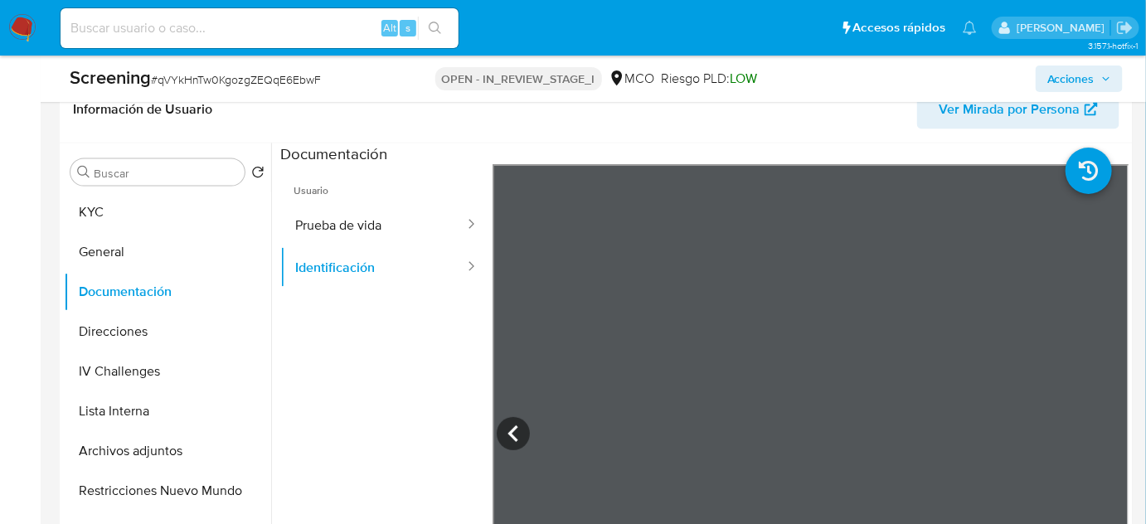
scroll to position [754, 0]
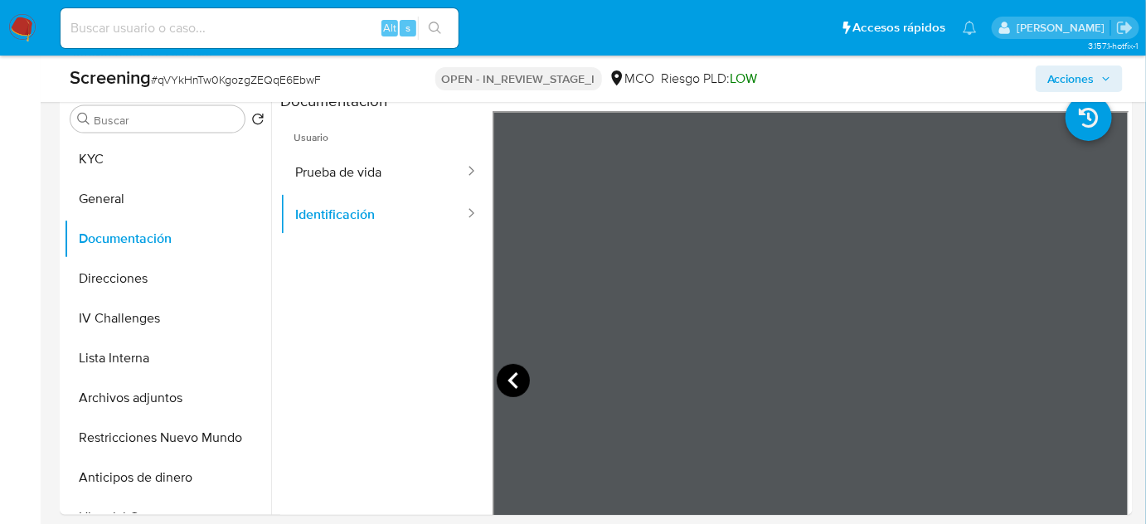
click at [508, 385] on icon at bounding box center [513, 380] width 33 height 33
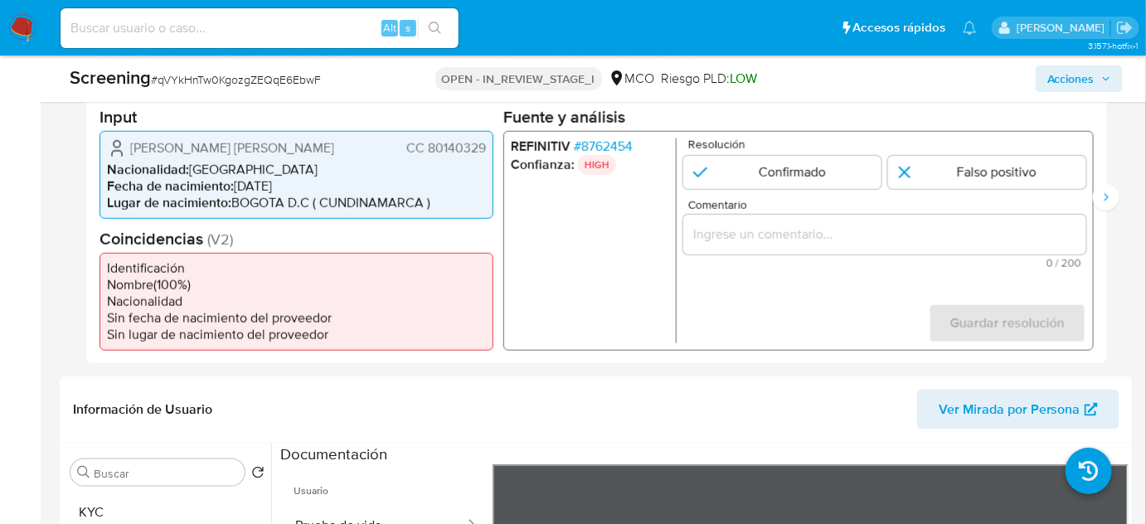
scroll to position [377, 0]
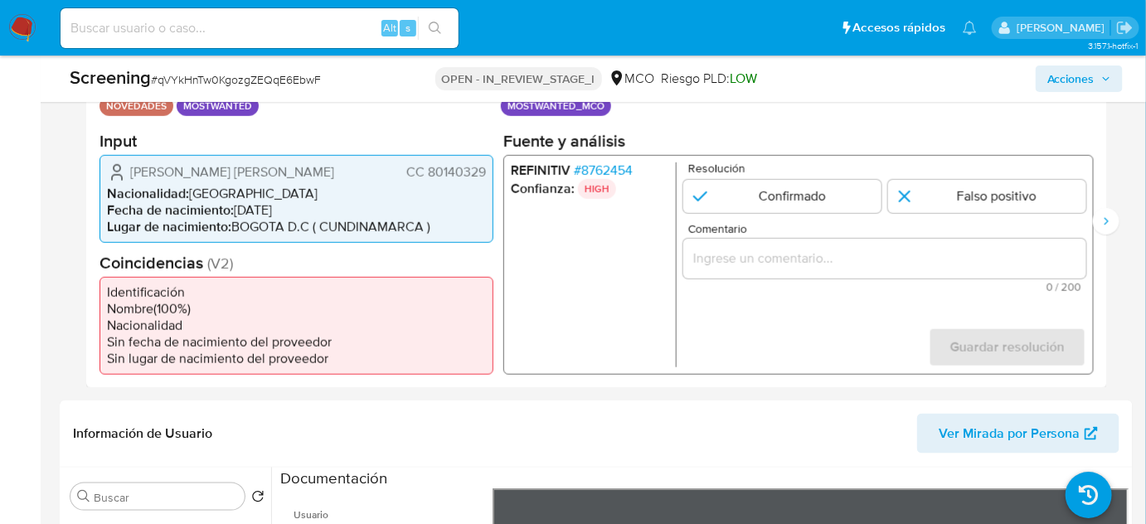
drag, startPoint x: 482, startPoint y: 169, endPoint x: 428, endPoint y: 172, distance: 54.0
click at [428, 172] on span "CC 80140329" at bounding box center [446, 171] width 80 height 17
drag, startPoint x: 314, startPoint y: 169, endPoint x: 125, endPoint y: 176, distance: 188.4
click at [125, 176] on div "Dilver Alexander Leon Azuero CC 80140329" at bounding box center [296, 172] width 379 height 20
click at [320, 180] on div "Dilver Alexander Leon Azuero CC 80140329" at bounding box center [296, 172] width 379 height 20
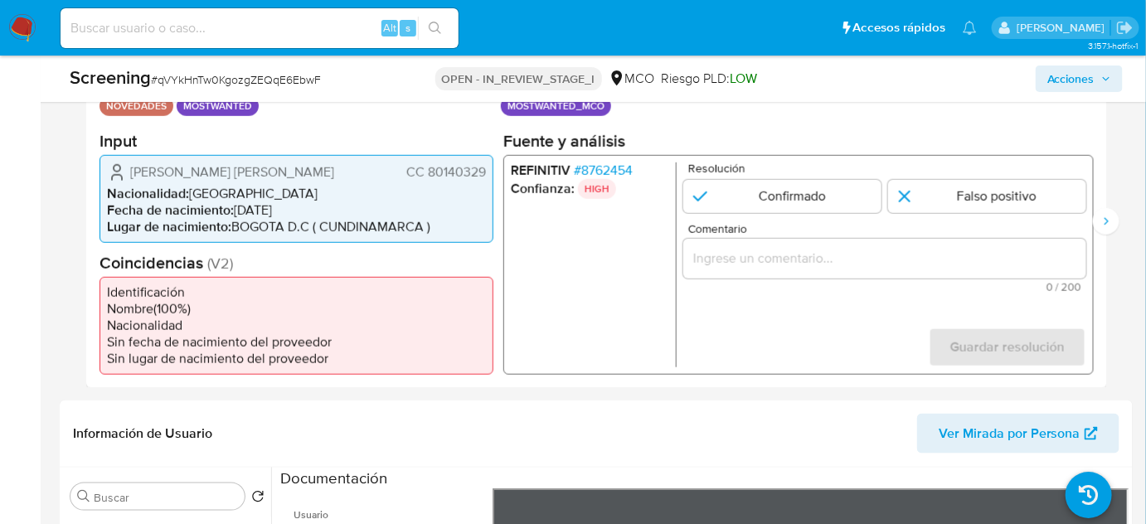
drag, startPoint x: 333, startPoint y: 174, endPoint x: 129, endPoint y: 174, distance: 203.2
click at [129, 174] on div "Dilver Alexander Leon Azuero CC 80140329" at bounding box center [296, 172] width 379 height 20
drag, startPoint x: 486, startPoint y: 165, endPoint x: 429, endPoint y: 178, distance: 58.7
click at [429, 178] on div "Dilver Alexander Leon Azuero CC 80140329 Nacionalidad : Colombia Fecha de nacim…" at bounding box center [297, 198] width 394 height 88
drag, startPoint x: 352, startPoint y: 77, endPoint x: 156, endPoint y: 88, distance: 196.0
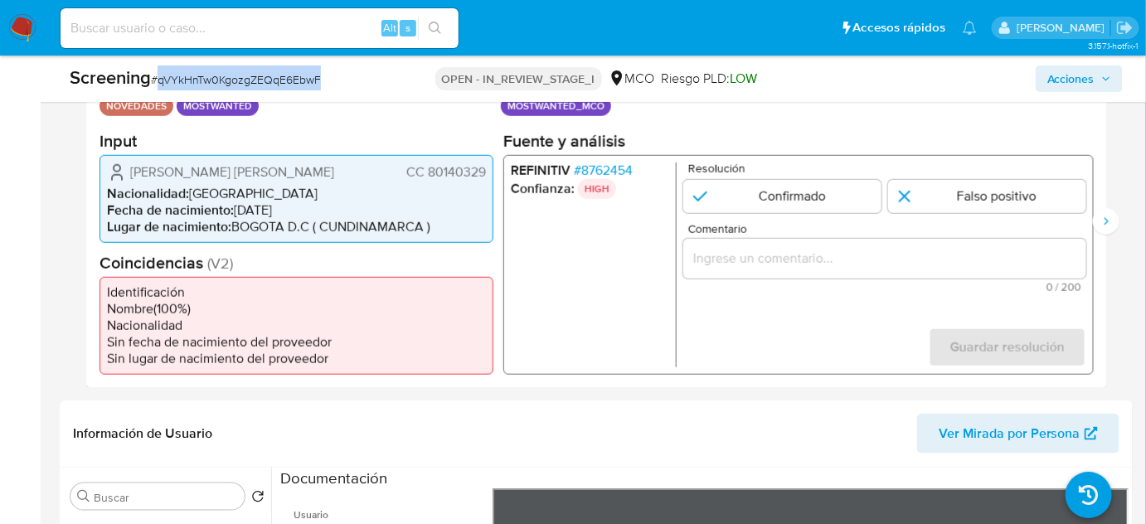
click at [156, 88] on div "Screening # qVYkHnTw0KgozgZEQqE6EbwF" at bounding box center [242, 78] width 345 height 25
copy span "qVYkHnTw0KgozgZEQqE6EbwF"
click at [604, 168] on span "# 8762454" at bounding box center [603, 170] width 59 height 17
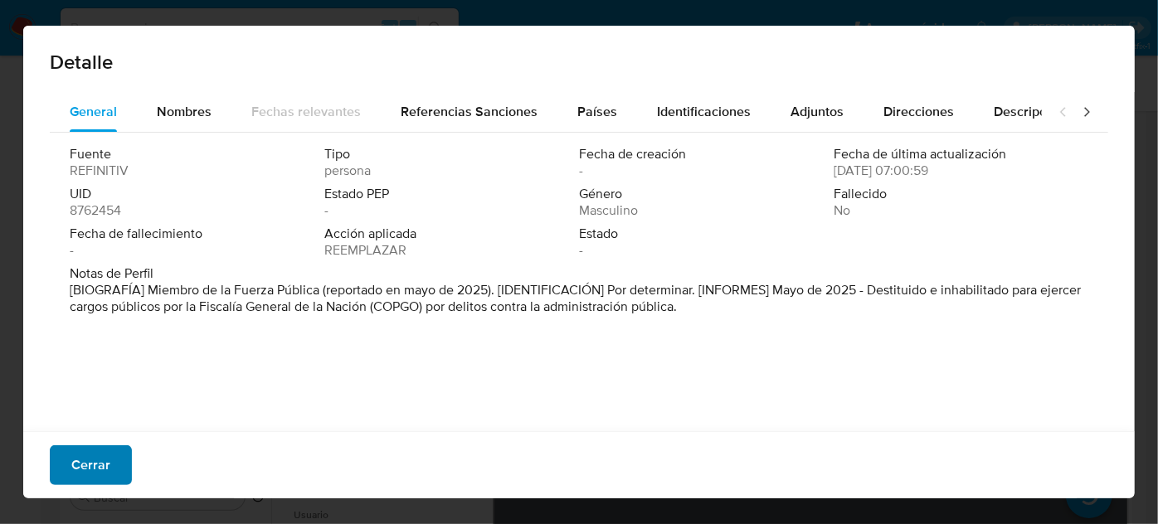
click at [109, 462] on button "Cerrar" at bounding box center [91, 465] width 82 height 40
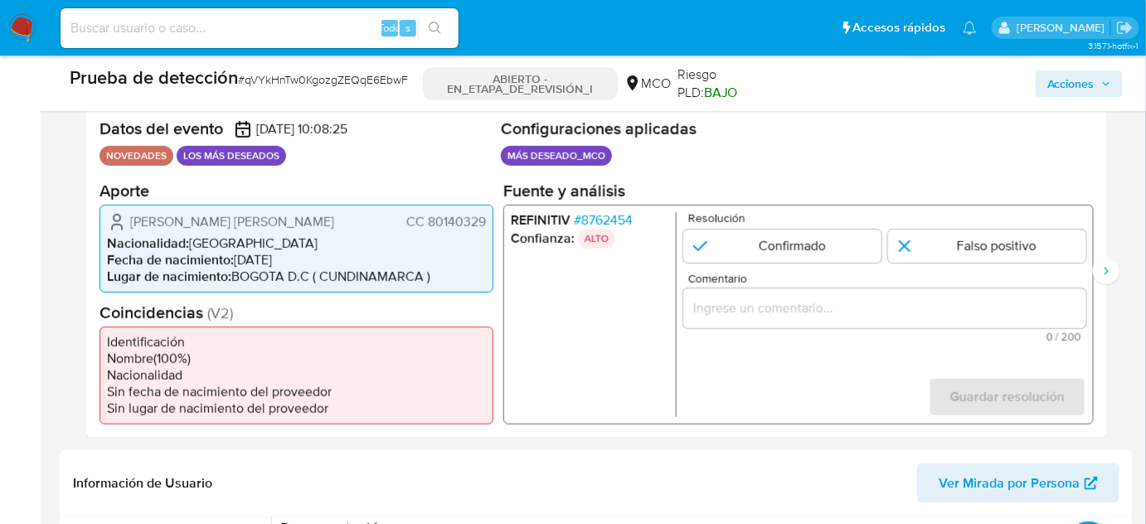
scroll to position [301, 0]
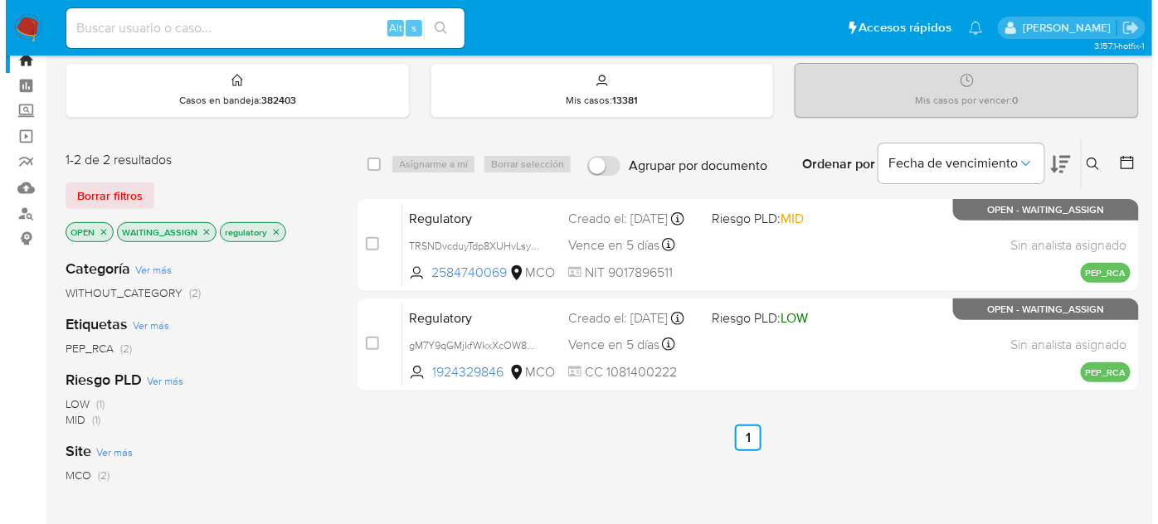
scroll to position [75, 0]
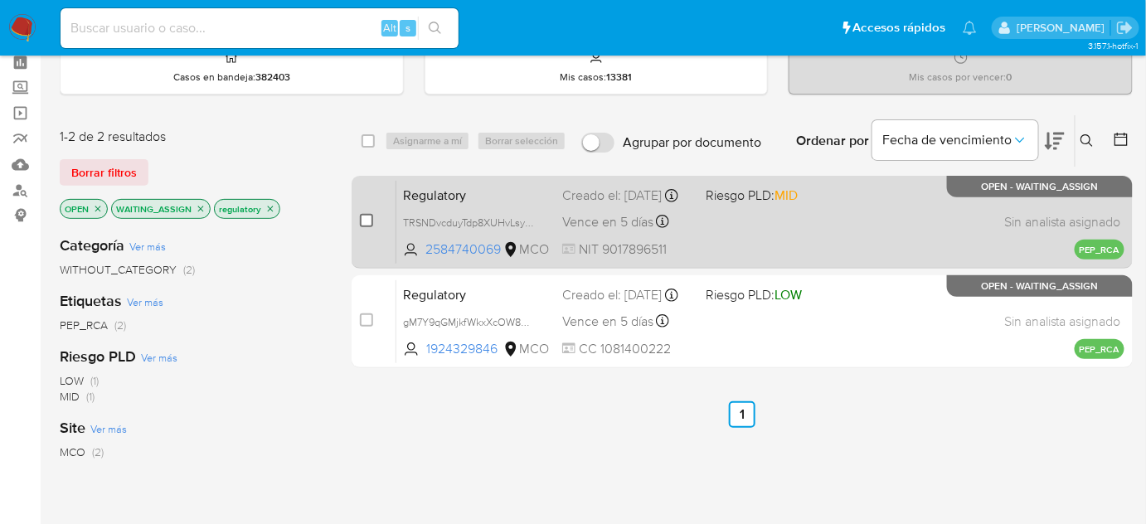
click at [367, 214] on input "checkbox" at bounding box center [366, 220] width 13 height 13
checkbox input "true"
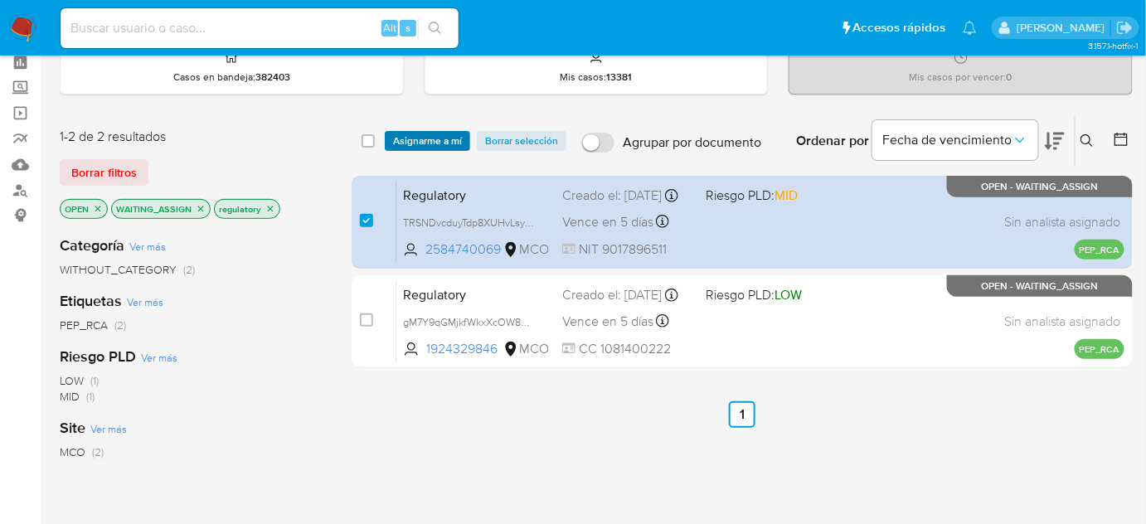
click at [422, 139] on span "Asignarme a mí" at bounding box center [427, 141] width 69 height 17
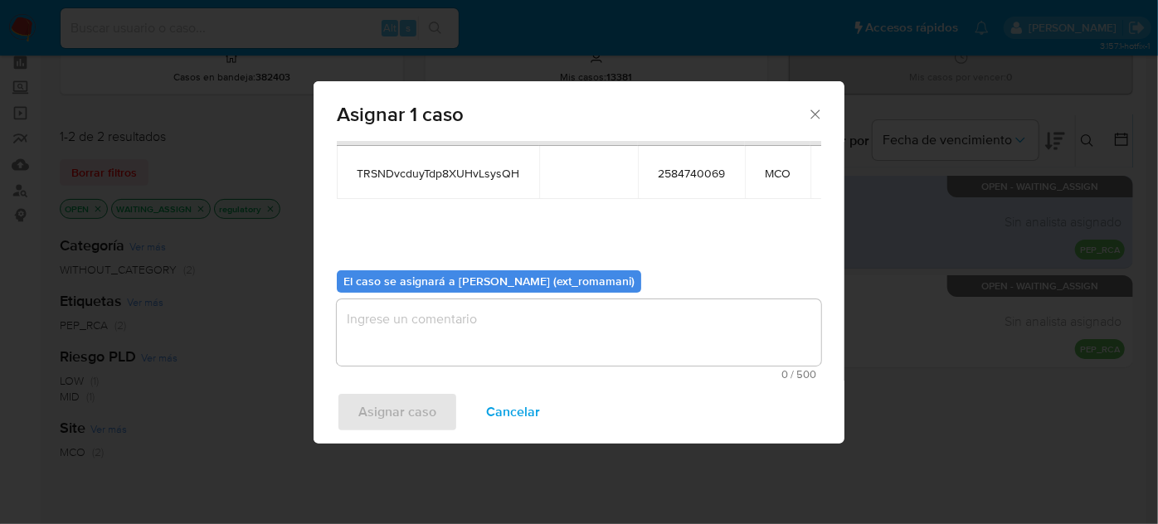
scroll to position [85, 0]
click at [499, 322] on textarea "assign-modal" at bounding box center [579, 332] width 484 height 66
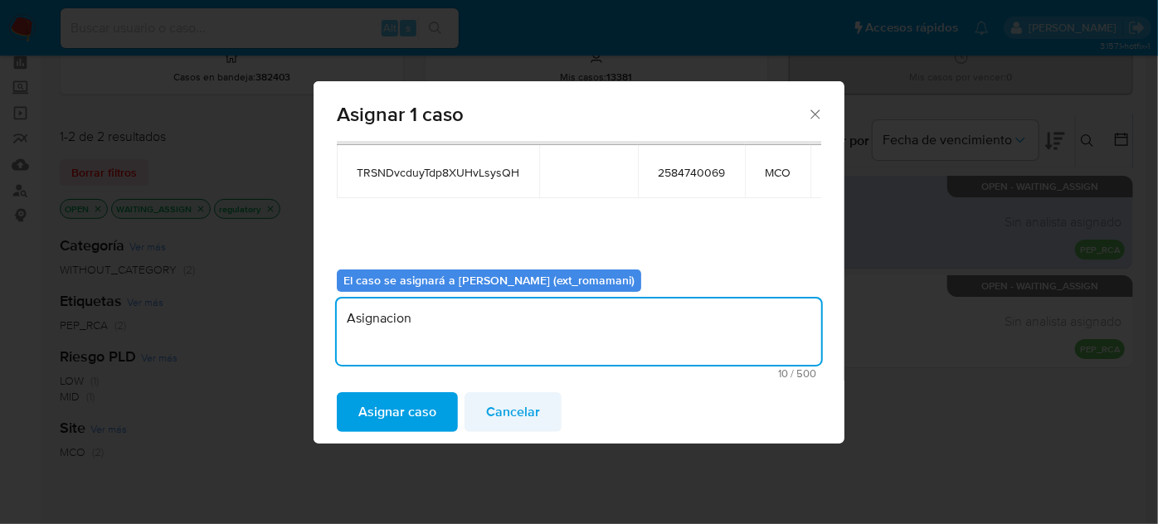
type textarea "Asignacion"
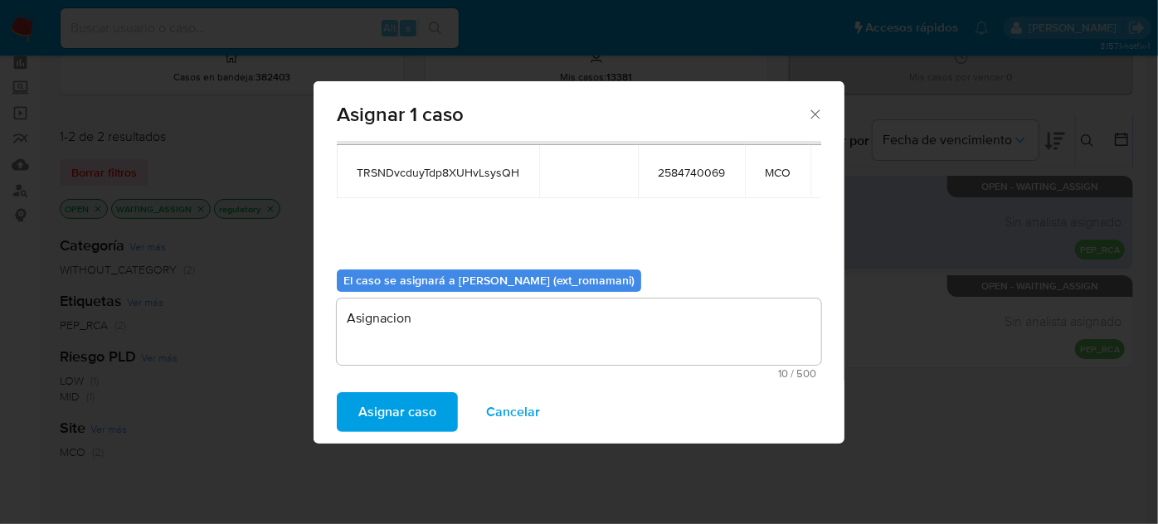
click at [494, 415] on span "Cancelar" at bounding box center [513, 412] width 54 height 36
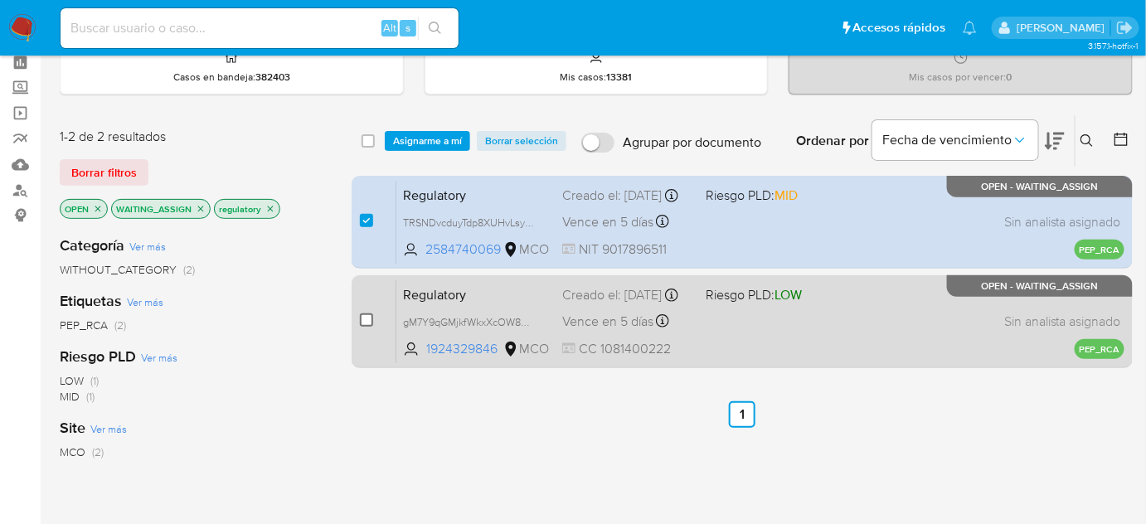
click at [367, 315] on input "checkbox" at bounding box center [366, 320] width 13 height 13
checkbox input "true"
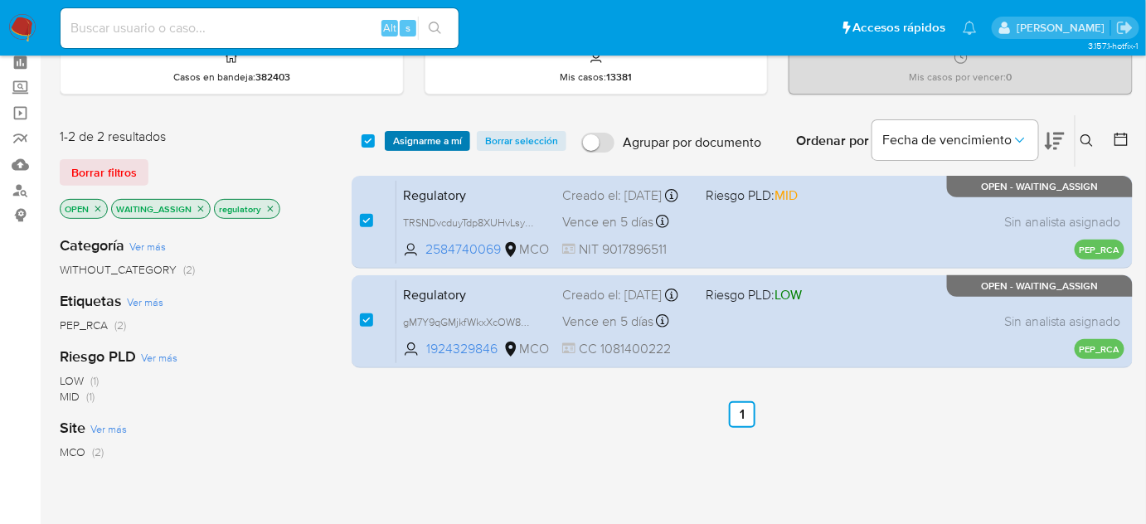
click at [416, 140] on span "Asignarme a mí" at bounding box center [427, 141] width 69 height 17
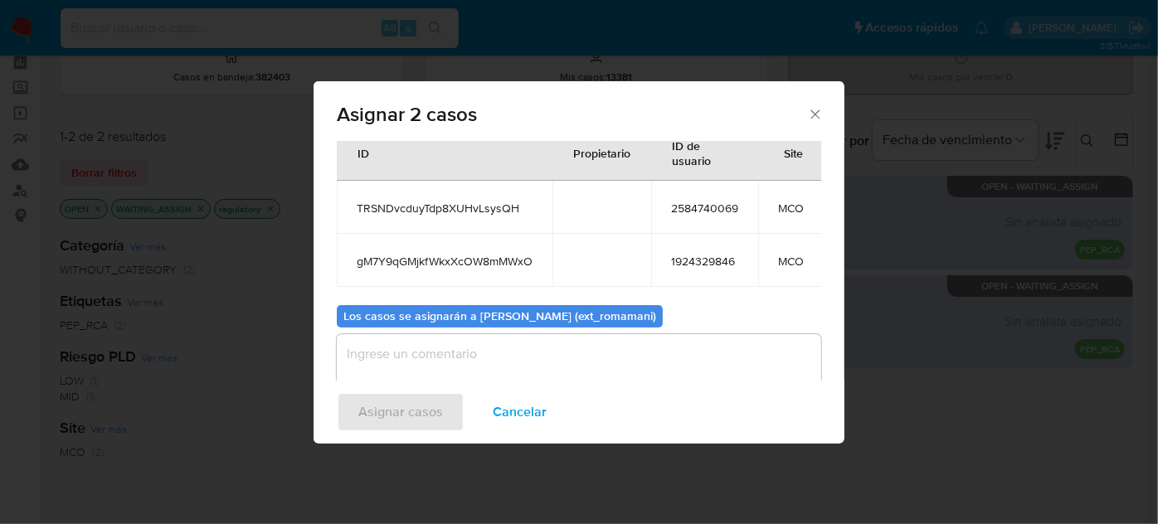
scroll to position [104, 0]
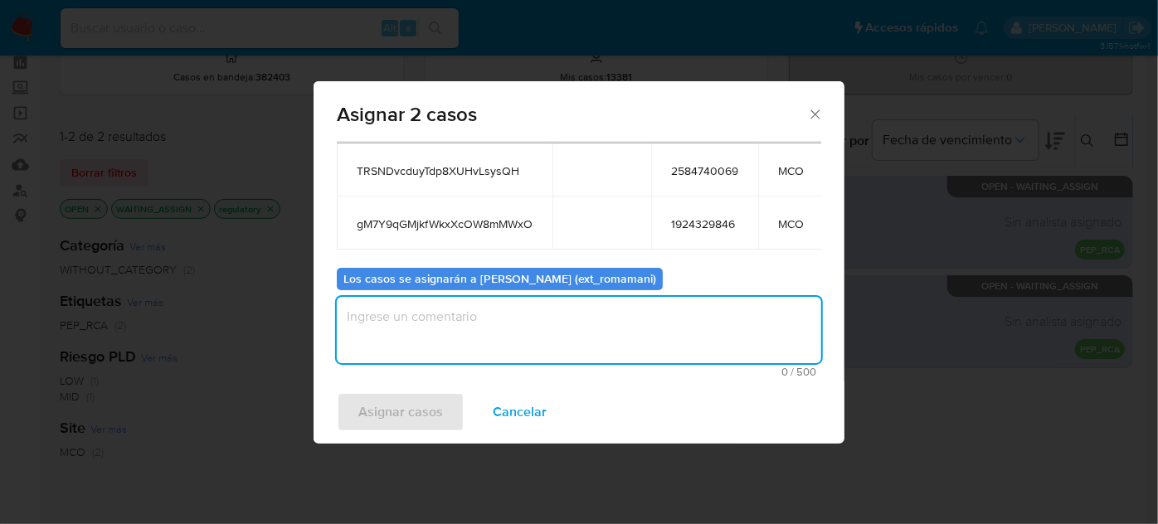
click at [474, 333] on textarea "assign-modal" at bounding box center [579, 330] width 484 height 66
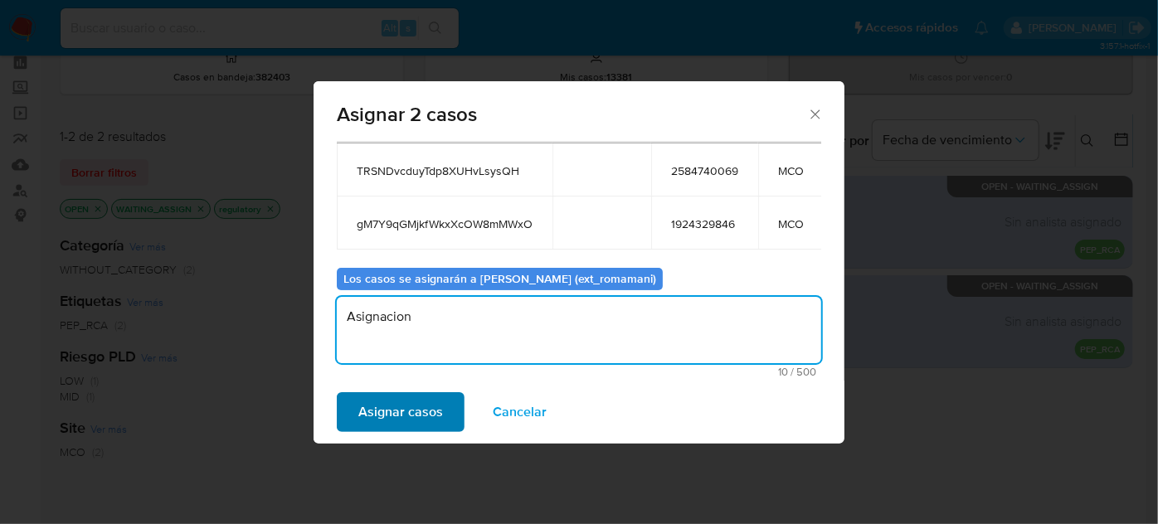
type textarea "Asignacion"
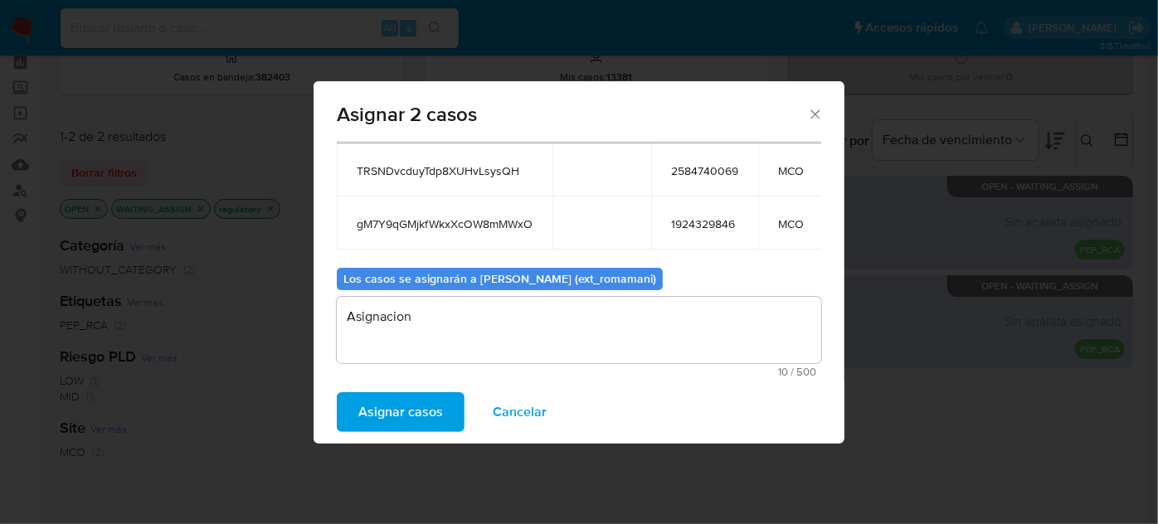
click at [396, 406] on span "Asignar casos" at bounding box center [400, 412] width 85 height 36
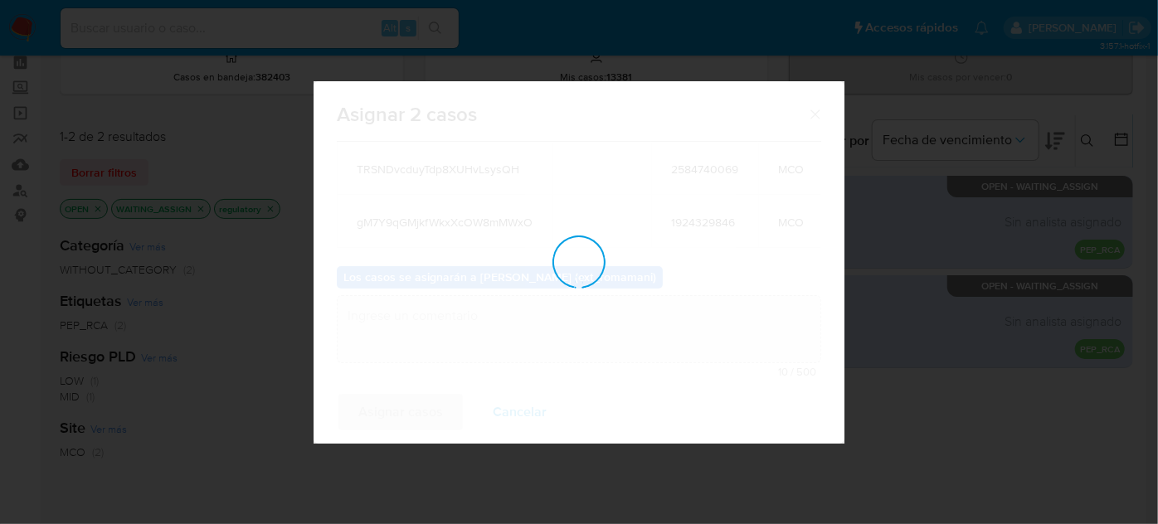
checkbox input "false"
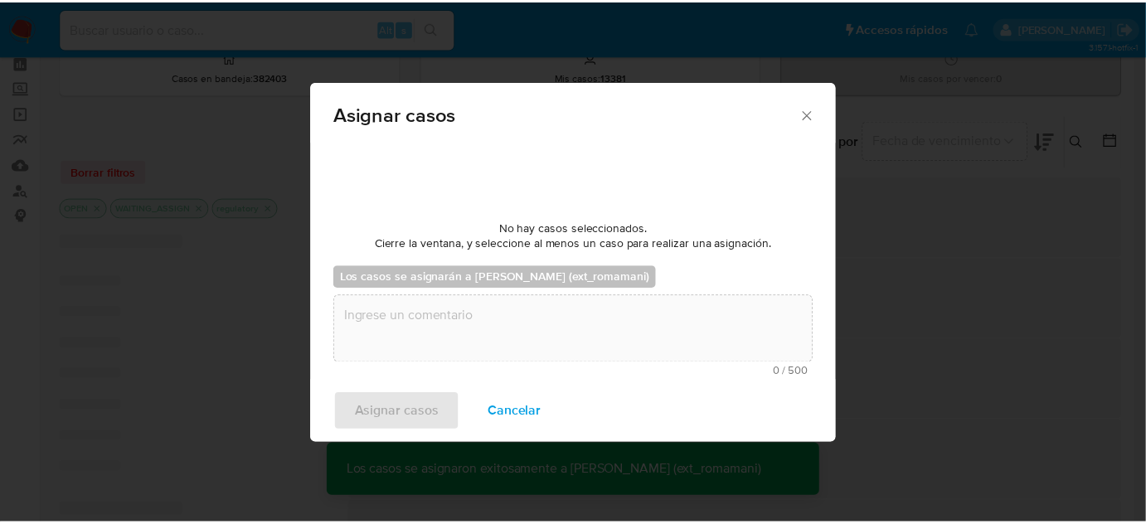
scroll to position [99, 0]
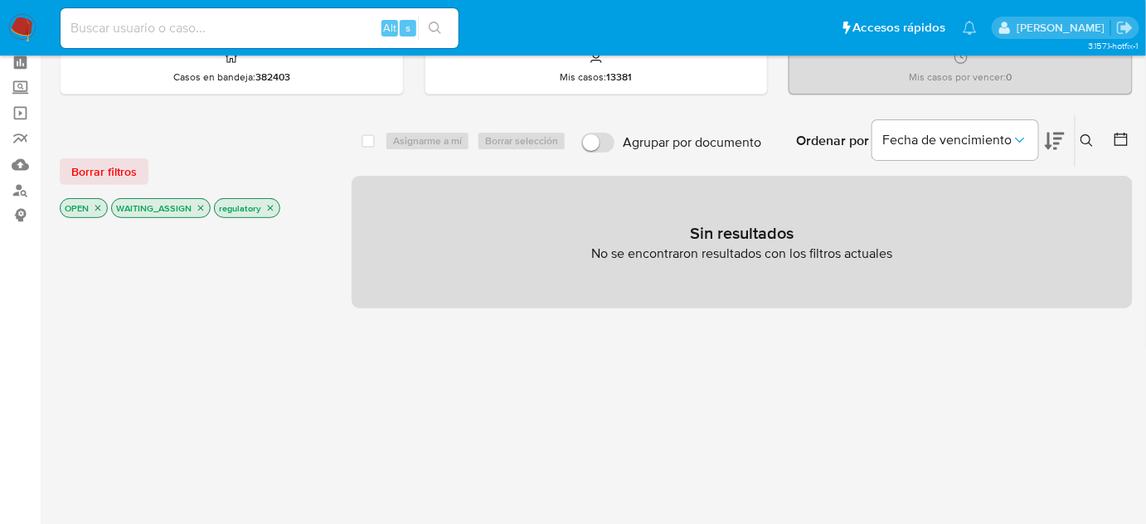
click at [25, 32] on img at bounding box center [22, 28] width 28 height 28
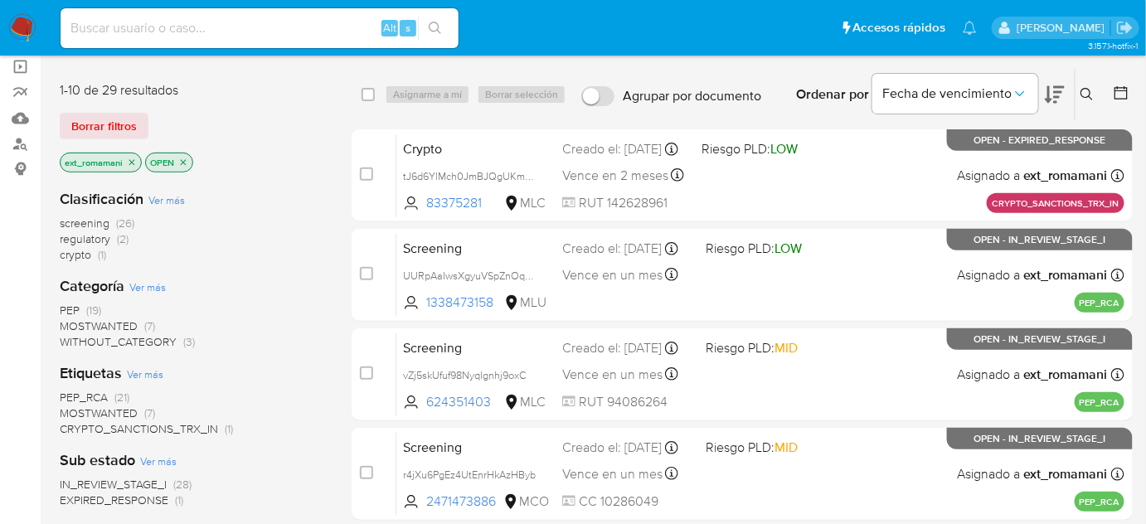
scroll to position [150, 0]
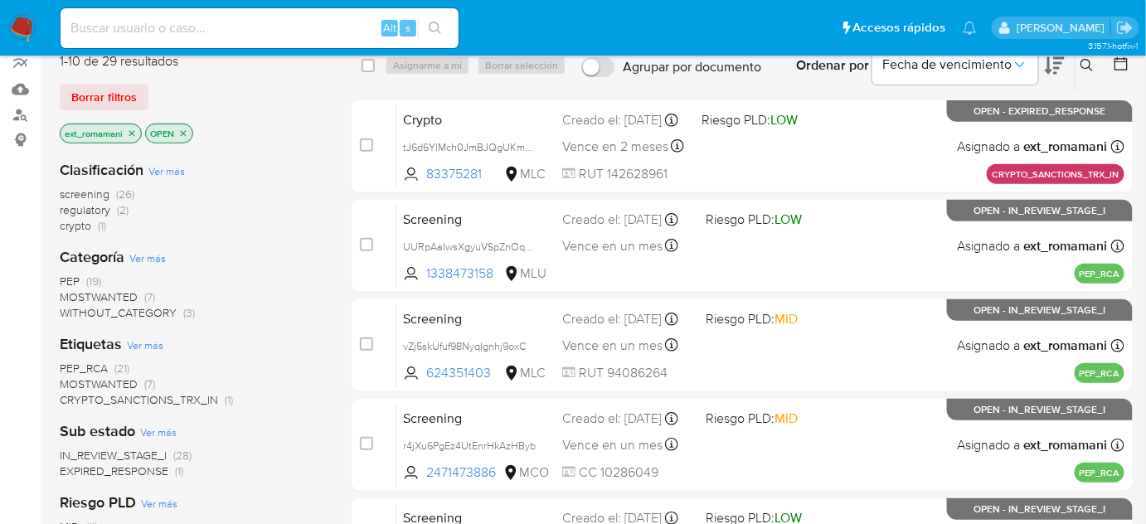
click at [114, 211] on span "regulatory (2)" at bounding box center [94, 210] width 69 height 16
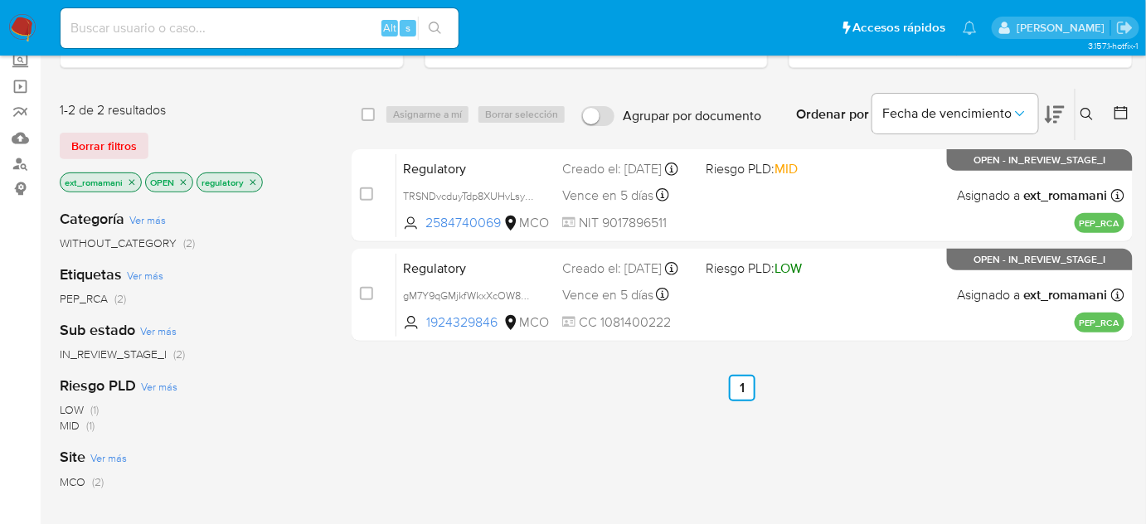
scroll to position [75, 0]
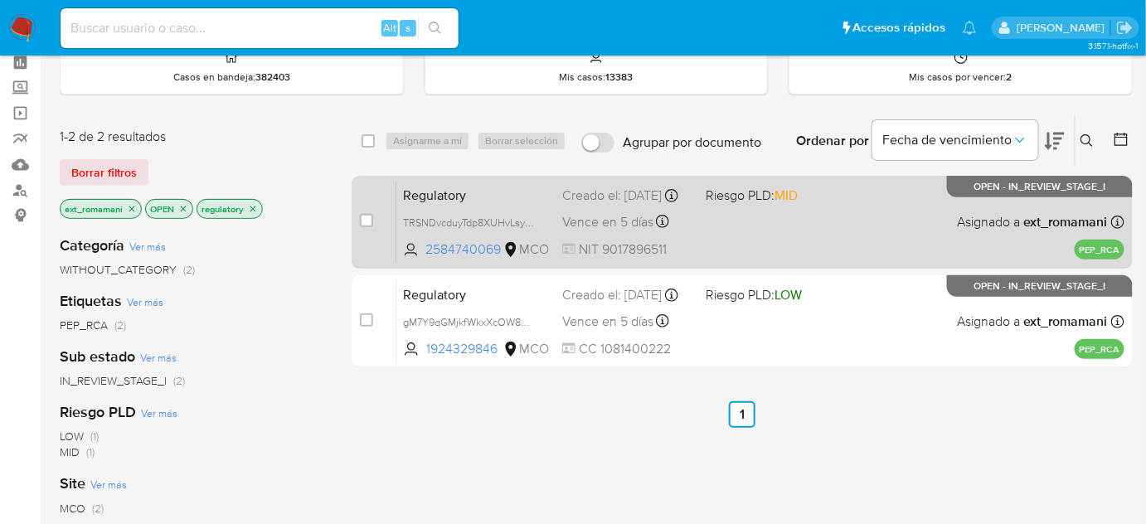
click at [639, 241] on span "NIT 9017896511" at bounding box center [627, 250] width 130 height 18
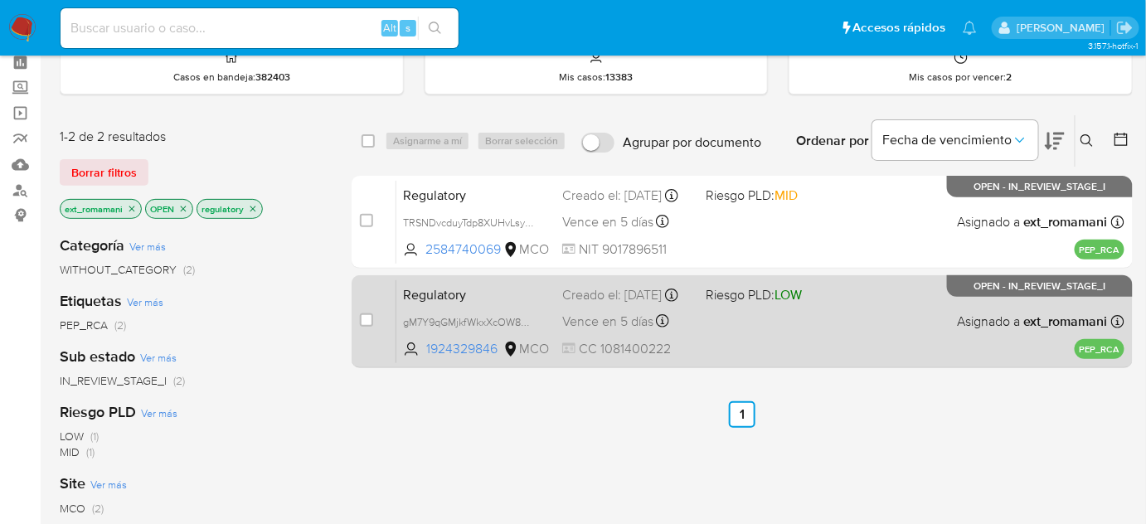
click at [639, 300] on div "Creado el: 29/08/2025 Creado el: 29/08/2025 10:42:58" at bounding box center [627, 295] width 130 height 18
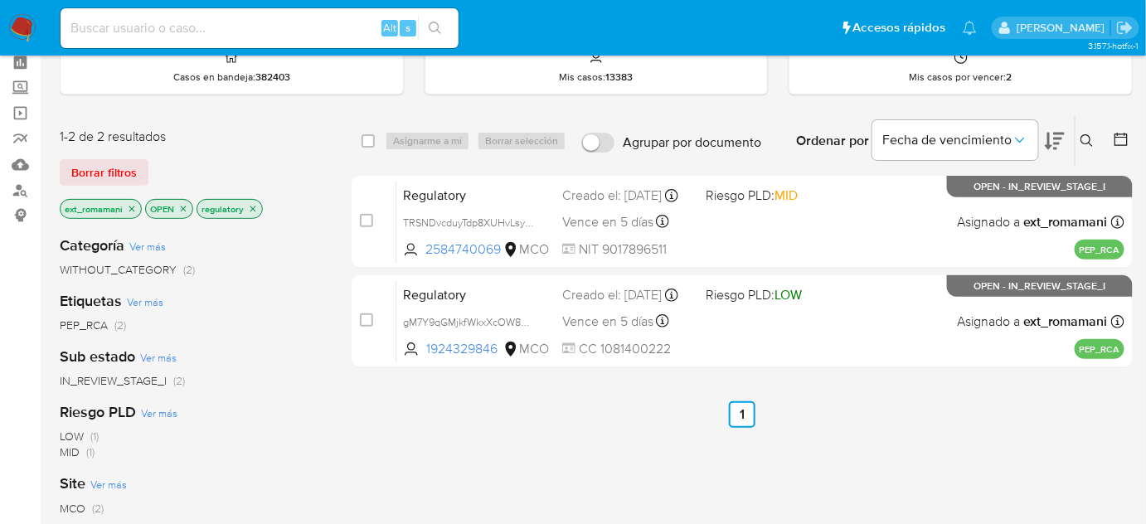
click at [21, 28] on img at bounding box center [22, 28] width 28 height 28
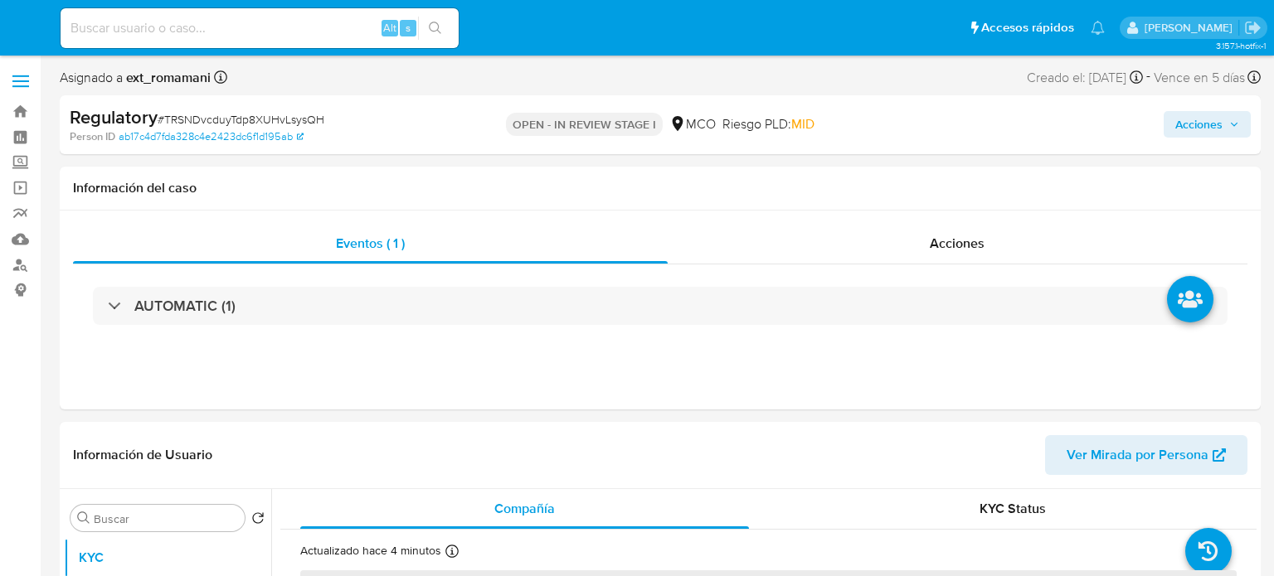
select select "10"
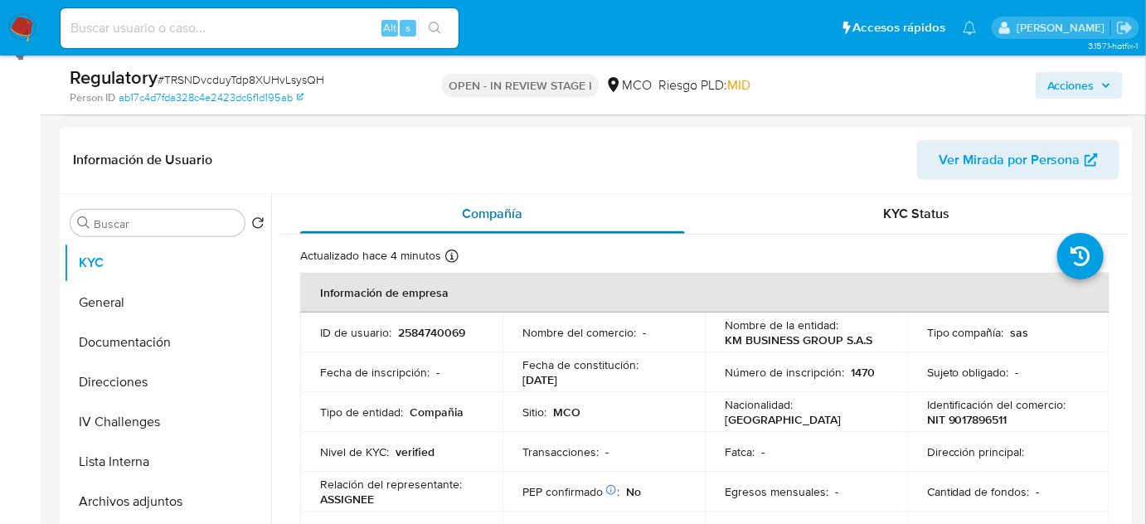
scroll to position [301, 0]
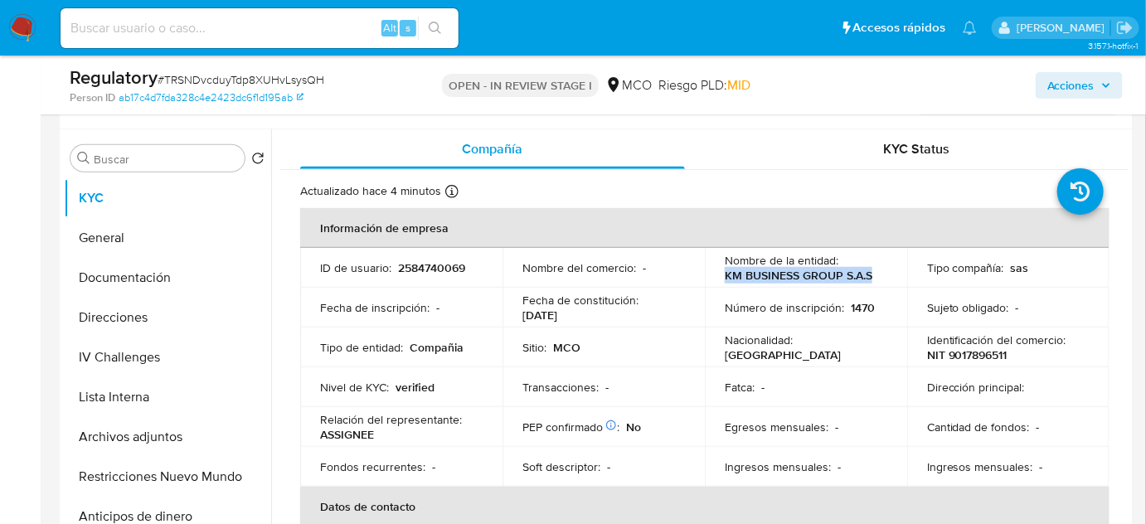
drag, startPoint x: 881, startPoint y: 278, endPoint x: 714, endPoint y: 278, distance: 166.7
click at [714, 278] on td "Nombre de la entidad : KM BUSINESS GROUP S.A.S" at bounding box center [806, 268] width 202 height 40
copy p "KM BUSINESS GROUP S.A.S"
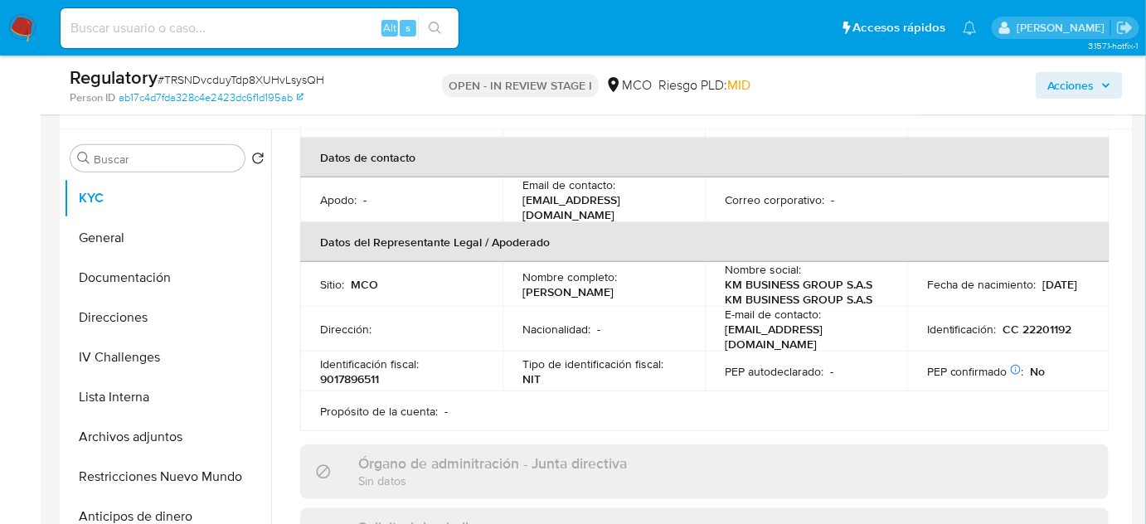
scroll to position [377, 0]
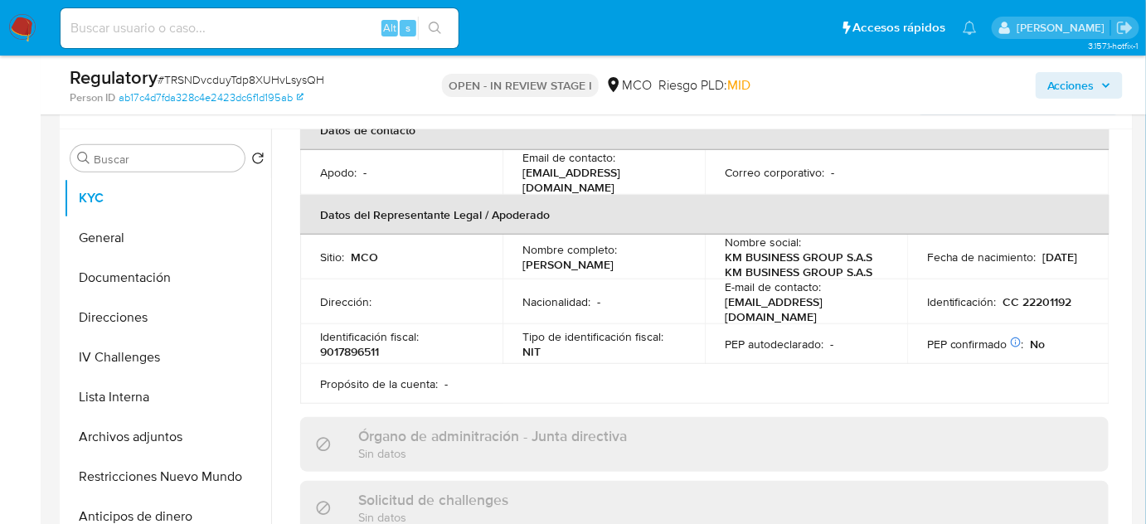
drag, startPoint x: 687, startPoint y: 263, endPoint x: 519, endPoint y: 260, distance: 167.6
click at [519, 260] on td "Nombre completo : Gloria Stella Restrepo Tirado" at bounding box center [604, 257] width 202 height 45
copy p "Gloria Stella Restrepo Tirado"
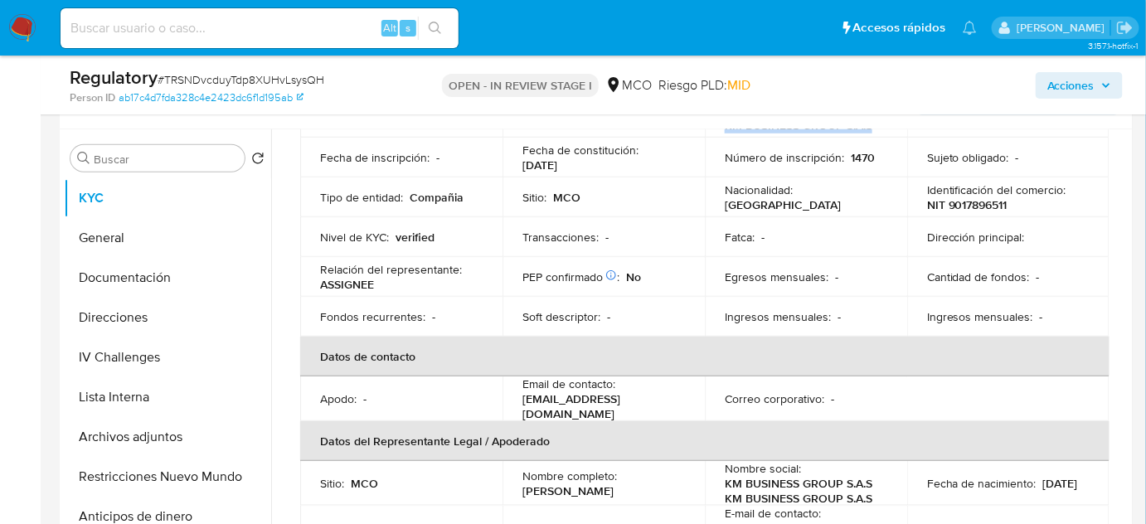
scroll to position [75, 0]
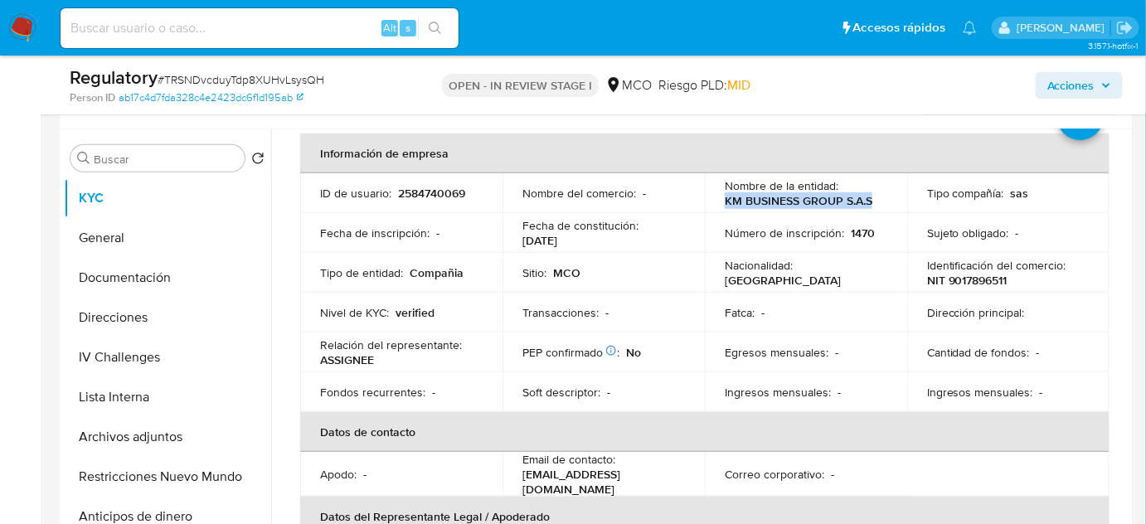
drag, startPoint x: 879, startPoint y: 202, endPoint x: 723, endPoint y: 205, distance: 155.9
click at [725, 205] on div "Nombre de la entidad : KM BUSINESS GROUP S.A.S" at bounding box center [806, 193] width 163 height 30
copy p "KM BUSINESS GROUP S.A.S"
drag, startPoint x: 1026, startPoint y: 279, endPoint x: 917, endPoint y: 277, distance: 108.7
click at [917, 277] on td "Identificación del comercio : NIT 9017896511" at bounding box center [1008, 273] width 202 height 40
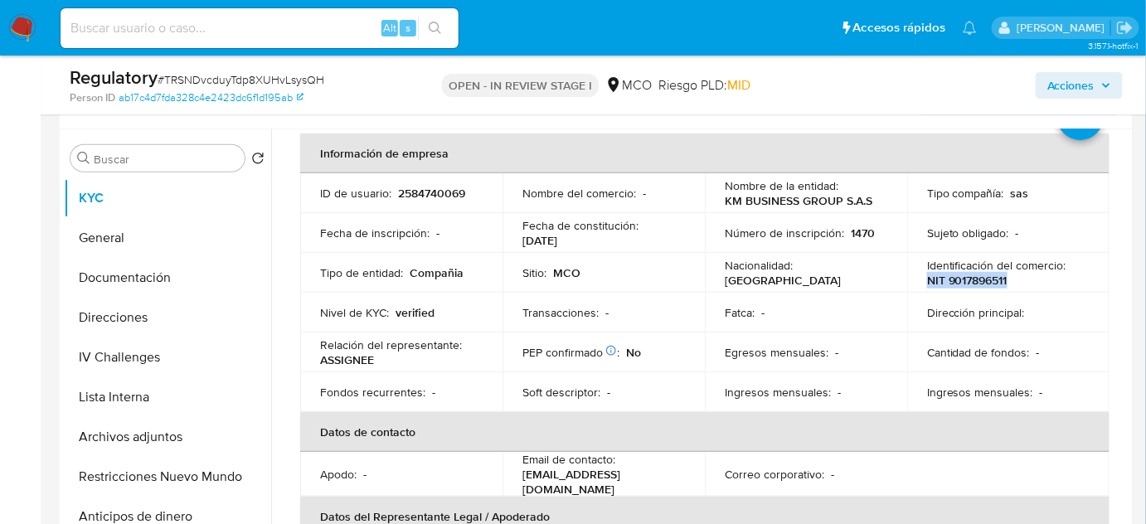
copy p "NIT 9017896511"
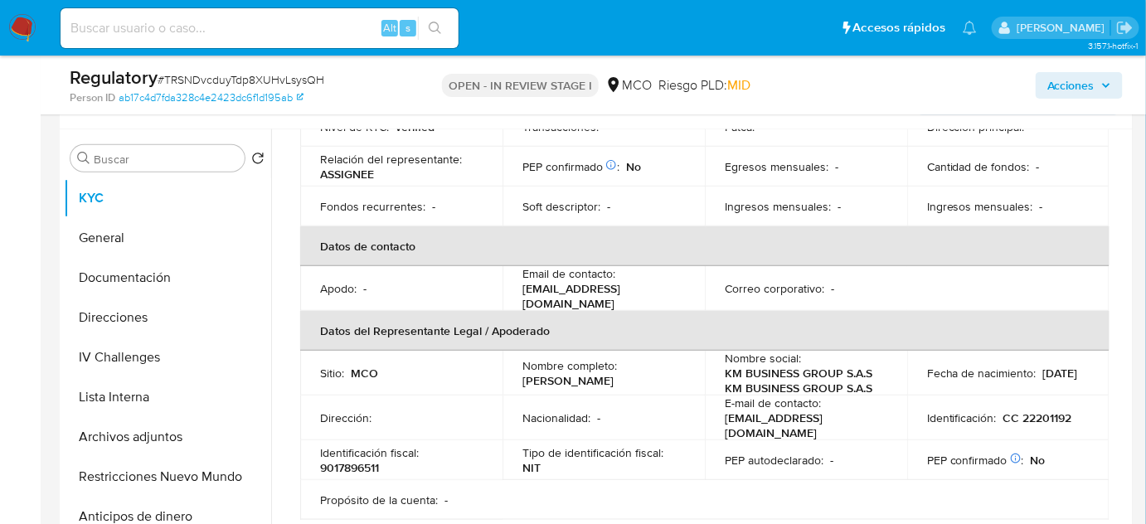
scroll to position [301, 0]
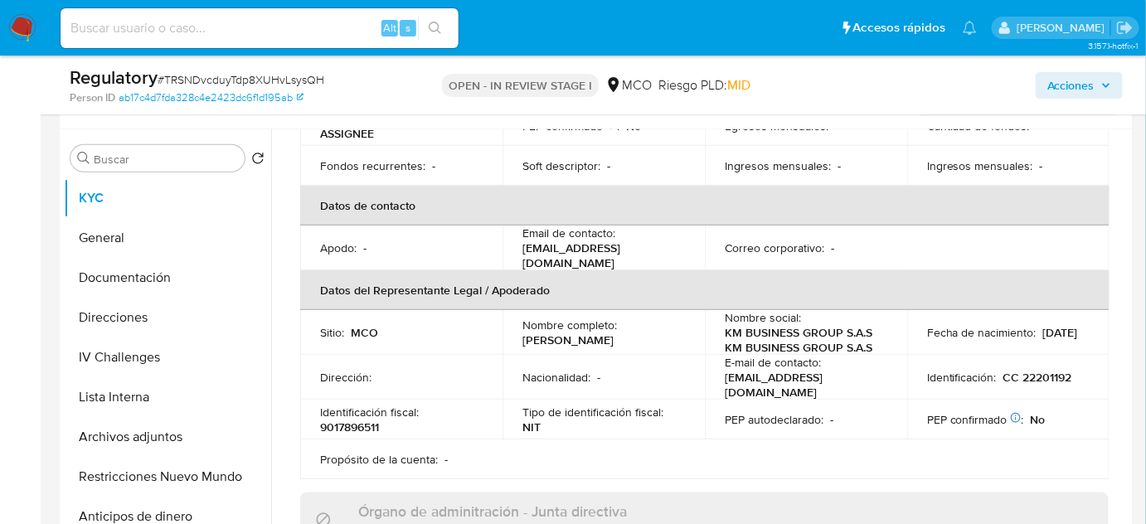
drag, startPoint x: 669, startPoint y: 338, endPoint x: 520, endPoint y: 335, distance: 149.3
click at [523, 335] on div "Nombre completo : Gloria Stella Restrepo Tirado" at bounding box center [604, 333] width 163 height 30
copy p "Gloria Stella Restrepo Tirado"
click at [151, 391] on button "Lista Interna" at bounding box center [161, 397] width 194 height 40
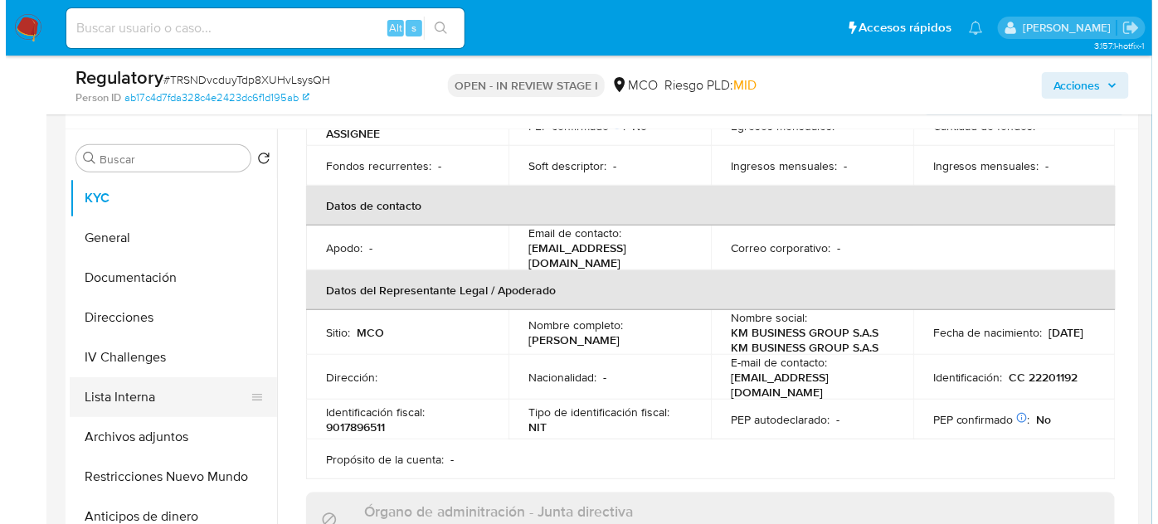
scroll to position [0, 0]
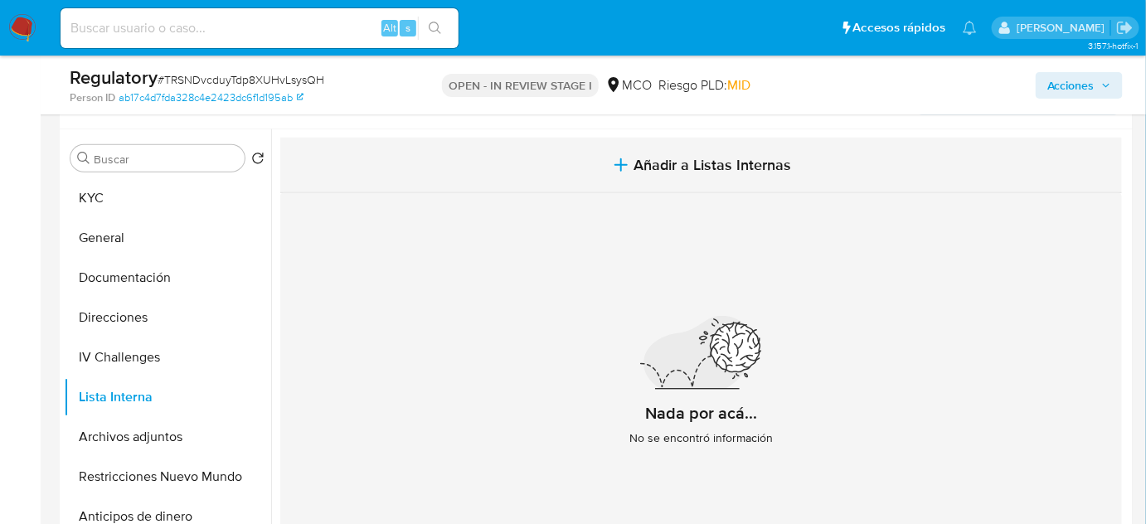
click at [659, 178] on button "Añadir a Listas Internas" at bounding box center [701, 166] width 842 height 56
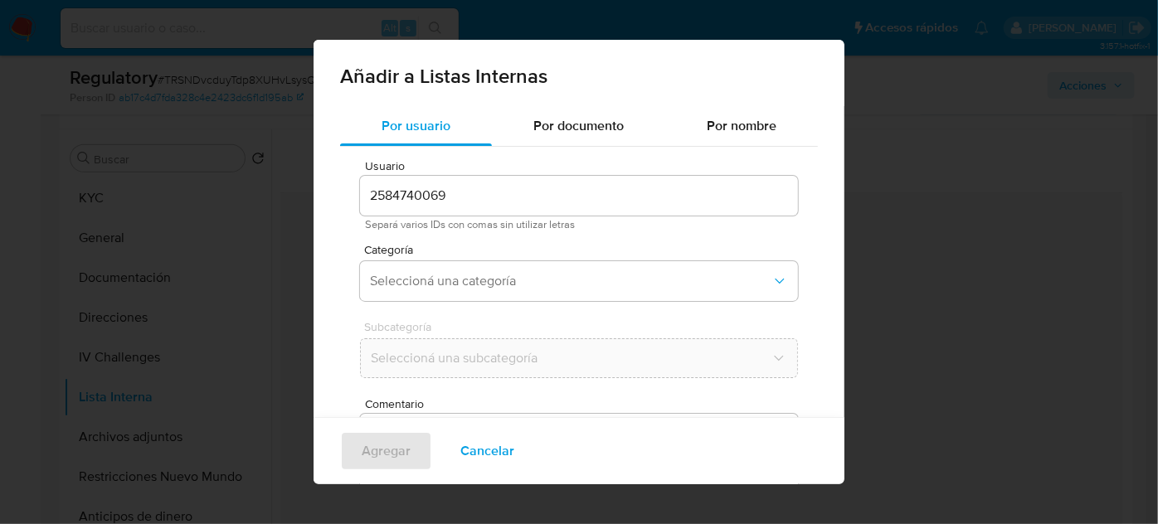
scroll to position [61, 0]
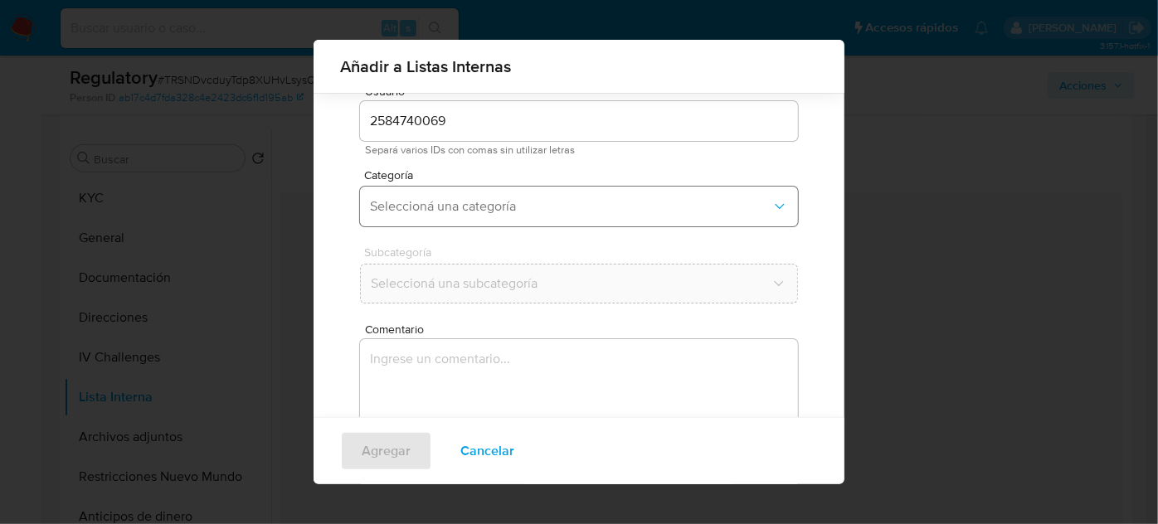
click at [522, 196] on button "Seleccioná una categoría" at bounding box center [579, 207] width 438 height 40
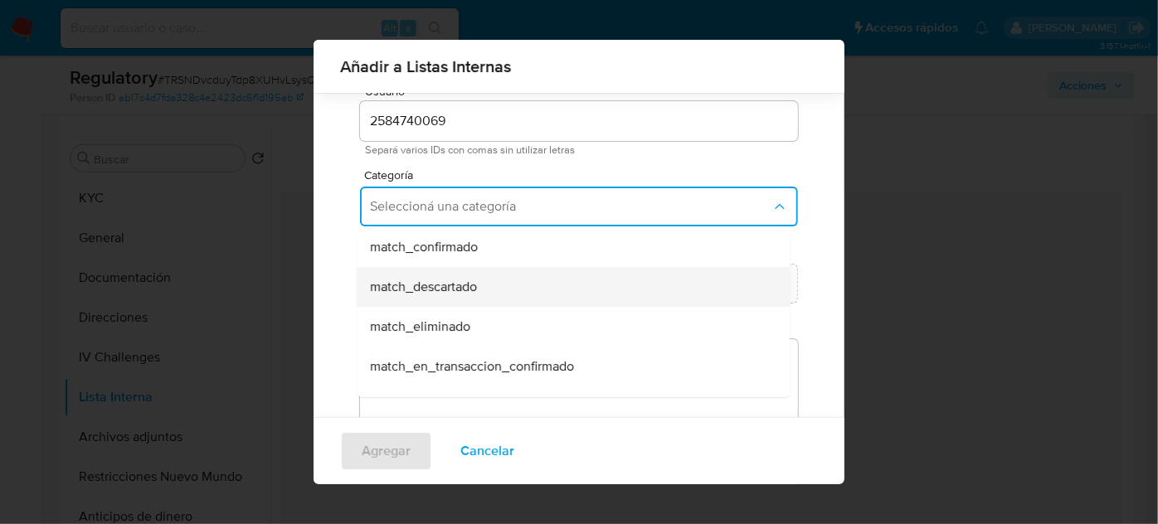
scroll to position [150, 0]
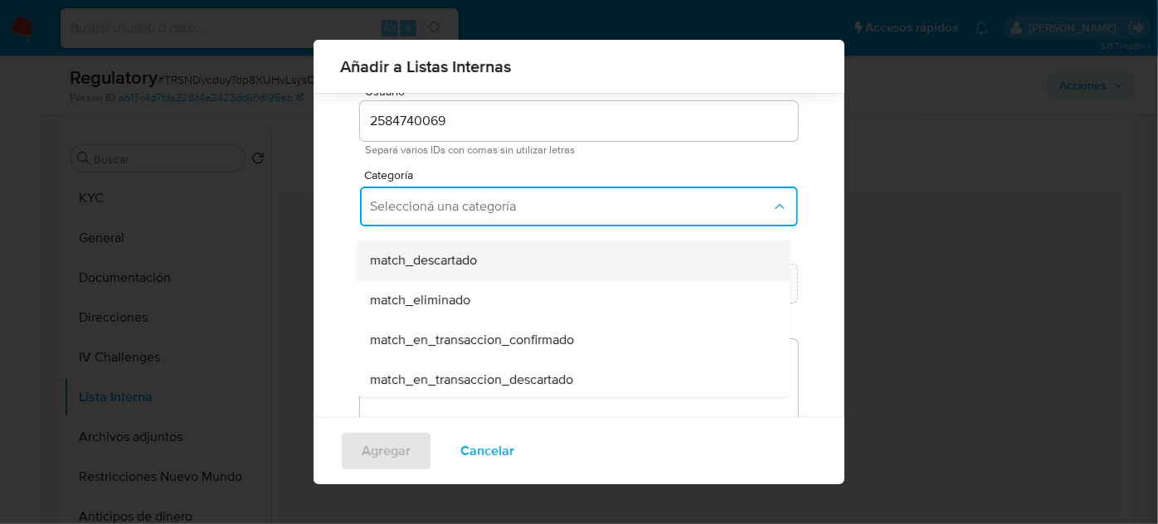
click at [508, 265] on div "match_descartado" at bounding box center [568, 261] width 396 height 40
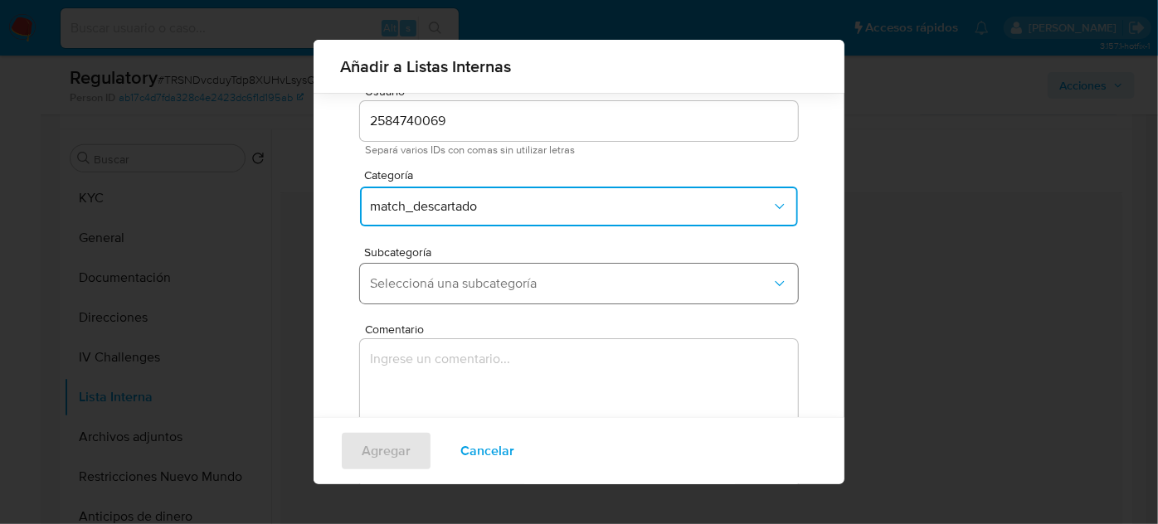
click at [506, 286] on span "Seleccioná una subcategoría" at bounding box center [570, 283] width 401 height 17
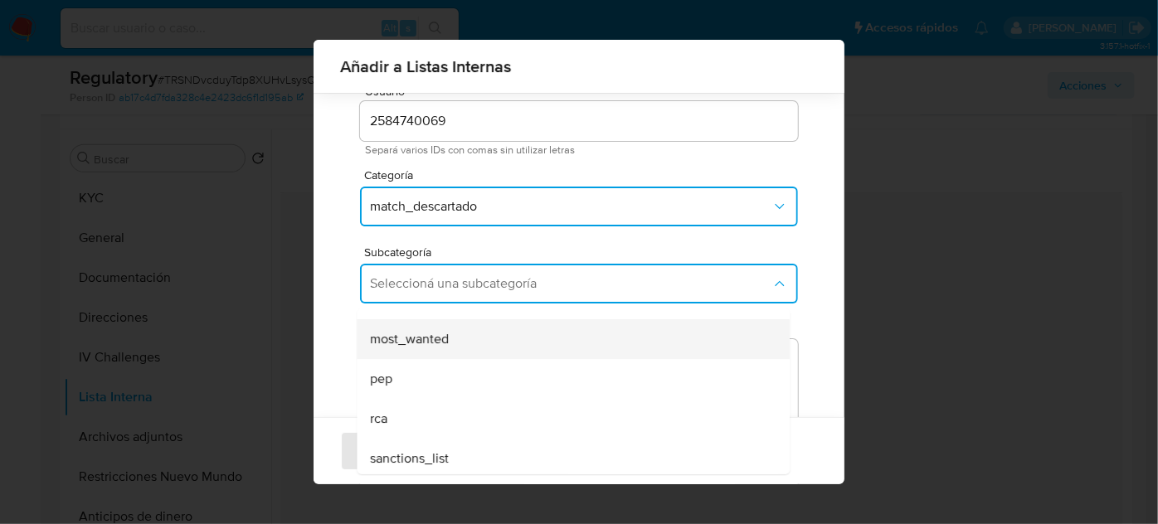
scroll to position [113, 0]
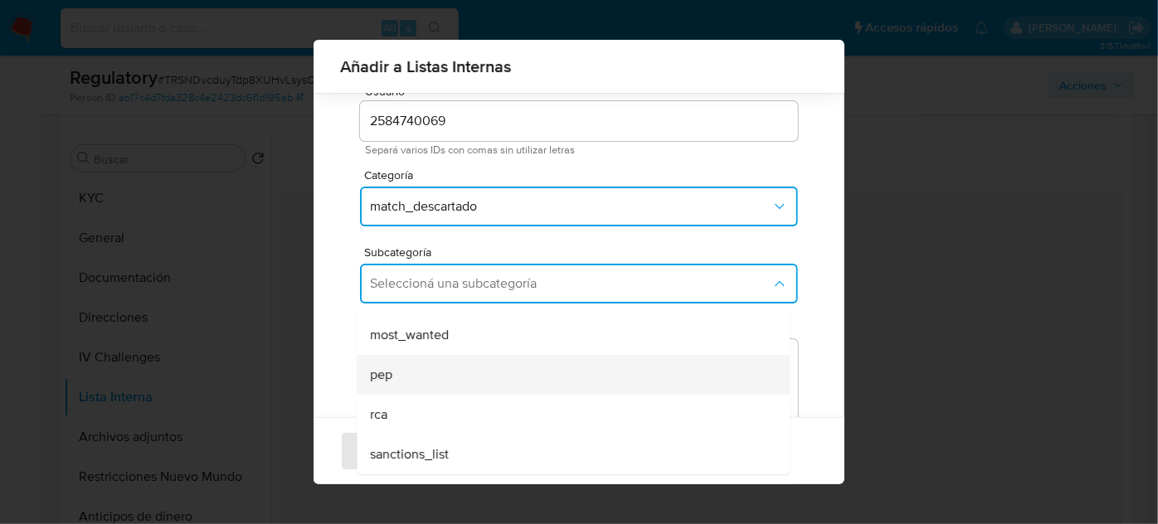
click at [475, 372] on div "pep" at bounding box center [568, 375] width 396 height 40
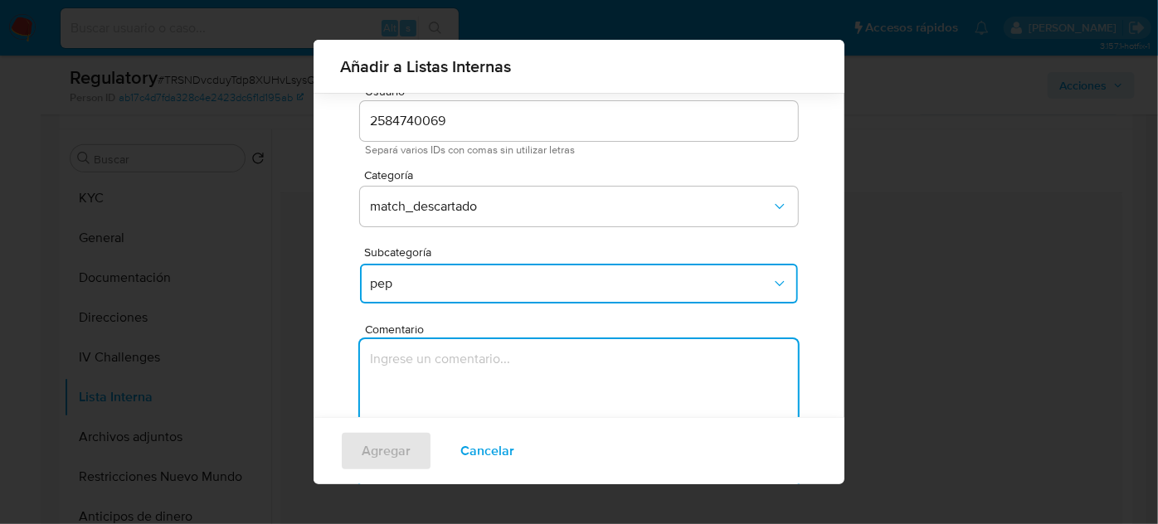
click at [475, 372] on textarea "Comentario" at bounding box center [579, 418] width 438 height 159
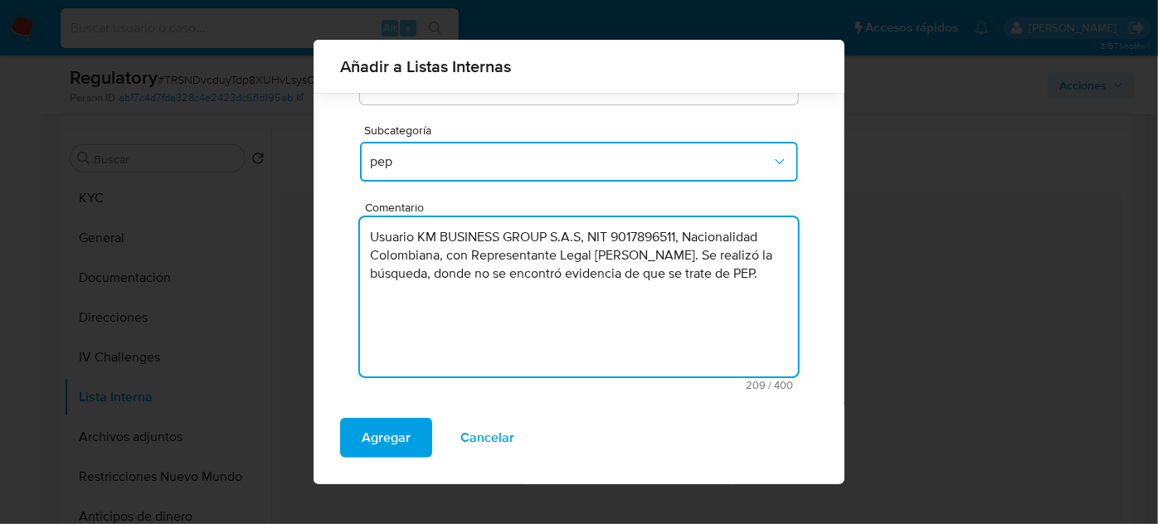
scroll to position [108, 0]
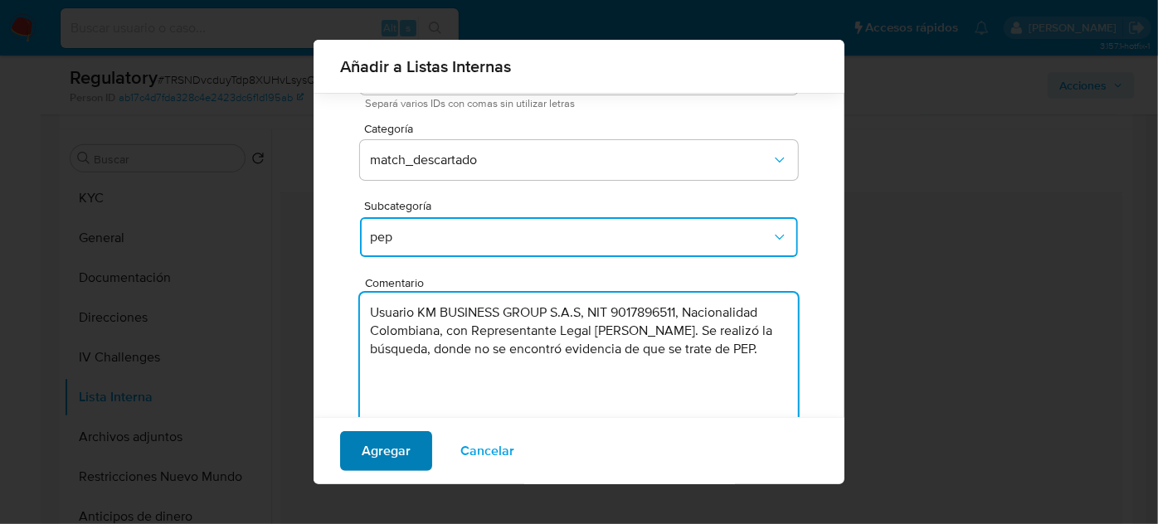
type textarea "Usuario KM BUSINESS GROUP S.A.S, NIT 9017896511, Nacionalidad Colombiana, con R…"
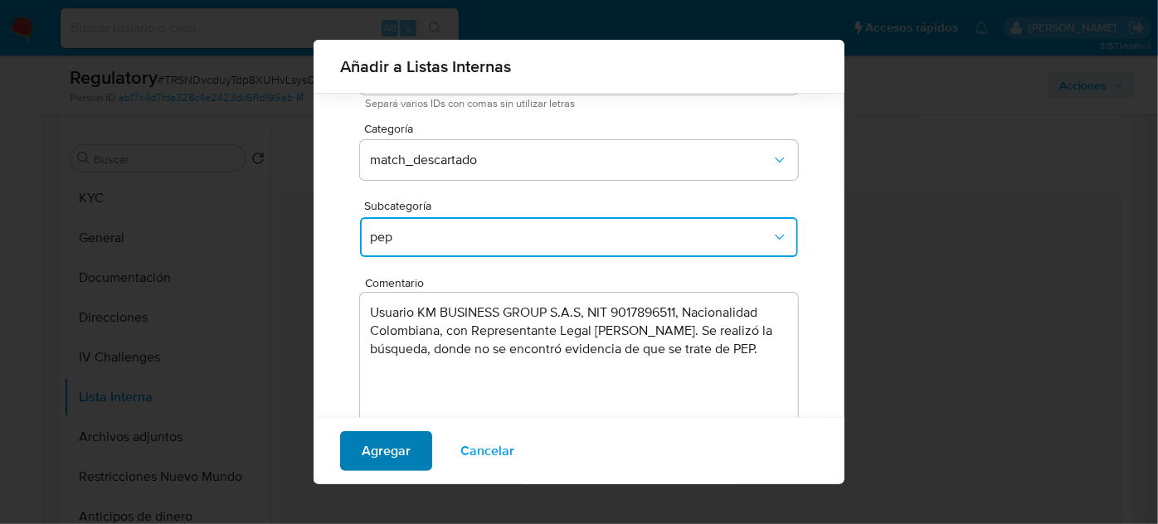
click at [382, 453] on span "Agregar" at bounding box center [386, 451] width 49 height 36
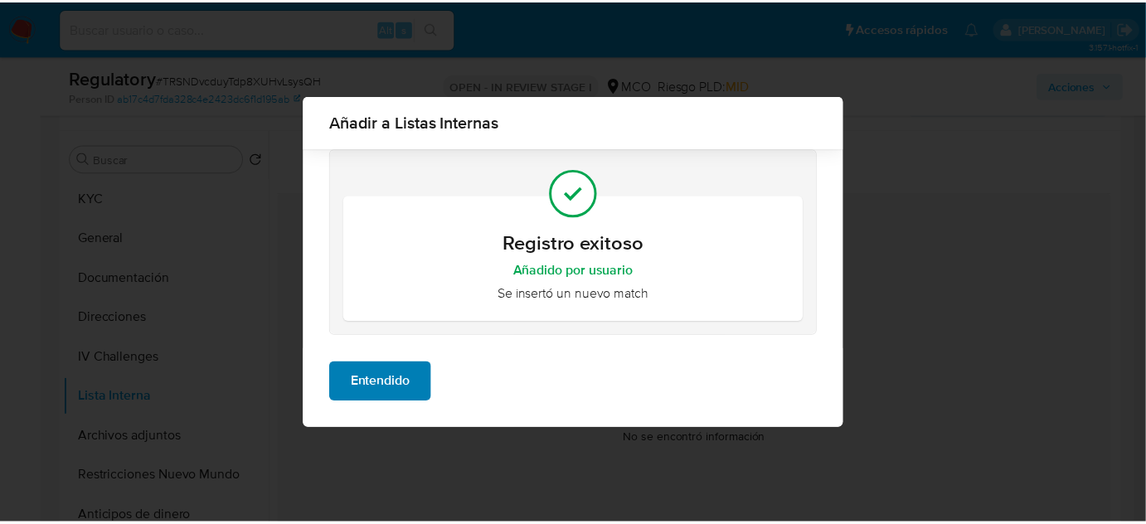
scroll to position [0, 0]
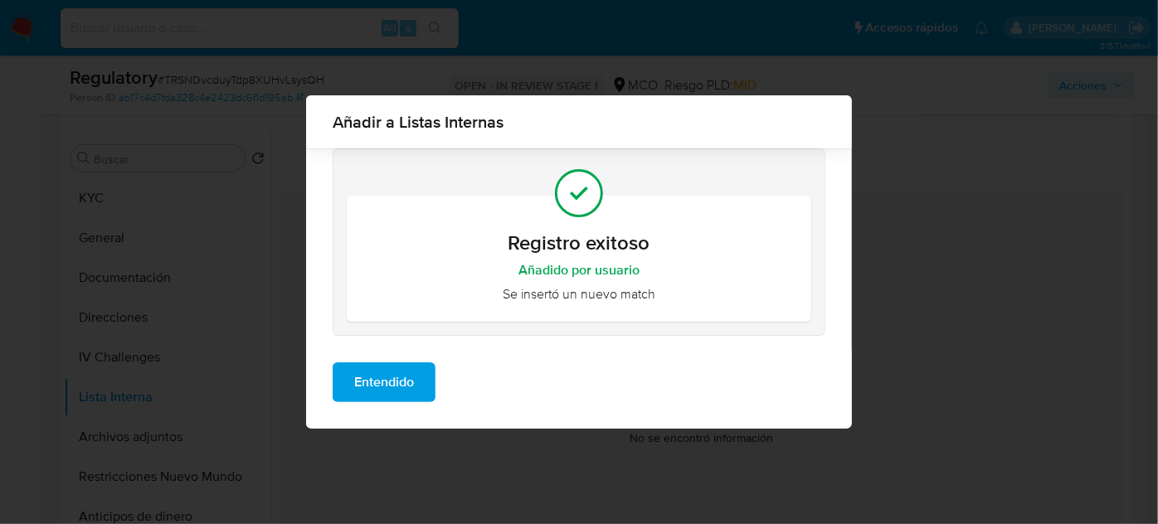
click at [384, 389] on span "Entendido" at bounding box center [384, 382] width 60 height 36
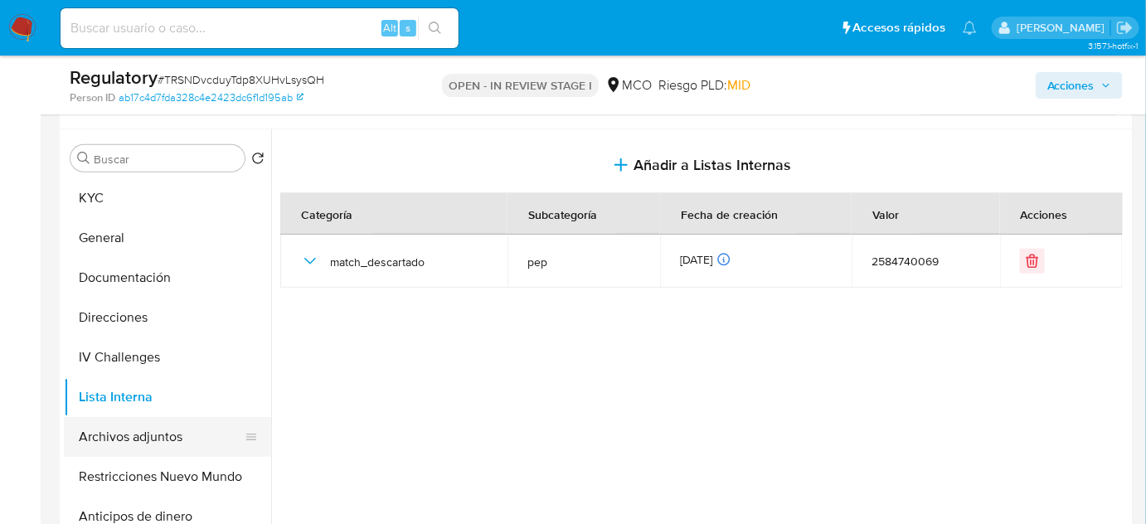
click at [139, 435] on button "Archivos adjuntos" at bounding box center [161, 437] width 194 height 40
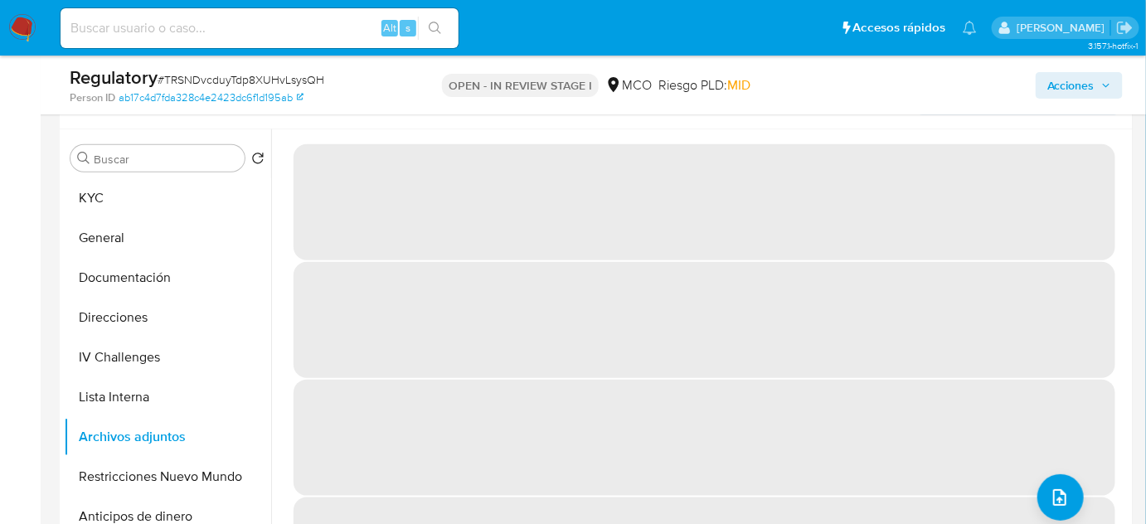
scroll to position [377, 0]
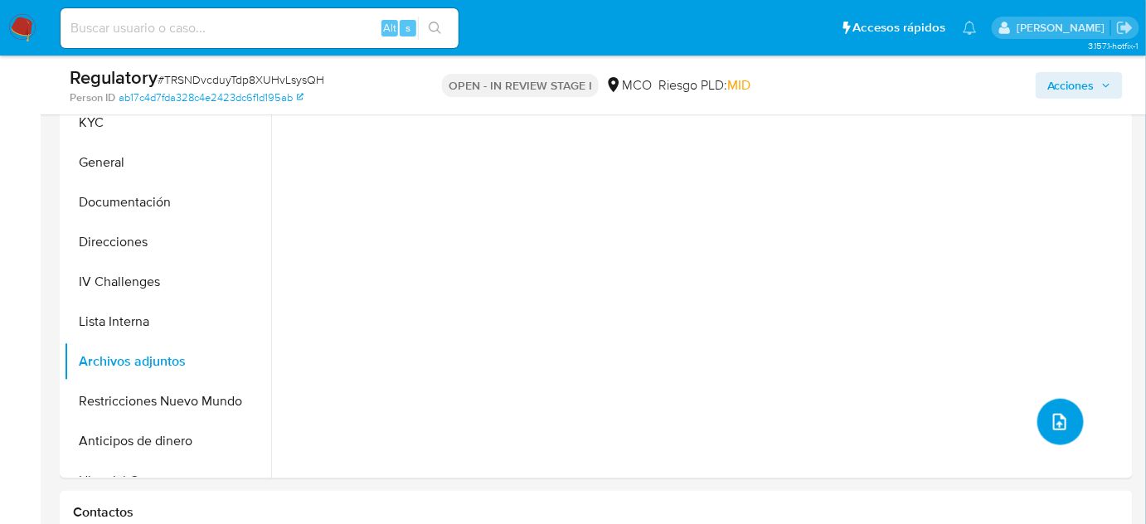
click at [1055, 420] on icon "upload-file" at bounding box center [1060, 422] width 20 height 20
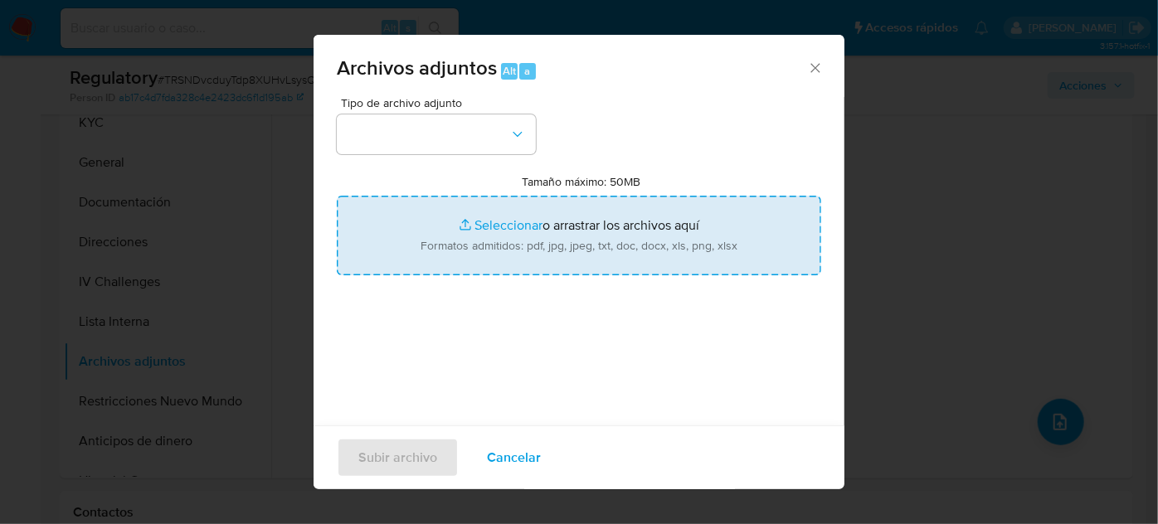
click at [575, 234] on input "Tamaño máximo: 50MB Seleccionar archivos" at bounding box center [579, 236] width 484 height 80
type input "C:\fakepath\CaseDossierReport_5jb7usn3a6jv1jz0nktsxilq6.pdf"
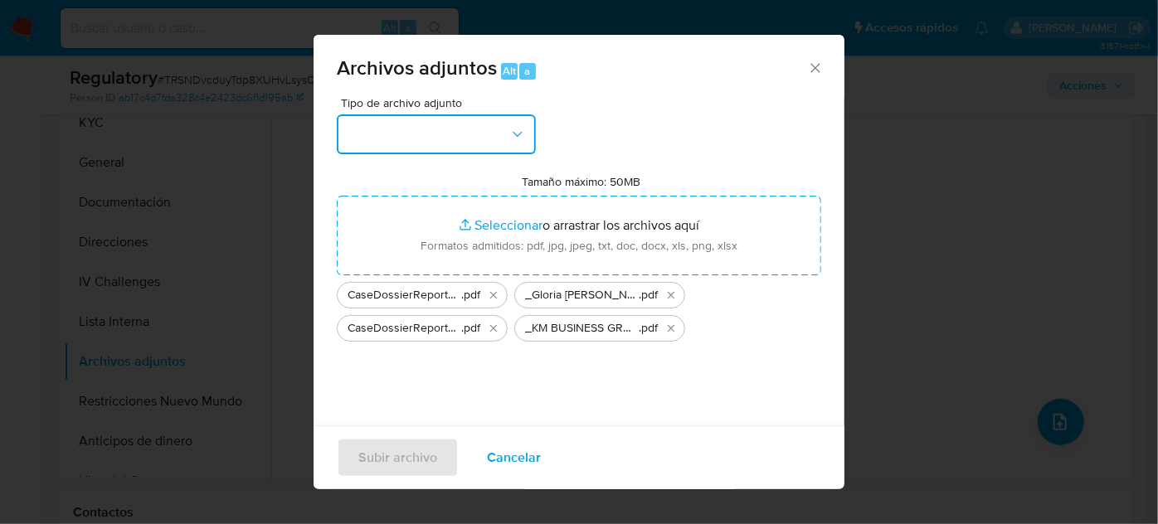
click at [484, 139] on button "button" at bounding box center [436, 134] width 199 height 40
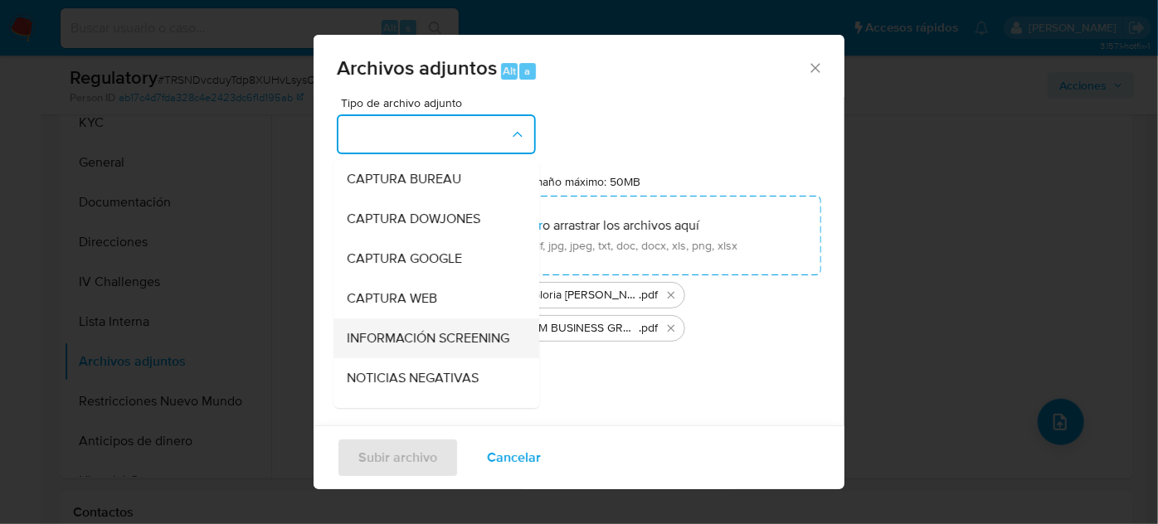
click at [418, 347] on span "INFORMACIÓN SCREENING" at bounding box center [428, 338] width 163 height 17
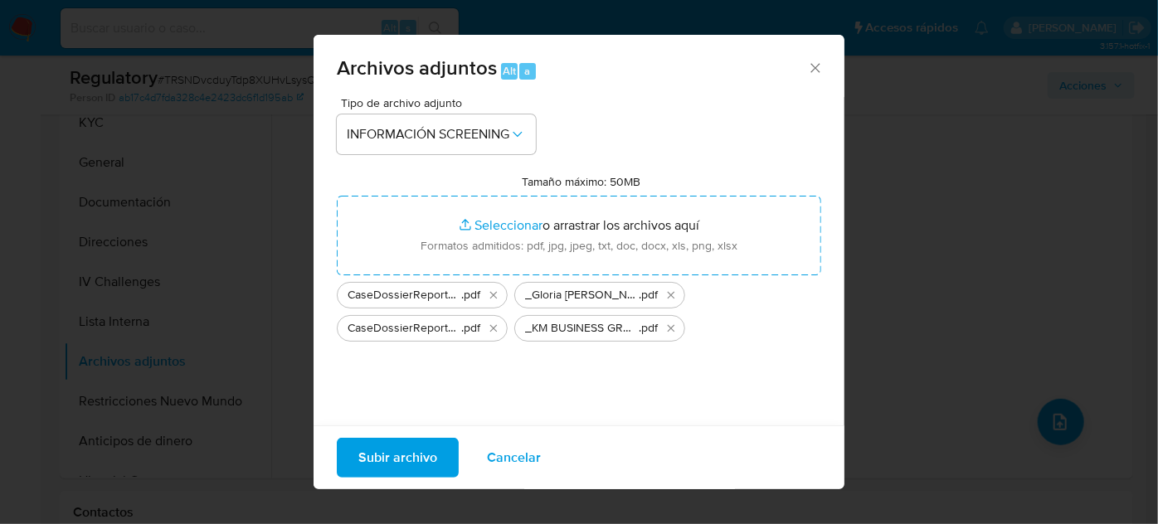
click at [393, 456] on span "Subir archivo" at bounding box center [397, 458] width 79 height 36
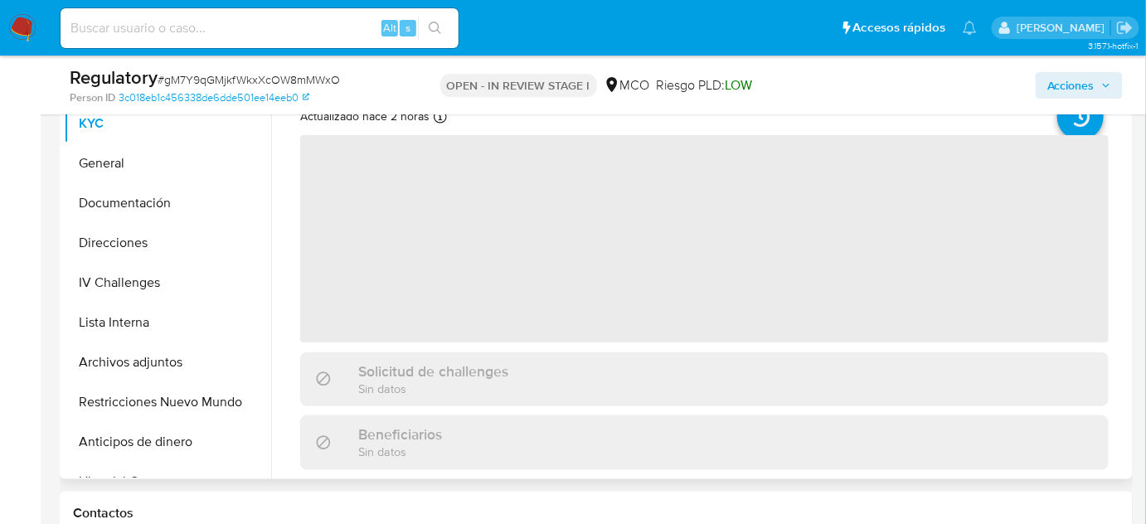
scroll to position [377, 0]
select select "10"
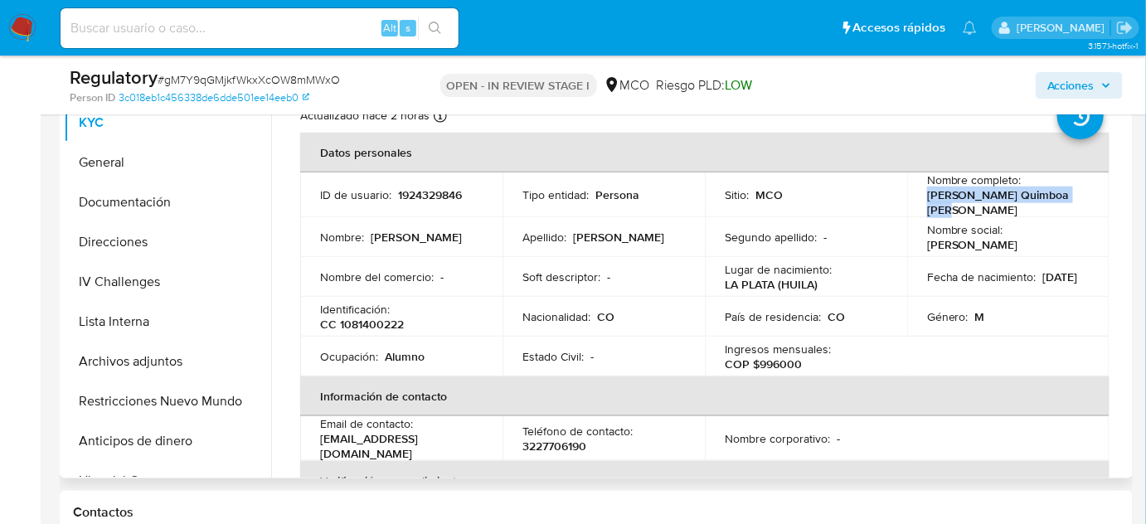
drag, startPoint x: 950, startPoint y: 216, endPoint x: 920, endPoint y: 201, distance: 33.4
click at [920, 201] on td "Nombre completo : [PERSON_NAME] Quimboa [PERSON_NAME]" at bounding box center [1008, 195] width 202 height 45
click at [965, 210] on p "[PERSON_NAME] Quimboa [PERSON_NAME]" at bounding box center [1005, 202] width 156 height 30
drag, startPoint x: 965, startPoint y: 210, endPoint x: 919, endPoint y: 206, distance: 46.6
click at [919, 206] on td "Nombre completo : [PERSON_NAME] Quimboa [PERSON_NAME]" at bounding box center [1008, 195] width 202 height 45
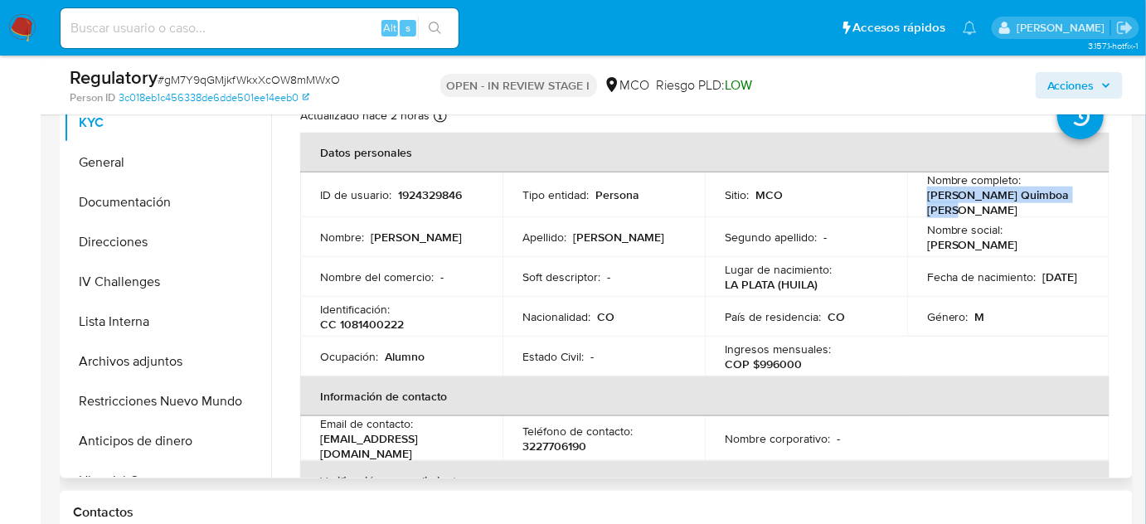
copy p "[PERSON_NAME] Quimboa [PERSON_NAME]"
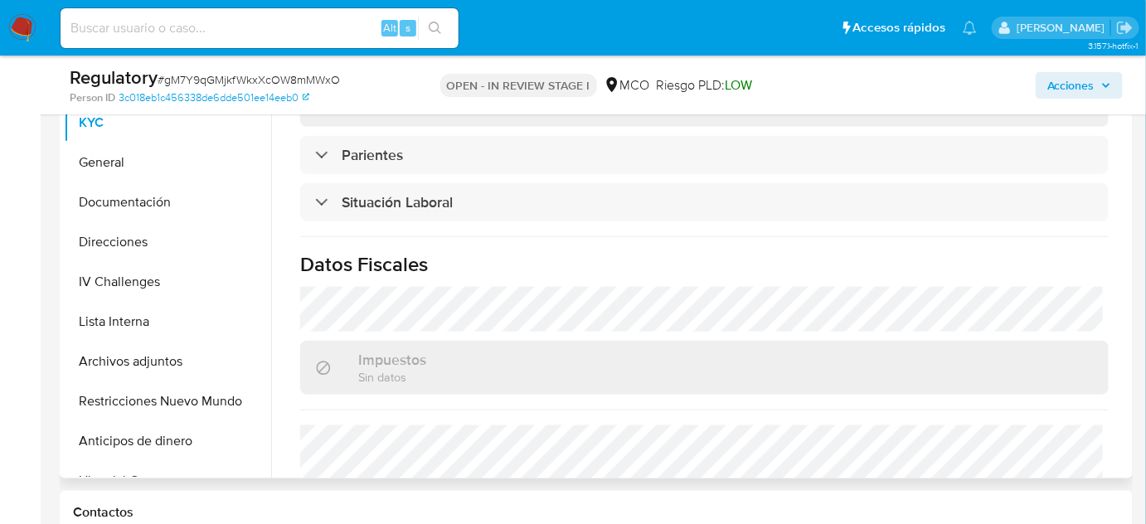
scroll to position [754, 0]
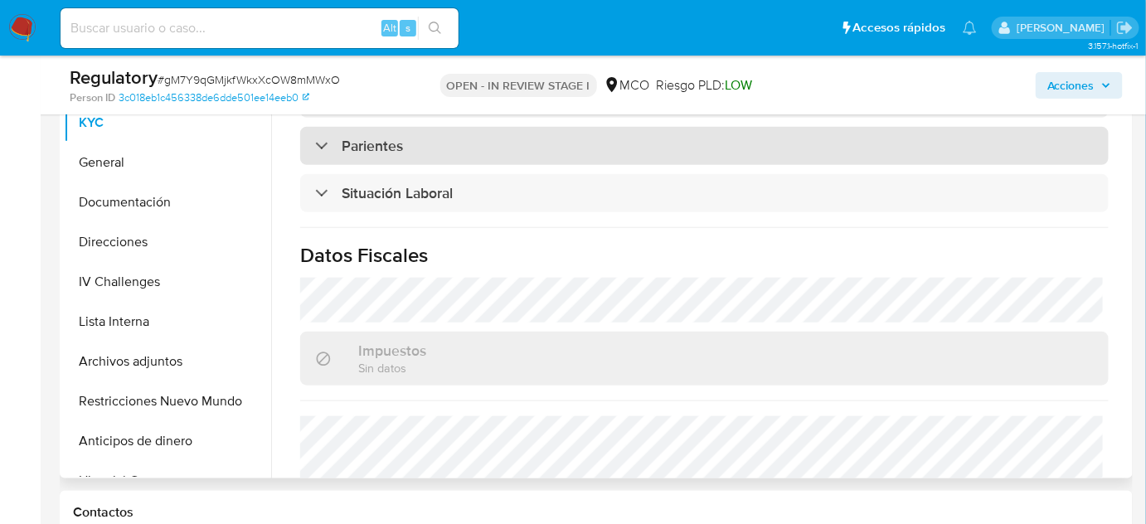
click at [347, 151] on div "Parientes" at bounding box center [704, 146] width 809 height 38
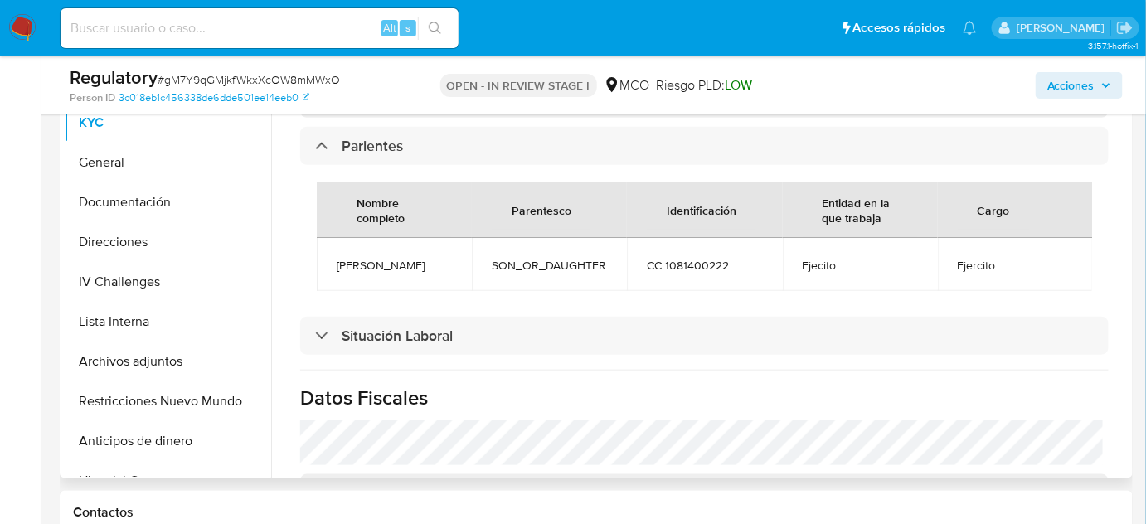
drag, startPoint x: 440, startPoint y: 258, endPoint x: 337, endPoint y: 254, distance: 103.8
click at [337, 258] on span "Carlos Quimboa" at bounding box center [394, 265] width 115 height 15
copy span "Carlos Quimboa"
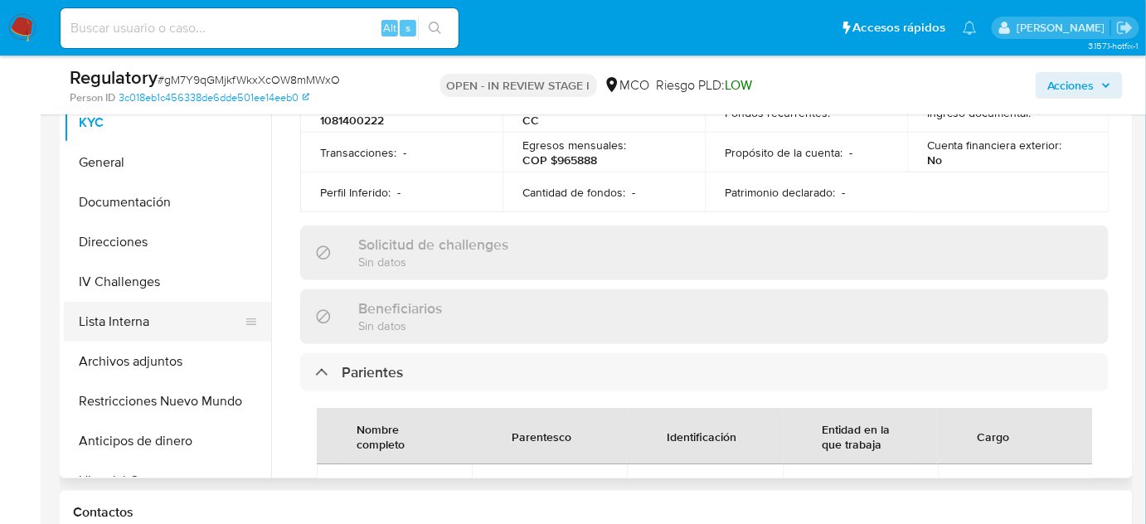
click at [130, 324] on button "Lista Interna" at bounding box center [161, 322] width 194 height 40
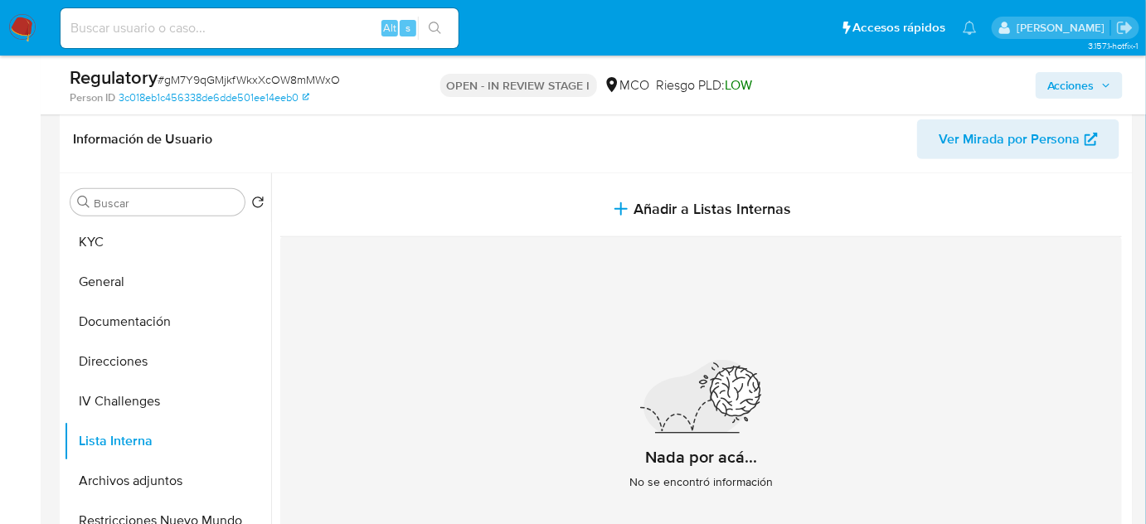
scroll to position [226, 0]
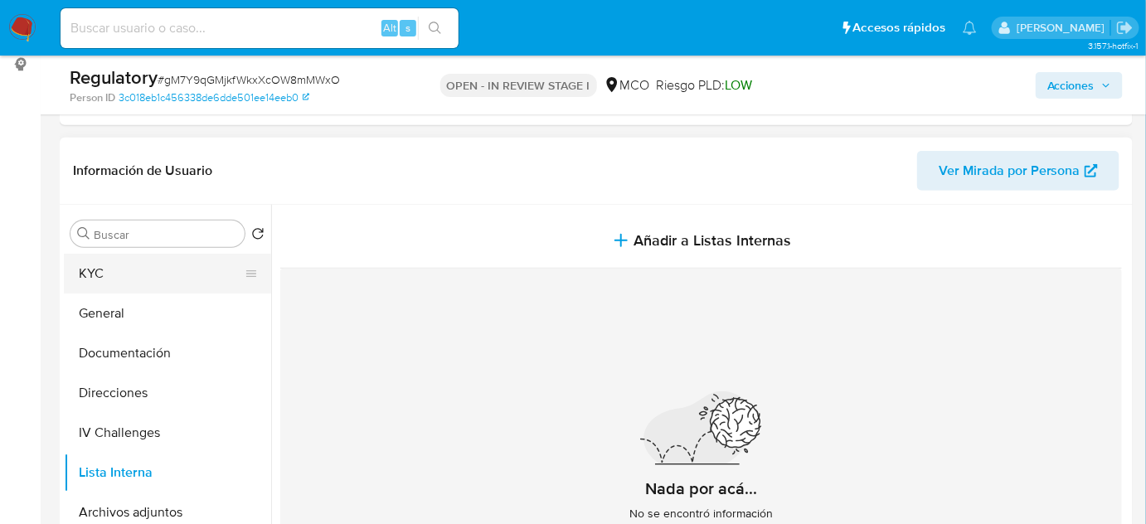
click at [124, 283] on button "KYC" at bounding box center [161, 274] width 194 height 40
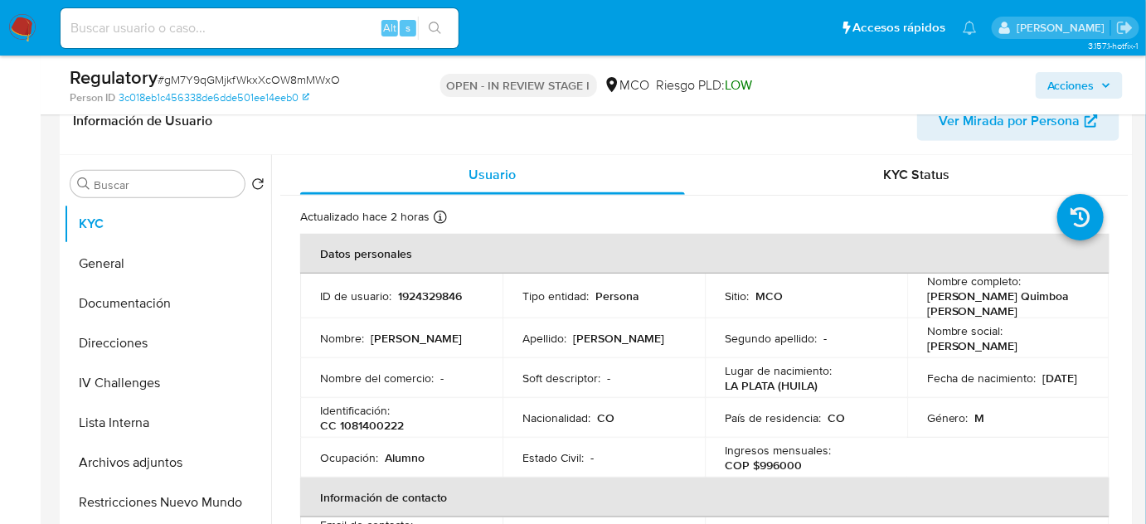
scroll to position [301, 0]
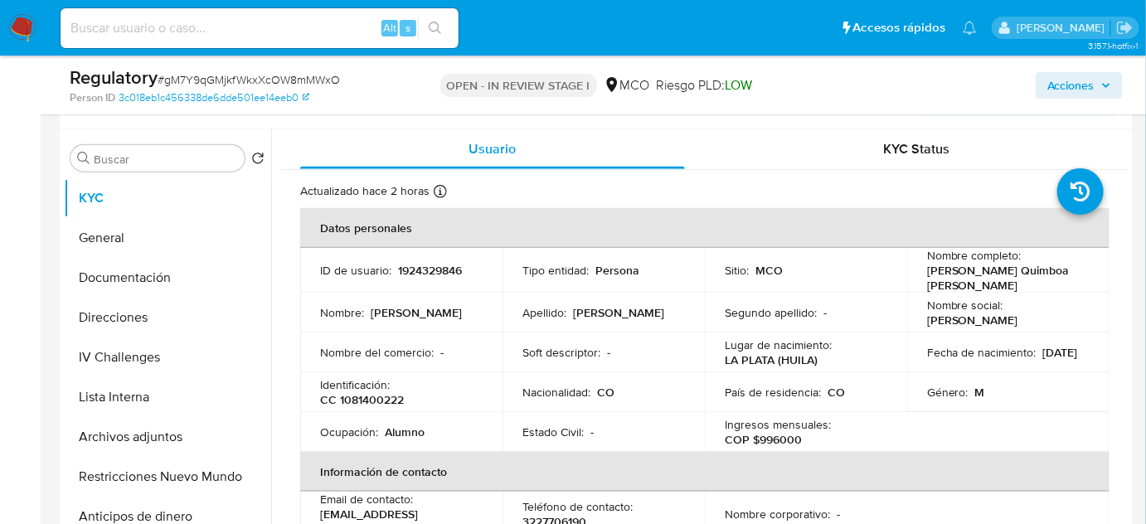
drag, startPoint x: 934, startPoint y: 296, endPoint x: 917, endPoint y: 274, distance: 27.9
click at [917, 274] on tbody "ID de usuario : 1924329846 Tipo entidad : Persona Sitio : MCO Nombre completo :…" at bounding box center [704, 350] width 809 height 204
drag, startPoint x: 923, startPoint y: 272, endPoint x: 957, endPoint y: 284, distance: 36.2
click at [957, 284] on p "[PERSON_NAME] Quimboa [PERSON_NAME]" at bounding box center [1005, 278] width 156 height 30
copy p "[PERSON_NAME] Quimboa [PERSON_NAME]"
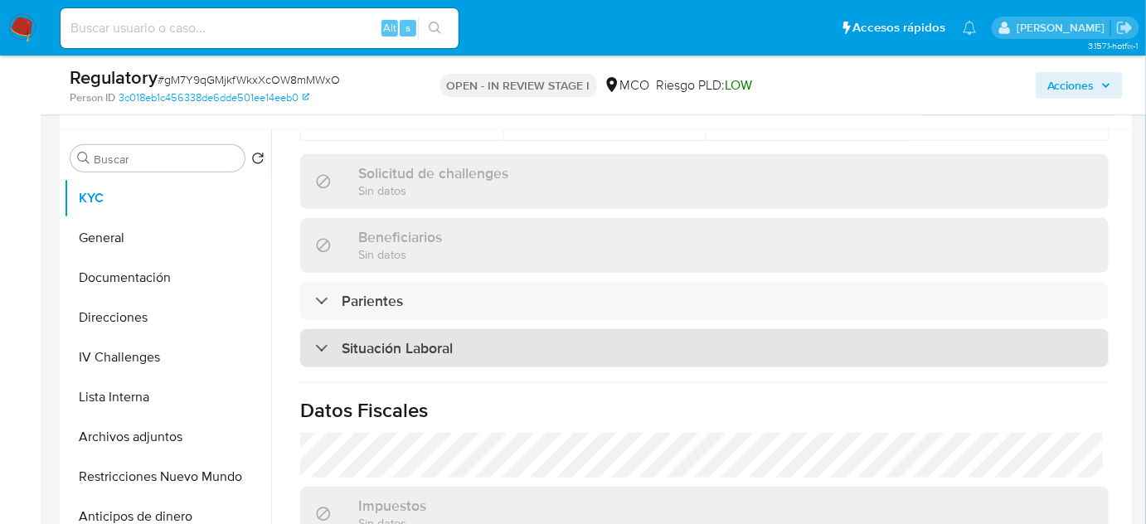
scroll to position [678, 0]
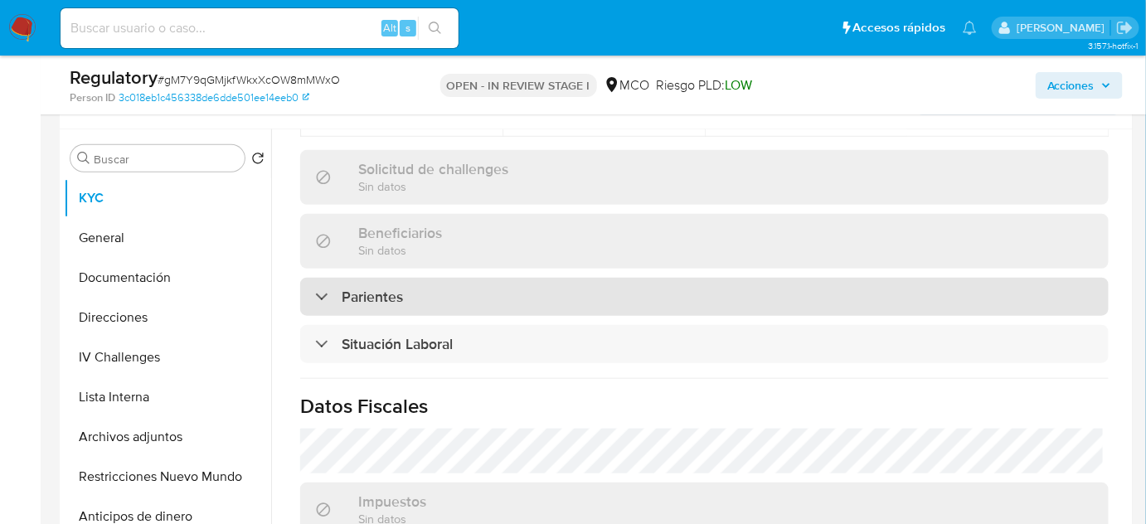
click at [386, 294] on h3 "Parientes" at bounding box center [372, 297] width 61 height 18
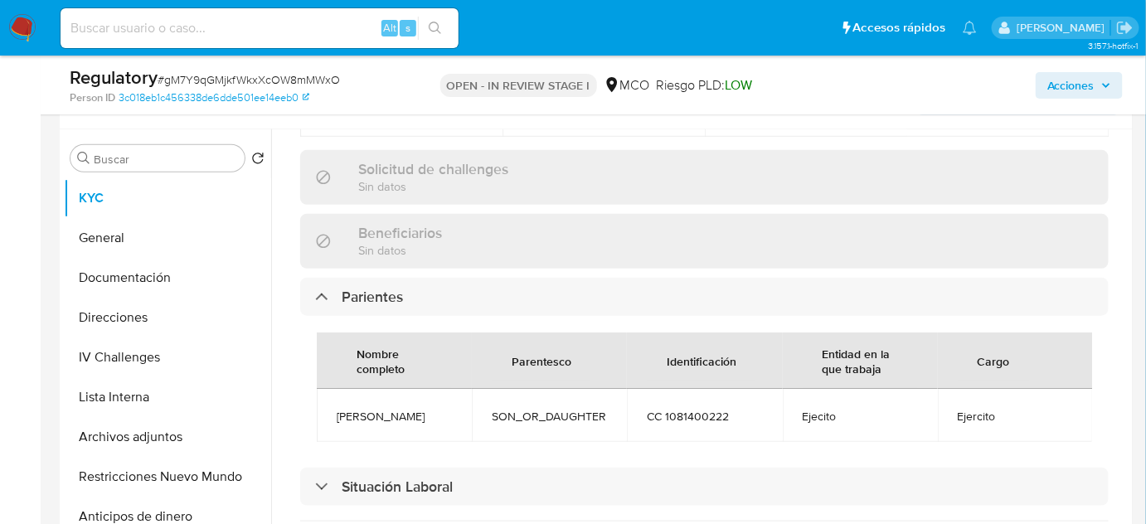
drag, startPoint x: 430, startPoint y: 405, endPoint x: 338, endPoint y: 412, distance: 92.4
click at [338, 412] on span "Carlos Quimboa" at bounding box center [394, 416] width 115 height 15
copy span "Carlos Quimboa"
drag, startPoint x: 544, startPoint y: 411, endPoint x: 610, endPoint y: 412, distance: 66.4
click at [610, 412] on td "SON_OR_DAUGHTER" at bounding box center [549, 415] width 155 height 53
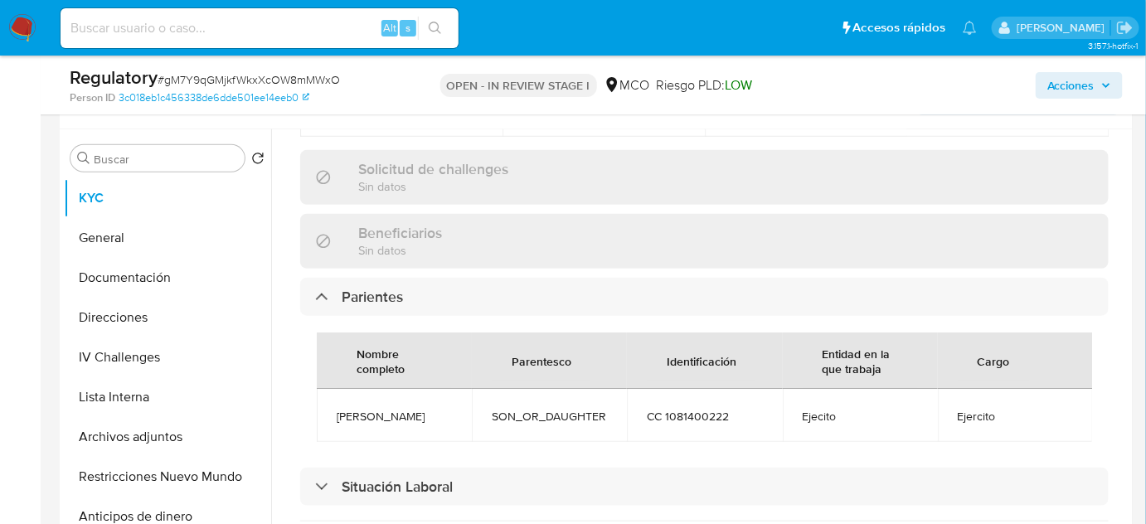
click at [432, 411] on span "Carlos Quimboa" at bounding box center [394, 416] width 115 height 15
drag, startPoint x: 1006, startPoint y: 411, endPoint x: 953, endPoint y: 415, distance: 53.2
click at [958, 415] on span "Ejercito" at bounding box center [1015, 416] width 115 height 15
copy span "Ejercito"
click at [124, 401] on button "Lista Interna" at bounding box center [161, 397] width 194 height 40
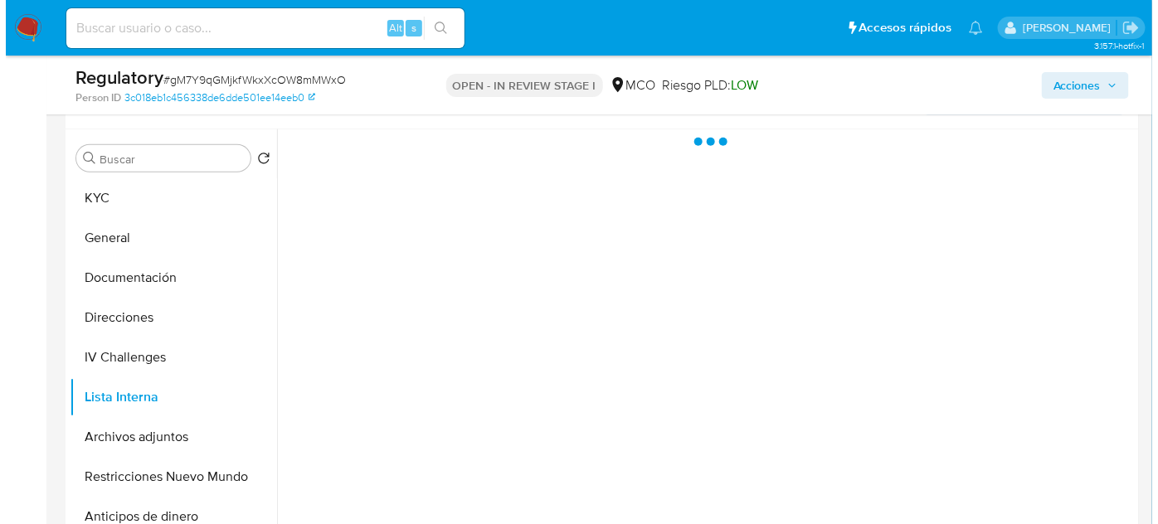
scroll to position [0, 0]
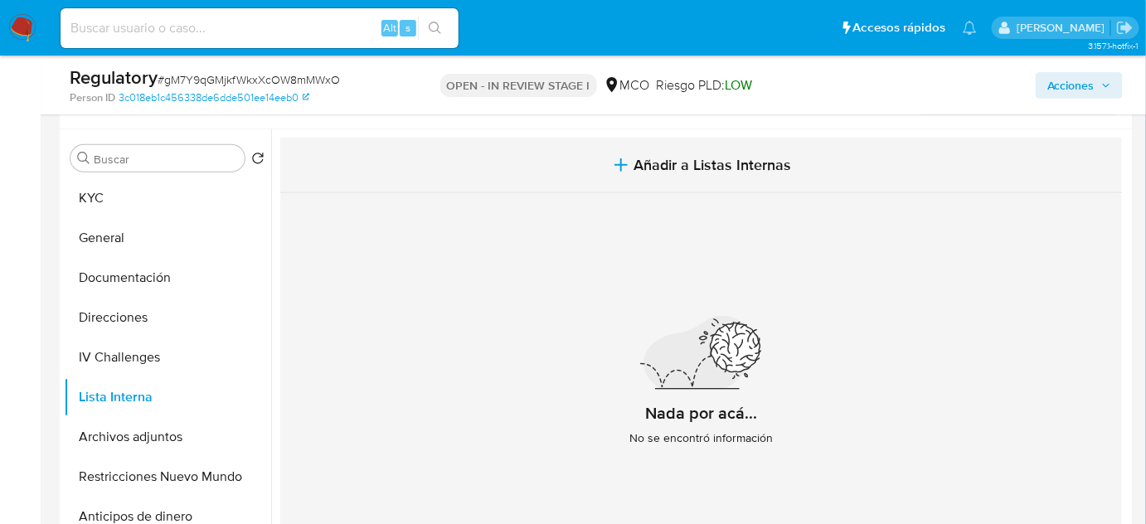
click at [611, 156] on icon "button" at bounding box center [621, 165] width 20 height 20
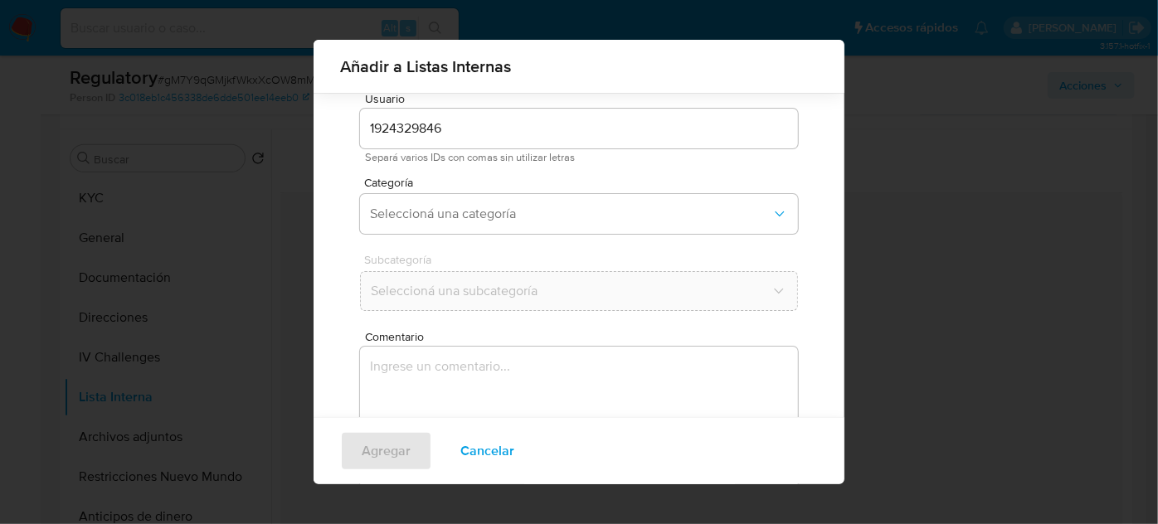
scroll to position [61, 0]
click at [474, 217] on button "Seleccioná una categoría" at bounding box center [579, 207] width 438 height 40
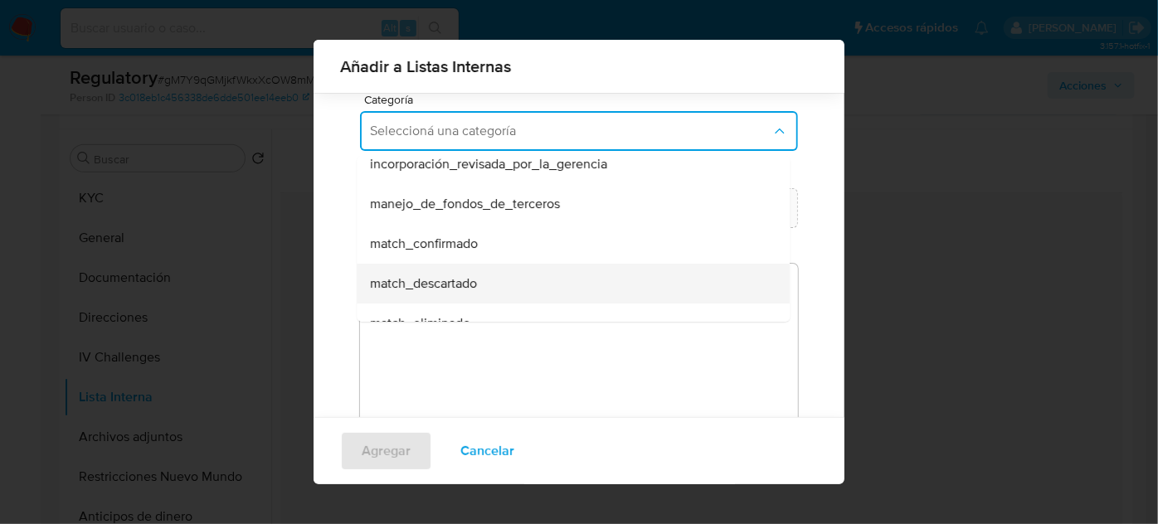
scroll to position [75, 0]
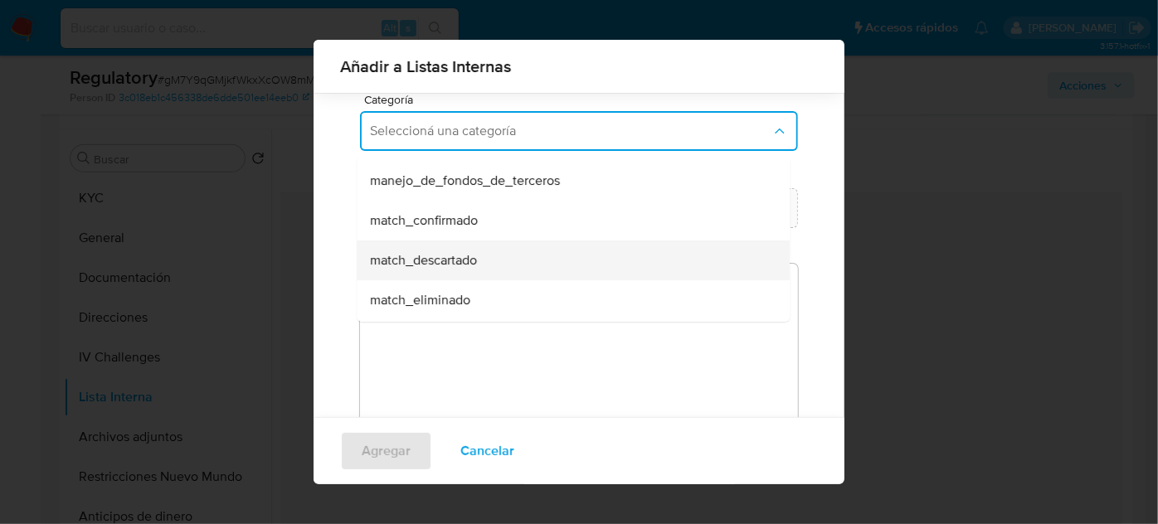
click at [481, 250] on div "match_descartado" at bounding box center [568, 261] width 396 height 40
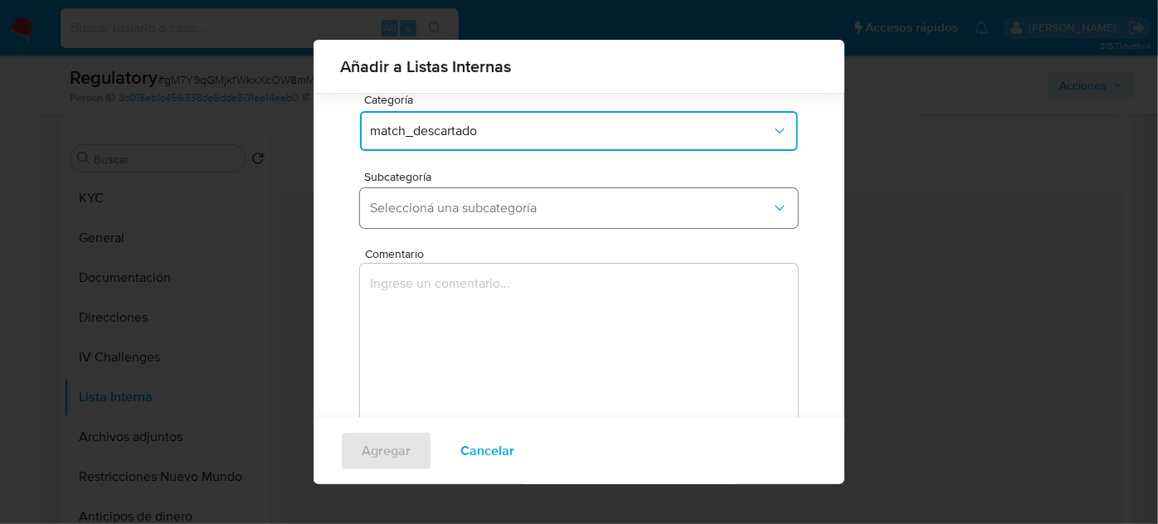
click at [499, 216] on button "Seleccioná una subcategoría" at bounding box center [579, 208] width 438 height 40
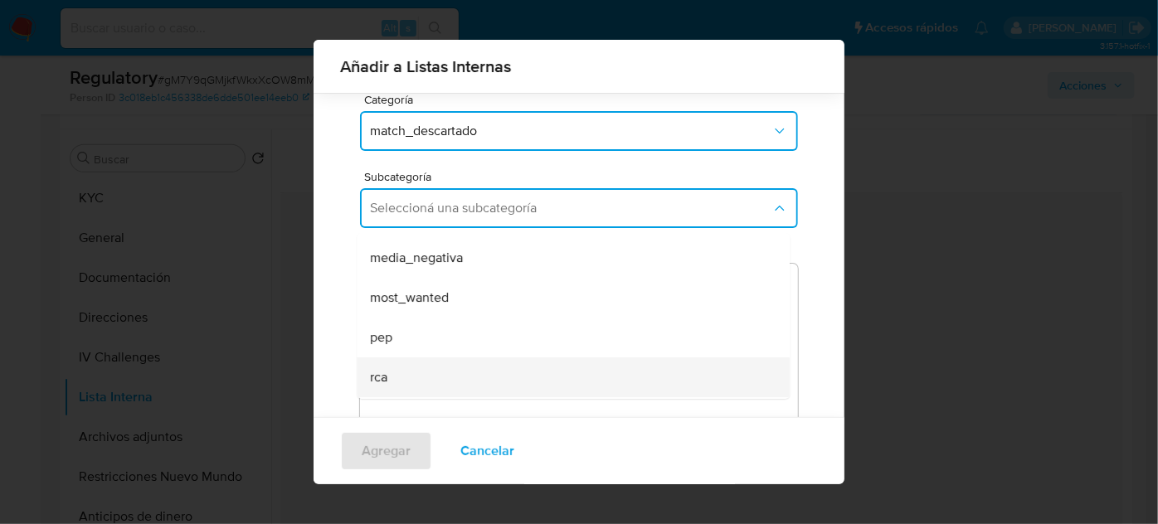
click at [411, 373] on div "rca" at bounding box center [568, 377] width 396 height 40
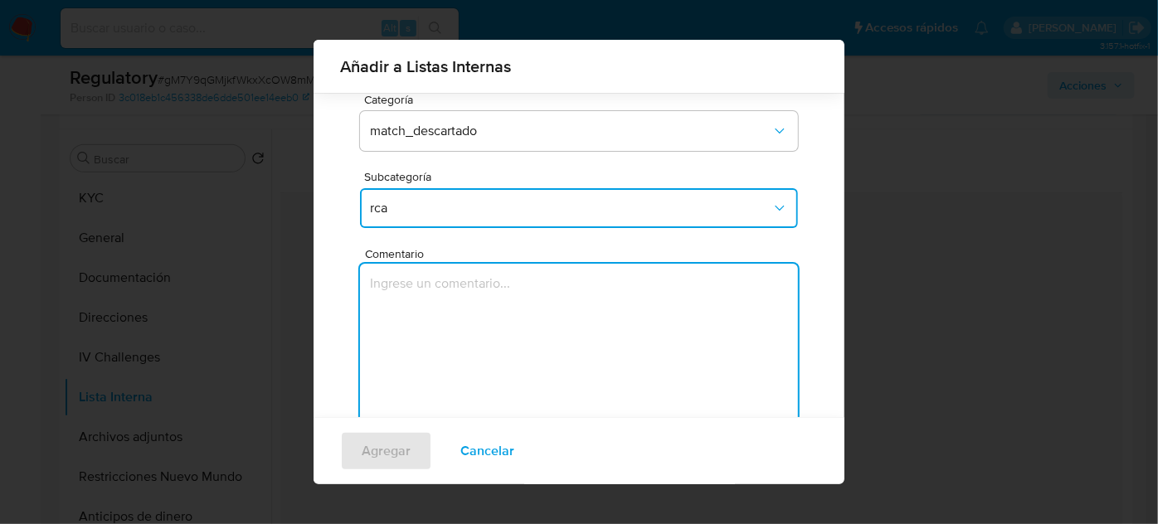
click at [460, 324] on textarea "Comentario" at bounding box center [579, 343] width 438 height 159
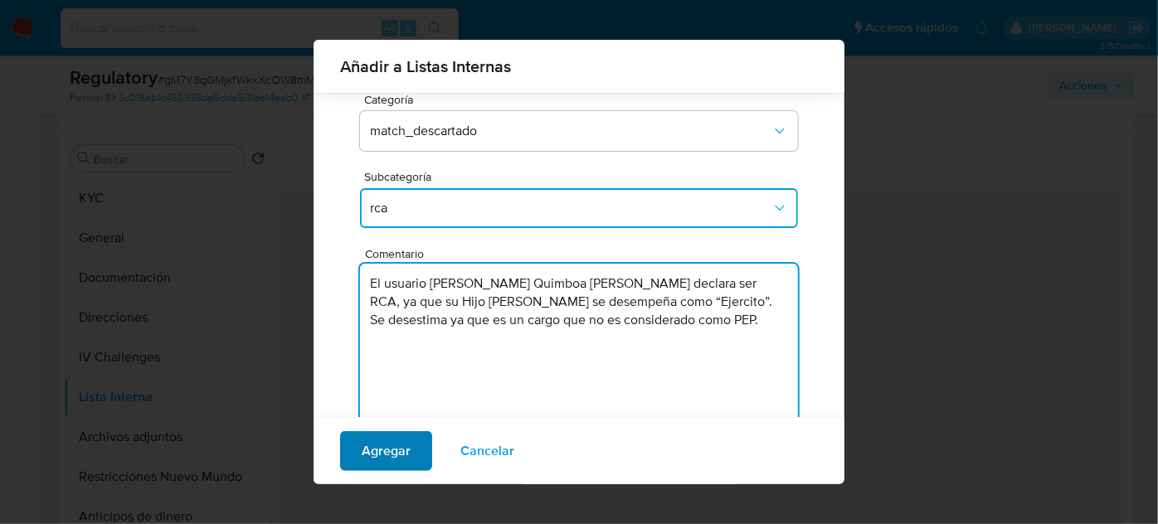
type textarea "El usuario Carlos Andres Quimboa Yunda declara ser RCA, ya que su Hijo Carlos Q…"
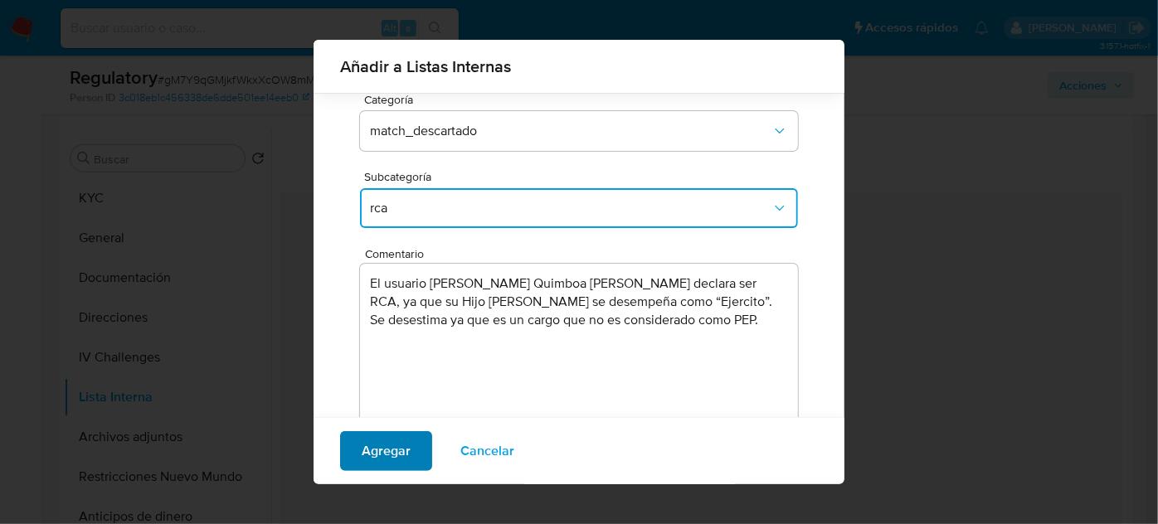
click at [375, 448] on span "Agregar" at bounding box center [386, 451] width 49 height 36
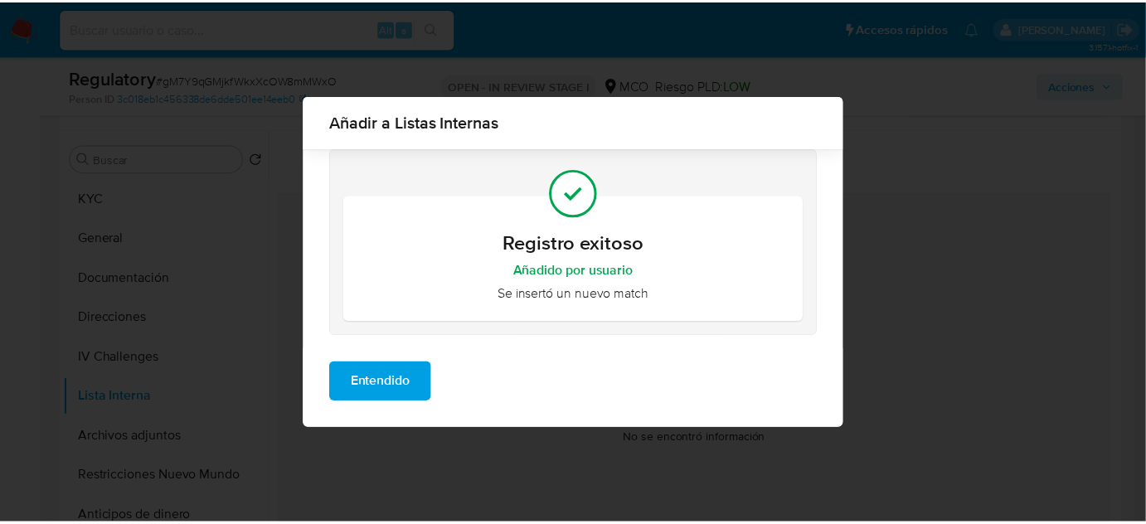
scroll to position [0, 0]
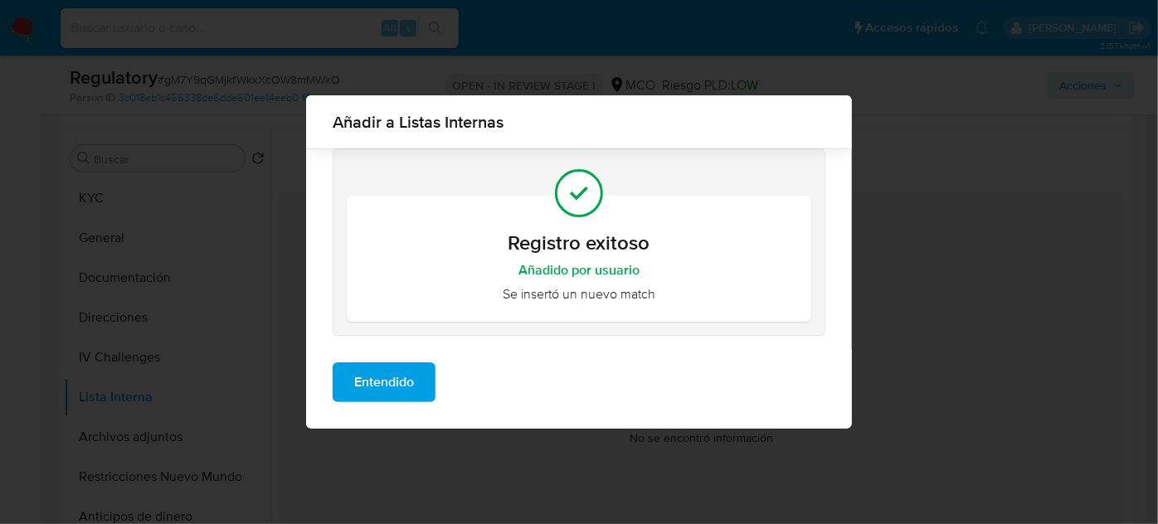
click at [367, 391] on span "Entendido" at bounding box center [384, 382] width 60 height 36
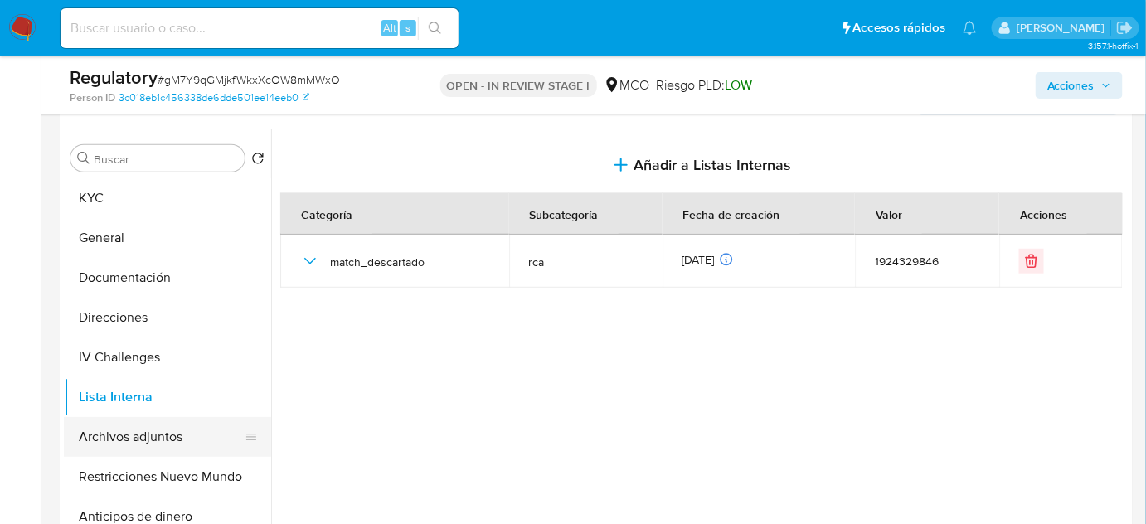
click at [157, 420] on button "Archivos adjuntos" at bounding box center [161, 437] width 194 height 40
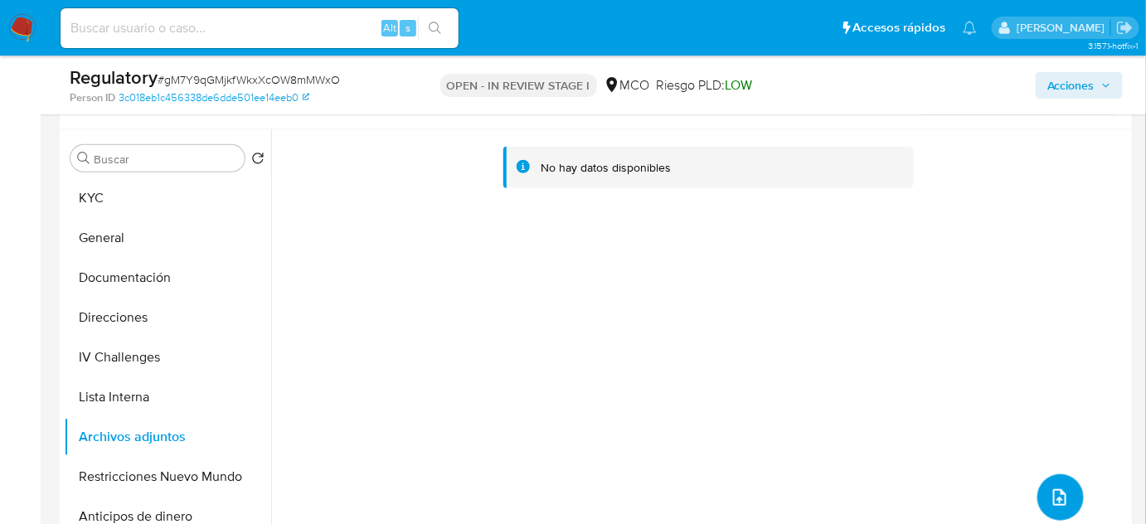
click at [1052, 488] on icon "upload-file" at bounding box center [1060, 498] width 20 height 20
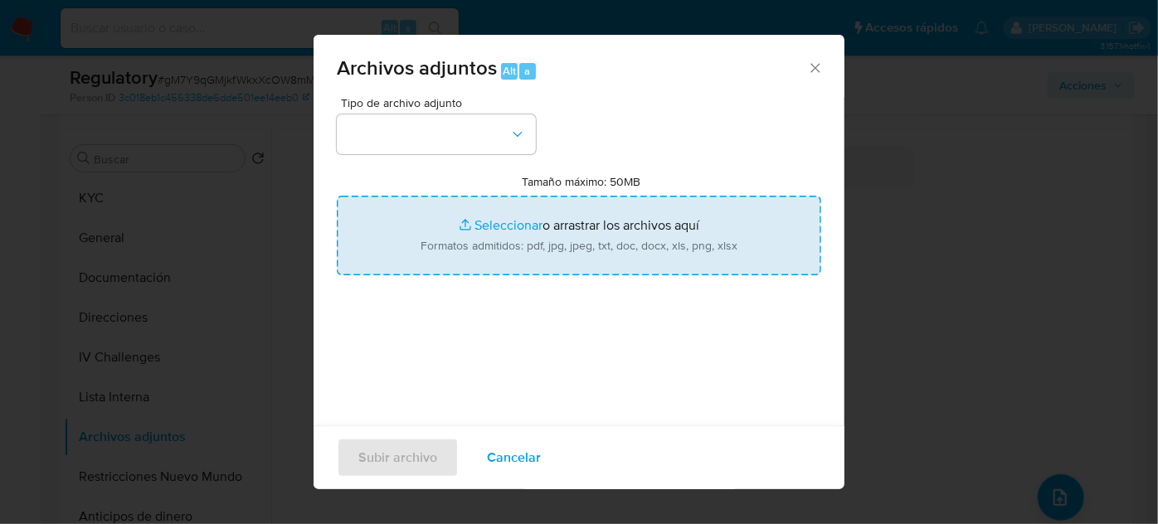
click at [565, 241] on input "Tamaño máximo: 50MB Seleccionar archivos" at bounding box center [579, 236] width 484 height 80
type input "C:\fakepath\CaseDossierReport_5jb7usn3a6jv1jz0movhwukf4.pdf"
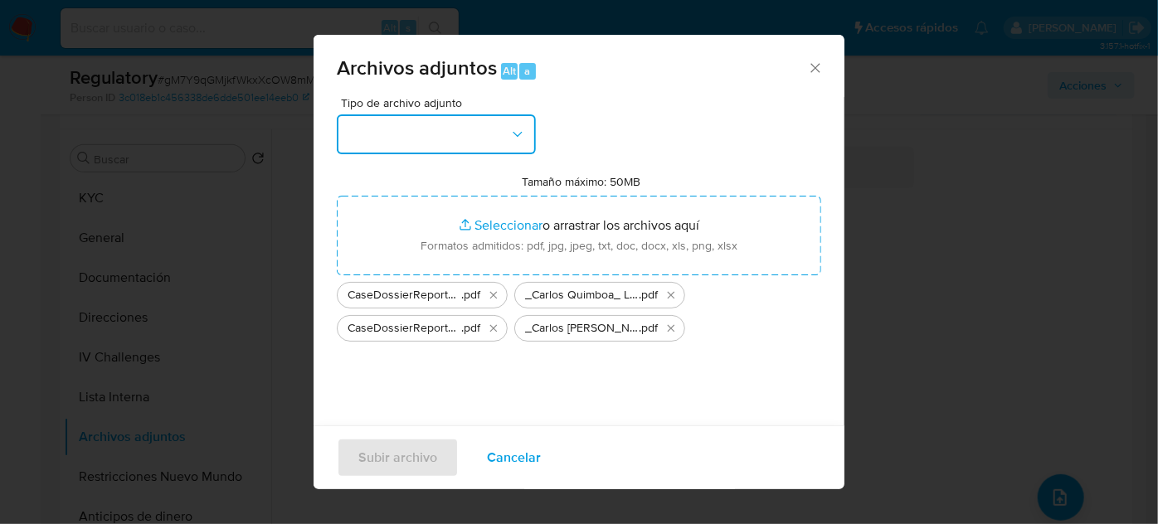
click at [473, 141] on button "button" at bounding box center [436, 134] width 199 height 40
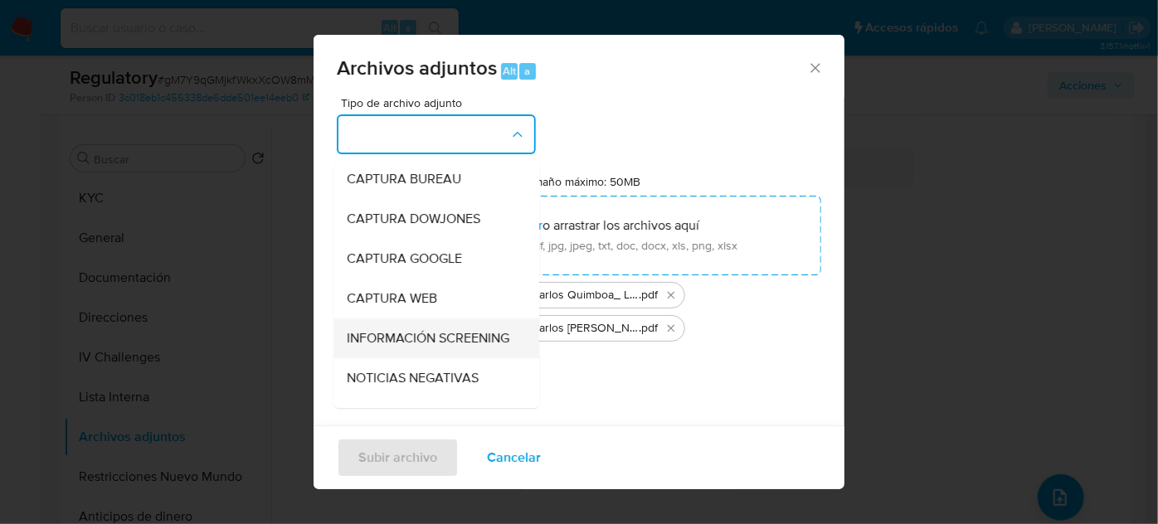
click at [420, 334] on span "INFORMACIÓN SCREENING" at bounding box center [428, 338] width 163 height 17
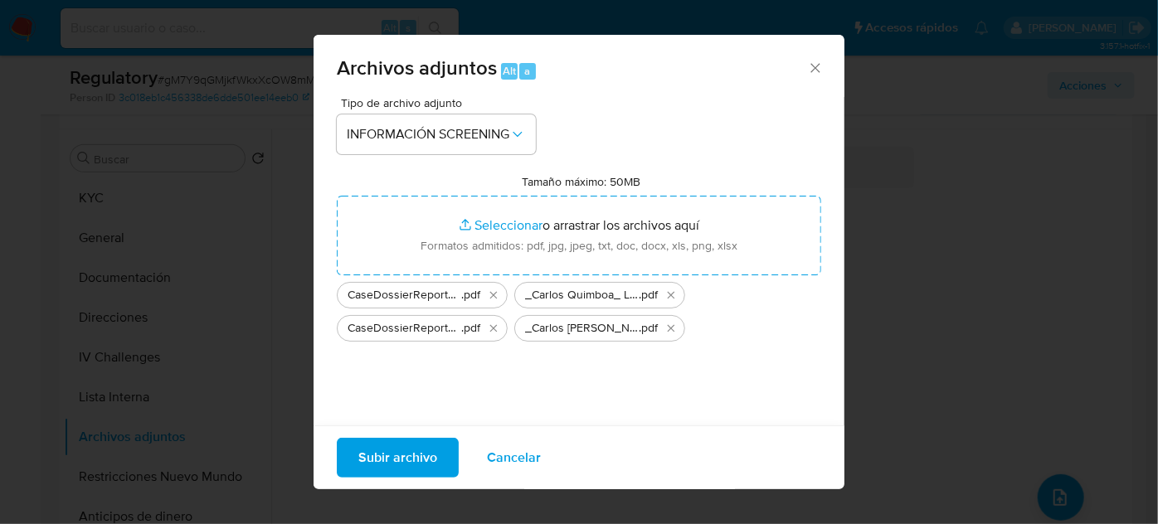
click at [396, 458] on span "Subir archivo" at bounding box center [397, 458] width 79 height 36
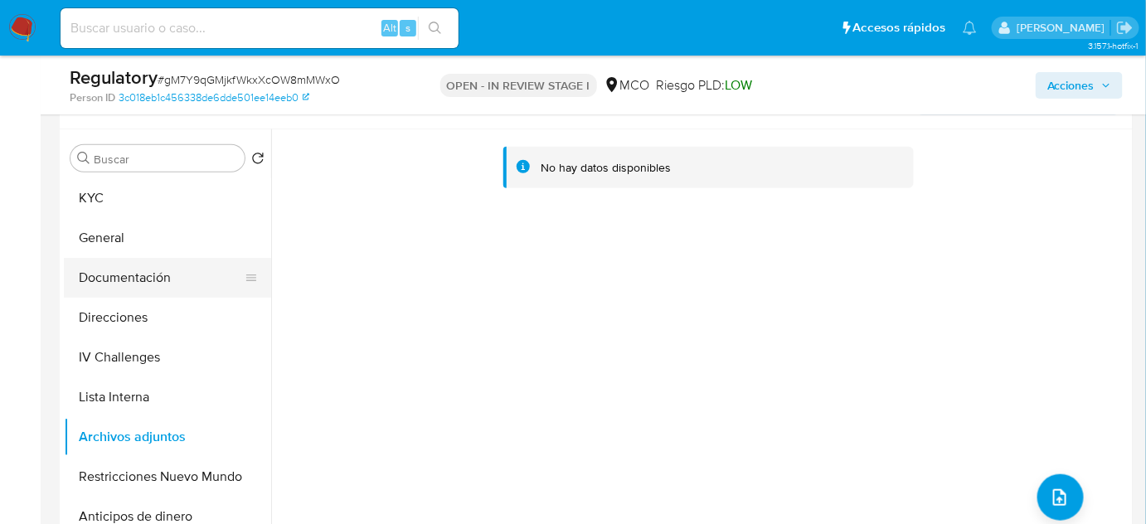
click at [158, 281] on button "Documentación" at bounding box center [161, 278] width 194 height 40
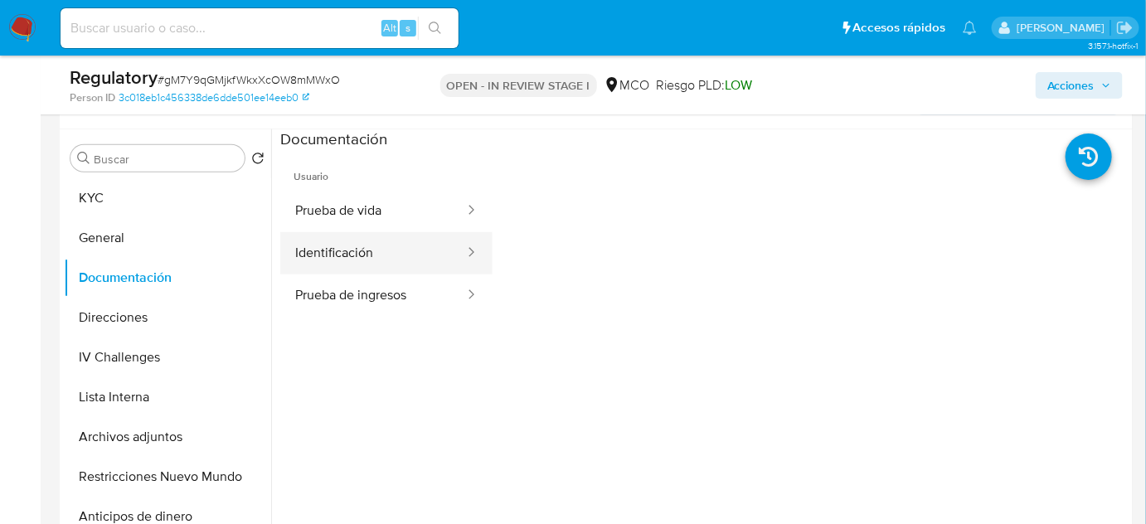
click at [363, 236] on button "Identificación" at bounding box center [373, 253] width 186 height 42
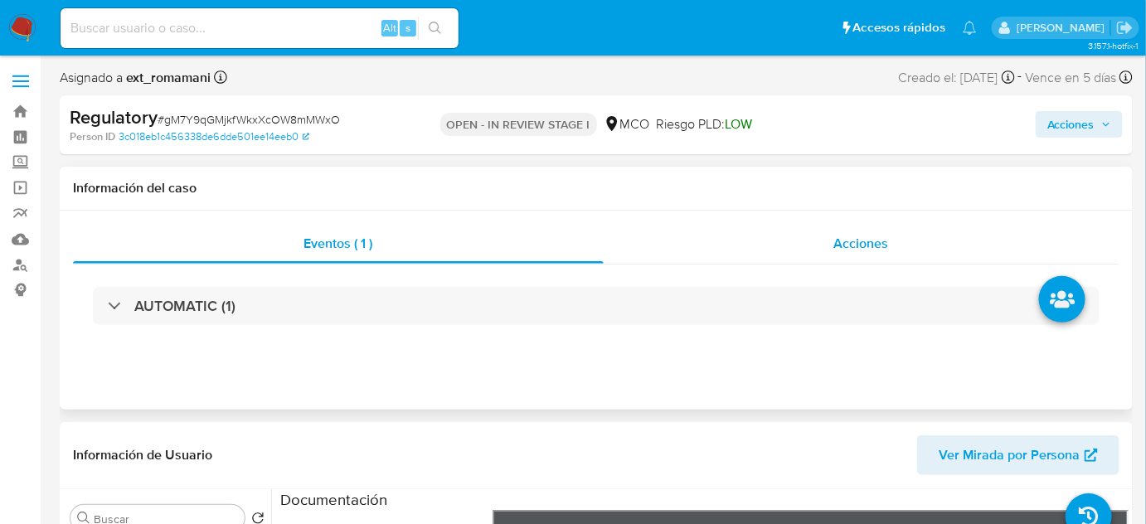
click at [817, 247] on div "Acciones" at bounding box center [862, 244] width 517 height 40
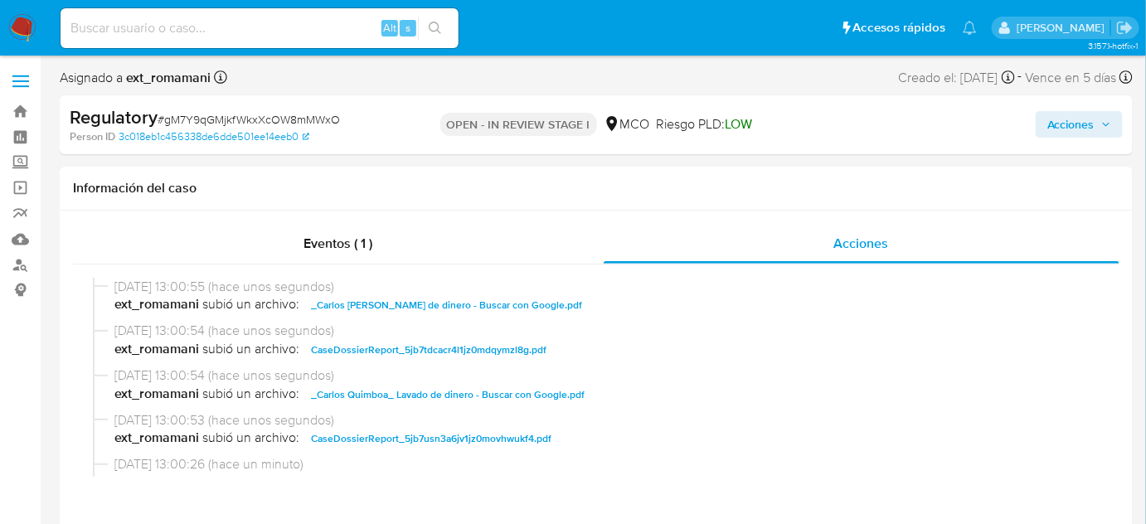
click at [1059, 129] on span "Acciones" at bounding box center [1071, 124] width 47 height 27
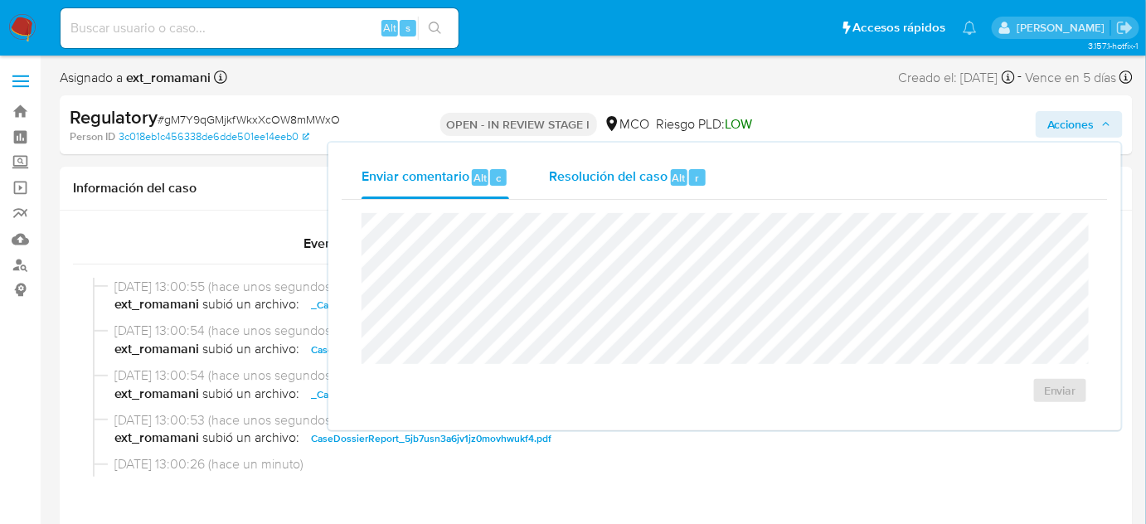
click at [596, 168] on span "Resolución del caso" at bounding box center [608, 177] width 119 height 19
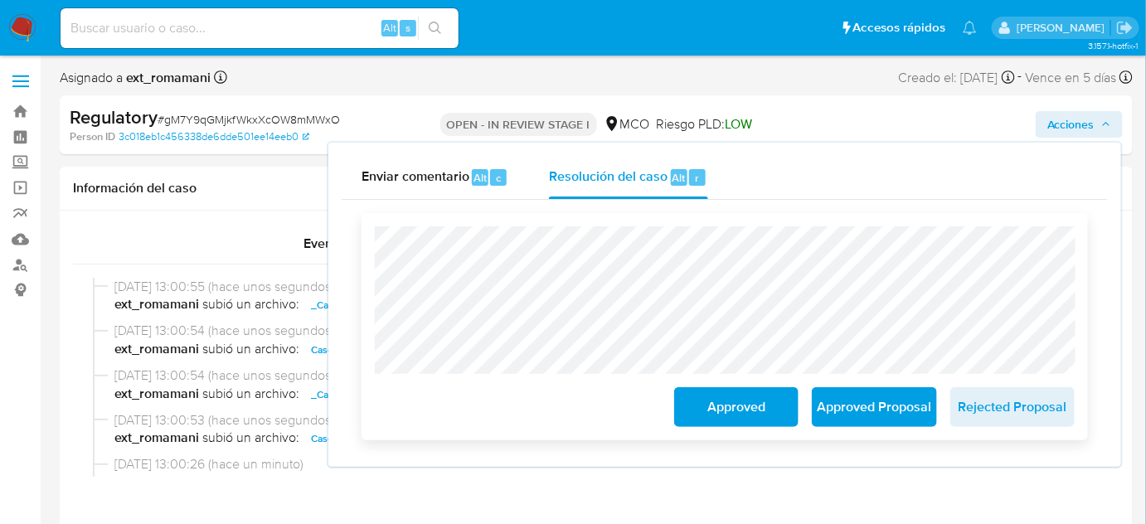
click at [745, 404] on span "Approved" at bounding box center [736, 407] width 81 height 36
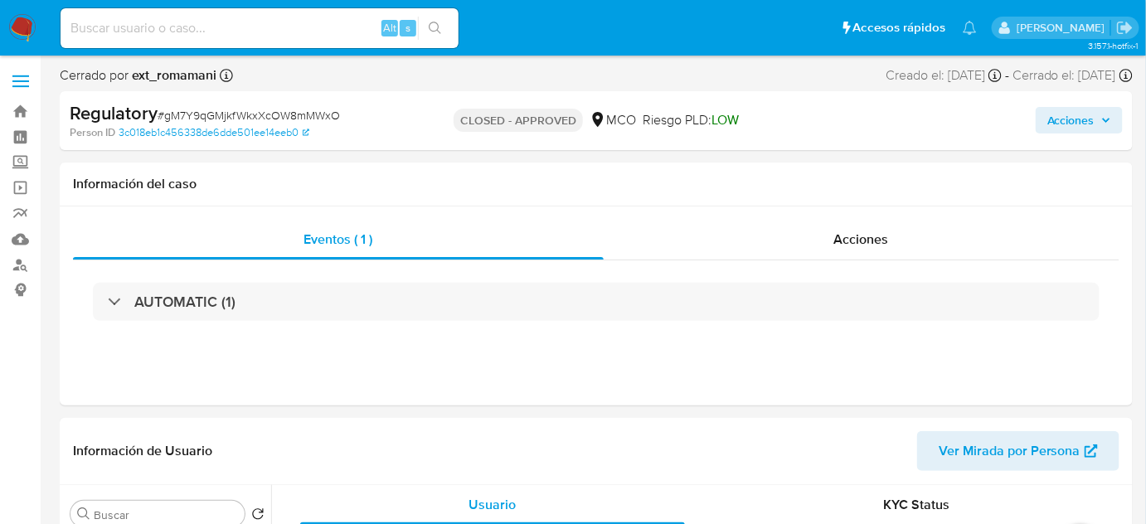
select select "10"
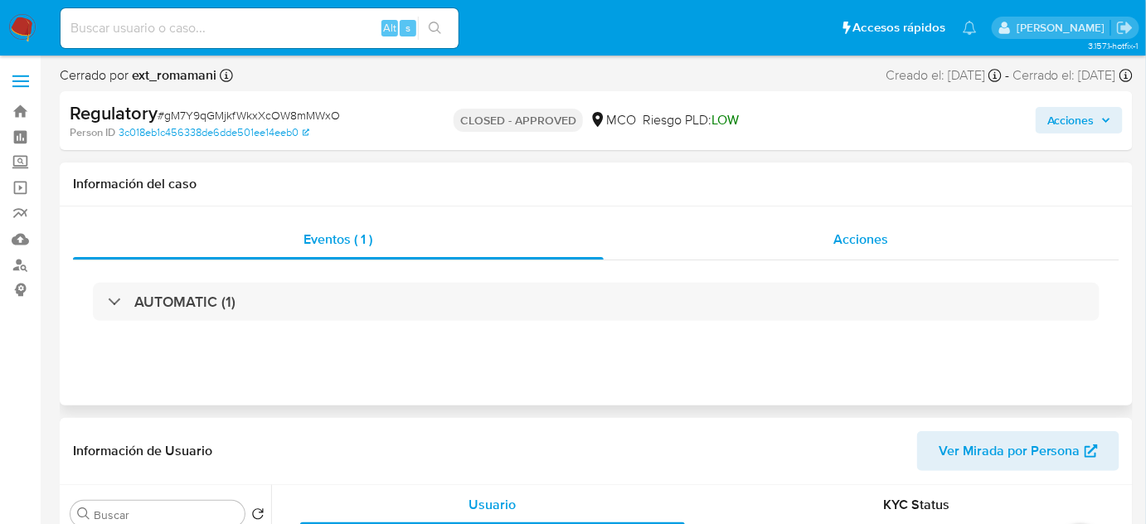
click at [844, 226] on div "Acciones" at bounding box center [862, 240] width 517 height 40
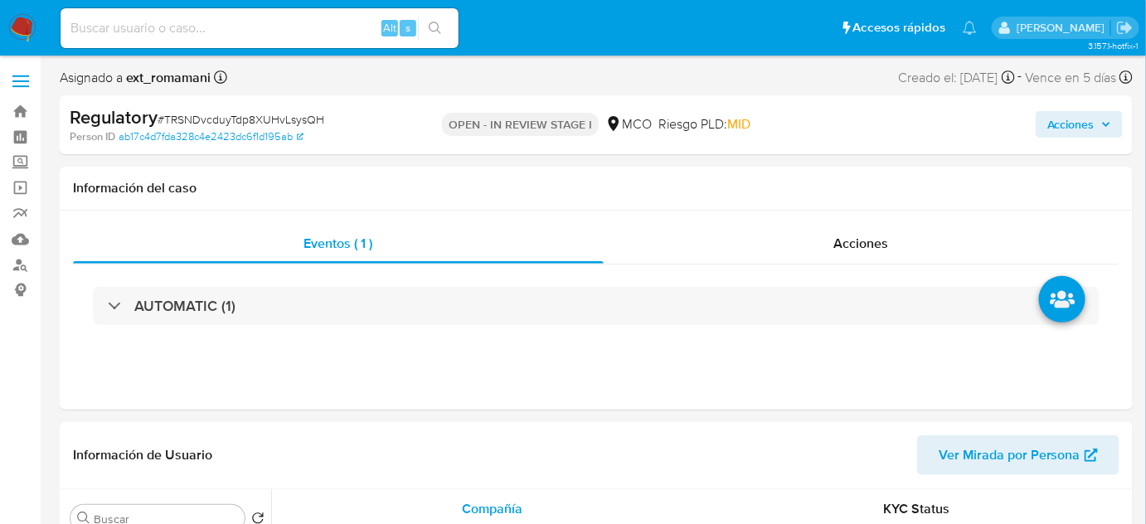
select select "10"
click at [770, 247] on div "Acciones" at bounding box center [862, 244] width 517 height 40
select select "10"
click at [787, 241] on div "Acciones" at bounding box center [862, 244] width 517 height 40
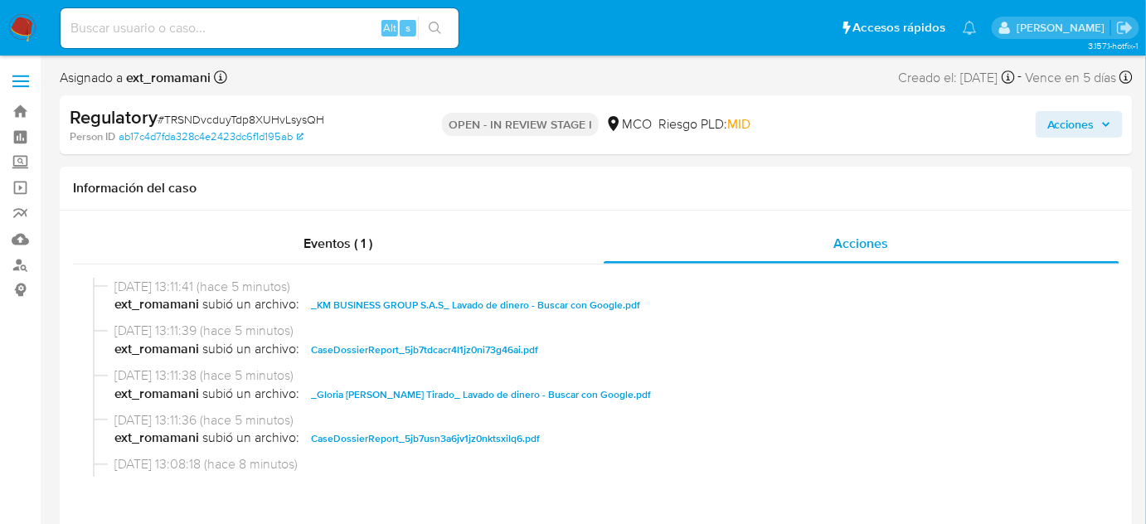
click at [1060, 125] on span "Acciones" at bounding box center [1071, 124] width 47 height 27
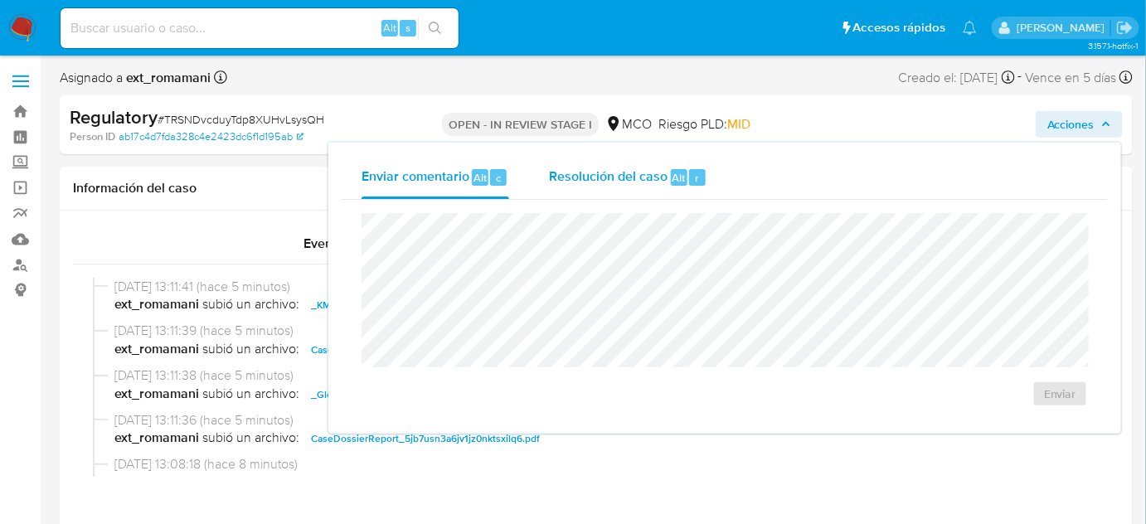
click at [555, 159] on div "Resolución del caso Alt r" at bounding box center [628, 177] width 158 height 43
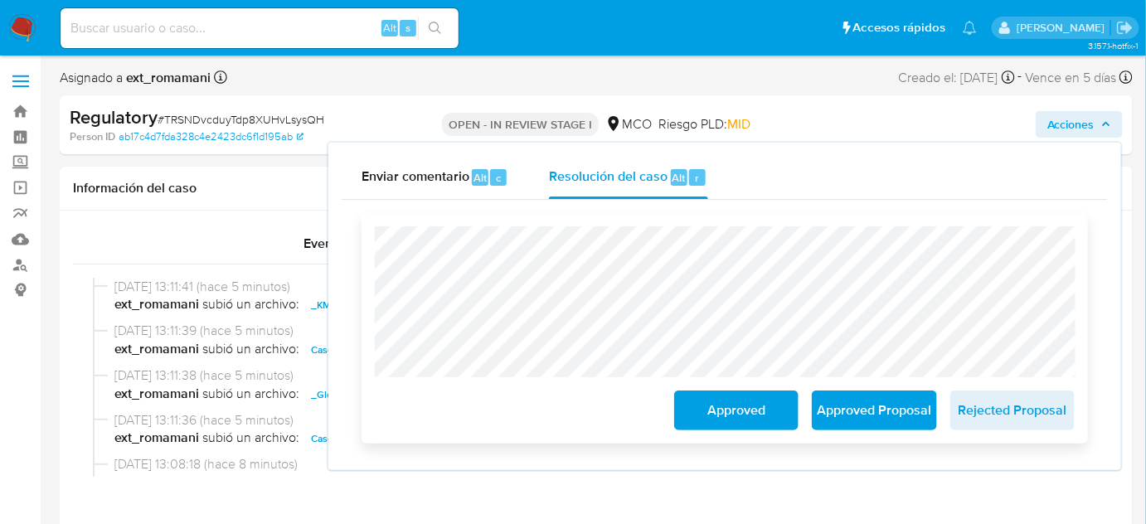
click at [723, 415] on span "Approved" at bounding box center [736, 410] width 81 height 36
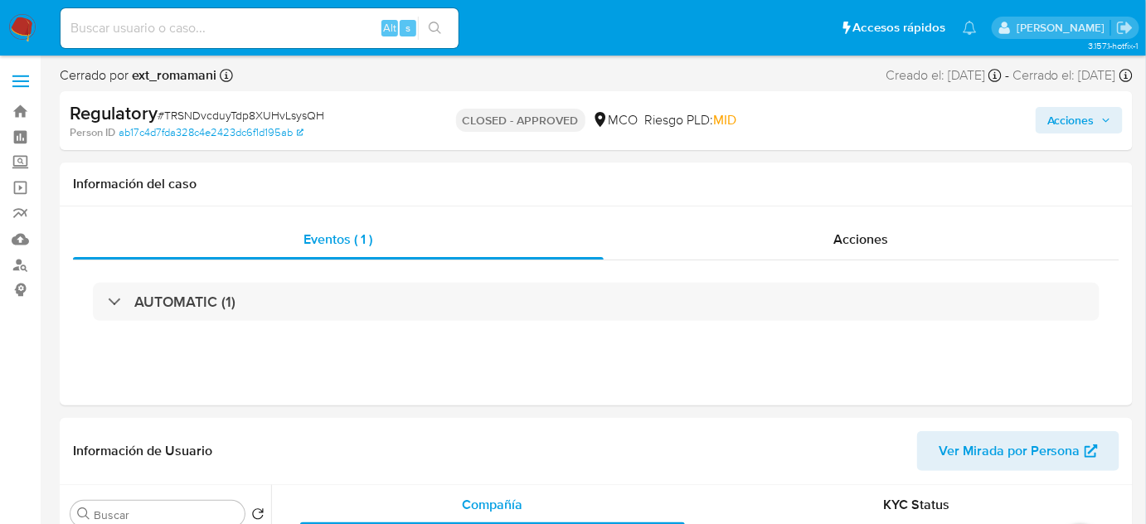
select select "10"
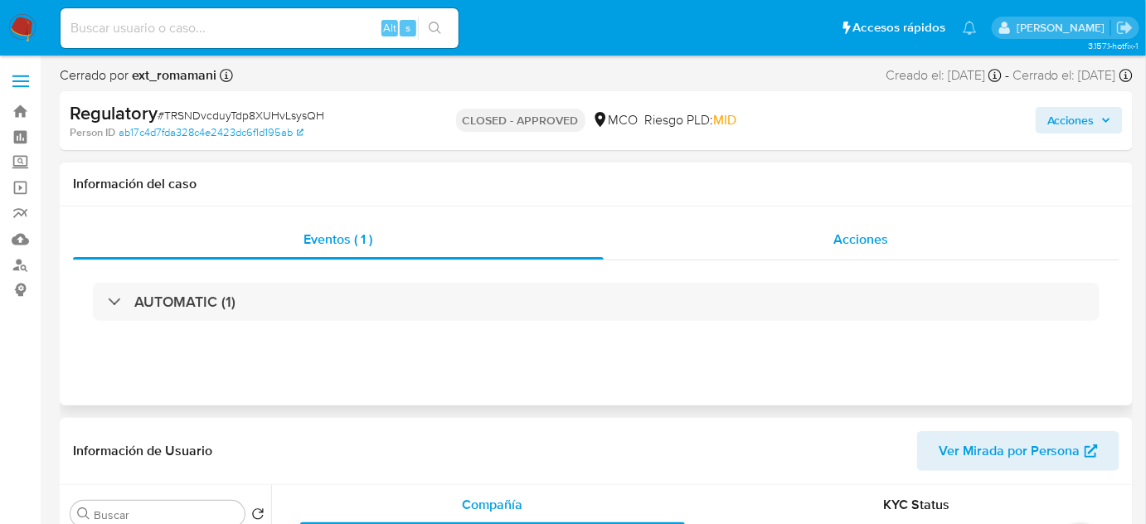
click at [905, 249] on div "Acciones" at bounding box center [862, 240] width 517 height 40
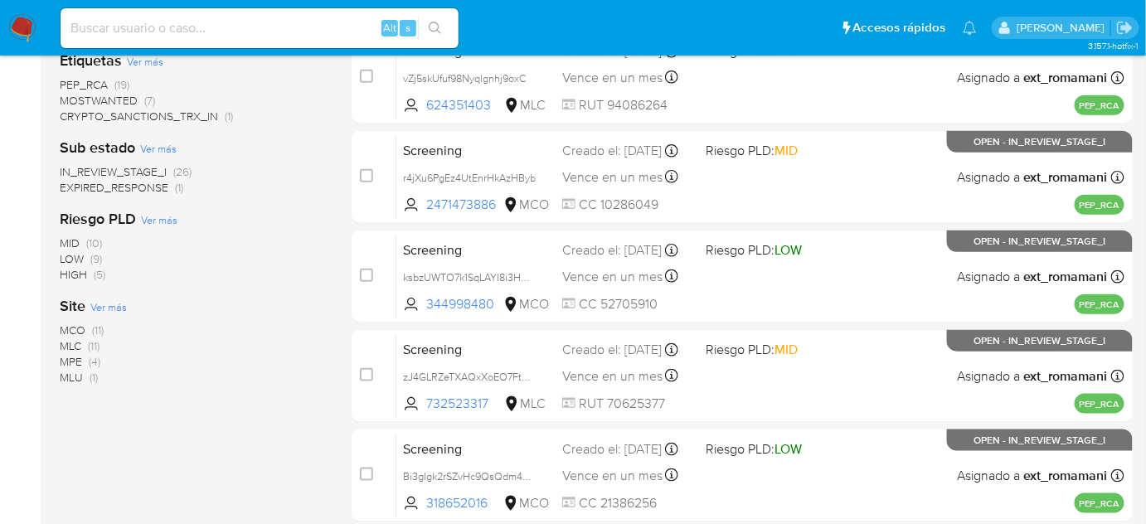
scroll to position [452, 0]
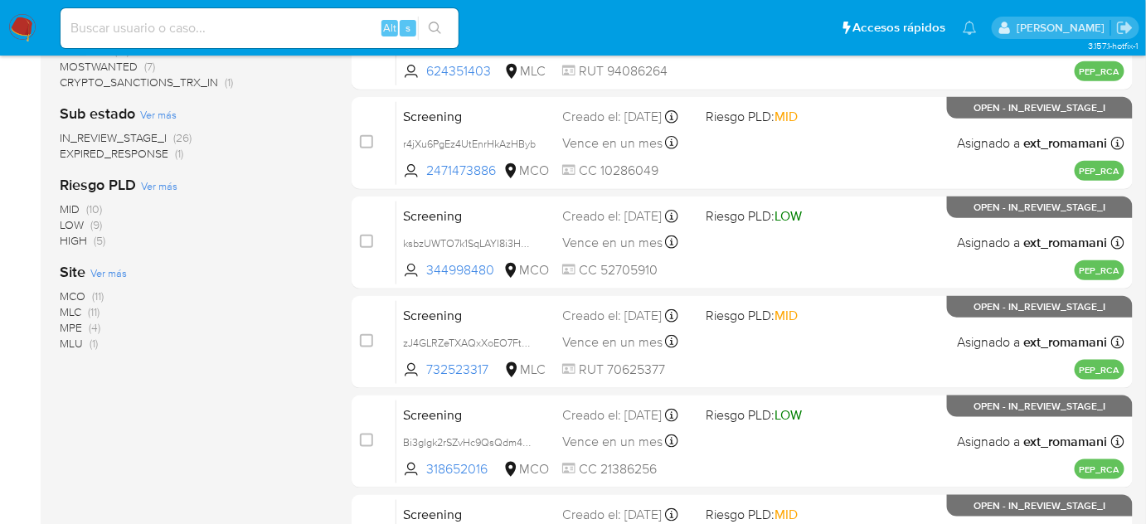
click at [77, 340] on span "MLU" at bounding box center [71, 343] width 23 height 17
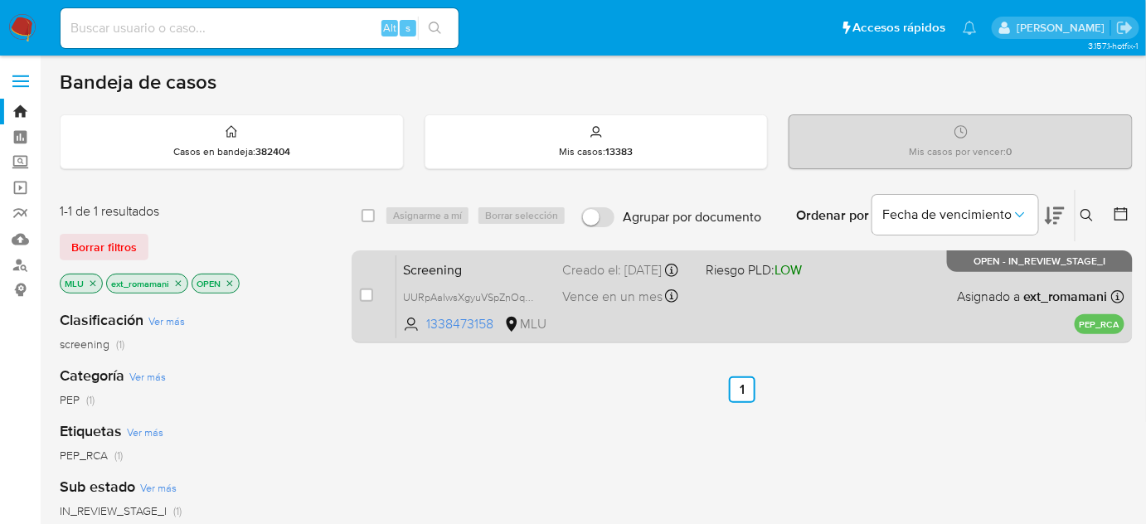
click at [744, 291] on div "Screening UURpAaIwsXgyuVSpZnOqhx8r 1338473158 MLU Riesgo PLD: LOW Creado el: [D…" at bounding box center [760, 297] width 728 height 84
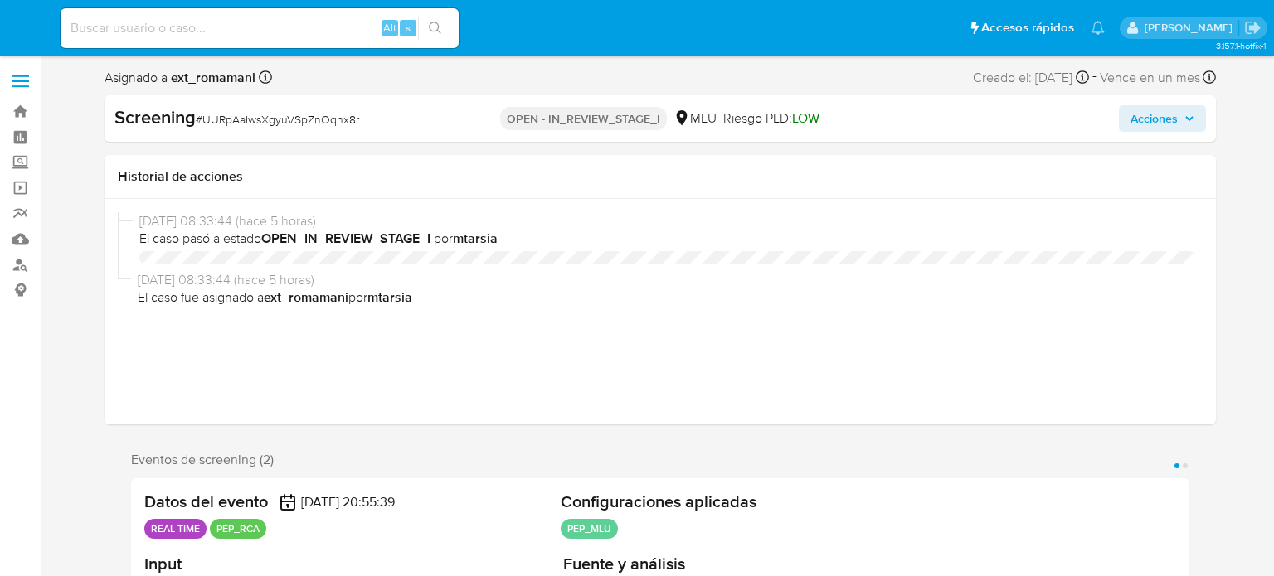
select select "10"
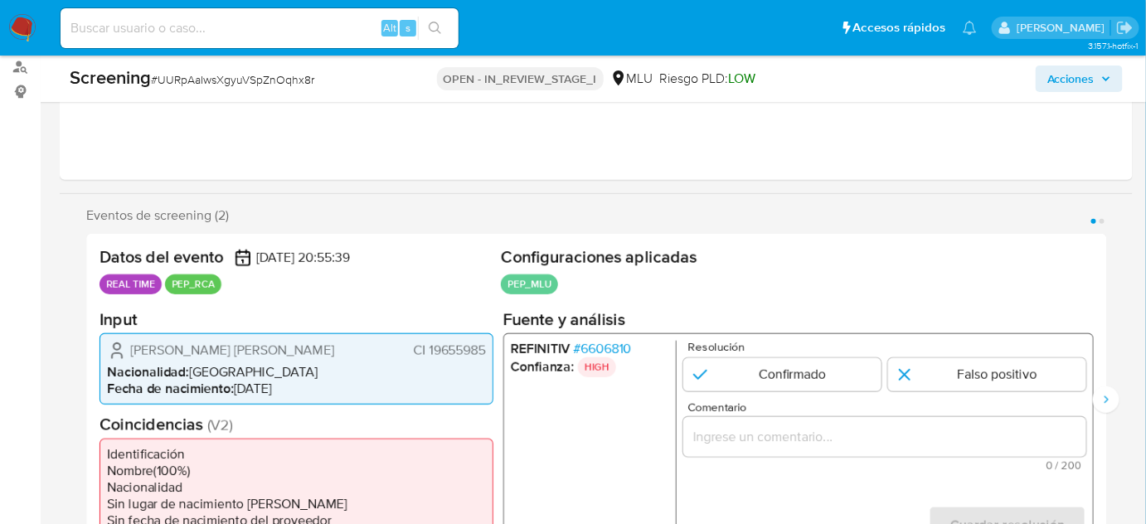
scroll to position [226, 0]
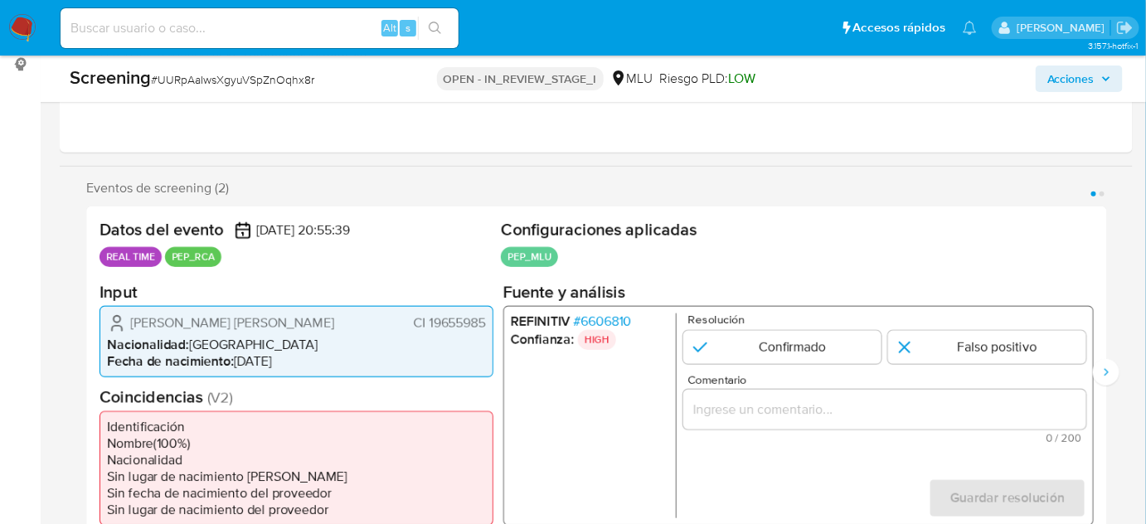
drag, startPoint x: 491, startPoint y: 323, endPoint x: 427, endPoint y: 329, distance: 64.2
click at [427, 329] on div "[PERSON_NAME] [PERSON_NAME] 19655985 Nacionalidad : Uruguay Fecha de nacimiento…" at bounding box center [297, 340] width 394 height 71
